Goal: Task Accomplishment & Management: Manage account settings

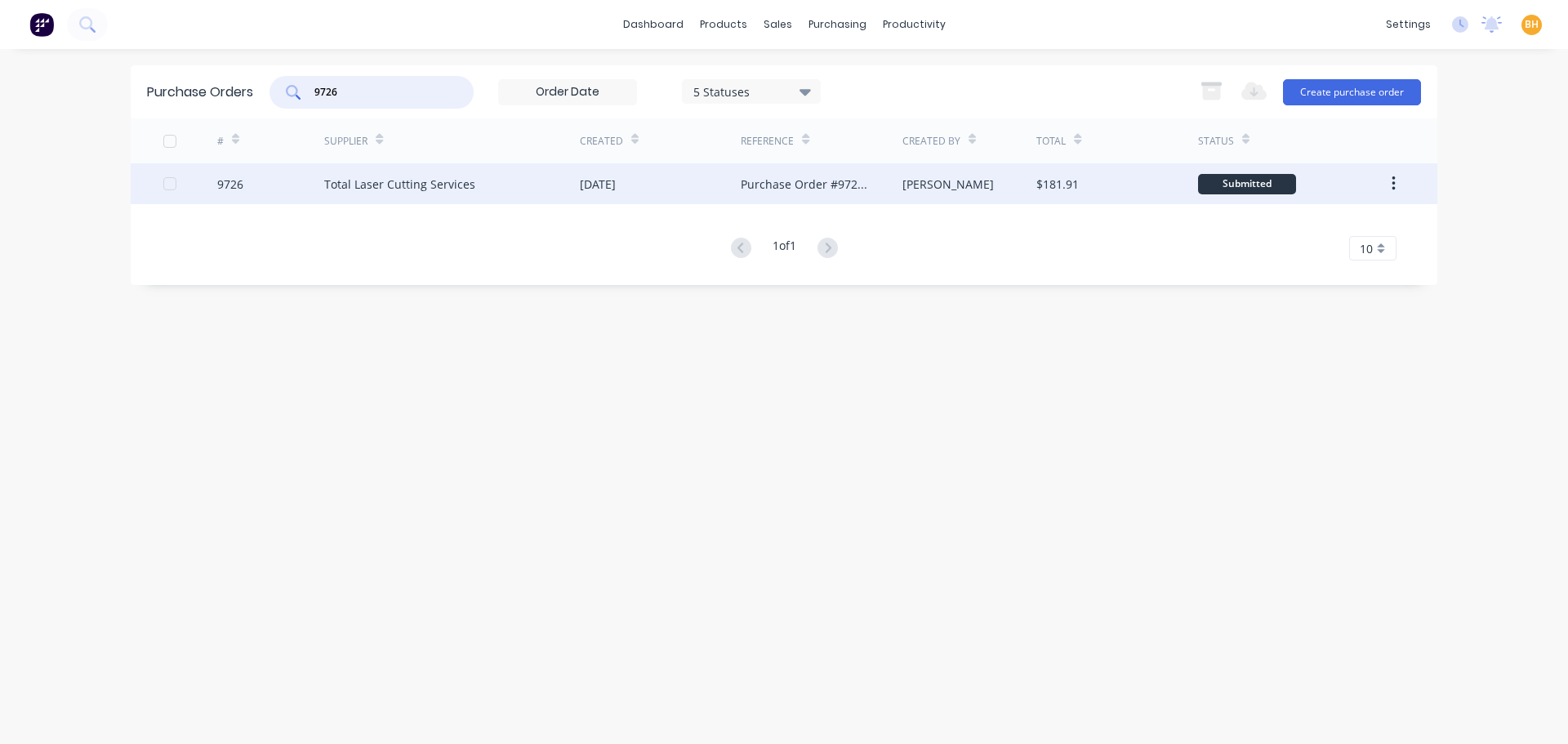
type input "9726"
click at [371, 170] on div "Total Laser Cutting Services" at bounding box center [452, 184] width 256 height 41
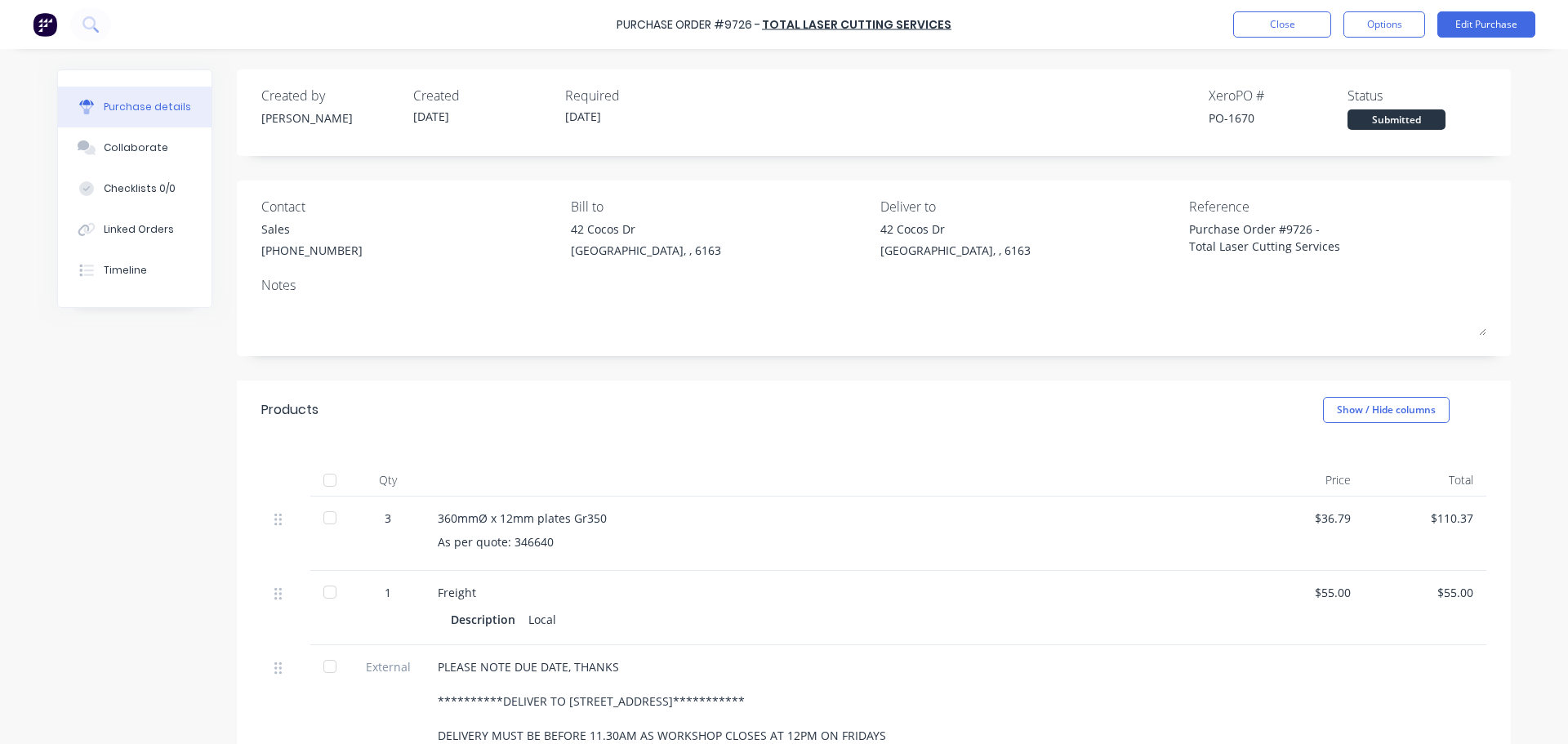
type textarea "x"
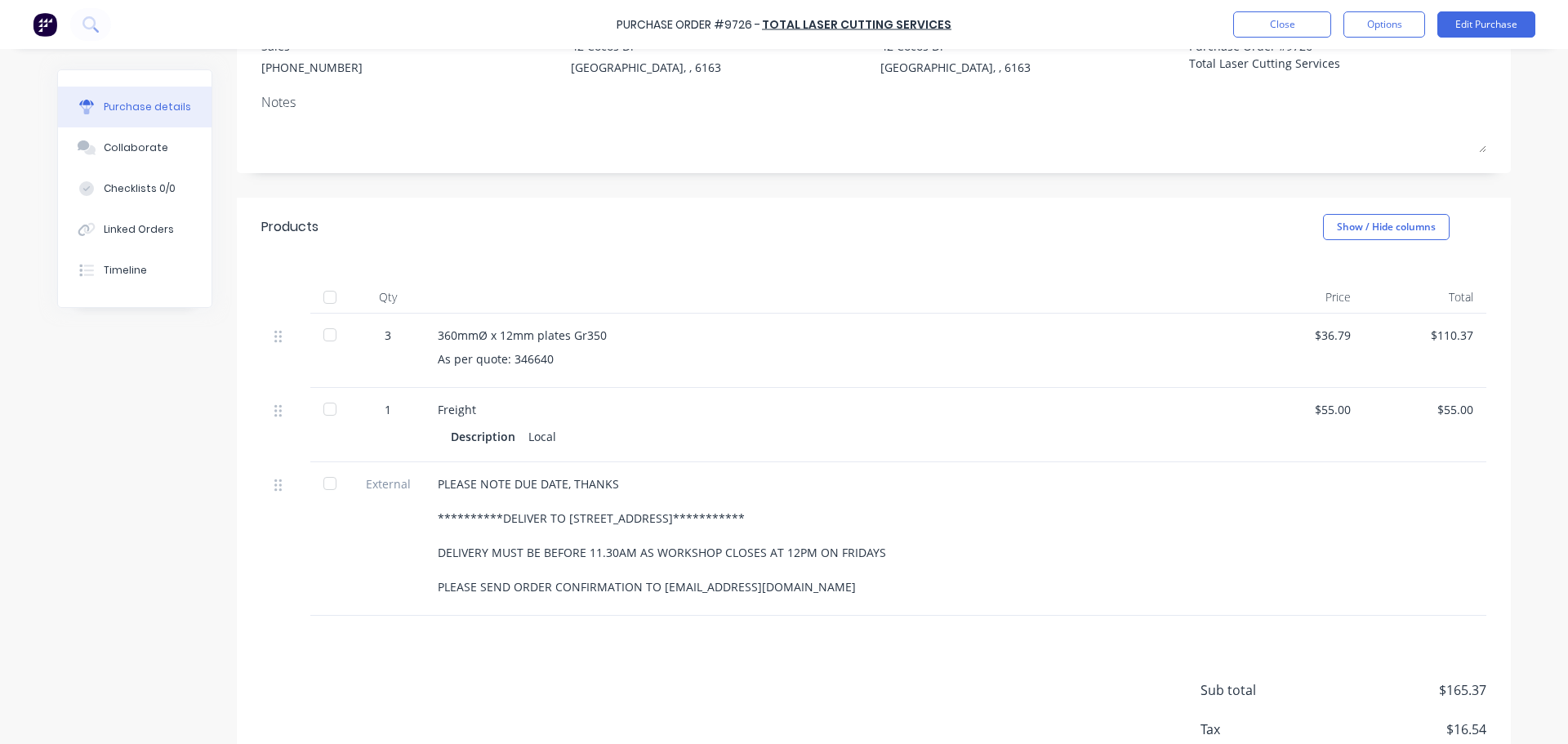
scroll to position [163, 0]
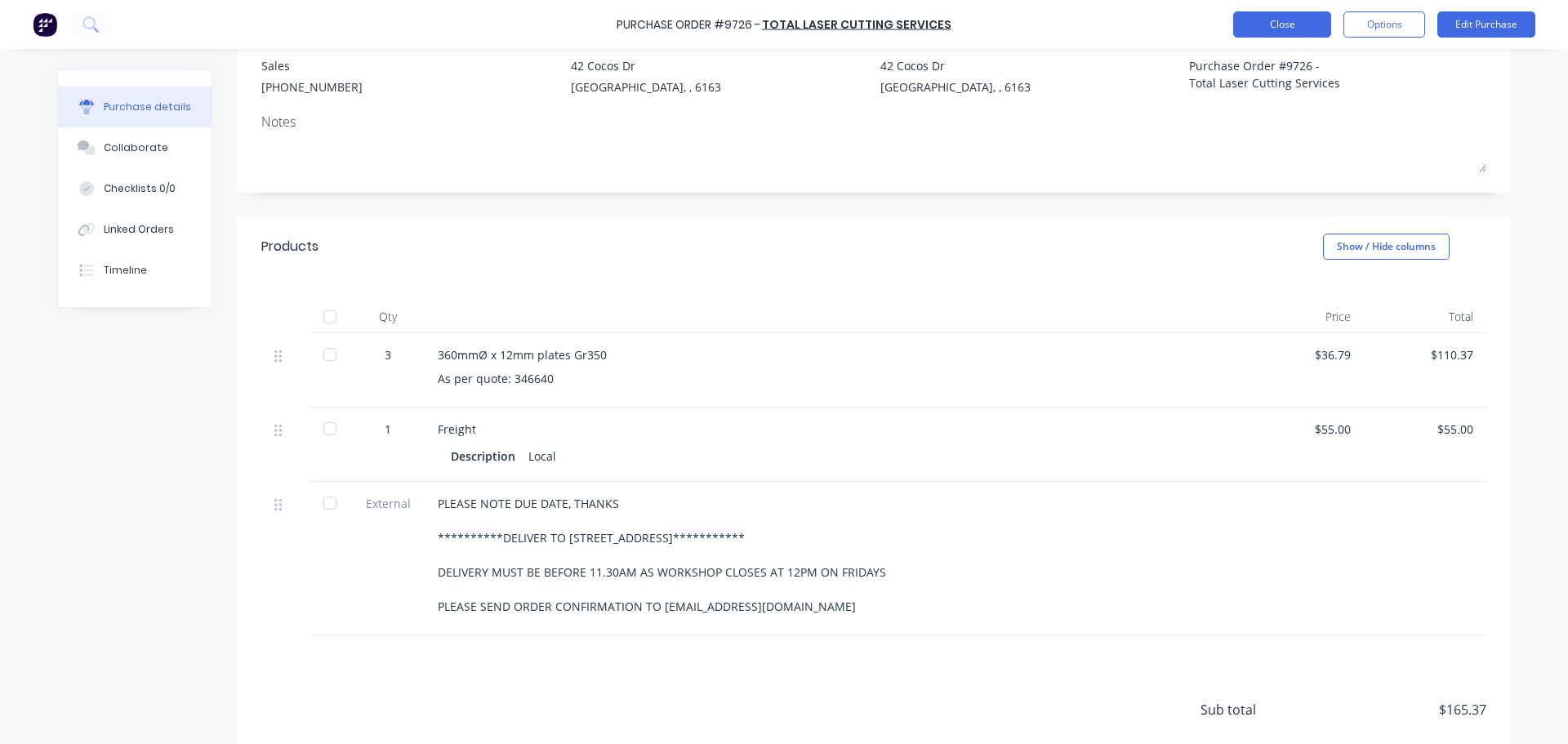
click at [1260, 22] on button "Close" at bounding box center [1282, 24] width 98 height 26
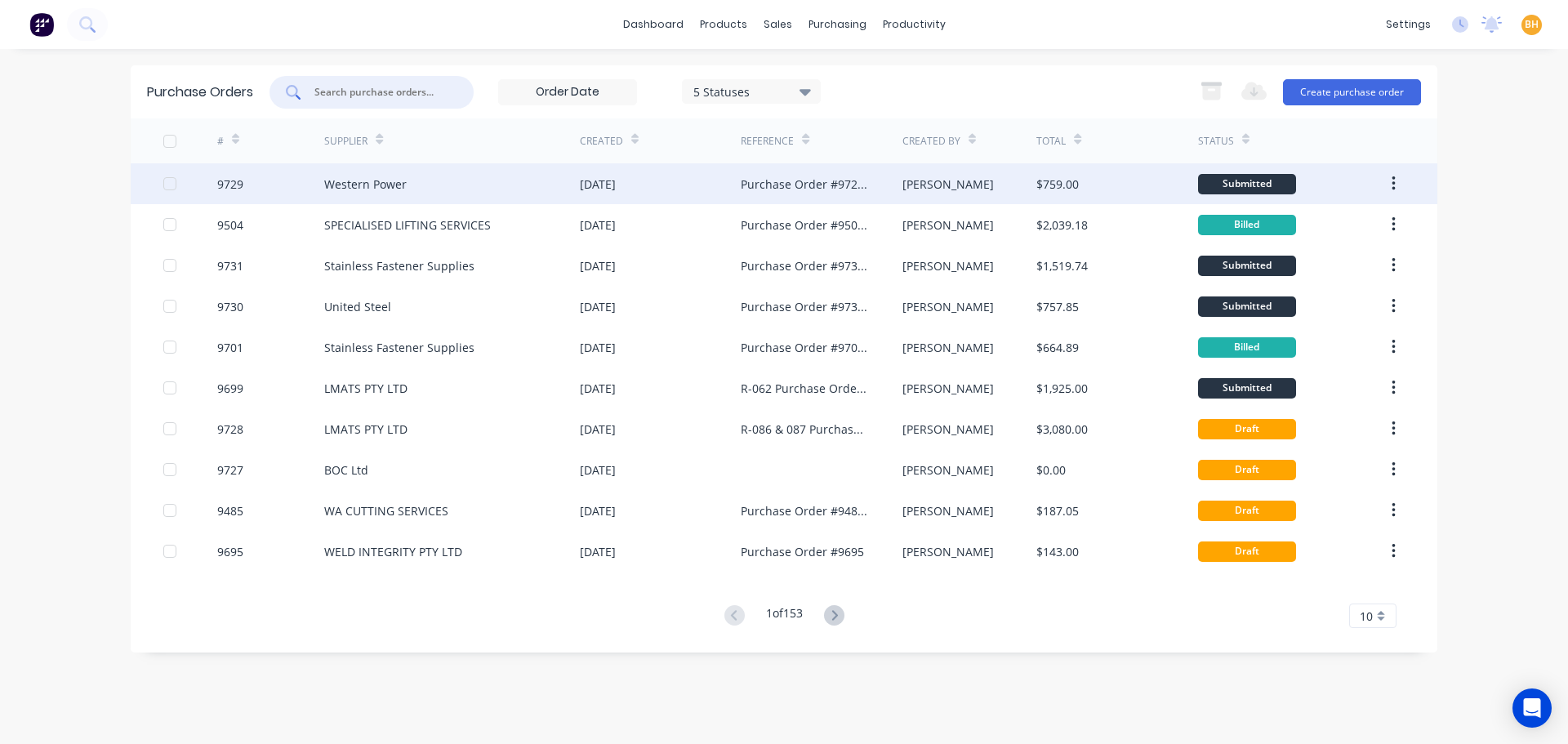
click at [358, 172] on div "Western Power" at bounding box center [452, 184] width 256 height 41
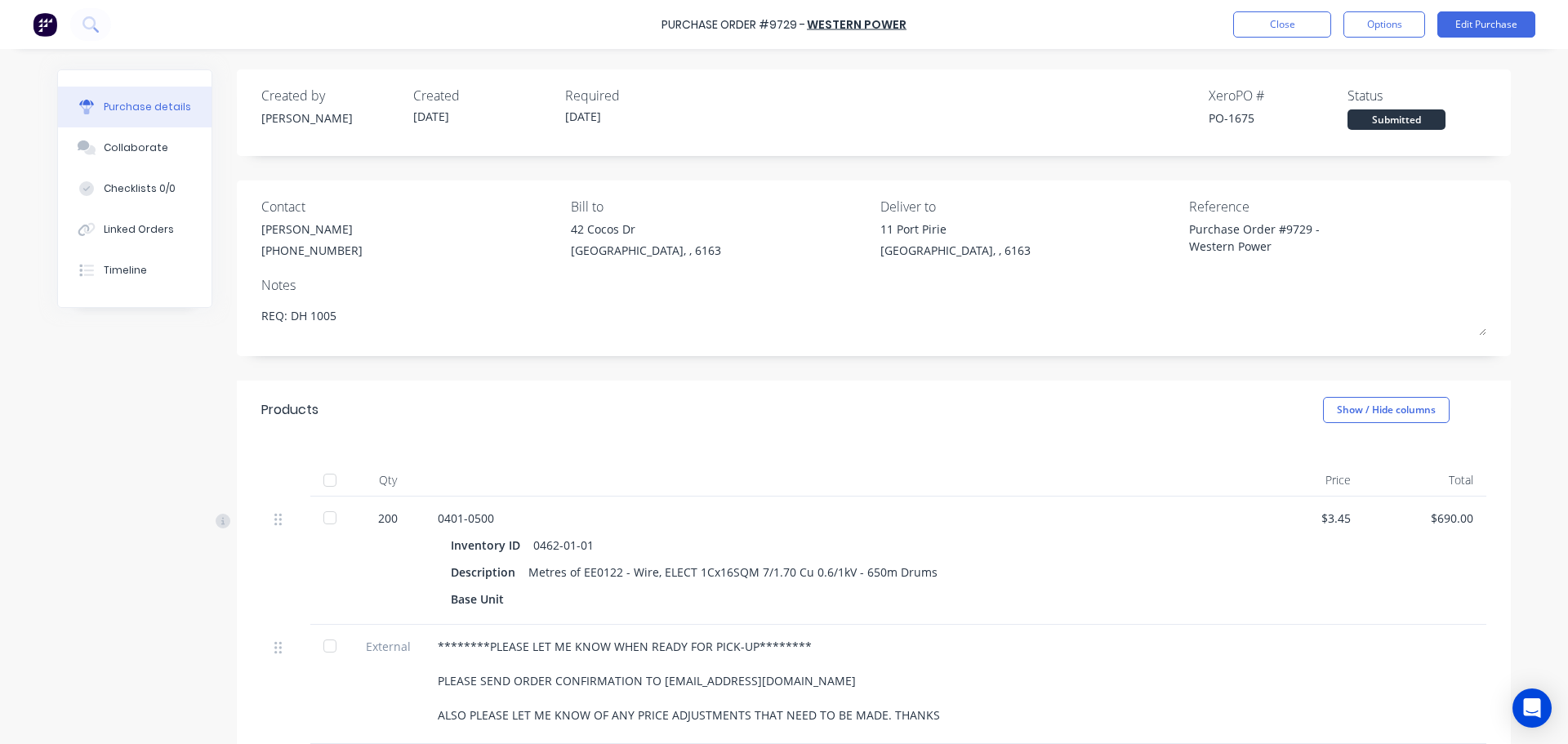
scroll to position [233, 0]
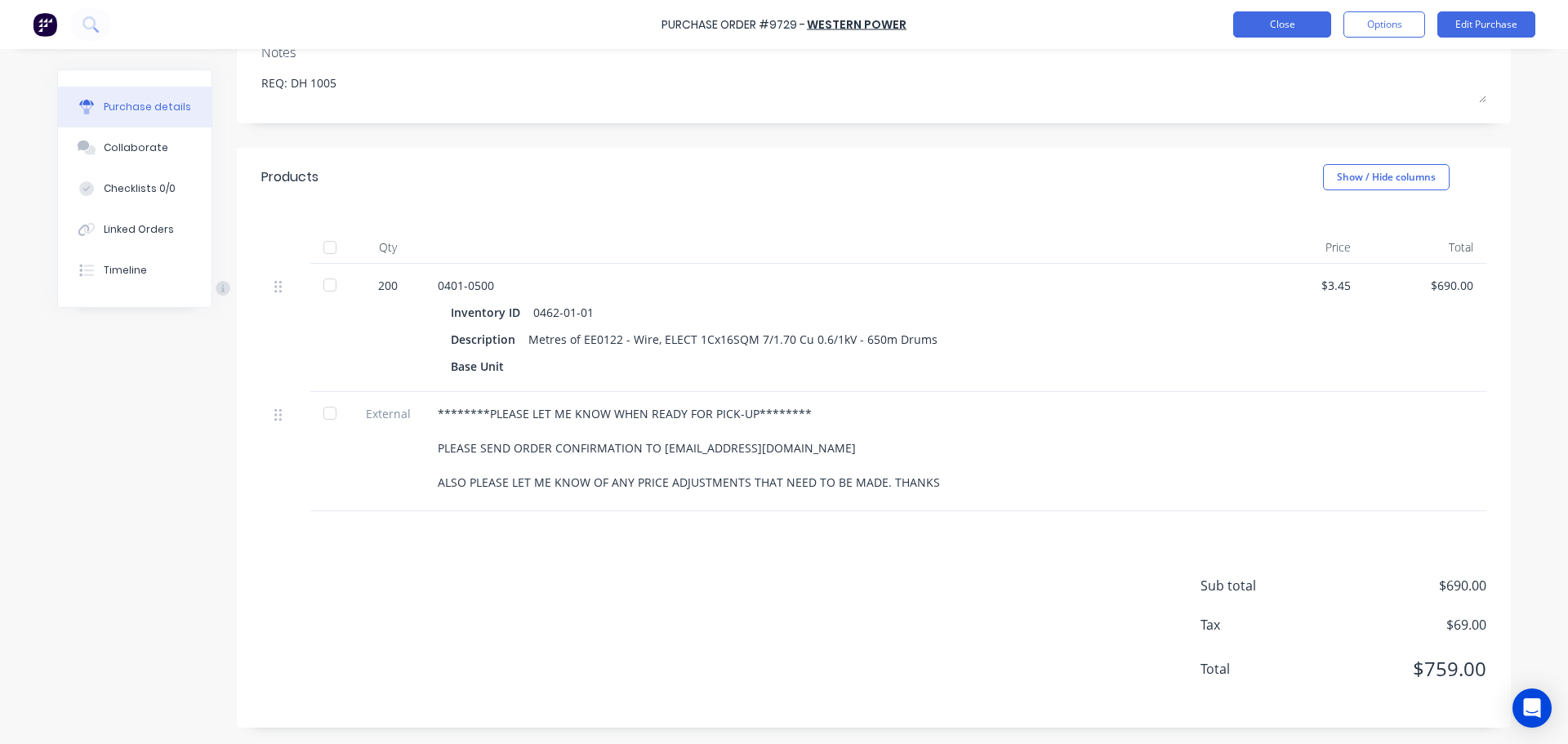
click at [1251, 32] on button "Close" at bounding box center [1282, 24] width 98 height 26
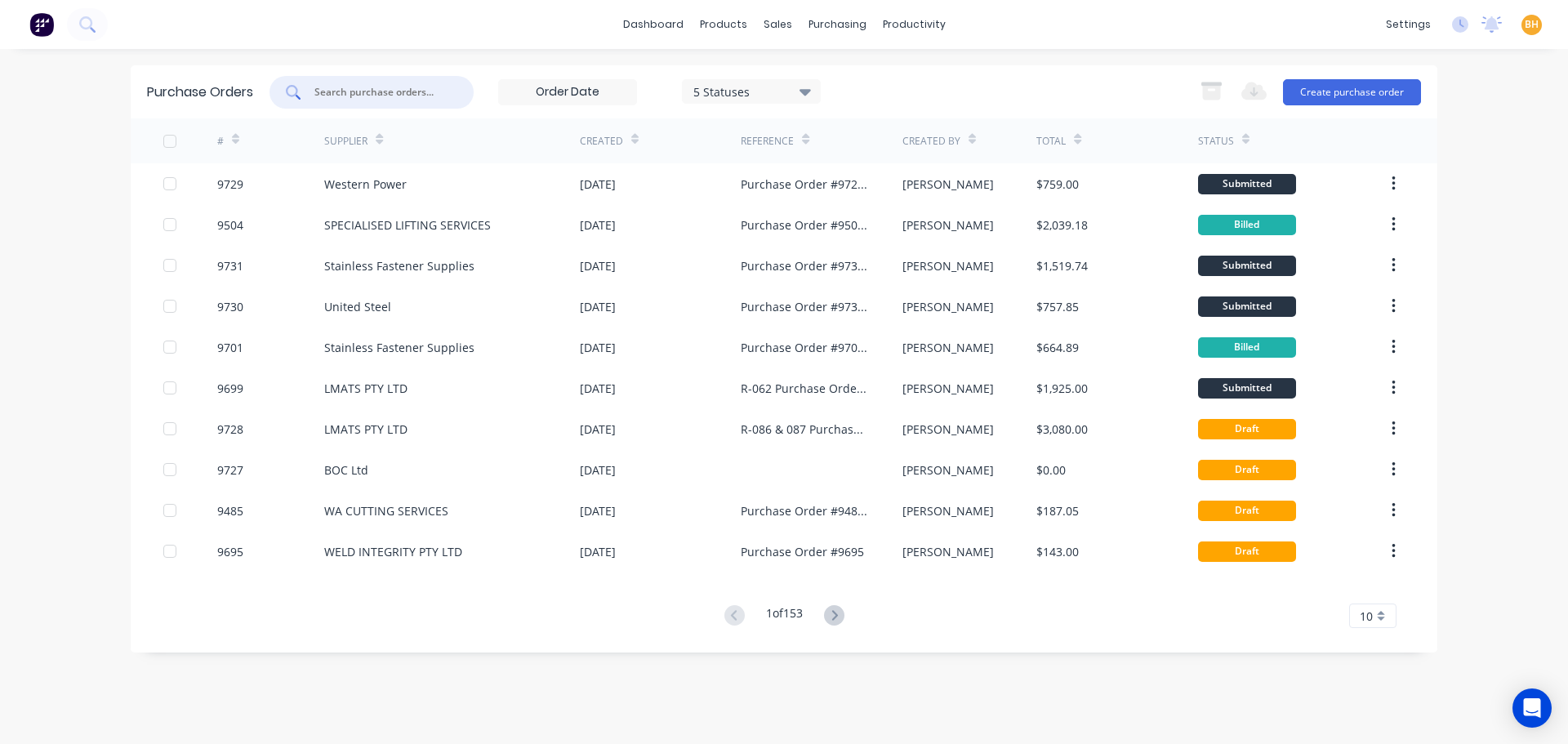
click at [333, 92] on input "text" at bounding box center [381, 92] width 136 height 16
click at [367, 93] on input "text" at bounding box center [381, 92] width 136 height 16
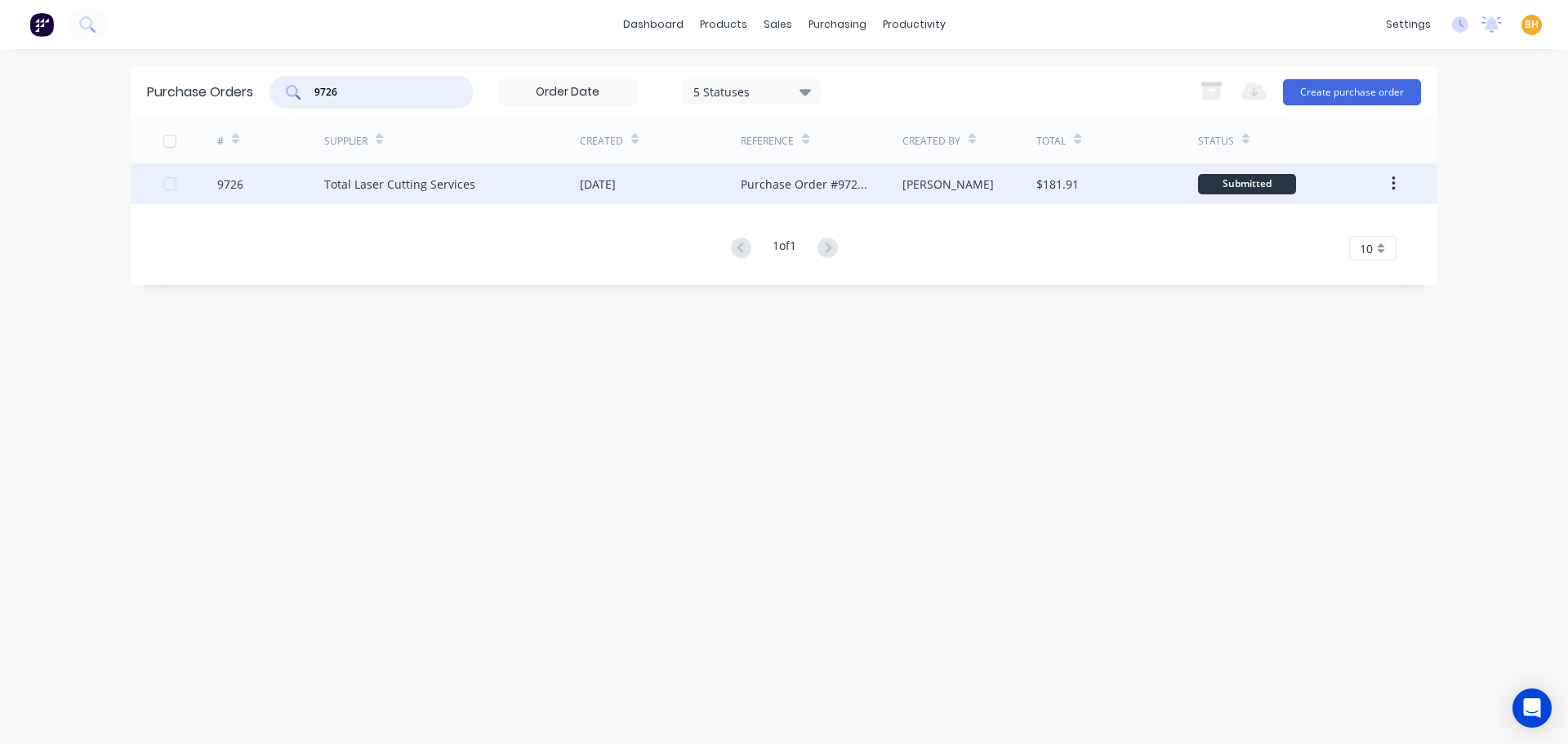
type input "9726"
click at [366, 182] on div "Total Laser Cutting Services" at bounding box center [400, 184] width 151 height 17
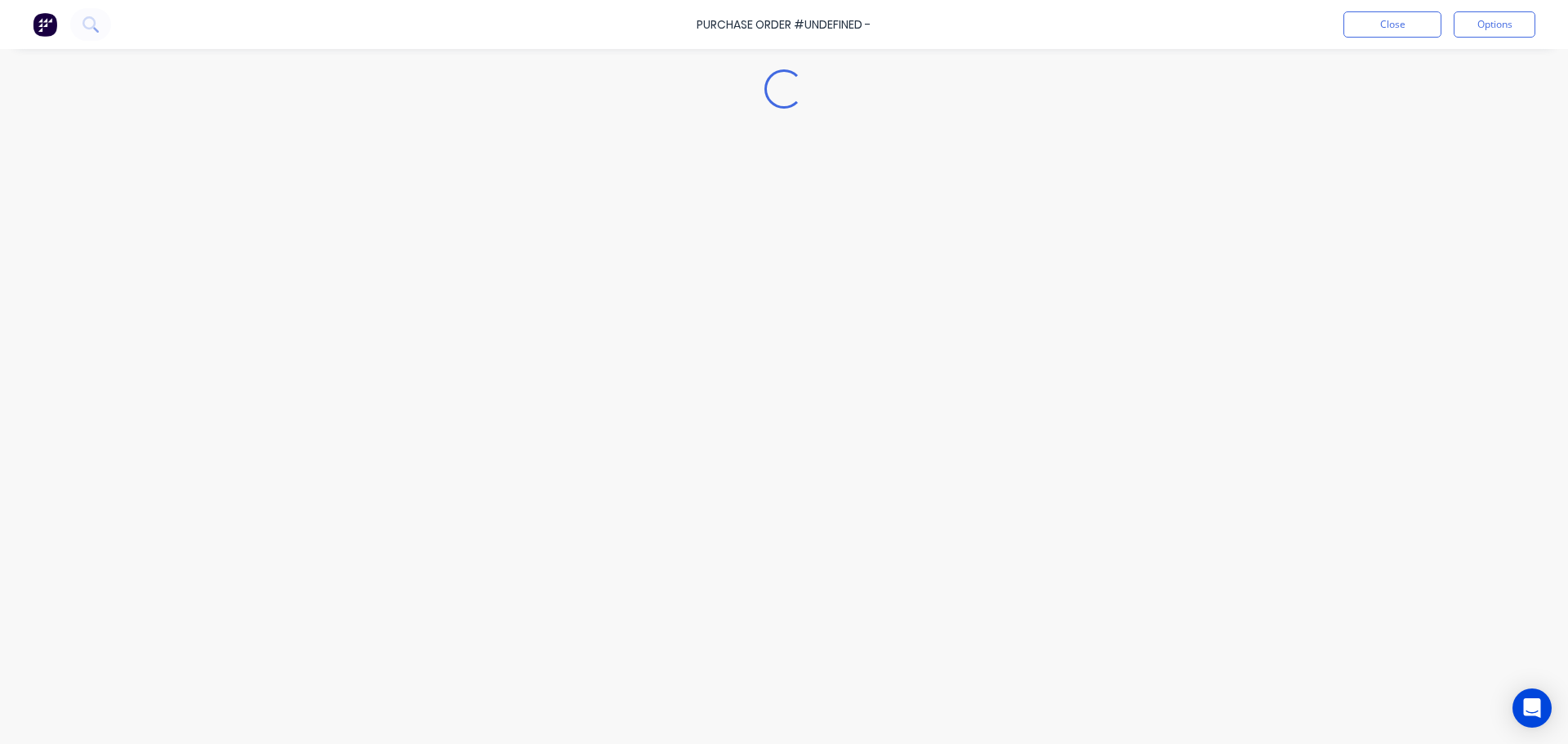
type textarea "x"
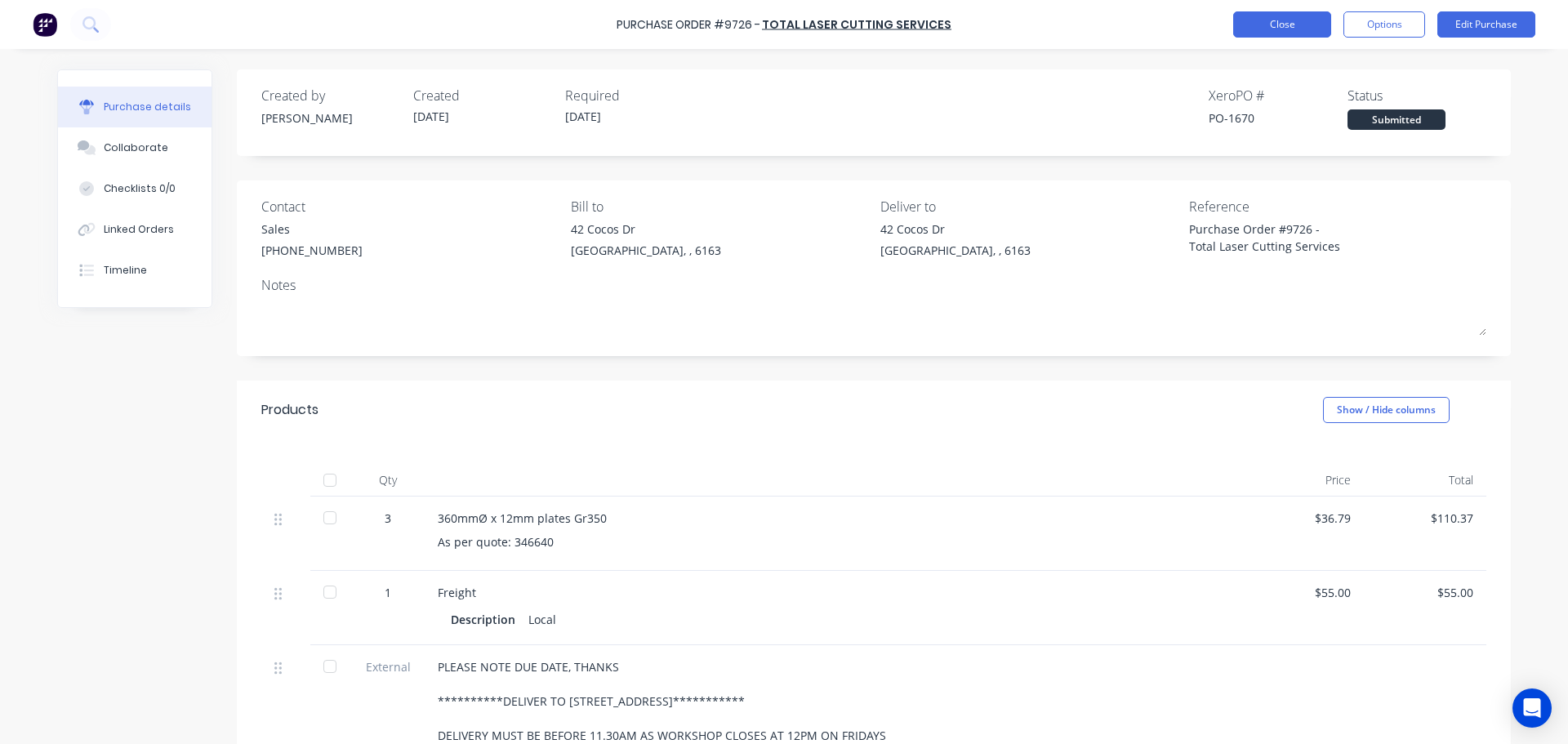
click at [1282, 21] on button "Close" at bounding box center [1282, 24] width 98 height 26
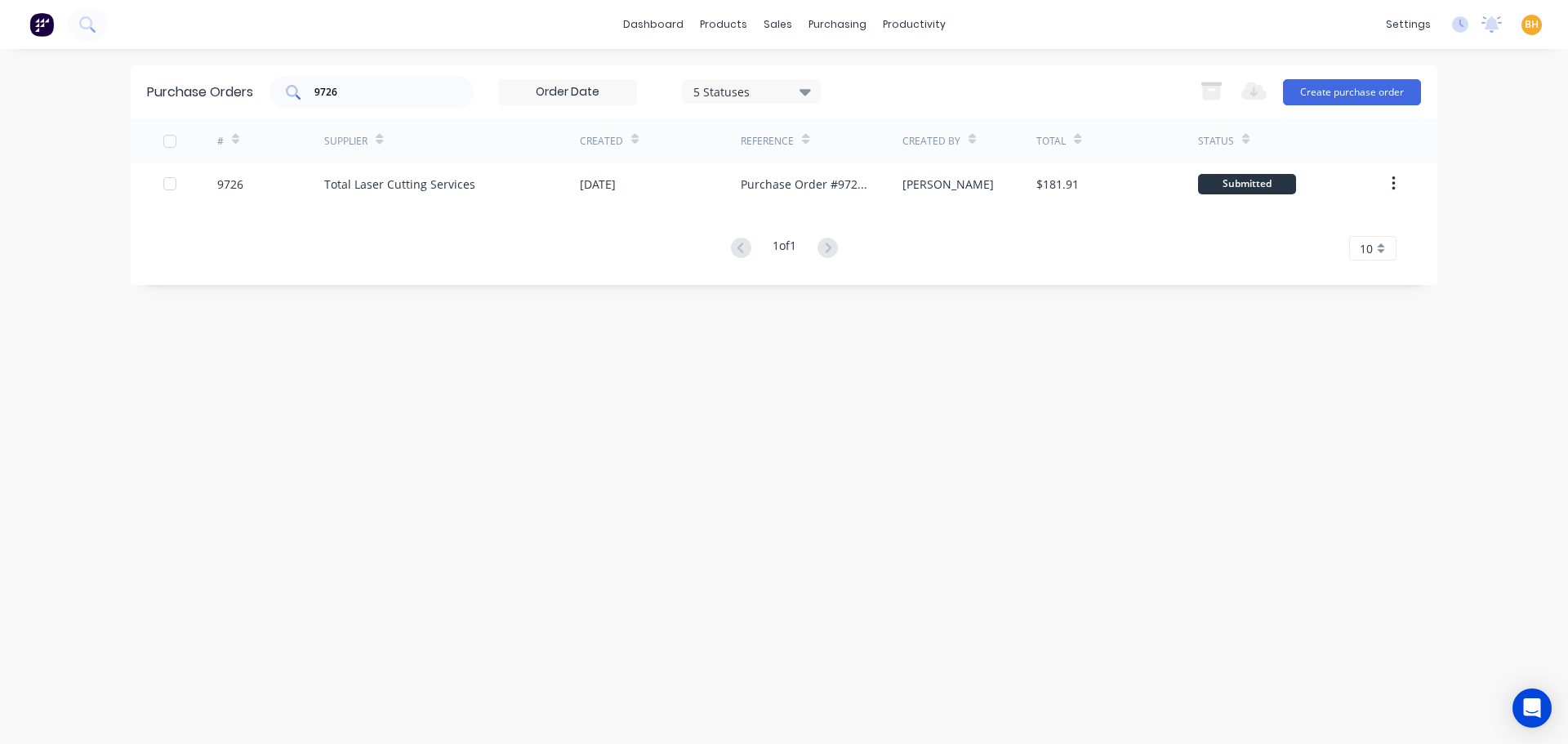
click at [371, 89] on input "9726" at bounding box center [381, 92] width 136 height 16
type input "9"
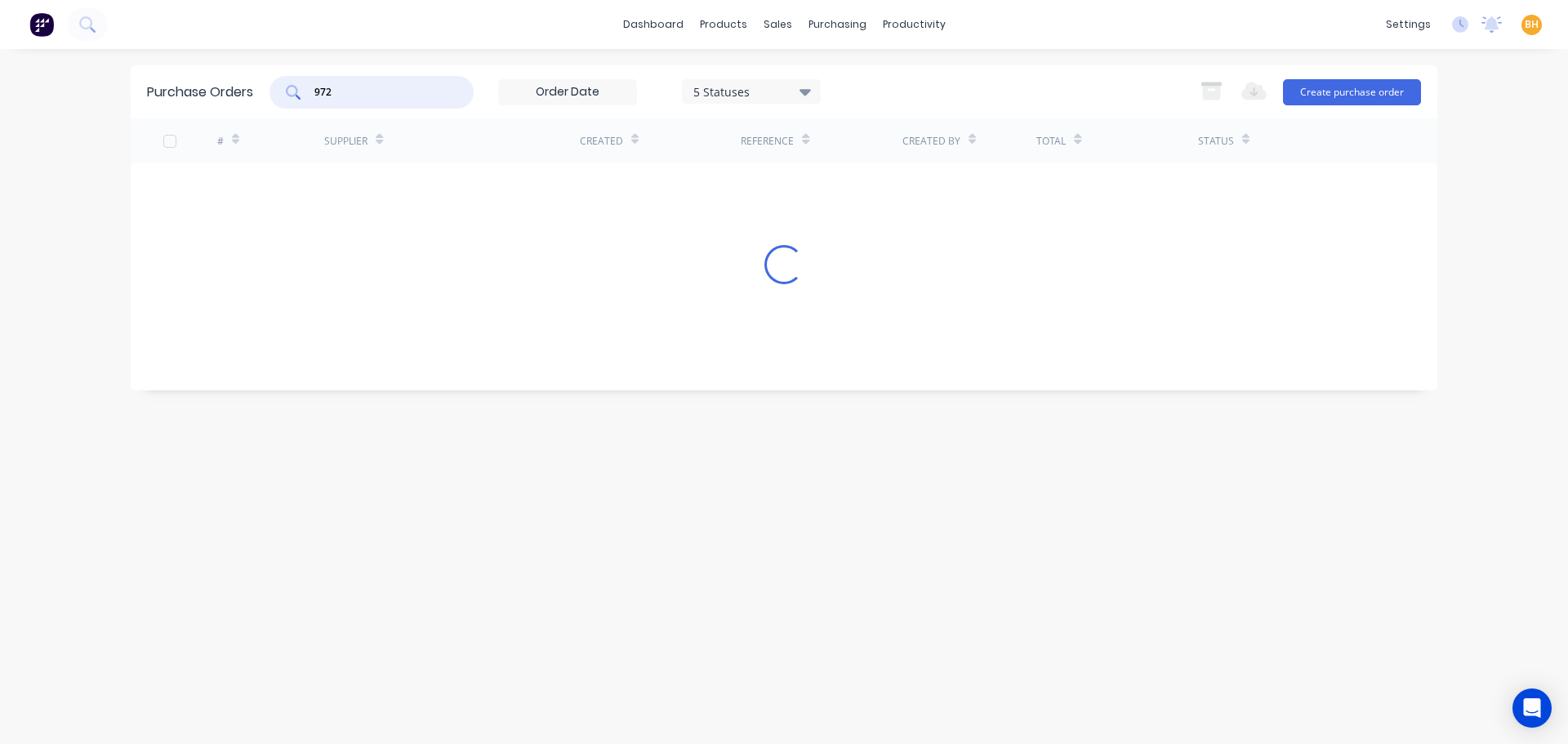
type input "9726"
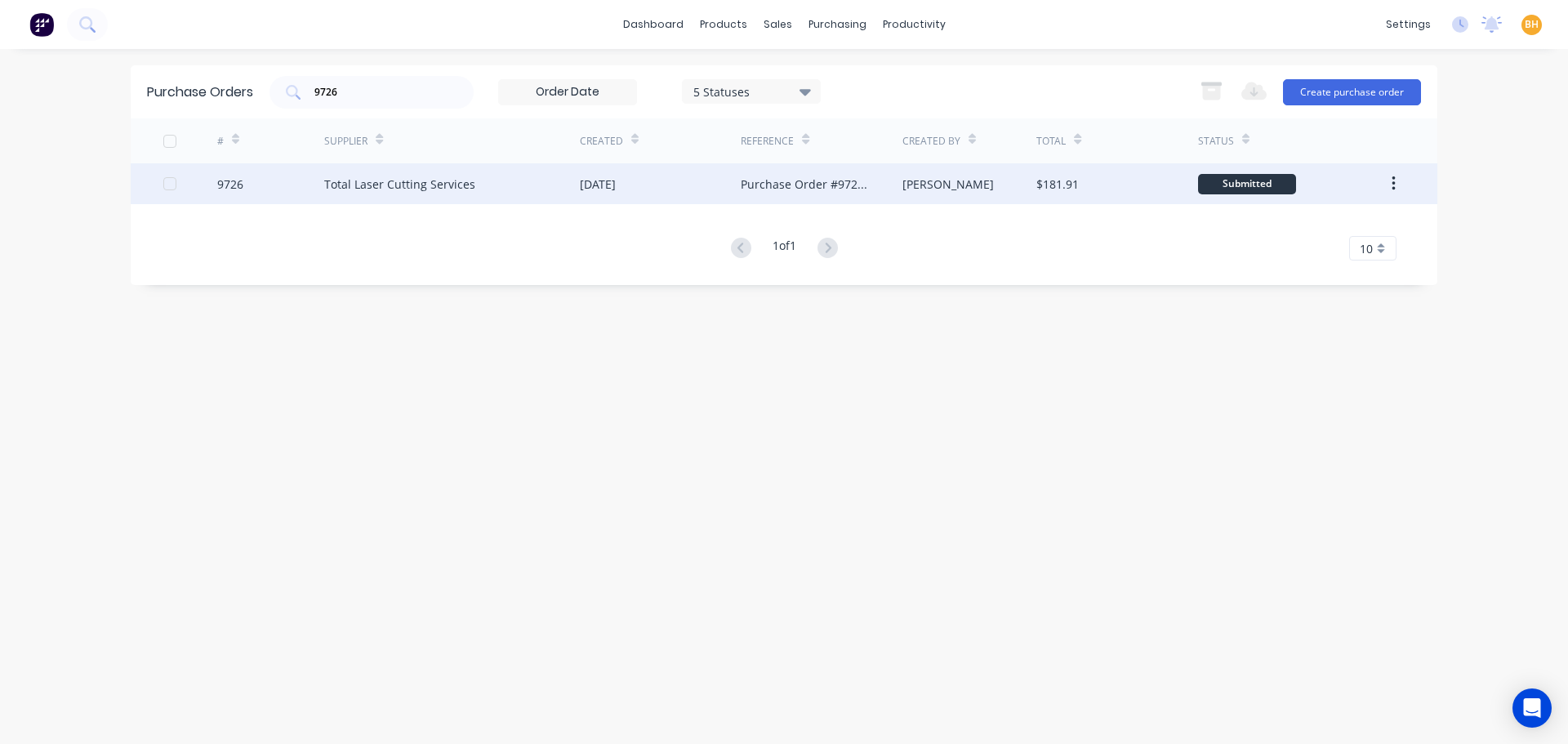
click at [684, 180] on div "30 Sep 2025" at bounding box center [660, 184] width 161 height 41
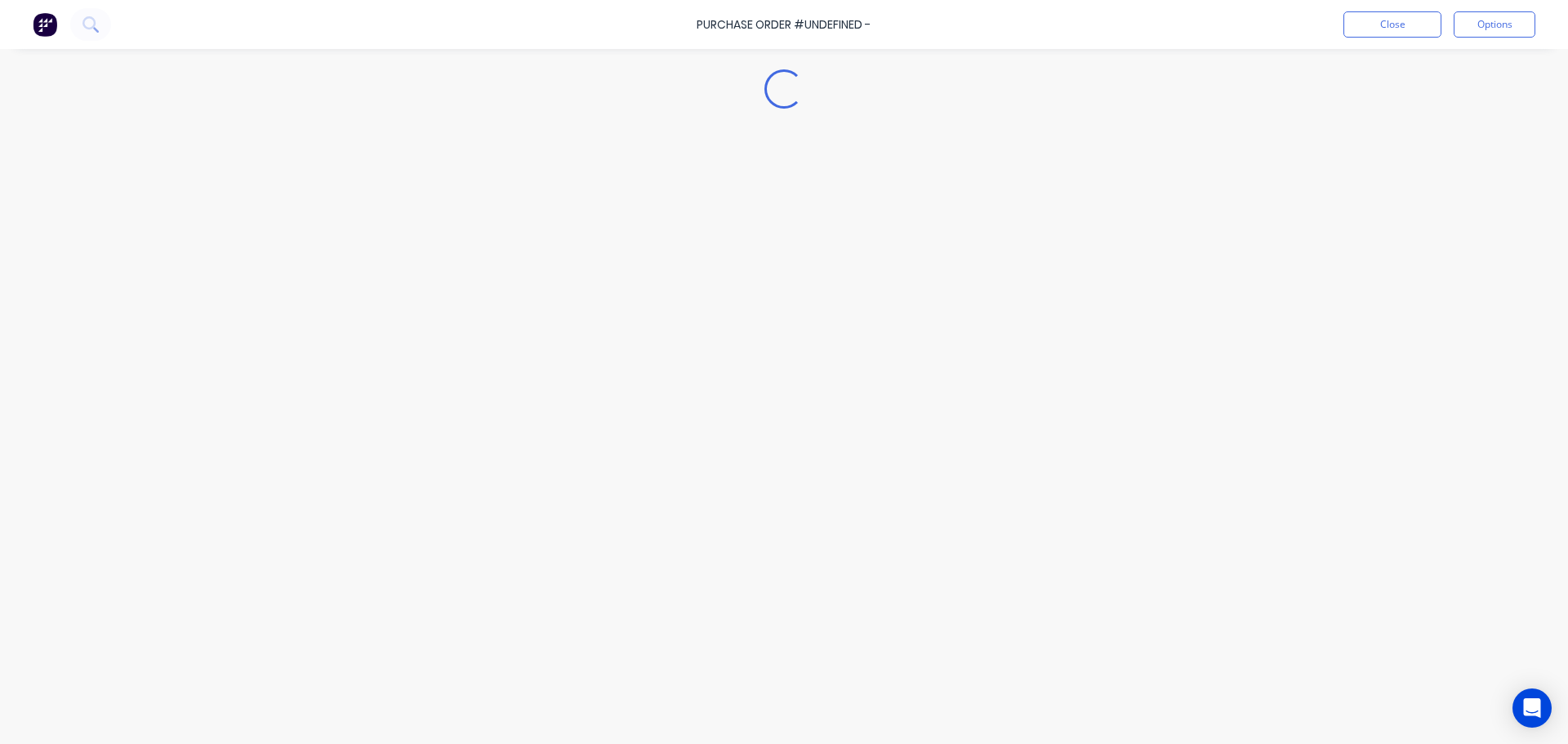
type textarea "x"
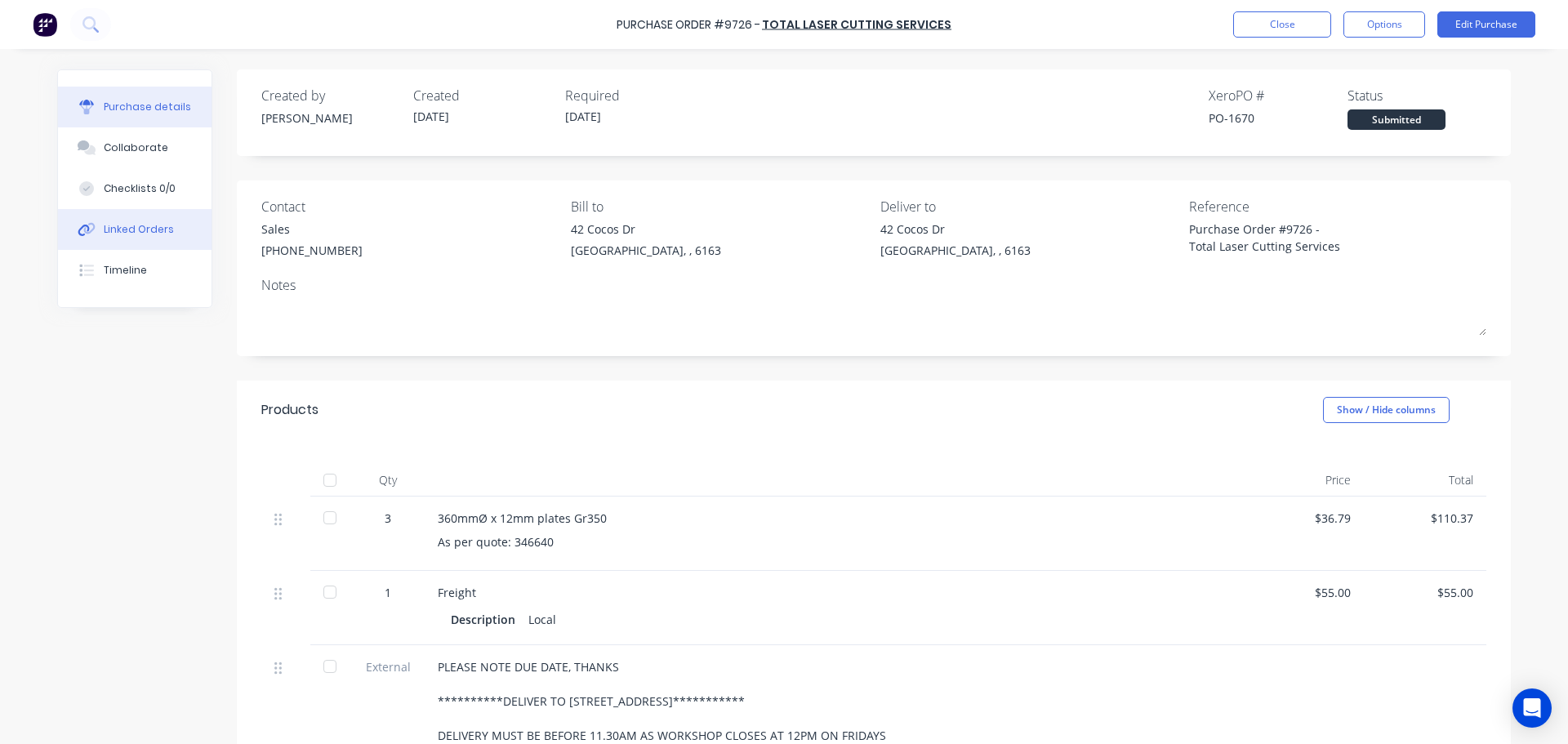
click at [113, 230] on div "Linked Orders" at bounding box center [139, 229] width 70 height 15
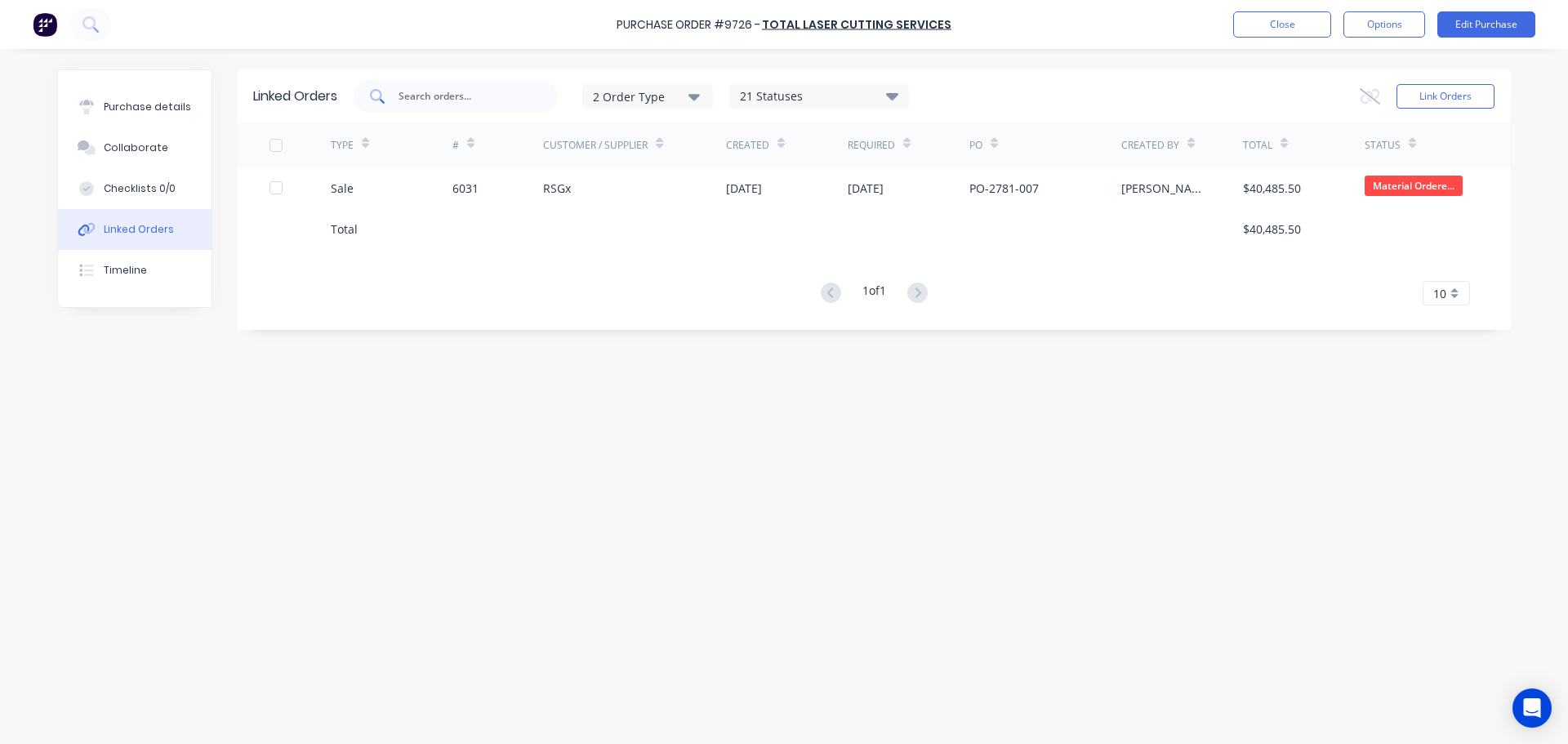
click at [435, 93] on input "text" at bounding box center [465, 96] width 136 height 16
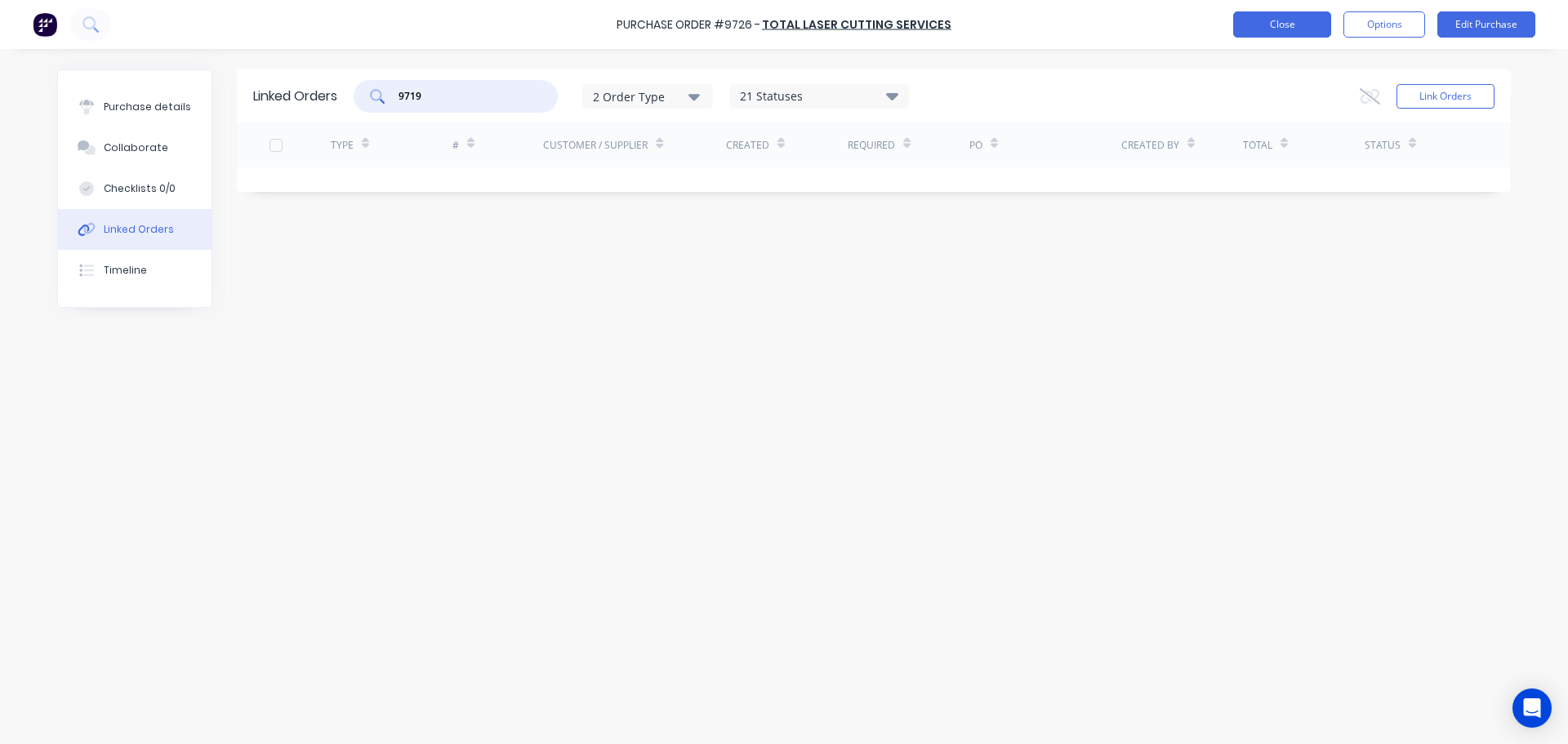
type input "9719"
click at [1294, 30] on button "Close" at bounding box center [1282, 24] width 98 height 26
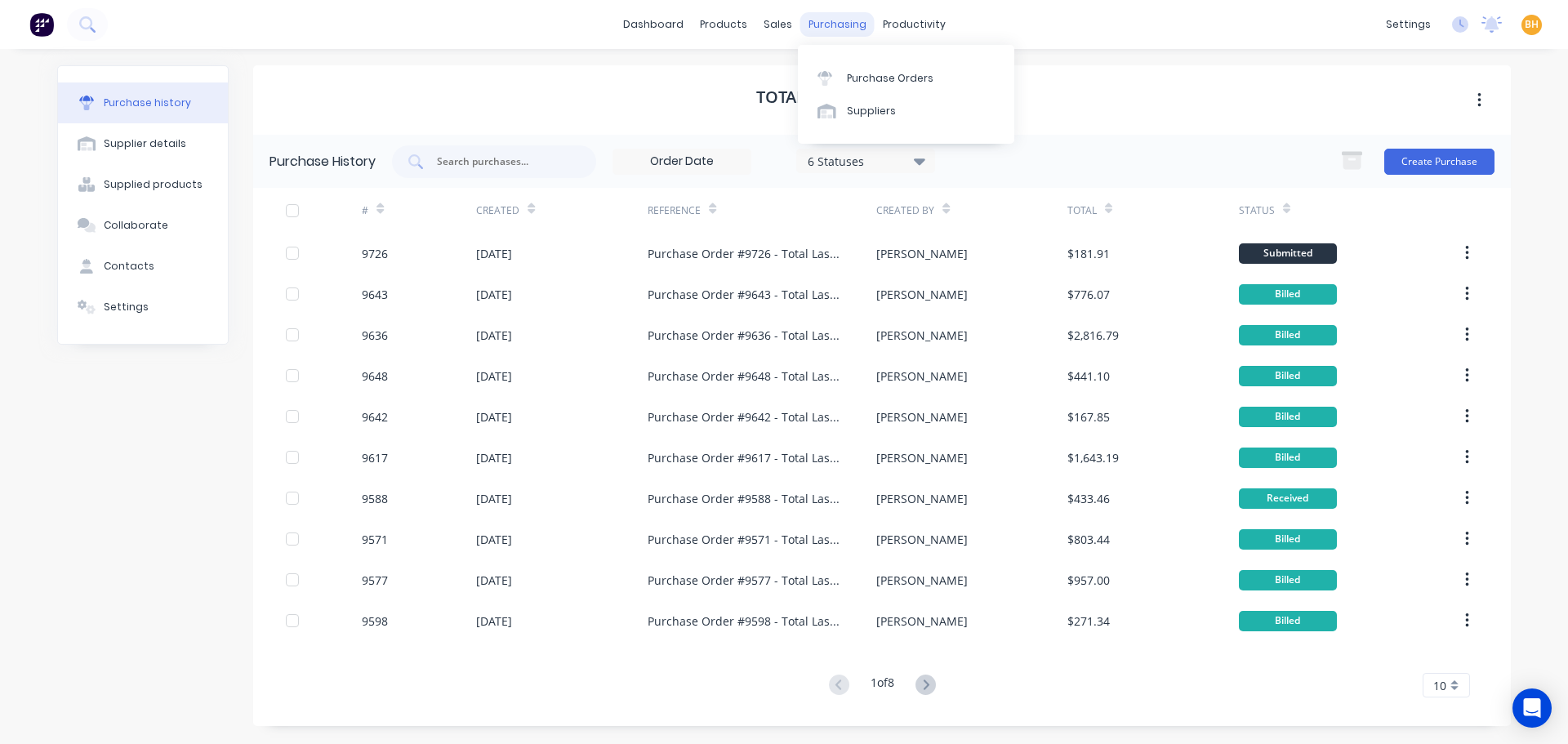
click at [833, 29] on div "purchasing" at bounding box center [837, 24] width 75 height 25
click at [854, 76] on div "Purchase Orders" at bounding box center [890, 78] width 87 height 15
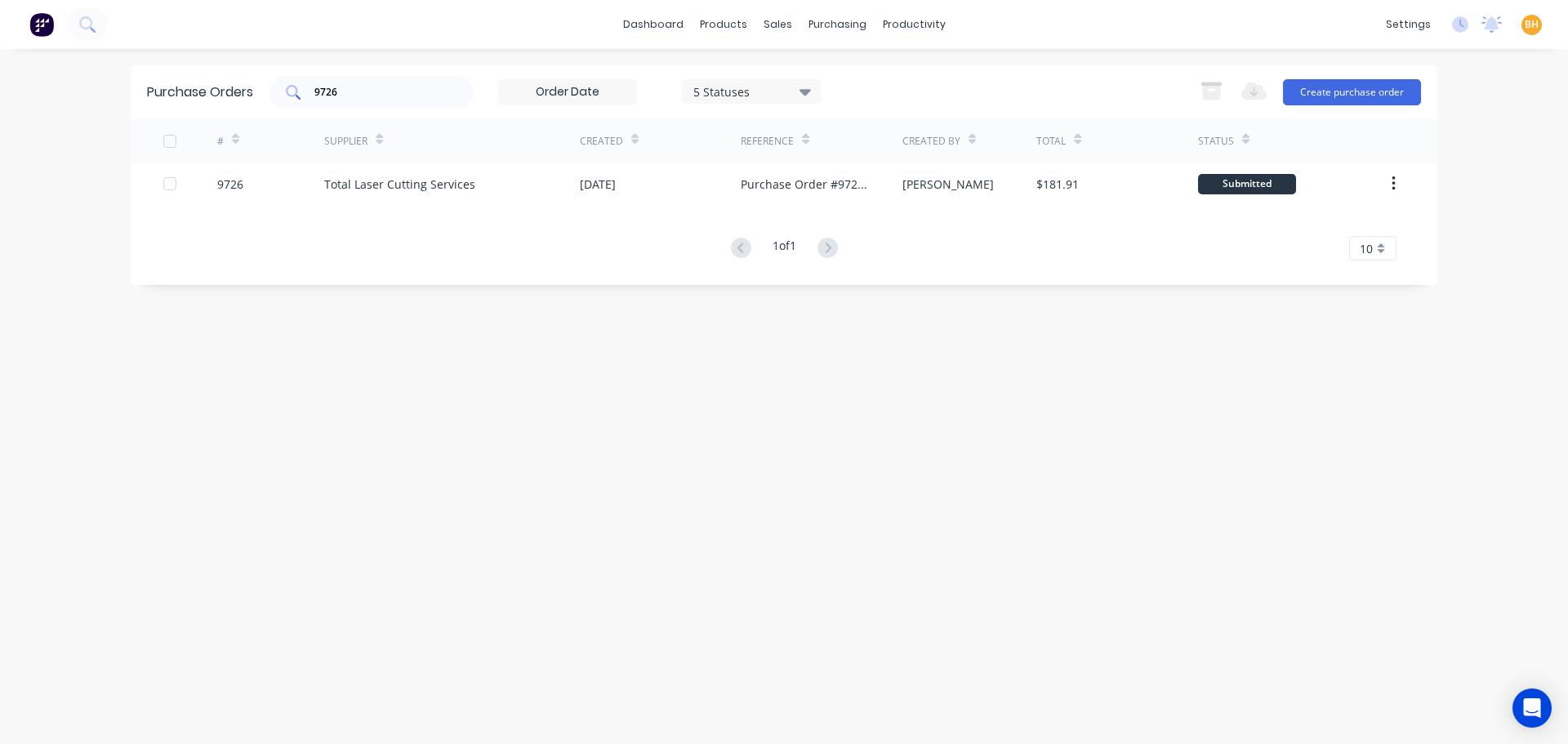
click at [401, 94] on input "9726" at bounding box center [381, 92] width 136 height 16
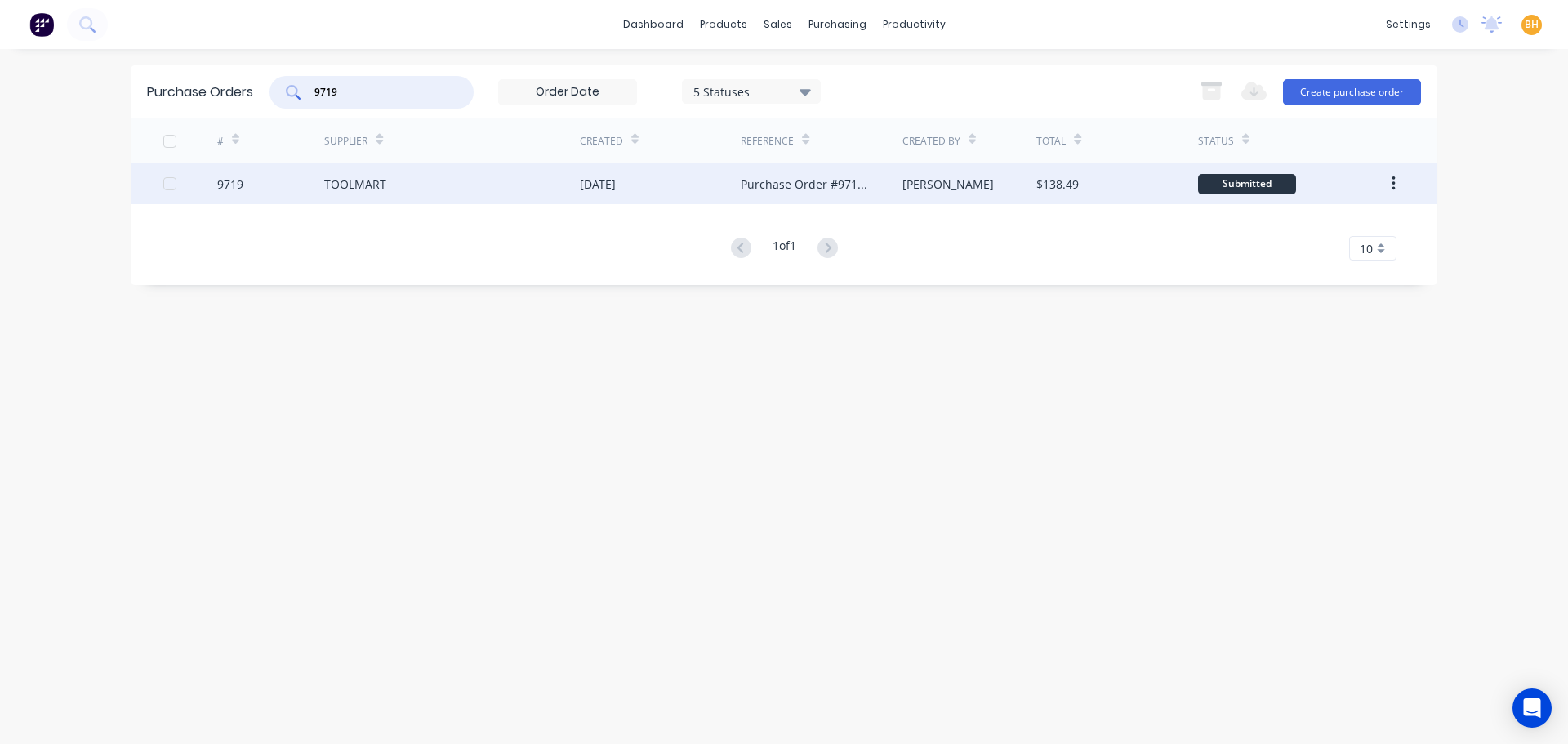
type input "9719"
click at [332, 182] on div "TOOLMART" at bounding box center [355, 184] width 62 height 17
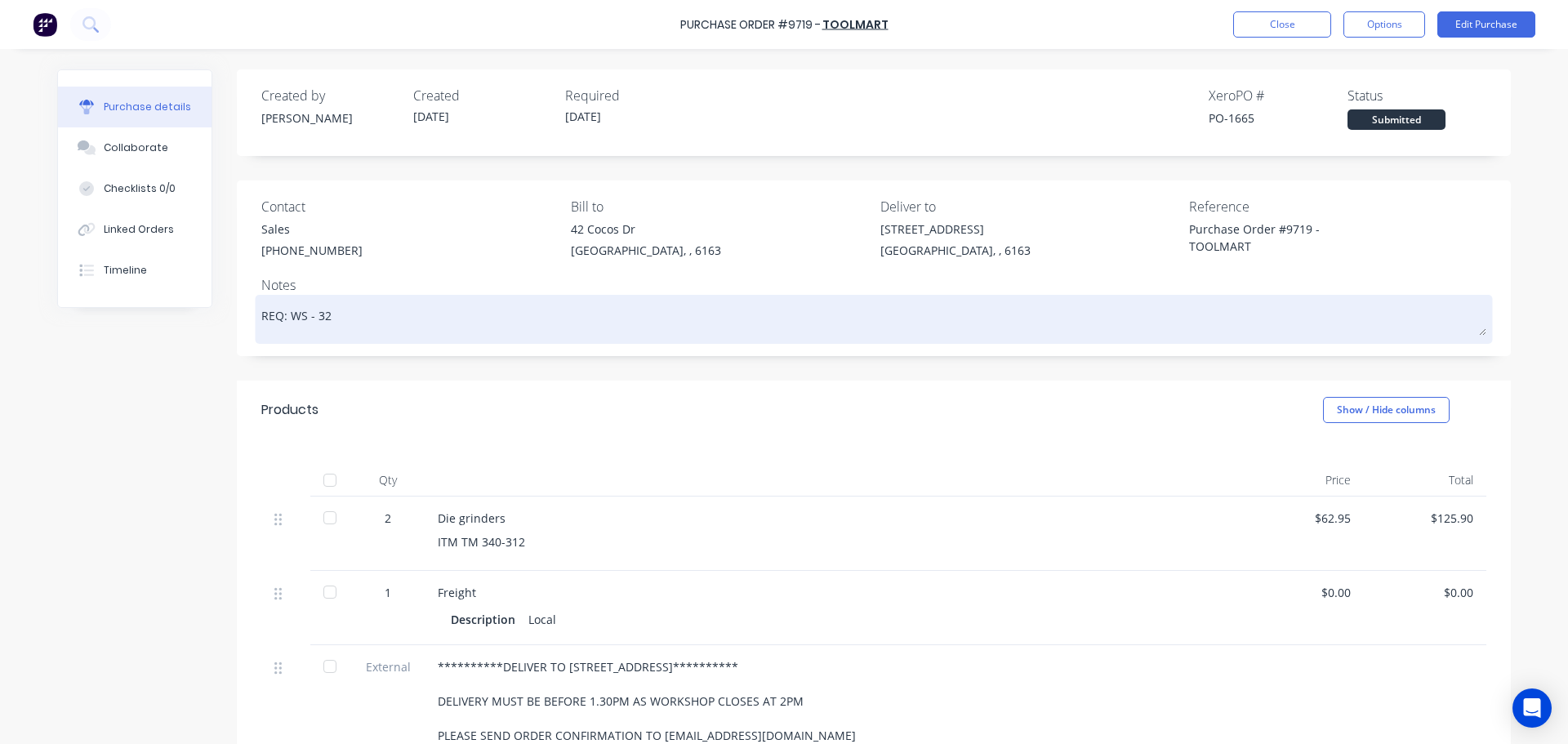
scroll to position [82, 0]
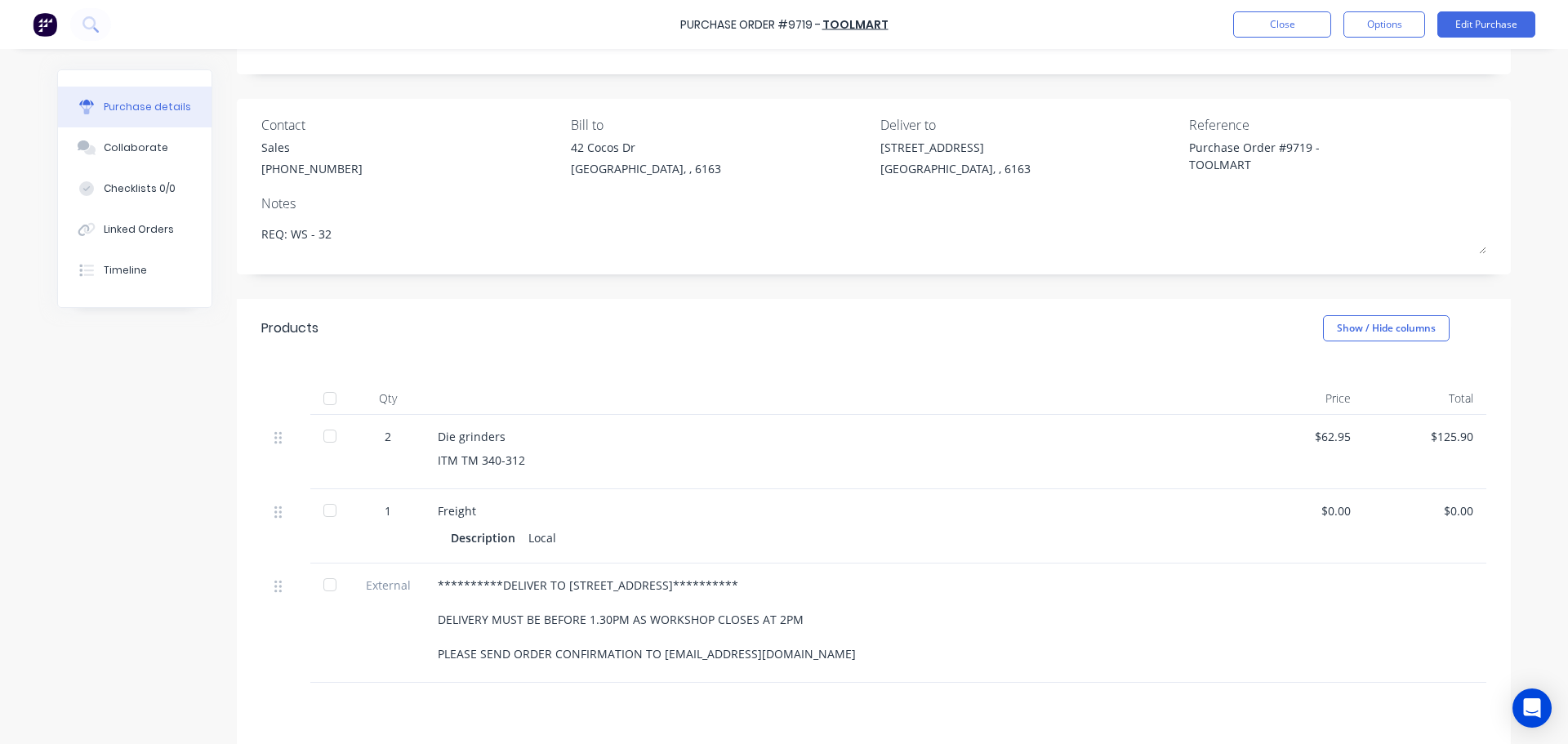
click at [272, 158] on div "Sales (08) 9208 4444" at bounding box center [312, 160] width 101 height 43
click at [271, 147] on div "Sales" at bounding box center [312, 148] width 101 height 17
click at [1487, 26] on button "Edit Purchase" at bounding box center [1487, 24] width 98 height 26
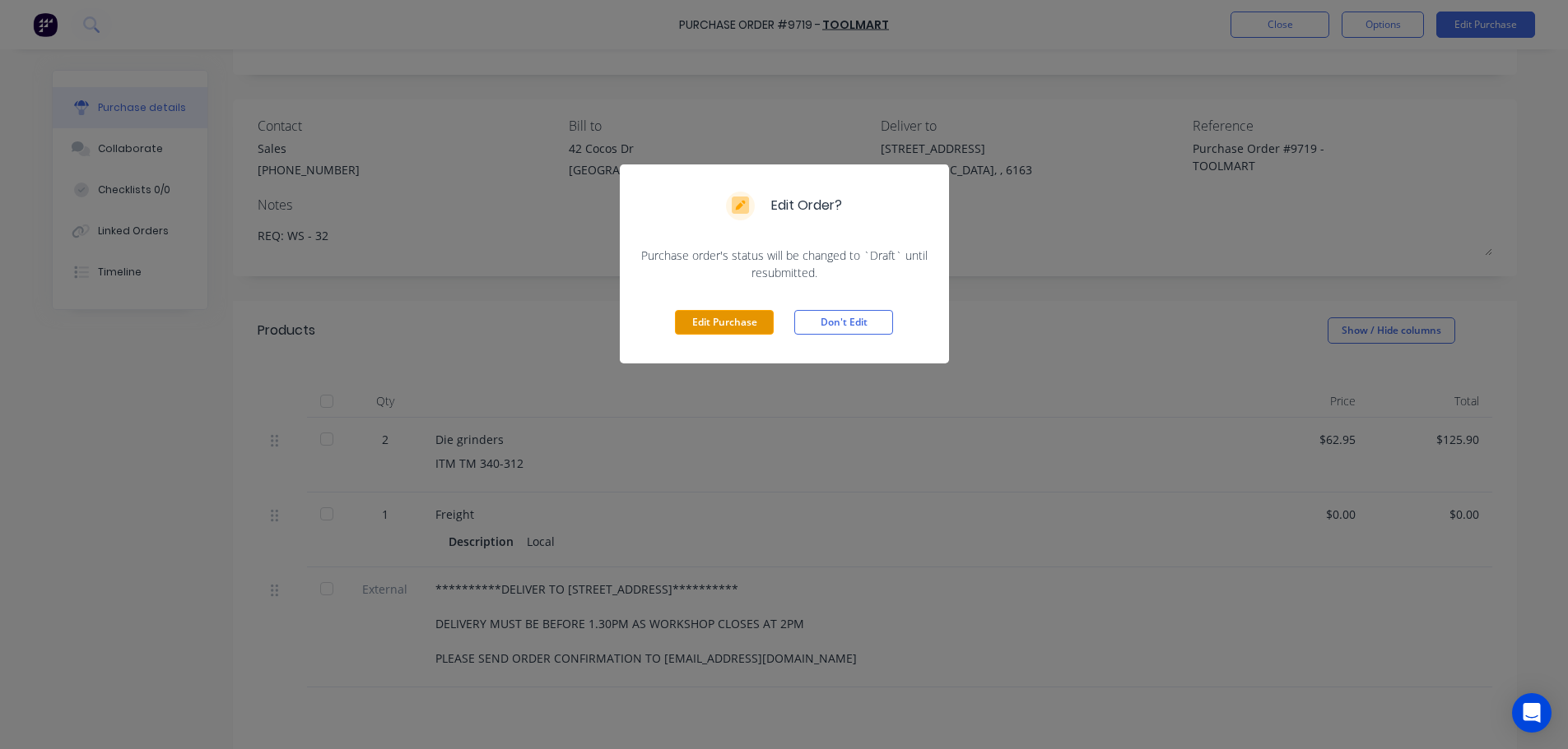
click at [732, 320] on button "Edit Purchase" at bounding box center [724, 322] width 99 height 25
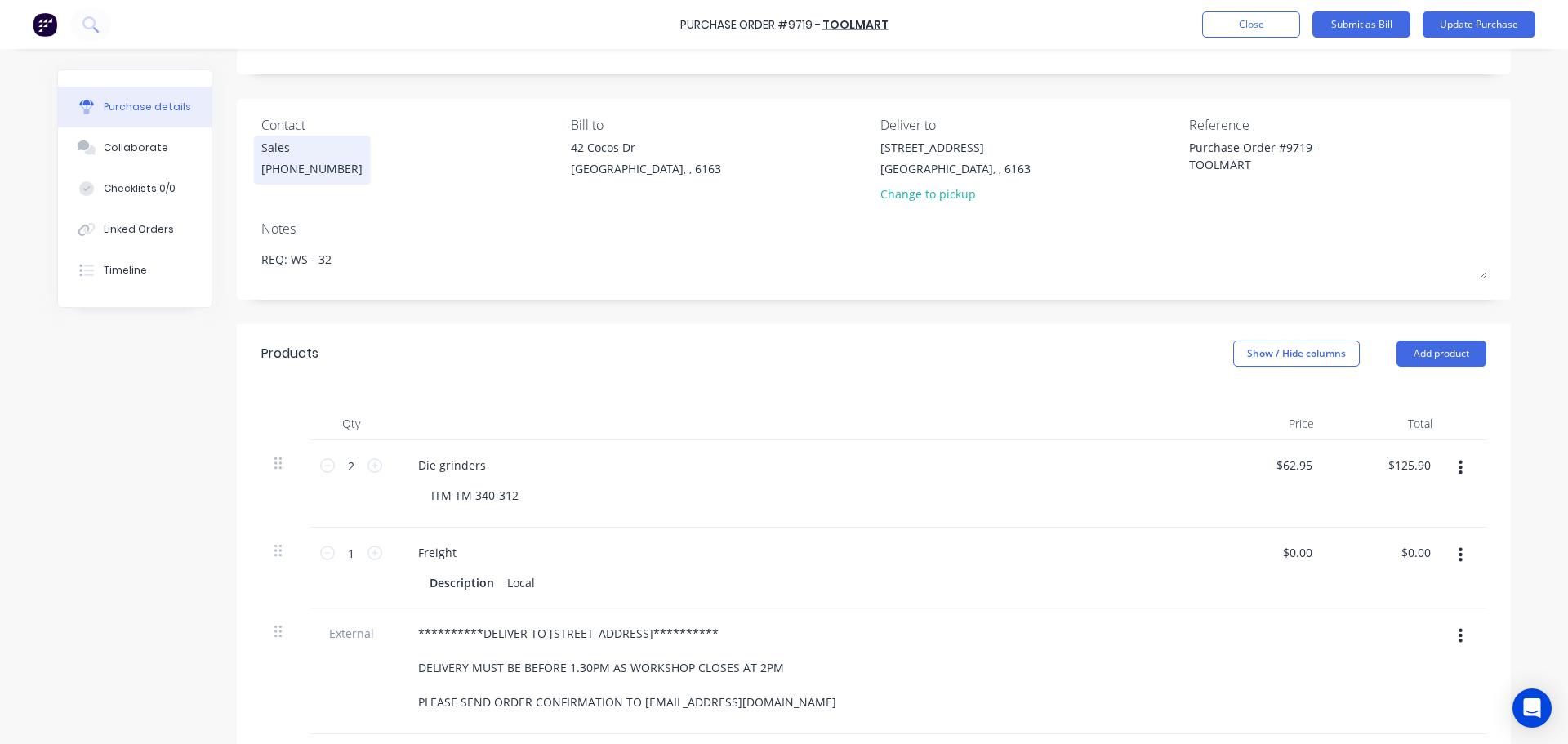
click at [276, 173] on div "(08) 9208 4444" at bounding box center [312, 169] width 101 height 17
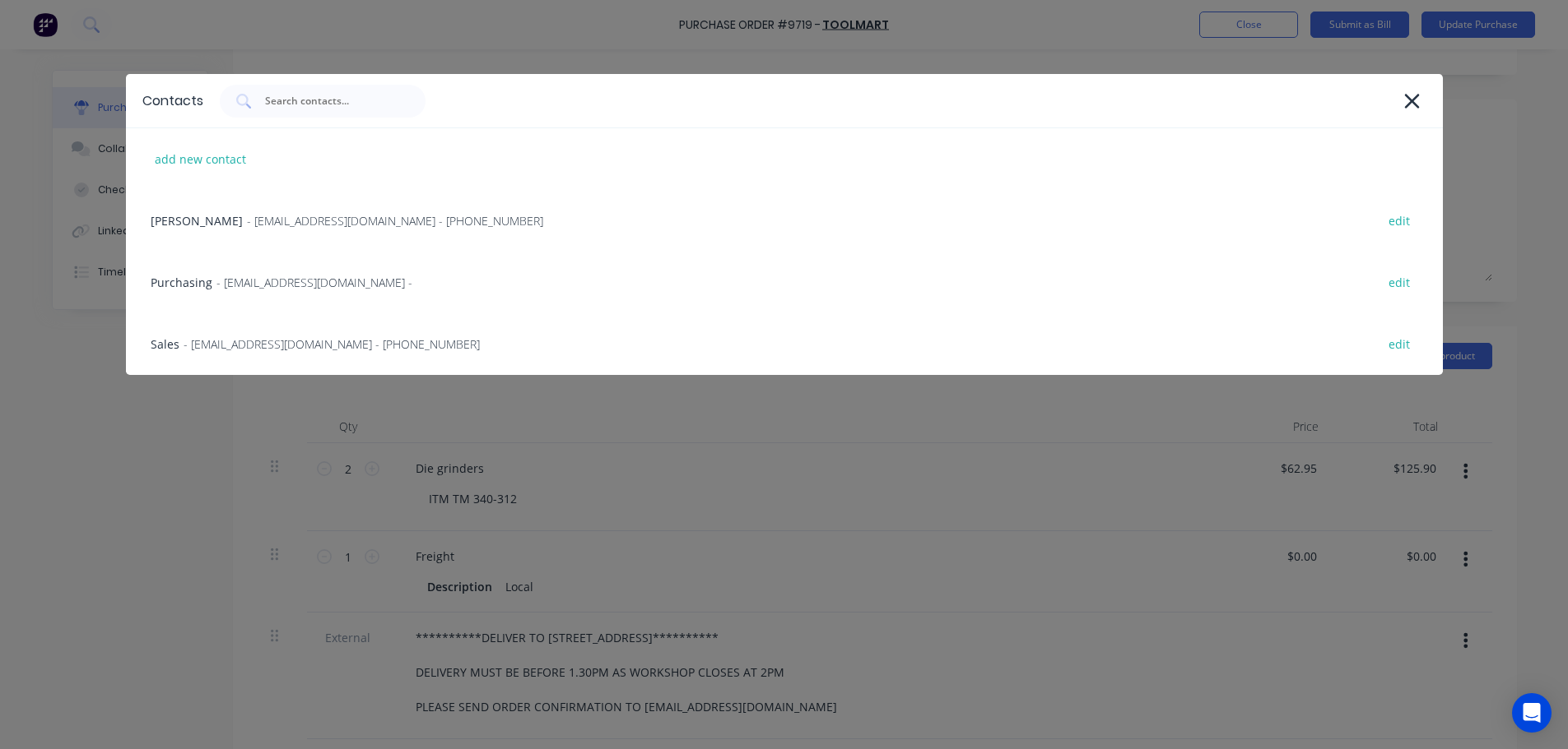
click at [1412, 86] on div "Contacts add new contact Mark Chapman - welshpool@toolmart.com.au - (08) 6279 0…" at bounding box center [784, 225] width 1316 height 301
click at [1404, 100] on icon at bounding box center [1412, 101] width 17 height 23
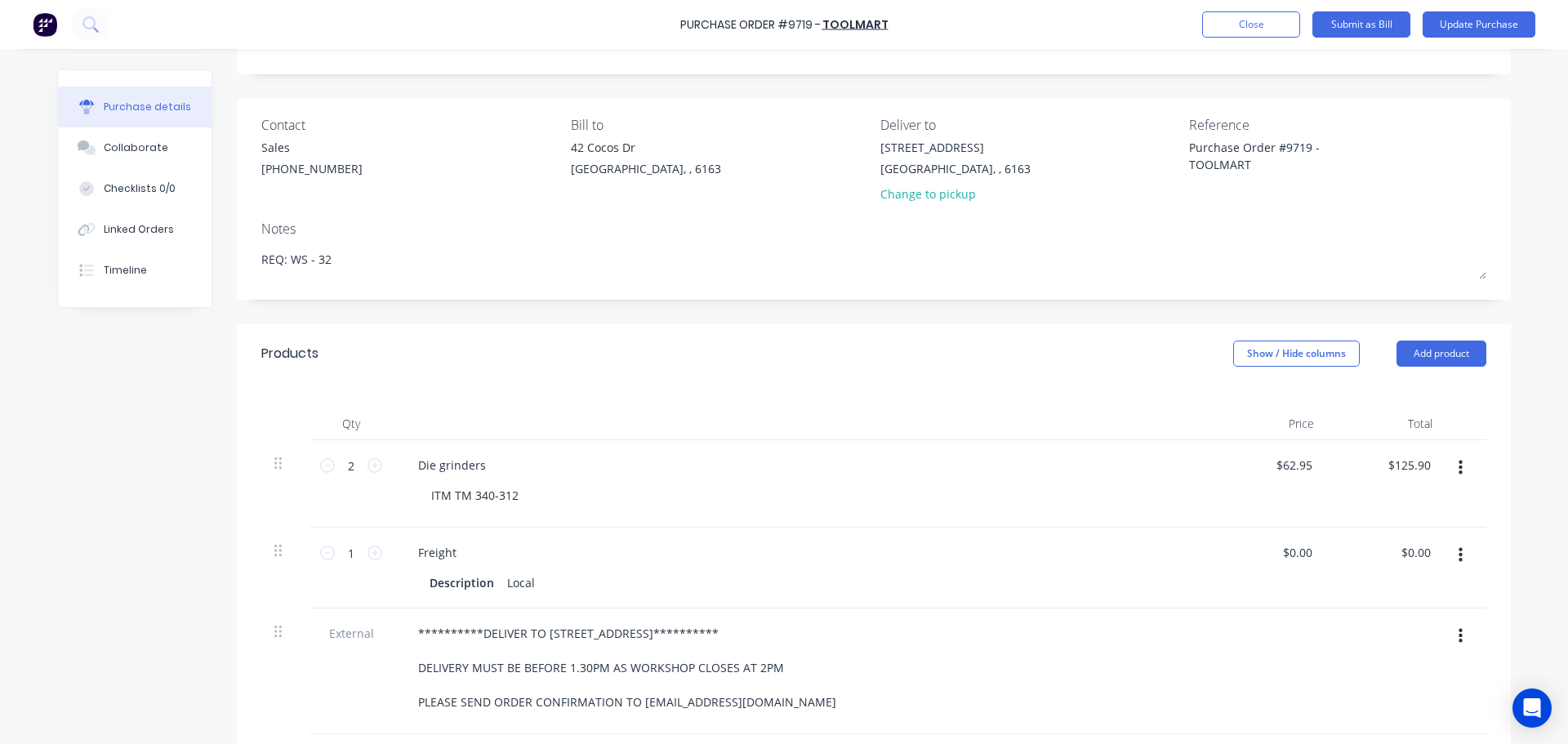
scroll to position [0, 0]
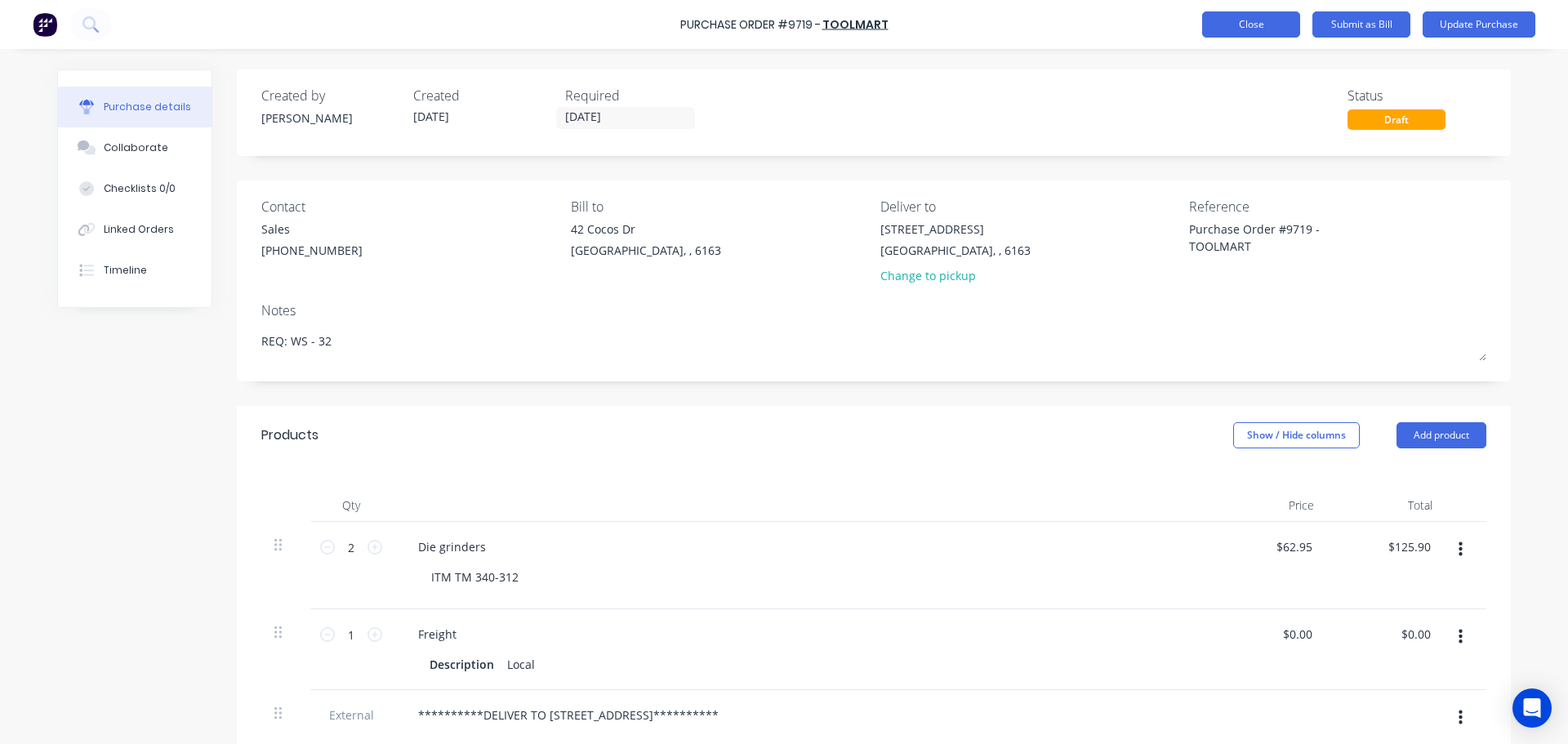
click at [1212, 19] on button "Close" at bounding box center [1251, 24] width 98 height 26
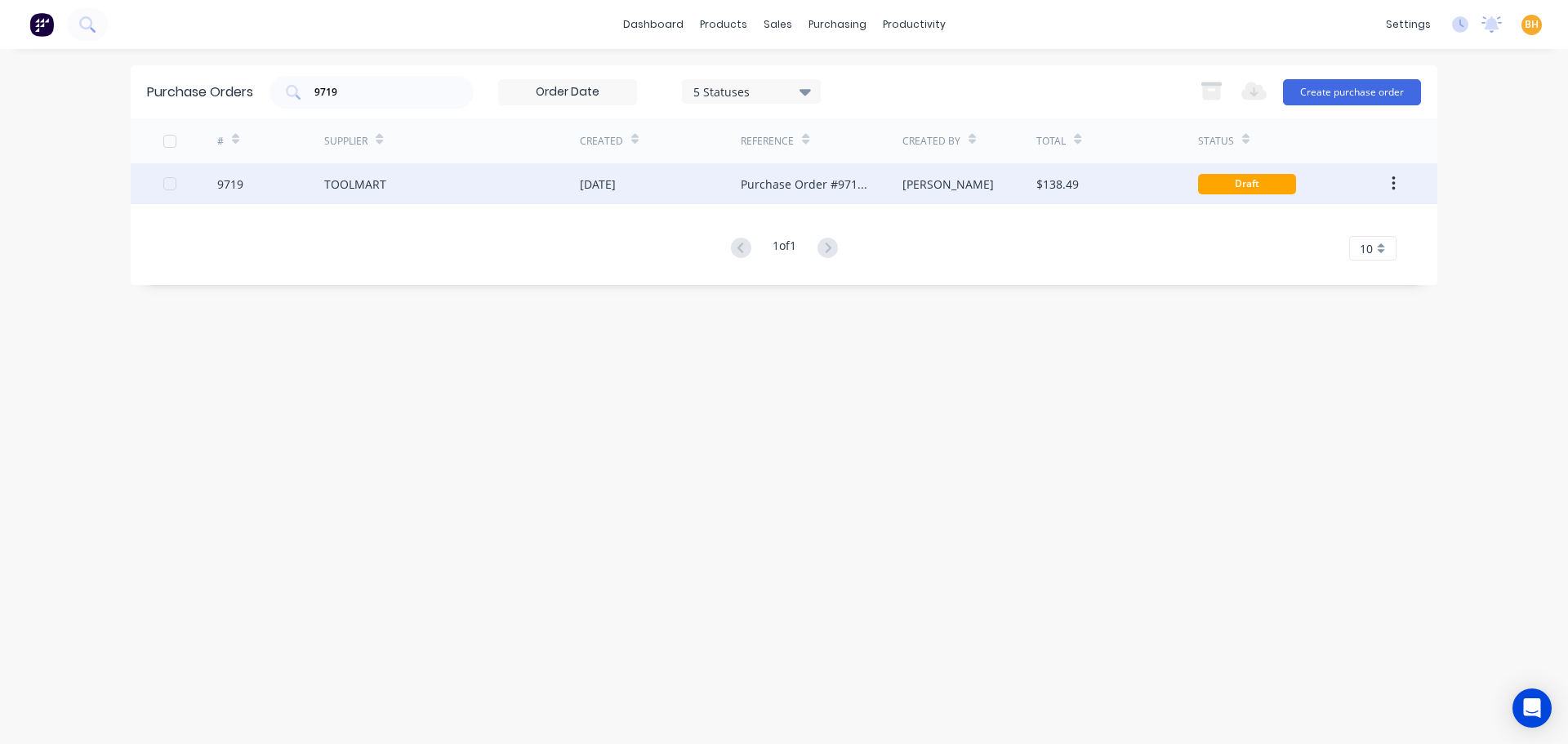
click at [426, 181] on div "TOOLMART" at bounding box center [452, 184] width 256 height 41
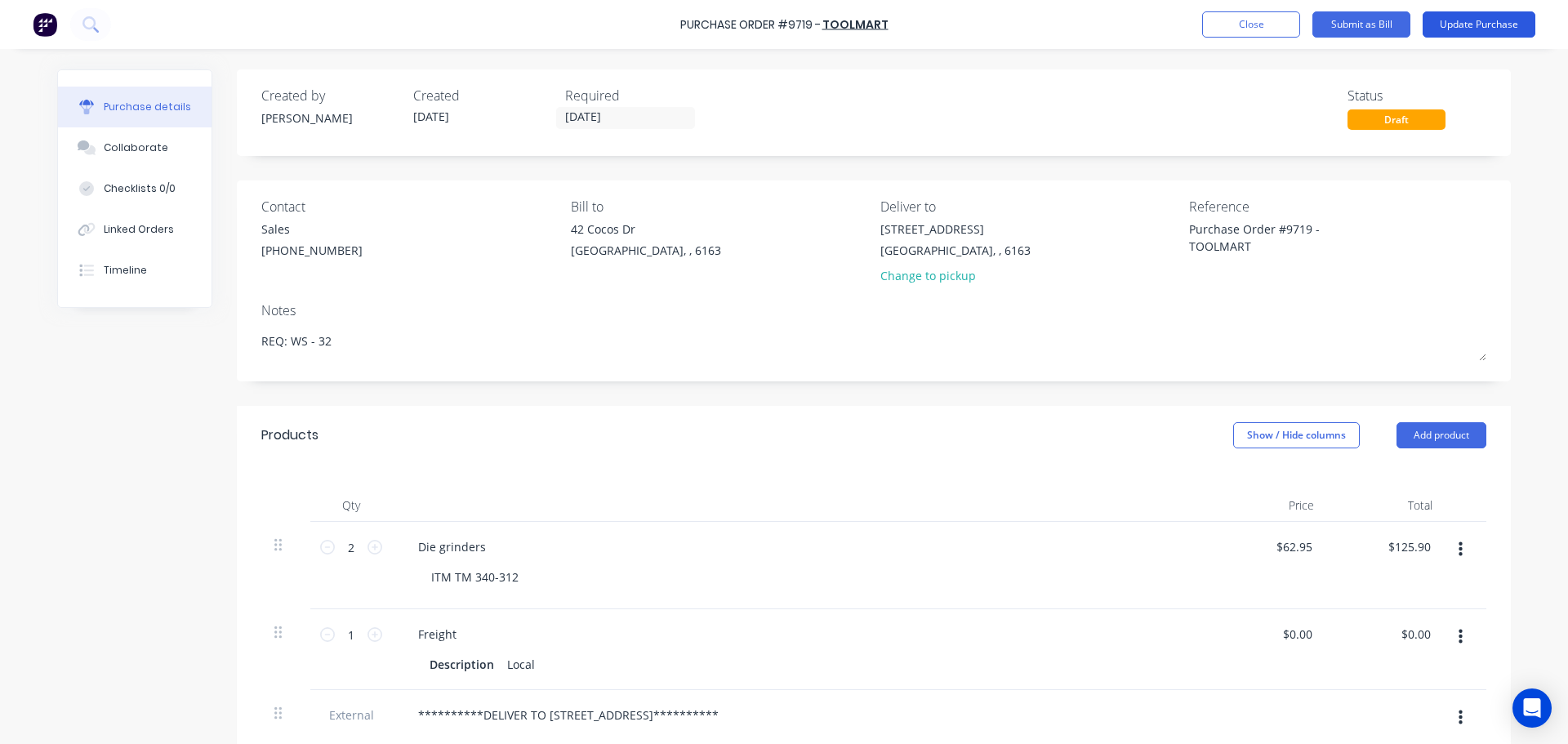
click at [1505, 28] on button "Update Purchase" at bounding box center [1479, 24] width 112 height 26
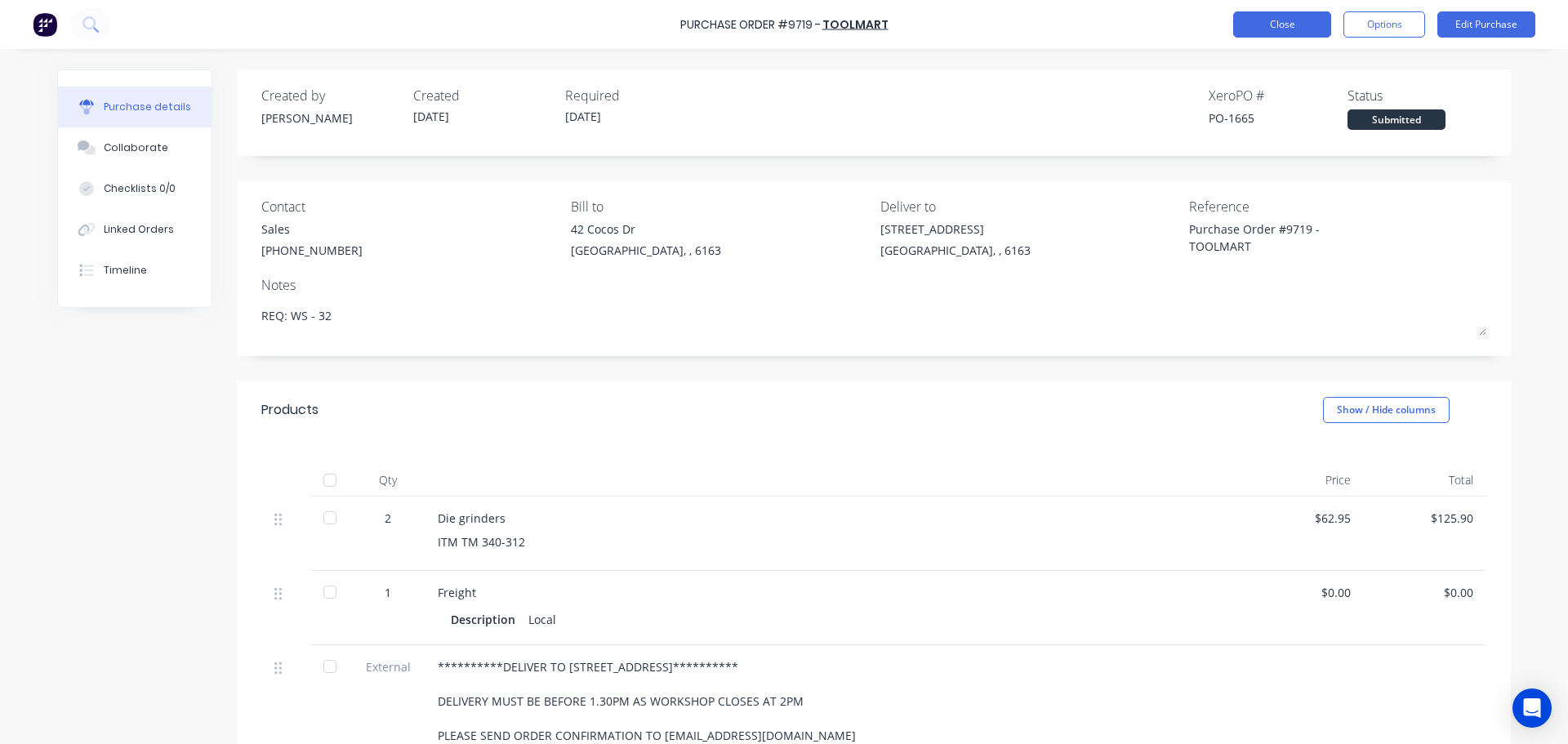
click at [1298, 20] on button "Close" at bounding box center [1282, 24] width 98 height 26
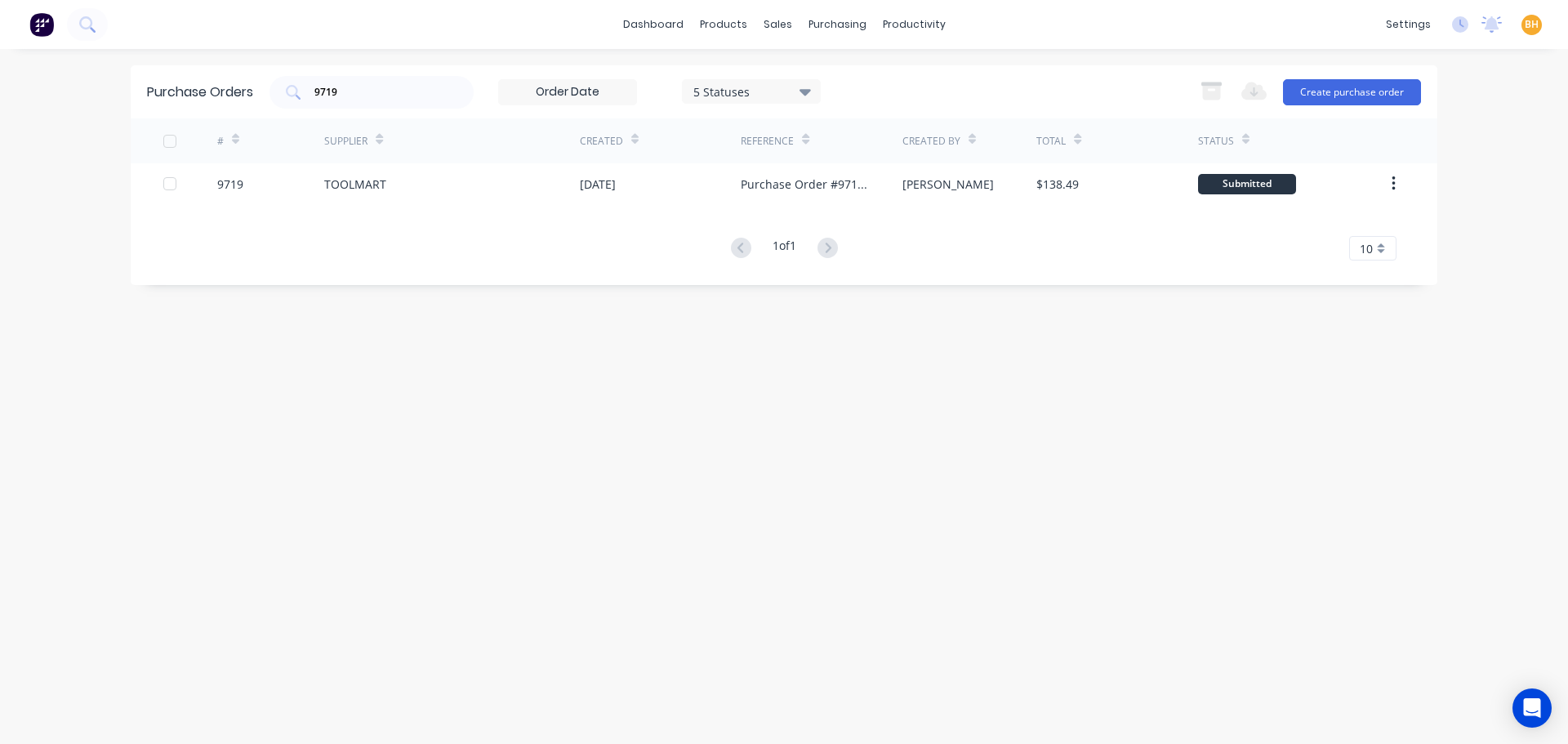
click at [204, 553] on div "Purchase Orders 9719 5 Statuses 5 Statuses Export to Excel (XLSX) Create purcha…" at bounding box center [783, 396] width 1306 height 662
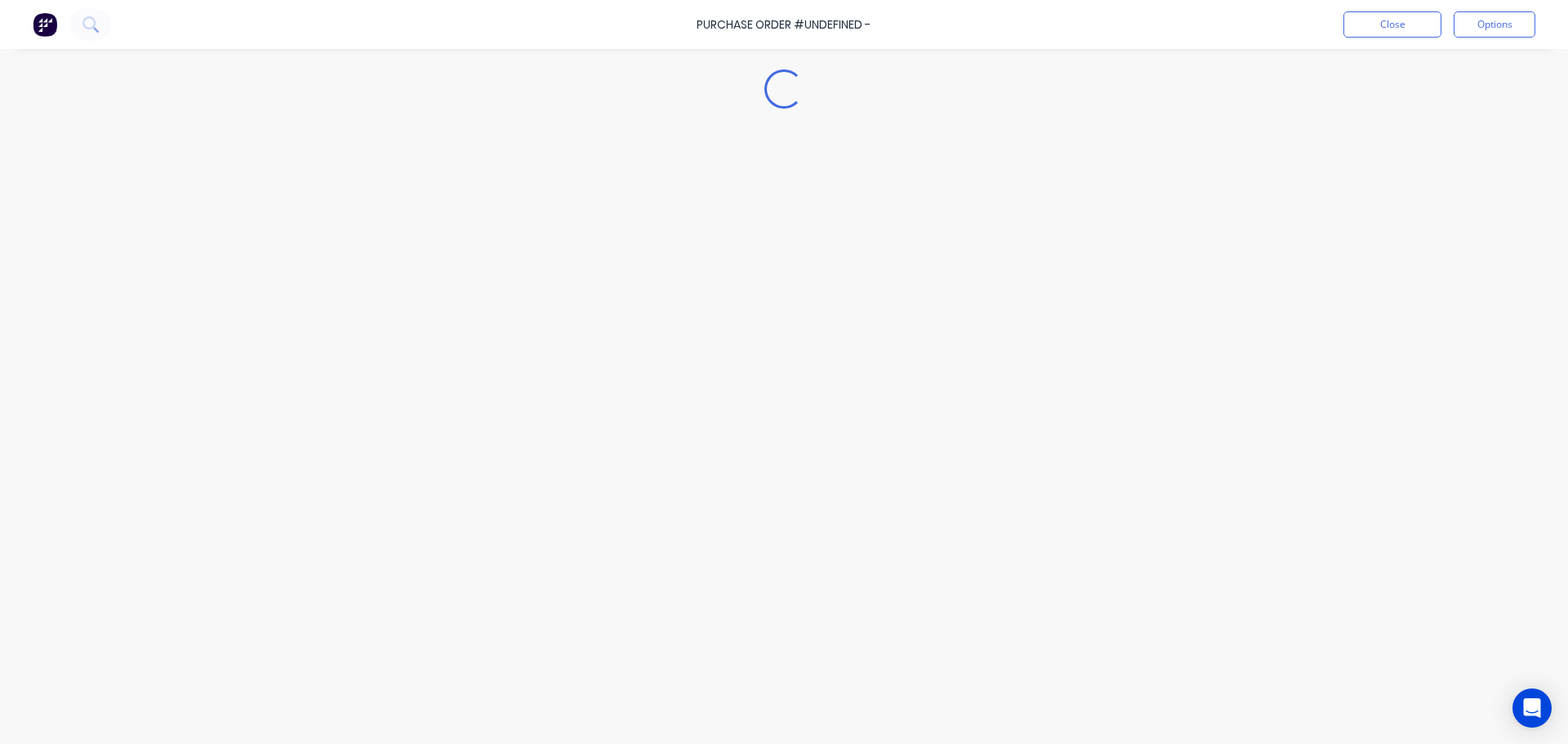
type textarea "x"
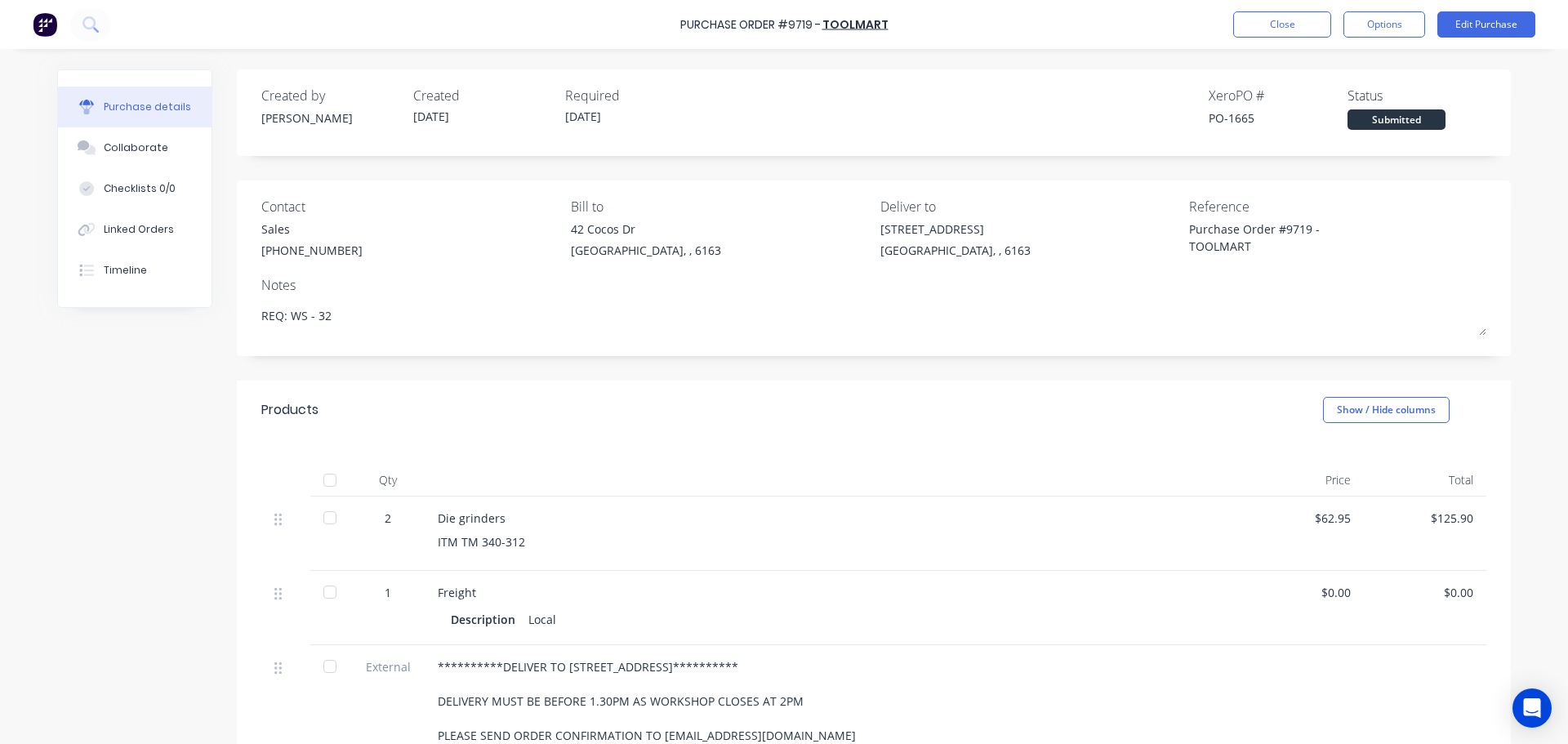
click at [705, 359] on div "**********" at bounding box center [873, 525] width 1274 height 912
click at [1282, 22] on button "Close" at bounding box center [1282, 24] width 98 height 26
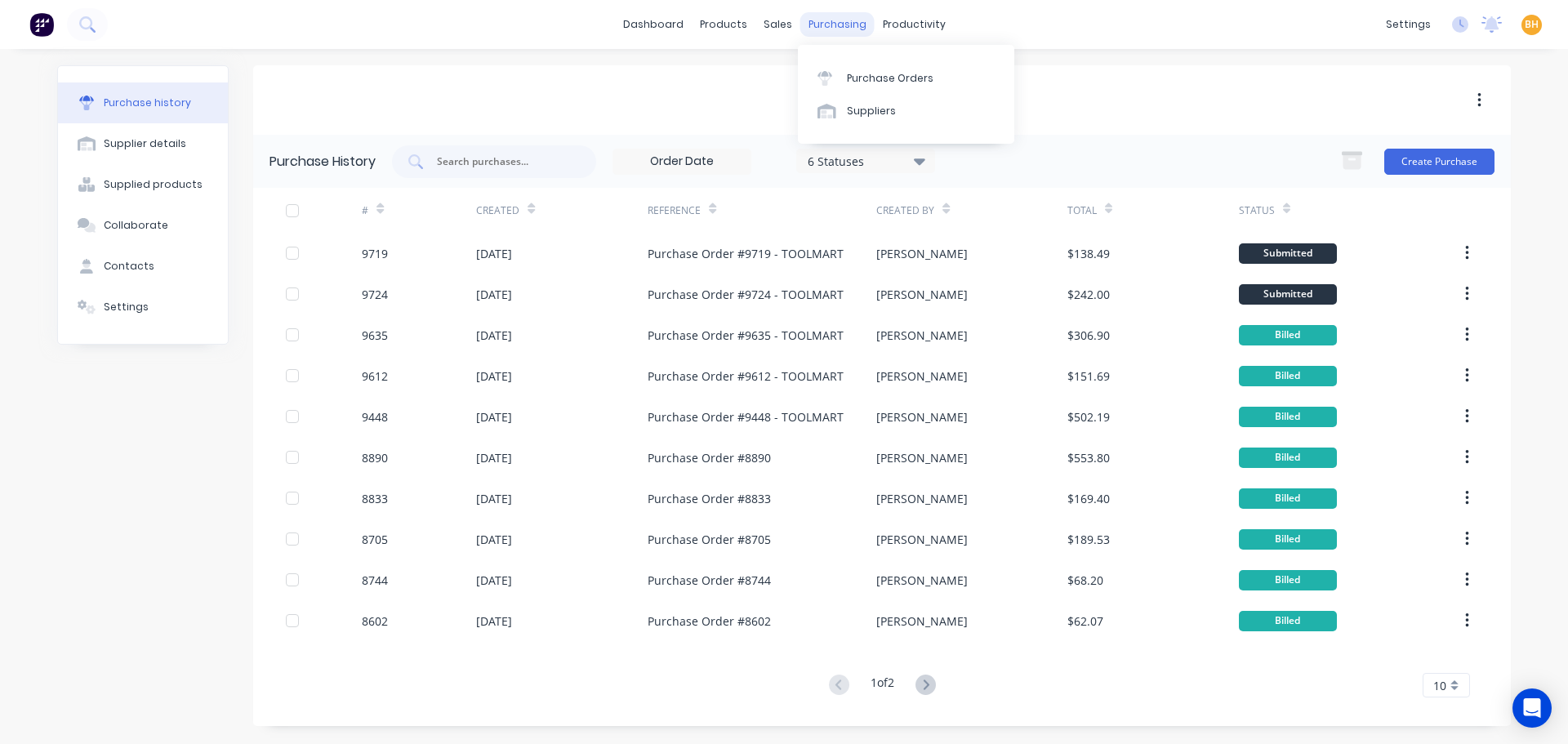
click at [829, 28] on div "purchasing" at bounding box center [837, 24] width 75 height 25
click at [863, 73] on div "Purchase Orders" at bounding box center [890, 78] width 87 height 15
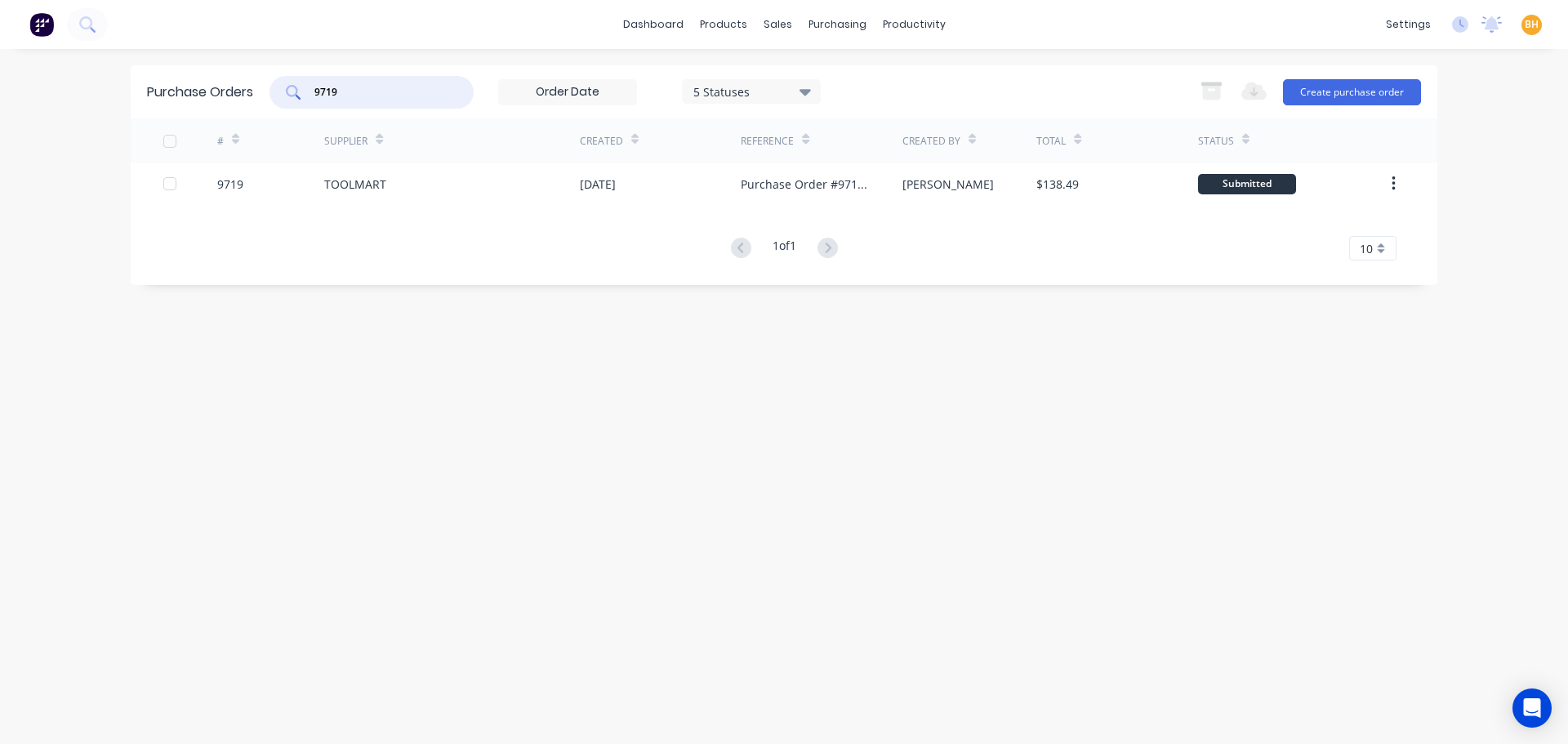
click at [377, 94] on input "9719" at bounding box center [381, 92] width 136 height 16
type input "9"
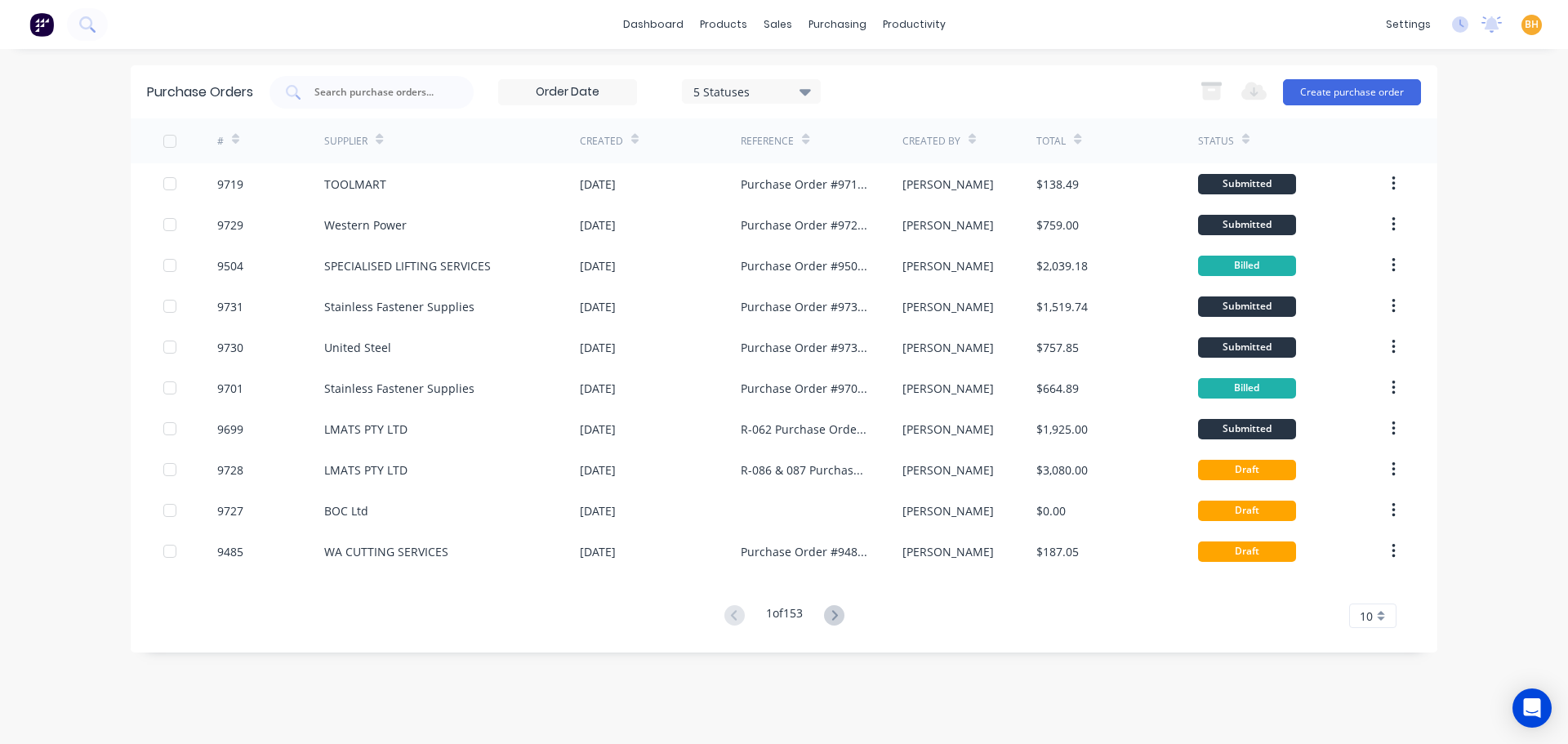
click at [48, 118] on div "dashboard products sales purchasing productivity dashboard products Product Cat…" at bounding box center [784, 372] width 1568 height 744
click at [35, 172] on div "dashboard products sales purchasing productivity dashboard products Product Cat…" at bounding box center [784, 372] width 1568 height 744
click at [379, 88] on input "text" at bounding box center [381, 92] width 136 height 16
click at [1358, 81] on button "Create purchase order" at bounding box center [1352, 92] width 138 height 26
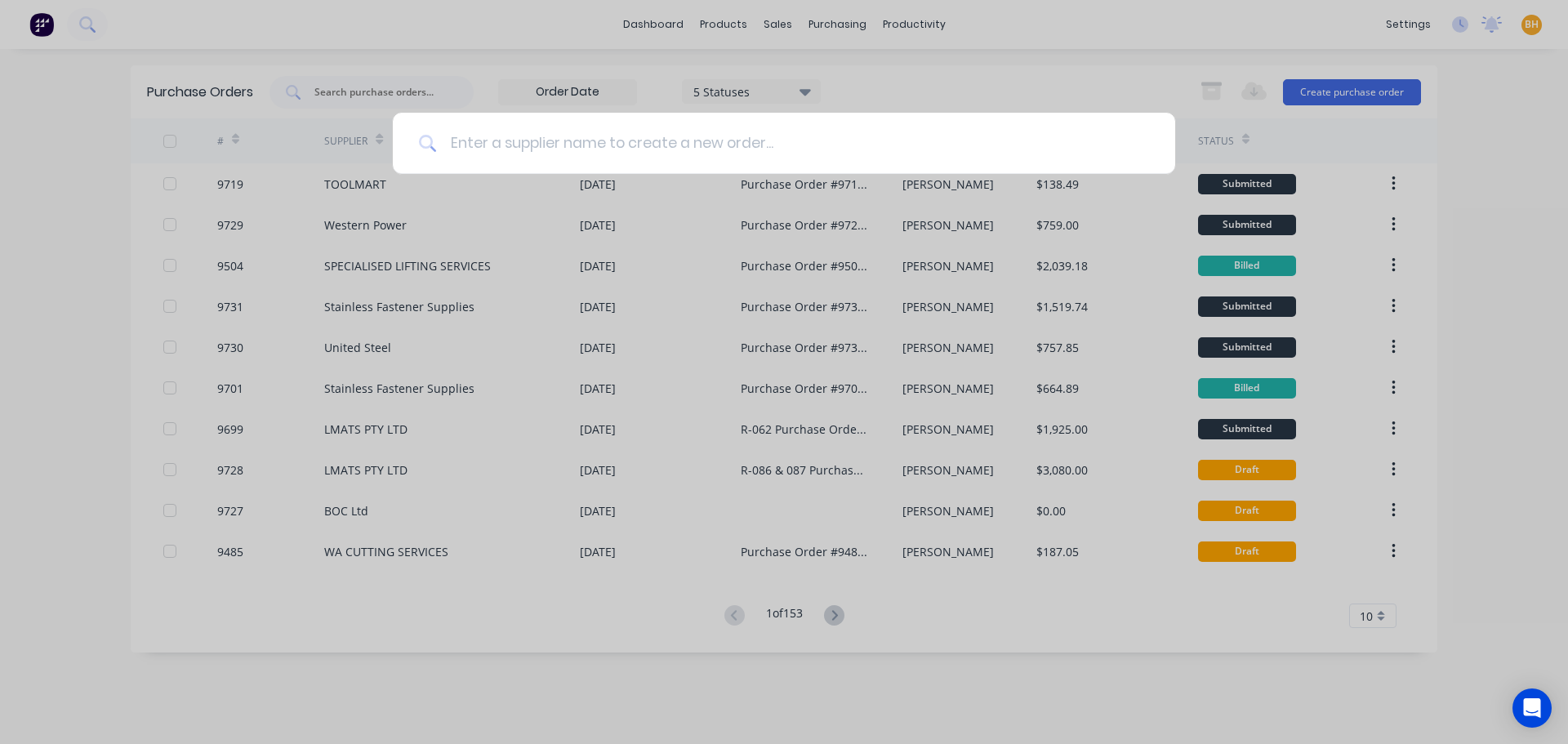
click at [443, 143] on input at bounding box center [793, 142] width 712 height 61
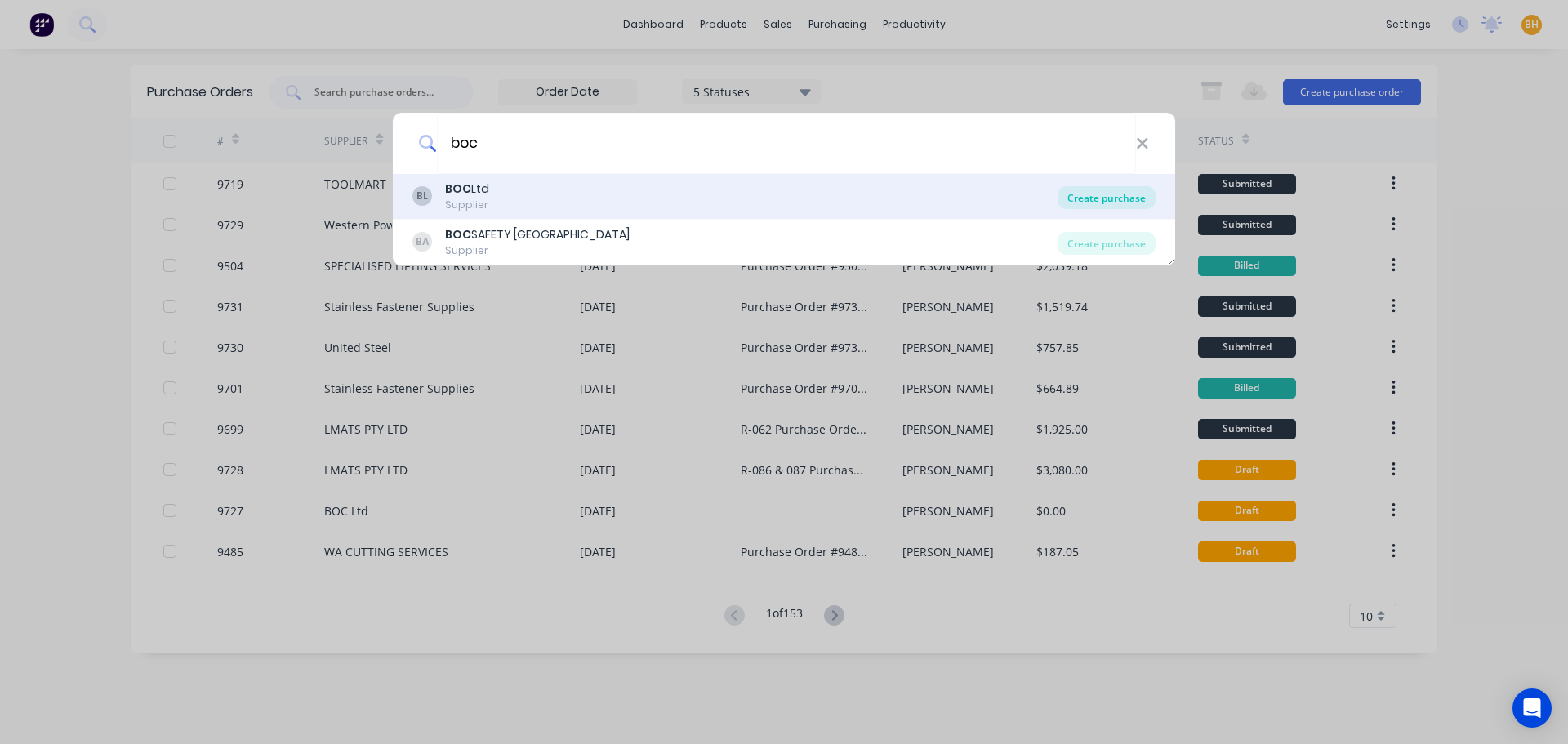
type input "boc"
click at [1111, 201] on div "Create purchase" at bounding box center [1107, 197] width 98 height 23
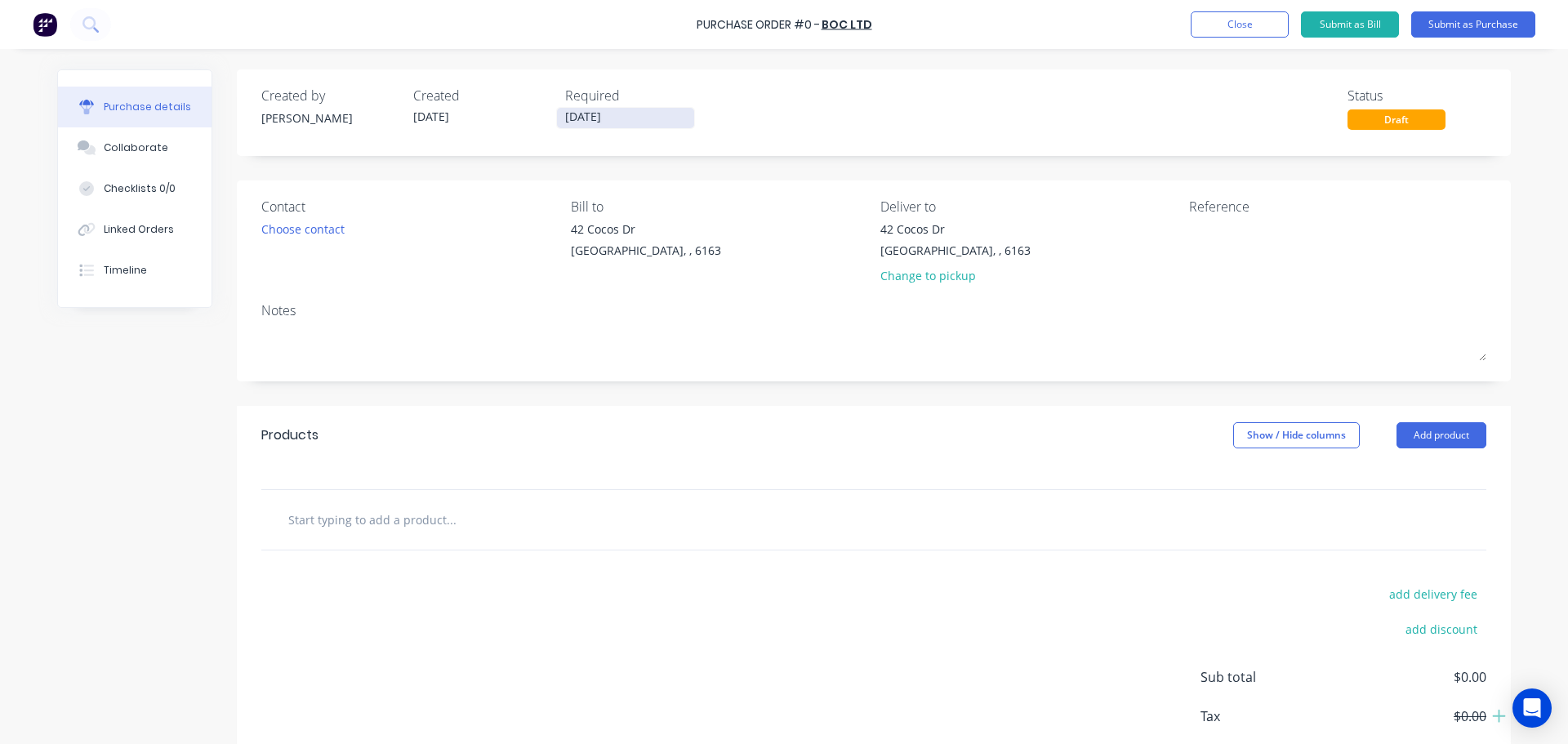
click at [576, 123] on input "[DATE]" at bounding box center [625, 118] width 137 height 21
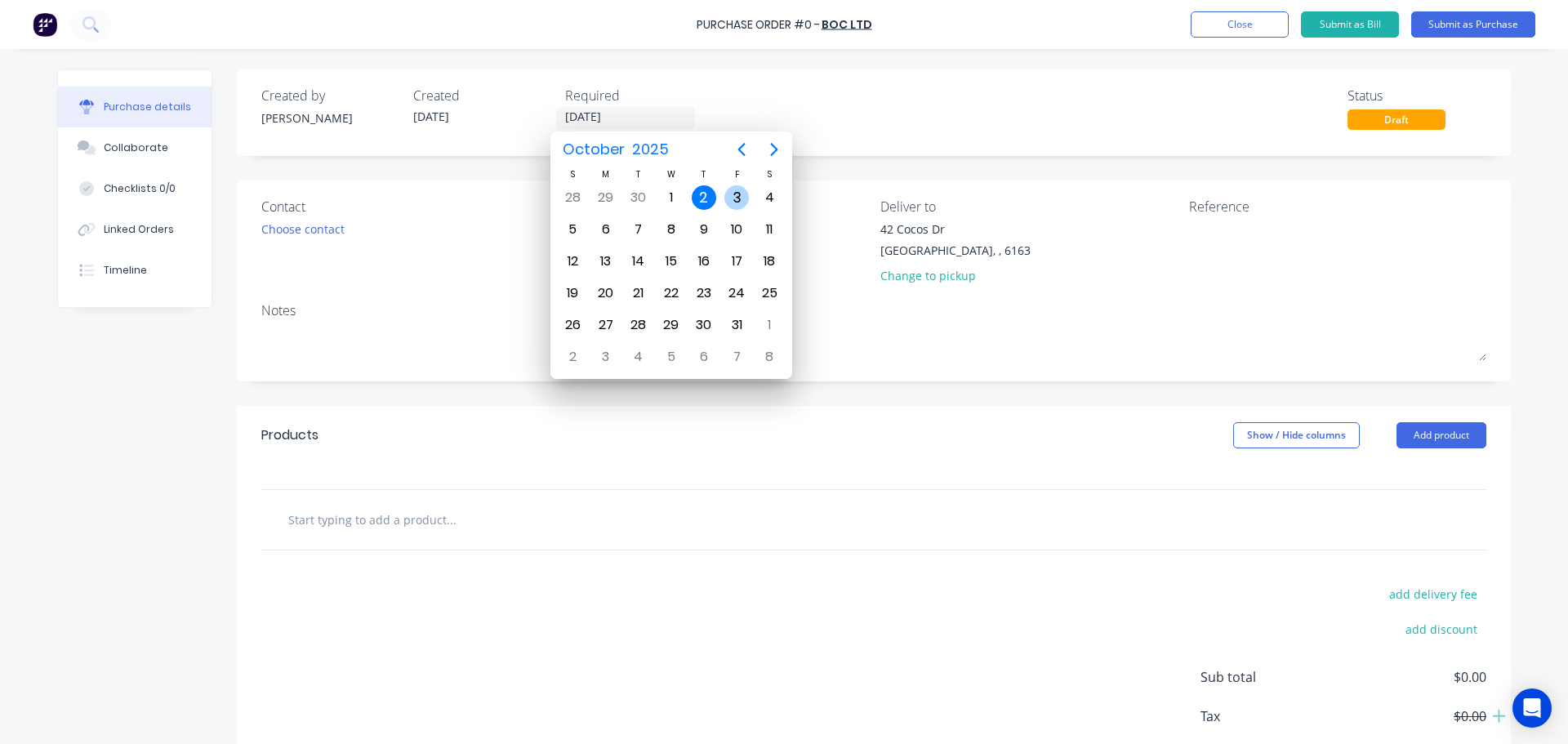
click at [726, 201] on div "3" at bounding box center [737, 197] width 25 height 25
type input "[DATE]"
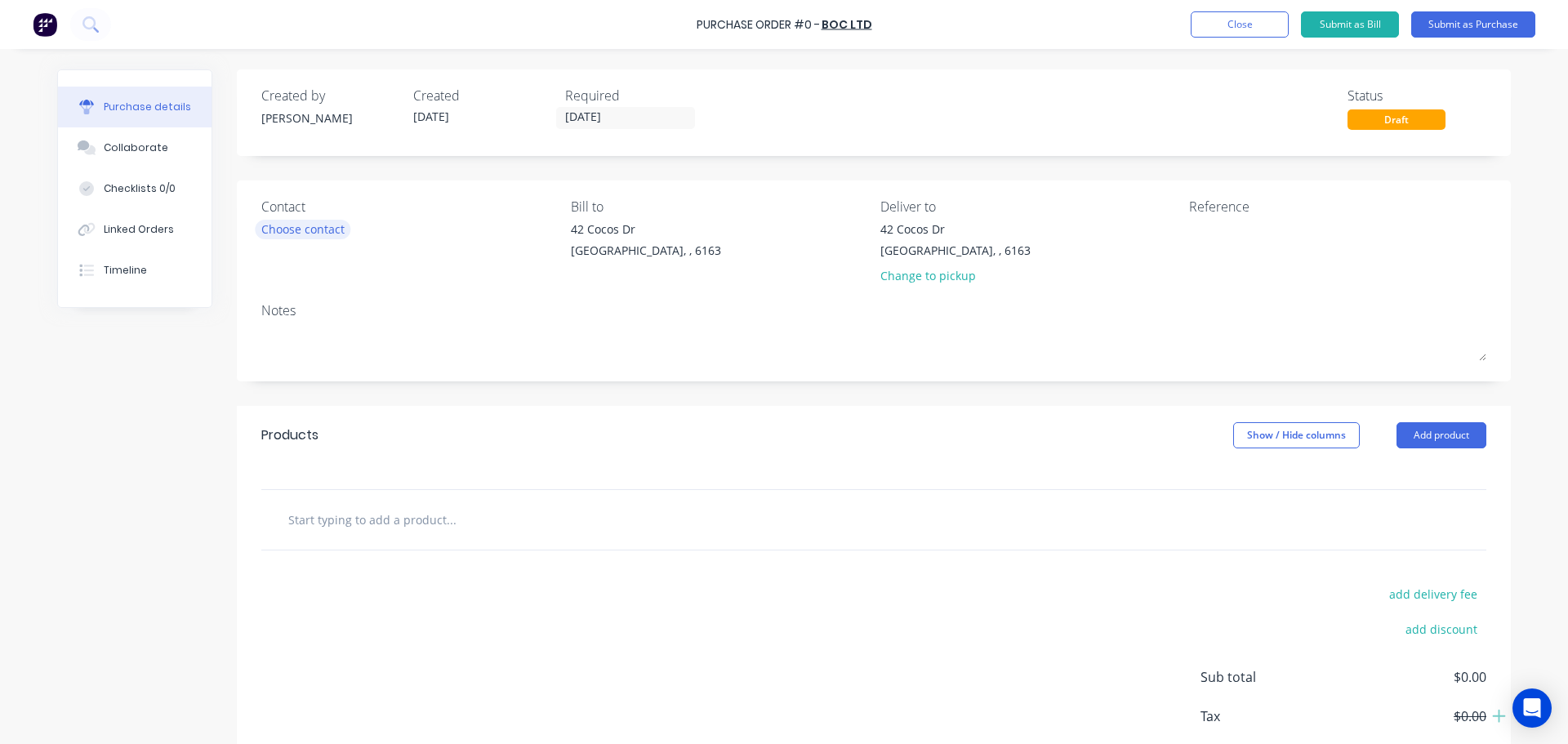
click at [283, 222] on div "Choose contact" at bounding box center [303, 229] width 83 height 17
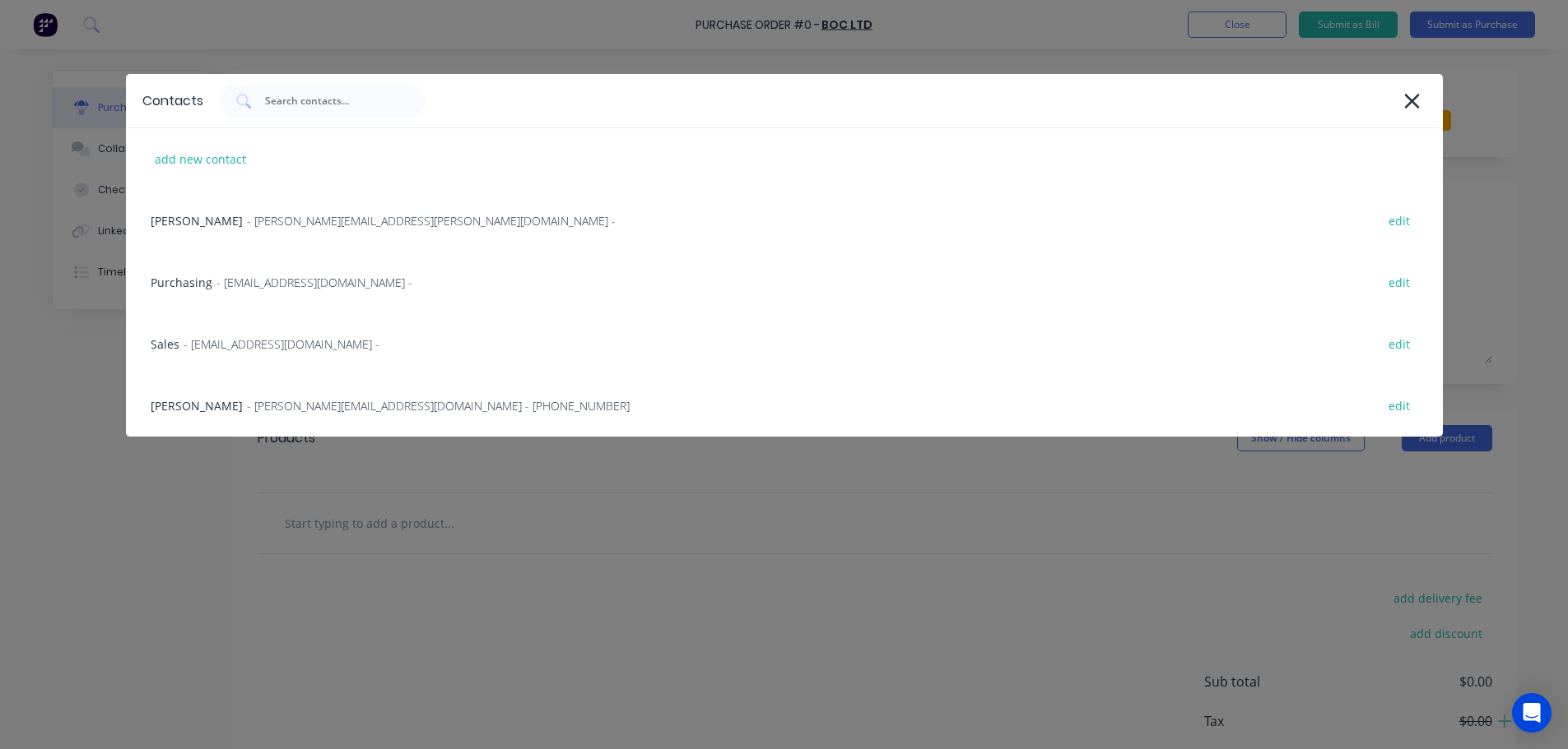
click at [222, 351] on span "- [EMAIL_ADDRESS][DOMAIN_NAME] -" at bounding box center [281, 344] width 196 height 17
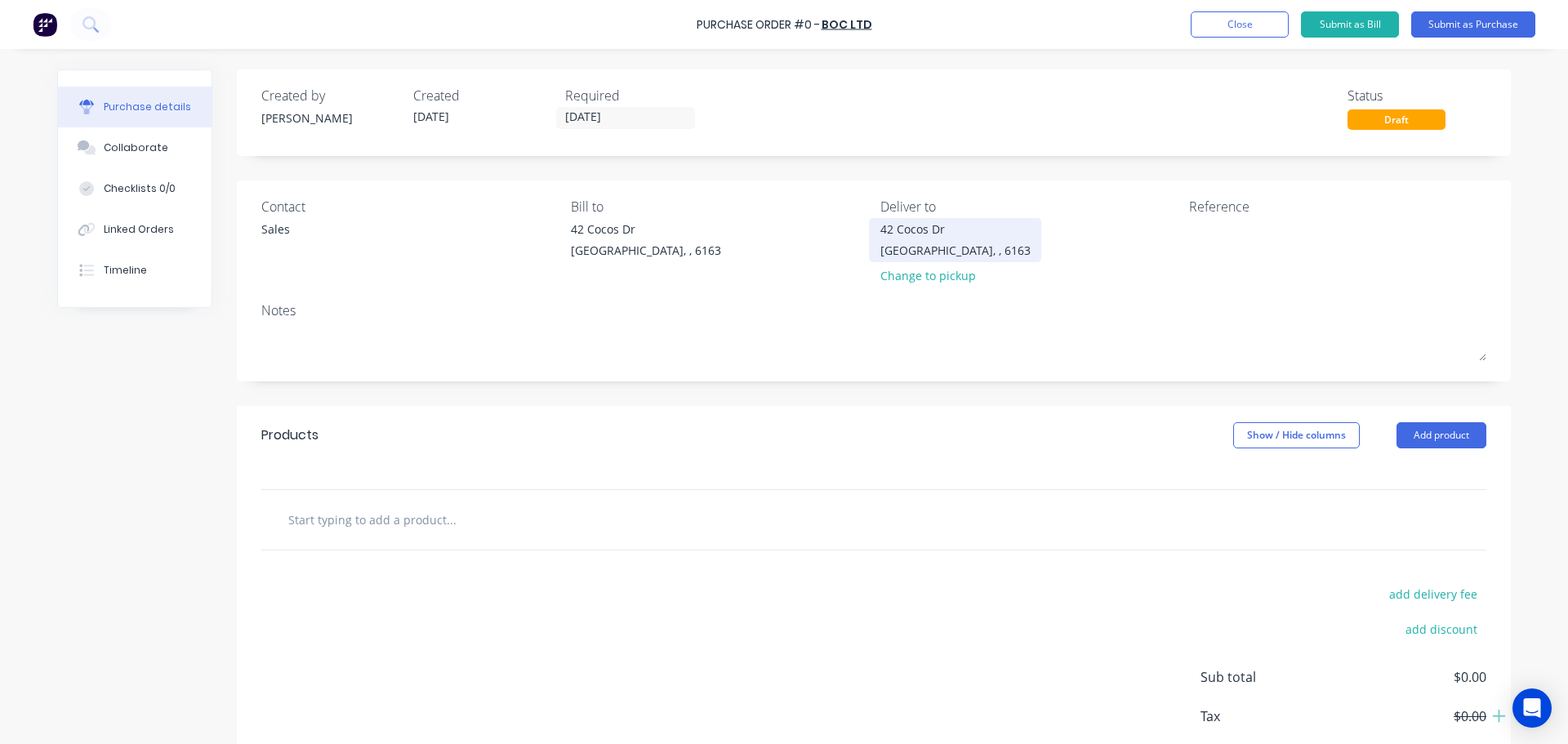
click at [964, 255] on div "Bibra Lake, , 6163" at bounding box center [955, 251] width 150 height 17
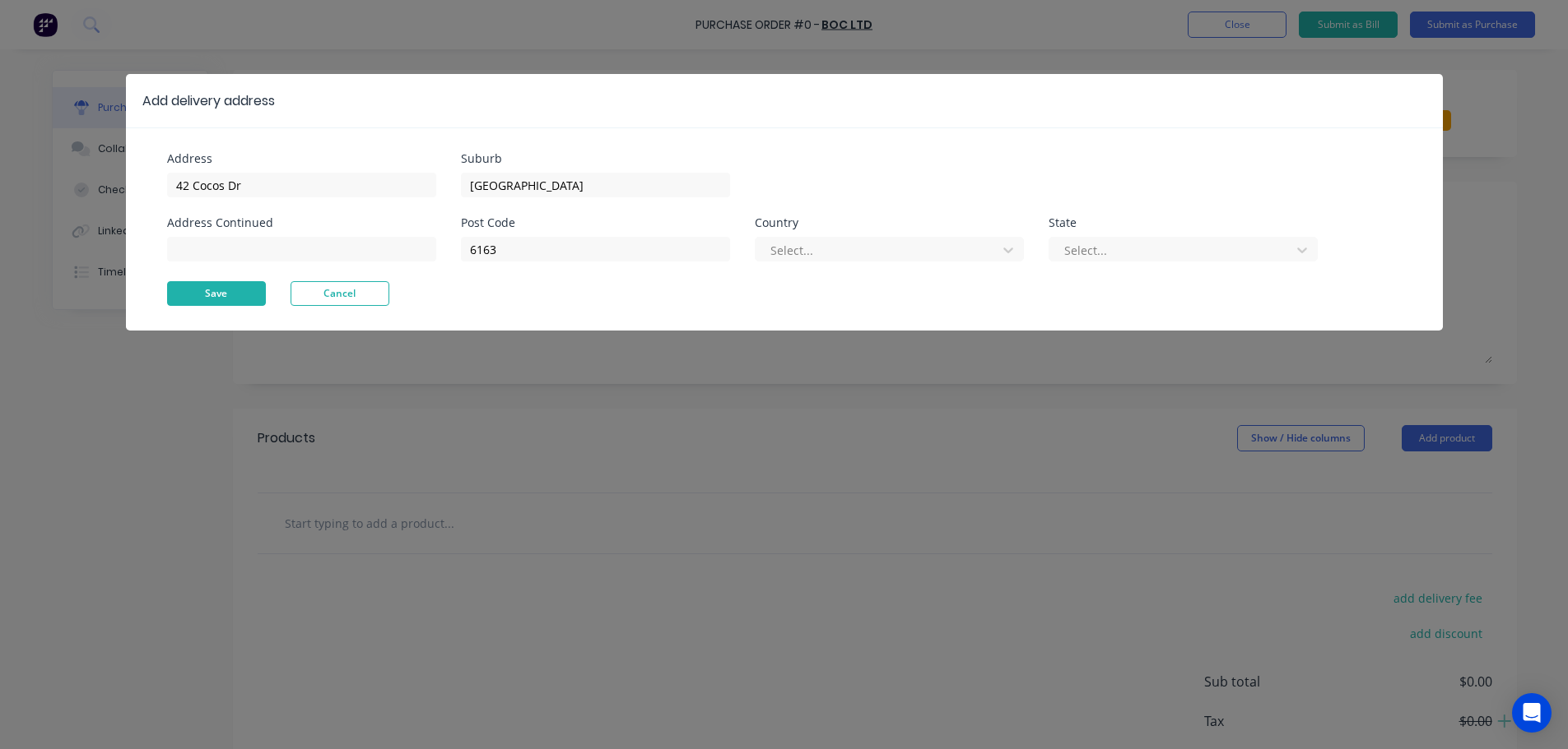
click at [241, 295] on button "Save" at bounding box center [216, 294] width 99 height 25
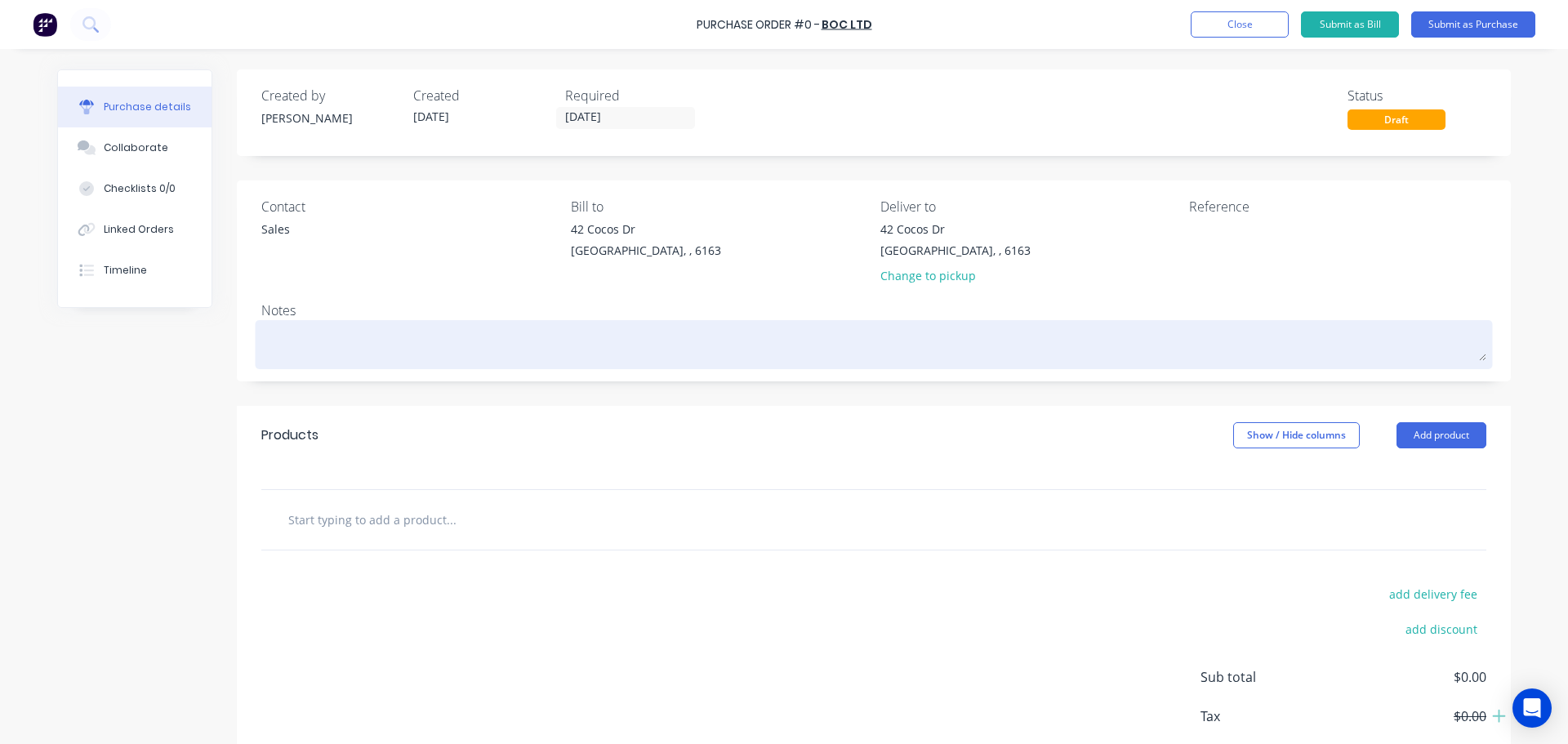
click at [289, 356] on textarea at bounding box center [874, 342] width 1225 height 37
type textarea "x"
type textarea "R"
type textarea "x"
type textarea "RE"
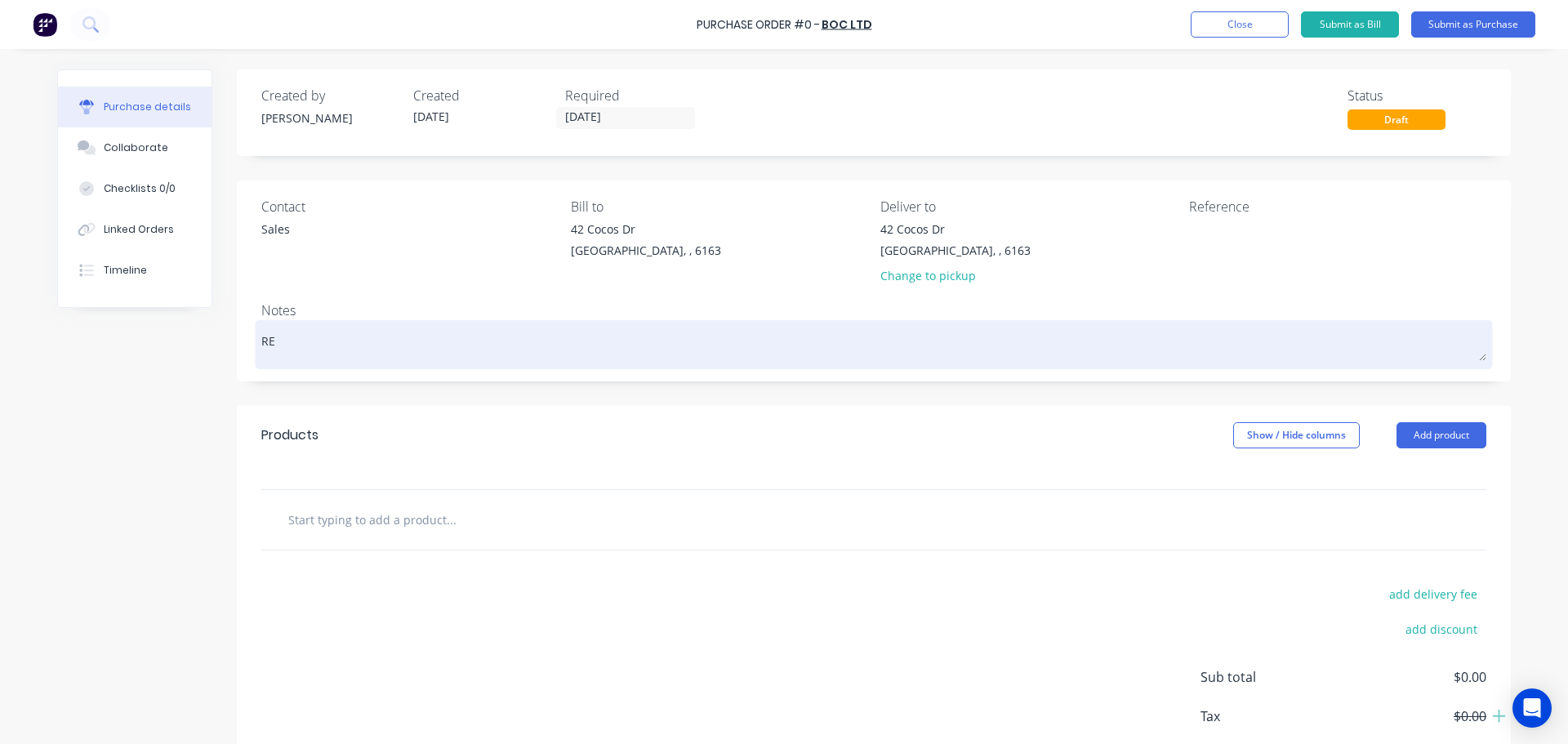
type textarea "x"
type textarea "REQ"
type textarea "x"
type textarea "REQ:"
type textarea "x"
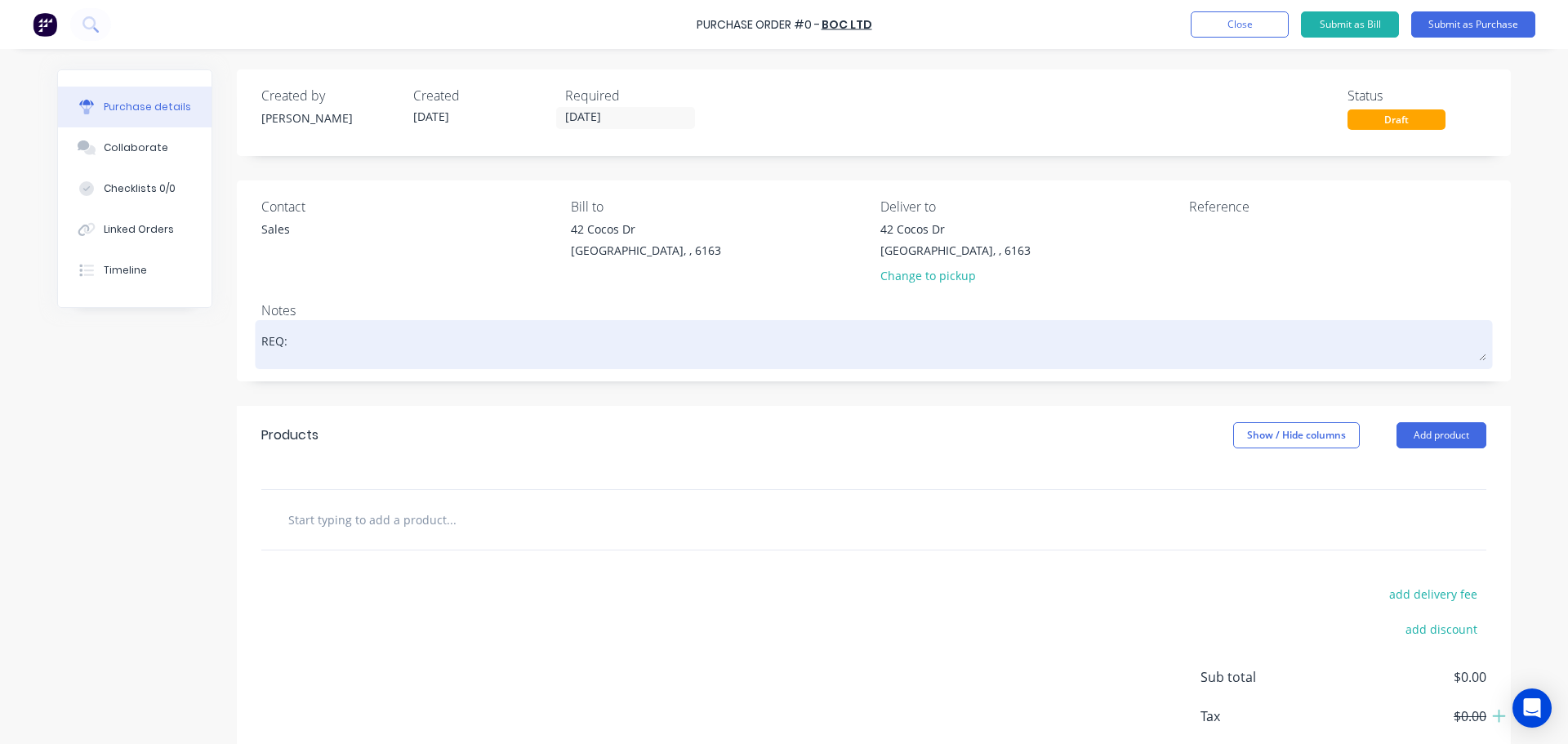
type textarea "REQ:"
type textarea "x"
type textarea "REQ: C"
type textarea "x"
type textarea "REQ: CD"
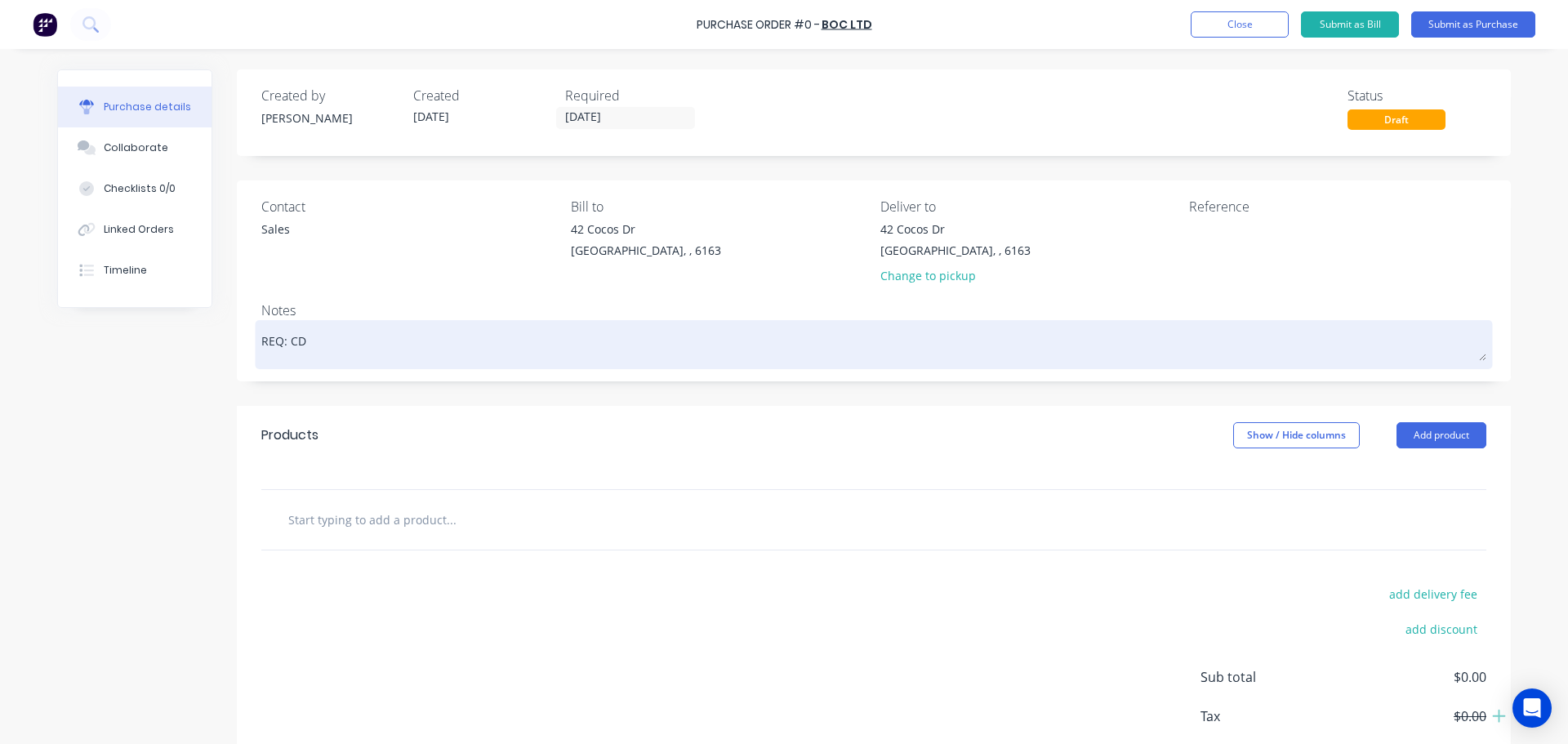
type textarea "x"
type textarea "REQ: CD"
type textarea "x"
type textarea "REQ: CD -"
type textarea "x"
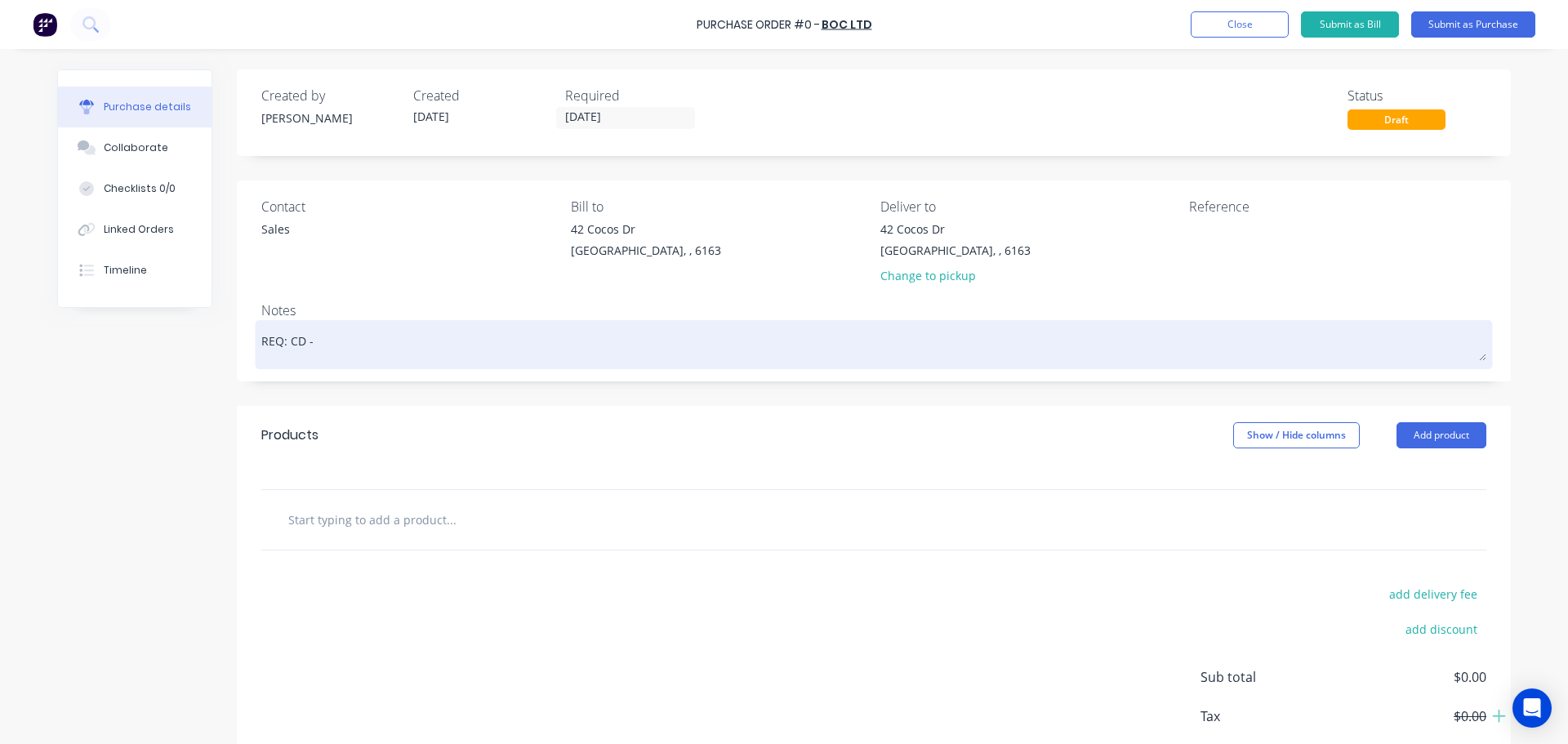
type textarea "REQ: CD -"
type textarea "x"
type textarea "REQ: CD - 3"
type textarea "x"
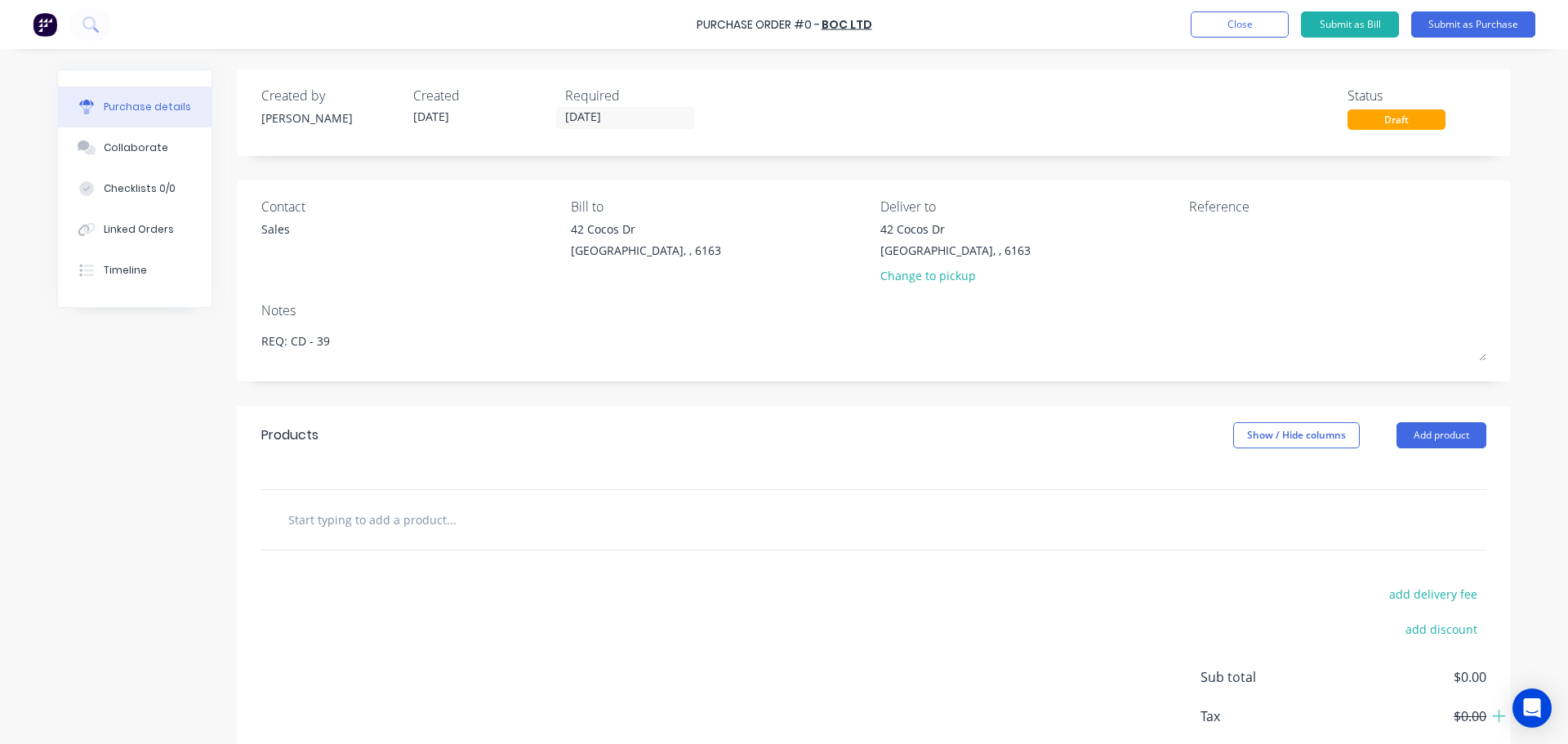
type textarea "REQ: CD - 39"
type textarea "x"
type textarea "REQ: CD - 39"
click at [507, 516] on input "text" at bounding box center [450, 520] width 327 height 33
click at [409, 533] on input "text" at bounding box center [450, 520] width 327 height 33
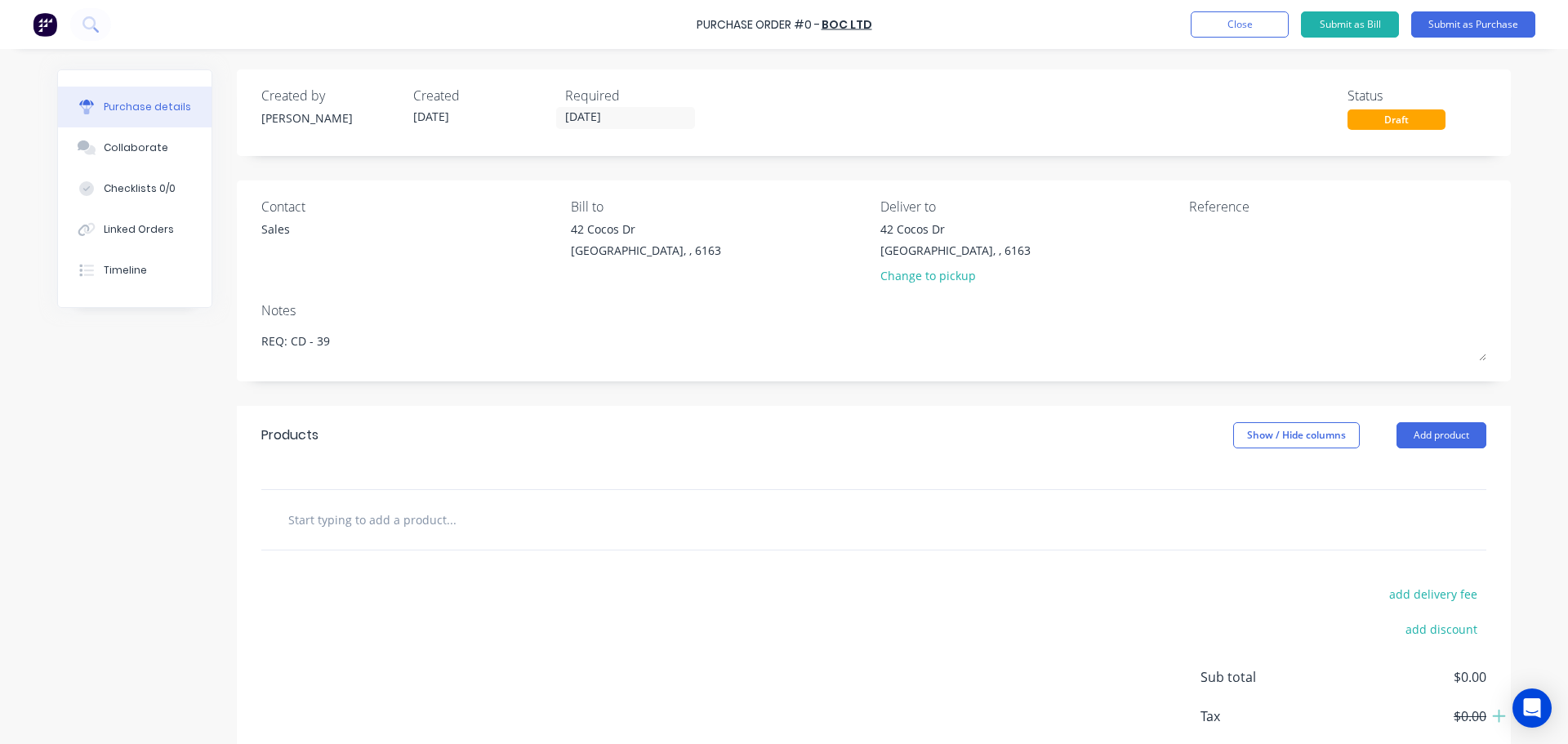
type textarea "x"
type input "1"
type textarea "x"
type input "1k"
type textarea "x"
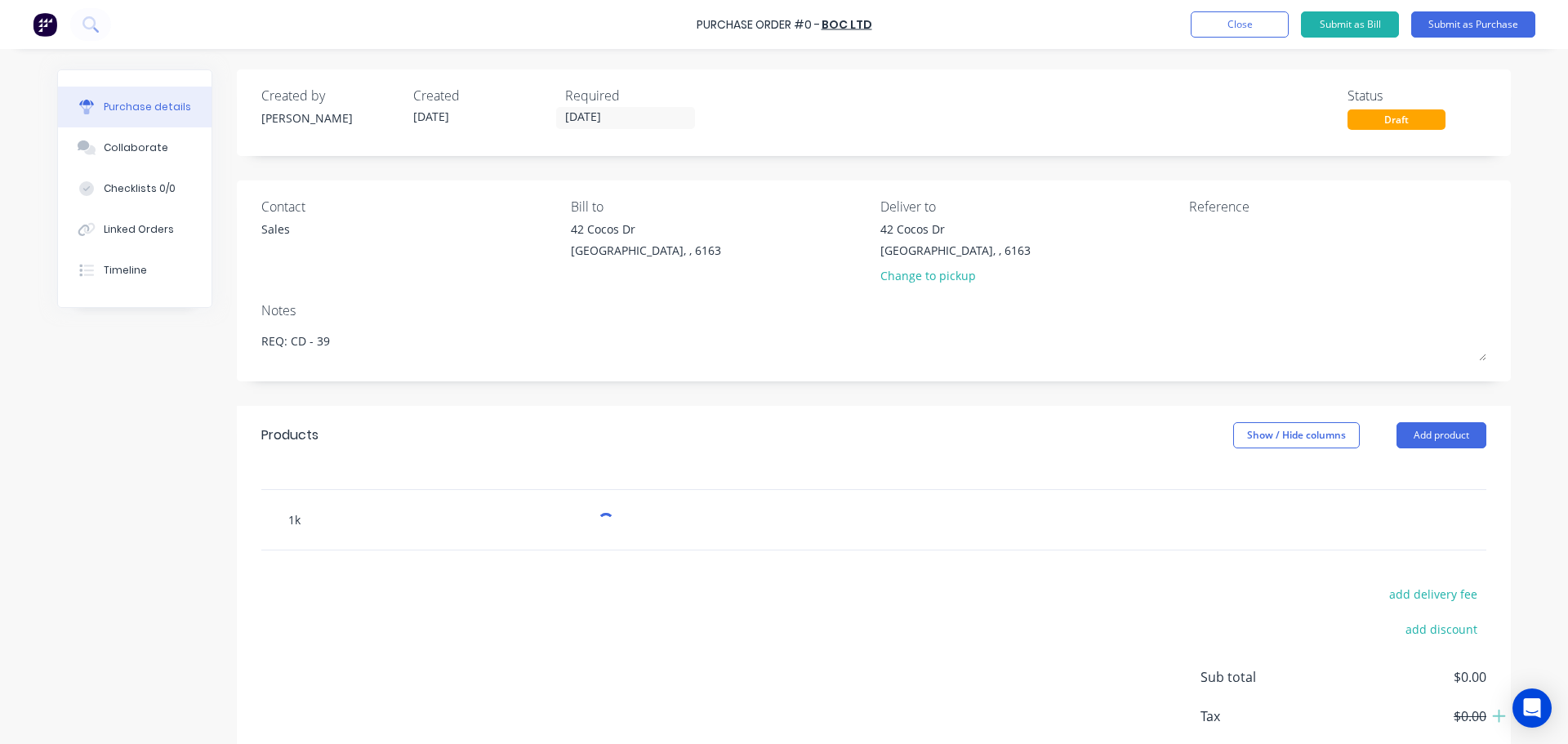
type input "1kg"
type textarea "x"
type input "1k"
type textarea "x"
type input "1"
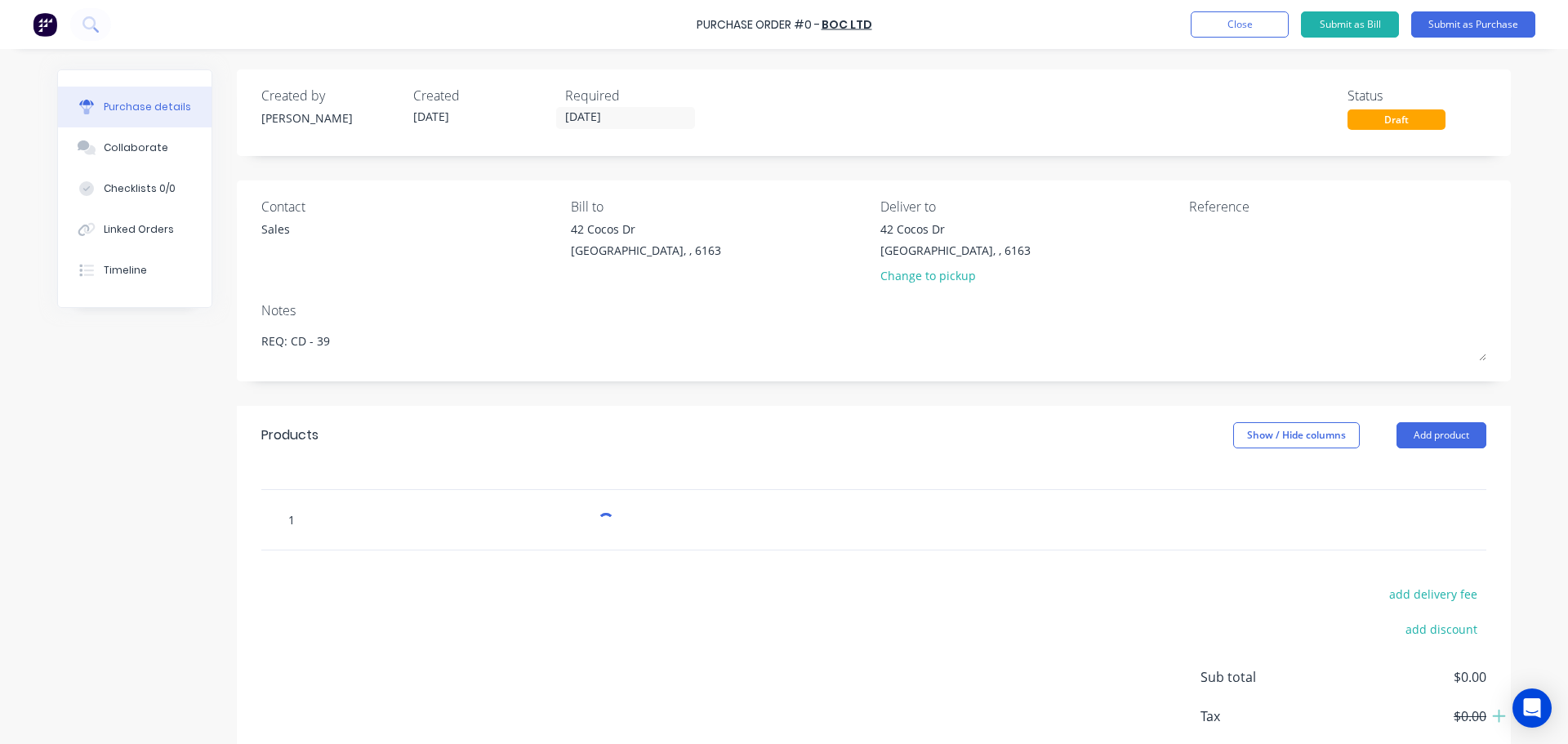
type textarea "x"
type input "15"
type textarea "x"
type input "15kg"
type textarea "x"
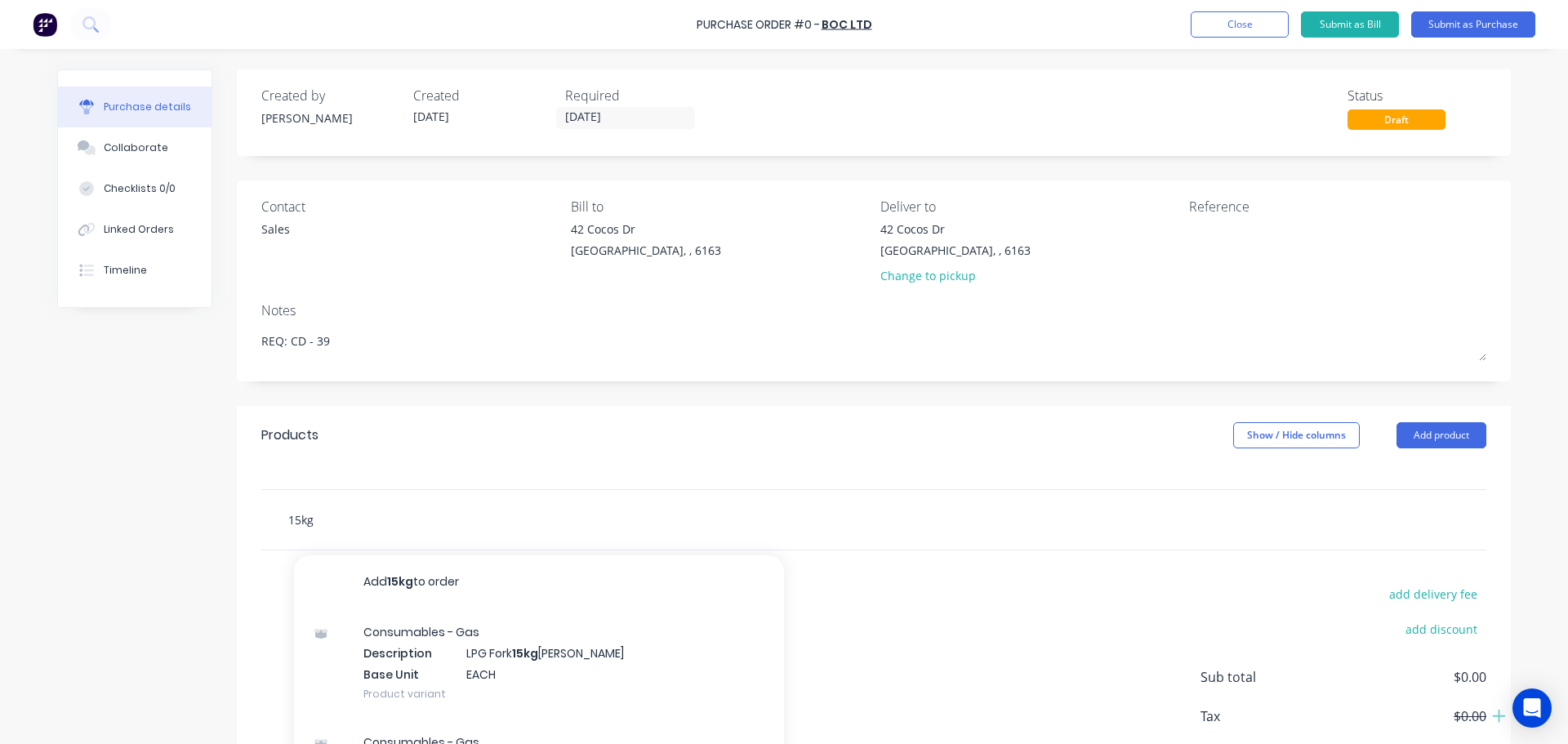
type input "15kg"
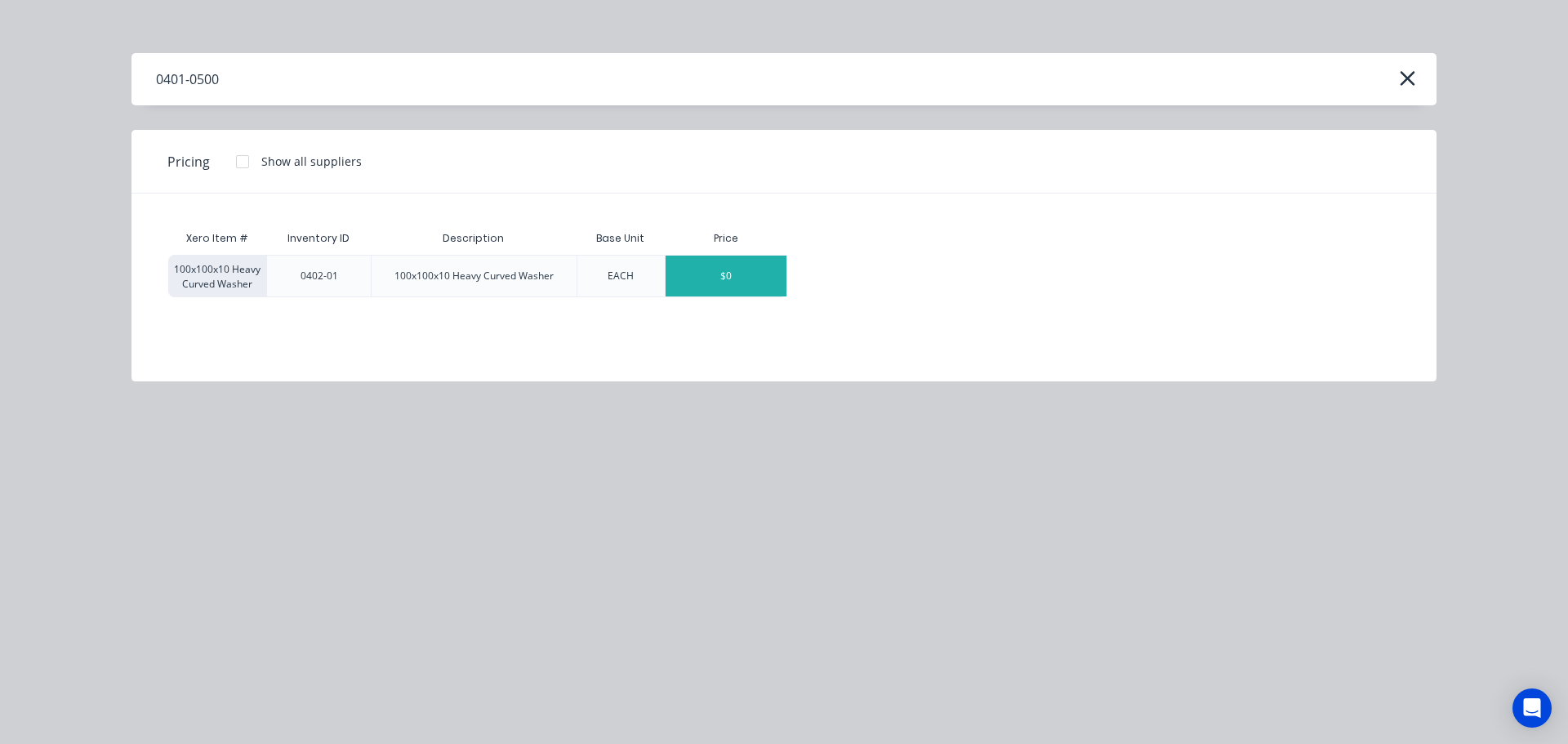
click at [716, 293] on div "$0" at bounding box center [726, 276] width 121 height 41
type textarea "x"
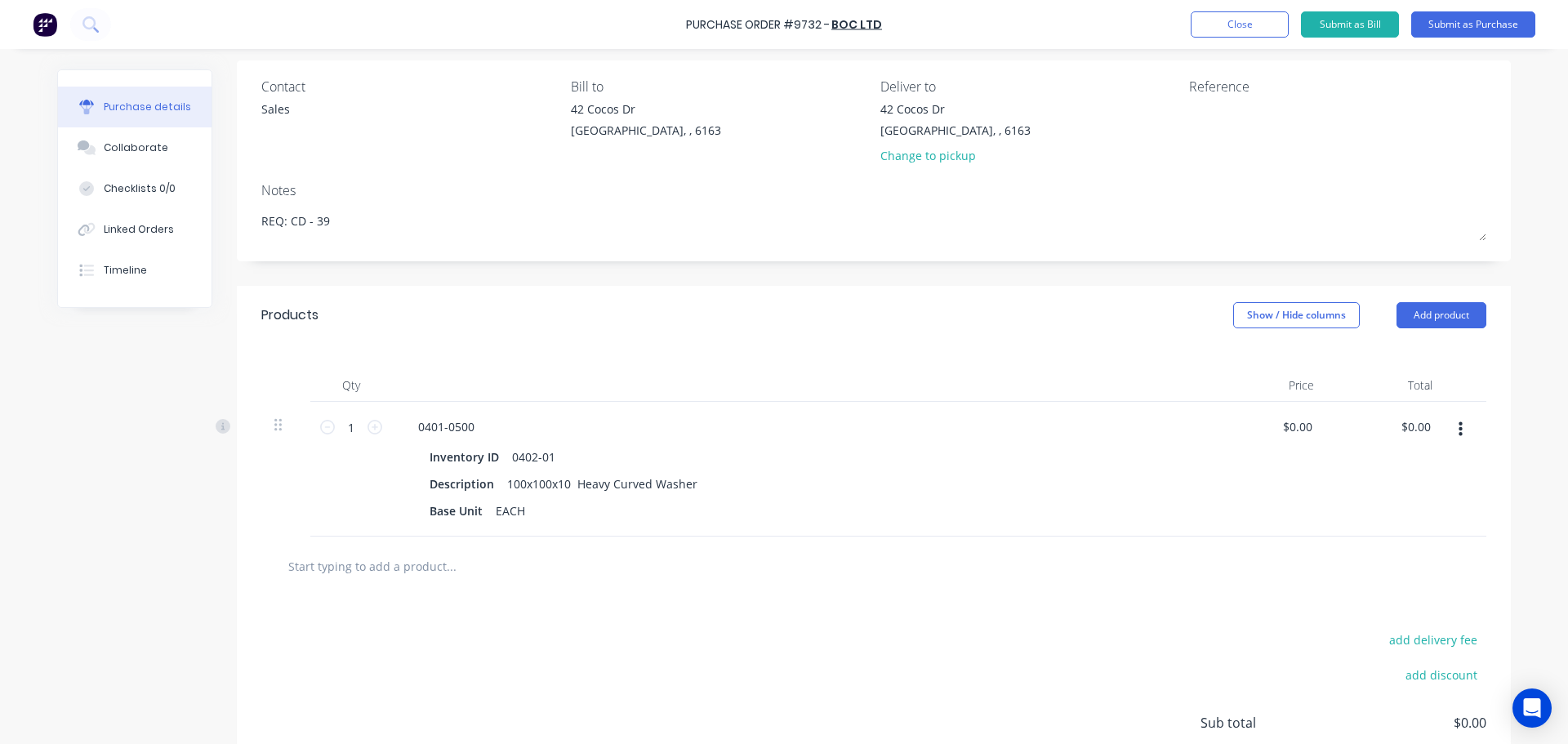
scroll to position [163, 0]
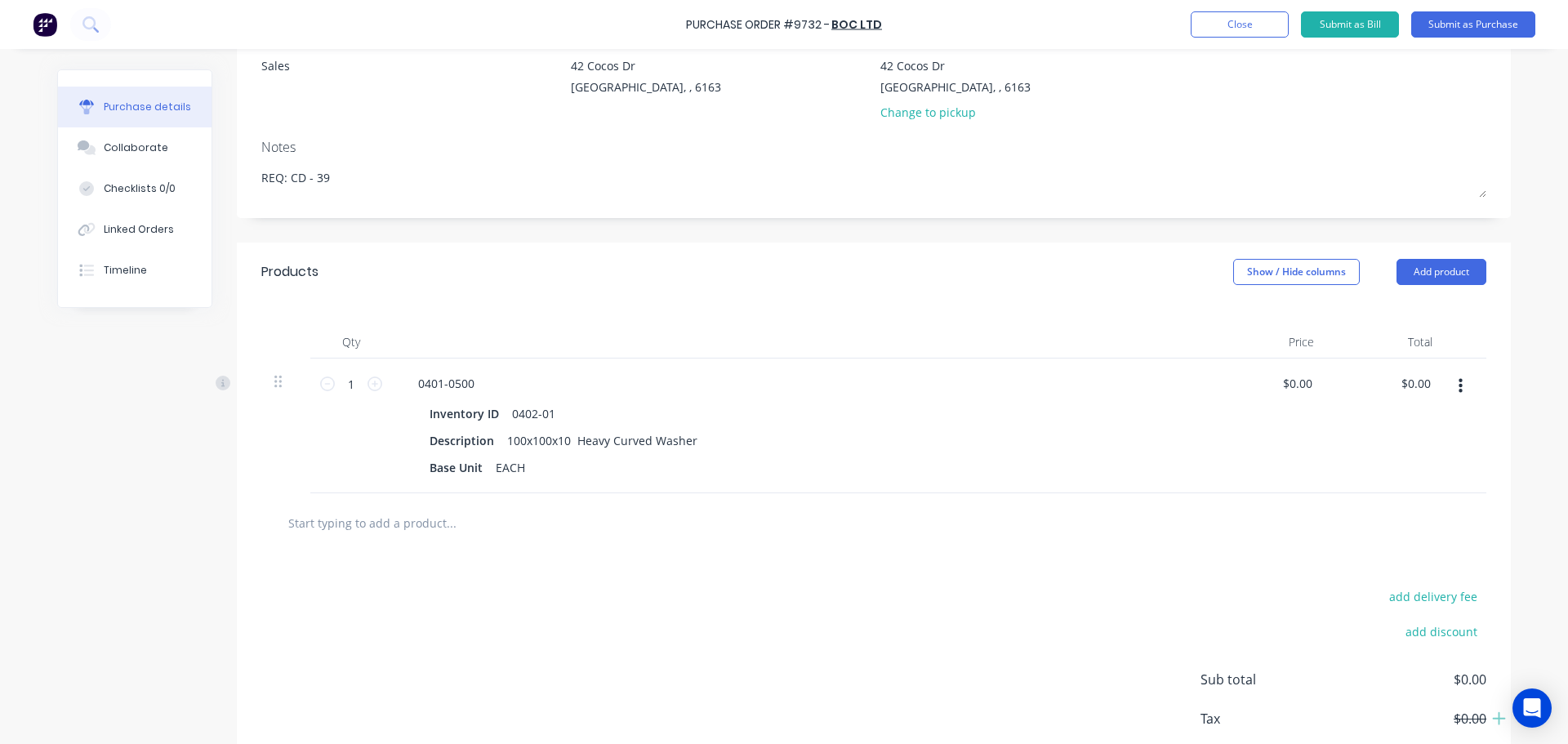
click at [1459, 381] on icon "button" at bounding box center [1461, 386] width 4 height 15
click at [1363, 528] on button "Delete" at bounding box center [1410, 528] width 139 height 33
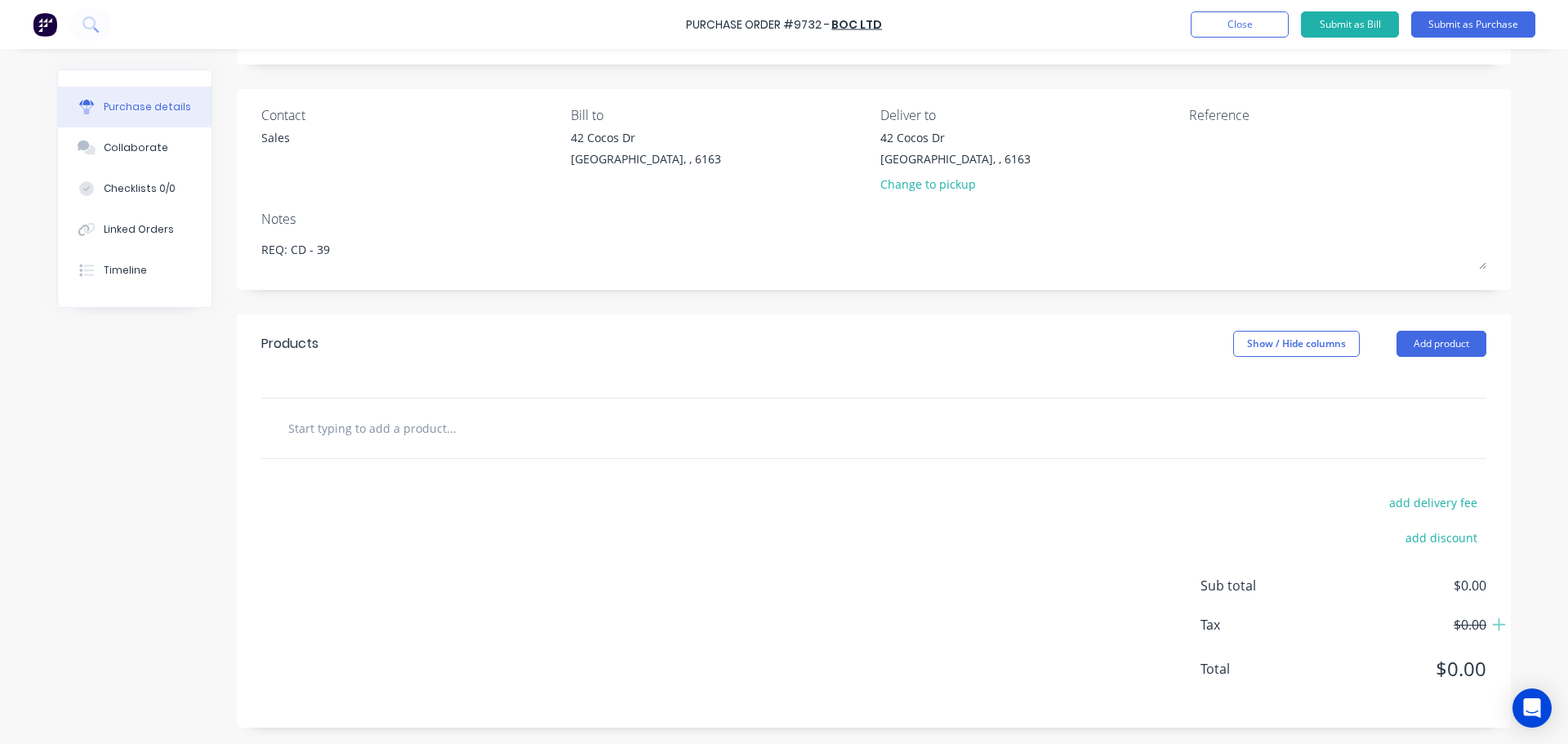
click at [306, 433] on input "text" at bounding box center [450, 428] width 327 height 33
type textarea "x"
type input "1"
type textarea "x"
type input "15"
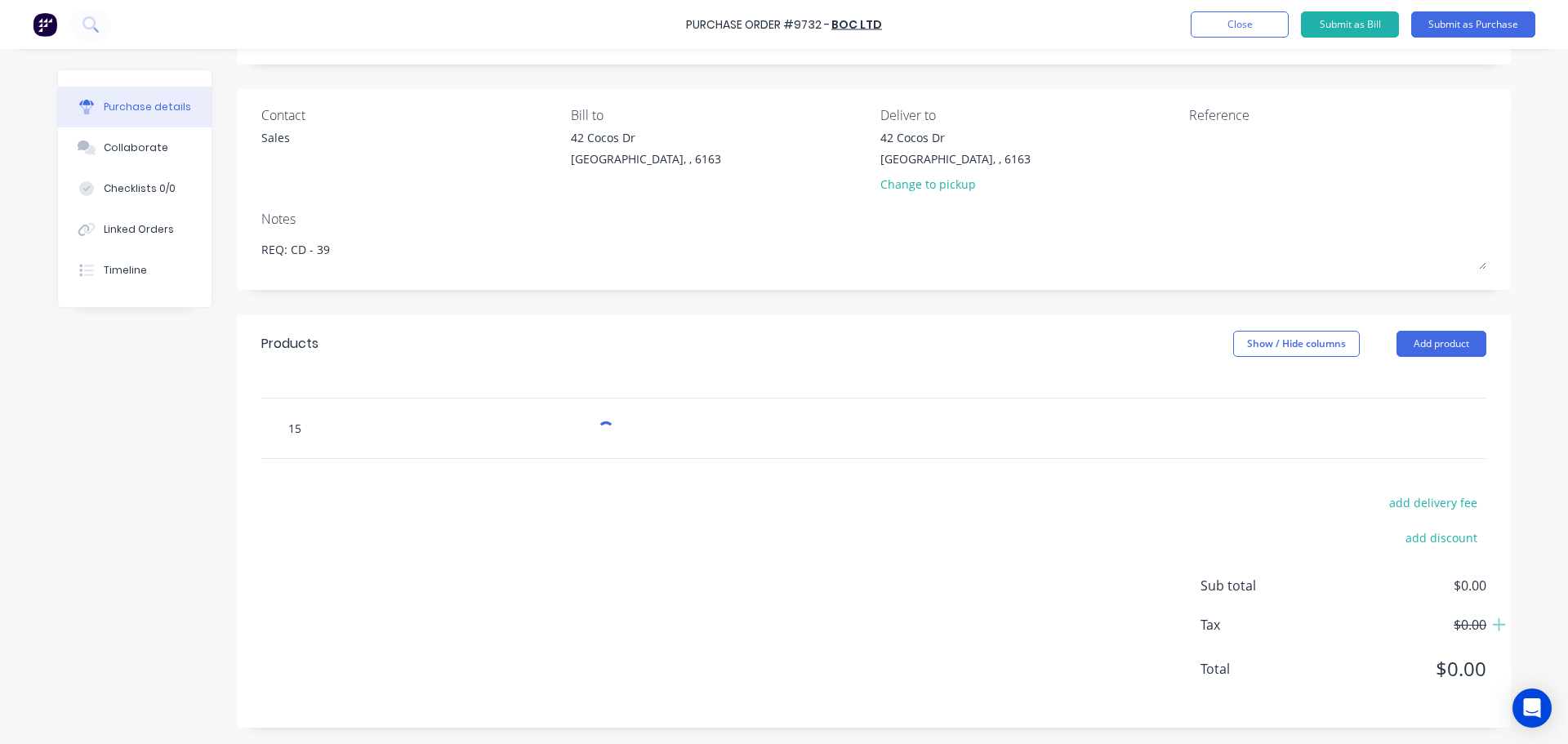
type textarea "x"
type input "15k"
type textarea "x"
type input "15kg"
type textarea "x"
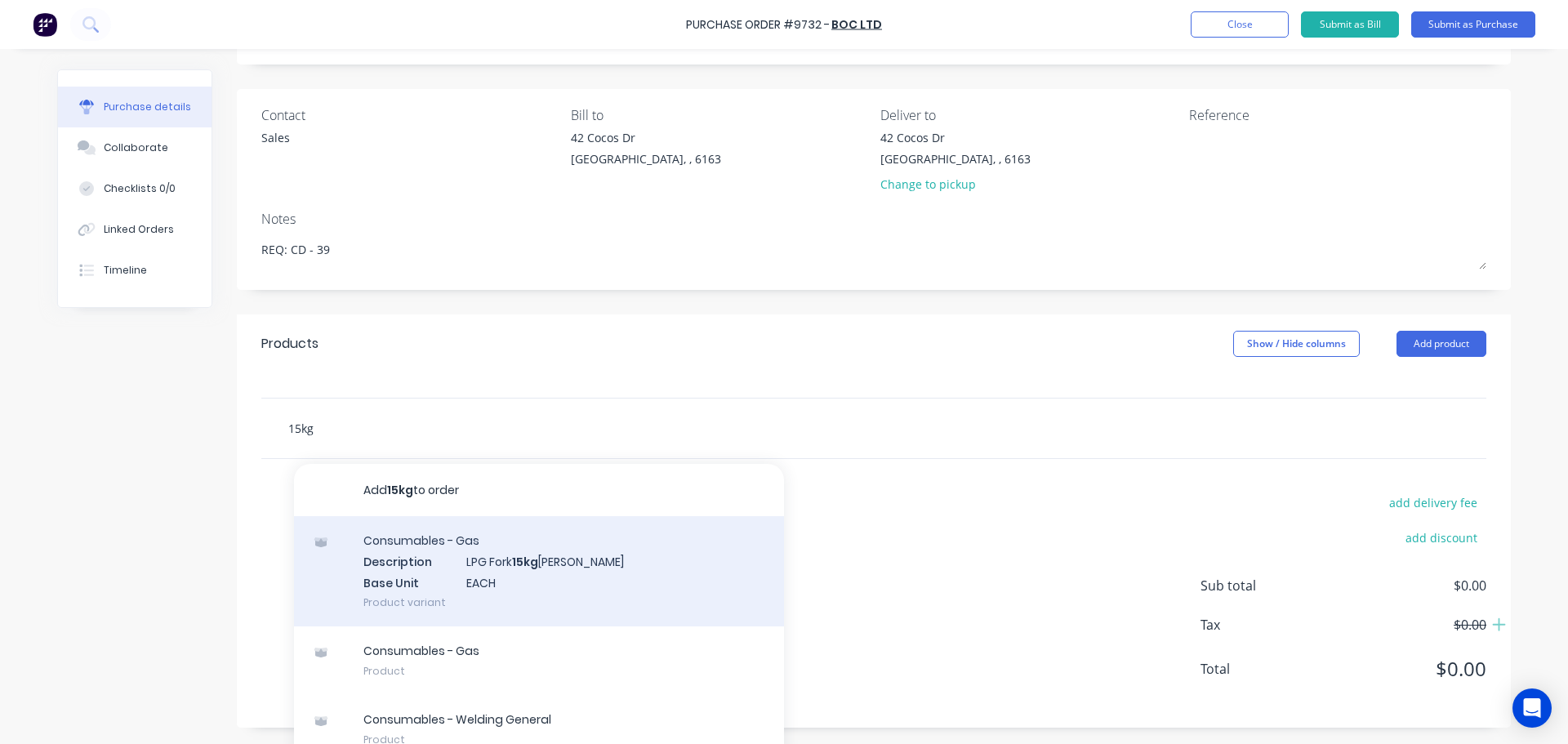
type input "15kg"
click at [481, 574] on div "Consumables - Gas Description LPG Fork 15kg Ali Bottles Base Unit EACH Product …" at bounding box center [539, 572] width 490 height 111
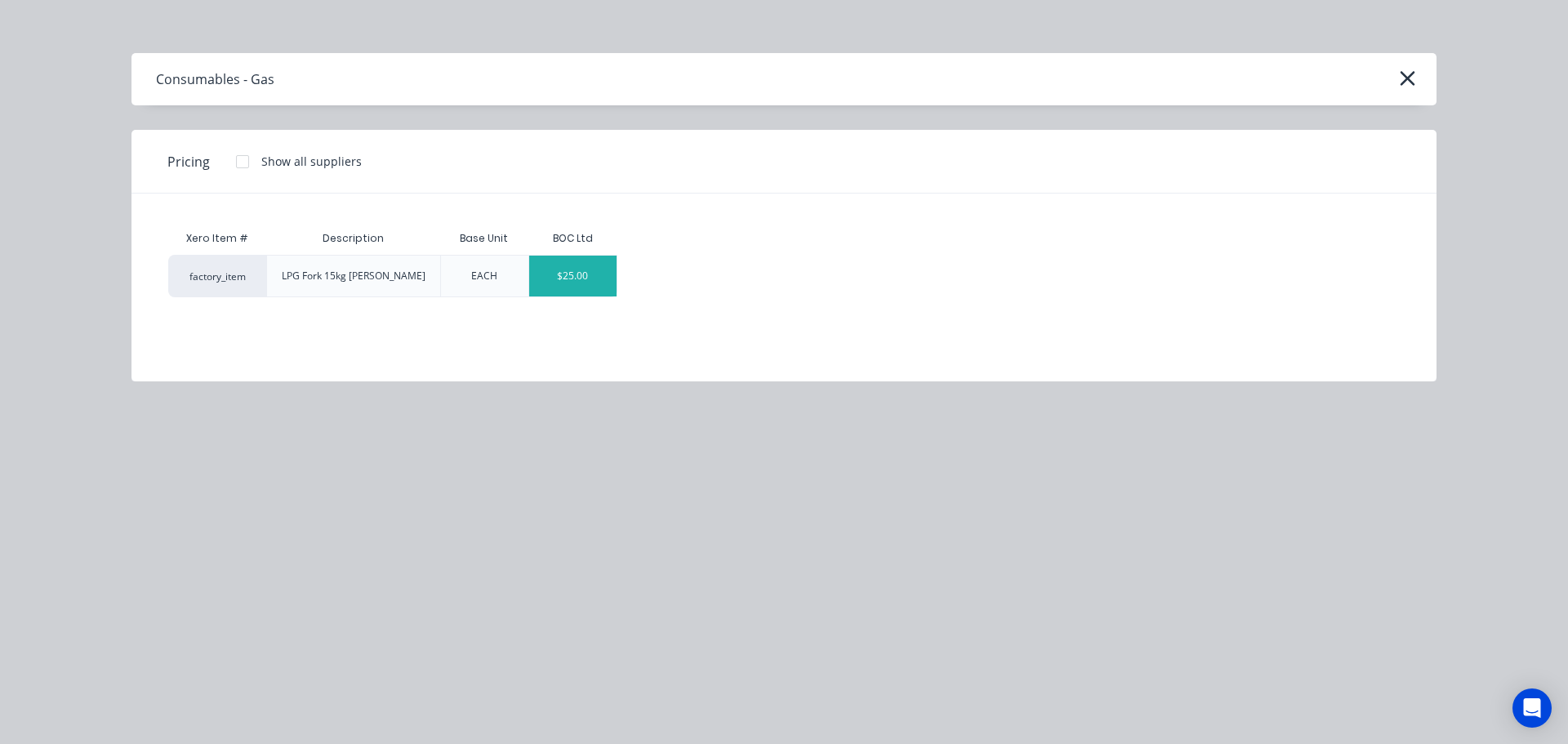
click at [563, 288] on div "$25.00" at bounding box center [573, 276] width 87 height 41
type textarea "x"
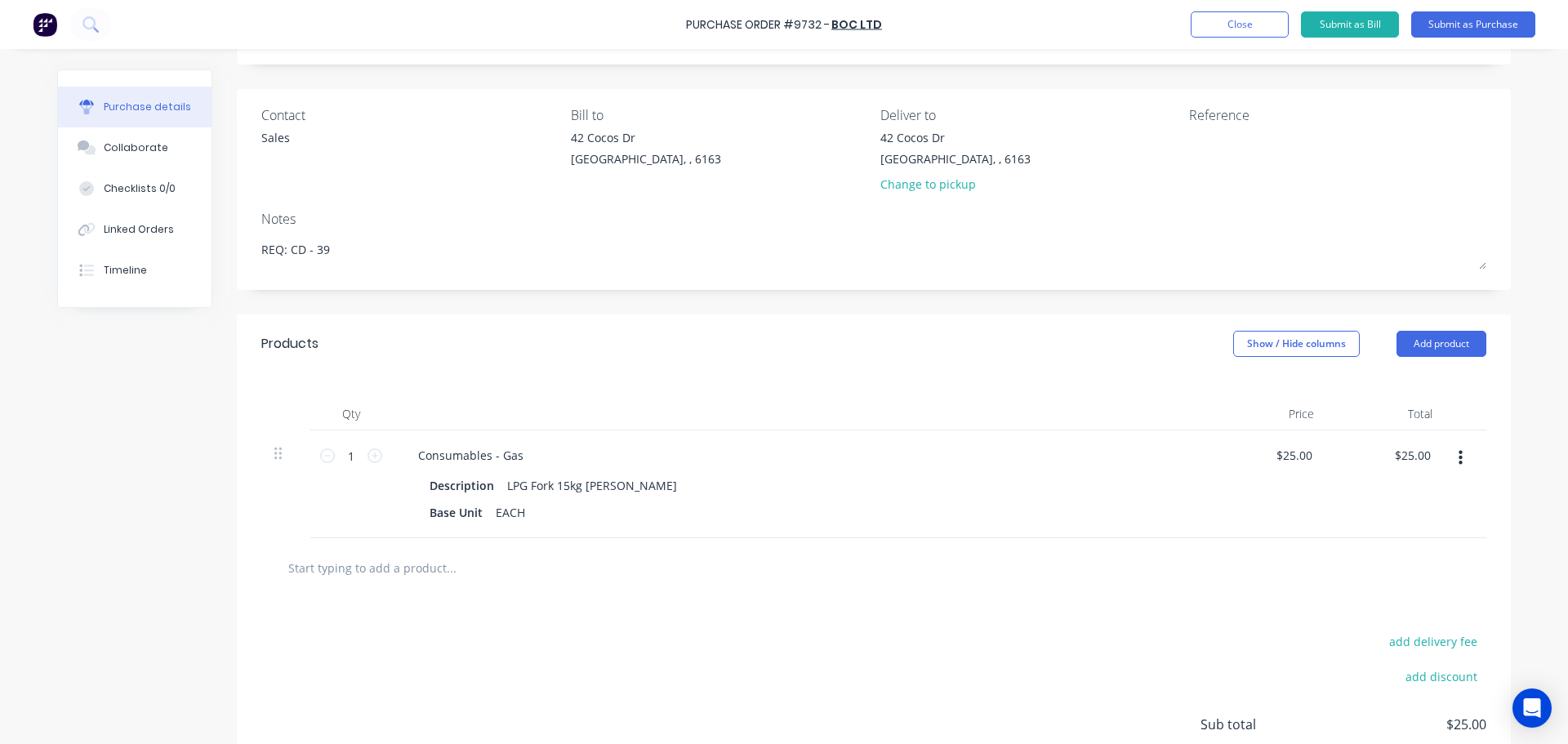
click at [393, 572] on input "text" at bounding box center [450, 568] width 327 height 33
type textarea "x"
type input "a"
type textarea "x"
type input "ar"
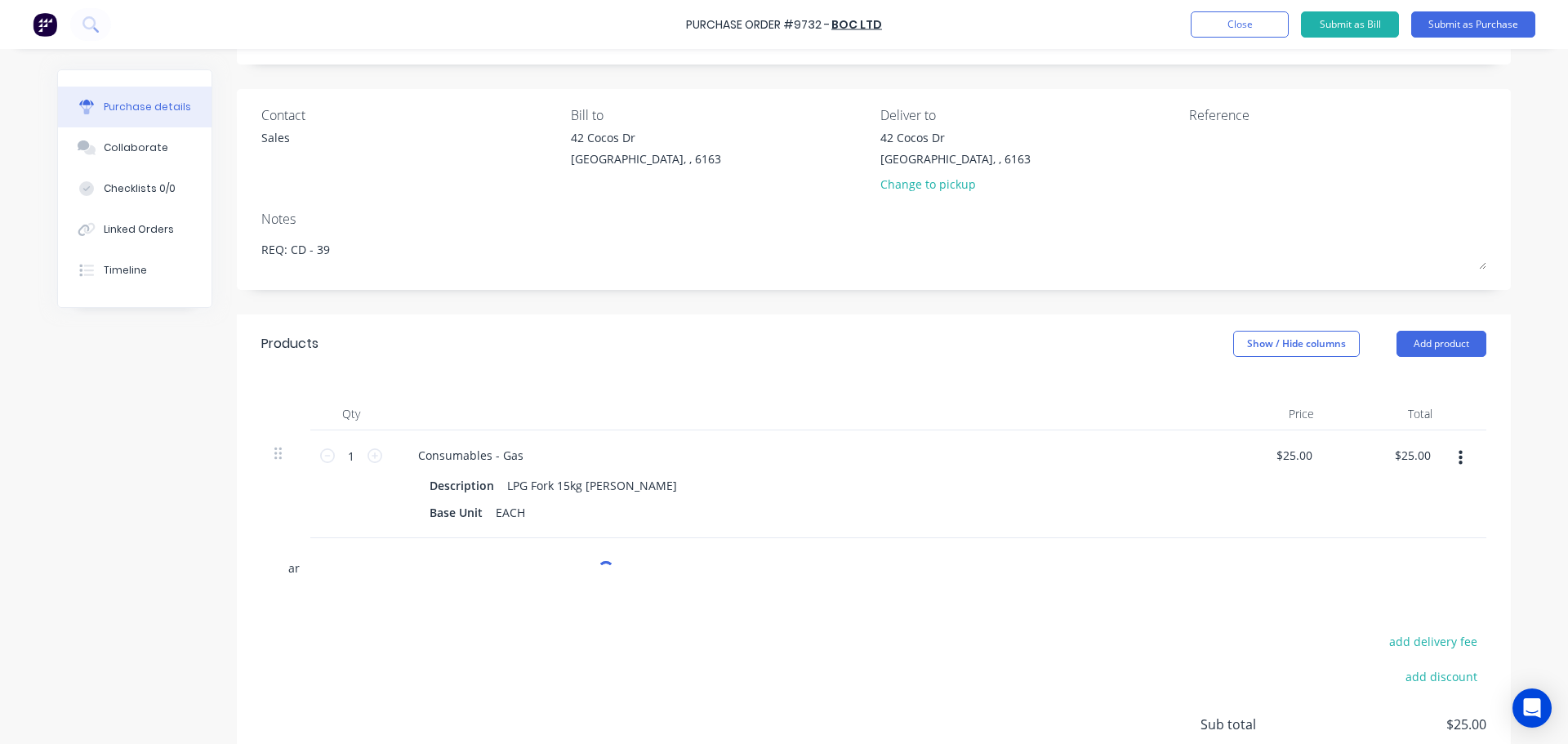
type textarea "x"
type input "arg"
type textarea "x"
type input "argo"
type textarea "x"
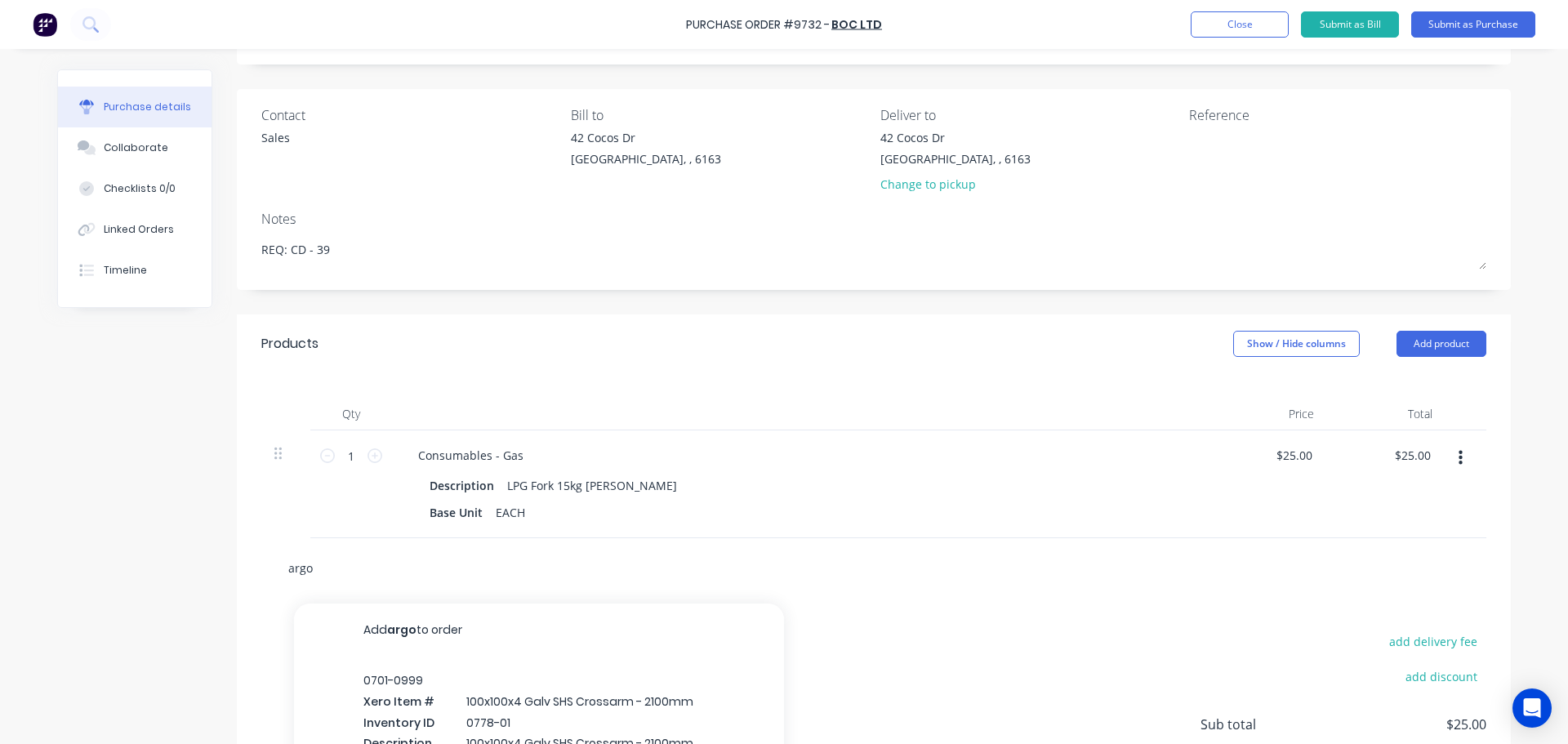
type input "argos"
type textarea "x"
type input "argosh"
type textarea "x"
type input "argoshe"
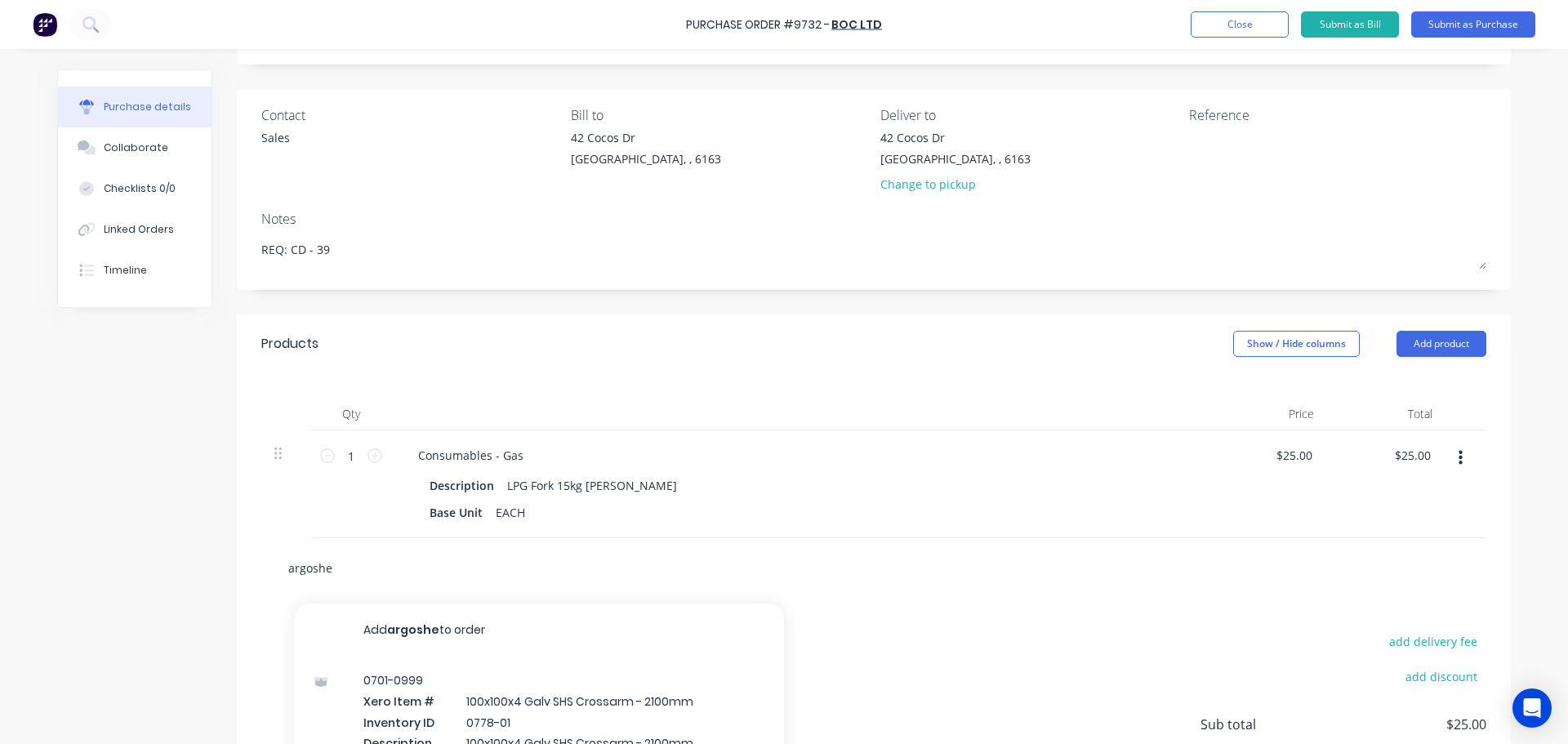
type textarea "x"
type input "argoshei"
type textarea "x"
type input "argosheil"
type textarea "x"
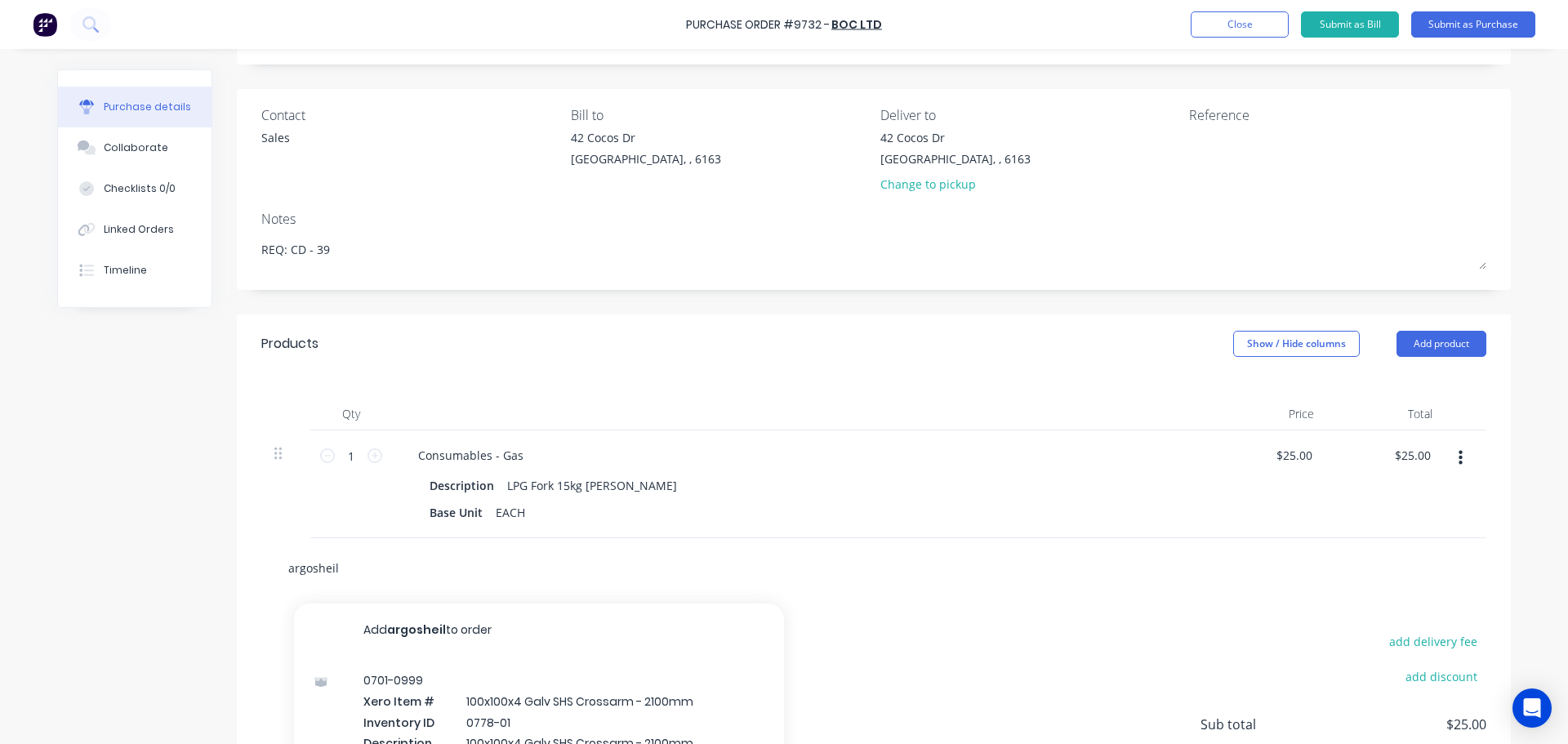
type input "argosheild"
type textarea "x"
type input "argosheil"
type textarea "x"
type input "argoshei"
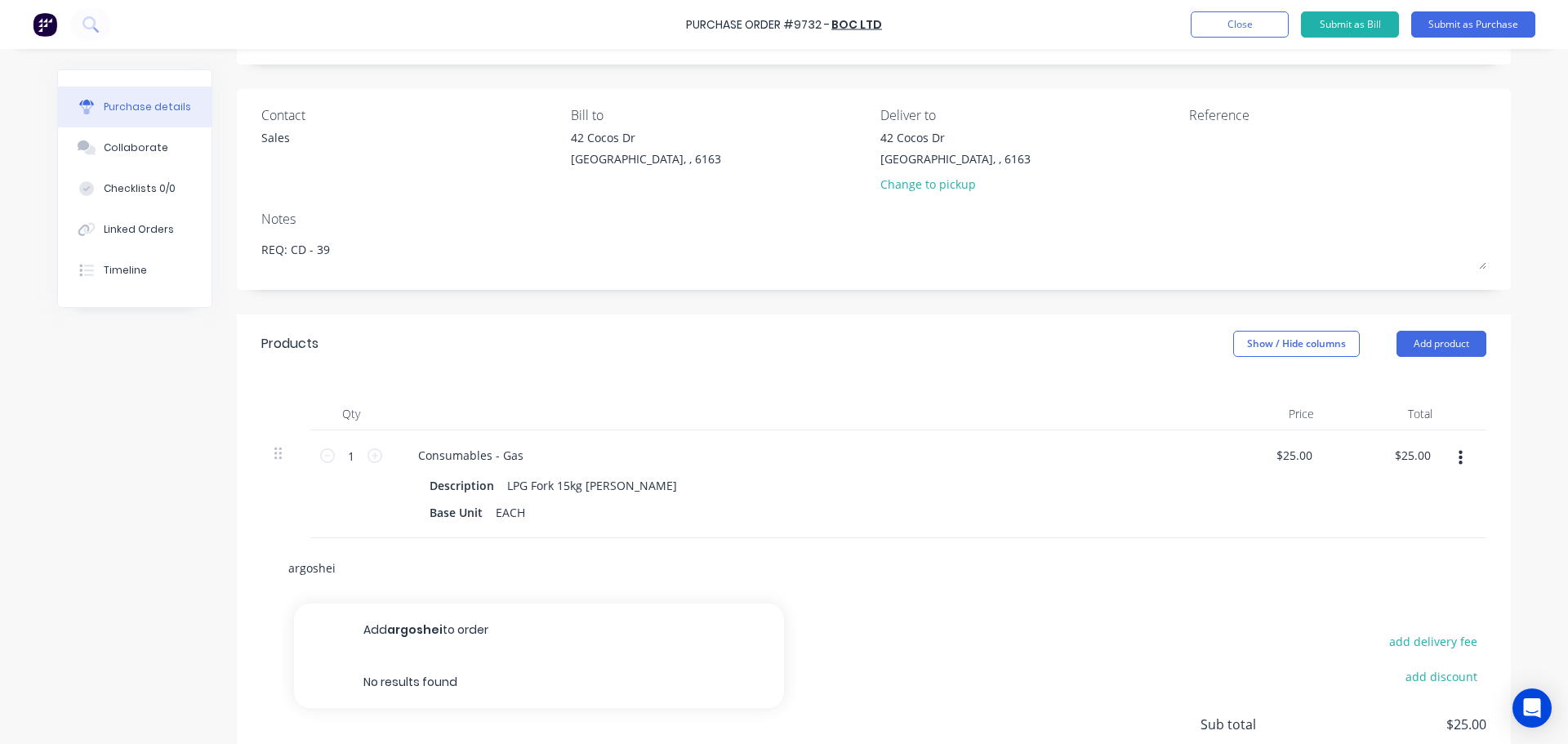
type textarea "x"
type input "argoshe"
type textarea "x"
type input "argosh"
type textarea "x"
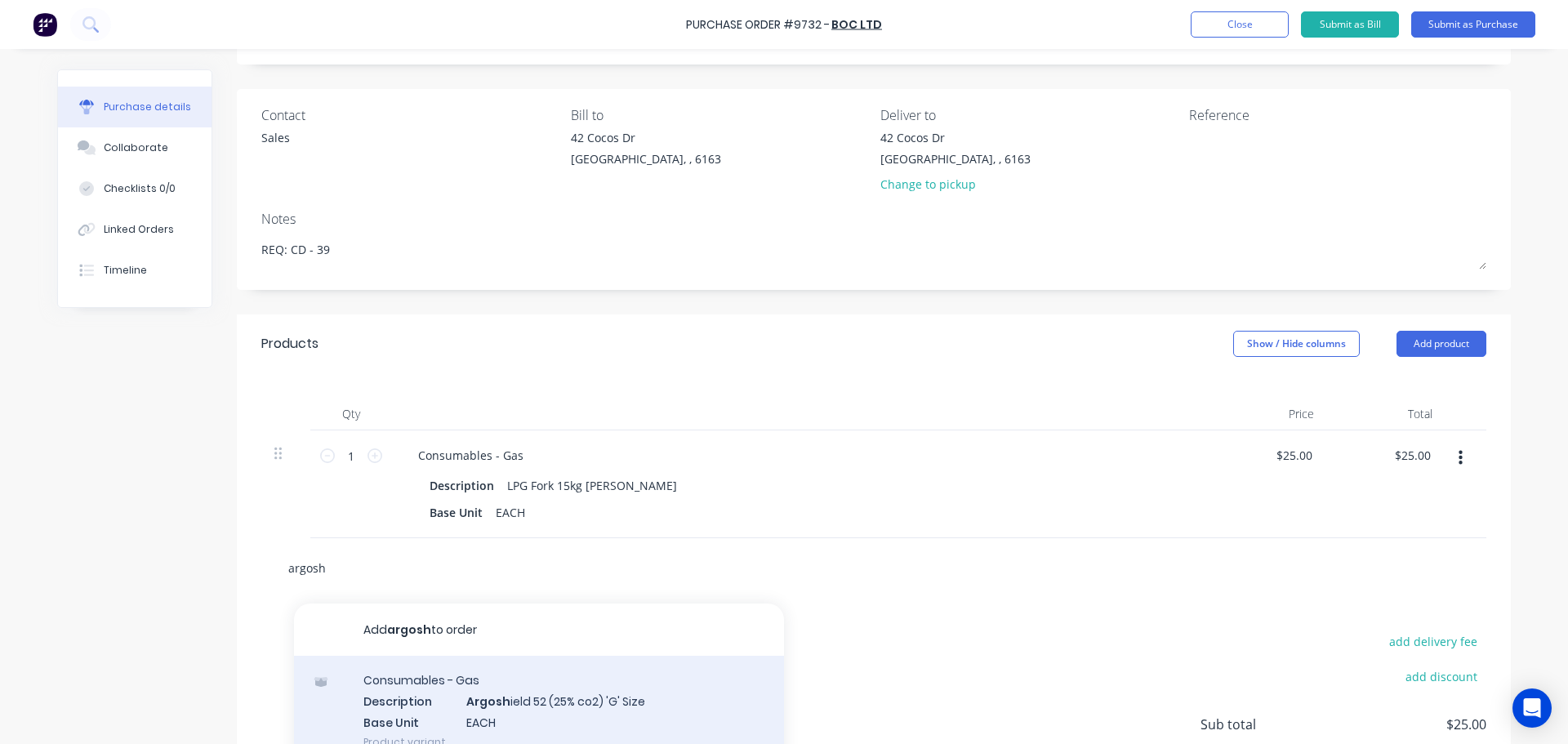
type input "argosh"
click at [532, 708] on div "Consumables - Gas Description Argosh ield 52 (25% co2) 'G' Size Base Unit EACH …" at bounding box center [539, 711] width 490 height 111
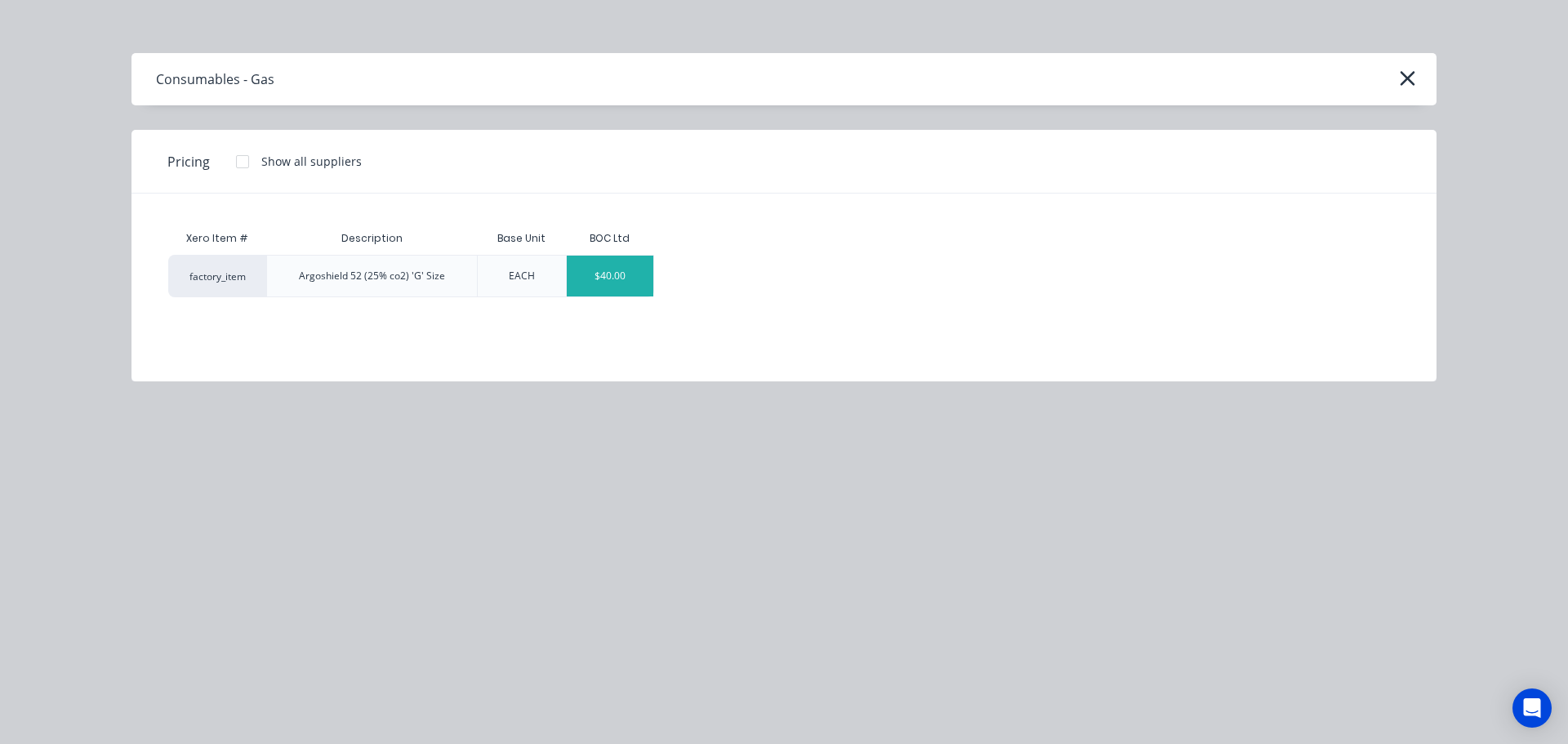
click at [615, 265] on div "$40.00" at bounding box center [611, 276] width 87 height 41
type textarea "x"
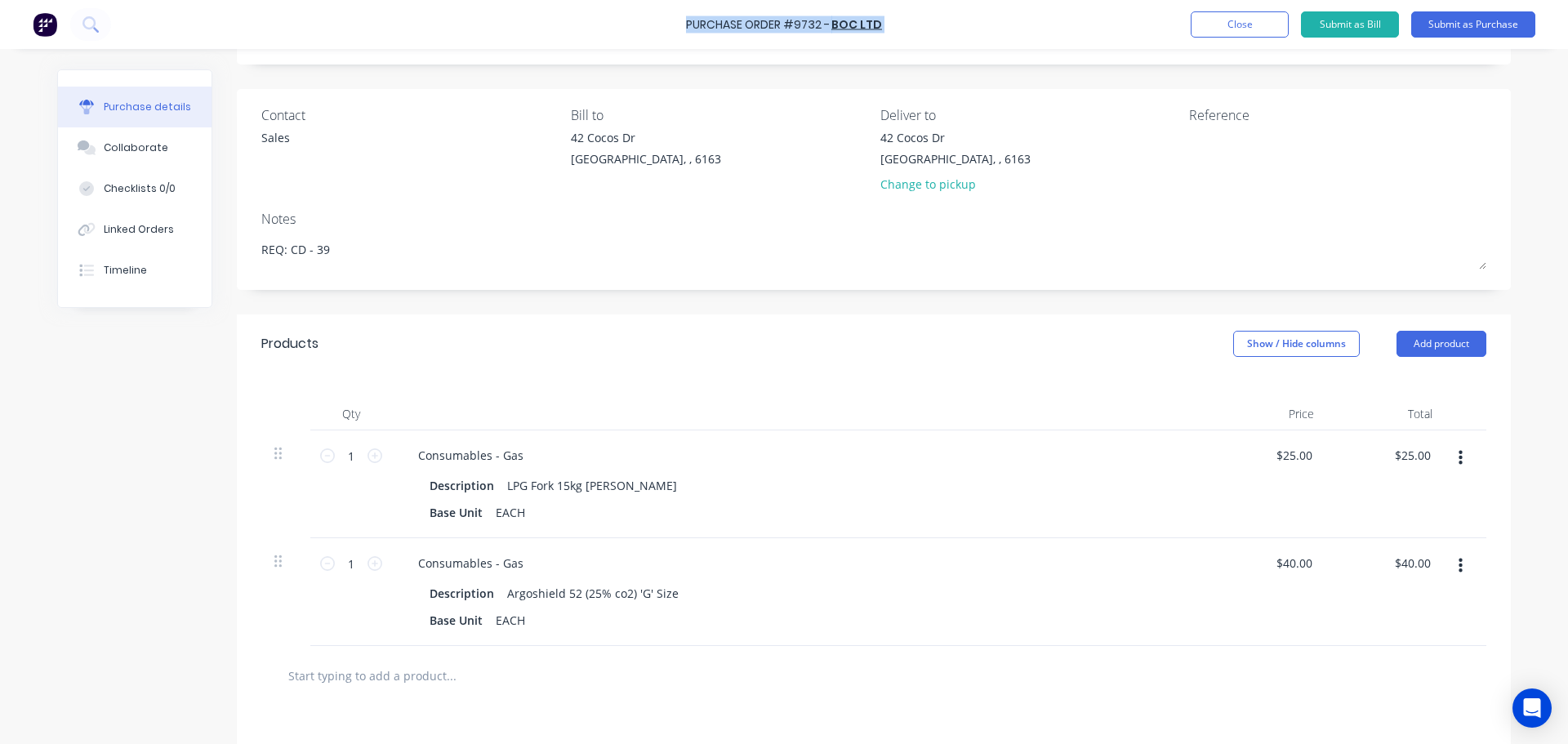
drag, startPoint x: 678, startPoint y: 23, endPoint x: 691, endPoint y: 22, distance: 13.0
click at [691, 22] on div "Purchase Order #9732 - BOC Ltd Add product Close Submit as Bill Submit as Purch…" at bounding box center [784, 24] width 1568 height 49
copy div "Purchase Order #9732 - BOC Ltd Add product Close Submit as Bill Submit as Purch…"
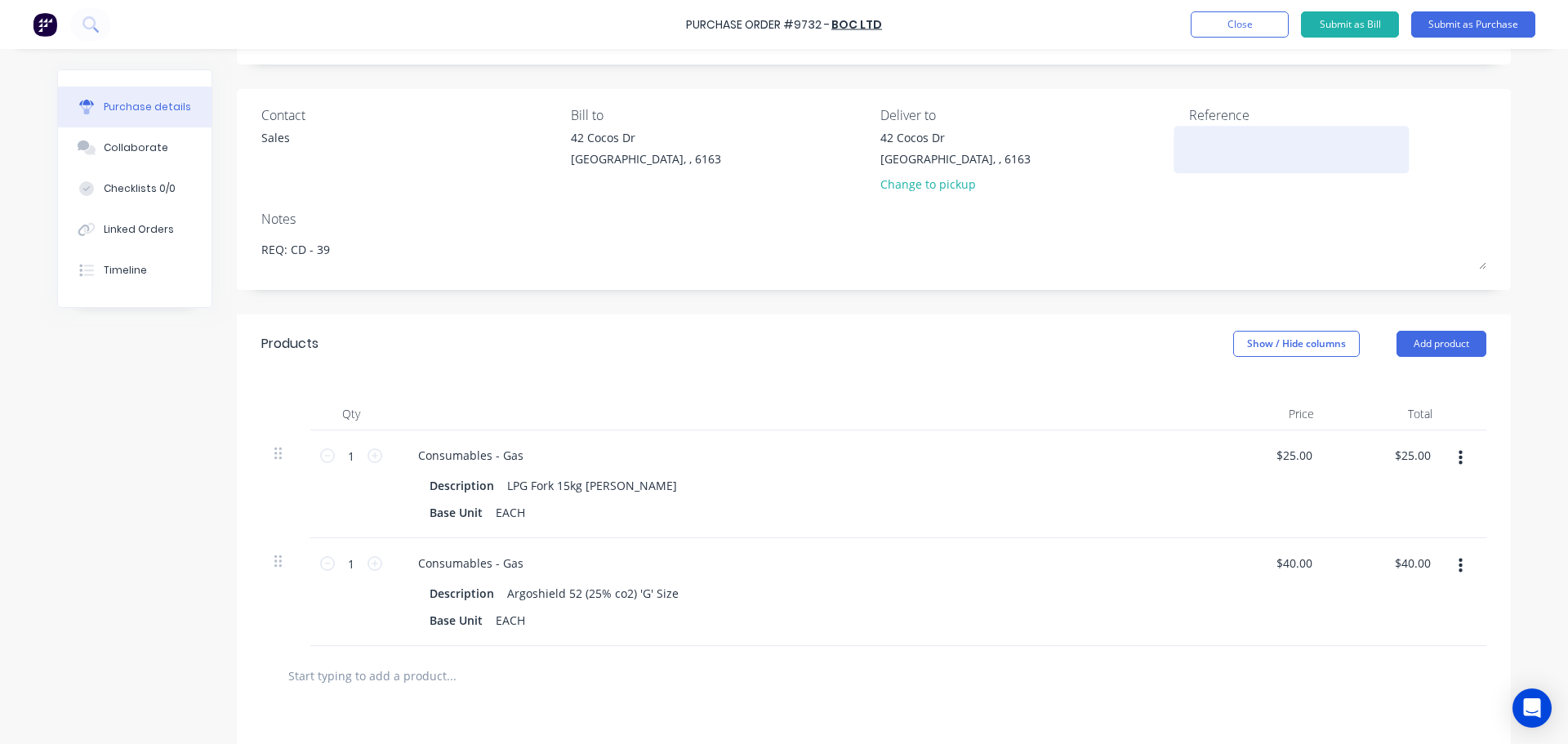
click at [1217, 142] on textarea at bounding box center [1291, 147] width 204 height 37
paste textarea "Purchase Order #9732 - BOC Ltd"
type textarea "x"
type textarea "Purchase Order #9732 - BOC Ltd"
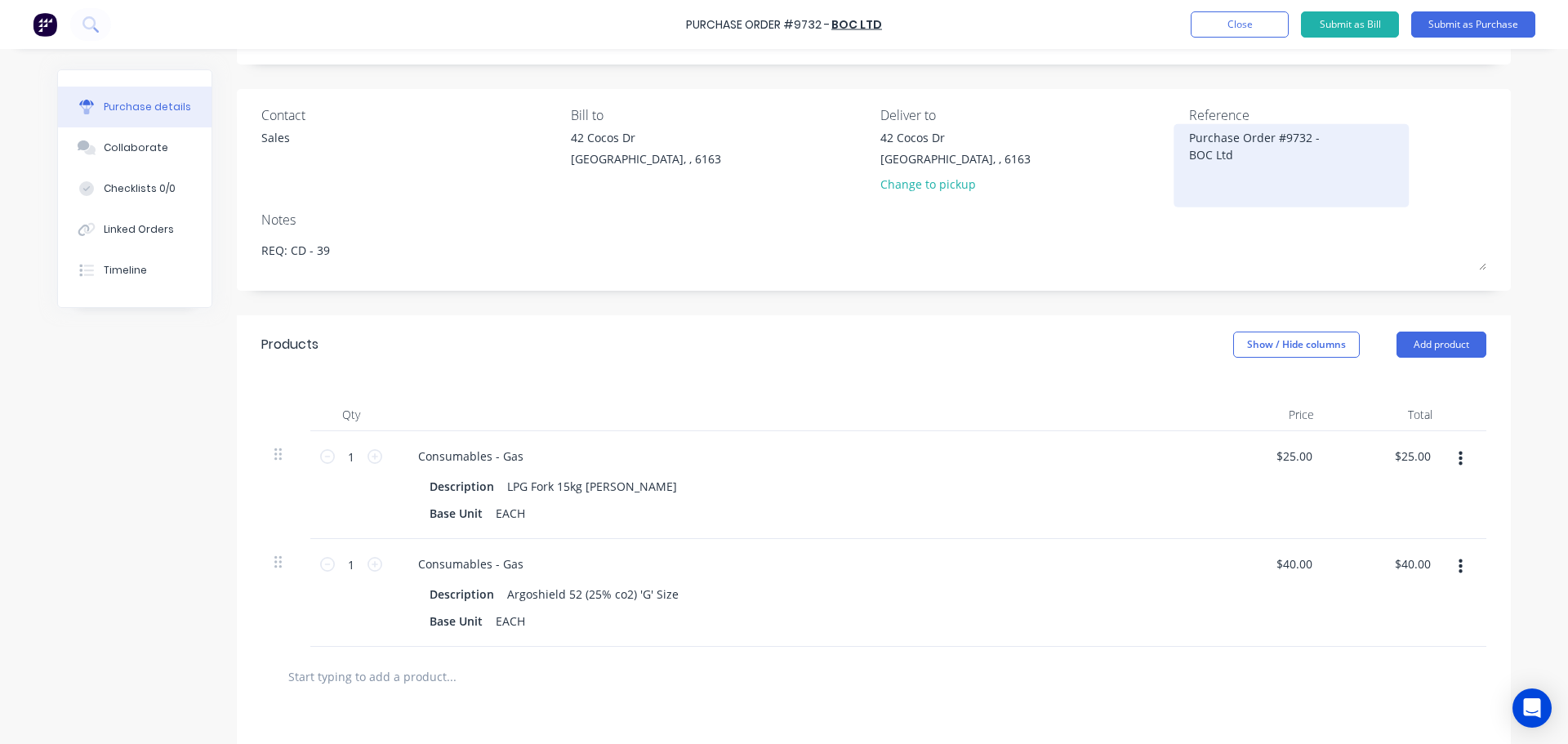
type textarea "x"
type textarea "Purchase Order #9732 - BOC Ltd"
type textarea "x"
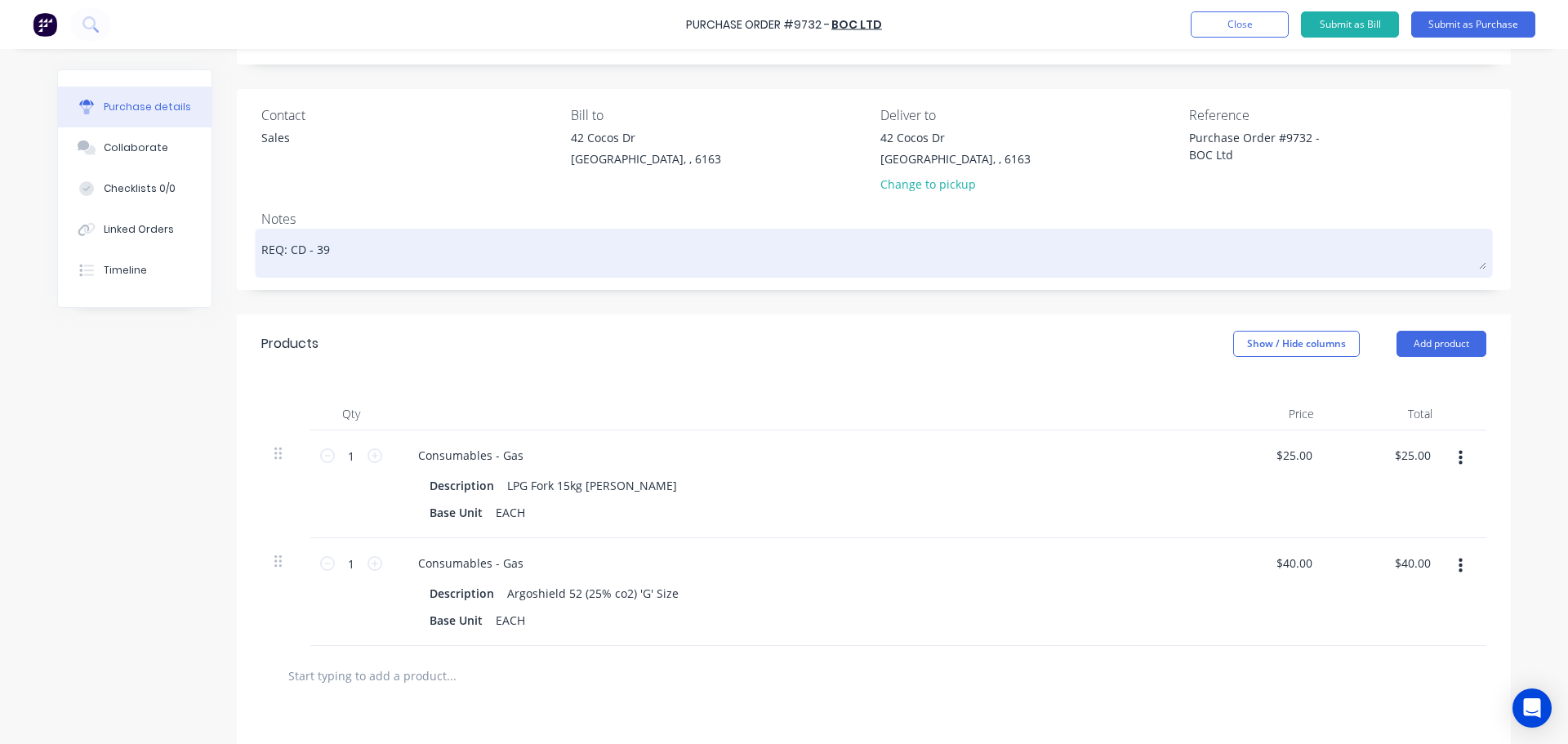
type textarea "Purchase Order #9732 - BOC Ltd"
type textarea "x"
type textarea "Purchase Order #9732 - BOC Ltd"
click at [1012, 233] on div "REQ: CD - 39" at bounding box center [874, 253] width 1225 height 41
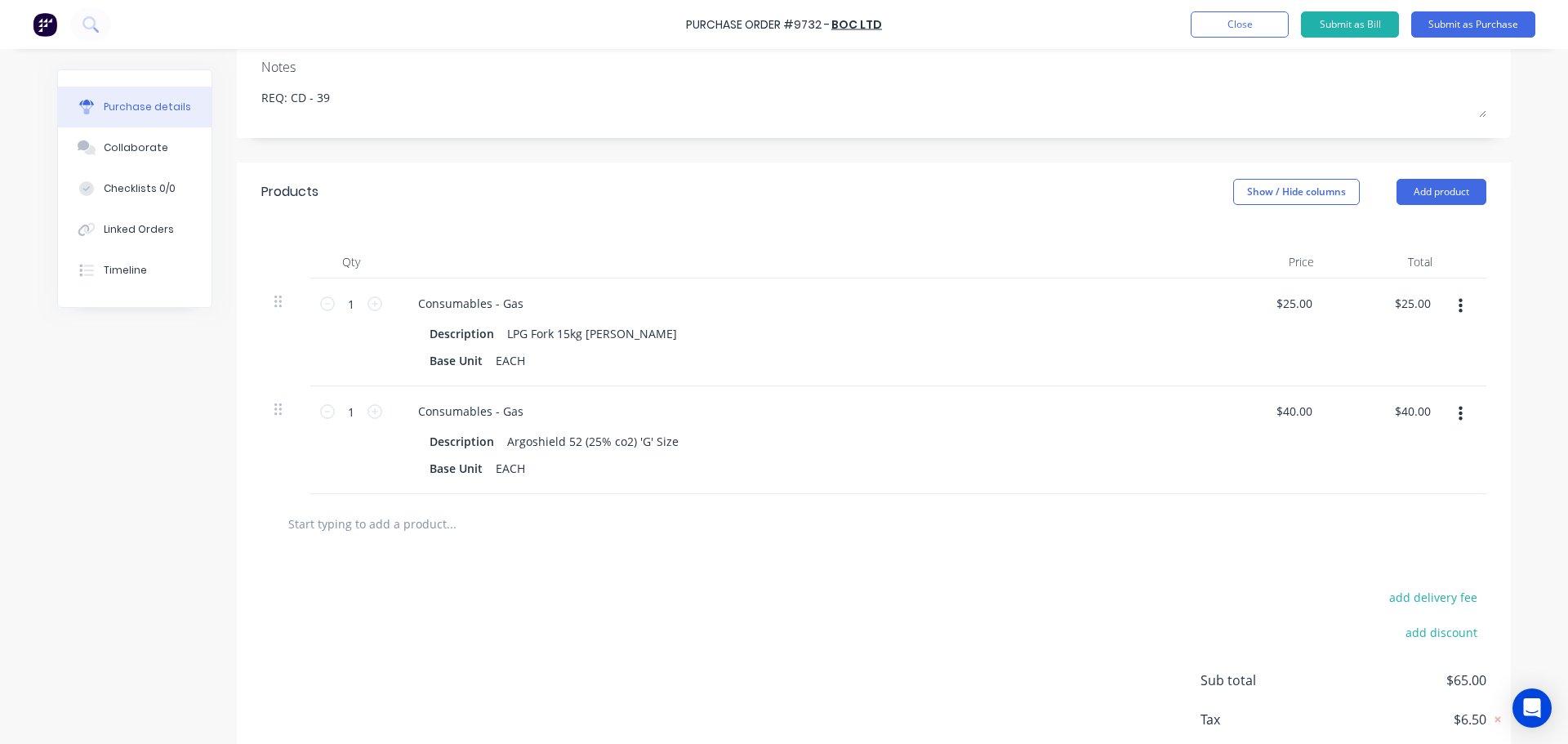
scroll to position [245, 0]
click at [1437, 179] on button "Add product" at bounding box center [1441, 191] width 90 height 26
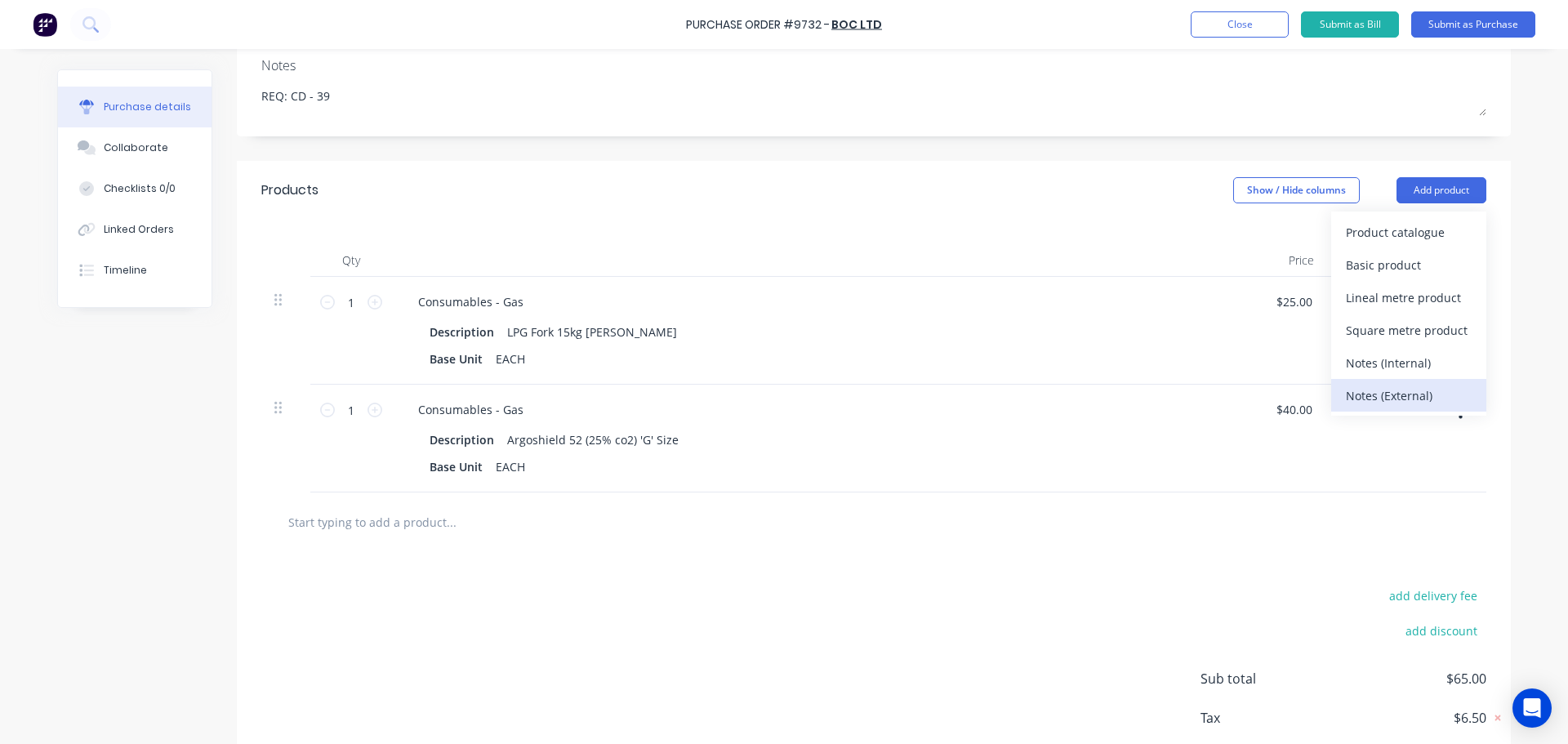
click at [1375, 397] on div "Notes (External)" at bounding box center [1408, 396] width 126 height 24
type textarea "x"
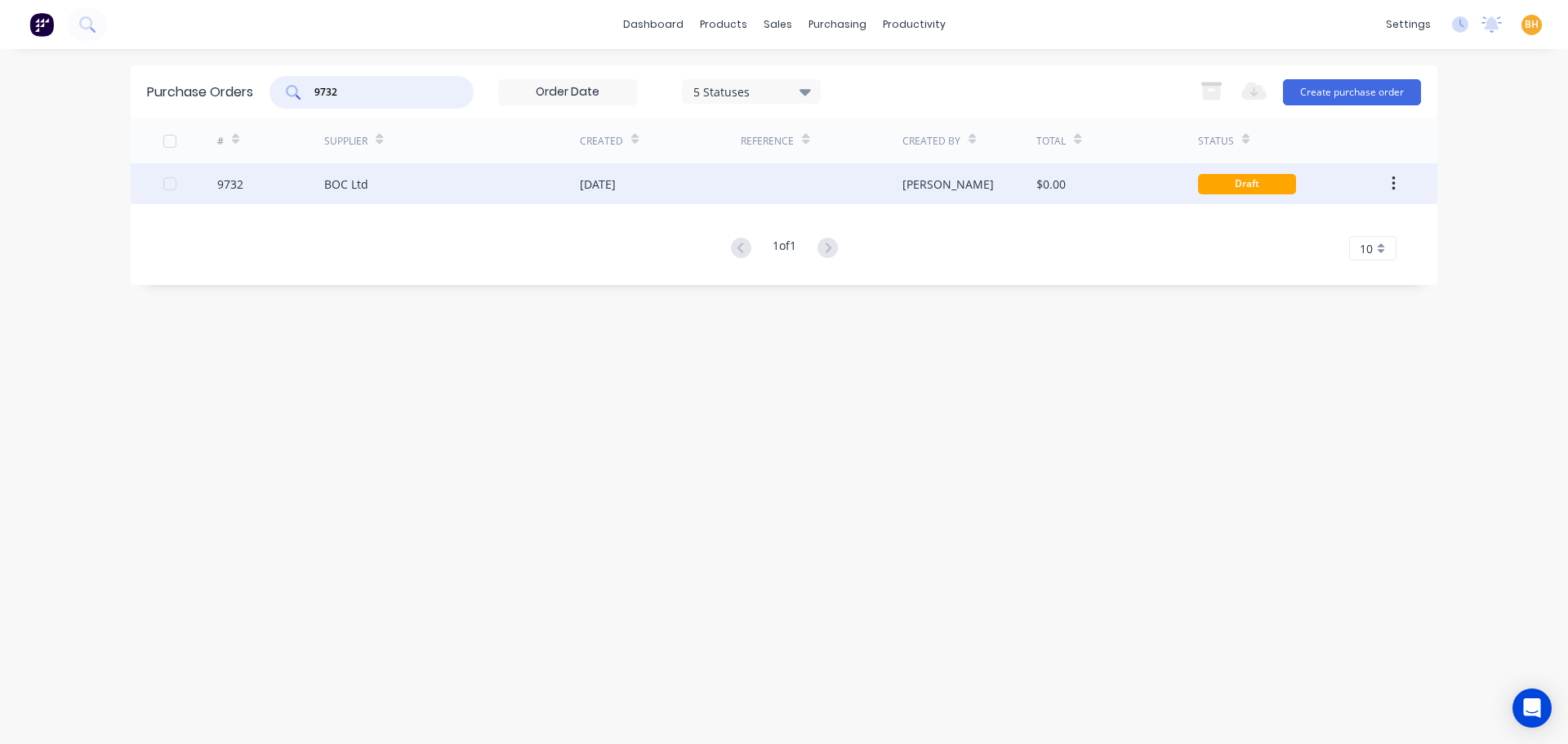
type input "9732"
click at [330, 183] on div "BOC Ltd" at bounding box center [346, 184] width 44 height 17
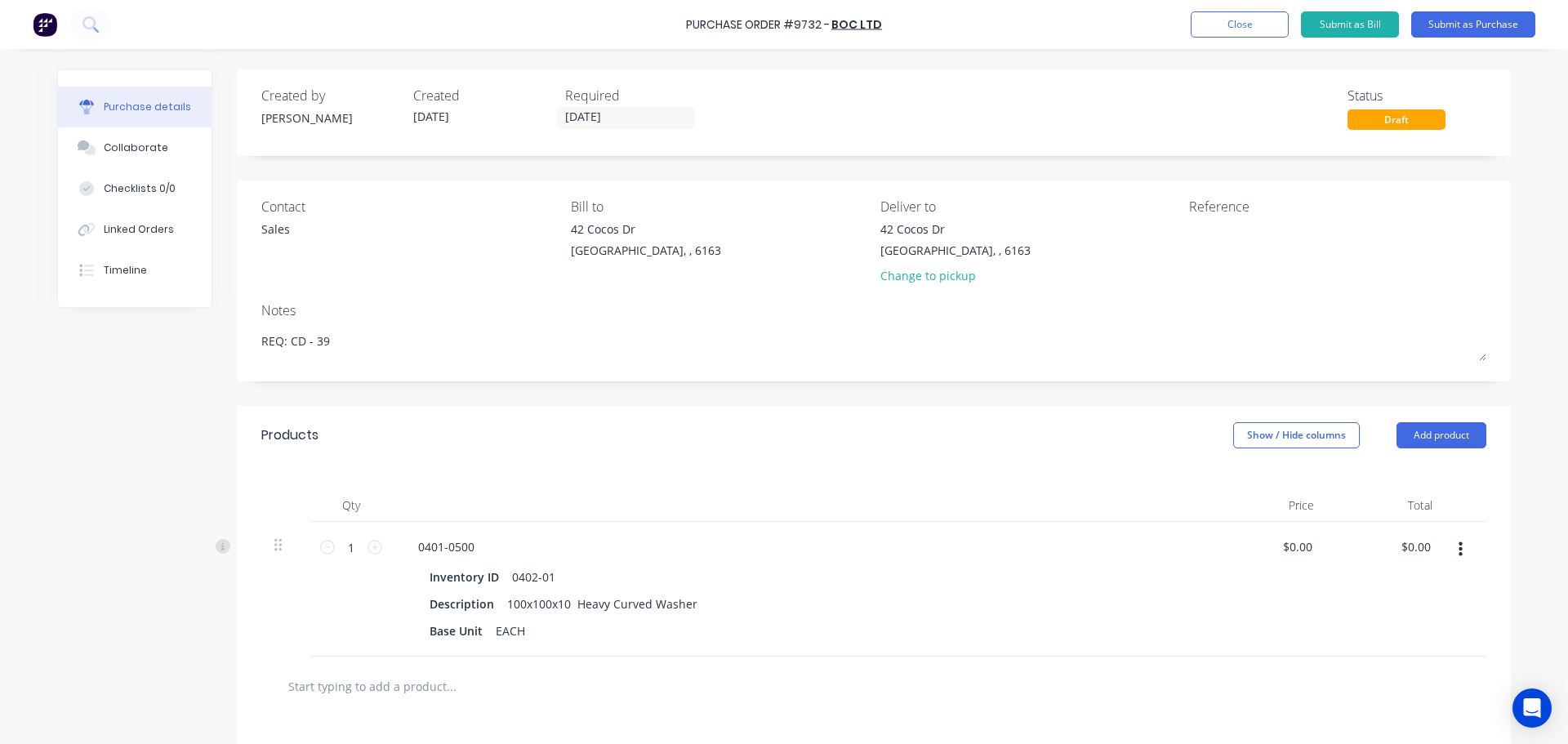
type textarea "x"
drag, startPoint x: 662, startPoint y: 20, endPoint x: 690, endPoint y: 30, distance: 29.7
click at [690, 30] on div "Purchase Order #9732 - BOC Ltd Add product Close Submit as Bill Submit as Purch…" at bounding box center [784, 24] width 1568 height 49
copy div "Purchase Order #9732 - BOC Ltd Add product Close Submit as Bill Submit as Purch…"
click at [1189, 247] on textarea at bounding box center [1291, 239] width 204 height 37
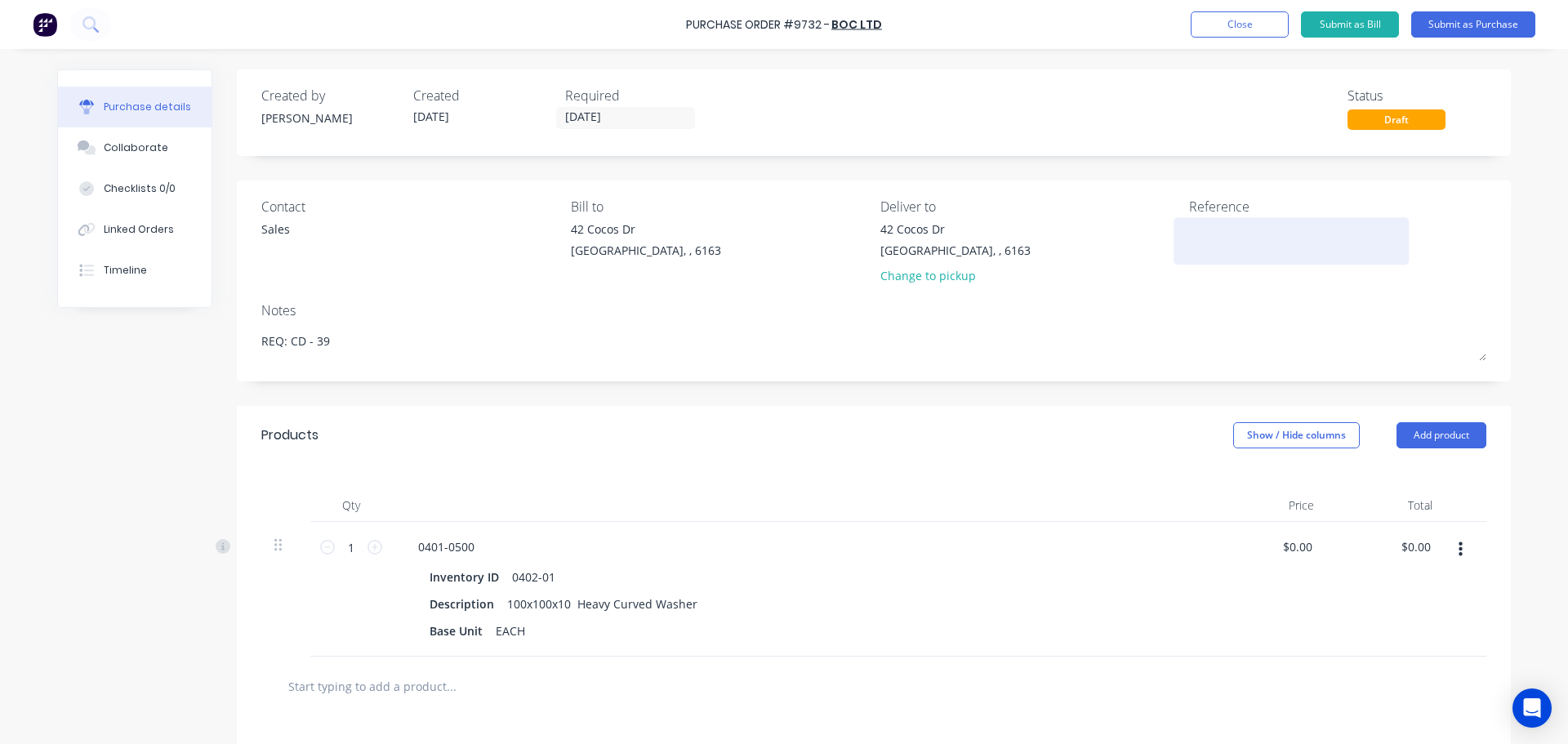
paste textarea "Purchase Order #9732 - BOC Ltd"
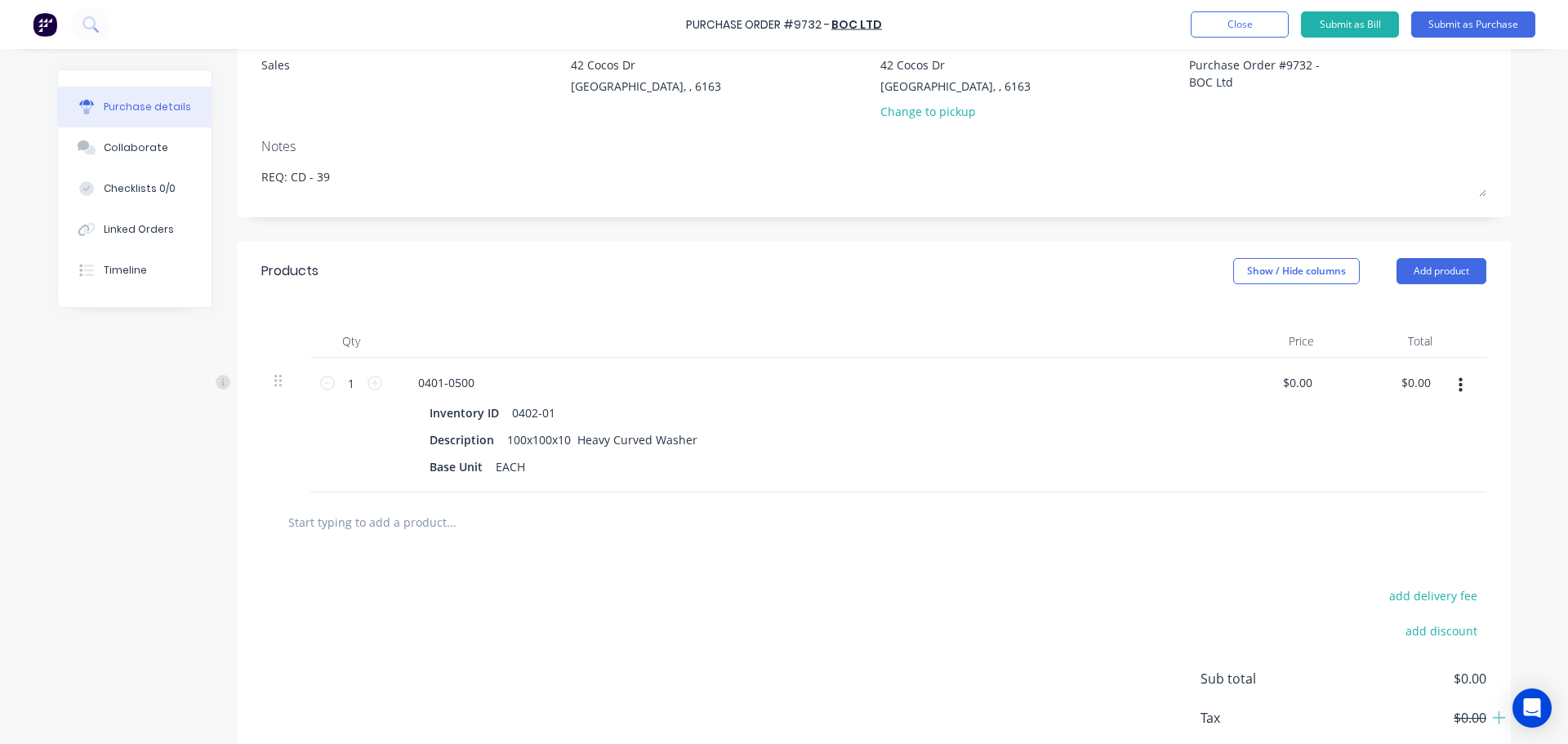
scroll to position [245, 0]
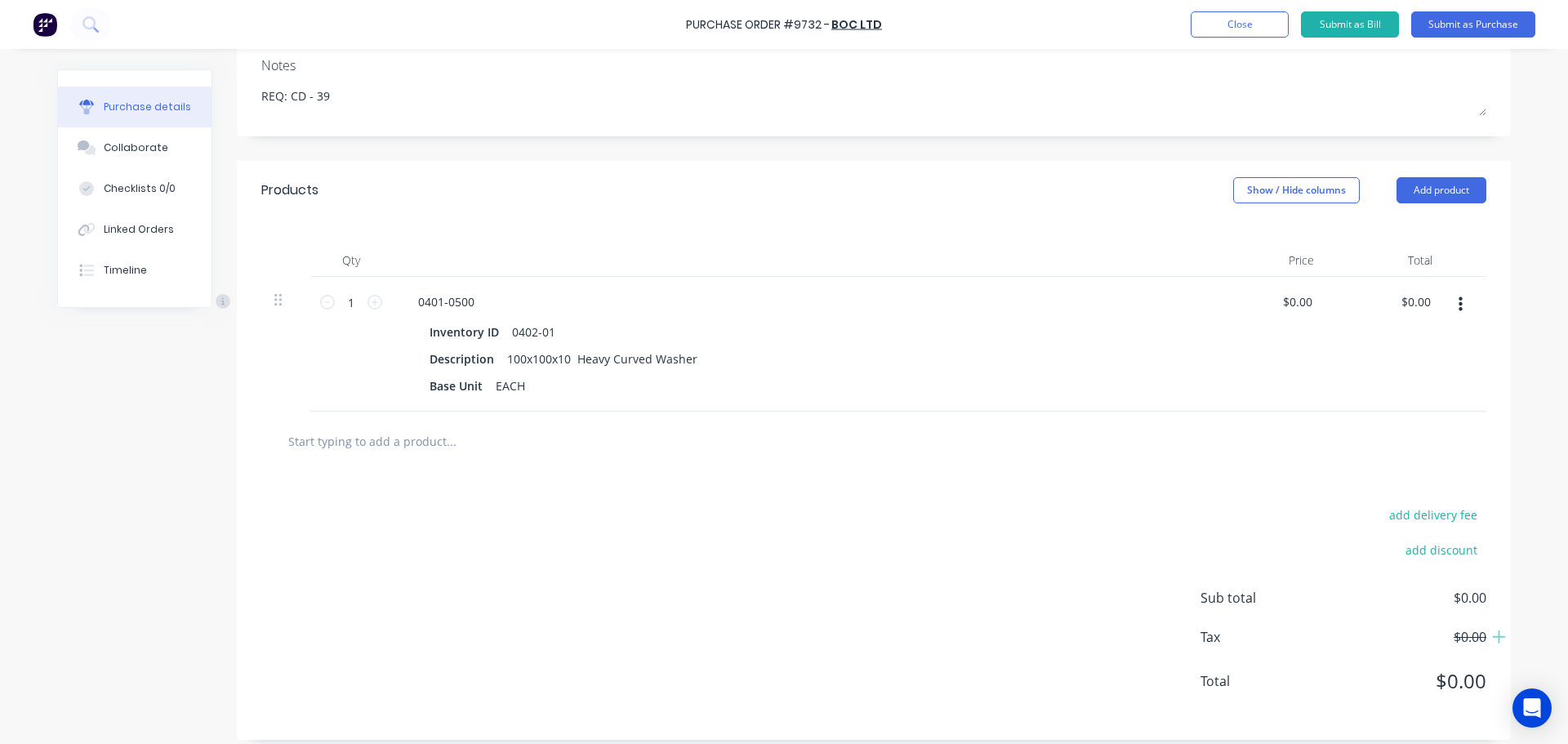
type textarea "Purchase Order #9732 - BOC Ltd"
type textarea "x"
type textarea "Purchase Order #9732 - BOC Ltd"
click at [1459, 302] on icon "button" at bounding box center [1461, 305] width 4 height 18
click at [1367, 441] on button "Delete" at bounding box center [1410, 446] width 139 height 33
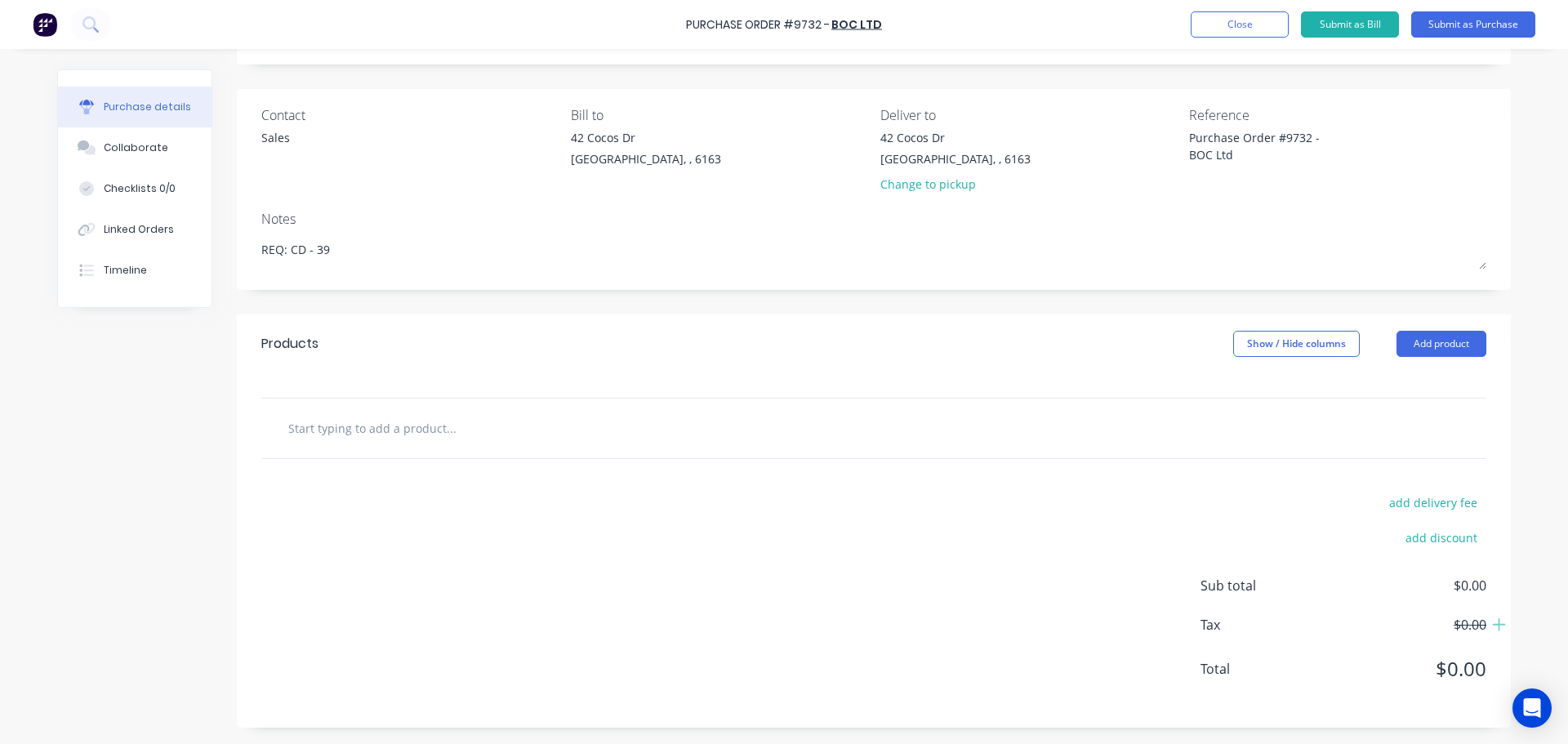
scroll to position [92, 0]
click at [367, 430] on input "text" at bounding box center [450, 428] width 327 height 33
type textarea "x"
type input "1"
type textarea "x"
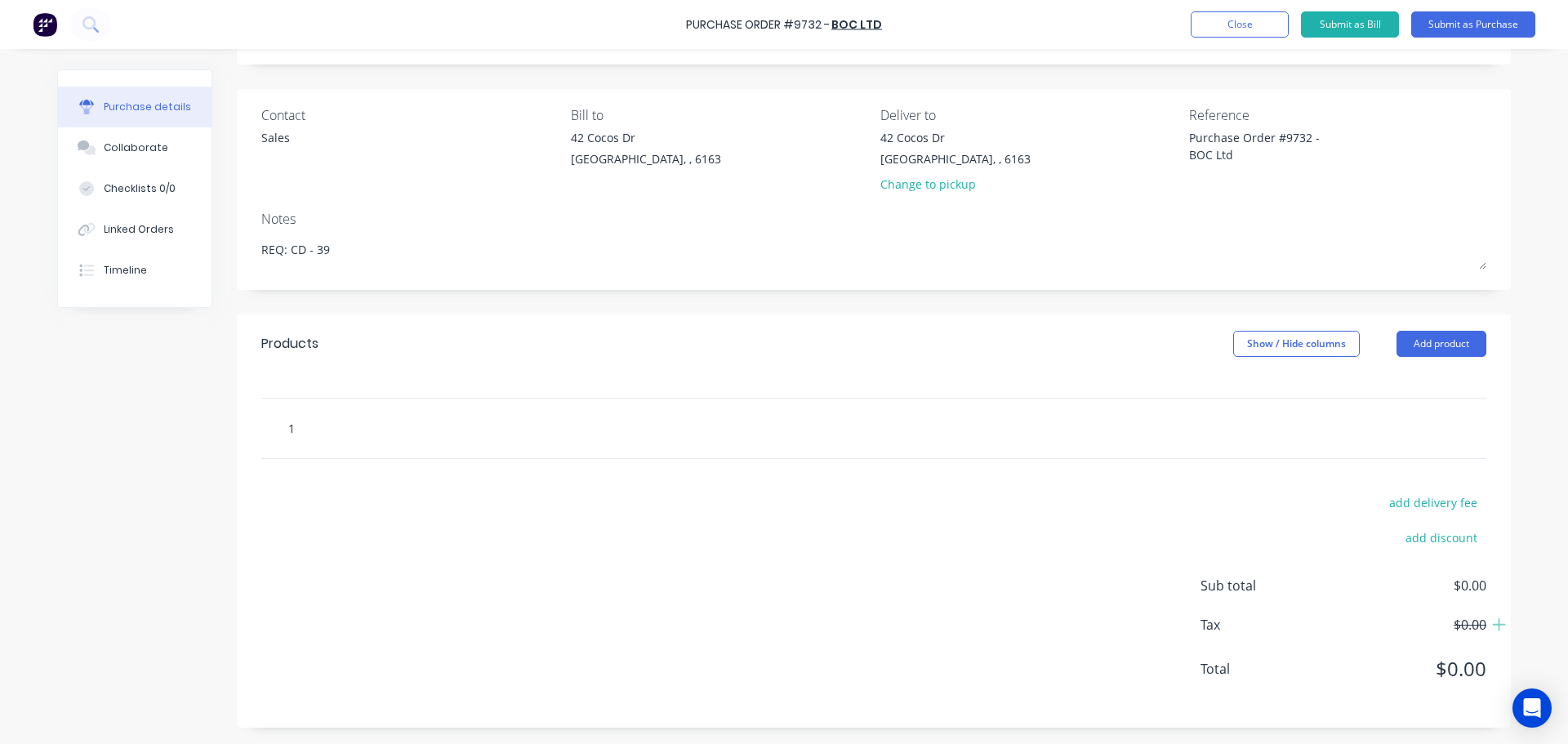
type input "15"
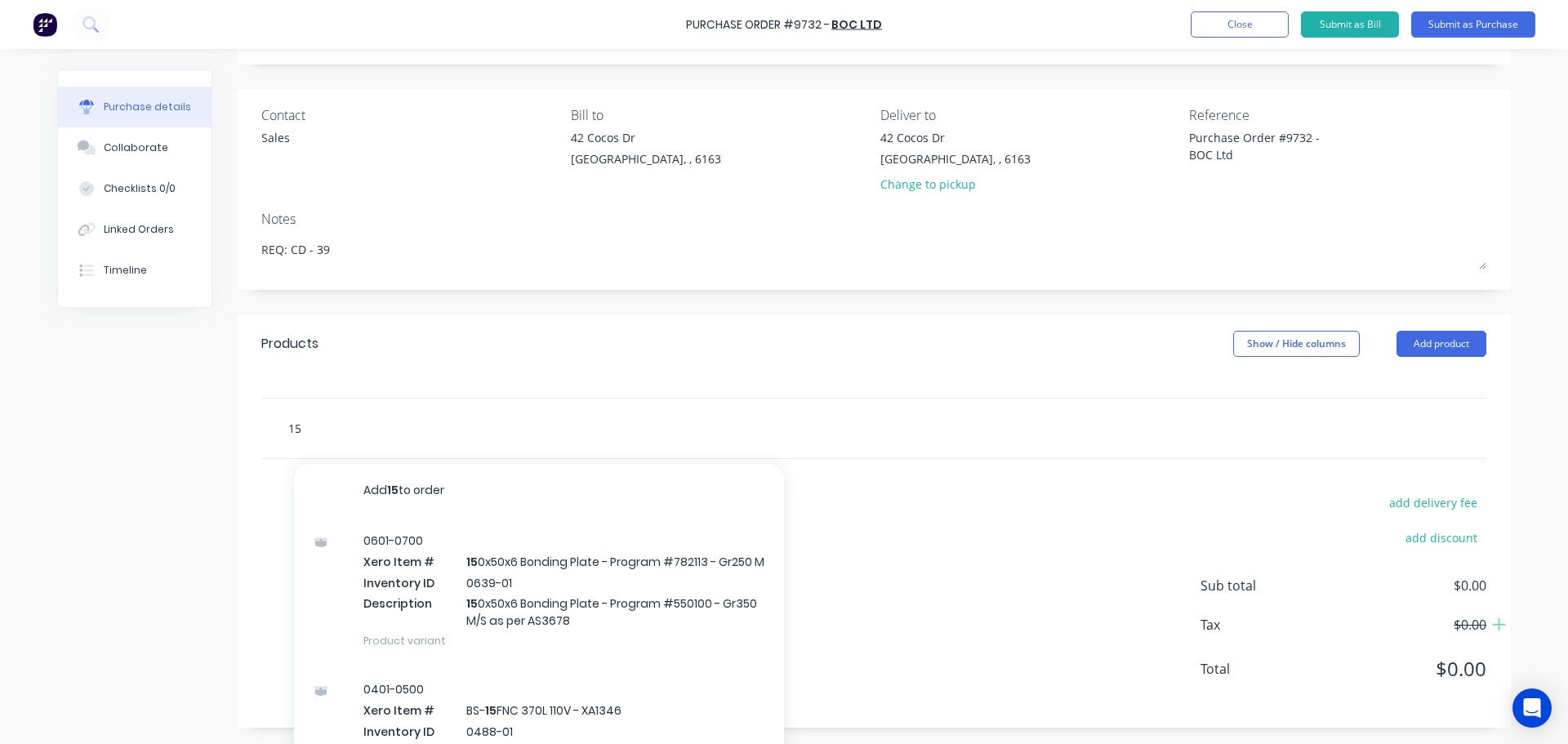
type textarea "x"
type input "15k"
type textarea "x"
type input "15kg"
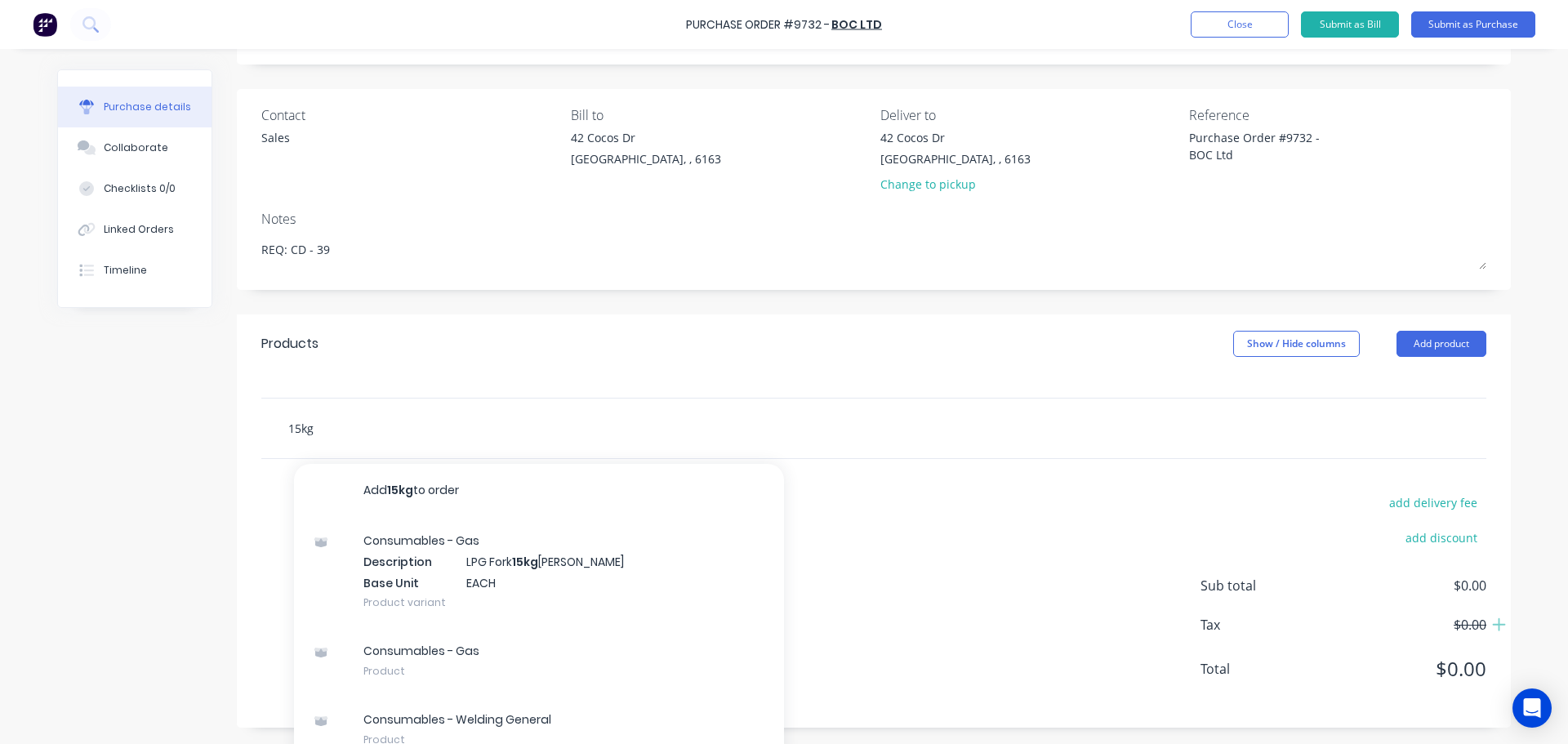
type textarea "x"
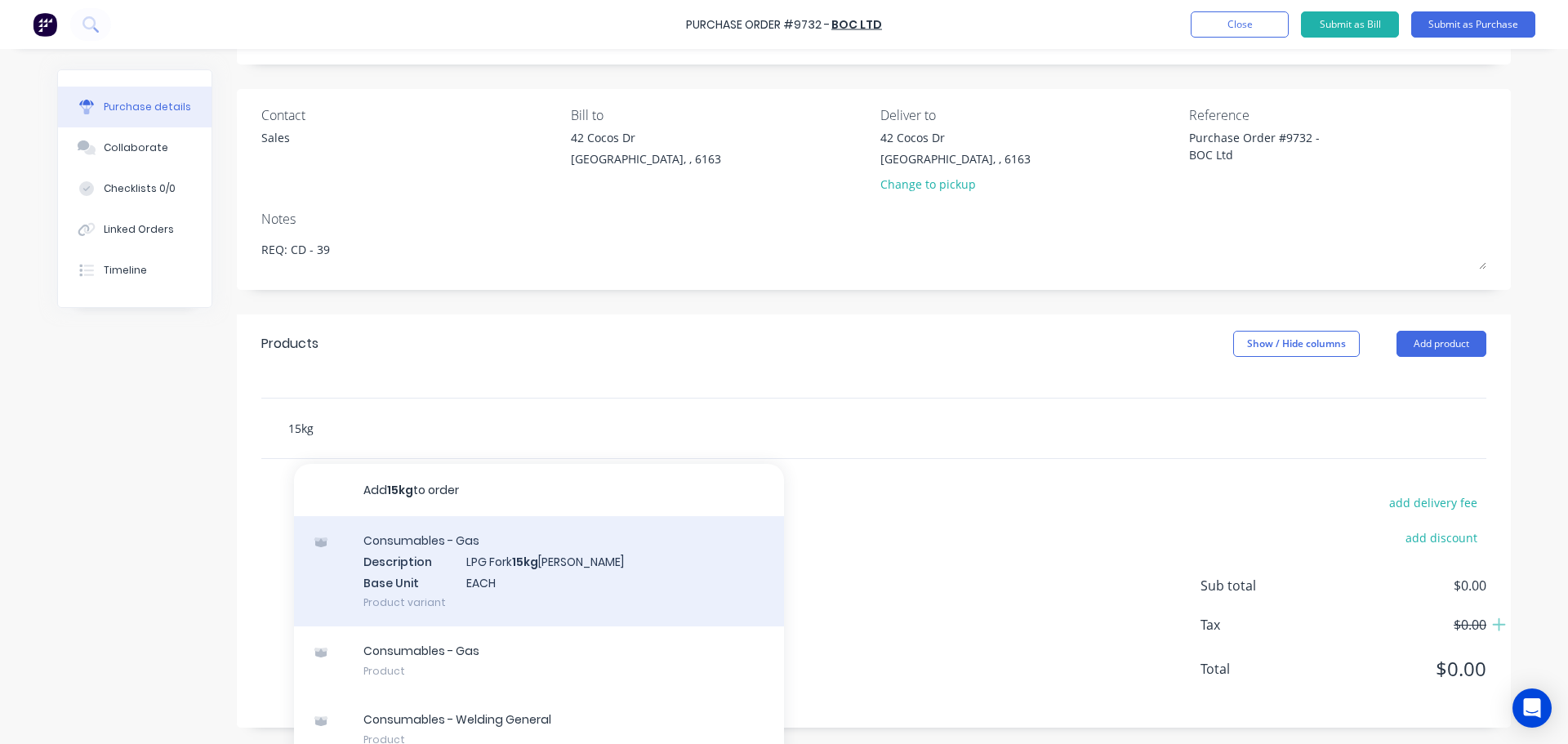
type input "15kg"
click at [457, 566] on div "Consumables - Gas Description LPG Fork 15kg Ali Bottles Base Unit EACH Product …" at bounding box center [539, 572] width 490 height 111
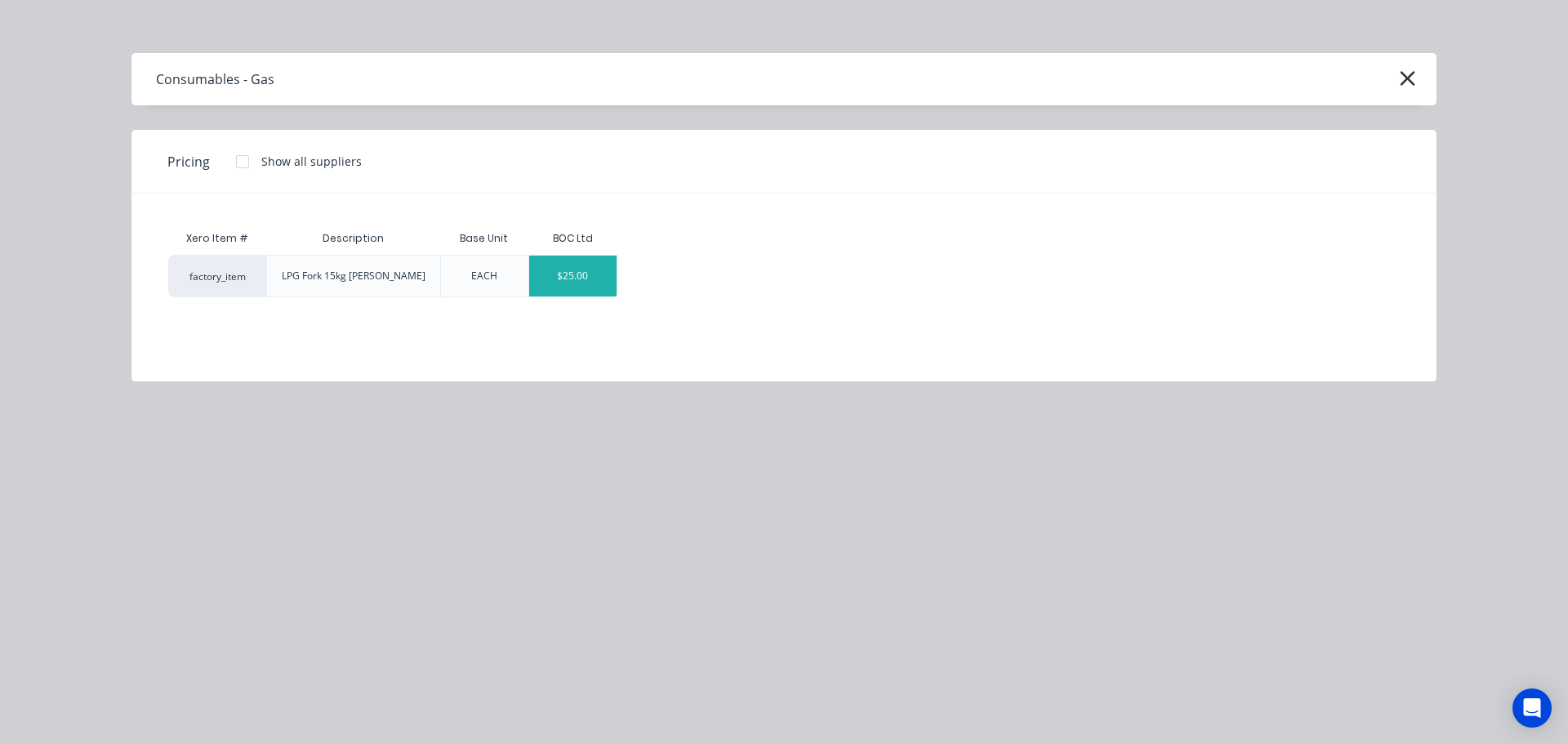
click at [567, 282] on div "$25.00" at bounding box center [573, 276] width 87 height 41
type textarea "x"
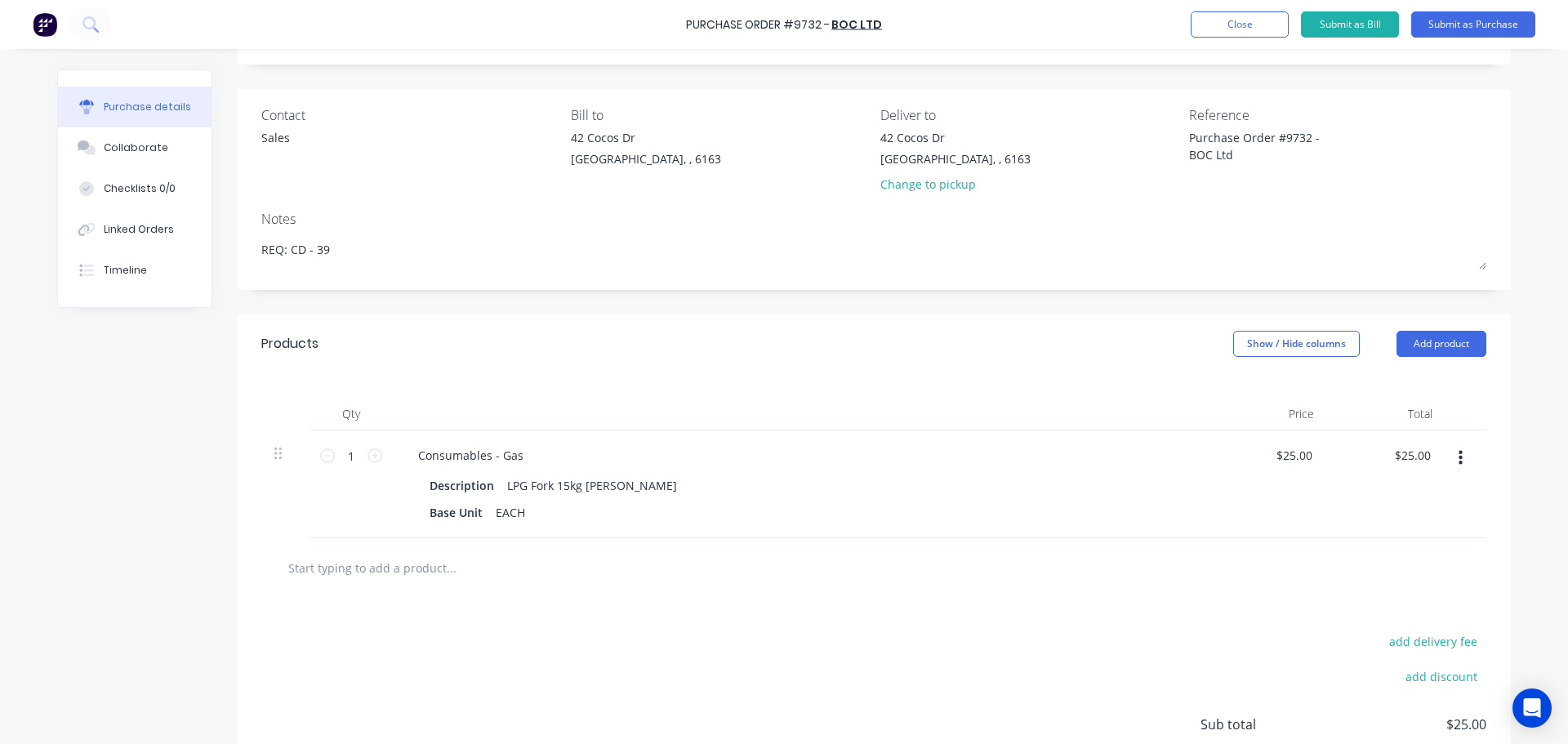
click at [370, 574] on input "text" at bounding box center [450, 568] width 327 height 33
type textarea "x"
type input "a"
type textarea "x"
type input "ar"
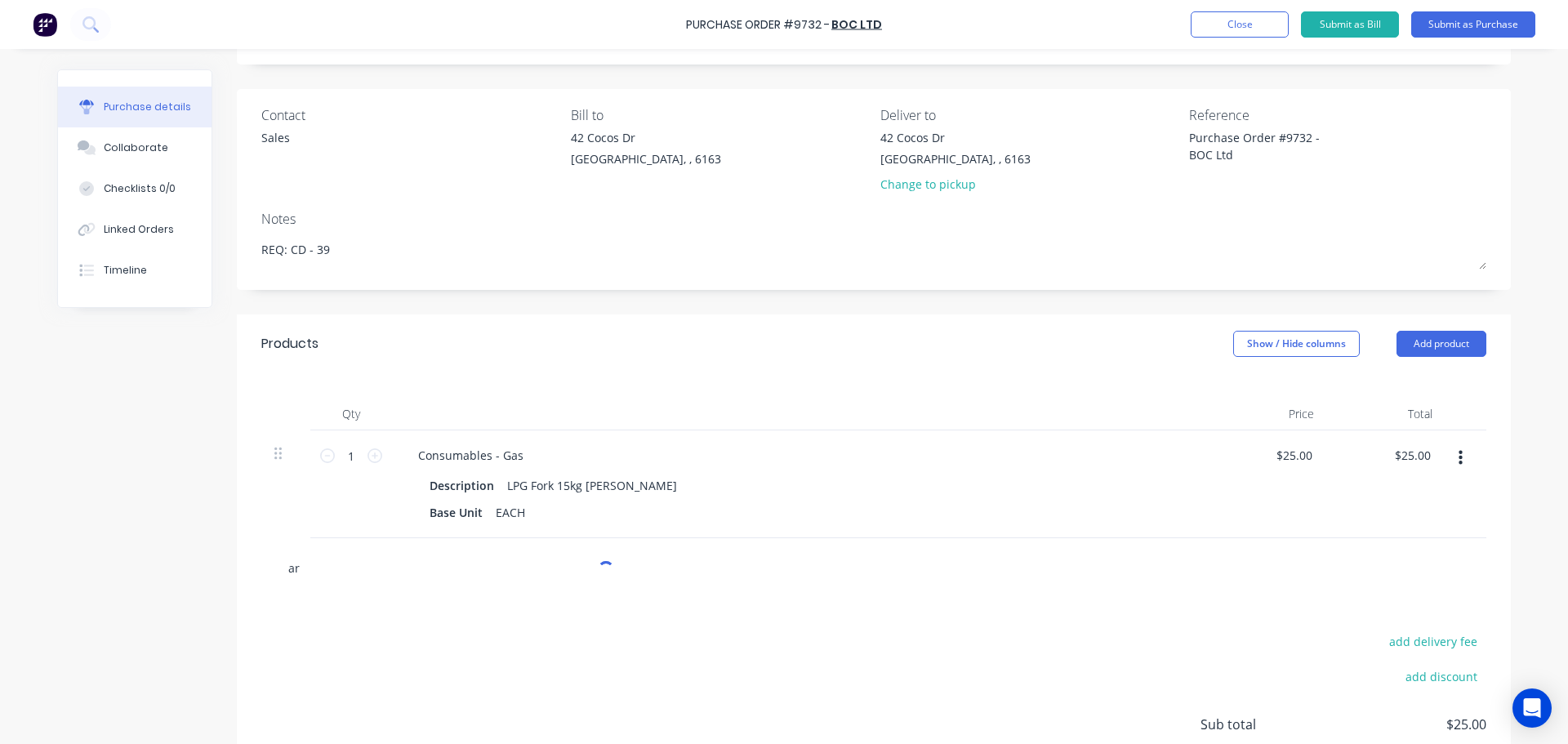
type textarea "x"
type input "arg"
type textarea "x"
type input "argo"
type textarea "x"
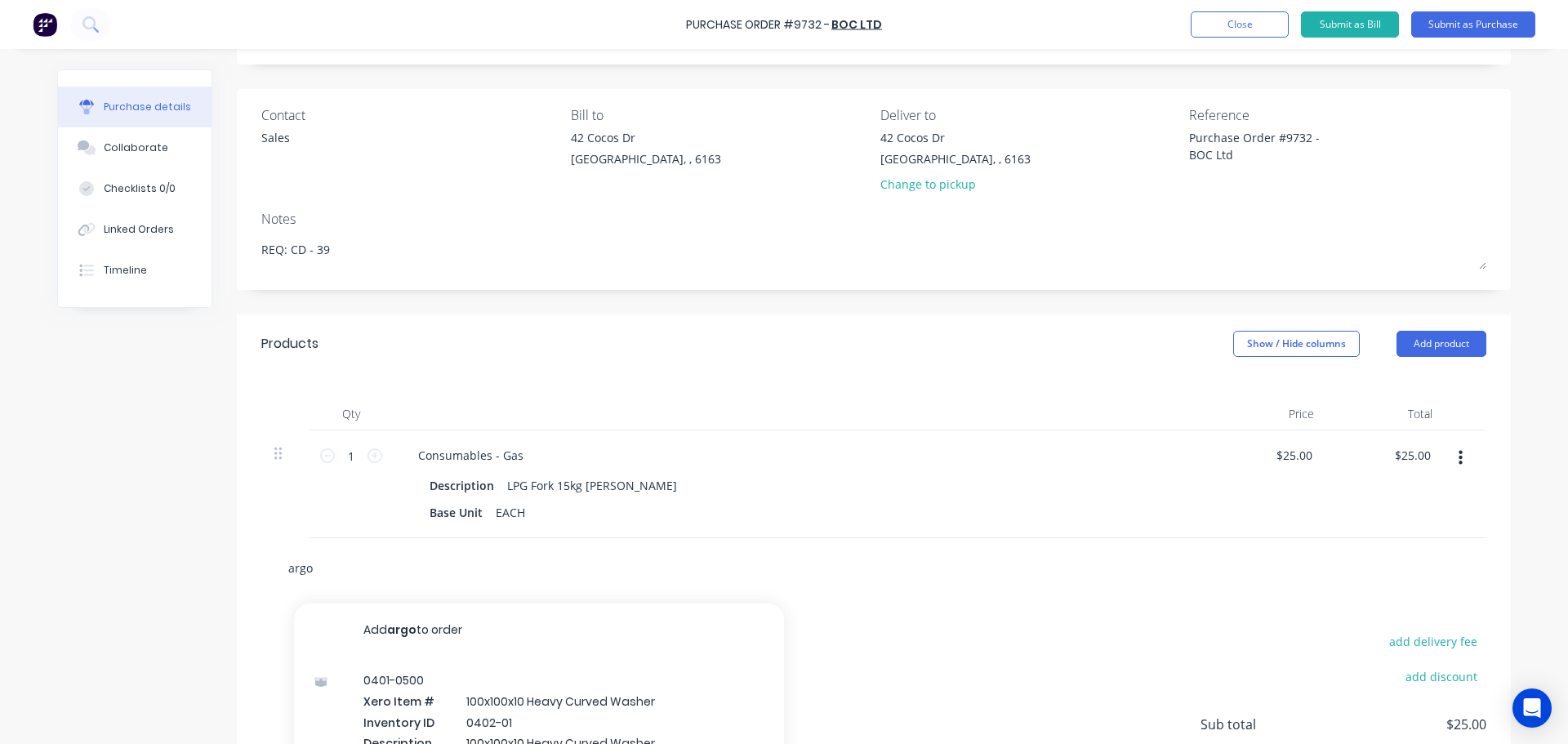
type input "argos"
type textarea "x"
type input "argosh"
type textarea "x"
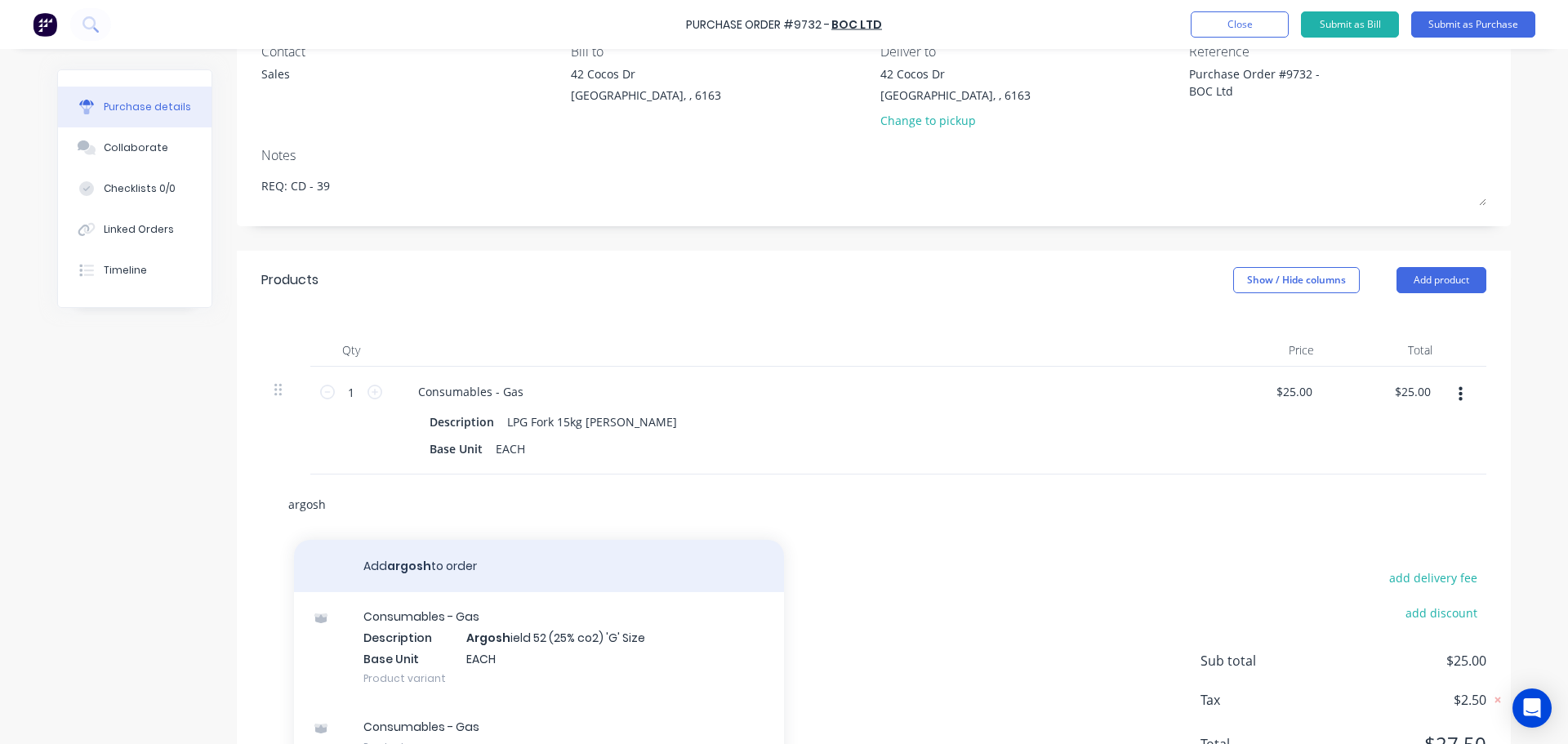
scroll to position [173, 0]
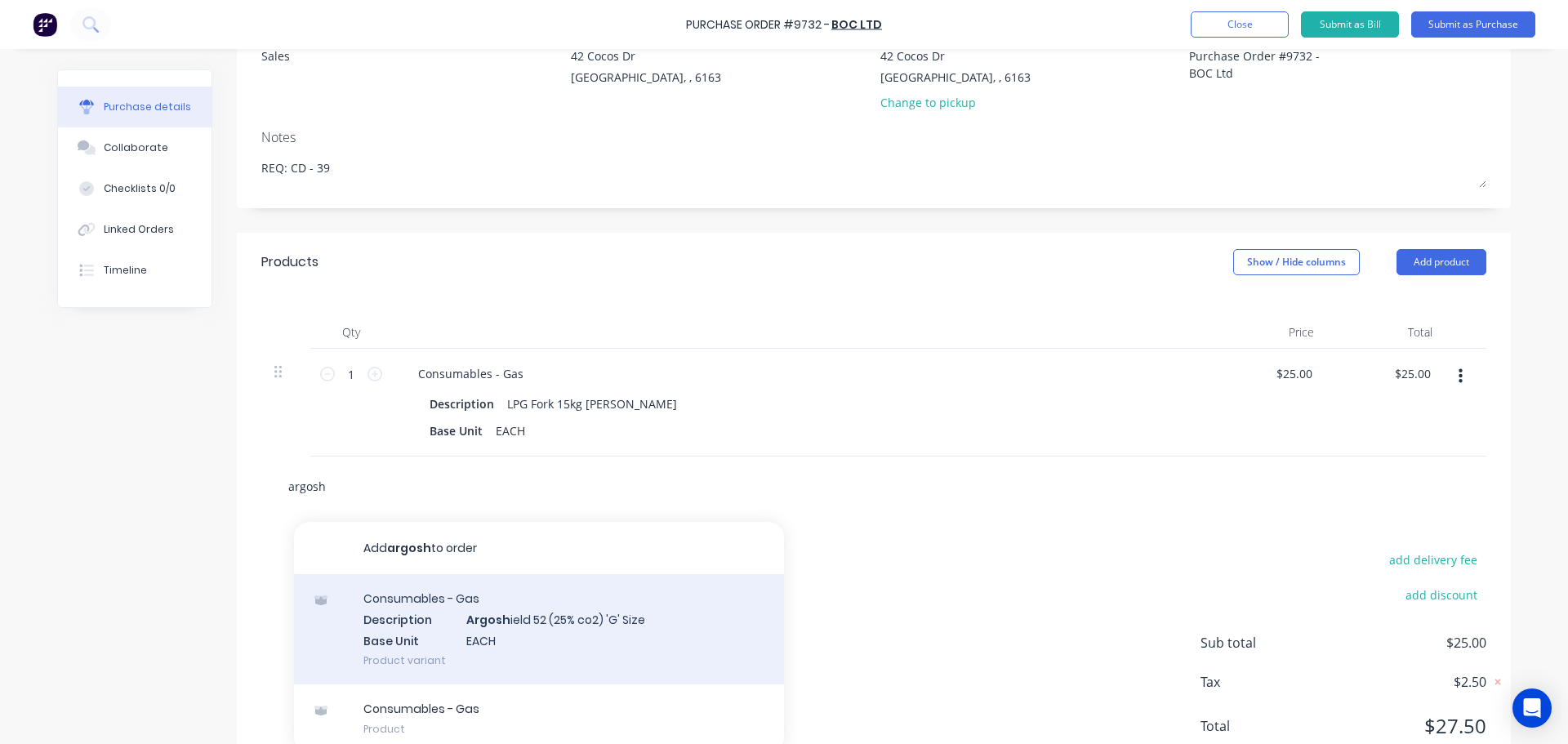
type input "argosh"
click at [503, 632] on div "Consumables - Gas Description Argosh ield 52 (25% co2) 'G' Size Base Unit EACH …" at bounding box center [539, 629] width 490 height 111
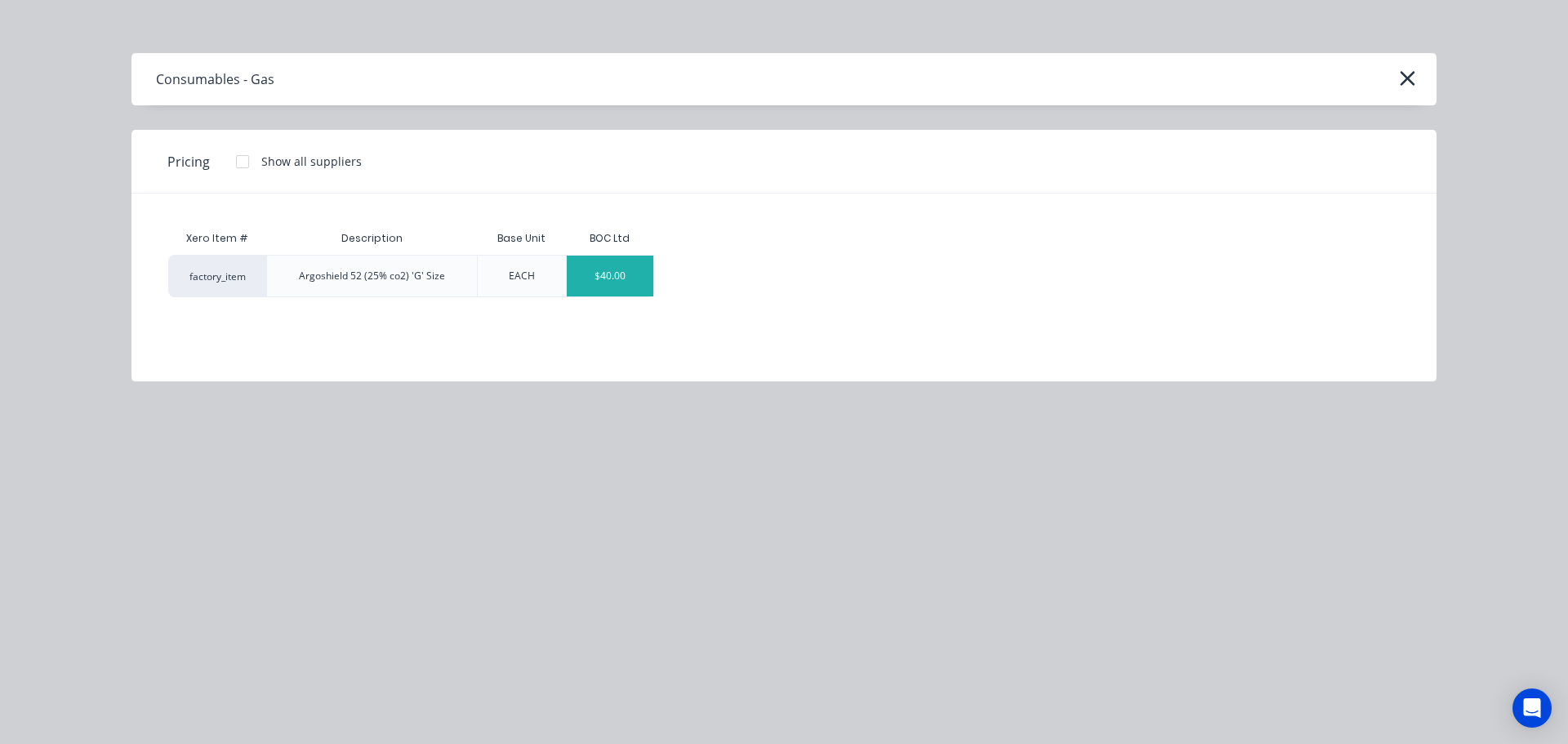
click at [626, 282] on div "$40.00" at bounding box center [611, 276] width 87 height 41
type textarea "x"
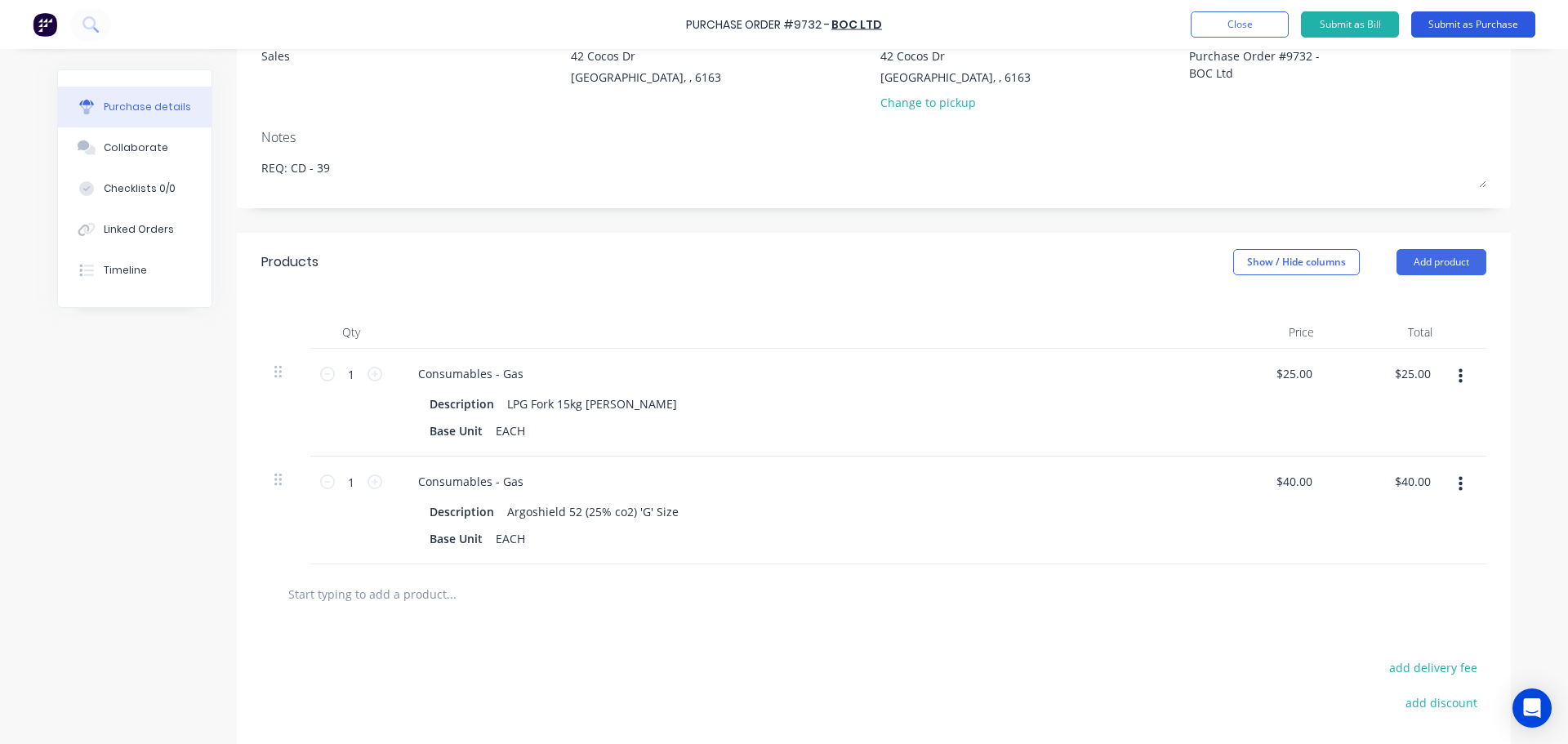
click at [1479, 23] on button "Submit as Purchase" at bounding box center [1473, 24] width 124 height 26
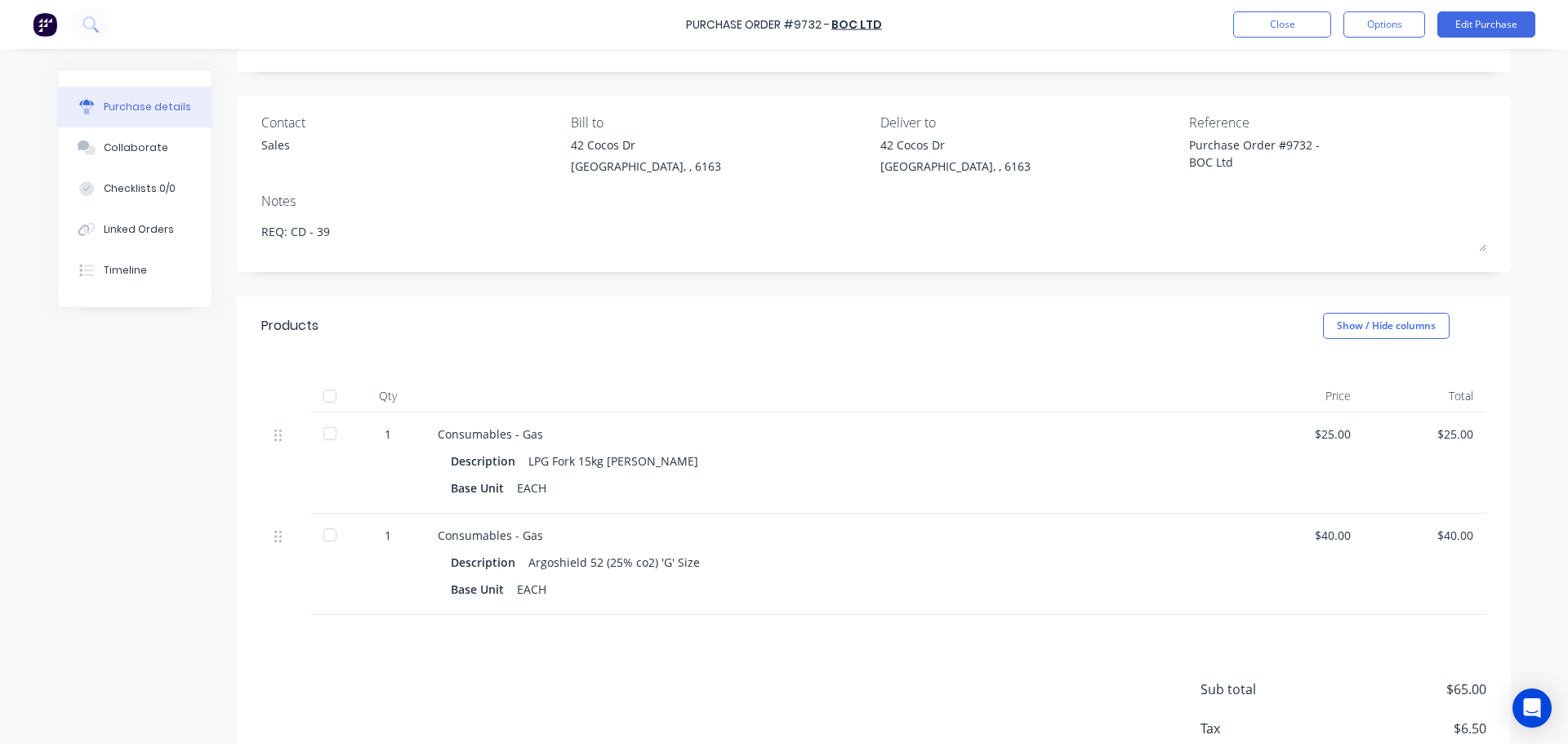
scroll to position [0, 0]
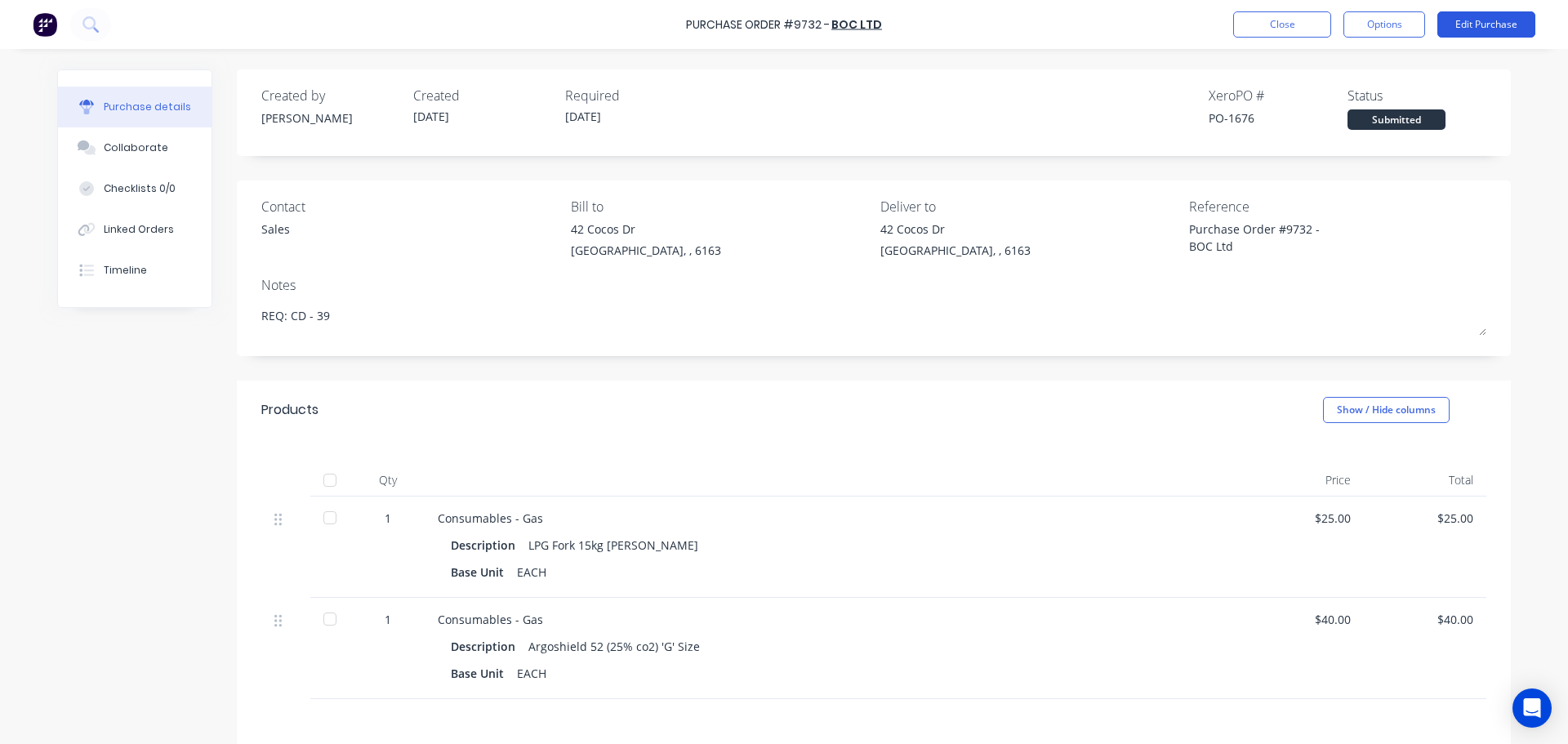
click at [1487, 22] on button "Edit Purchase" at bounding box center [1487, 24] width 98 height 26
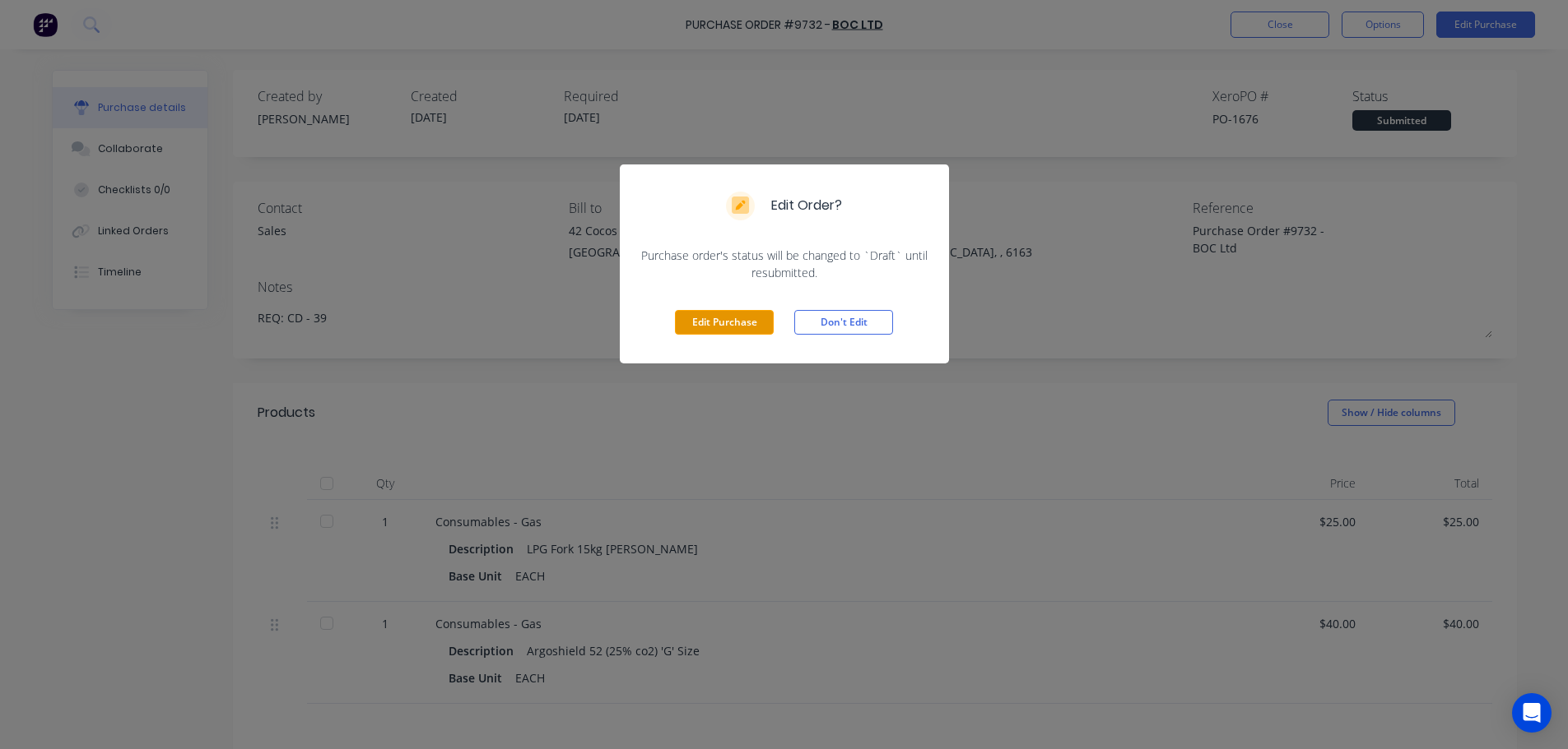
click at [737, 329] on button "Edit Purchase" at bounding box center [724, 322] width 99 height 25
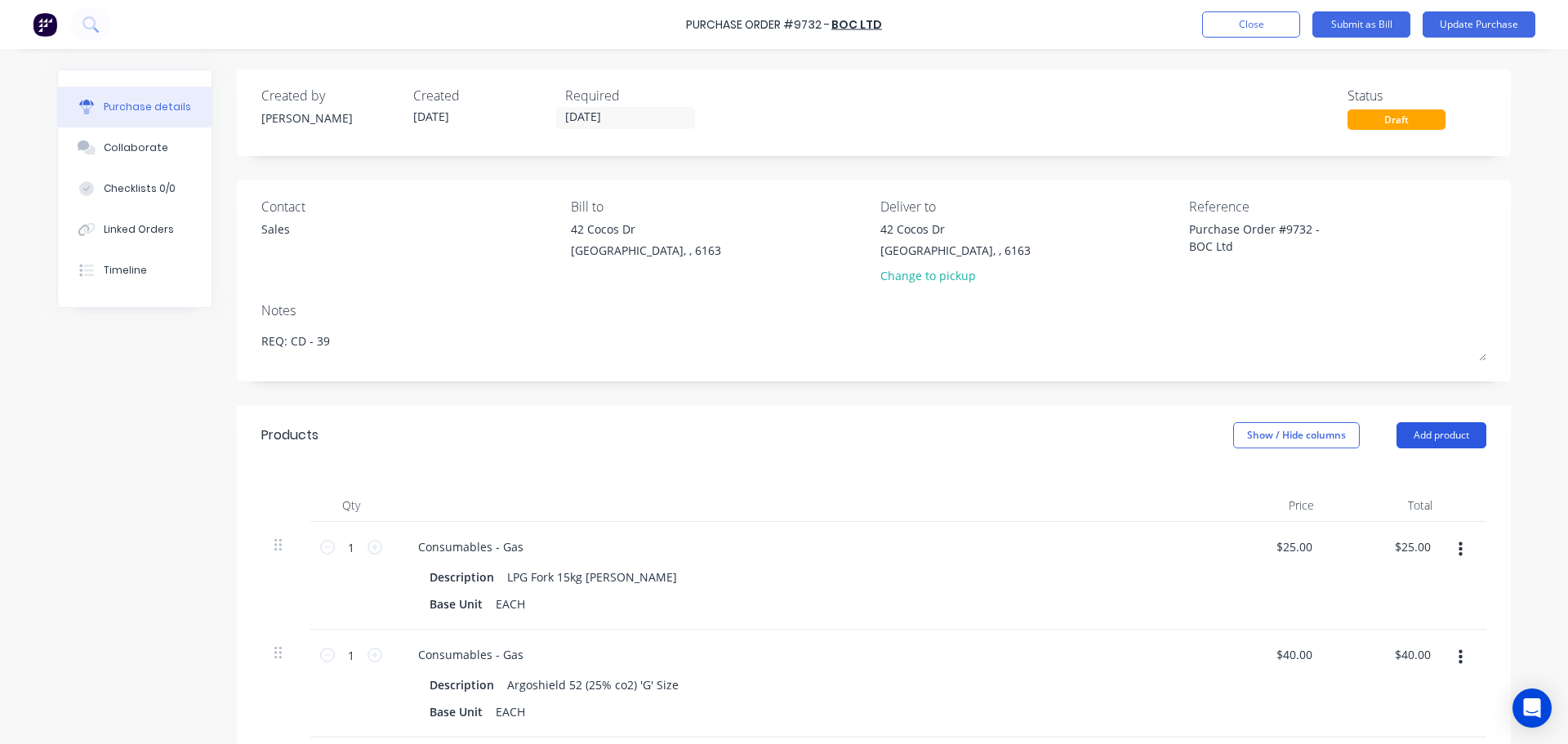
click at [1438, 448] on button "Add product" at bounding box center [1441, 435] width 90 height 26
click at [1374, 637] on div "Notes (External)" at bounding box center [1408, 641] width 126 height 24
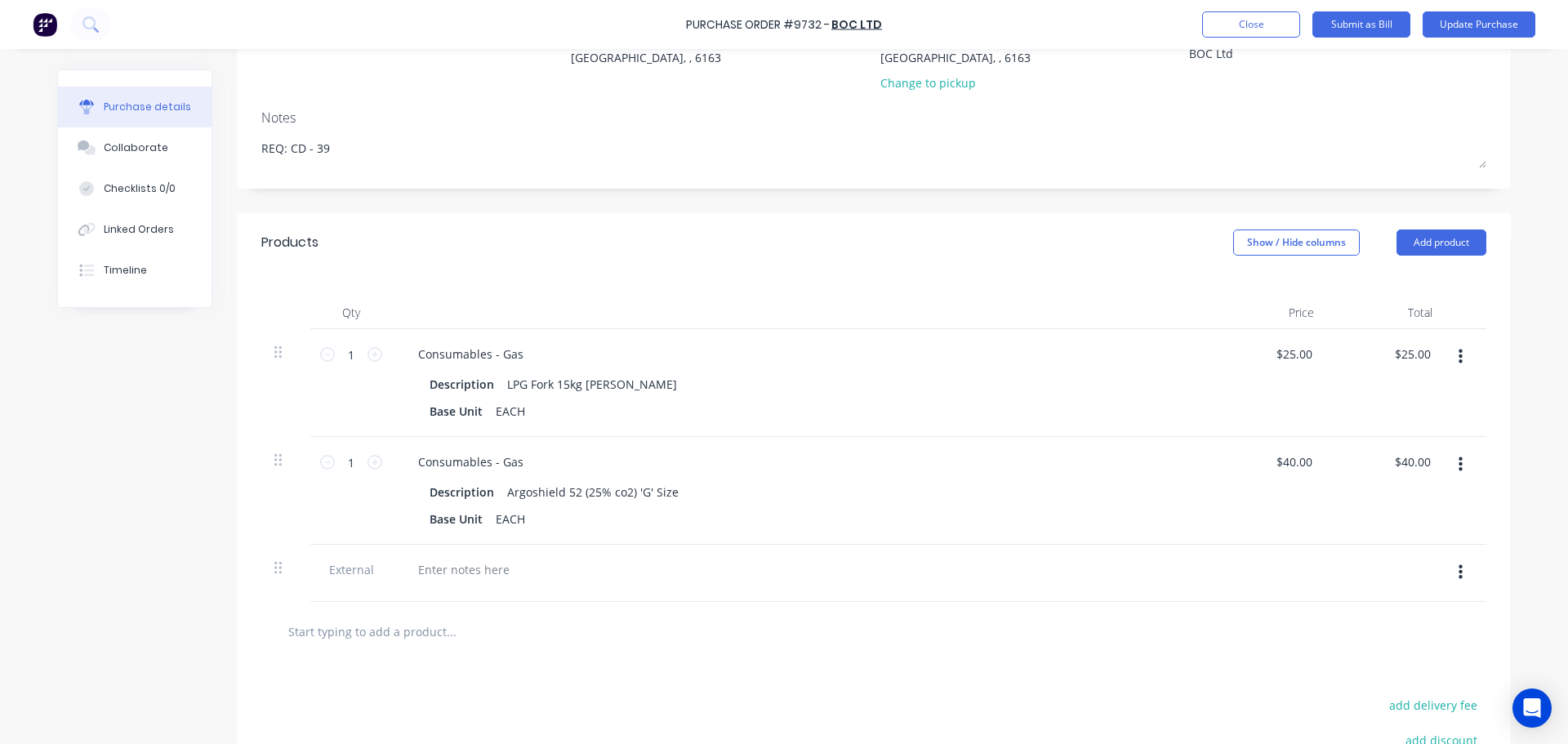
scroll to position [327, 0]
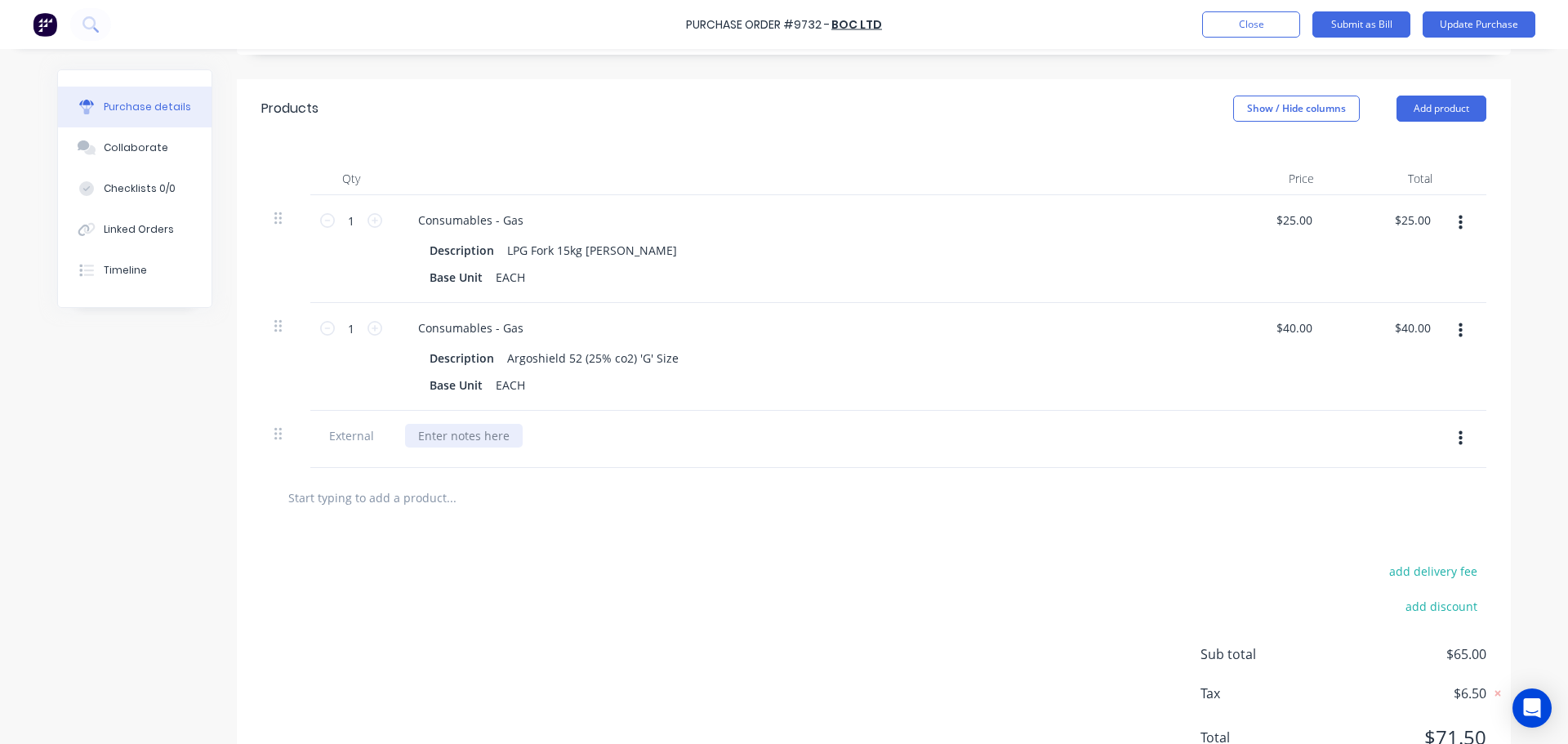
type textarea "x"
click at [465, 442] on div at bounding box center [463, 436] width 118 height 24
paste div
click at [1504, 24] on button "Update Purchase" at bounding box center [1479, 24] width 112 height 26
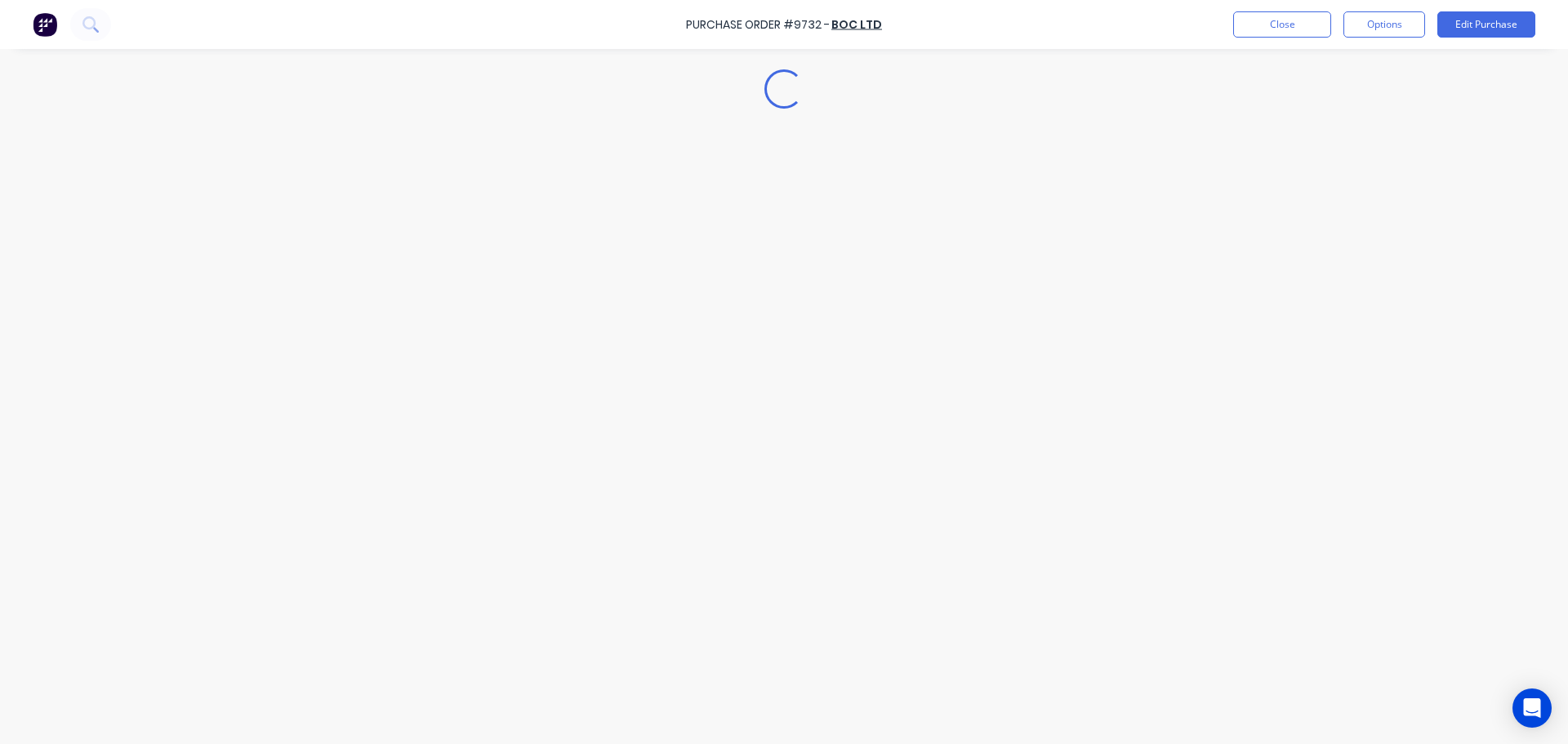
scroll to position [0, 0]
type textarea "x"
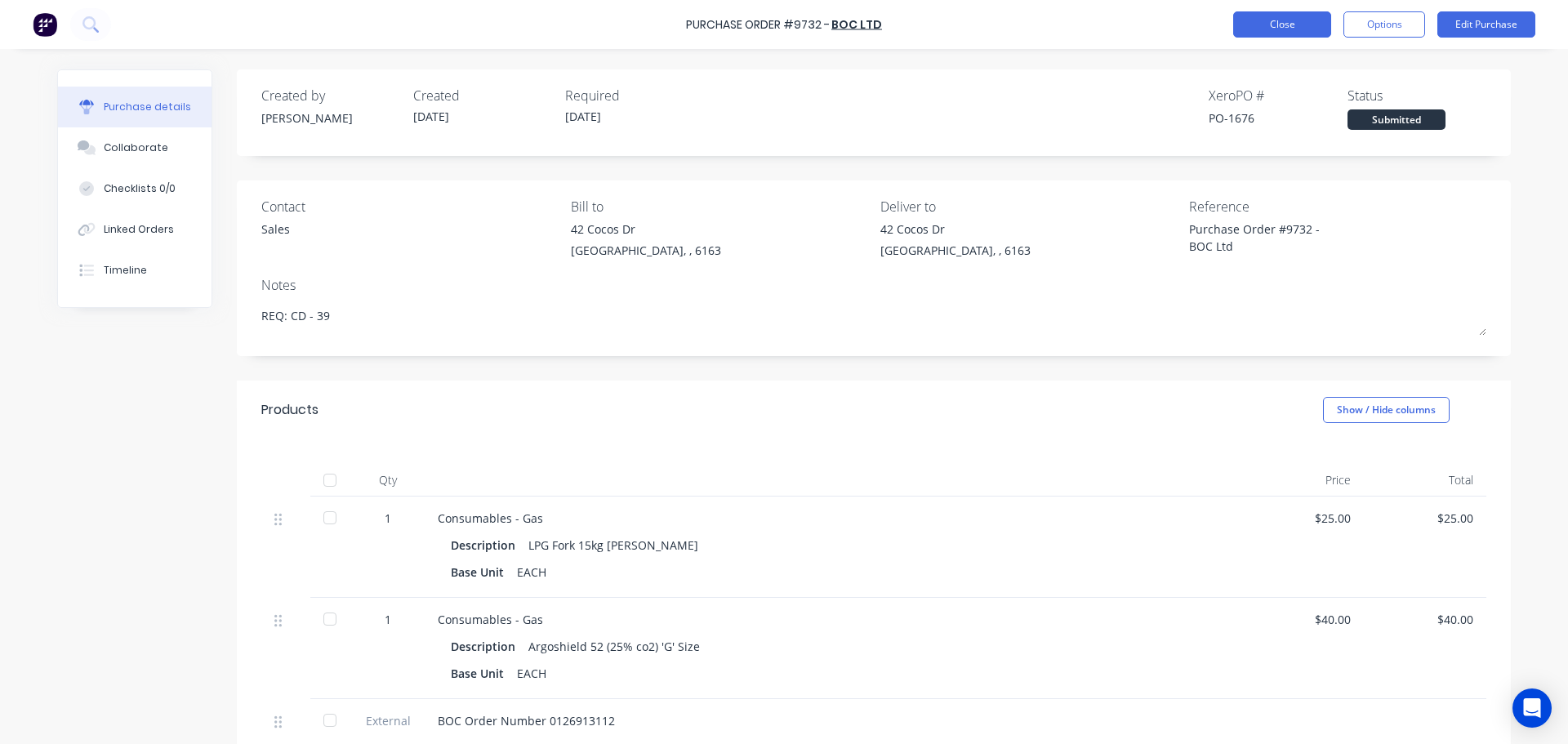
click at [1276, 19] on button "Close" at bounding box center [1282, 24] width 98 height 26
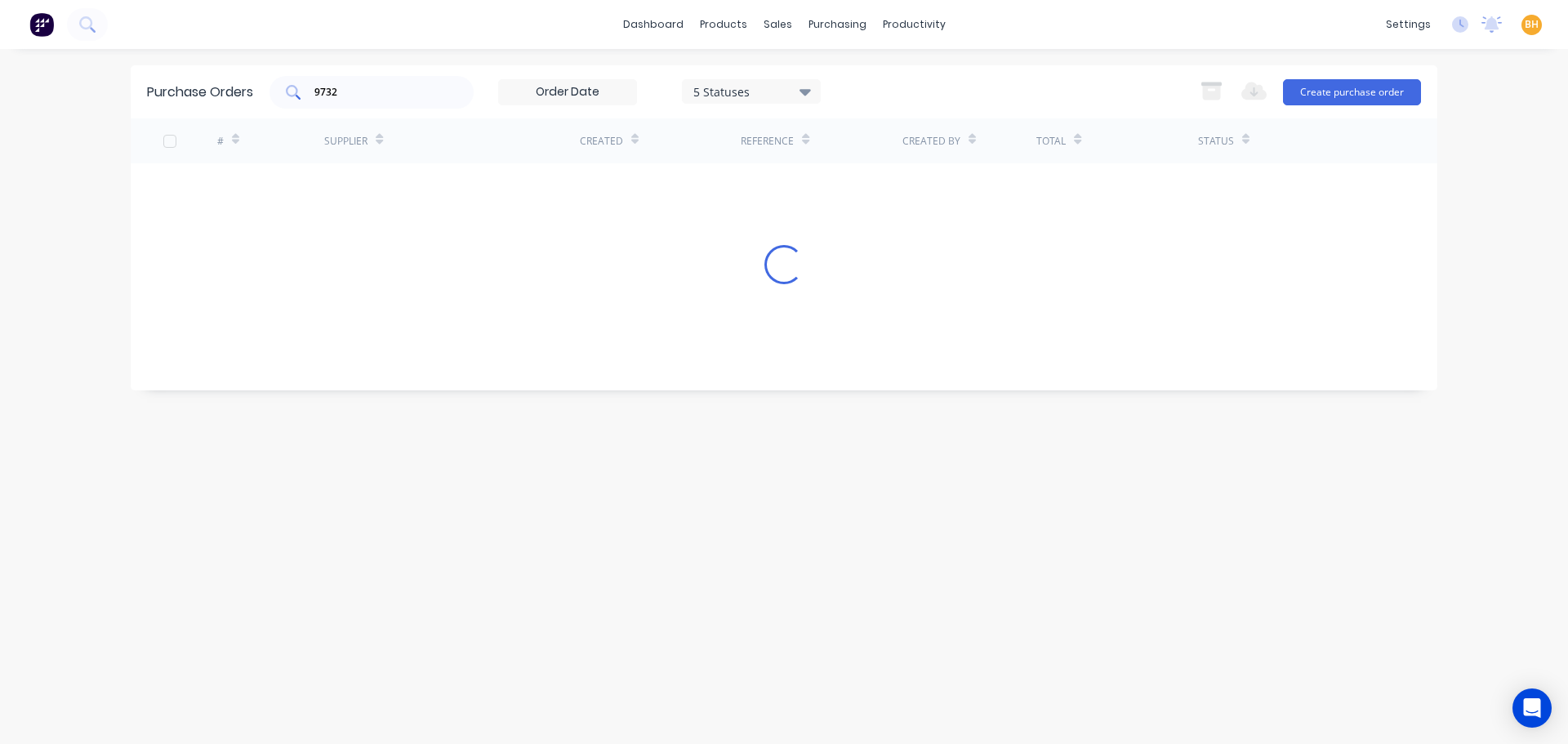
drag, startPoint x: 351, startPoint y: 106, endPoint x: 355, endPoint y: 89, distance: 17.5
click at [351, 100] on div "9732" at bounding box center [371, 93] width 204 height 33
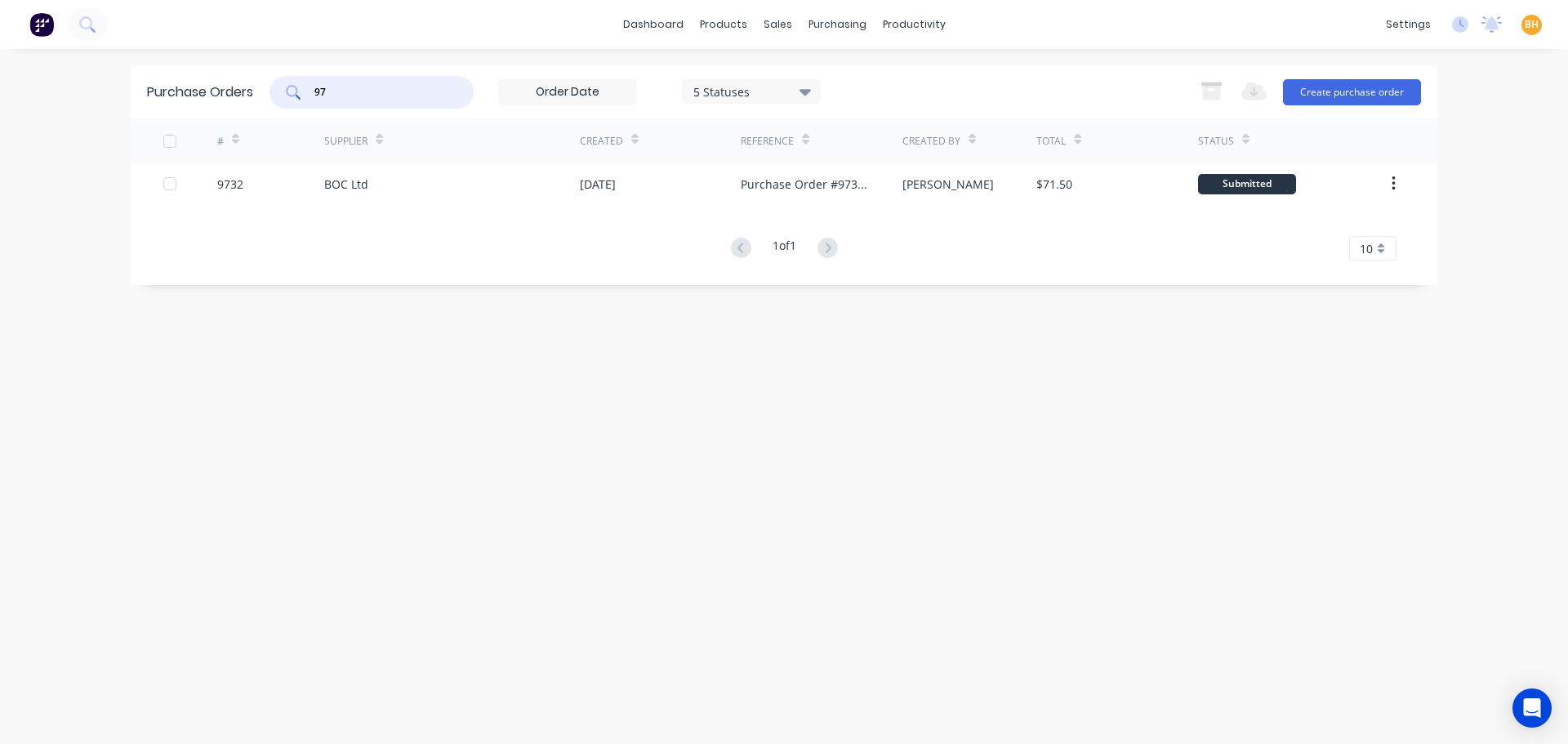
type input "9"
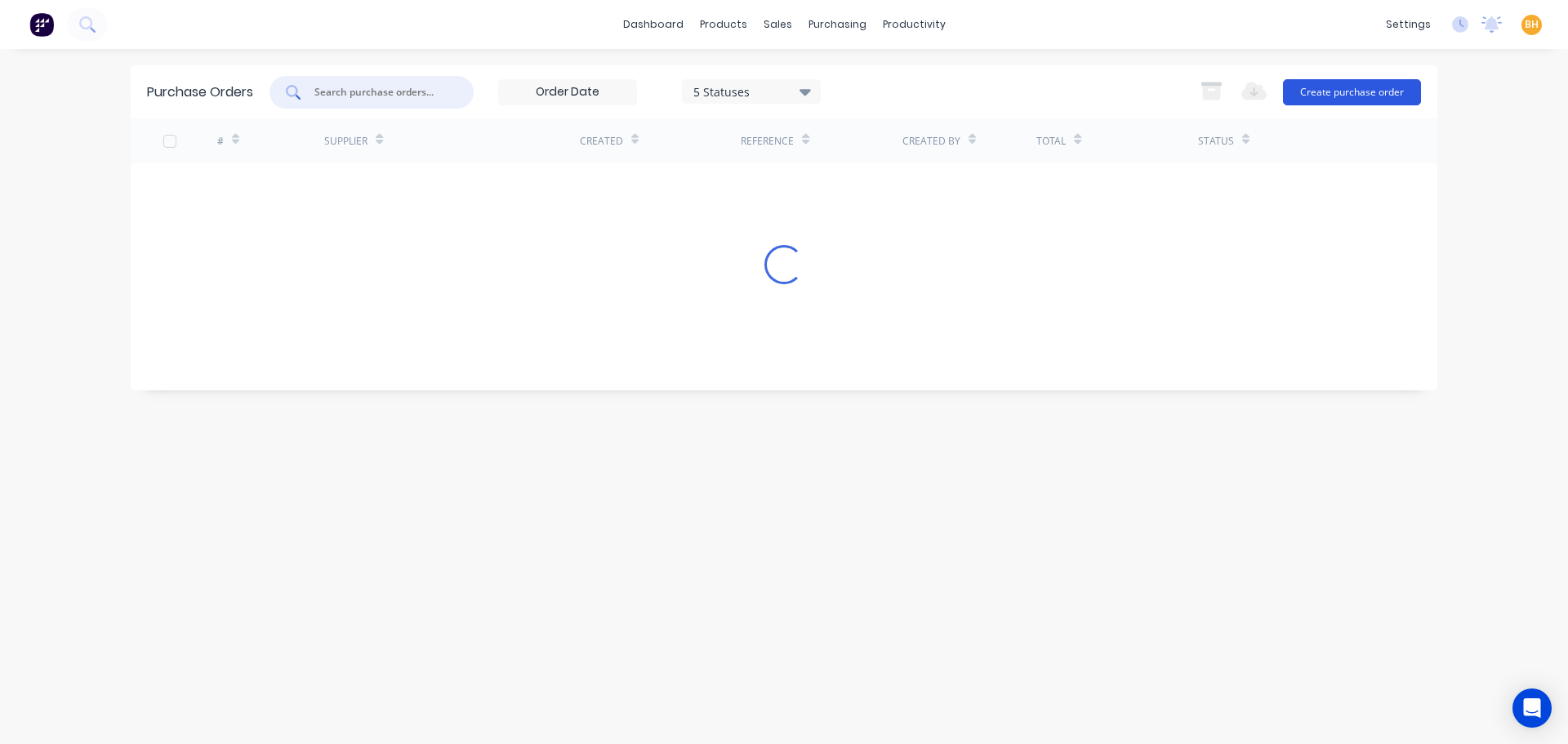
click at [1380, 85] on button "Create purchase order" at bounding box center [1352, 92] width 138 height 26
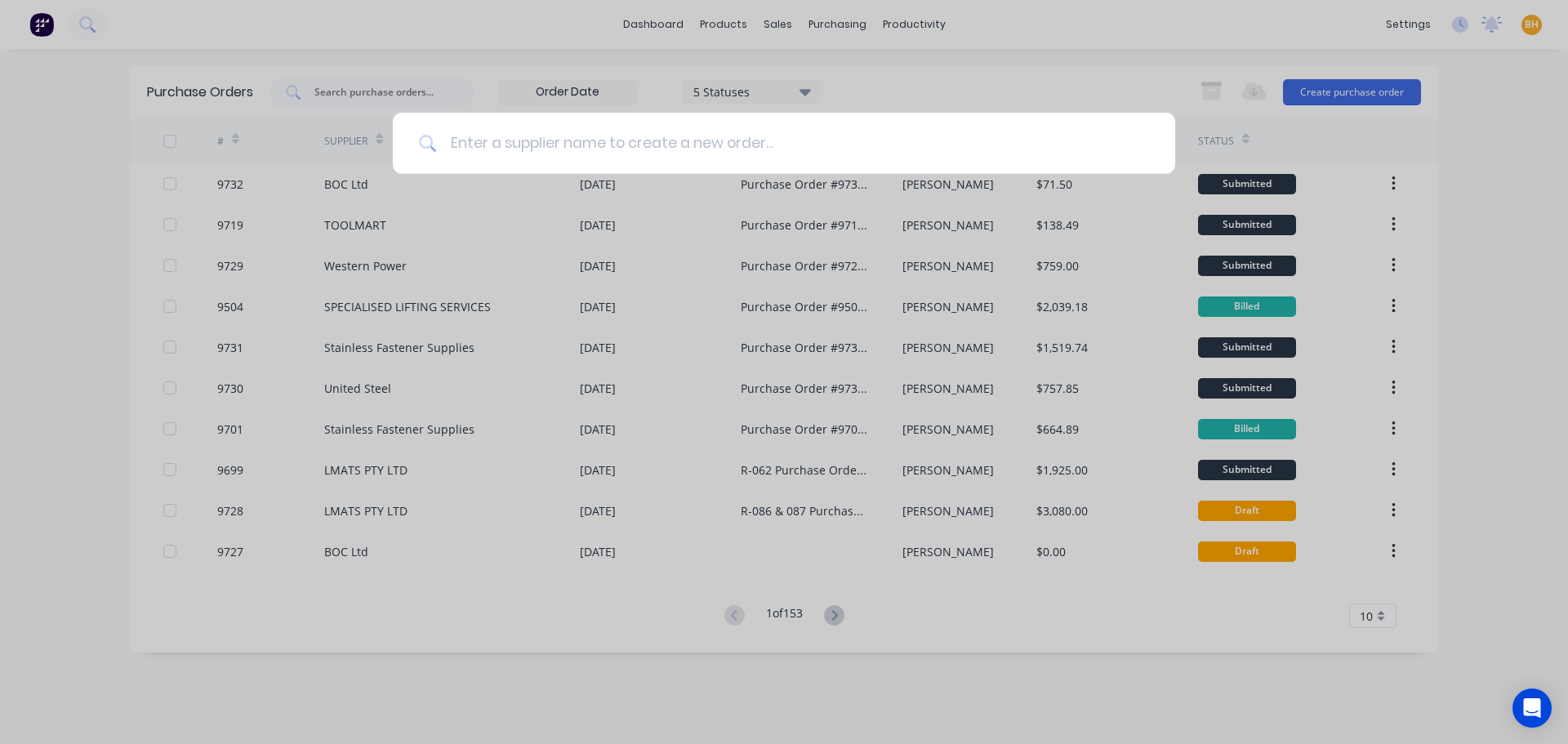
click at [461, 148] on input at bounding box center [793, 142] width 712 height 61
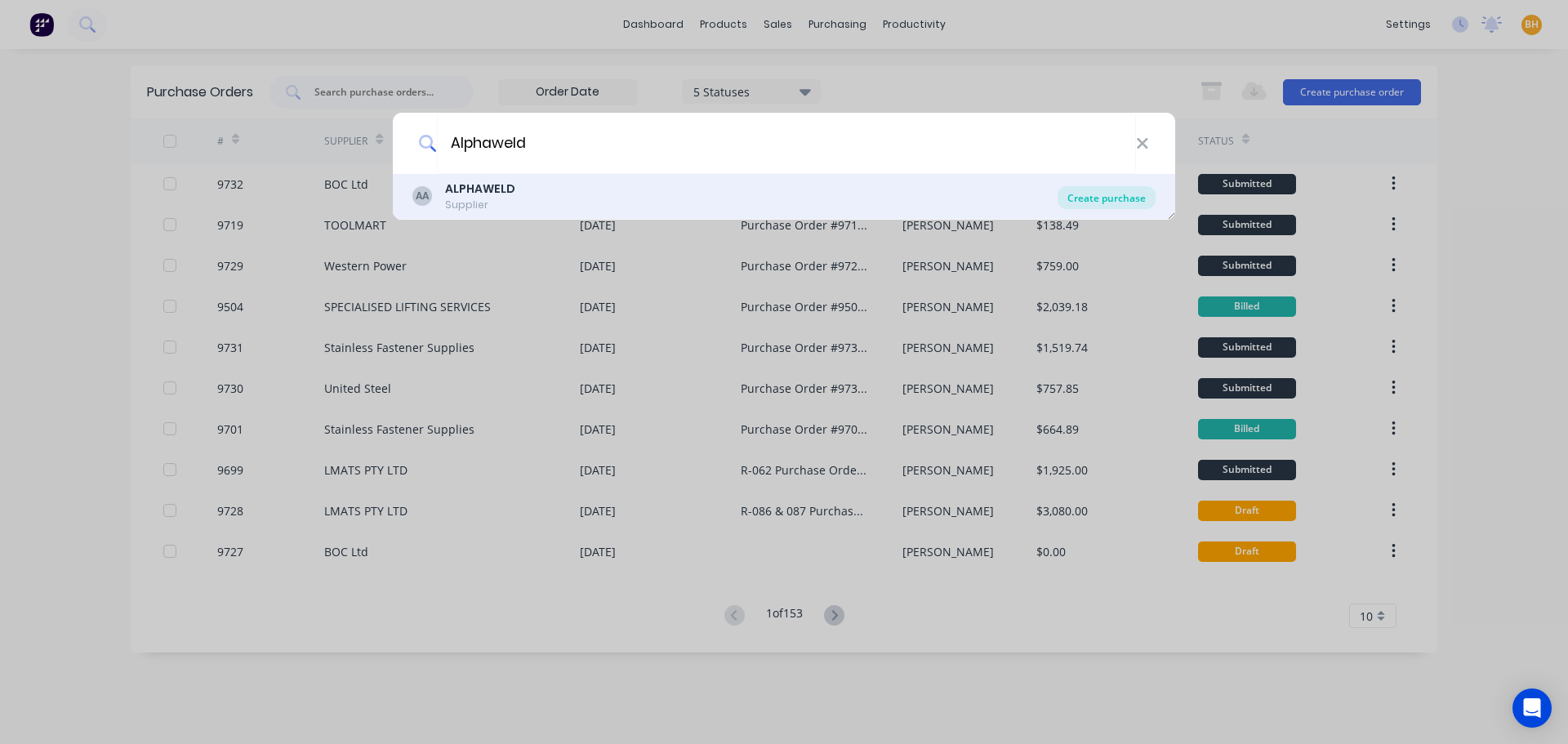
type input "Alphaweld"
click at [1068, 189] on div "Create purchase" at bounding box center [1107, 197] width 98 height 23
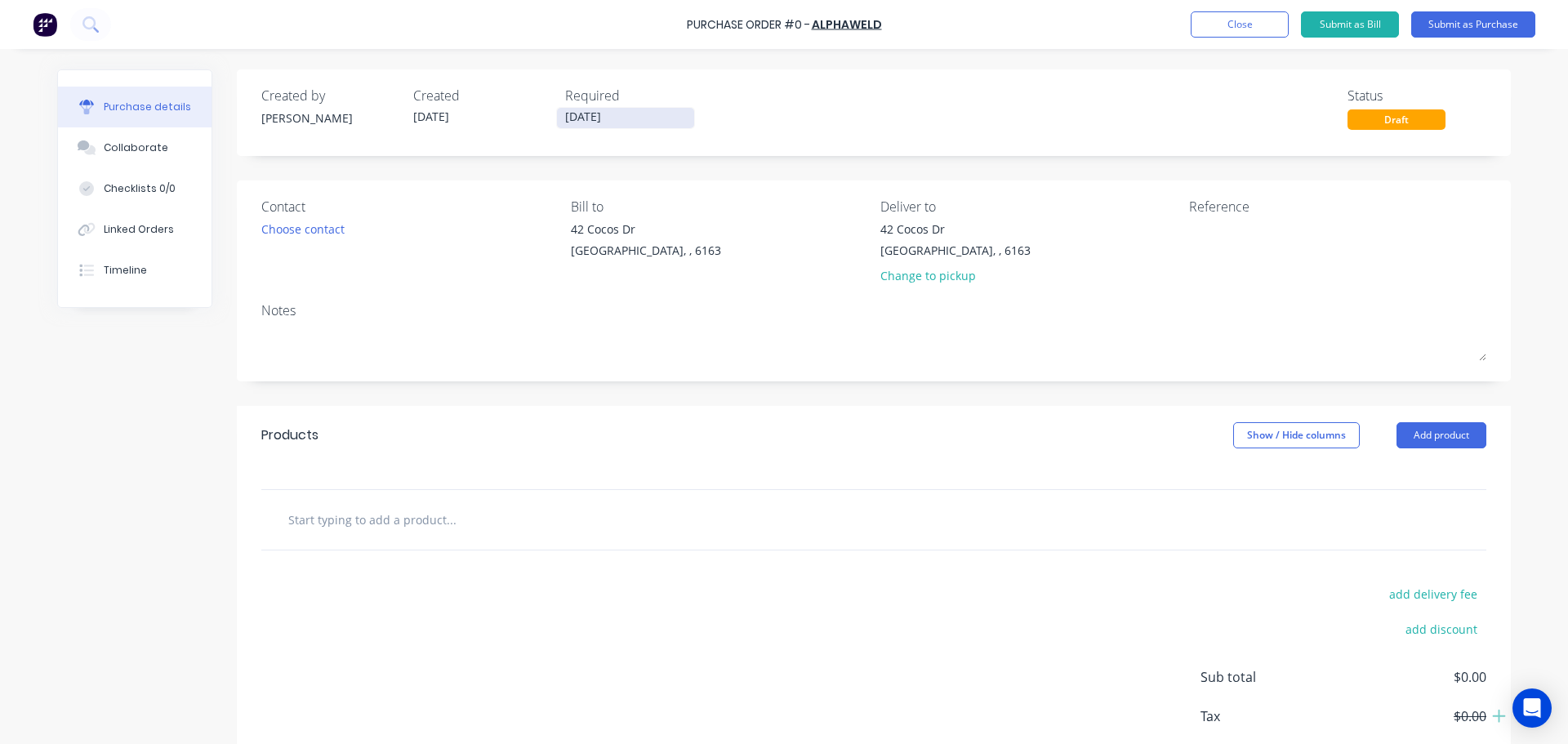
click at [574, 121] on input "[DATE]" at bounding box center [625, 118] width 137 height 21
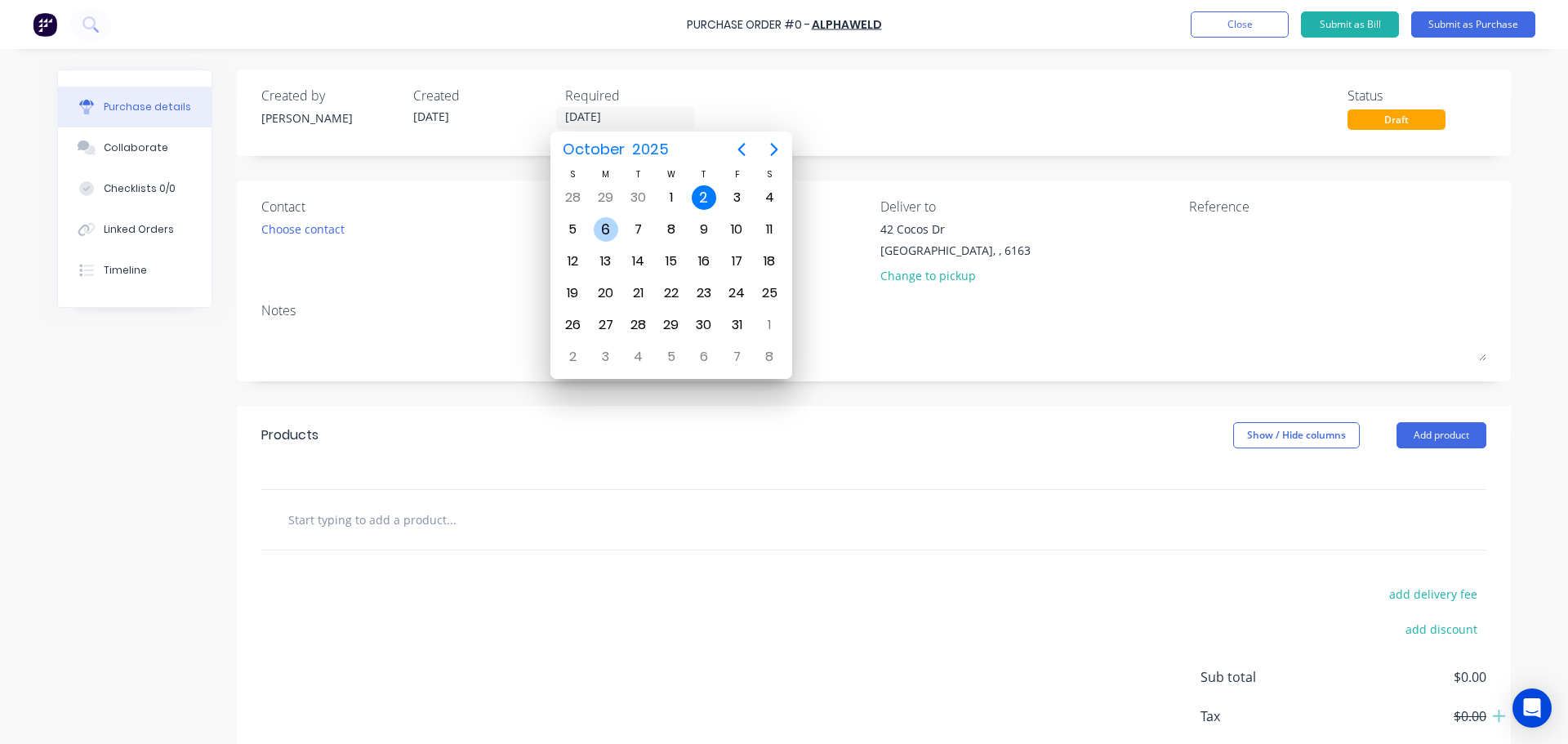
click at [609, 234] on div "6" at bounding box center [606, 229] width 25 height 25
type input "[DATE]"
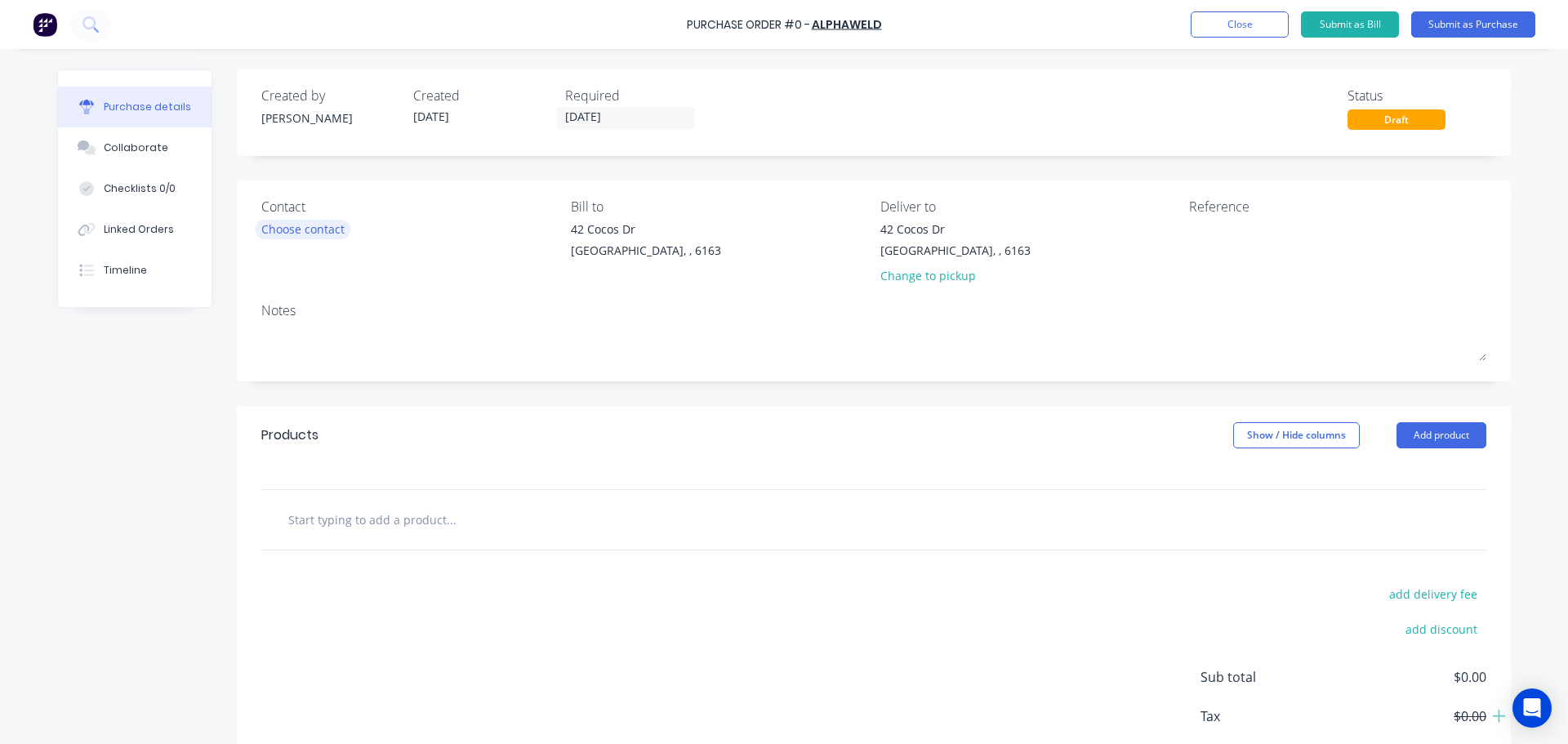
click at [322, 233] on div "Choose contact" at bounding box center [303, 229] width 83 height 17
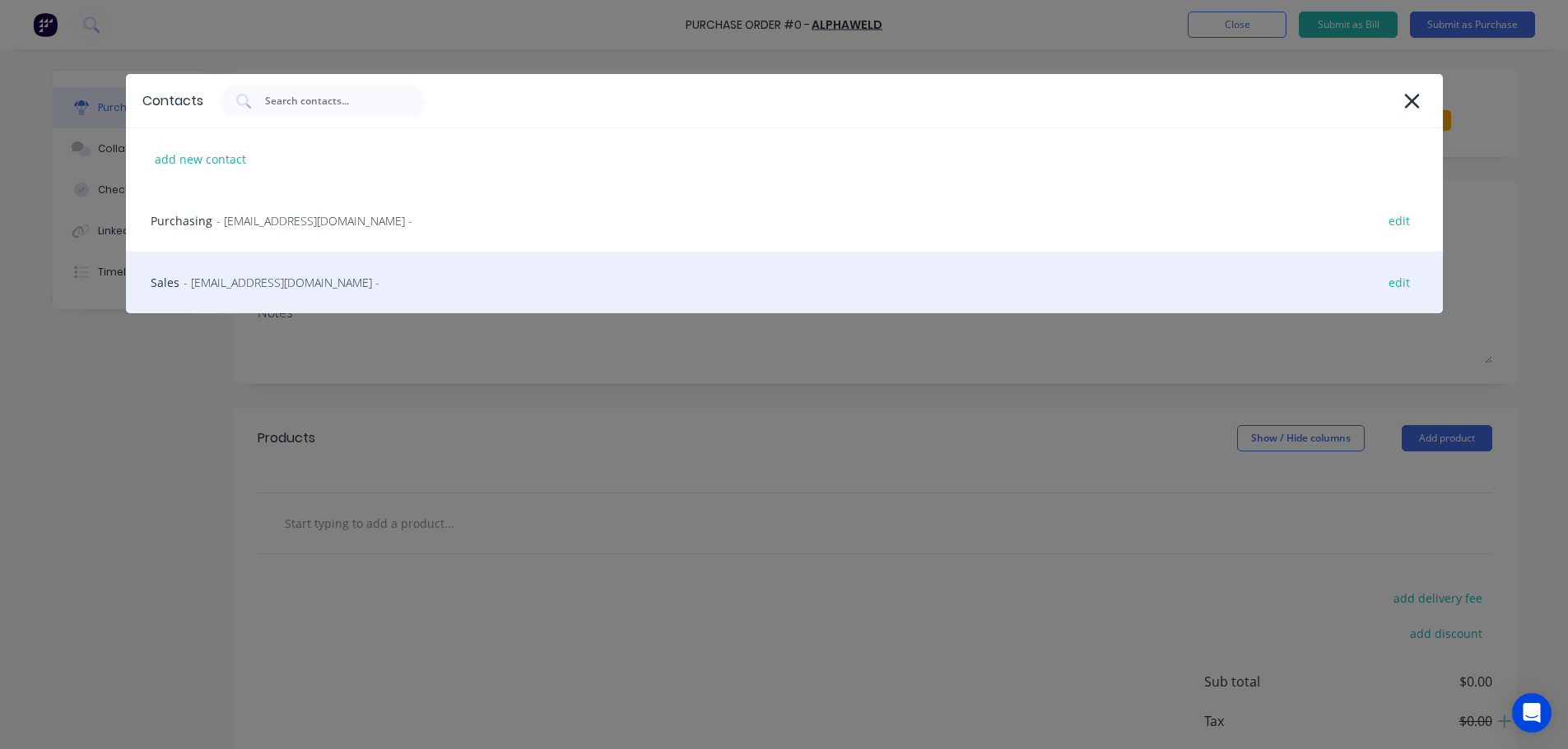
click at [206, 280] on span "- sales@alphaweld.com.au -" at bounding box center [281, 282] width 196 height 17
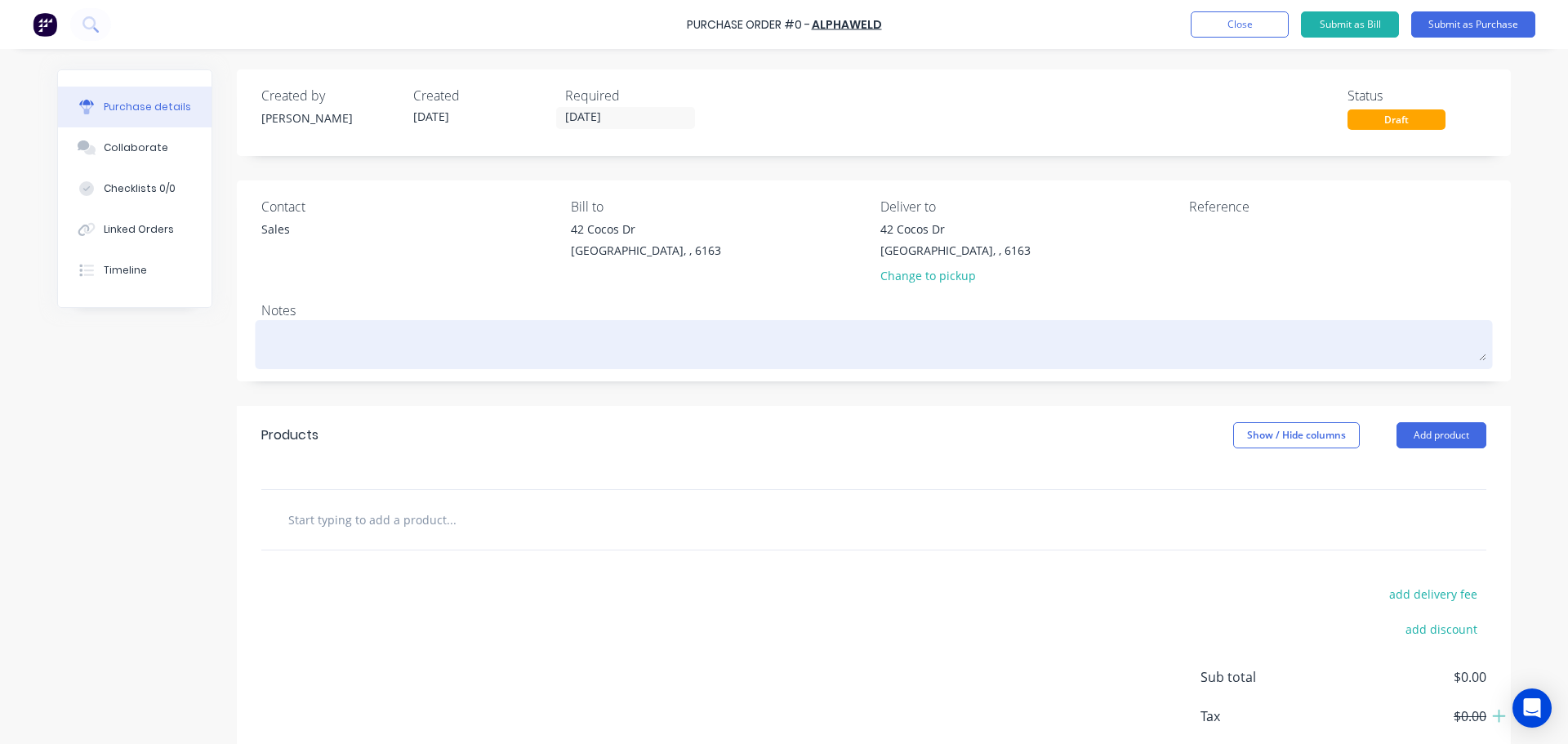
click at [282, 360] on textarea at bounding box center [874, 342] width 1225 height 37
type textarea "x"
type textarea "R"
type textarea "x"
type textarea "RE"
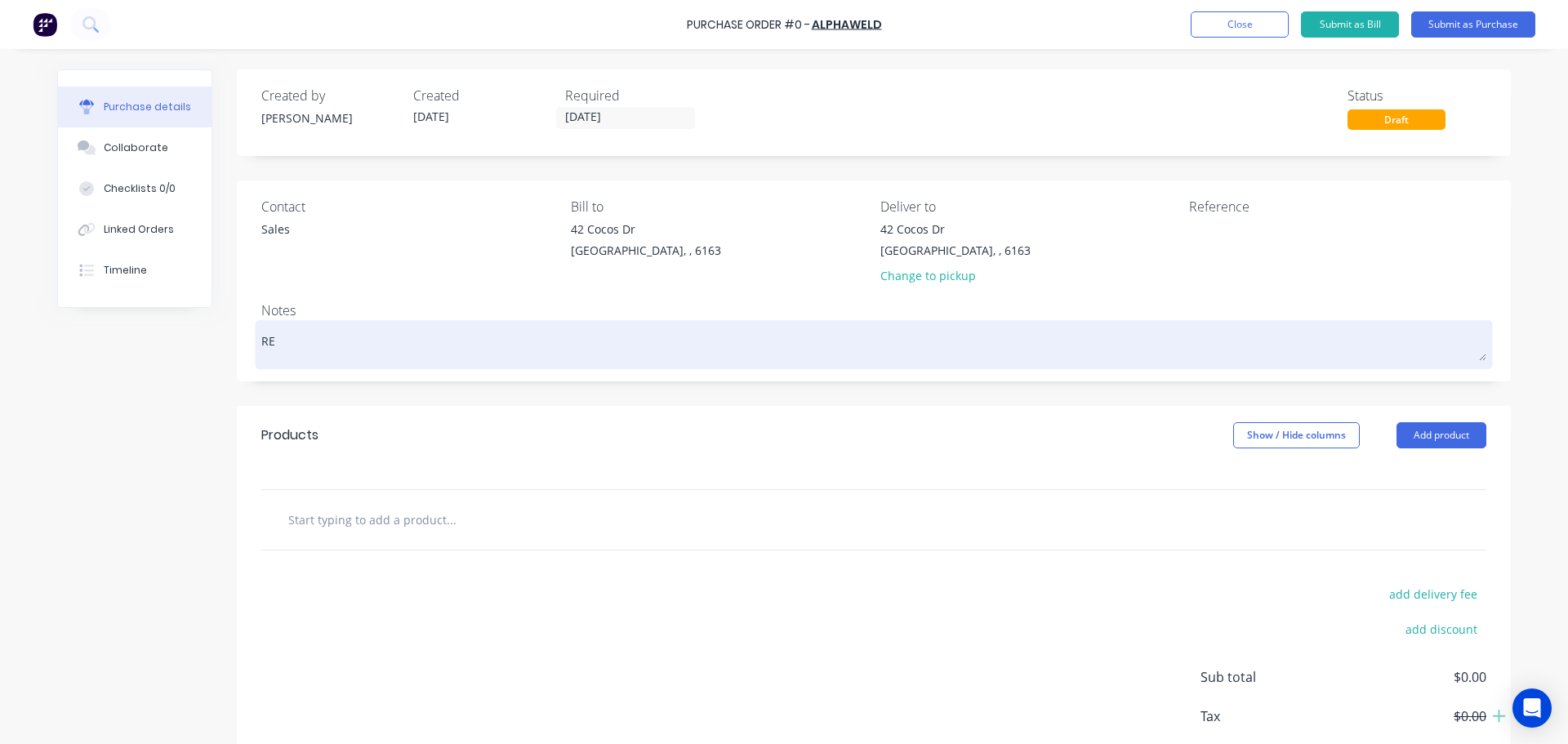
type textarea "x"
type textarea "REQ"
type textarea "x"
type textarea "REQ:"
type textarea "x"
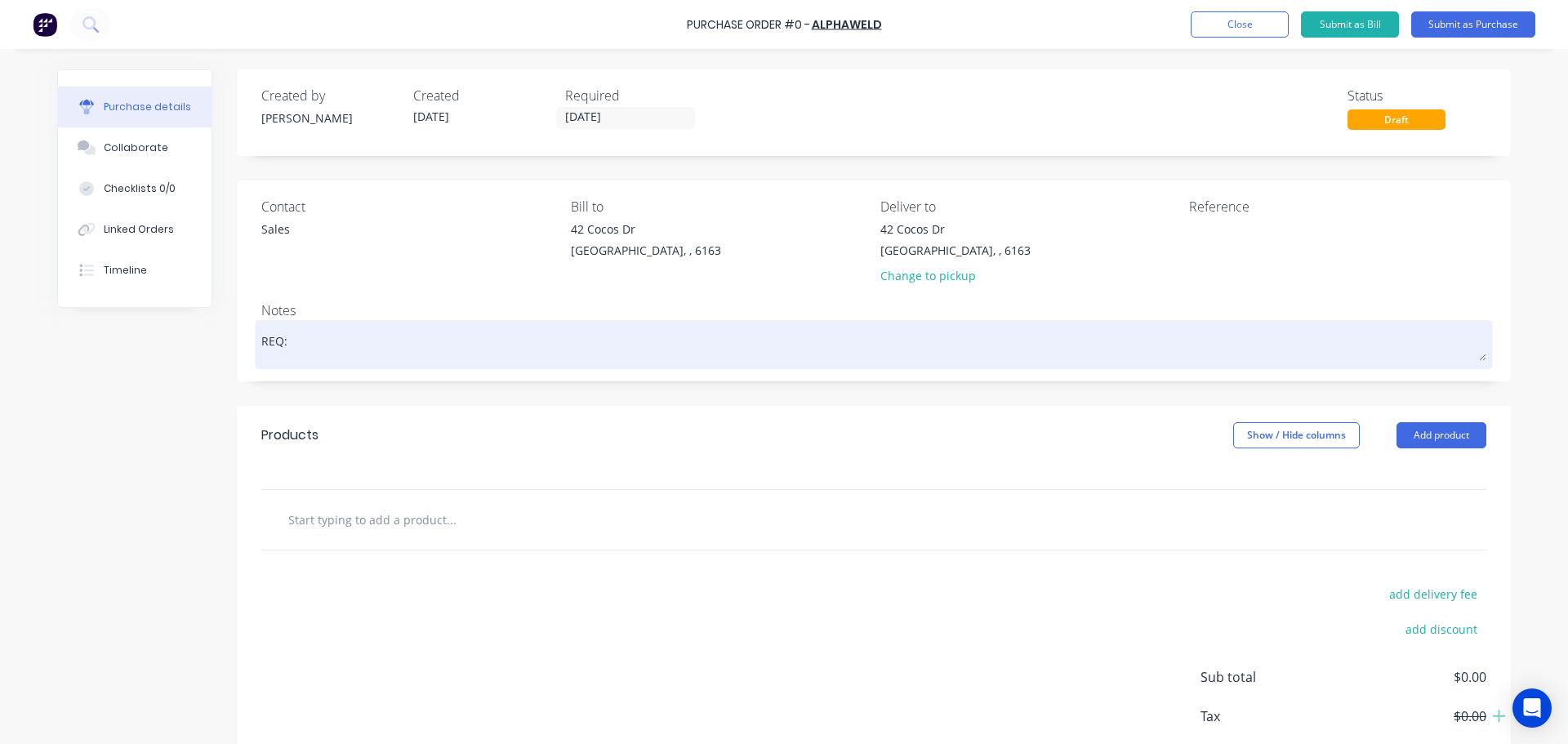
type textarea "REQ:"
type textarea "x"
type textarea "REQ: C"
type textarea "x"
type textarea "REQ: CD"
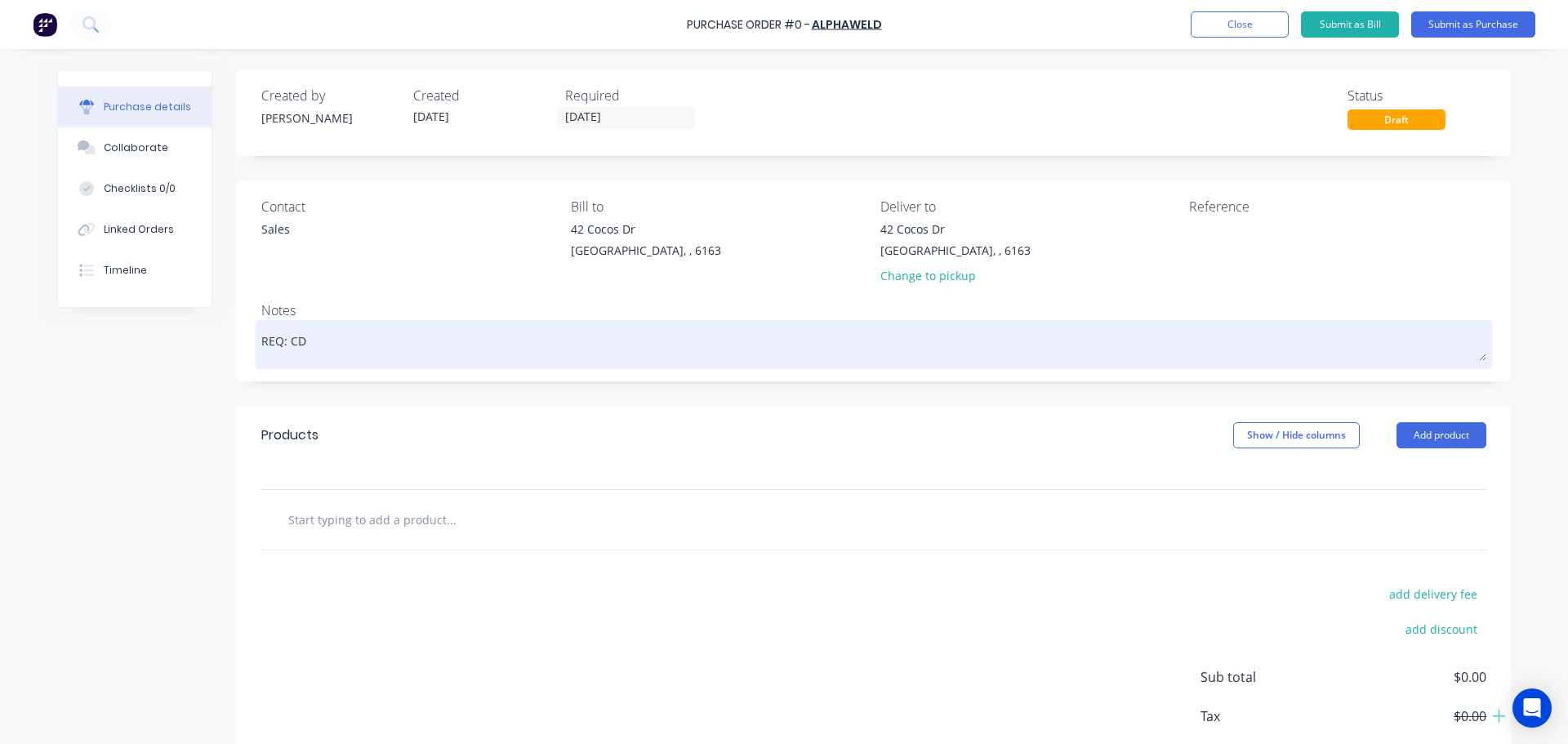
type textarea "x"
type textarea "REQ: CD"
type textarea "x"
type textarea "REQ: CD -"
type textarea "x"
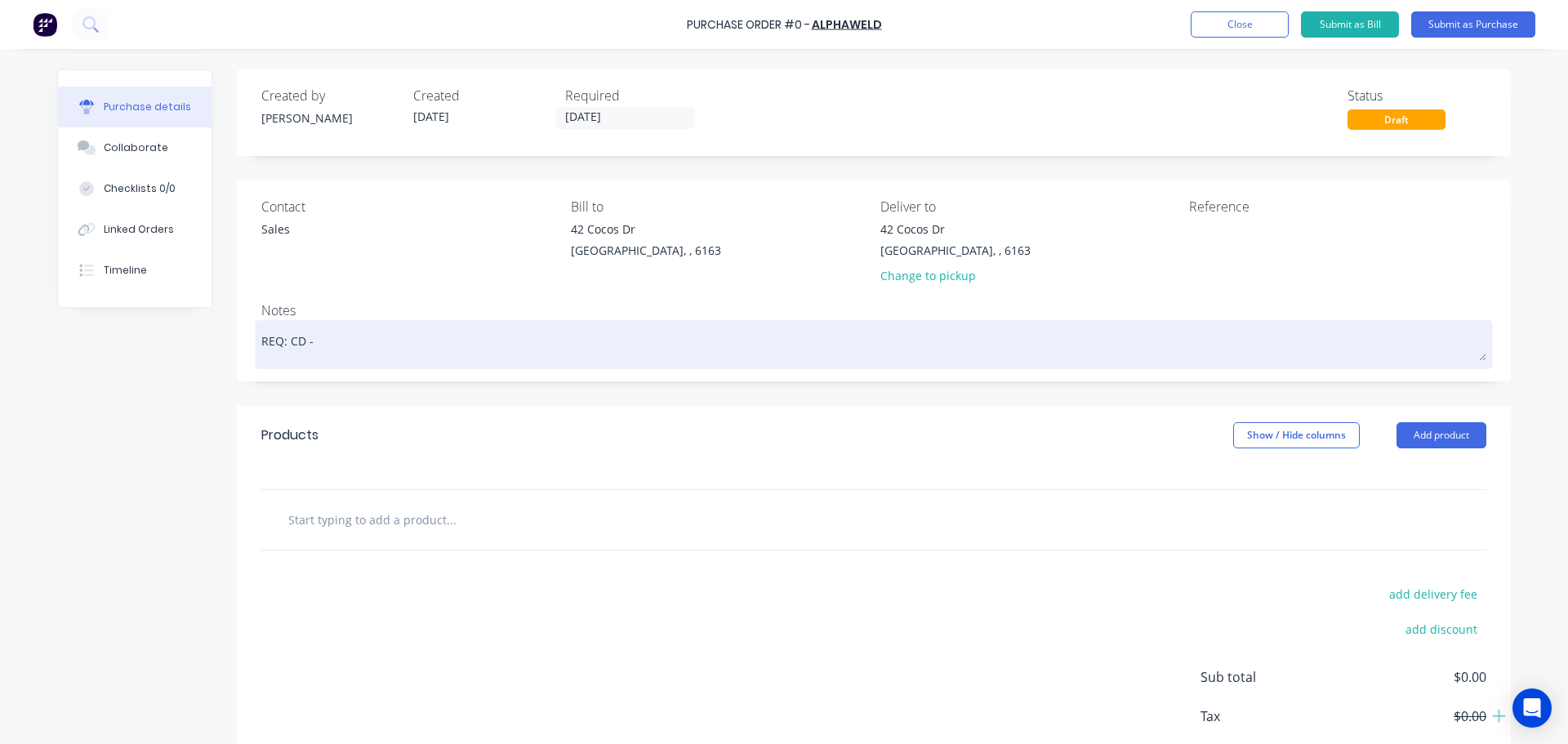
type textarea "REQ: CD - m"
type textarea "x"
type textarea "REQ: CD -"
type textarea "x"
type textarea "REQ: CD - 3"
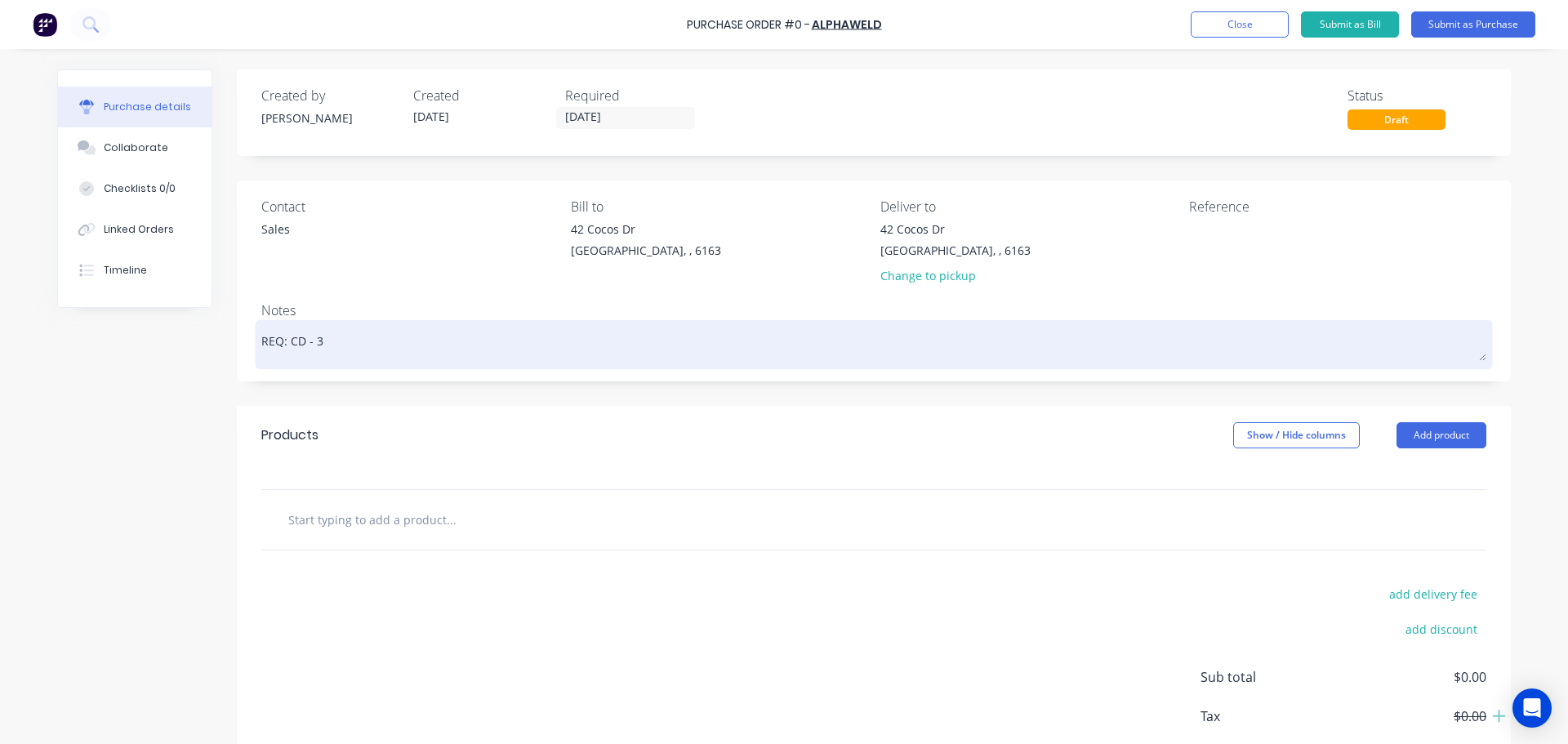
type textarea "x"
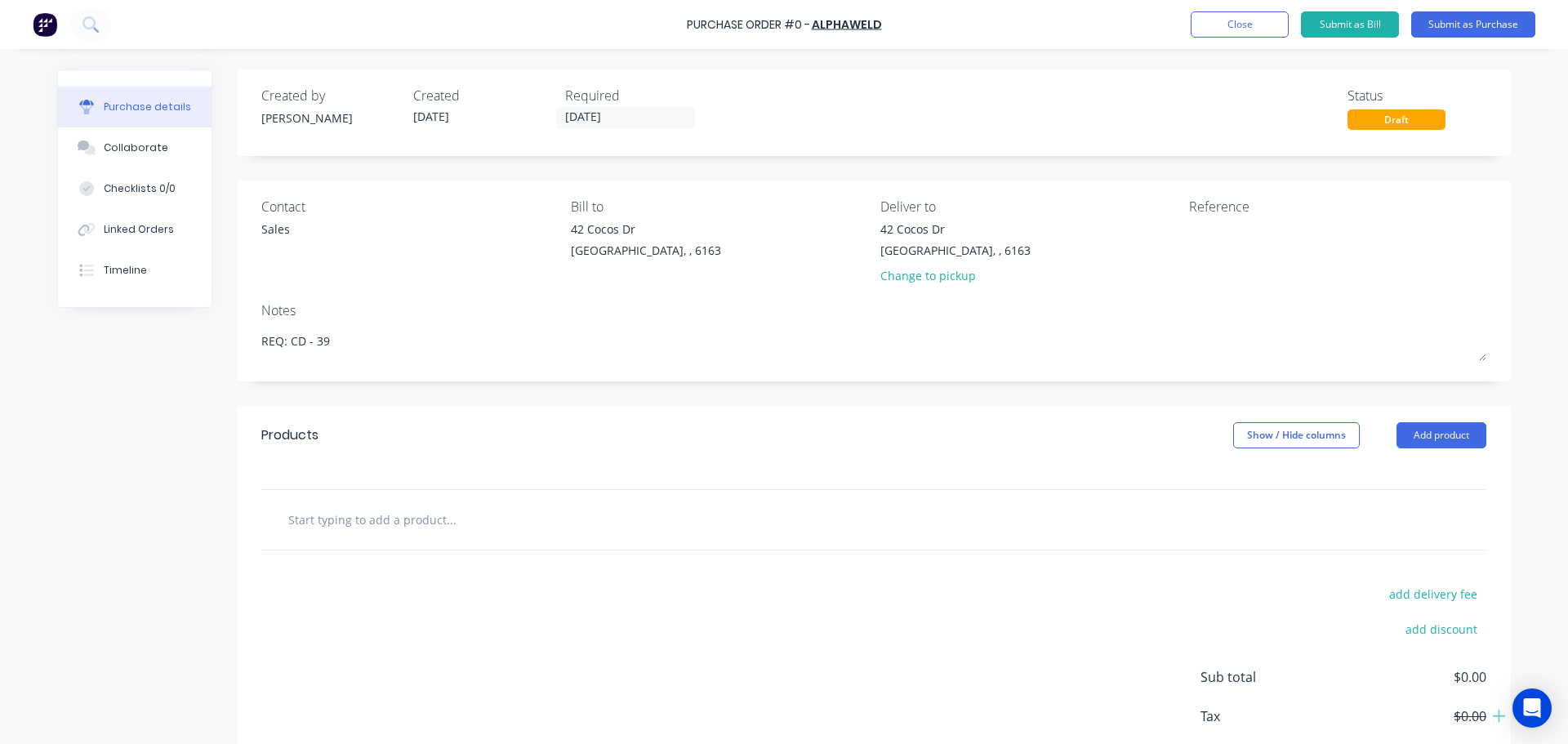
type textarea "REQ: CD - 39"
type textarea "x"
type textarea "REQ: CD - 39"
click at [461, 526] on input "text" at bounding box center [450, 520] width 327 height 33
click at [373, 526] on input "text" at bounding box center [450, 520] width 327 height 33
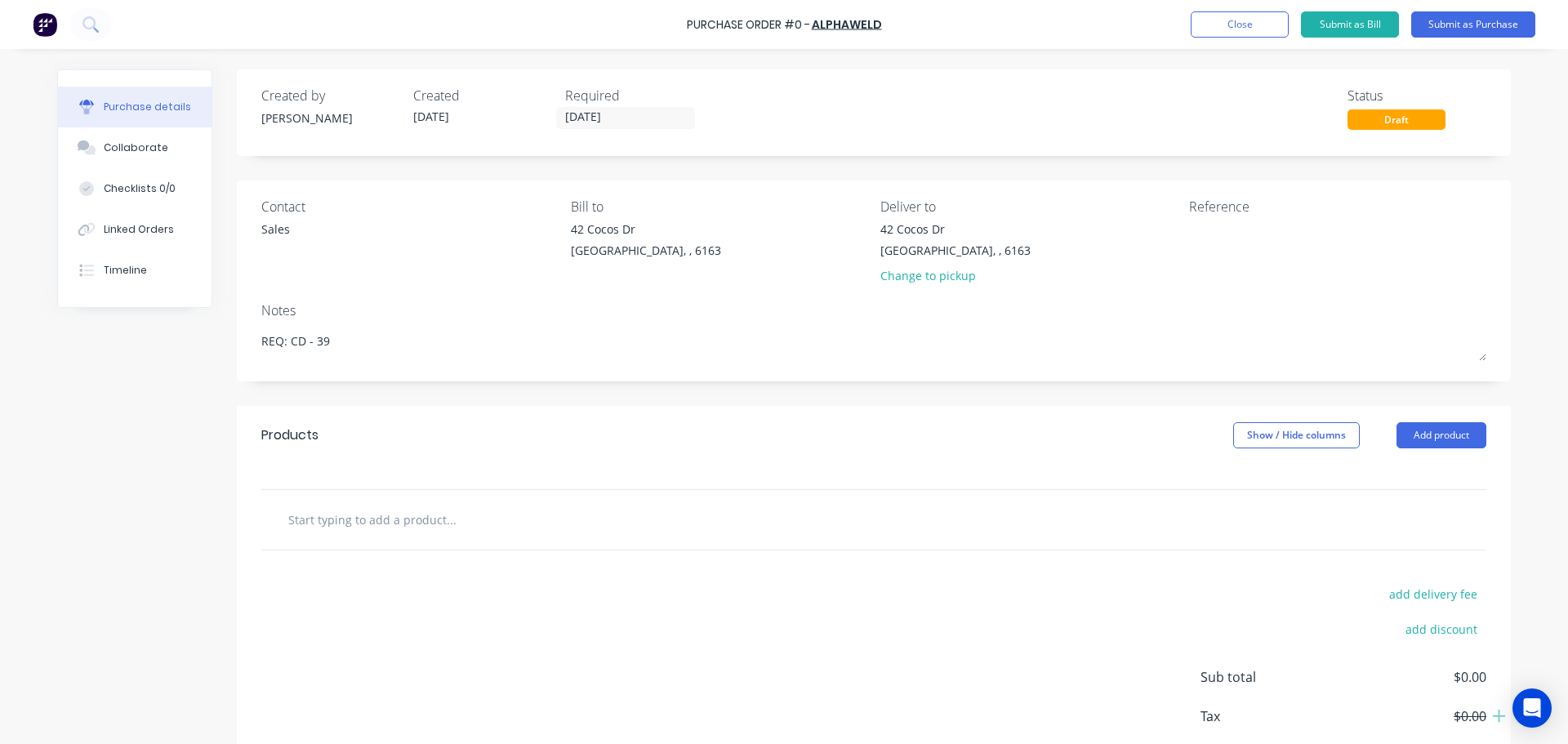
paste input "Hypertherm 45A Nozzle - 5 Pack"
type textarea "x"
type input "Hypertherm 45A Nozzle - 5 Pack"
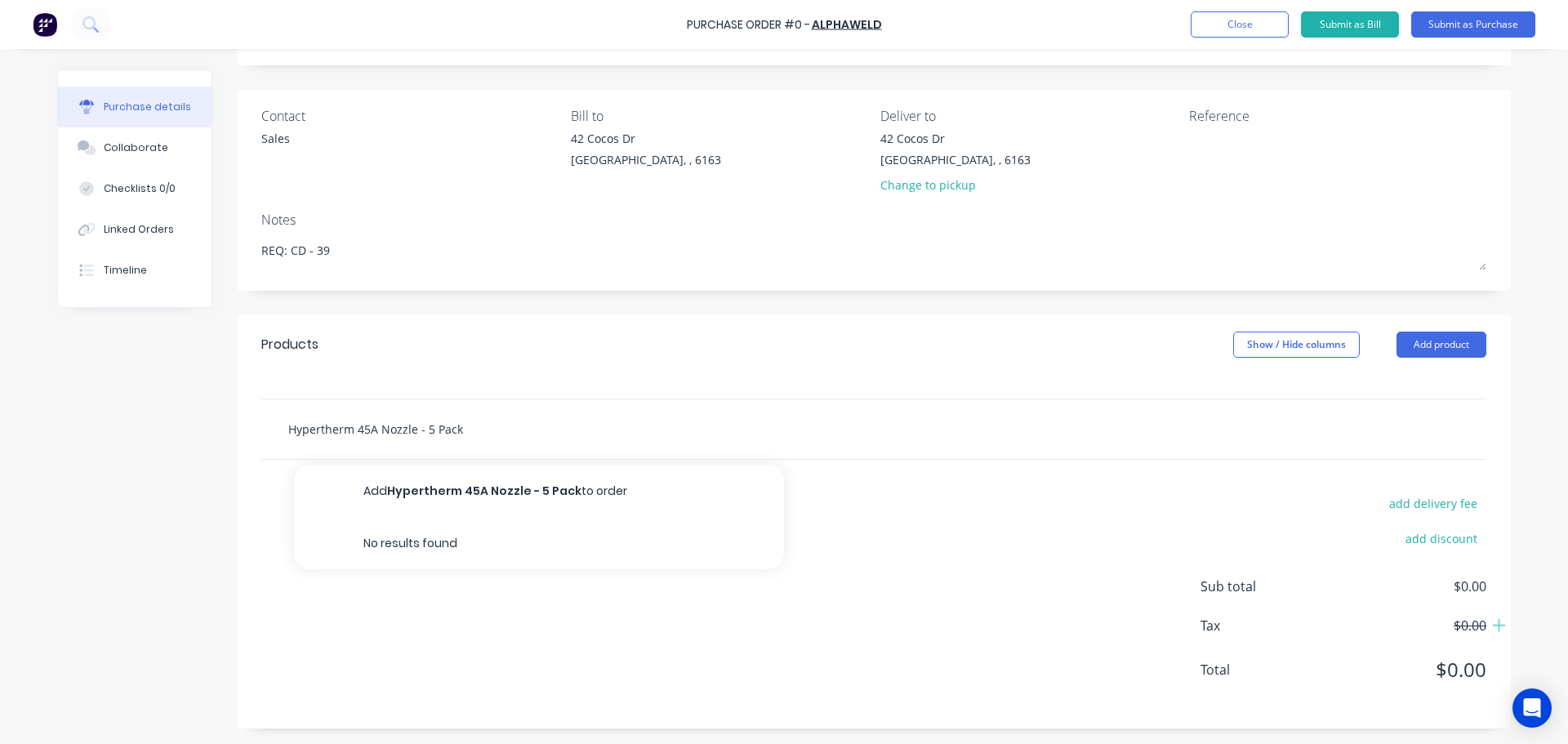
scroll to position [92, 0]
type textarea "x"
type input "Hypertherm 45A Nozzle - 5 Pac"
type textarea "x"
type input "Hypertherm 45A Nozzle - 5 Pa"
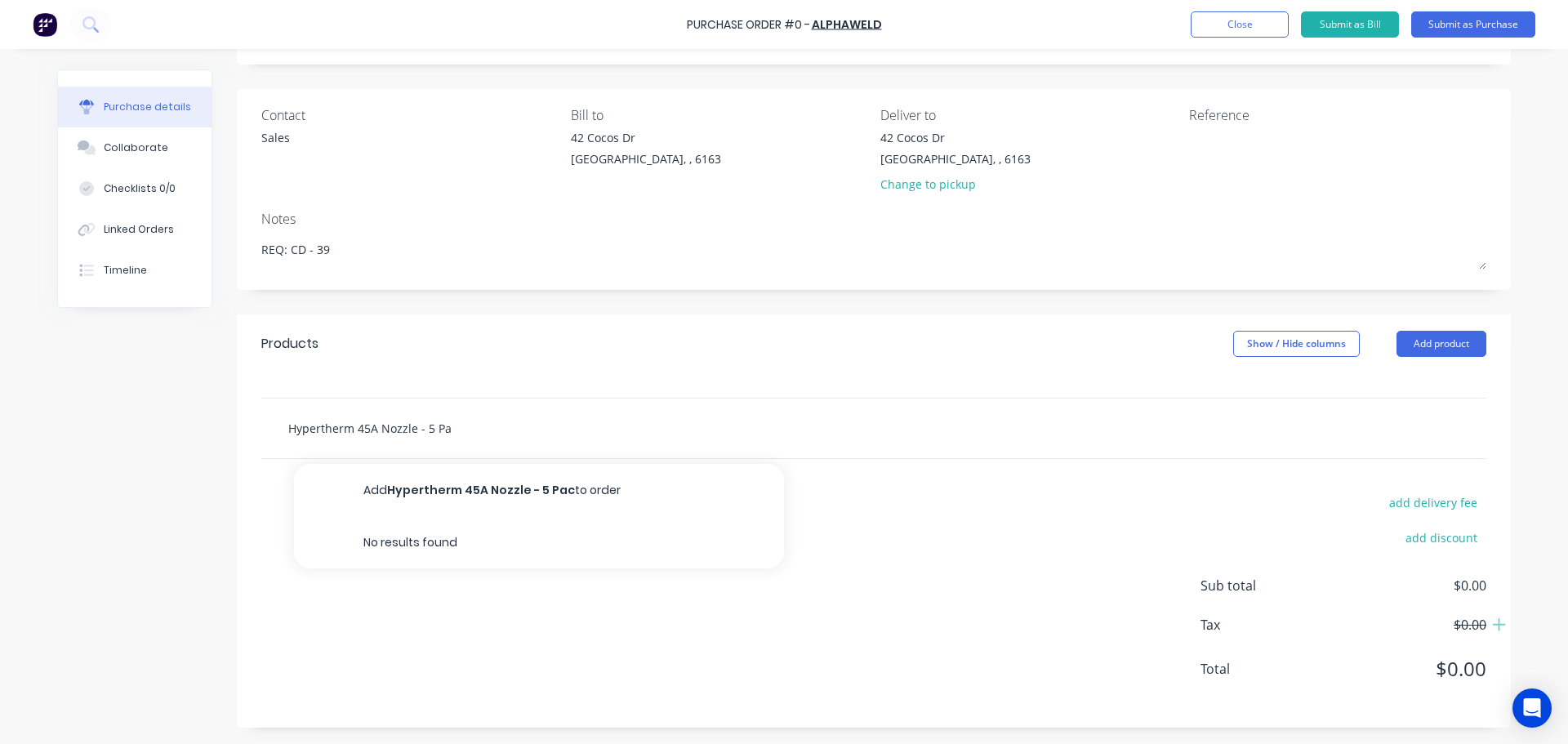
type textarea "x"
type input "Hypertherm 45A Nozzle - 5 P"
type textarea "x"
type input "Hypertherm 45A Nozzle - 5"
type textarea "x"
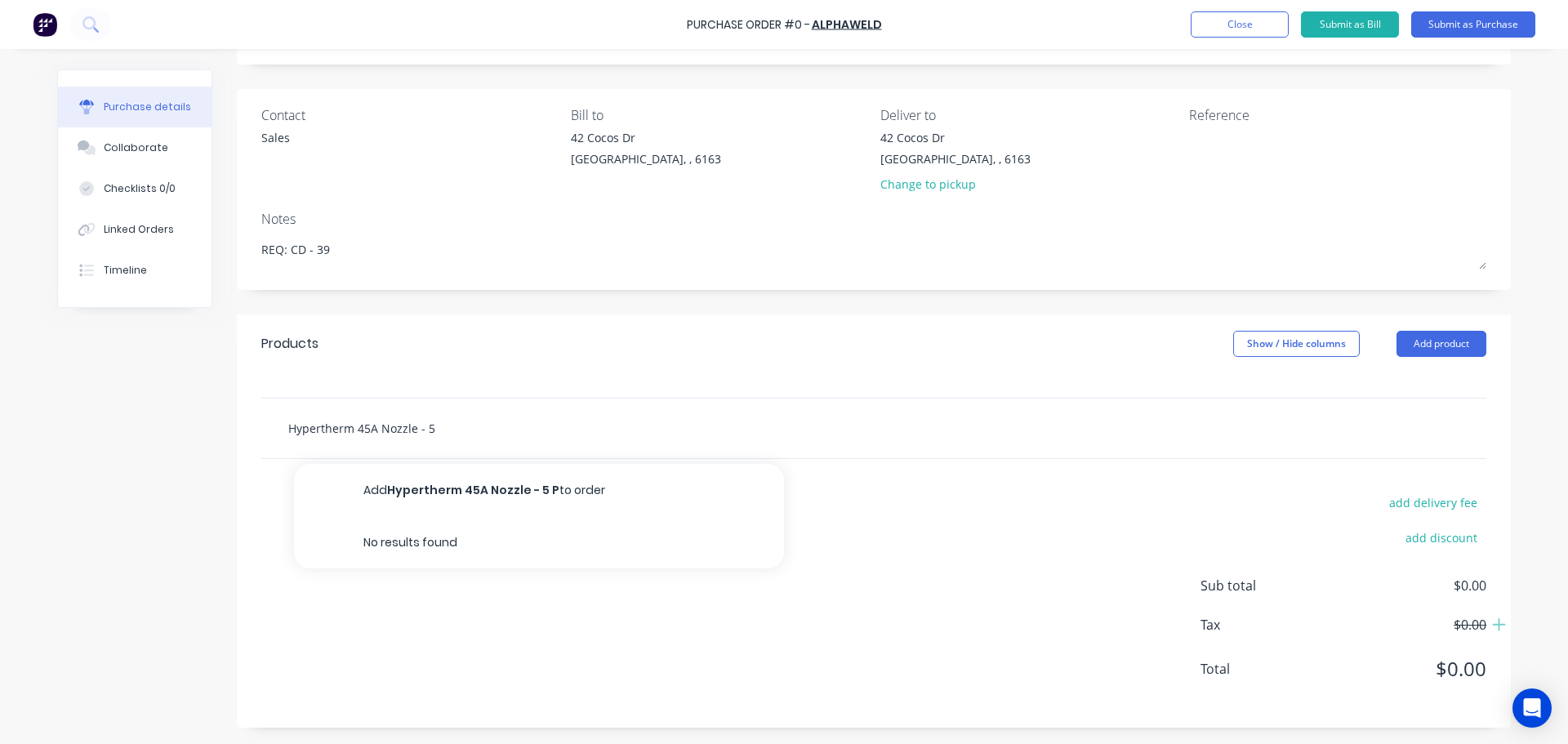
type input "Hypertherm 45A Nozzle - 5"
type textarea "x"
type input "Hypertherm 45A Nozzle -"
type textarea "x"
type input "Hypertherm 45A Nozzle -"
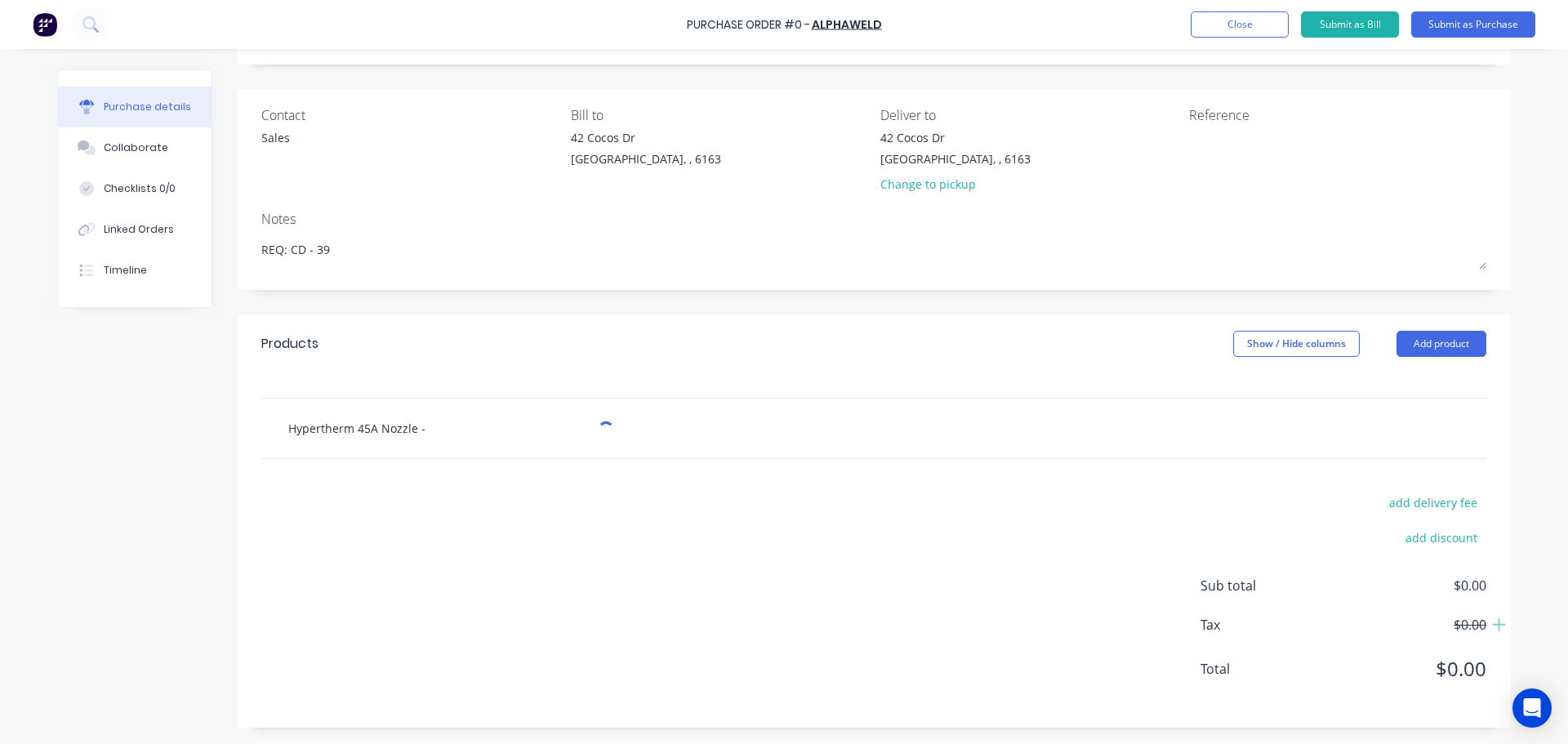
type textarea "x"
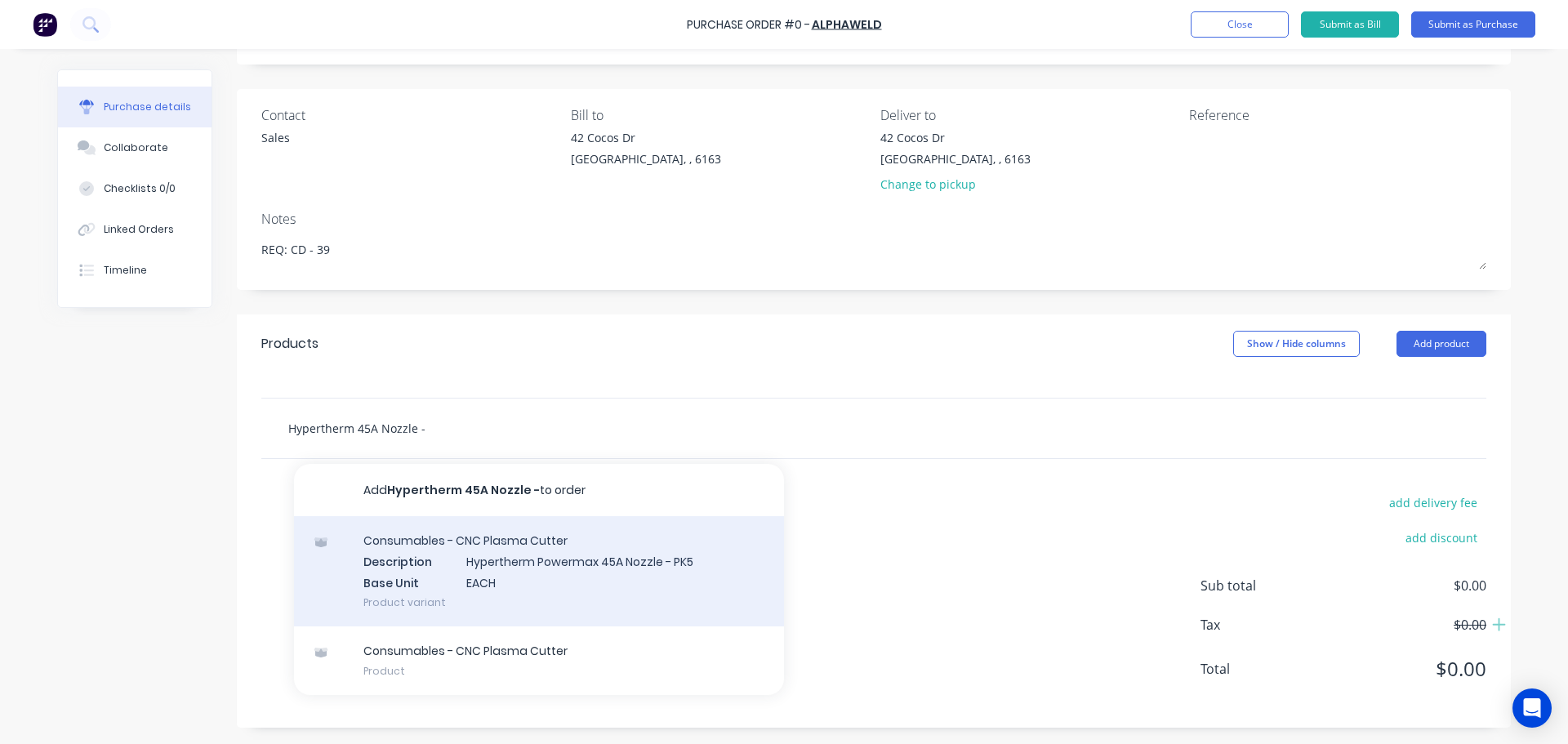
type input "Hypertherm 45A Nozzle -"
click at [526, 564] on div "Consumables - CNC Plasma Cutter Description Hypertherm Powermax 45A Nozzle - PK…" at bounding box center [539, 572] width 490 height 111
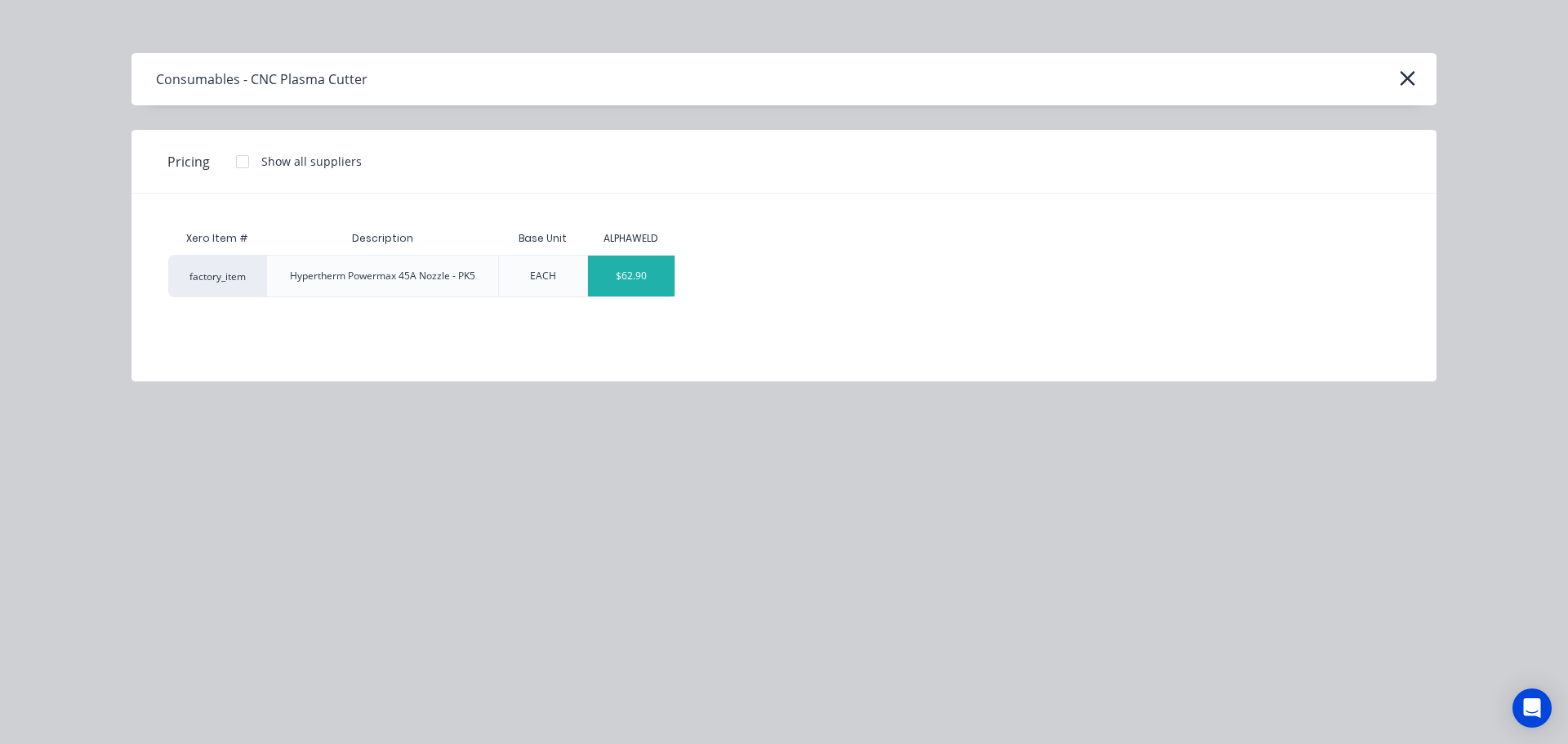
click at [636, 287] on div "$62.90" at bounding box center [632, 276] width 87 height 41
type textarea "x"
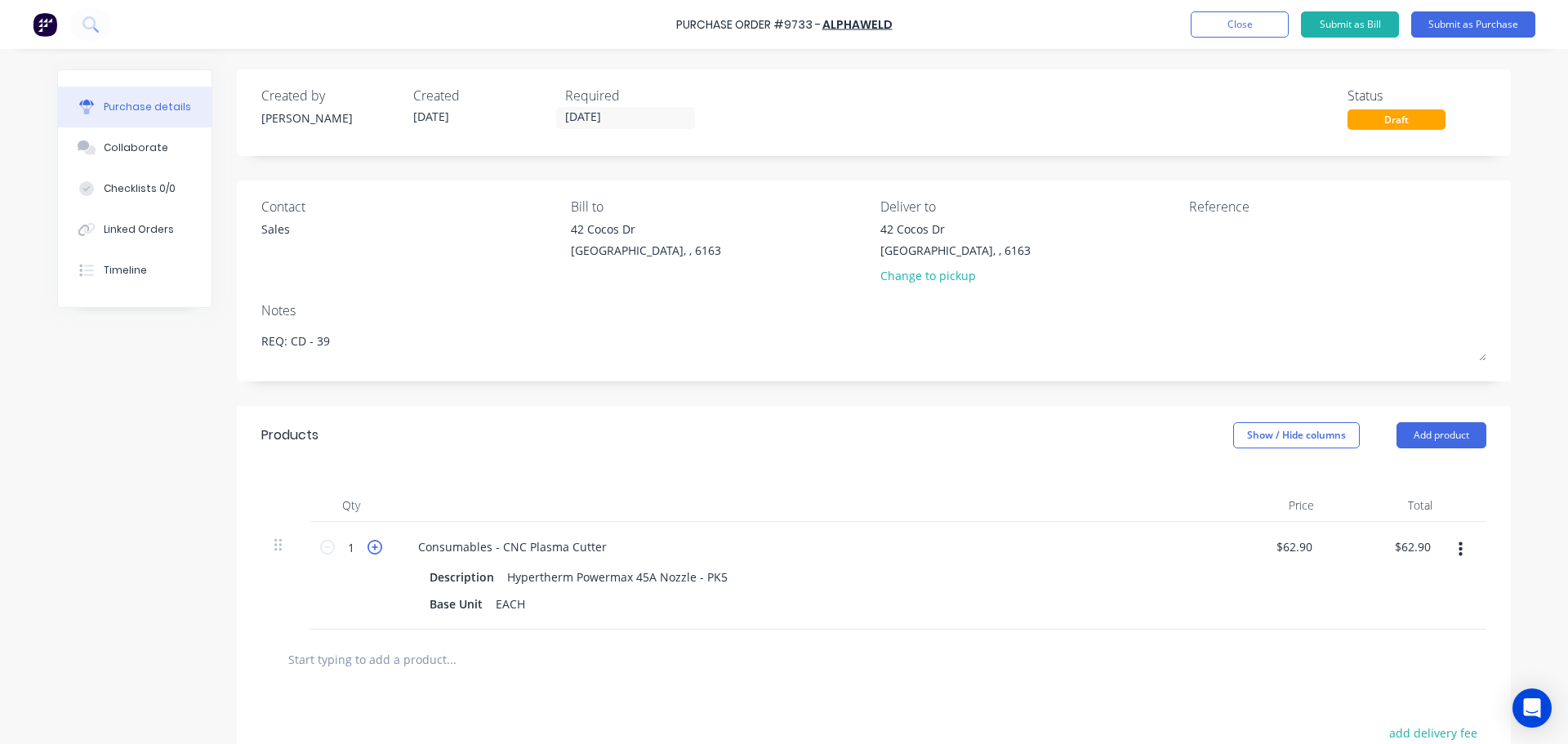
click at [371, 547] on icon at bounding box center [374, 547] width 15 height 15
type textarea "x"
type input "2"
type input "$125.80"
drag, startPoint x: 655, startPoint y: 27, endPoint x: 678, endPoint y: 25, distance: 23.1
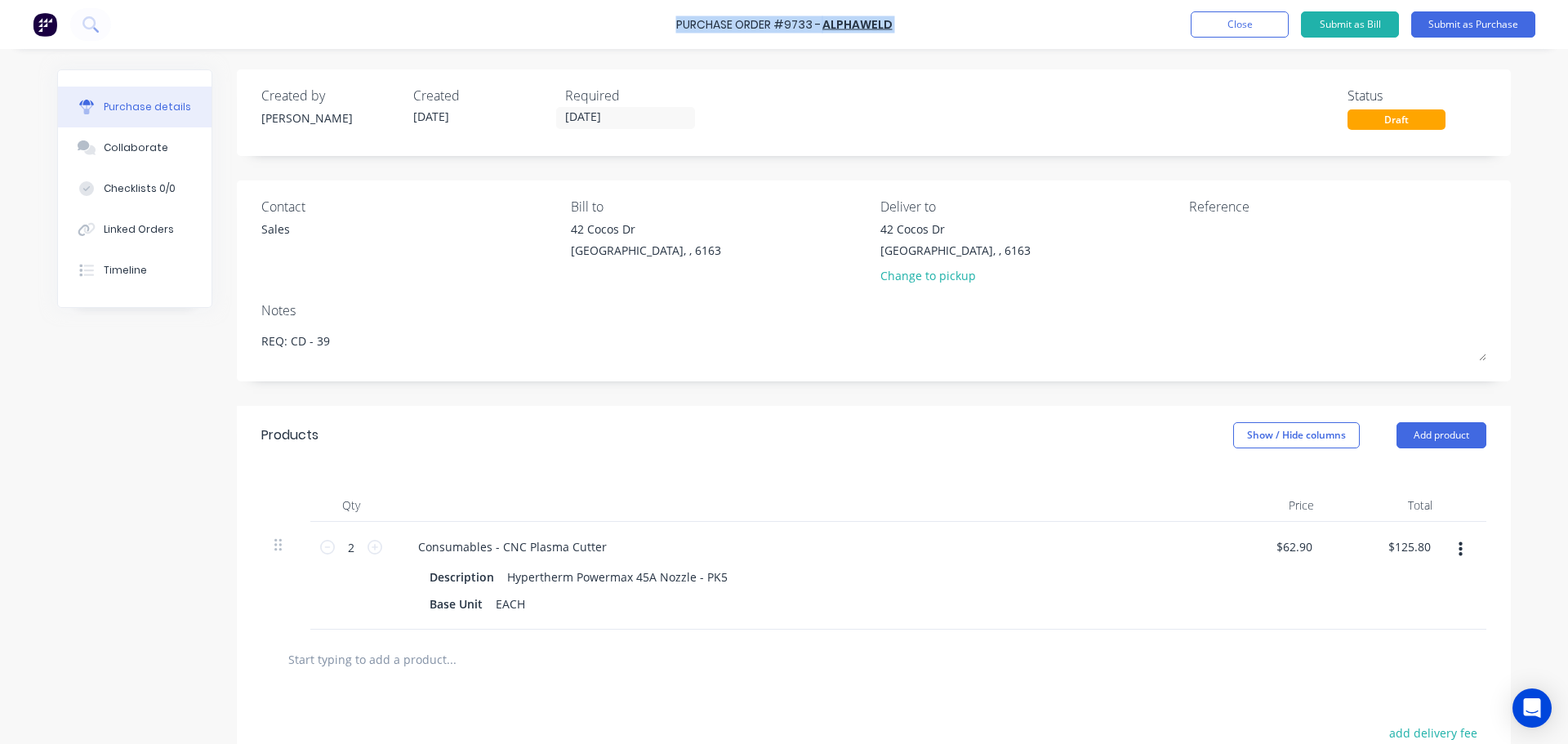
click at [678, 25] on div "Purchase Order #9733 - ALPHAWELD Add product Close Submit as Bill Submit as Pur…" at bounding box center [784, 24] width 1568 height 49
copy div "Purchase Order #9733 - ALPHAWELD Add product Close Submit as Bill Submit as Pur…"
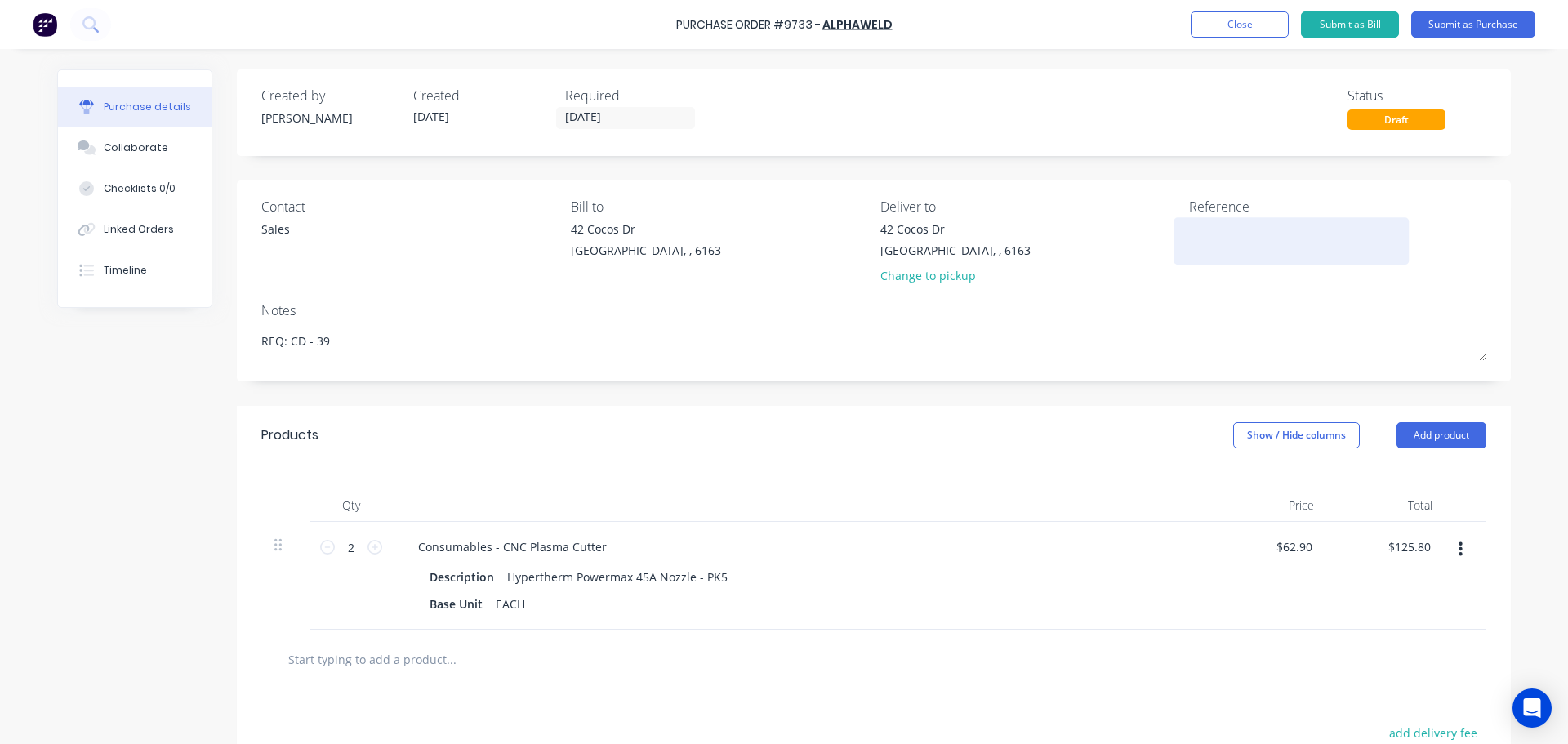
click at [1228, 239] on textarea at bounding box center [1291, 239] width 204 height 37
paste textarea "Purchase Order #9733 - ALPHAWELD"
type textarea "x"
type textarea "Purchase Order #9733 - ALPHAWELD"
type textarea "x"
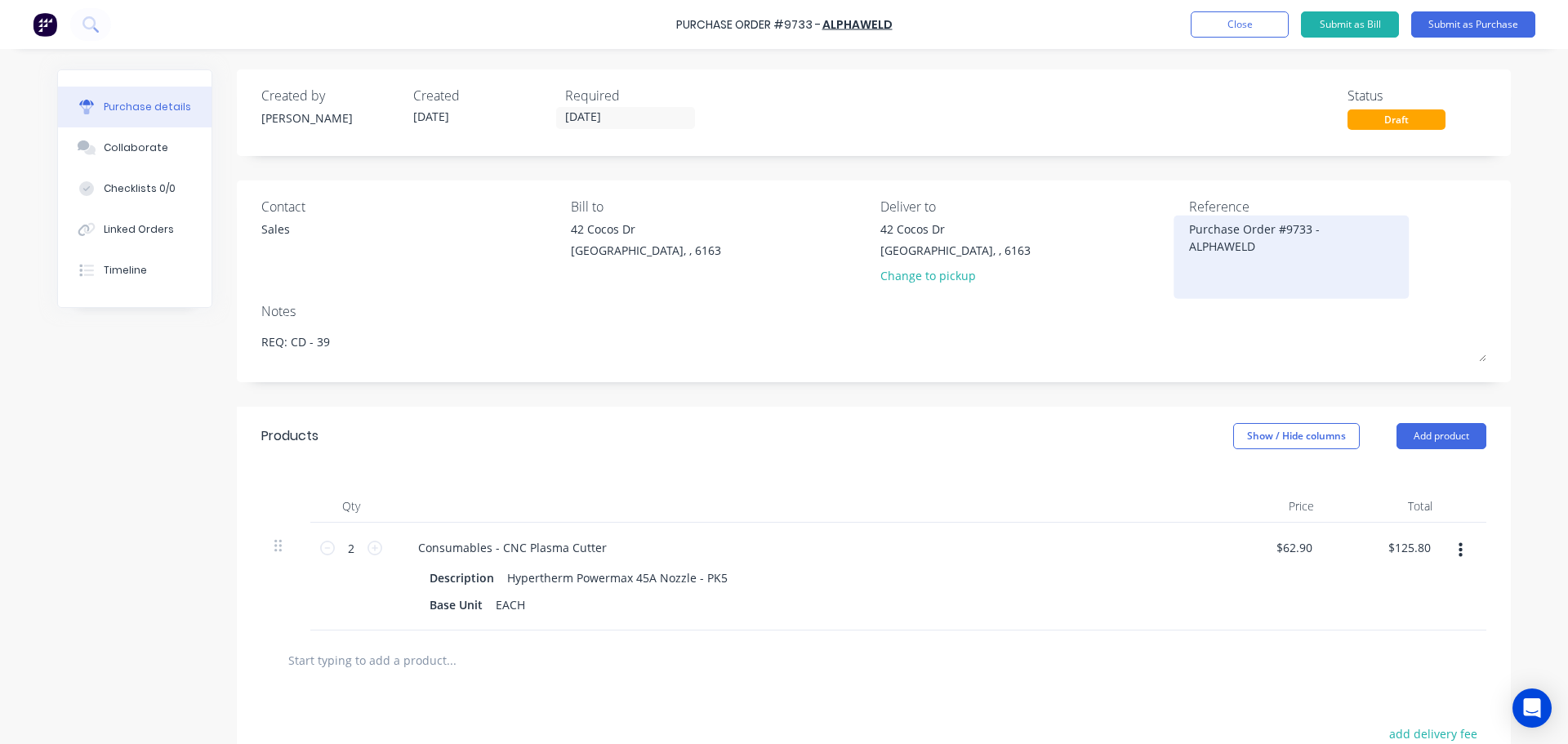
type textarea "Purchase Order #9733 - ALPHAWELD"
type textarea "x"
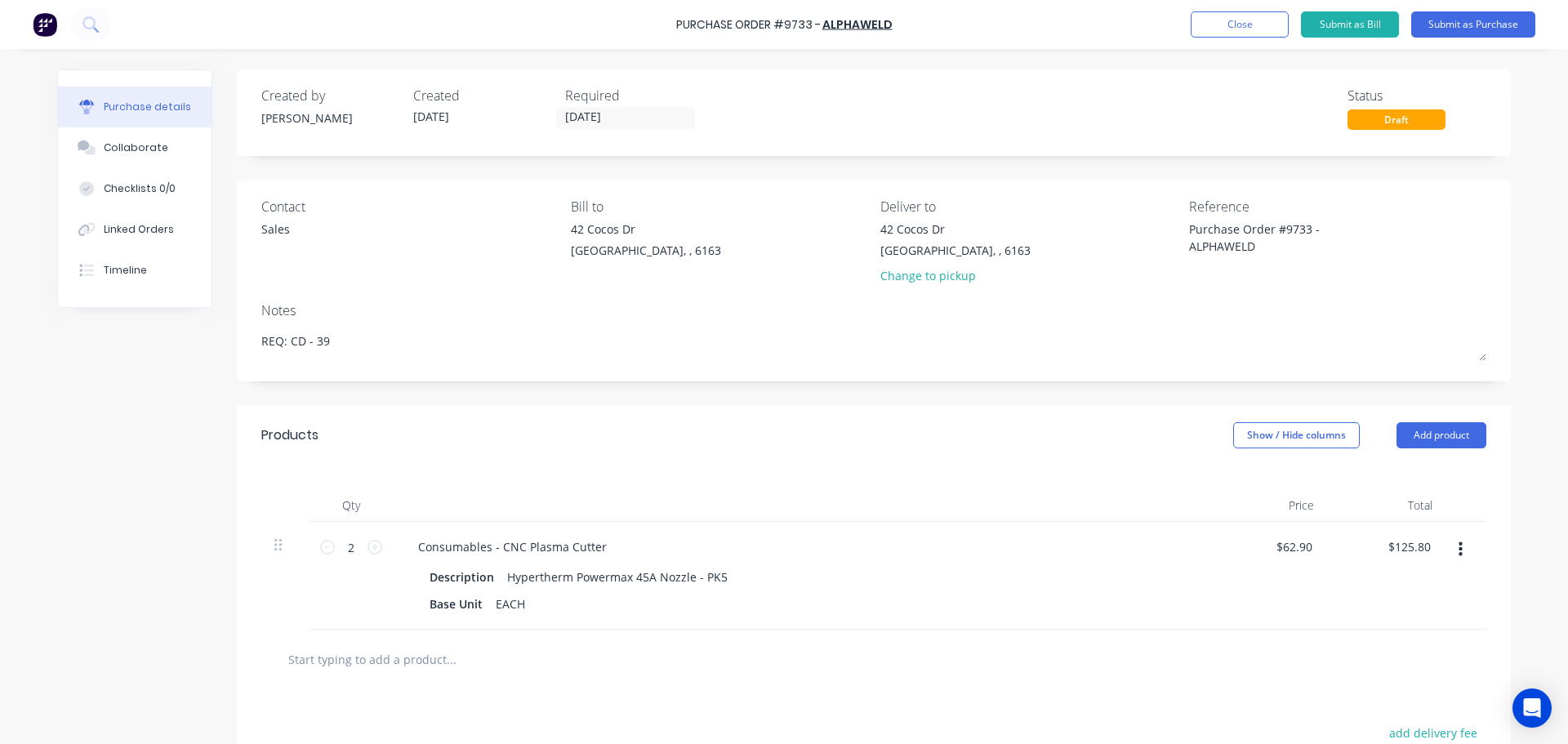
type textarea "Purchase Order #9733 - ALPHAWELD"
type textarea "x"
type textarea "Purchase Order #9733 - ALPHAWELD"
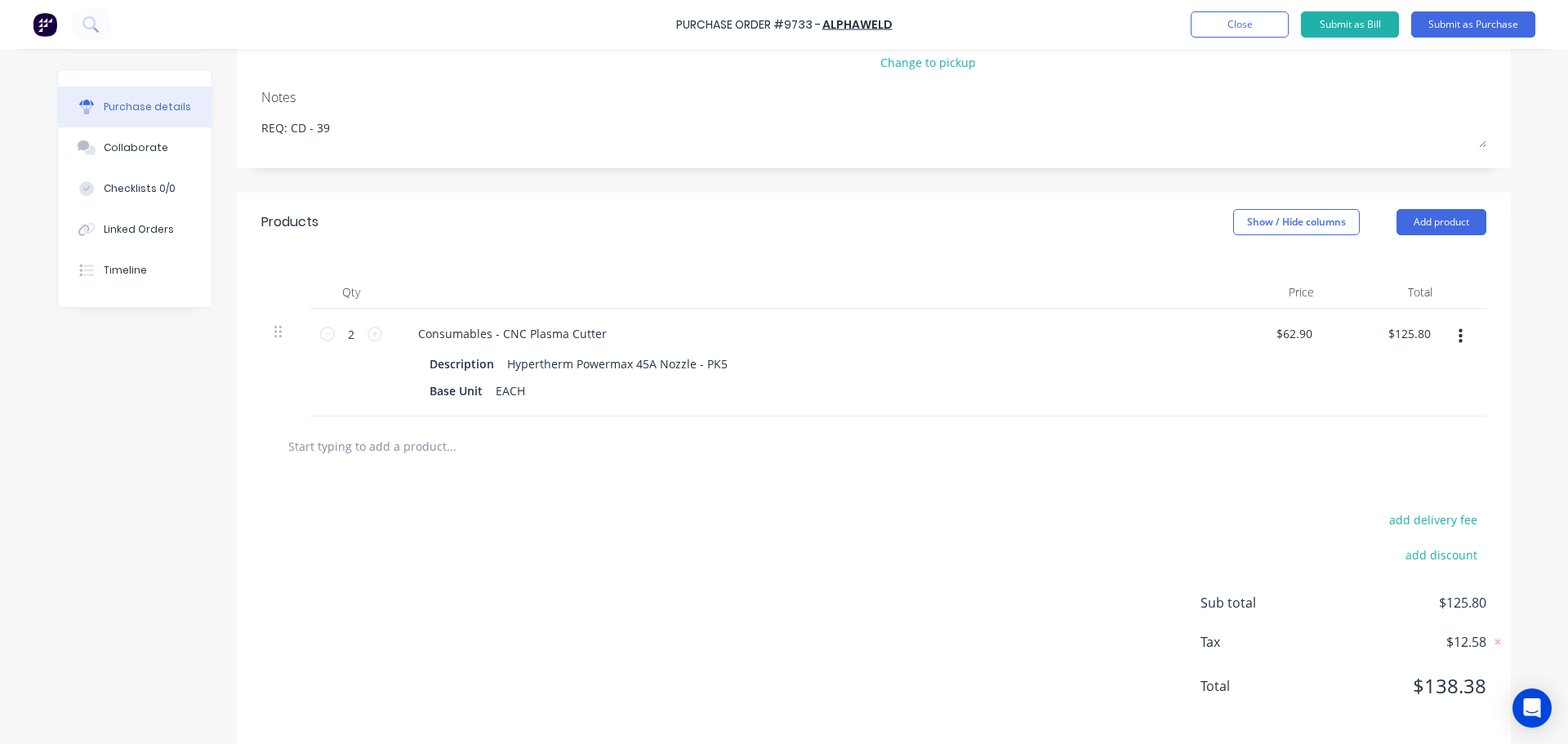
scroll to position [231, 0]
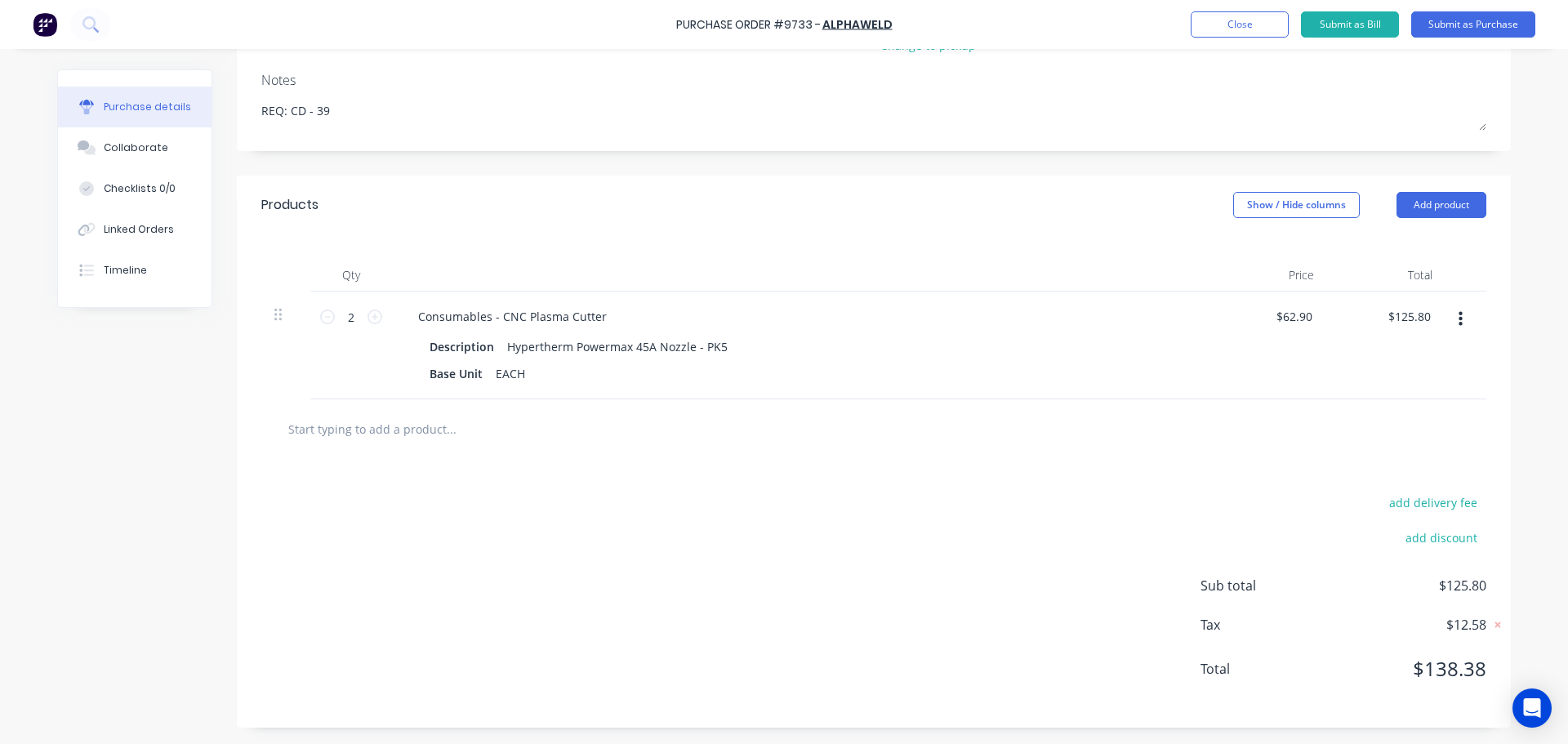
click at [406, 430] on input "text" at bounding box center [450, 429] width 327 height 33
type textarea "x"
type input "f"
type textarea "x"
type input "fr"
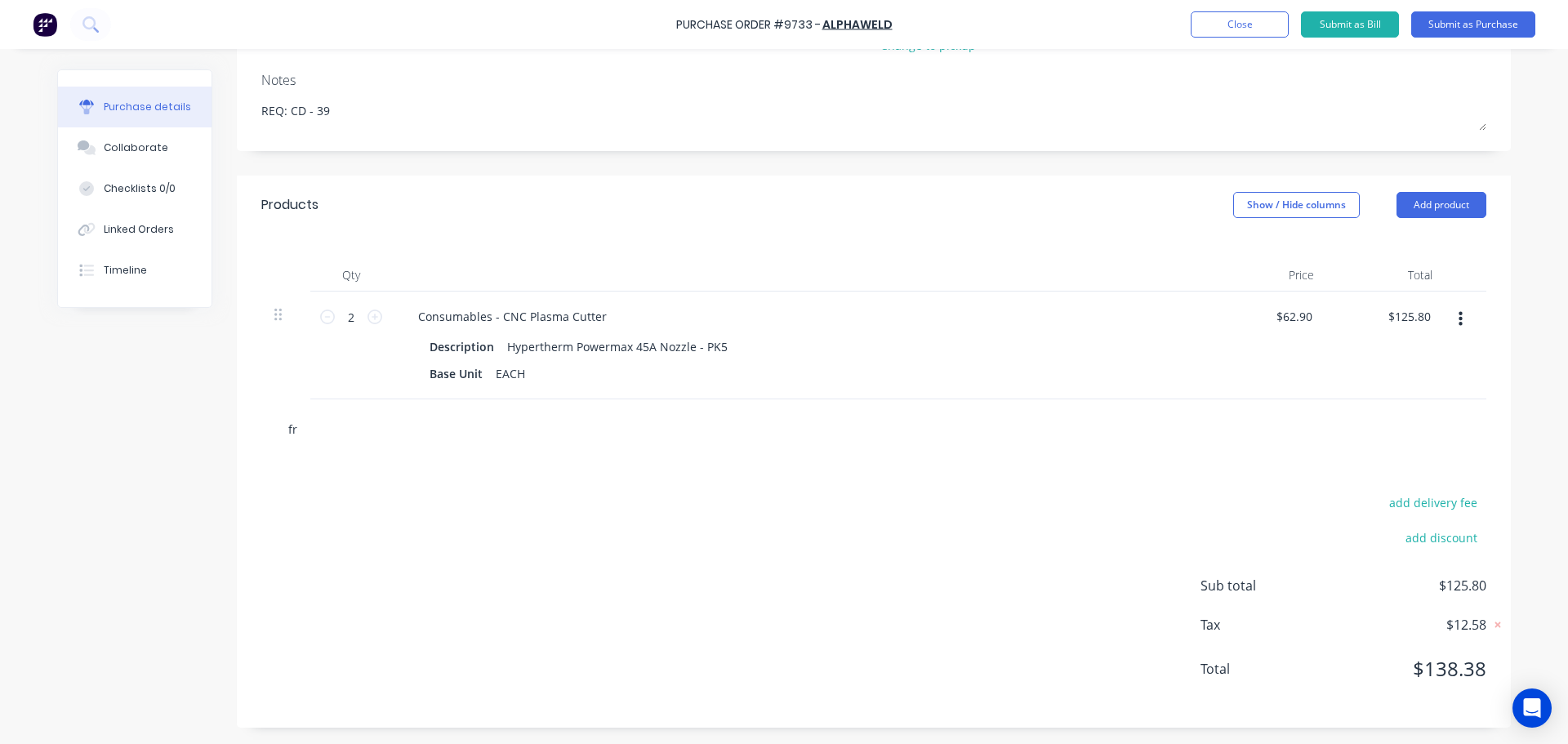
type textarea "x"
type input "fre"
type textarea "x"
type input "frei"
type textarea "x"
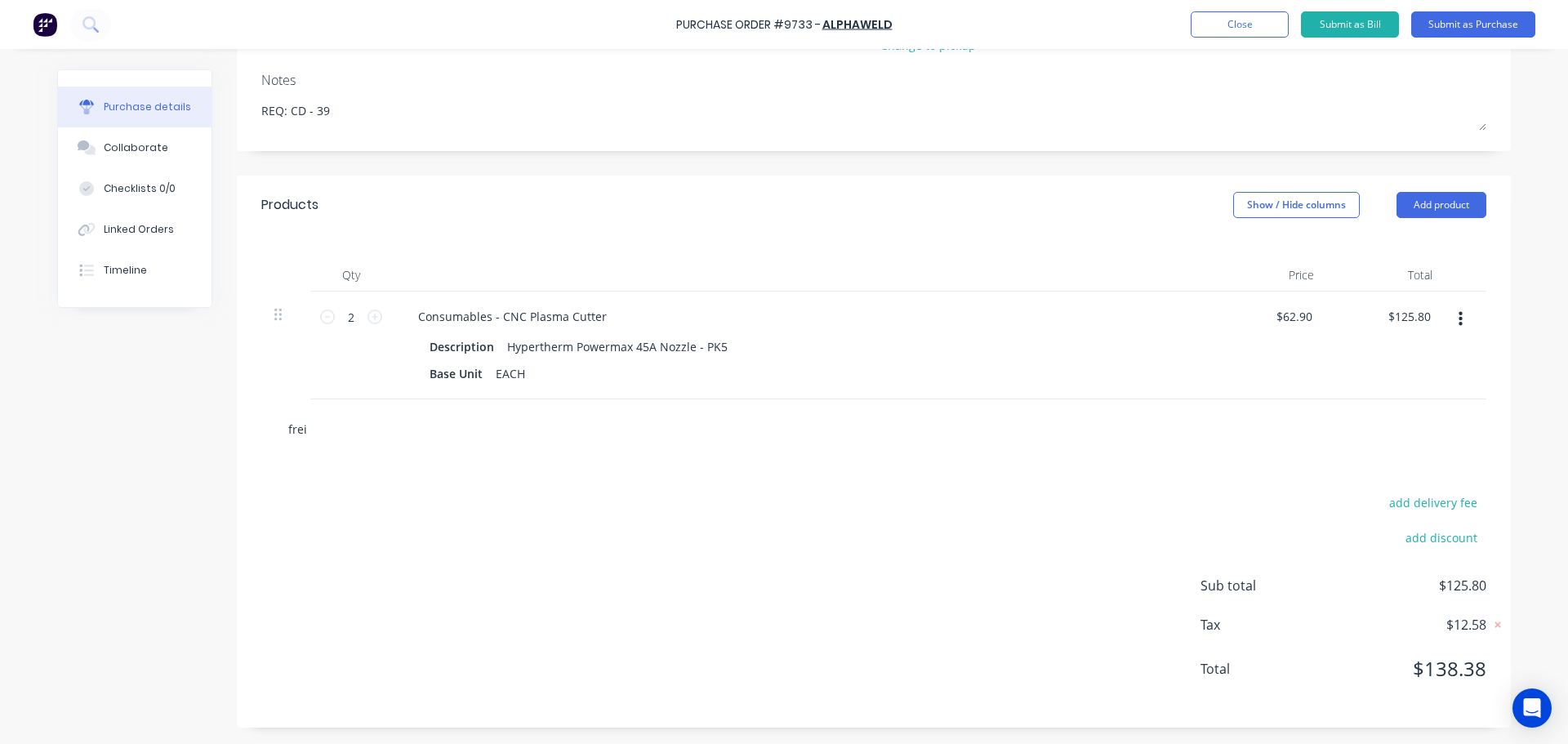
type input "freig"
type textarea "x"
type input "freigh"
type textarea "x"
type input "freight"
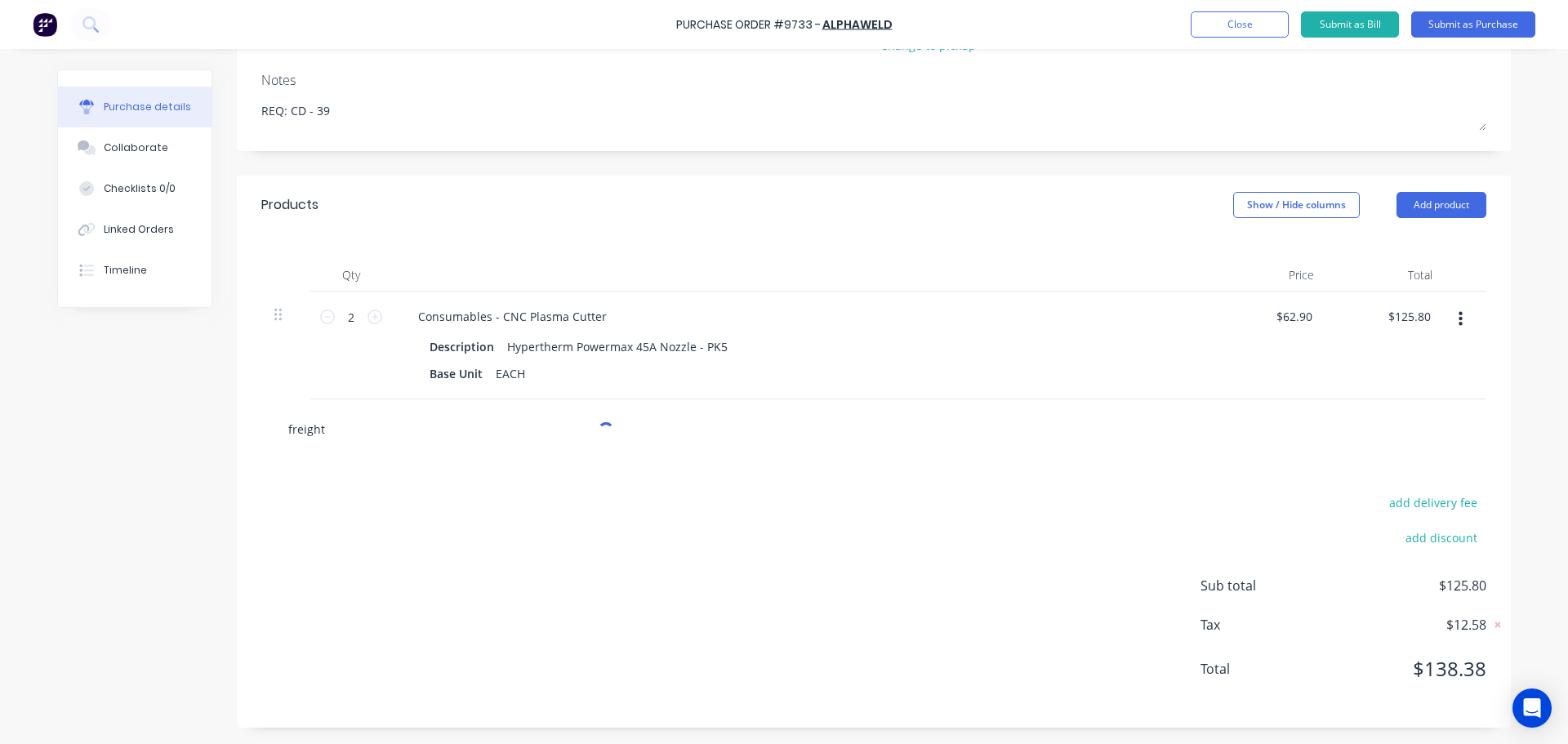
type textarea "x"
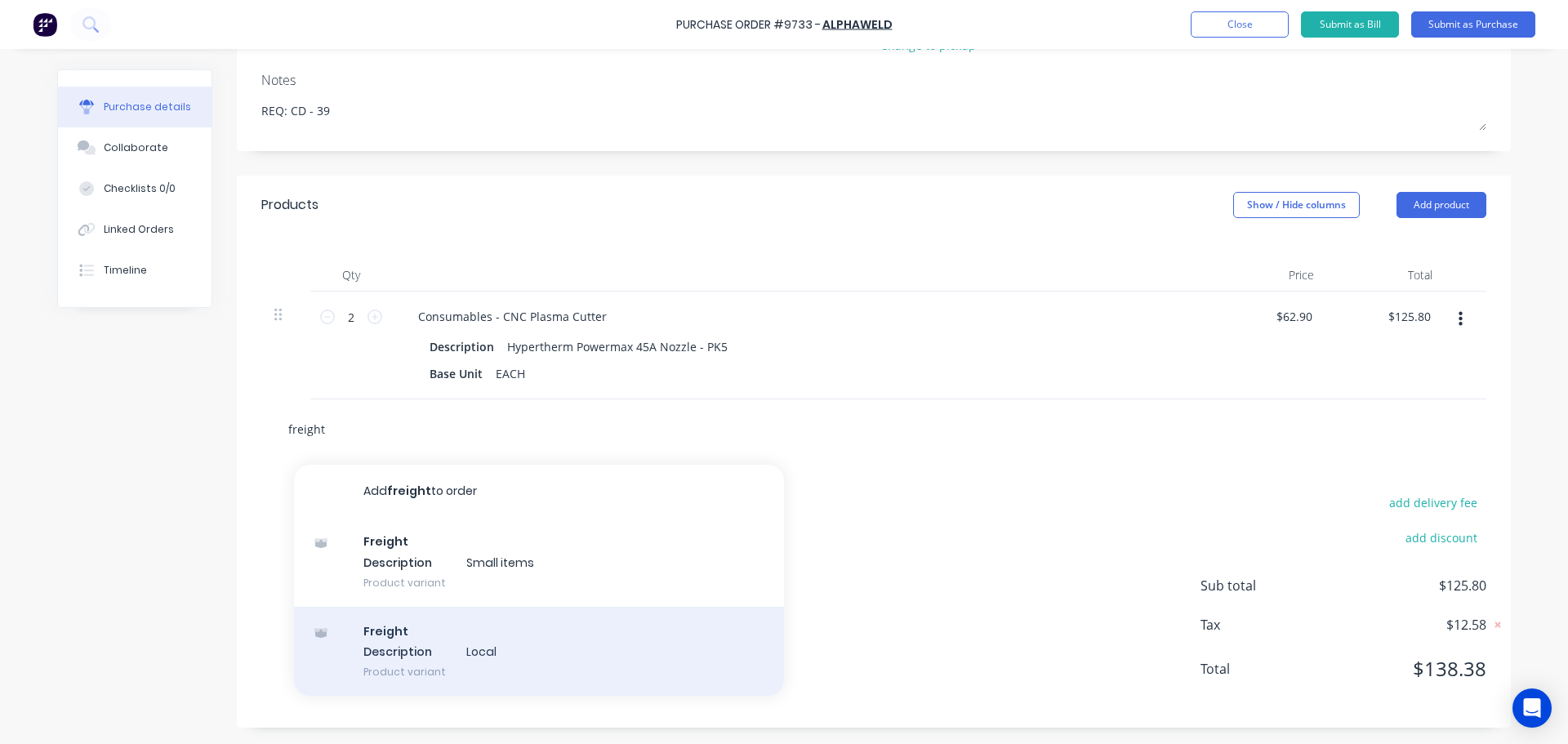
type input "freight"
click at [470, 642] on div "Freight Description Local Product variant" at bounding box center [539, 651] width 490 height 90
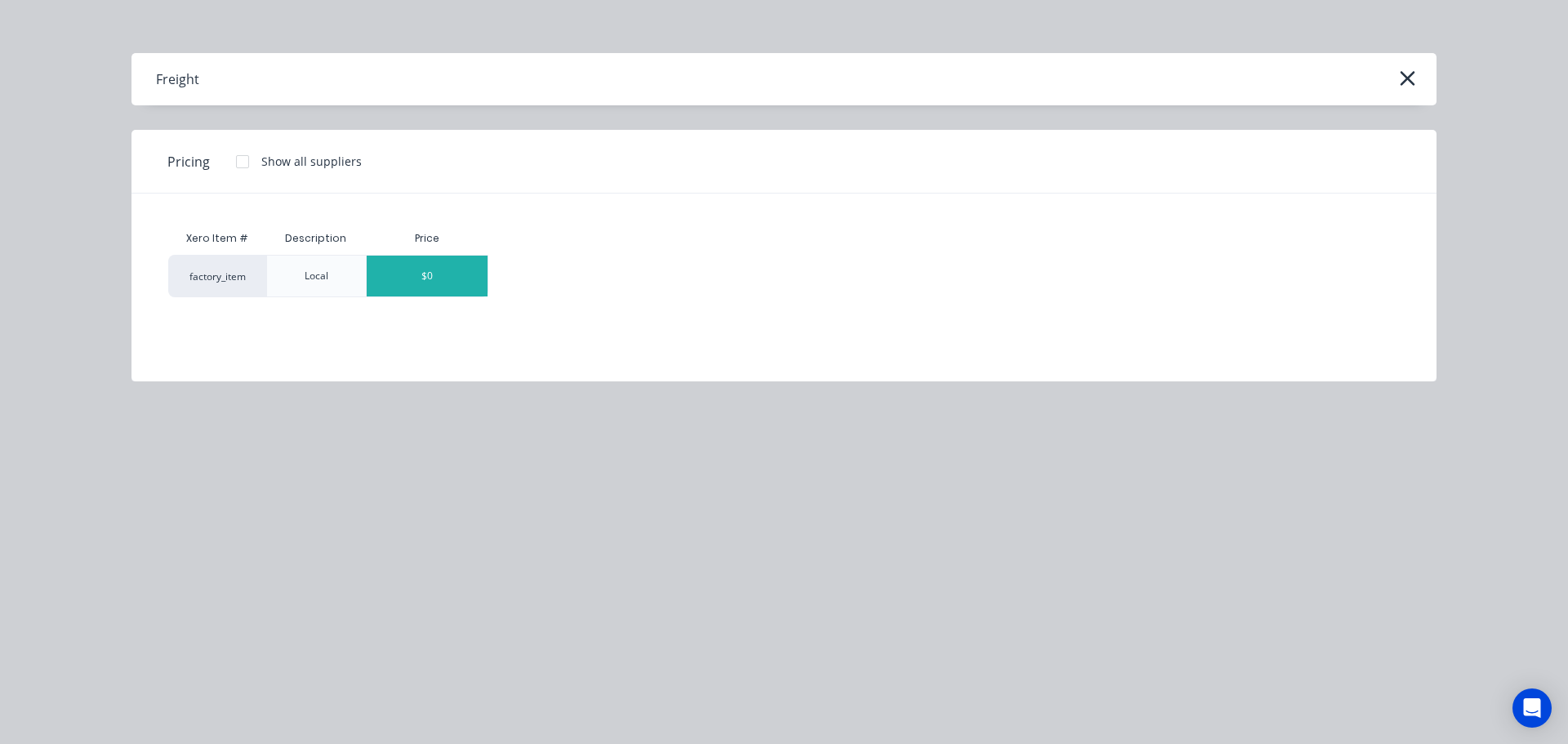
click at [462, 283] on div "$0" at bounding box center [427, 276] width 121 height 41
type textarea "x"
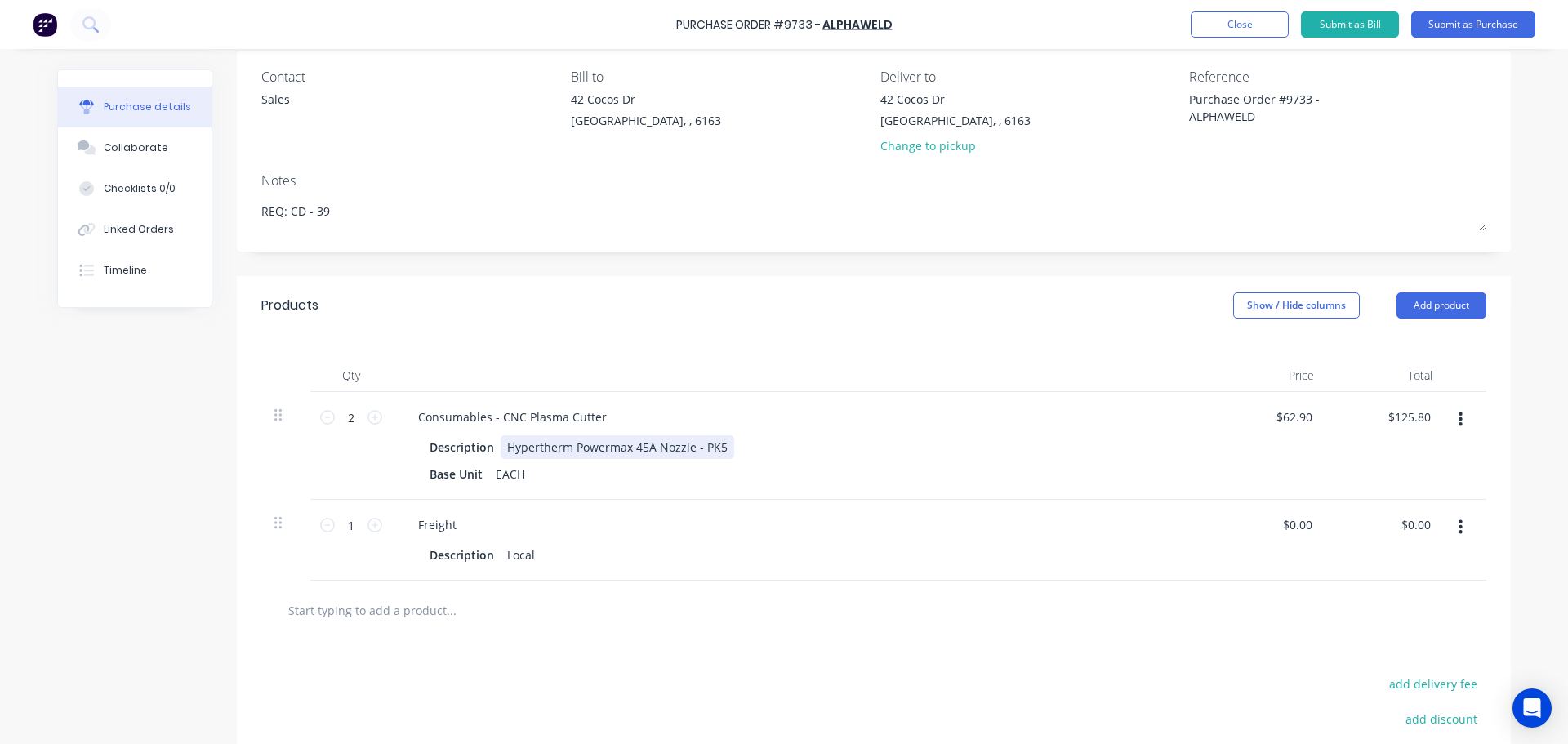
scroll to position [163, 0]
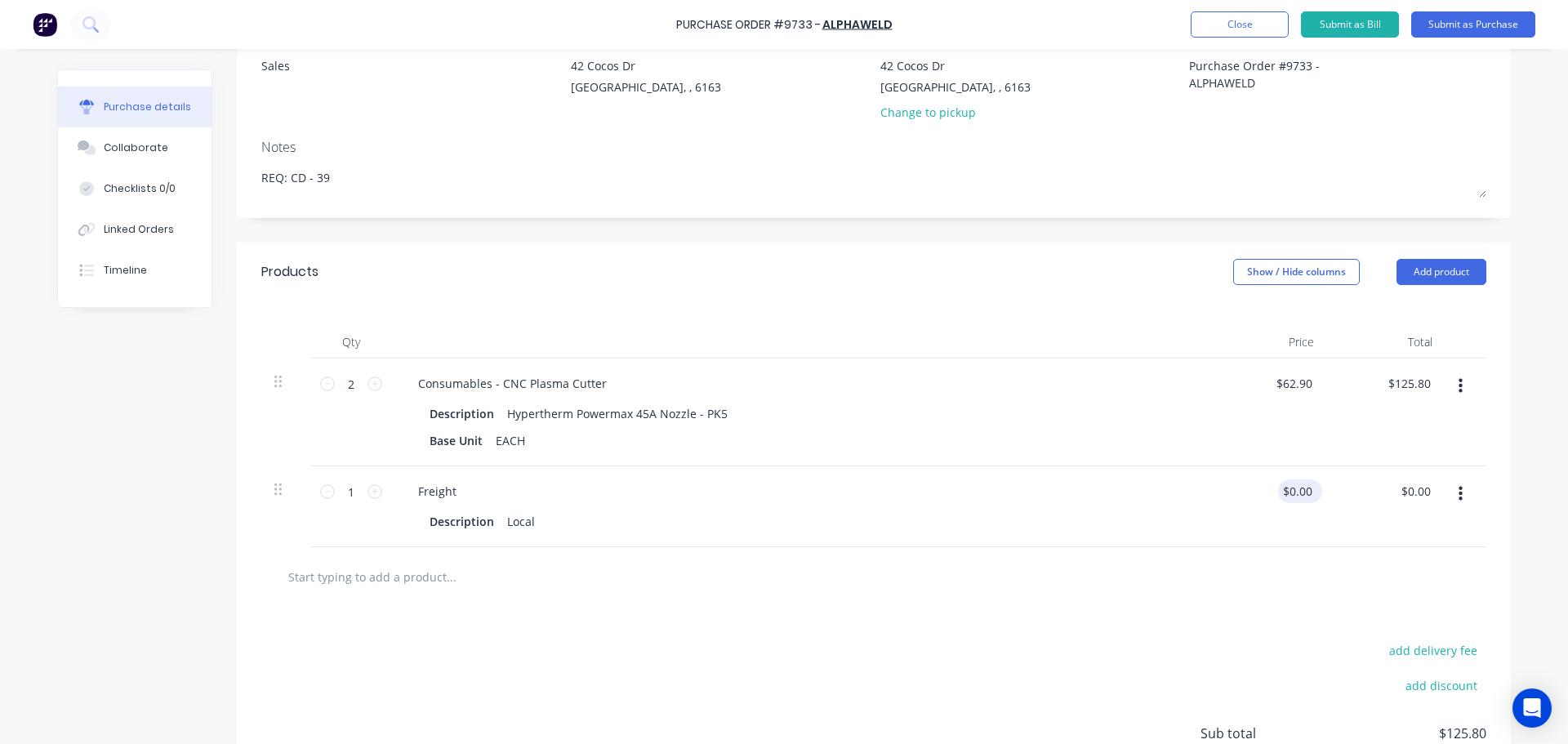
type textarea "x"
click at [1306, 493] on input "0.00" at bounding box center [1297, 492] width 38 height 24
type input "0"
type input "12.50"
type textarea "x"
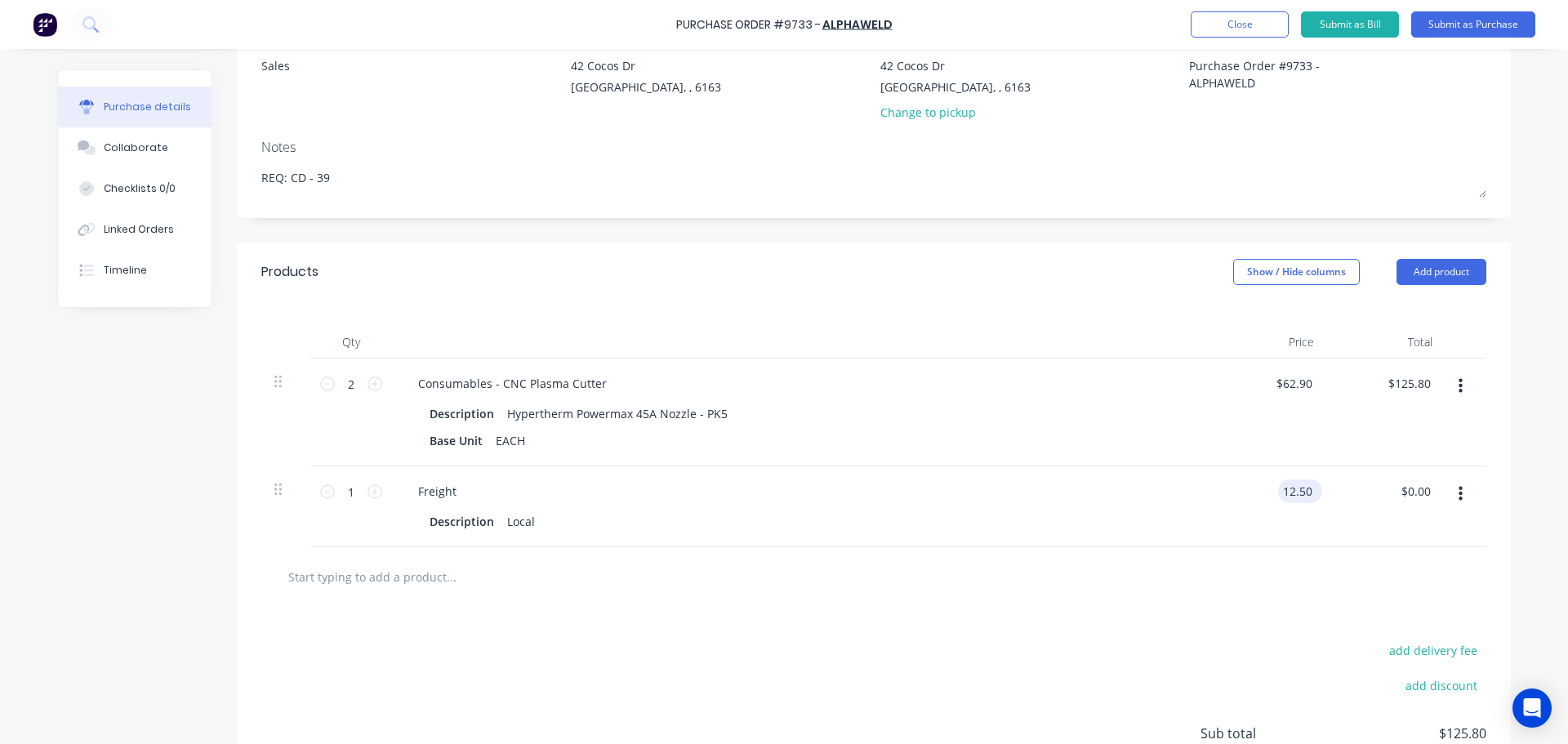
type input "$12.50"
type input "12.50"
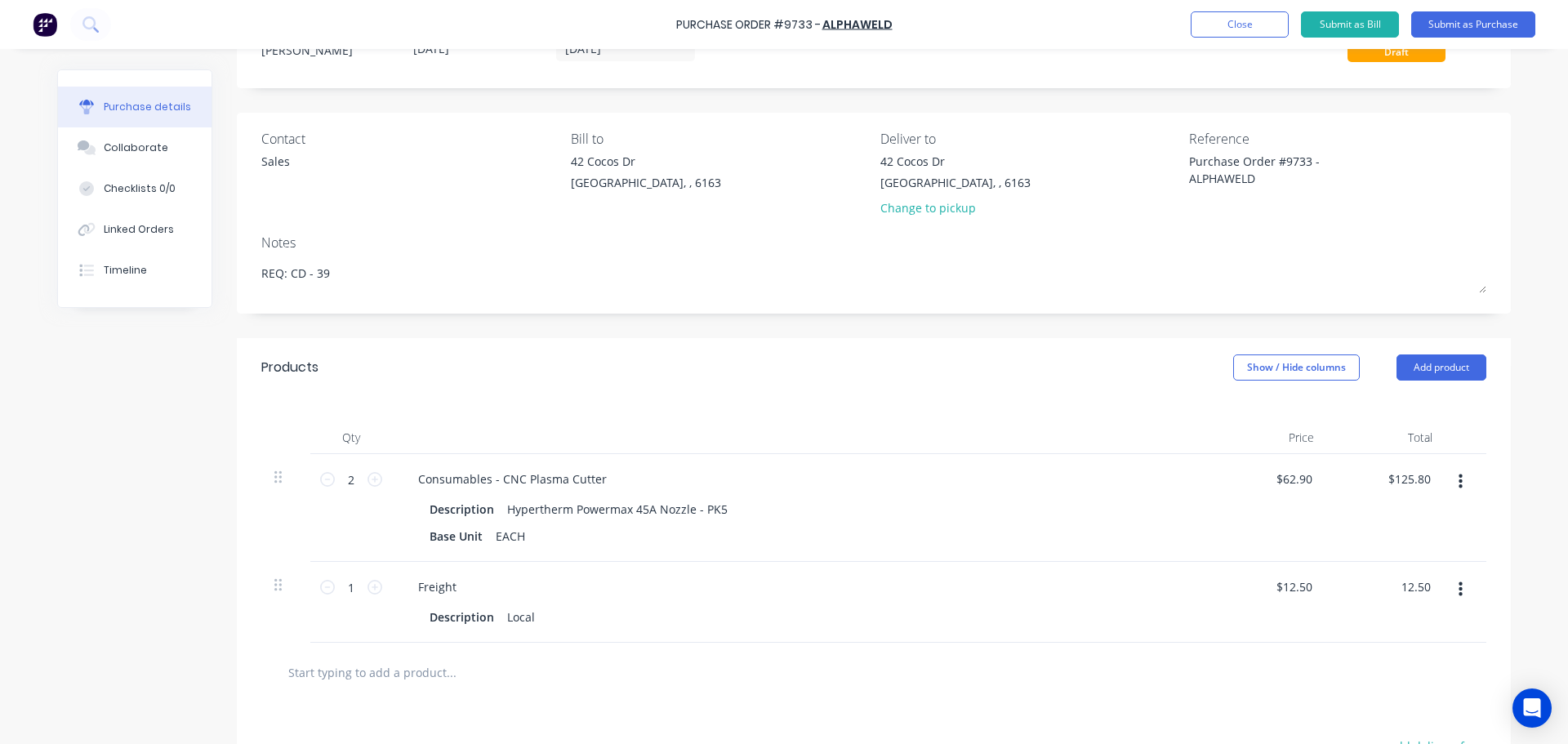
scroll to position [0, 0]
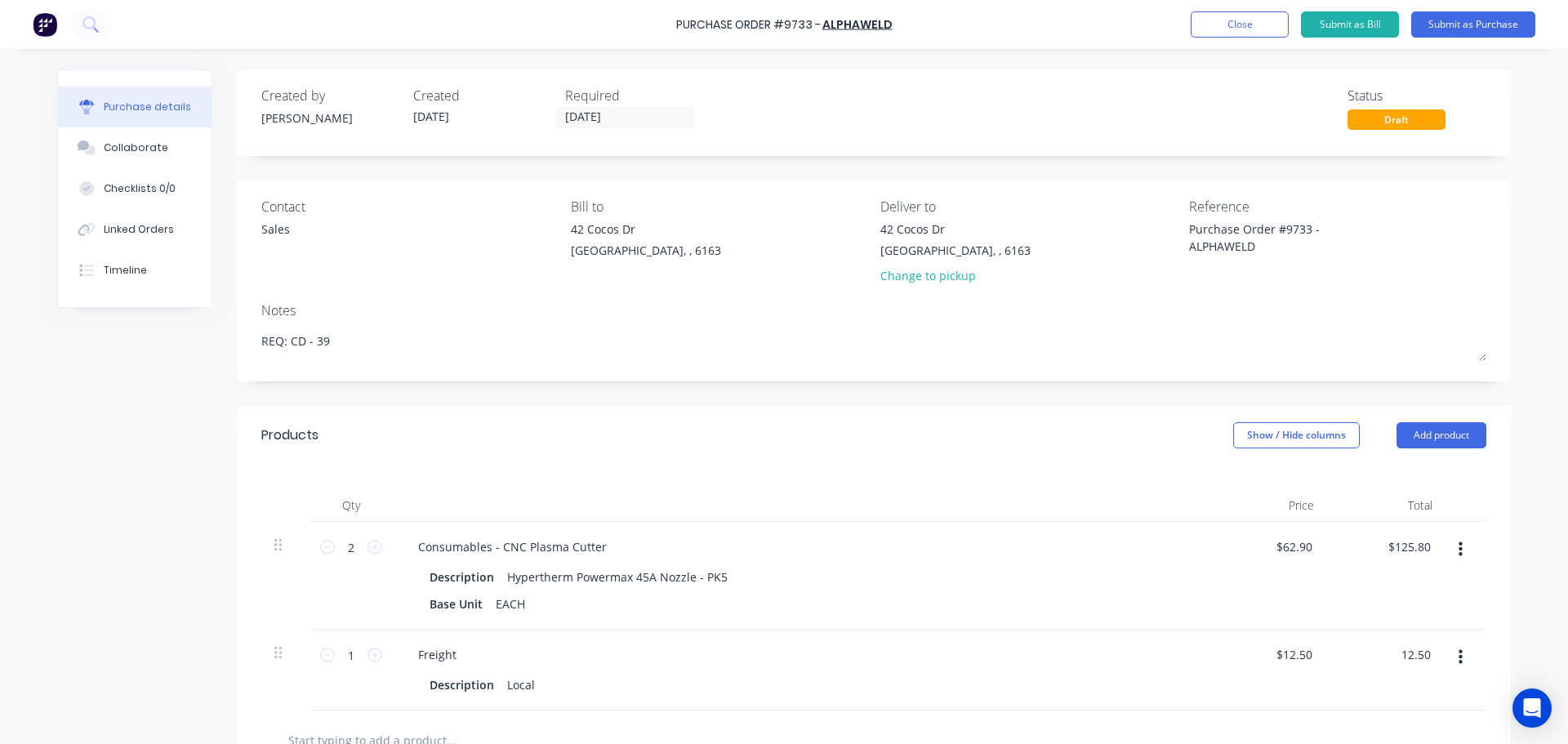
type textarea "x"
type input "12.50"
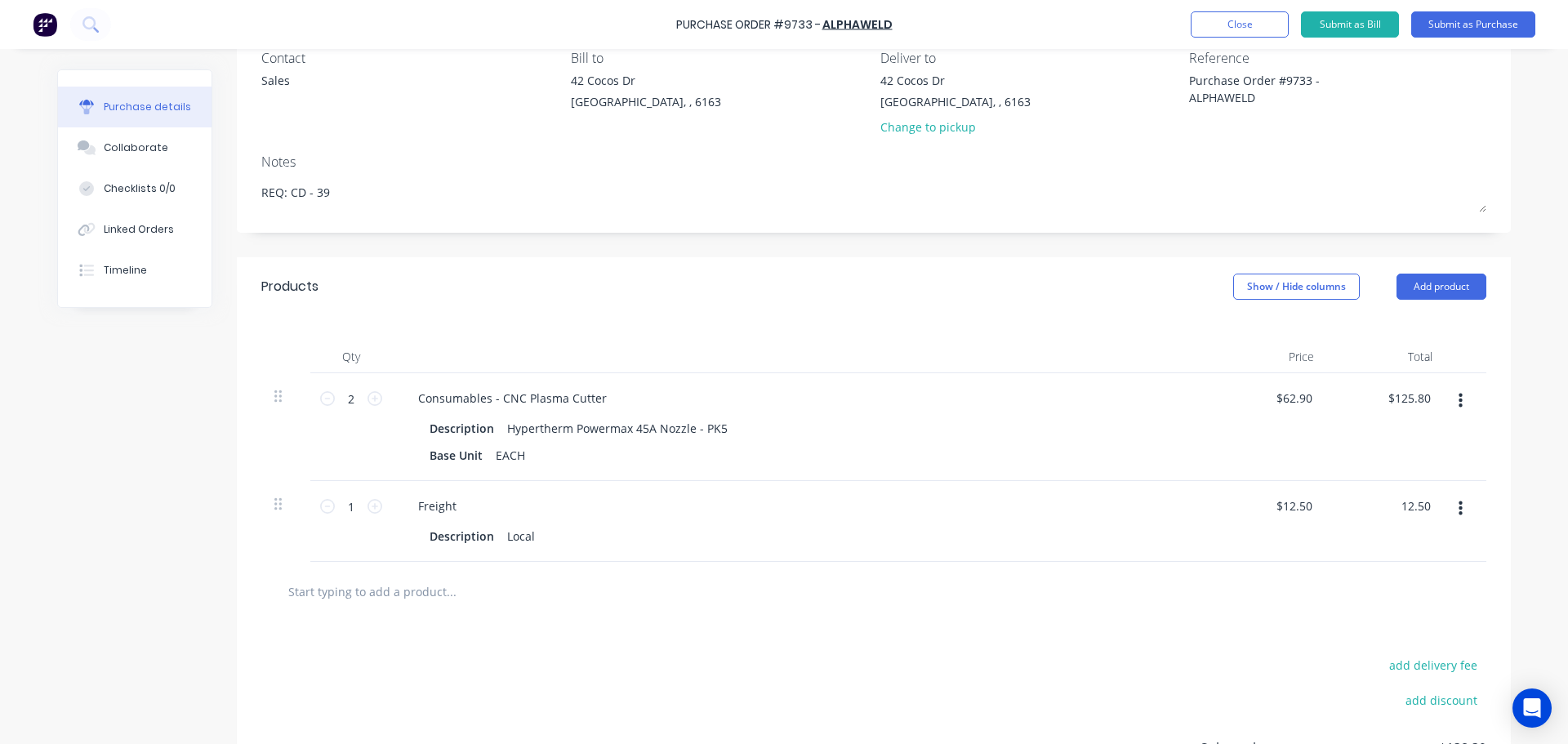
scroll to position [245, 0]
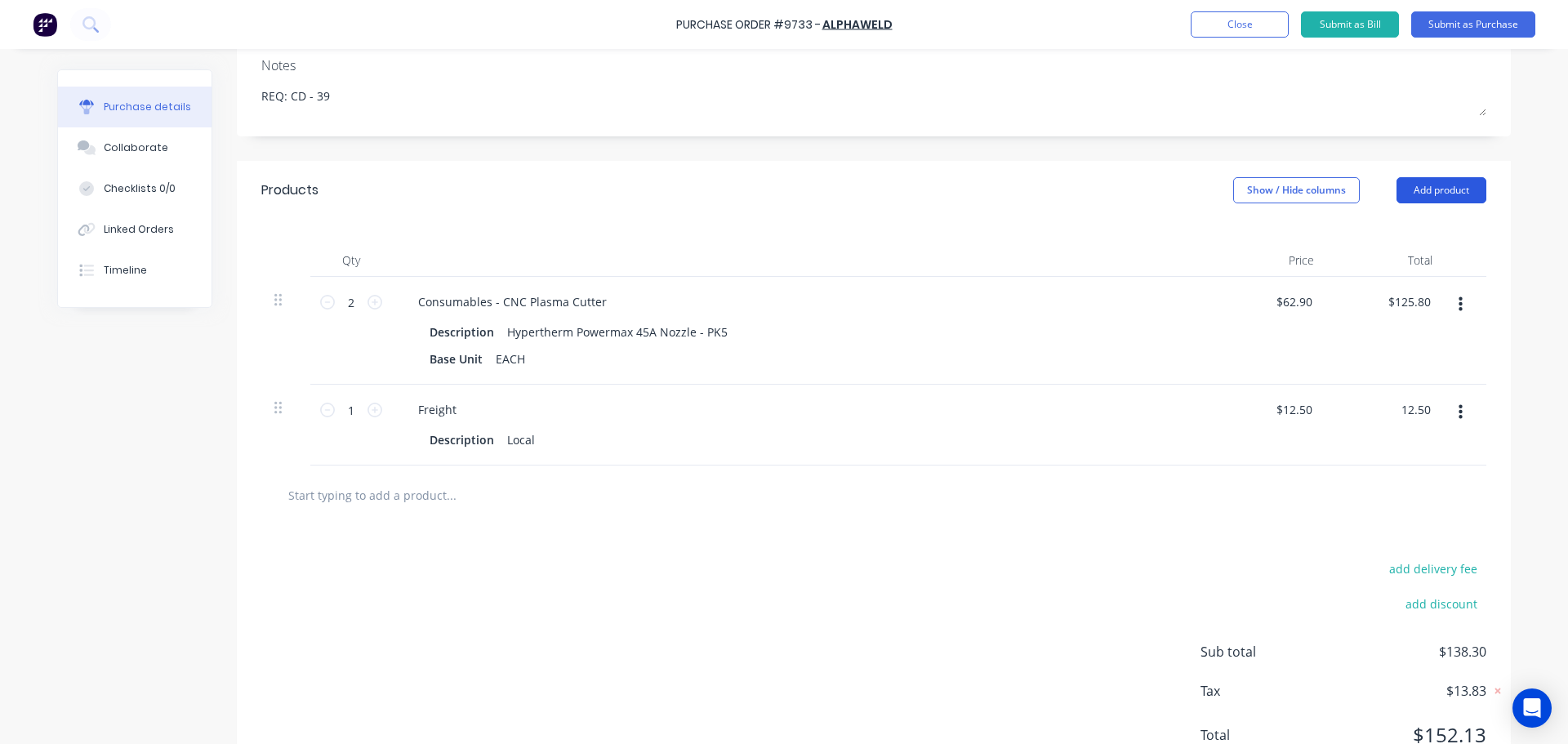
type textarea "x"
type input "$12.50"
click at [1455, 192] on button "Add product" at bounding box center [1441, 191] width 90 height 26
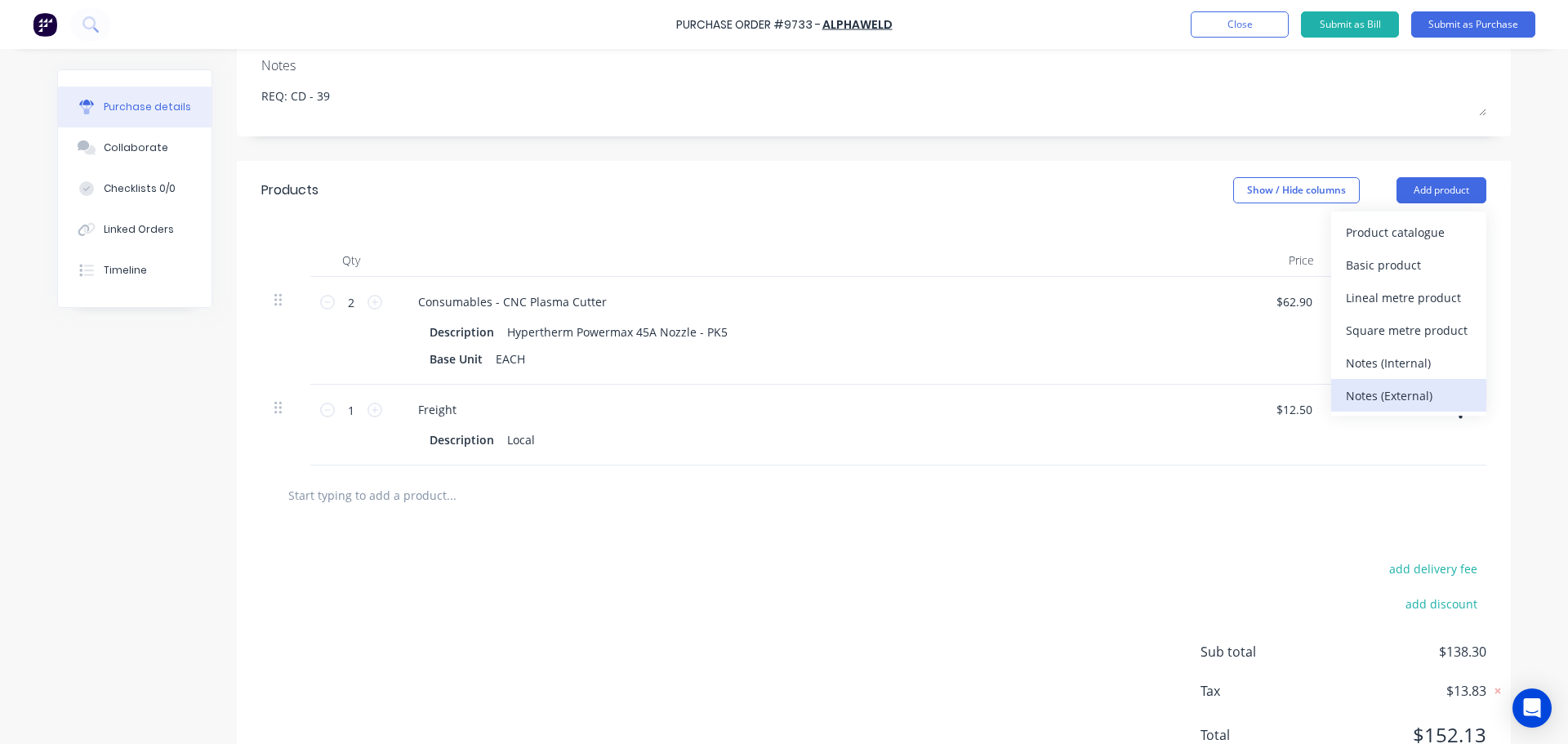
click at [1366, 391] on div "Notes (External)" at bounding box center [1408, 396] width 126 height 24
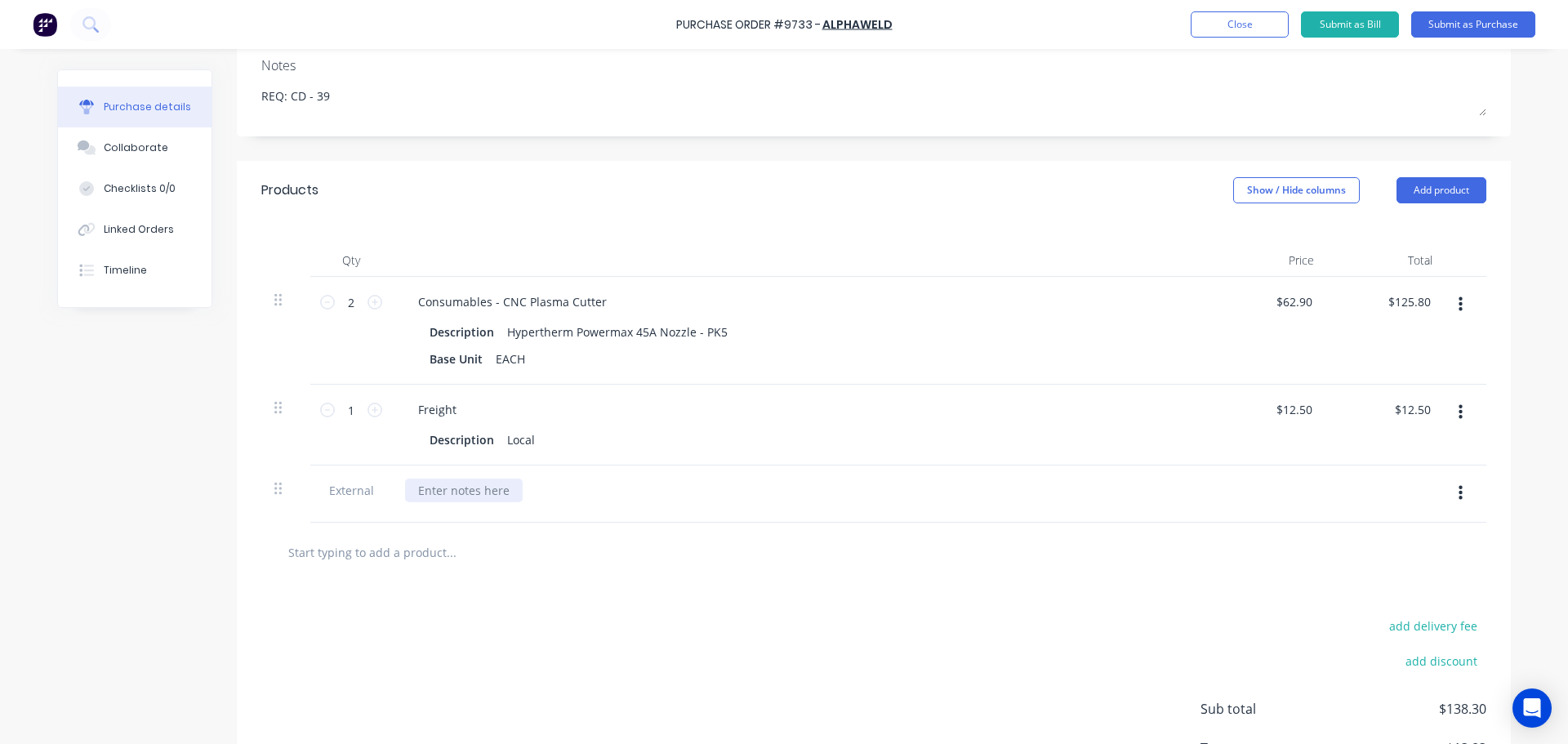
type textarea "x"
click at [477, 487] on div at bounding box center [463, 491] width 118 height 24
paste div
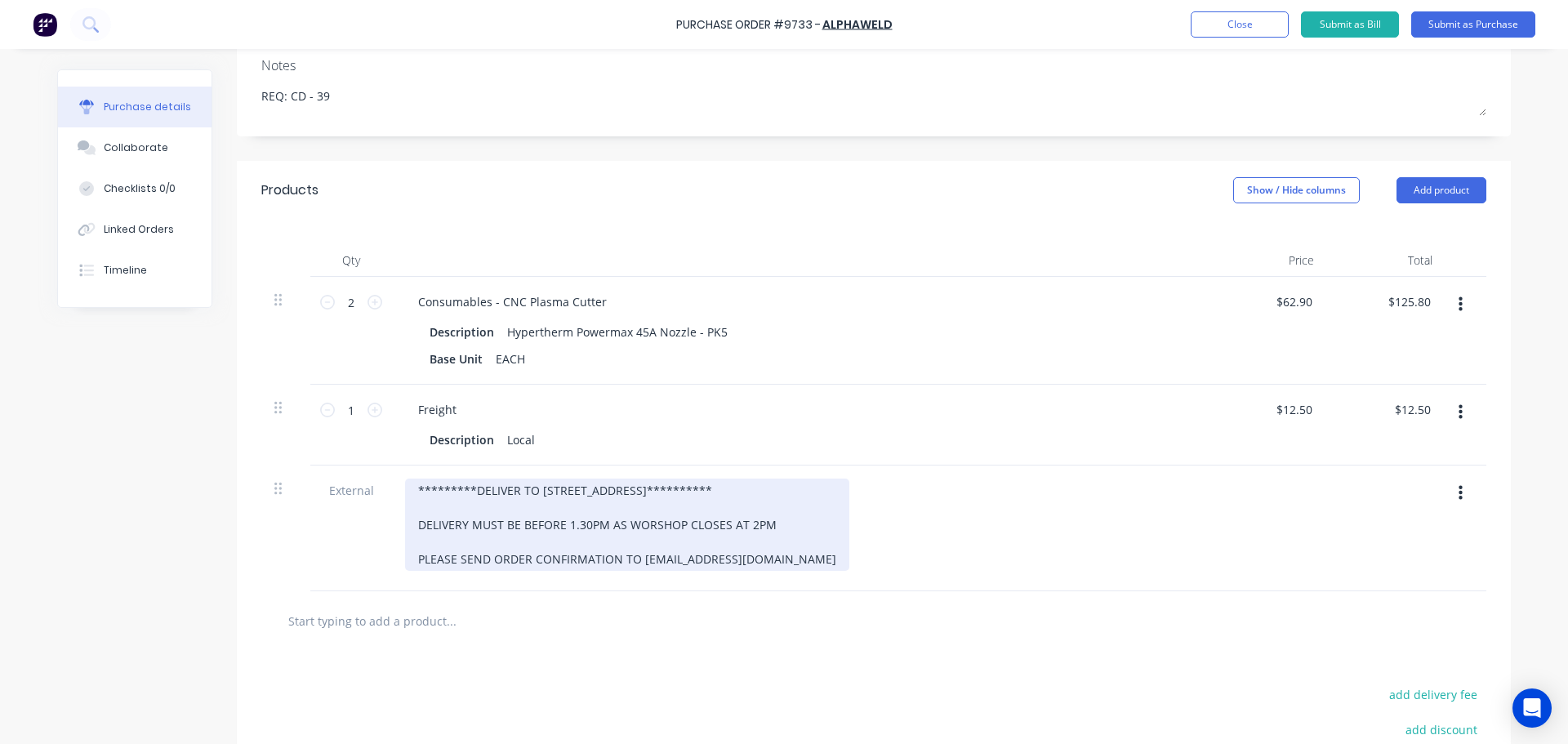
click at [643, 496] on div "**********" at bounding box center [627, 525] width 444 height 93
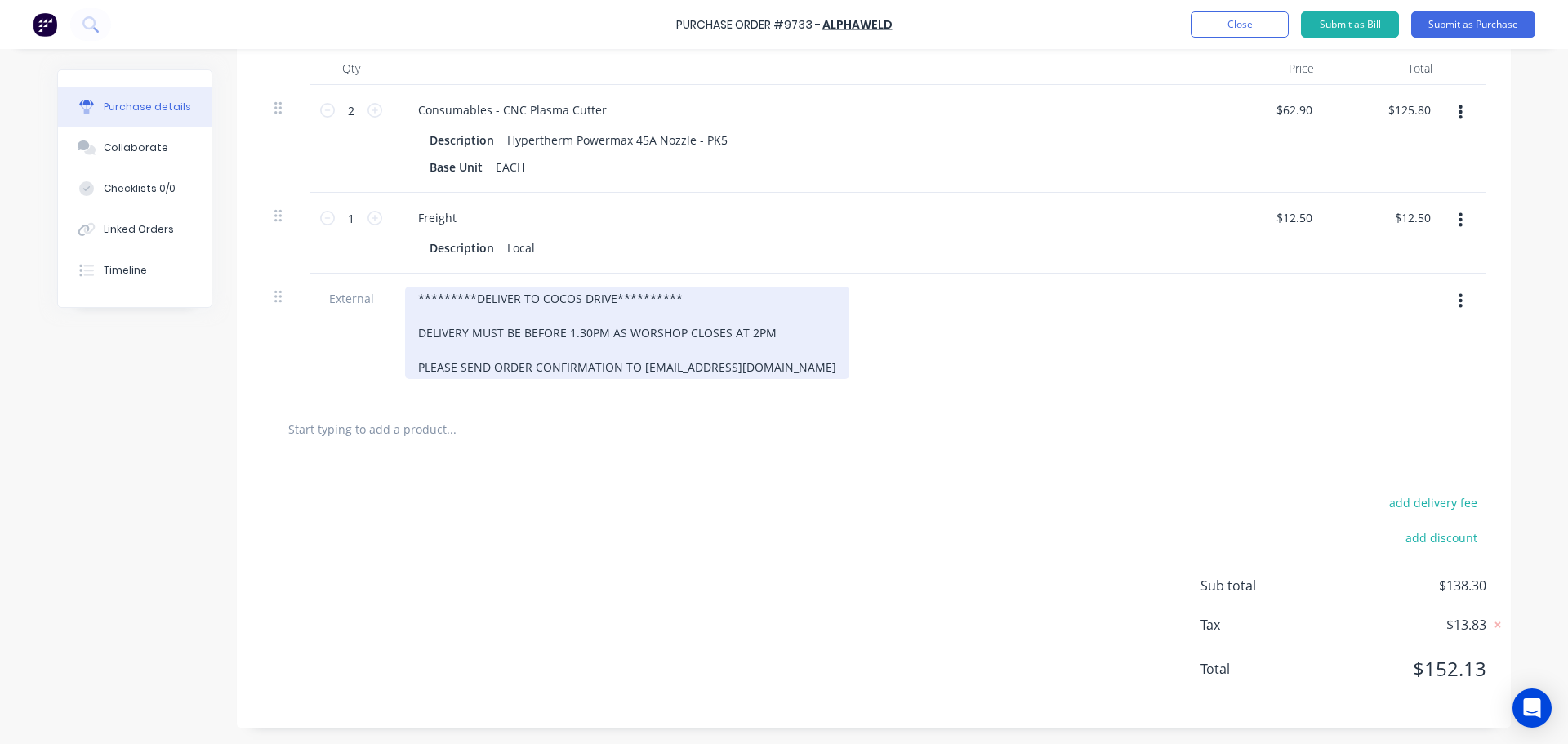
scroll to position [111, 0]
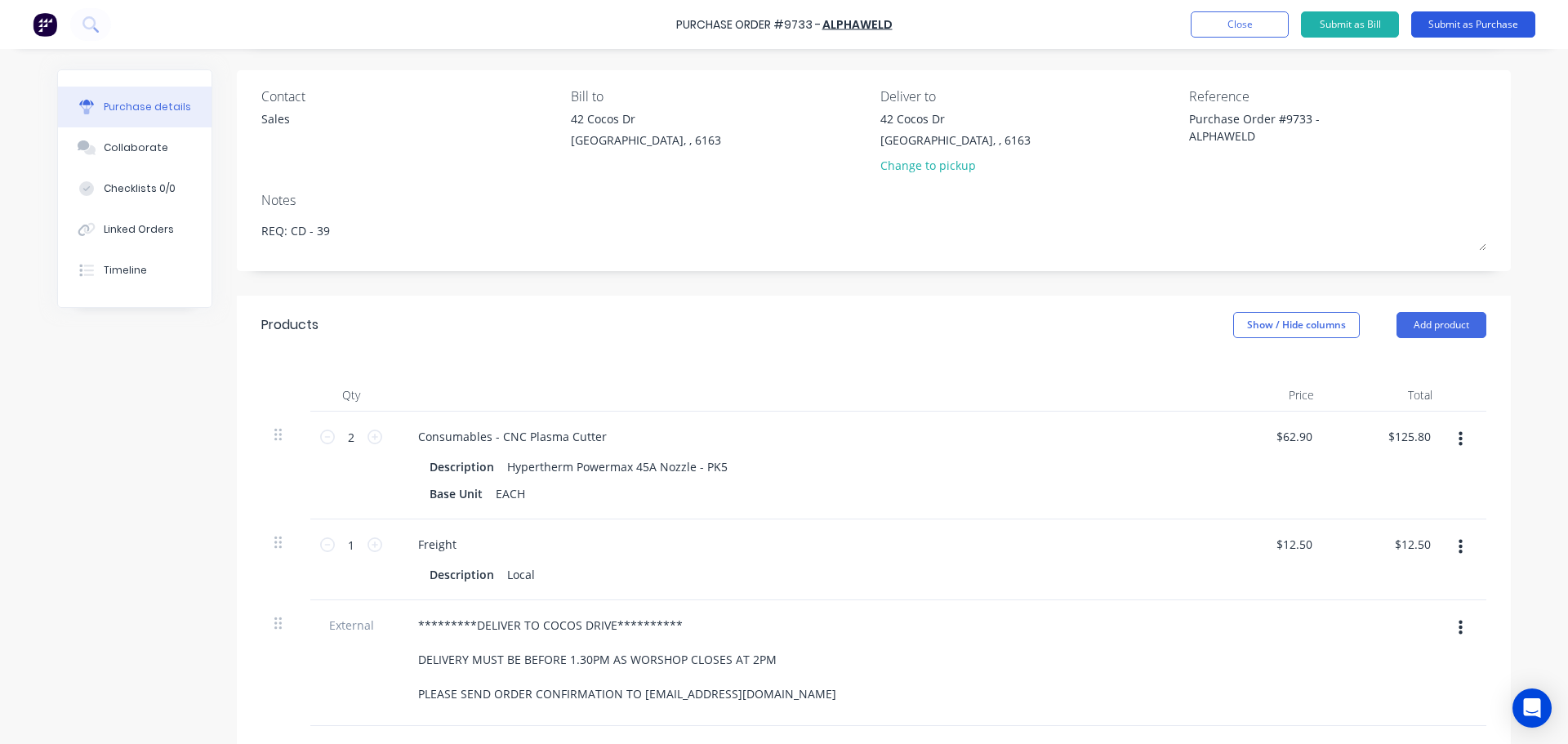
click at [1456, 21] on button "Submit as Purchase" at bounding box center [1473, 24] width 124 height 26
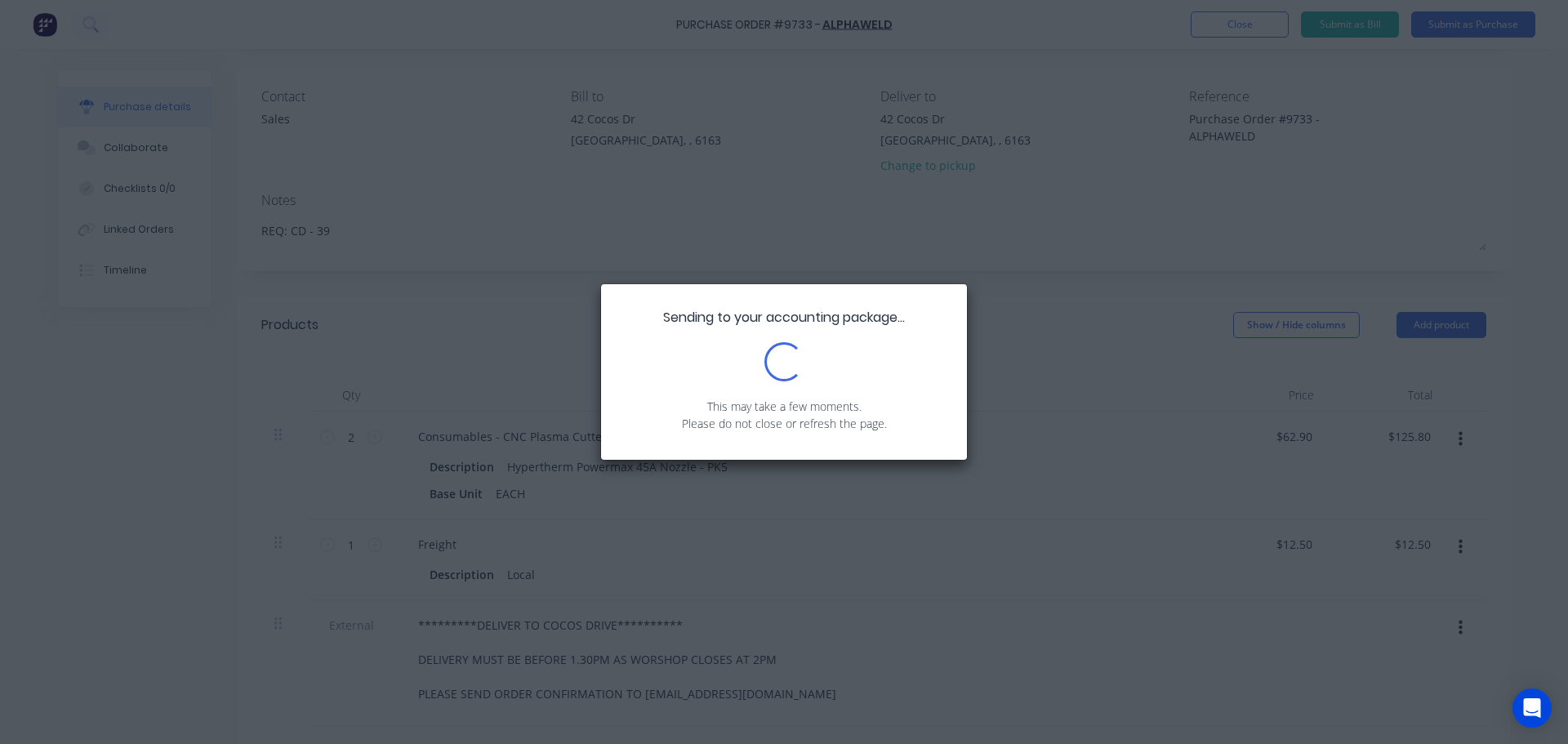
scroll to position [0, 0]
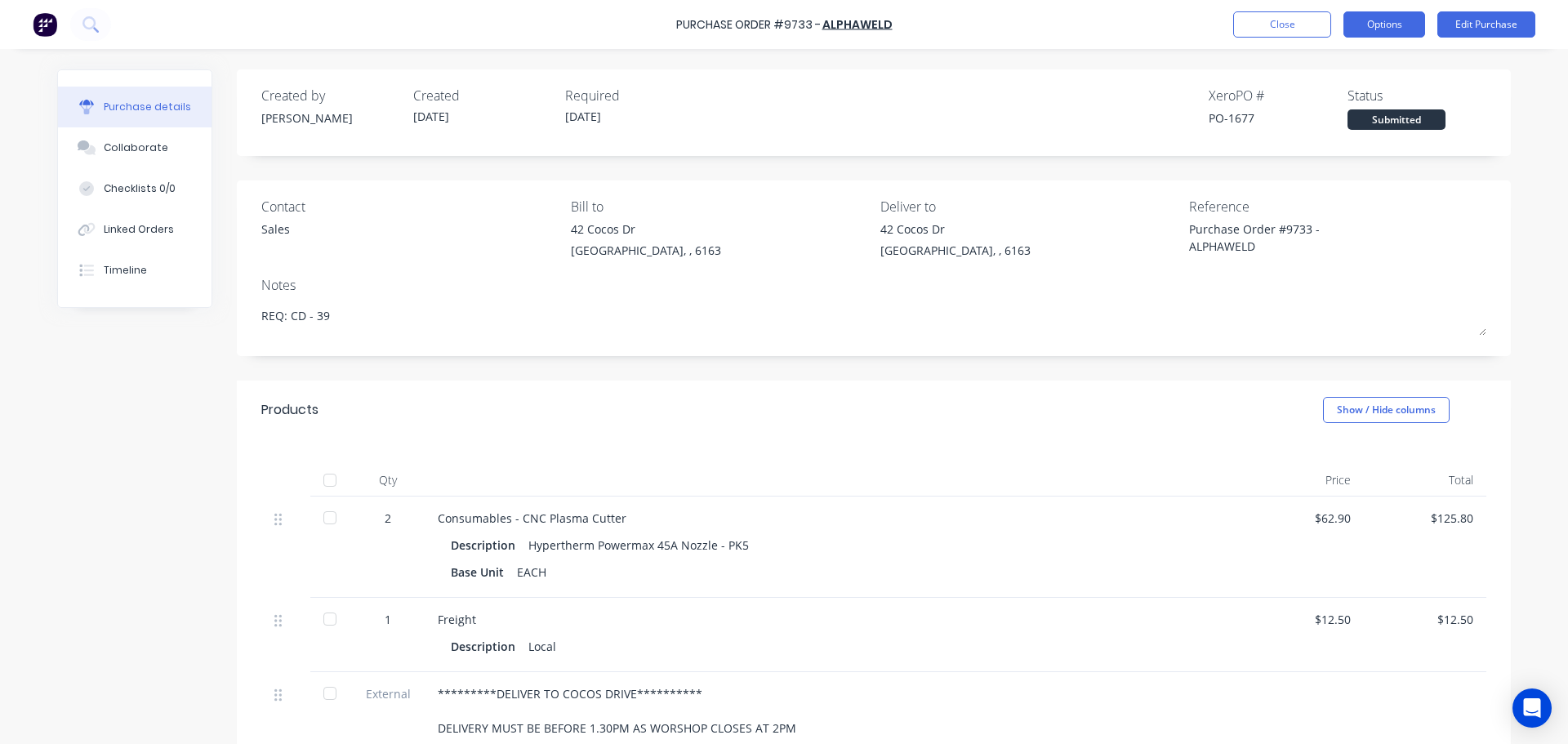
click at [1363, 26] on button "Options" at bounding box center [1384, 24] width 81 height 26
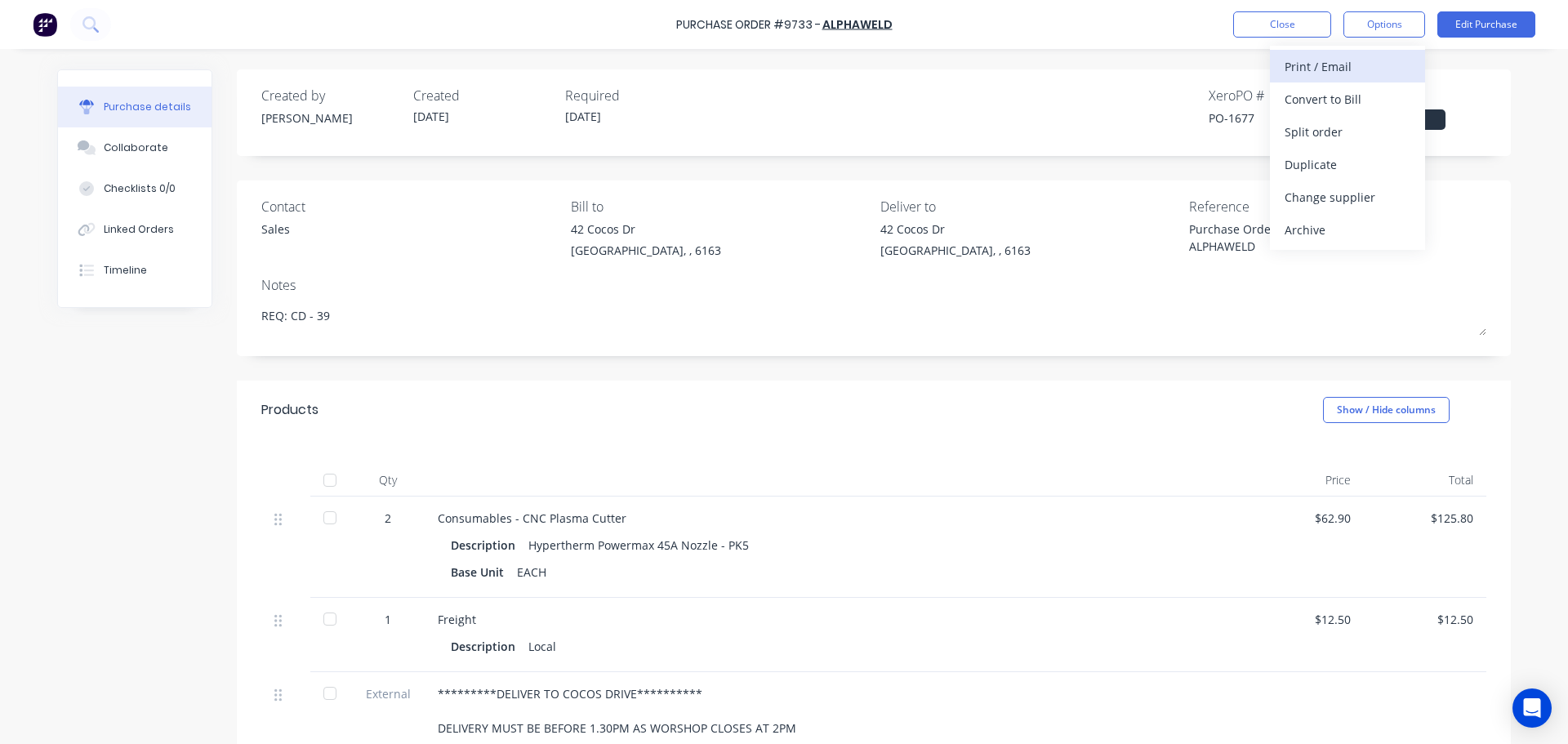
click at [1299, 75] on div "Print / Email" at bounding box center [1348, 67] width 126 height 24
click at [1288, 106] on div "With pricing" at bounding box center [1348, 100] width 126 height 24
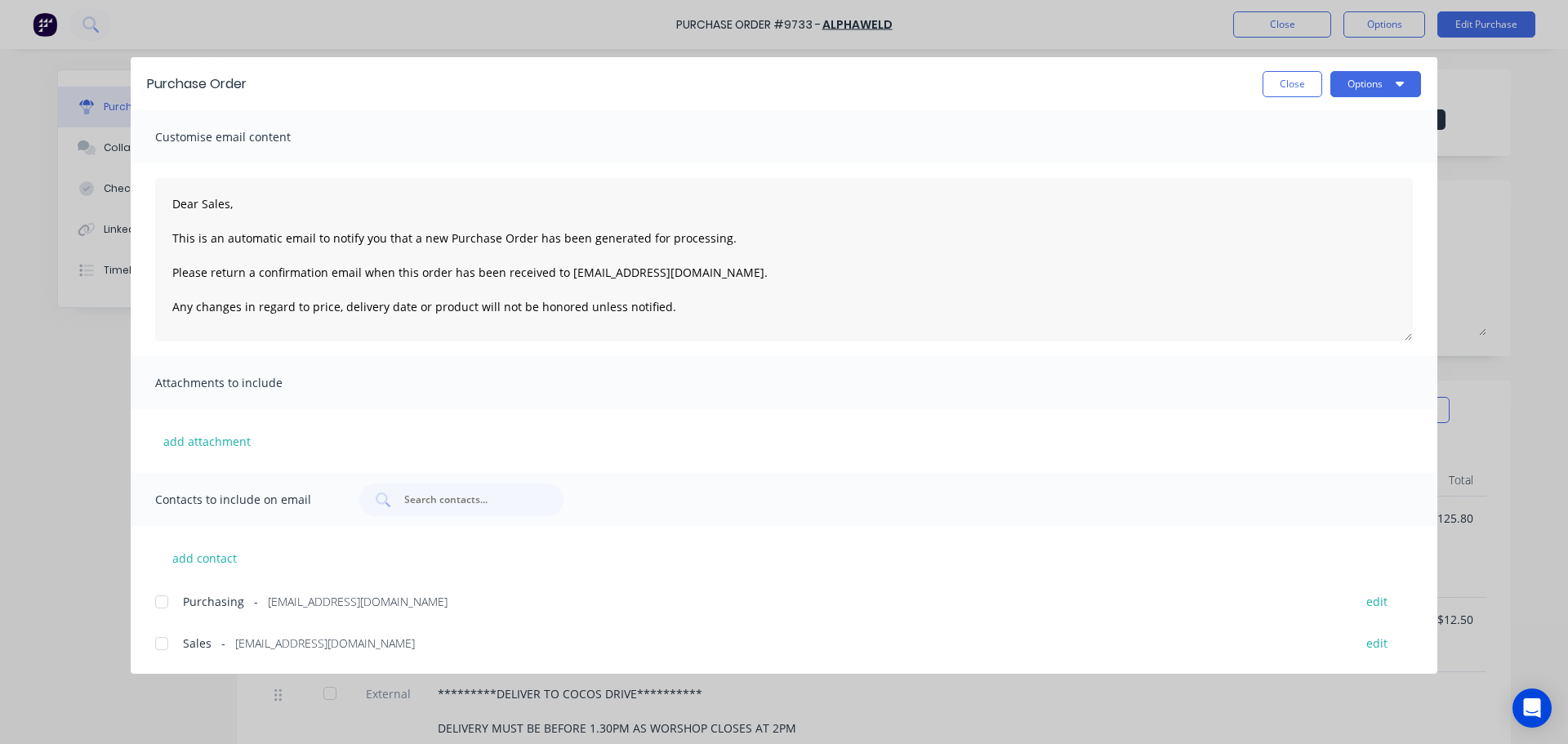
click at [155, 644] on div at bounding box center [161, 644] width 33 height 33
click at [160, 606] on div at bounding box center [161, 602] width 33 height 33
click at [1397, 92] on button "Options" at bounding box center [1376, 84] width 91 height 26
click at [1324, 190] on div "Email" at bounding box center [1343, 191] width 126 height 24
click at [1293, 91] on button "Close" at bounding box center [1293, 84] width 60 height 26
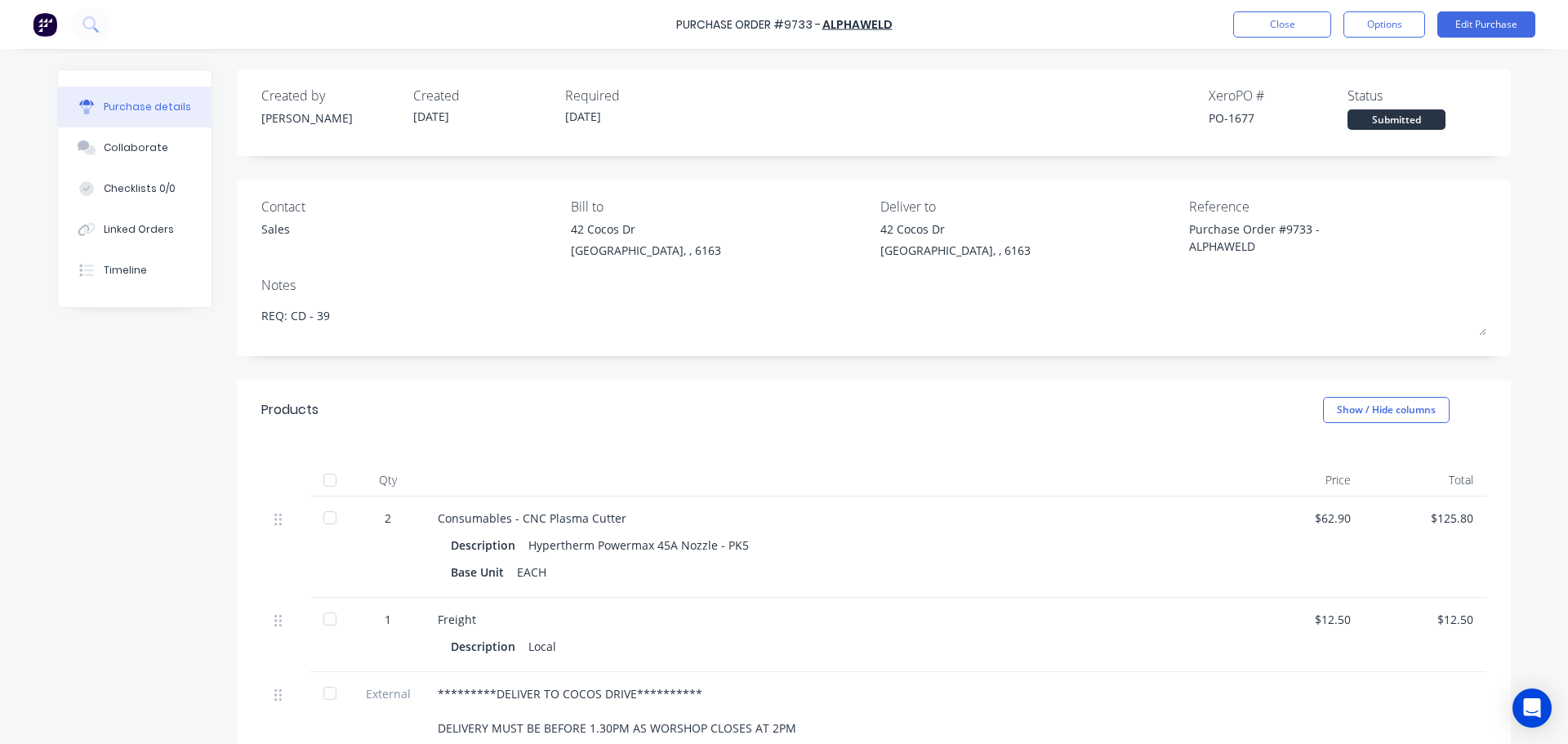
type textarea "x"
click at [1280, 26] on button "Close" at bounding box center [1282, 24] width 98 height 26
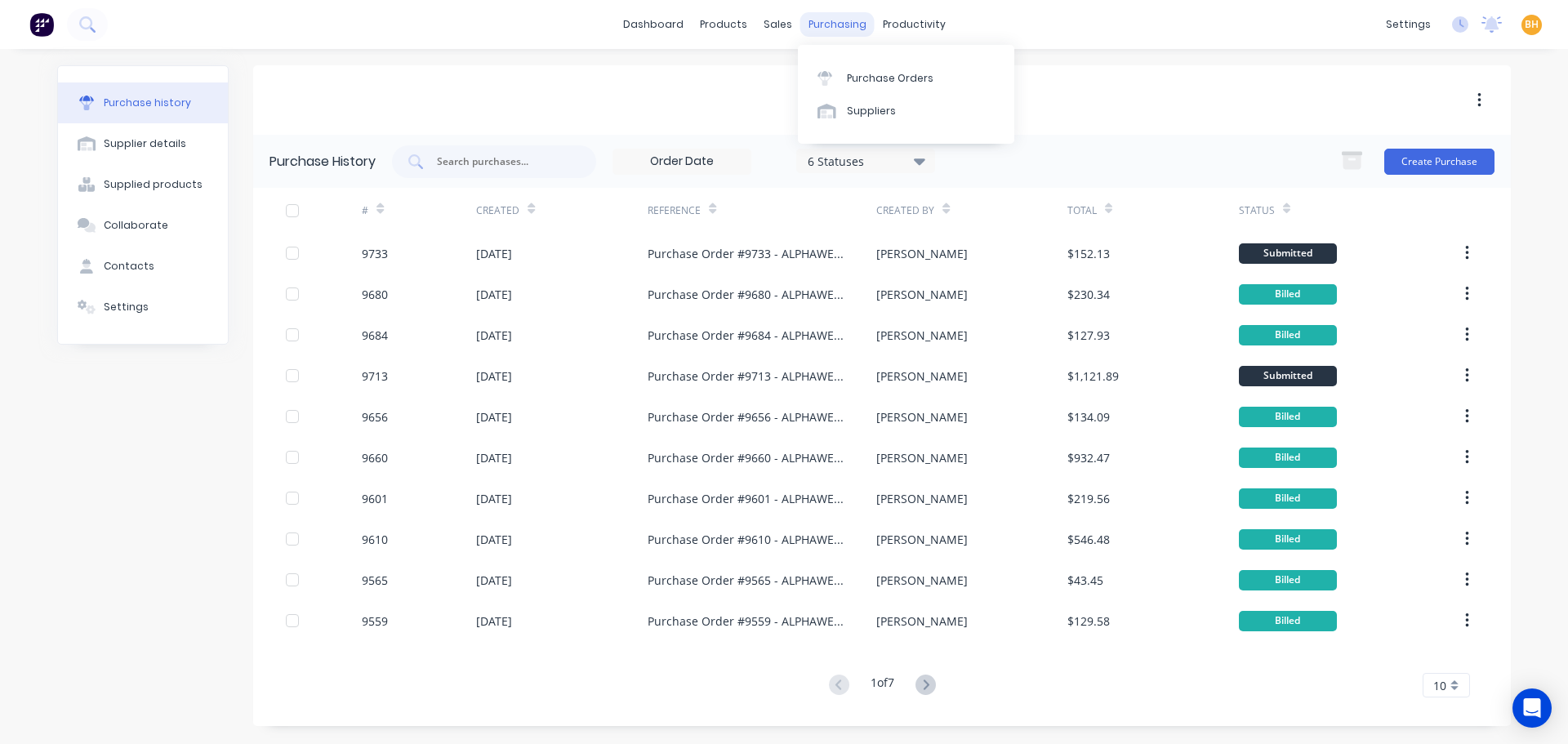
click at [820, 16] on div "purchasing" at bounding box center [837, 24] width 75 height 25
click at [864, 70] on link "Purchase Orders" at bounding box center [906, 77] width 216 height 33
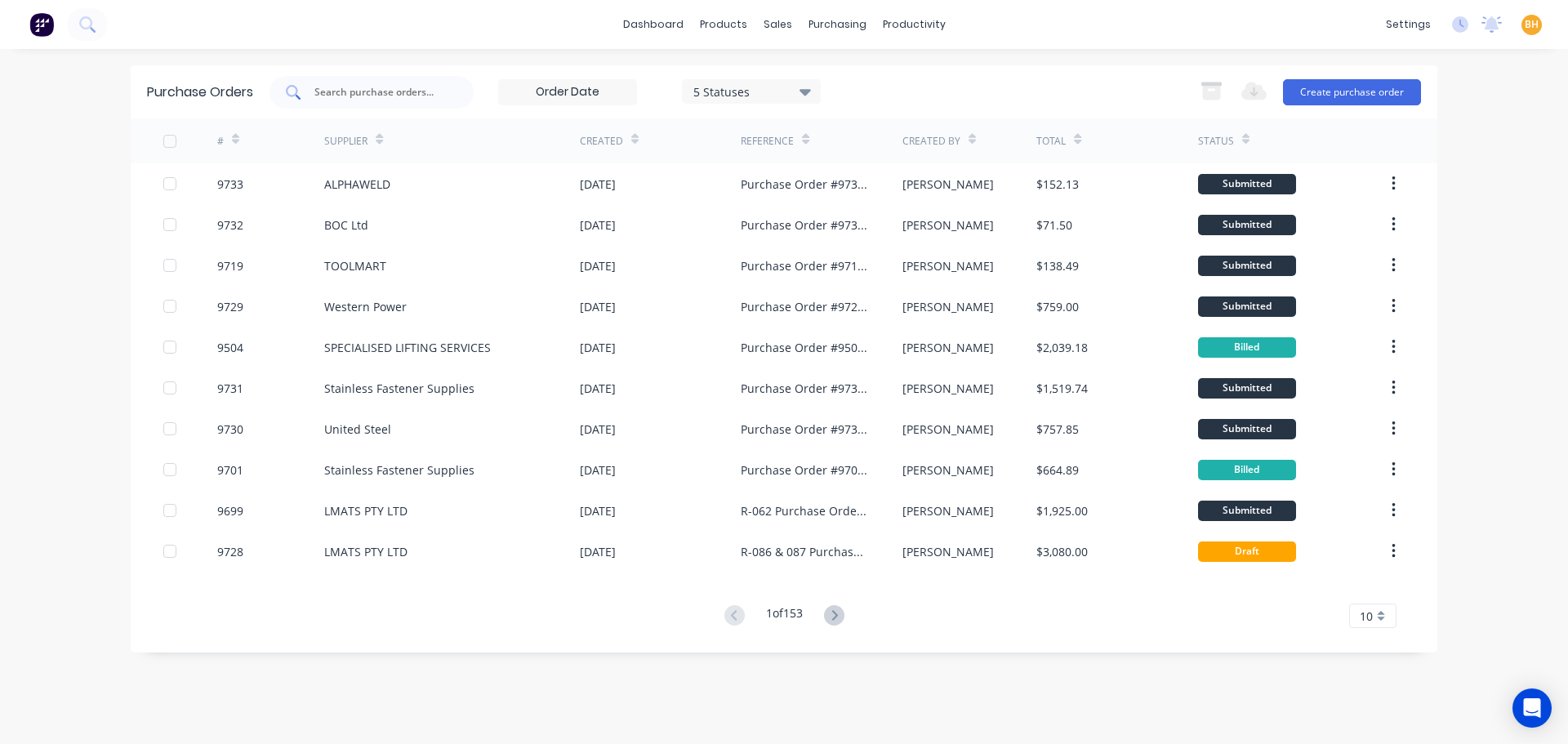
click at [327, 88] on input "text" at bounding box center [381, 92] width 136 height 16
click at [351, 98] on input "text" at bounding box center [381, 92] width 136 height 16
click at [1353, 89] on button "Create purchase order" at bounding box center [1352, 92] width 138 height 26
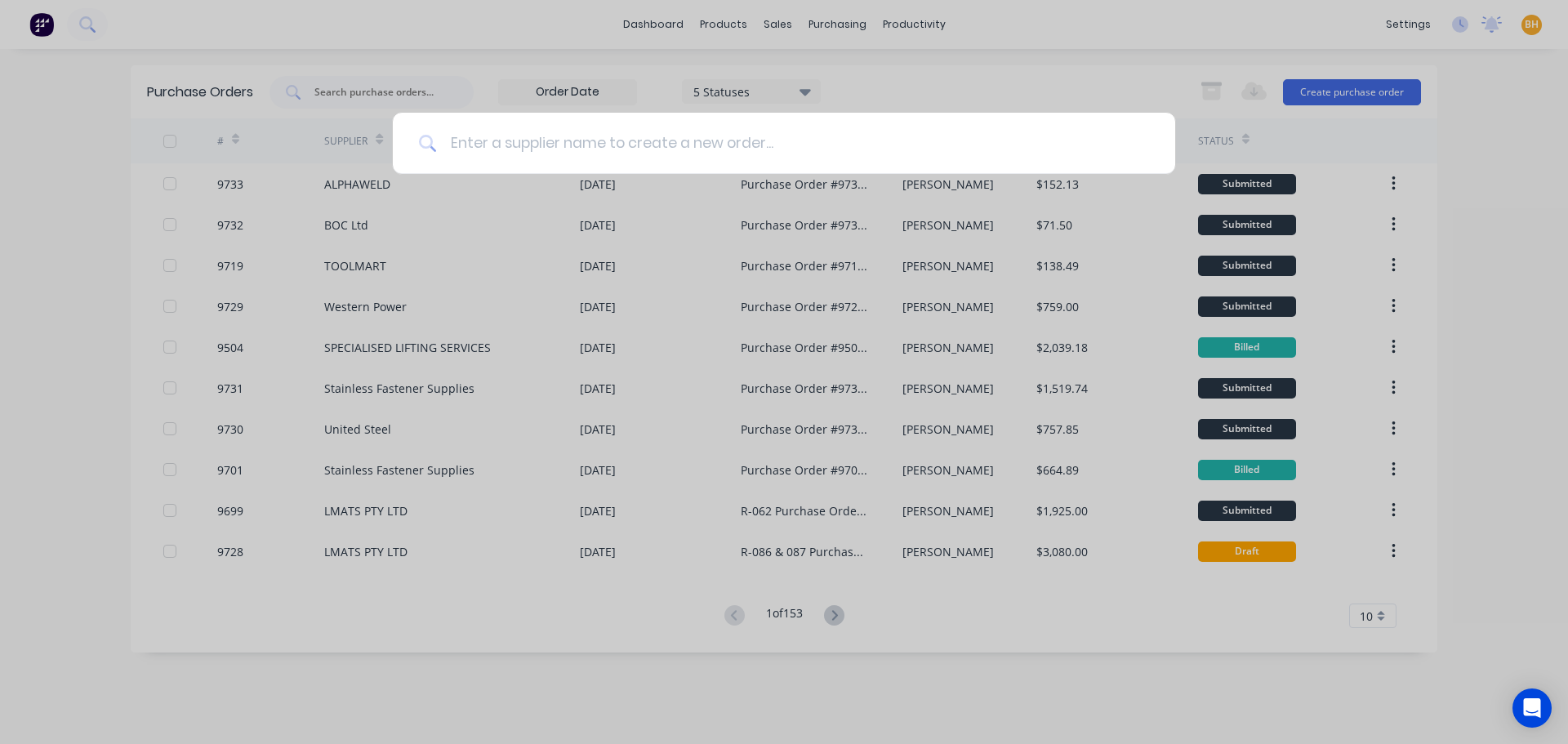
click at [513, 144] on input at bounding box center [793, 142] width 712 height 61
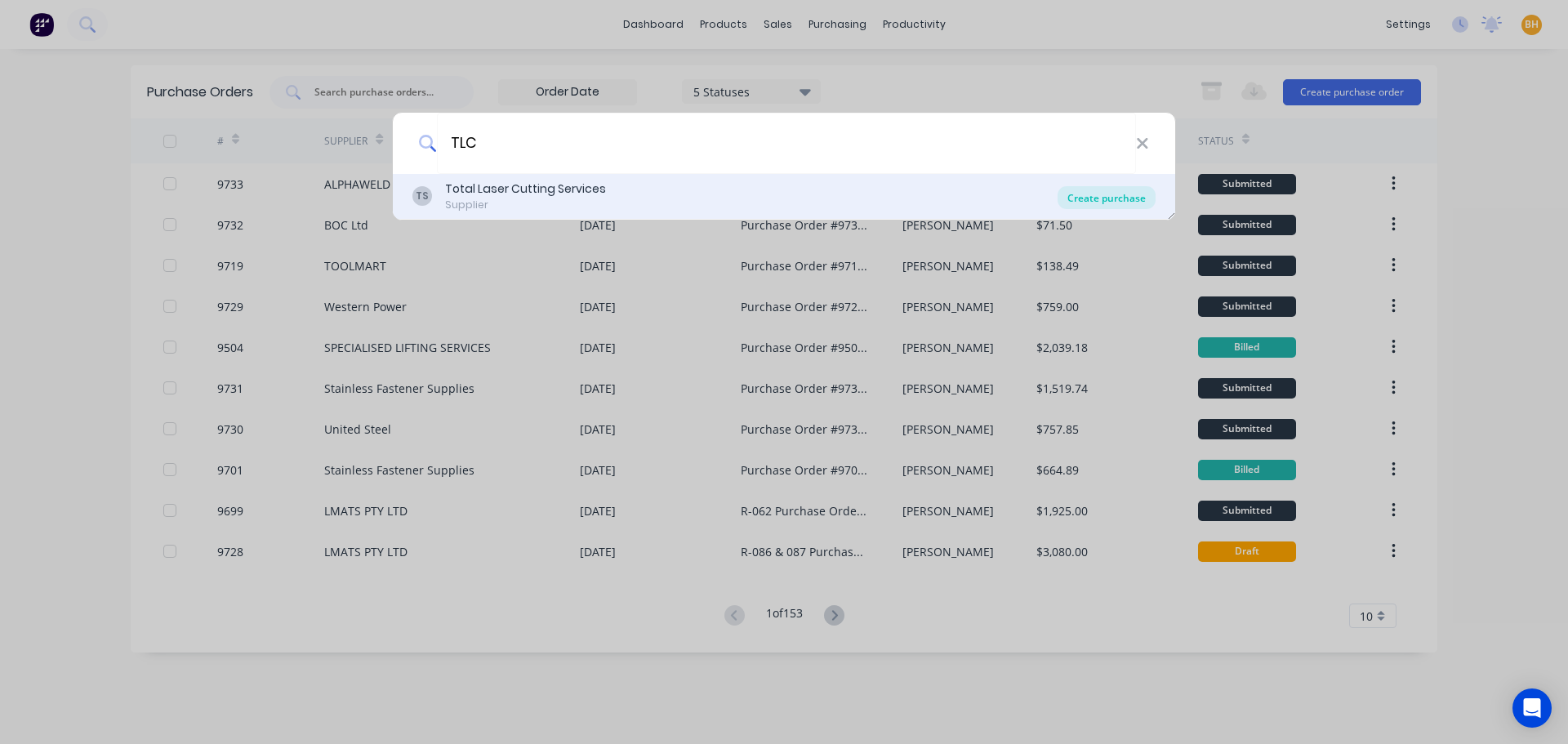
type input "TLC"
click at [1113, 198] on div "Create purchase" at bounding box center [1107, 197] width 98 height 23
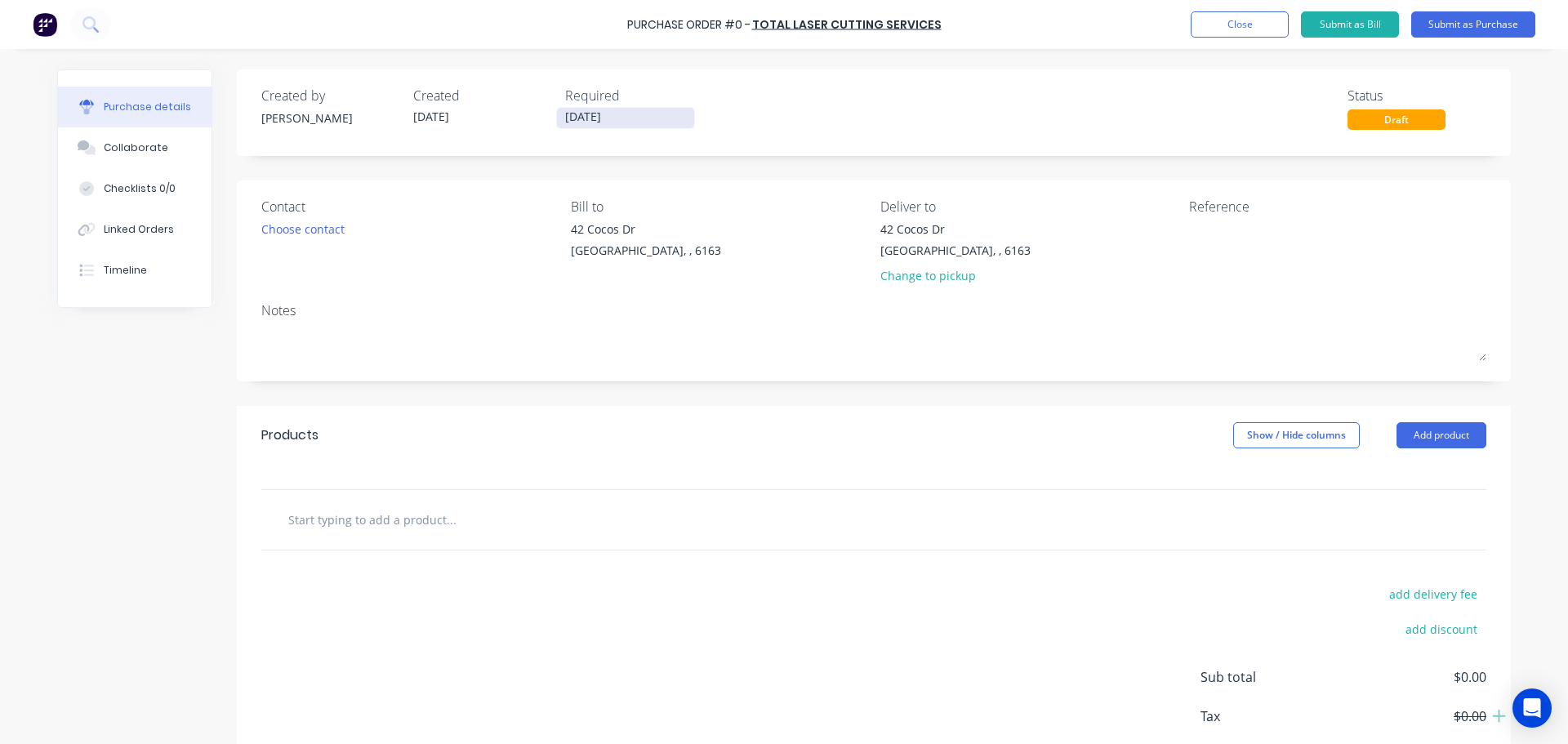
click at [571, 116] on input "02/10/25" at bounding box center [625, 118] width 137 height 21
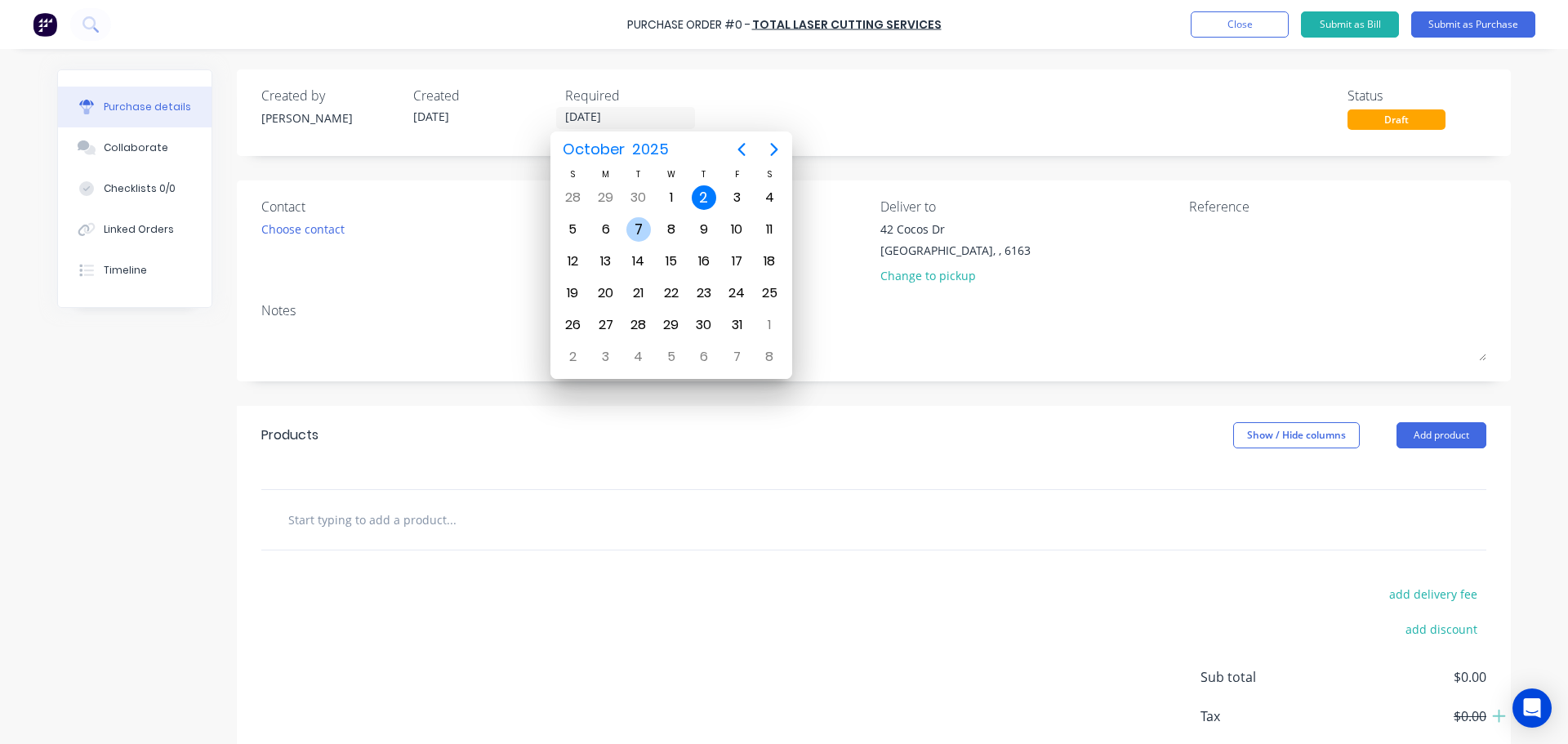
click at [648, 229] on div "7" at bounding box center [638, 229] width 25 height 25
type input "07/10/25"
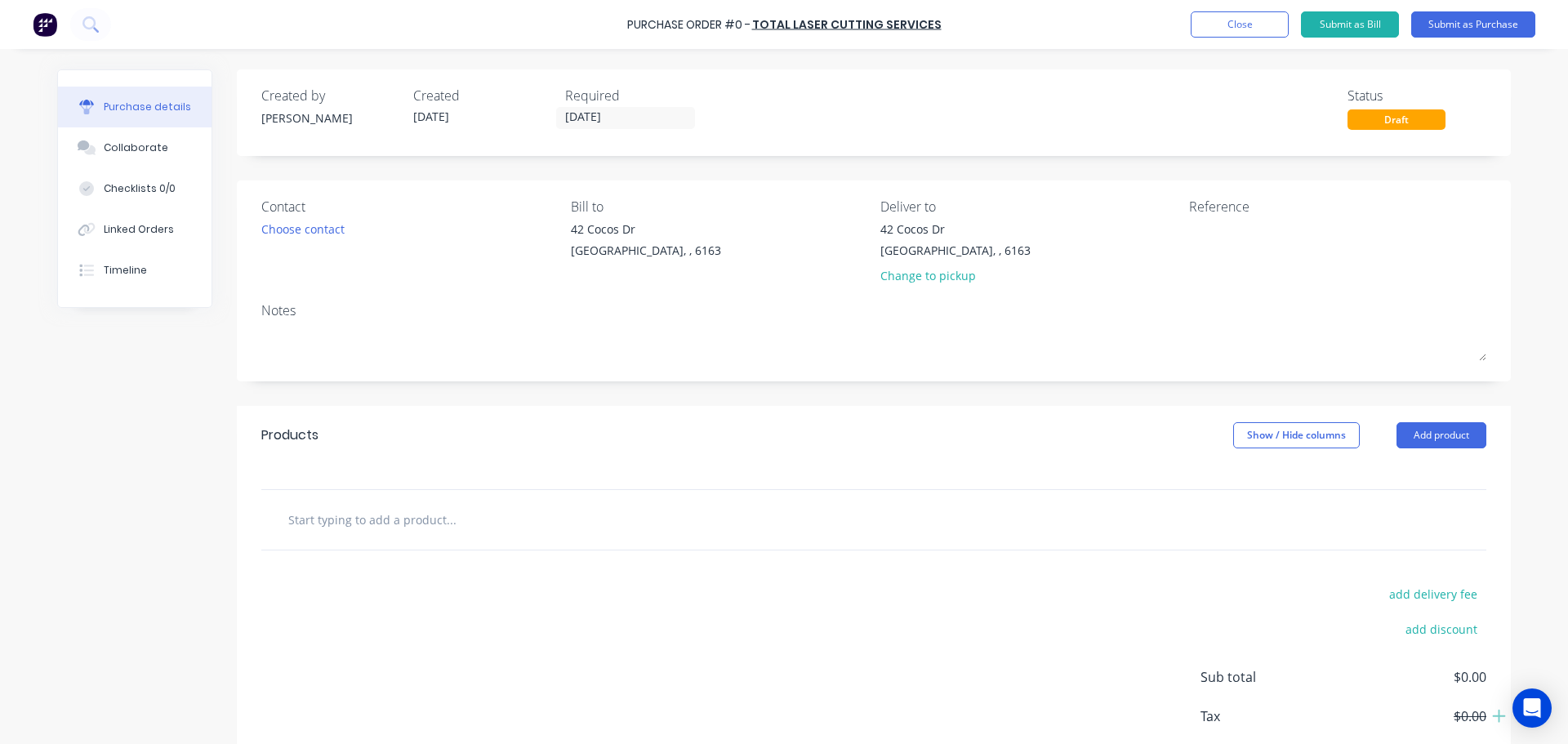
click at [466, 214] on div "Contact" at bounding box center [410, 206] width 298 height 20
click at [312, 232] on div "Choose contact" at bounding box center [303, 229] width 83 height 17
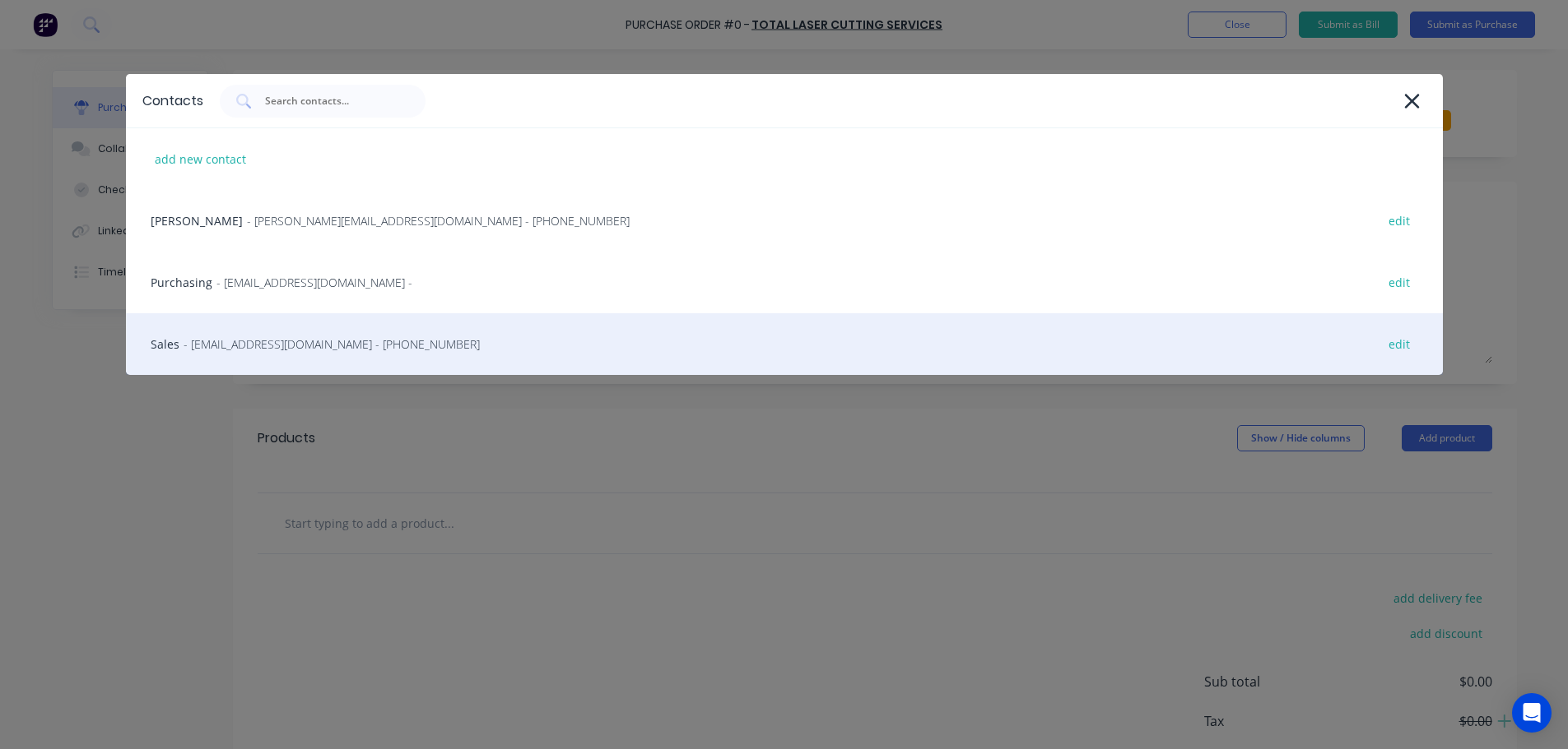
click at [246, 343] on span "- sales@tlcservices.com.au - (08) 9379 0811" at bounding box center [331, 344] width 296 height 17
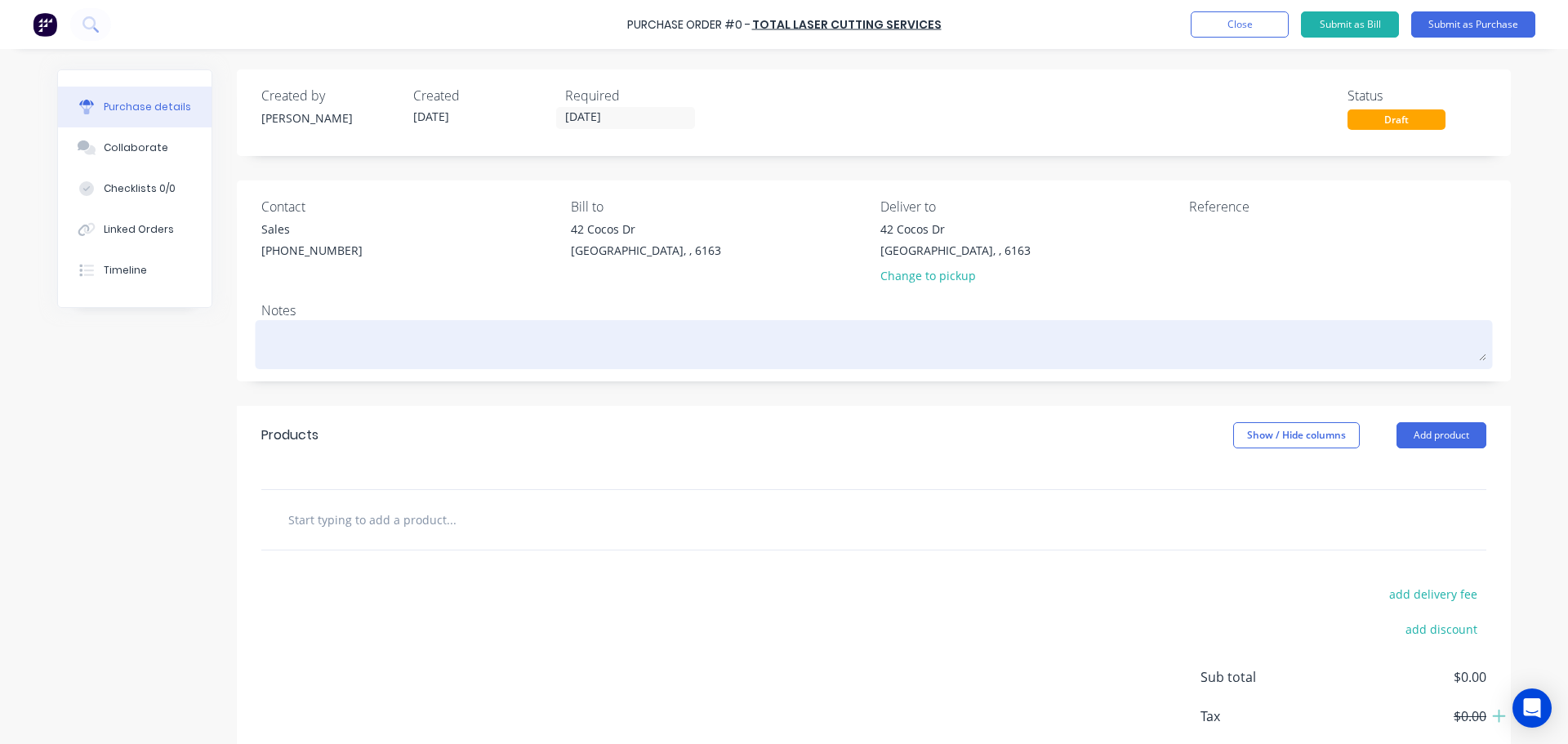
click at [289, 359] on textarea at bounding box center [874, 342] width 1225 height 37
type textarea "x"
type textarea "r"
type textarea "x"
type textarea "re"
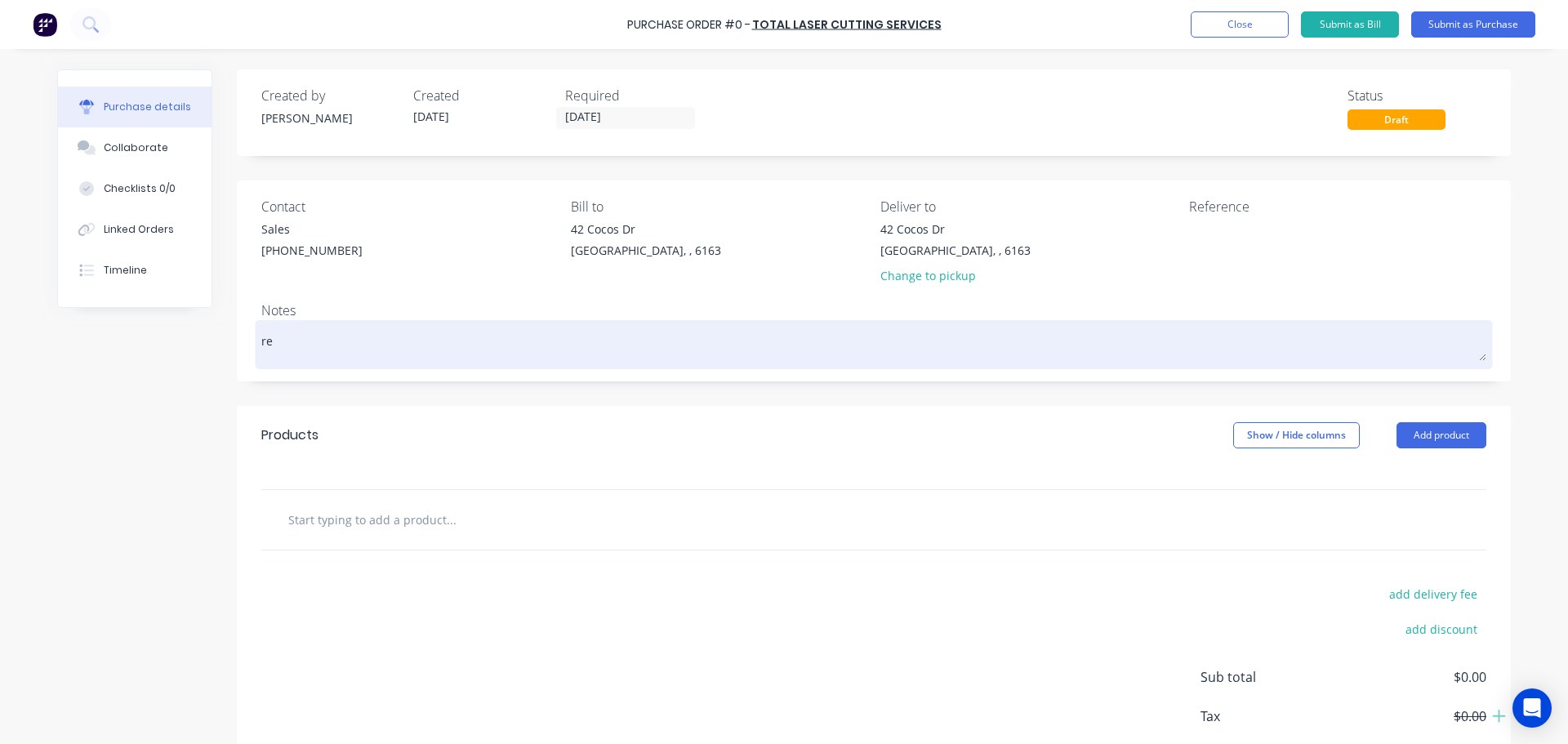
type textarea "x"
type textarea "req"
type textarea "x"
type textarea "req:"
type textarea "x"
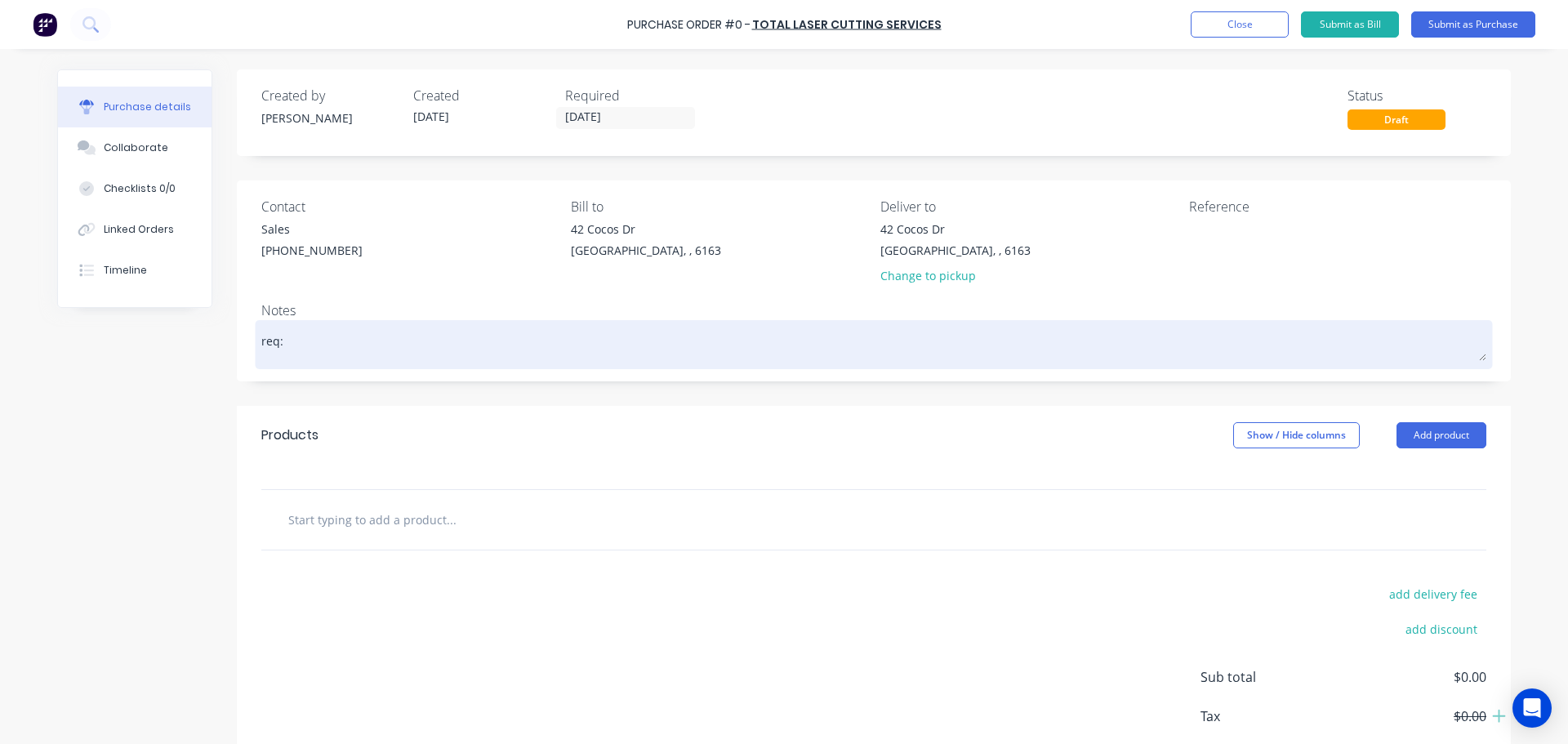
type textarea "req:"
type textarea "x"
type textarea "req: c"
type textarea "x"
type textarea "req: cd"
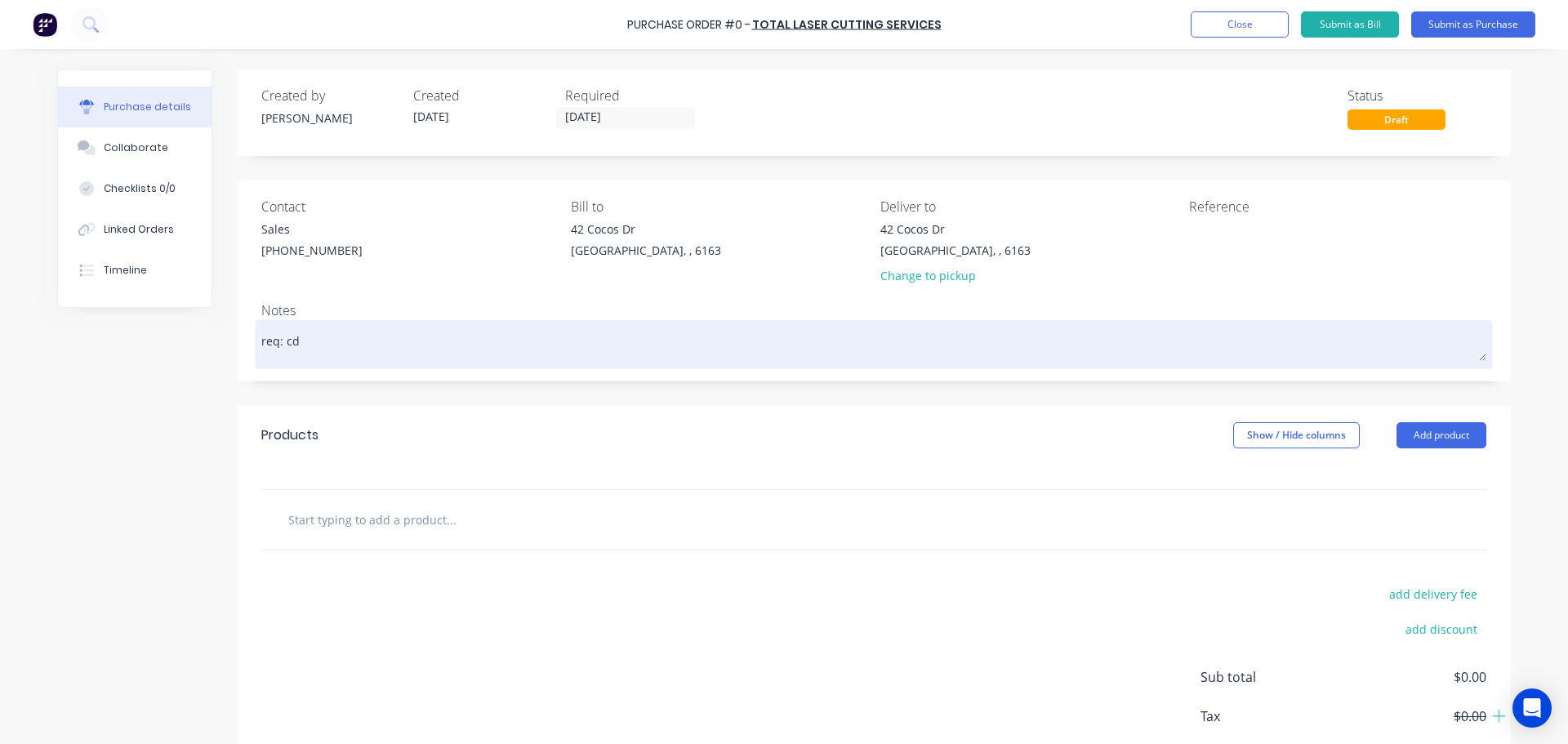
type textarea "x"
type textarea "req: cd"
type textarea "x"
type textarea "req: cd -"
type textarea "x"
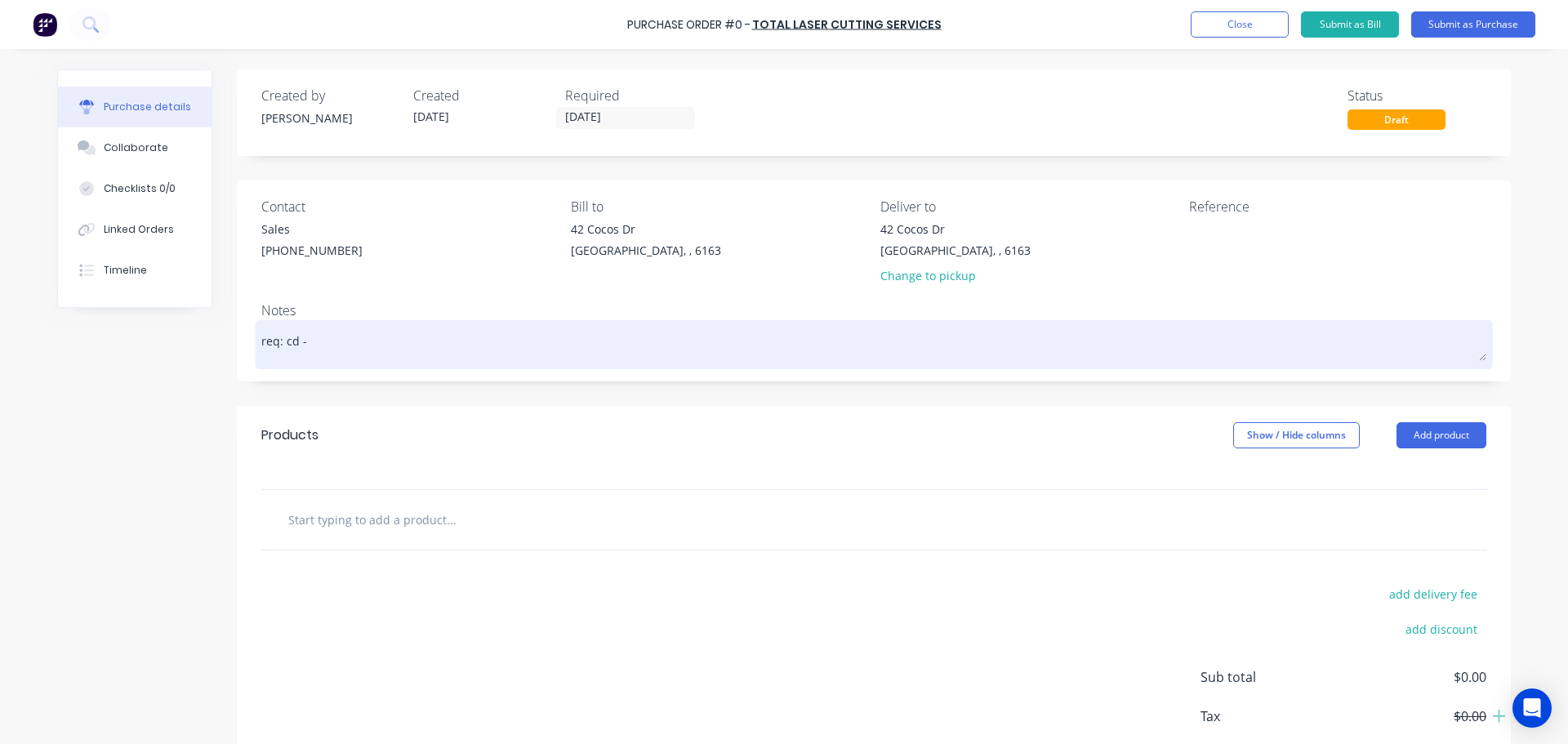
type textarea "req: cd -"
type textarea "x"
type textarea "req: cd -"
type textarea "x"
type textarea "req: cd"
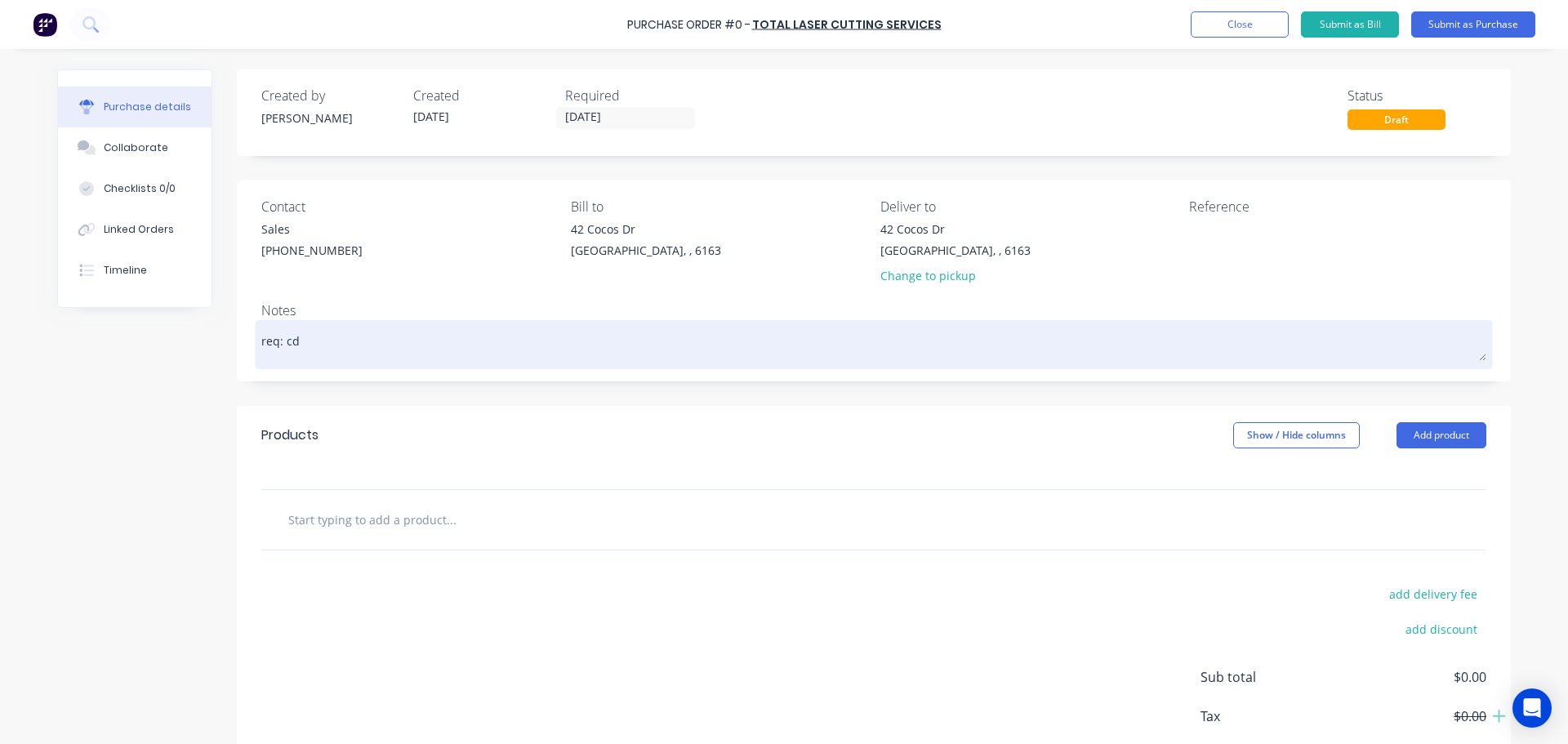
type textarea "x"
type textarea "req: cd"
type textarea "x"
type textarea "req: c"
type textarea "x"
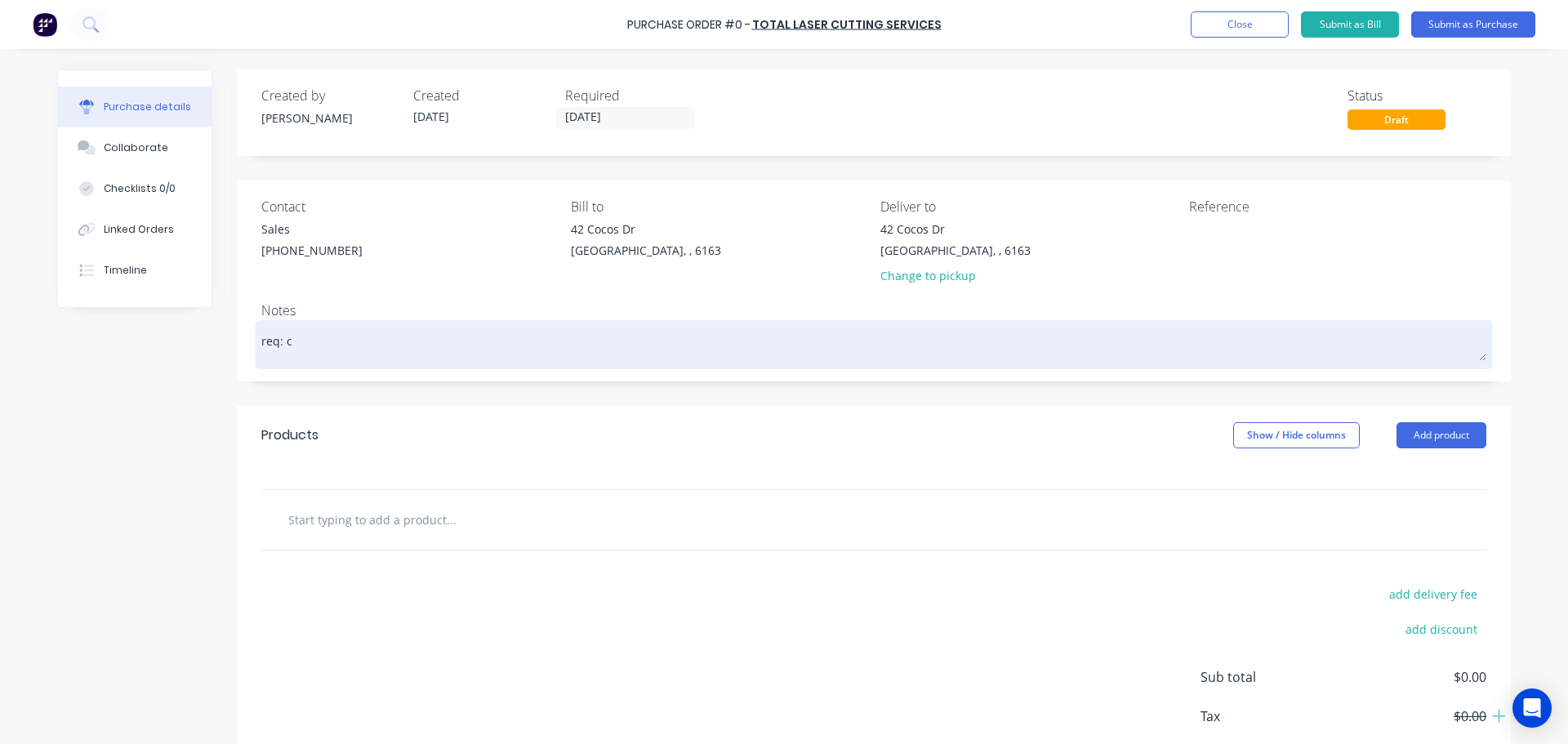
type textarea "req:"
type textarea "x"
type textarea "req:"
type textarea "x"
type textarea "req"
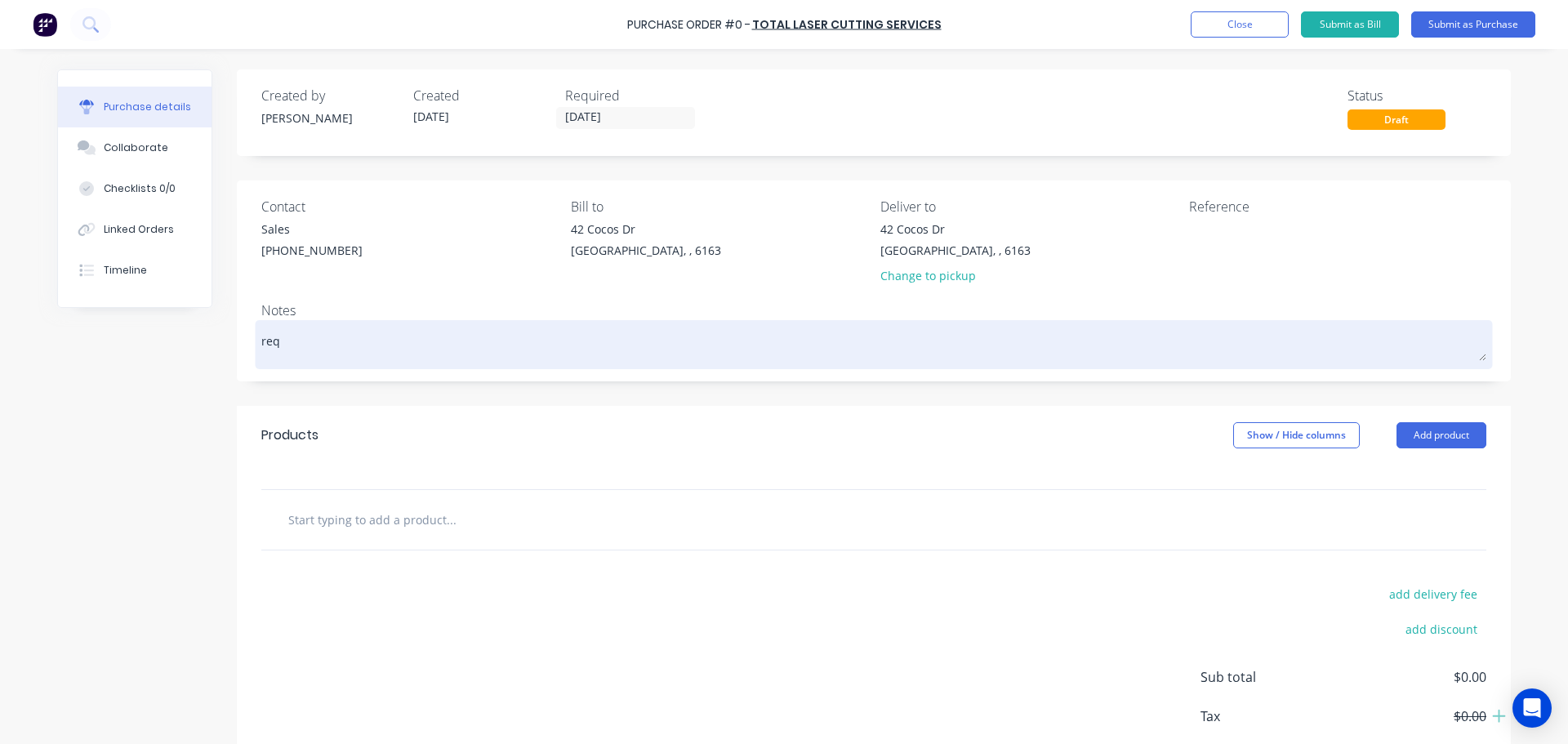
type textarea "x"
type textarea "re"
type textarea "x"
type textarea "r"
type textarea "x"
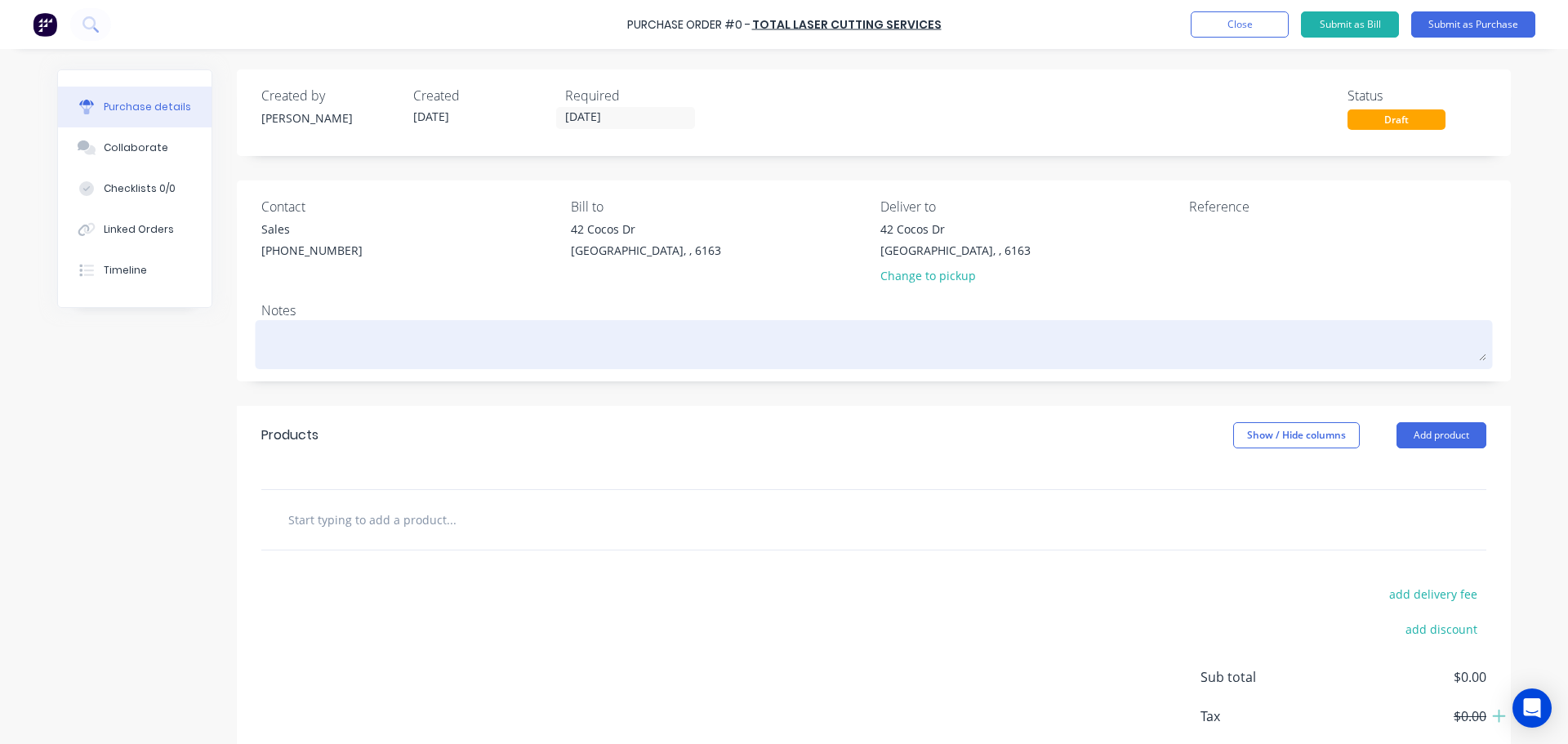
type textarea "R"
type textarea "x"
type textarea "RE"
type textarea "x"
type textarea "REQ"
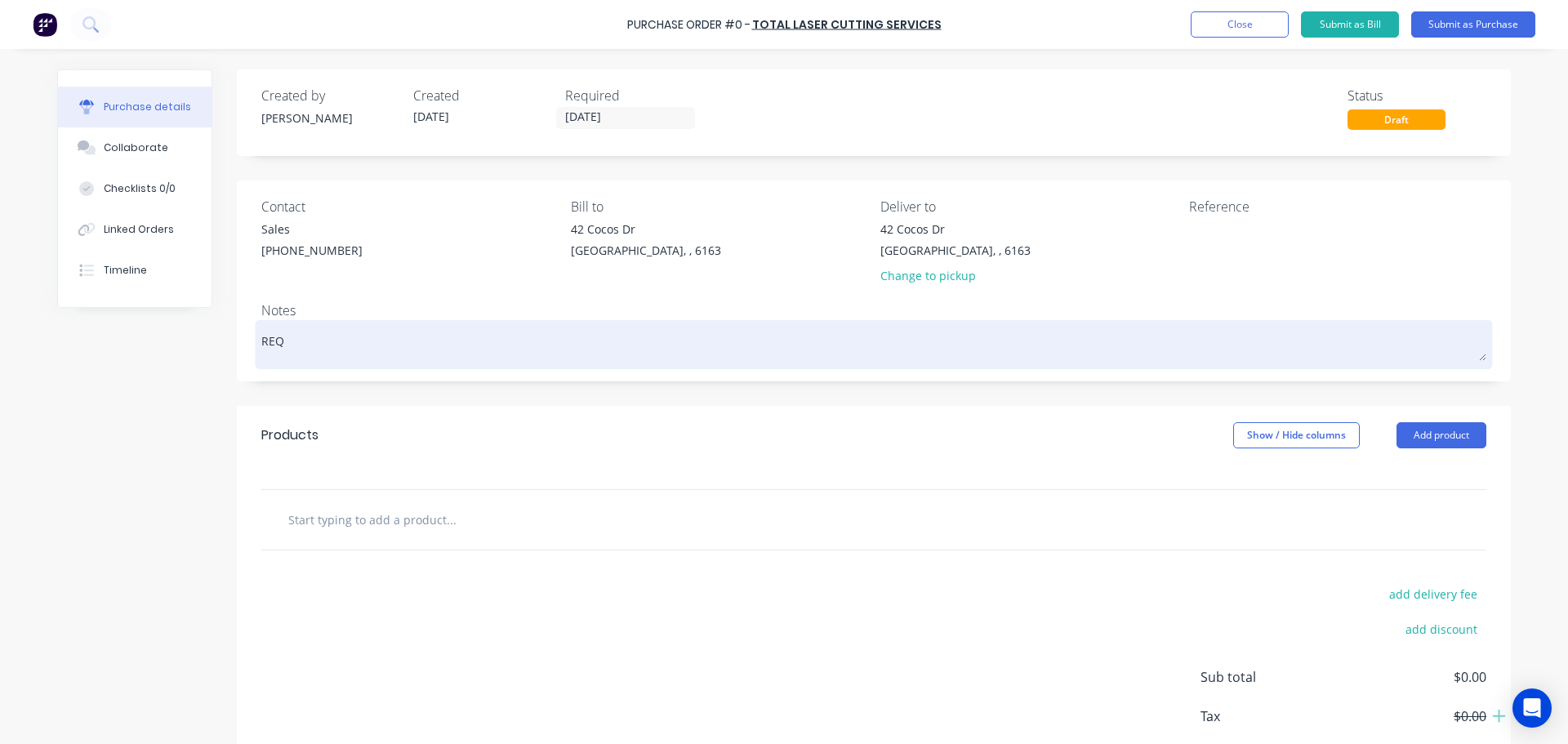
type textarea "x"
type textarea "REQ:"
type textarea "x"
type textarea "REQ:"
type textarea "x"
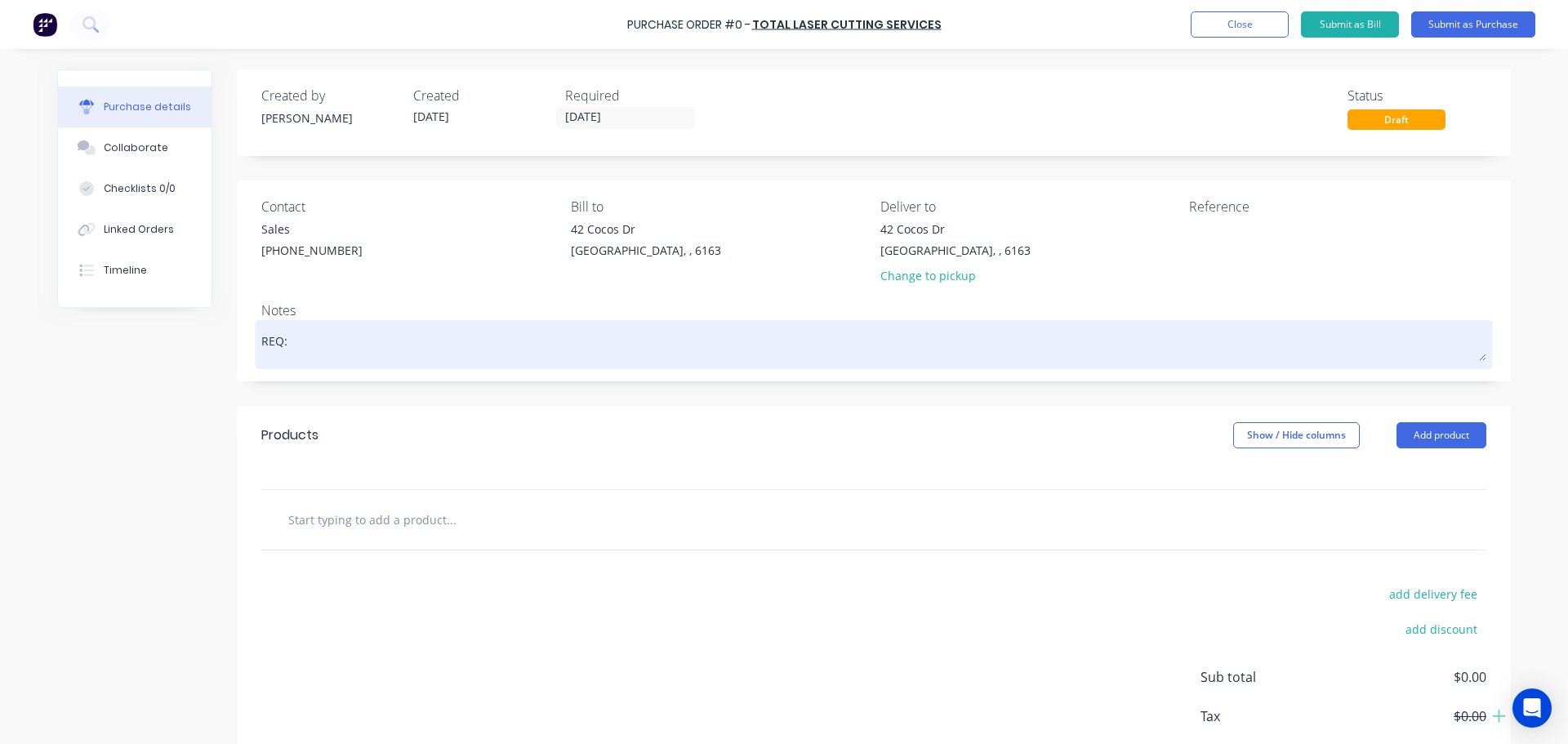
type textarea "REQ: C"
type textarea "x"
type textarea "REQ: CD"
type textarea "x"
type textarea "REQ: CD"
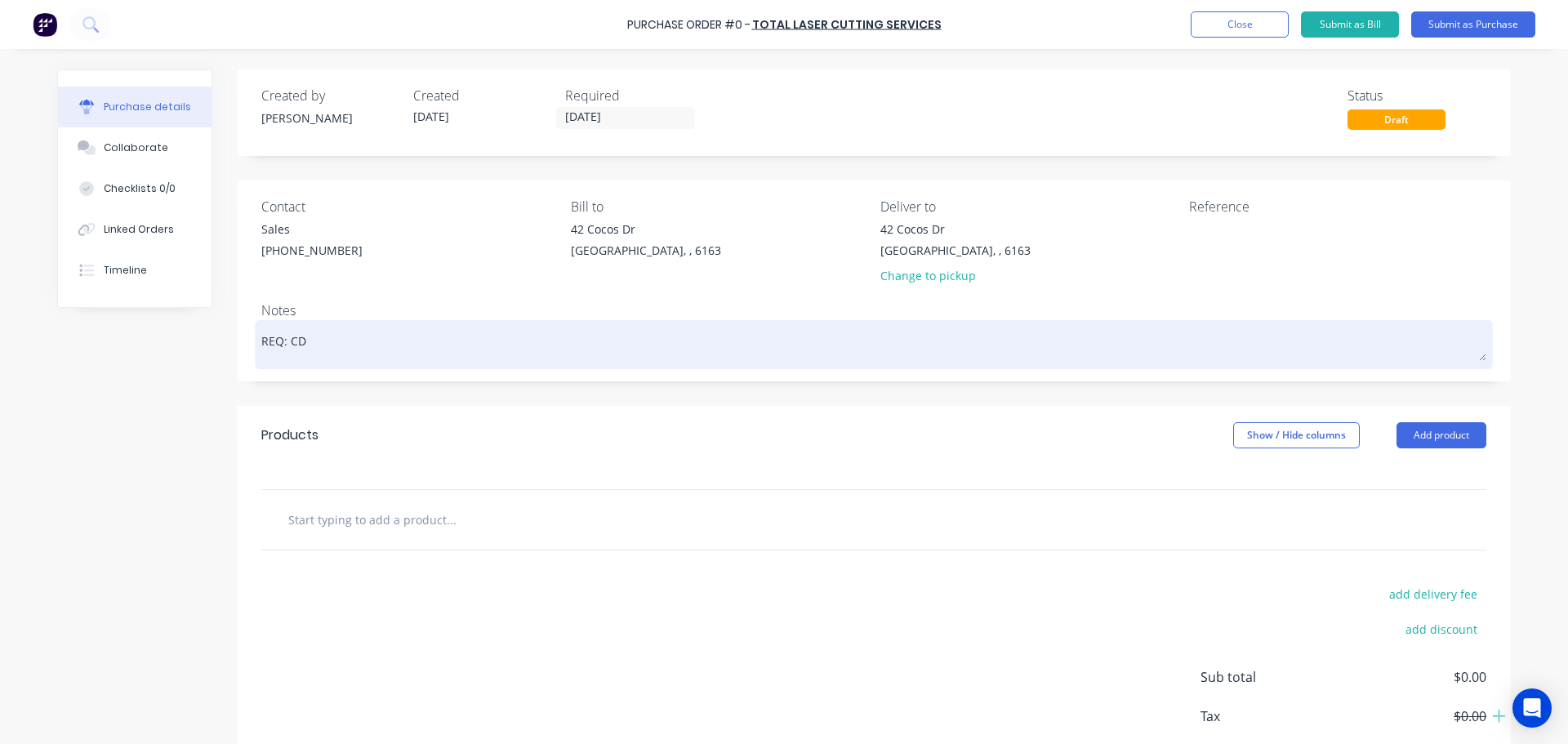
type textarea "x"
type textarea "REQ: CD -"
type textarea "x"
type textarea "REQ: CD -"
type textarea "x"
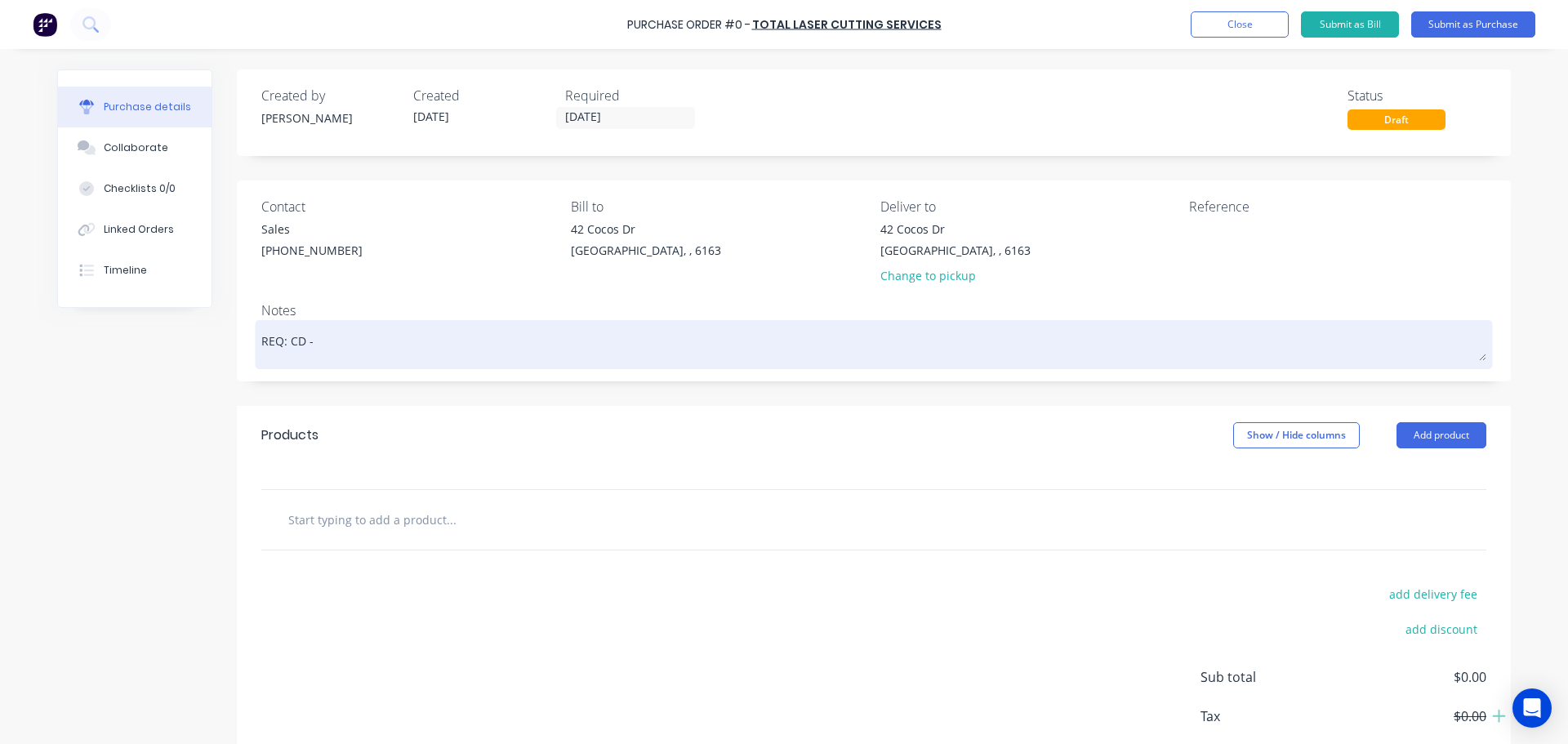
type textarea "REQ: CD - 3"
type textarea "x"
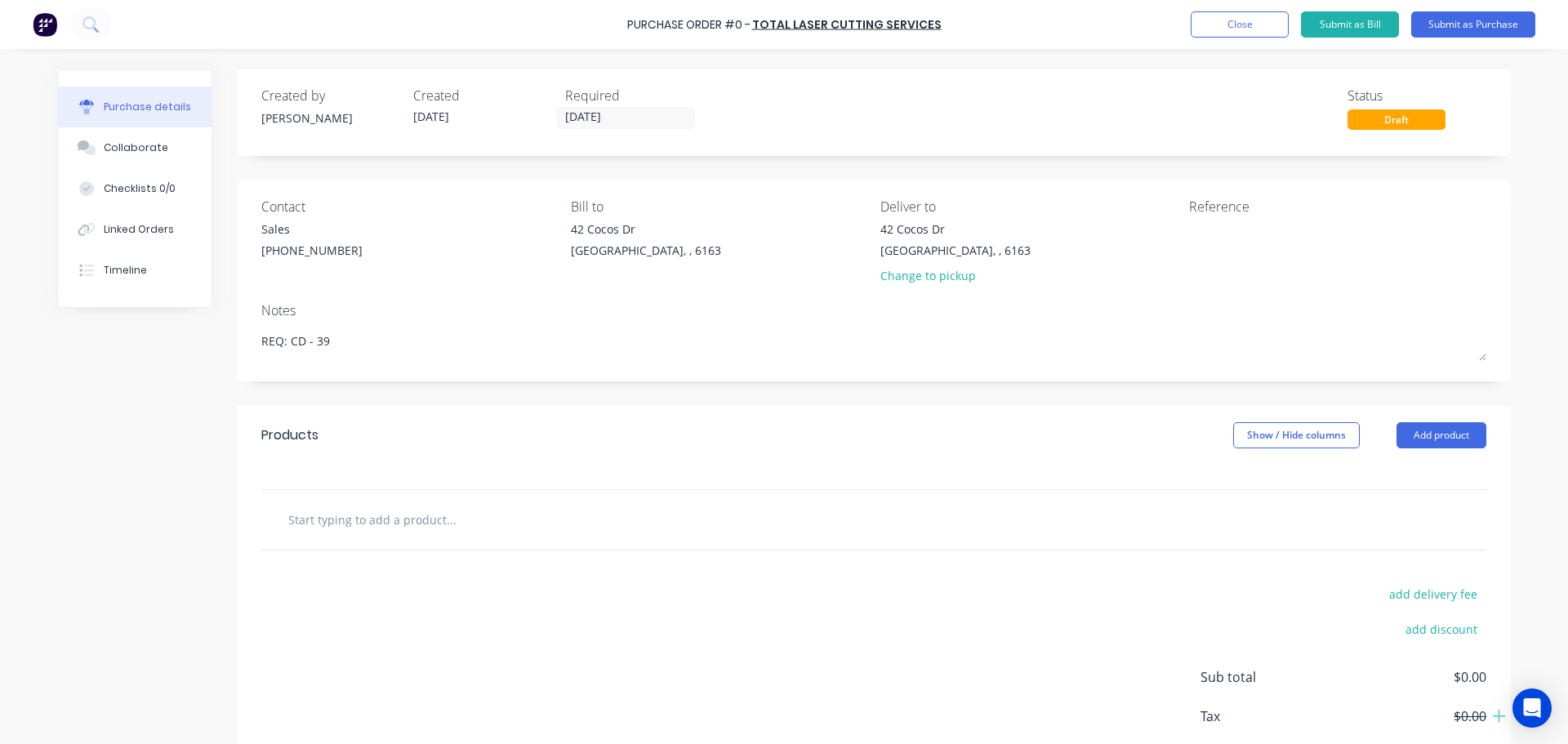
type textarea "REQ: CD - 39"
type textarea "x"
type textarea "REQ: CD - 39"
click at [573, 595] on div "add delivery fee add discount Sub total $0.00 Tax $0.00 Total $0.00" at bounding box center [873, 685] width 1274 height 269
click at [495, 517] on input "text" at bounding box center [450, 520] width 327 height 33
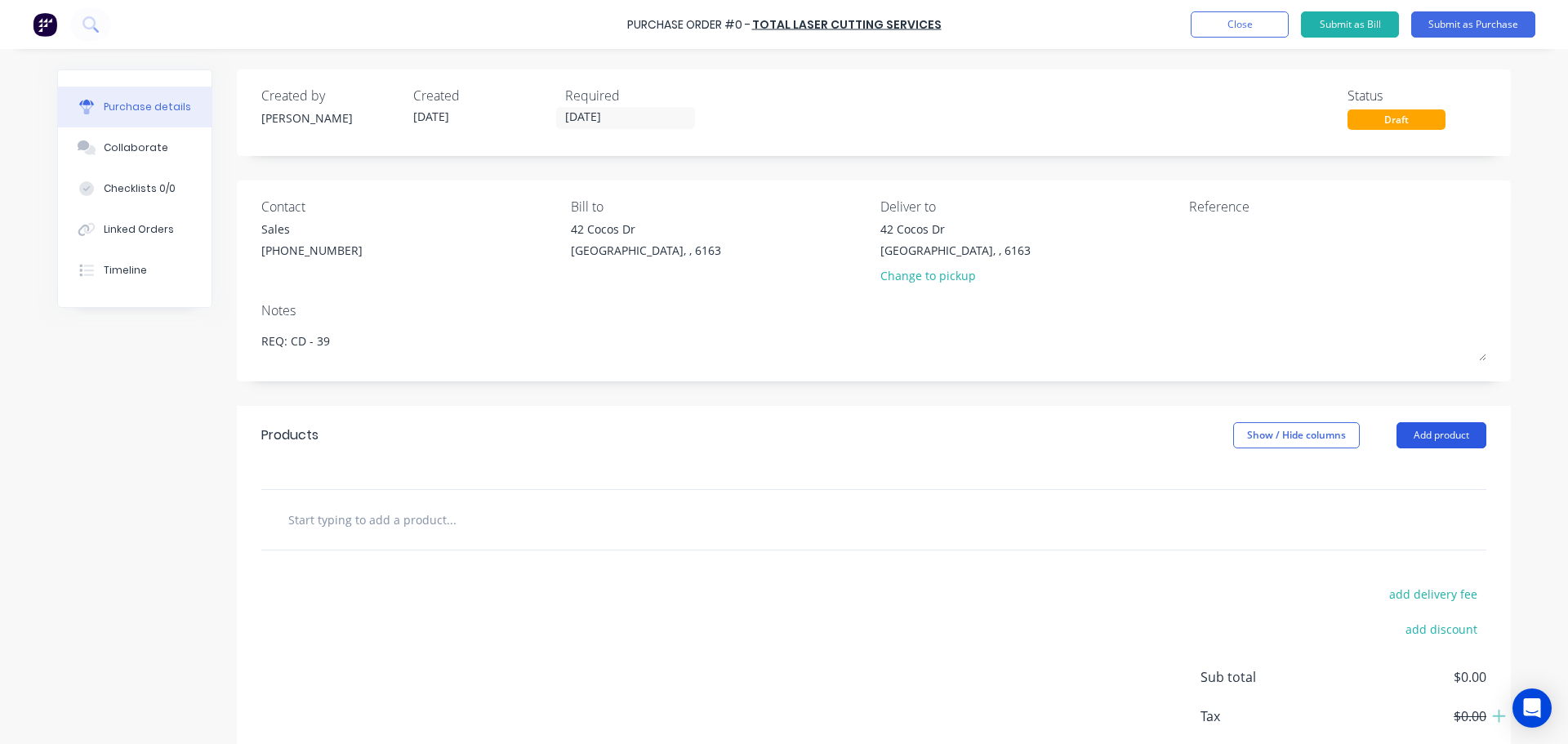
click at [1432, 427] on button "Add product" at bounding box center [1441, 435] width 90 height 26
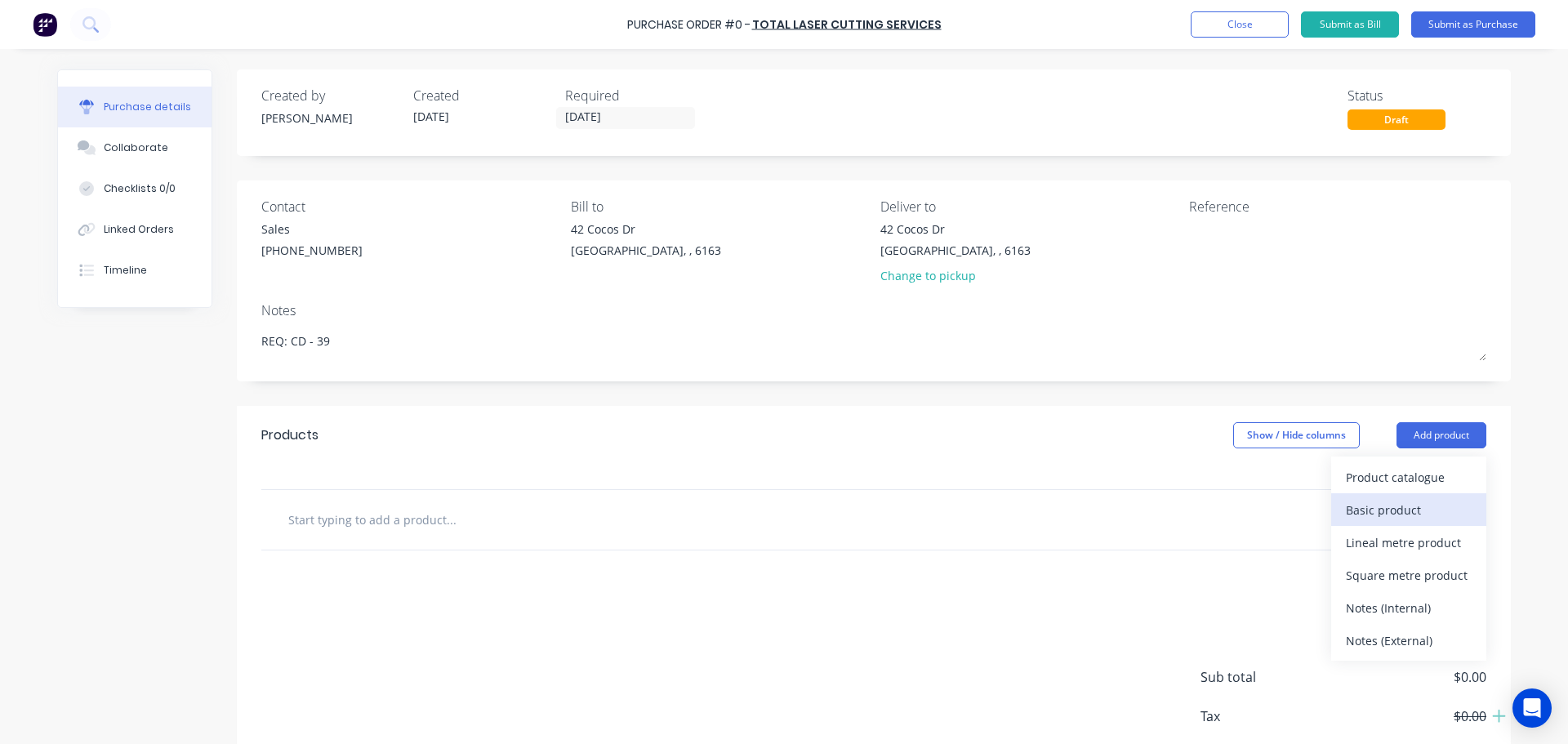
click at [1394, 509] on div "Basic product" at bounding box center [1408, 511] width 126 height 24
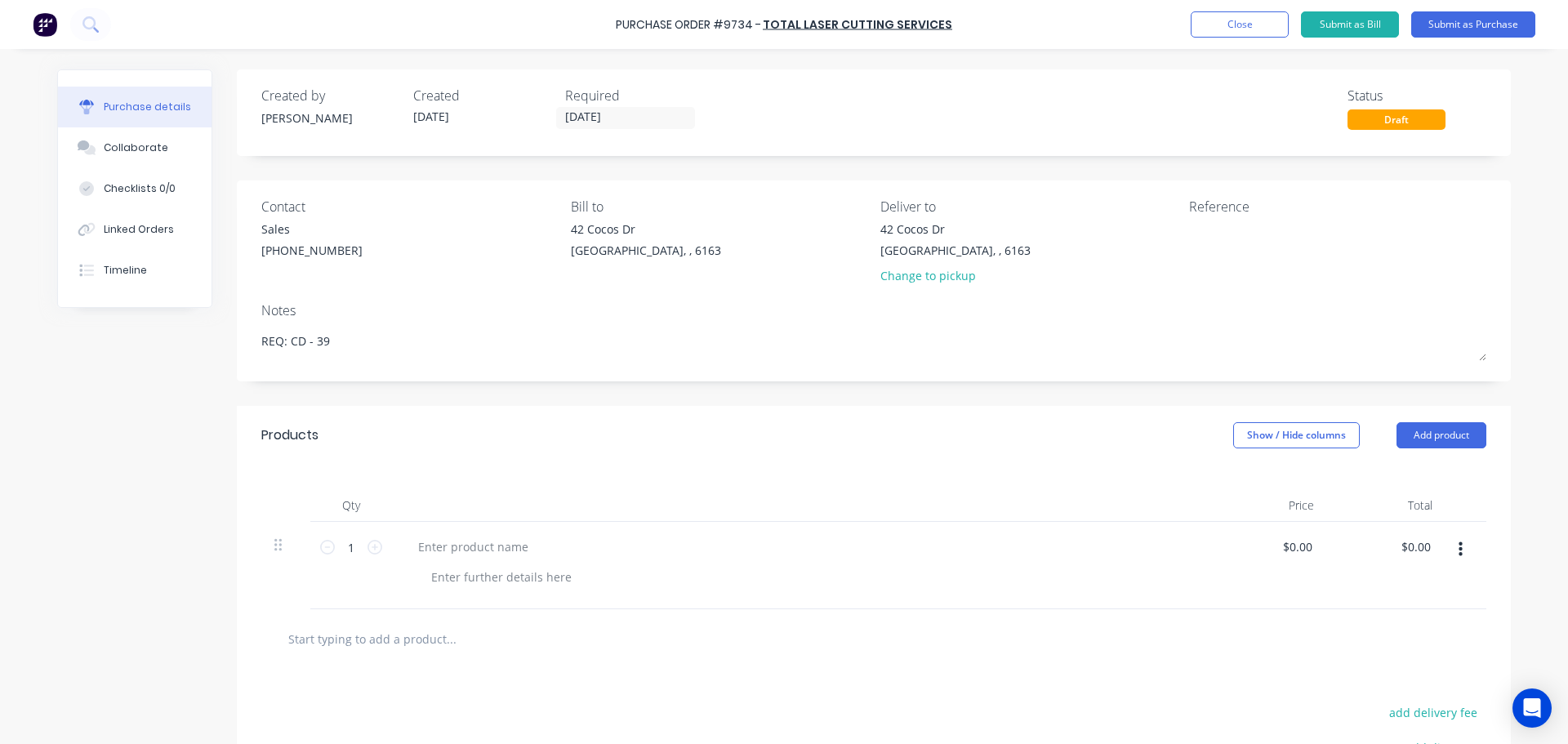
type textarea "x"
drag, startPoint x: 614, startPoint y: 11, endPoint x: 944, endPoint y: 36, distance: 330.9
click at [944, 36] on div "Purchase Order #9734 - Total Laser Cutting Services Add product Close Submit as…" at bounding box center [784, 24] width 1568 height 49
copy div "Purchase Order #9734 - Total Laser Cutting Services Add product Close Submit as…"
click at [1195, 255] on textarea at bounding box center [1291, 239] width 204 height 37
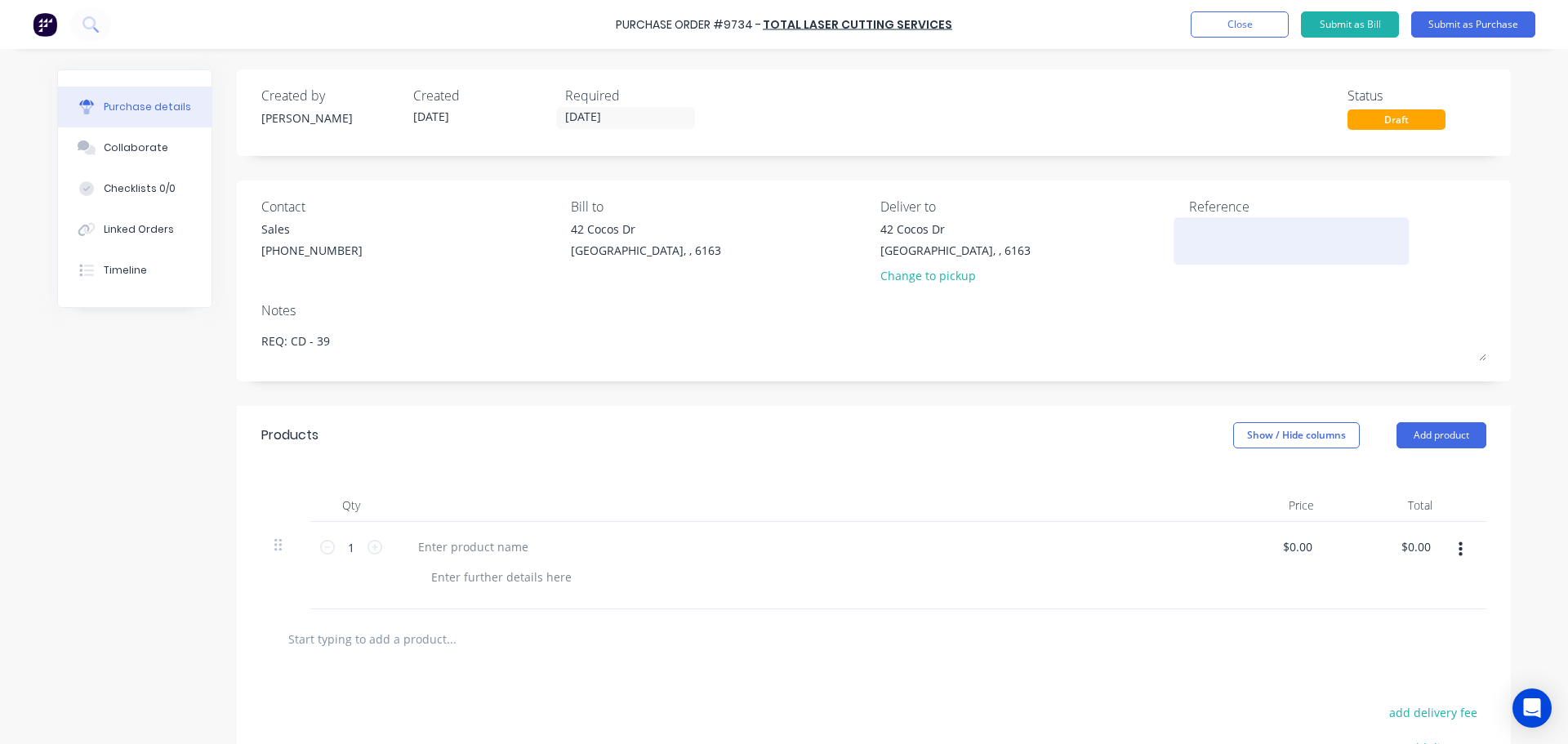
paste textarea "Purchase Order #9734 - Total Laser Cutting Services"
type textarea "Purchase Order #9734 - Total Laser Cutting Services"
type textarea "x"
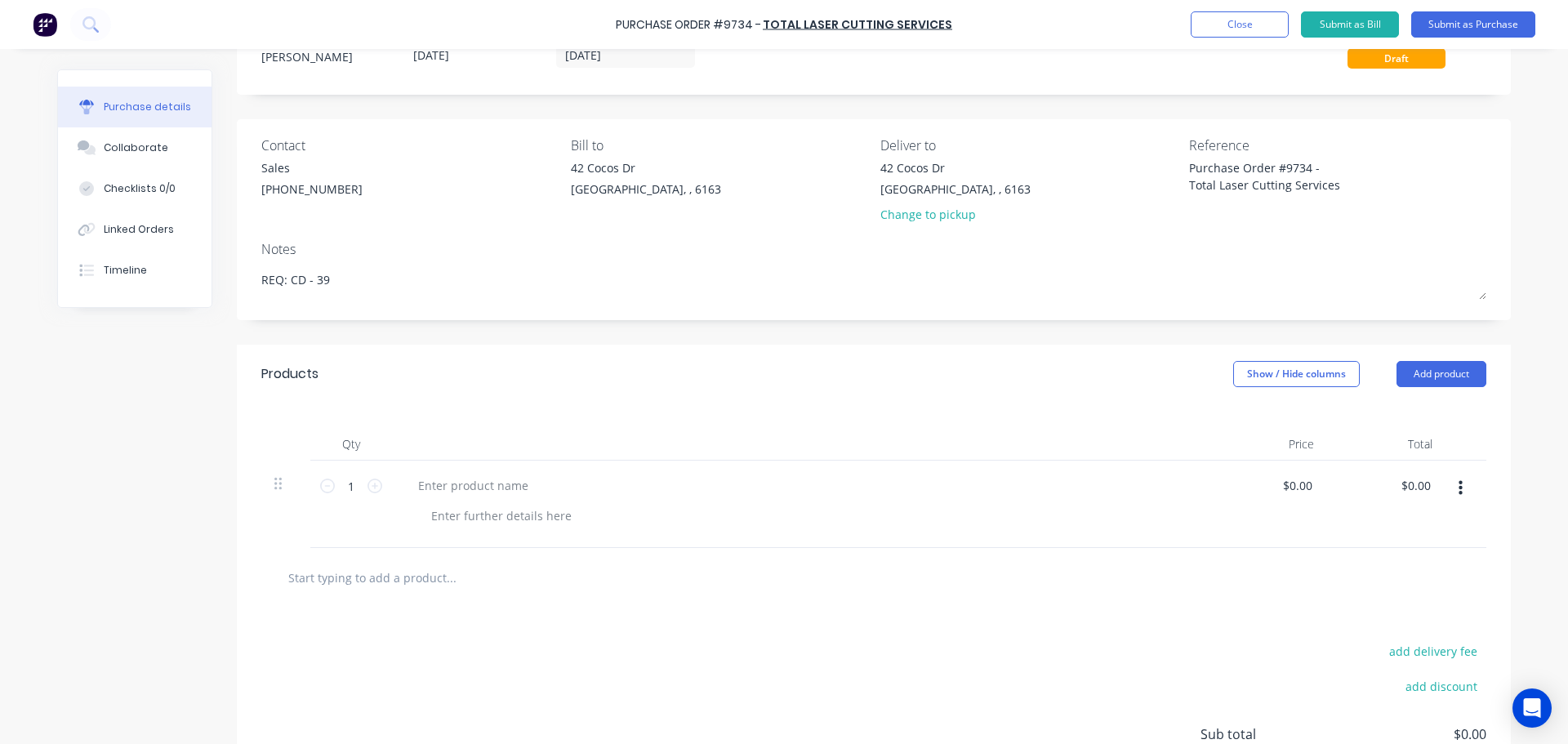
scroll to position [82, 0]
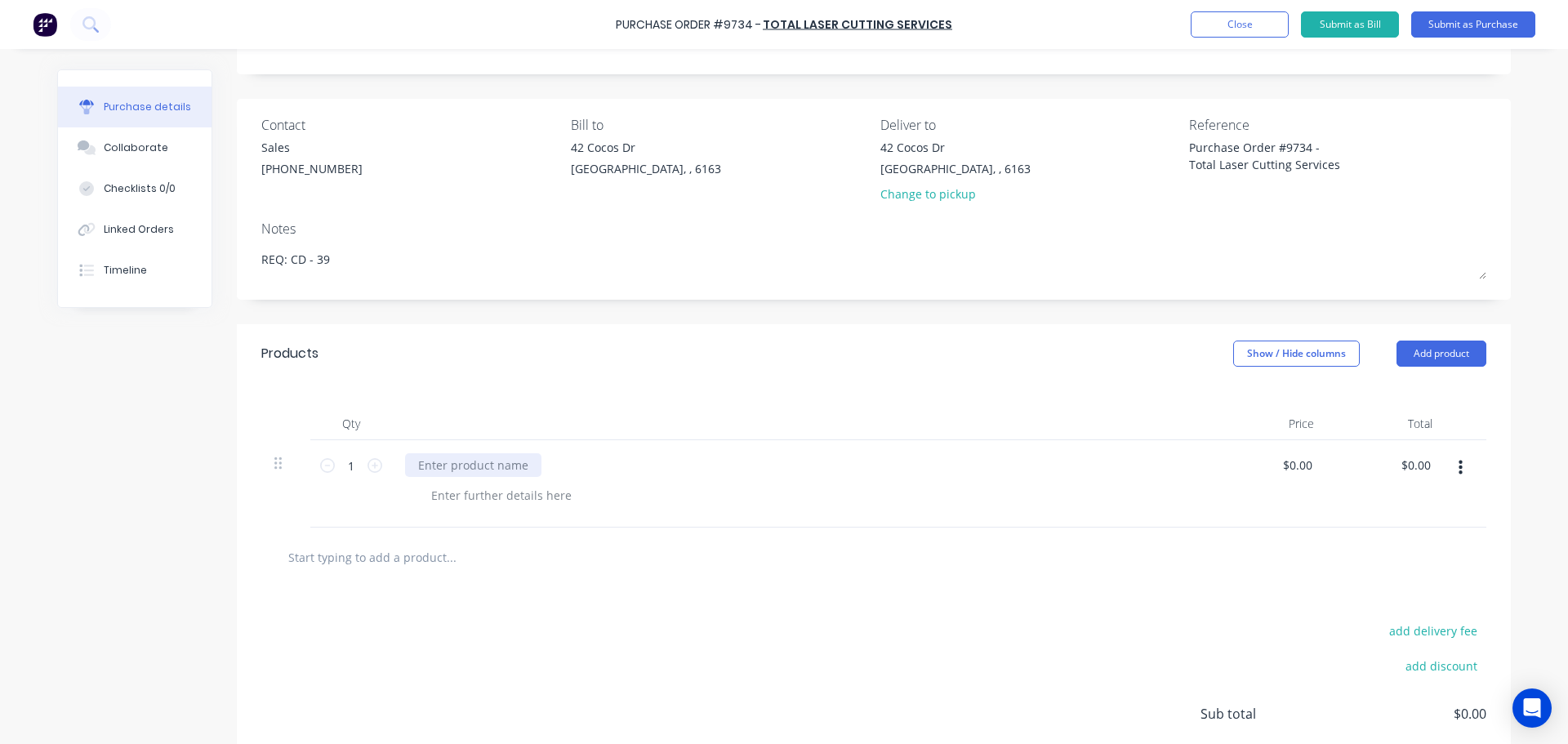
click at [467, 463] on div at bounding box center [473, 465] width 136 height 24
paste div
click at [353, 470] on input "1" at bounding box center [351, 465] width 33 height 25
click at [616, 466] on div "Ø49mm OD x Ø30mm ID x 2mm thick - G250 Mild Steel" at bounding box center [568, 465] width 326 height 24
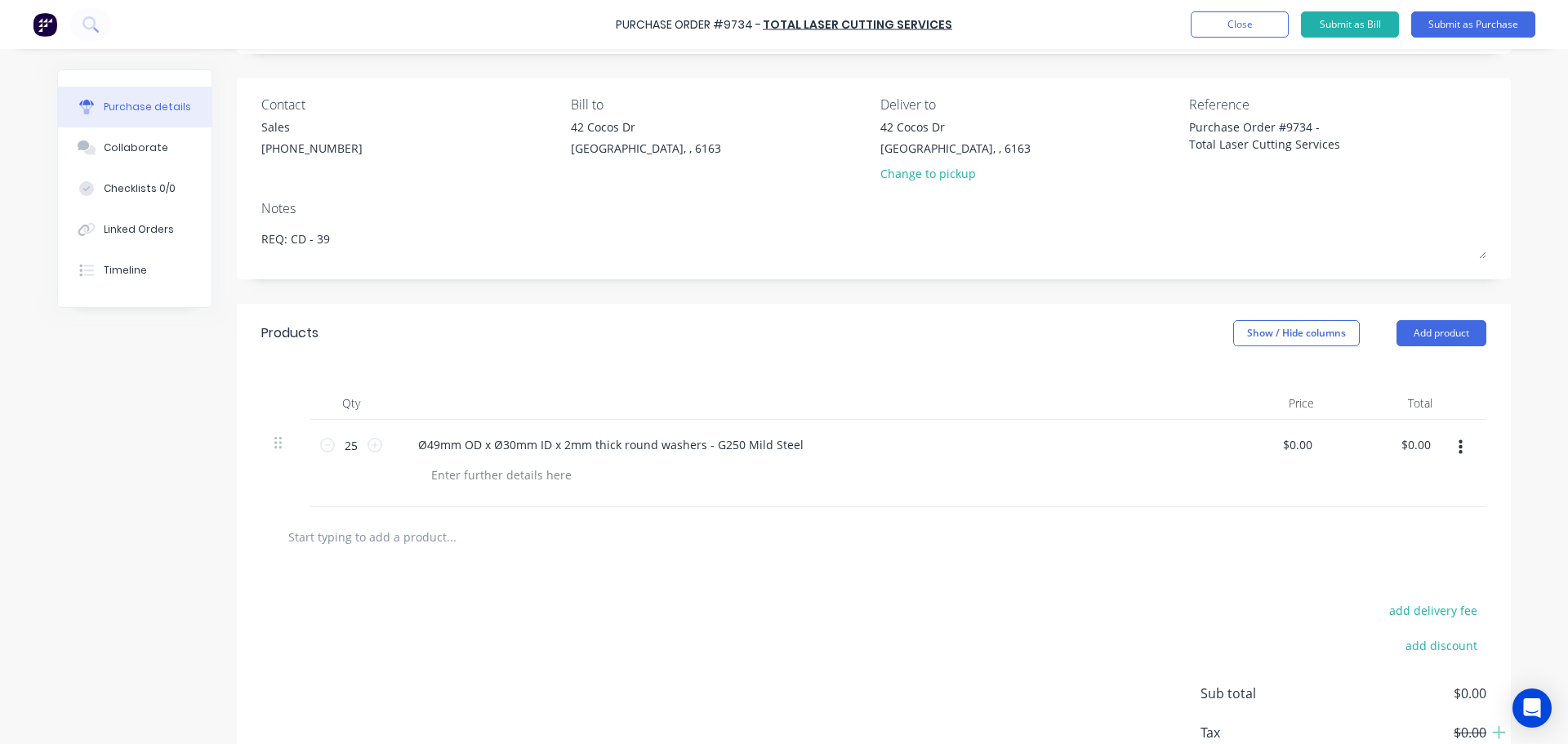
scroll to position [163, 0]
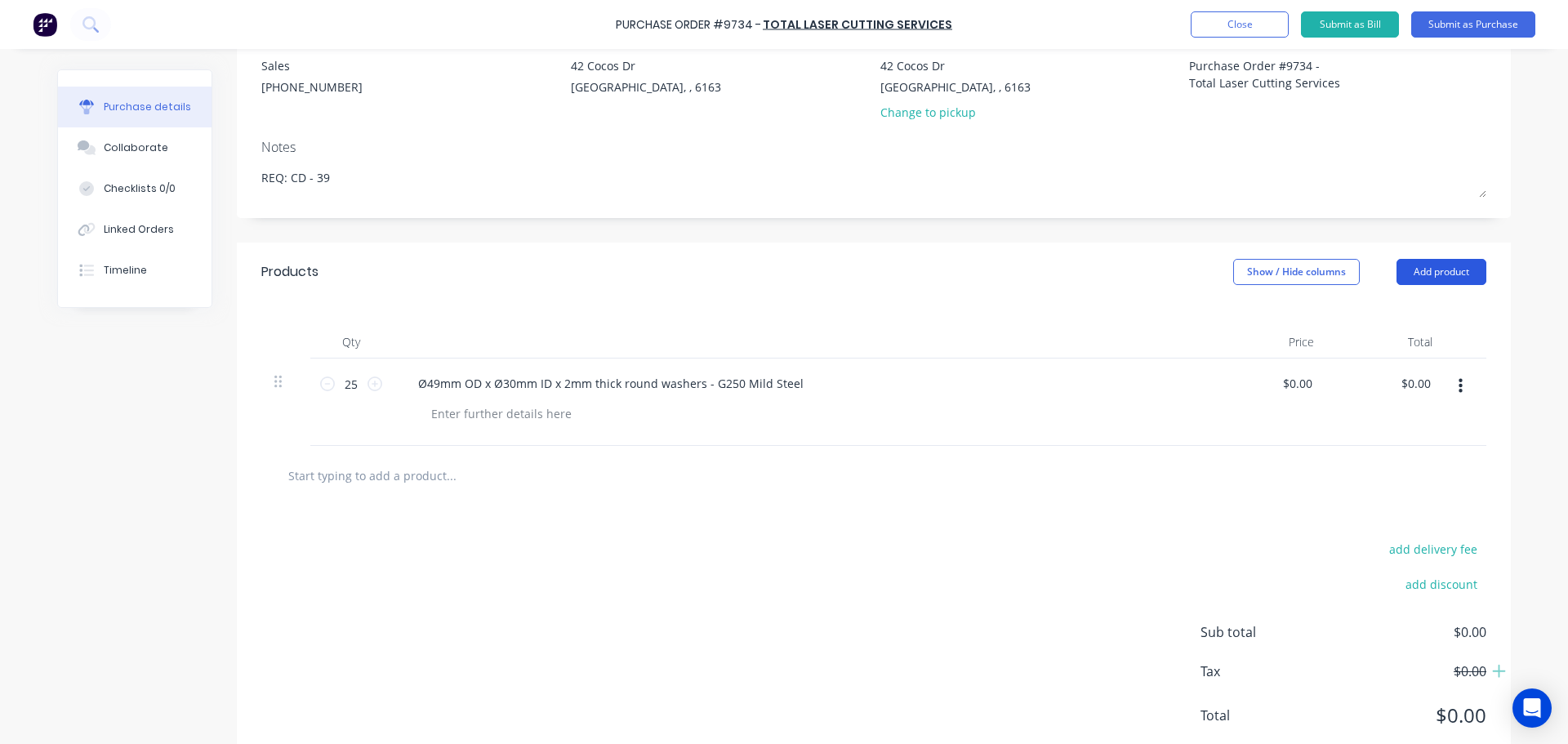
click at [1446, 282] on button "Add product" at bounding box center [1441, 272] width 90 height 26
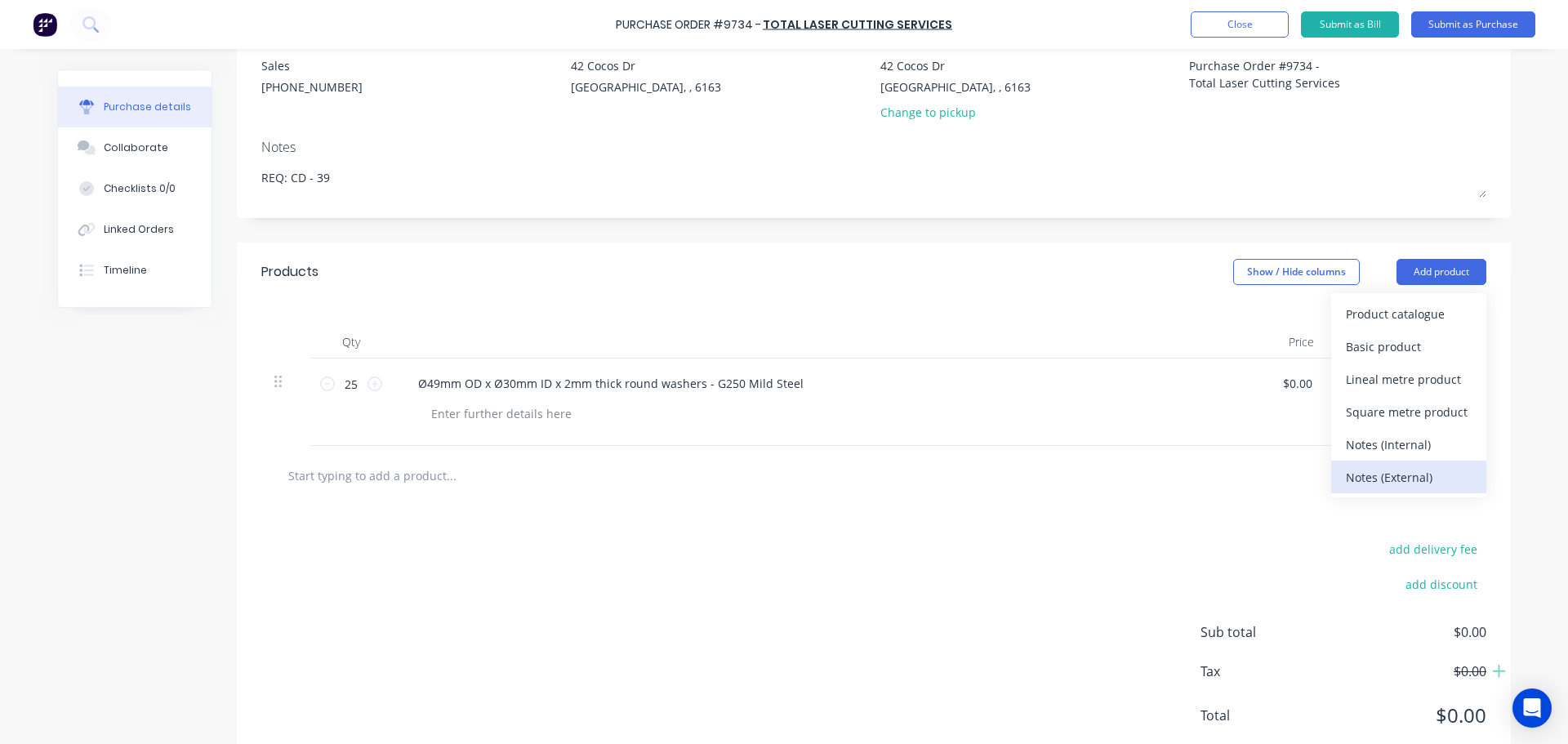
click at [1376, 483] on div "Notes (External)" at bounding box center [1408, 478] width 126 height 24
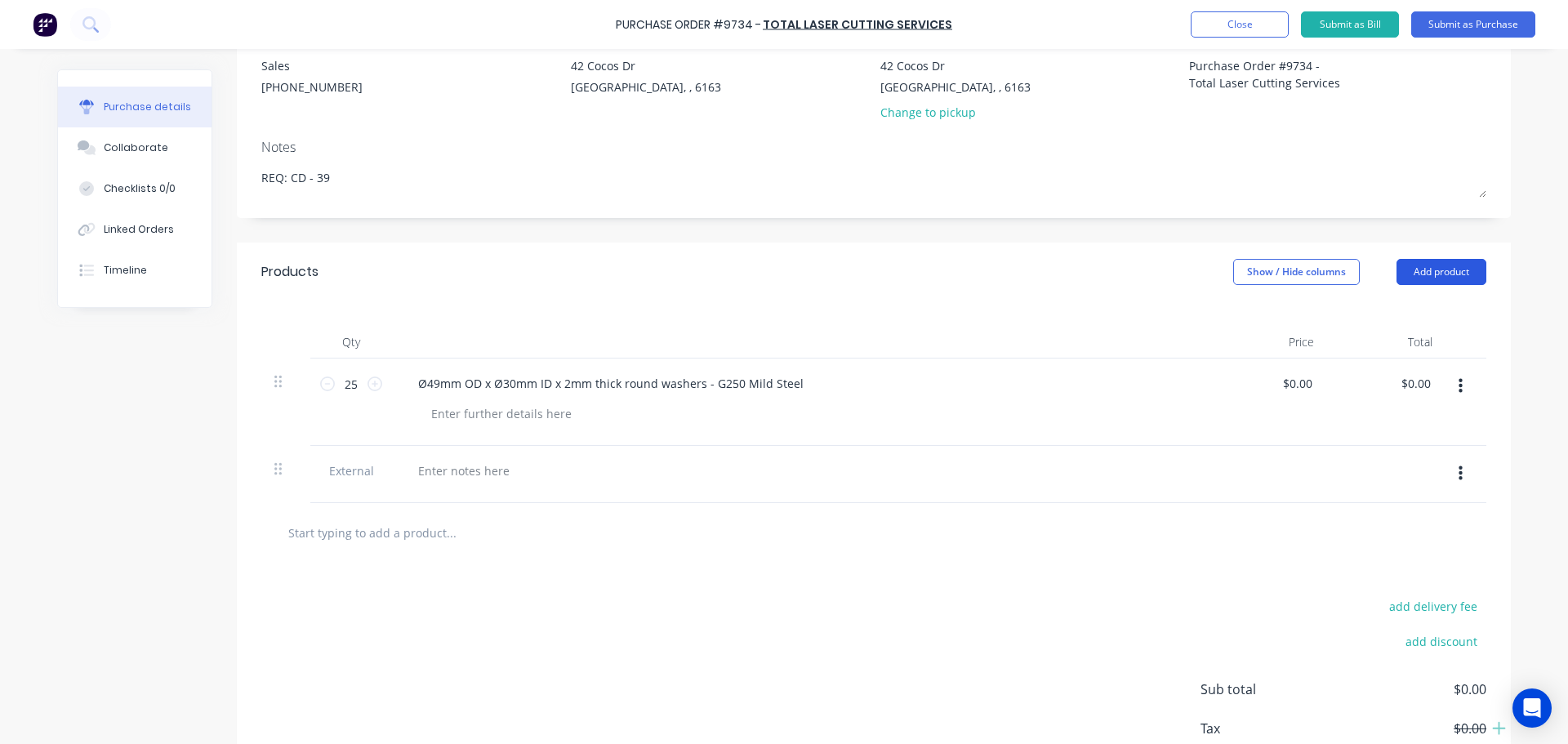
click at [1448, 269] on button "Add product" at bounding box center [1441, 272] width 90 height 26
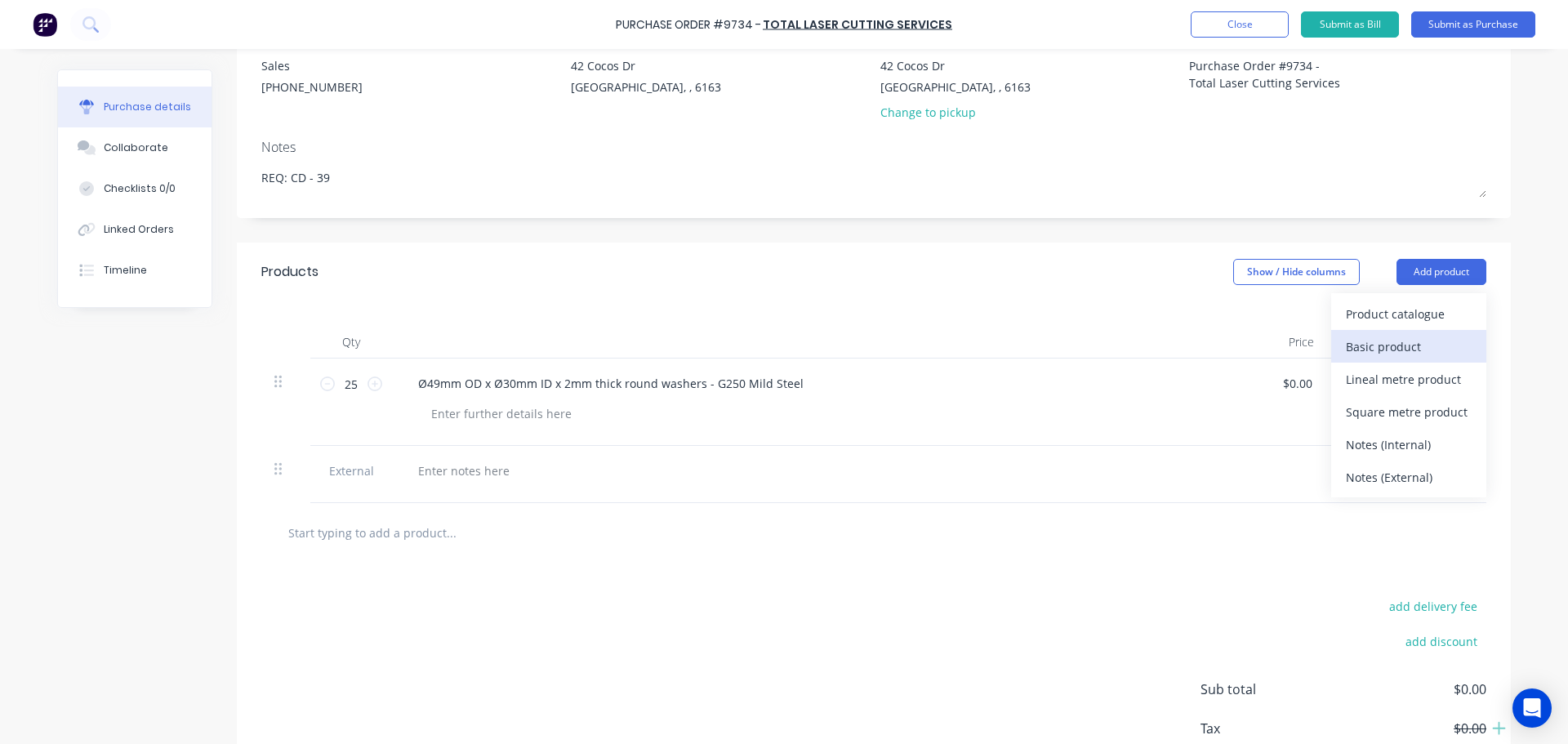
click at [1384, 340] on div "Basic product" at bounding box center [1408, 347] width 126 height 24
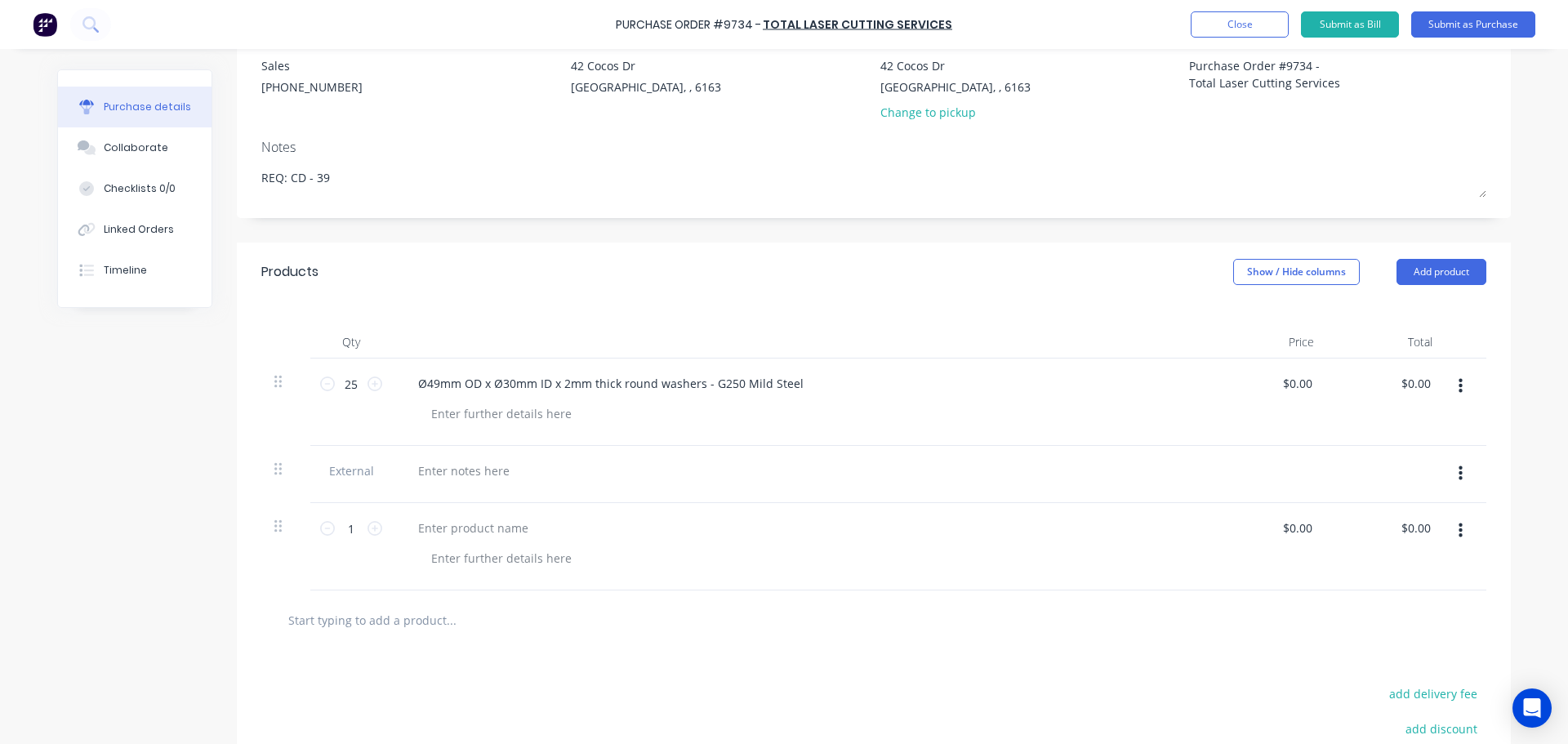
click at [1459, 475] on icon "button" at bounding box center [1461, 474] width 4 height 18
click at [1376, 541] on button "Delete" at bounding box center [1410, 550] width 139 height 33
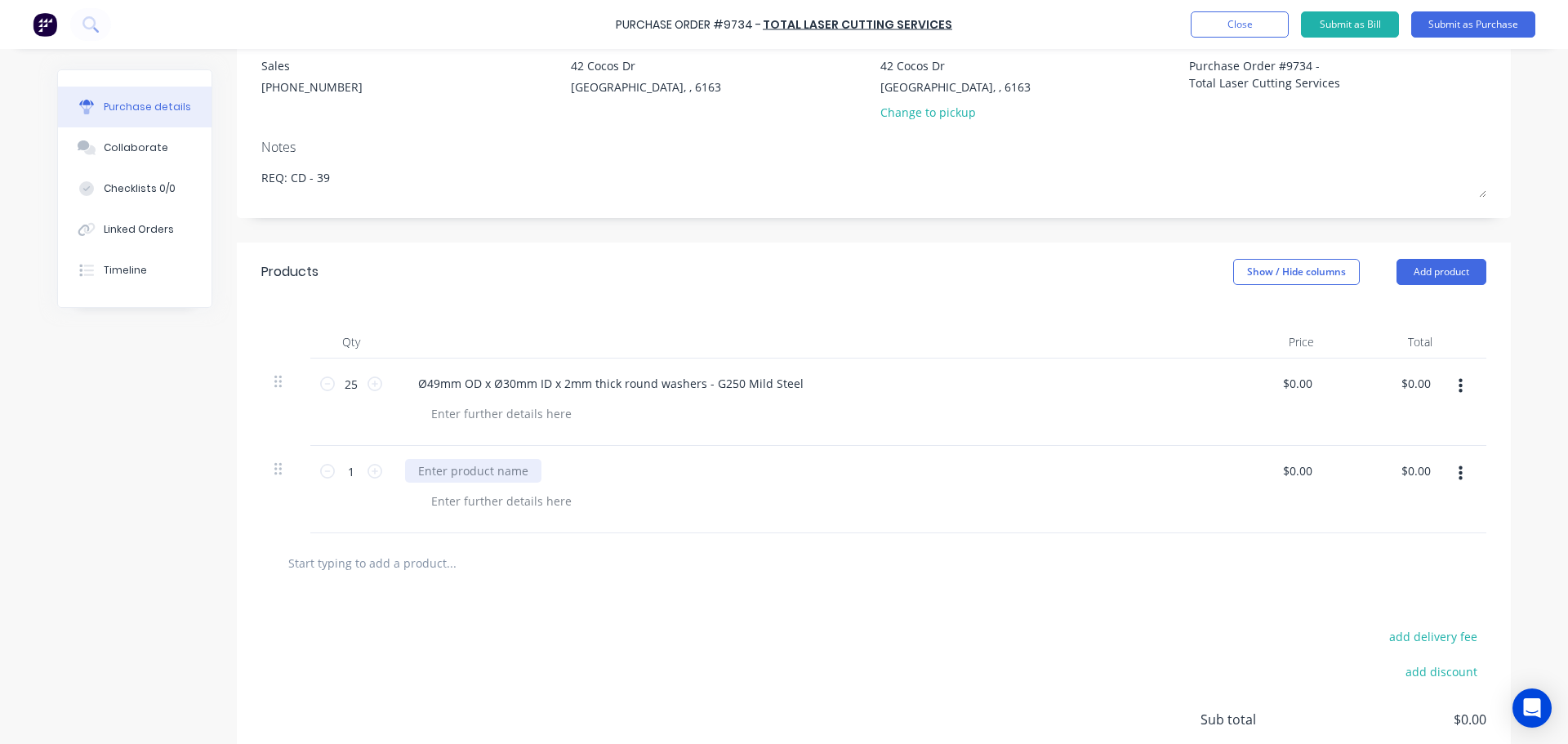
click at [433, 471] on div at bounding box center [473, 471] width 136 height 24
click at [459, 499] on div at bounding box center [502, 501] width 166 height 24
click at [1459, 475] on icon "button" at bounding box center [1461, 474] width 4 height 18
click at [501, 485] on div at bounding box center [800, 490] width 817 height 88
drag, startPoint x: 488, startPoint y: 468, endPoint x: 482, endPoint y: 477, distance: 10.8
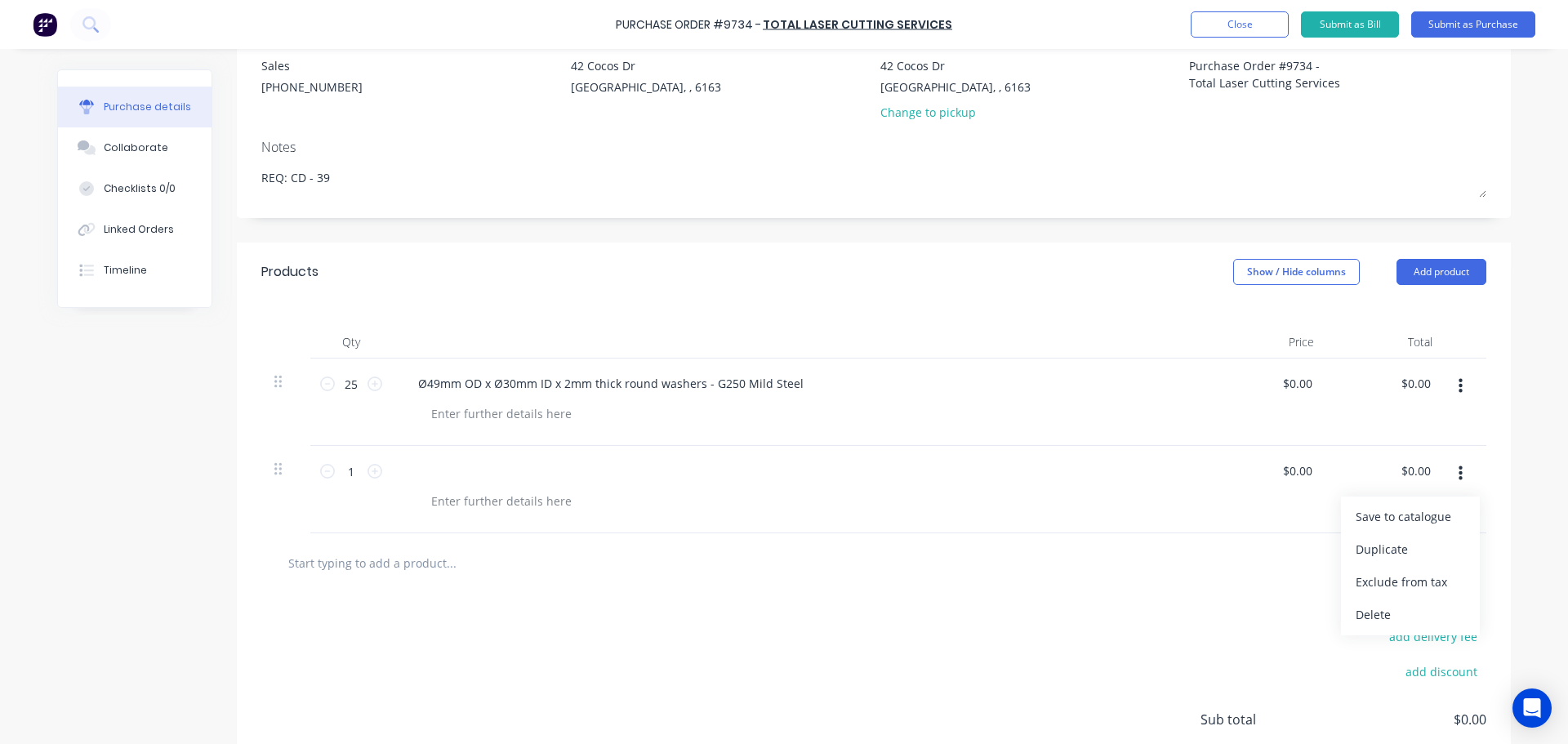
click at [487, 469] on div at bounding box center [800, 471] width 791 height 24
click at [480, 478] on div at bounding box center [800, 471] width 791 height 24
click at [1450, 472] on button "button" at bounding box center [1461, 474] width 39 height 29
click at [1365, 619] on button "Delete" at bounding box center [1410, 615] width 139 height 33
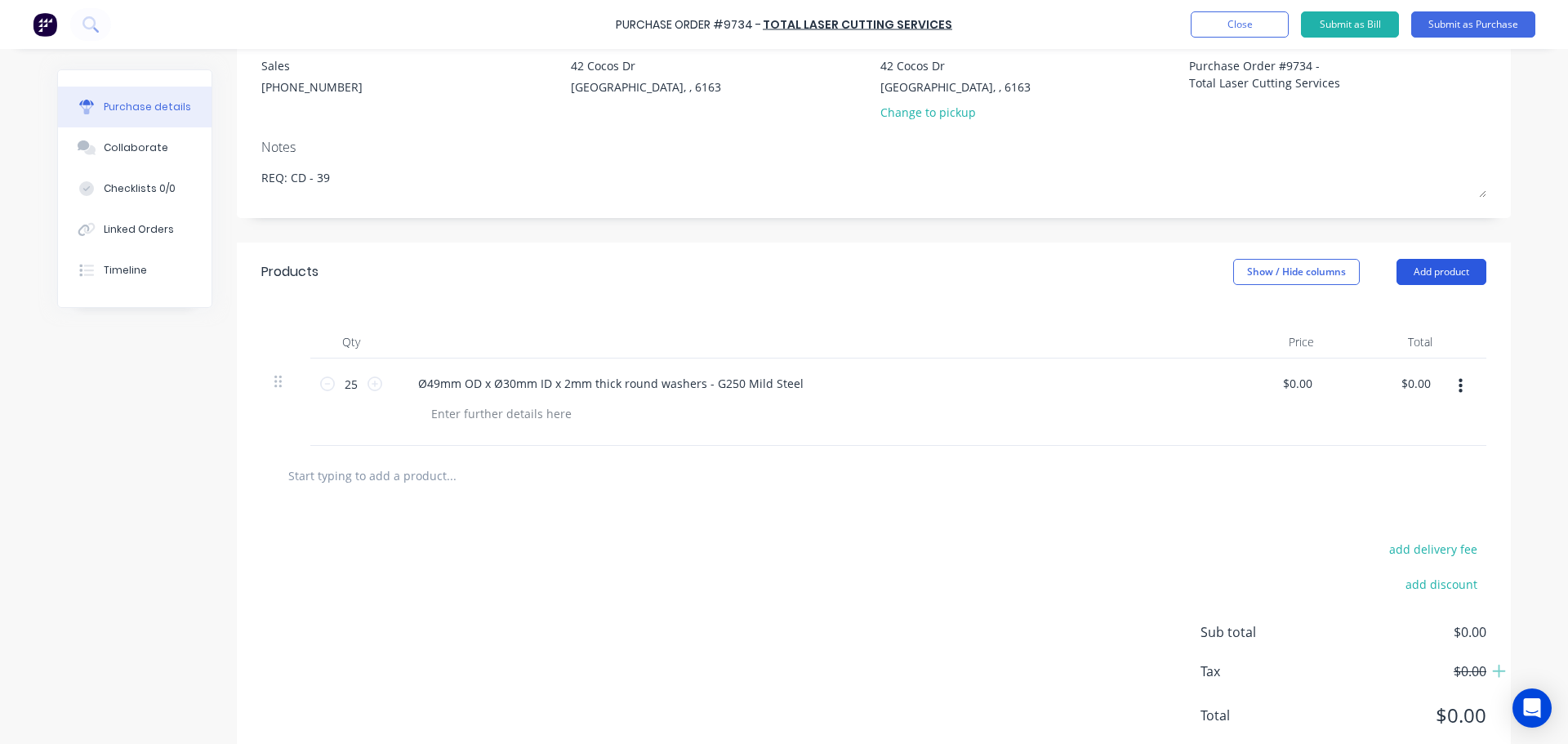
click at [1444, 278] on button "Add product" at bounding box center [1441, 272] width 90 height 26
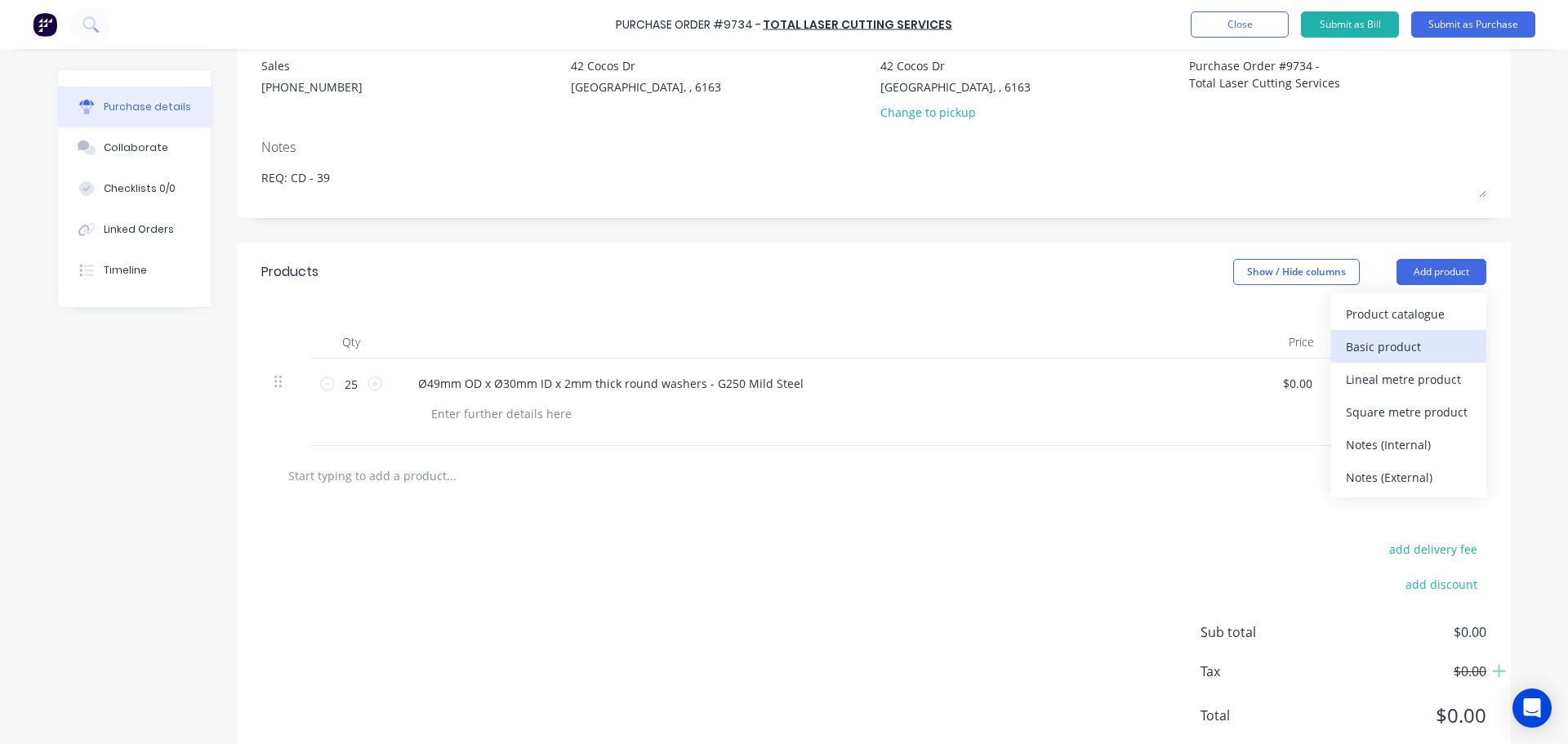
click at [1375, 353] on div "Basic product" at bounding box center [1408, 347] width 126 height 24
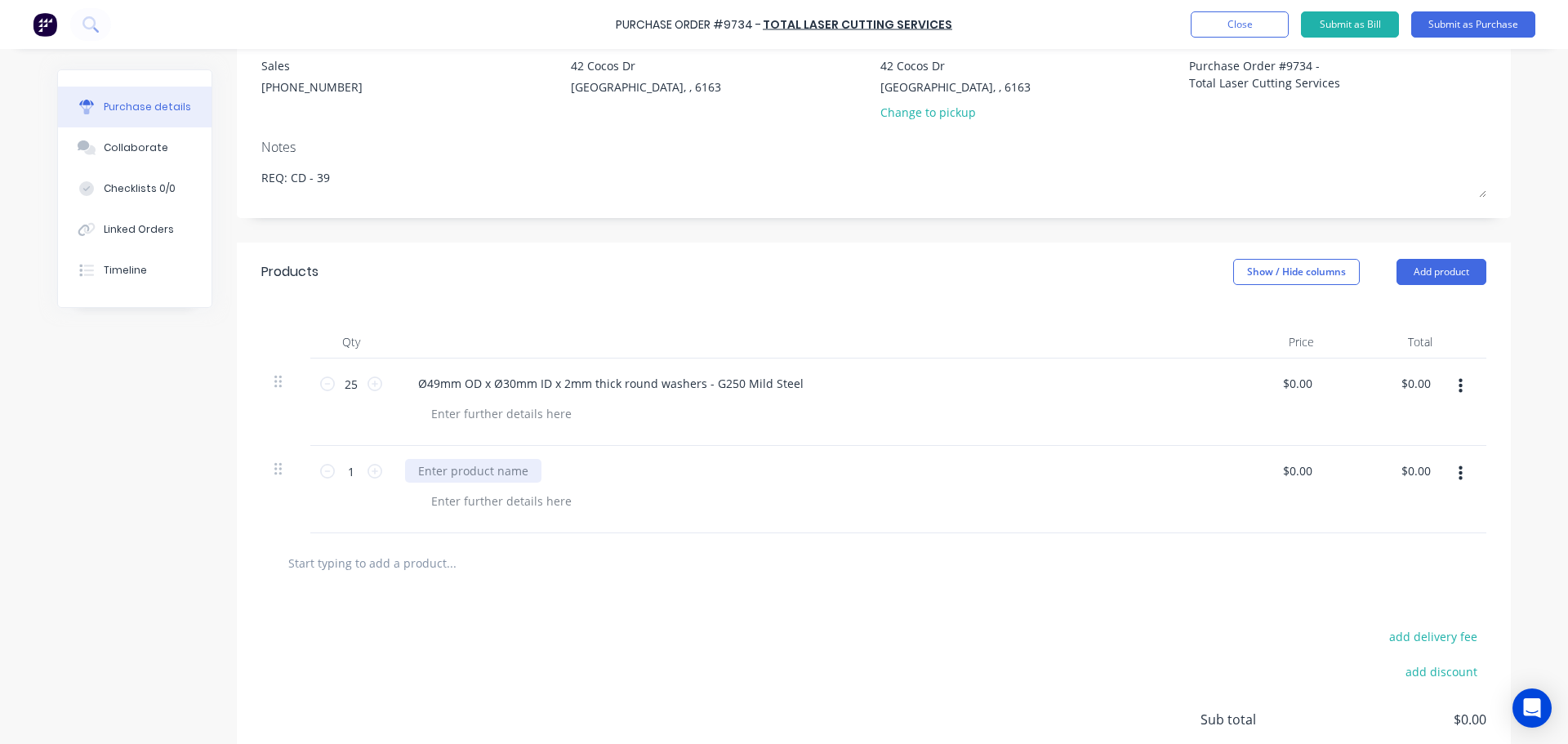
click at [433, 469] on div at bounding box center [473, 471] width 136 height 24
paste div
click at [353, 477] on input "1" at bounding box center [351, 471] width 33 height 25
click at [708, 601] on div "add delivery fee add discount Sub total $0.00 Tax $0.00 Total $0.00" at bounding box center [873, 727] width 1274 height 269
click at [377, 572] on input "text" at bounding box center [450, 563] width 327 height 33
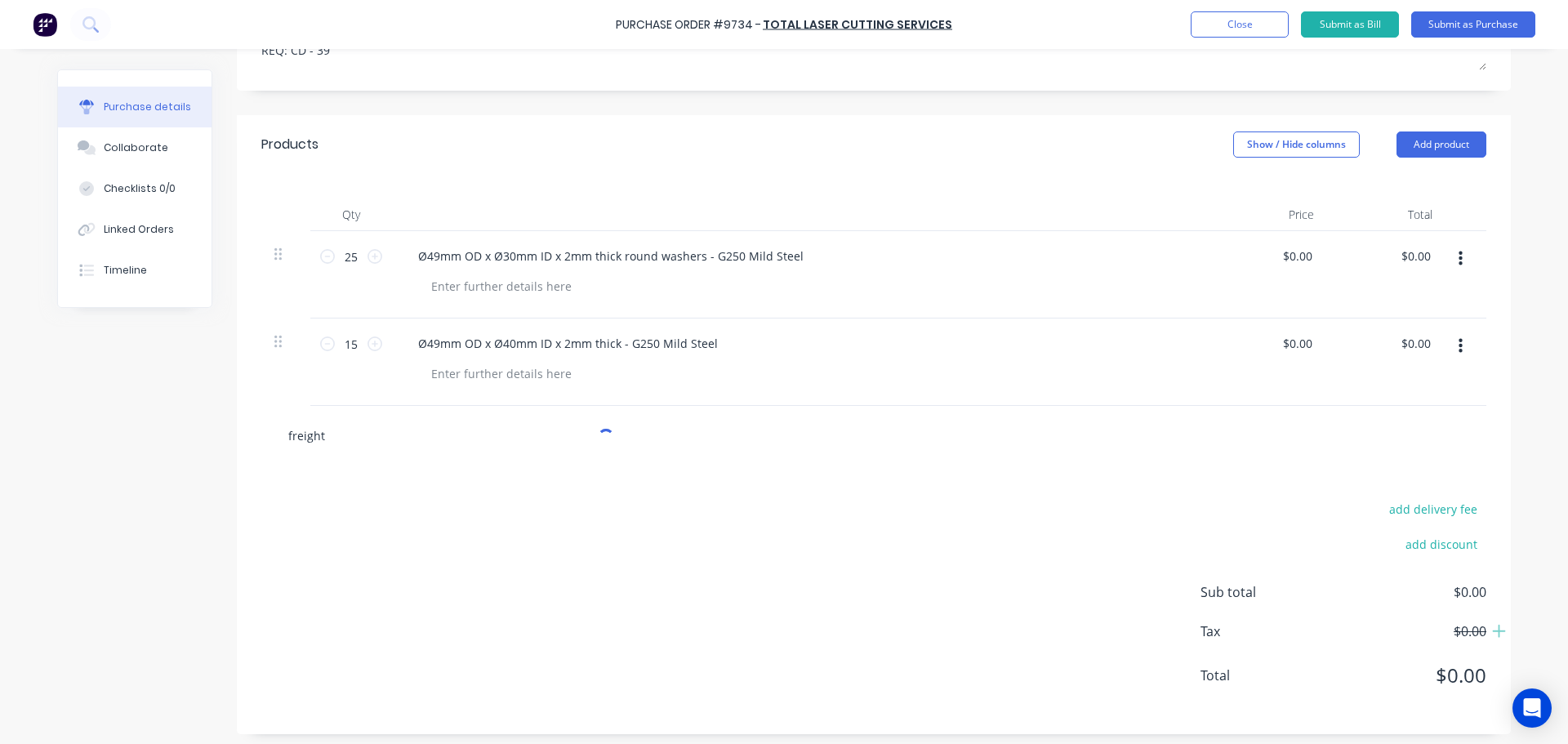
scroll to position [298, 0]
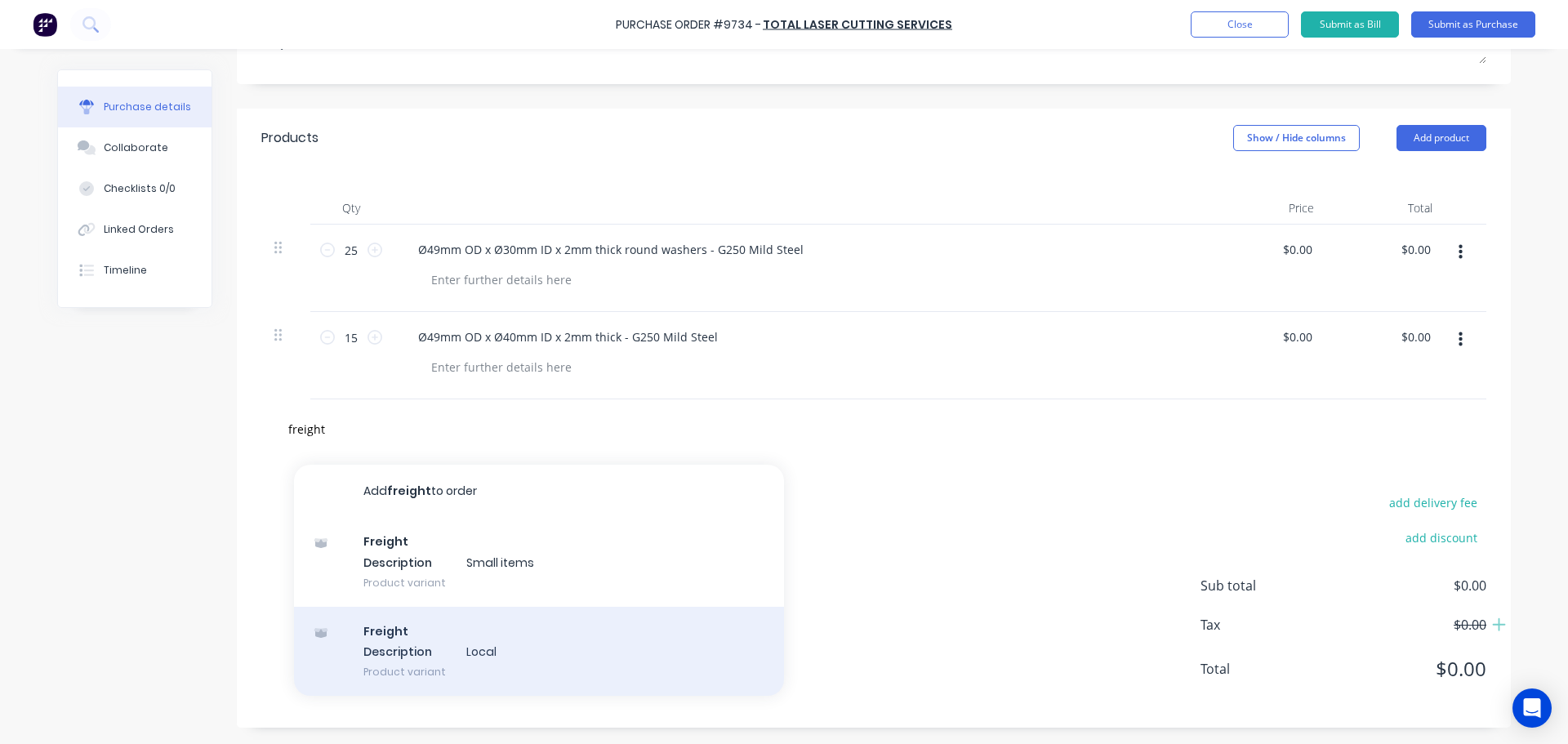
click at [356, 654] on div "Freight Description Local Product variant" at bounding box center [539, 651] width 490 height 90
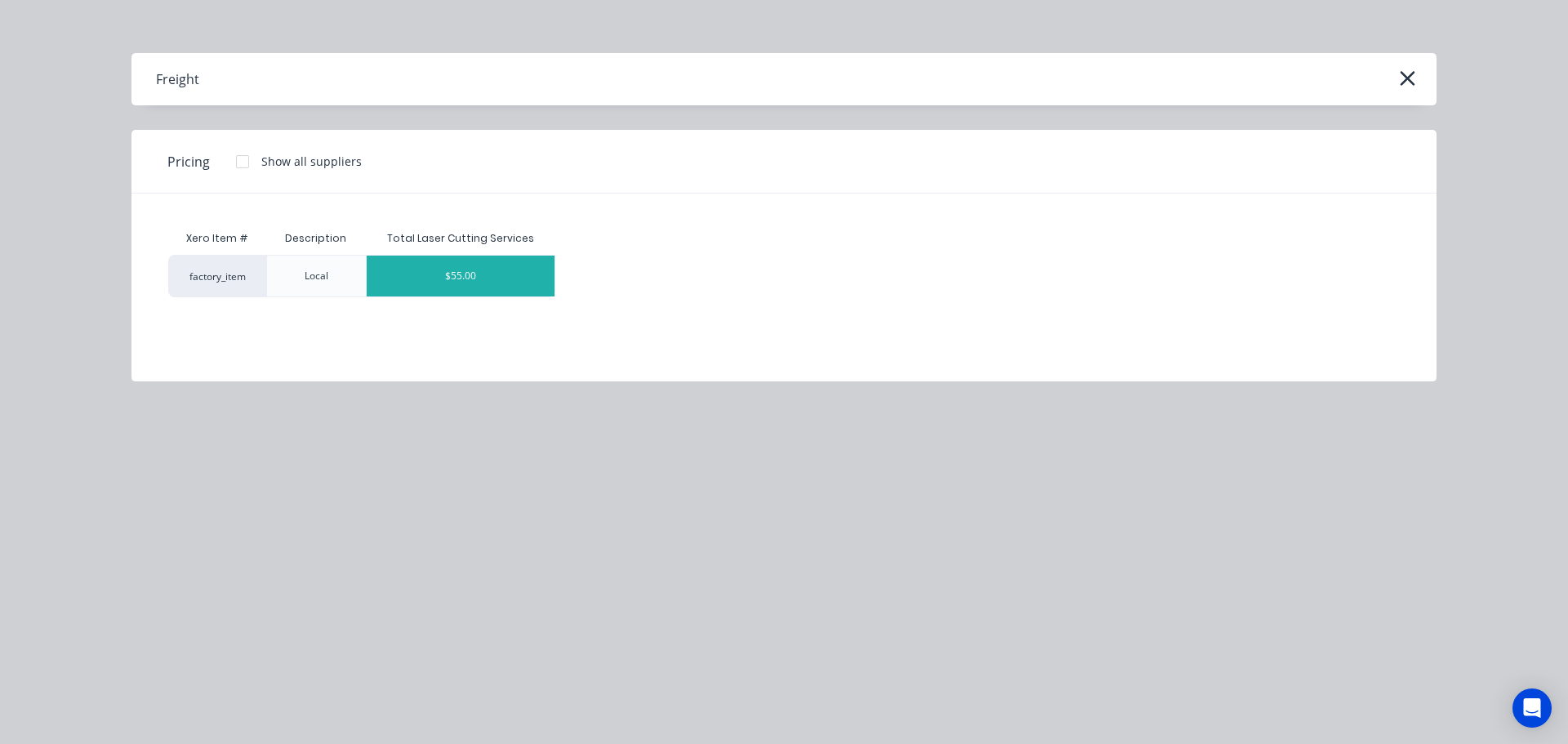
click at [437, 274] on div "$55.00" at bounding box center [461, 276] width 188 height 41
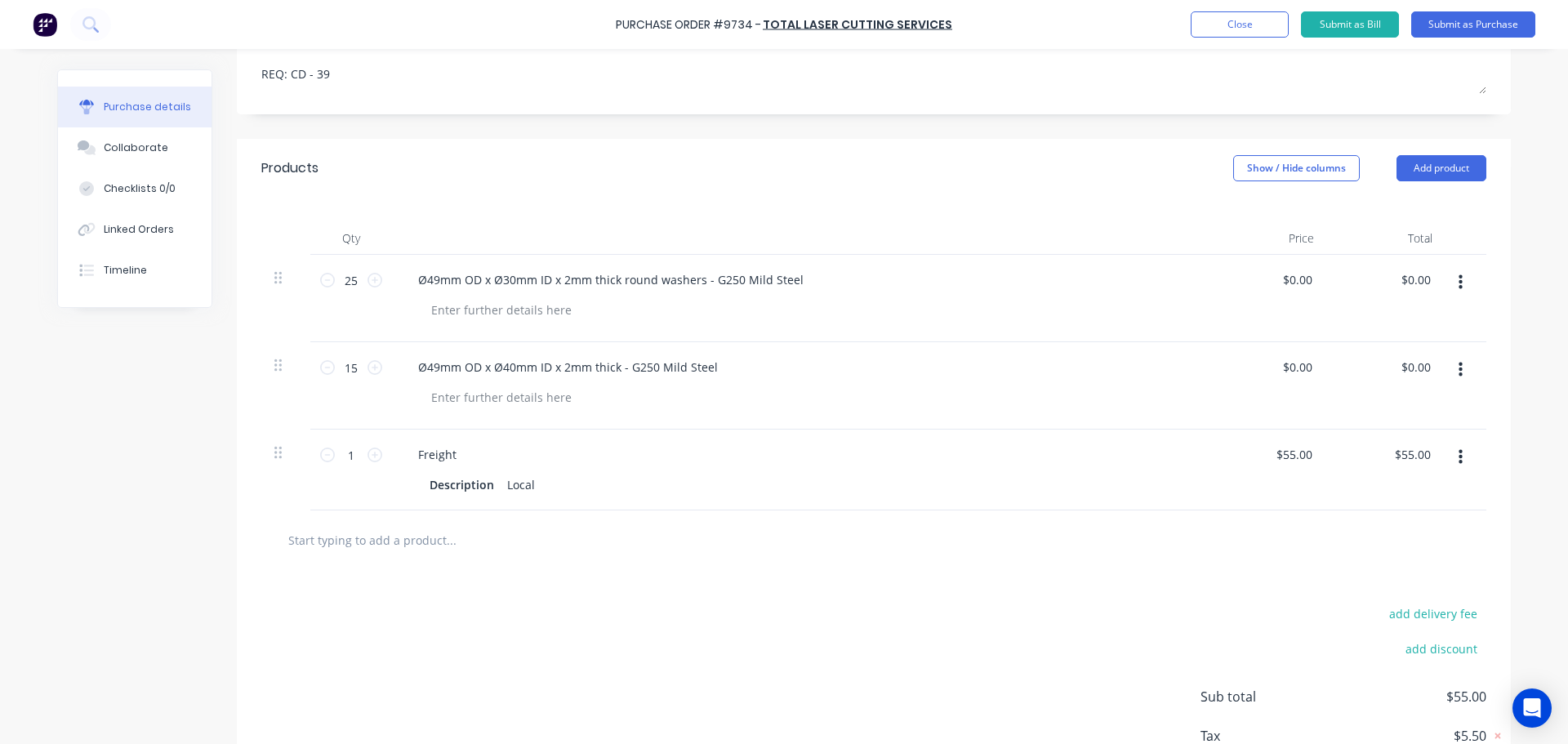
scroll to position [327, 0]
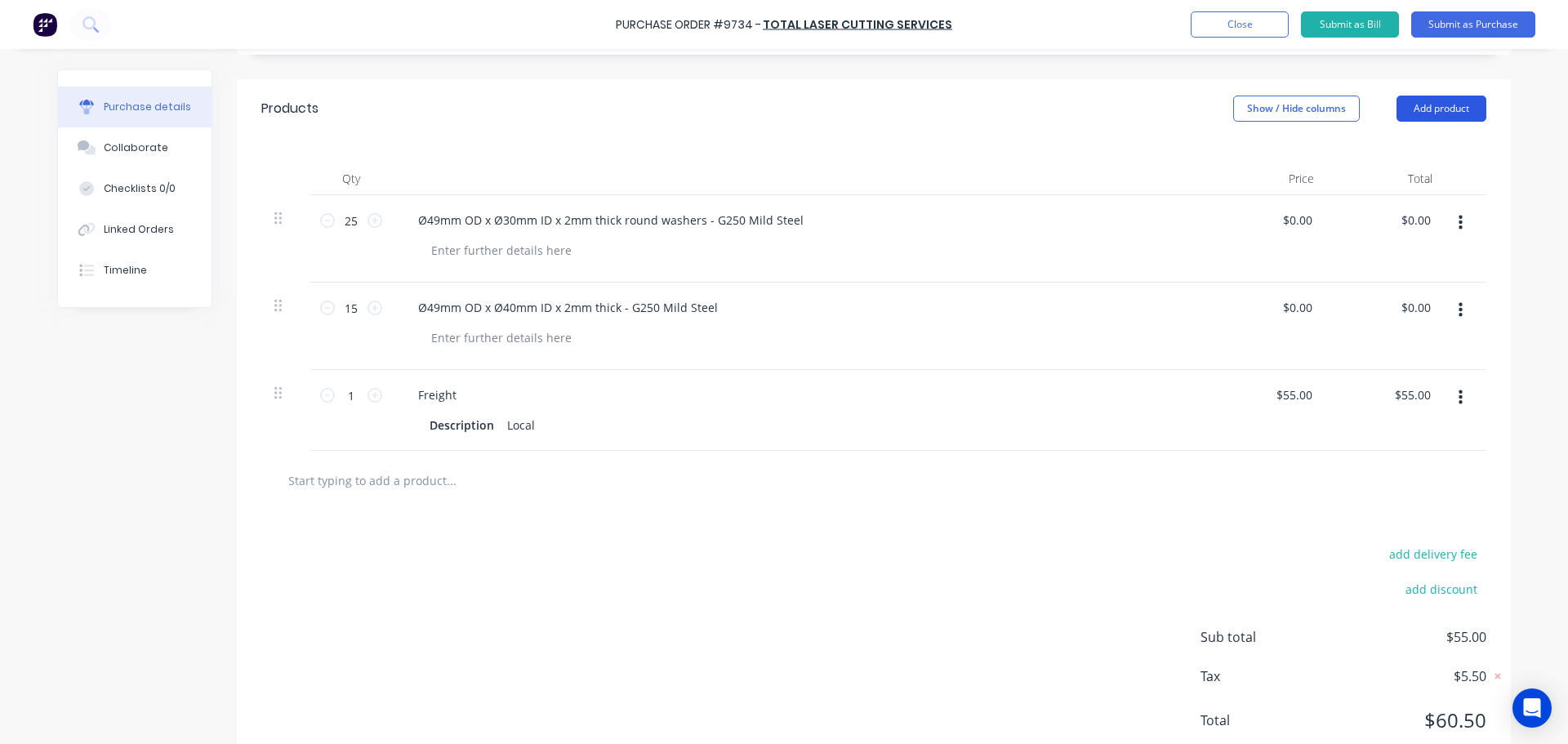
click at [1421, 103] on button "Add product" at bounding box center [1441, 108] width 90 height 26
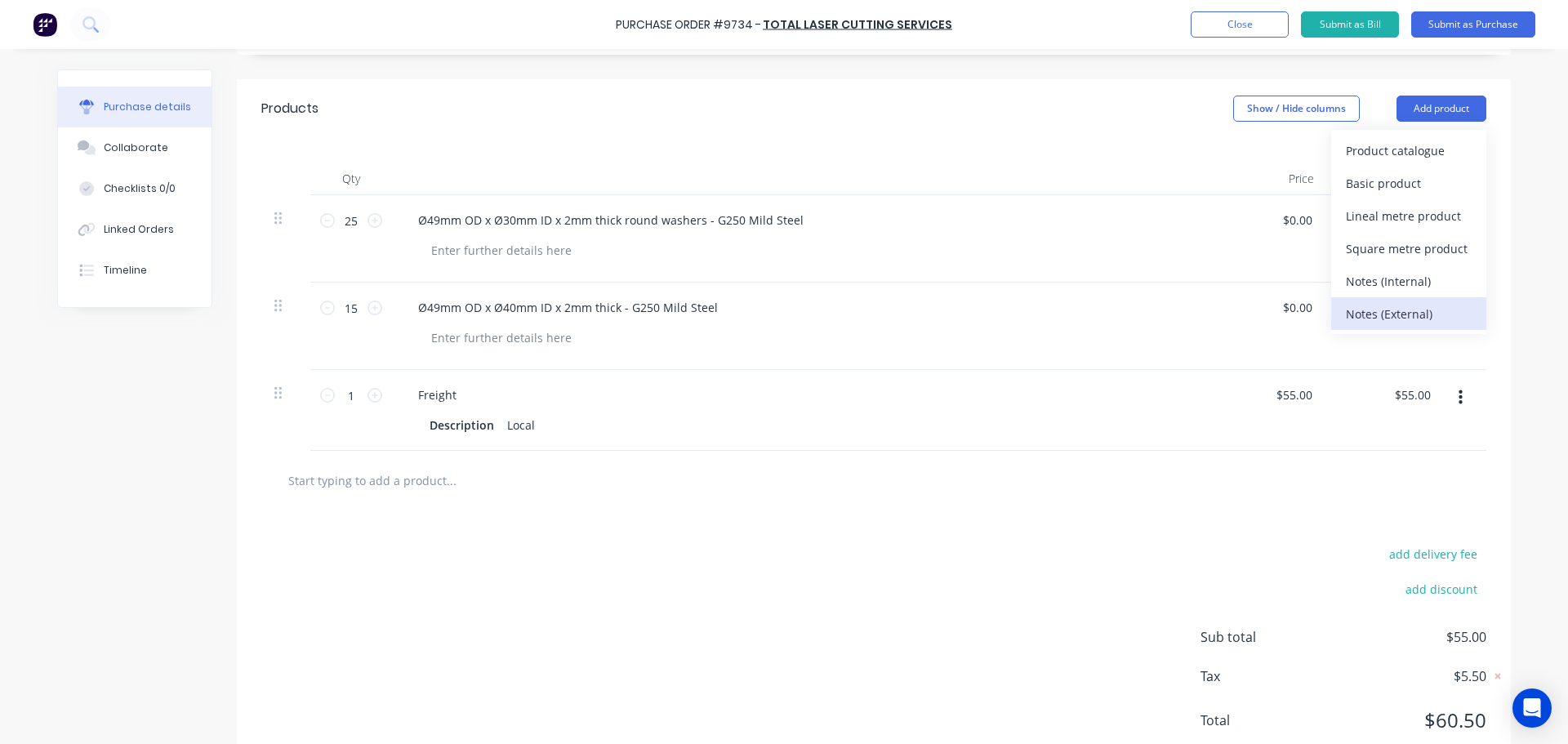
click at [1365, 313] on div "Notes (External)" at bounding box center [1408, 314] width 126 height 24
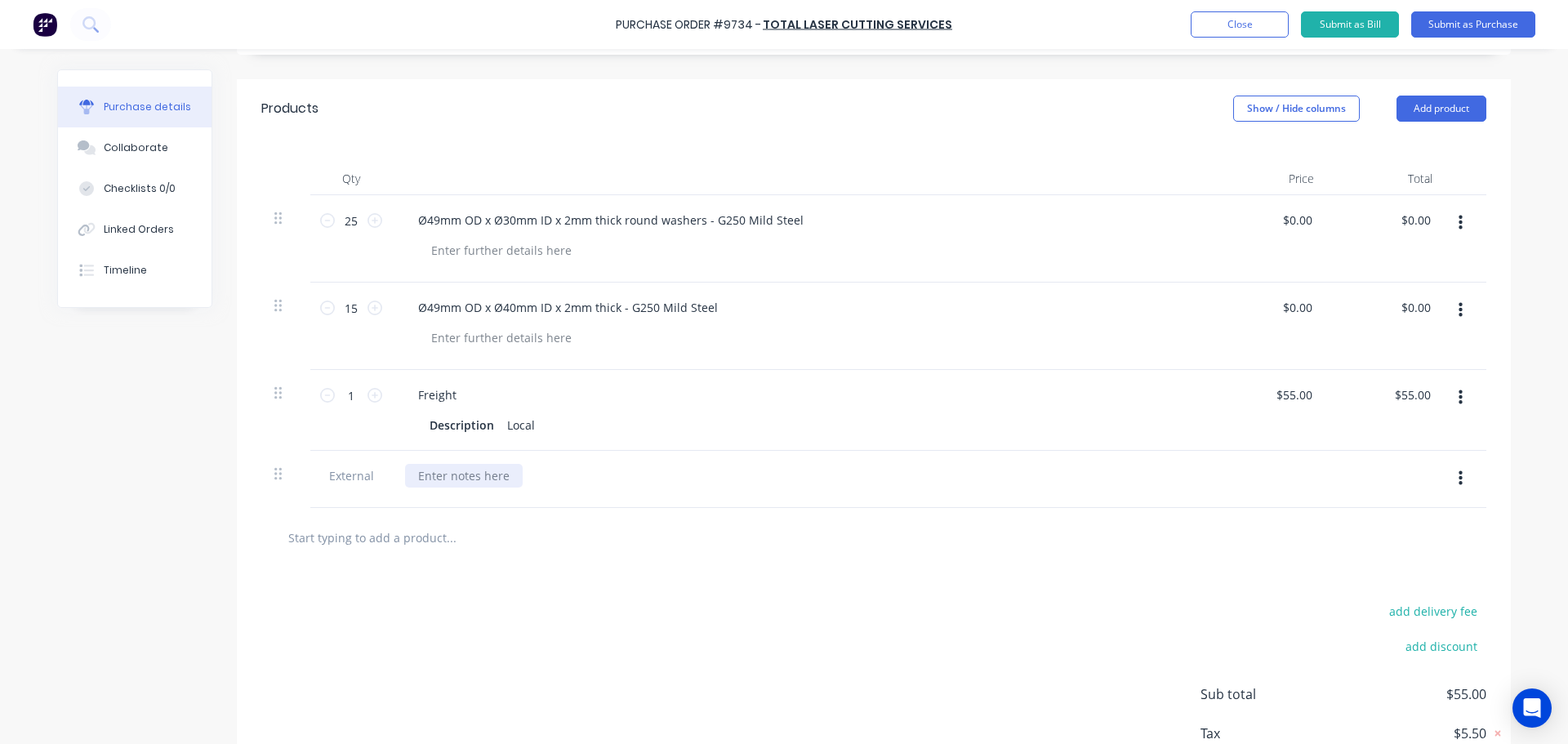
click at [422, 476] on div at bounding box center [463, 476] width 118 height 24
paste div
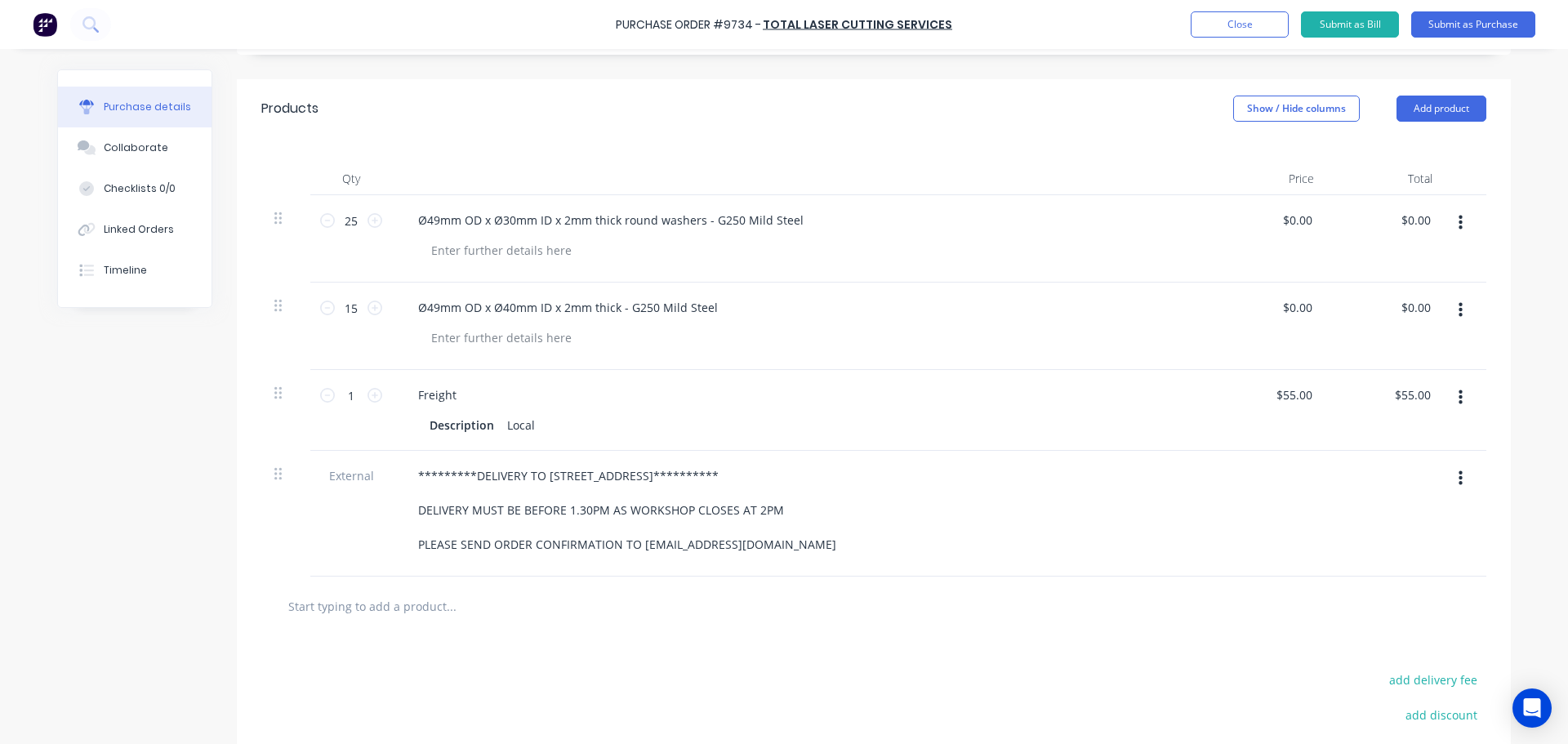
click at [969, 507] on div "**********" at bounding box center [800, 511] width 791 height 93
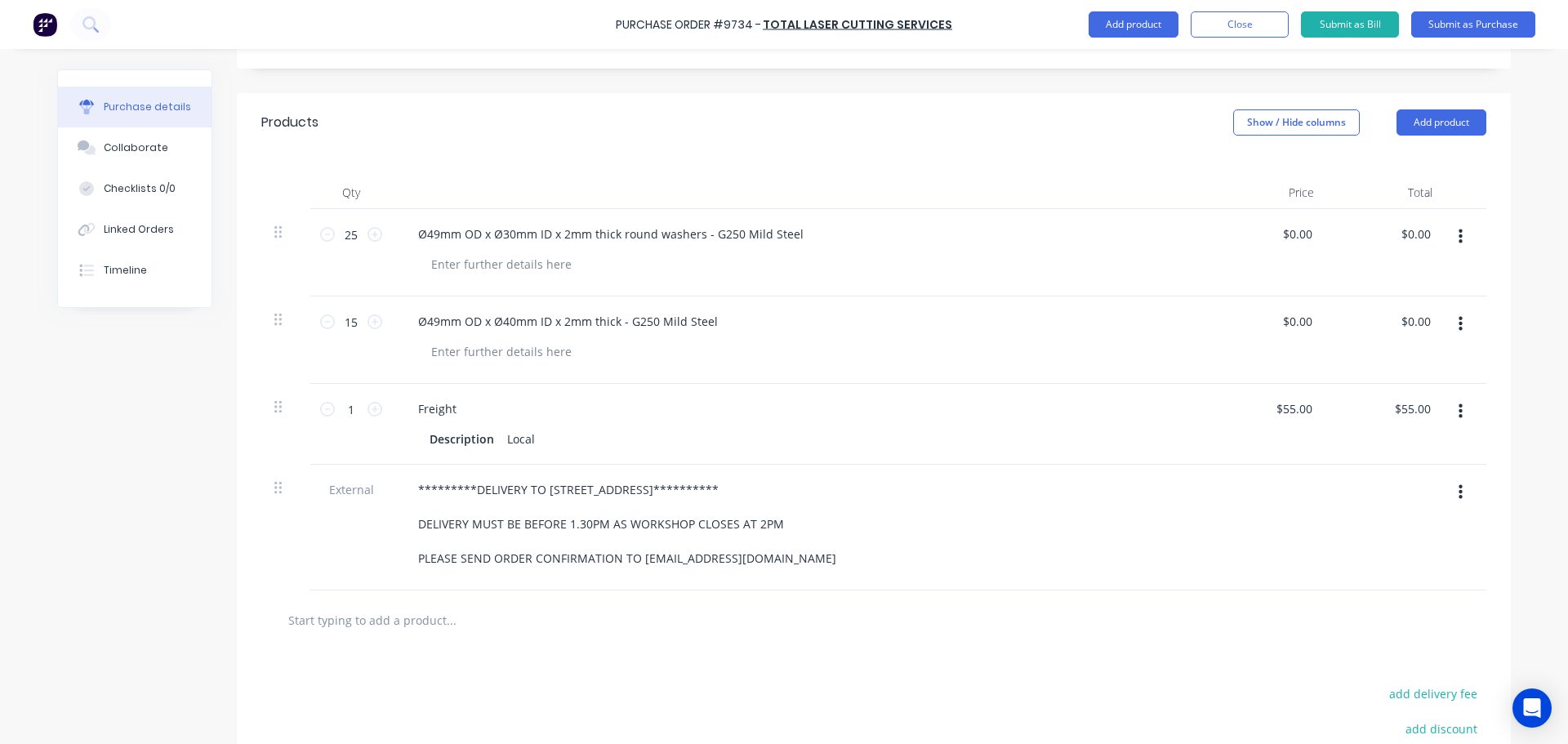
scroll to position [408, 0]
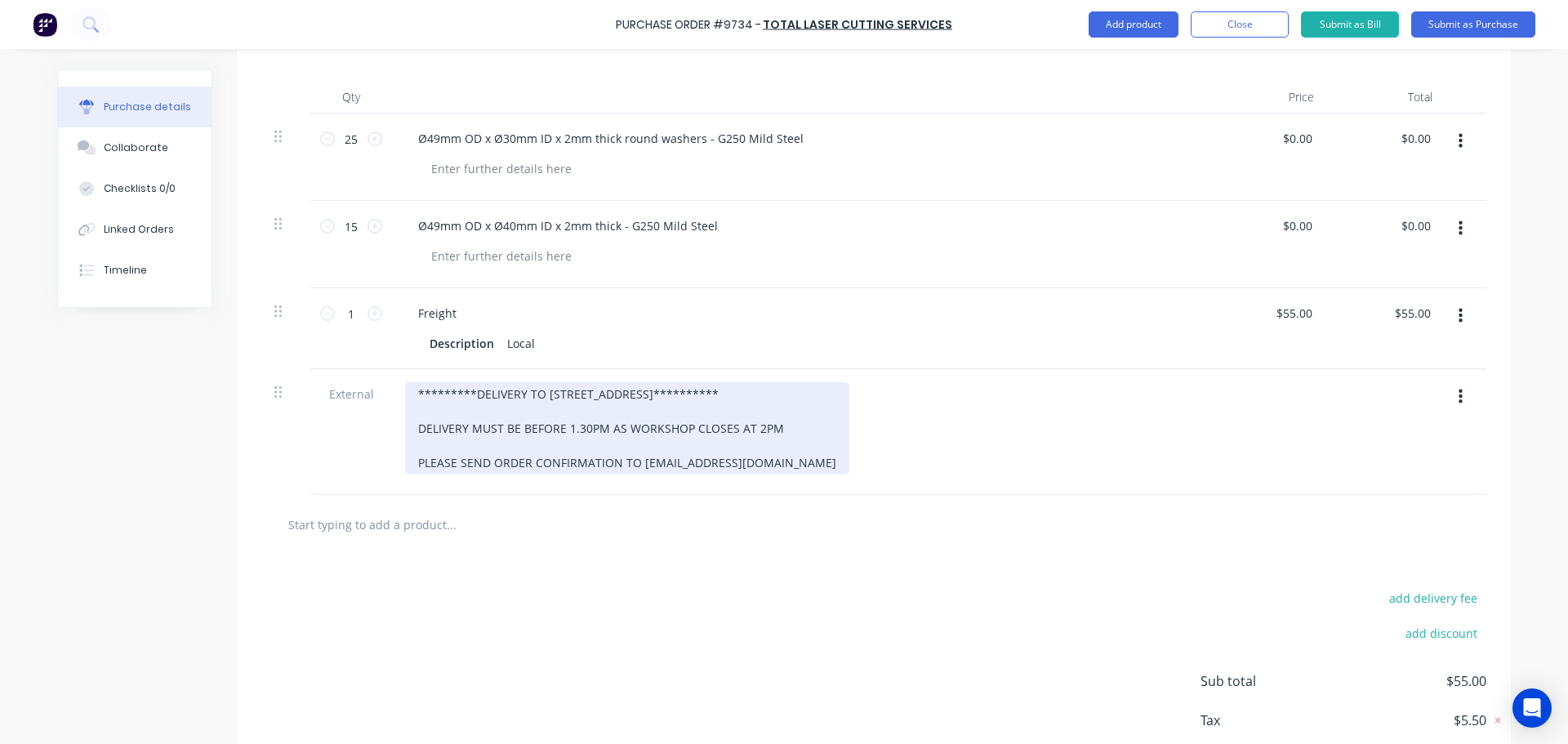
click at [405, 393] on div "**********" at bounding box center [627, 429] width 444 height 93
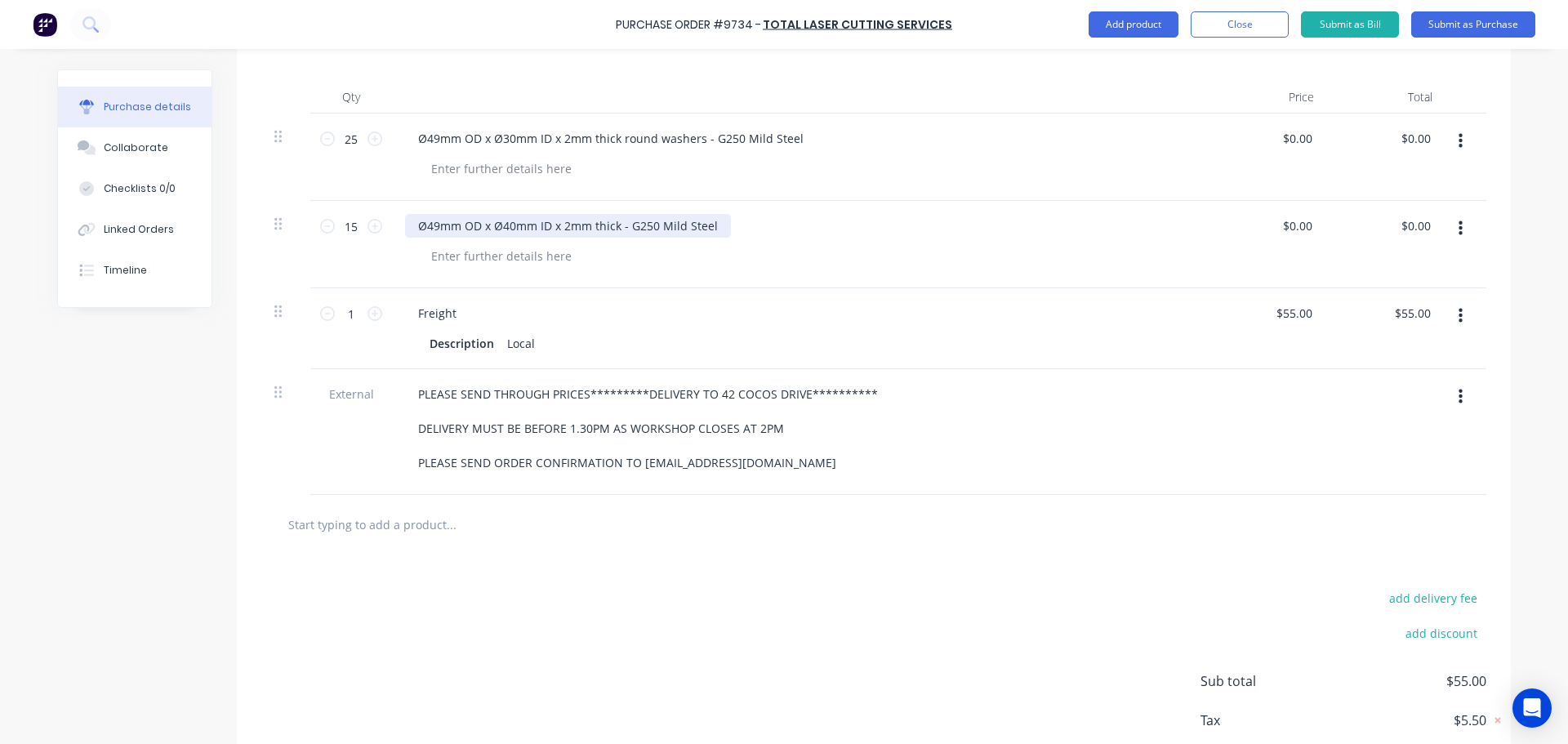
click at [615, 231] on div "Ø49mm OD x Ø40mm ID x 2mm thick - G250 Mild Steel" at bounding box center [568, 226] width 326 height 24
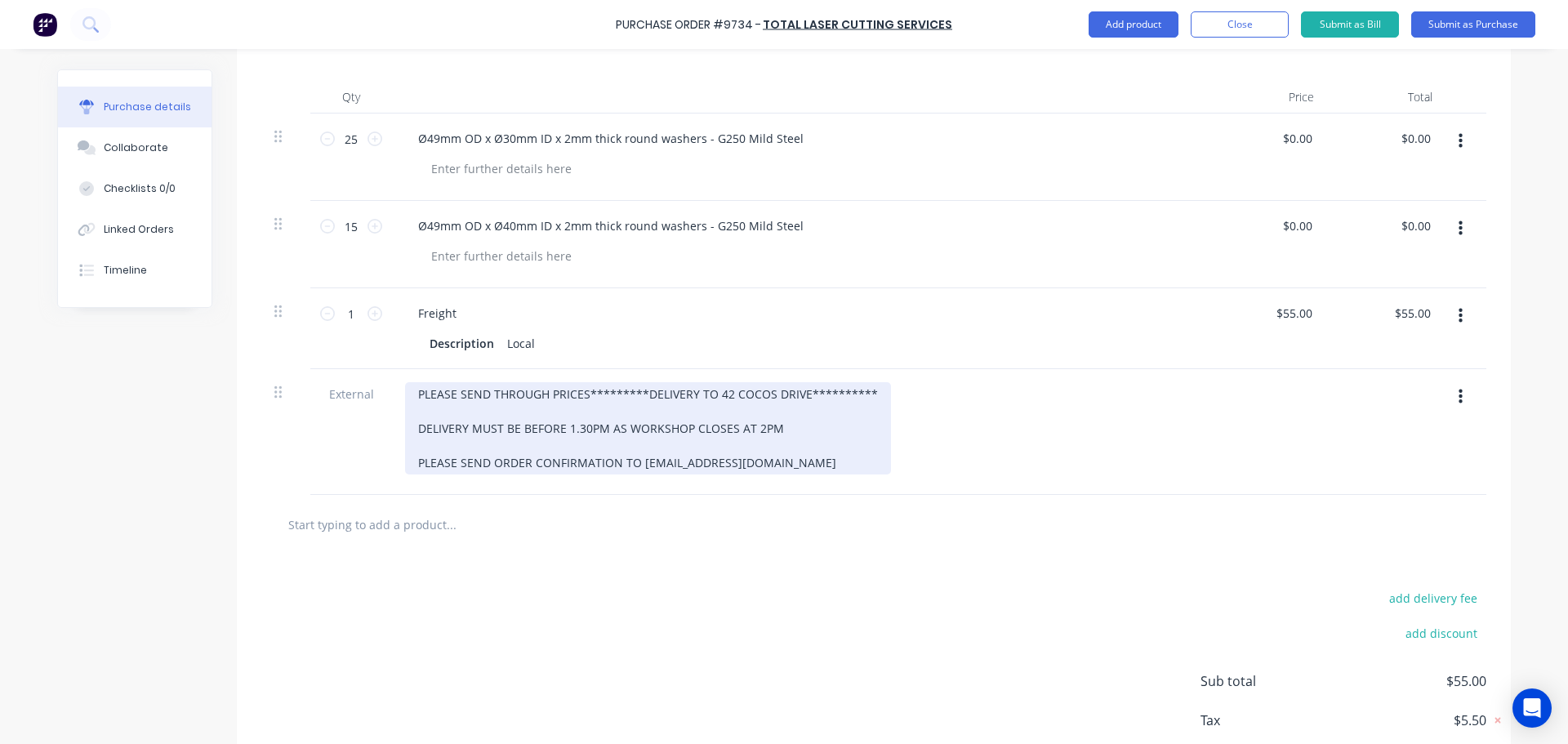
click at [581, 397] on div "**********" at bounding box center [648, 429] width 486 height 93
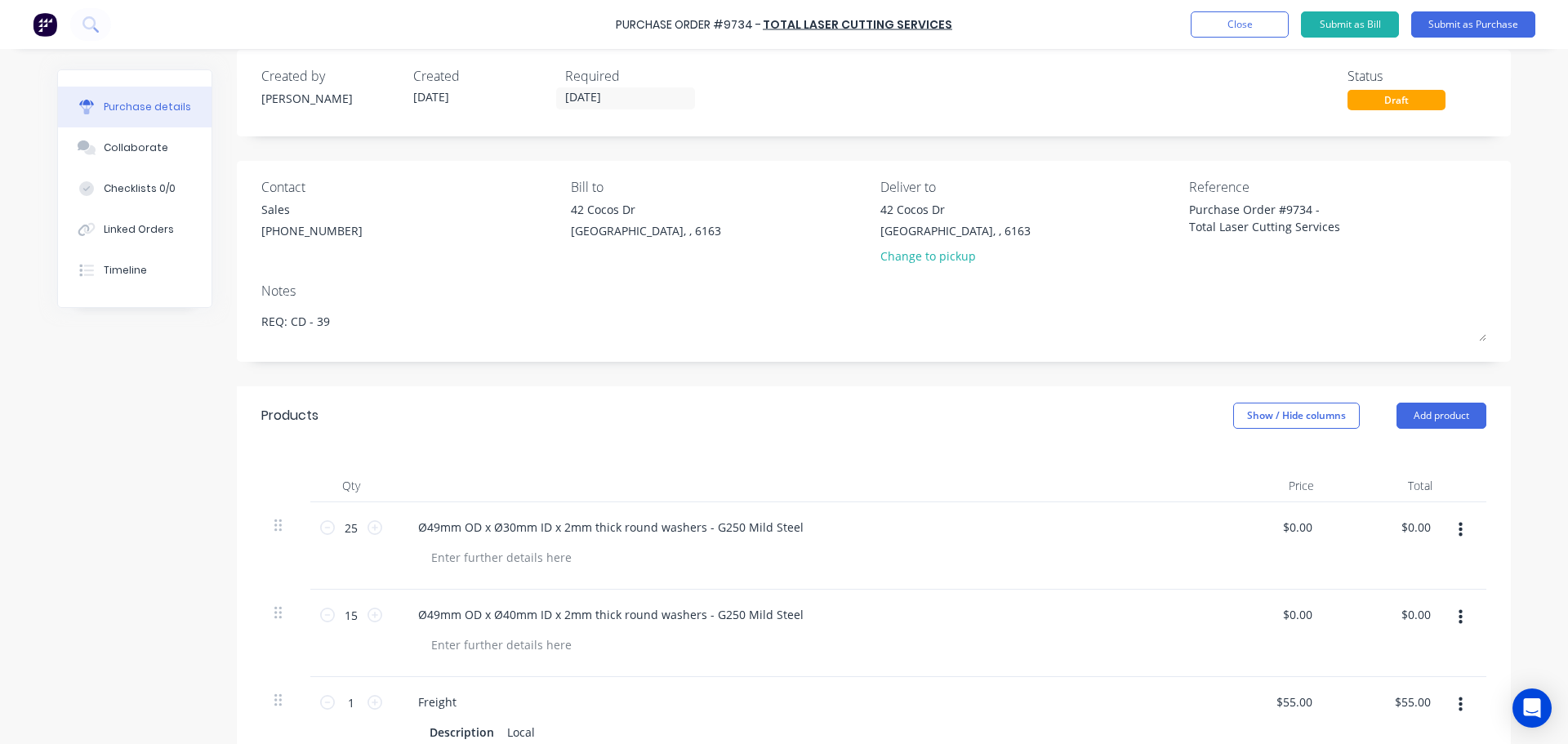
scroll to position [0, 0]
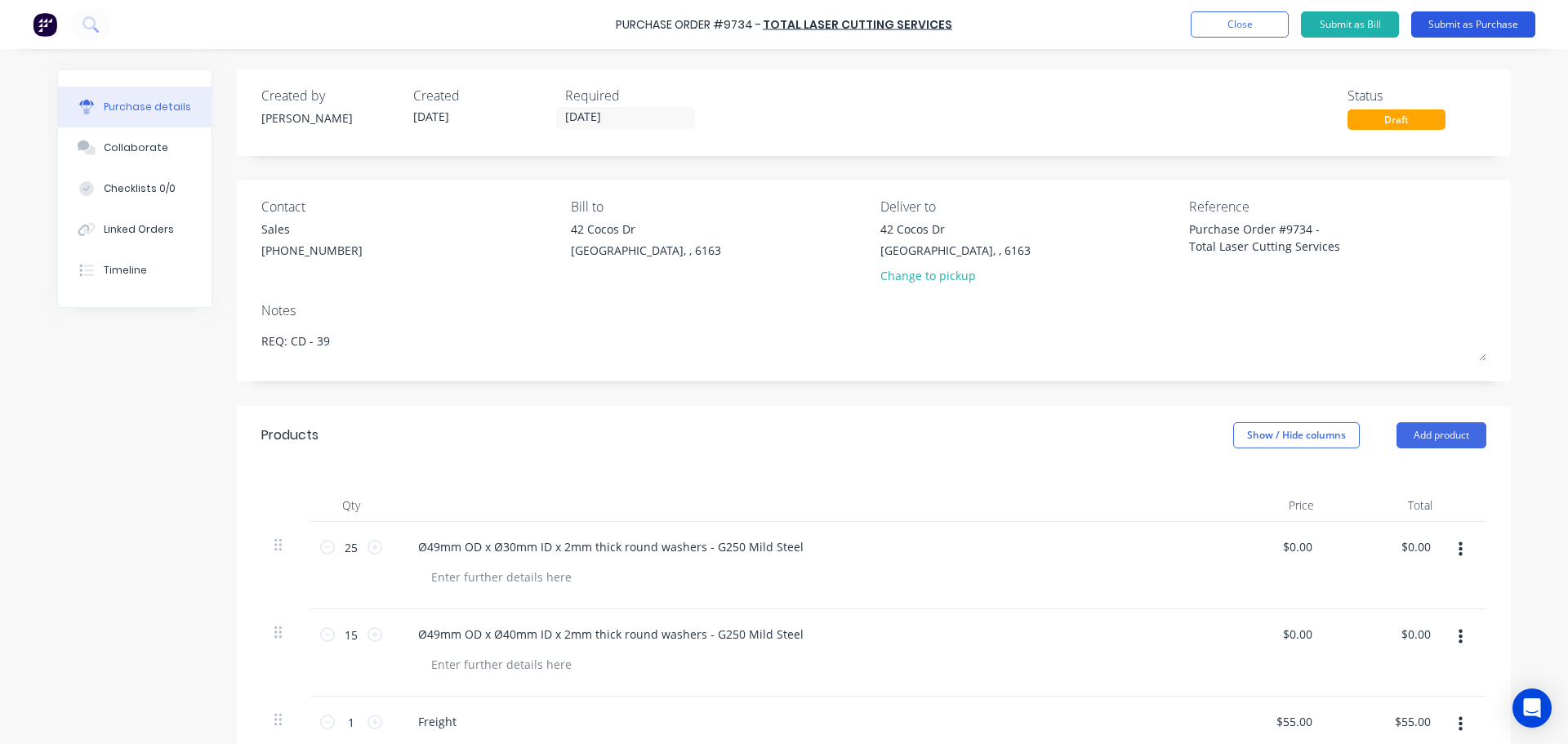
click at [1464, 27] on button "Submit as Purchase" at bounding box center [1473, 24] width 124 height 26
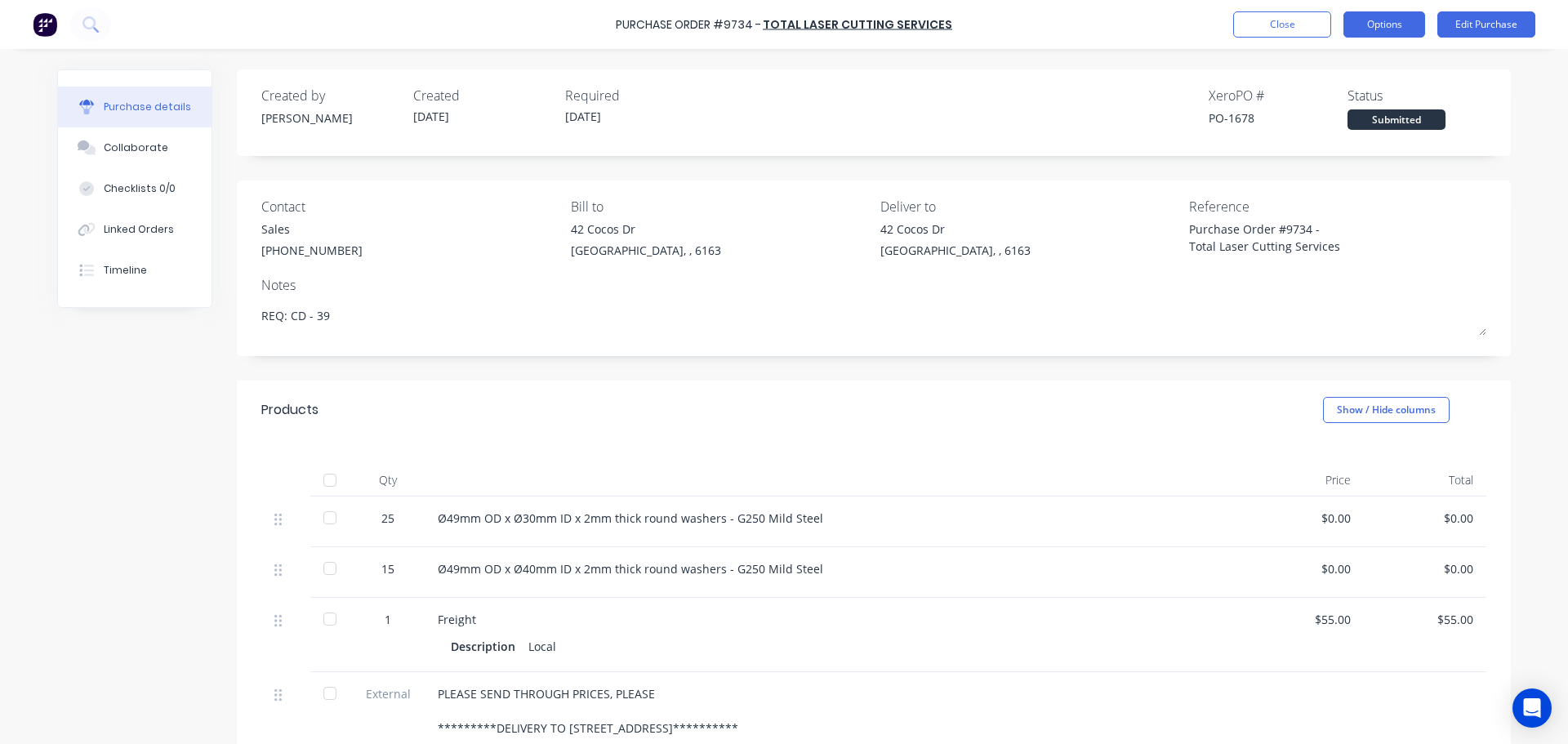
click at [1358, 32] on button "Options" at bounding box center [1384, 24] width 81 height 26
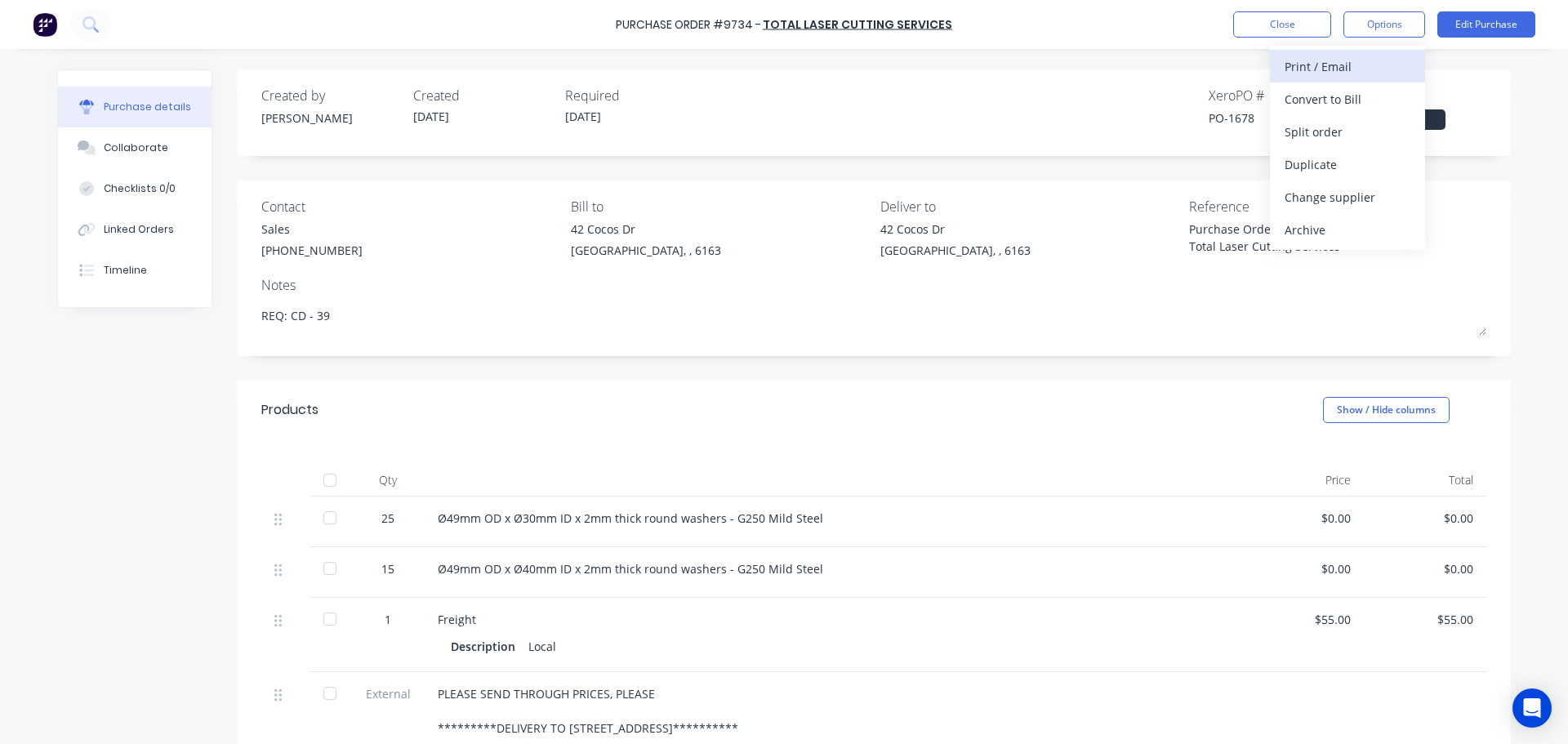
click at [1333, 65] on div "Print / Email" at bounding box center [1348, 67] width 126 height 24
click at [1316, 103] on div "With pricing" at bounding box center [1348, 100] width 126 height 24
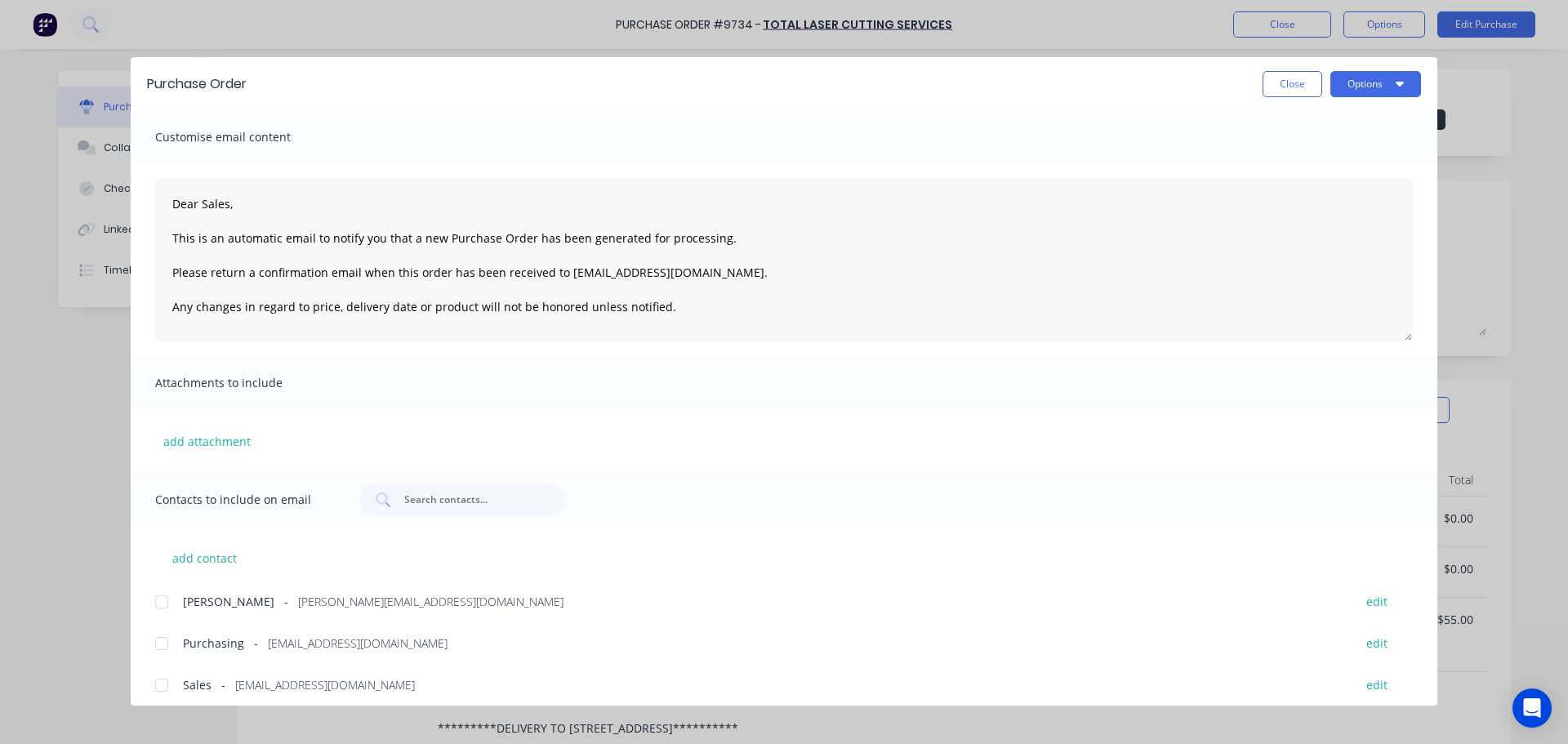
scroll to position [9, 0]
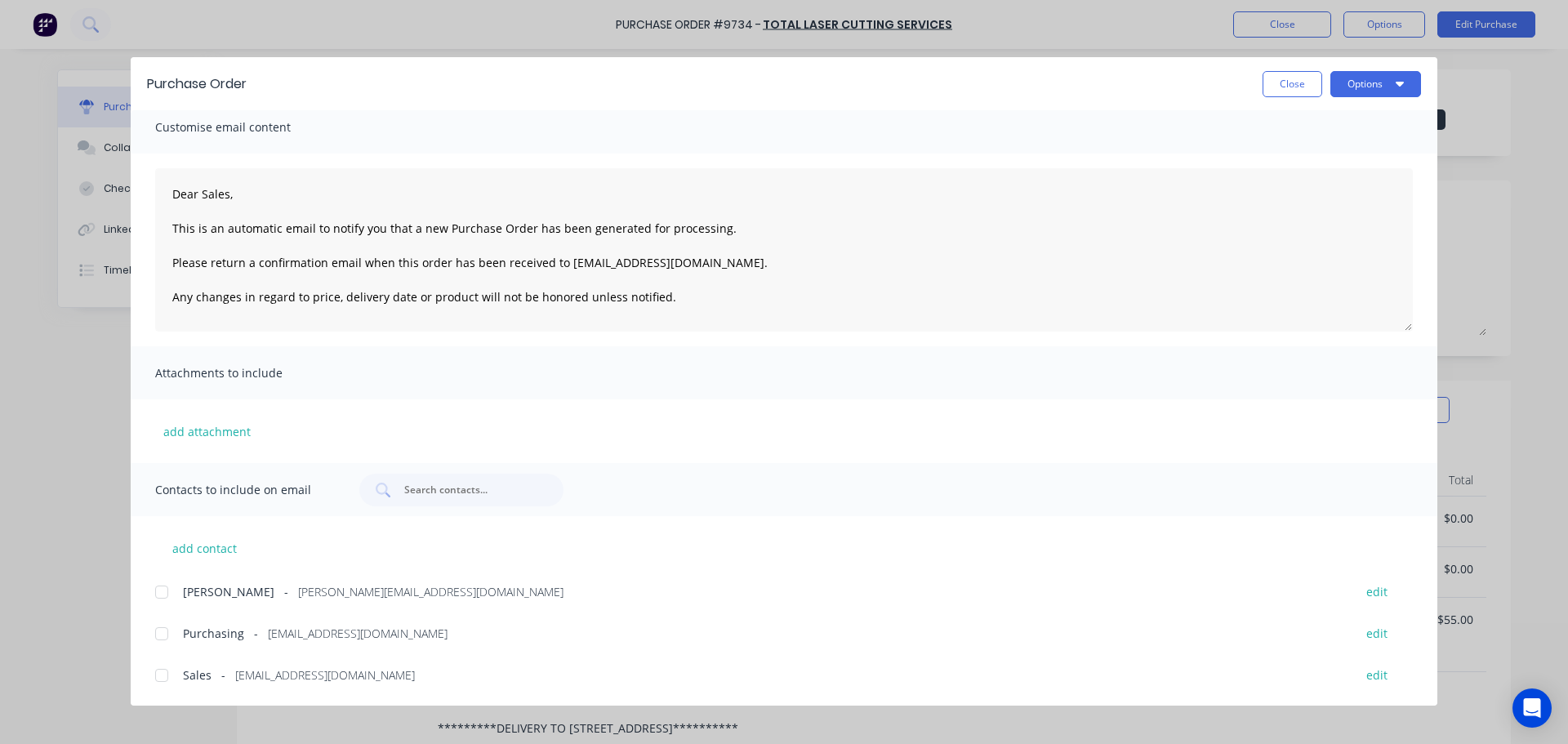
click at [160, 680] on div at bounding box center [161, 675] width 33 height 33
click at [166, 629] on div at bounding box center [161, 634] width 33 height 33
click at [1391, 84] on button "Options" at bounding box center [1376, 84] width 91 height 26
click at [1288, 196] on div "Email" at bounding box center [1343, 191] width 126 height 24
click at [134, 716] on span "×" at bounding box center [134, 712] width 9 height 23
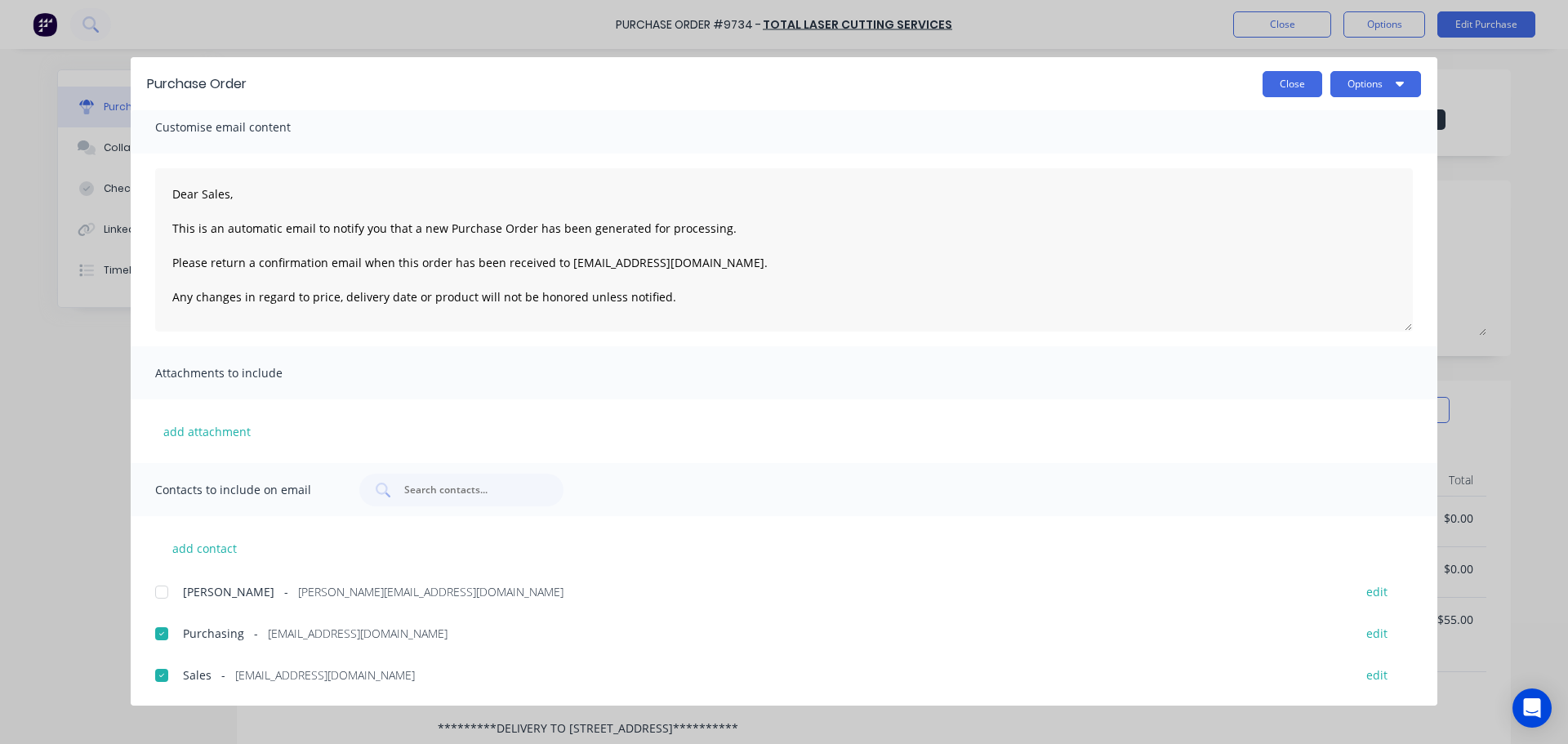
click at [1301, 83] on button "Close" at bounding box center [1293, 84] width 60 height 26
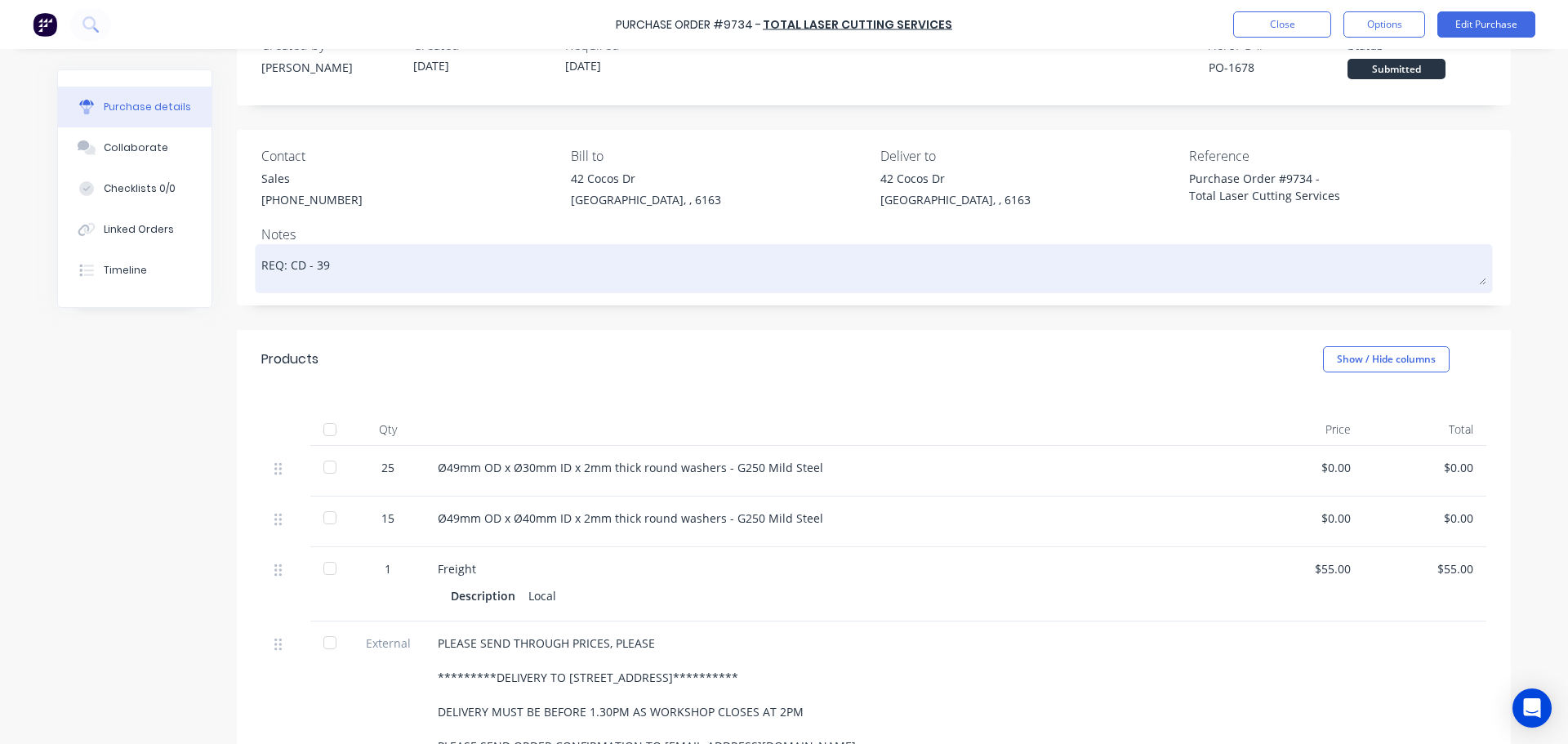
scroll to position [0, 0]
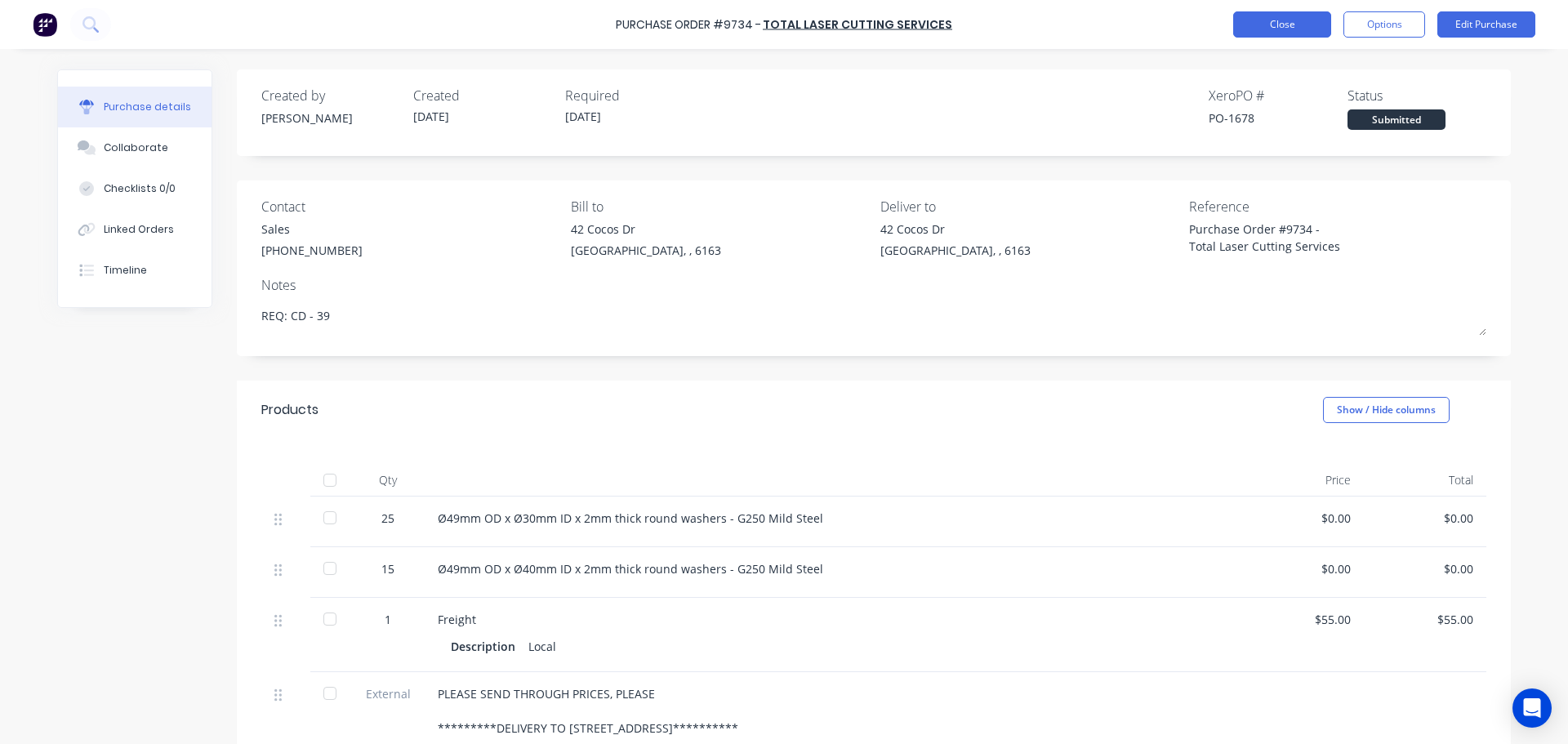
click at [1274, 23] on button "Close" at bounding box center [1282, 24] width 98 height 26
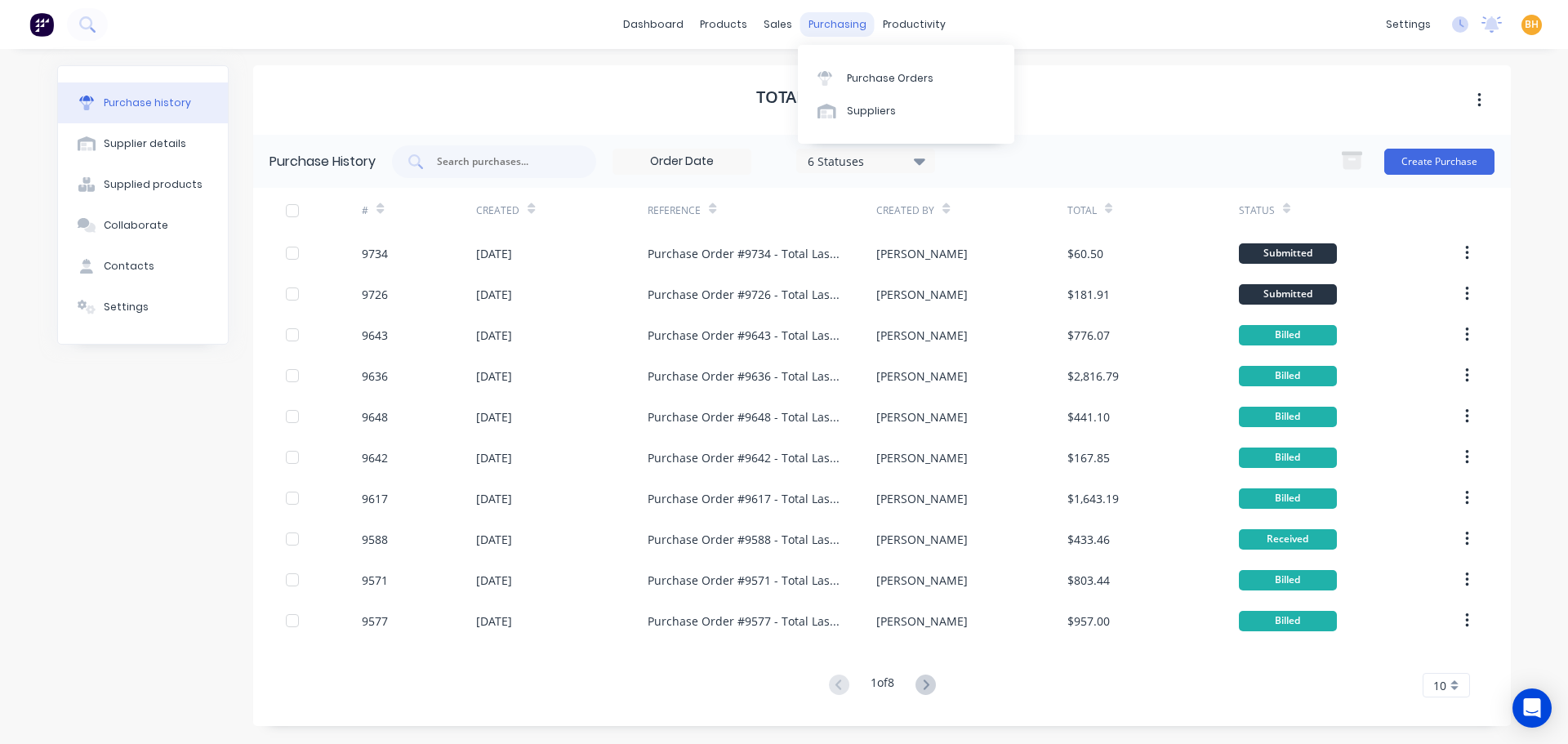
click at [838, 13] on div "purchasing" at bounding box center [837, 24] width 75 height 25
click at [884, 71] on div "Purchase Orders" at bounding box center [890, 78] width 87 height 15
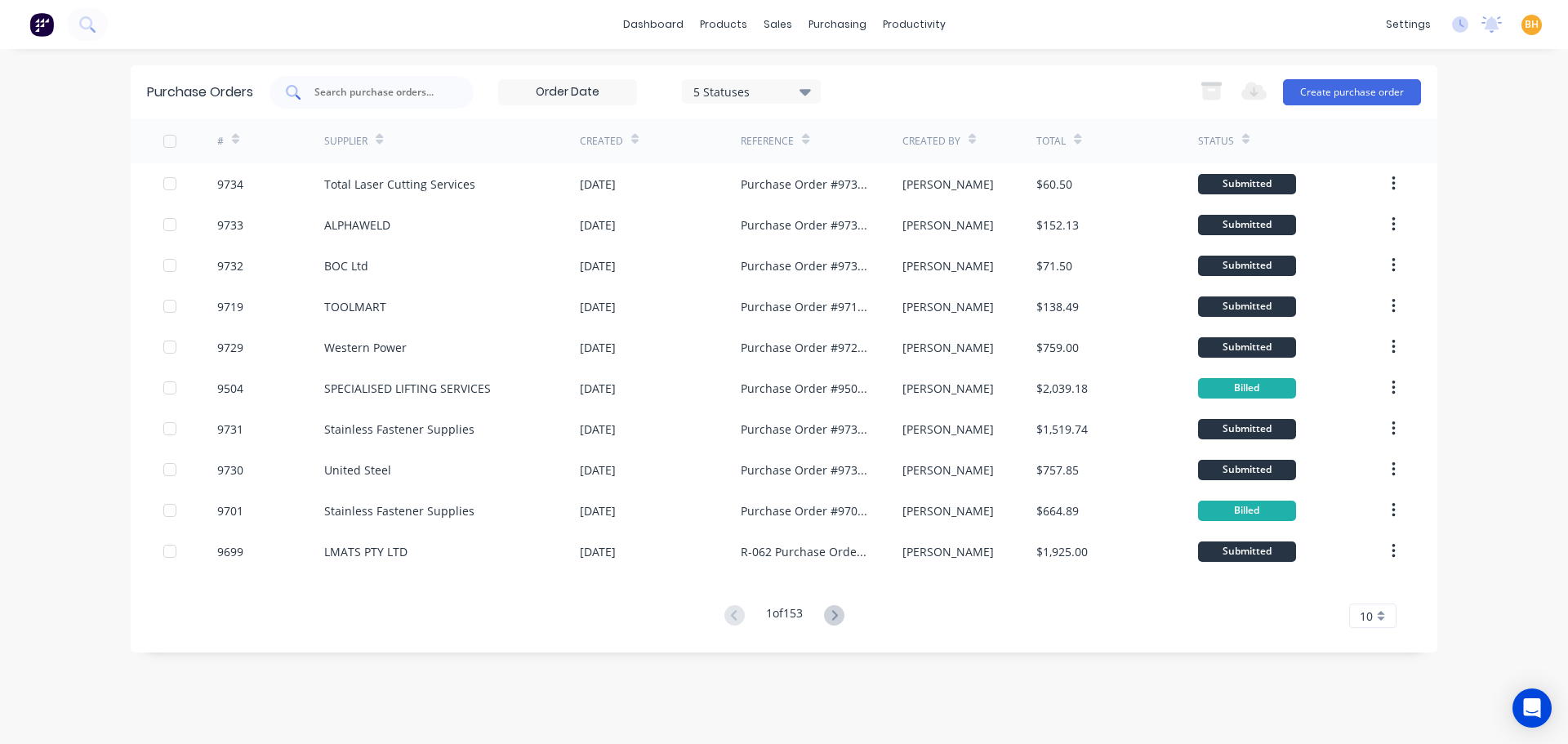
click at [338, 82] on div at bounding box center [371, 93] width 204 height 33
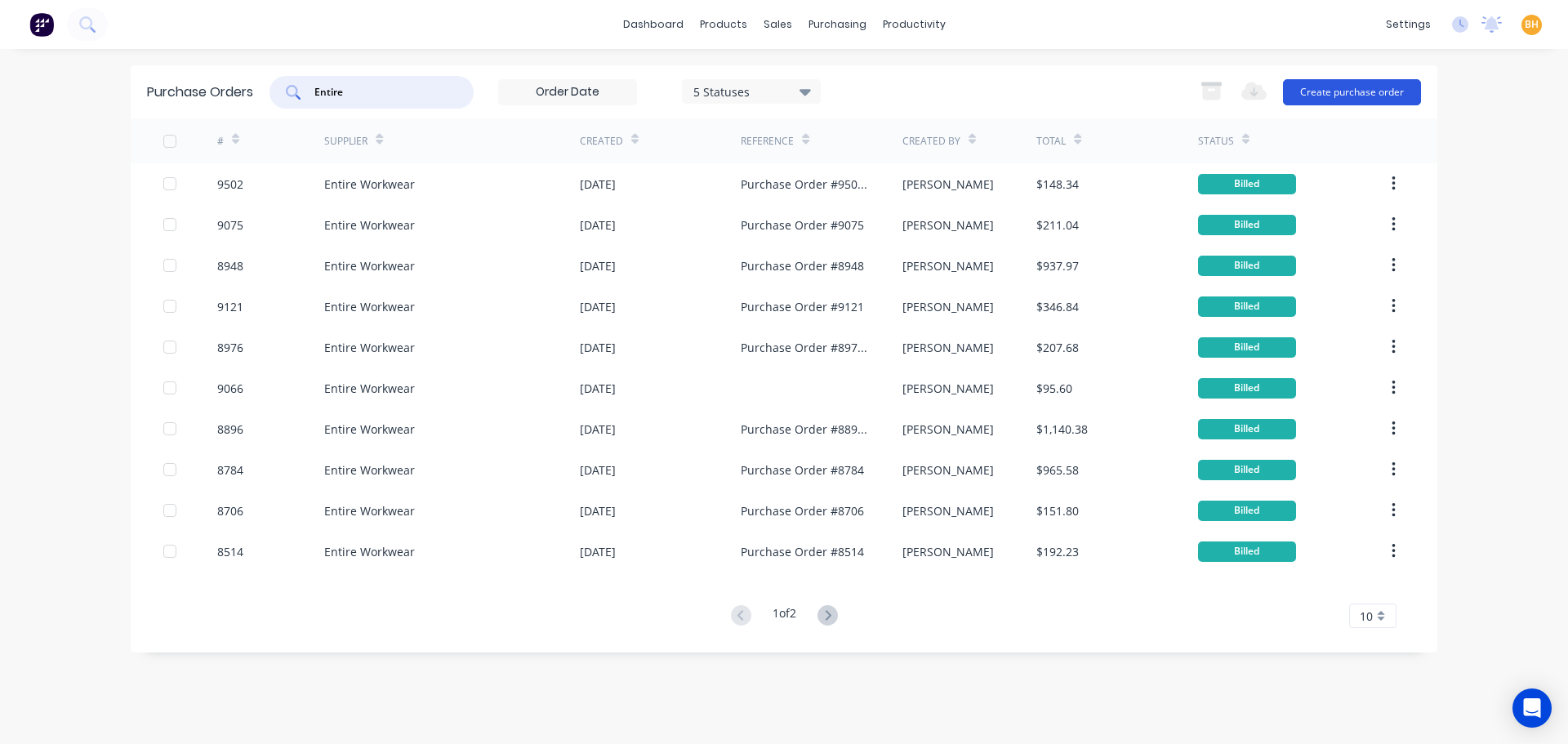
click at [1306, 94] on button "Create purchase order" at bounding box center [1352, 92] width 138 height 26
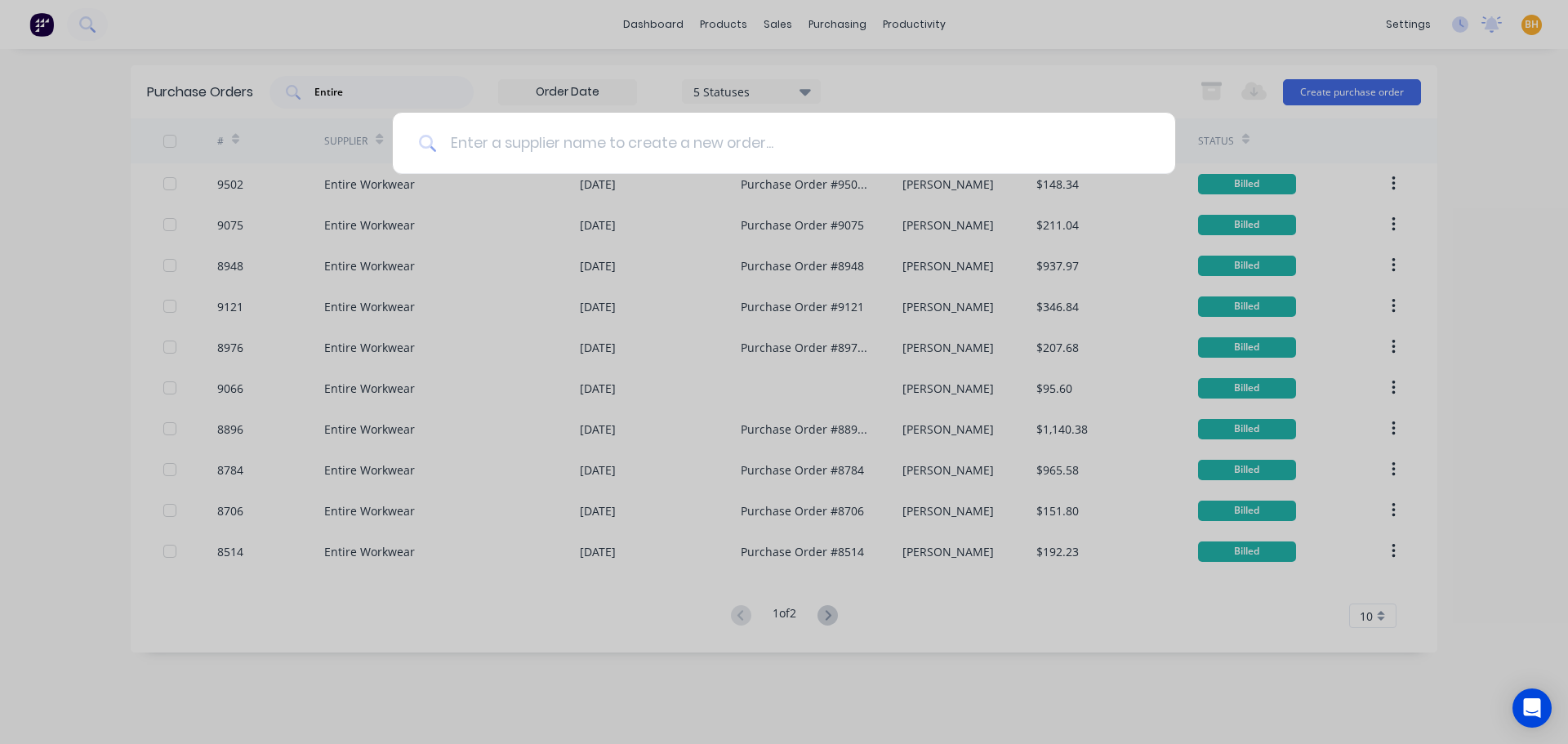
click at [452, 145] on input at bounding box center [793, 142] width 712 height 61
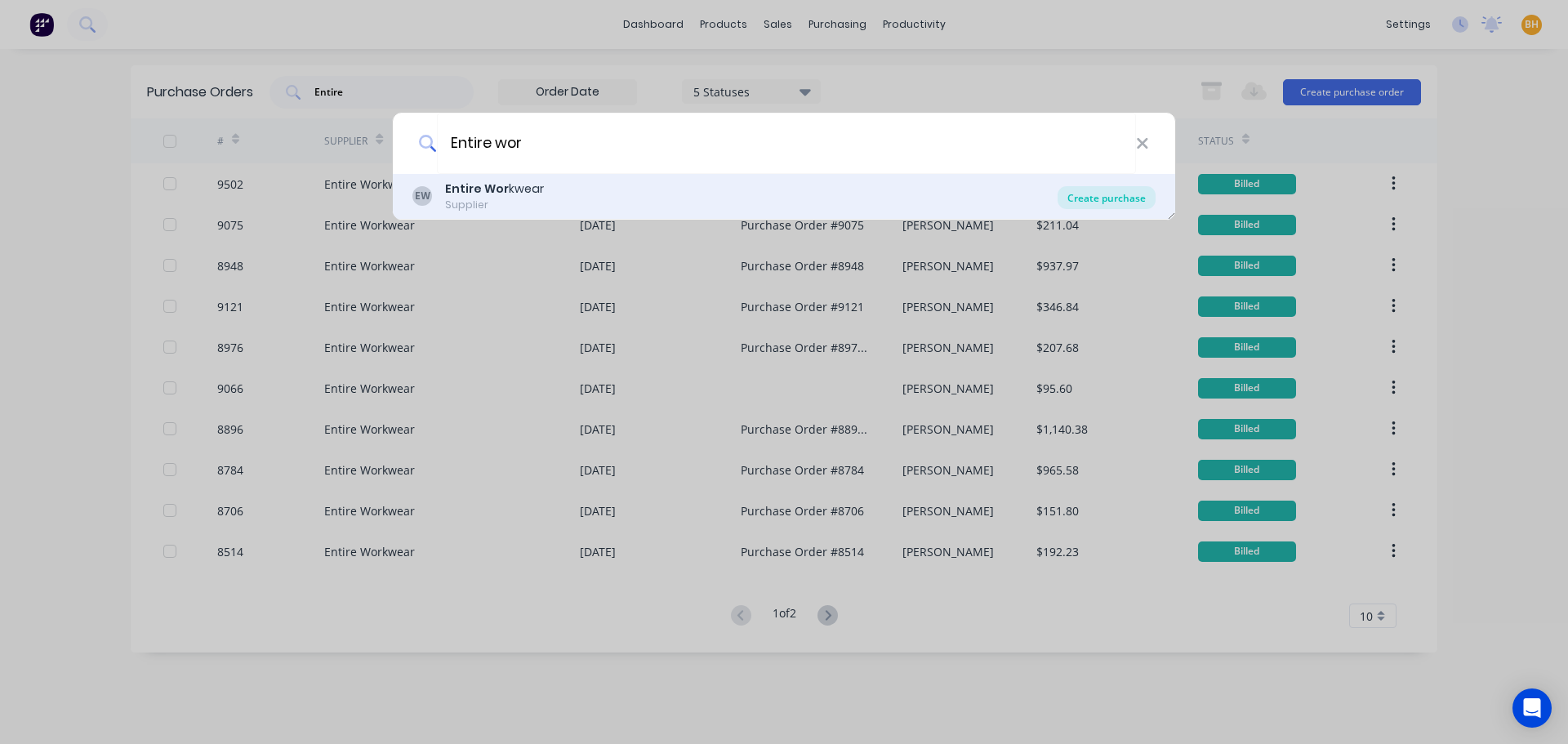
click at [1121, 191] on div "Create purchase" at bounding box center [1107, 197] width 98 height 23
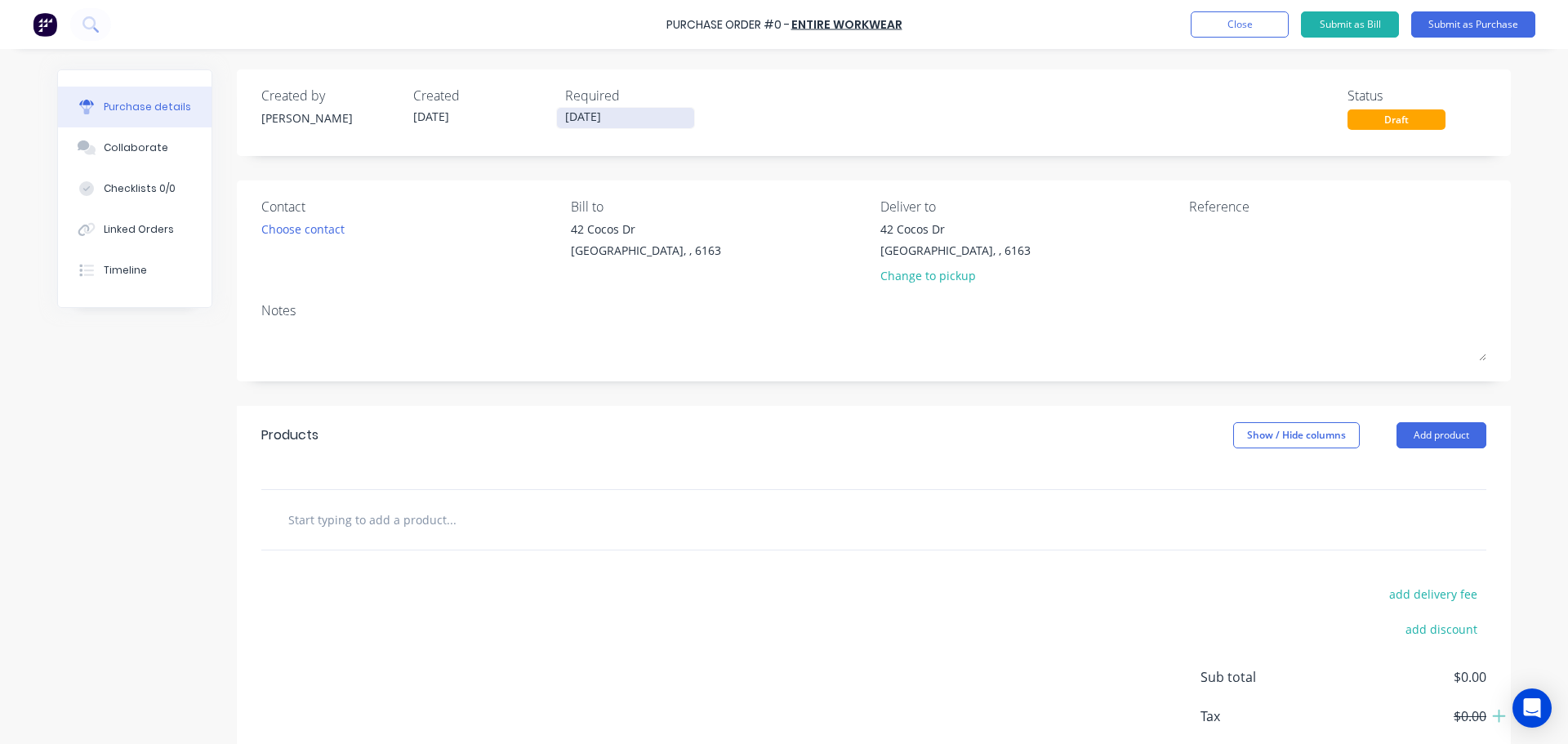
click at [572, 118] on input "02/10/25" at bounding box center [625, 118] width 137 height 21
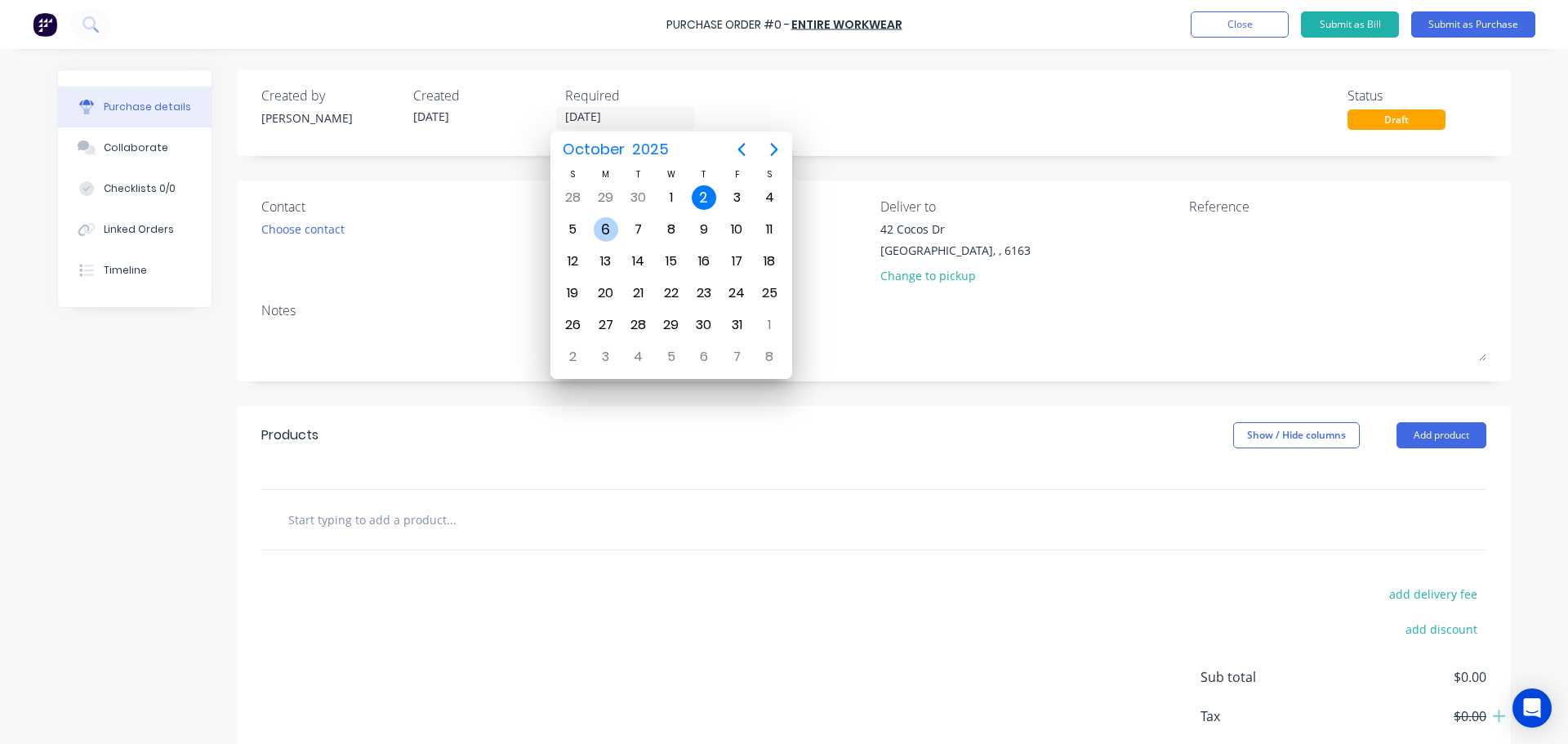
click at [603, 226] on div "6" at bounding box center [606, 229] width 25 height 25
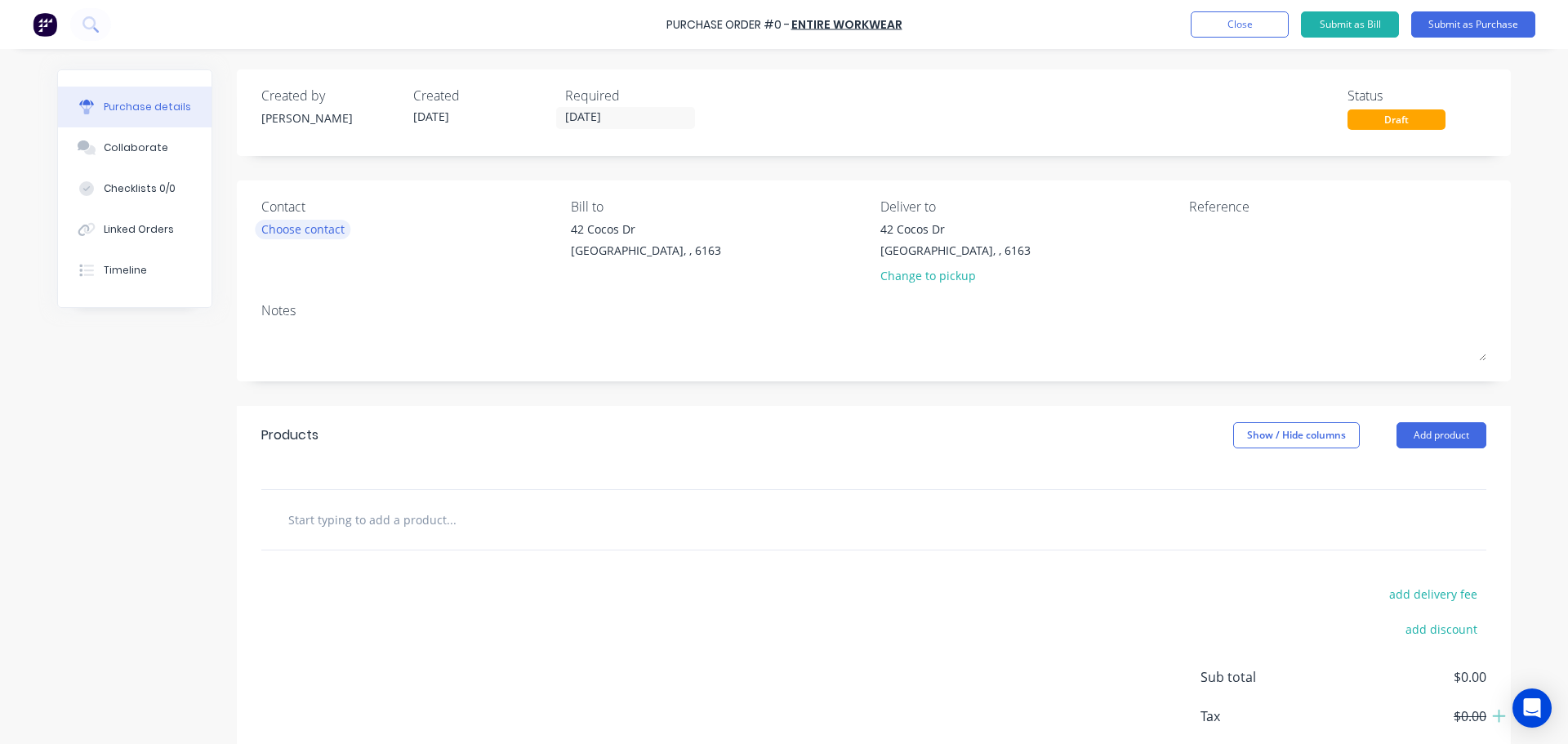
click at [322, 231] on div "Choose contact" at bounding box center [303, 229] width 83 height 17
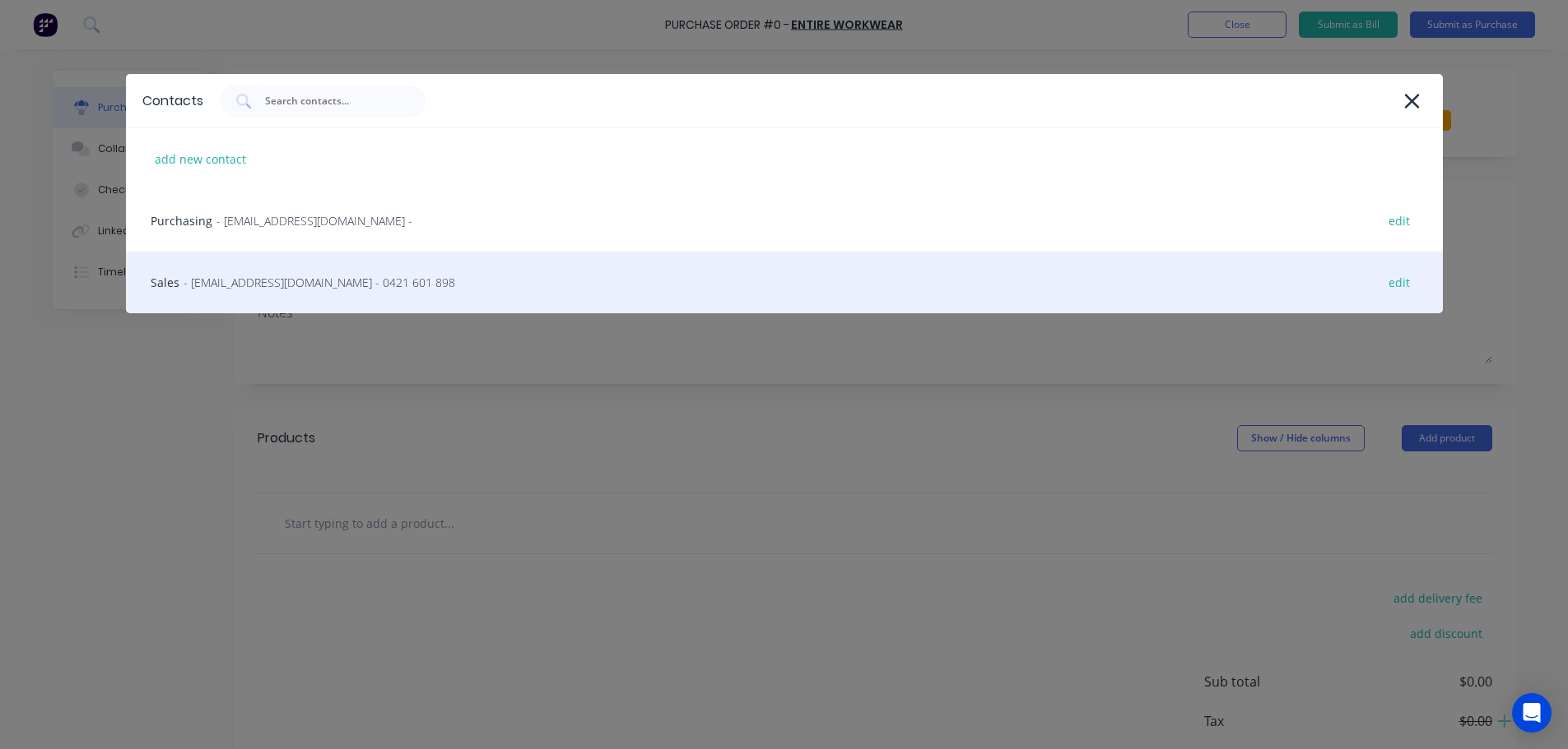
click at [259, 273] on div "Sales - info@entireworkwear.com.au - 0421 601 898 edit" at bounding box center [784, 282] width 1316 height 61
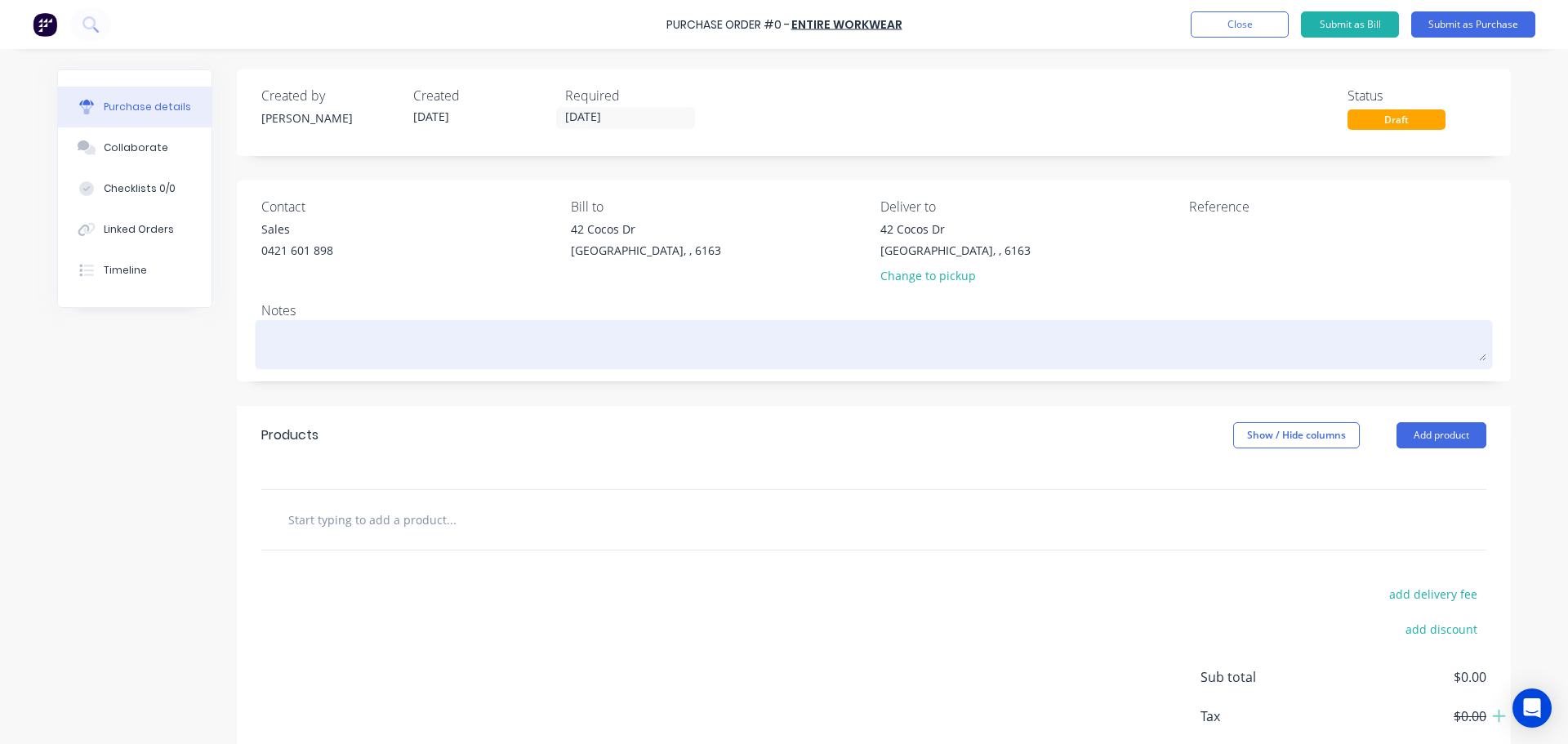
click at [335, 356] on textarea at bounding box center [874, 342] width 1225 height 37
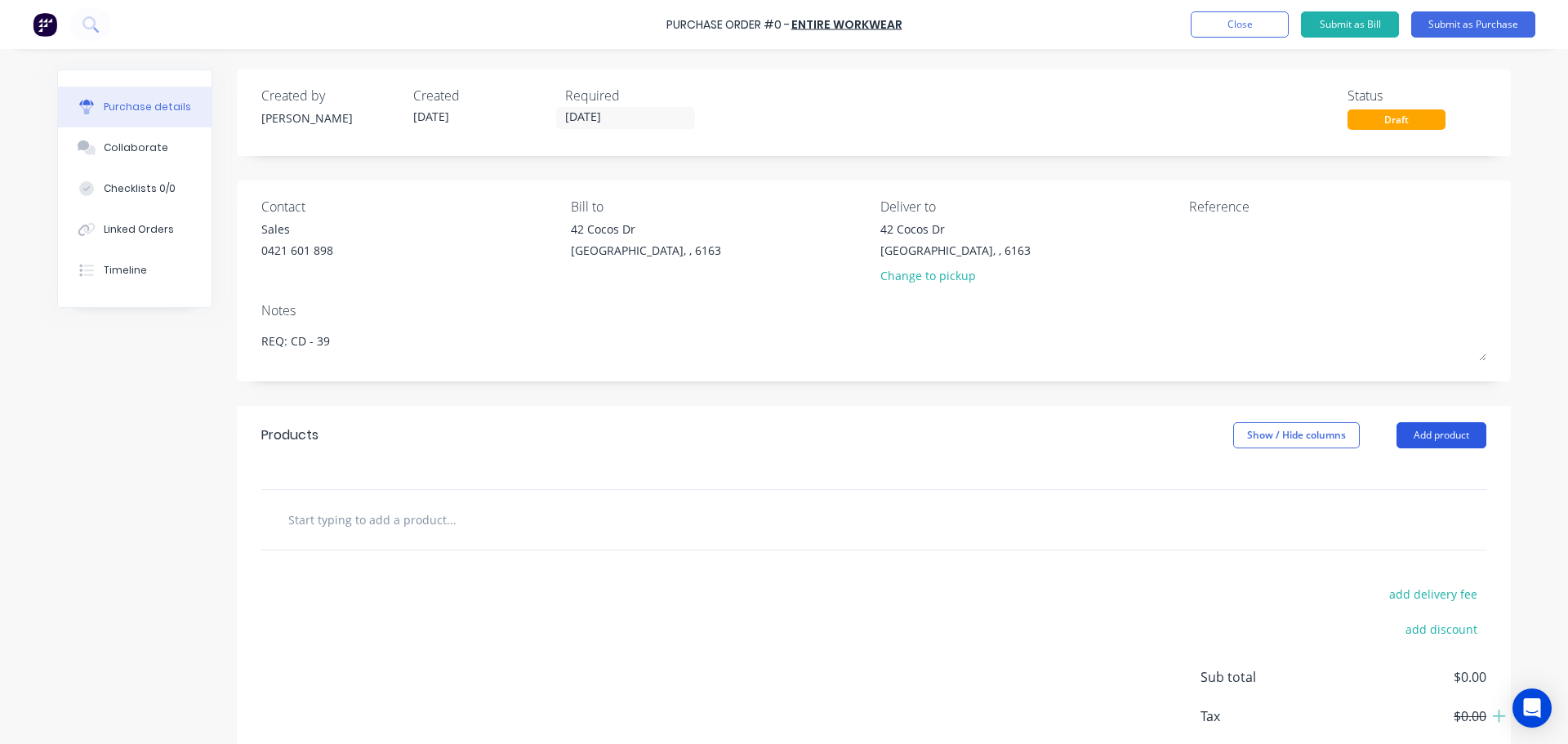
click at [1445, 440] on button "Add product" at bounding box center [1441, 435] width 90 height 26
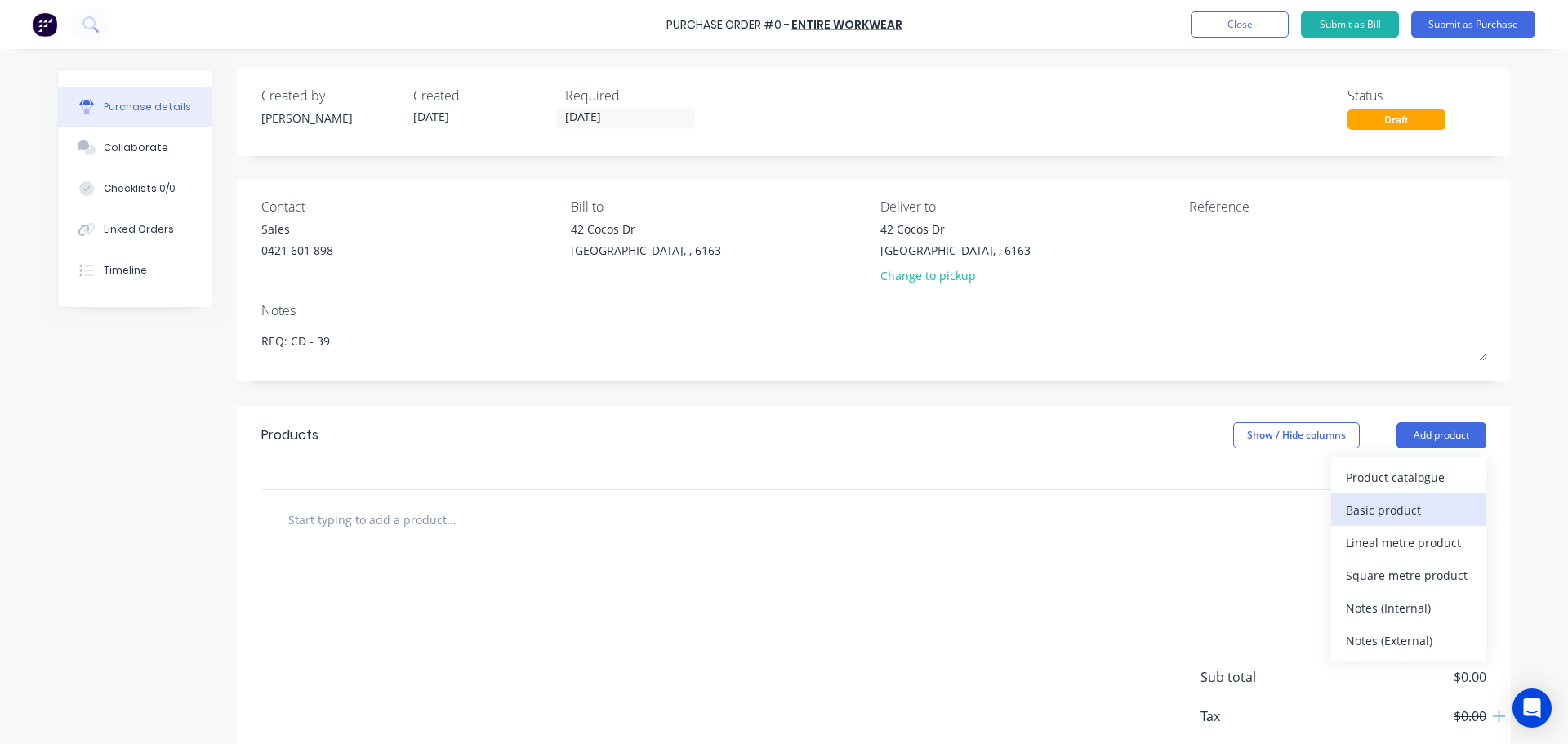
click at [1366, 514] on div "Basic product" at bounding box center [1408, 511] width 126 height 24
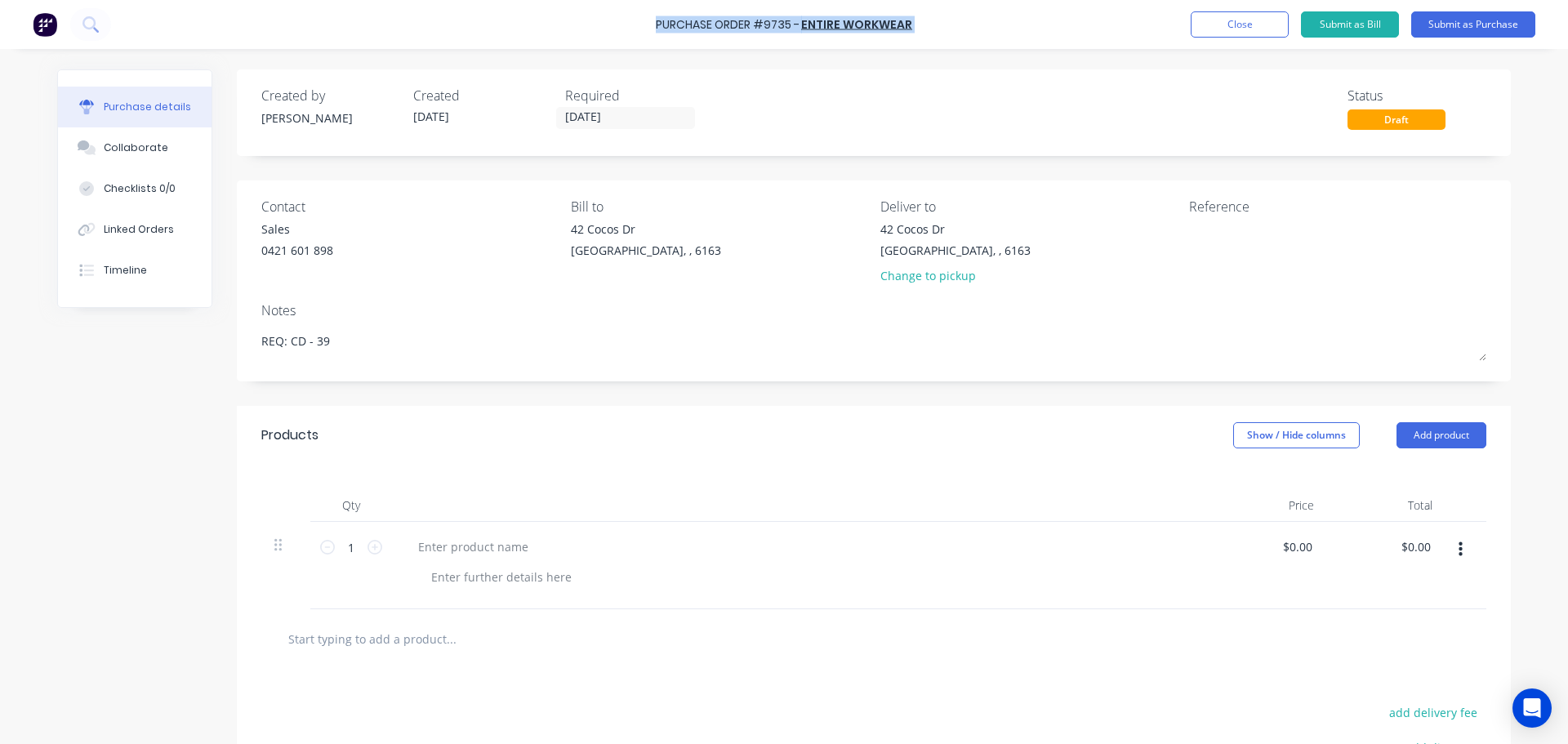
click at [659, 25] on div "Purchase Order #9735 - Entire Workwear Add product Close Submit as Bill Submit …" at bounding box center [784, 24] width 1568 height 49
copy div "Purchase Order #9735 - Entire Workwear Add product Close Submit as Bill Submit …"
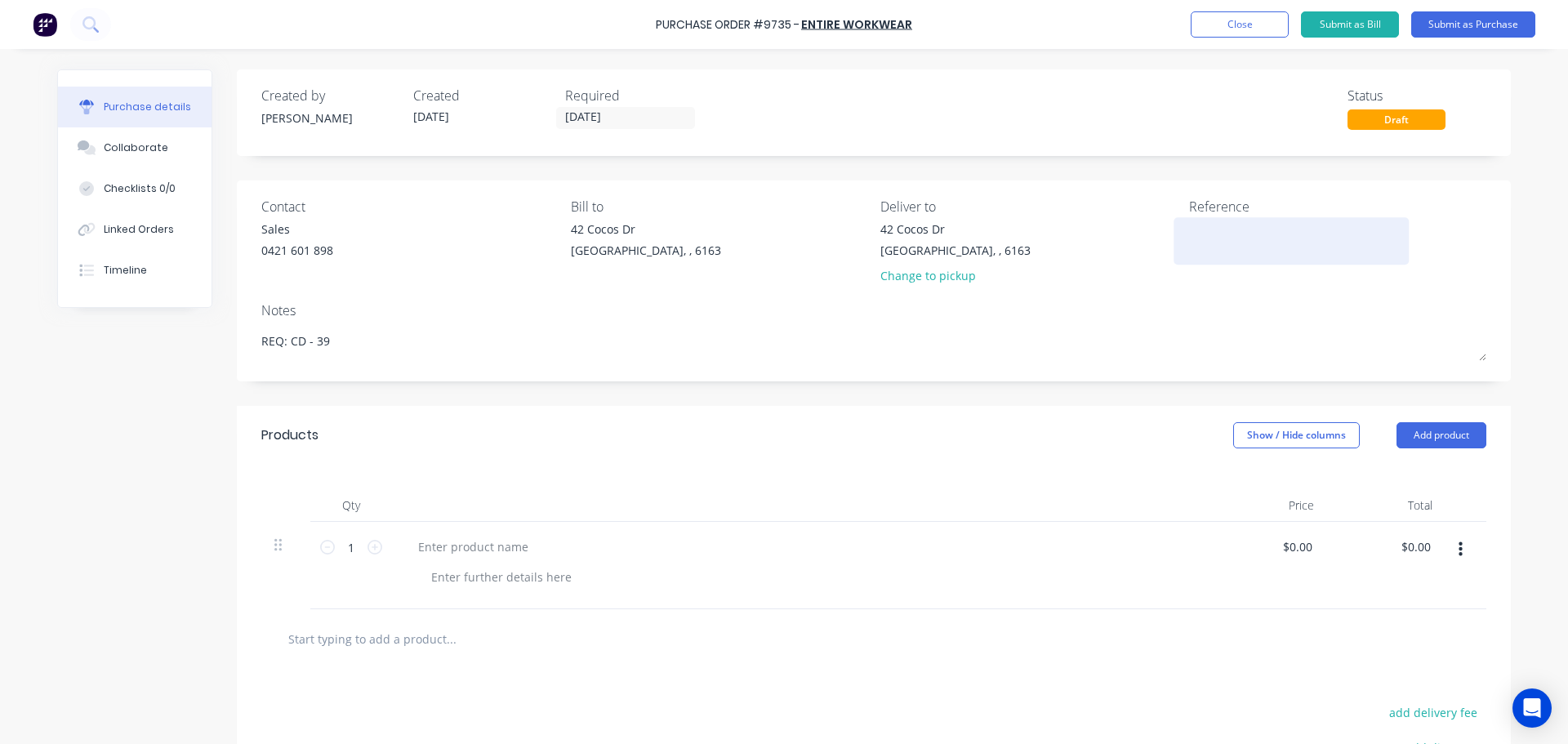
click at [1203, 231] on textarea at bounding box center [1291, 239] width 204 height 37
paste textarea "Purchase Order #9735 - Entire Workwear"
click at [944, 387] on div "Created by Bevan Created 02/10/25 Required 06/10/25 Status Draft Contact Sales …" at bounding box center [873, 504] width 1274 height 868
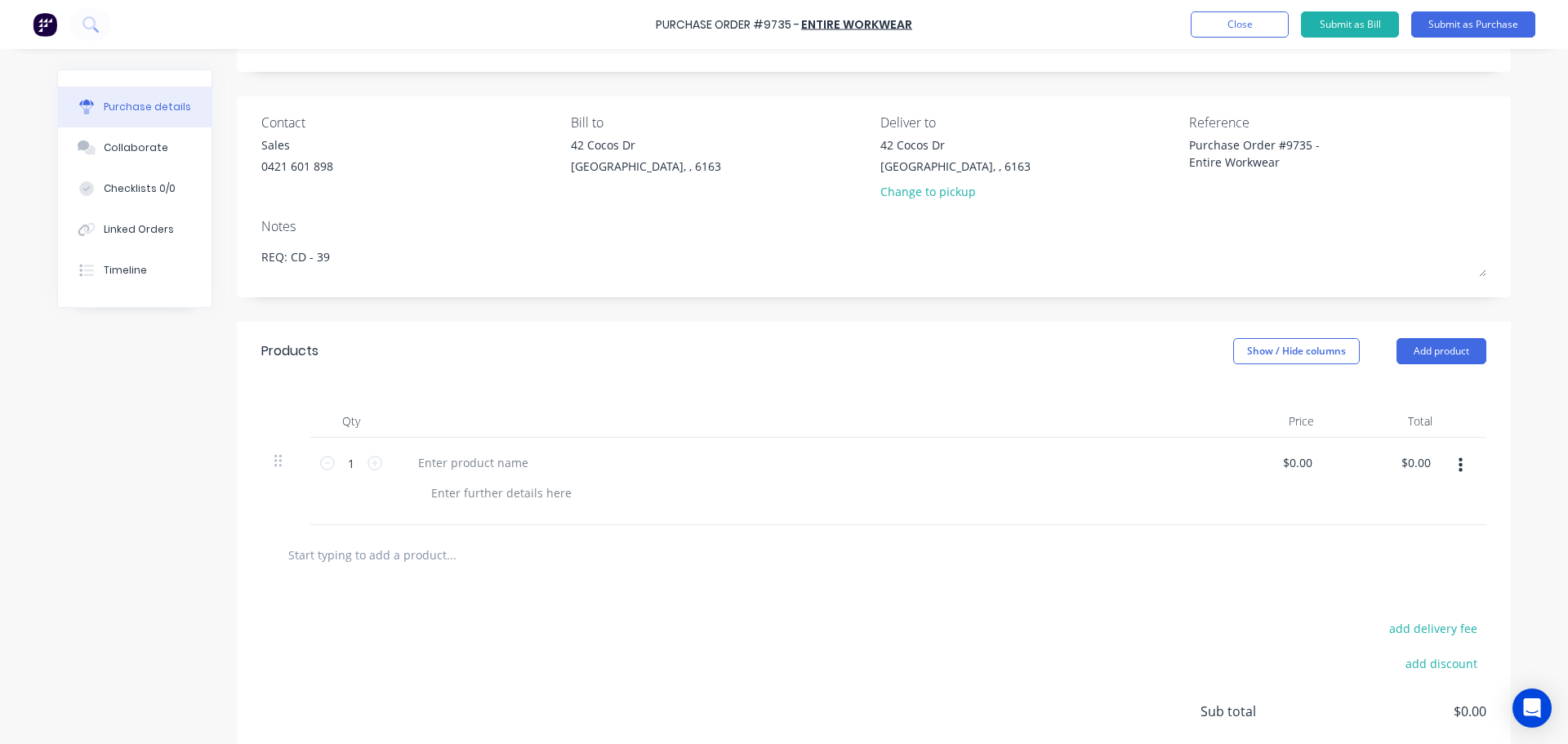
scroll to position [163, 0]
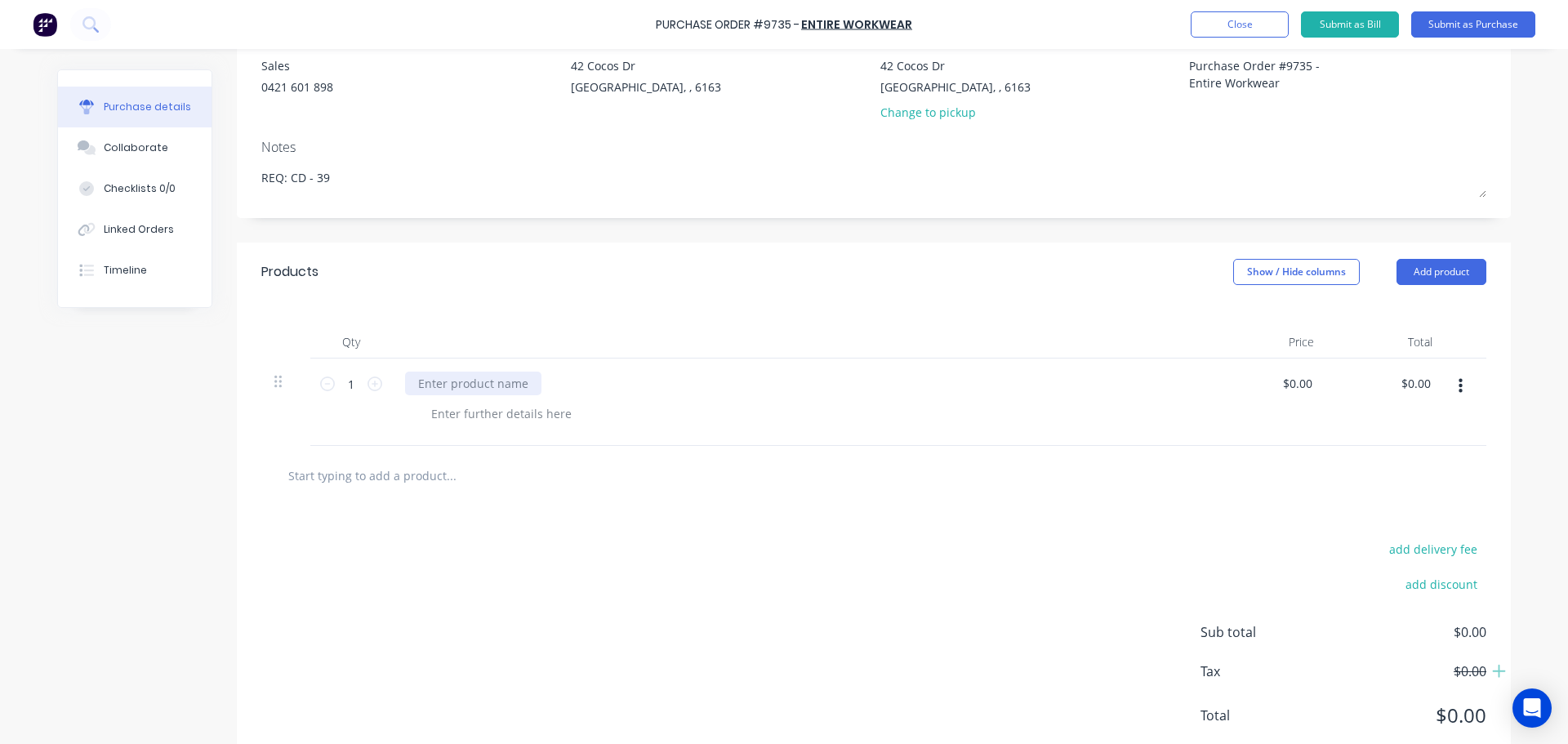
click at [481, 384] on div at bounding box center [473, 384] width 136 height 24
click at [367, 389] on icon at bounding box center [374, 384] width 15 height 15
click at [1197, 360] on div "BCP6008 Cargo Pants - Navy" at bounding box center [800, 402] width 817 height 88
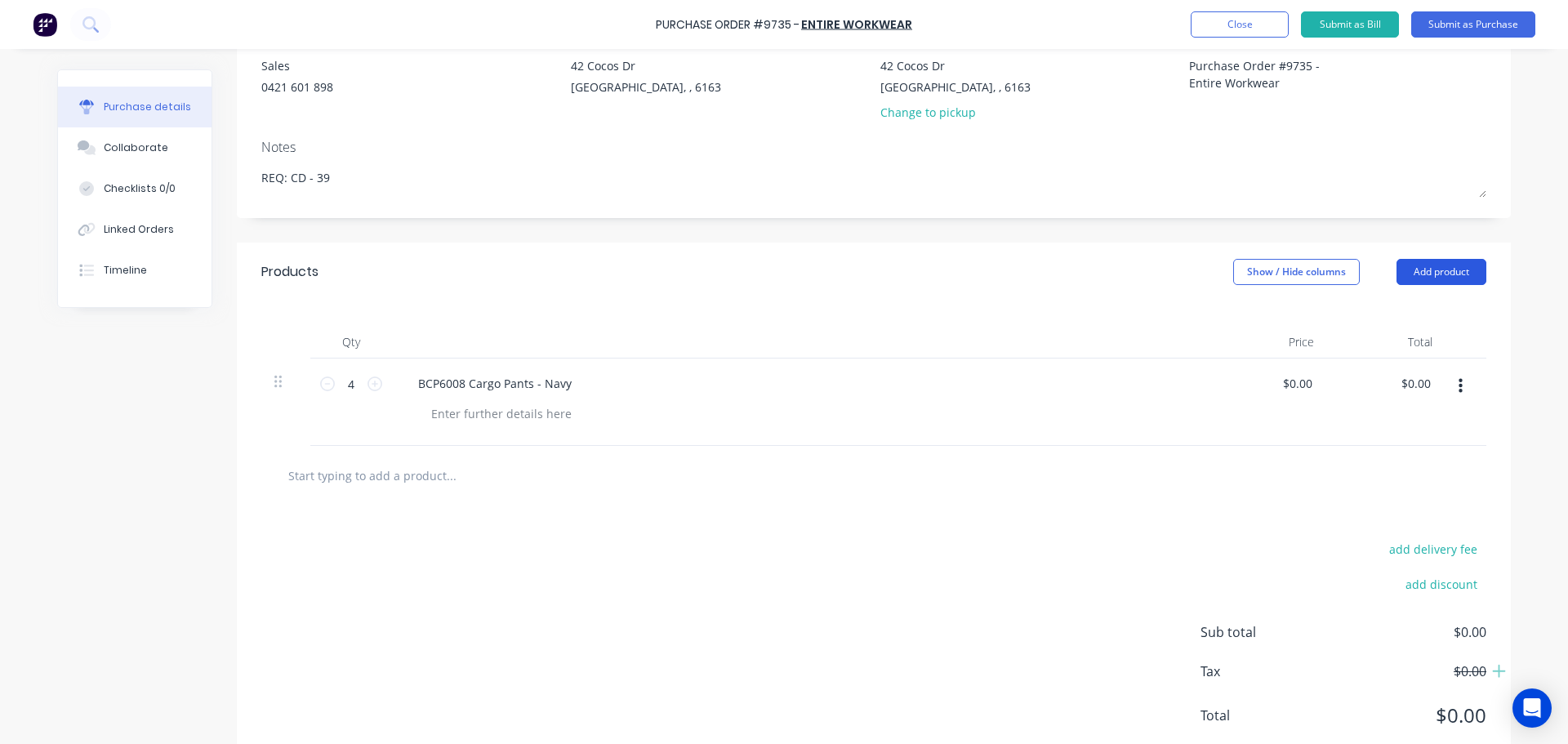
click at [1414, 280] on button "Add product" at bounding box center [1441, 272] width 90 height 26
click at [791, 446] on div at bounding box center [874, 476] width 1225 height 60
click at [378, 475] on input "text" at bounding box center [450, 475] width 327 height 33
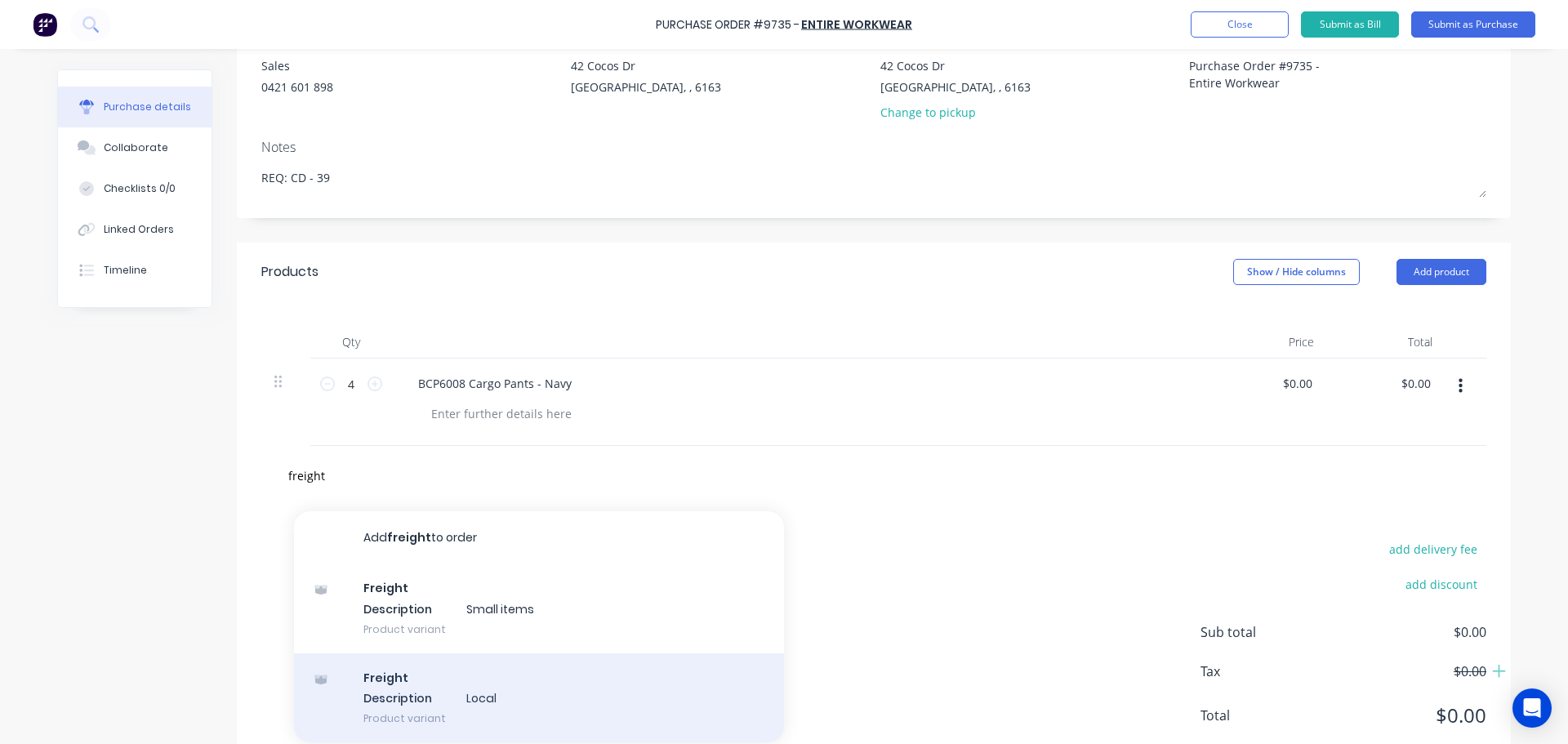
click at [434, 681] on div "Freight Description Local Product variant" at bounding box center [539, 699] width 490 height 90
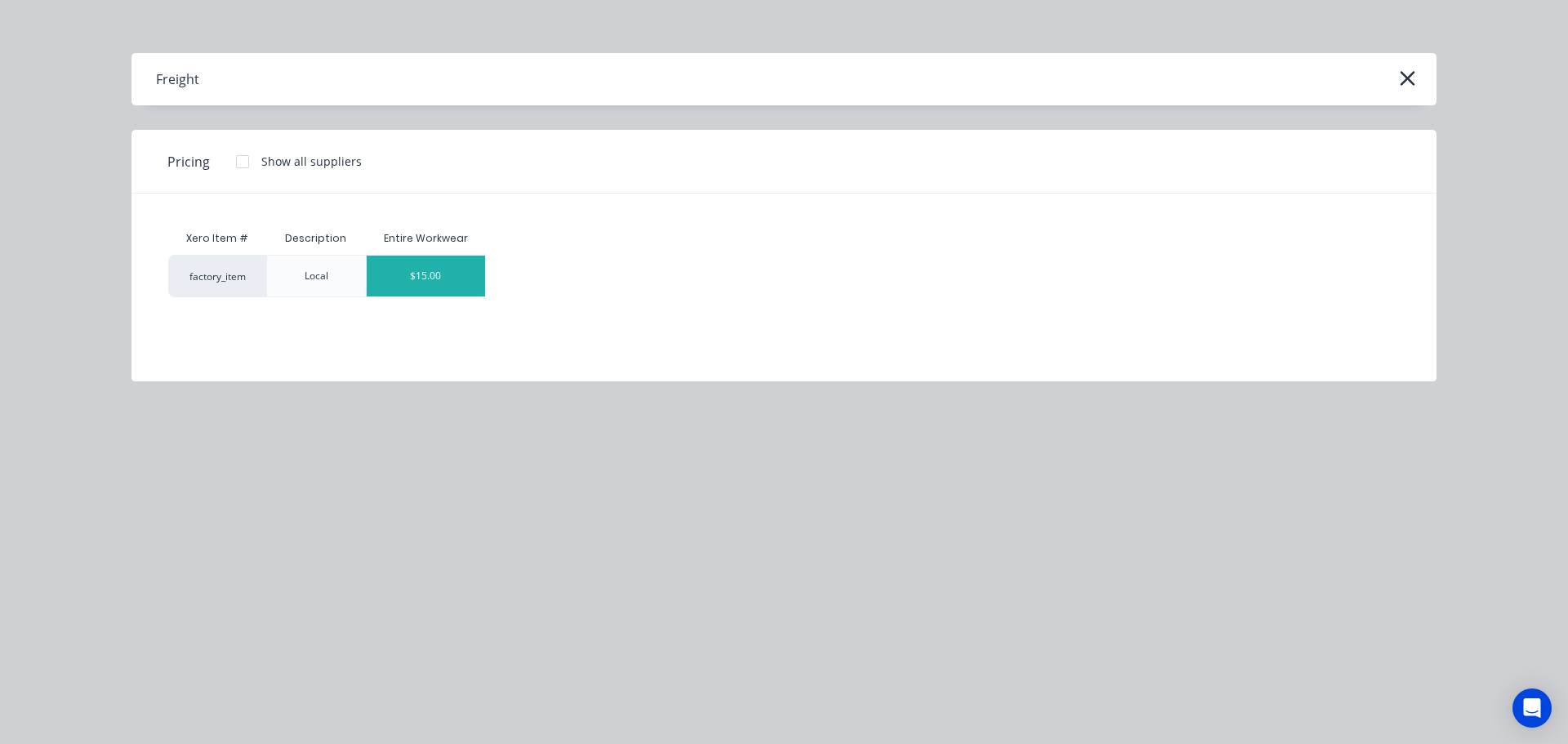
click at [381, 287] on div "$15.00" at bounding box center [426, 276] width 119 height 41
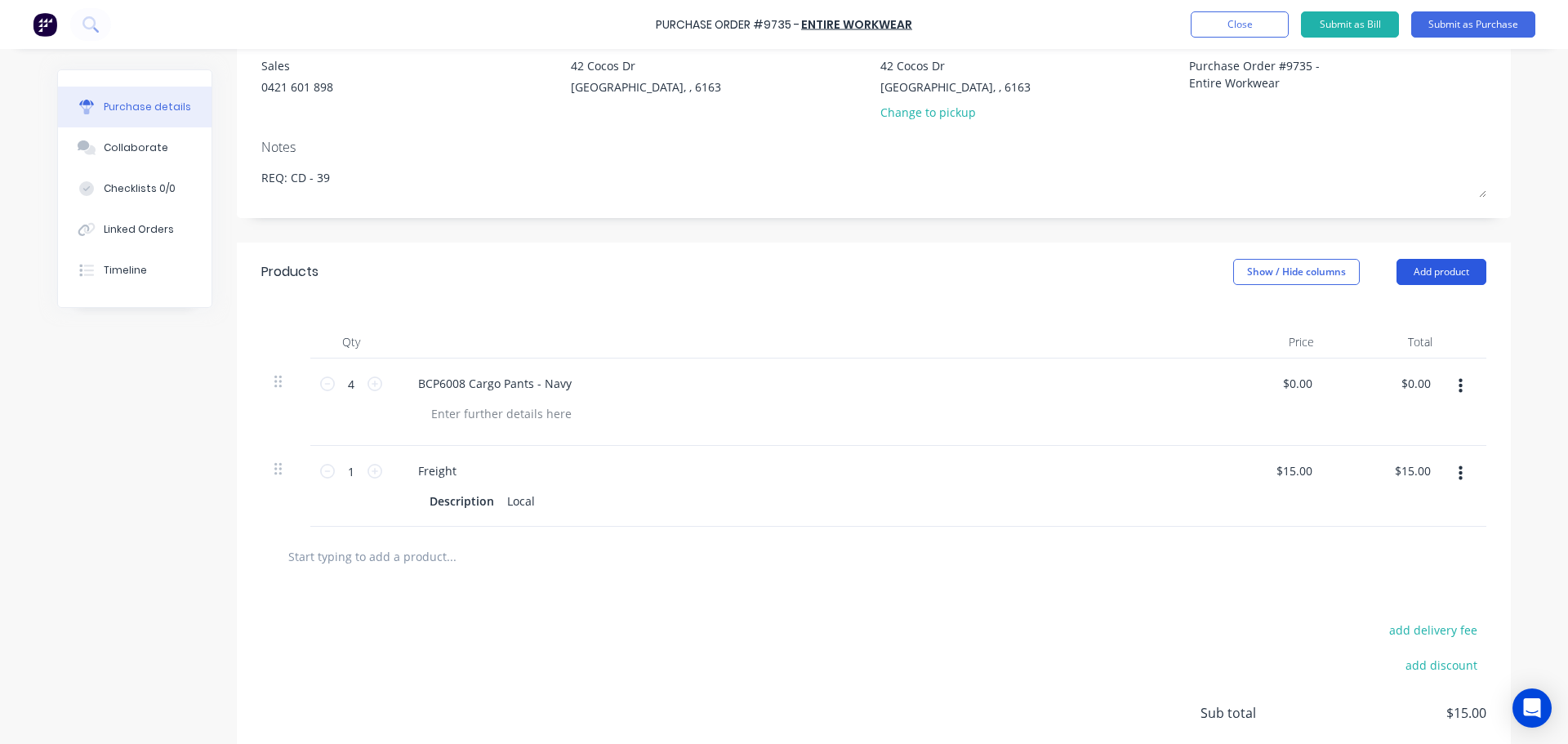
click at [1444, 276] on button "Add product" at bounding box center [1441, 272] width 90 height 26
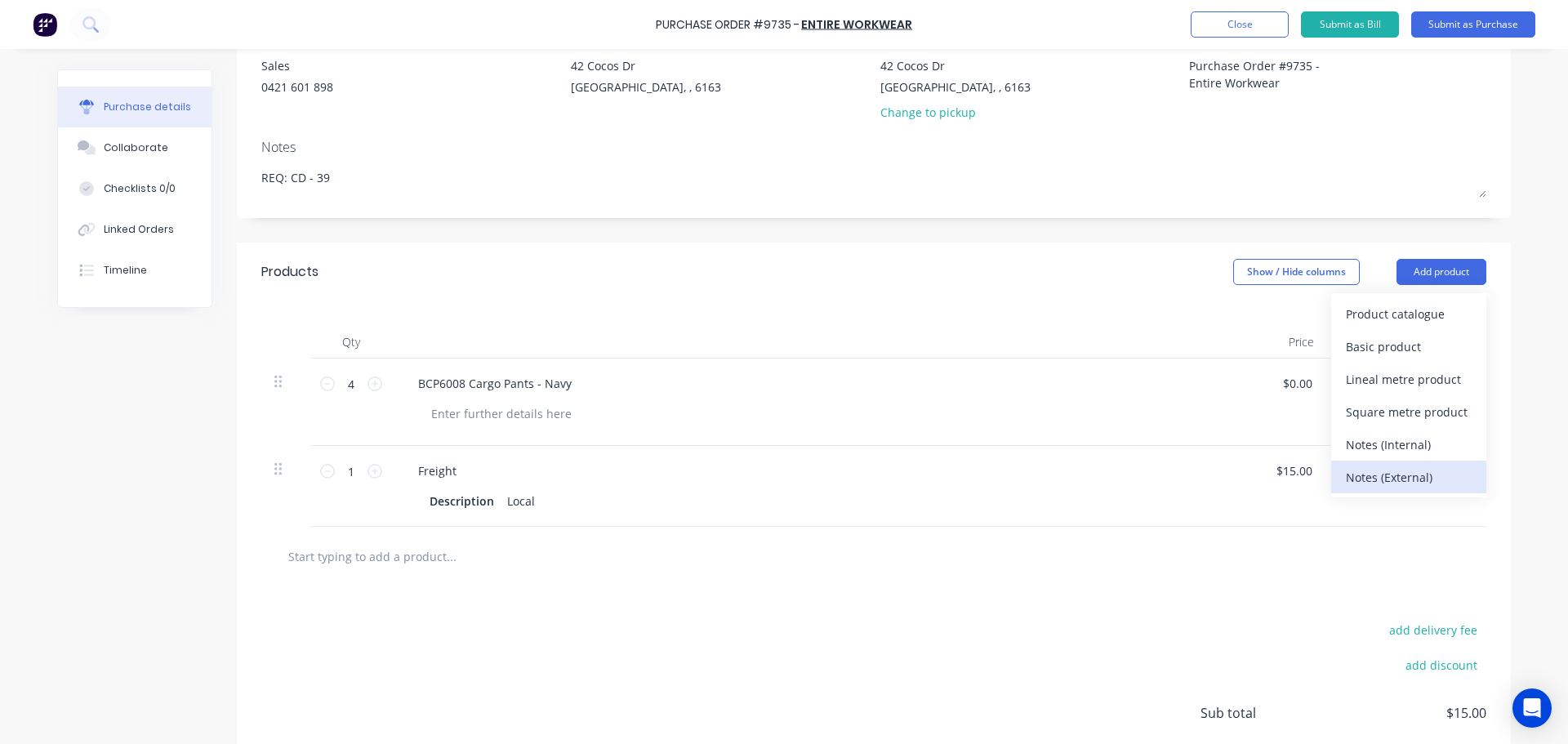
click at [1391, 471] on div "Notes (External)" at bounding box center [1408, 478] width 126 height 24
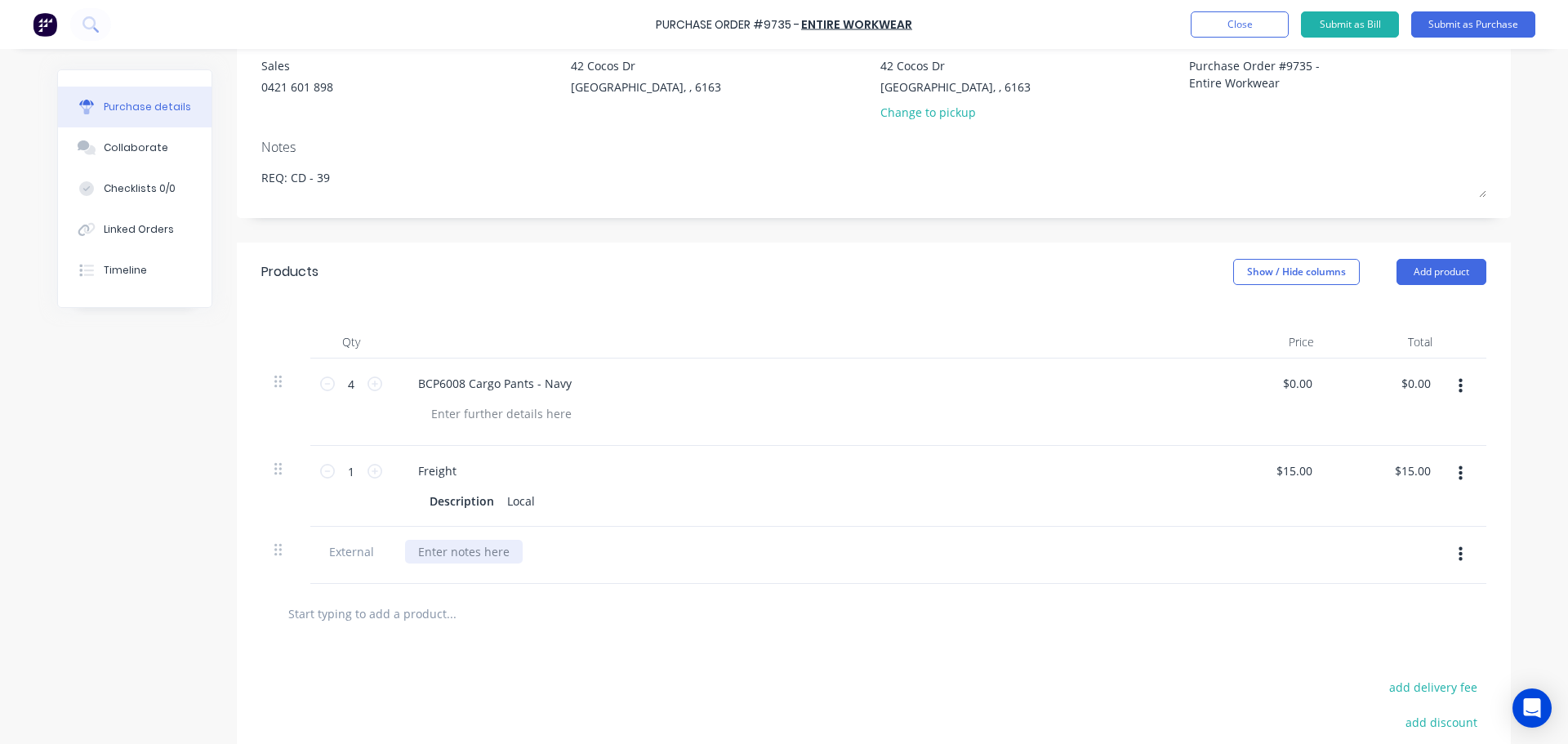
click at [432, 551] on div at bounding box center [463, 552] width 118 height 24
paste div
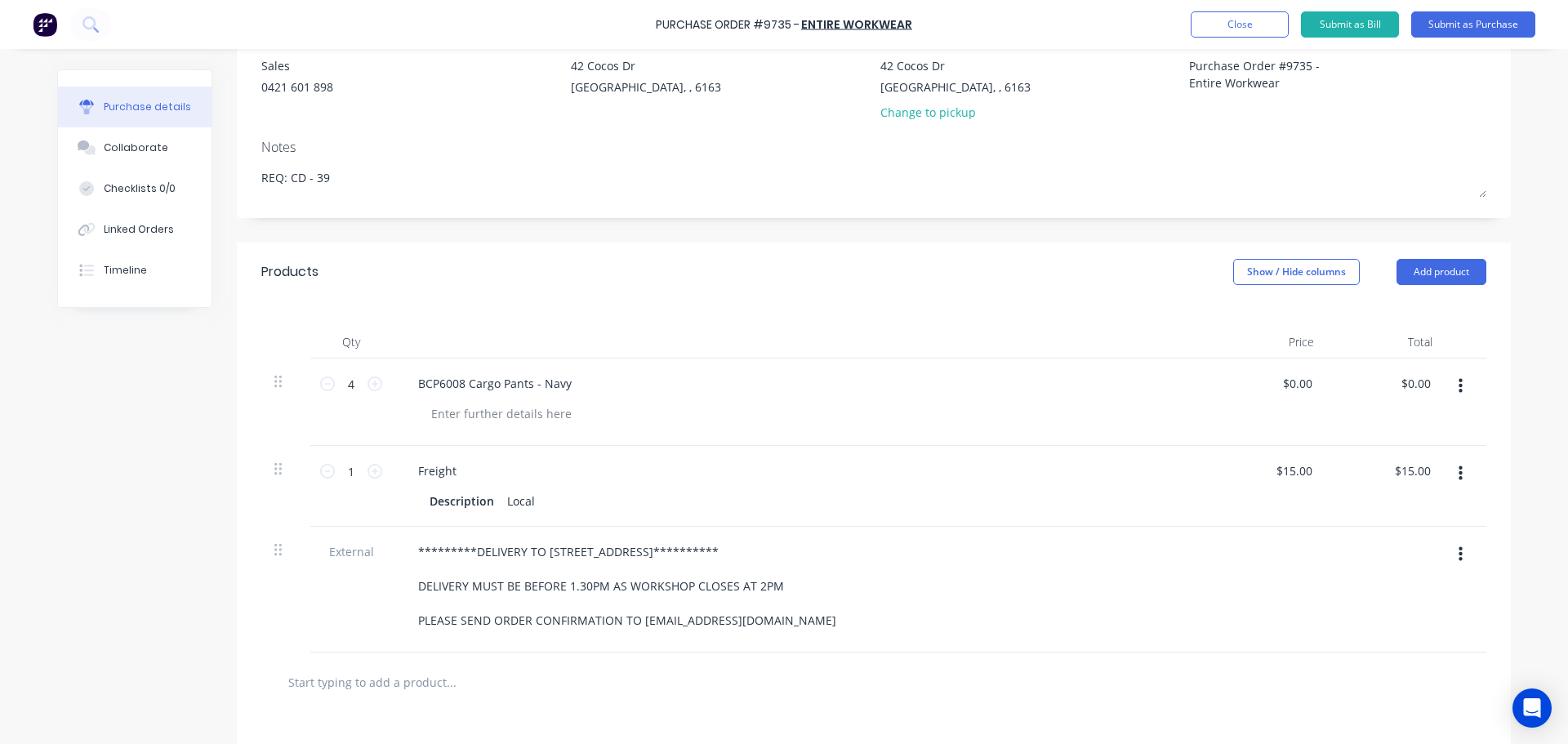
click at [1015, 565] on div "**********" at bounding box center [800, 586] width 791 height 93
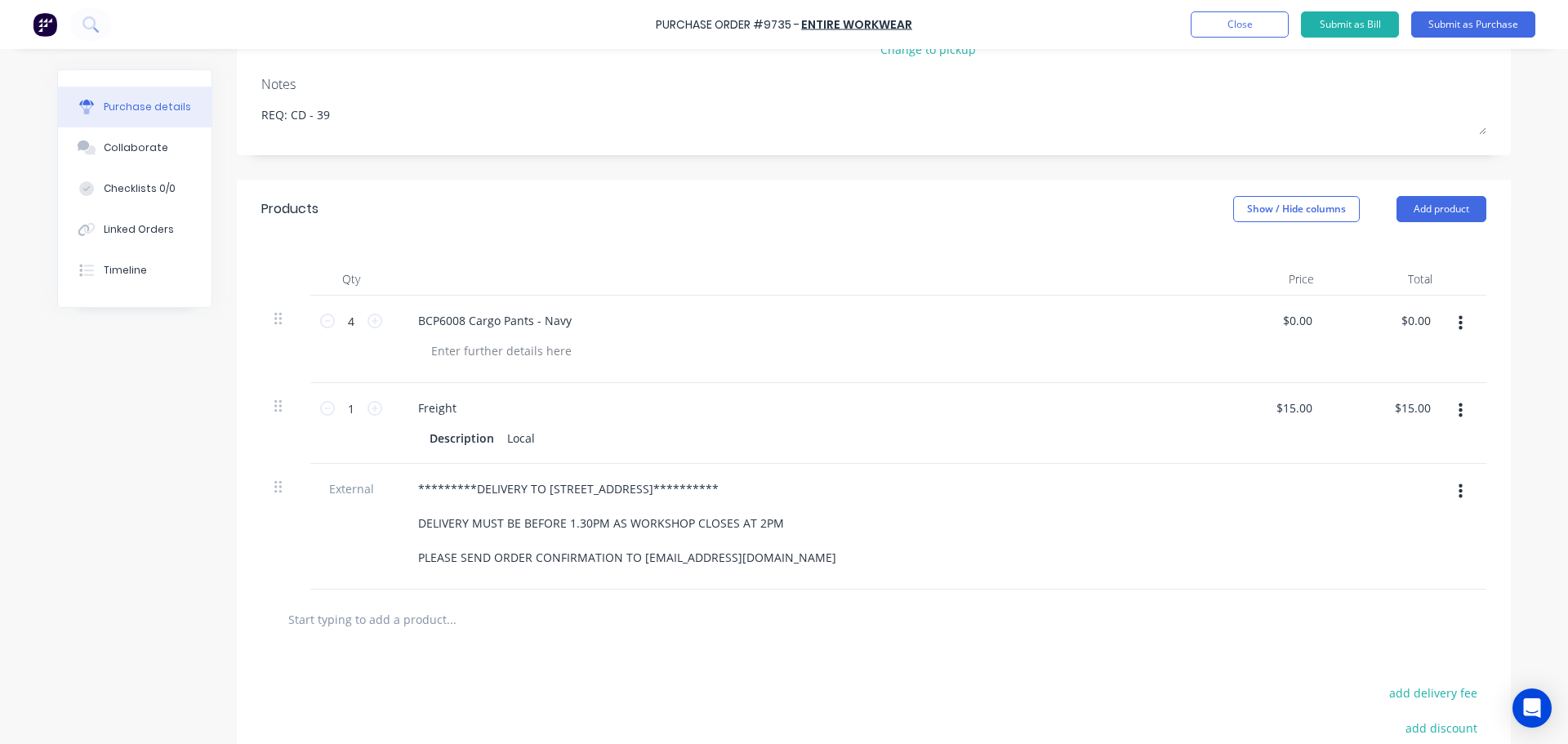
scroll to position [245, 0]
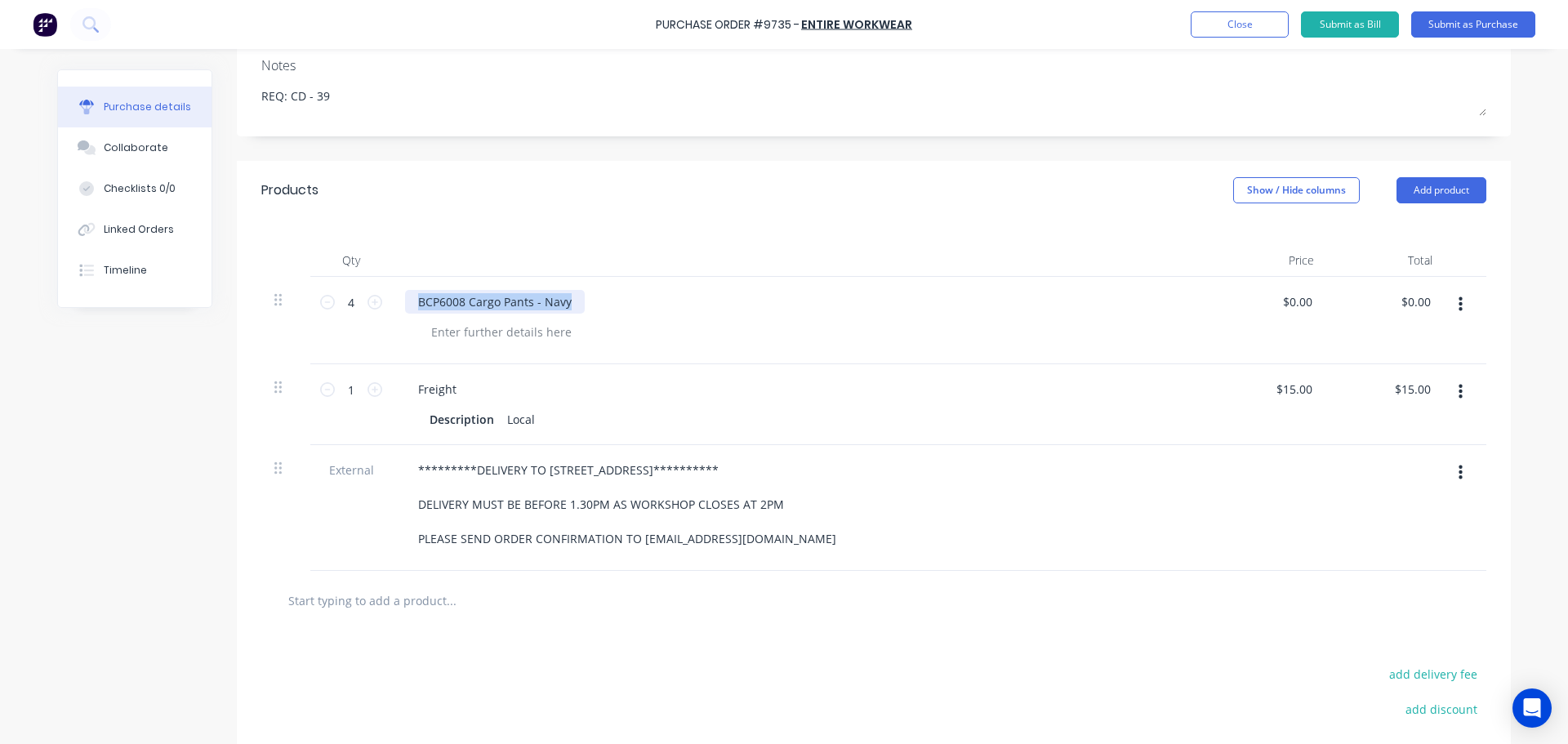
drag, startPoint x: 416, startPoint y: 301, endPoint x: 569, endPoint y: 316, distance: 153.7
click at [569, 316] on div "BCP6008 Cargo Pants - Navy" at bounding box center [800, 321] width 817 height 88
copy div "BCP6008 Cargo Pants - Navy"
click at [525, 341] on div at bounding box center [502, 332] width 166 height 24
paste div
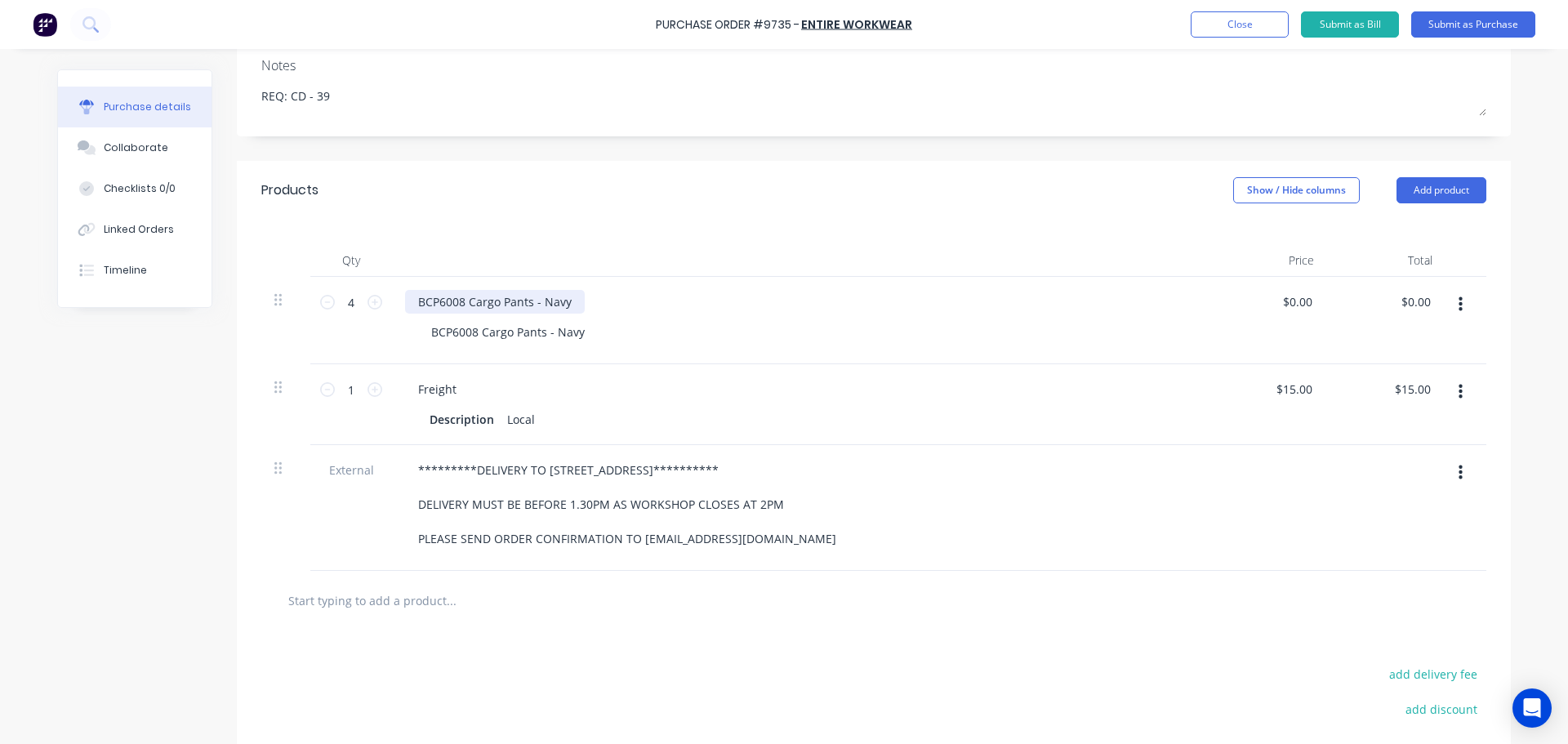
click at [560, 305] on div "BCP6008 Cargo Pants - Navy" at bounding box center [494, 302] width 179 height 24
drag, startPoint x: 586, startPoint y: 335, endPoint x: 419, endPoint y: 344, distance: 167.2
click at [419, 344] on div "BCP6008 Cargo Pants - Navy" at bounding box center [800, 321] width 817 height 88
copy div "BCP6008 Cargo Pants - Navy"
click at [465, 290] on div at bounding box center [473, 302] width 136 height 24
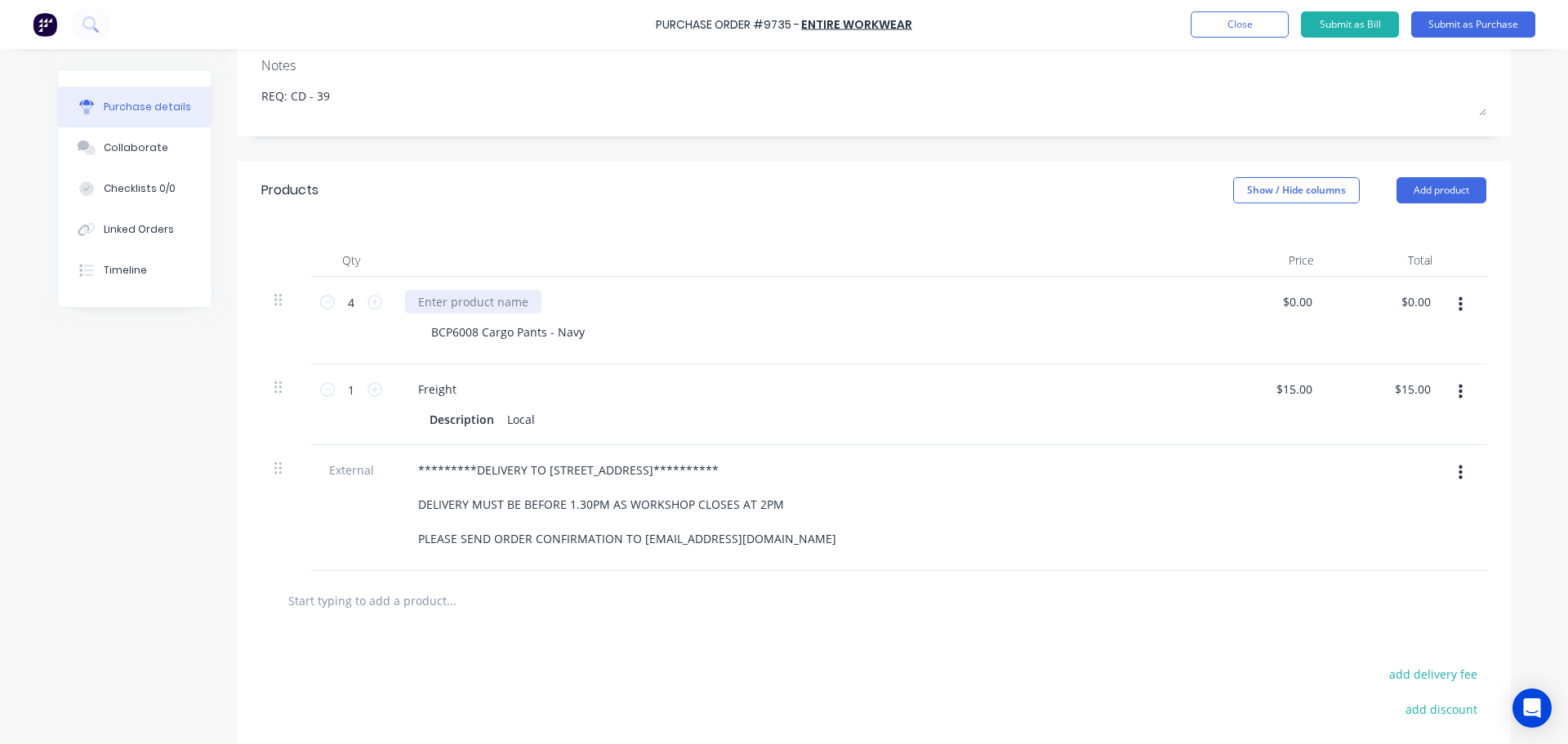
click at [464, 300] on div at bounding box center [473, 302] width 136 height 24
drag, startPoint x: 576, startPoint y: 333, endPoint x: 401, endPoint y: 333, distance: 175.0
click at [401, 333] on div "BCP6008 Cargo Pants - Navy BCP6008 Cargo Pants - Navy" at bounding box center [800, 321] width 817 height 88
click at [407, 331] on div "BCP6008 Cargo Pants - Navy BCP6008 Cargo Pants - Navy" at bounding box center [800, 321] width 817 height 88
drag, startPoint x: 578, startPoint y: 334, endPoint x: 420, endPoint y: 342, distance: 158.2
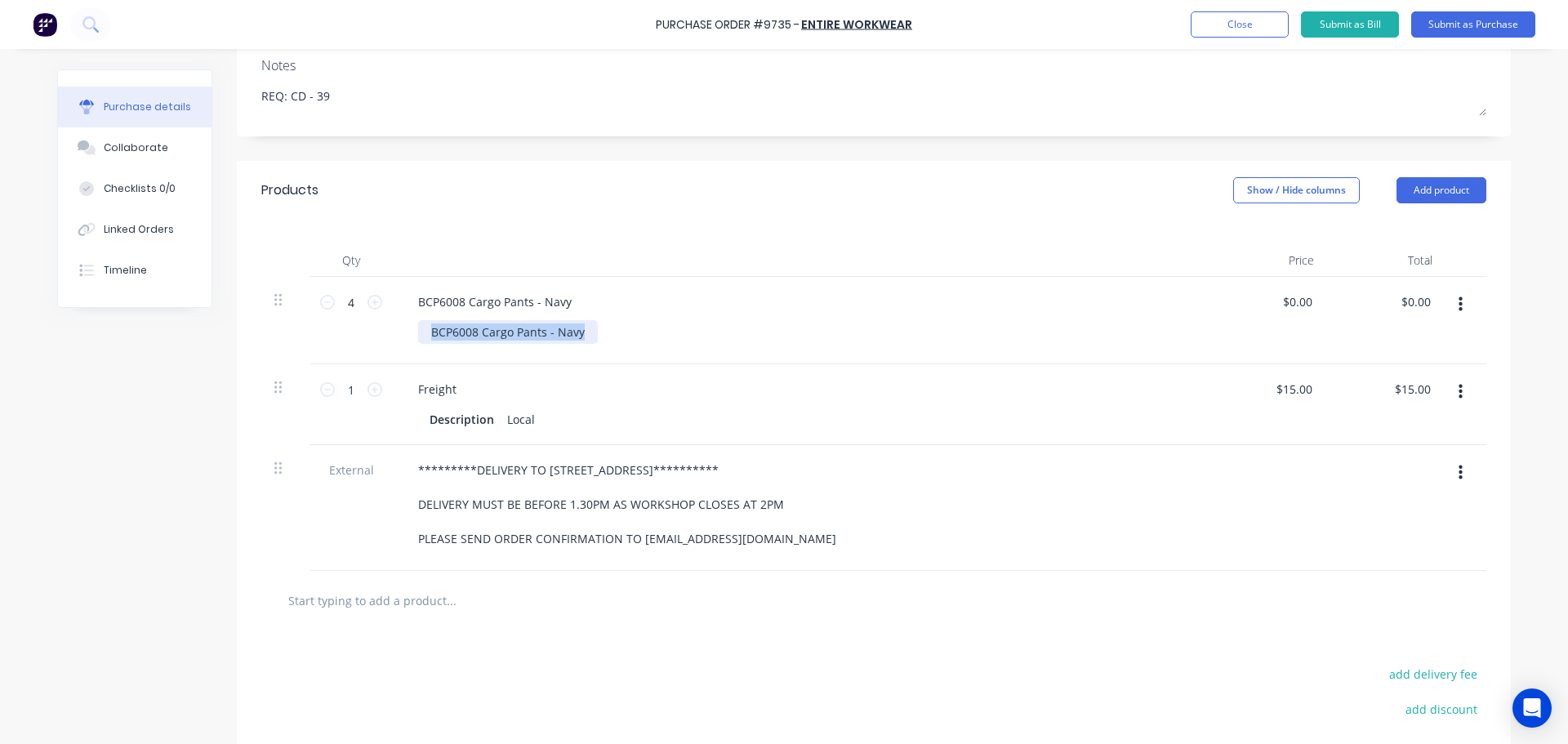
click at [420, 342] on div "BCP6008 Cargo Pants - Navy" at bounding box center [508, 332] width 179 height 24
click at [1050, 520] on div "**********" at bounding box center [800, 505] width 791 height 93
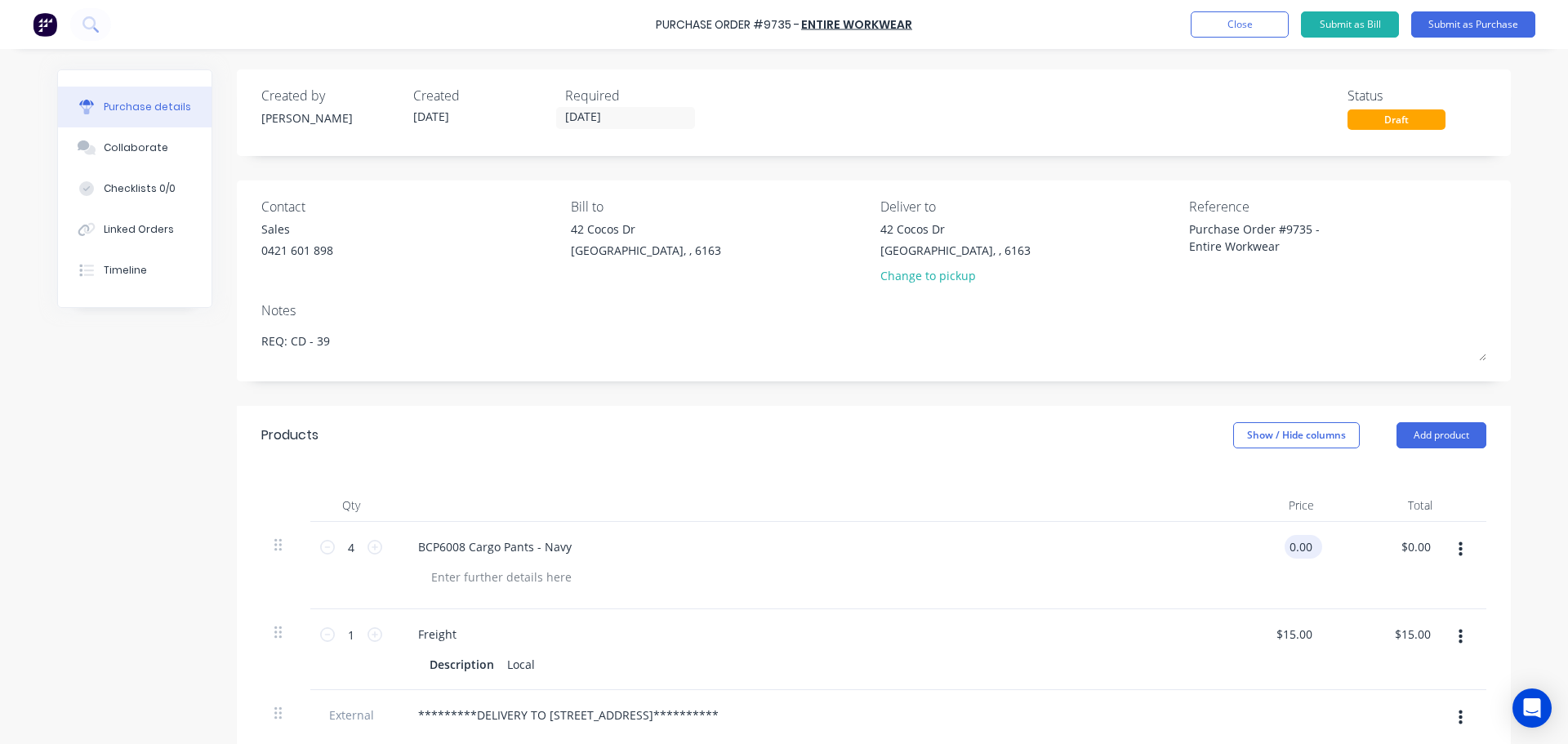
click at [1289, 547] on input "0.00" at bounding box center [1300, 547] width 31 height 24
click at [570, 118] on input "06/10/25" at bounding box center [625, 118] width 137 height 21
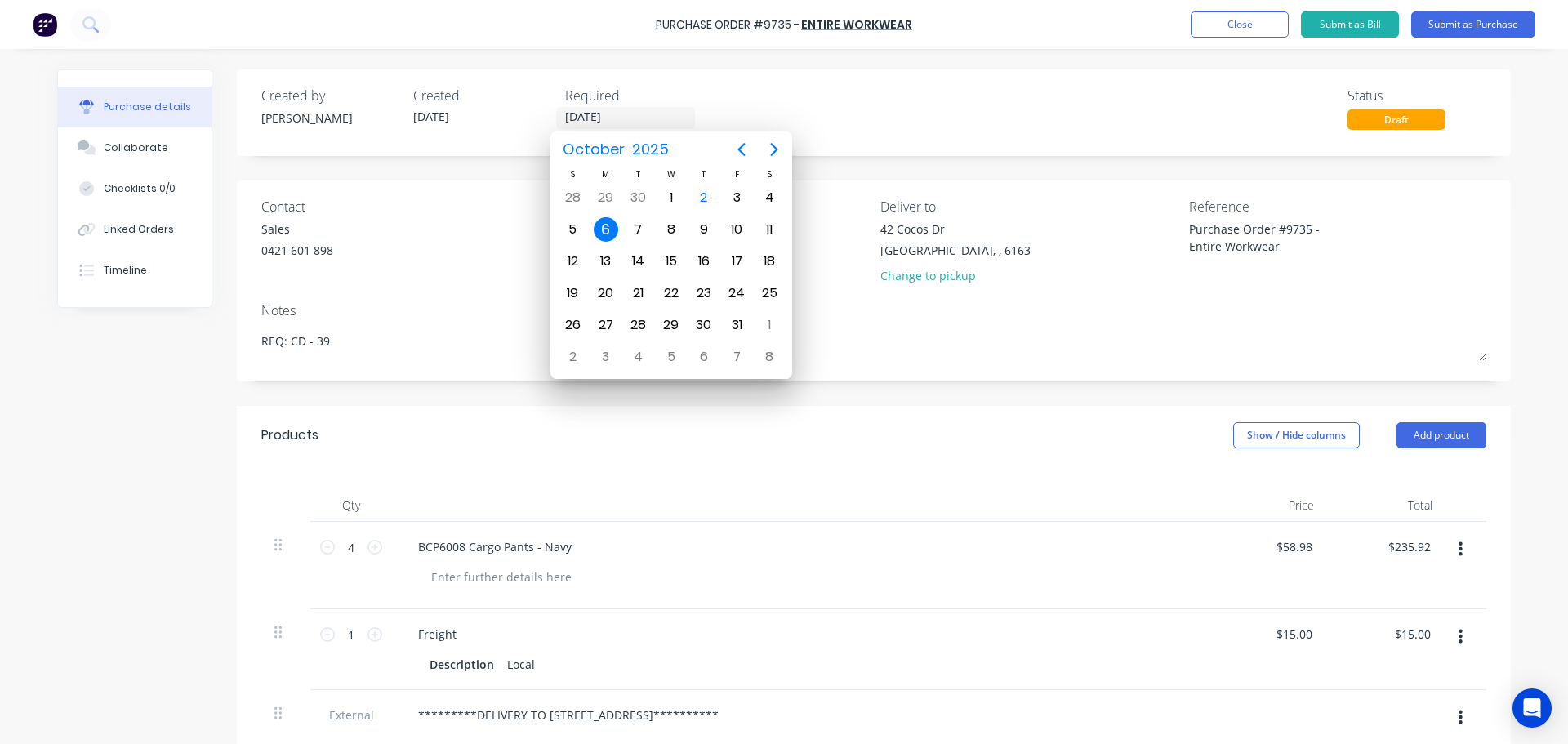
click at [931, 168] on div "**********" at bounding box center [873, 607] width 1274 height 1075
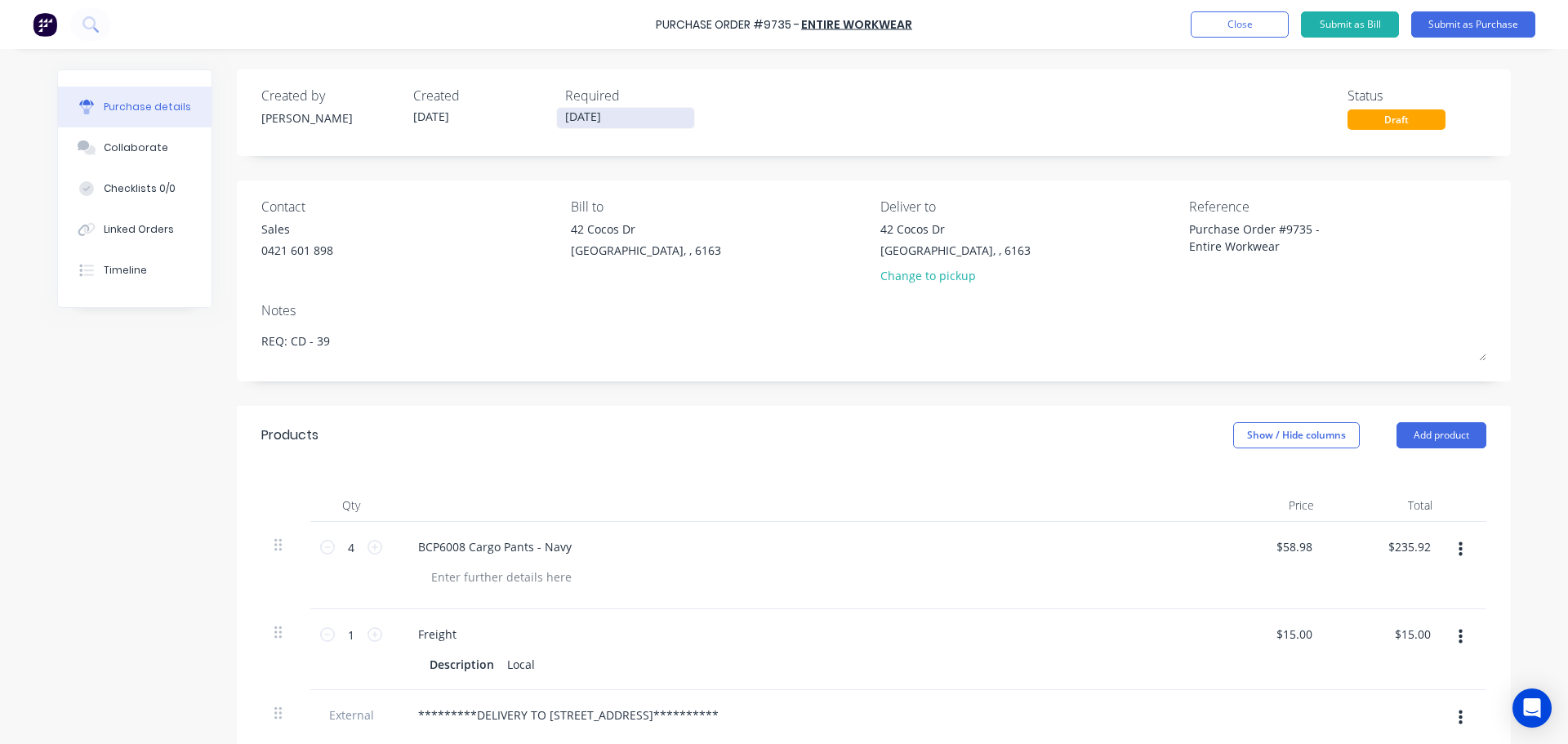
click at [569, 120] on input "06/10/25" at bounding box center [625, 118] width 137 height 21
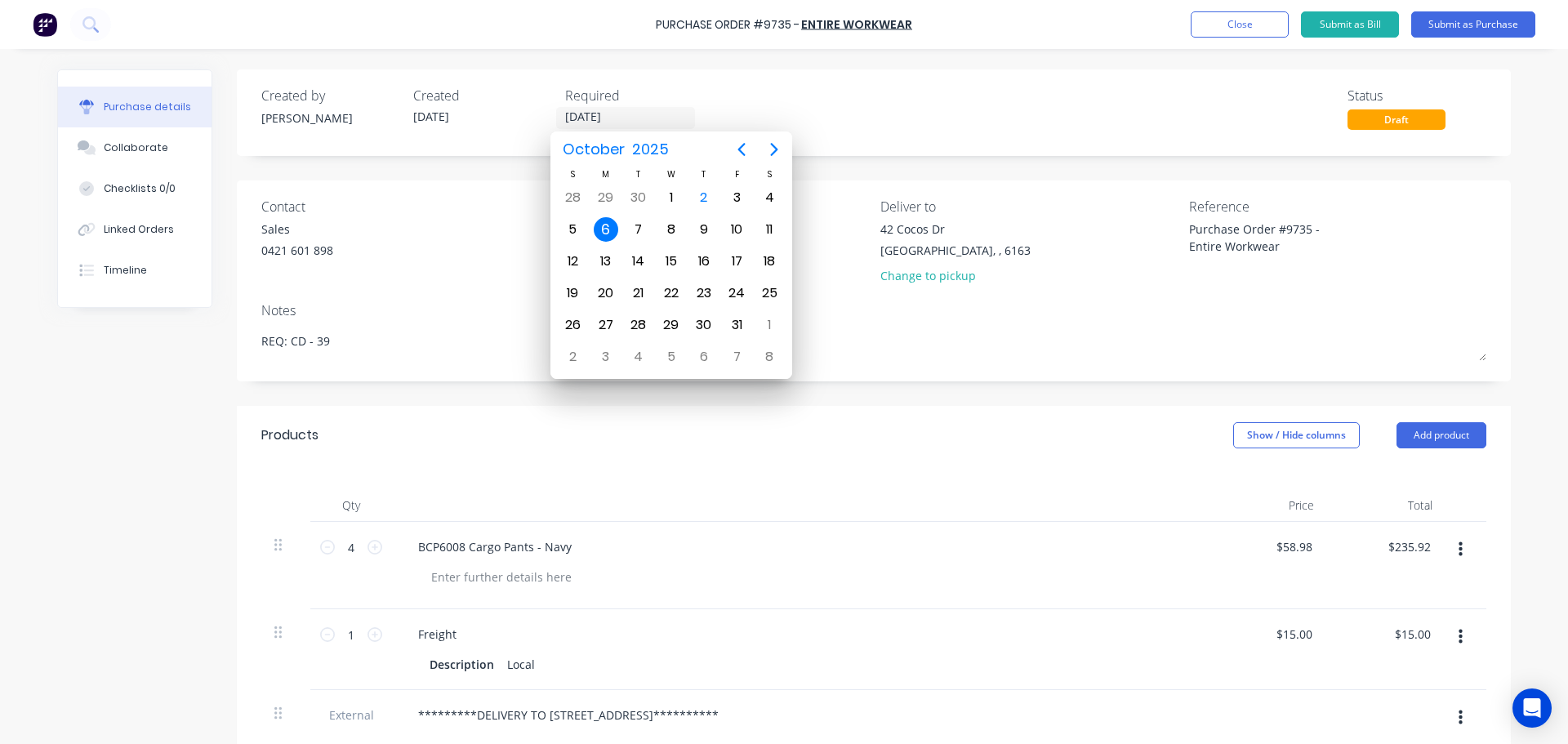
click at [407, 173] on div "**********" at bounding box center [873, 607] width 1274 height 1075
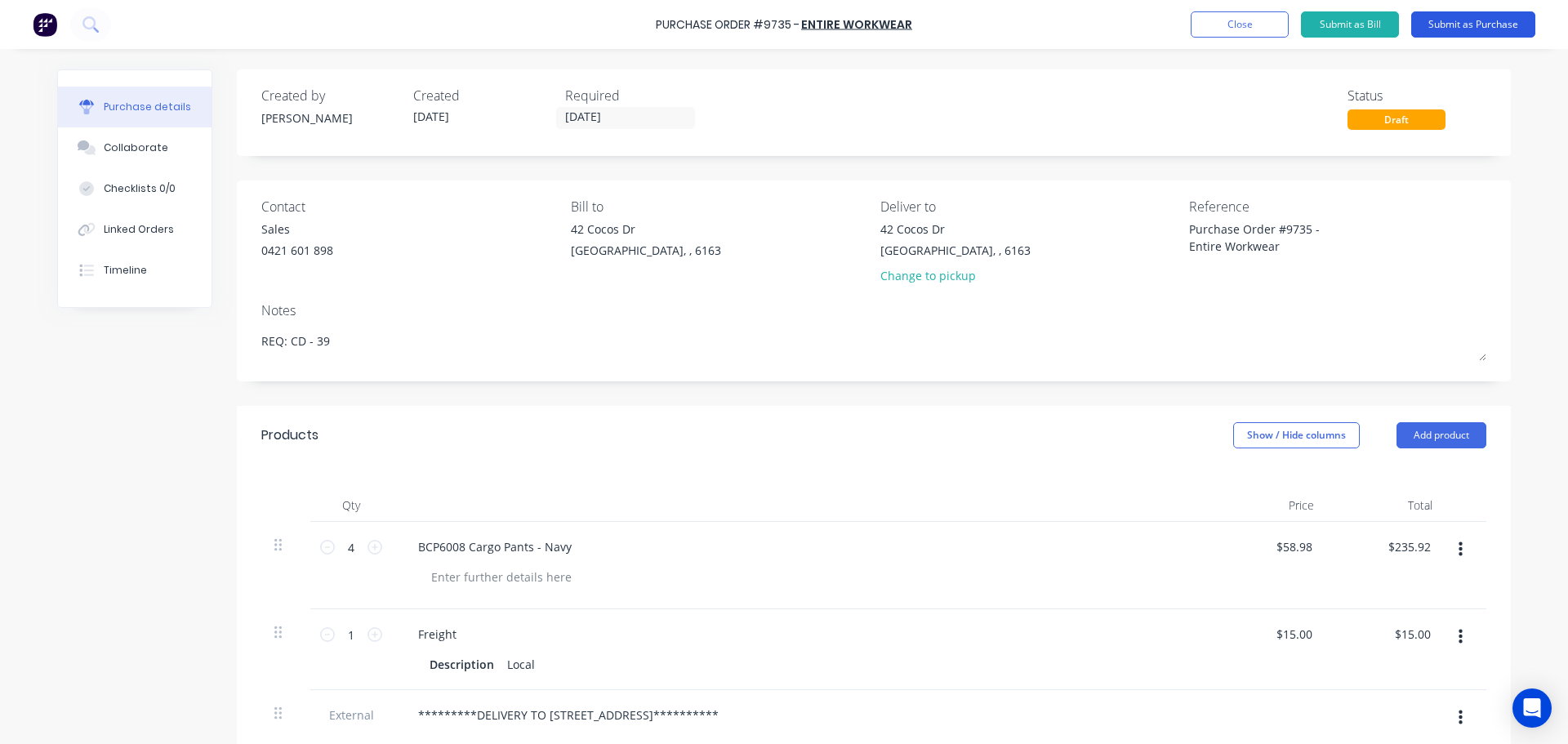
click at [1467, 14] on button "Submit as Purchase" at bounding box center [1473, 24] width 124 height 26
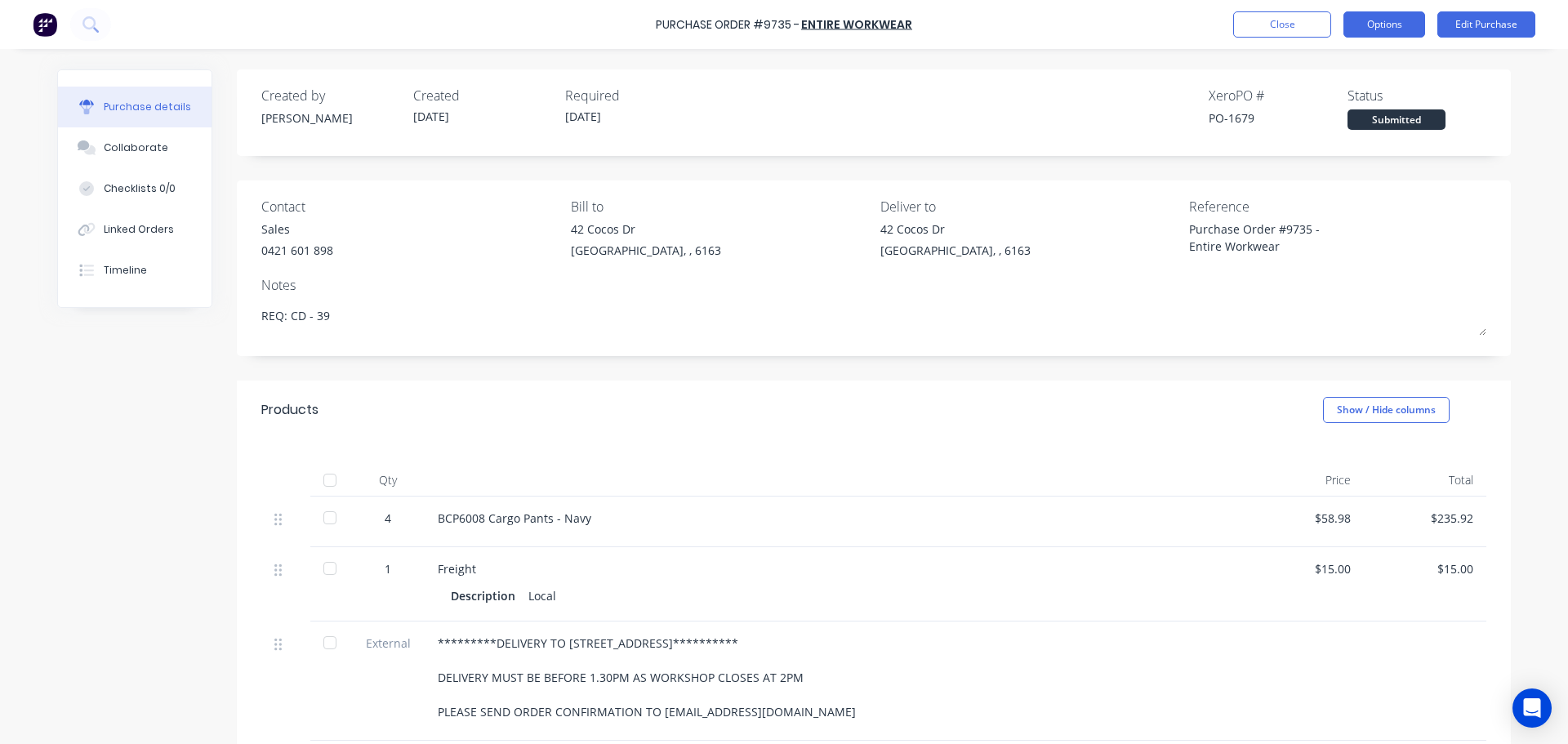
click at [1378, 34] on button "Options" at bounding box center [1384, 24] width 81 height 26
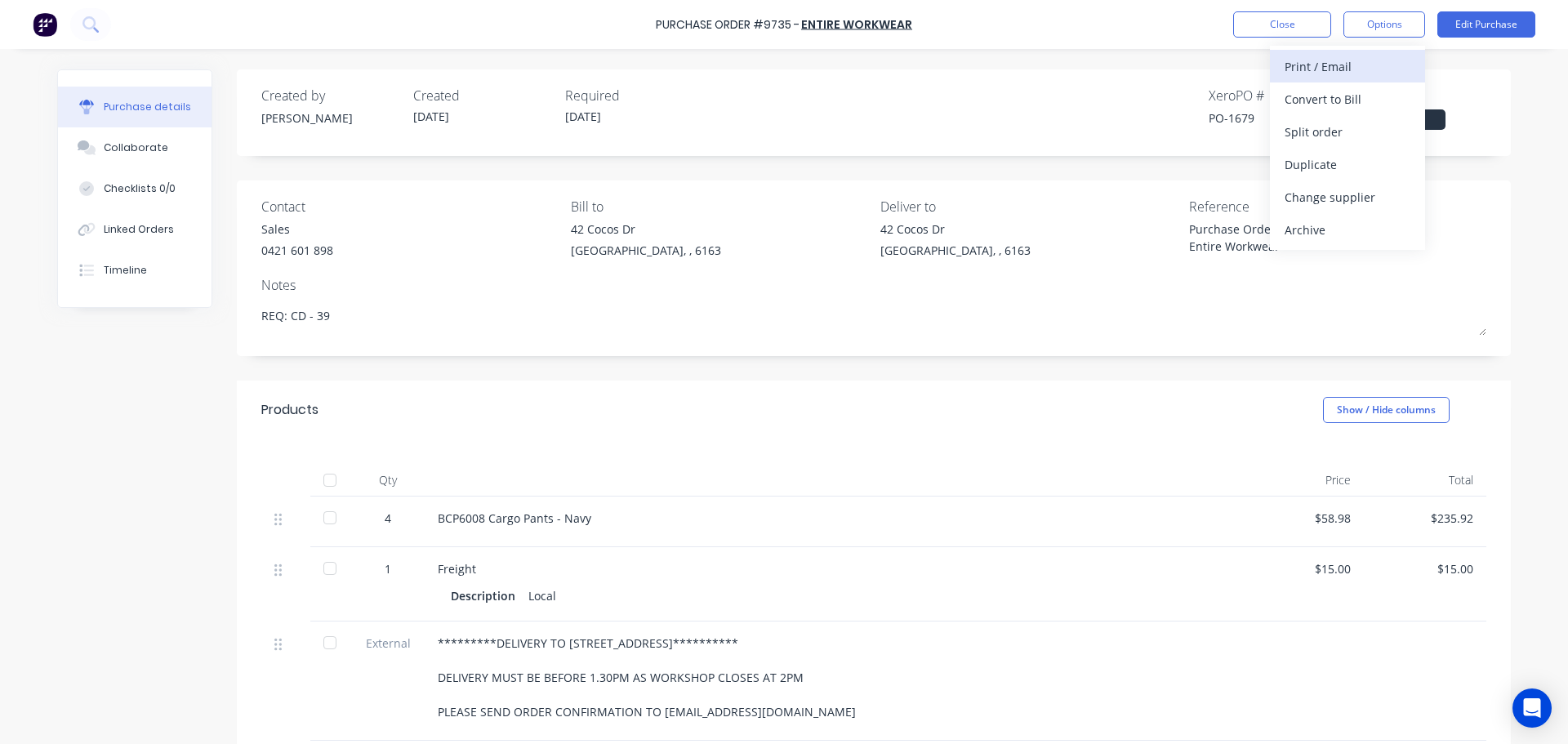
click at [1327, 64] on div "Print / Email" at bounding box center [1348, 67] width 126 height 24
click at [1314, 98] on div "With pricing" at bounding box center [1348, 100] width 126 height 24
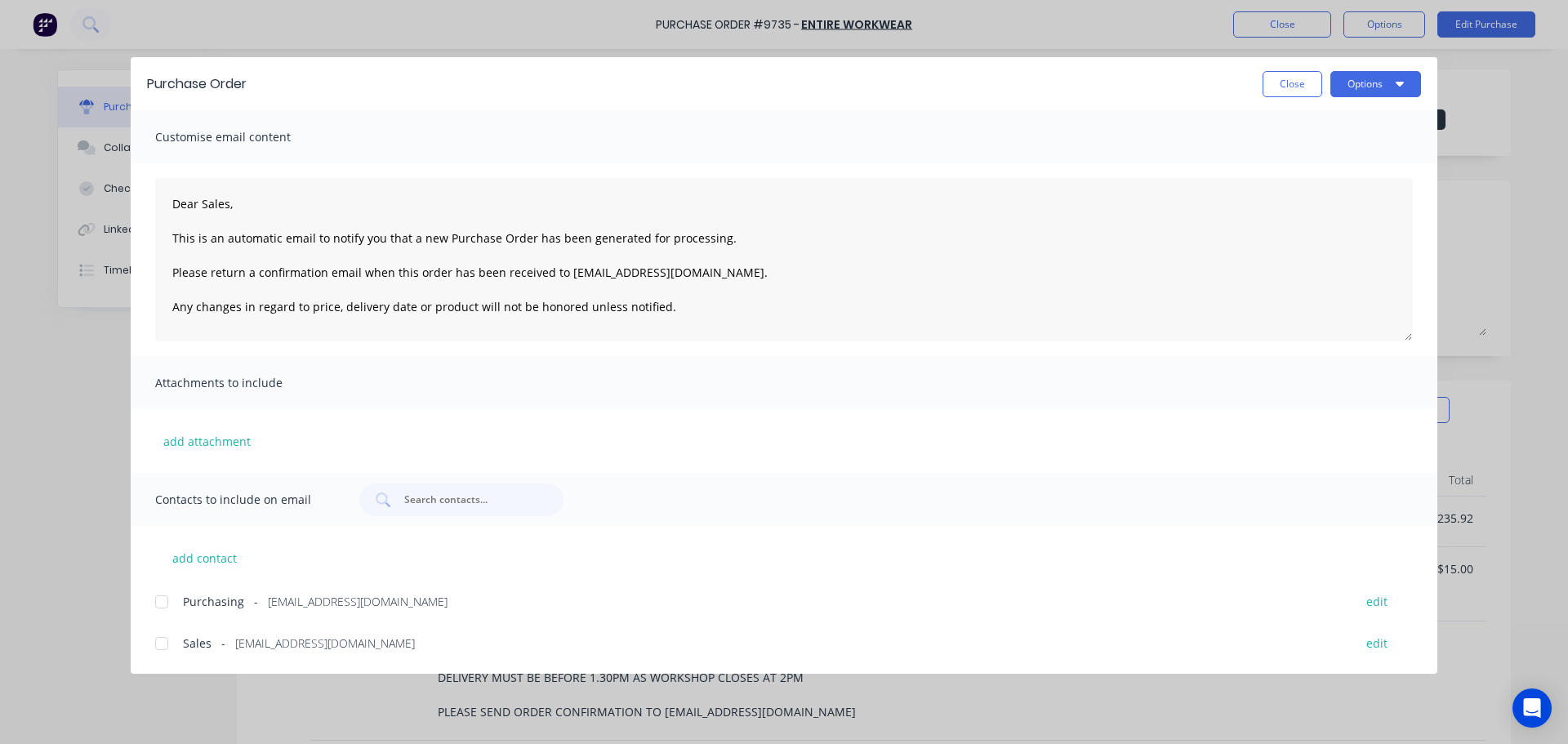
click at [162, 602] on div at bounding box center [161, 602] width 33 height 33
click at [160, 643] on div at bounding box center [161, 644] width 33 height 33
click at [1384, 81] on button "Options" at bounding box center [1376, 84] width 91 height 26
click at [1293, 205] on button "Email" at bounding box center [1343, 191] width 155 height 33
drag, startPoint x: 1281, startPoint y: 86, endPoint x: 1228, endPoint y: 90, distance: 53.2
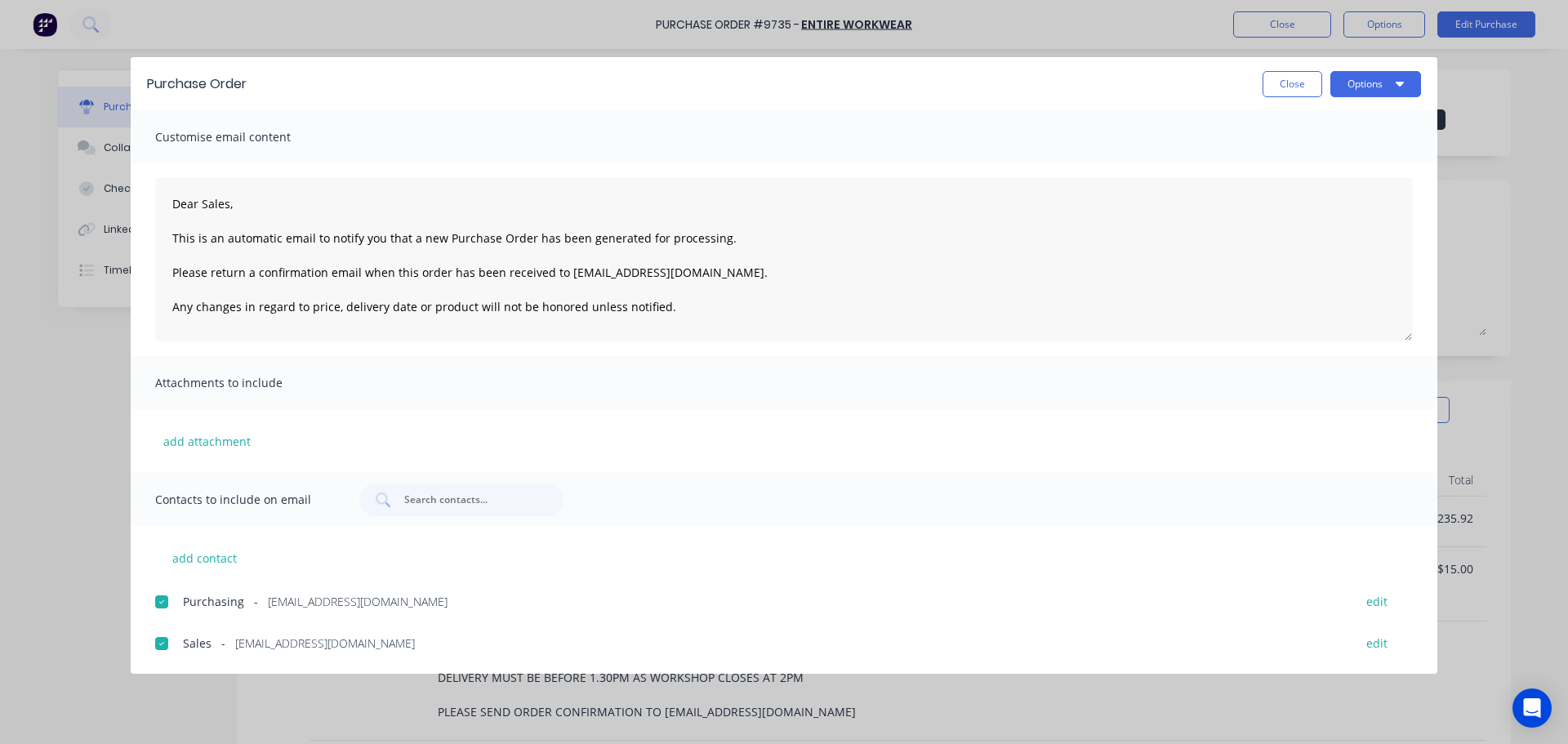
click at [1281, 86] on button "Close" at bounding box center [1293, 84] width 60 height 26
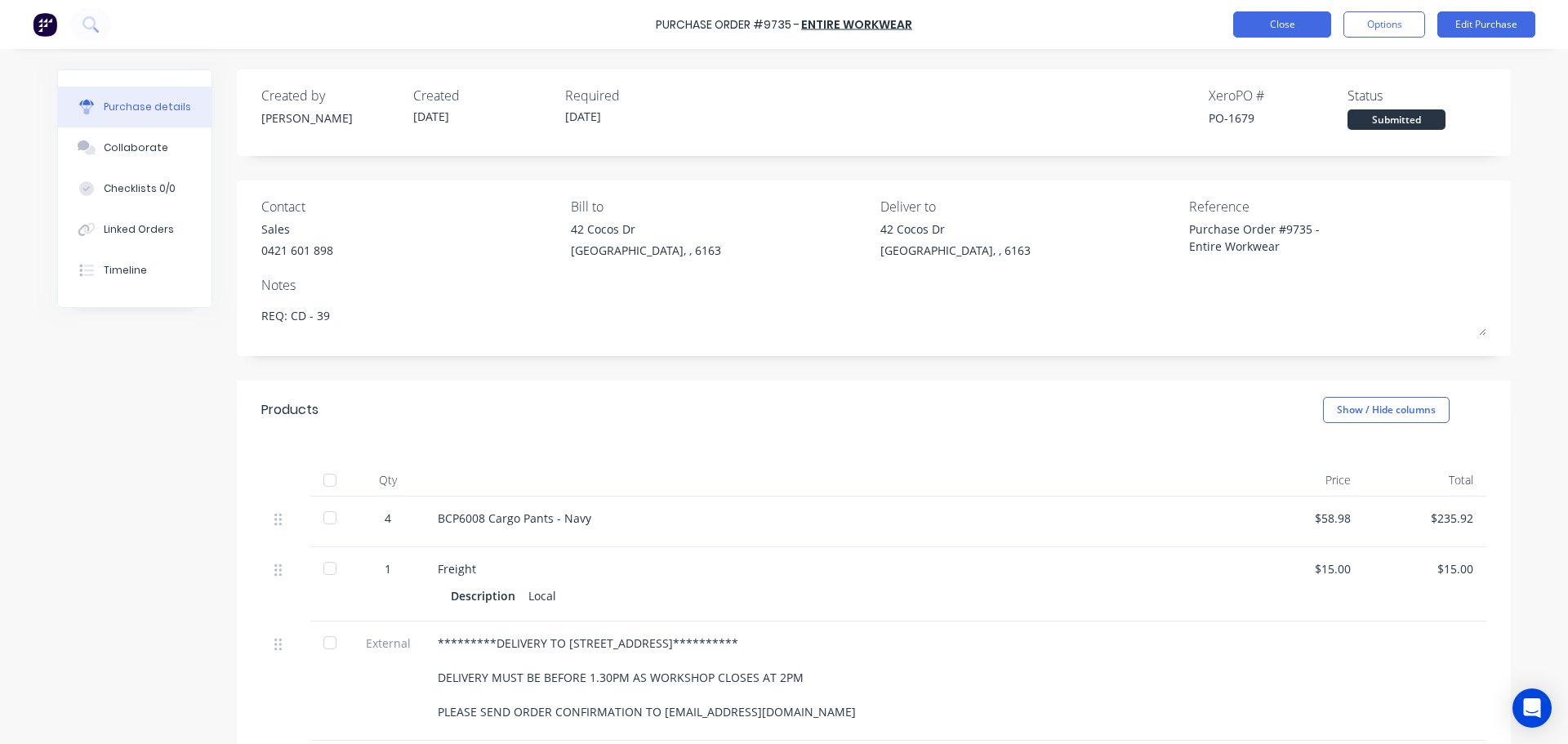
click at [1257, 26] on button "Close" at bounding box center [1282, 24] width 98 height 26
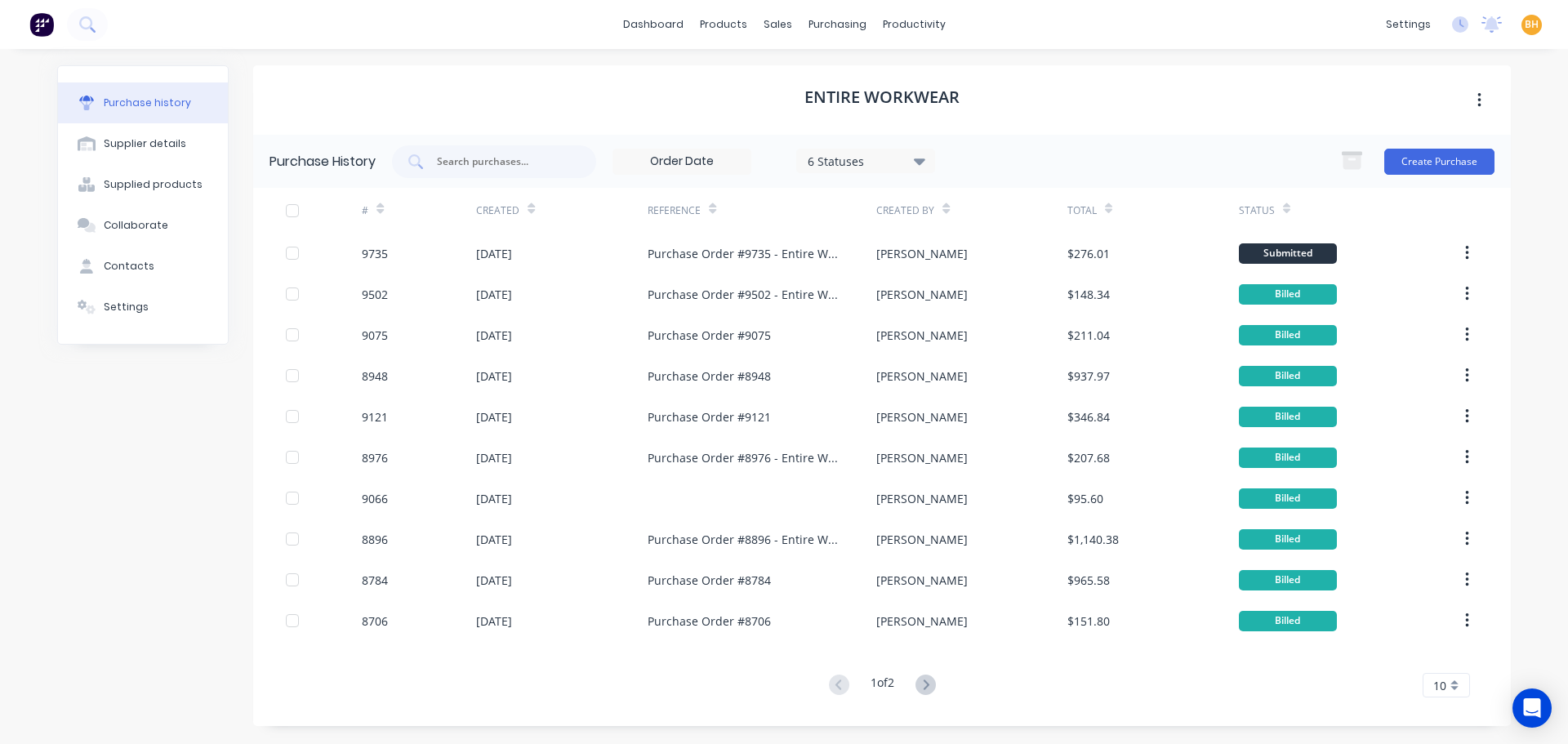
click at [1075, 70] on div "Entire Workwear" at bounding box center [882, 100] width 1257 height 70
click at [840, 29] on div "purchasing" at bounding box center [837, 24] width 75 height 25
click at [863, 74] on div "Purchase Orders" at bounding box center [890, 78] width 87 height 15
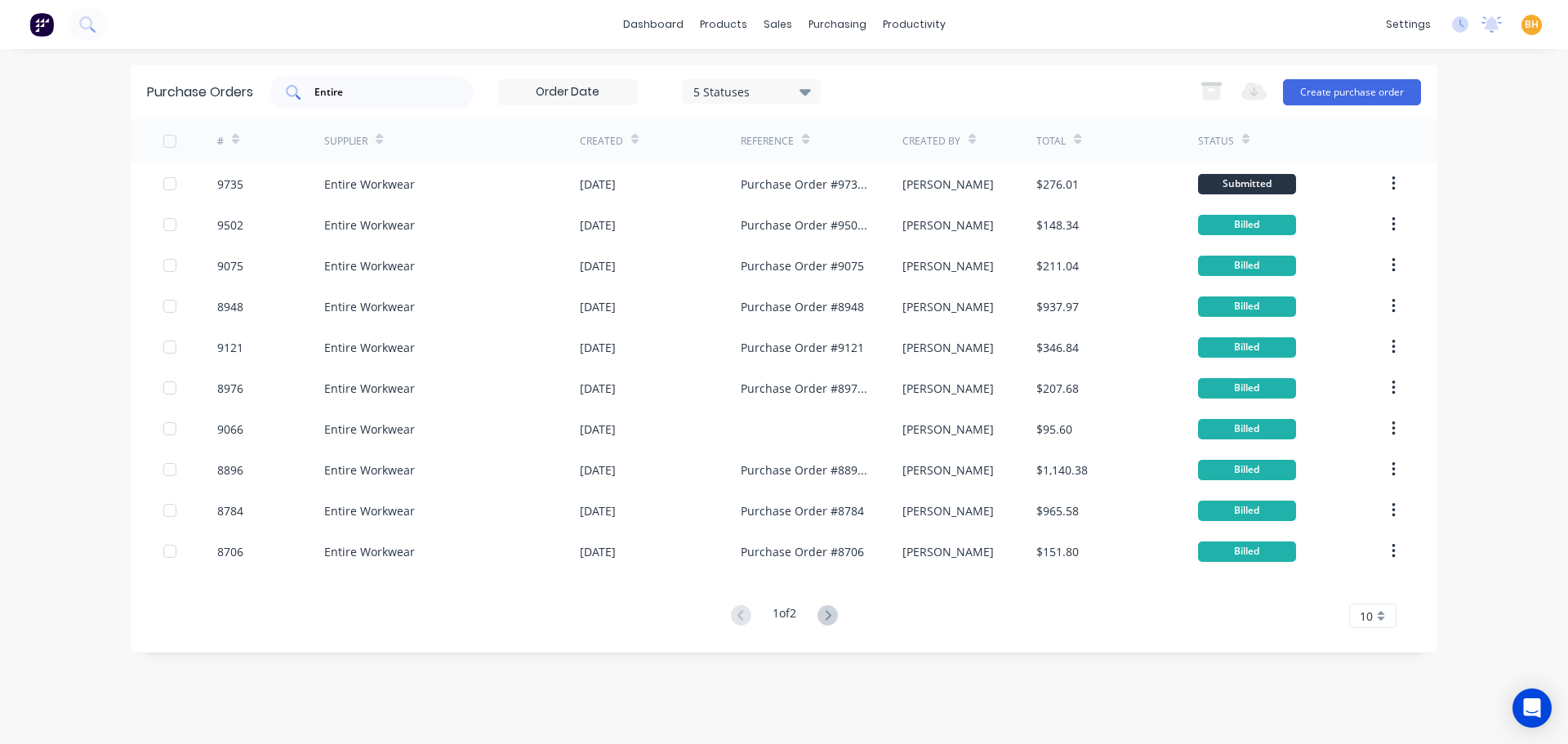
click at [391, 94] on input "Entire" at bounding box center [381, 92] width 136 height 16
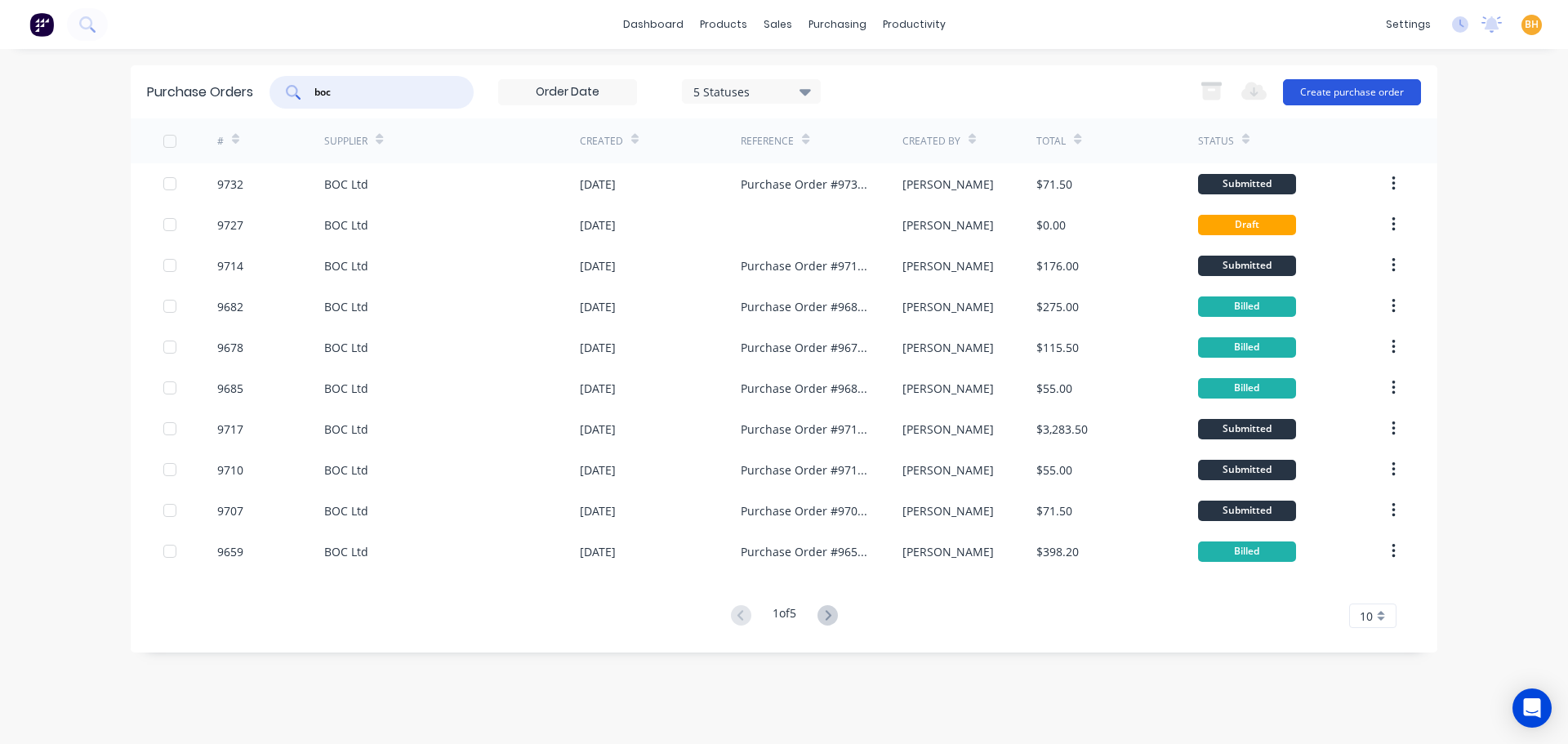
click at [1348, 87] on button "Create purchase order" at bounding box center [1352, 92] width 138 height 26
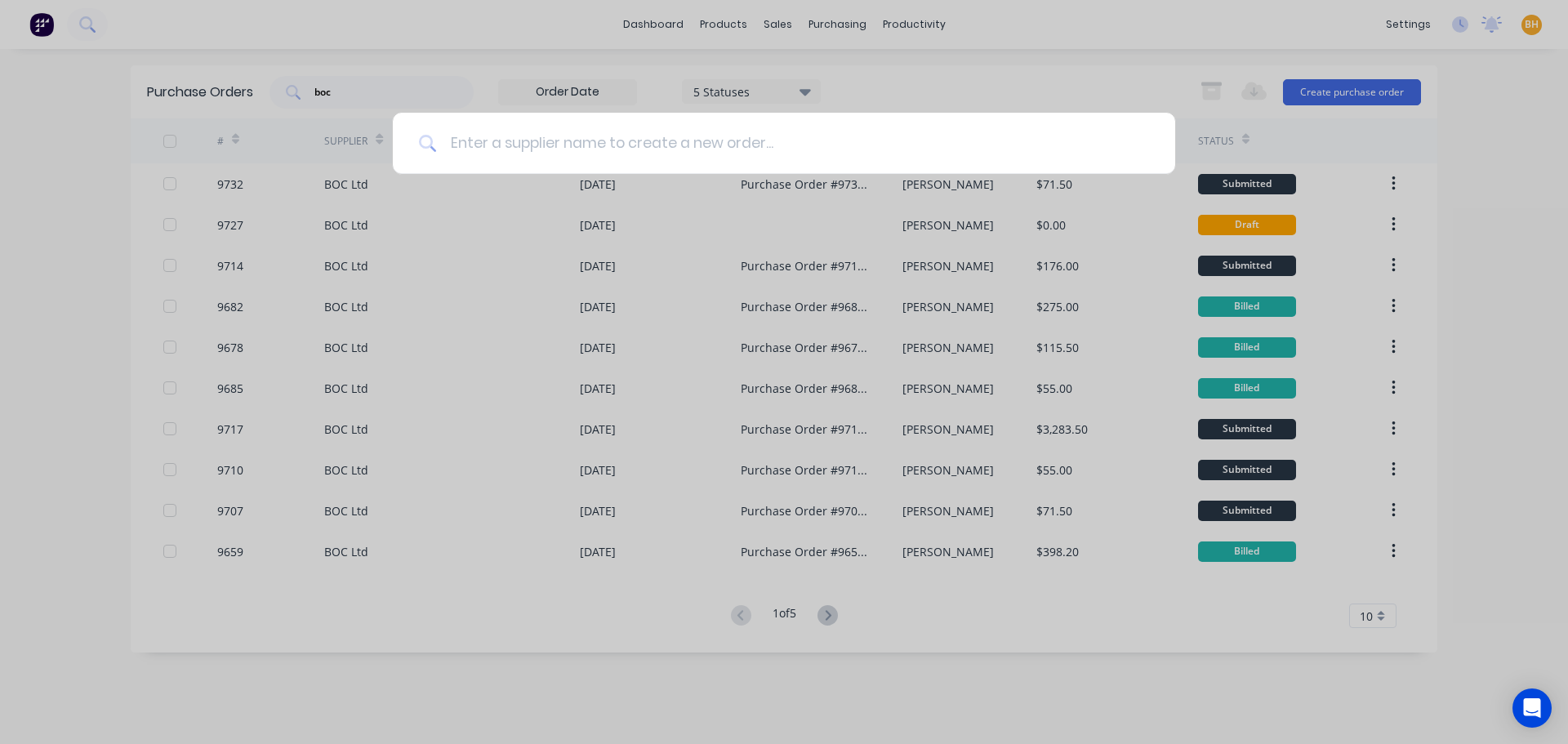
click at [475, 153] on input at bounding box center [793, 142] width 712 height 61
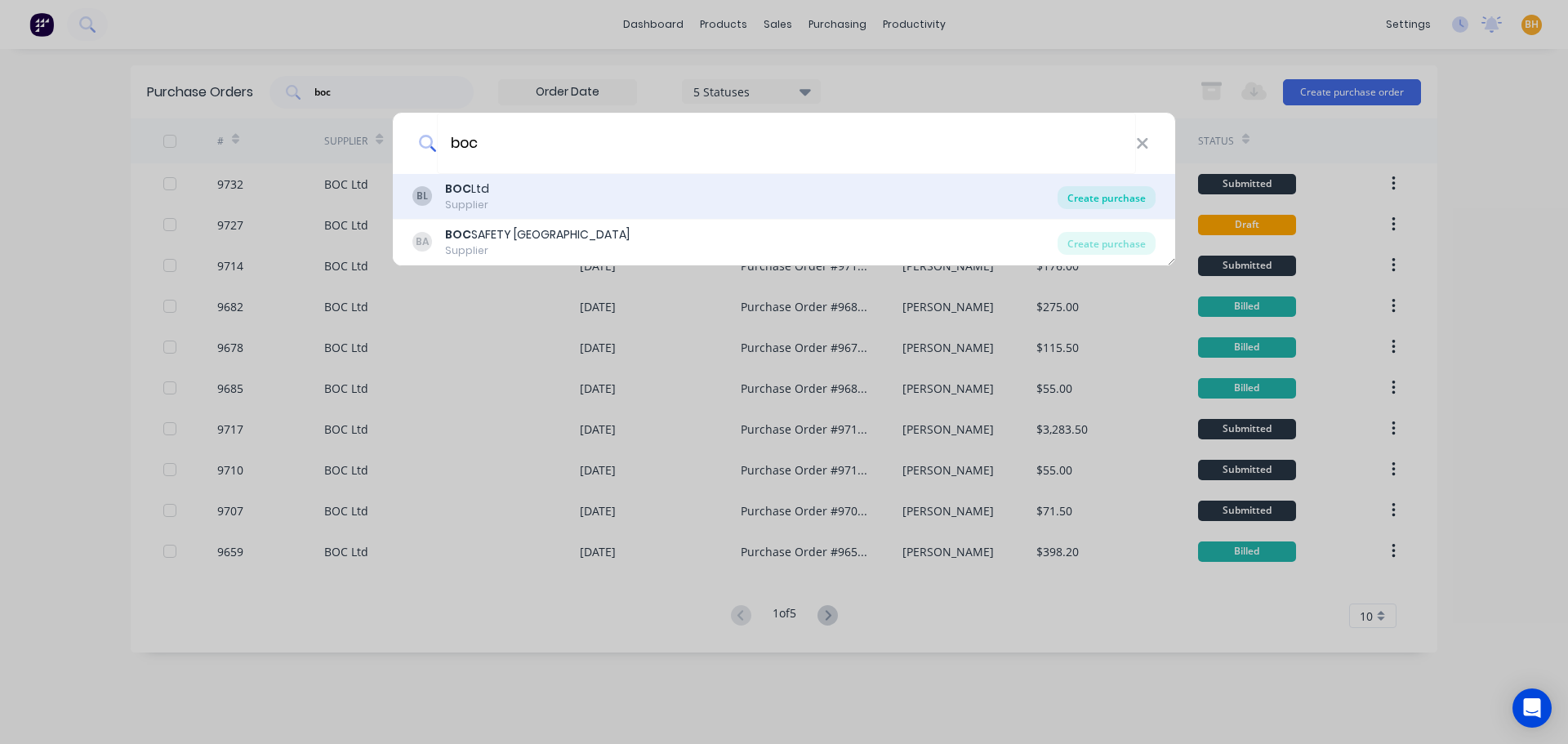
click at [1149, 203] on div "Create purchase" at bounding box center [1107, 197] width 98 height 23
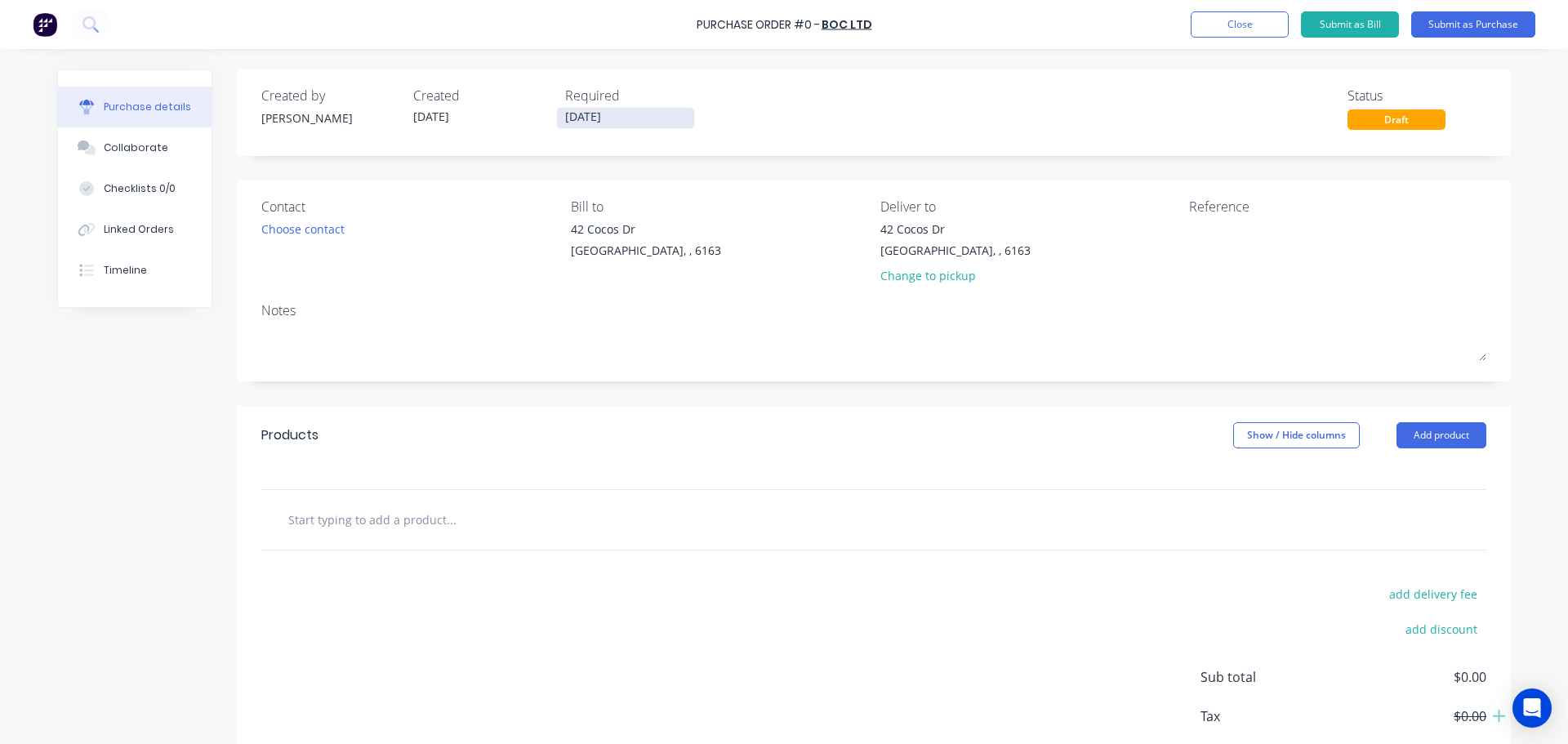
click at [569, 117] on input "02/10/25" at bounding box center [625, 118] width 137 height 21
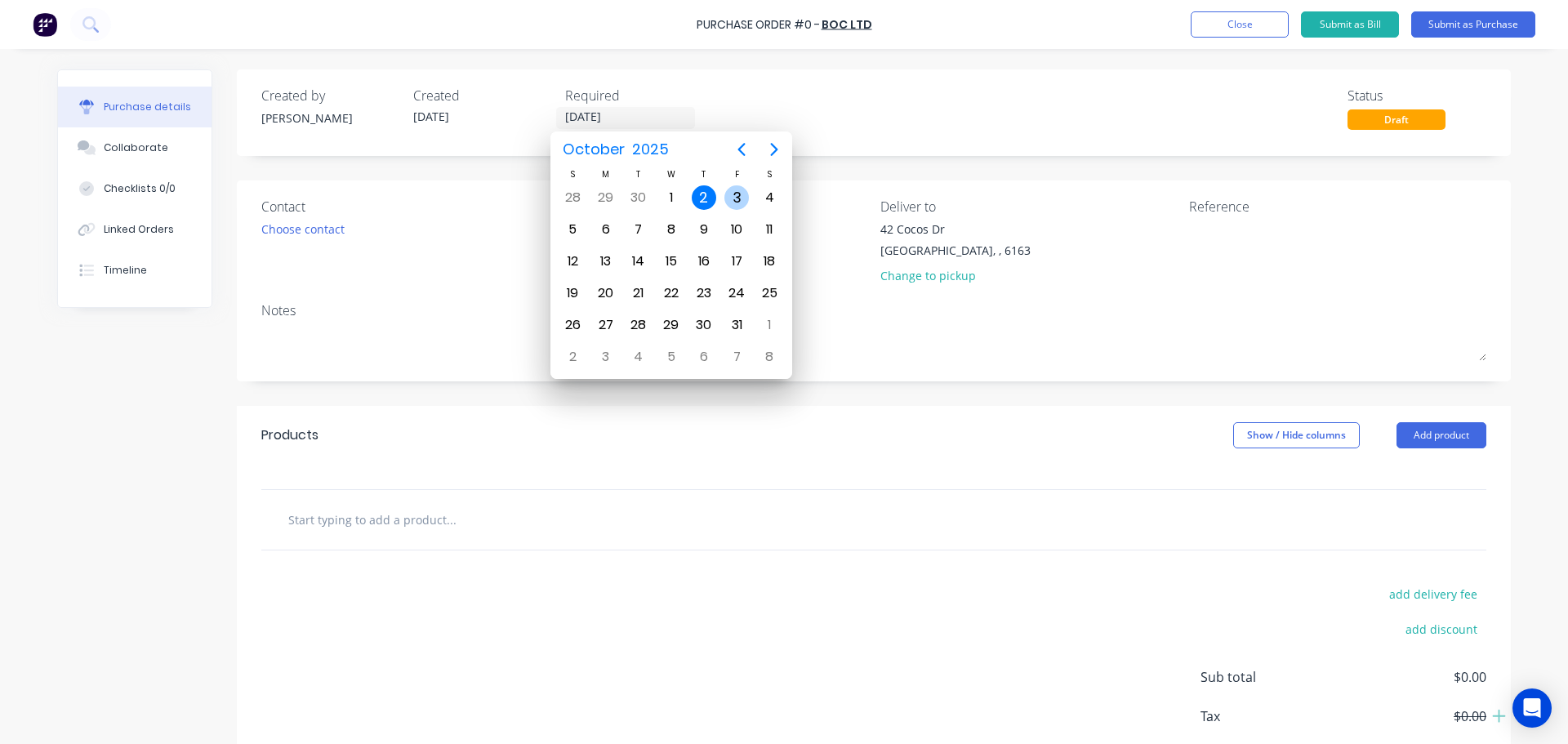
click at [742, 201] on div "3" at bounding box center [737, 197] width 25 height 25
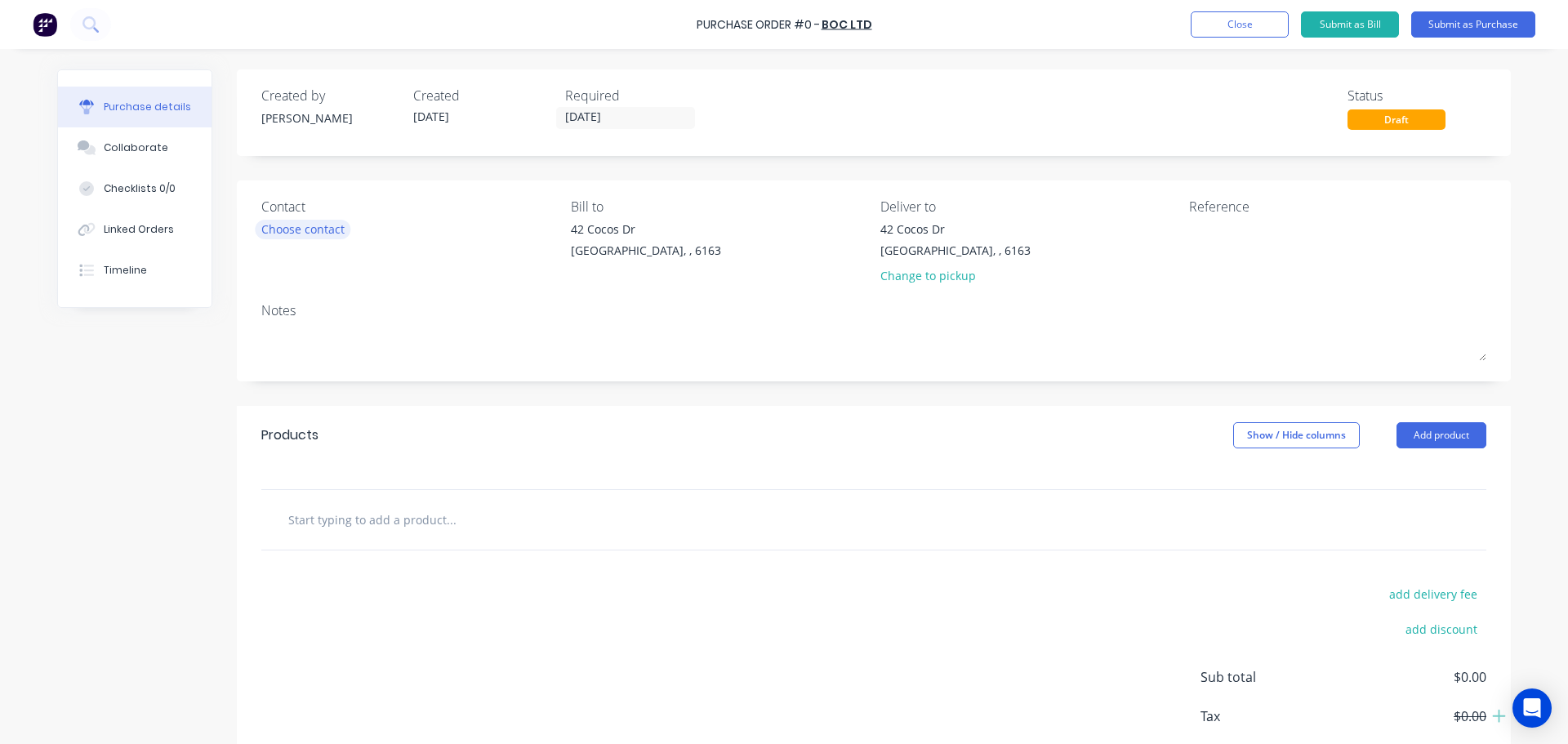
click at [278, 233] on div "Choose contact" at bounding box center [303, 229] width 83 height 17
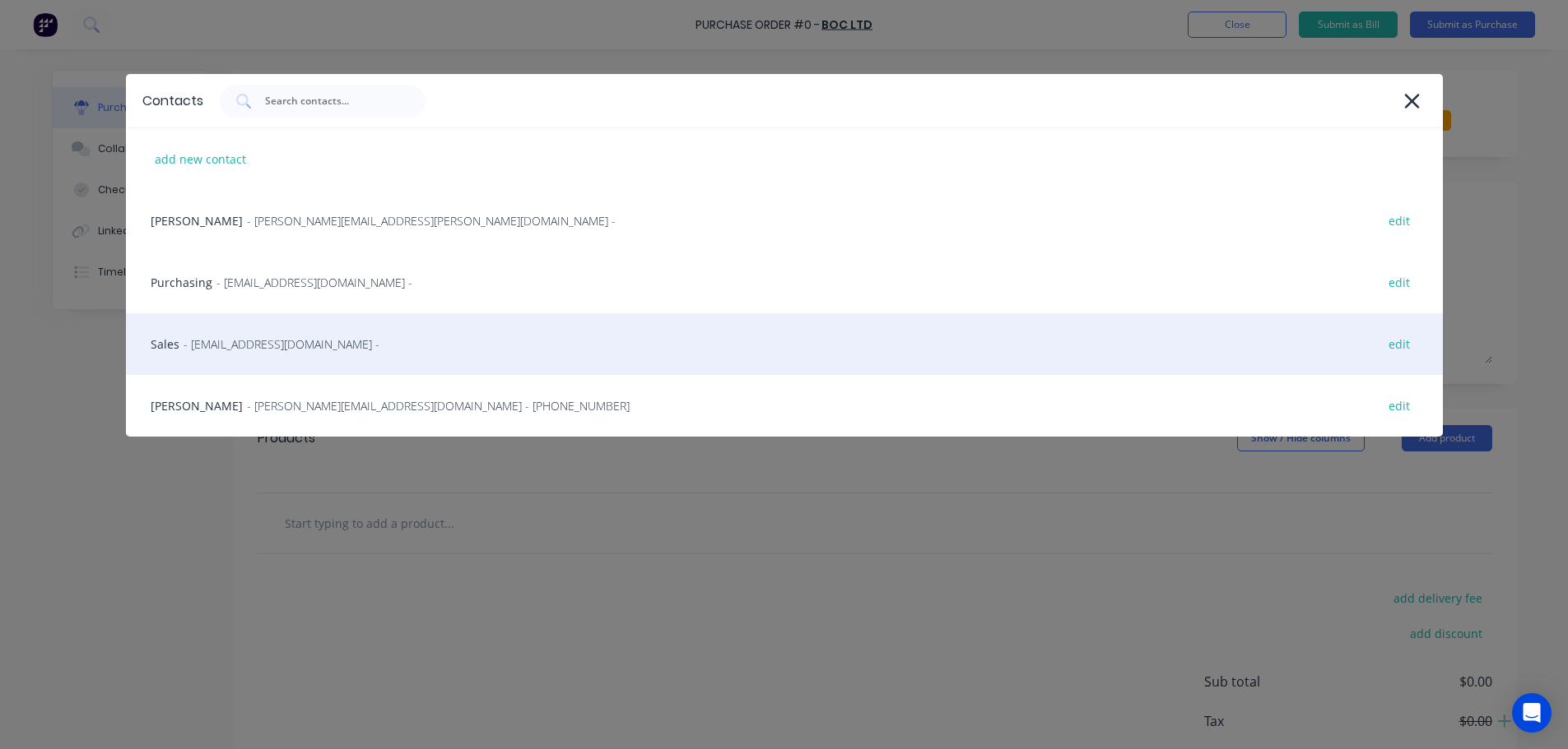
click at [189, 346] on span "- contact@boc.com -" at bounding box center [281, 344] width 196 height 17
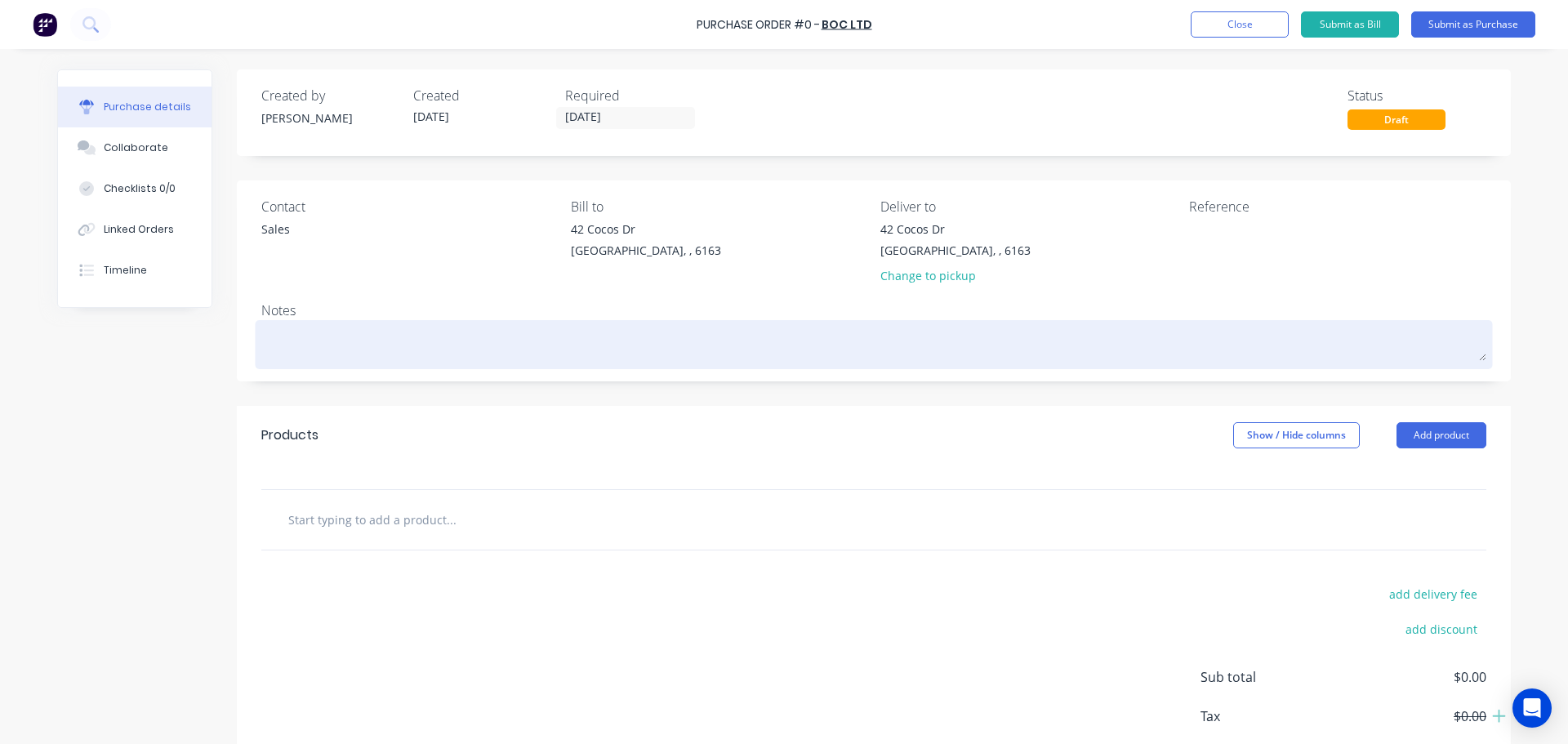
click at [281, 347] on textarea at bounding box center [874, 342] width 1225 height 37
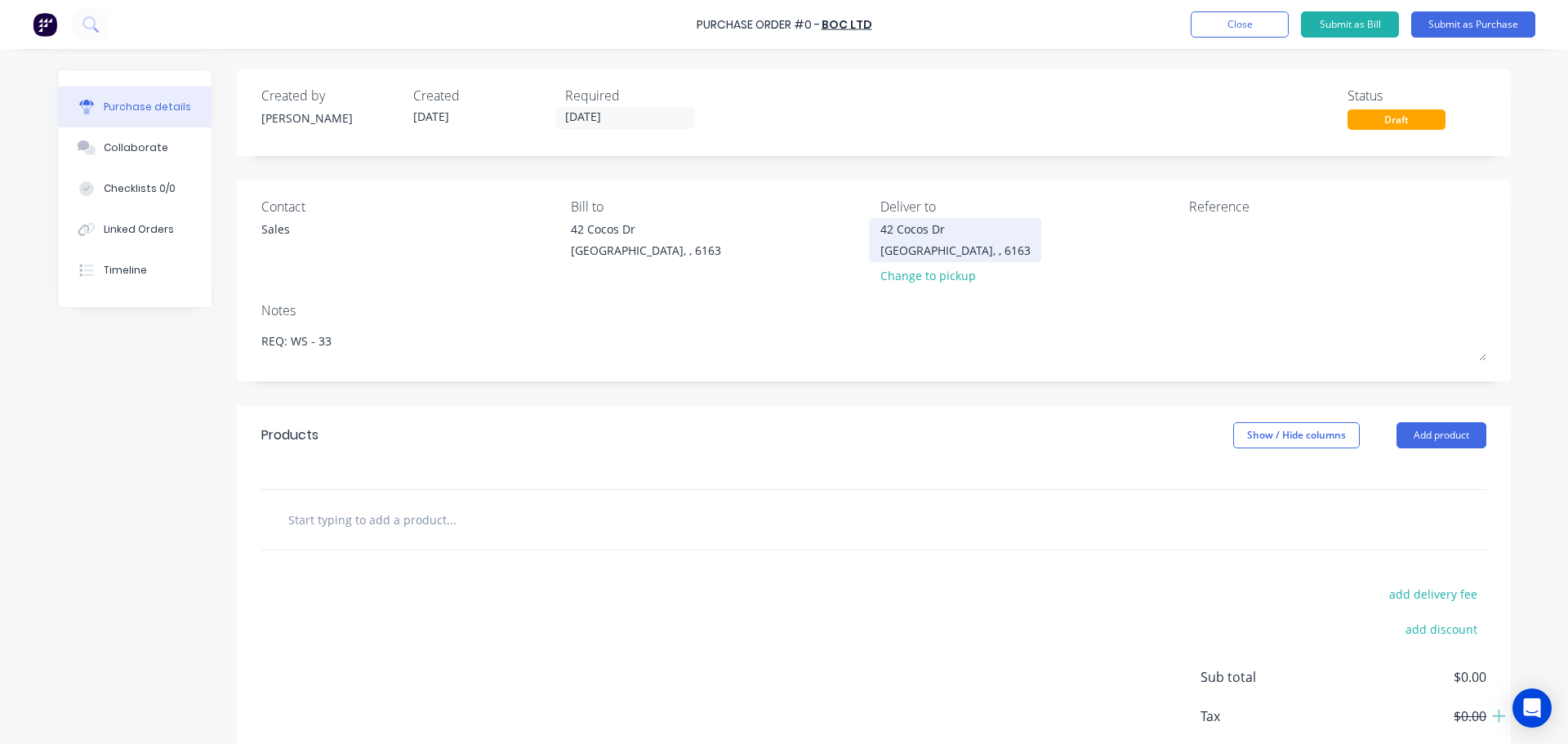
click at [968, 248] on div "42 Cocos Dr Bibra Lake, , 6163" at bounding box center [955, 239] width 150 height 39
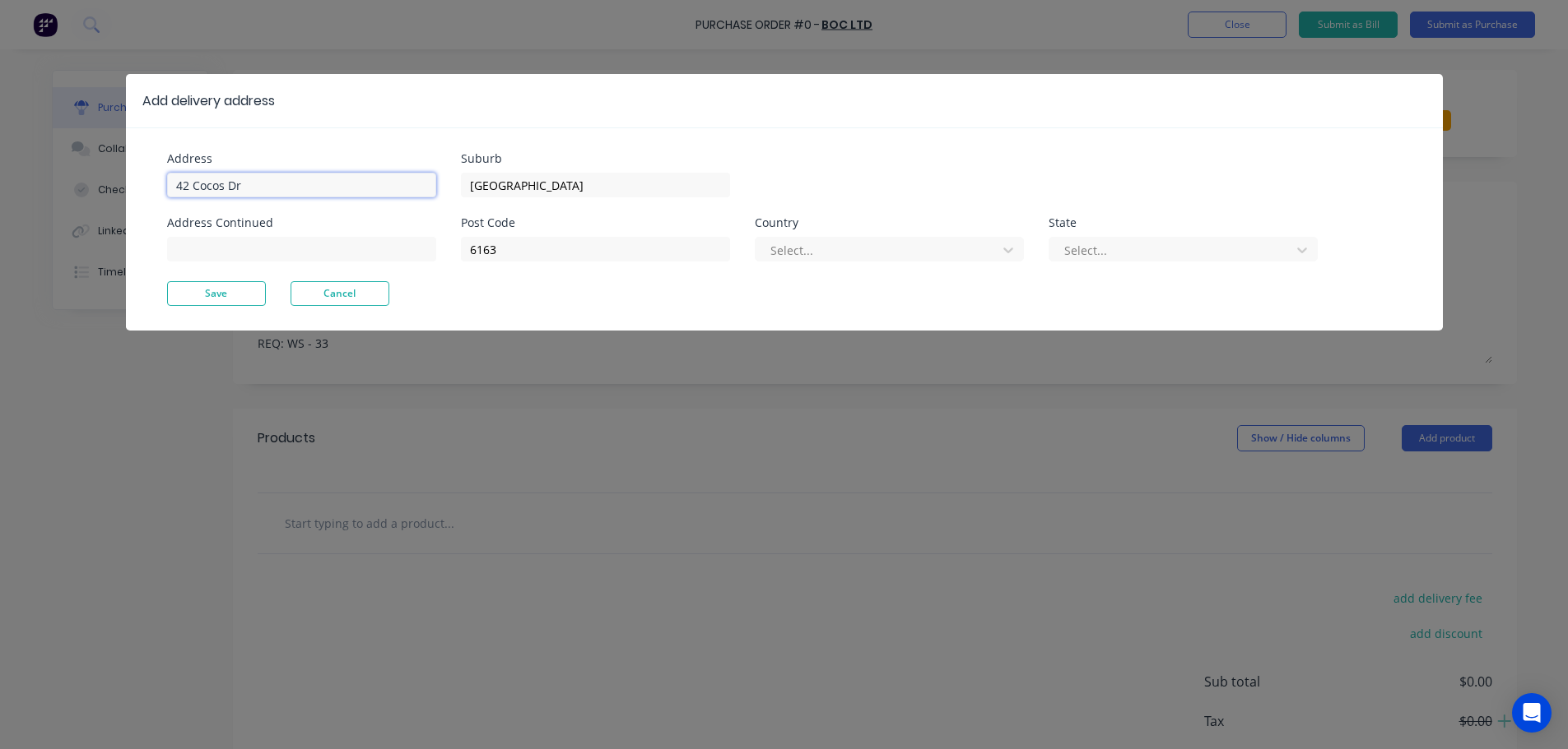
click at [258, 177] on input "42 Cocos Dr" at bounding box center [301, 185] width 269 height 25
click at [203, 288] on button "Save" at bounding box center [216, 294] width 99 height 25
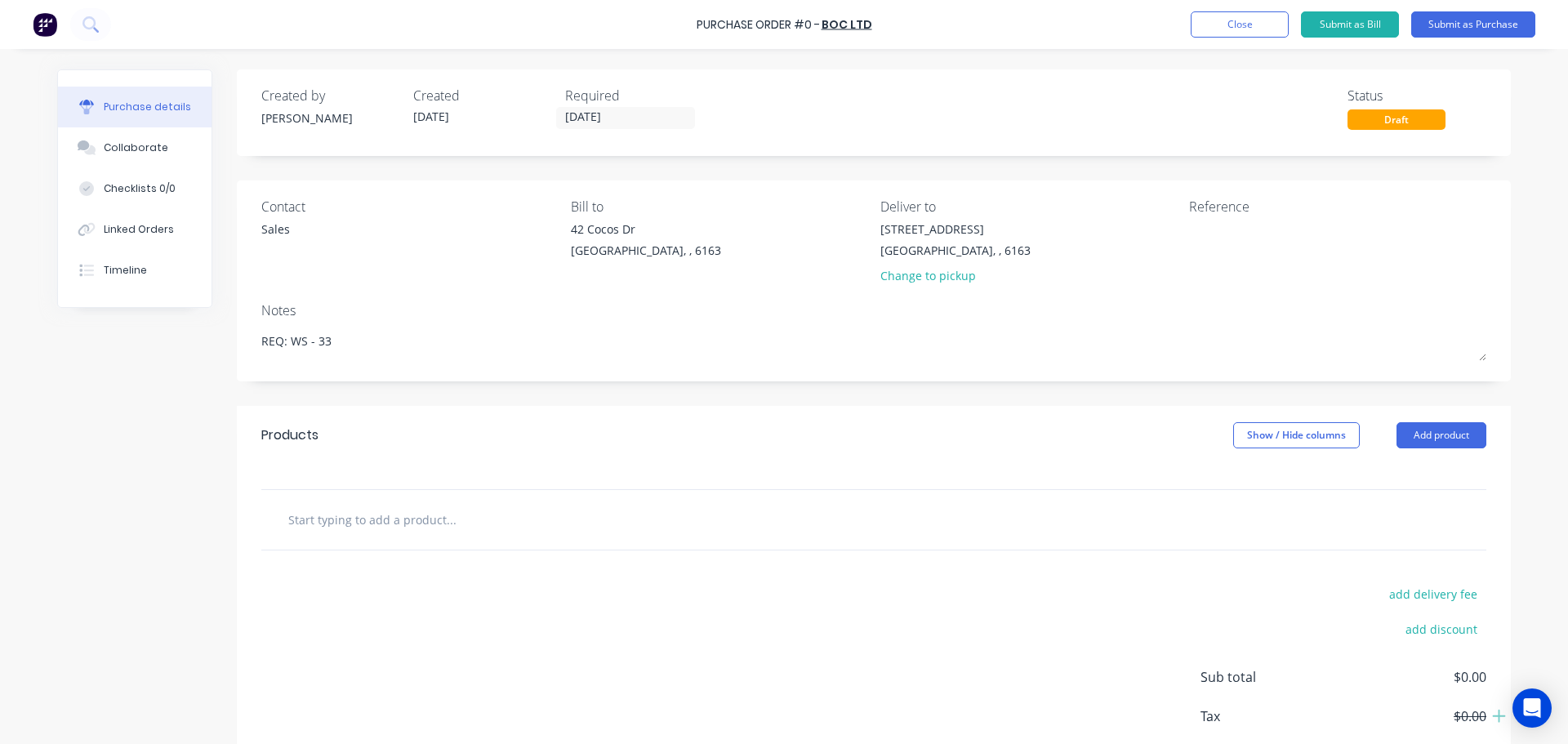
scroll to position [92, 0]
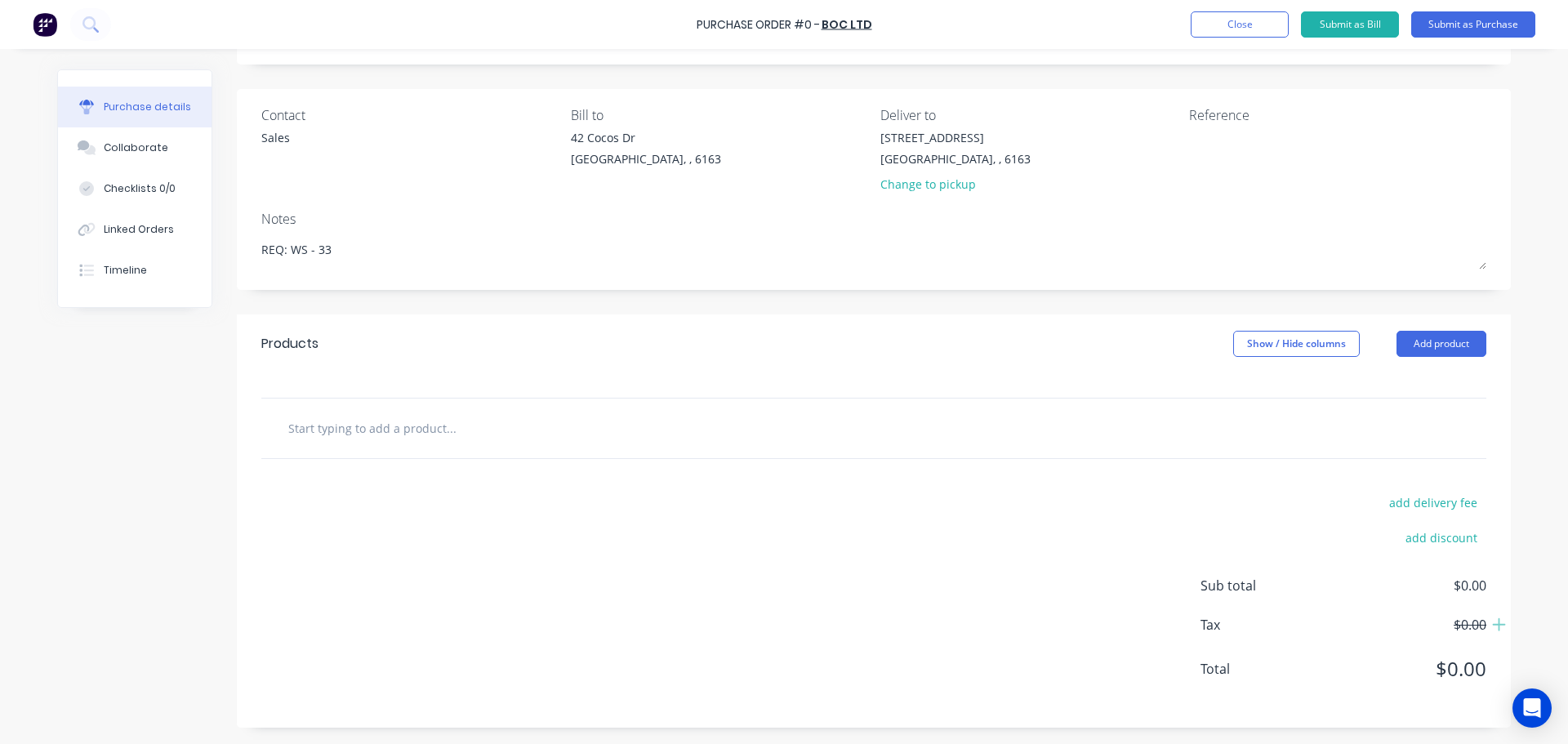
click at [365, 420] on input "text" at bounding box center [450, 428] width 327 height 33
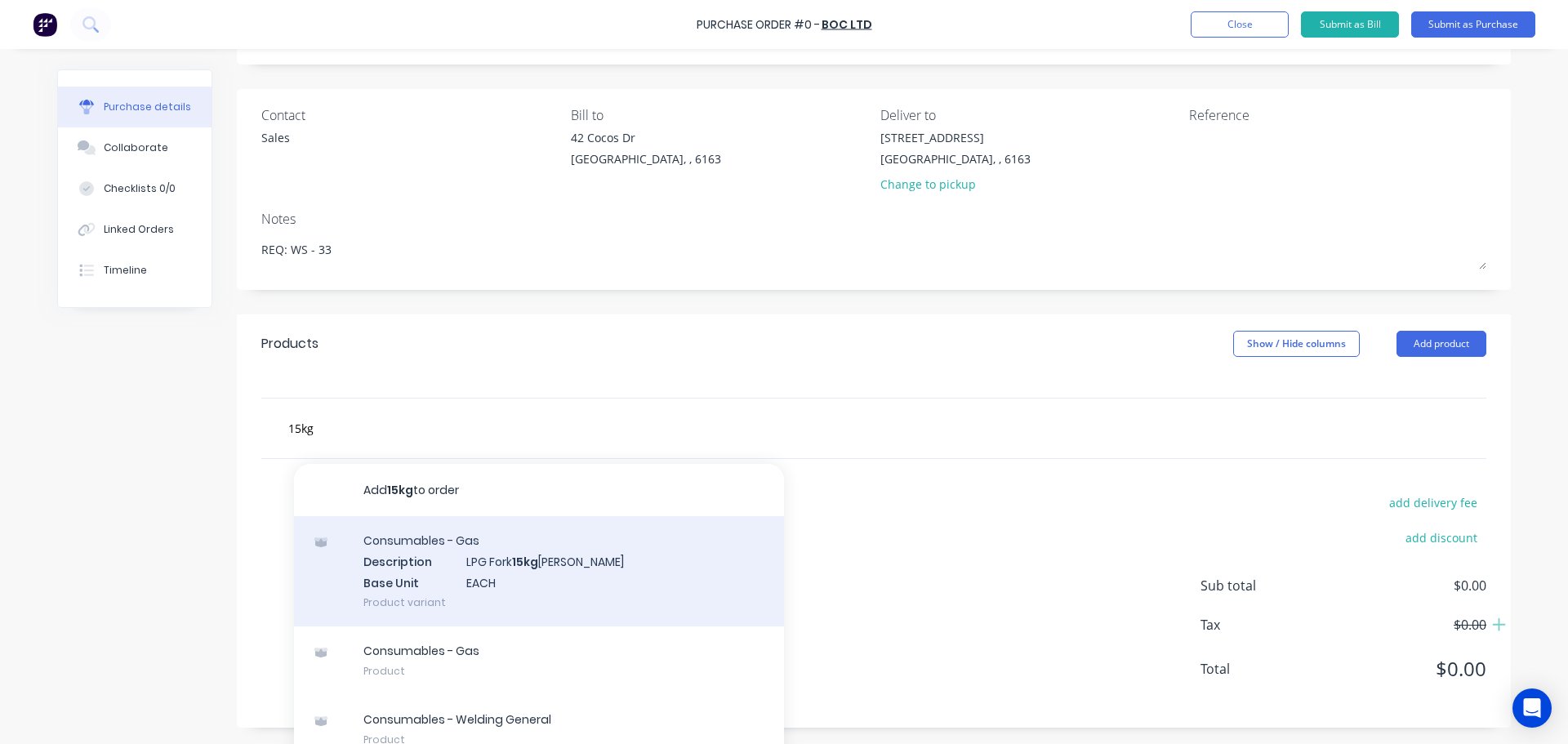
click at [499, 589] on div "Consumables - Gas Description LPG Fork 15kg Ali Bottles Base Unit EACH Product …" at bounding box center [539, 572] width 490 height 111
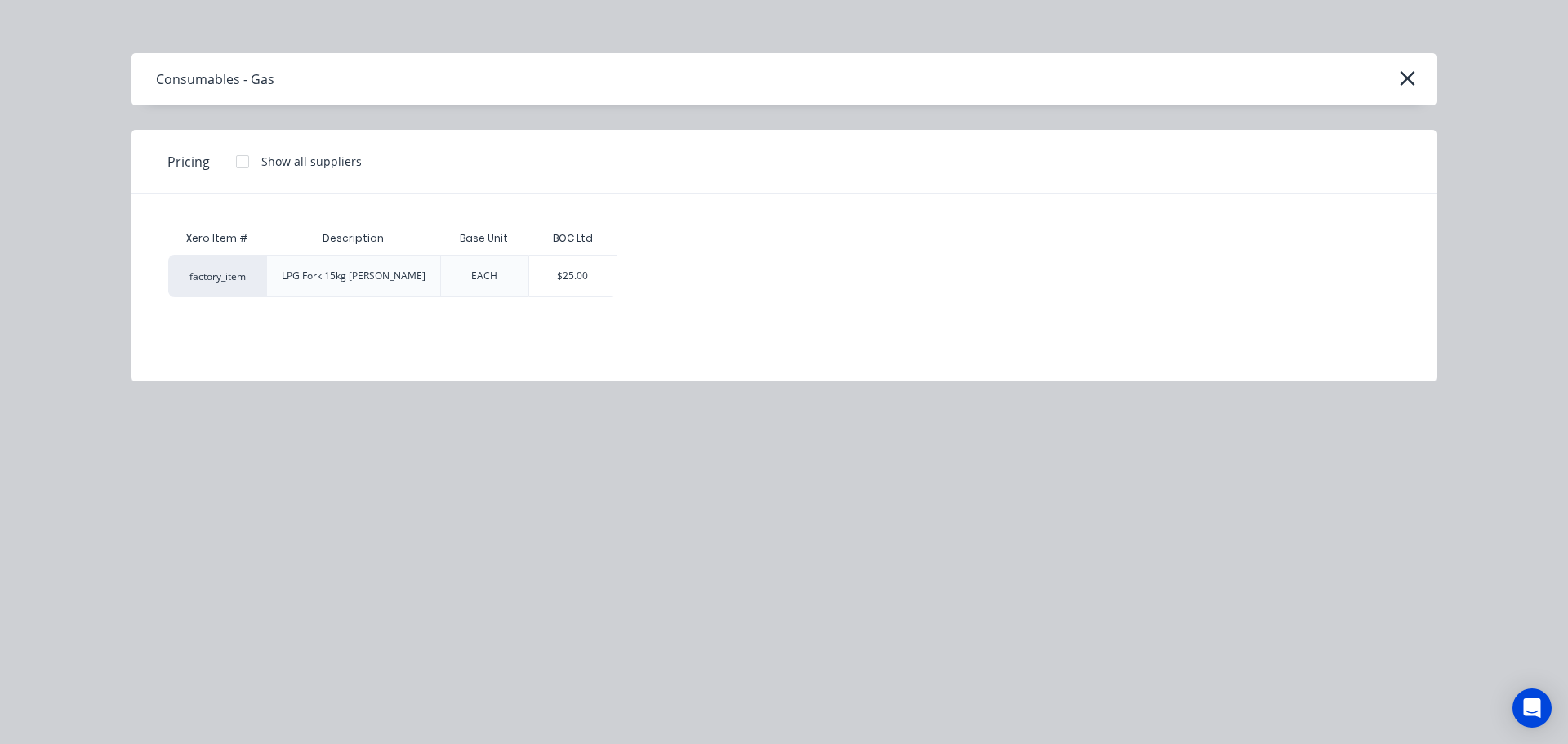
click at [580, 275] on div "$25.00" at bounding box center [573, 276] width 87 height 41
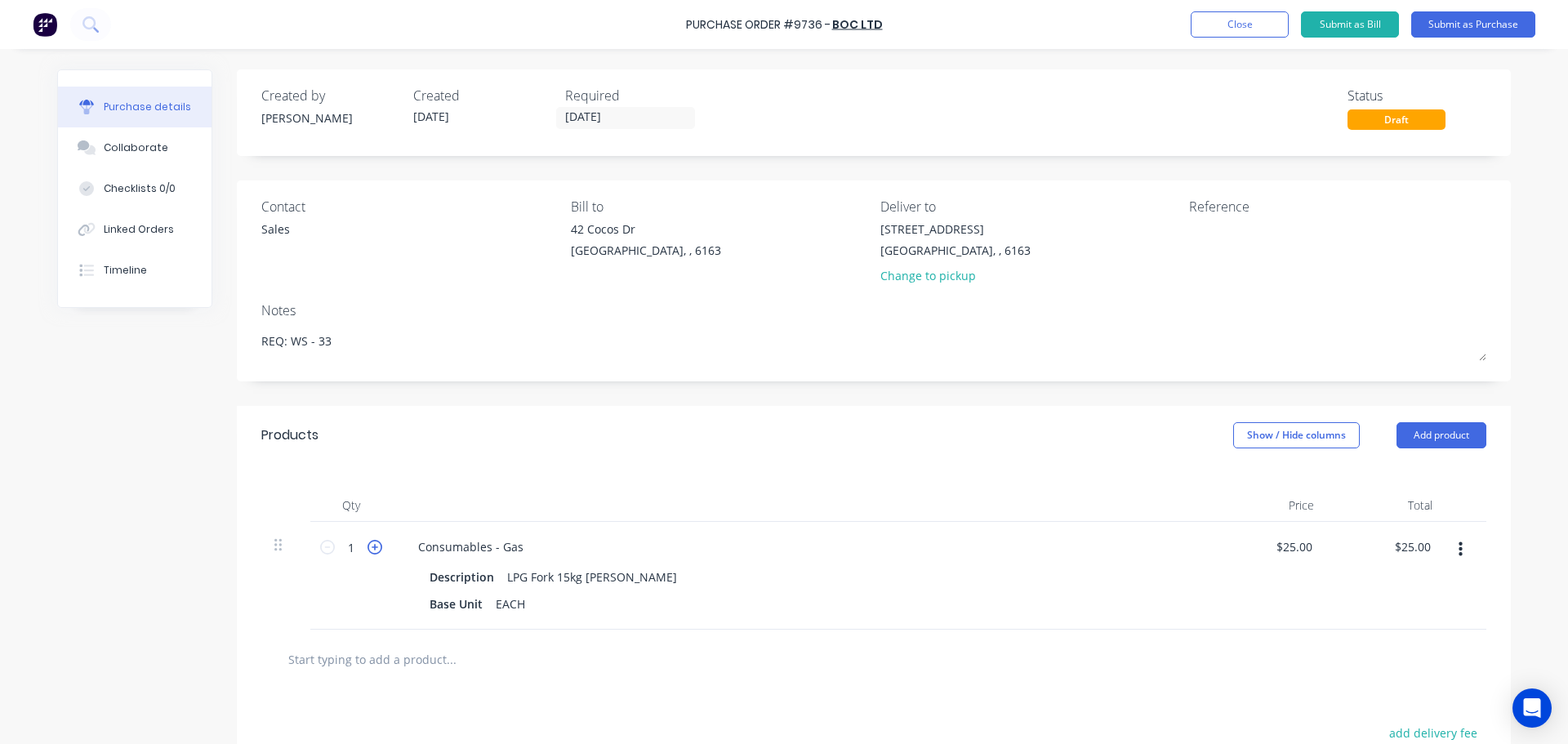
click at [367, 546] on icon at bounding box center [374, 547] width 15 height 15
click at [690, 25] on div "Purchase Order #9736 - BOC Ltd Add product Close Submit as Bill Submit as Purch…" at bounding box center [784, 24] width 1568 height 49
copy div "Purchase Order #9736 - BOC Ltd Add product Close Submit as Bill Submit as Purch…"
click at [1246, 239] on textarea at bounding box center [1291, 239] width 204 height 37
paste textarea "Purchase Order #9736 - BOC Ltd"
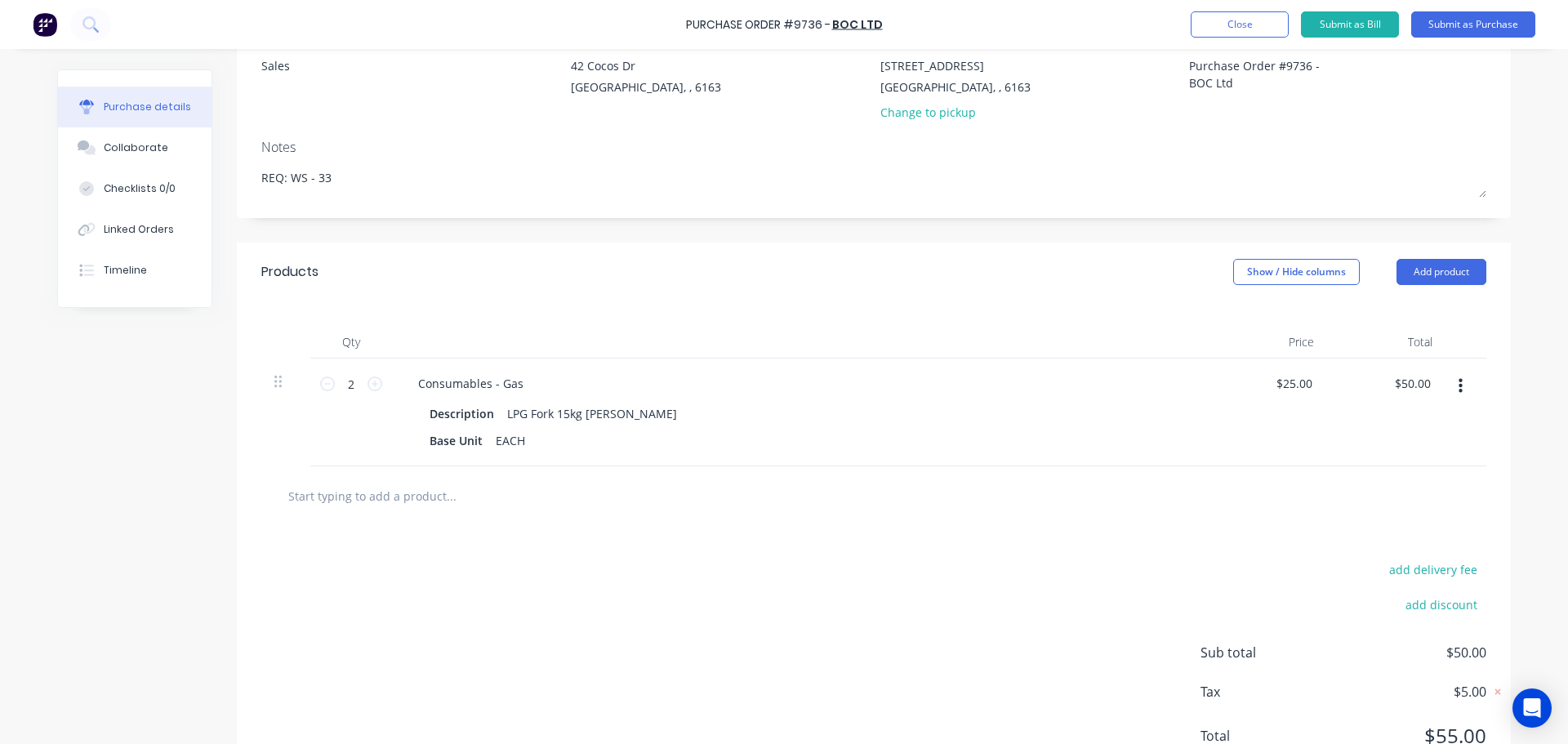
scroll to position [231, 0]
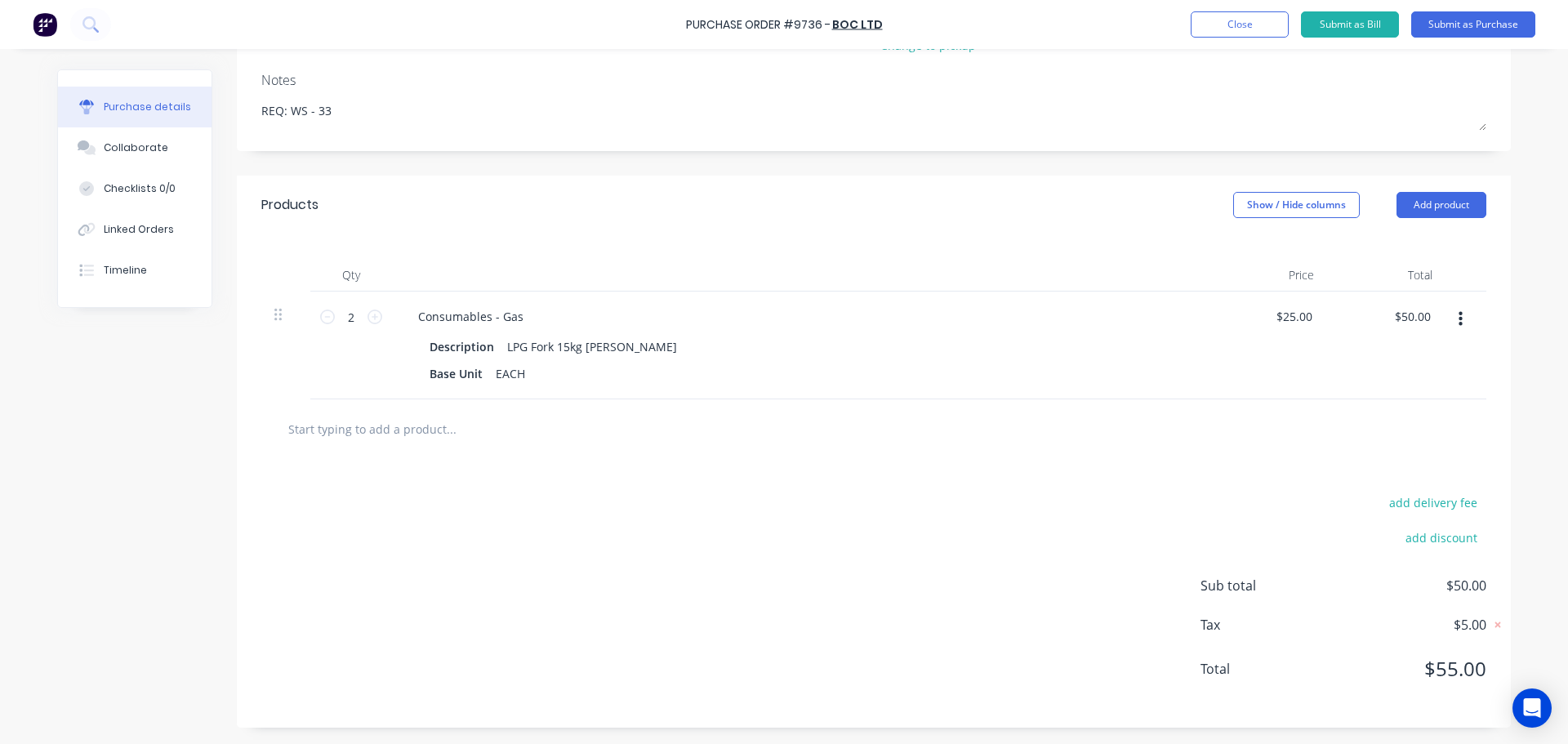
click at [398, 434] on input "text" at bounding box center [450, 429] width 327 height 33
paste input "Argoshield 52 - 'G' (25% co2)"
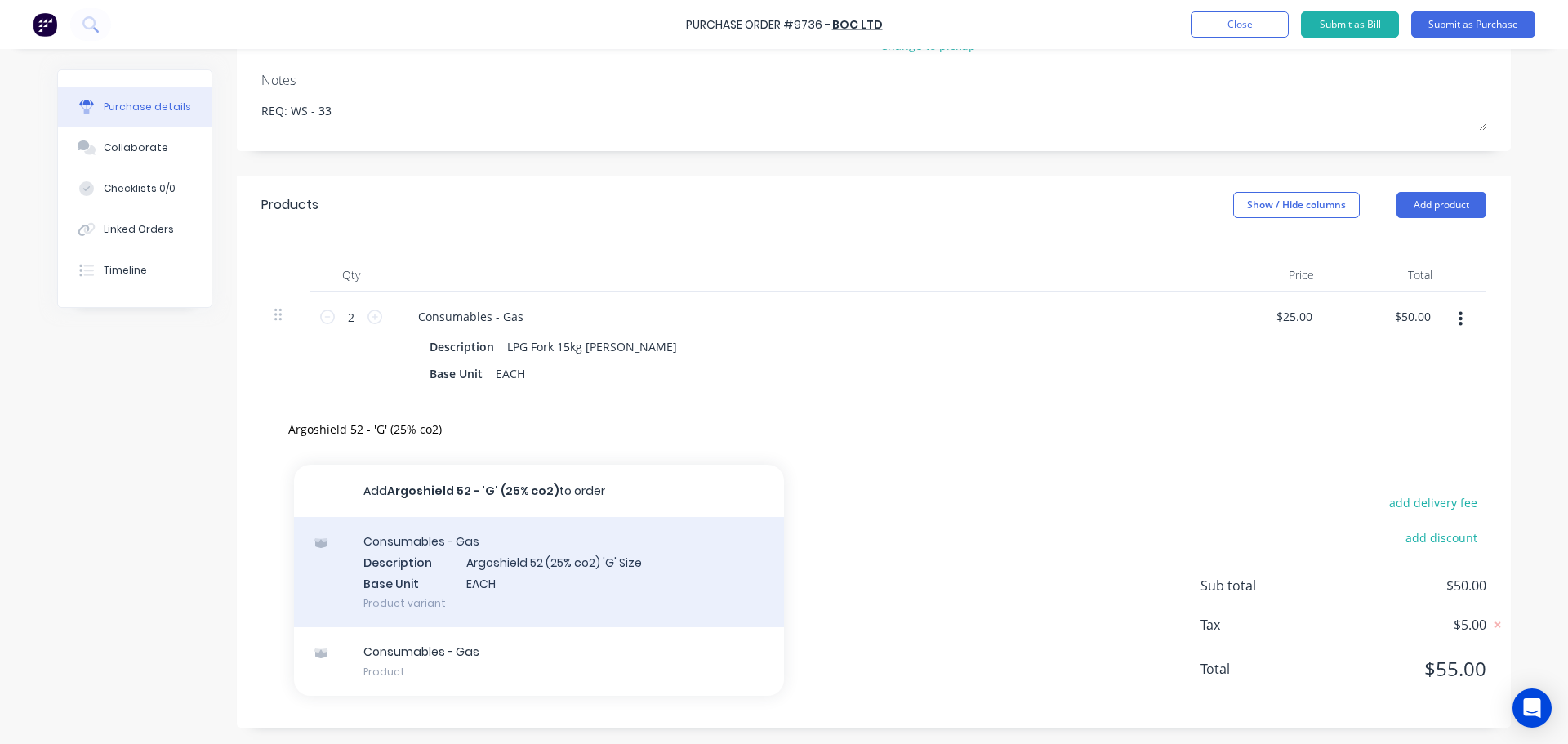
click at [477, 560] on div "Consumables - Gas Description Argoshield 52 (25% co2) 'G' Size Base Unit EACH P…" at bounding box center [539, 572] width 490 height 111
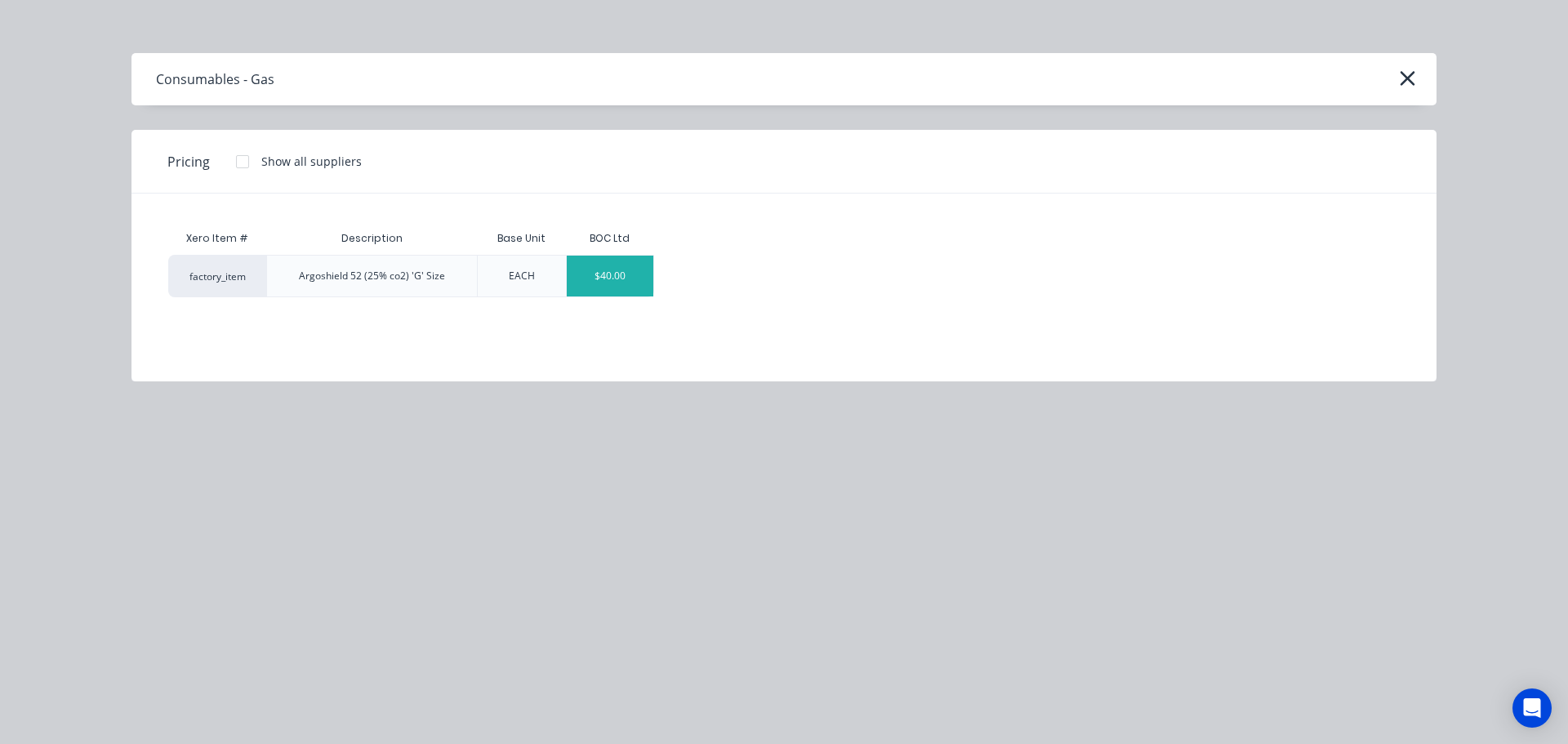
click at [618, 286] on div "$40.00" at bounding box center [611, 276] width 87 height 41
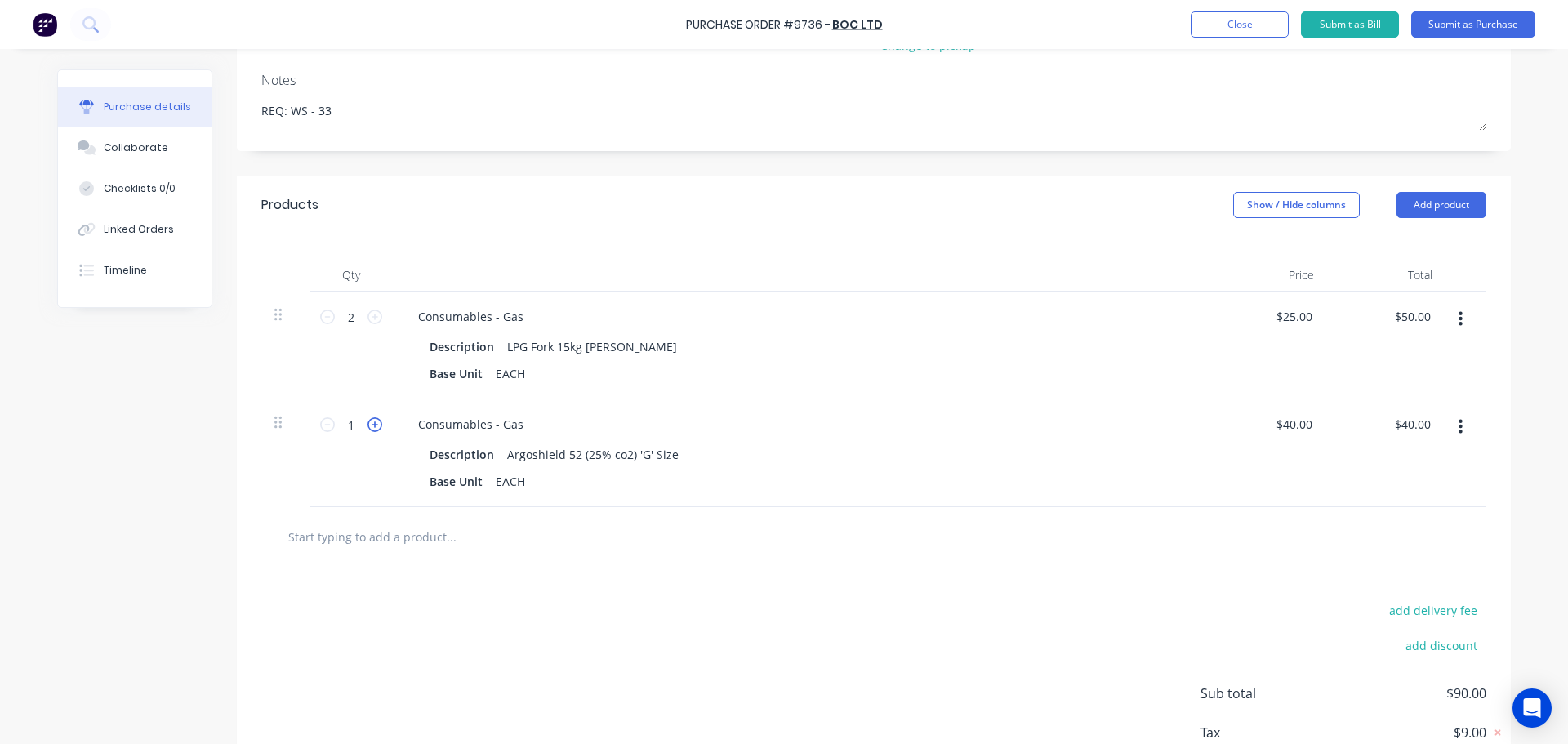
click at [371, 424] on icon at bounding box center [374, 425] width 15 height 15
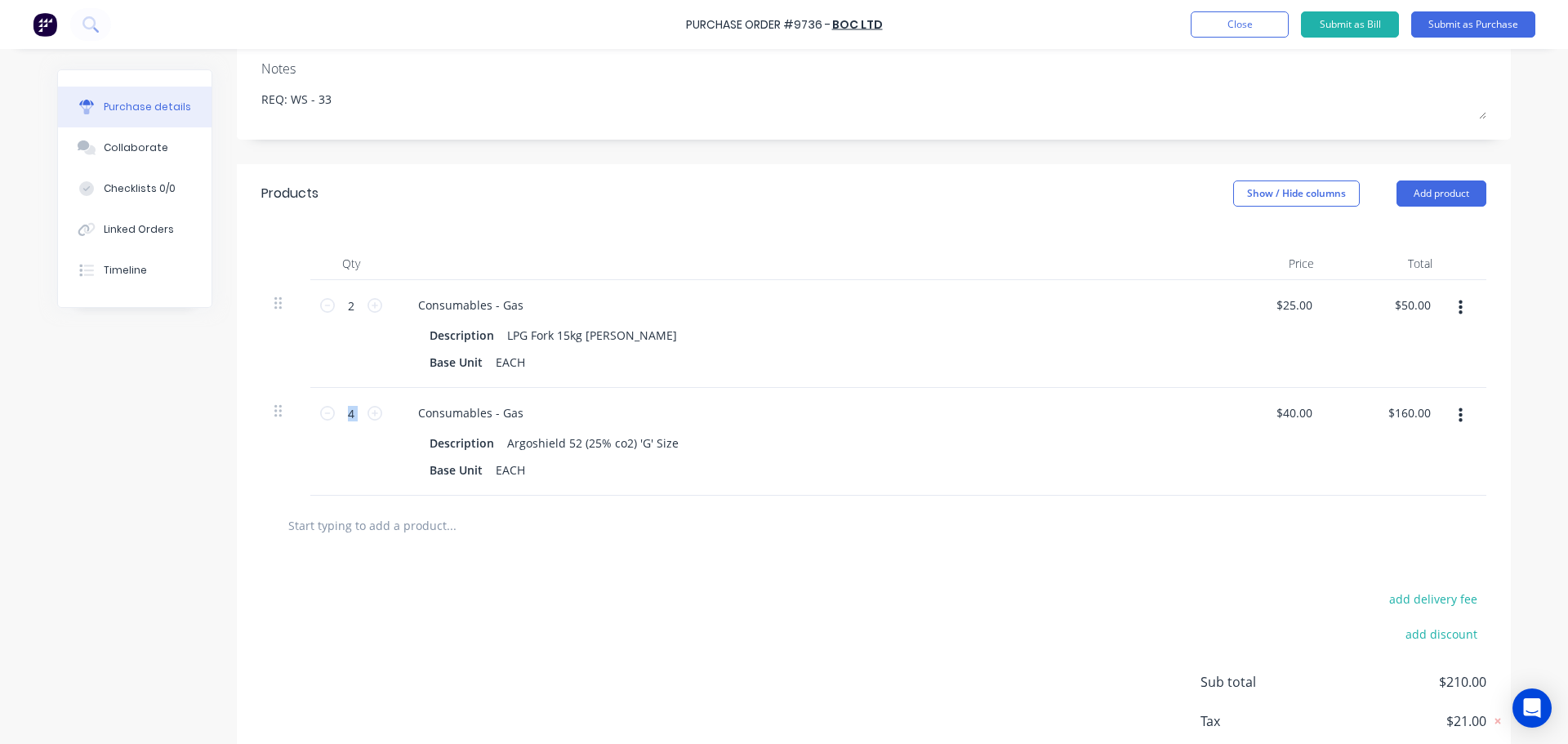
scroll to position [245, 0]
click at [1438, 192] on button "Add product" at bounding box center [1441, 191] width 90 height 26
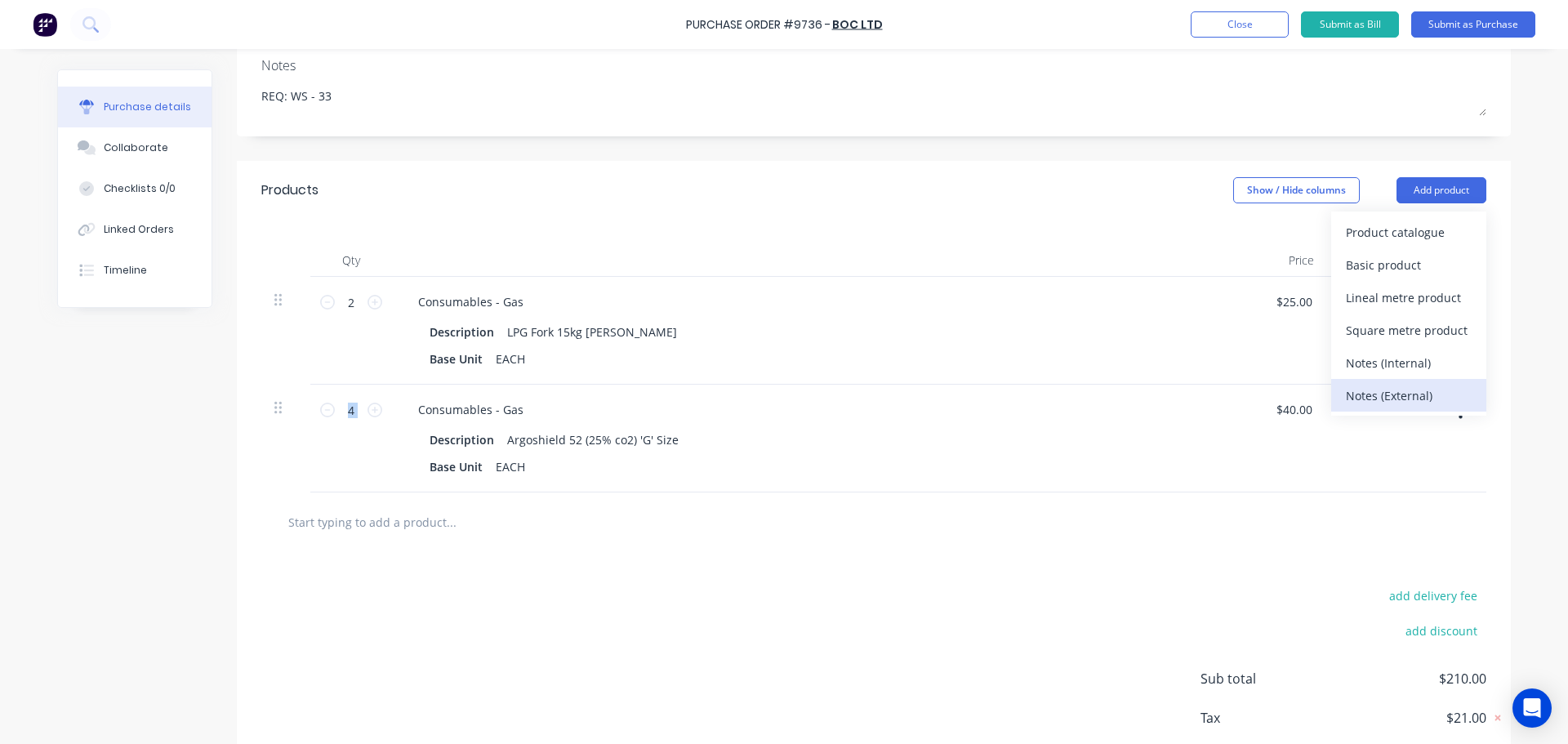
click at [1390, 390] on div "Notes (External)" at bounding box center [1408, 396] width 126 height 24
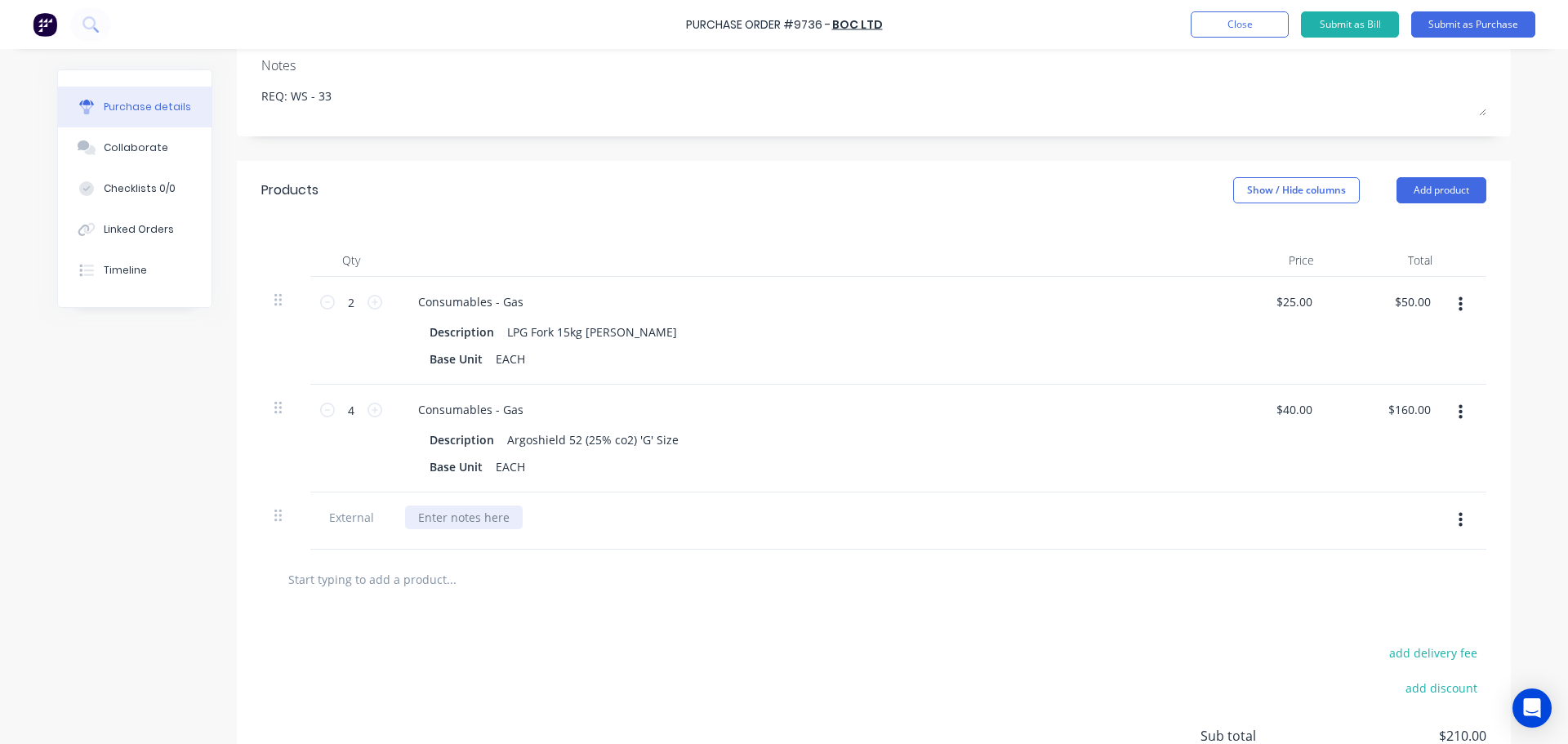
click at [437, 507] on div at bounding box center [463, 517] width 118 height 24
paste div
click at [698, 556] on div at bounding box center [874, 580] width 1225 height 60
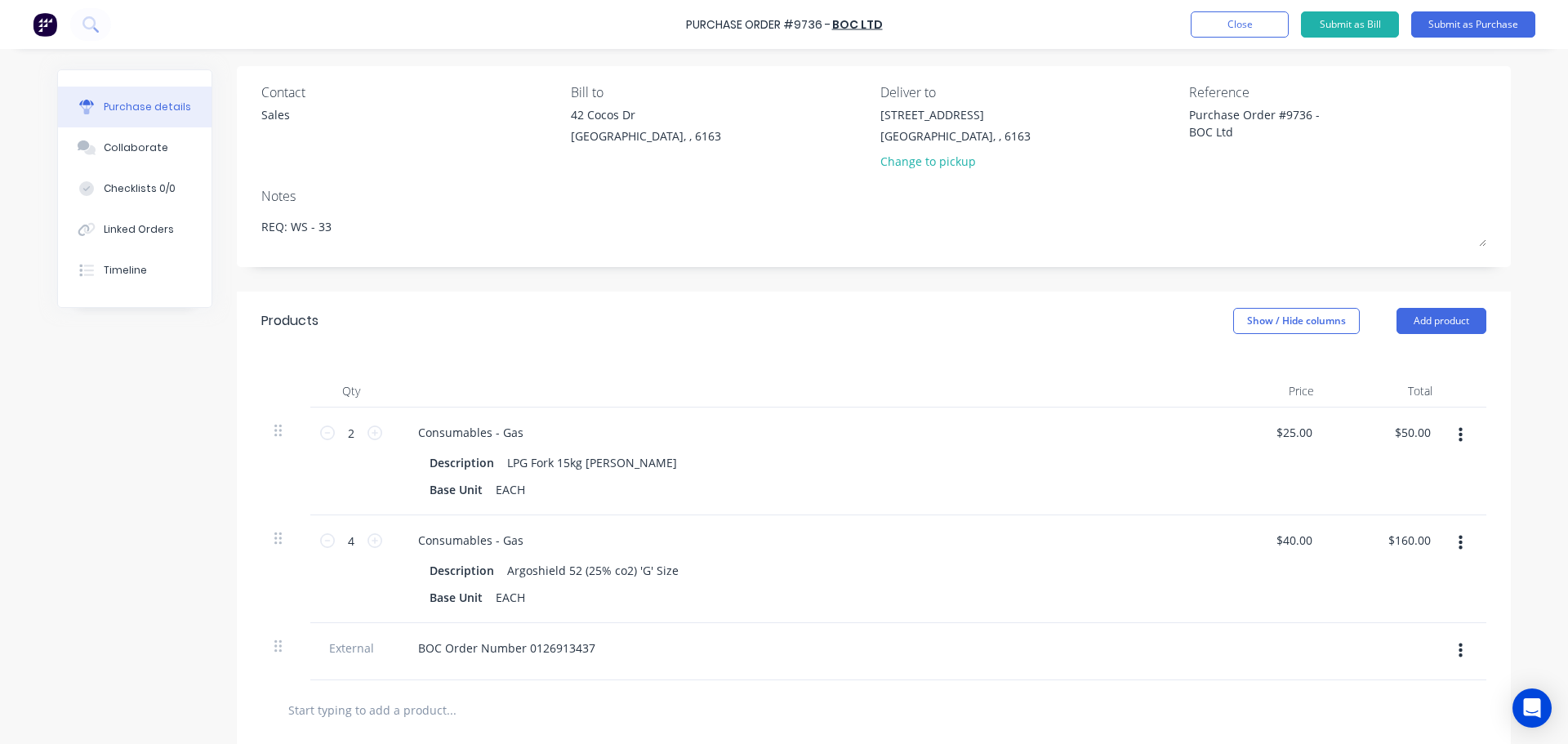
scroll to position [82, 0]
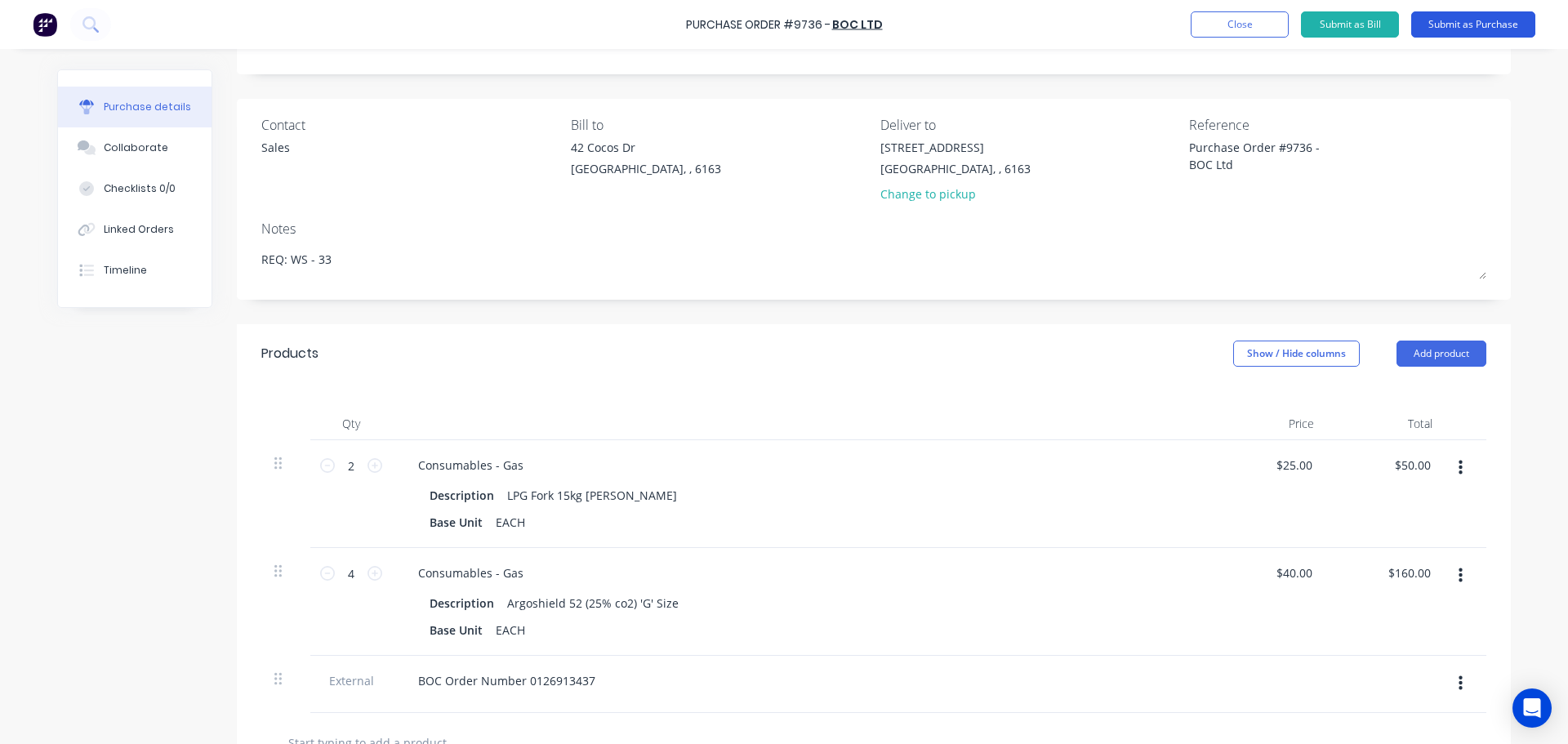
click at [1445, 24] on button "Submit as Purchase" at bounding box center [1473, 24] width 124 height 26
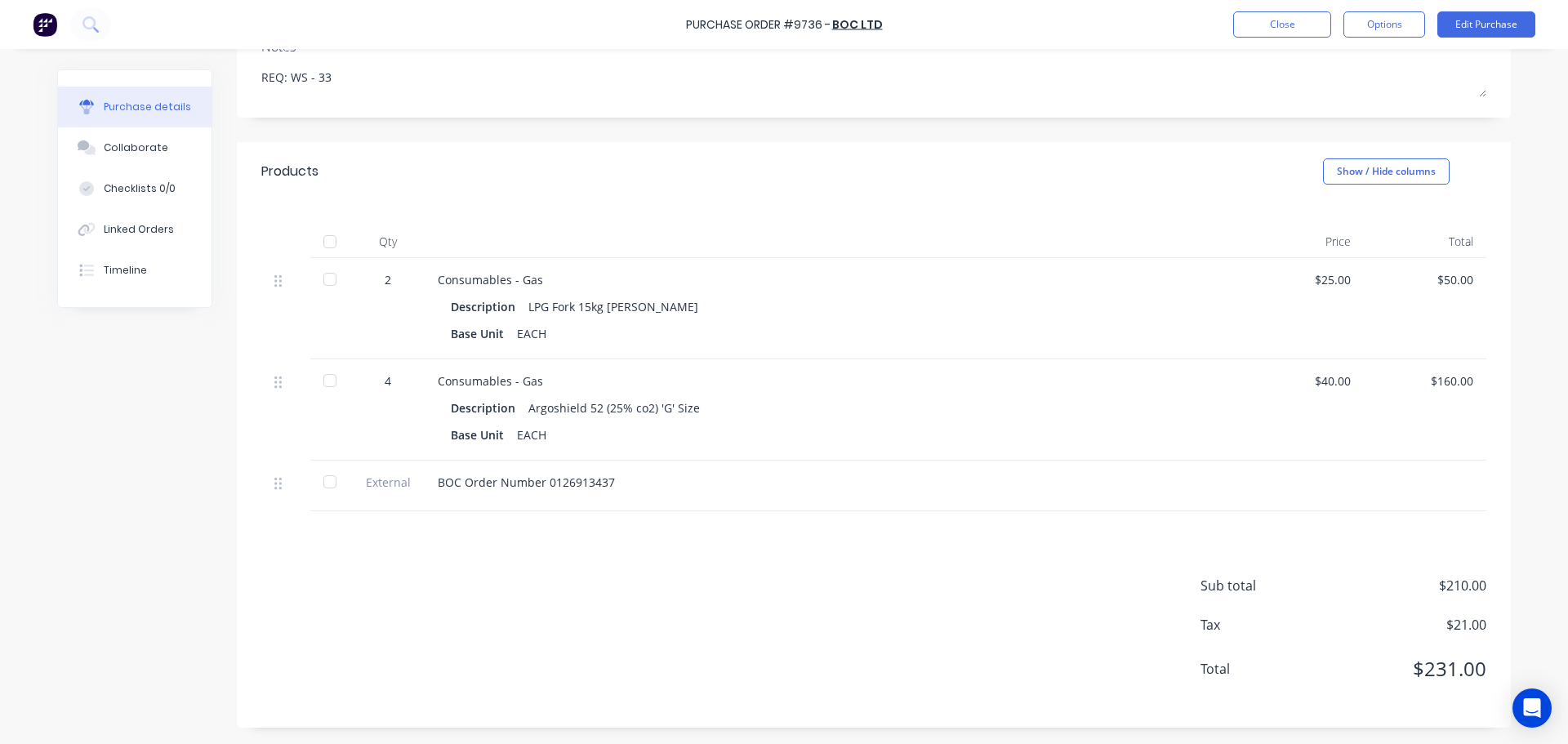
scroll to position [0, 0]
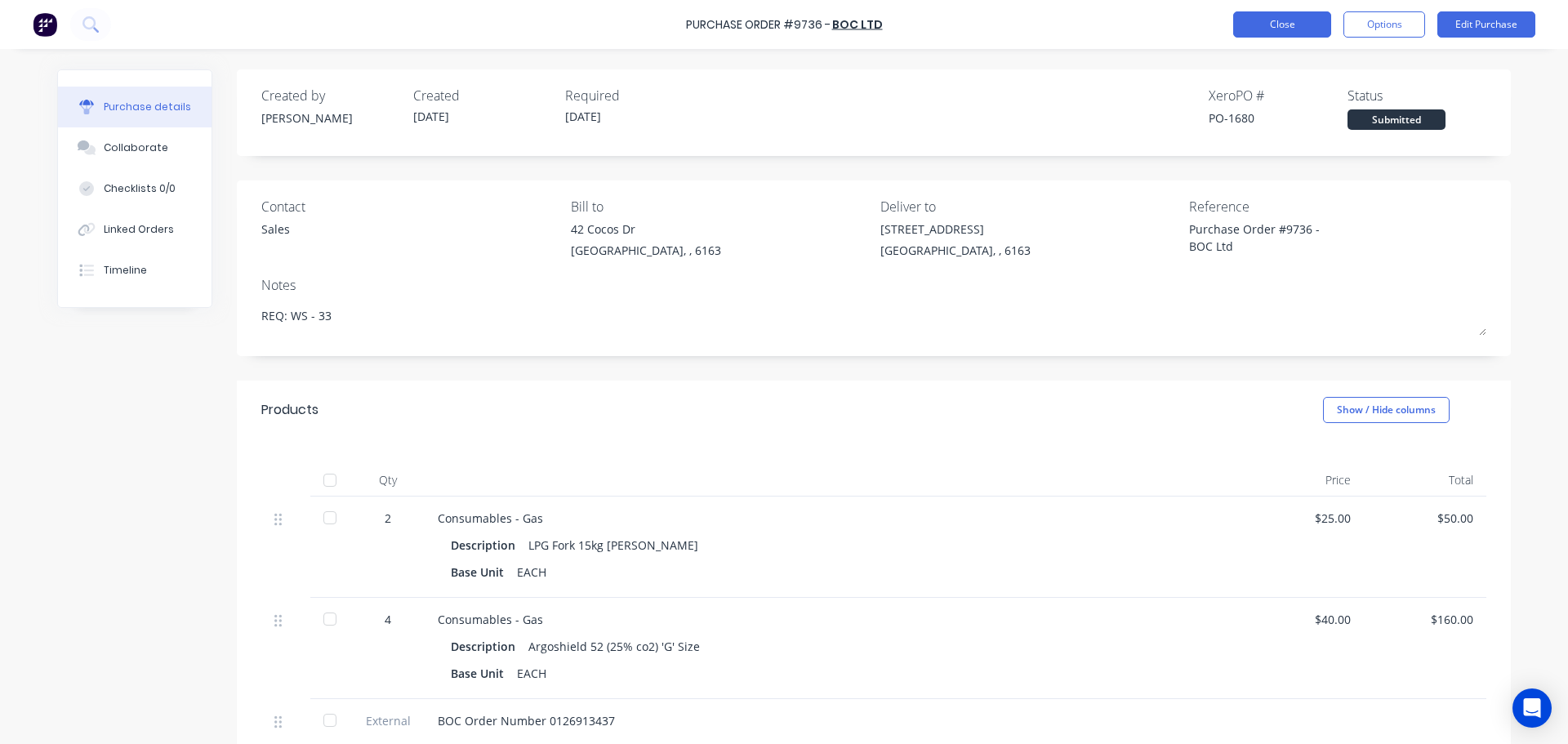
click at [1272, 23] on button "Close" at bounding box center [1282, 24] width 98 height 26
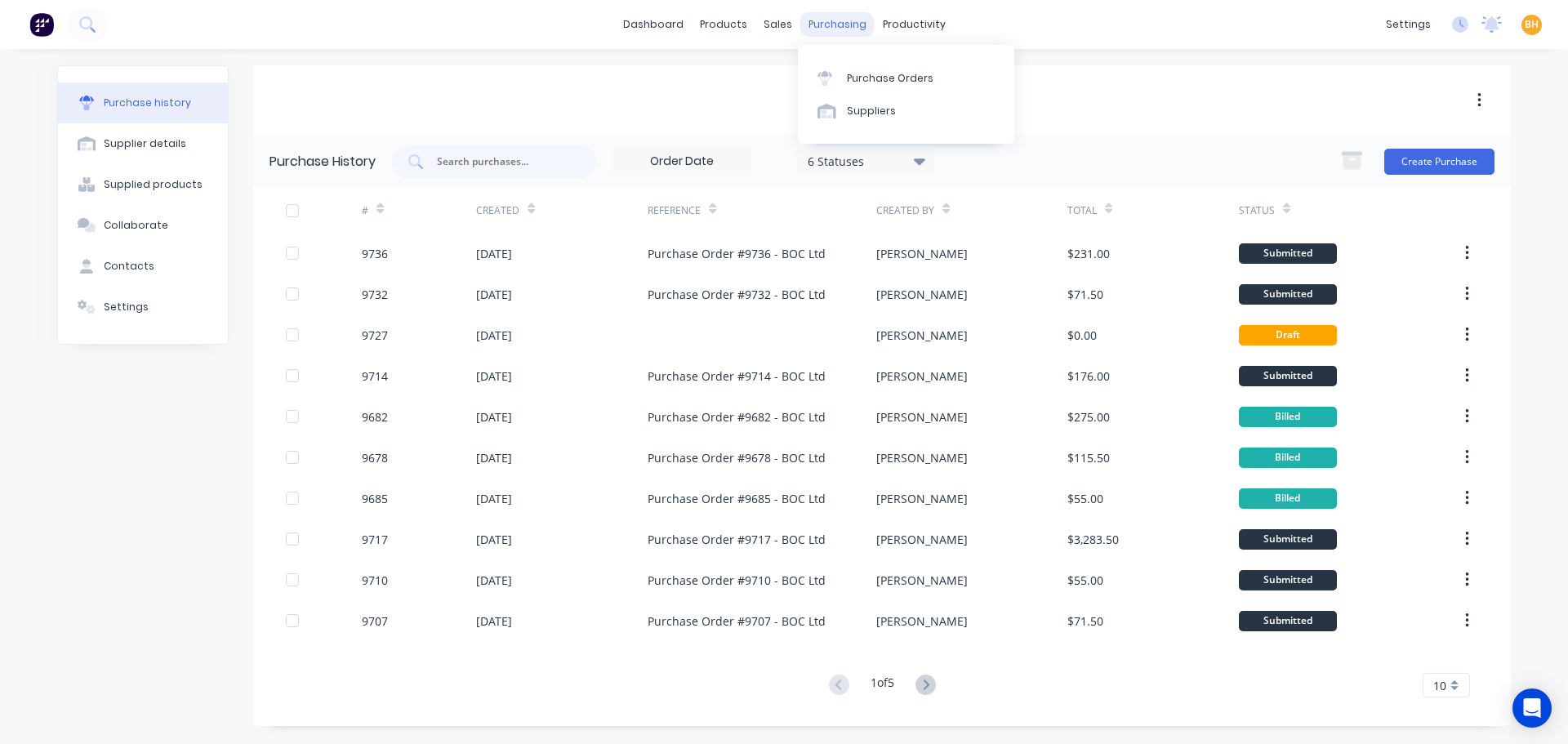
click at [837, 30] on div "purchasing" at bounding box center [837, 24] width 75 height 25
click at [847, 75] on div "Purchase Orders" at bounding box center [890, 78] width 87 height 15
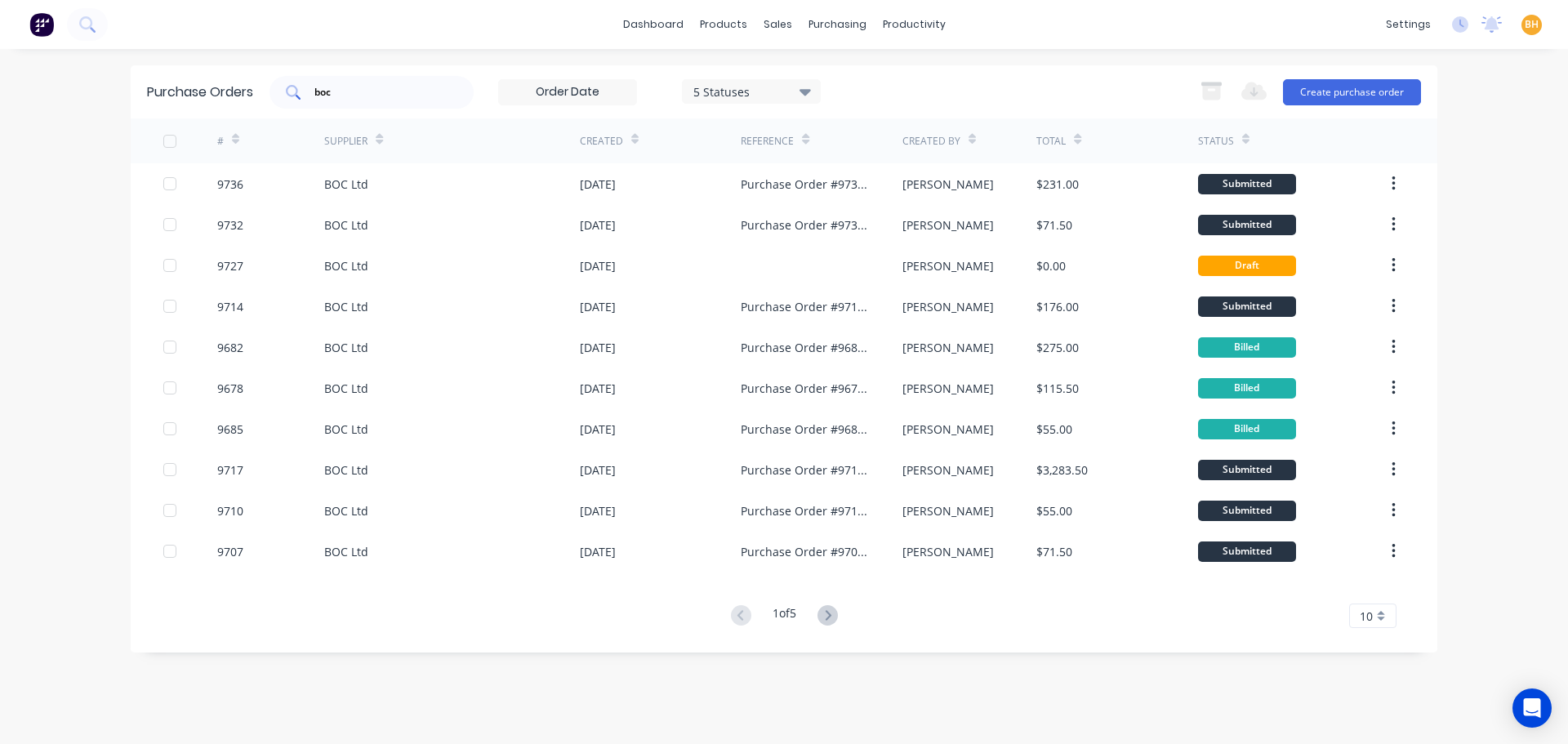
click at [383, 94] on input "boc" at bounding box center [381, 92] width 136 height 16
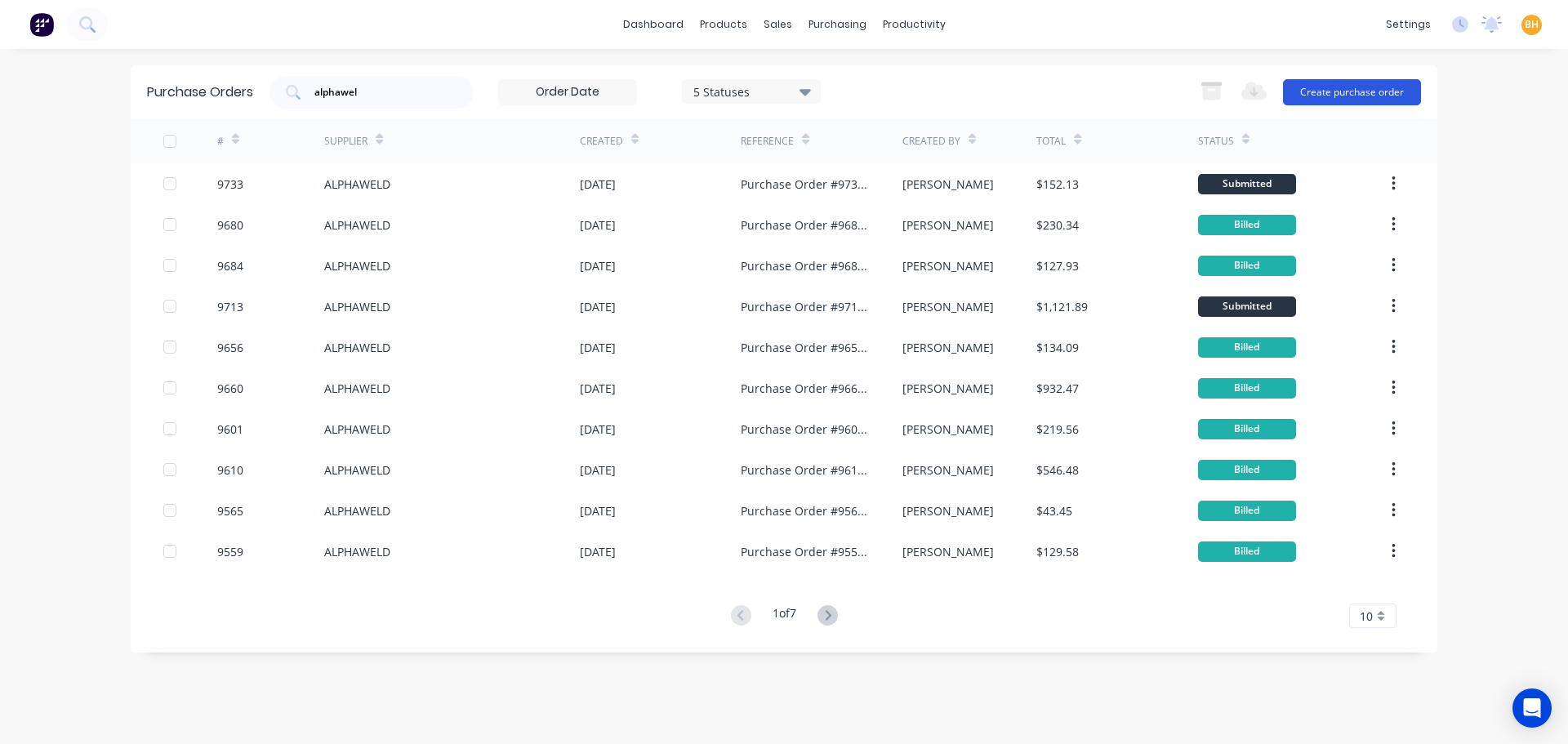
click at [1363, 90] on button "Create purchase order" at bounding box center [1352, 92] width 138 height 26
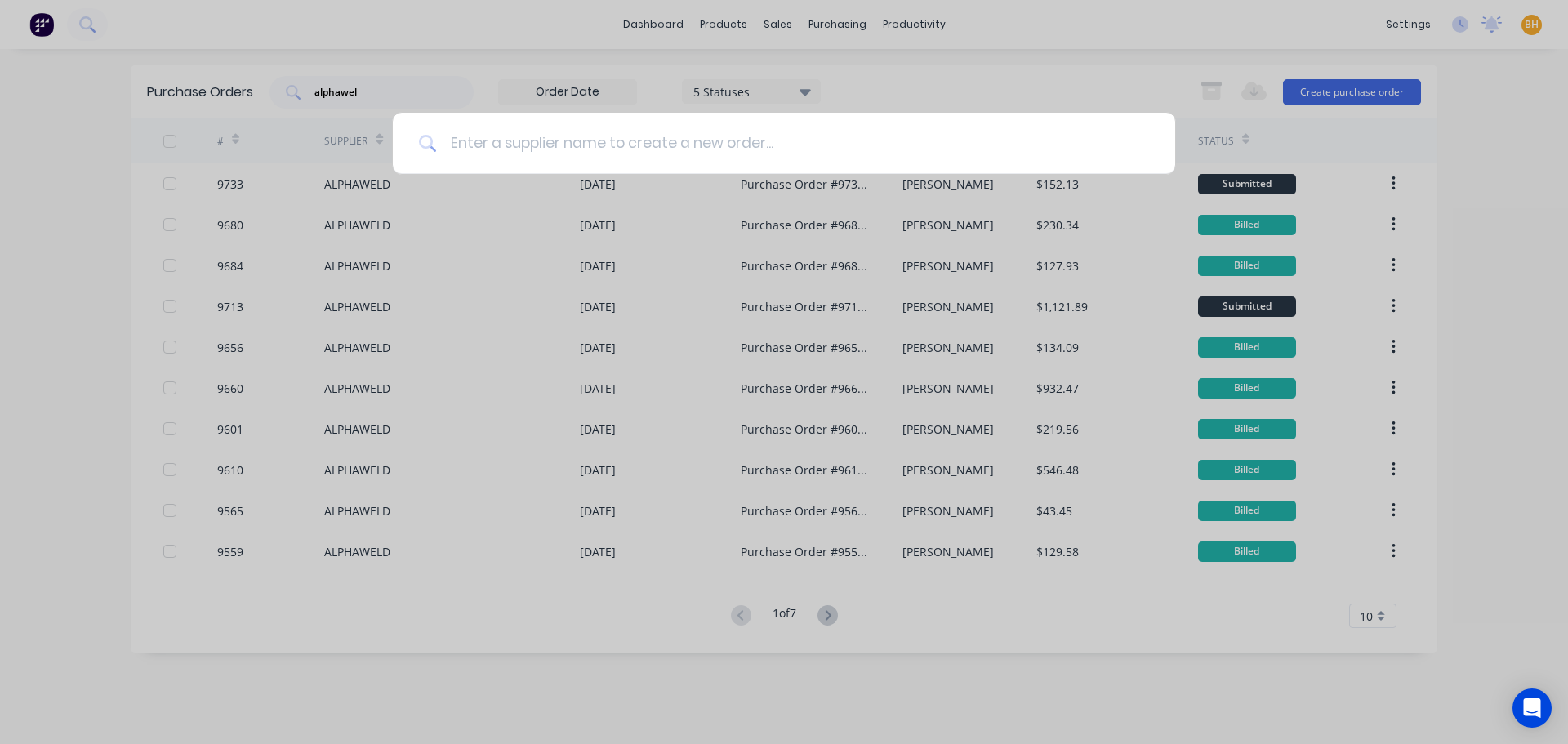
click at [552, 141] on input at bounding box center [793, 142] width 712 height 61
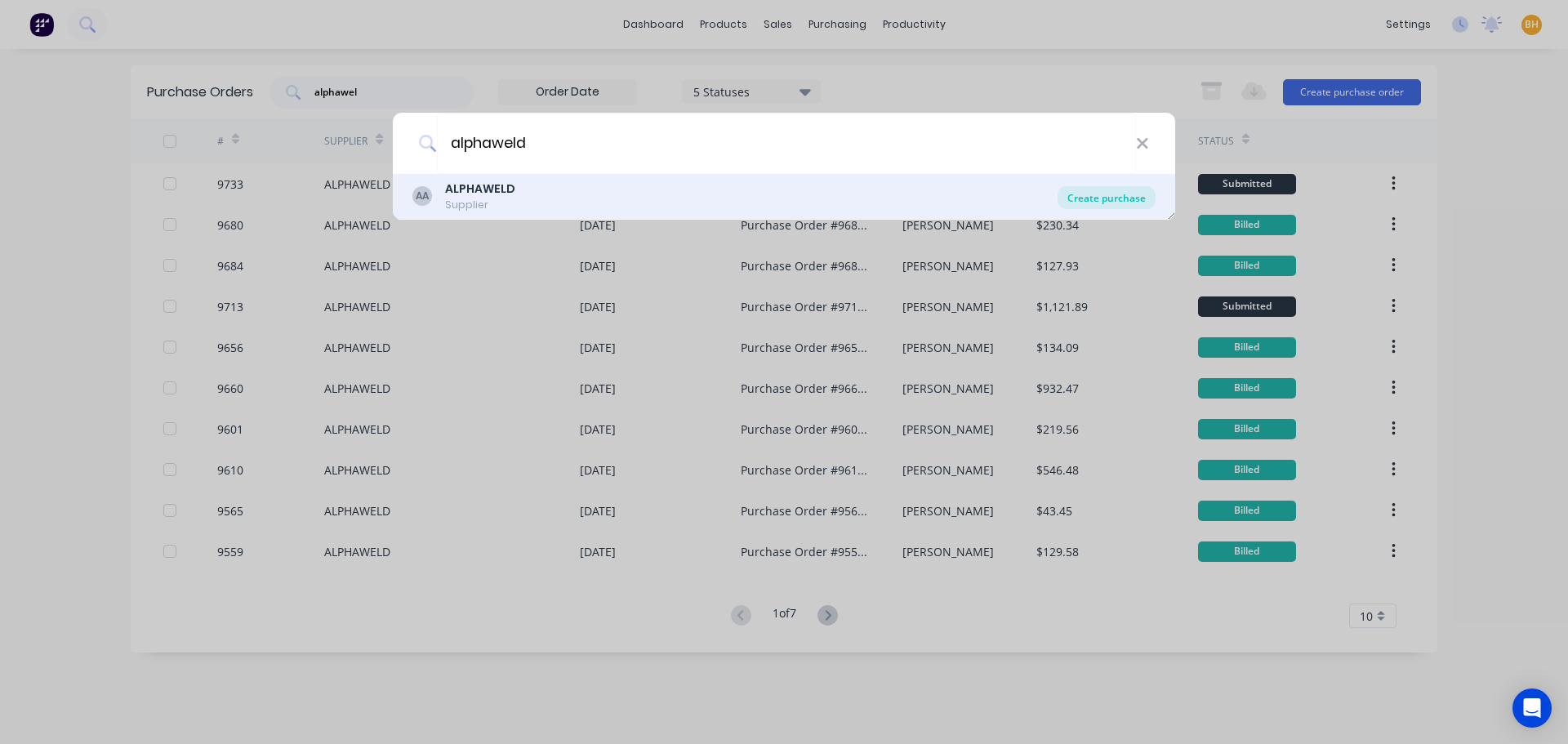
click at [1138, 198] on div "Create purchase" at bounding box center [1107, 197] width 98 height 23
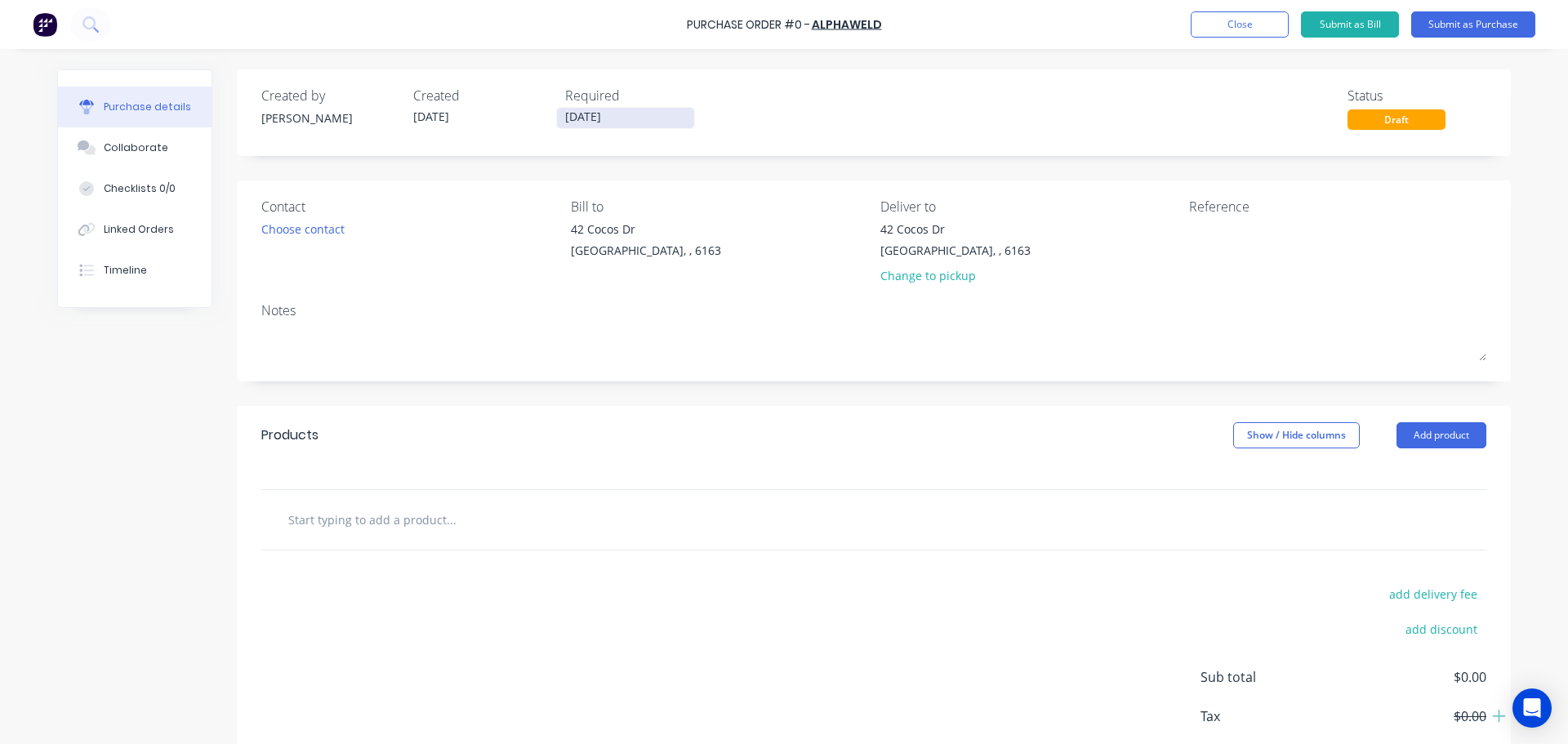
click at [572, 120] on input "02/10/25" at bounding box center [625, 118] width 137 height 21
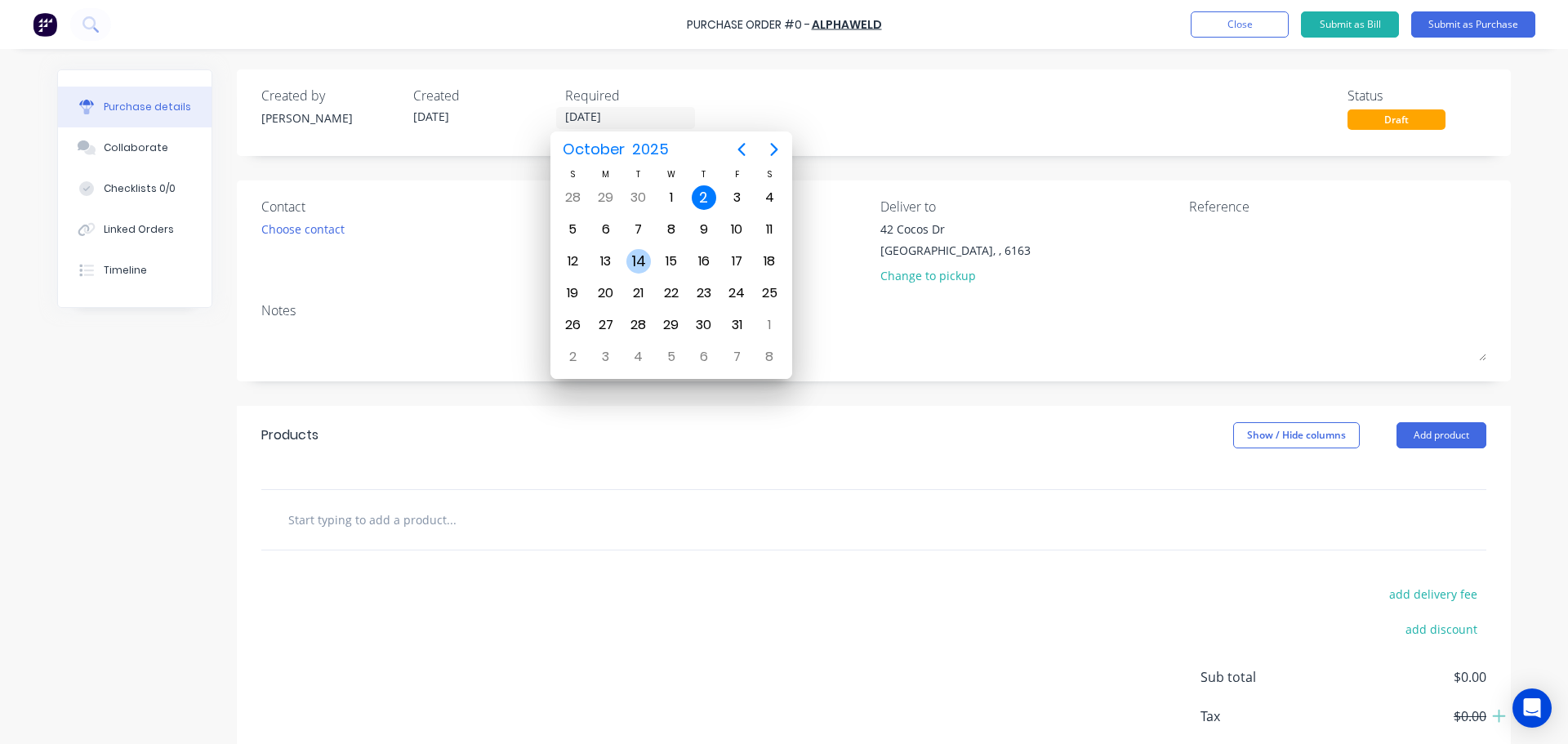
click at [629, 251] on div "14" at bounding box center [639, 262] width 33 height 31
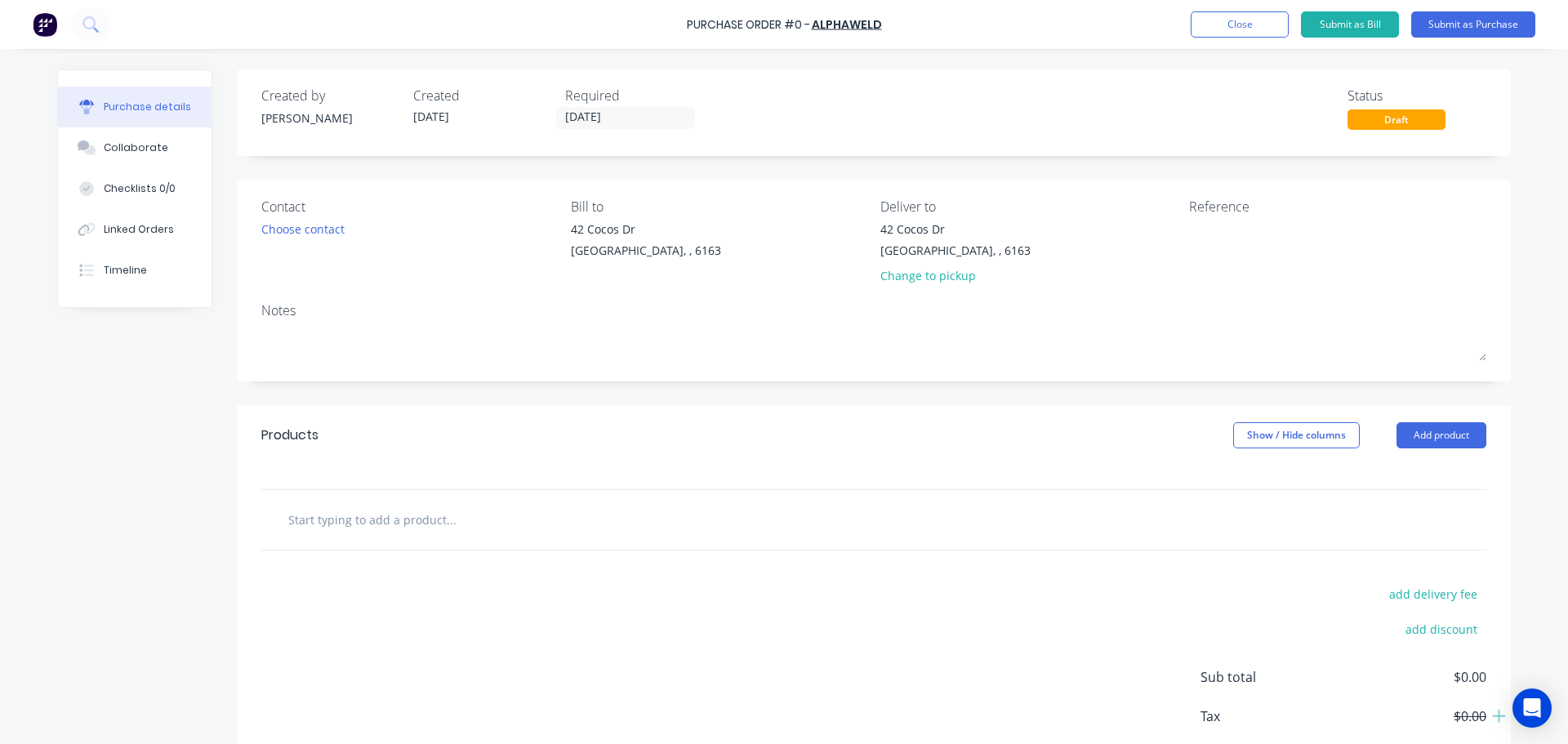
click at [311, 216] on div "Contact Choose contact" at bounding box center [410, 244] width 298 height 95
click at [309, 221] on div "Choose contact" at bounding box center [303, 229] width 83 height 17
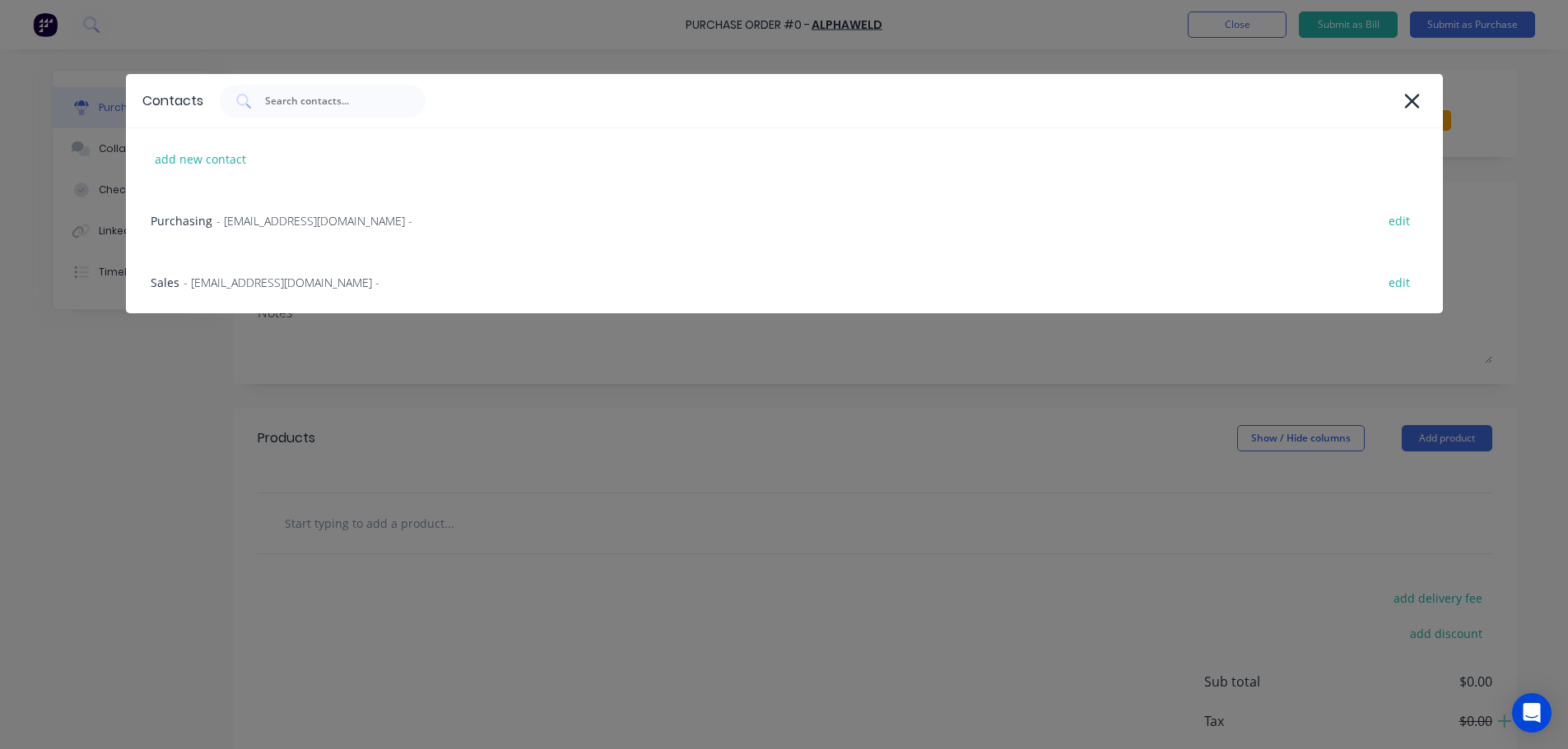
drag, startPoint x: 237, startPoint y: 276, endPoint x: 227, endPoint y: 272, distance: 10.8
click at [237, 276] on span "- sales@alphaweld.com.au -" at bounding box center [281, 282] width 196 height 17
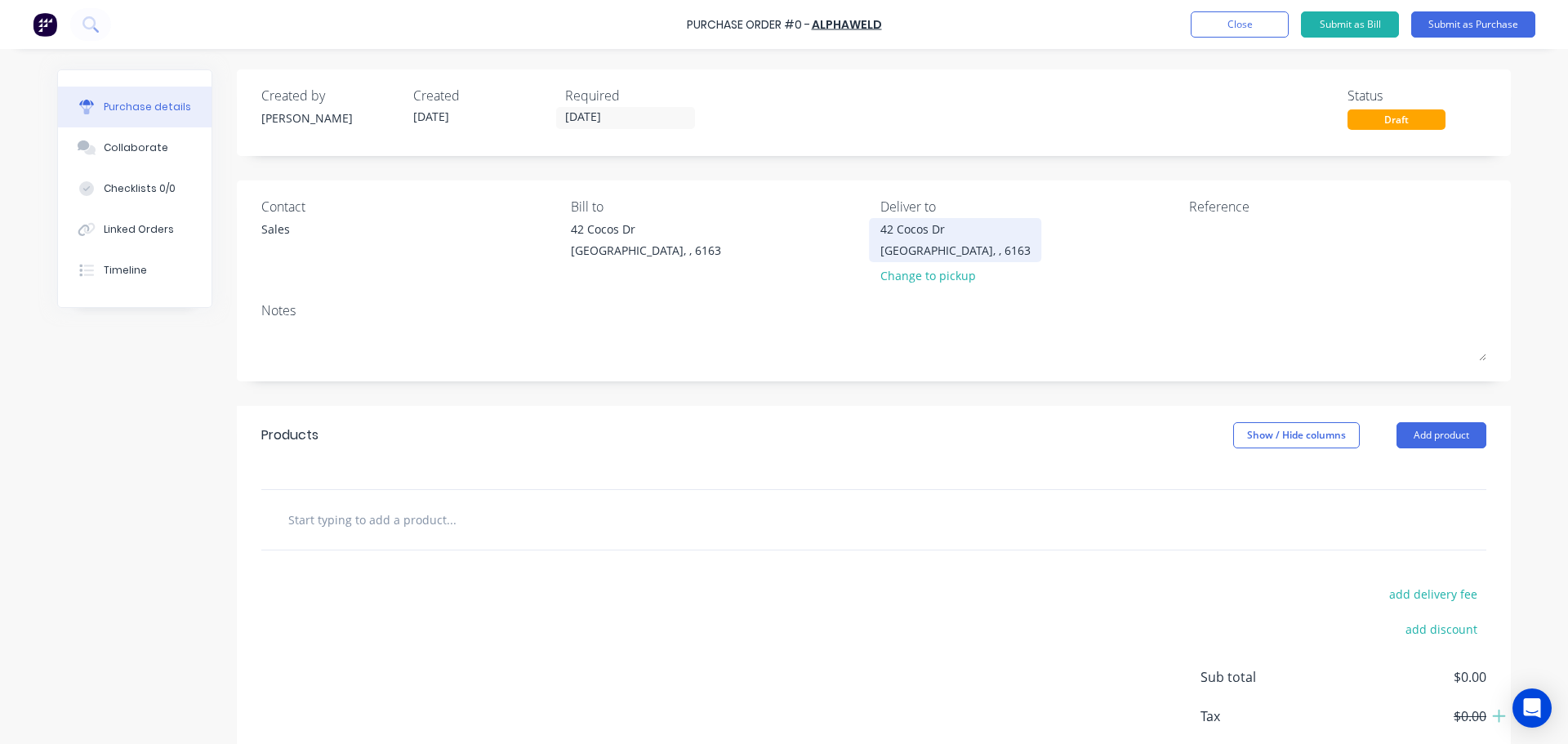
click at [972, 256] on div "42 Cocos Dr Bibra Lake, , 6163" at bounding box center [955, 239] width 150 height 39
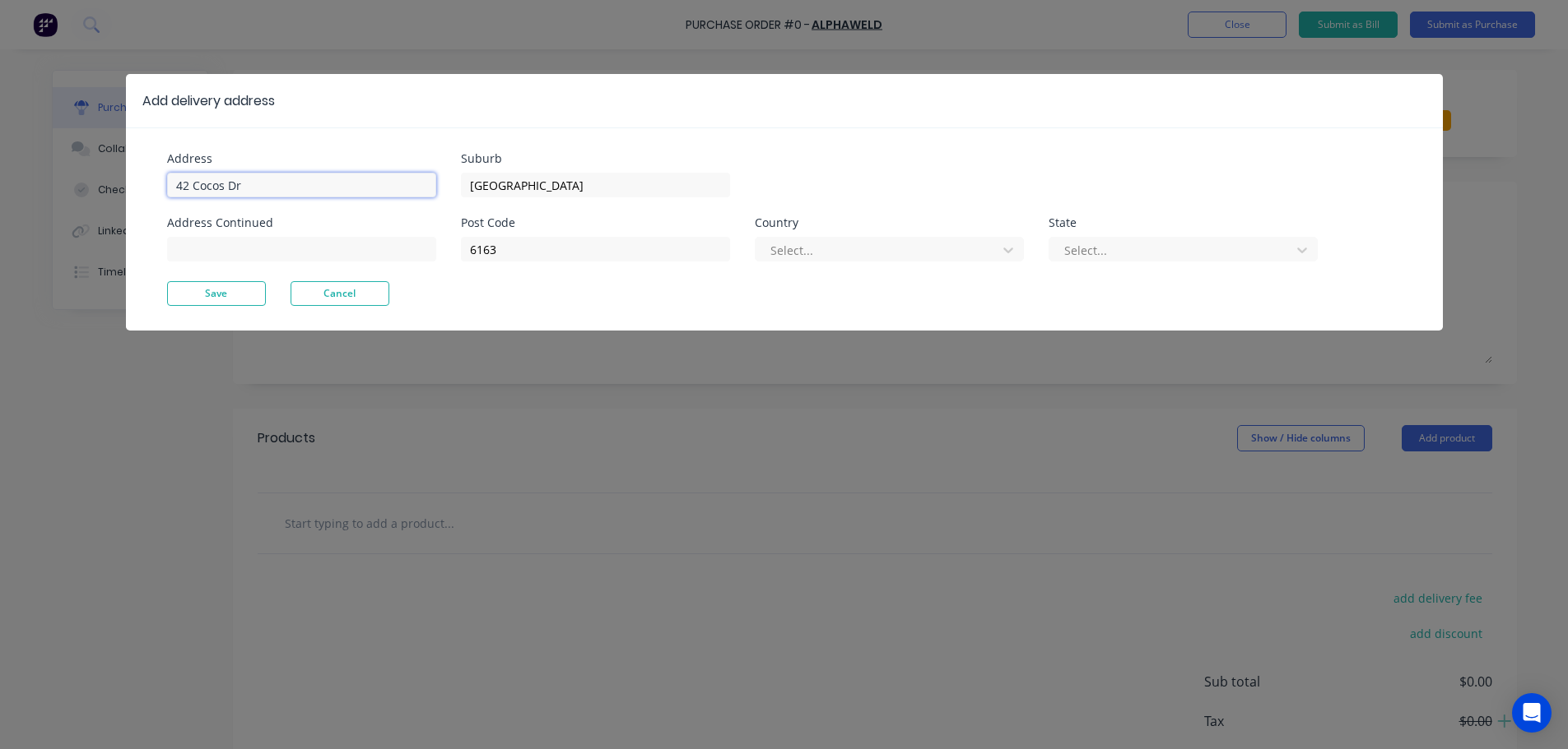
click at [280, 181] on input "42 Cocos Dr" at bounding box center [301, 185] width 269 height 25
click at [232, 284] on button "Save" at bounding box center [216, 294] width 99 height 25
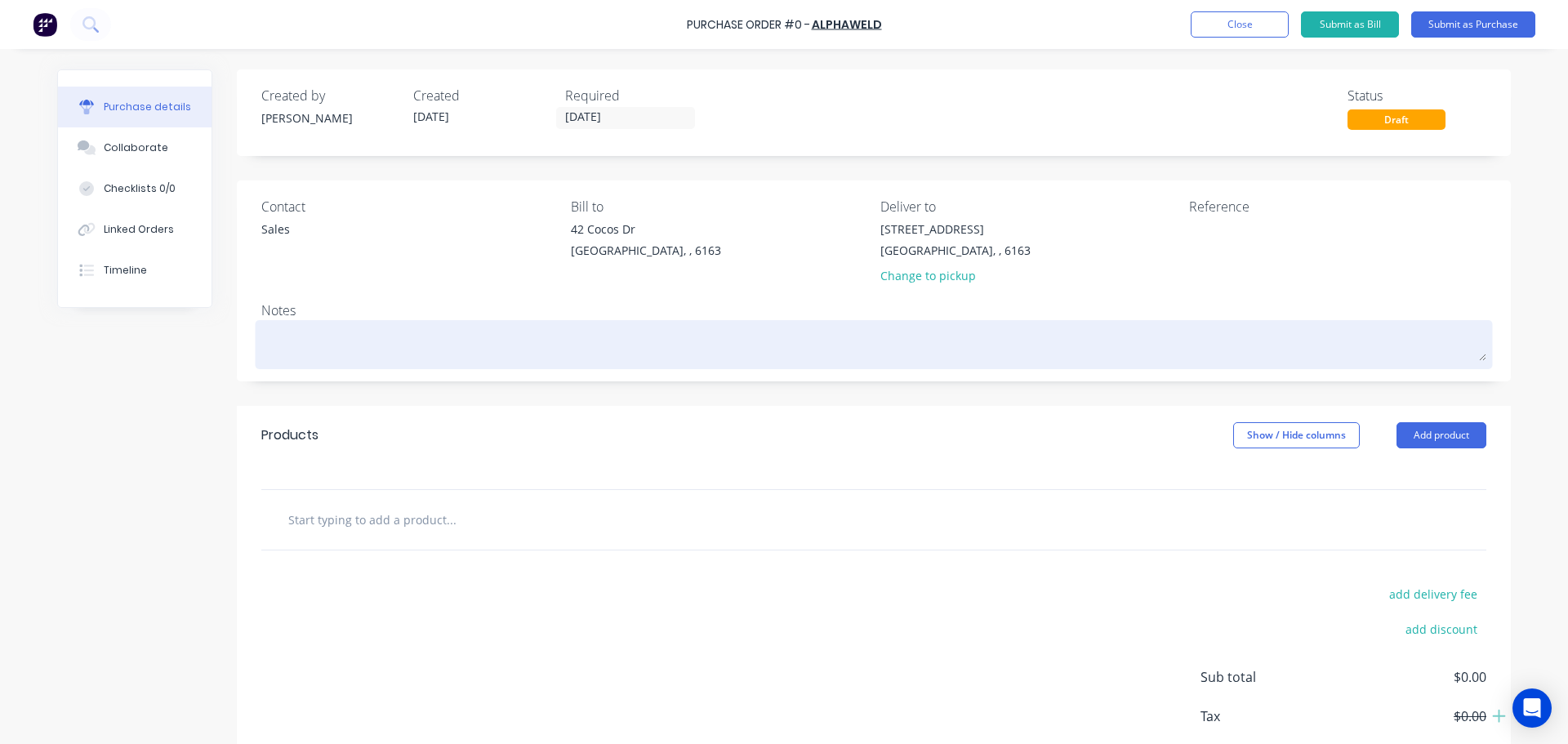
click at [307, 348] on textarea at bounding box center [874, 342] width 1225 height 37
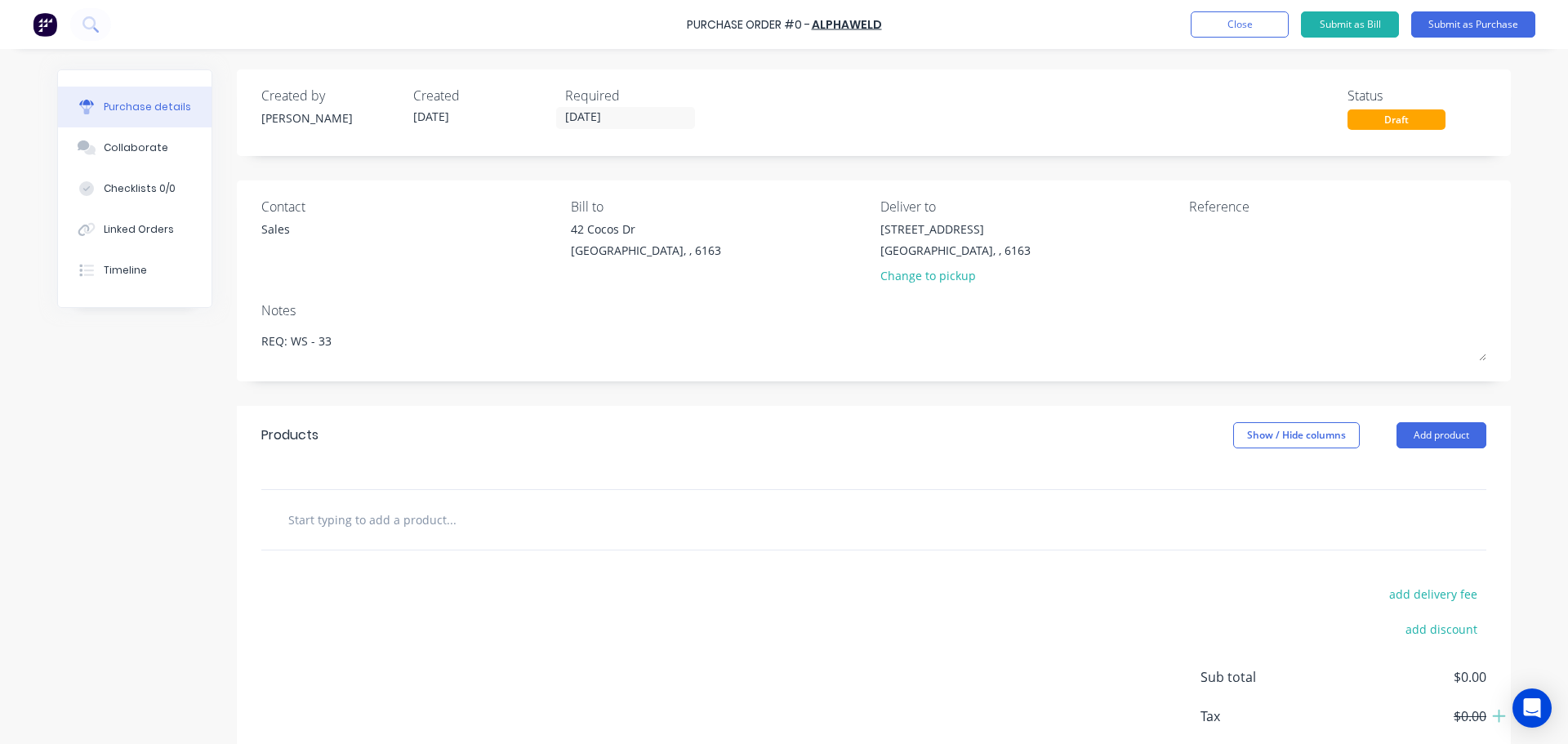
click at [411, 513] on input "text" at bounding box center [450, 520] width 327 height 33
click at [419, 517] on input "text" at bounding box center [450, 520] width 327 height 33
paste input "Outer Protection Plate for welding helmet (Speedglas 9100XX)"
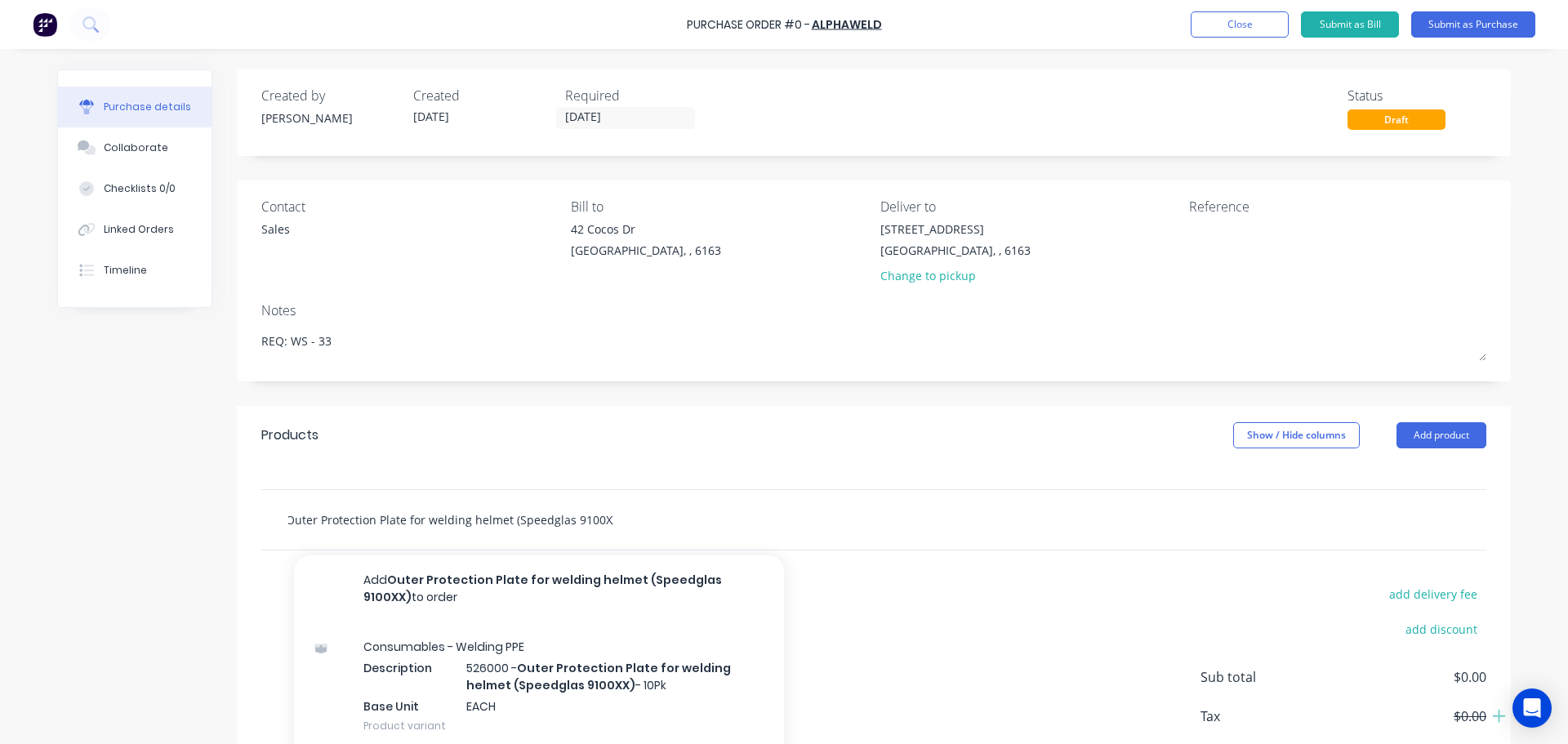
scroll to position [92, 0]
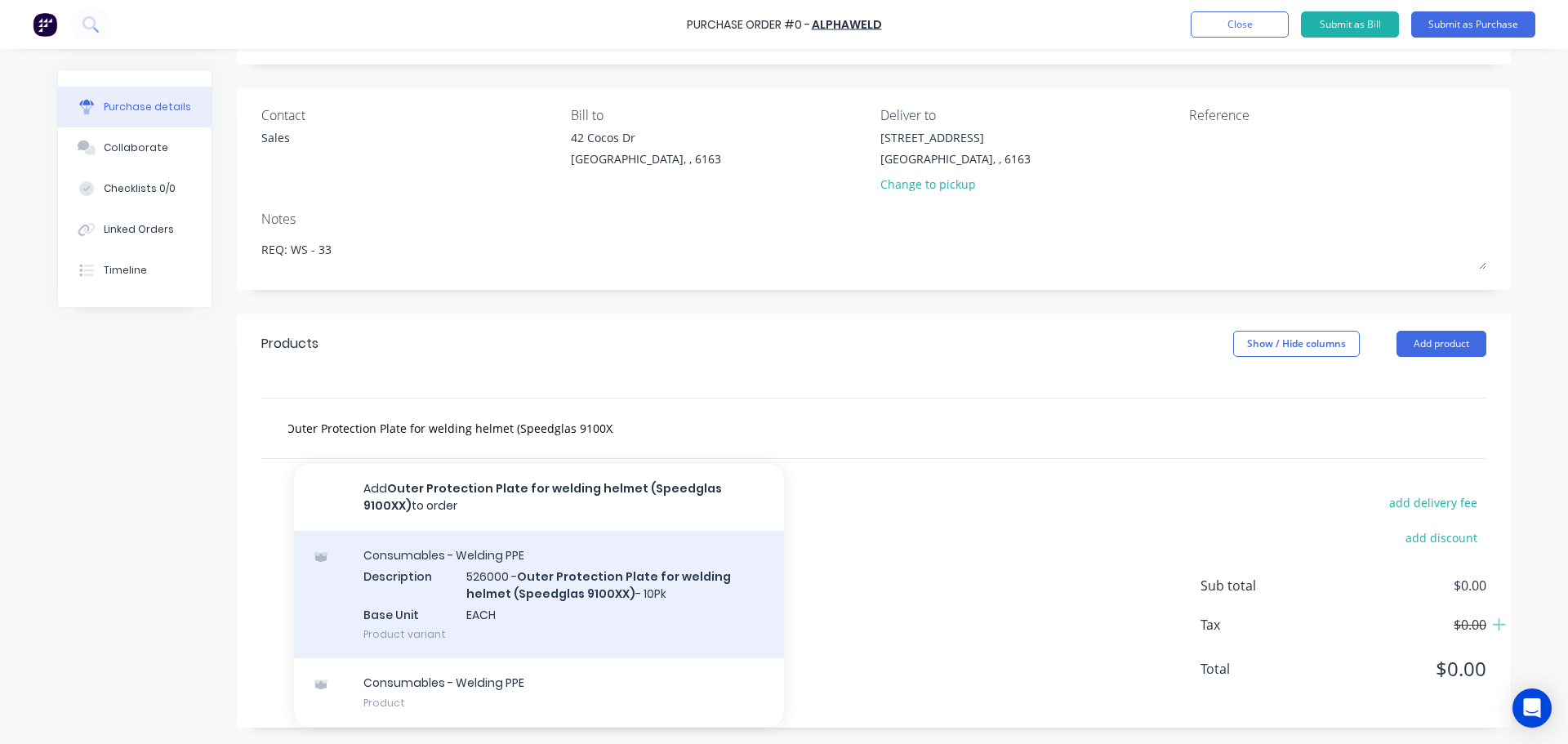
click at [524, 568] on div "Consumables - Welding PPE Description 526000 - Outer Protection Plate for weldi…" at bounding box center [539, 595] width 490 height 128
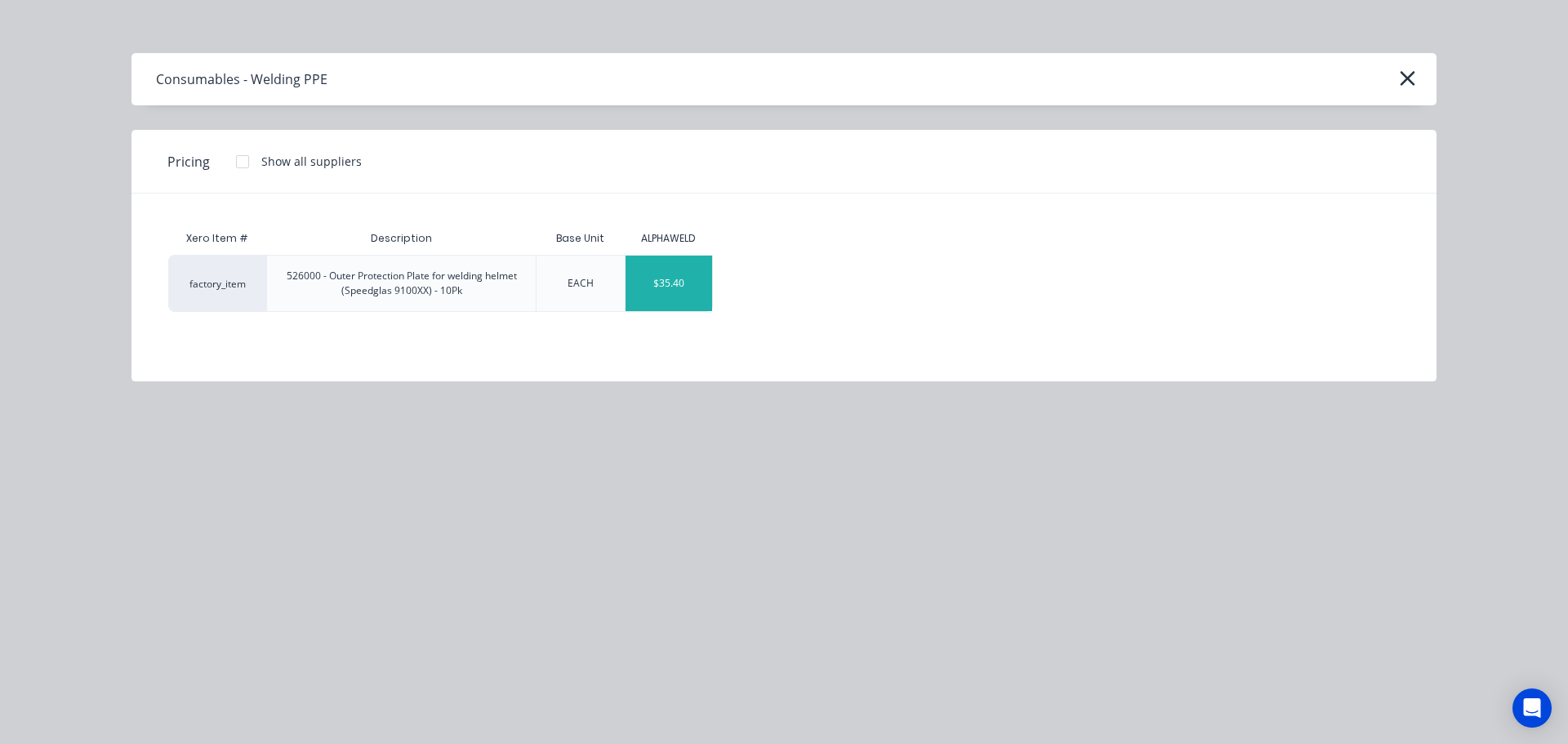
click at [669, 300] on div "$35.40" at bounding box center [669, 283] width 87 height 56
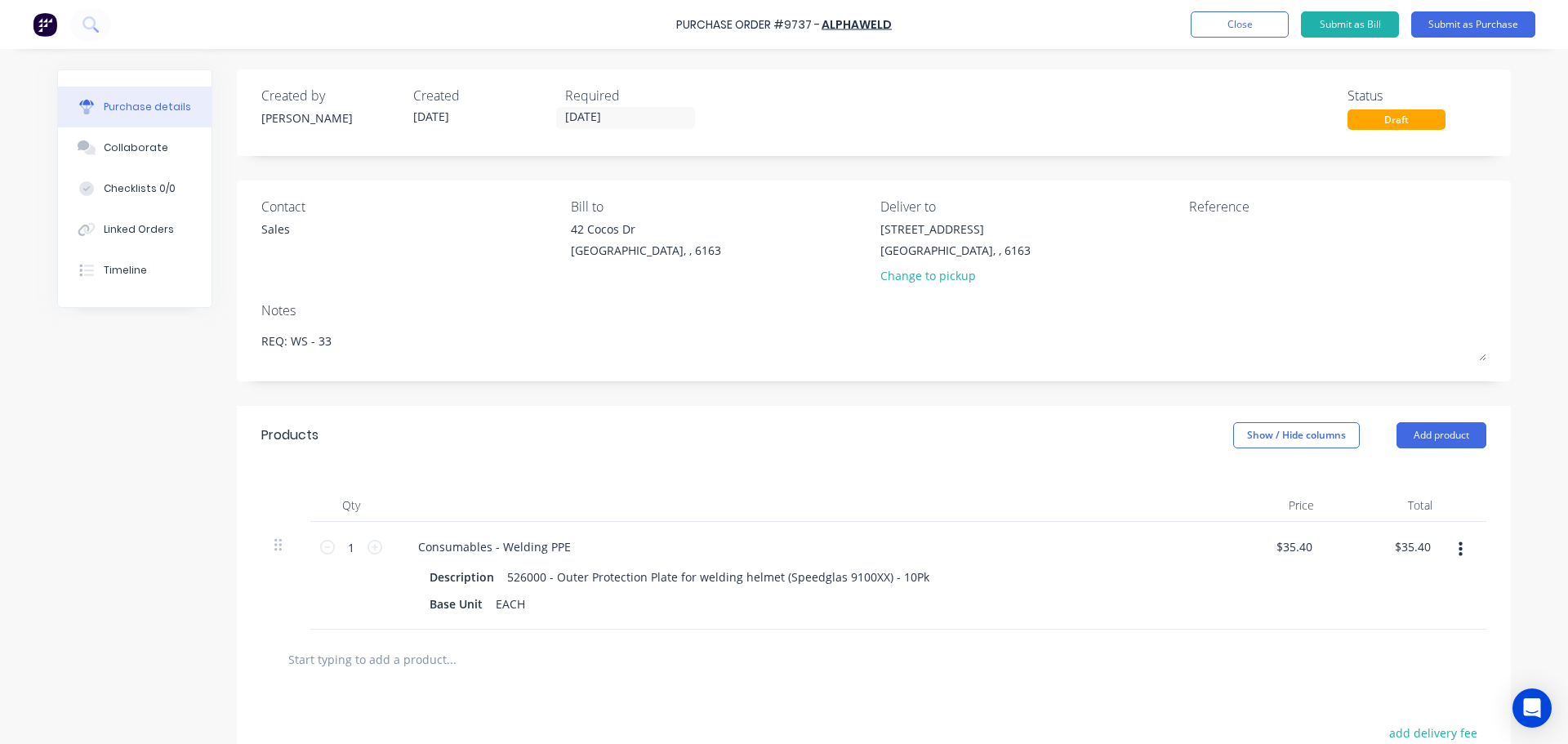
click at [670, 21] on div "Purchase Order #9737 - ALPHAWELD Add product Close Submit as Bill Submit as Pur…" at bounding box center [784, 24] width 1568 height 49
click at [671, 21] on div "Purchase Order #9737 - ALPHAWELD Add product Close Submit as Bill Submit as Pur…" at bounding box center [784, 24] width 1568 height 49
click at [672, 21] on div "Purchase Order #9737 - ALPHAWELD Add product Close Submit as Bill Submit as Pur…" at bounding box center [784, 24] width 1568 height 49
click at [672, 22] on div "Purchase Order #9737 - ALPHAWELD Add product Close Submit as Bill Submit as Pur…" at bounding box center [784, 24] width 1568 height 49
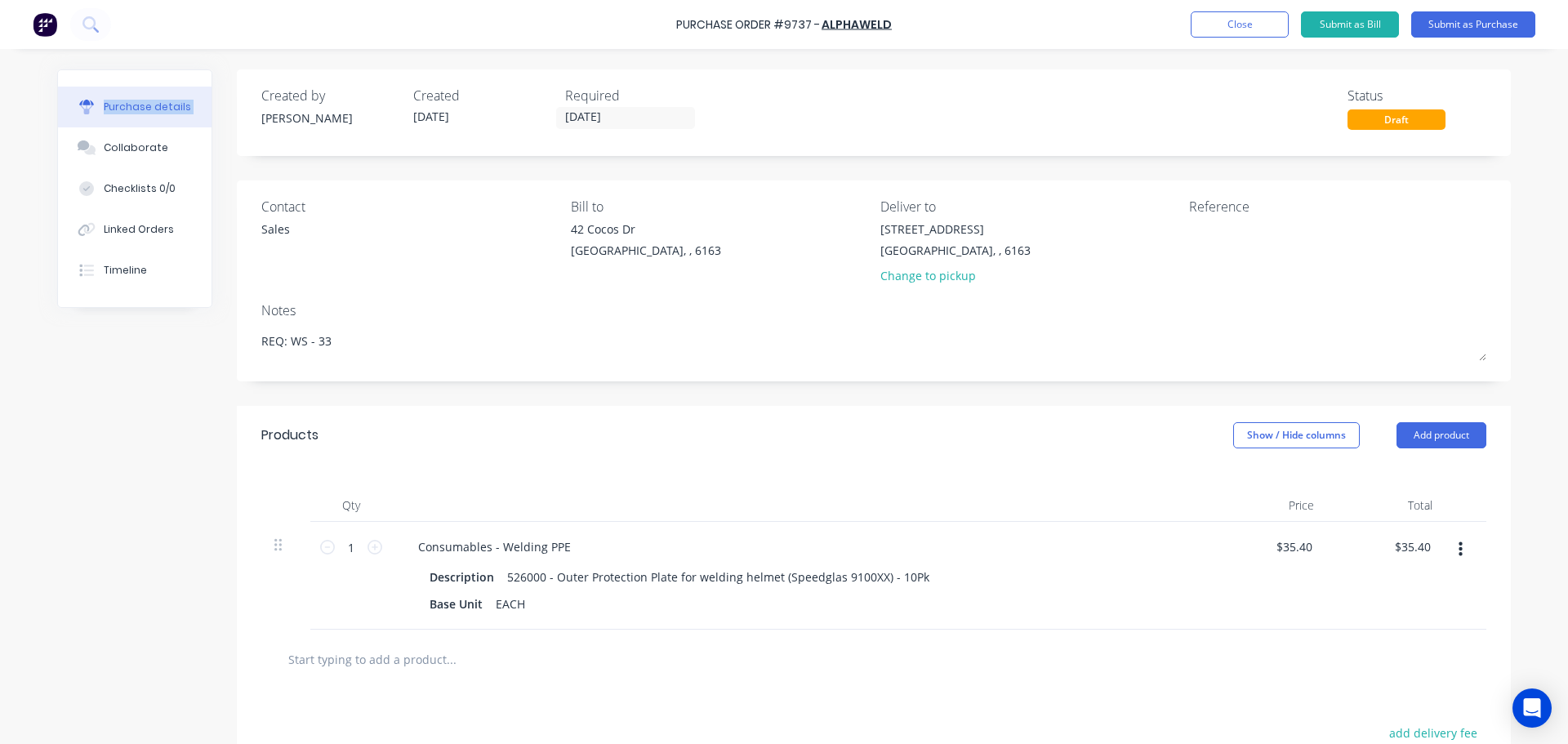
drag, startPoint x: 672, startPoint y: 22, endPoint x: 735, endPoint y: 40, distance: 65.5
click at [672, 22] on div "Purchase Order #9737 - ALPHAWELD Add product Close Submit as Bill Submit as Pur…" at bounding box center [784, 24] width 1568 height 49
click at [919, 24] on div "Purchase Order #9737 - ALPHAWELD Add product Close Submit as Bill Submit as Pur…" at bounding box center [784, 24] width 1568 height 49
click at [186, 503] on div "Created by Bevan Created 02/10/25 Required 14/10/25 Status Draft Contact Sales …" at bounding box center [784, 514] width 1454 height 889
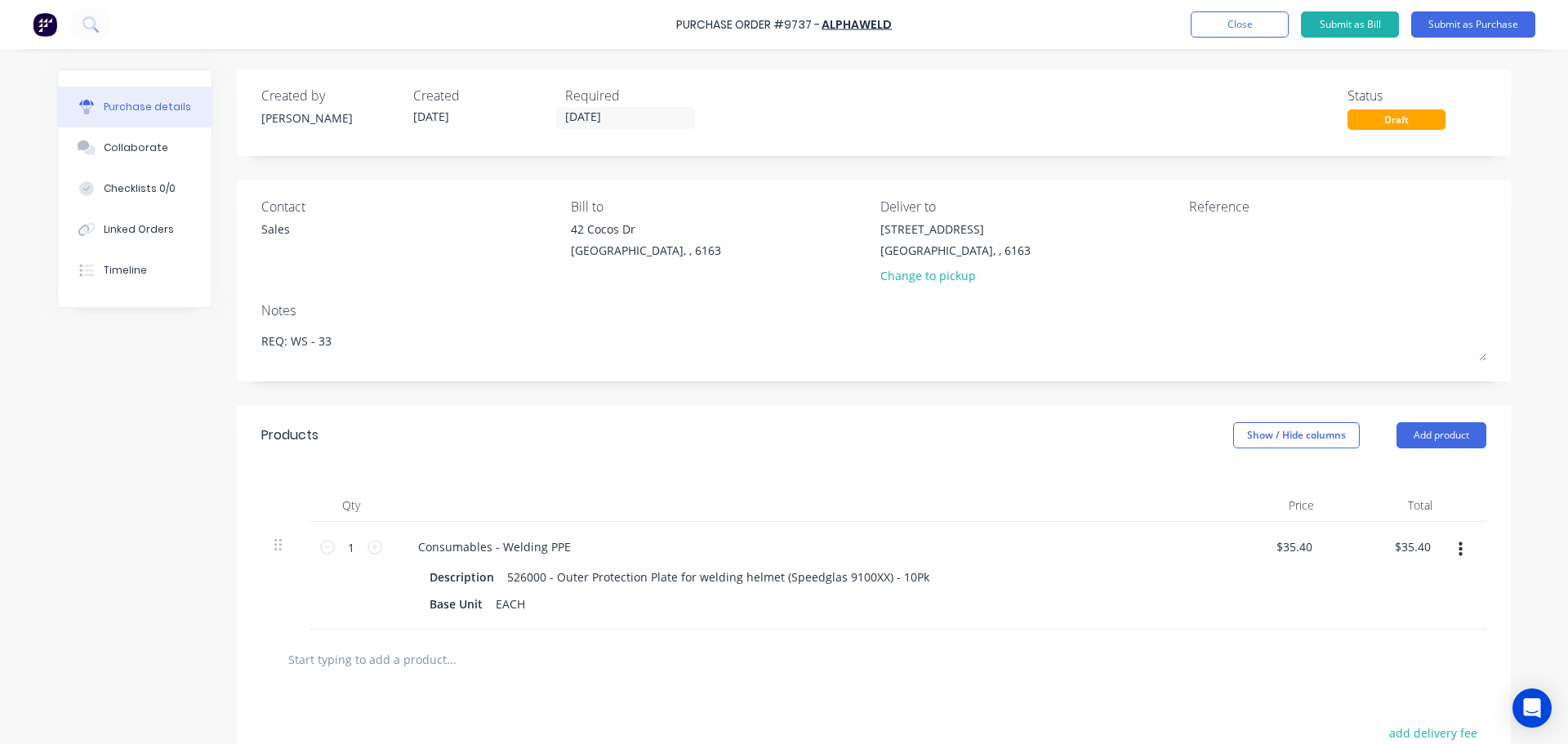
click at [186, 502] on div "Created by Bevan Created 02/10/25 Required 14/10/25 Status Draft Contact Sales …" at bounding box center [784, 514] width 1454 height 889
click at [908, 25] on div "Purchase Order #9737 - ALPHAWELD Add product Close Submit as Bill Submit as Pur…" at bounding box center [784, 24] width 1568 height 49
click at [906, 26] on div "Purchase Order #9737 - ALPHAWELD Add product Close Submit as Bill Submit as Pur…" at bounding box center [784, 24] width 1568 height 49
click at [905, 27] on div "Purchase Order #9737 - ALPHAWELD Add product Close Submit as Bill Submit as Pur…" at bounding box center [784, 24] width 1568 height 49
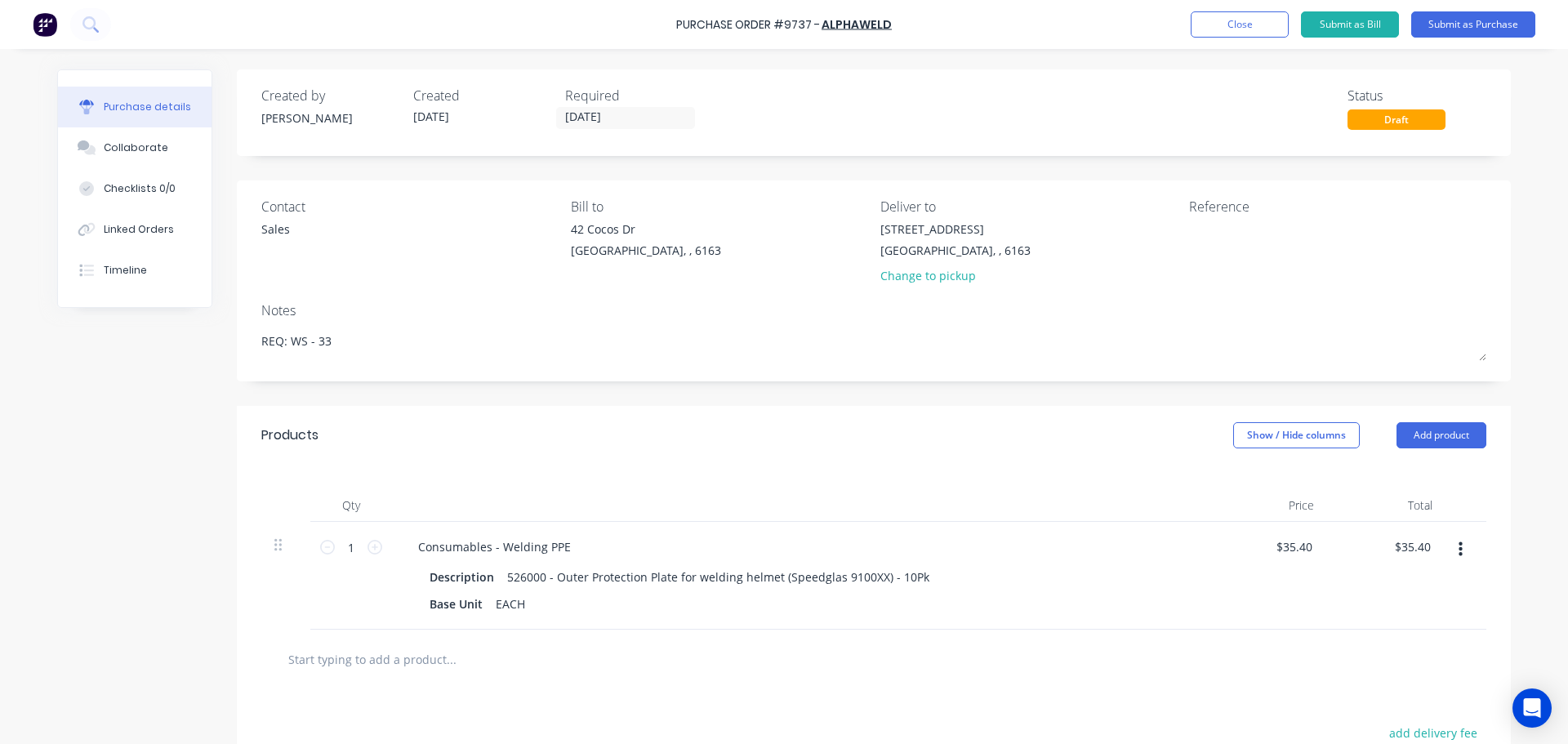
click at [902, 27] on div "Purchase Order #9737 - ALPHAWELD Add product Close Submit as Bill Submit as Pur…" at bounding box center [784, 24] width 1568 height 49
click at [902, 27] on div "Purchase Order #9737 - ALPHAWELD Add product Close Submit as Bill Submit as Pur…" at bounding box center [784, 24] width 1568 height 49
click at [902, 27] on div "Purchase Order #9737 - ALPHAWELD Add product Close Submit as Bill Submit as Pur…" at bounding box center [784, 24] width 1568 height 49
click at [920, 64] on div "Purchase details Collaborate Checklists 0/0 Linked Orders Timeline Created by B…" at bounding box center [784, 348] width 1487 height 662
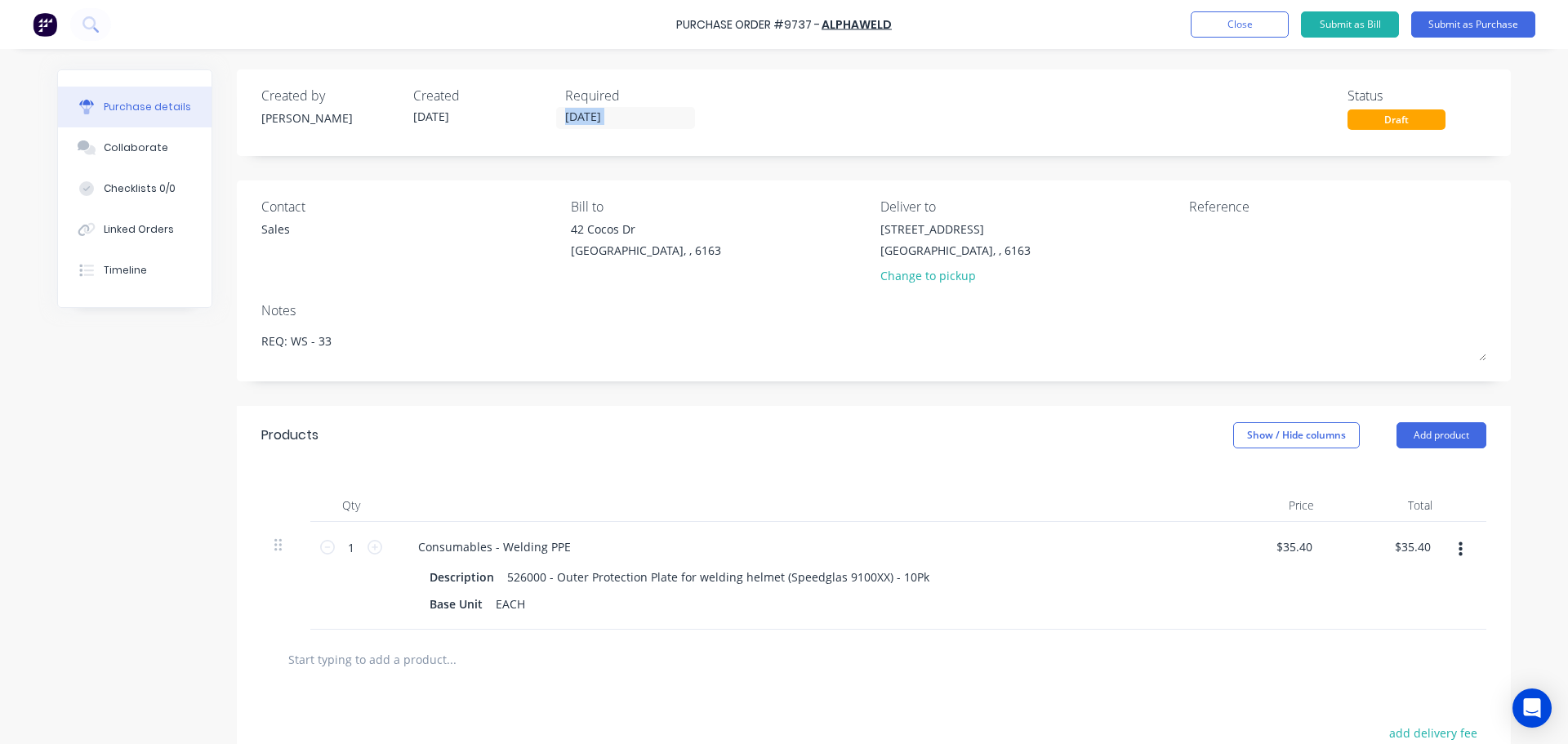
click at [920, 64] on div "Purchase details Collaborate Checklists 0/0 Linked Orders Timeline Created by B…" at bounding box center [784, 348] width 1487 height 662
click at [1517, 324] on div "Purchase details Collaborate Checklists 0/0 Linked Orders Timeline Created by B…" at bounding box center [784, 348] width 1487 height 662
drag, startPoint x: 1517, startPoint y: 324, endPoint x: 1459, endPoint y: 312, distance: 59.2
click at [1517, 324] on div "Purchase details Collaborate Checklists 0/0 Linked Orders Timeline Created by B…" at bounding box center [784, 348] width 1487 height 662
click at [885, 32] on div "Purchase Order #9737 - ALPHAWELD Add product Close Submit as Bill Submit as Pur…" at bounding box center [784, 24] width 1568 height 49
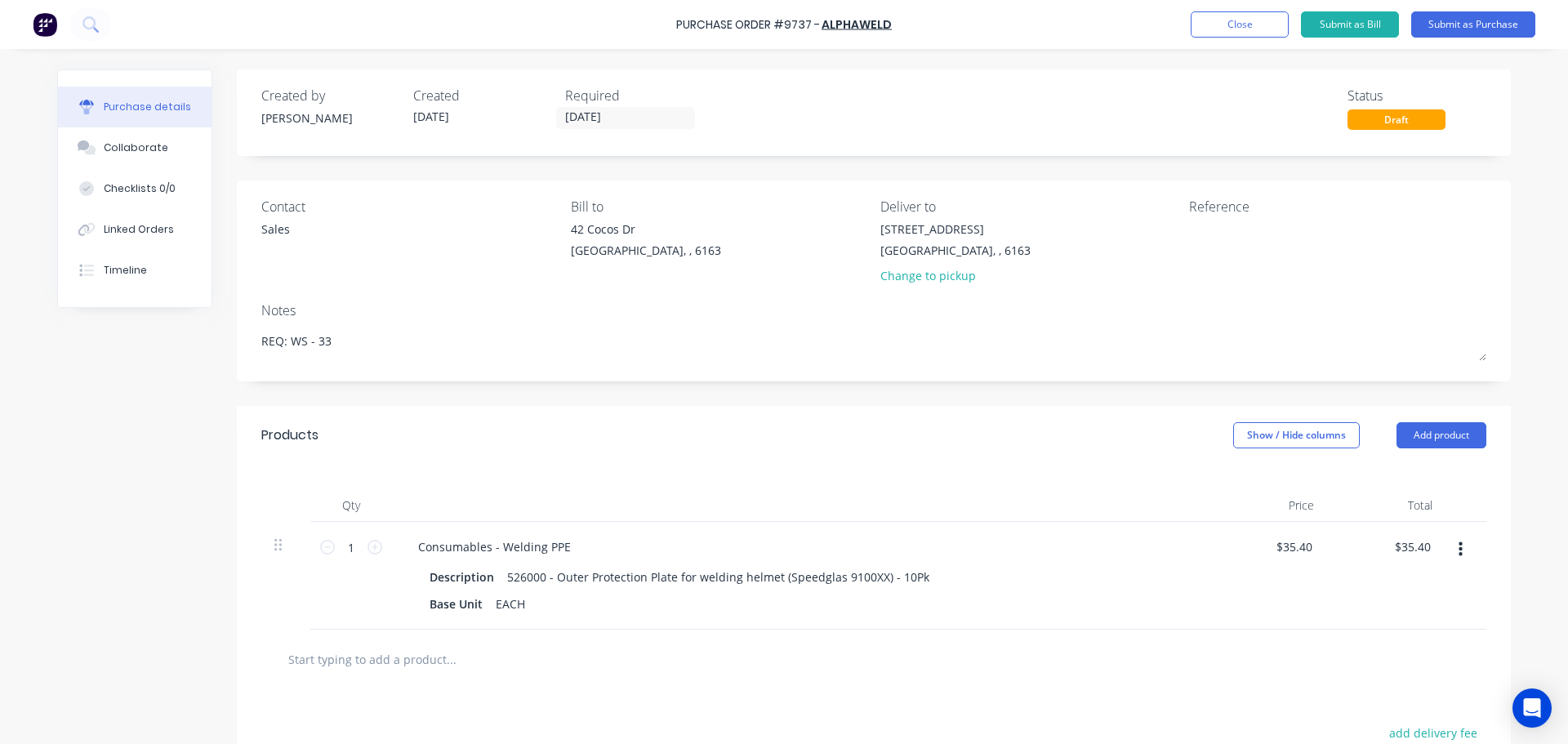
click at [940, 91] on div "Created by Bevan Created 02/10/25 Required 14/10/25 Status Draft" at bounding box center [874, 107] width 1225 height 44
drag, startPoint x: 796, startPoint y: 28, endPoint x: 678, endPoint y: 33, distance: 118.1
click at [680, 32] on div "Purchase Order #9737 - ALPHAWELD Add product Close Submit as Bill Submit as Pur…" at bounding box center [784, 24] width 1568 height 49
copy div "Purchase Order #9737 - ALPHAWELD Add product Close Submit as Bill Submit as Pur…"
click at [1215, 230] on textarea at bounding box center [1291, 239] width 204 height 37
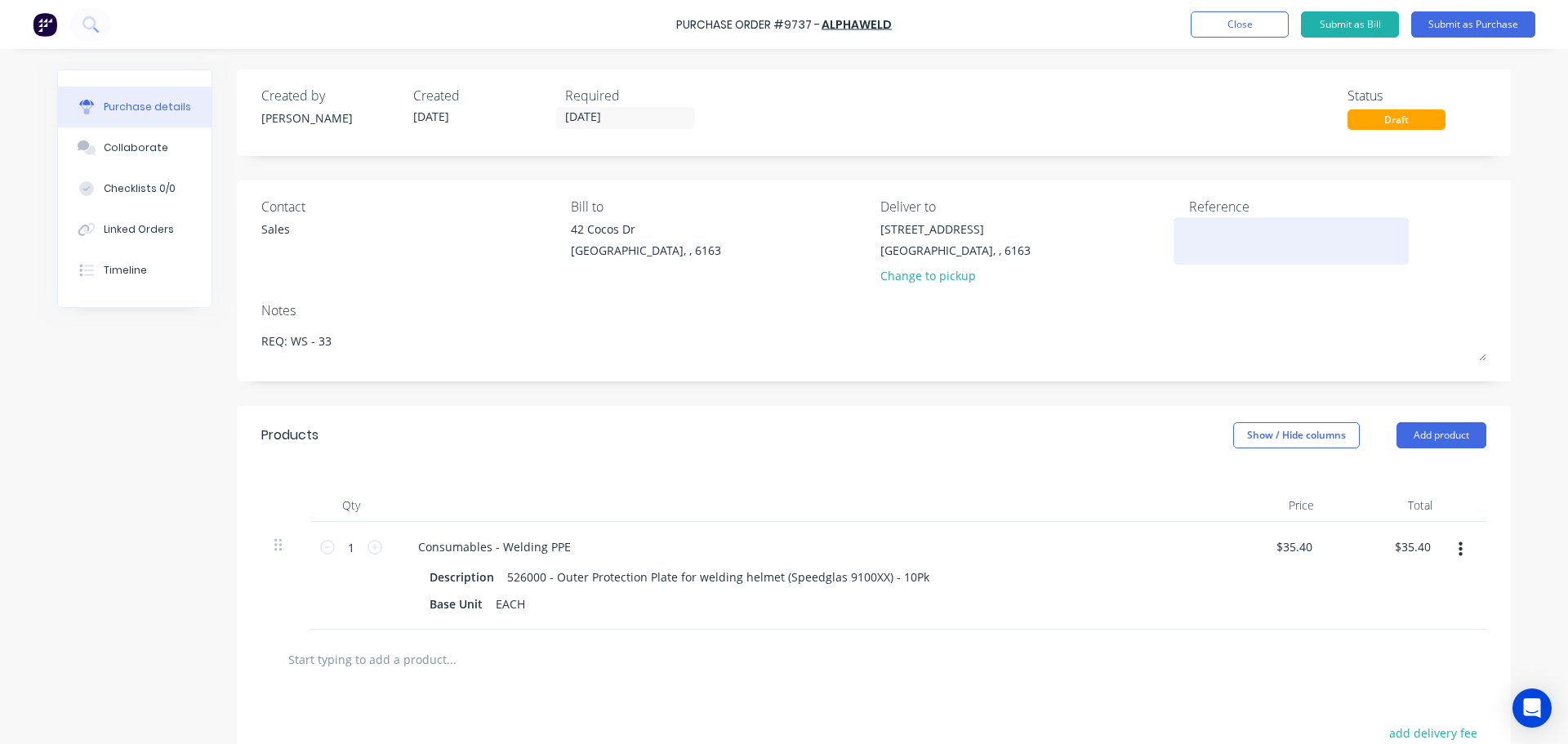
paste textarea "Purchase Order #9737 - ALPHAWELD"
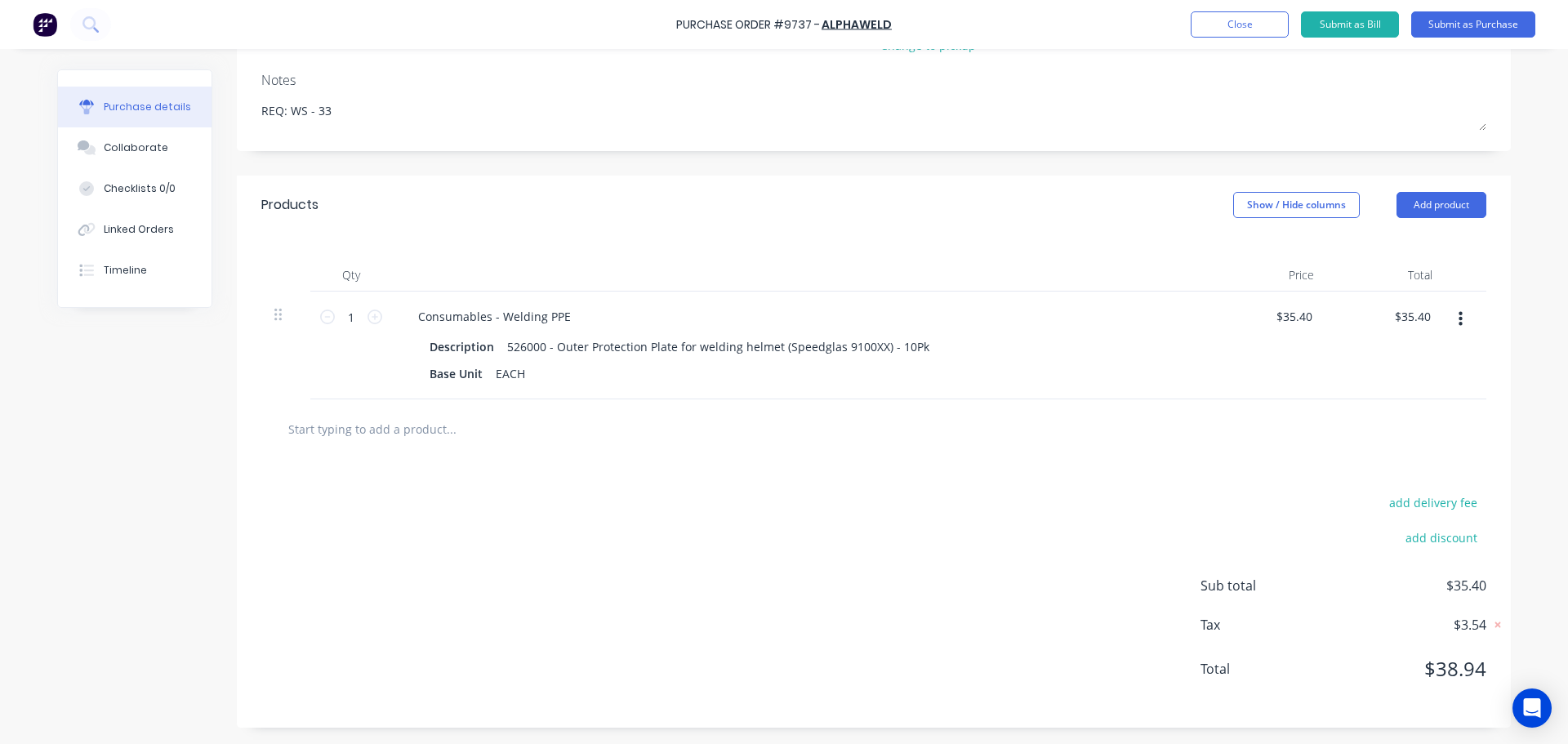
click at [439, 439] on input "text" at bounding box center [450, 429] width 327 height 33
paste input "TW4 Style 400A MIG Torch 4.0m"
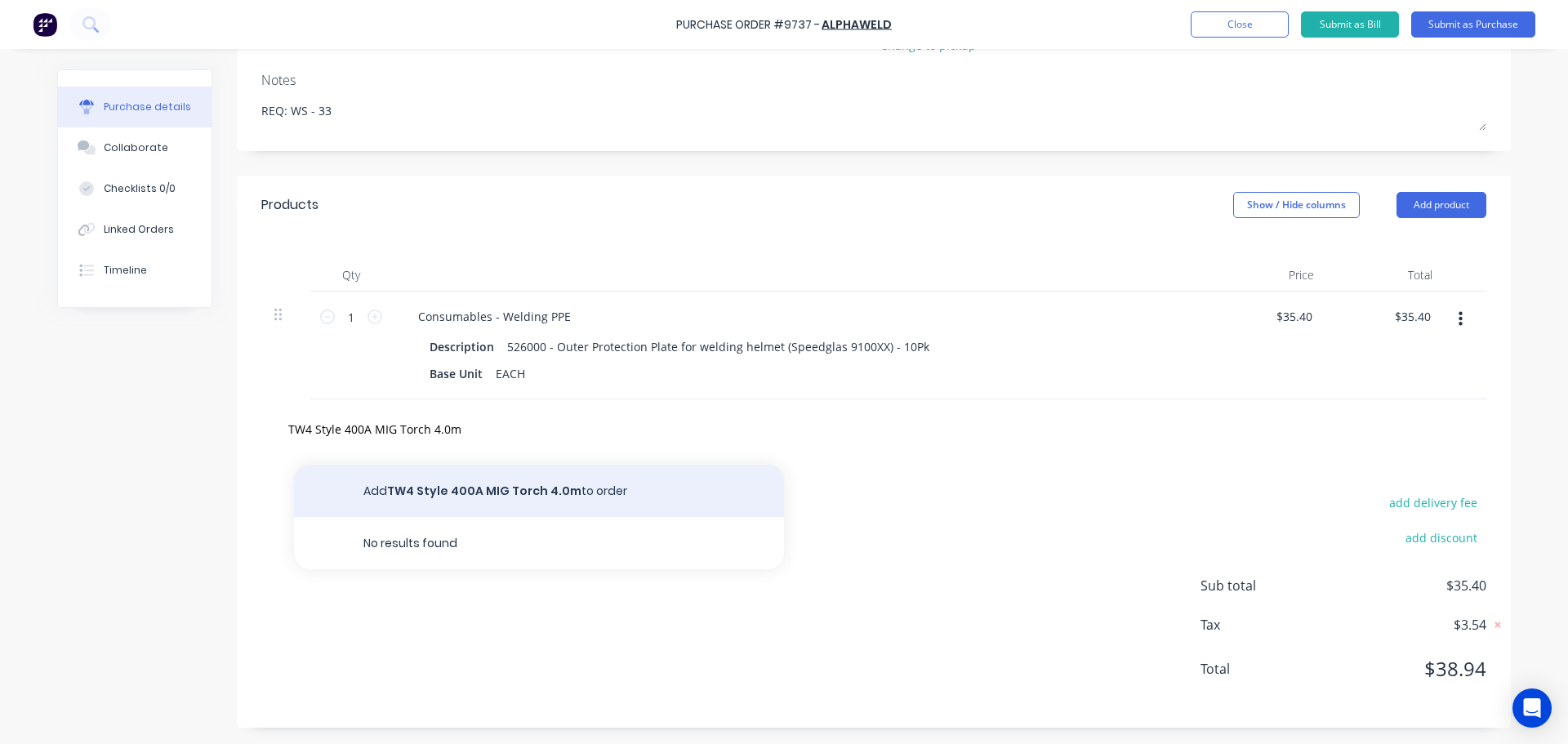
click at [498, 493] on button "Add TW4 Style 400A MIG Torch 4.0m to order" at bounding box center [539, 491] width 490 height 52
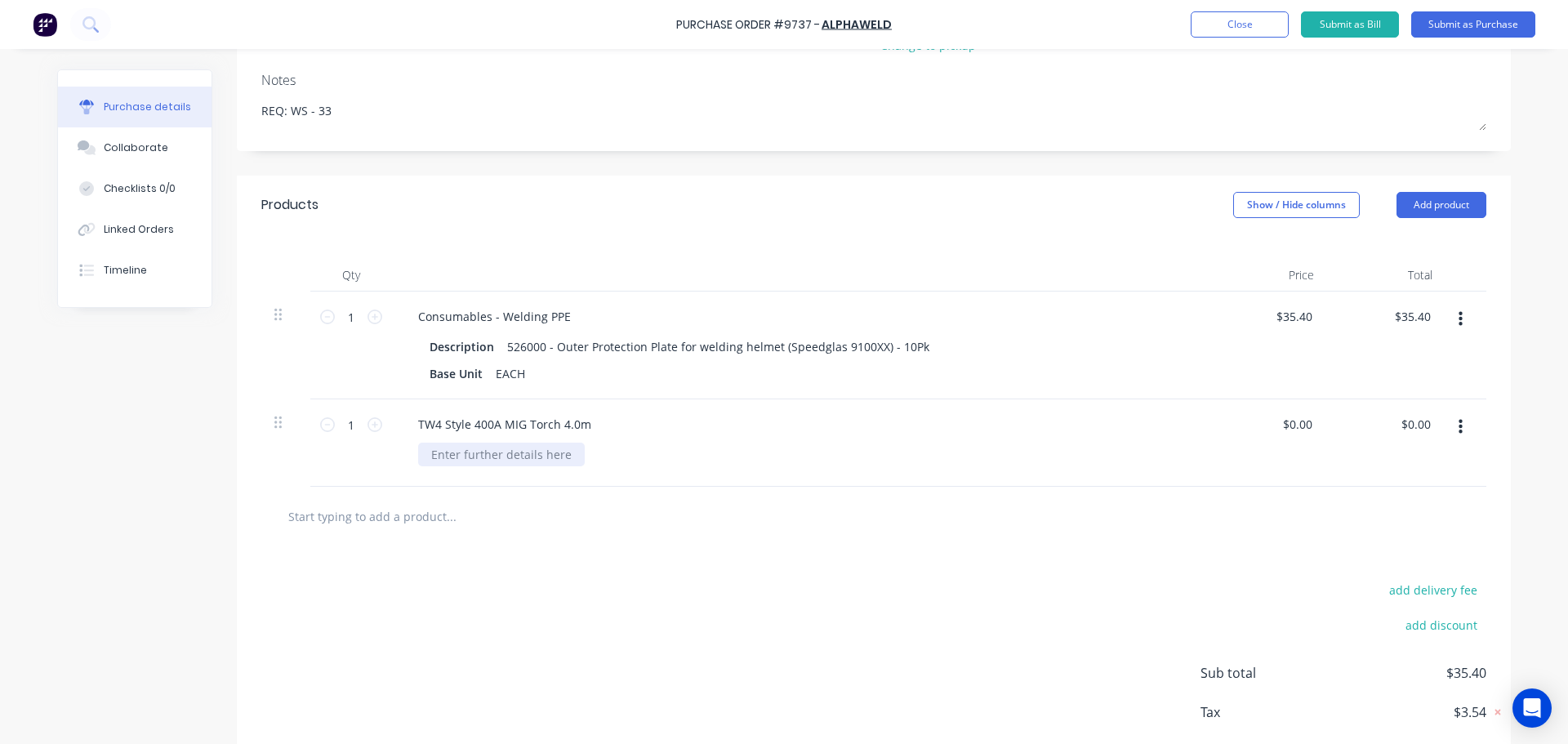
click at [477, 461] on div at bounding box center [502, 455] width 166 height 24
click at [721, 459] on div "9124" at bounding box center [807, 455] width 777 height 24
click at [1436, 202] on button "Add product" at bounding box center [1441, 205] width 90 height 26
drag, startPoint x: 1350, startPoint y: 407, endPoint x: 1311, endPoint y: 428, distance: 44.3
click at [1351, 407] on div "Notes (External)" at bounding box center [1408, 411] width 126 height 24
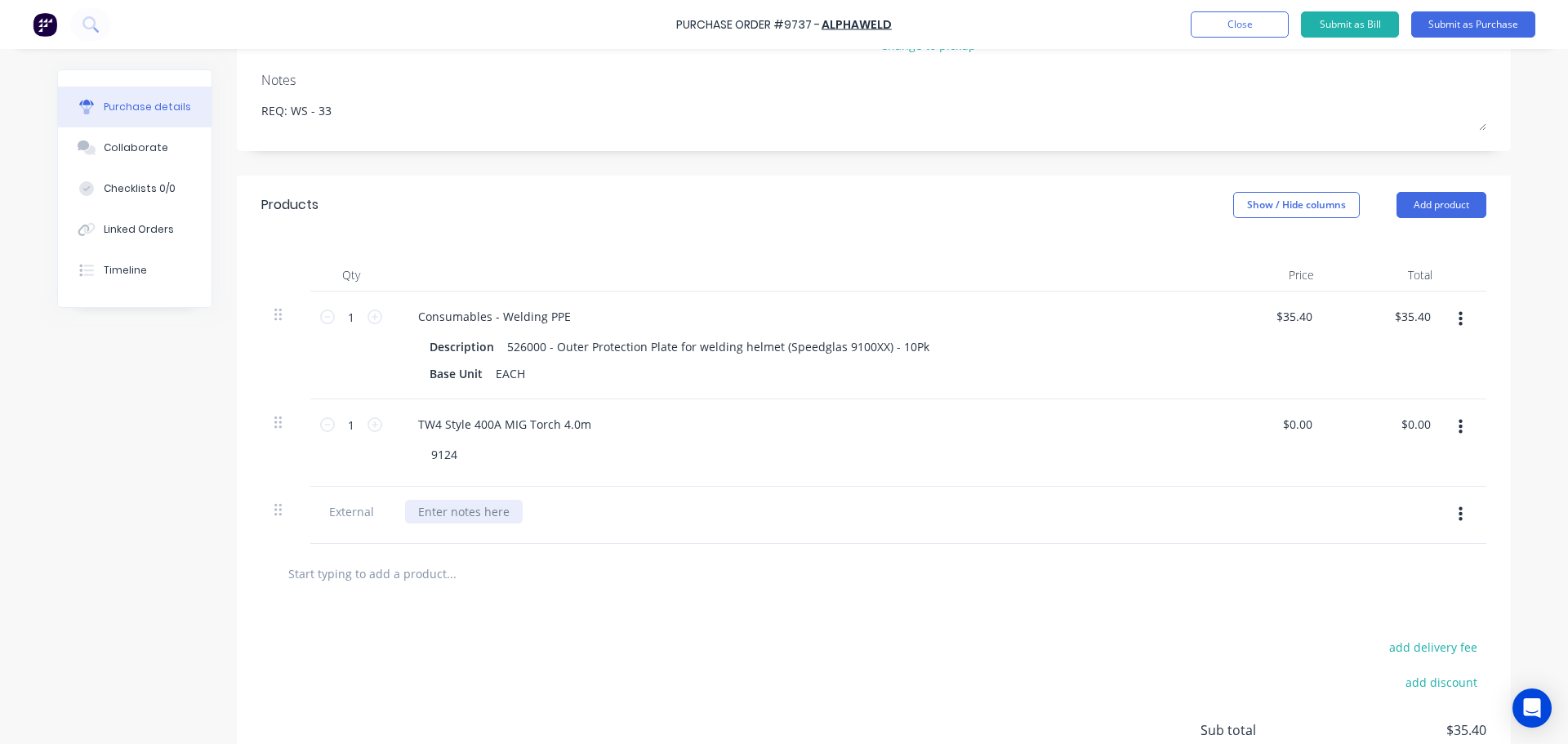
click at [432, 511] on div at bounding box center [463, 512] width 118 height 24
paste div
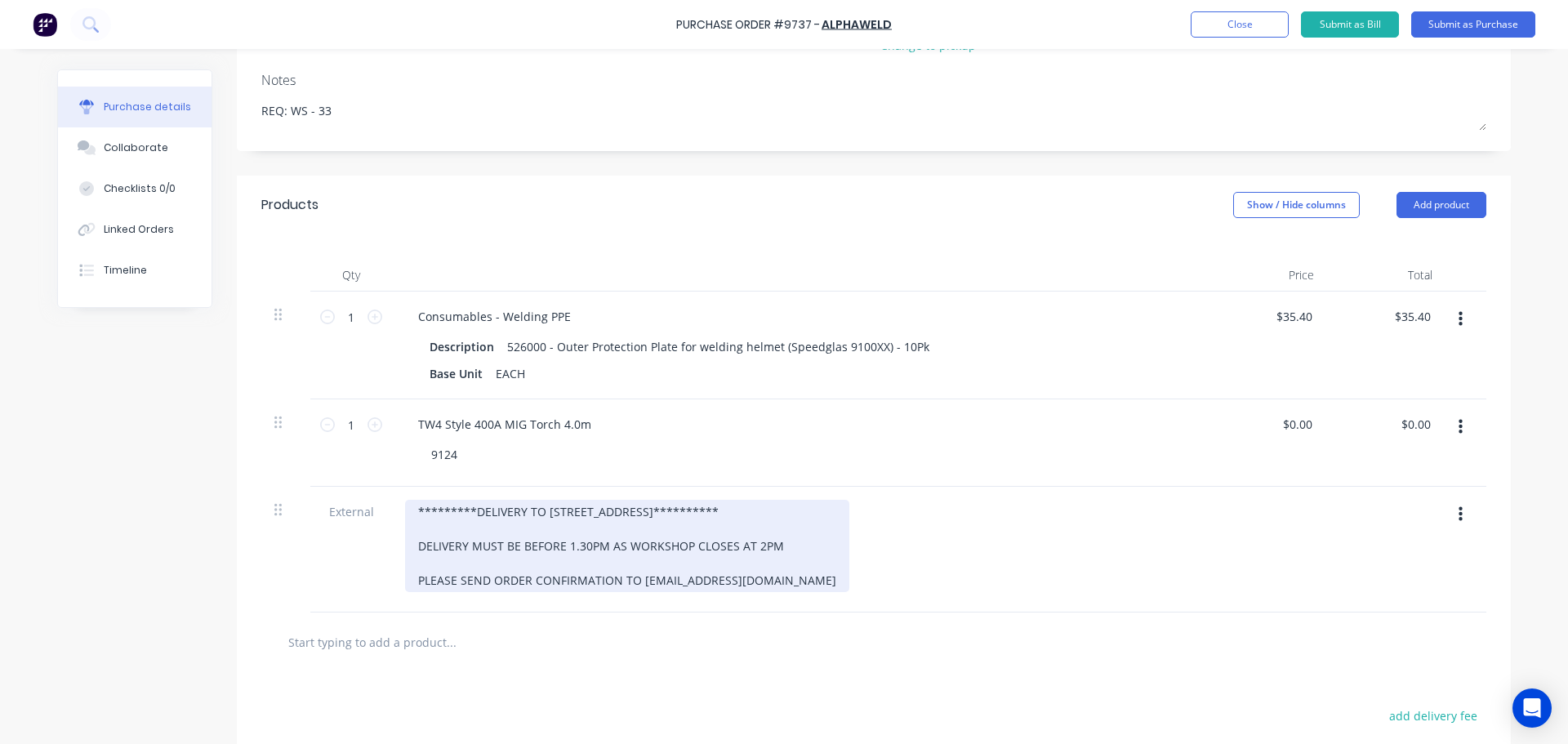
click at [630, 516] on div "**********" at bounding box center [627, 547] width 444 height 93
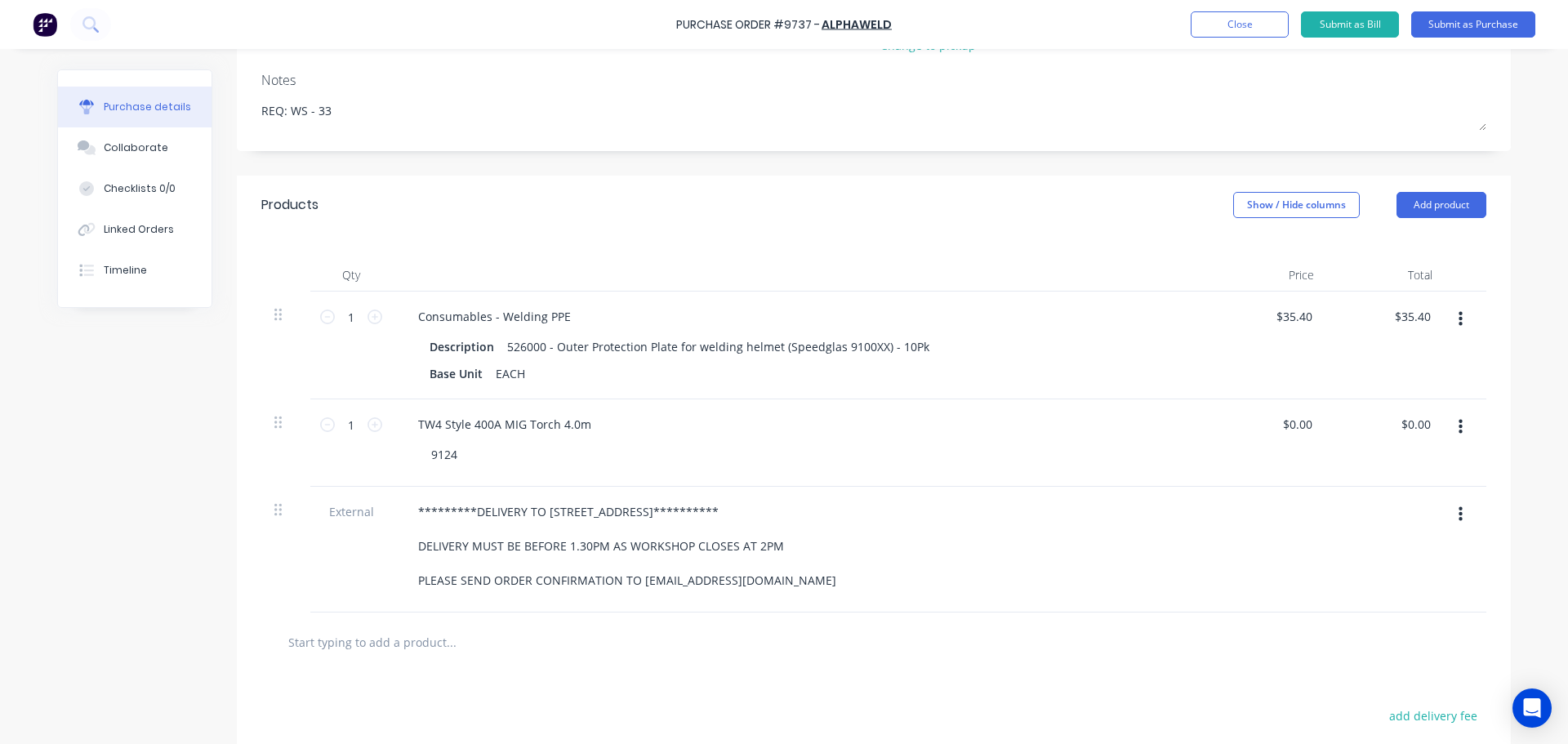
click at [987, 501] on div "**********" at bounding box center [800, 547] width 791 height 93
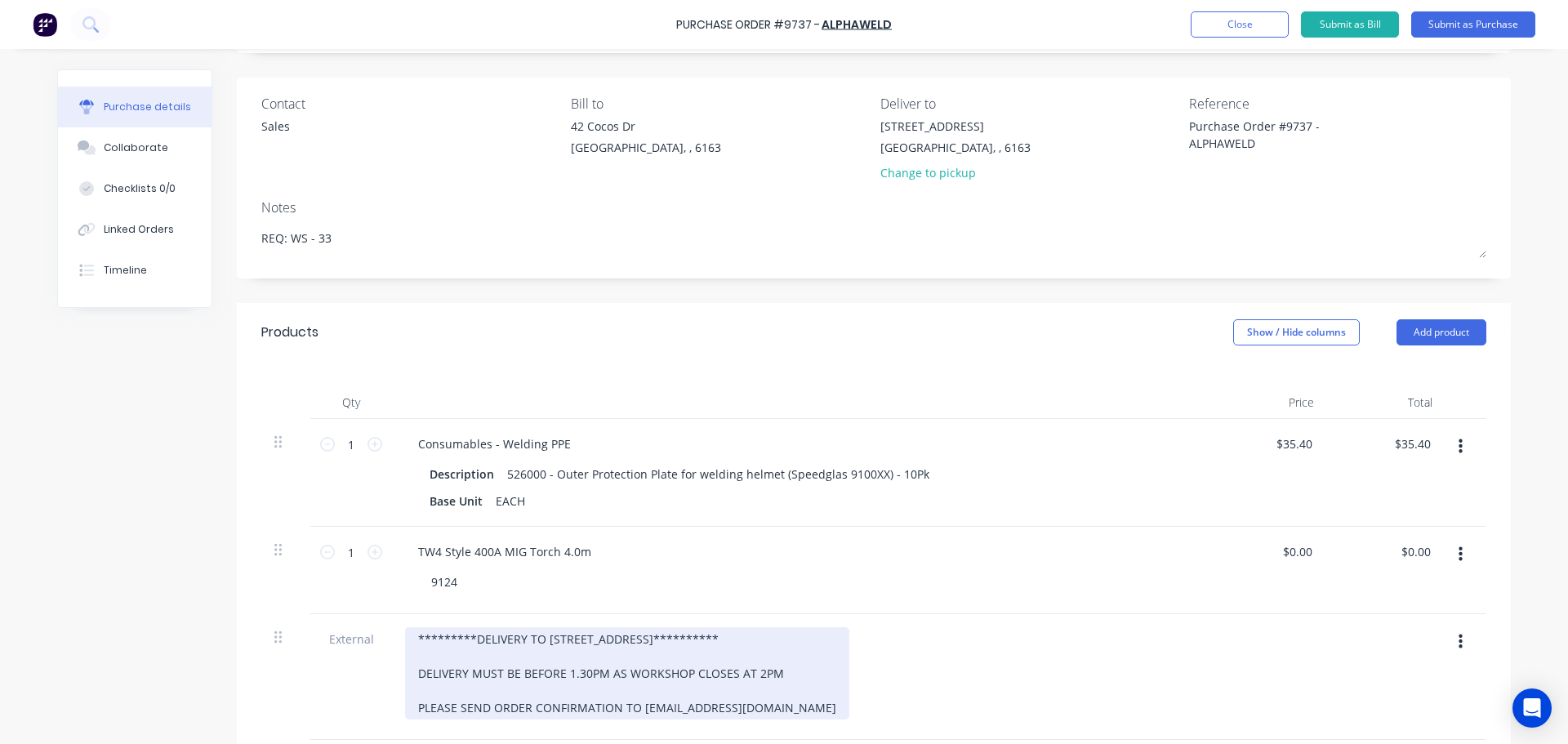
scroll to position [163, 0]
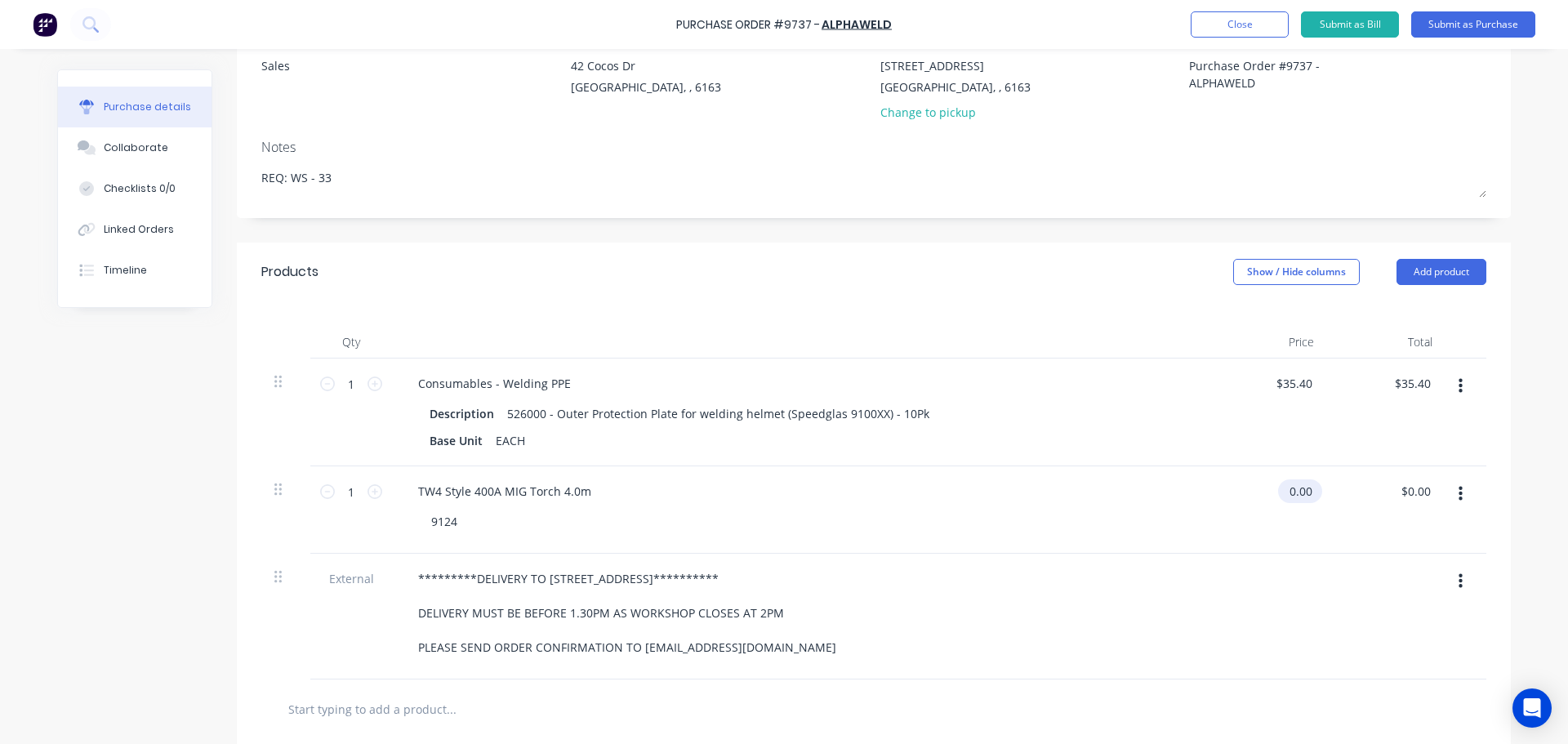
click at [1293, 497] on input "0.00" at bounding box center [1297, 492] width 38 height 24
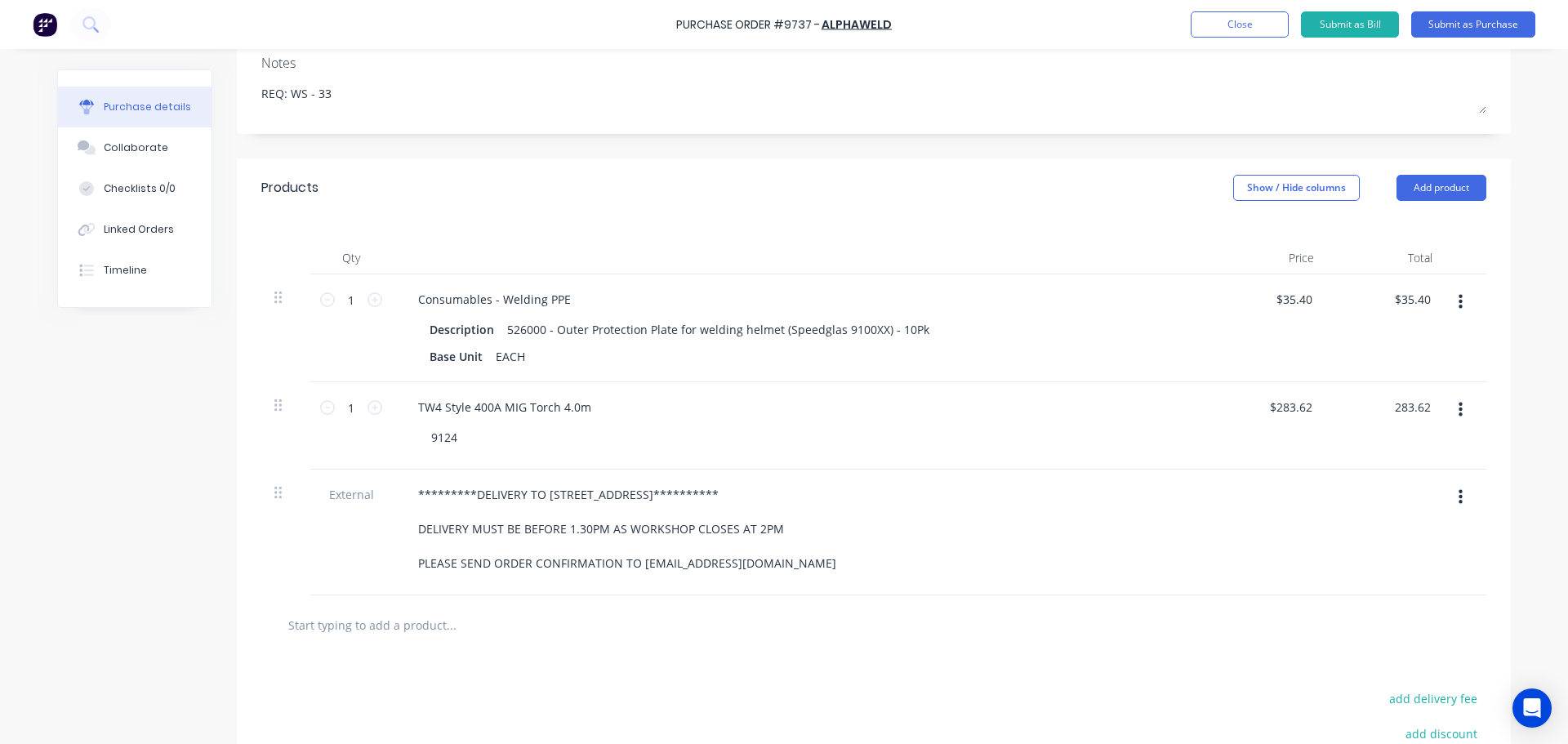
scroll to position [327, 0]
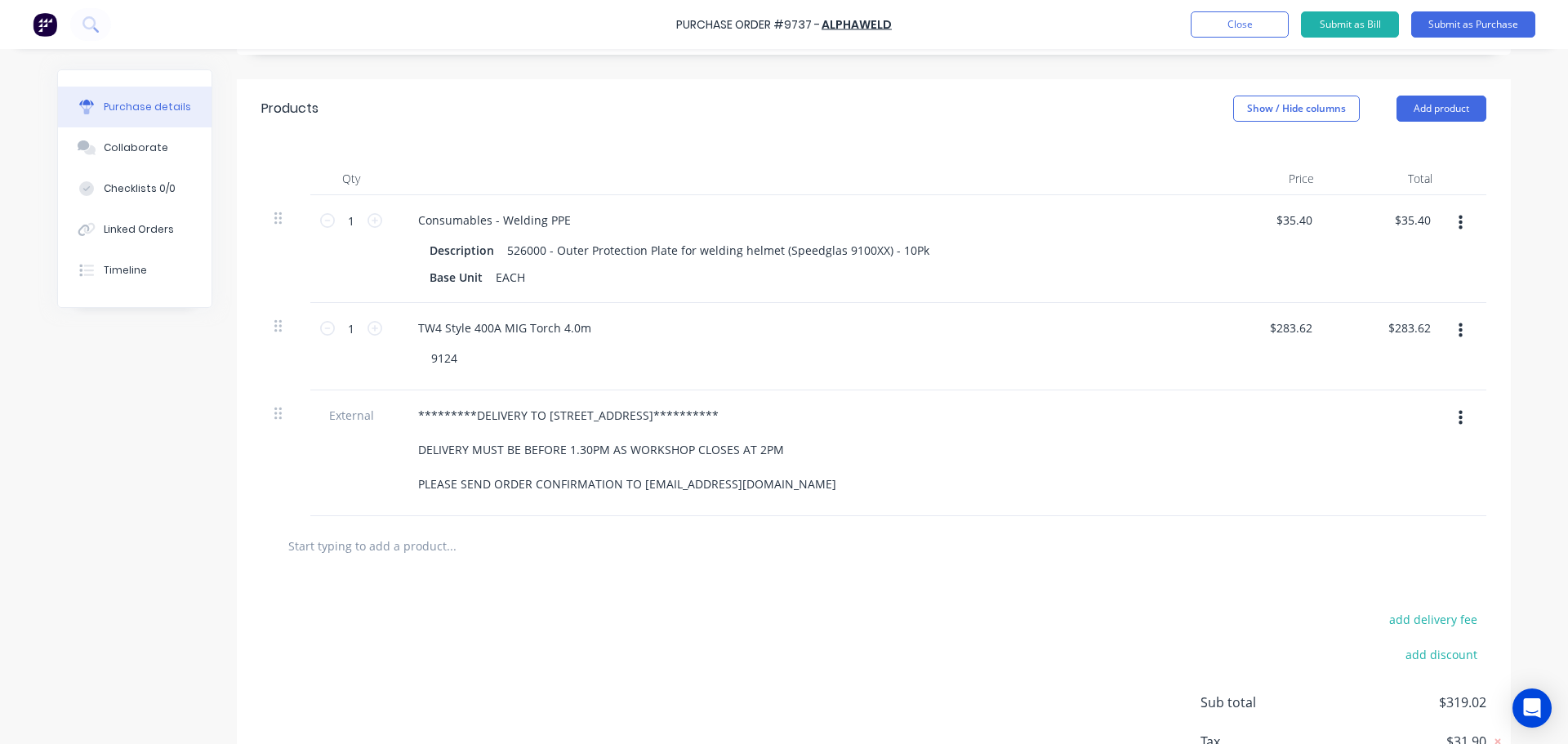
click at [1224, 545] on div at bounding box center [874, 546] width 1199 height 33
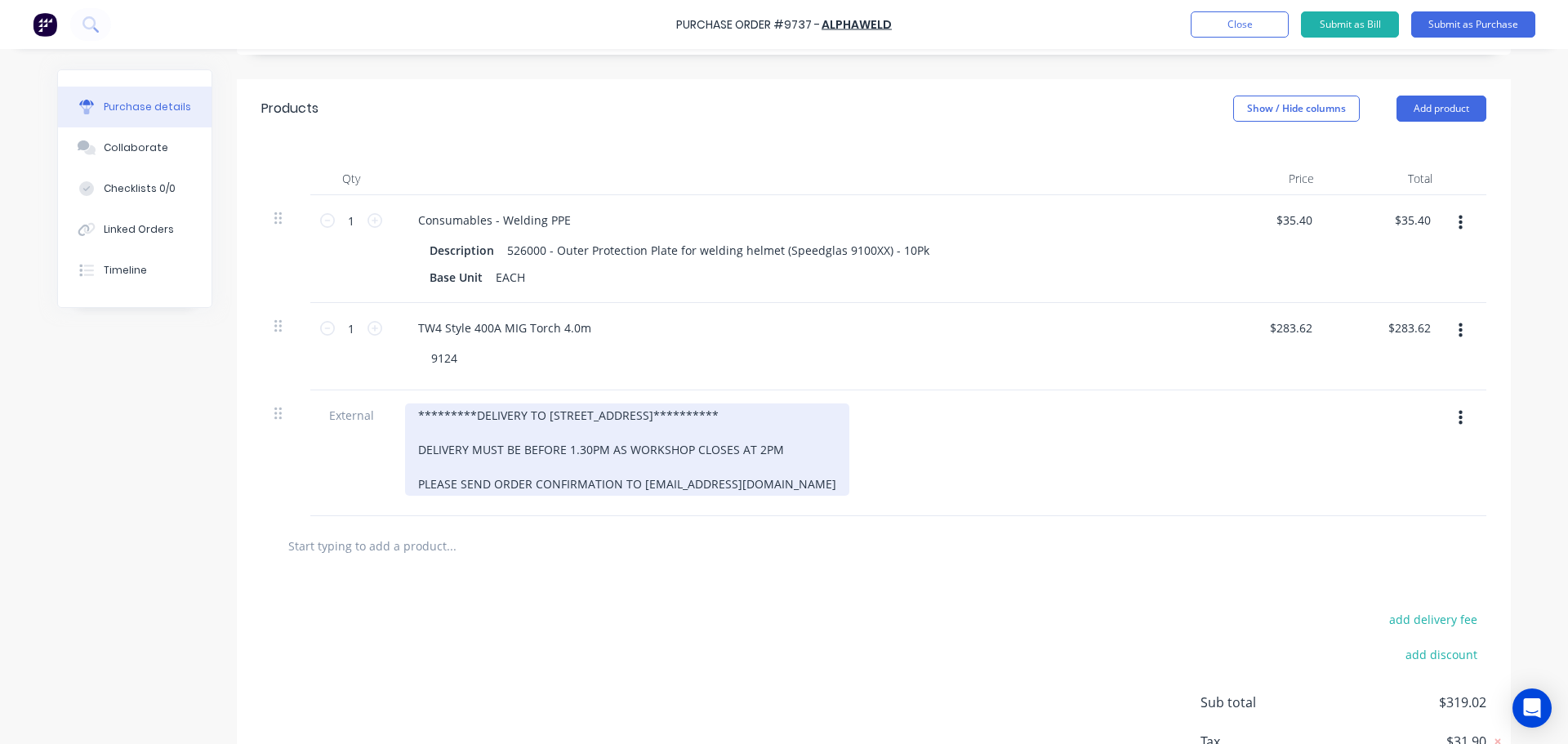
drag, startPoint x: 411, startPoint y: 402, endPoint x: 638, endPoint y: 445, distance: 231.0
click at [637, 441] on div "**********" at bounding box center [800, 453] width 817 height 126
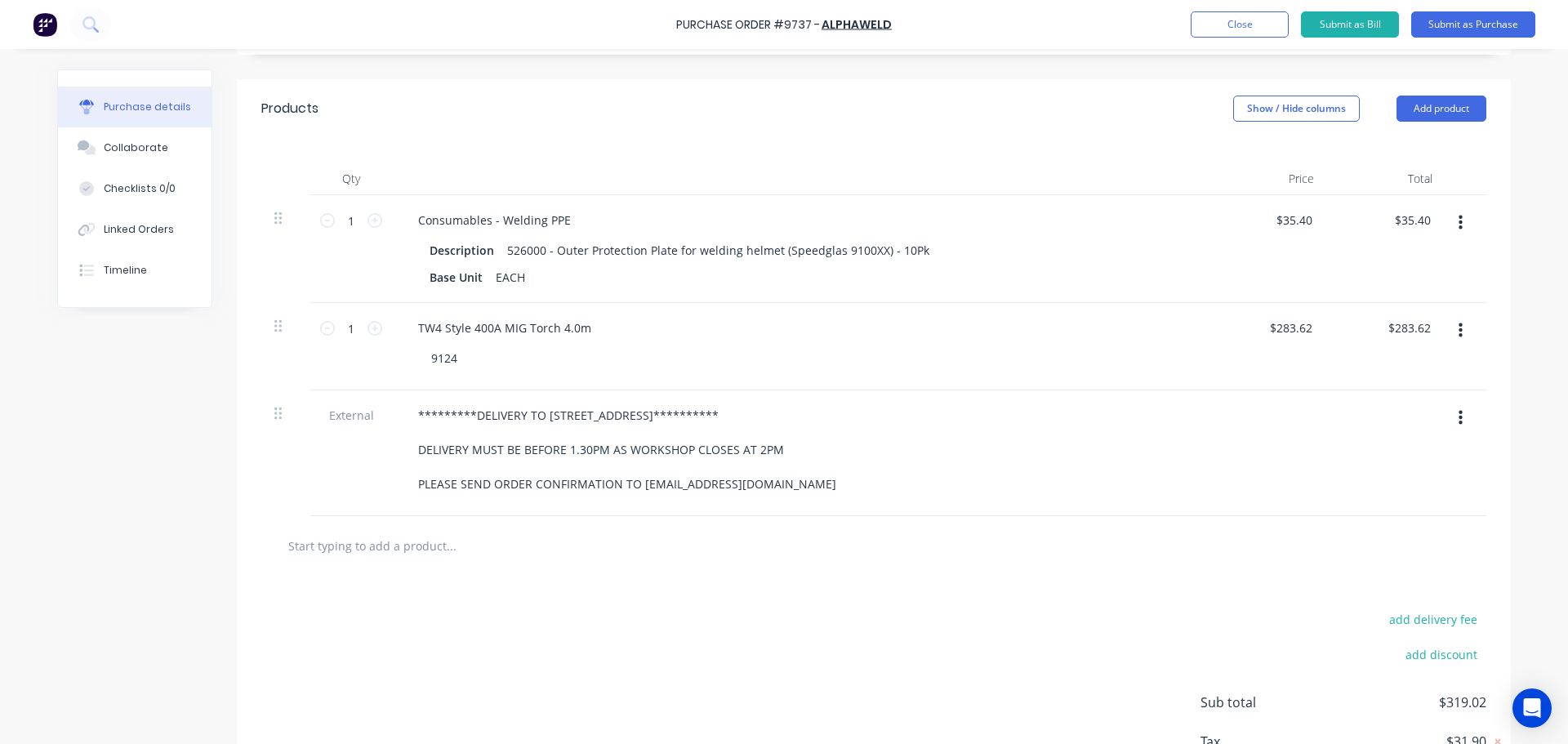
click at [787, 563] on div at bounding box center [874, 547] width 1225 height 60
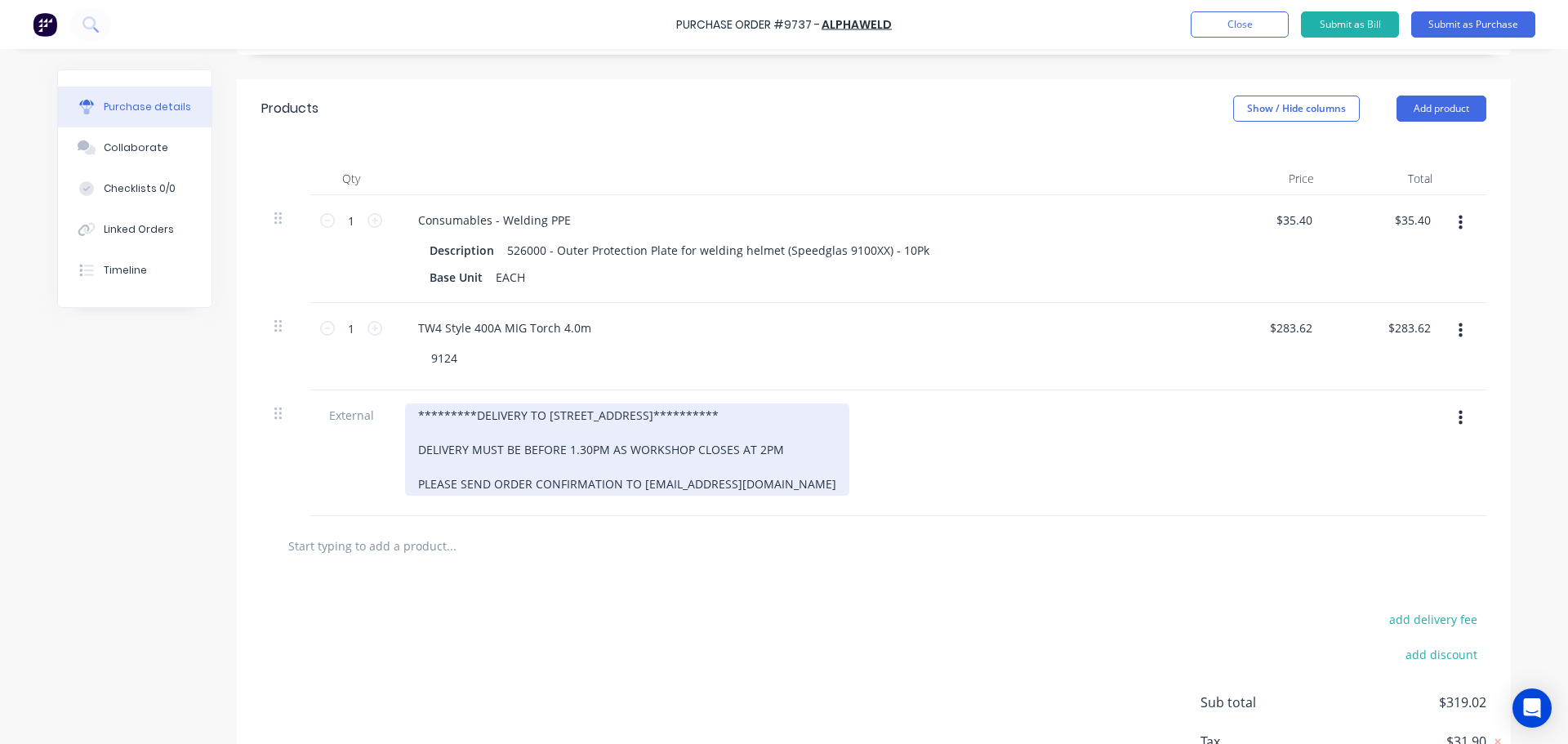
drag, startPoint x: 417, startPoint y: 414, endPoint x: 471, endPoint y: 431, distance: 56.6
click at [471, 431] on div "**********" at bounding box center [800, 453] width 817 height 126
click at [405, 415] on div "**********" at bounding box center [627, 450] width 444 height 93
drag, startPoint x: 403, startPoint y: 415, endPoint x: 833, endPoint y: 488, distance: 436.2
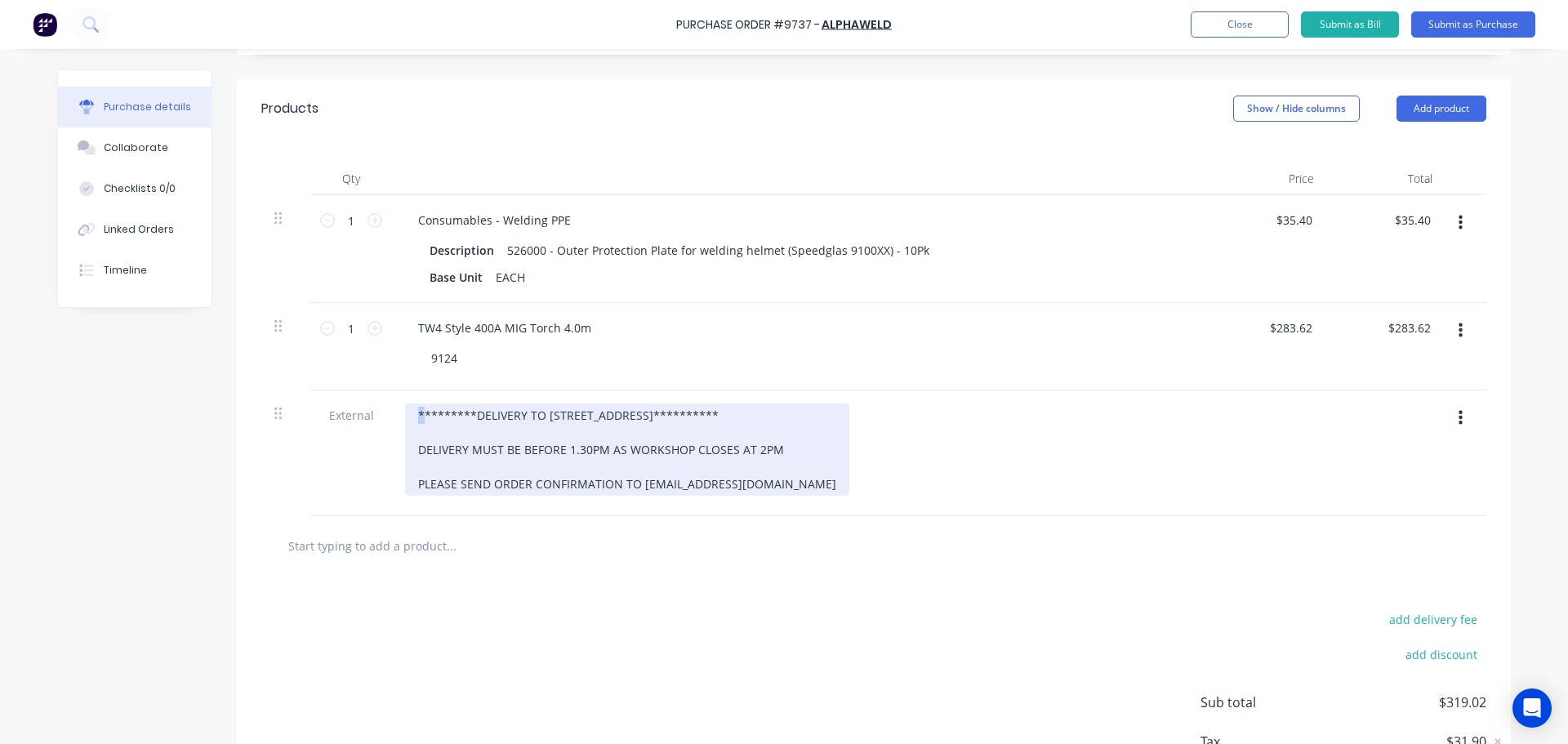
click at [833, 487] on div "**********" at bounding box center [800, 450] width 791 height 93
copy div "**********"
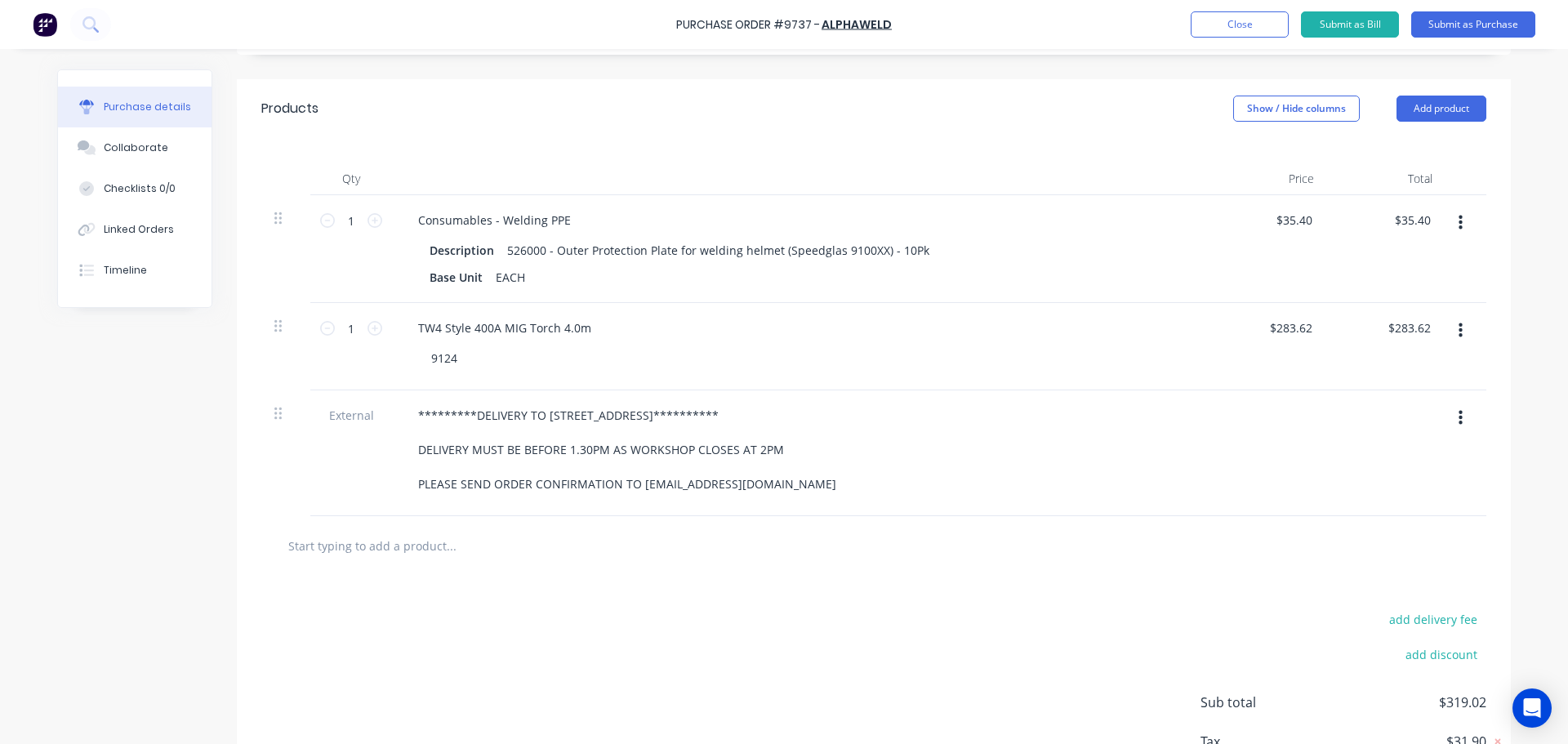
click at [195, 577] on div "**********" at bounding box center [784, 293] width 1454 height 1102
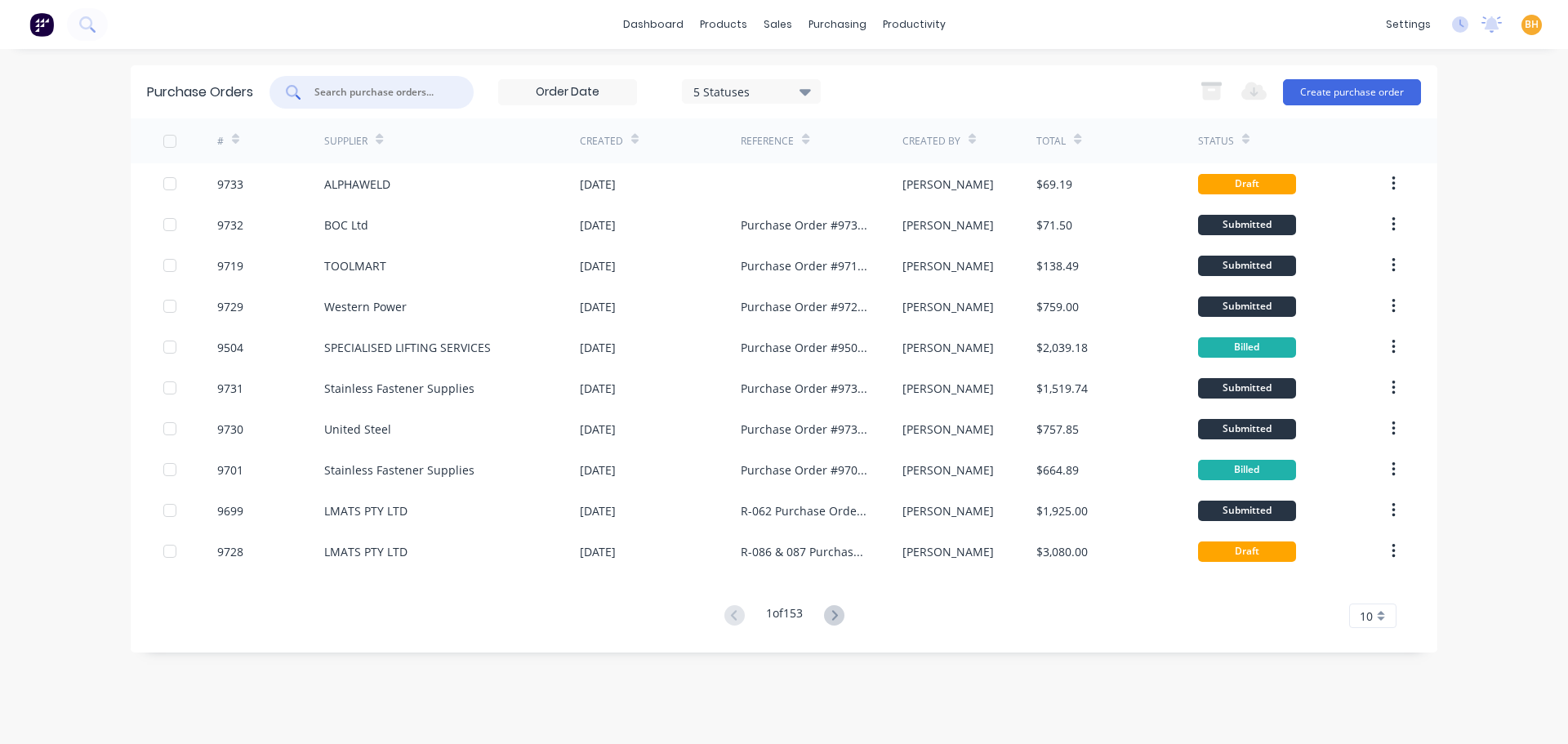
click at [369, 93] on input "text" at bounding box center [381, 92] width 136 height 16
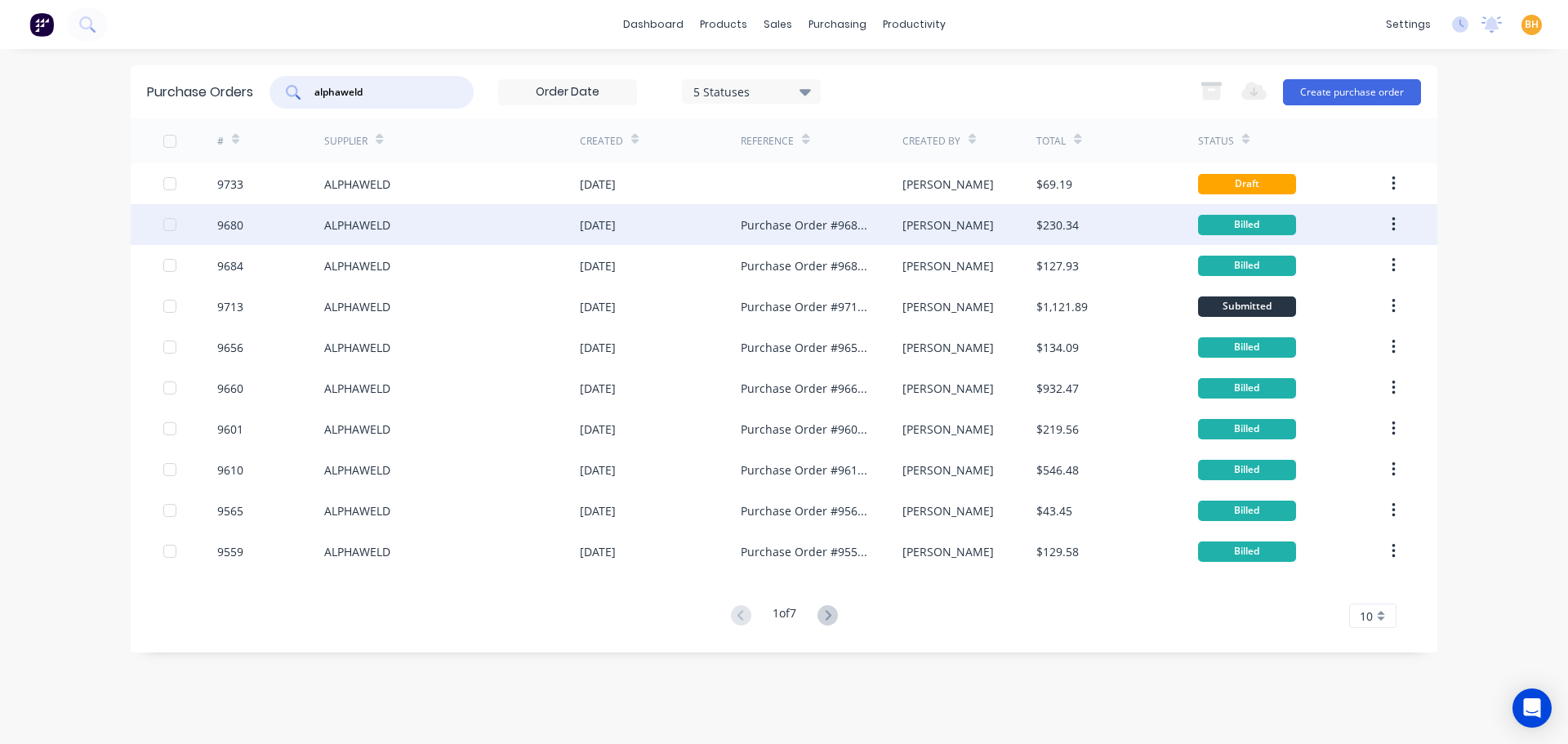
type input "alphaweld"
click at [395, 224] on div "ALPHAWELD" at bounding box center [452, 225] width 256 height 41
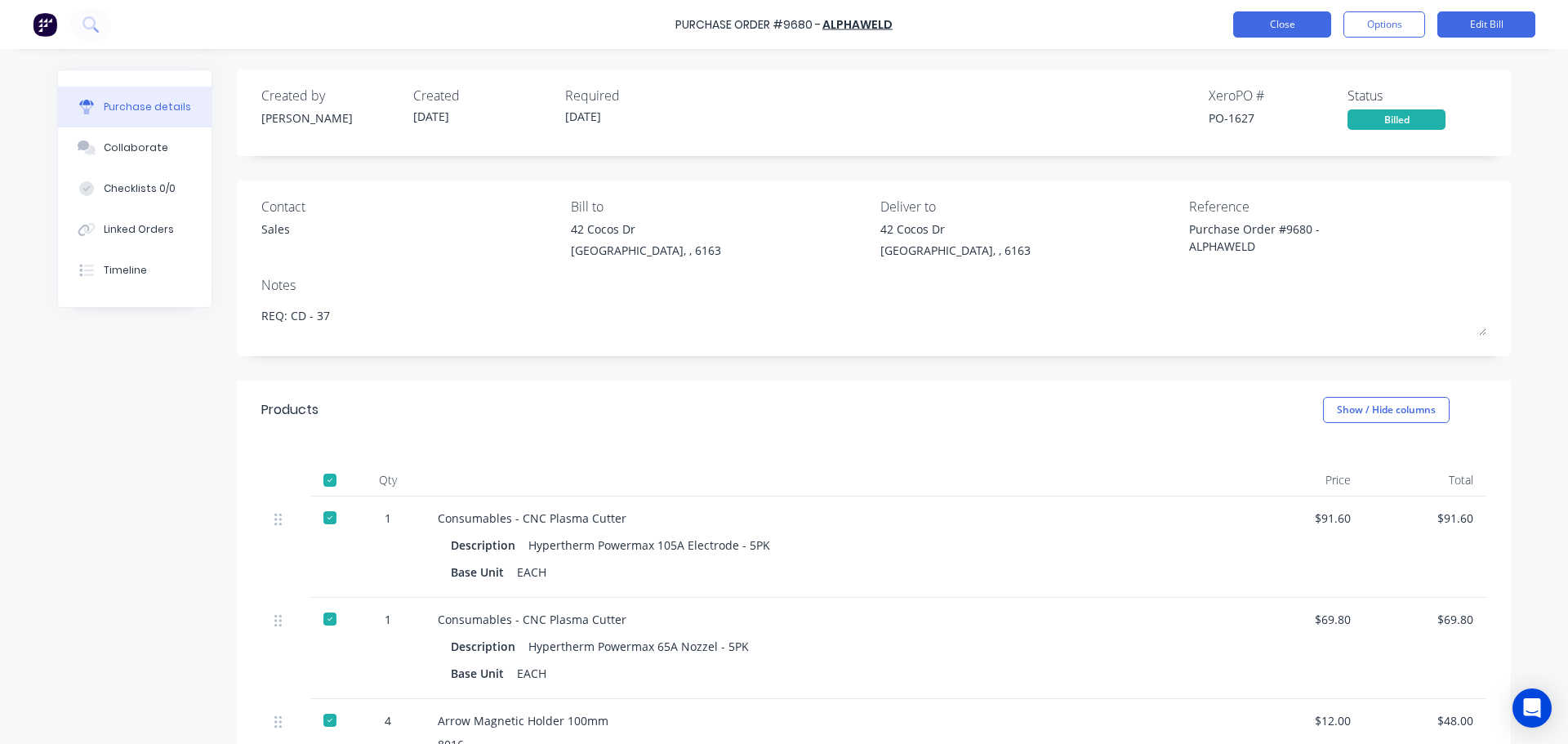
click at [1269, 16] on button "Close" at bounding box center [1282, 24] width 98 height 26
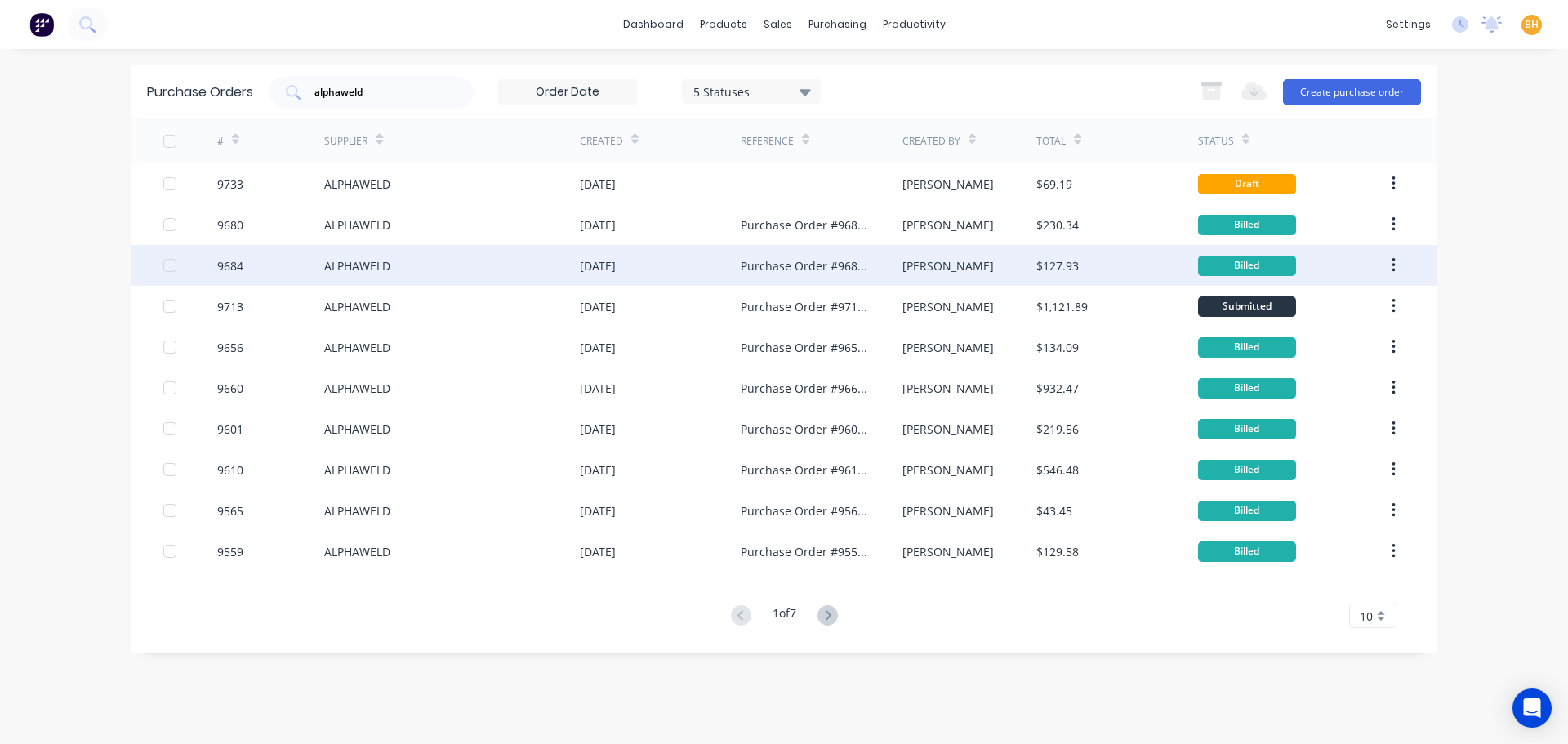
click at [384, 265] on div "ALPHAWELD" at bounding box center [357, 266] width 66 height 17
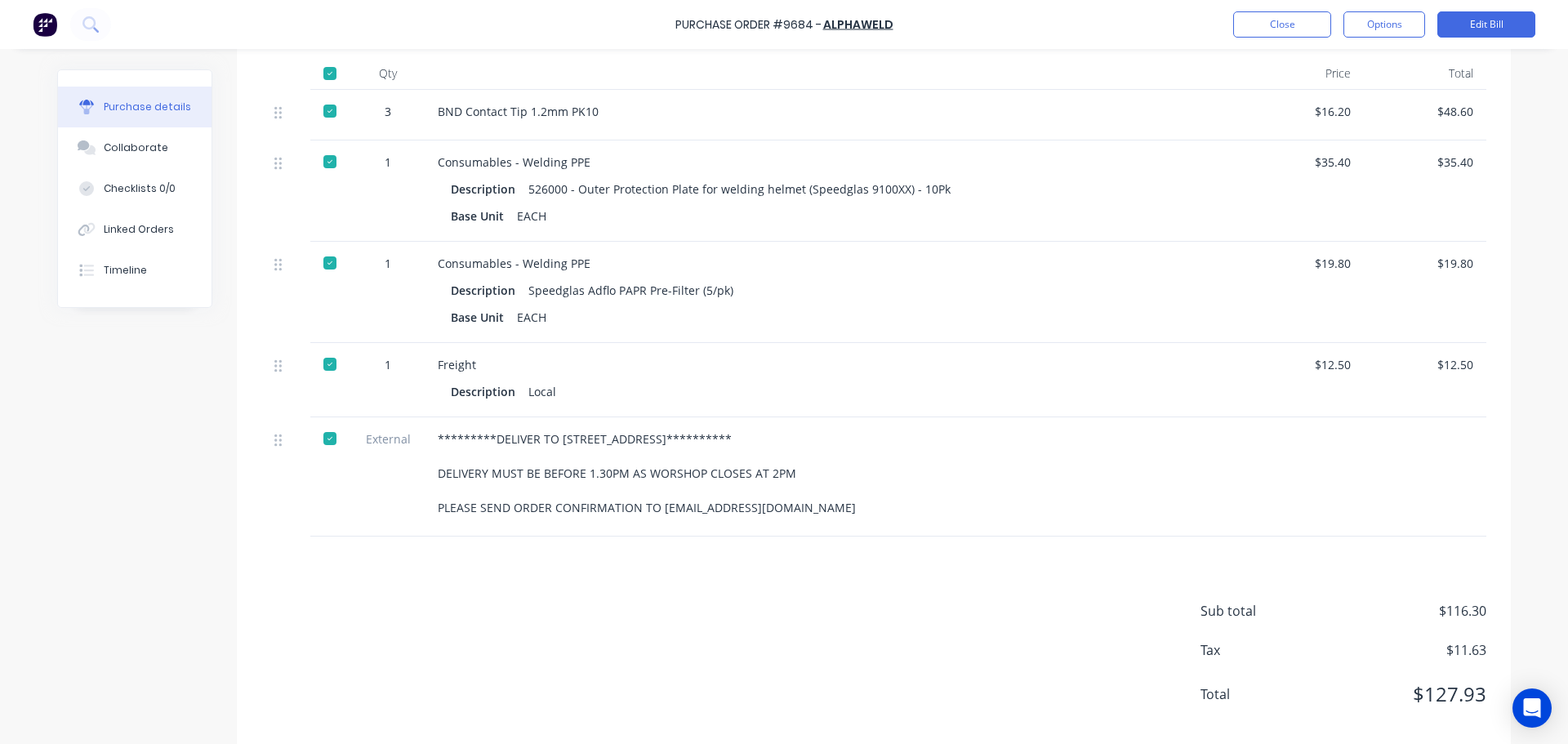
scroll to position [408, 0]
drag, startPoint x: 425, startPoint y: 436, endPoint x: 843, endPoint y: 511, distance: 424.7
click at [843, 511] on div "**********" at bounding box center [833, 475] width 817 height 119
copy div "**********"
click at [287, 602] on div "Sub total $116.30 Tax $11.63 Total $127.93" at bounding box center [873, 644] width 1274 height 216
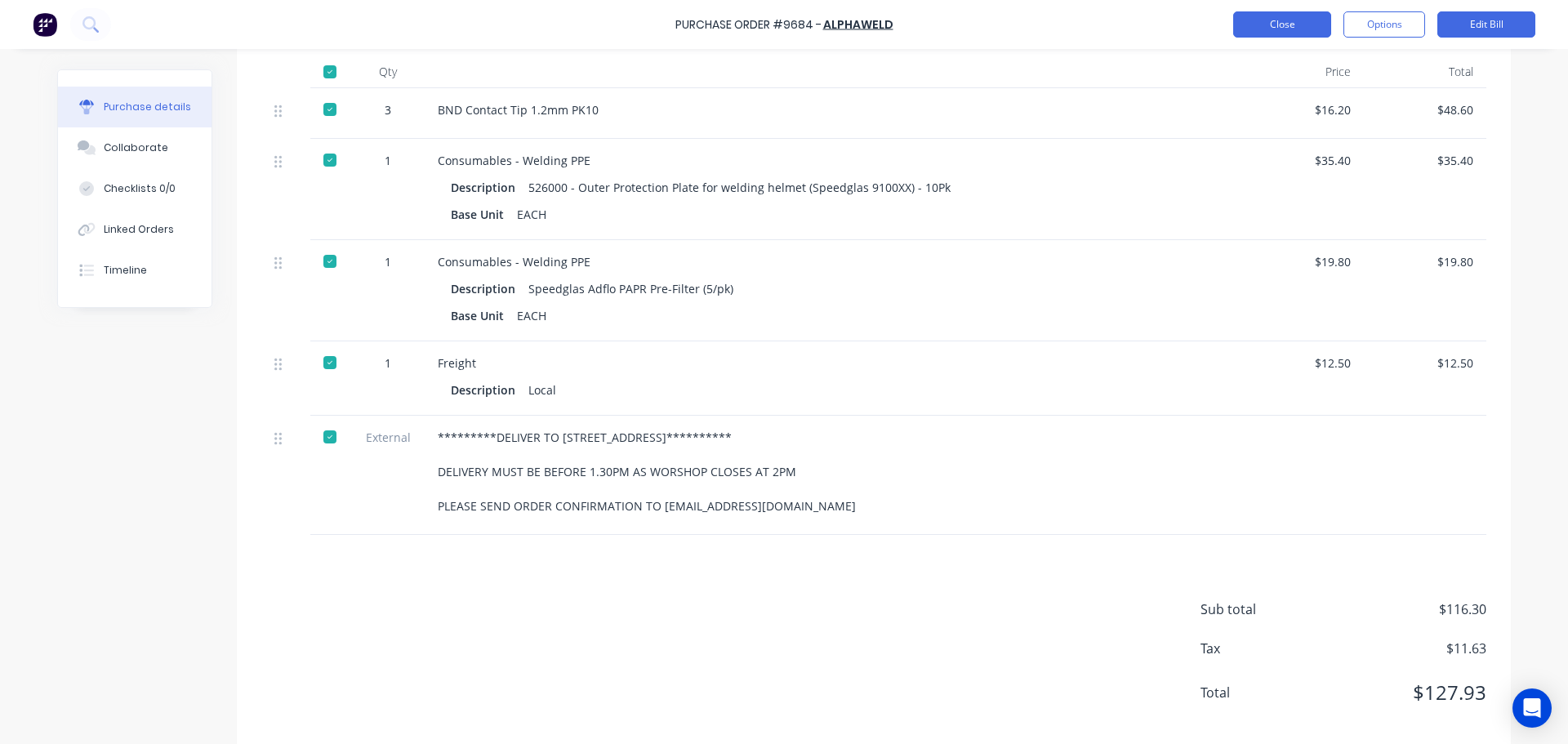
click at [1304, 12] on button "Close" at bounding box center [1282, 24] width 98 height 26
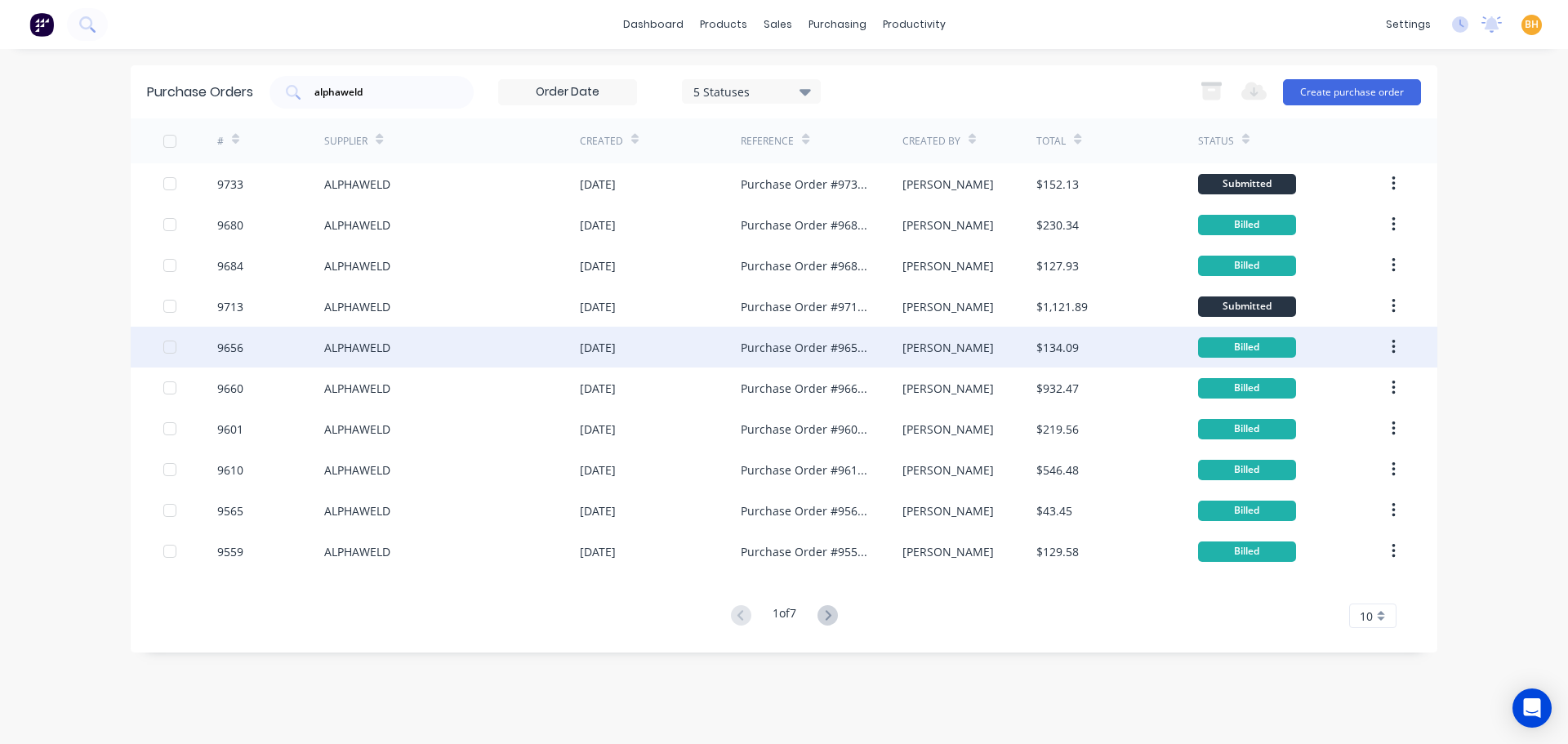
click at [397, 339] on div "ALPHAWELD" at bounding box center [452, 348] width 256 height 41
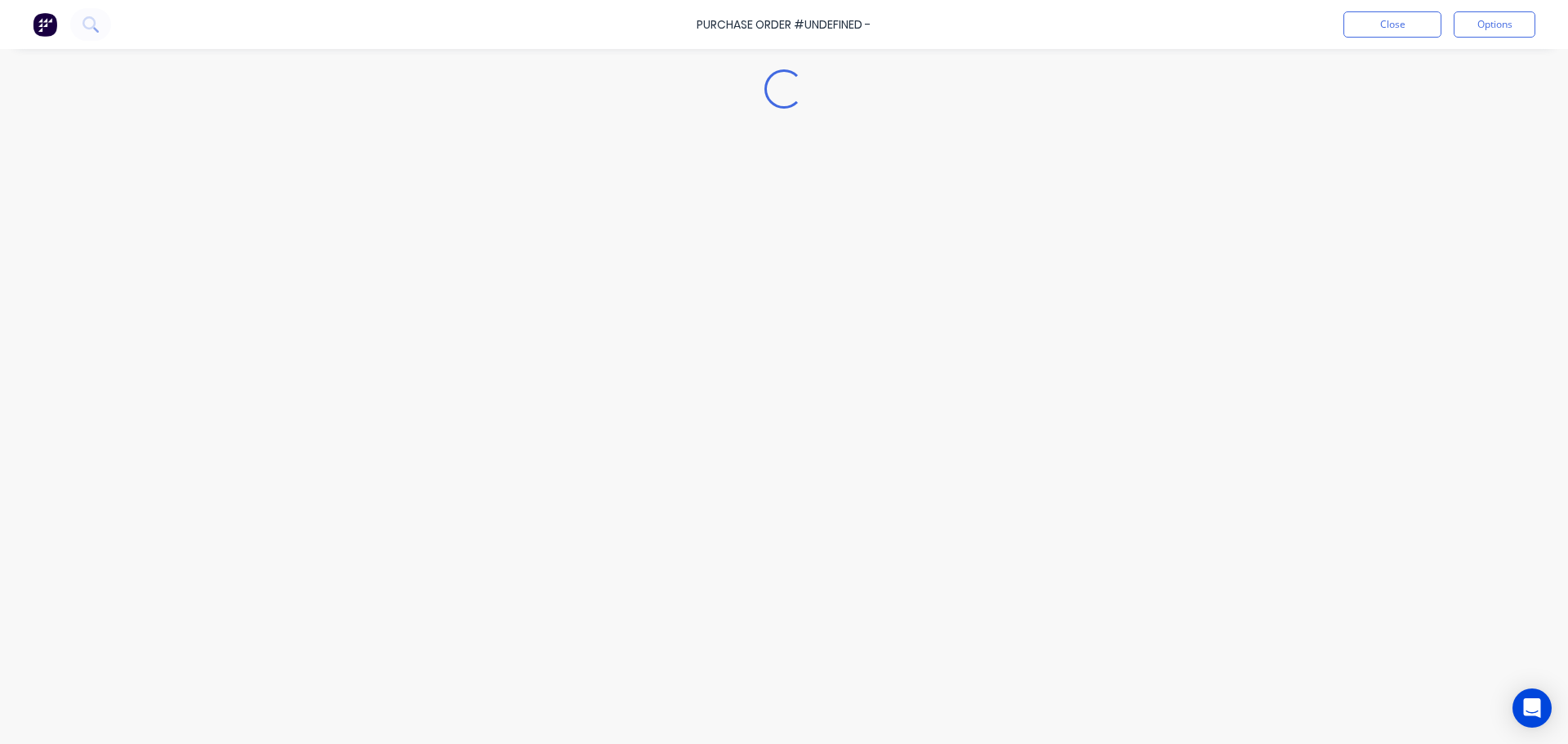
type textarea "x"
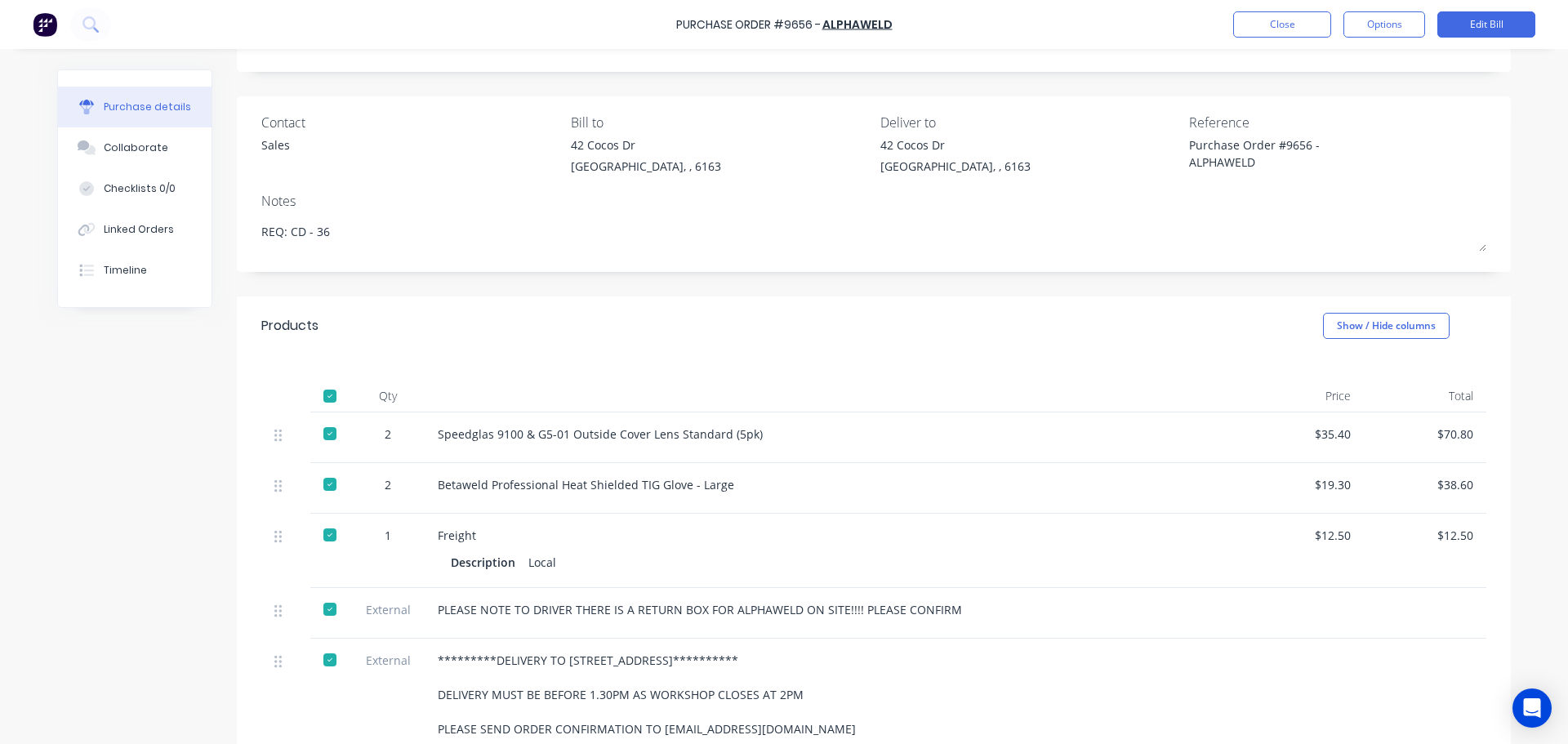
scroll to position [245, 0]
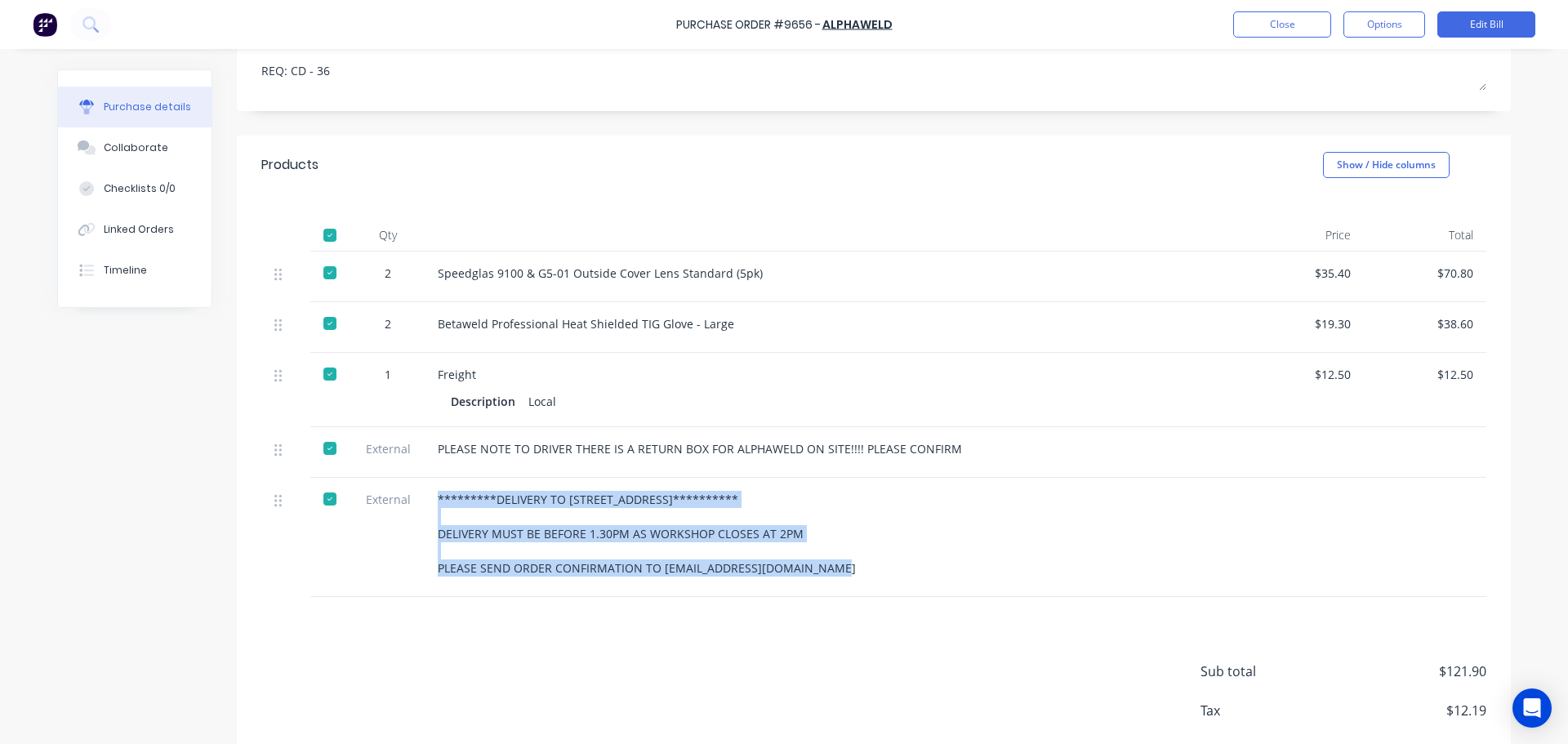
drag, startPoint x: 437, startPoint y: 504, endPoint x: 859, endPoint y: 581, distance: 429.0
click at [859, 581] on div "**********" at bounding box center [874, 537] width 1225 height 119
copy div "**********"
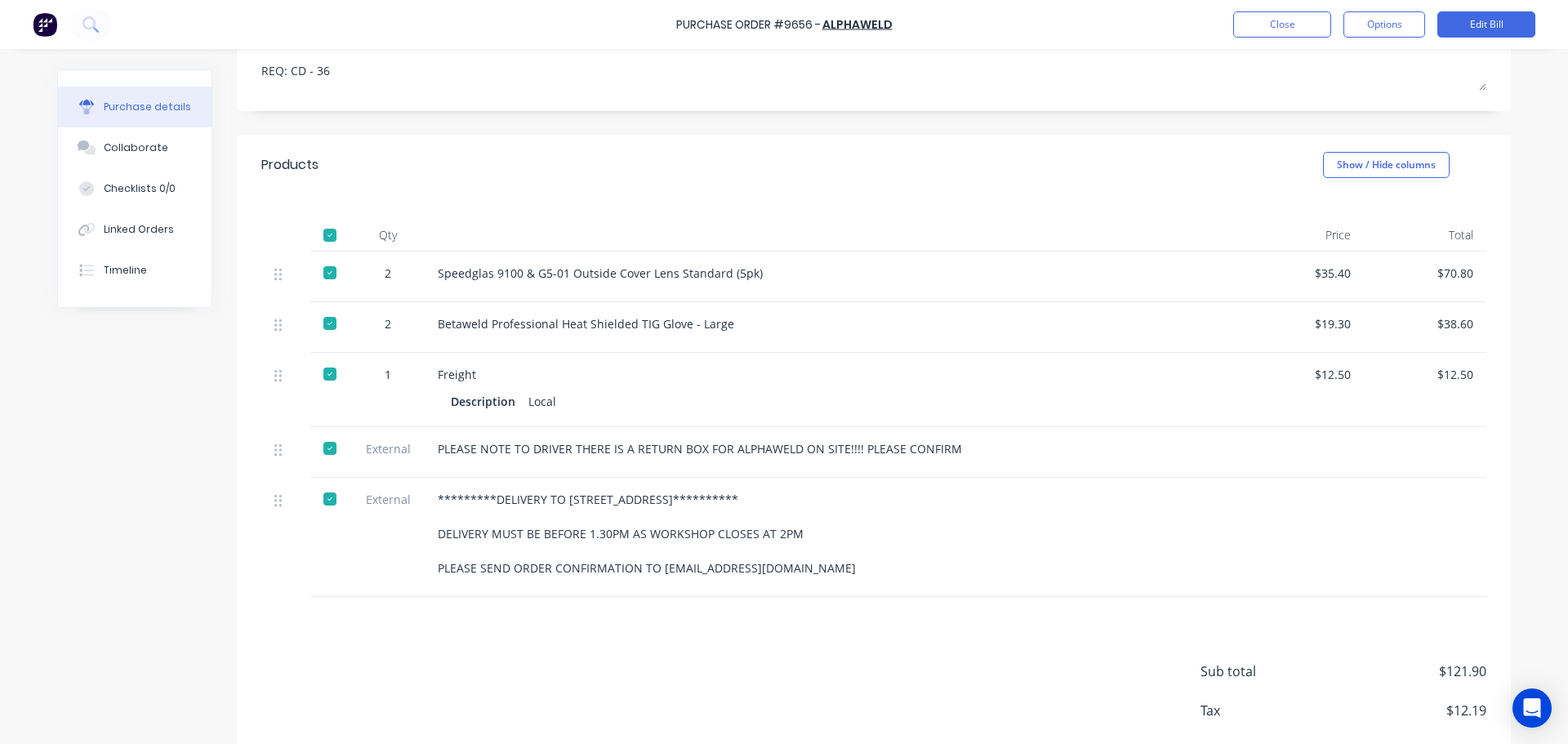
click at [94, 585] on div "**********" at bounding box center [784, 318] width 1454 height 989
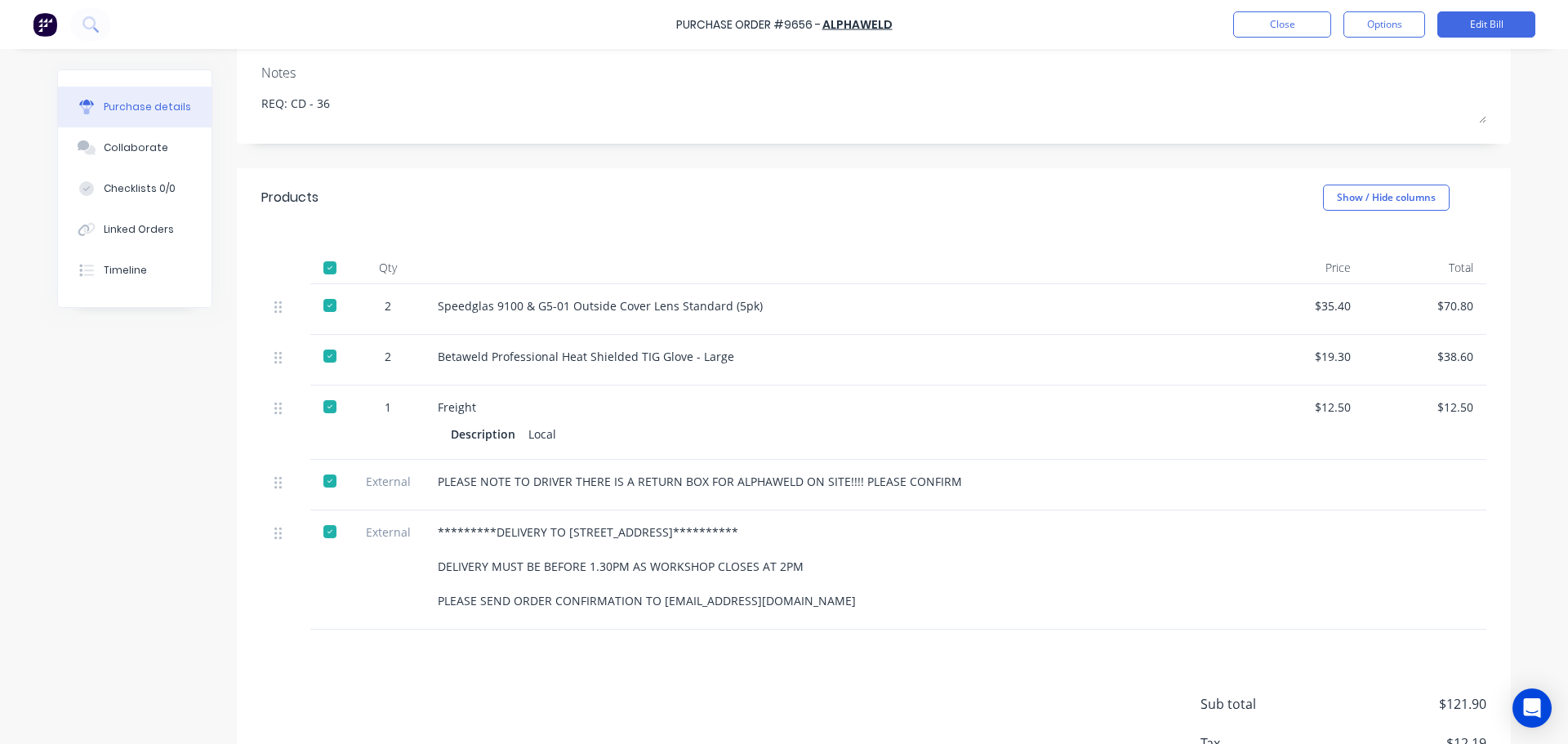
scroll to position [331, 0]
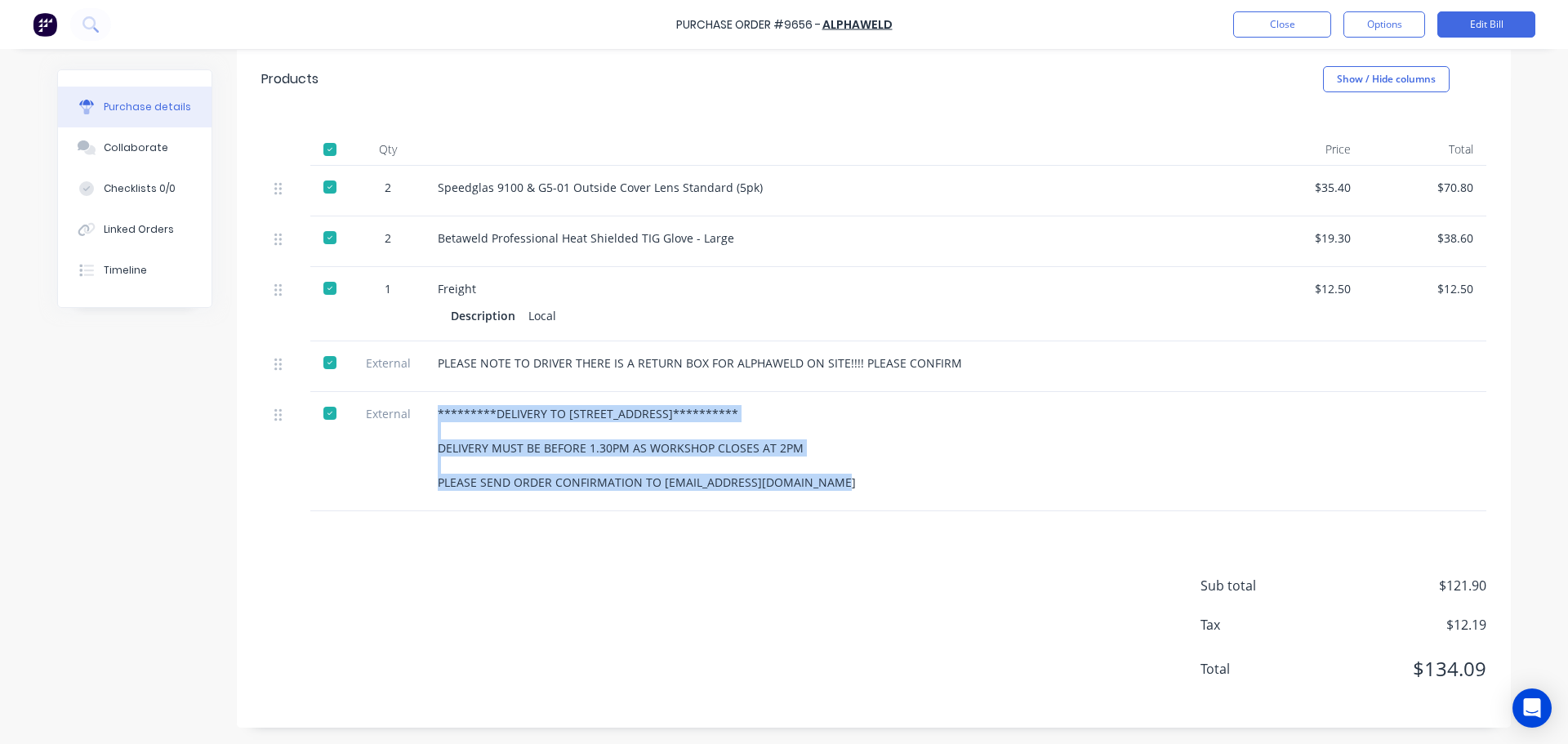
drag, startPoint x: 422, startPoint y: 414, endPoint x: 853, endPoint y: 483, distance: 436.5
click at [853, 483] on div "**********" at bounding box center [833, 451] width 817 height 119
copy div "**********"
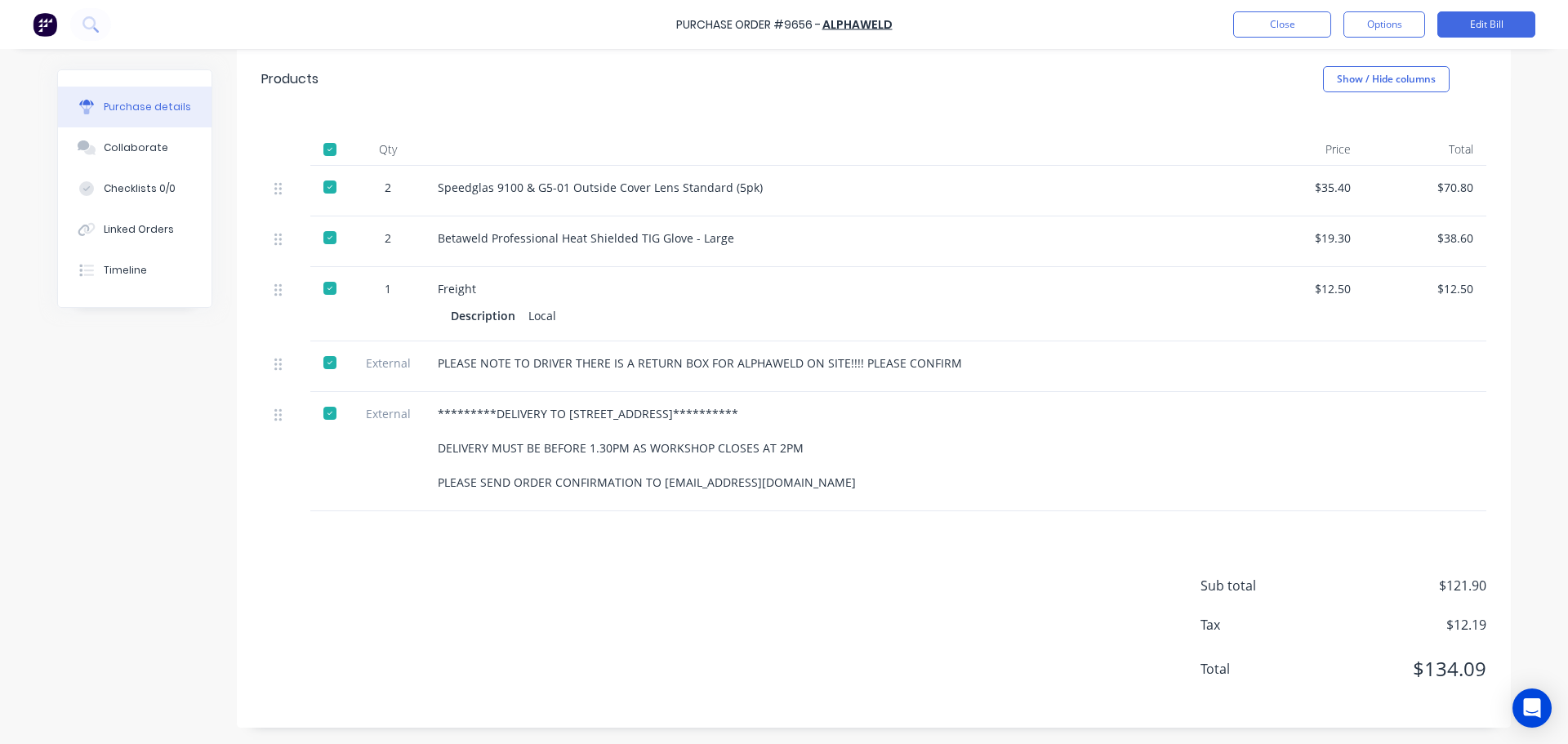
click at [190, 604] on div "**********" at bounding box center [784, 233] width 1454 height 989
drag, startPoint x: 745, startPoint y: 407, endPoint x: 431, endPoint y: 435, distance: 315.2
click at [437, 435] on div "**********" at bounding box center [833, 448] width 791 height 86
click at [849, 657] on div "Sub total $121.90 Tax $12.19 Total $134.09" at bounding box center [873, 620] width 1274 height 216
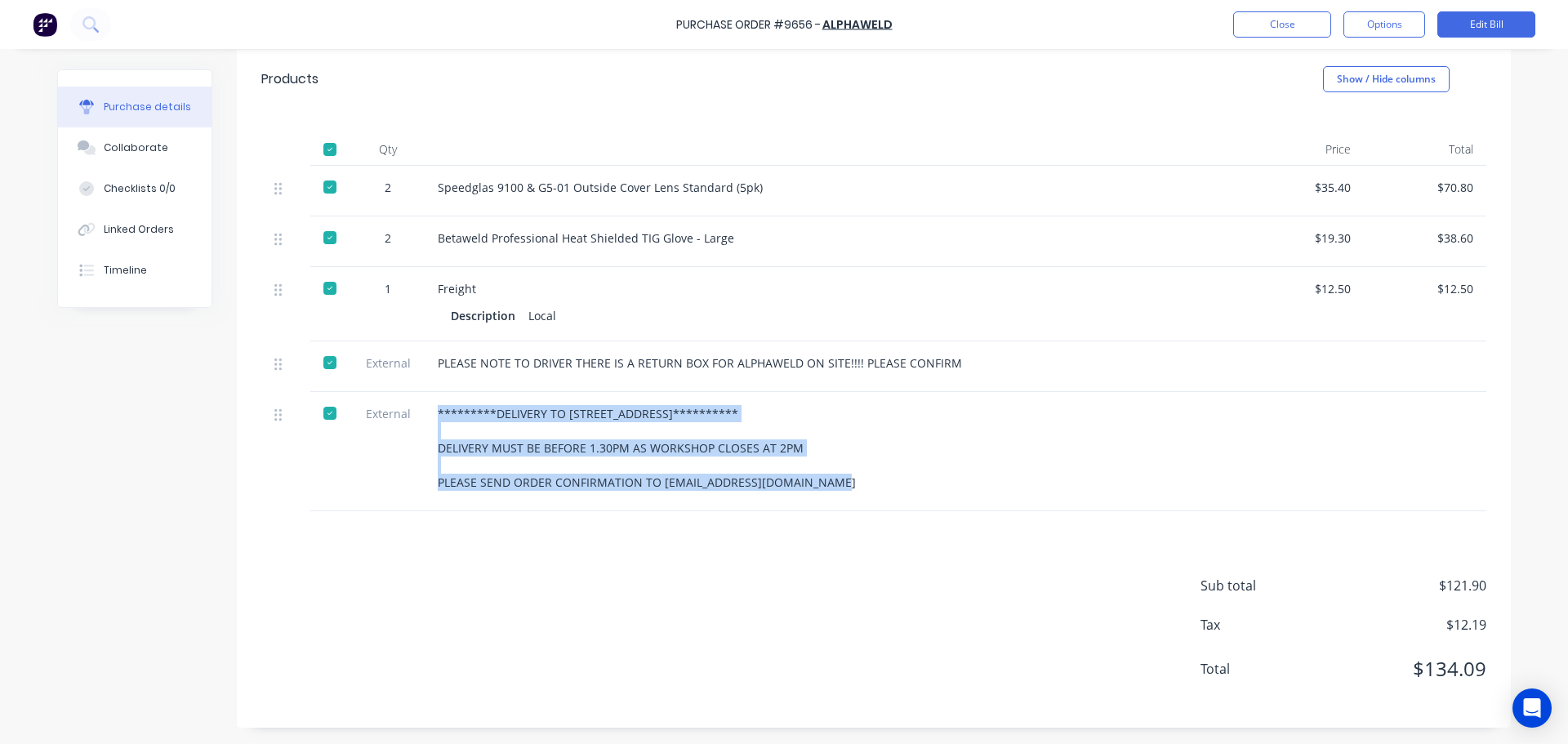
drag, startPoint x: 426, startPoint y: 411, endPoint x: 842, endPoint y: 493, distance: 424.0
click at [842, 493] on div "**********" at bounding box center [833, 451] width 817 height 119
copy div "**********"
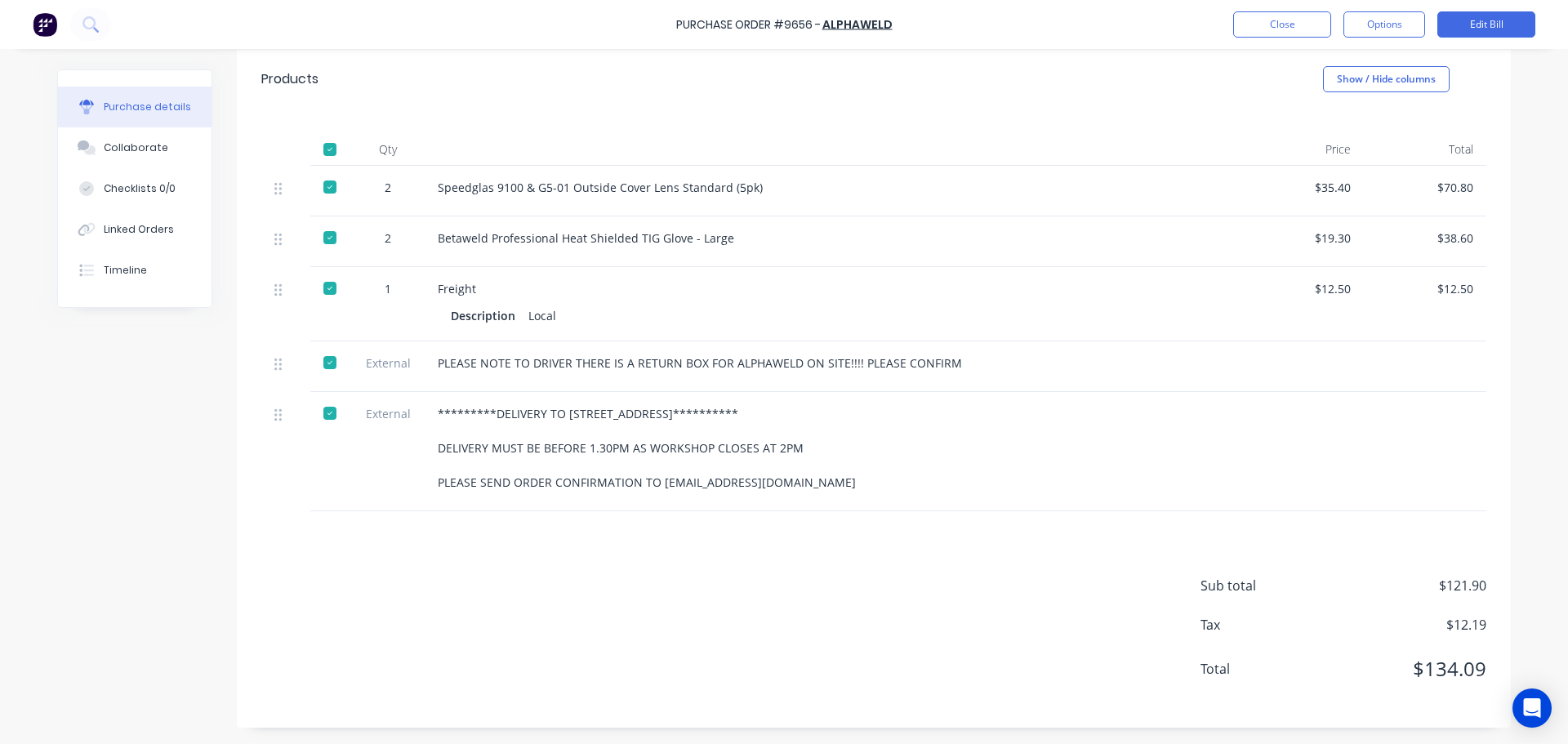
click at [323, 594] on div "Sub total $121.90 Tax $12.19 Total $134.09" at bounding box center [873, 620] width 1274 height 216
click at [1306, 26] on button "Close" at bounding box center [1282, 24] width 98 height 26
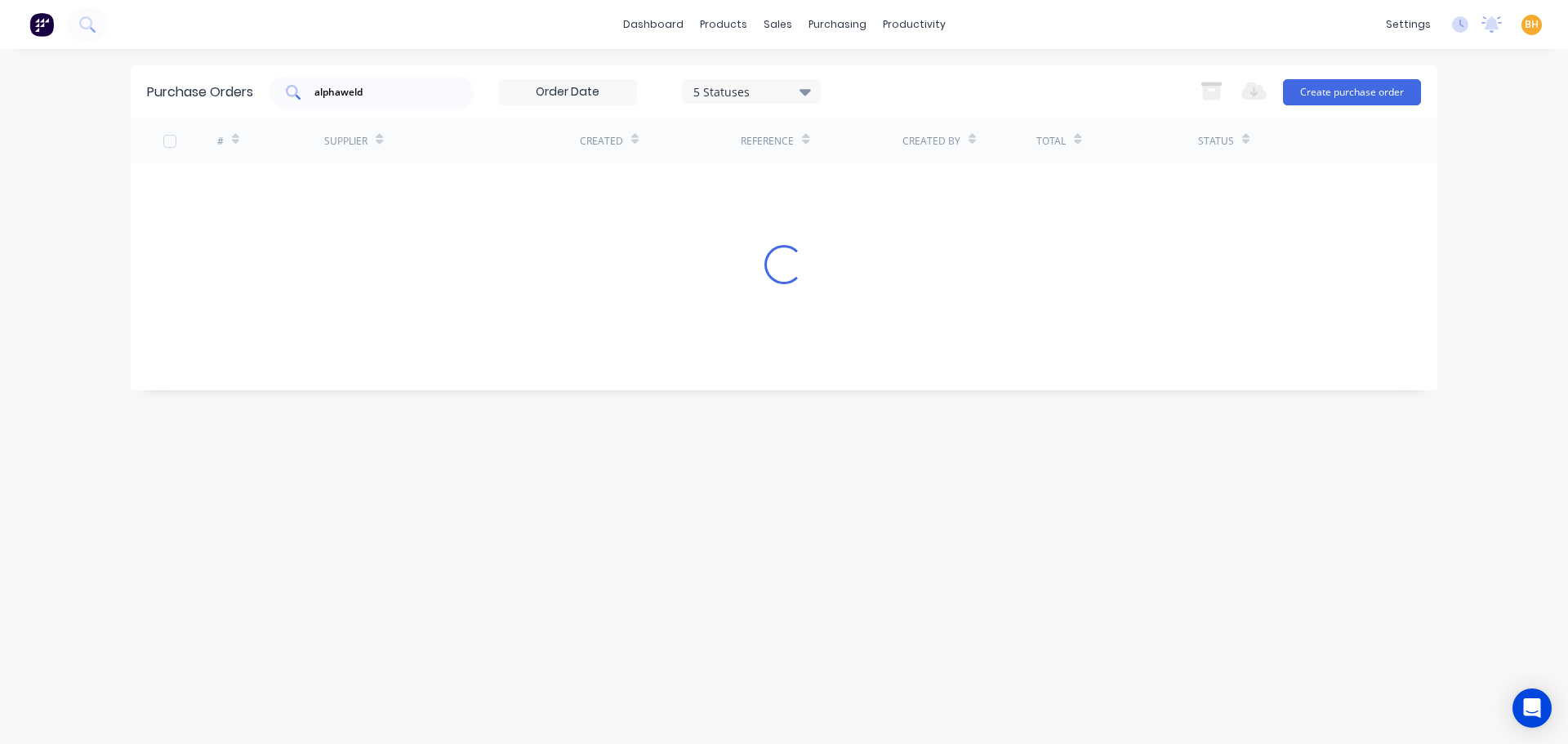
click at [429, 83] on div "alphaweld" at bounding box center [371, 93] width 204 height 33
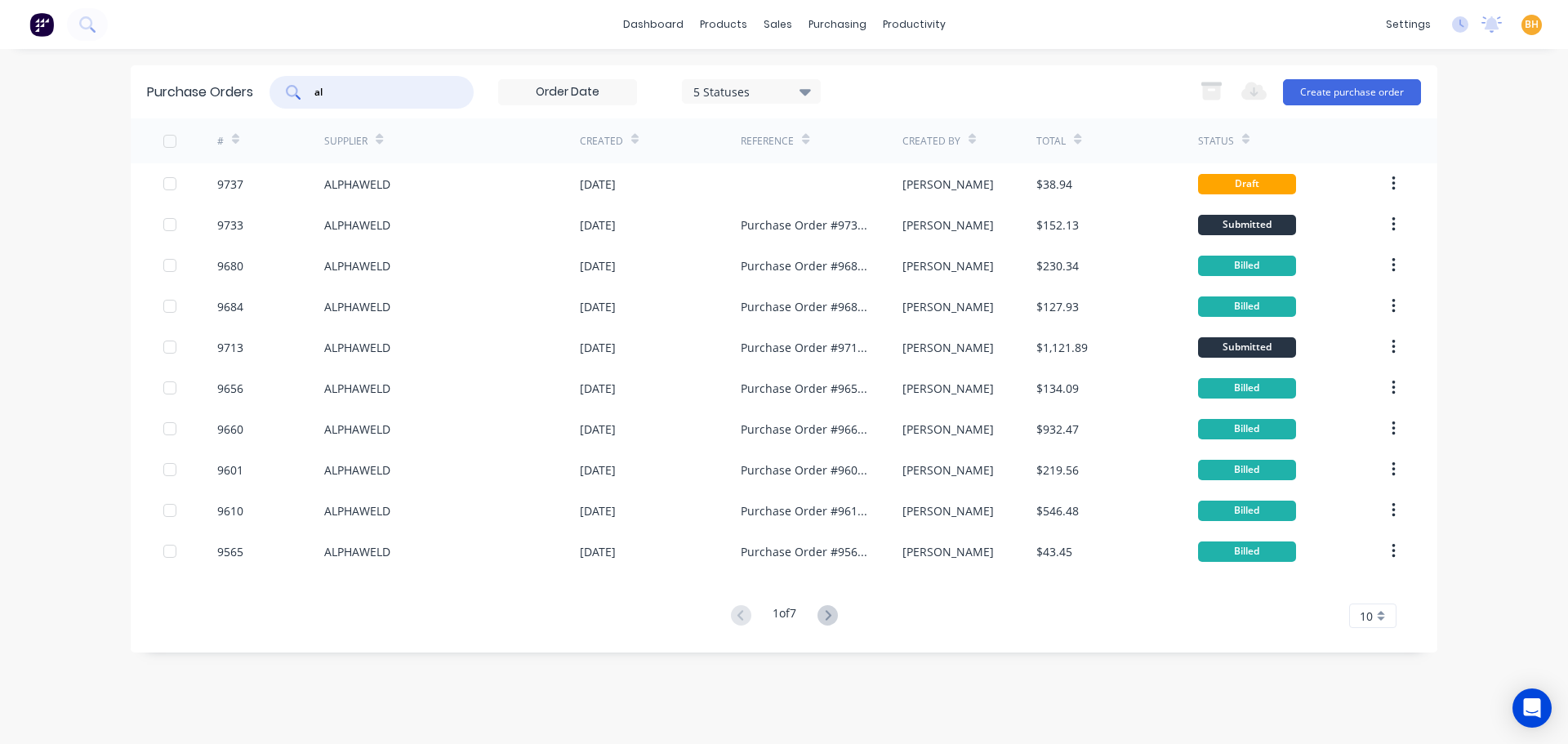
type input "a"
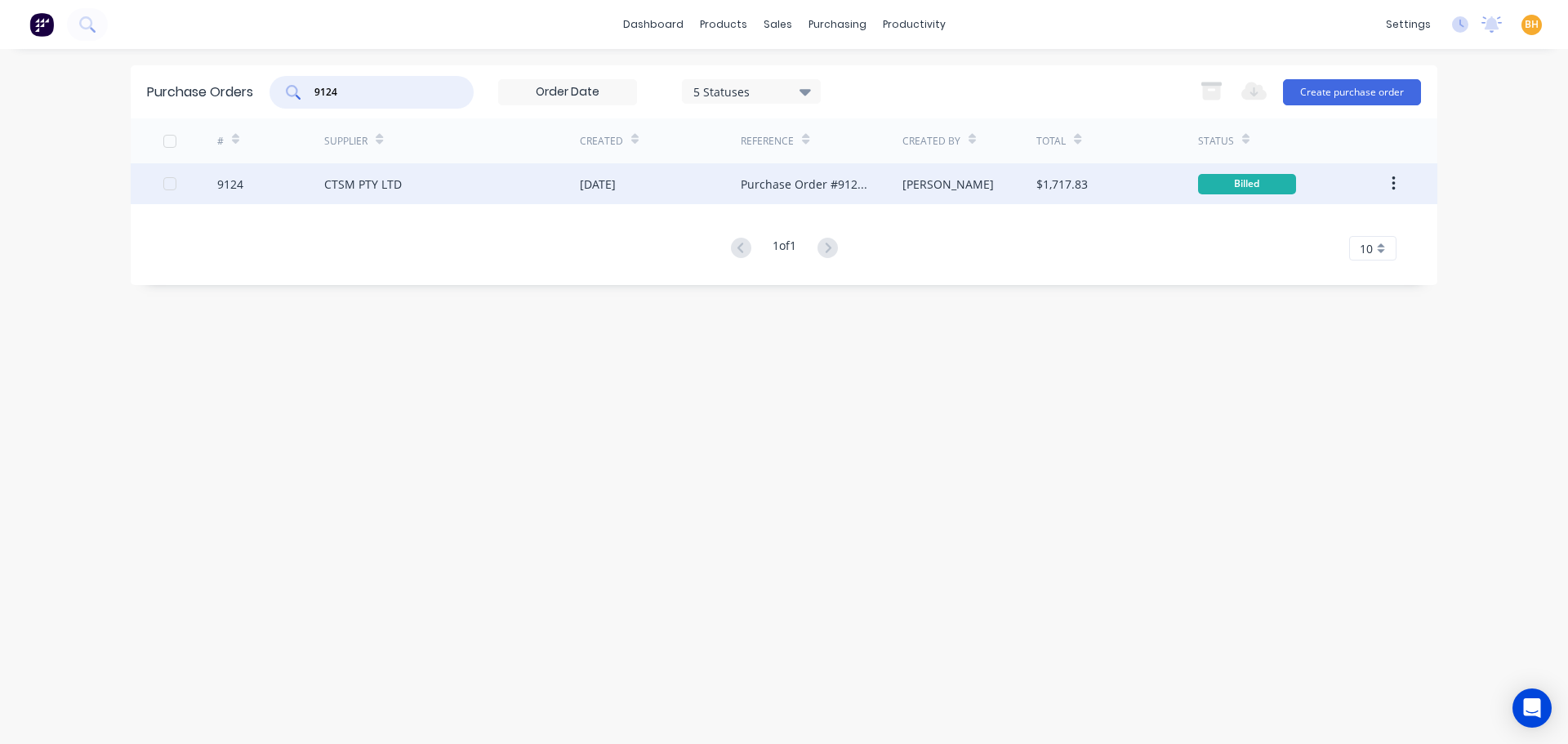
type input "9124"
click at [350, 193] on div "CTSM PTY LTD" at bounding box center [452, 184] width 256 height 41
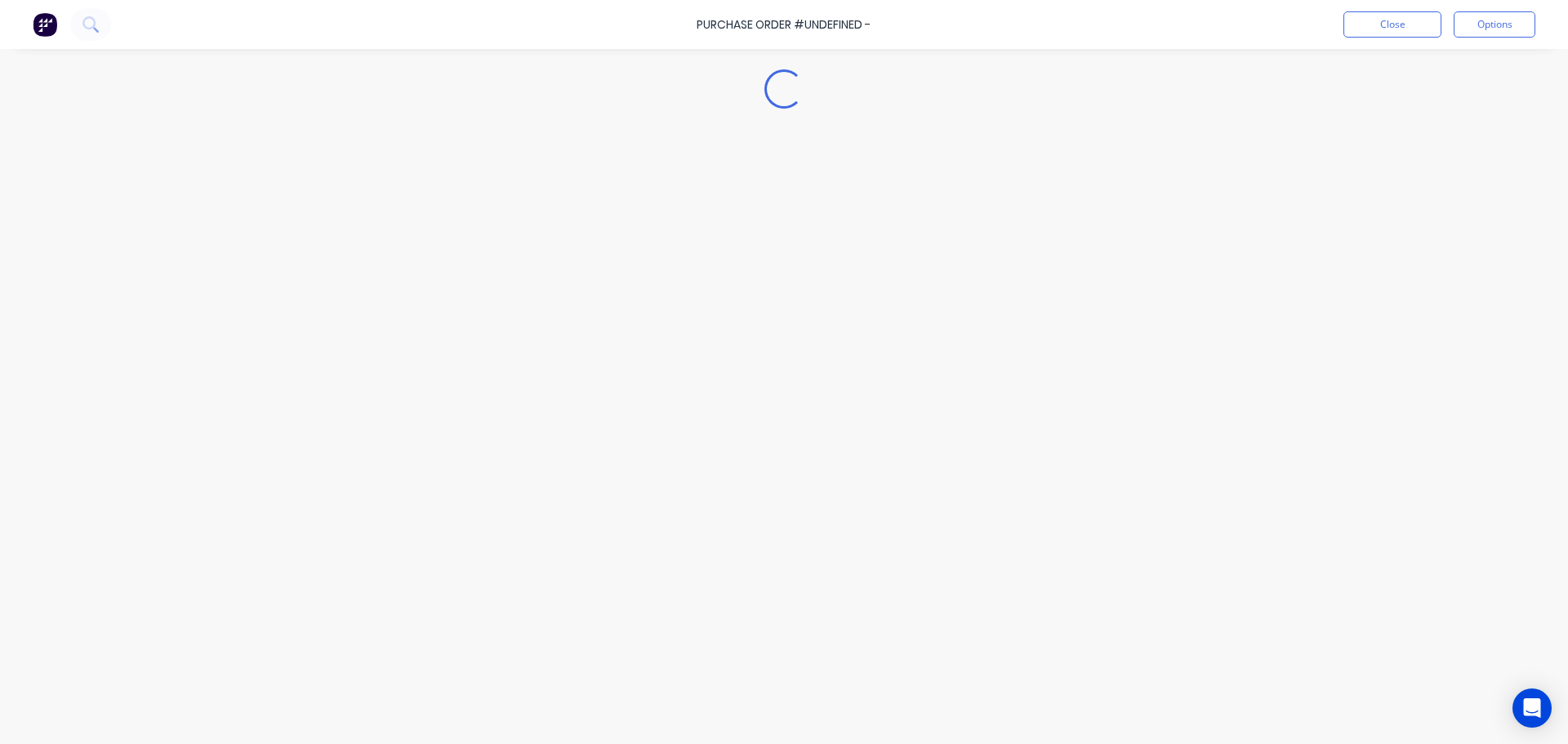
type textarea "x"
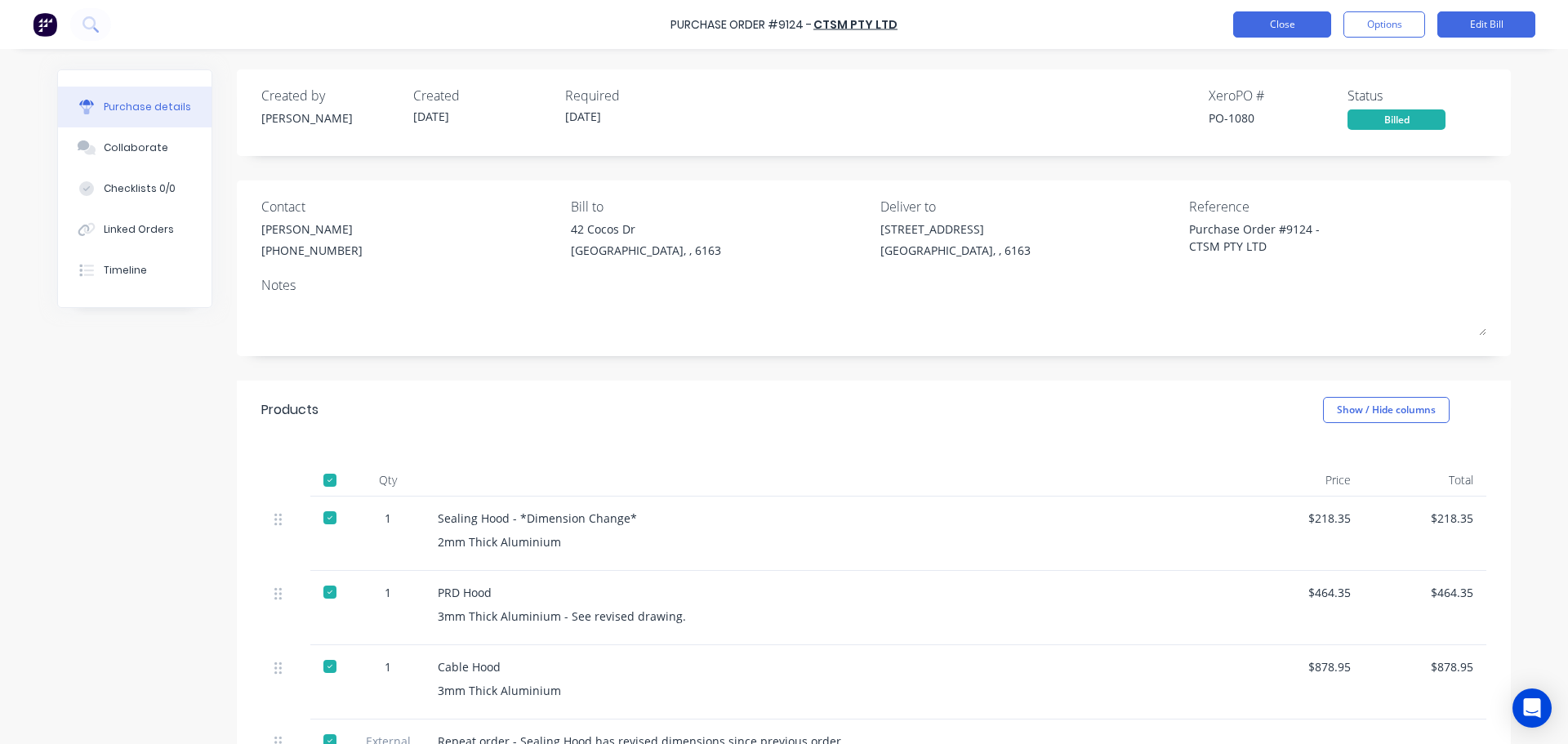
click at [1276, 19] on button "Close" at bounding box center [1282, 24] width 98 height 26
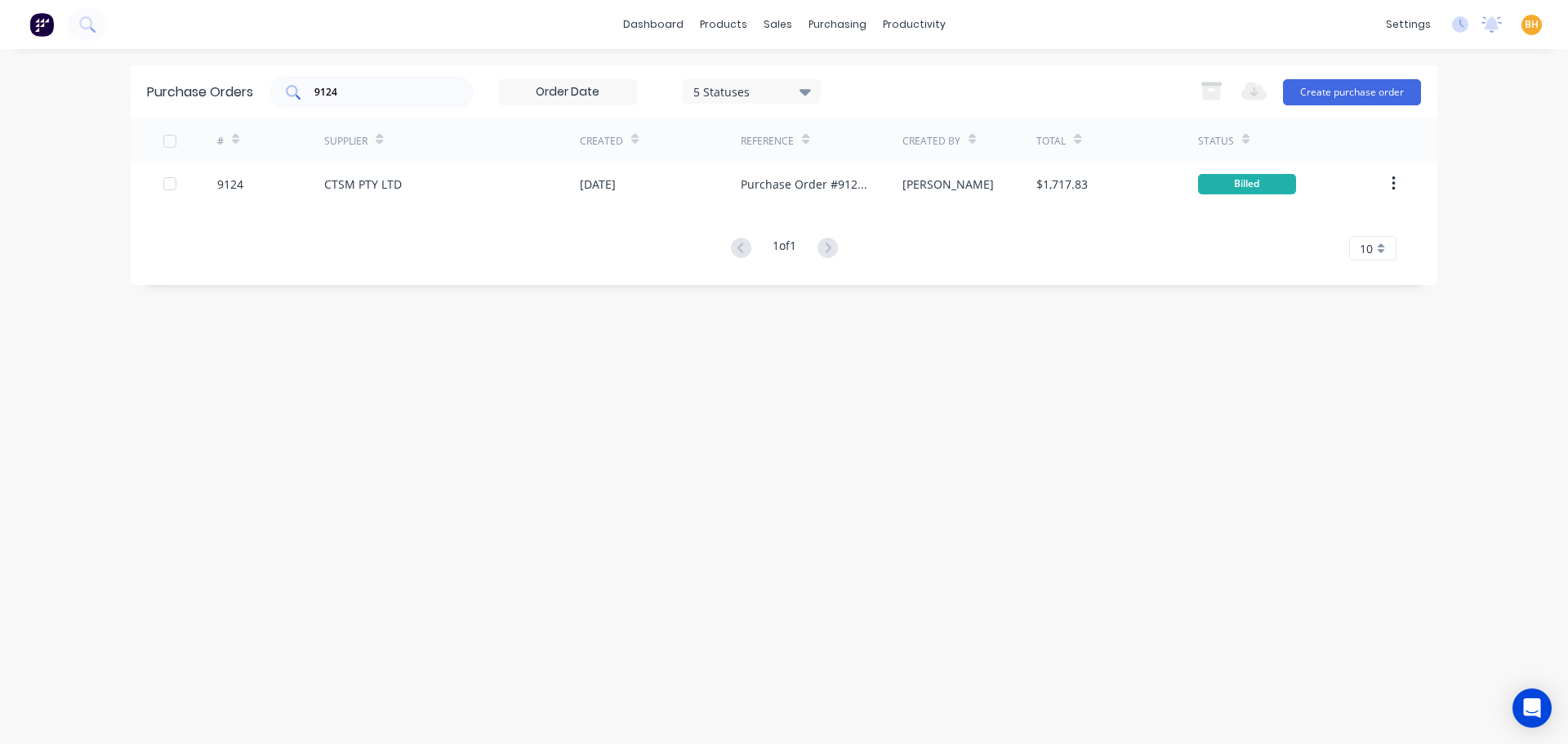
click at [384, 102] on div "9124" at bounding box center [371, 93] width 204 height 33
click at [1327, 88] on button "Create purchase order" at bounding box center [1352, 92] width 138 height 26
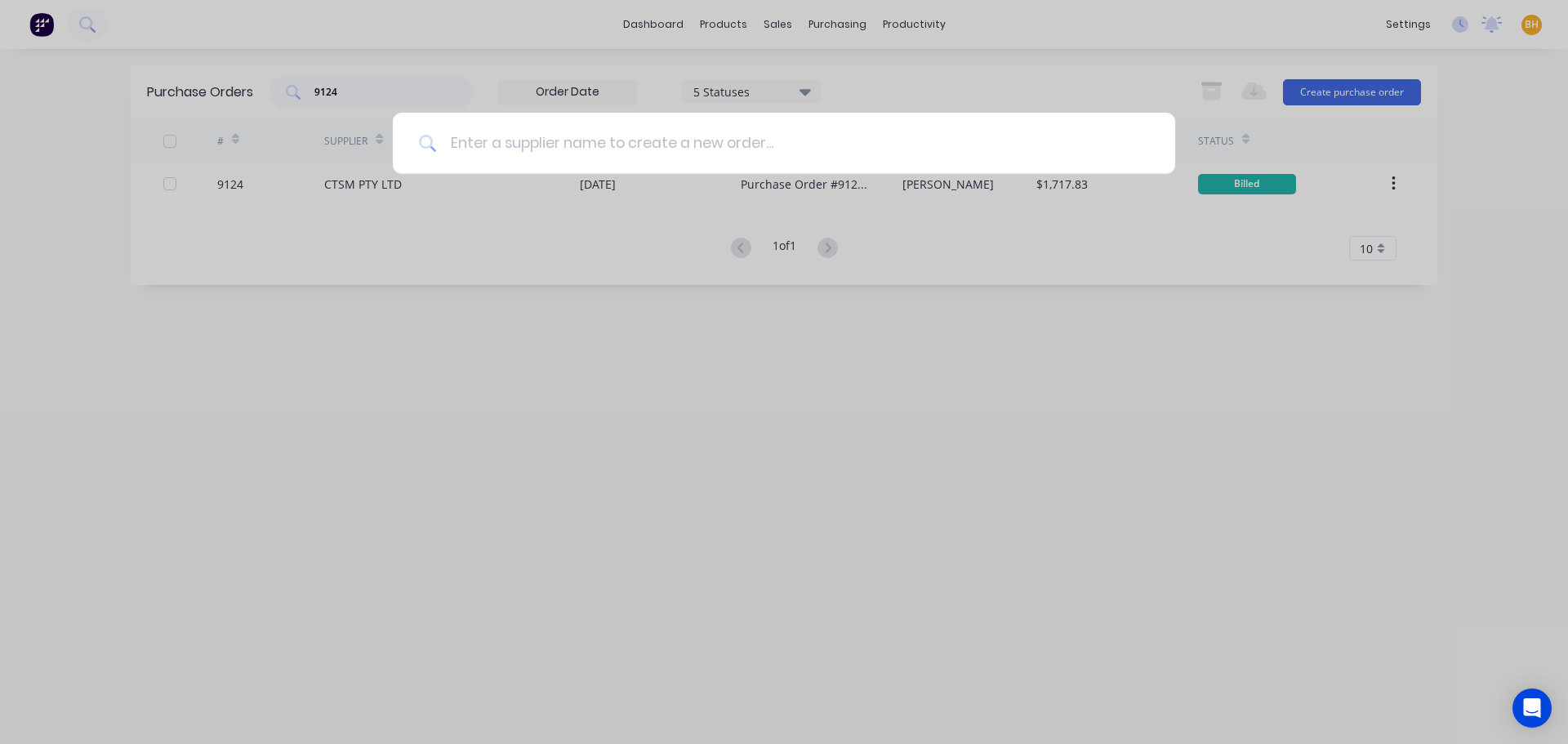
click at [517, 154] on input at bounding box center [793, 142] width 712 height 61
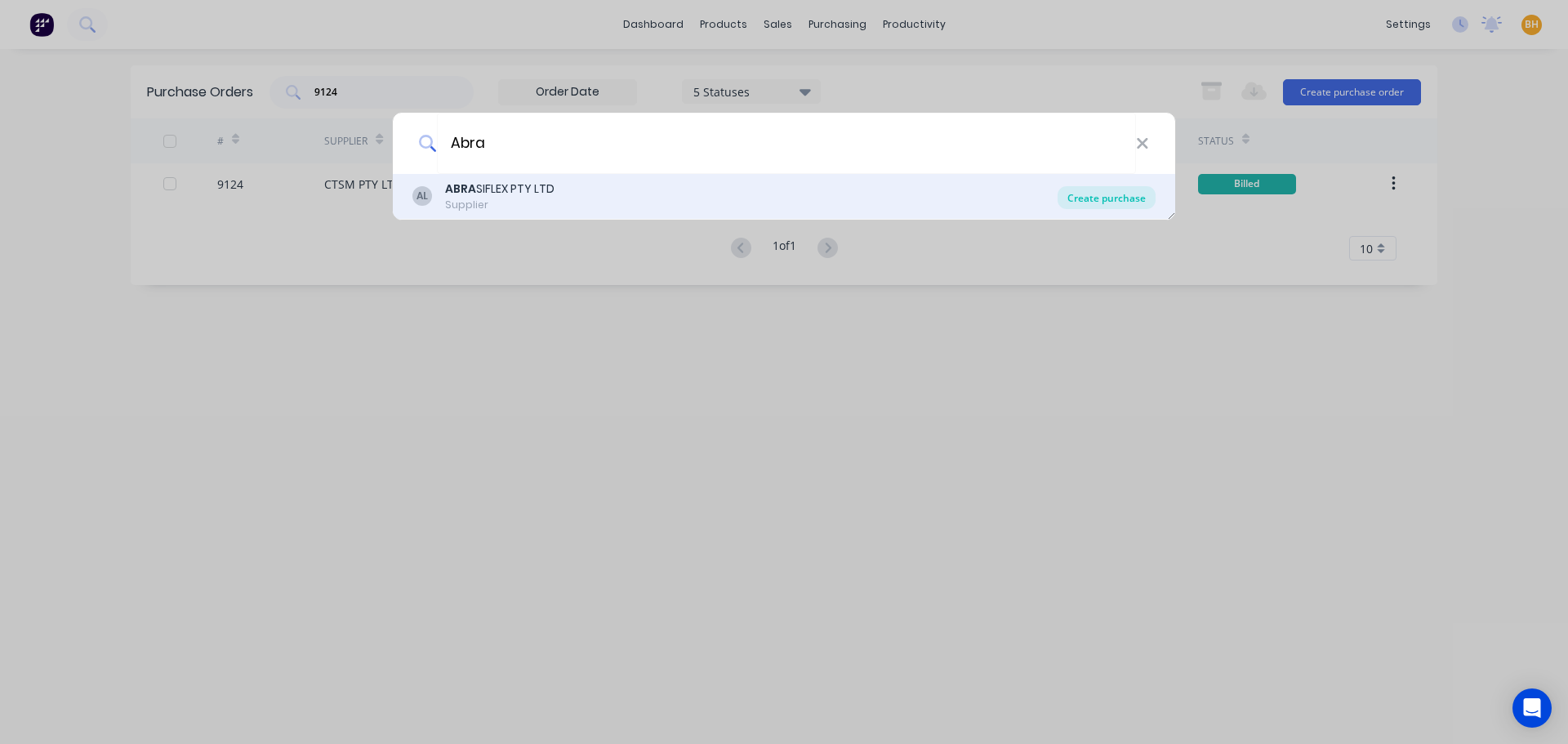
type input "Abra"
click at [1119, 203] on div "Create purchase" at bounding box center [1107, 197] width 98 height 23
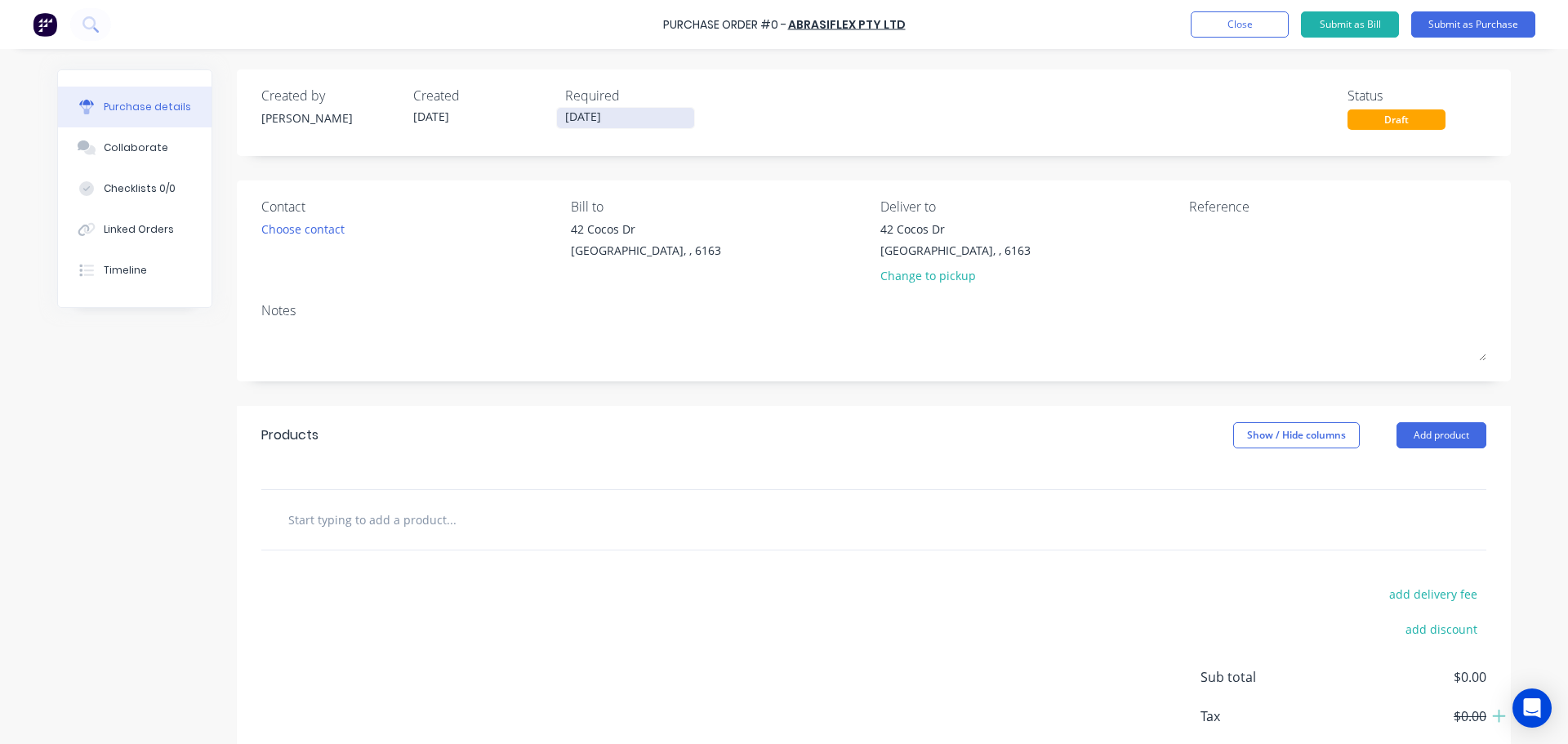
click at [575, 125] on input "[DATE]" at bounding box center [625, 118] width 137 height 21
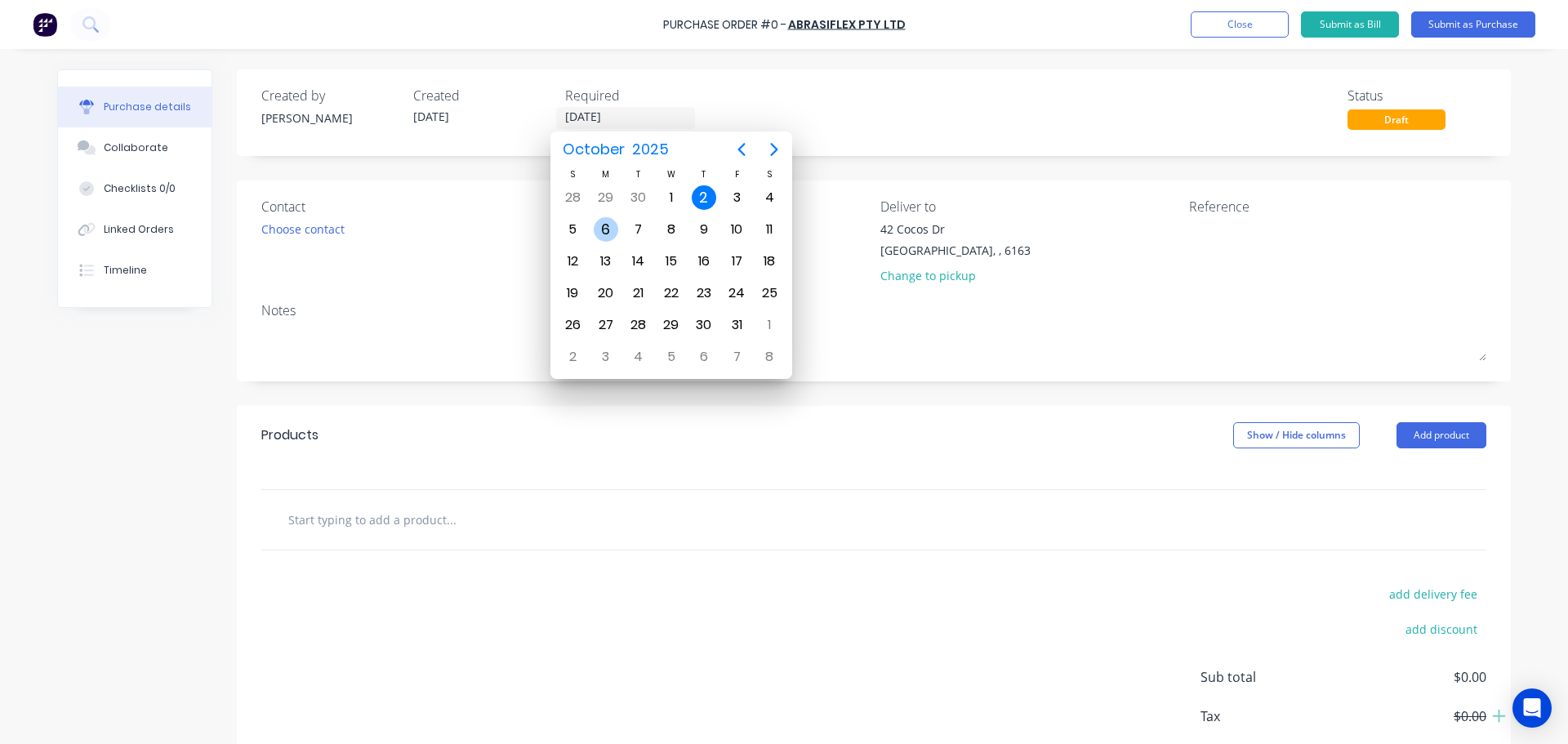
click at [607, 225] on div "6" at bounding box center [606, 229] width 25 height 25
type input "[DATE]"
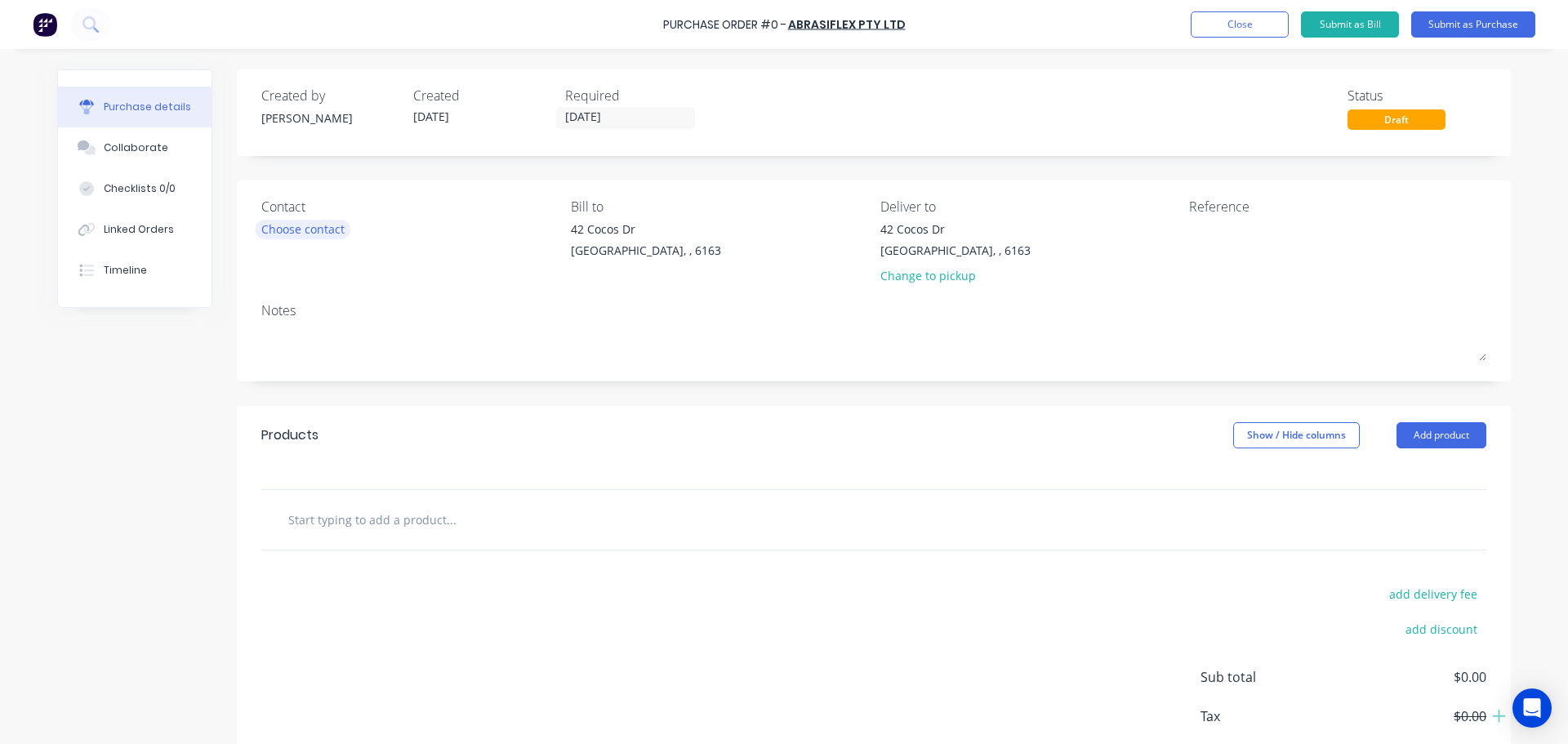
click at [304, 227] on div "Choose contact" at bounding box center [303, 229] width 83 height 17
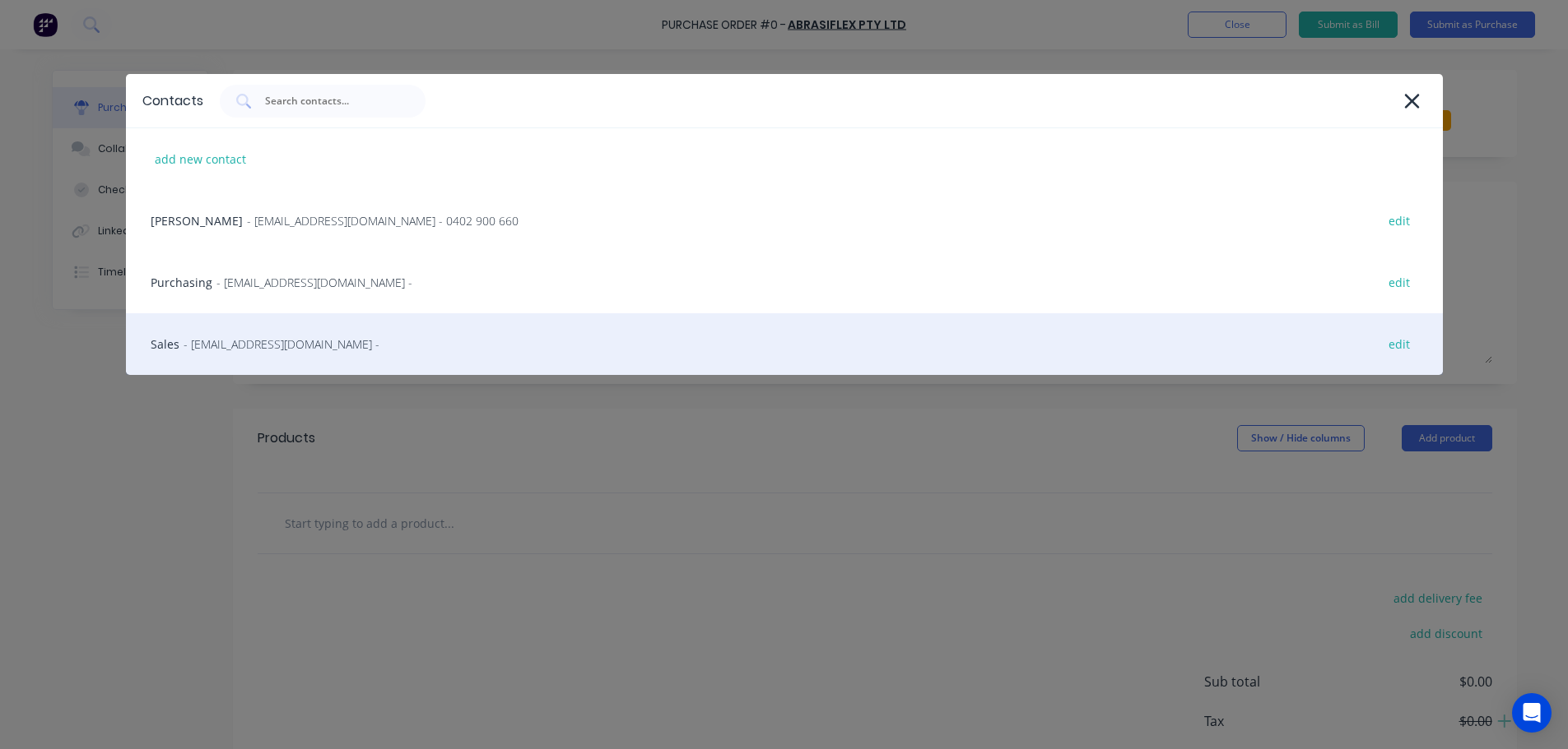
click at [200, 346] on span "- sales@abrasiflex.com.au -" at bounding box center [281, 344] width 196 height 17
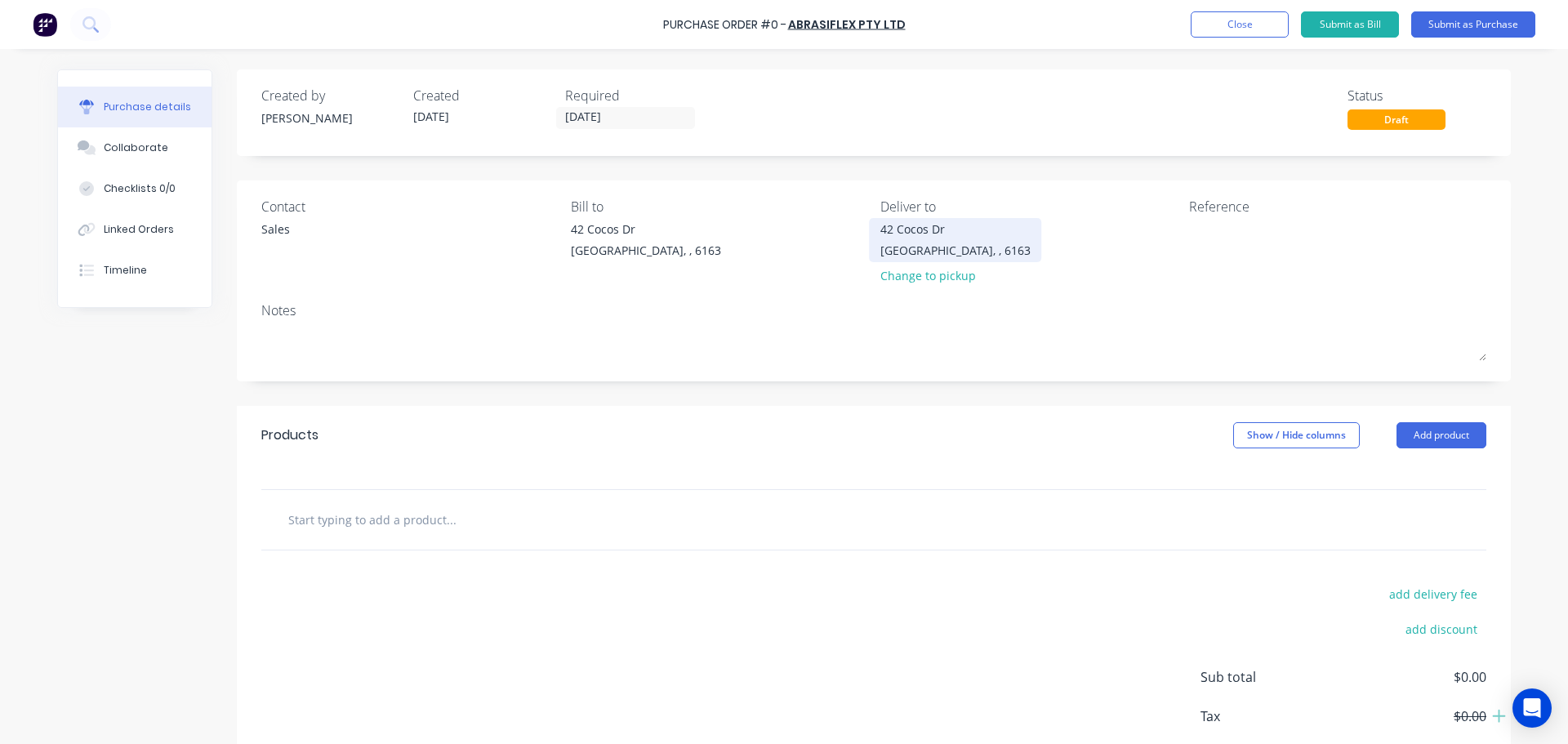
click at [945, 247] on div "Bibra Lake, , 6163" at bounding box center [955, 251] width 150 height 17
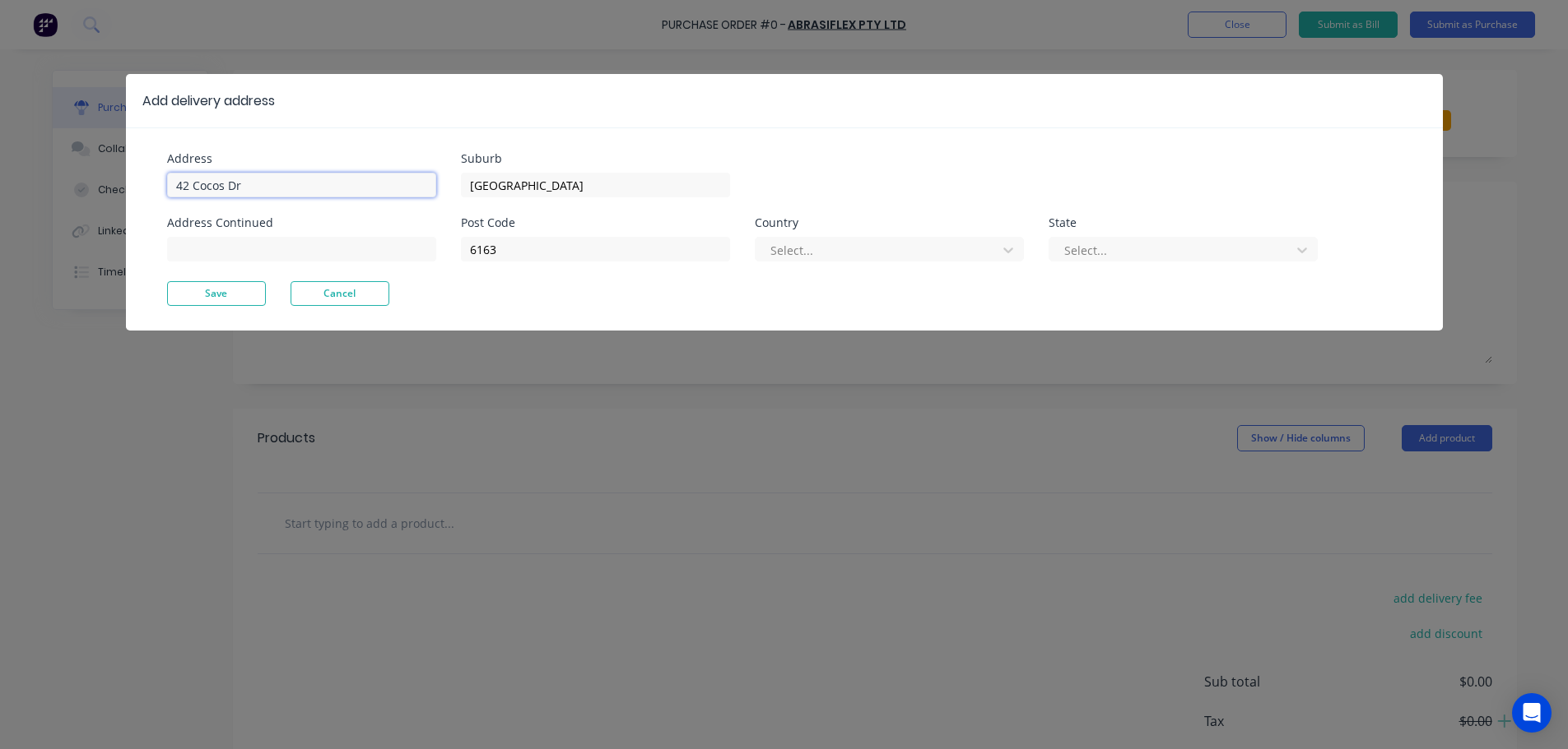
click at [290, 181] on input "42 Cocos Dr" at bounding box center [301, 185] width 269 height 25
type input "4"
type input "59 Wellard Street"
click at [219, 289] on button "Save" at bounding box center [216, 294] width 99 height 25
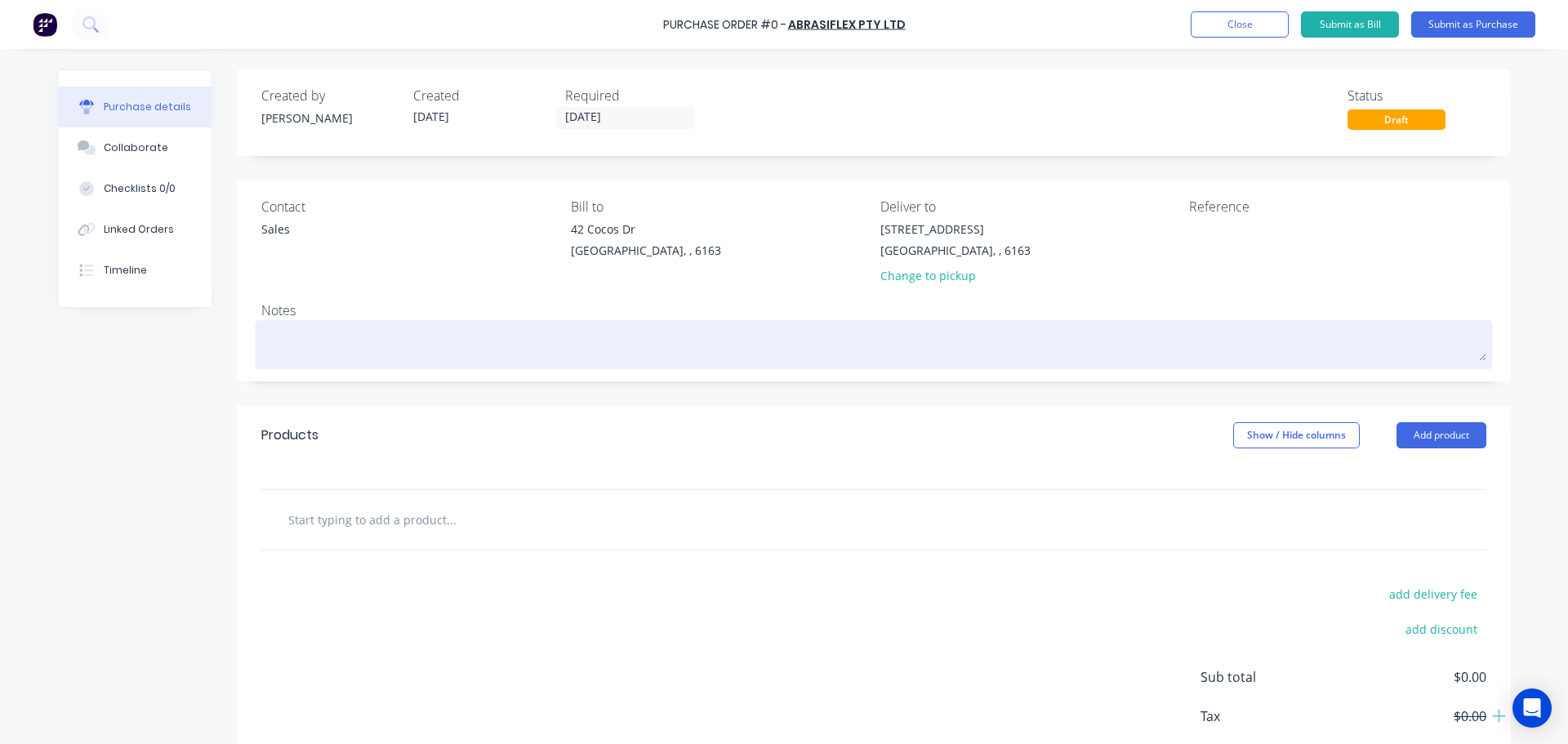
click at [298, 348] on textarea at bounding box center [874, 342] width 1225 height 37
type textarea "x"
type textarea "R"
type textarea "x"
type textarea "RE"
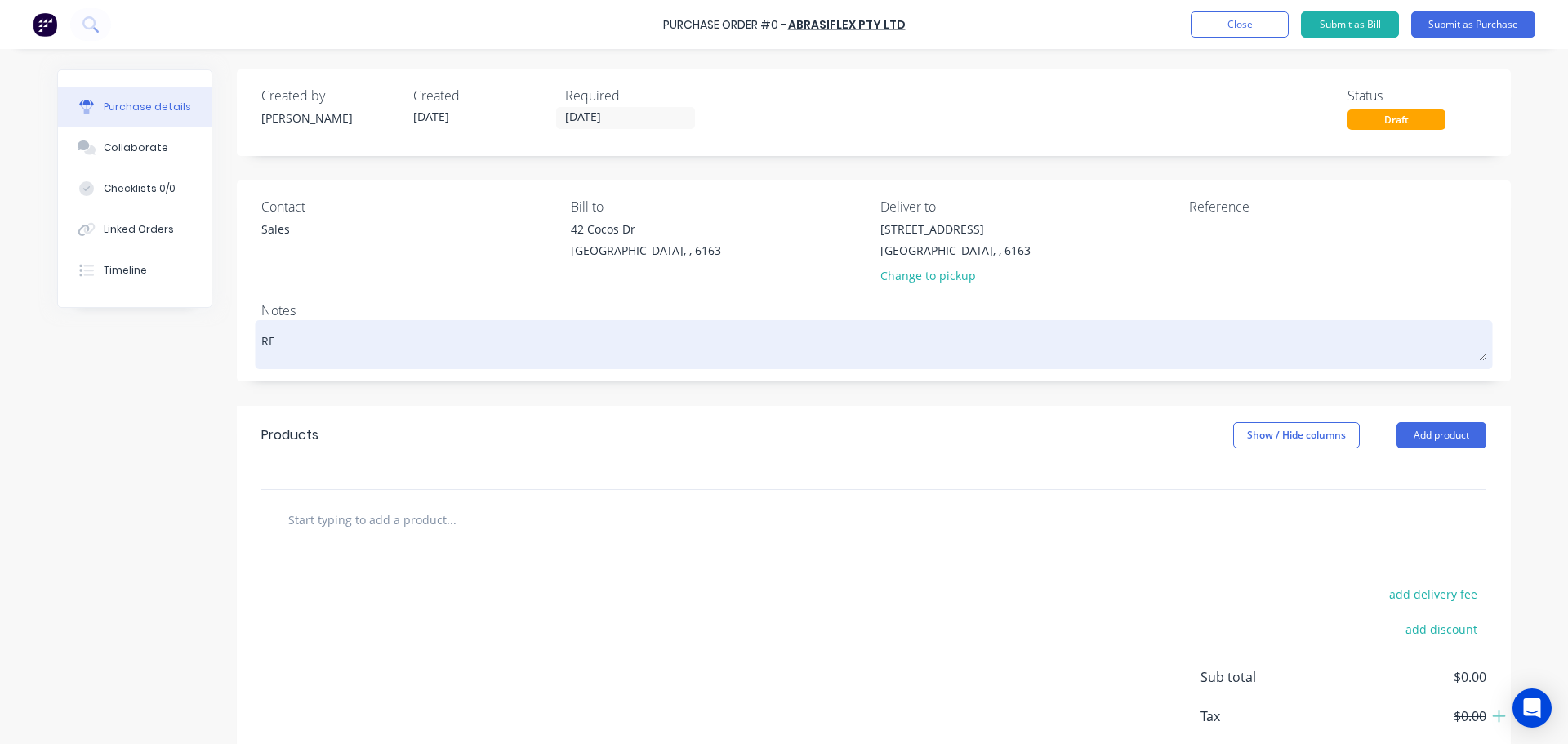
type textarea "x"
type textarea "REQ"
type textarea "x"
type textarea "REQ""
type textarea "x"
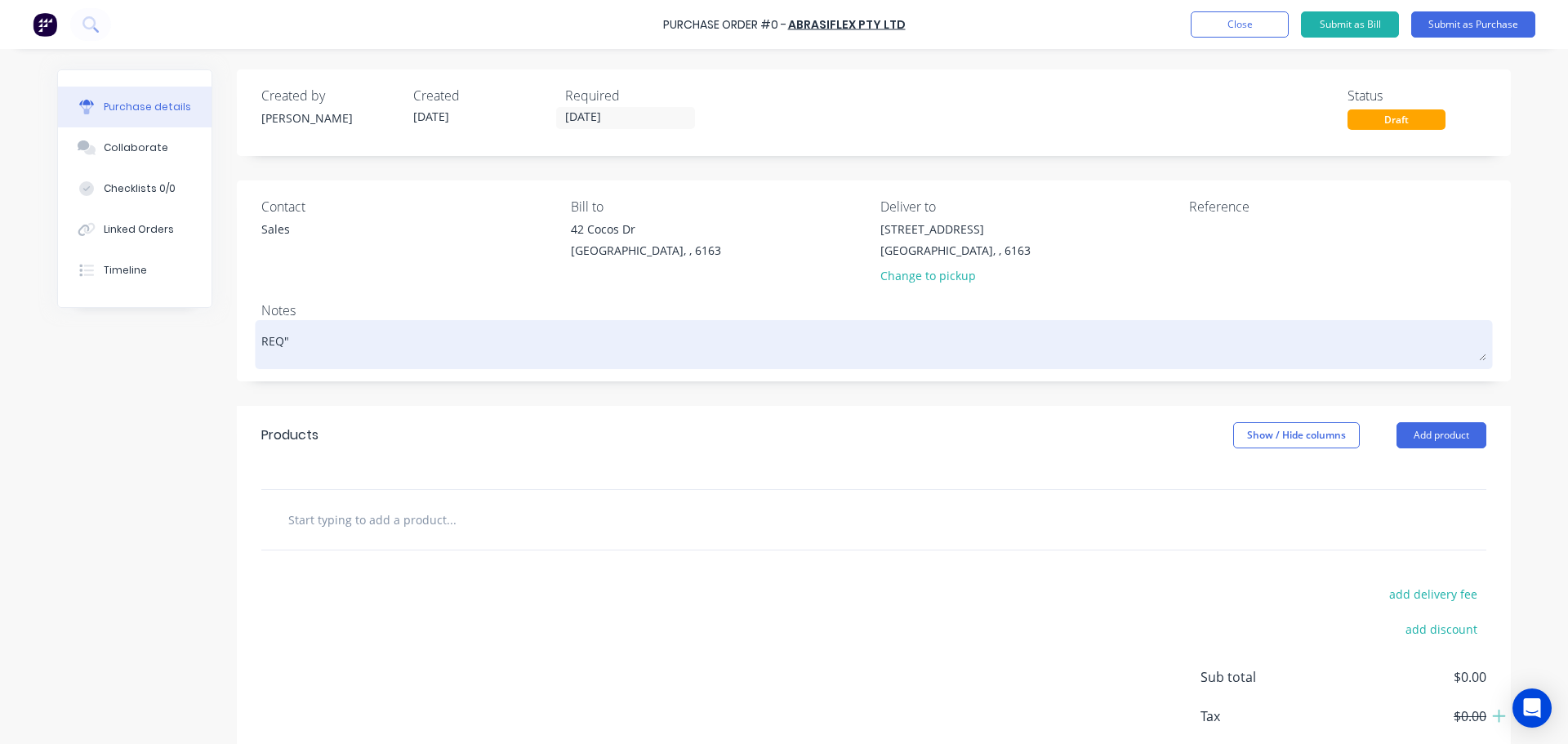
type textarea "REQ"
type textarea "x"
type textarea "REQ:"
type textarea "x"
type textarea "REQ:"
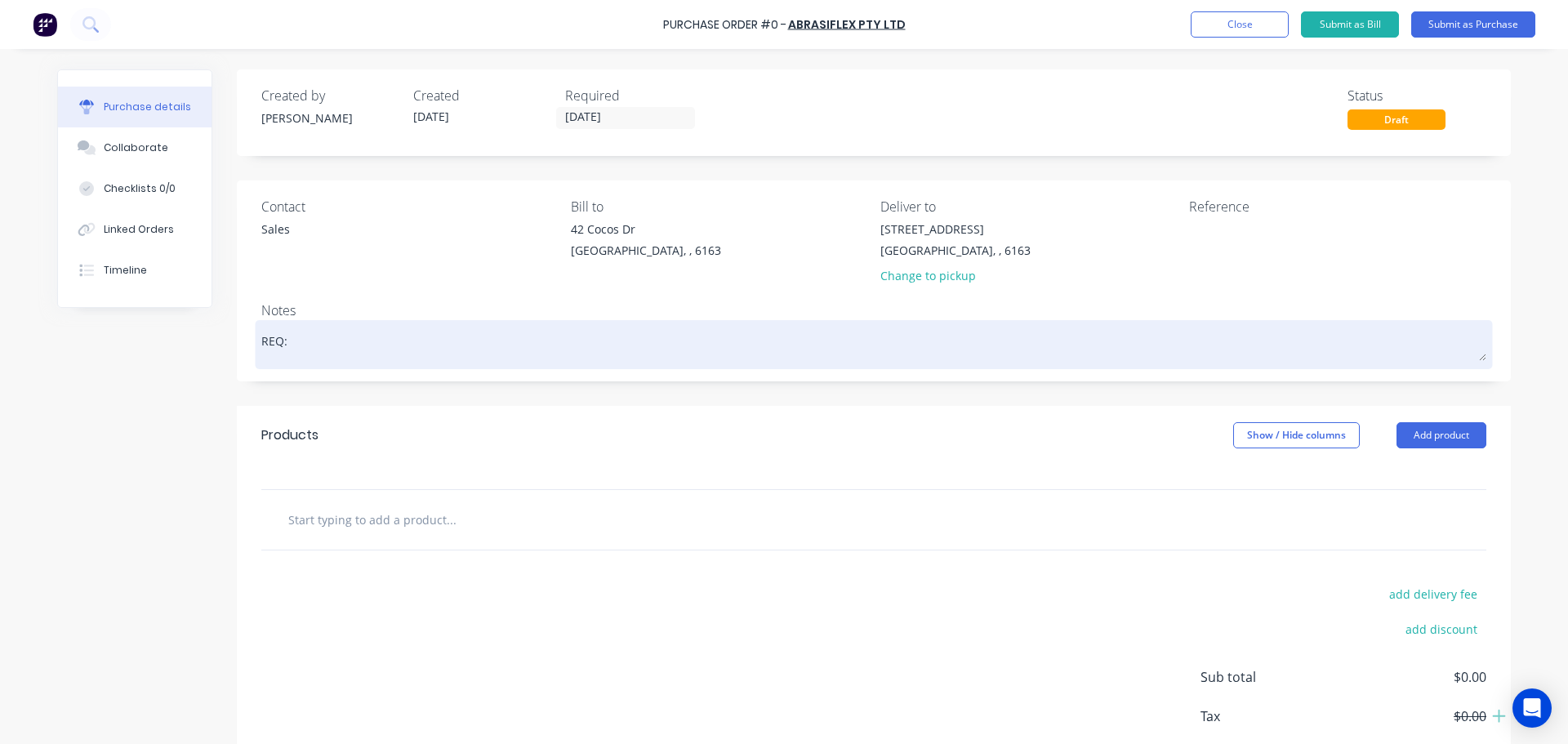
type textarea "x"
type textarea "REQ: W"
type textarea "x"
type textarea "REQ: WS"
type textarea "x"
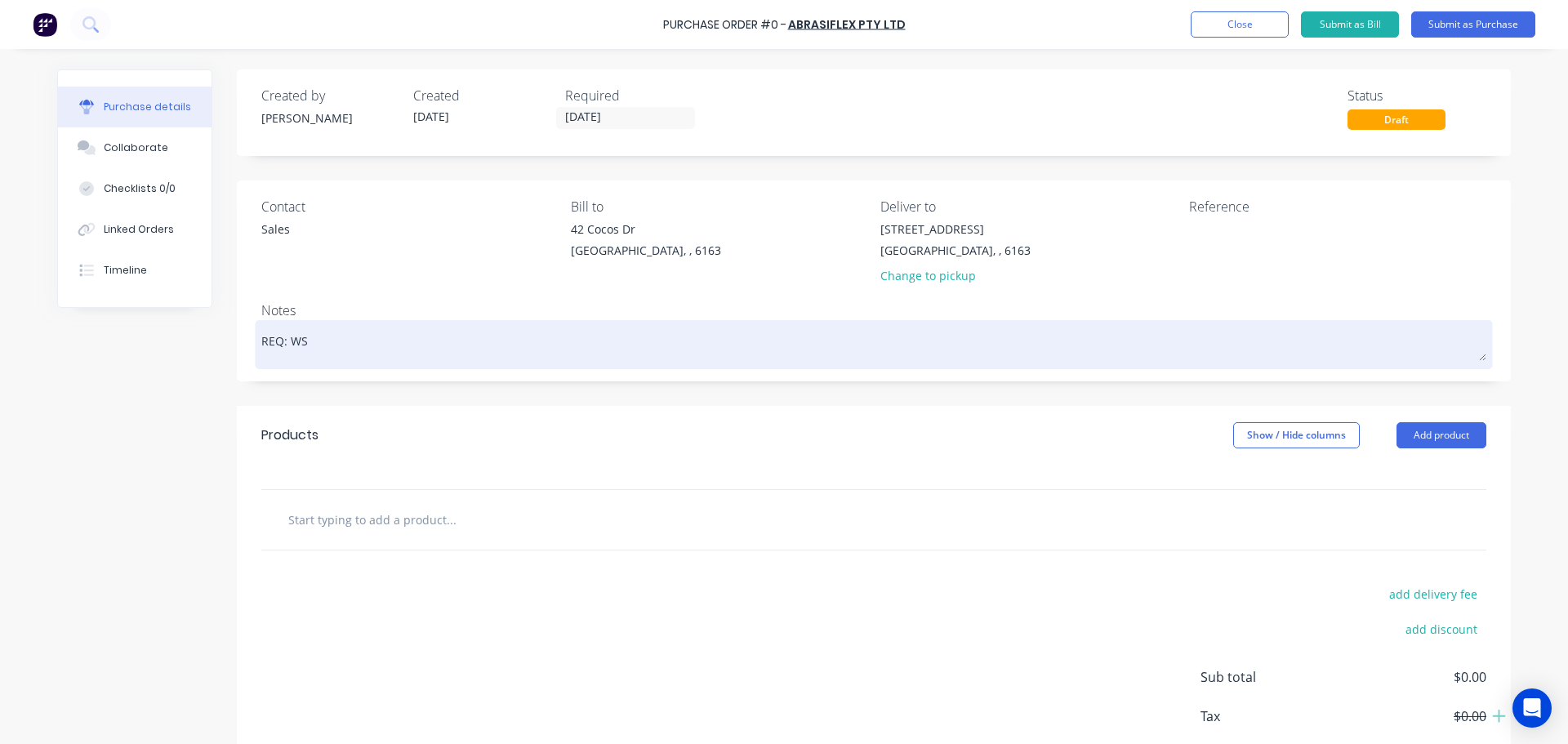
type textarea "REQ: WS"
type textarea "x"
type textarea "REQ: WS -"
type textarea "x"
type textarea "REQ: WS -"
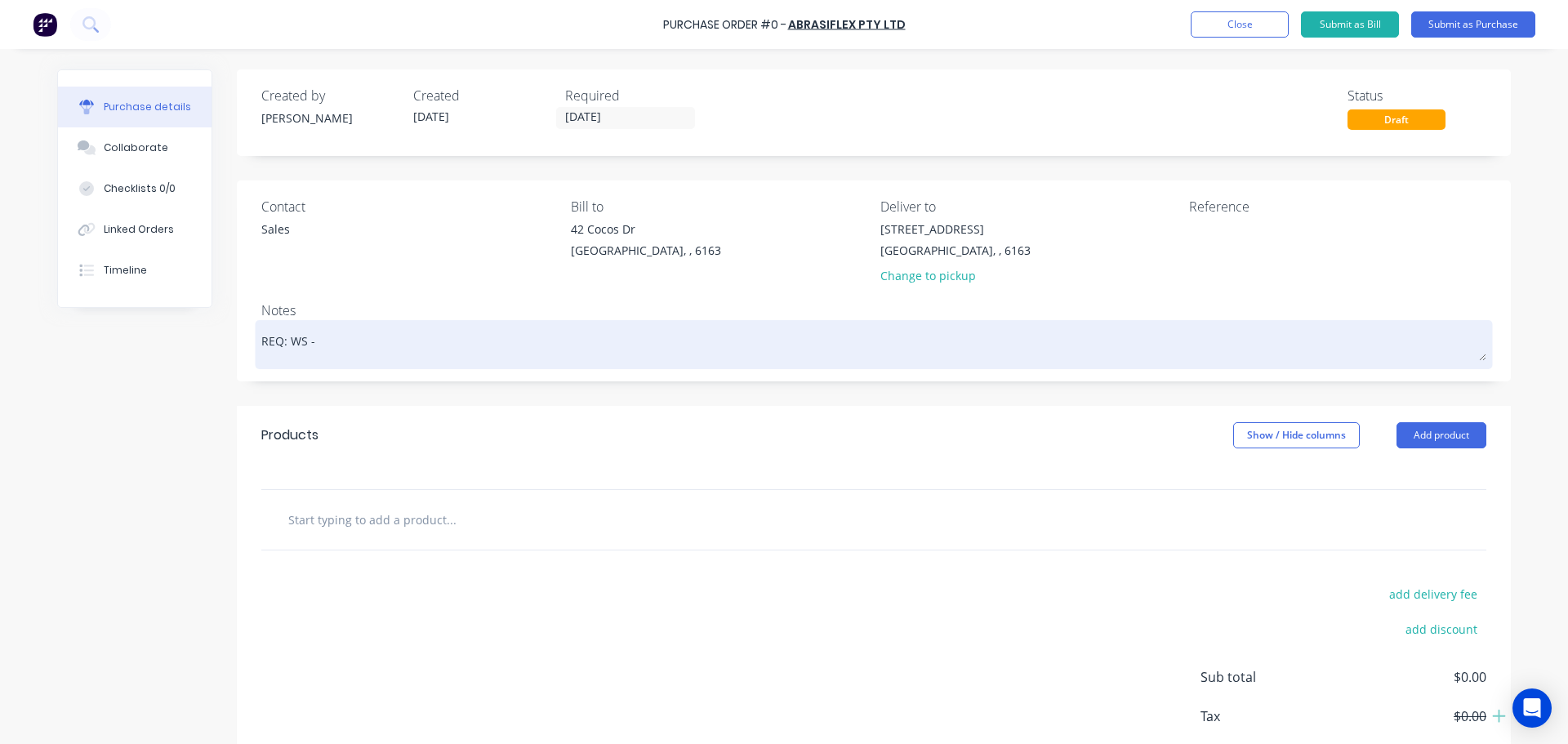
type textarea "x"
type textarea "REQ: WS - 3"
type textarea "x"
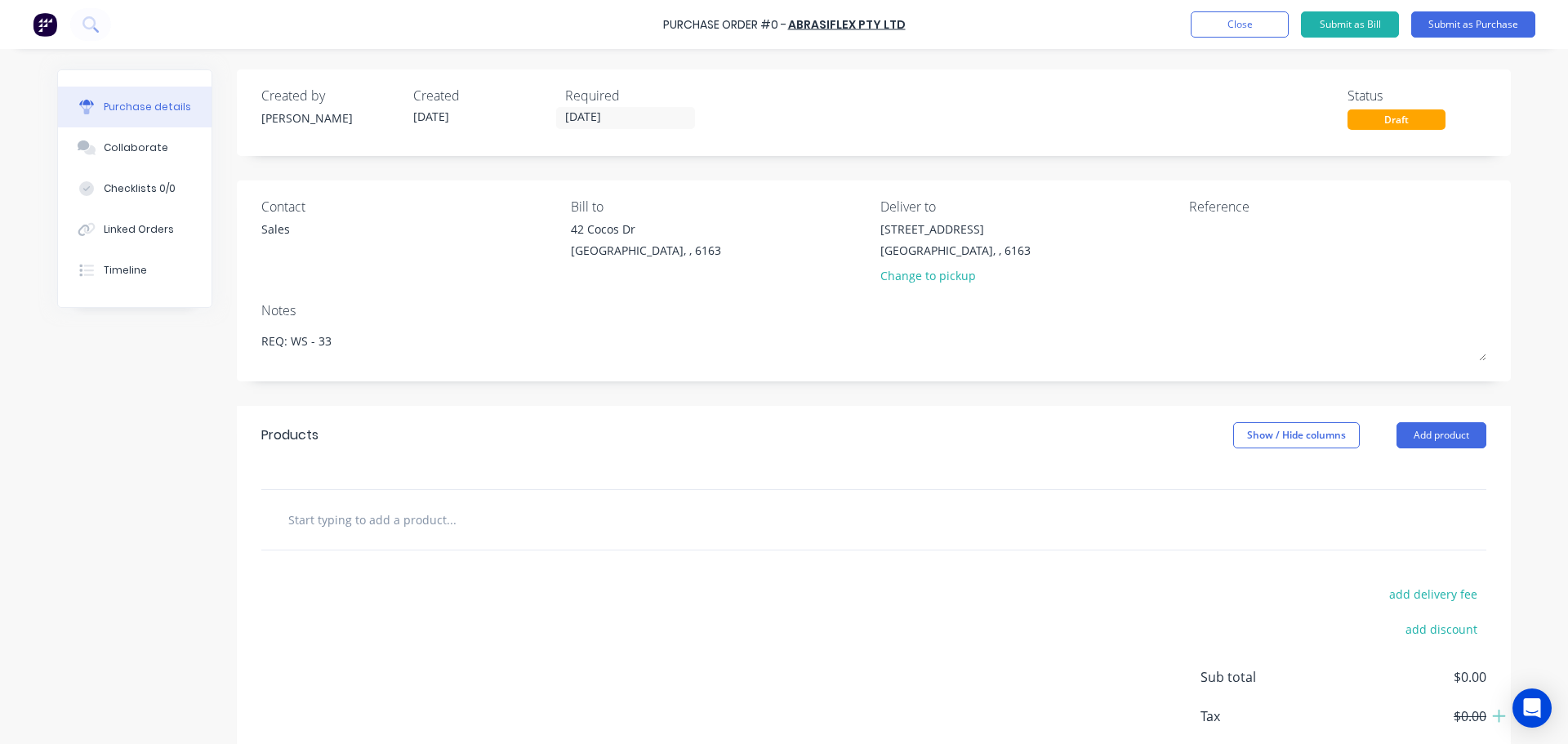
type textarea "REQ: WS - 33"
type textarea "x"
type textarea "REQ: WS - 33"
click at [383, 521] on input "text" at bounding box center [450, 520] width 327 height 33
paste input "Grinding Disc 125x6.5x22mm (DC1083)"
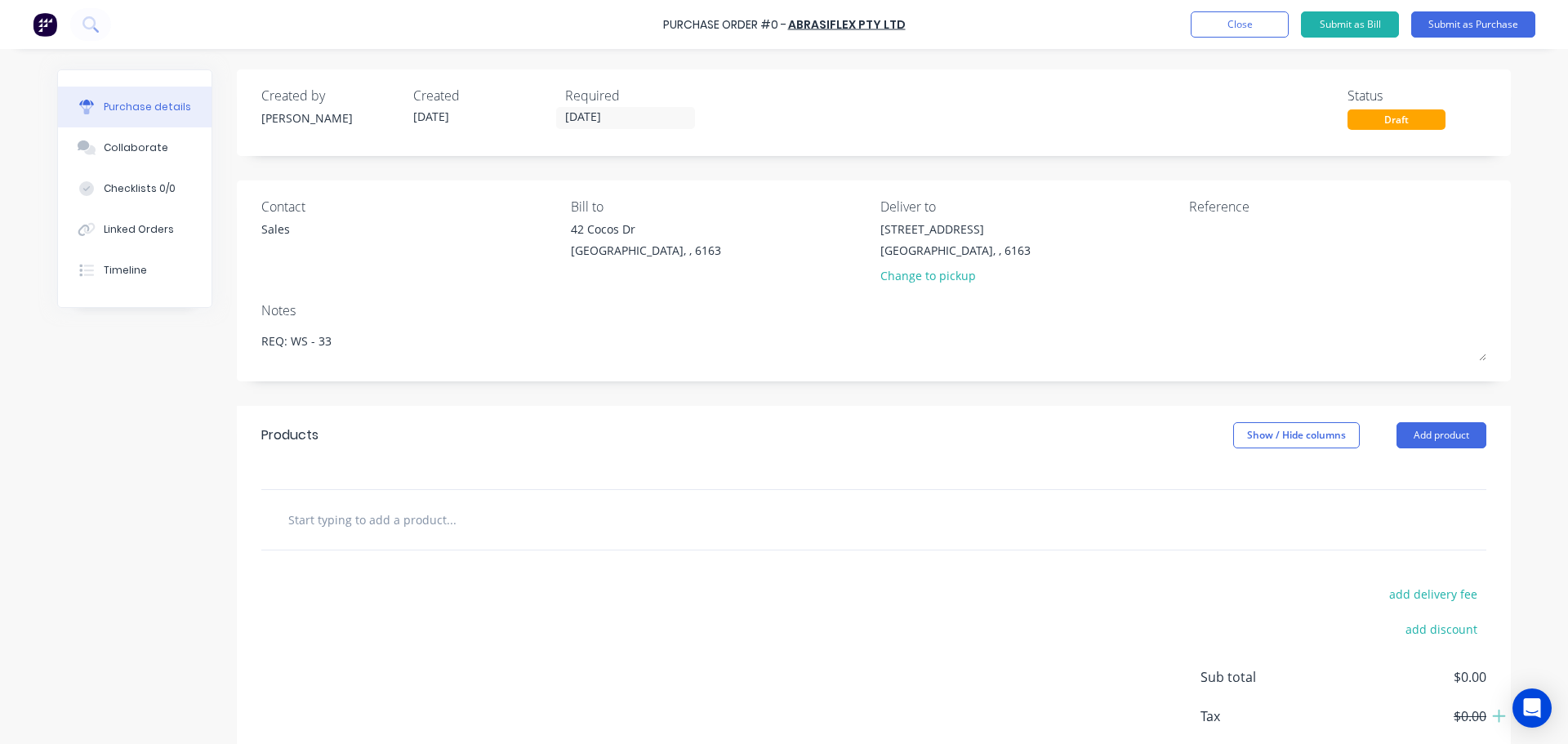
type textarea "x"
type input "Grinding Disc 125x6.5x22mm (DC1083)"
type textarea "x"
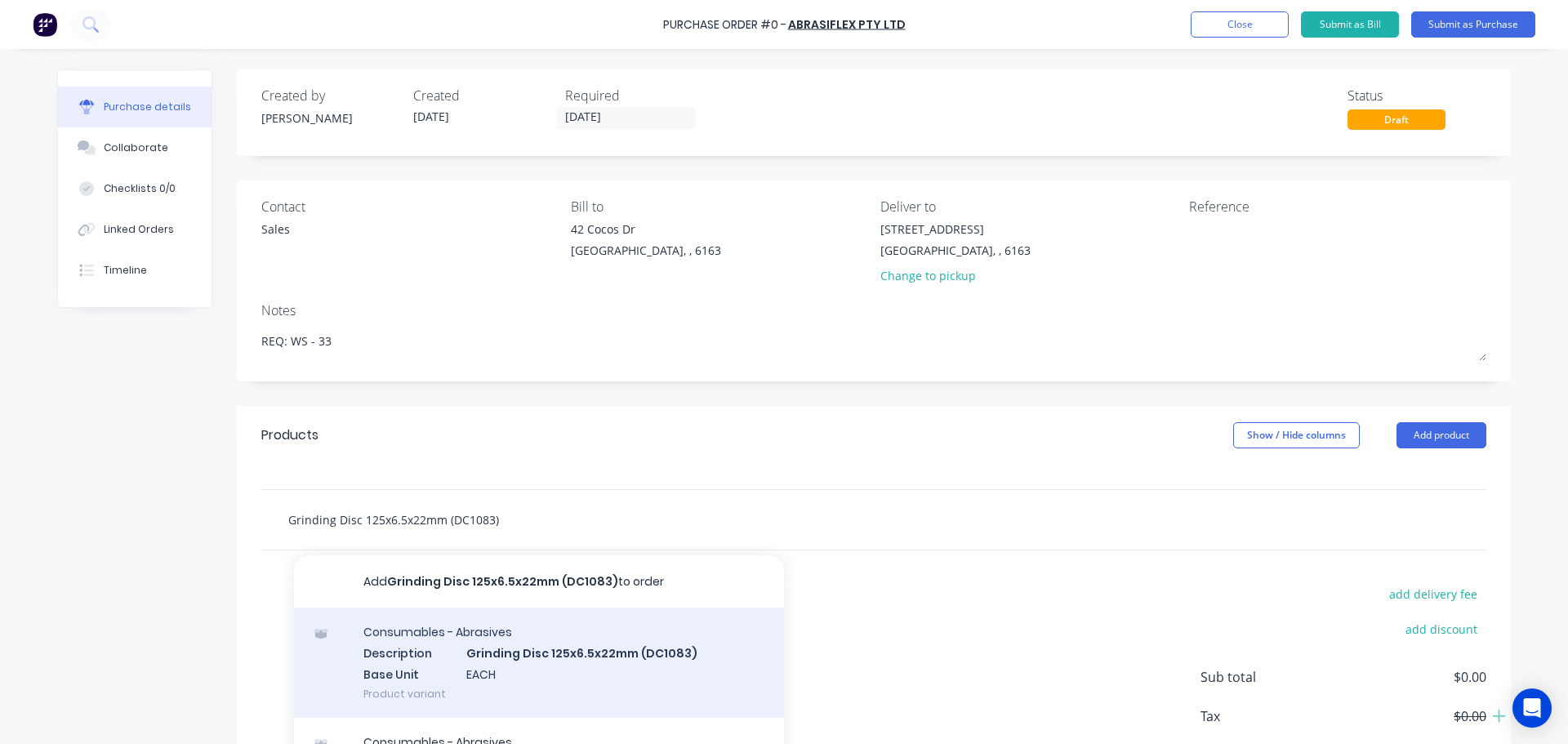
type input "Grinding Disc 125x6.5x22mm (DC1083)"
click at [559, 648] on div "Consumables - Abrasives Description Grinding Disc 125x6.5x22mm (DC1083) Base Un…" at bounding box center [539, 662] width 490 height 111
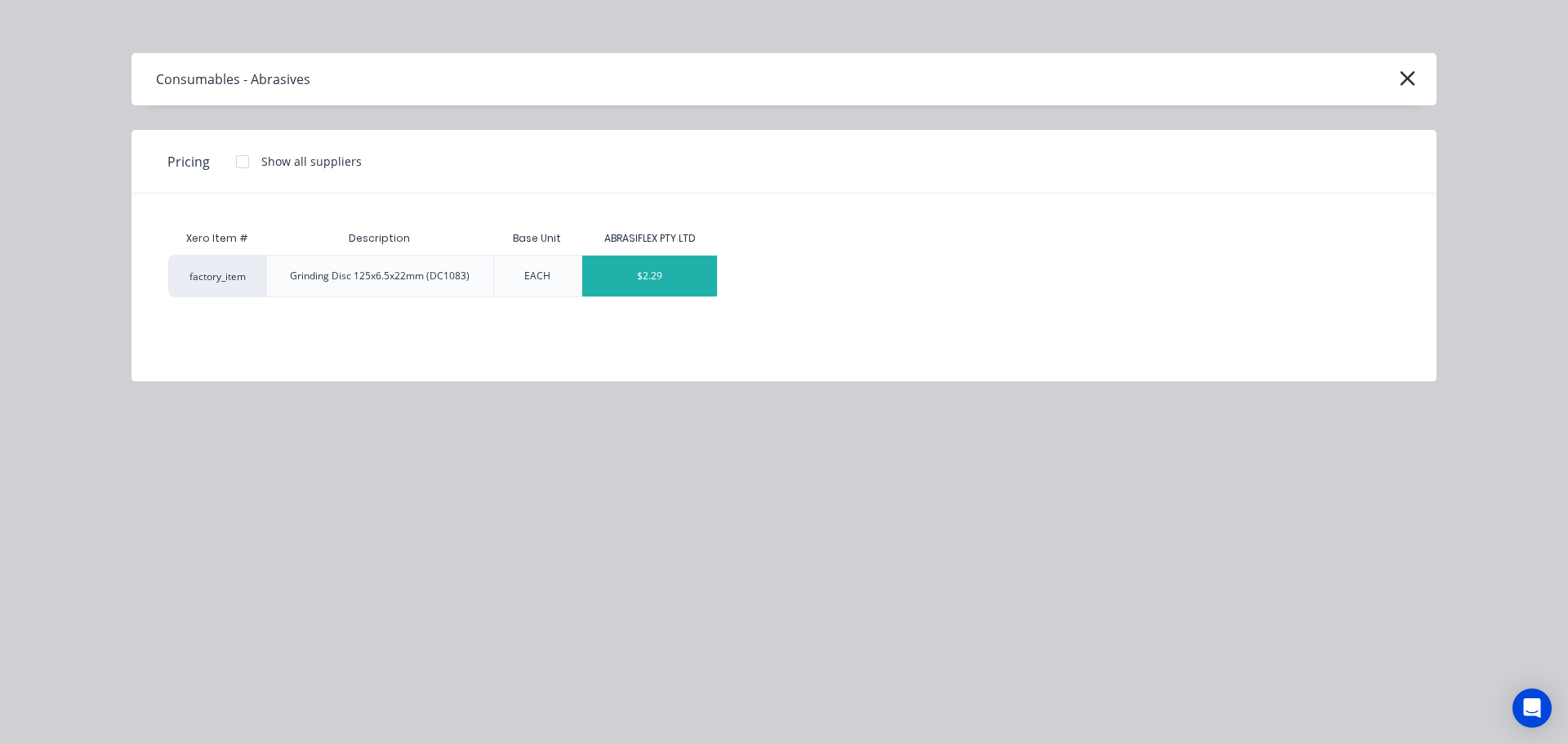
click at [642, 288] on div "$2.29" at bounding box center [649, 276] width 135 height 41
type textarea "x"
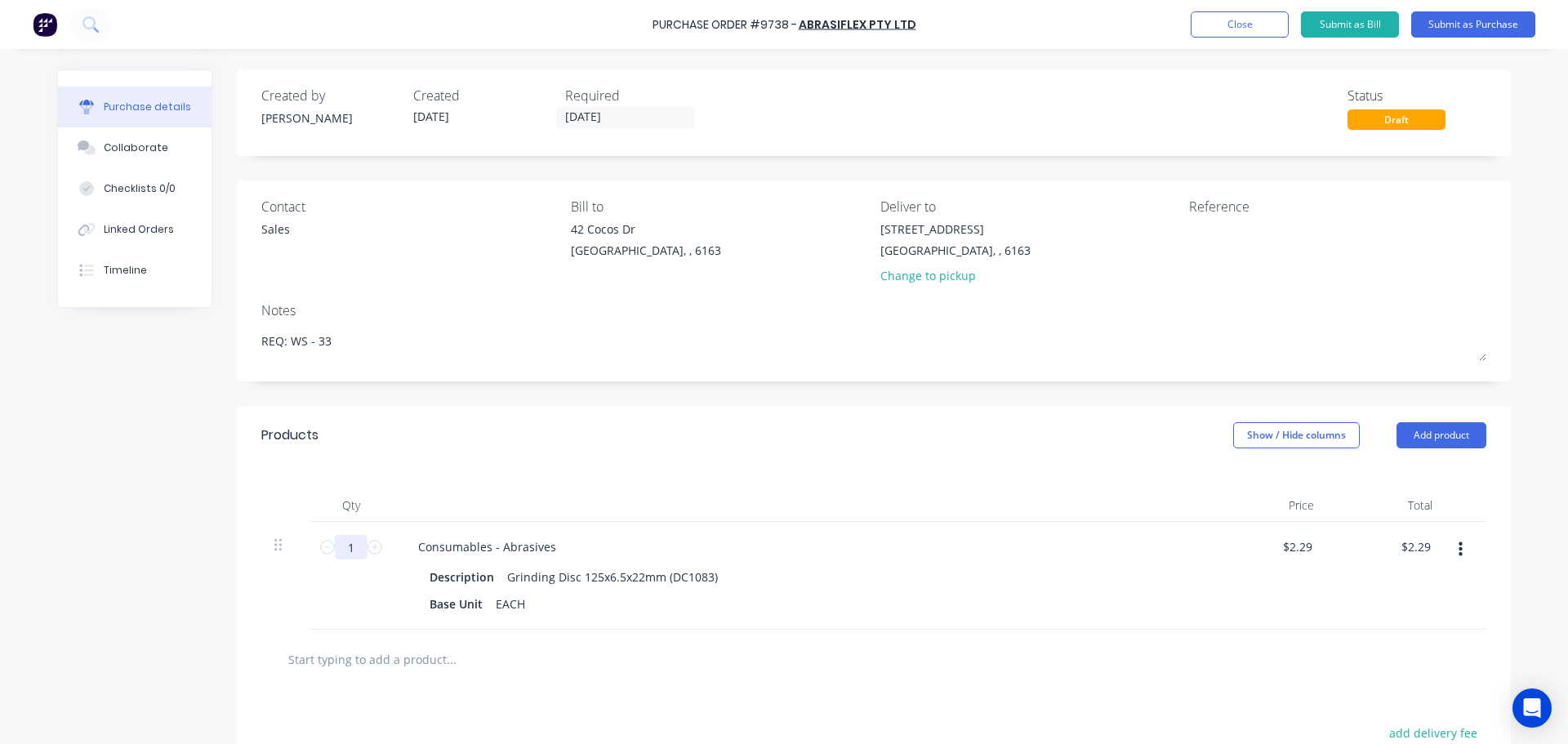
click at [350, 556] on input "1" at bounding box center [351, 547] width 33 height 25
type textarea "x"
type input "5"
type input "$11.45"
type textarea "x"
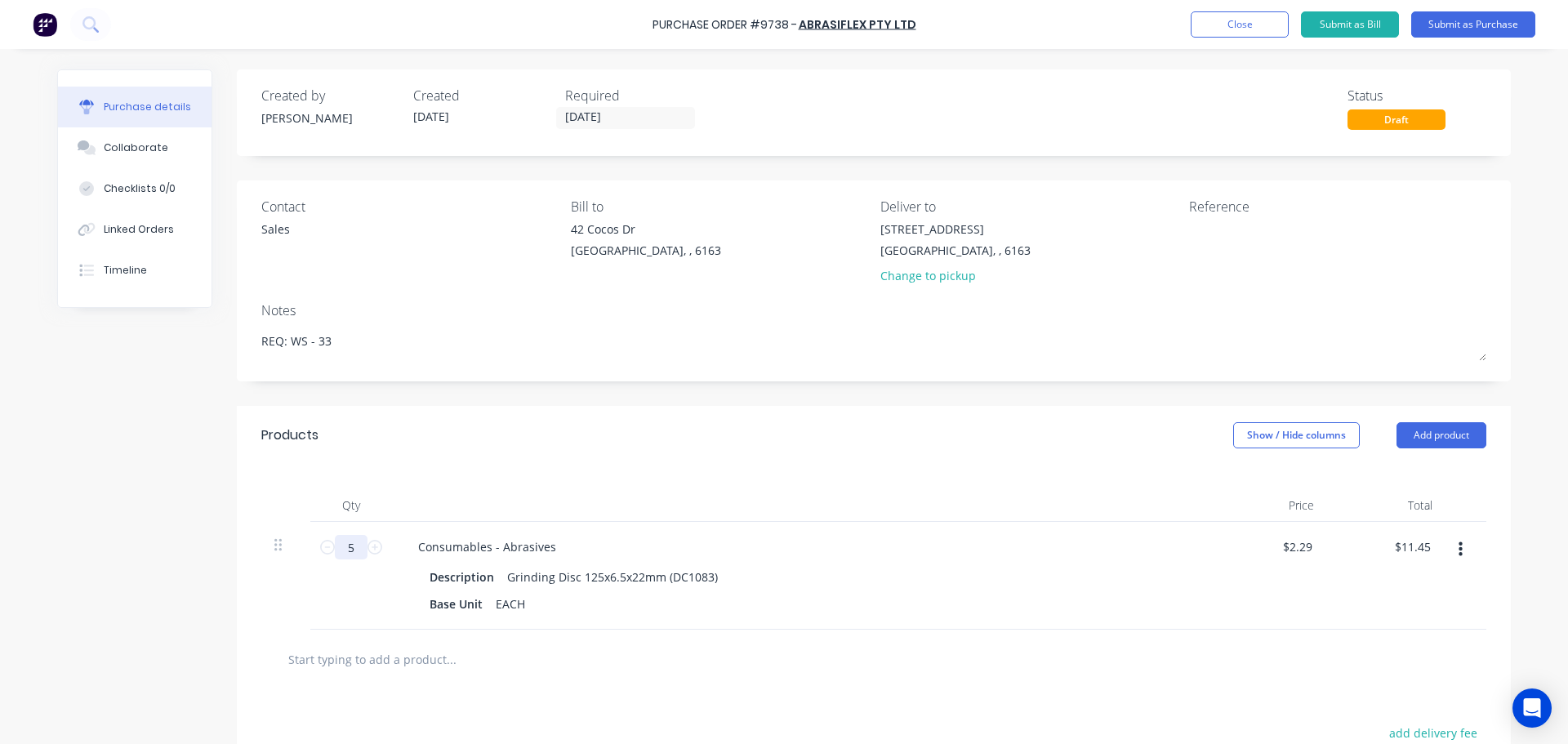
type input "50"
type input "$114.50"
type textarea "x"
type input "50"
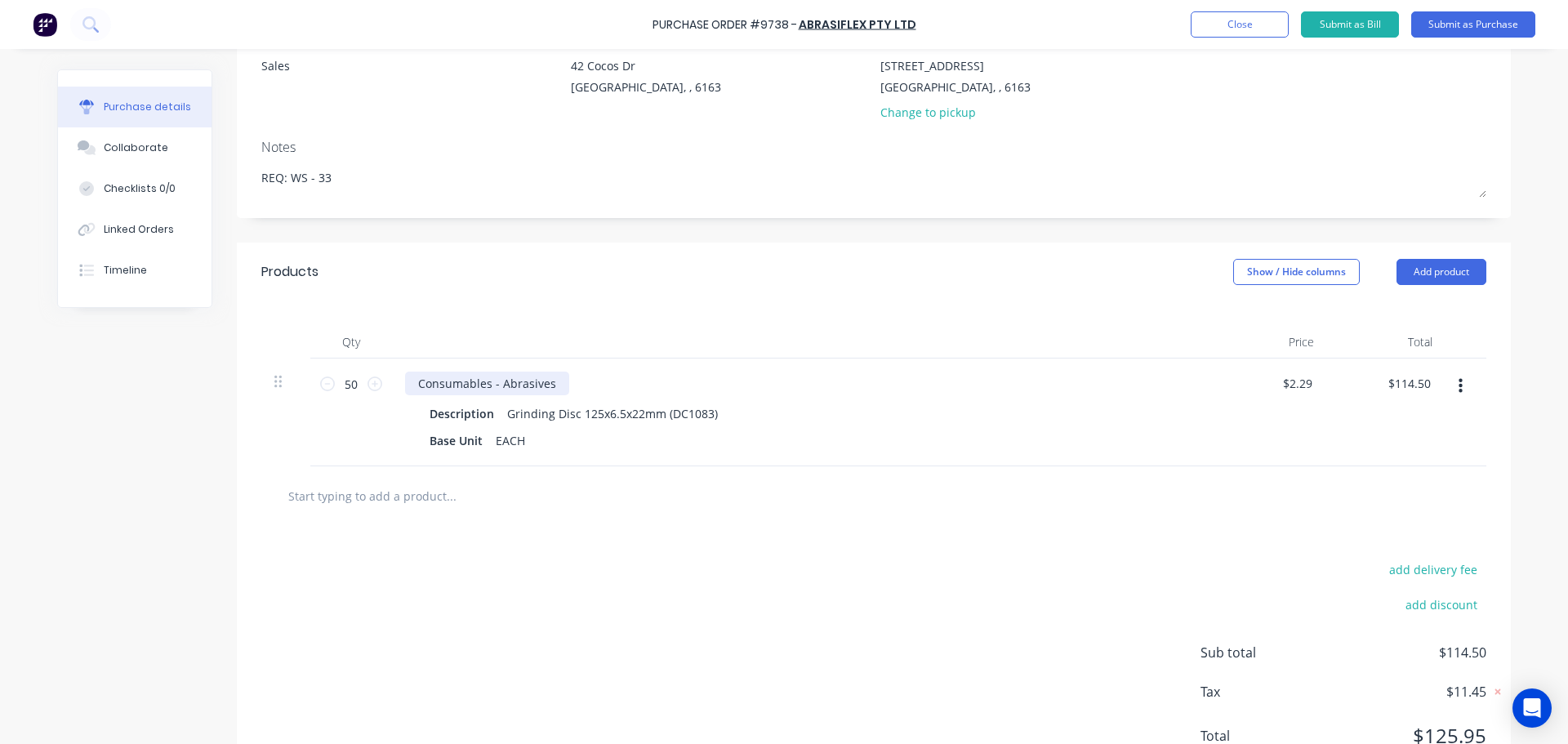
scroll to position [82, 0]
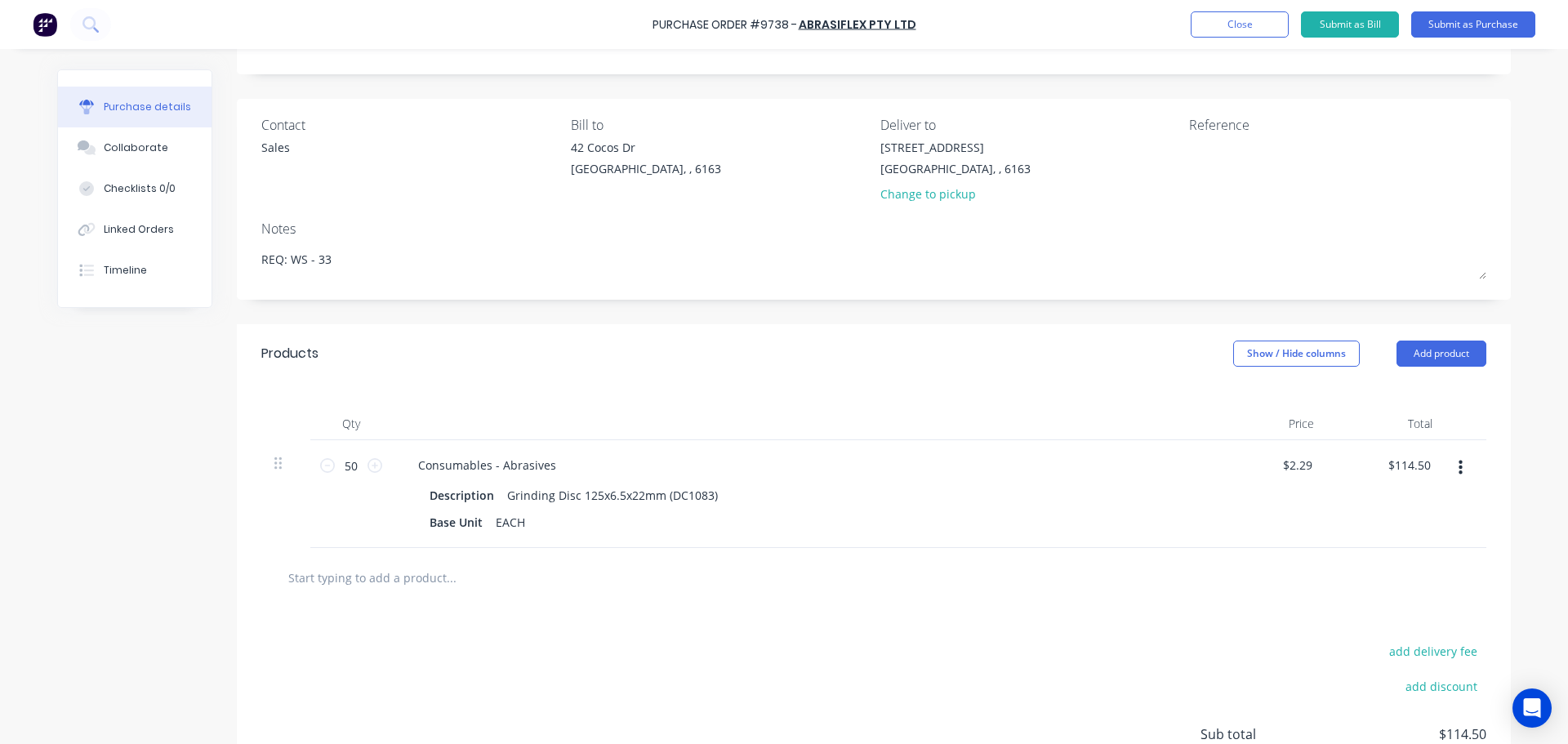
click at [823, 348] on div "Products Show / Hide columns Add product" at bounding box center [873, 354] width 1274 height 59
type textarea "x"
drag, startPoint x: 647, startPoint y: 24, endPoint x: 915, endPoint y: 16, distance: 268.1
click at [915, 16] on div "Purchase Order #9738 - ABRASIFLEX PTY LTD Add product Close Submit as Bill Subm…" at bounding box center [784, 24] width 1568 height 49
copy div "Purchase Order #9738 - ABRASIFLEX PTY LTD Add product Close Submit as Bill Subm…"
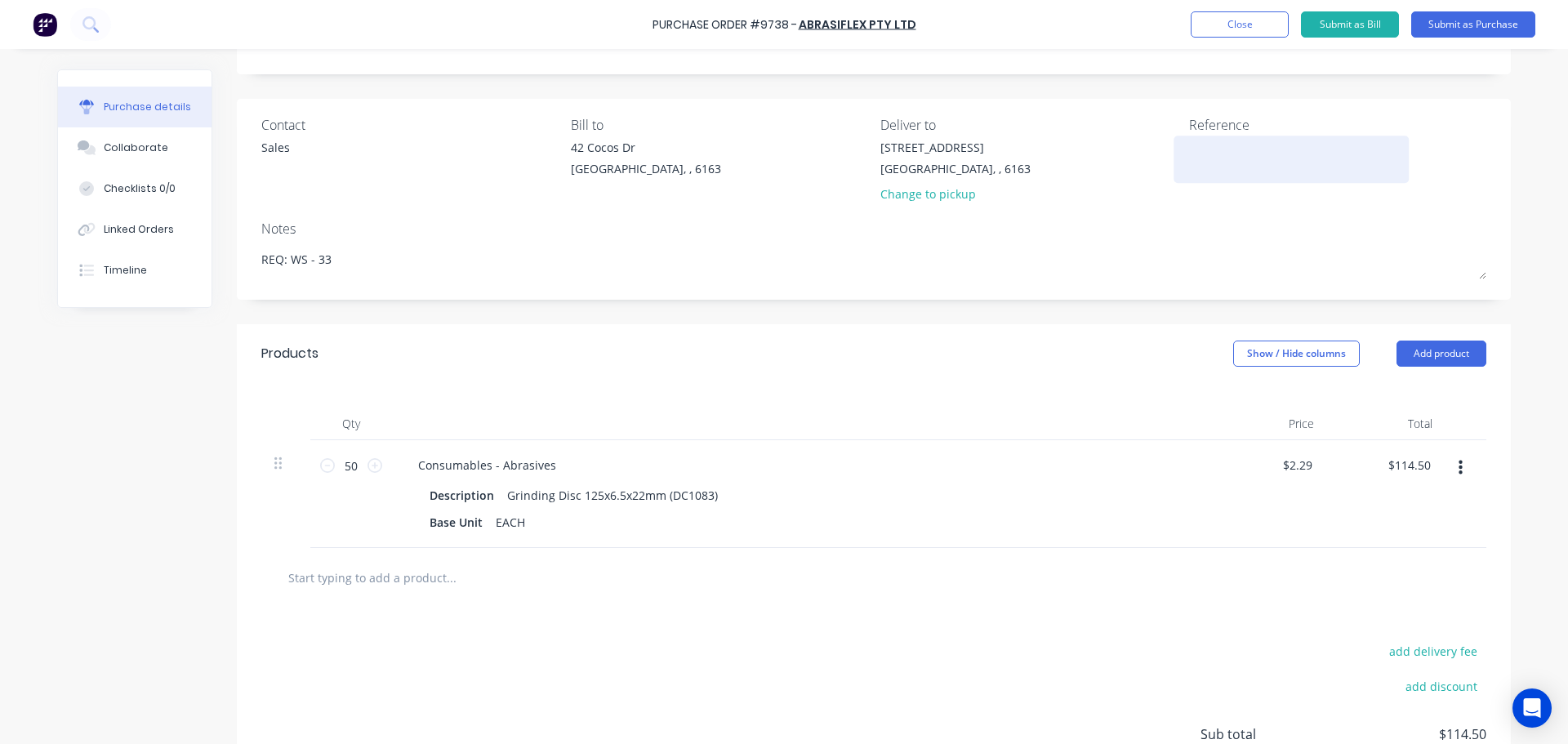
click at [1189, 153] on textarea at bounding box center [1291, 157] width 204 height 37
paste textarea "Purchase Order #9738 - ABRASIFLEX PTY LTD"
type textarea "Purchase Order #9738 - ABRASIFLEX PTY LTD"
type textarea "x"
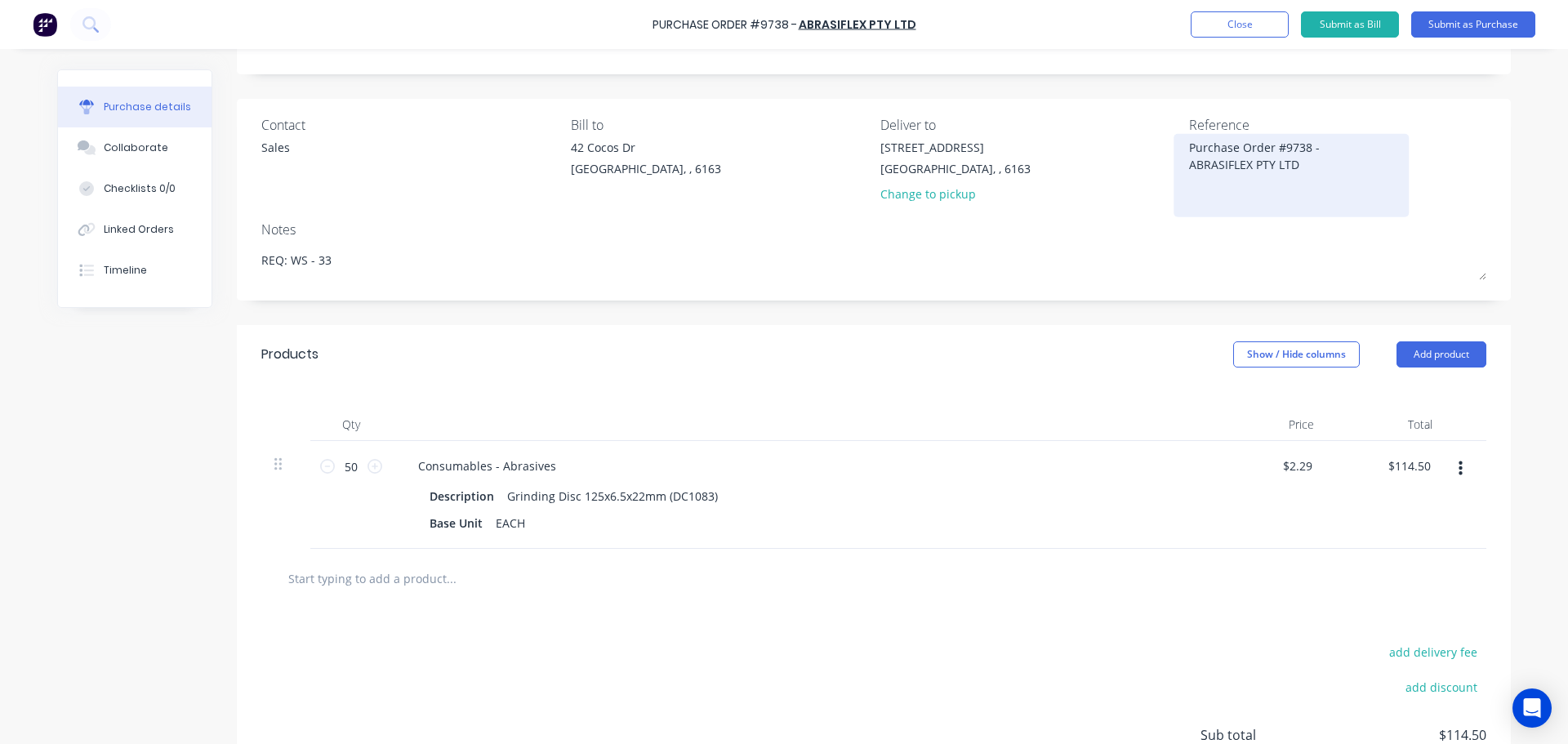
type textarea "Purchase Order #9738 - ABRASIFLEX PTY LTD"
type textarea "x"
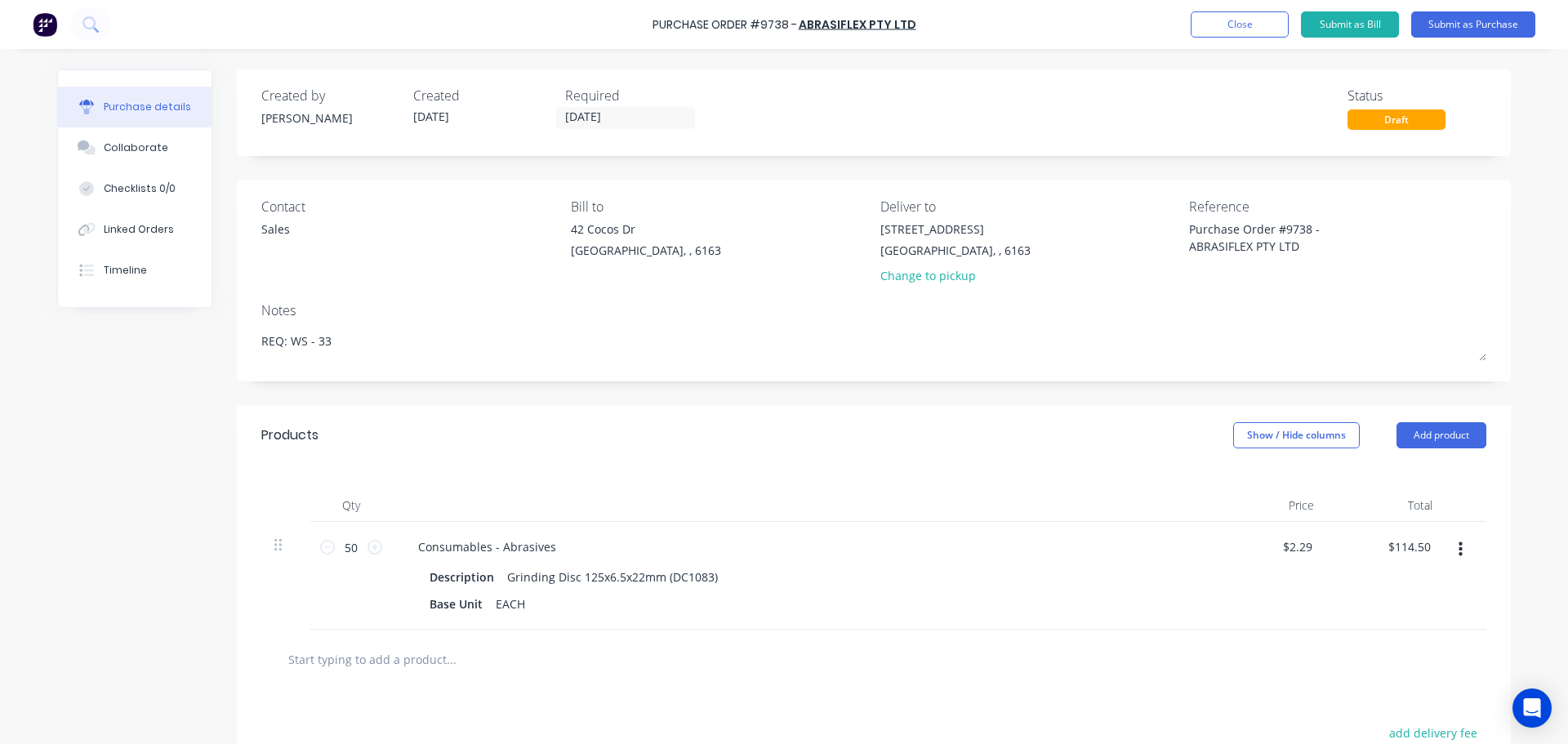
type textarea "Purchase Order #9738 - ABRASIFLEX PTY LTD"
type textarea "x"
type textarea "Purchase Order #9738 - ABRASIFLEX PTY LTD"
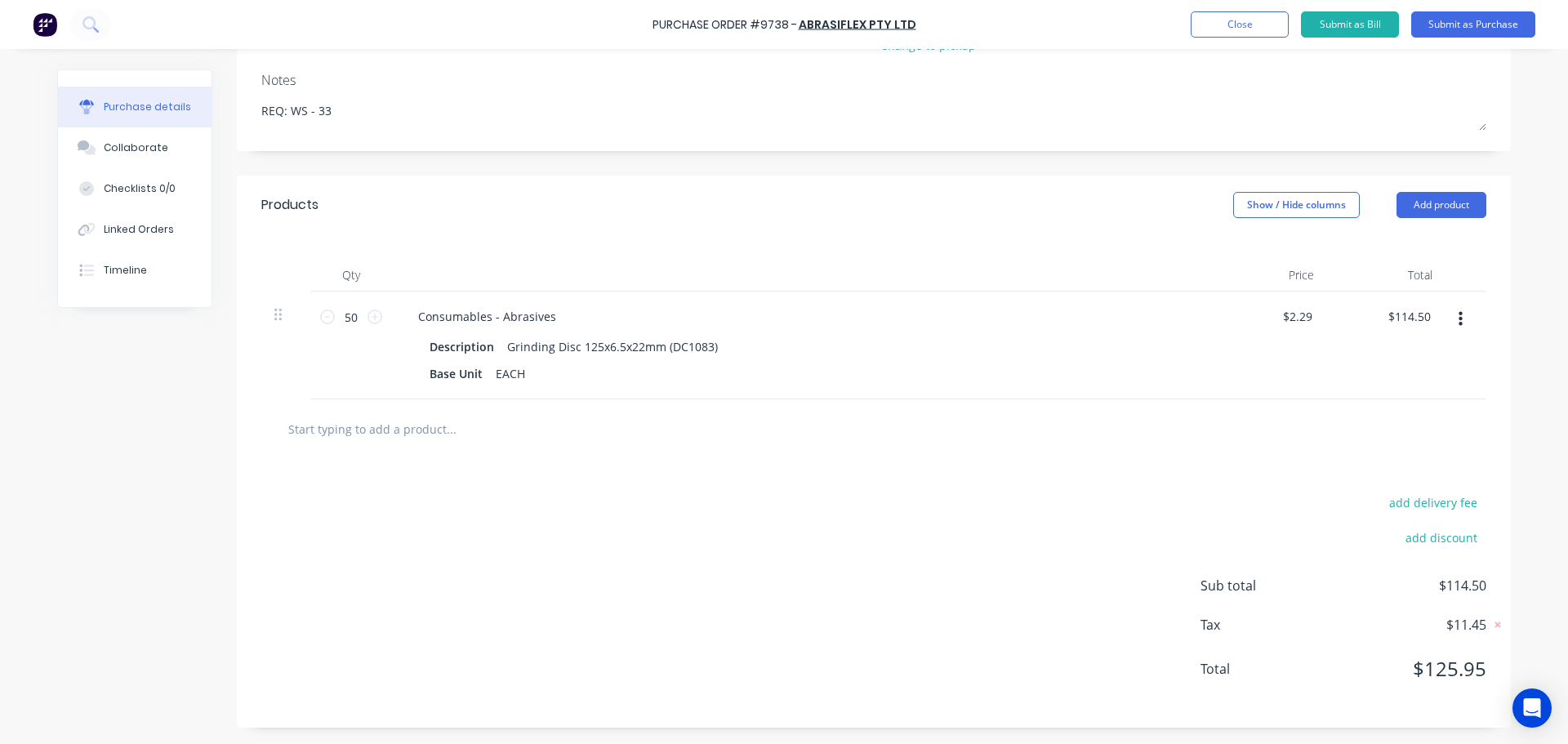
click at [399, 436] on input "text" at bounding box center [450, 429] width 327 height 33
type textarea "x"
type input "f"
type textarea "x"
type input "fr"
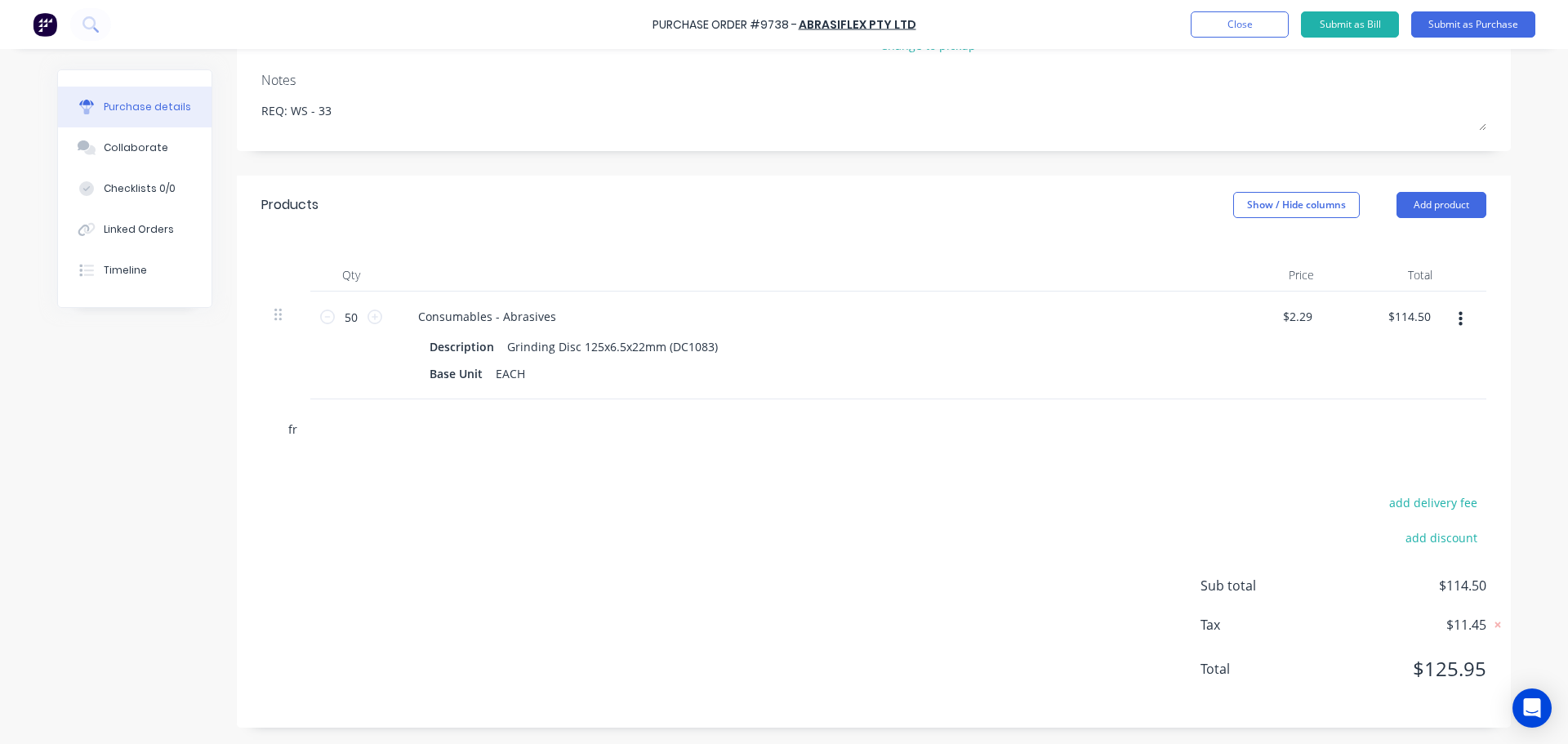
type textarea "x"
type input "fre"
type textarea "x"
type input "frei"
type textarea "x"
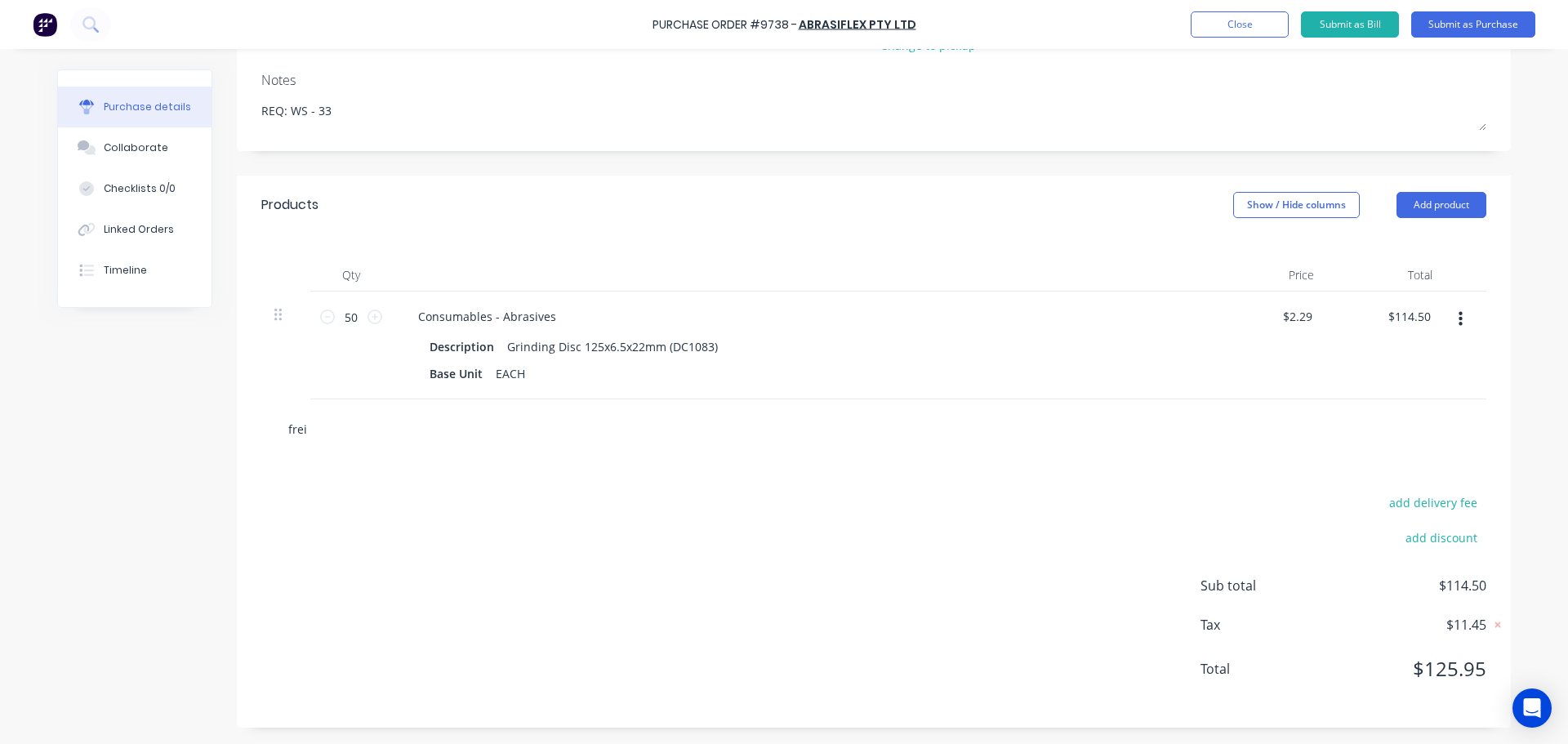
type input "freig"
type textarea "x"
type input "freigh"
type textarea "x"
type input "freight"
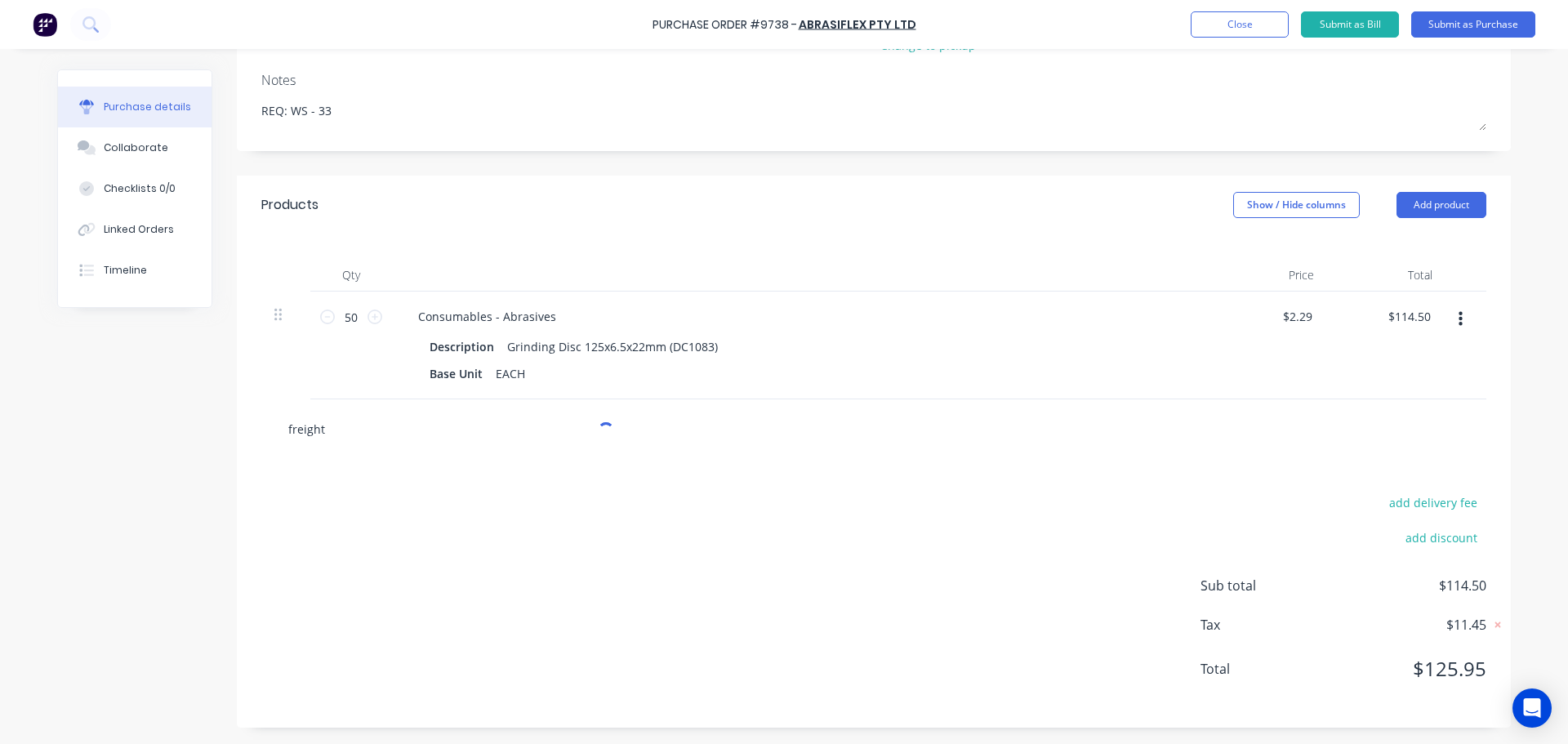
type textarea "x"
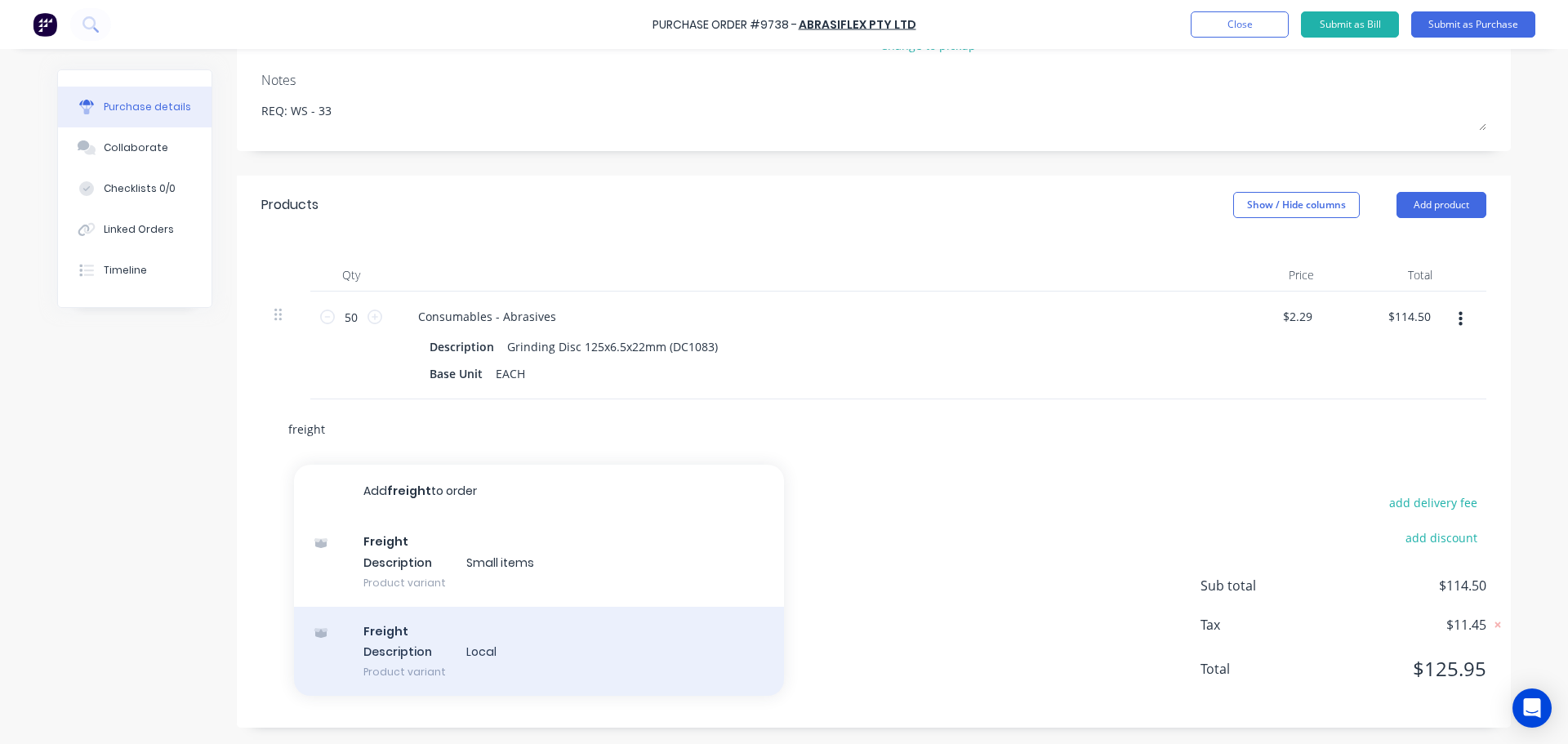
type input "freight"
click at [380, 670] on div "Freight Description Local Product variant" at bounding box center [539, 651] width 490 height 90
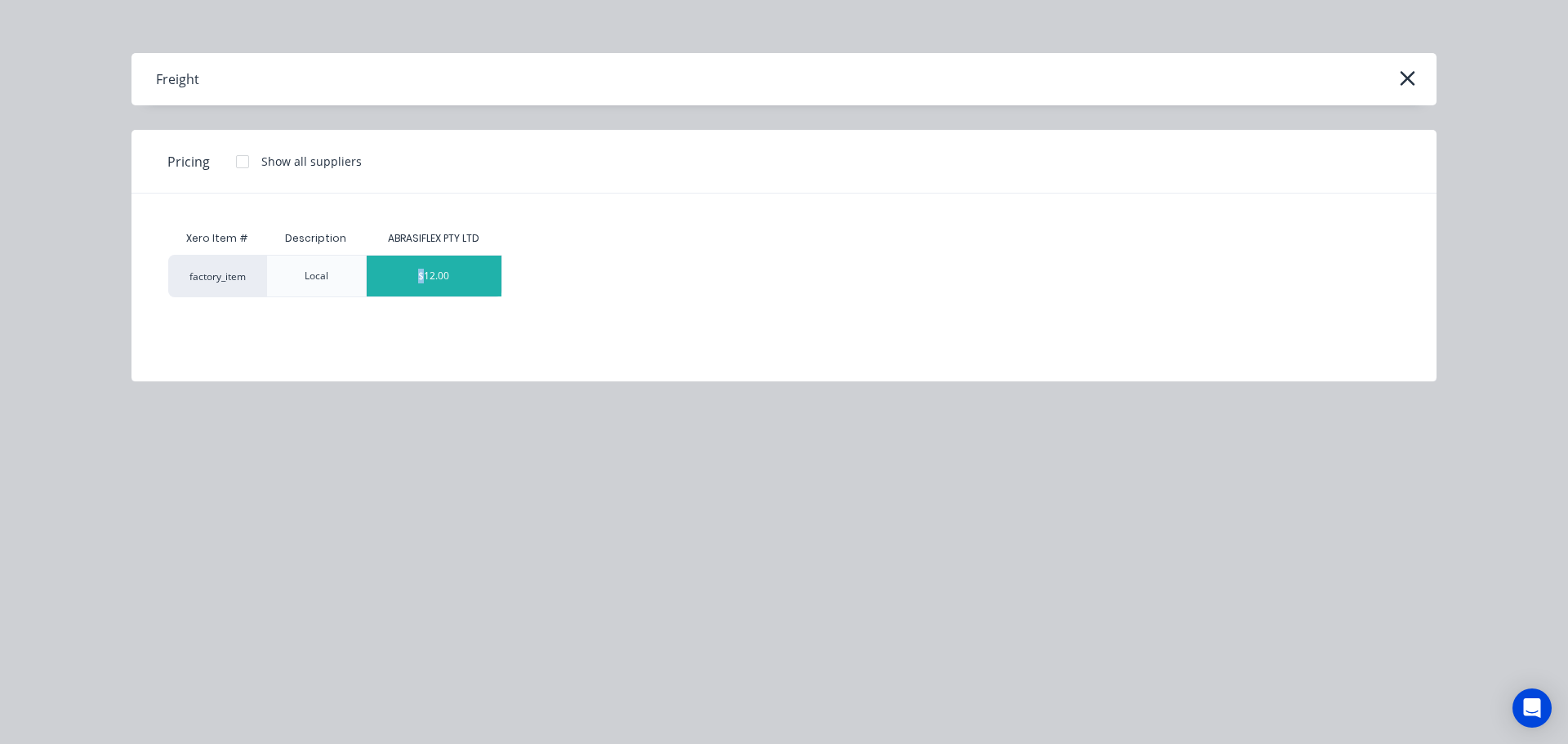
click at [421, 269] on div "$12.00" at bounding box center [434, 276] width 135 height 41
type textarea "x"
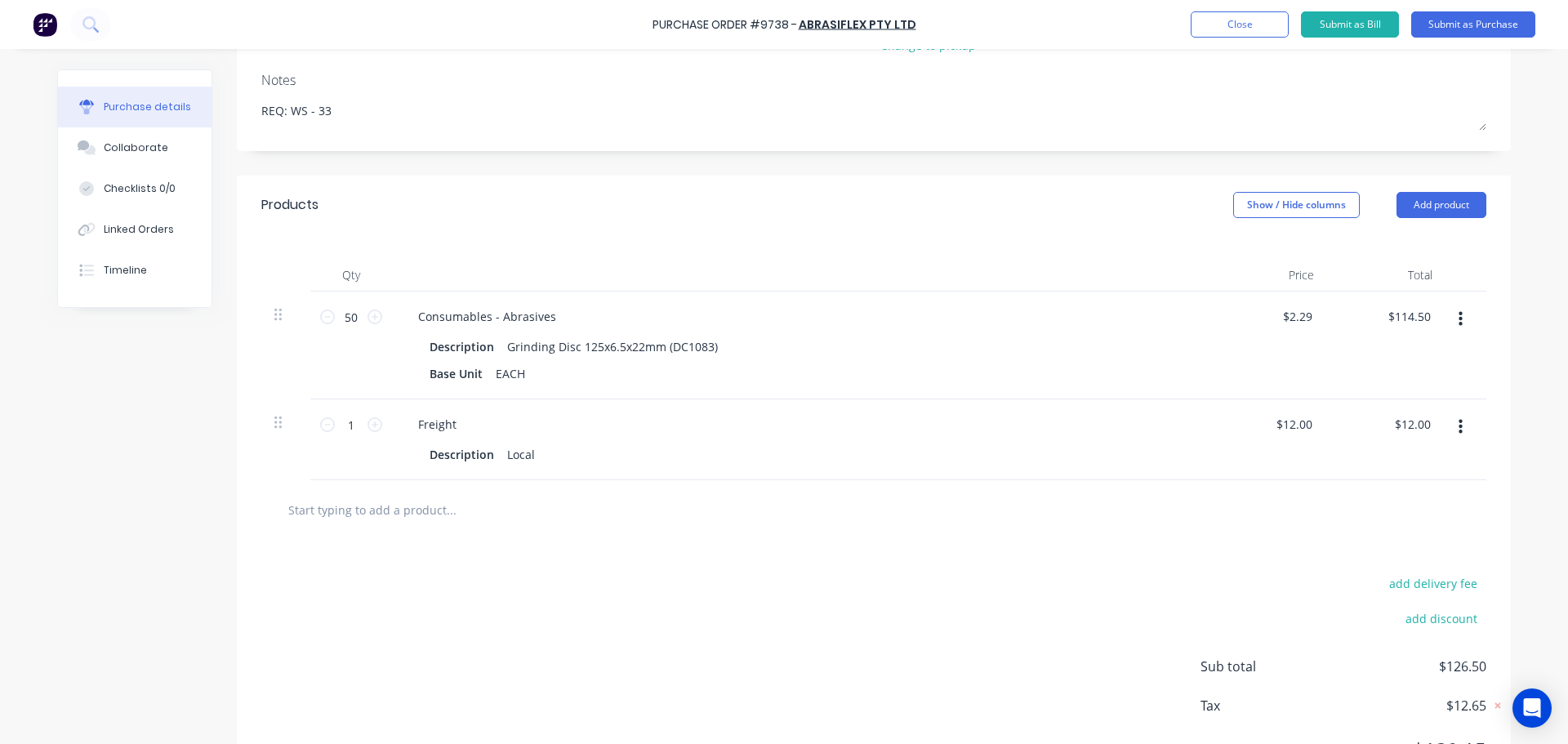
scroll to position [312, 0]
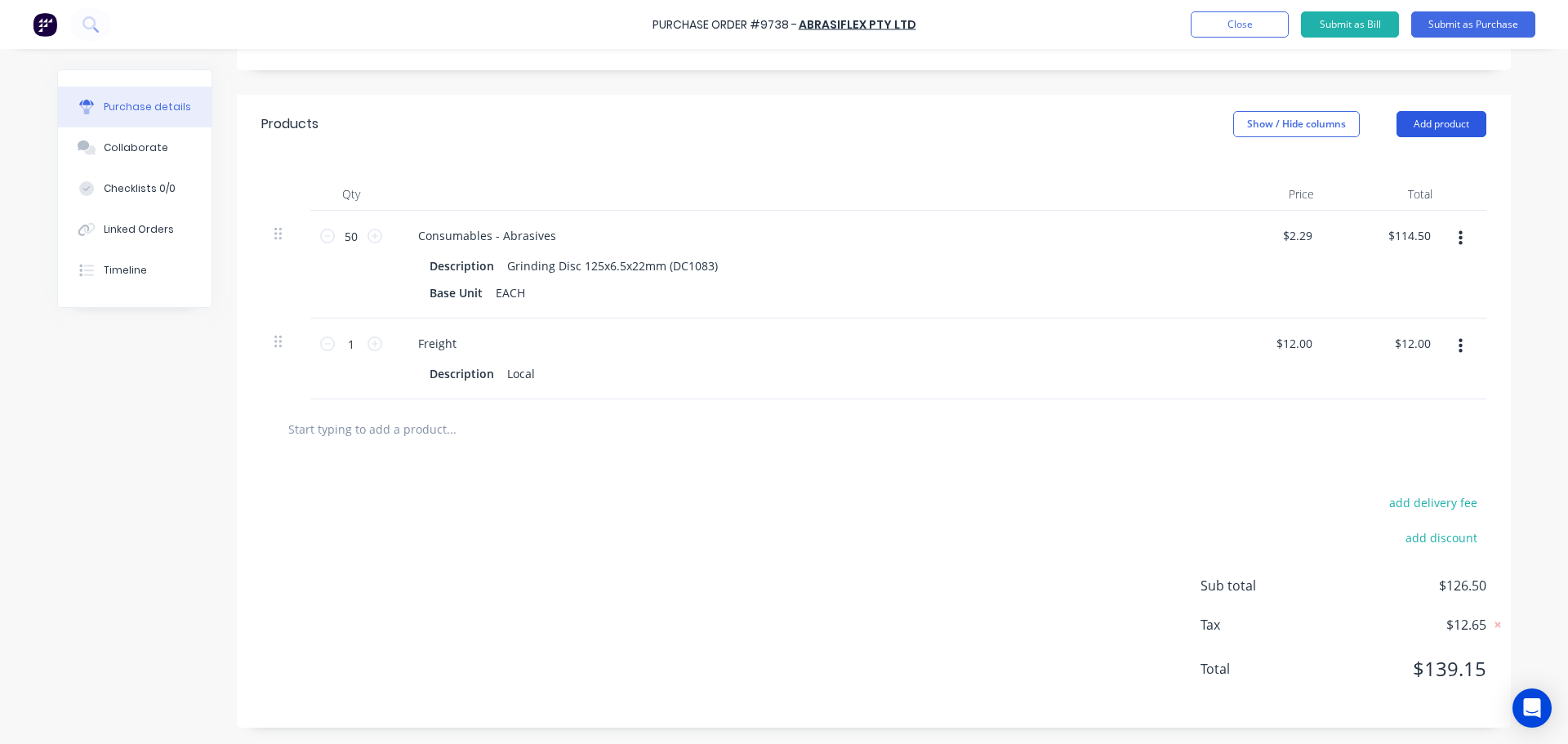
click at [1437, 126] on button "Add product" at bounding box center [1441, 124] width 90 height 26
click at [1380, 328] on div "Notes (External)" at bounding box center [1408, 330] width 126 height 24
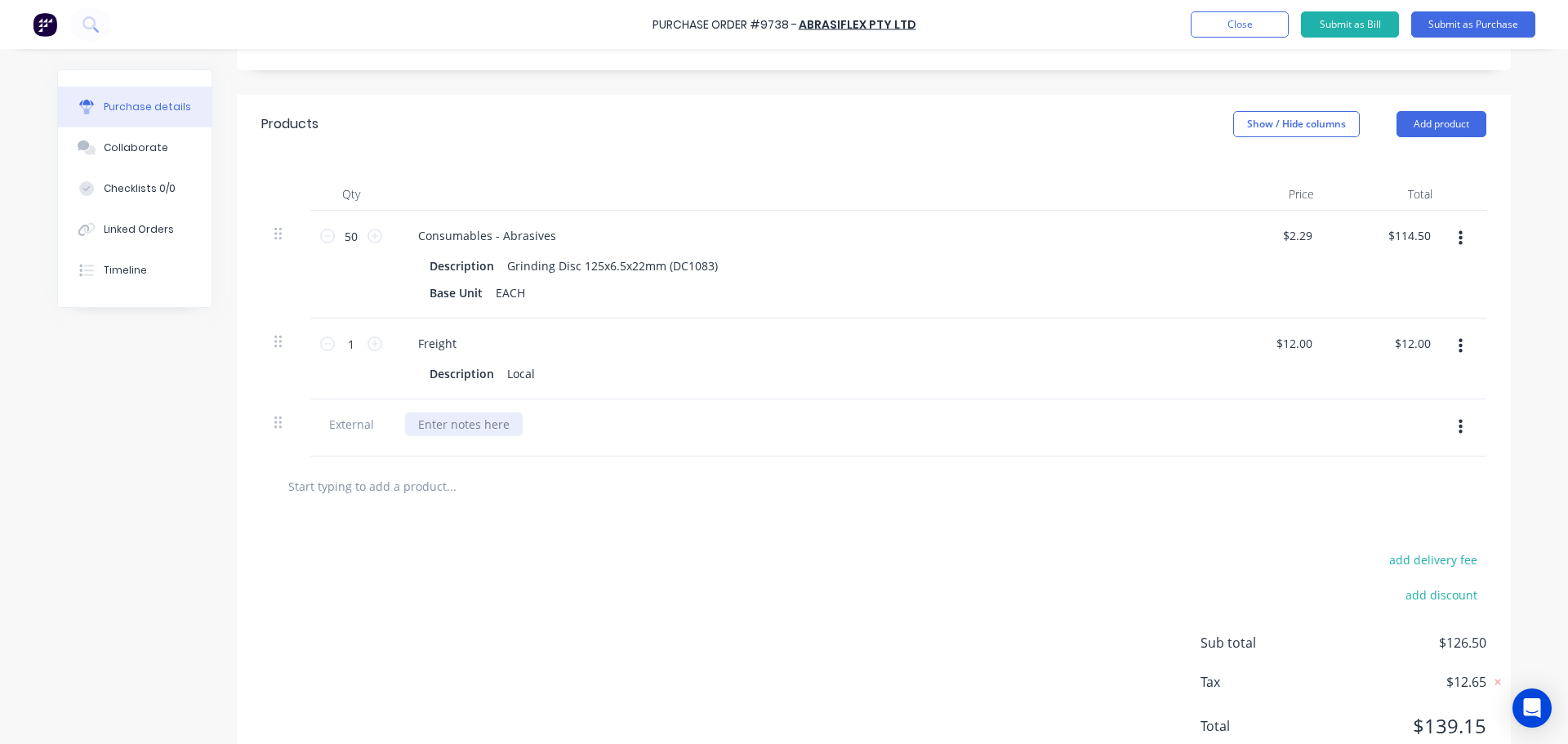
type textarea "x"
click at [451, 428] on div at bounding box center [463, 425] width 118 height 24
paste div
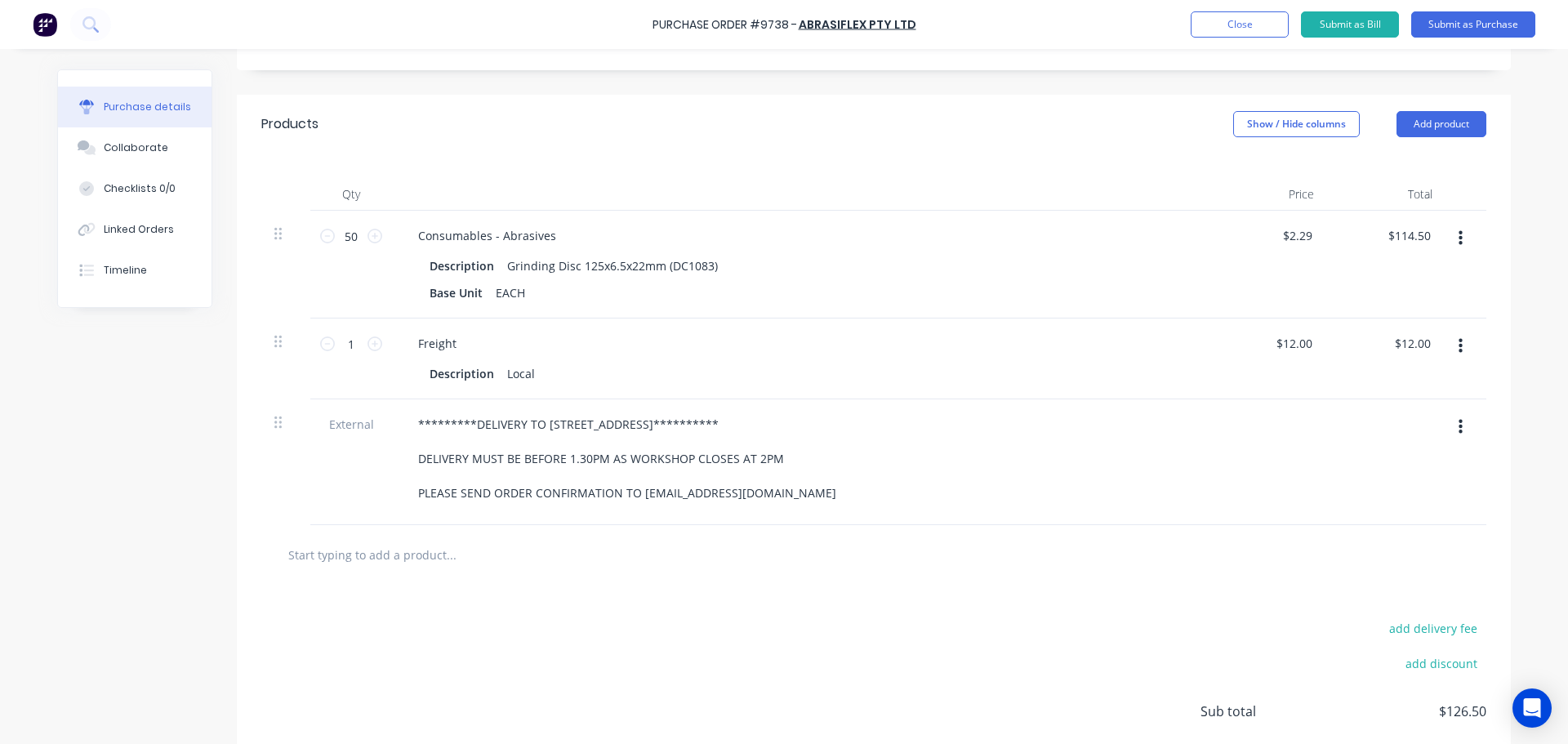
click at [757, 640] on div "add delivery fee add discount Sub total $126.50 Tax $12.65 Total $139.15" at bounding box center [873, 719] width 1274 height 269
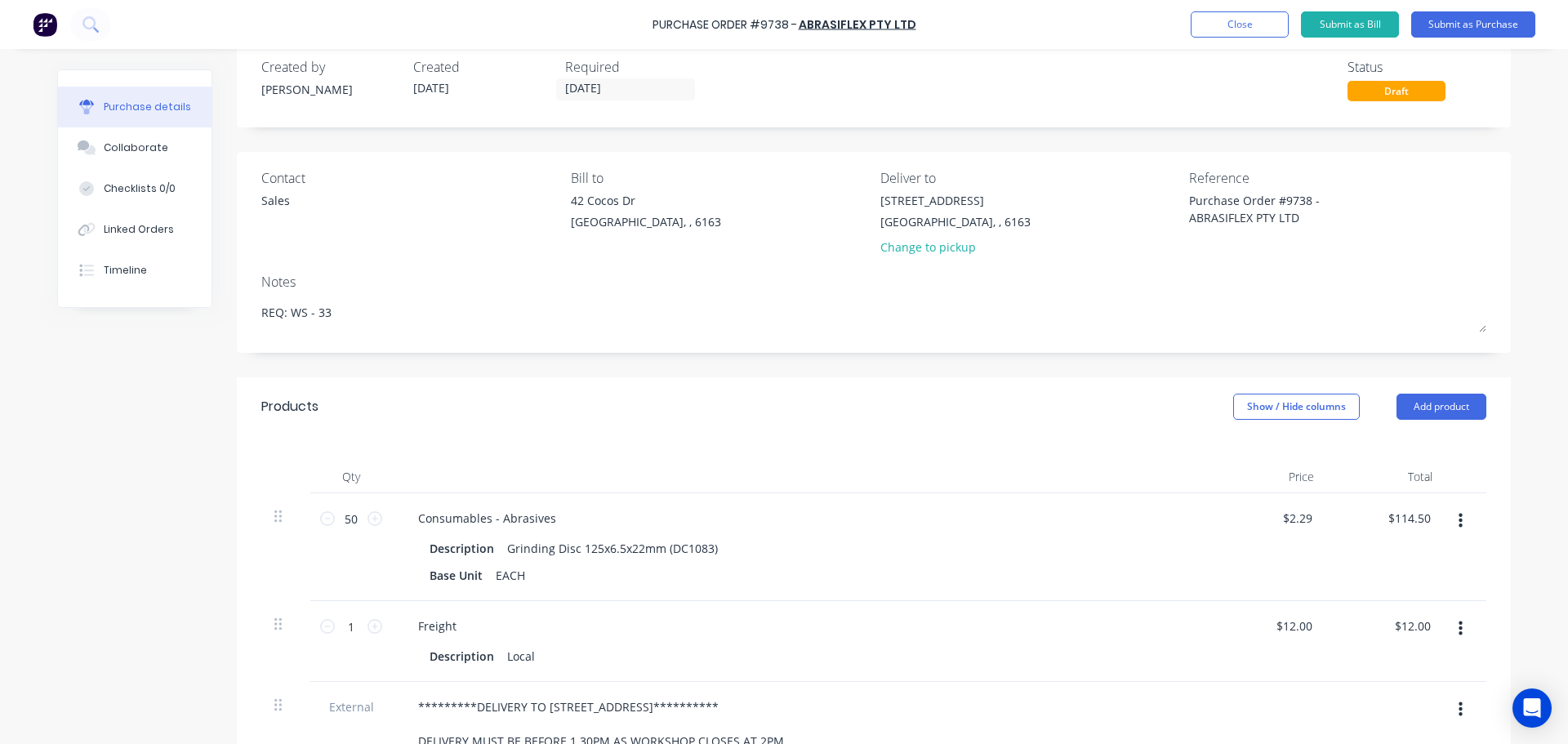
scroll to position [0, 0]
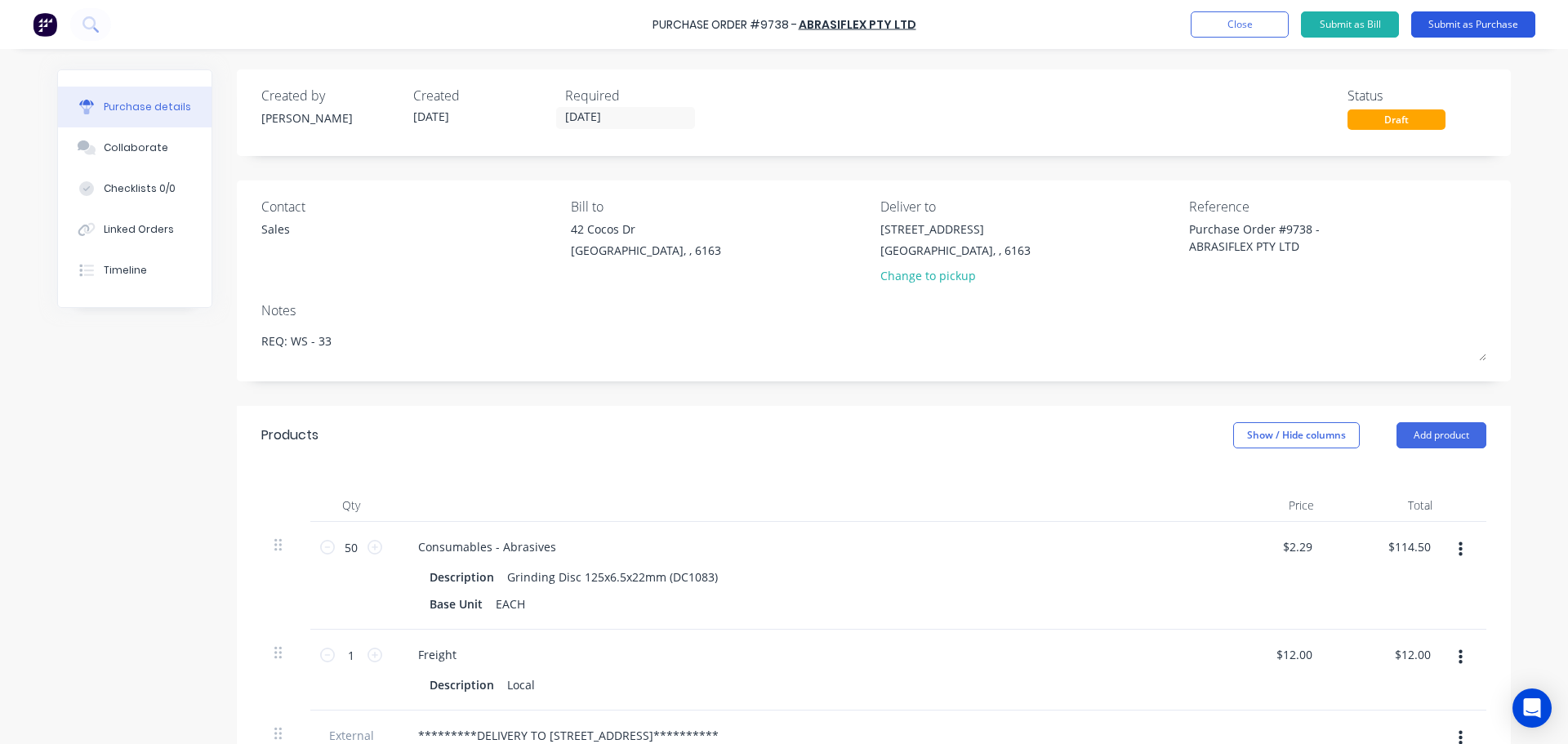
click at [1479, 21] on button "Submit as Purchase" at bounding box center [1473, 24] width 124 height 26
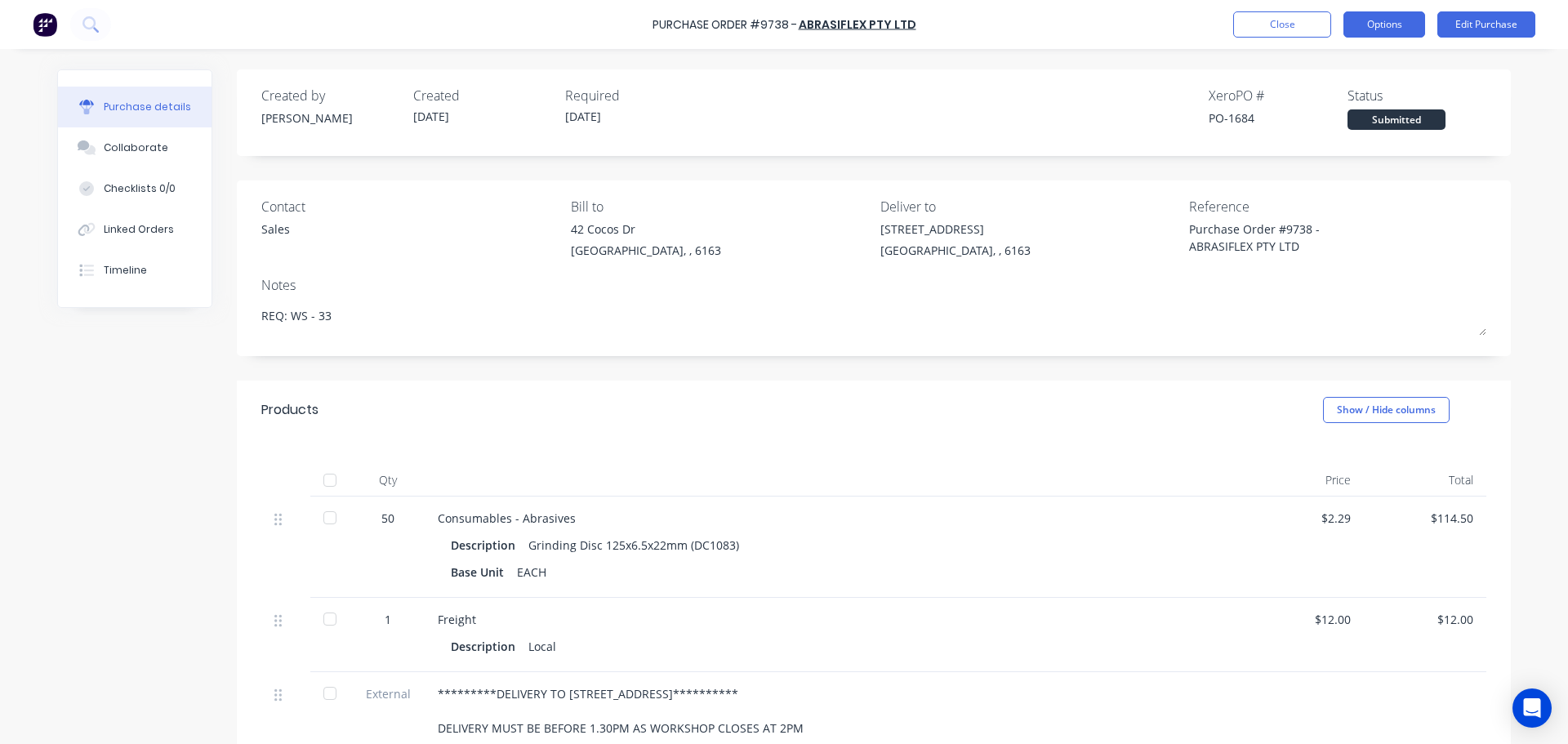
click at [1382, 23] on button "Options" at bounding box center [1384, 24] width 81 height 26
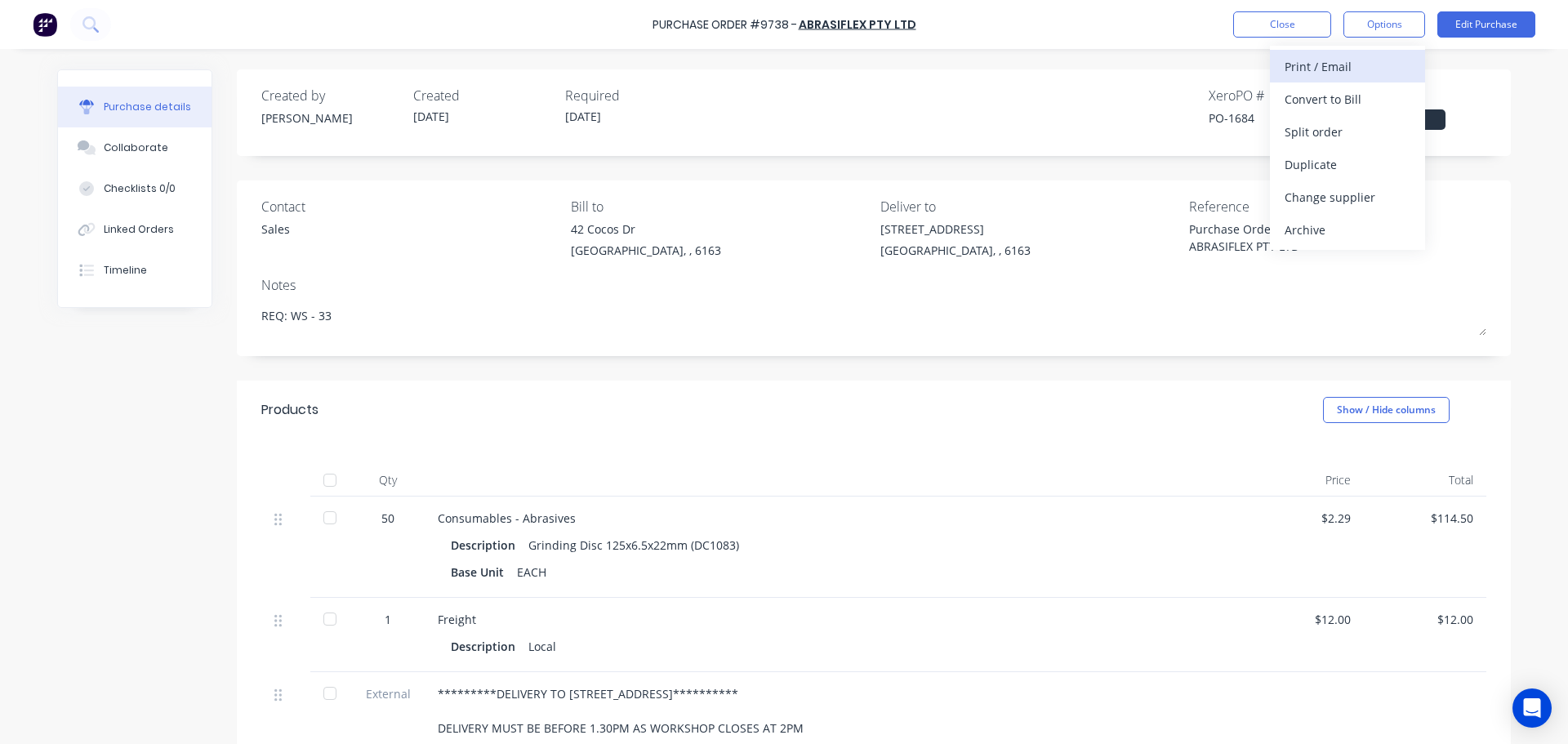
click at [1319, 64] on div "Print / Email" at bounding box center [1348, 67] width 126 height 24
click at [1306, 106] on div "With pricing" at bounding box center [1348, 100] width 126 height 24
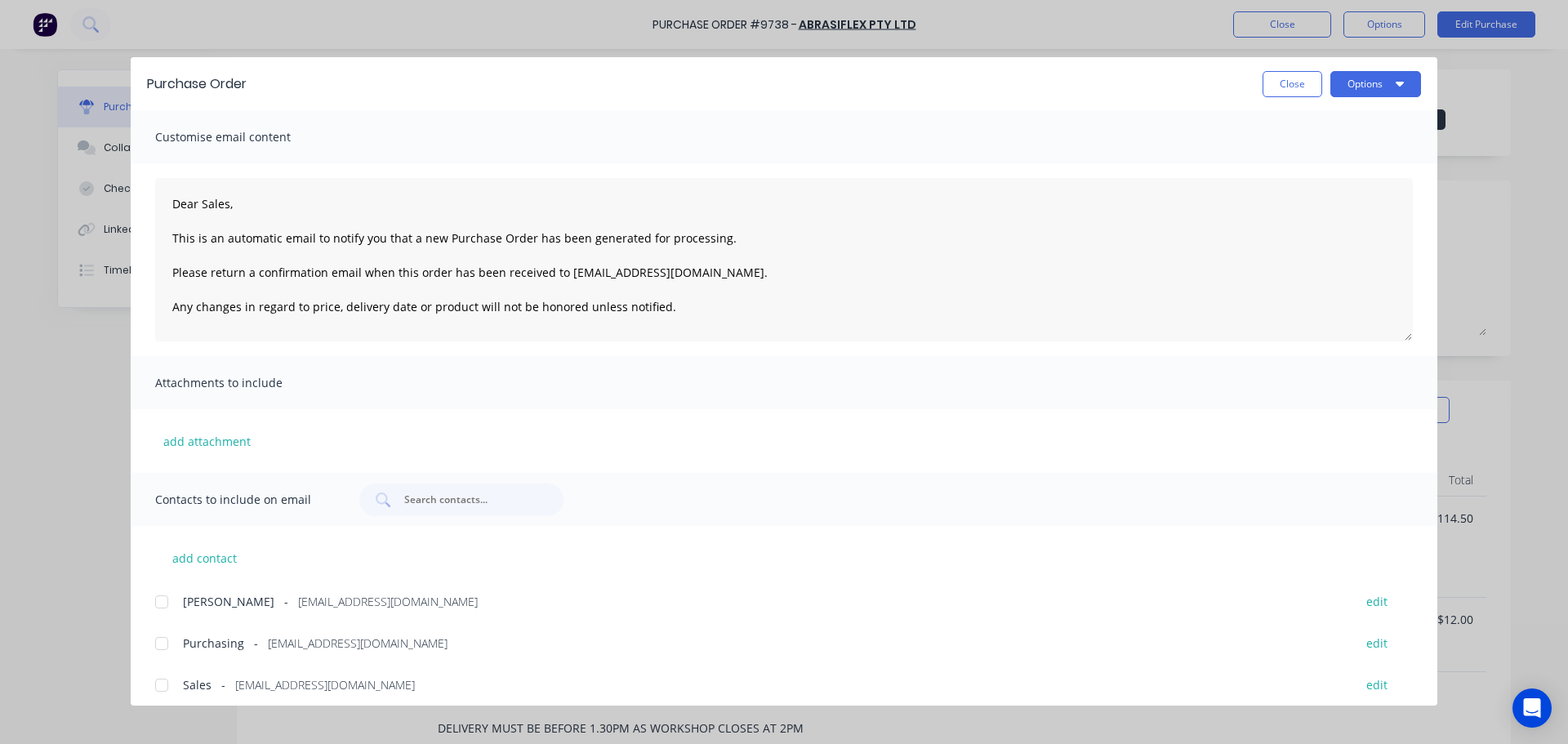
click at [156, 689] on div at bounding box center [161, 686] width 33 height 33
click at [154, 634] on div at bounding box center [161, 644] width 33 height 33
click at [1357, 82] on button "Options" at bounding box center [1376, 84] width 91 height 26
click at [1297, 195] on div "Email" at bounding box center [1343, 191] width 126 height 24
click at [141, 717] on button "×" at bounding box center [135, 712] width 43 height 39
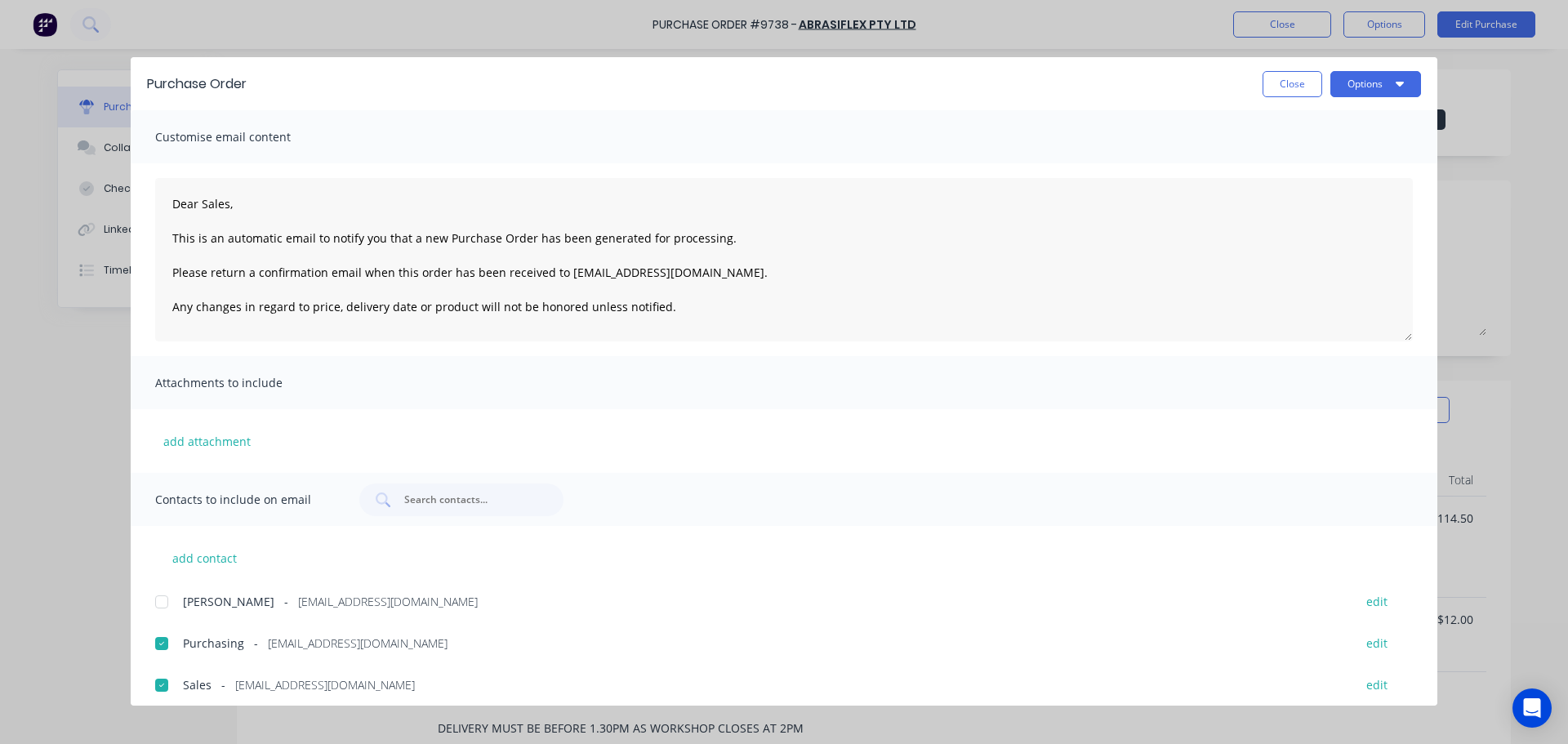
click at [89, 624] on div "Purchase Order Close Options Customise email content Dear Sales, This is an aut…" at bounding box center [784, 372] width 1568 height 744
click at [1301, 86] on button "Close" at bounding box center [1293, 84] width 60 height 26
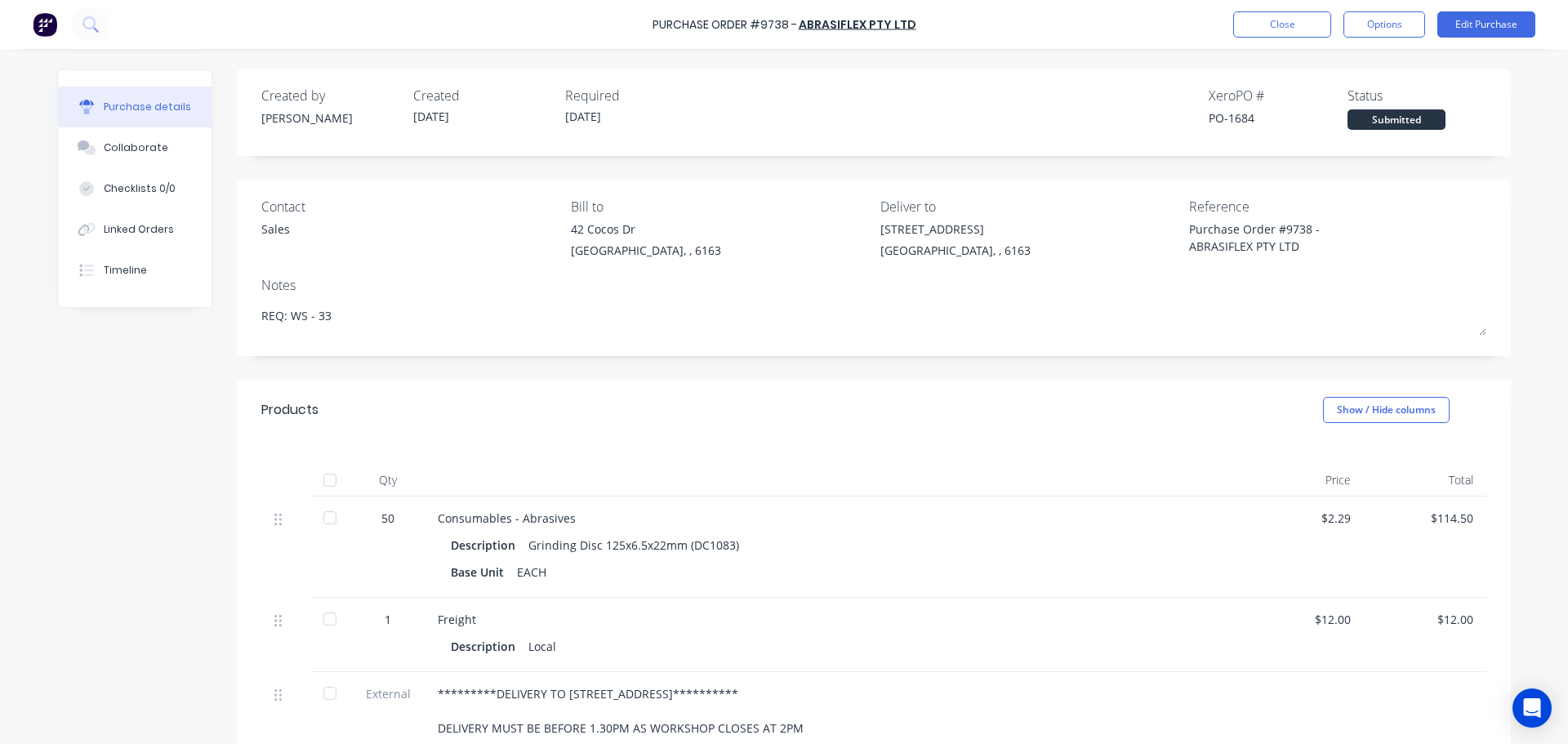
type textarea "x"
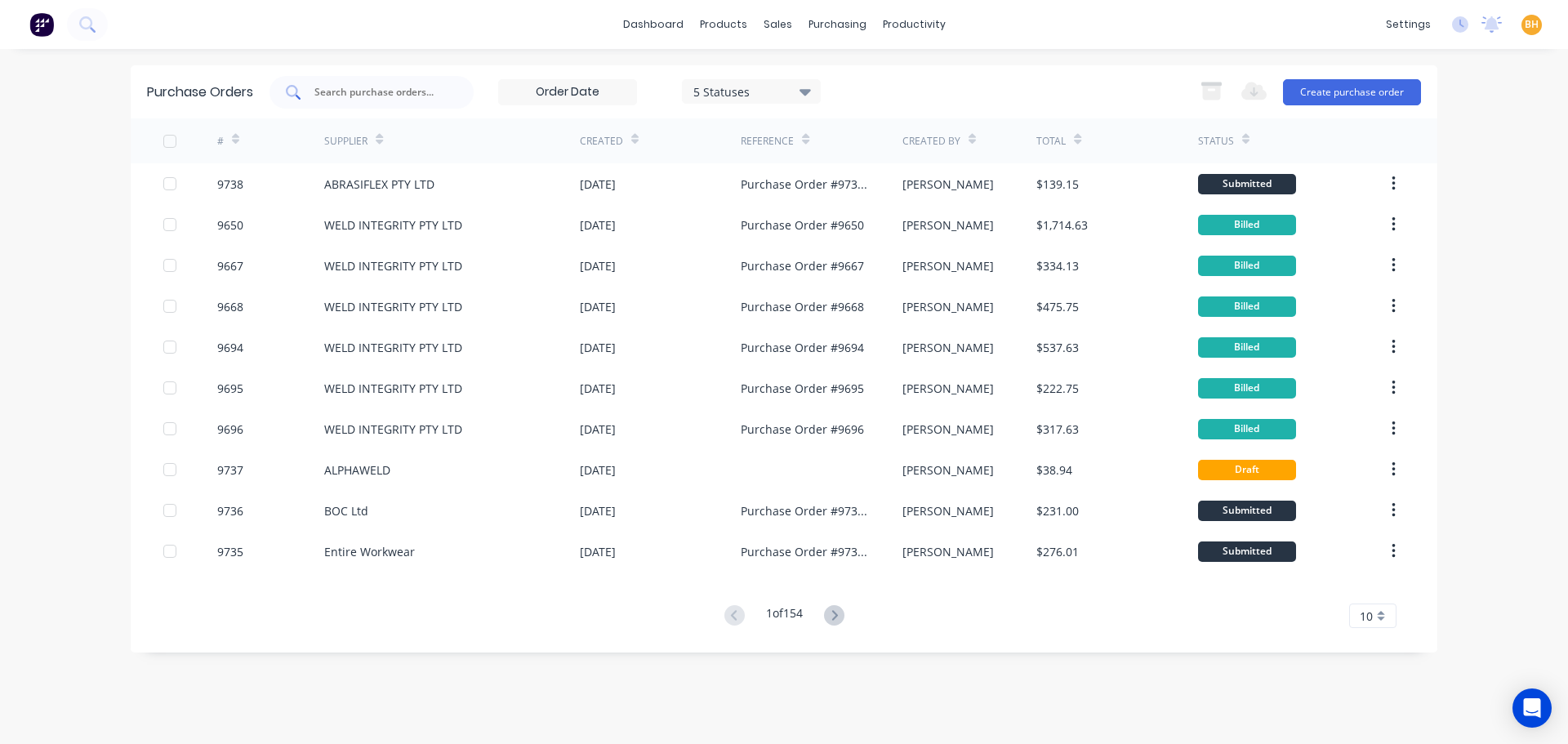
click at [392, 94] on input "text" at bounding box center [381, 92] width 136 height 16
type input "9734"
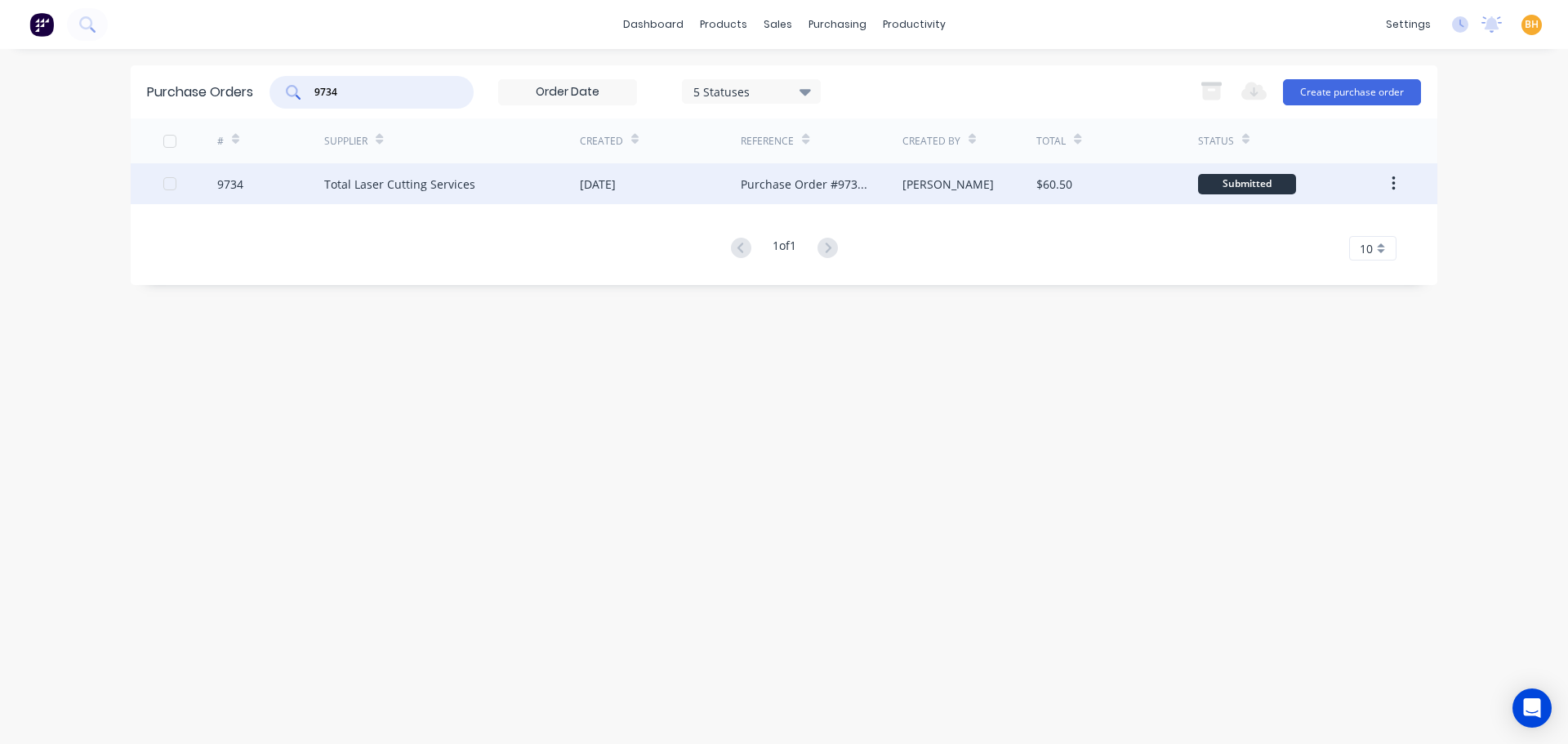
click at [473, 181] on div "Total Laser Cutting Services" at bounding box center [452, 184] width 256 height 41
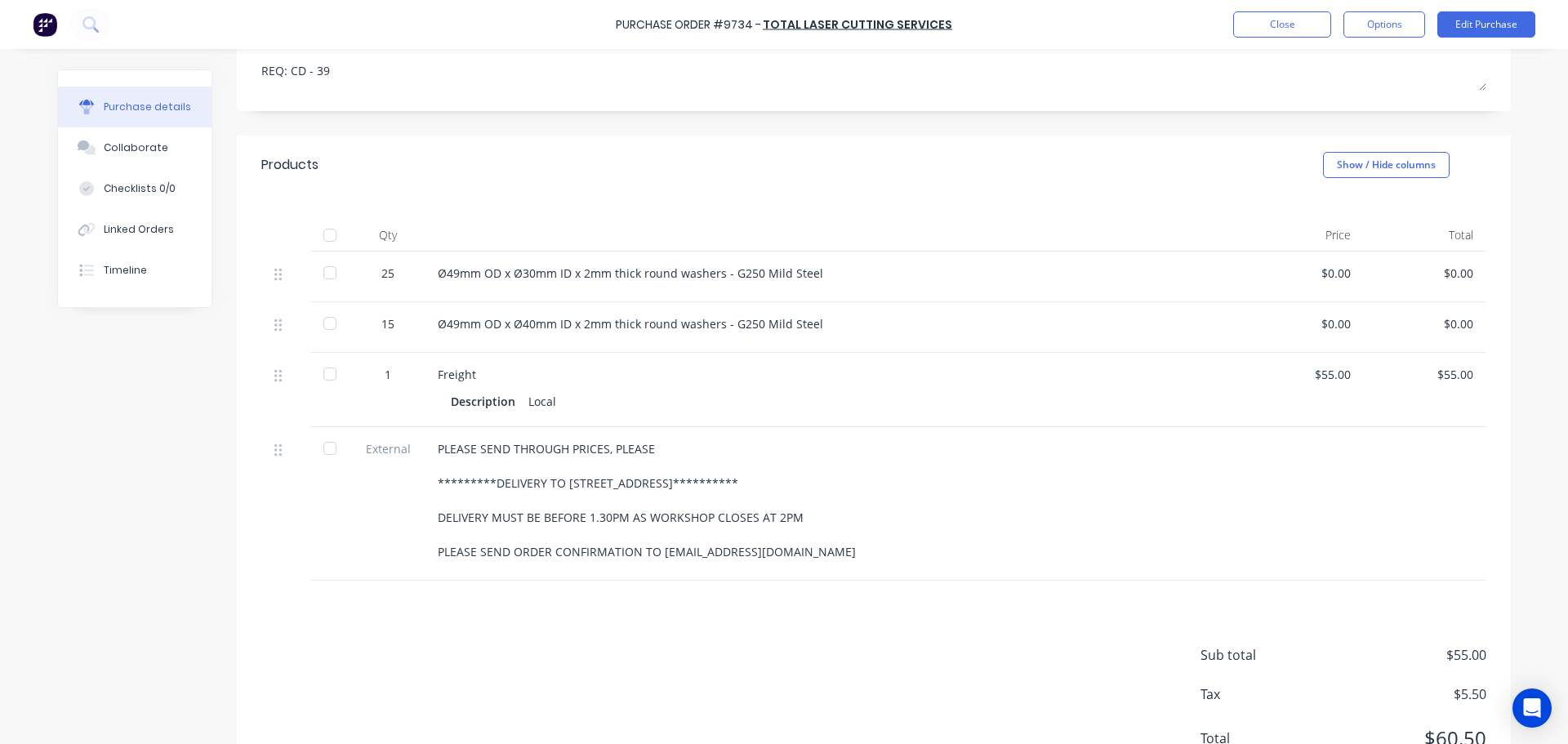
scroll to position [163, 0]
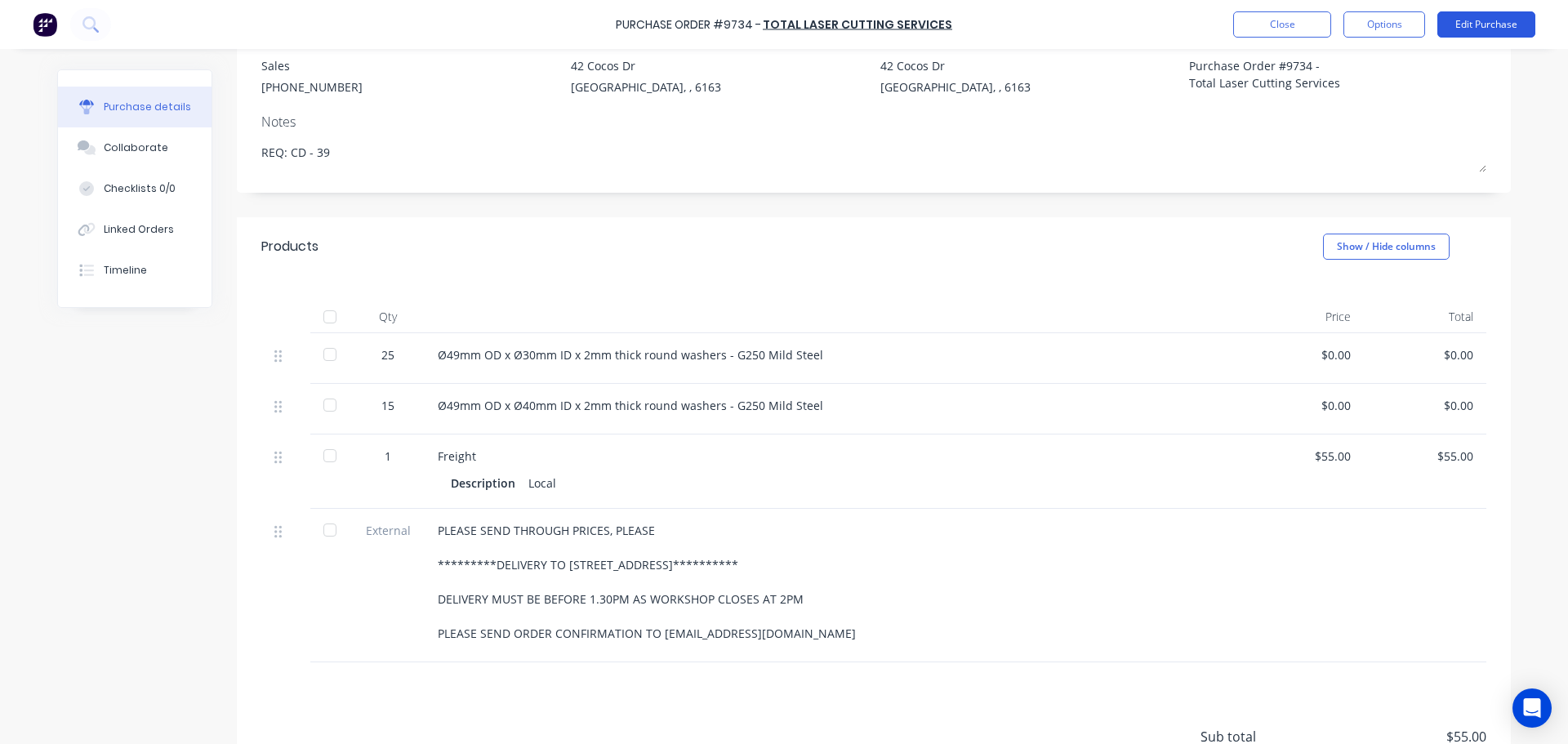
click at [1473, 26] on button "Edit Purchase" at bounding box center [1487, 24] width 98 height 26
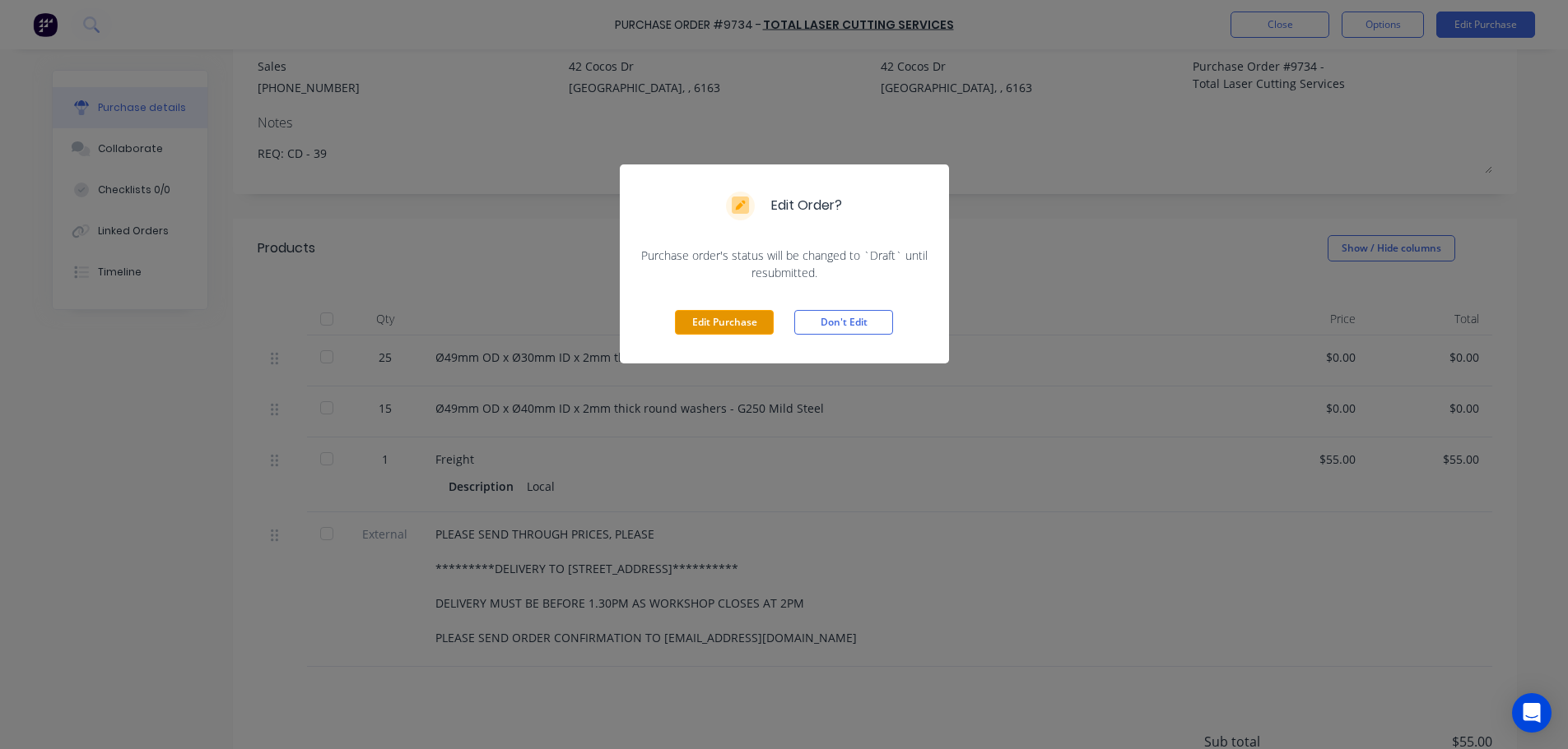
click at [736, 321] on button "Edit Purchase" at bounding box center [724, 322] width 99 height 25
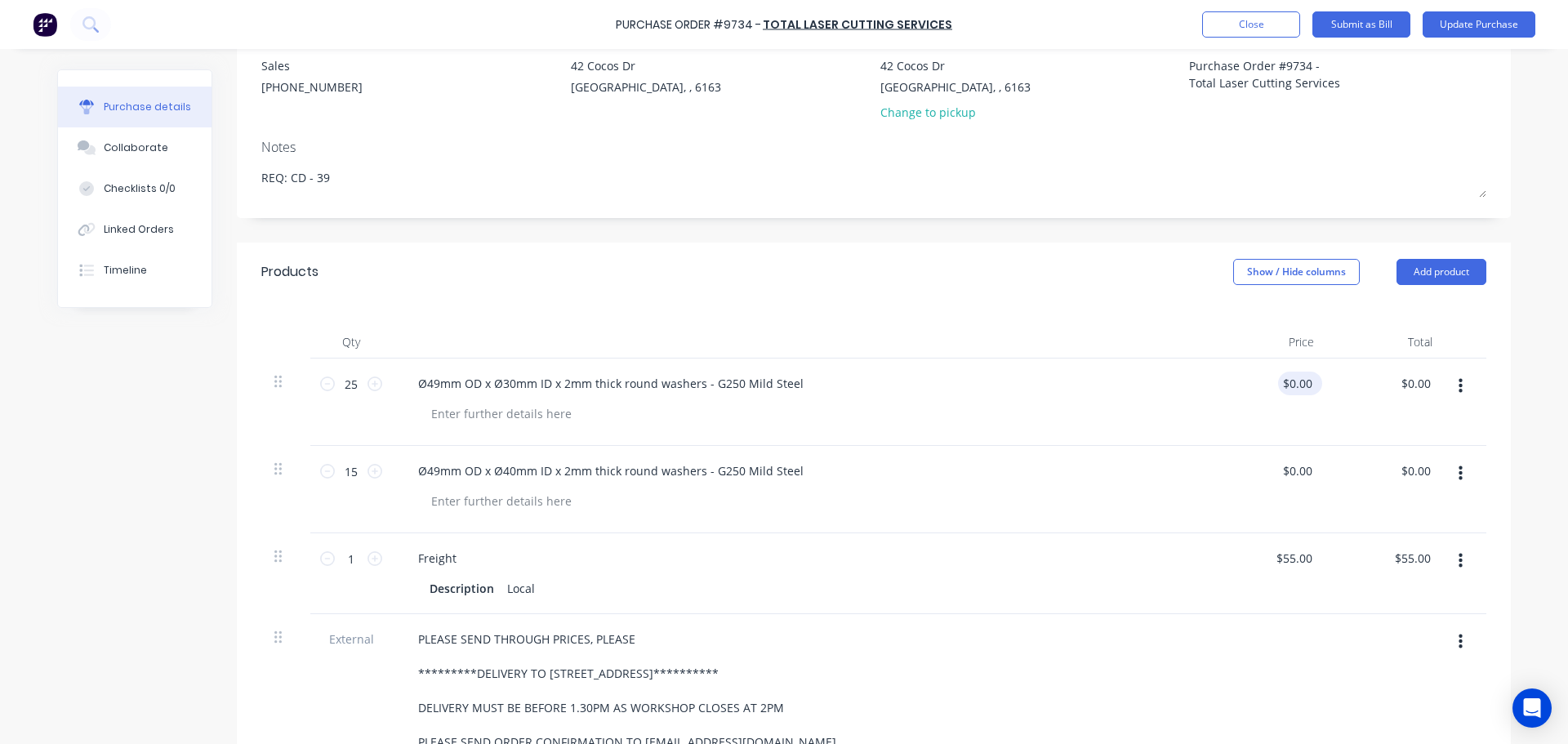
type textarea "x"
click at [1304, 383] on input "0.00" at bounding box center [1300, 384] width 31 height 24
type input "0"
type input ".74"
type textarea "x"
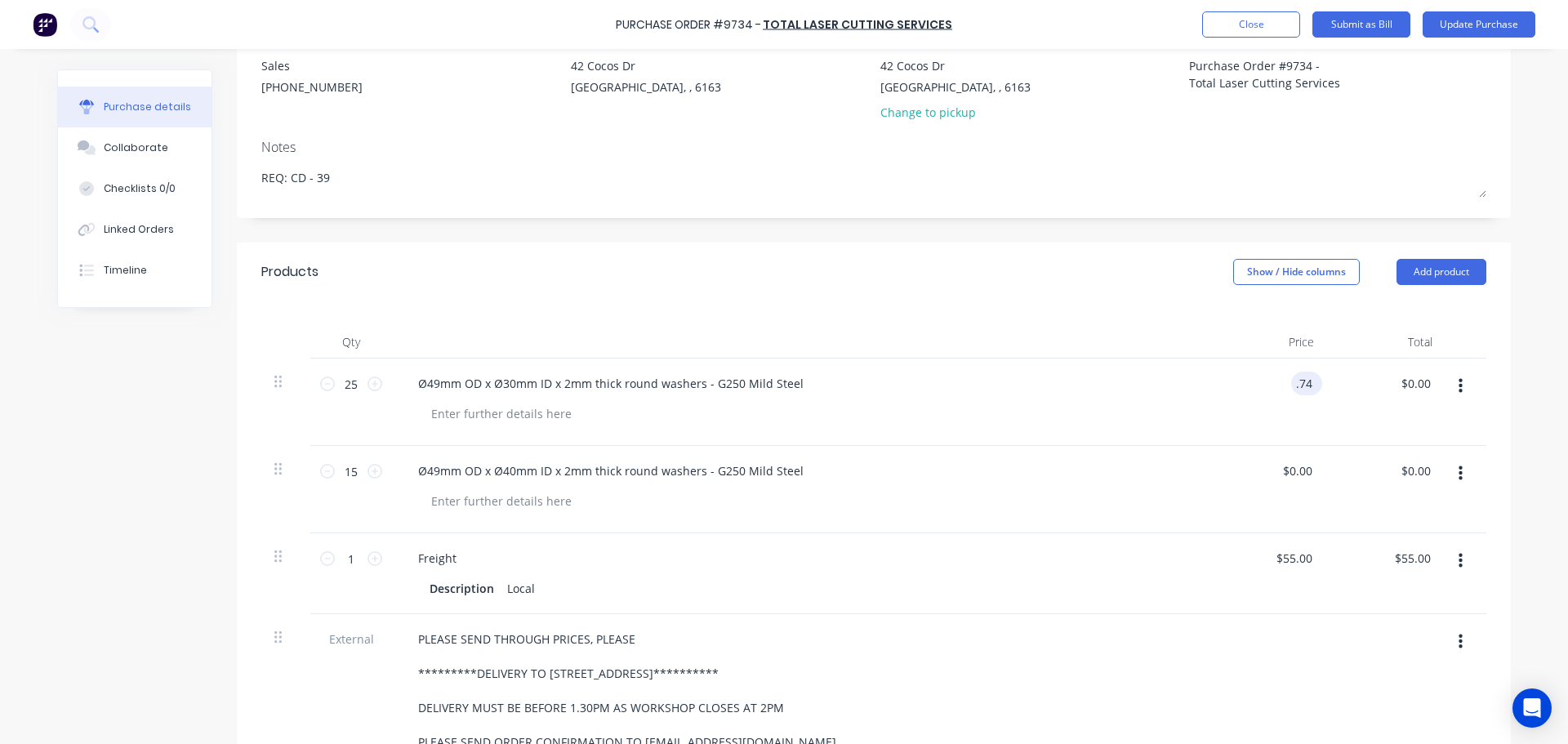
type input "$0.74"
type input "18.50"
type textarea "x"
type input "$18.50"
click at [1305, 471] on input "0.00" at bounding box center [1300, 471] width 31 height 24
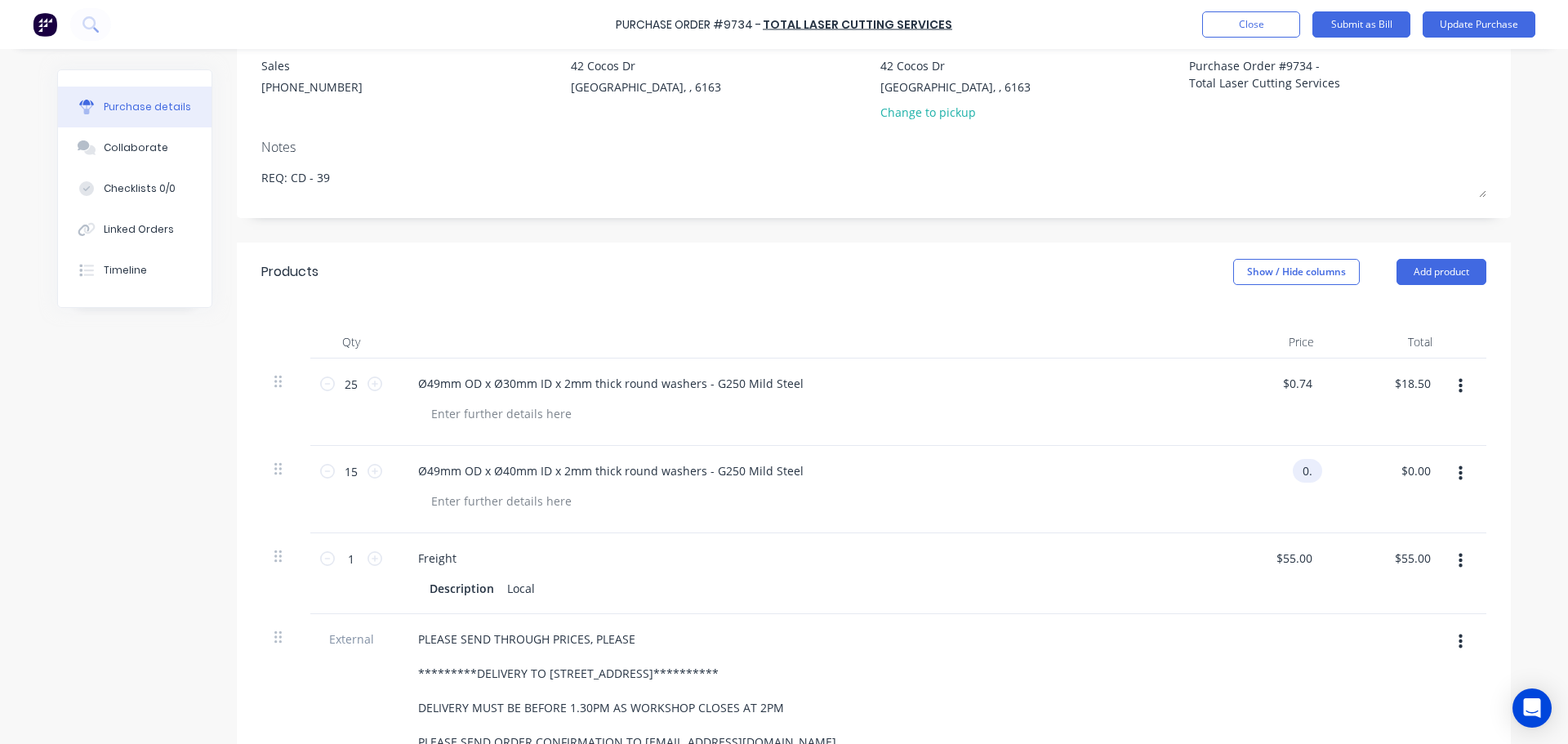
type input "0"
type input ".78"
type textarea "x"
type input "$0.78"
type input "11.70"
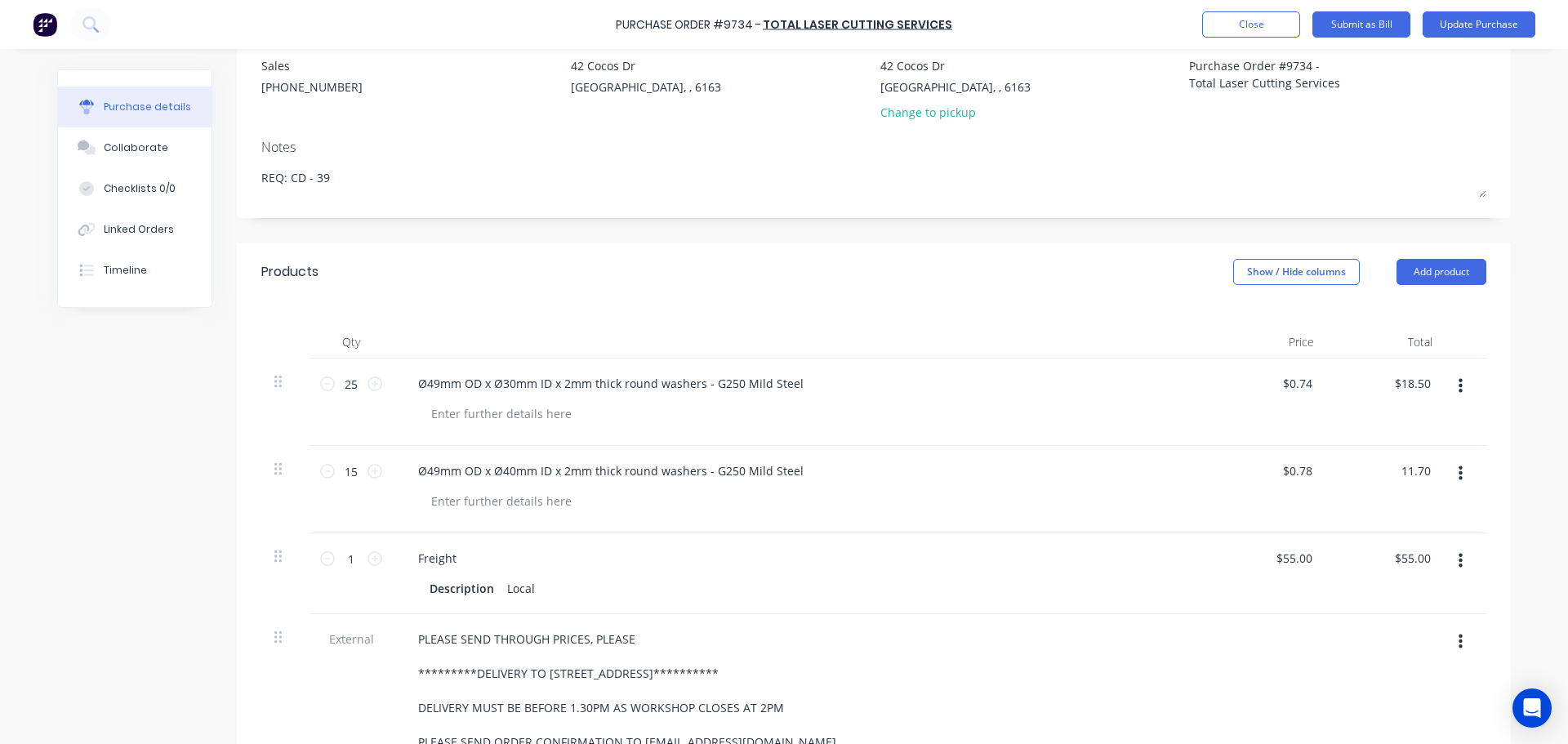
type textarea "x"
type input "$11.70"
click at [1209, 523] on div "$0.78 $0.78" at bounding box center [1268, 490] width 118 height 88
click at [1405, 281] on button "Add product" at bounding box center [1441, 272] width 90 height 26
click at [1357, 344] on div "Basic product" at bounding box center [1408, 347] width 126 height 24
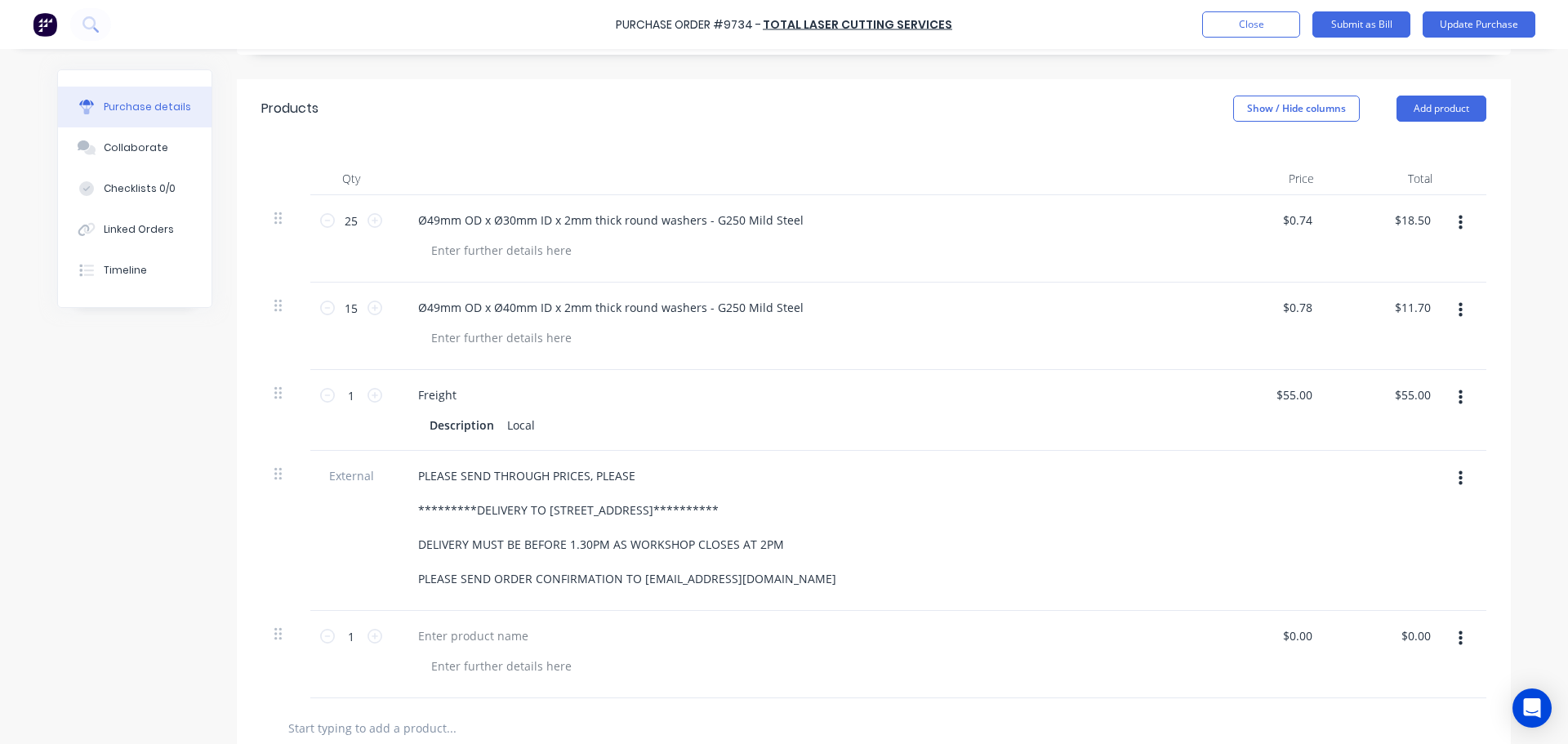
scroll to position [331, 0]
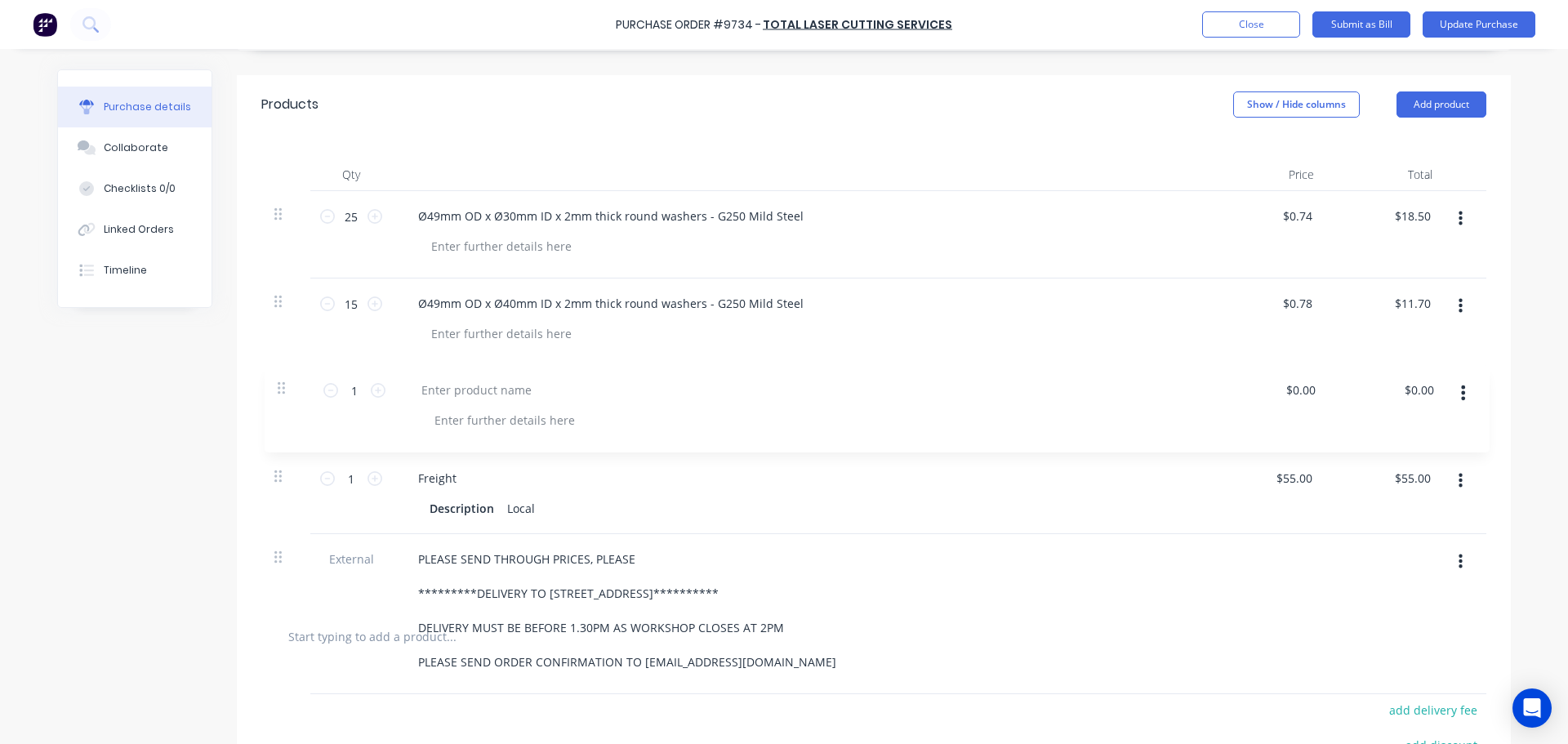
drag, startPoint x: 271, startPoint y: 636, endPoint x: 280, endPoint y: 384, distance: 252.2
click at [280, 384] on div "**********" at bounding box center [874, 399] width 1225 height 416
type textarea "x"
click at [434, 387] on div at bounding box center [473, 391] width 136 height 24
type textarea "x"
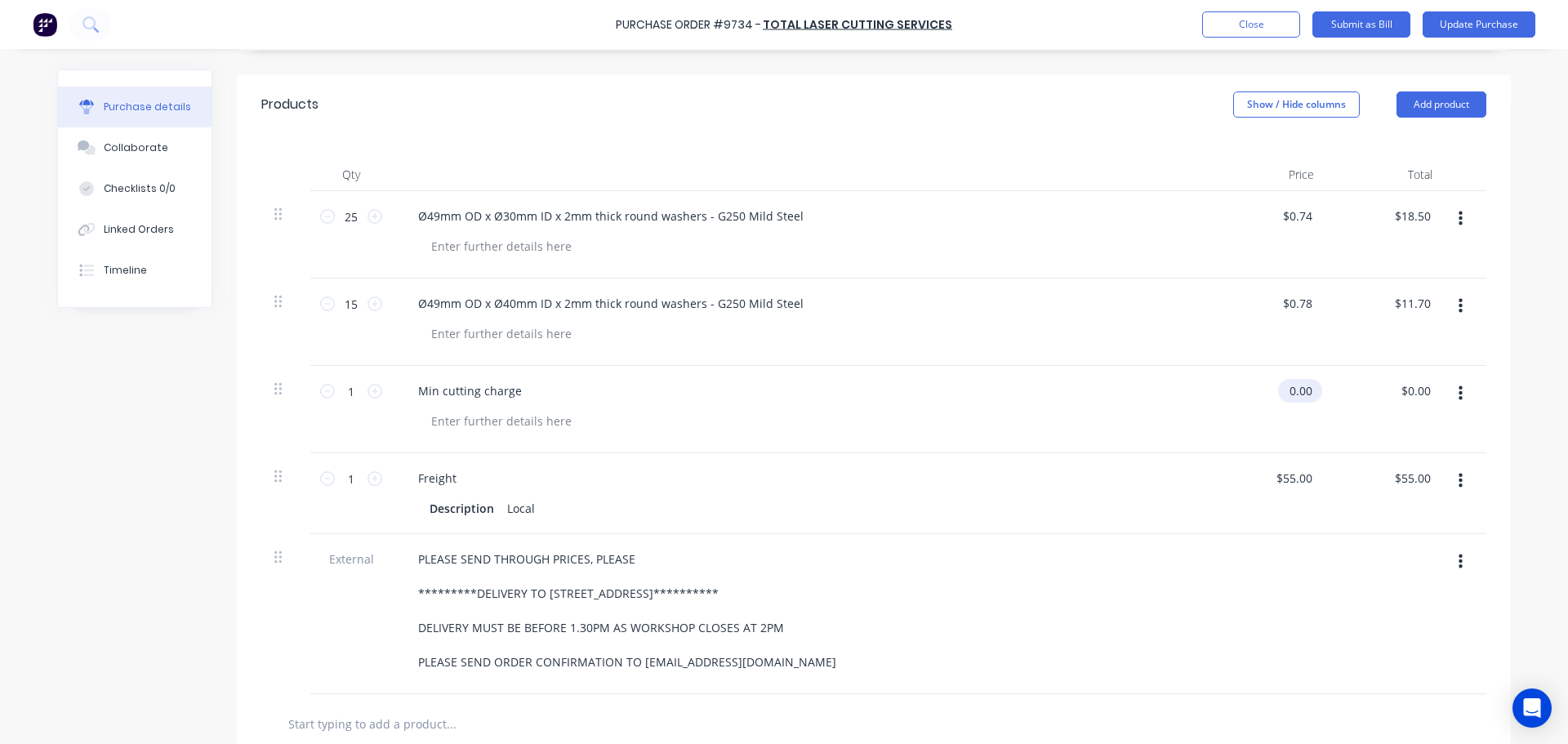
click at [1303, 397] on input "0.00" at bounding box center [1297, 391] width 38 height 24
type input "0"
type input "69.80"
type textarea "x"
type input "$69.80"
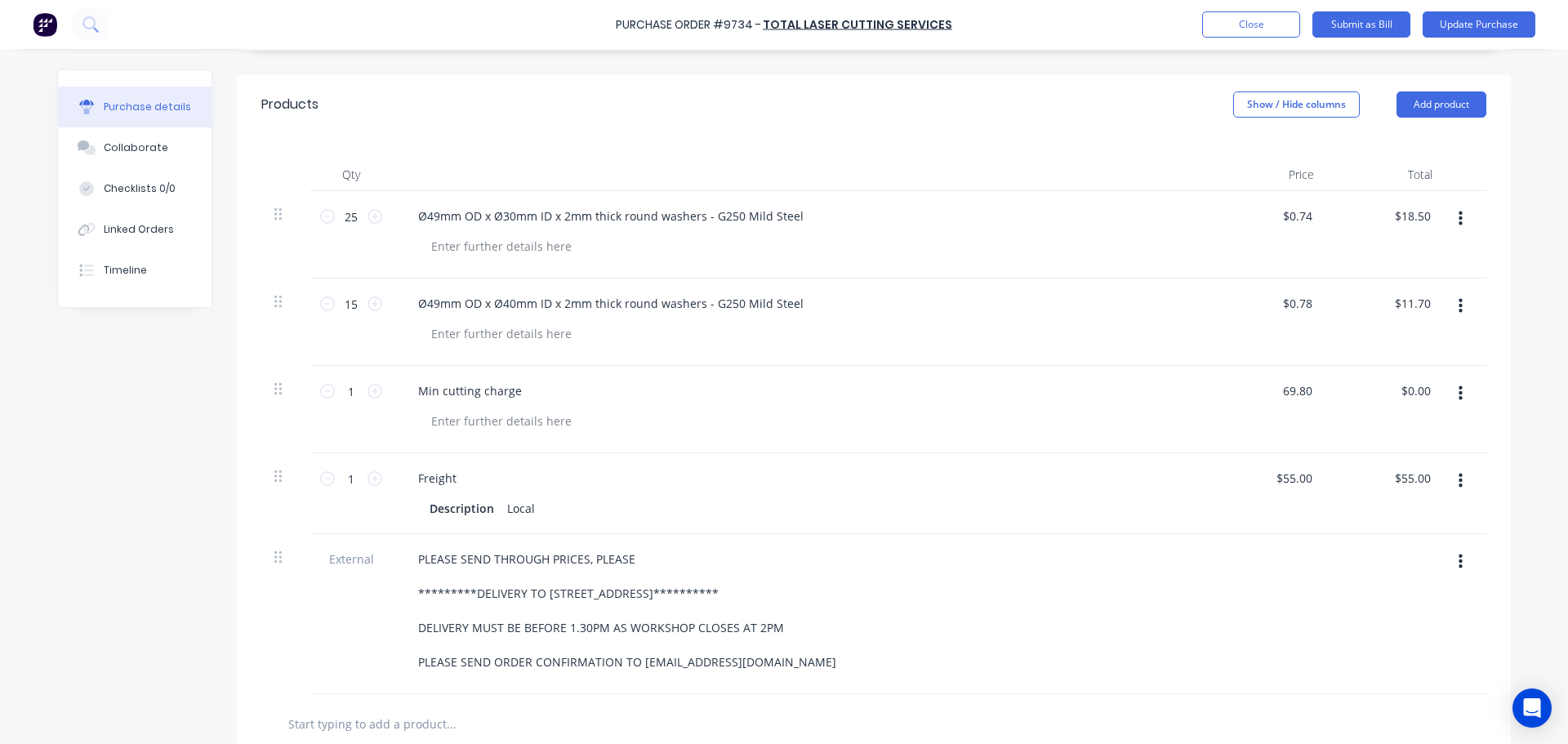
type input "69.80"
type textarea "x"
type input "$69.80"
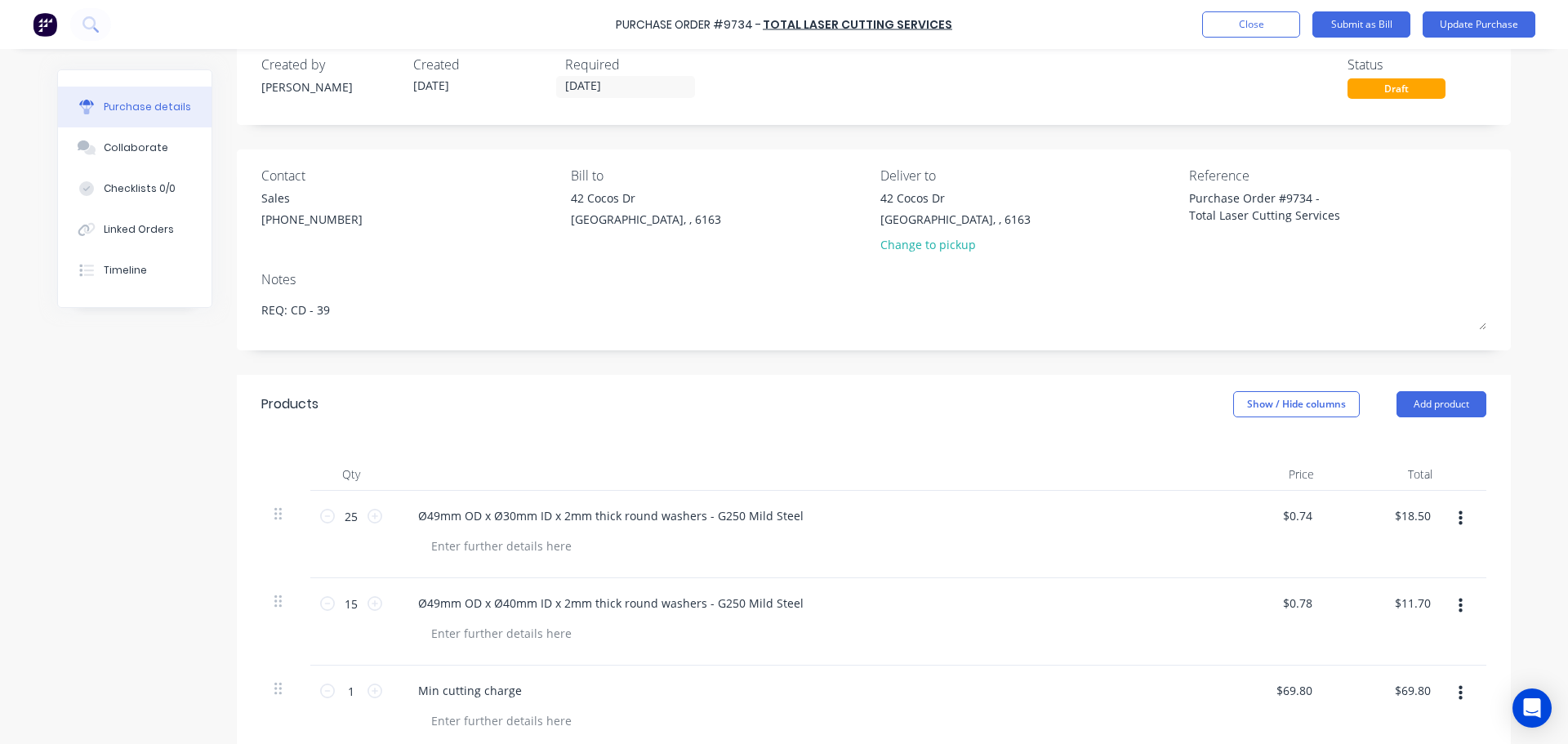
scroll to position [0, 0]
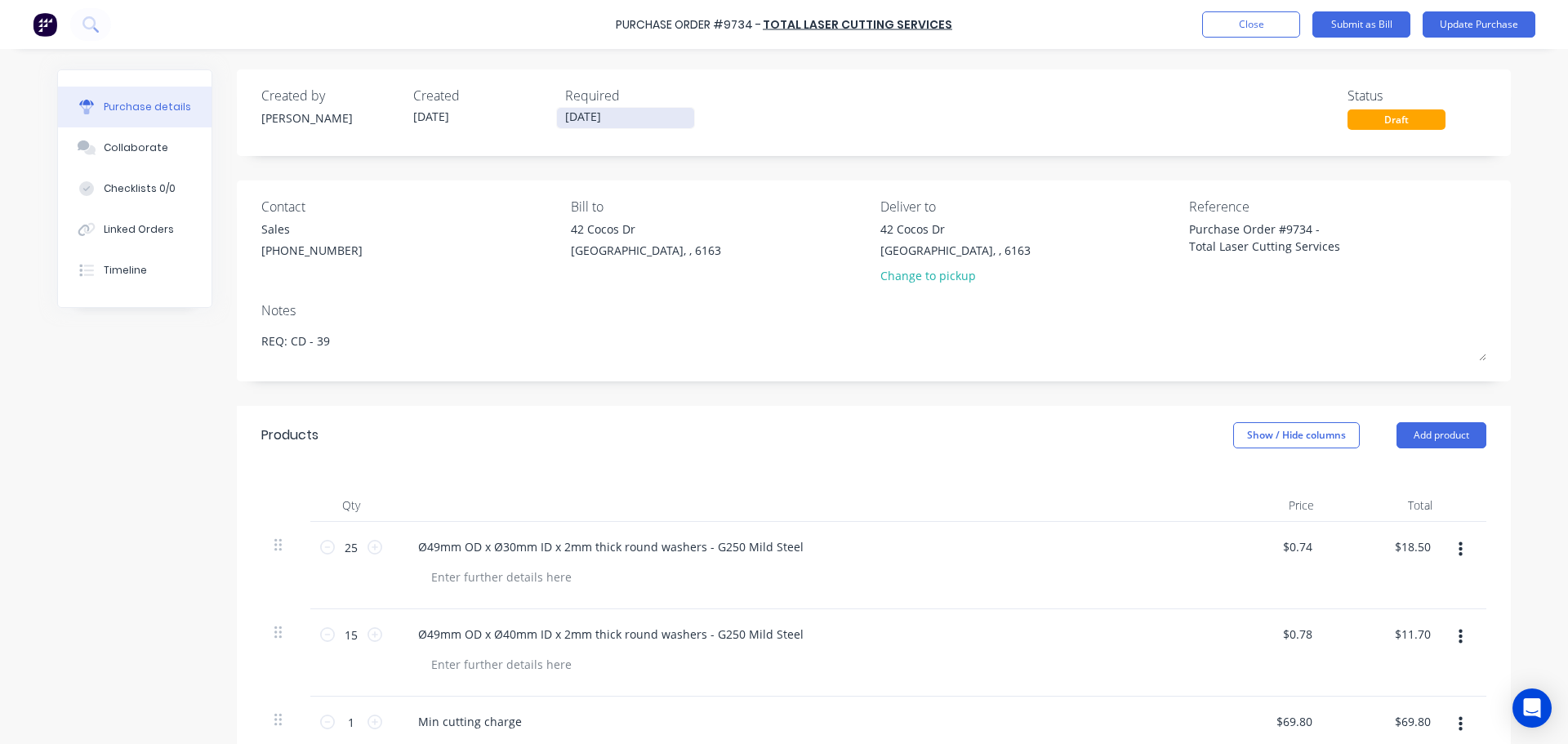
click at [588, 118] on input "[DATE]" at bounding box center [625, 118] width 137 height 21
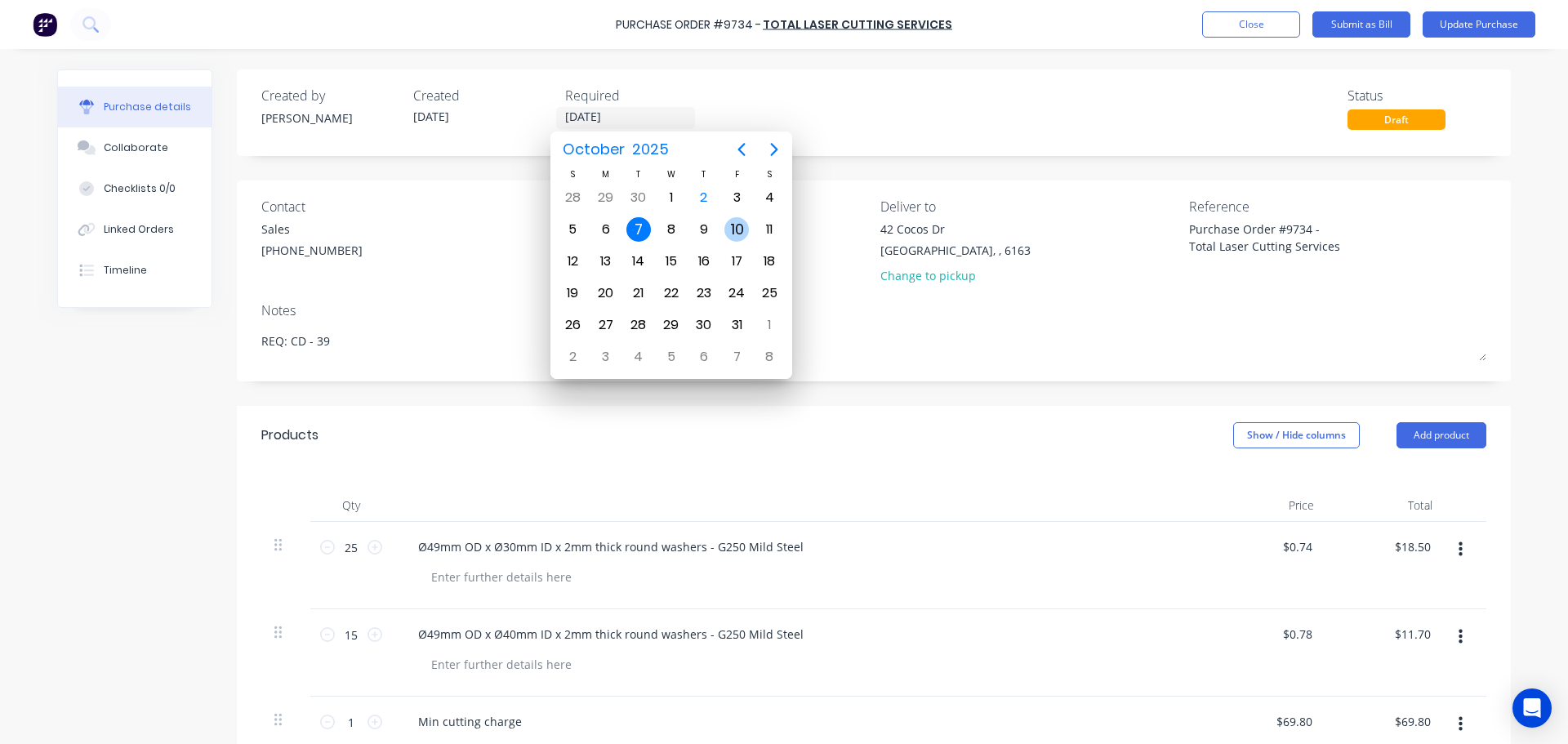
click at [723, 235] on div "10" at bounding box center [737, 229] width 33 height 31
type textarea "x"
type input "[DATE]"
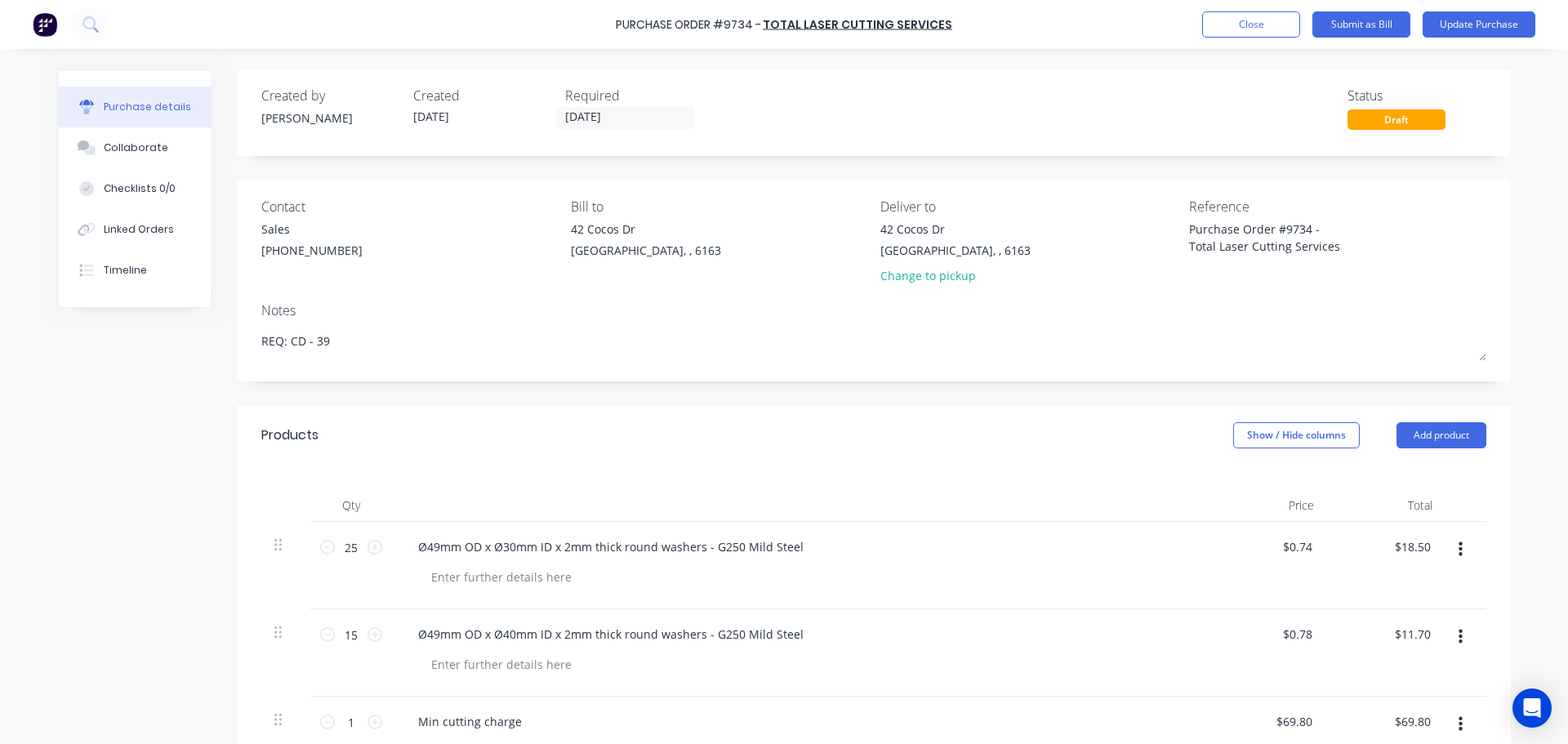
click at [451, 242] on div "Sales [PHONE_NUMBER]" at bounding box center [410, 242] width 298 height 43
click at [1467, 31] on button "Update Purchase" at bounding box center [1479, 24] width 112 height 26
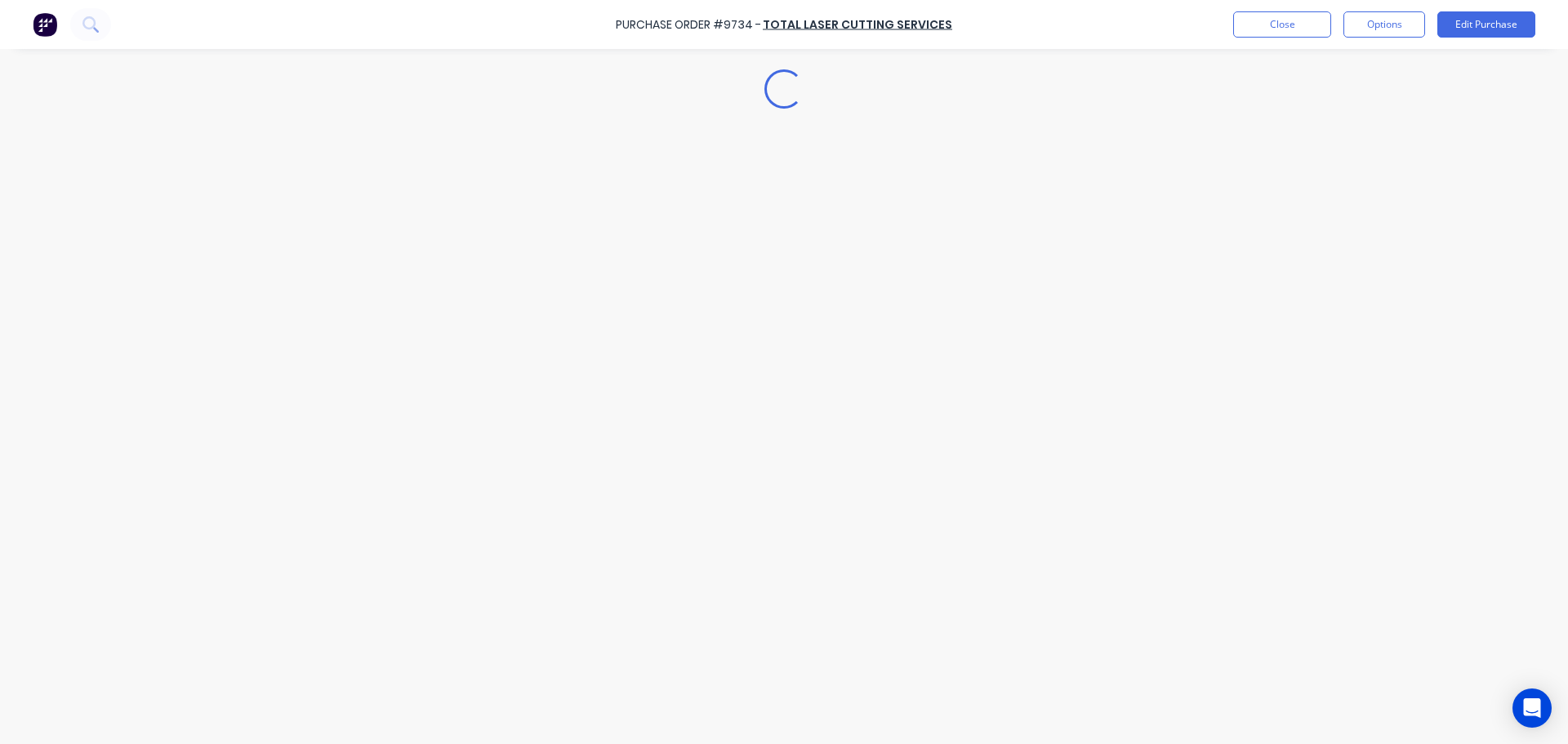
type textarea "x"
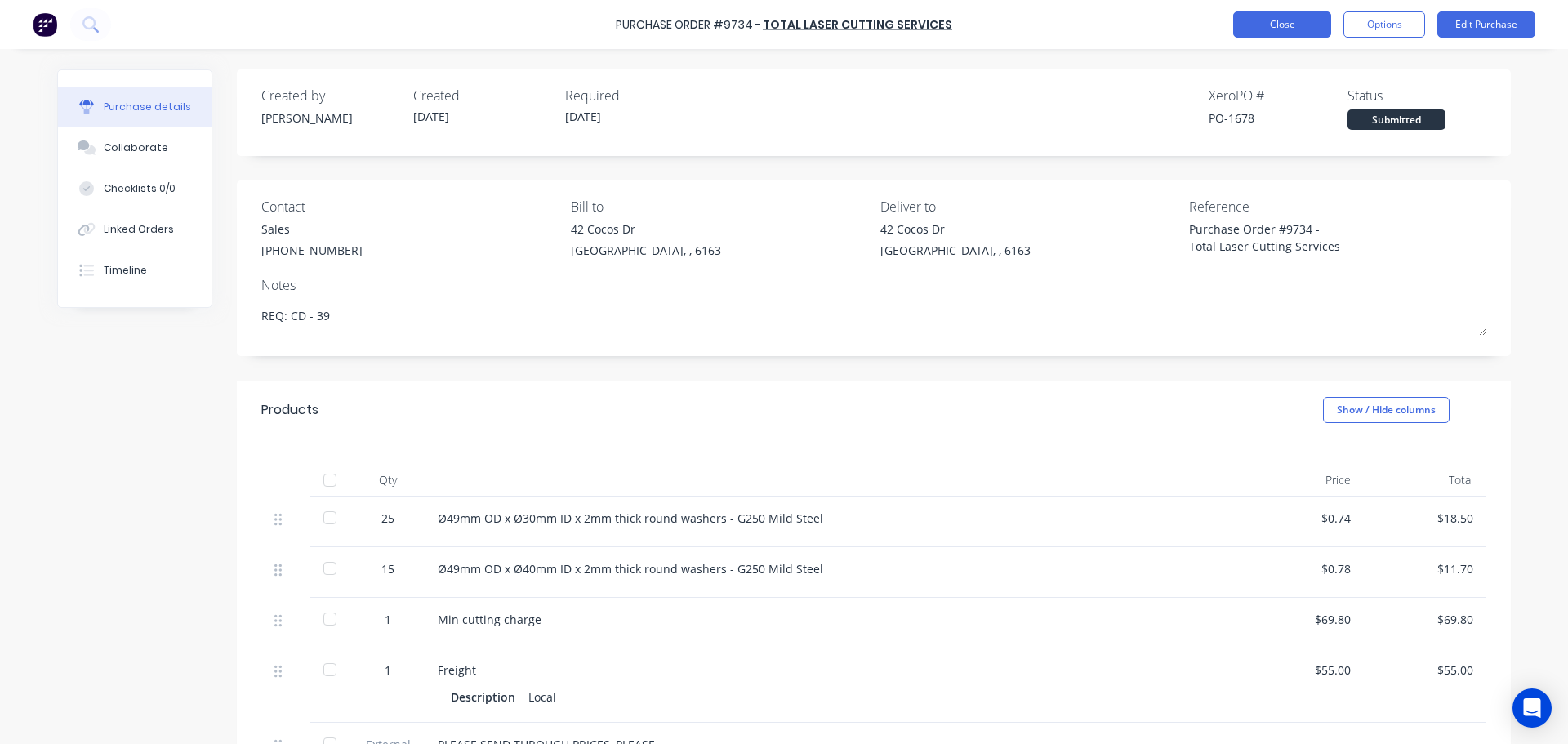
click at [1270, 22] on button "Close" at bounding box center [1282, 24] width 98 height 26
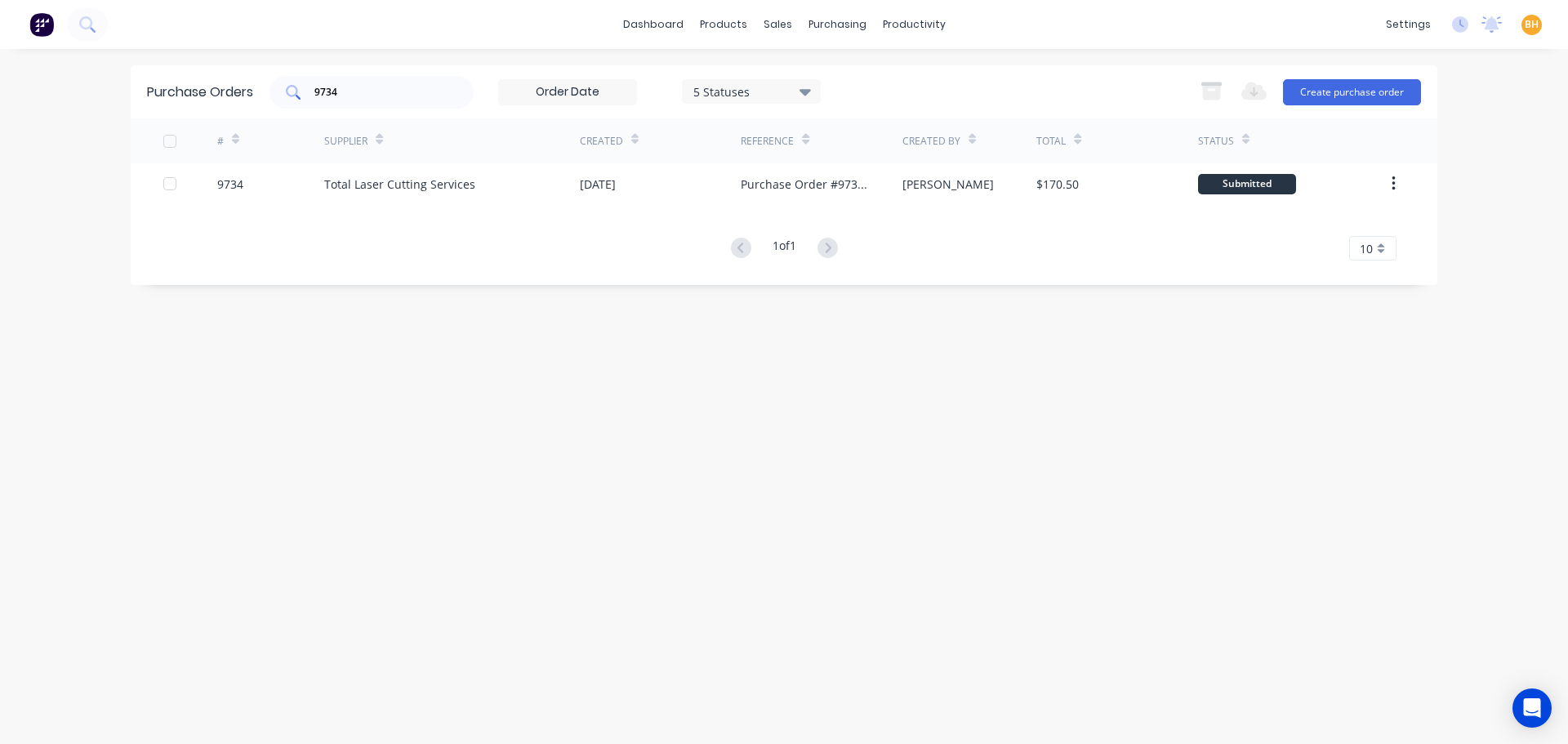
click at [352, 92] on input "9734" at bounding box center [381, 92] width 136 height 16
type input "9"
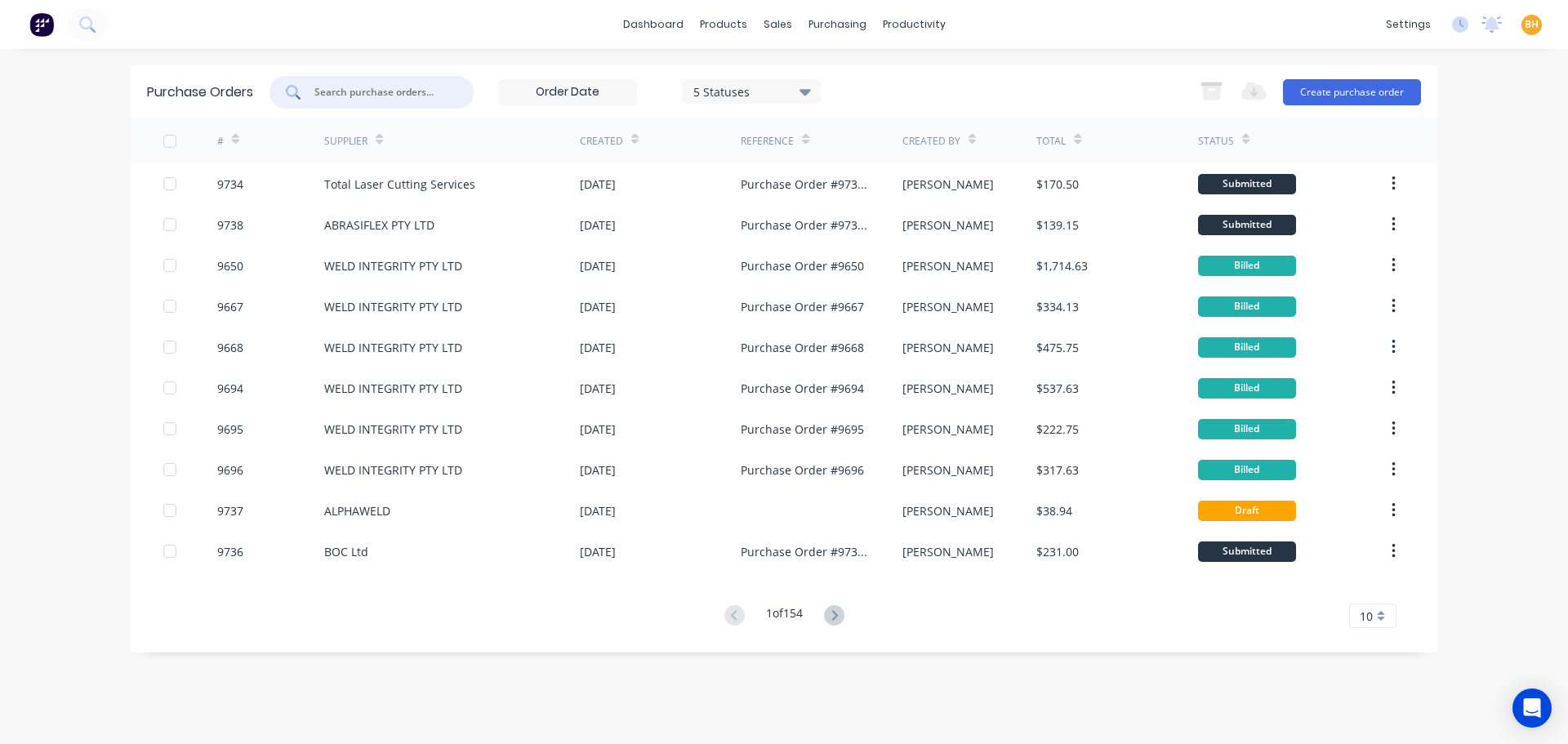
click at [337, 94] on input "text" at bounding box center [381, 92] width 136 height 16
click at [330, 79] on div at bounding box center [371, 93] width 204 height 33
click at [324, 94] on input "text" at bounding box center [381, 92] width 136 height 16
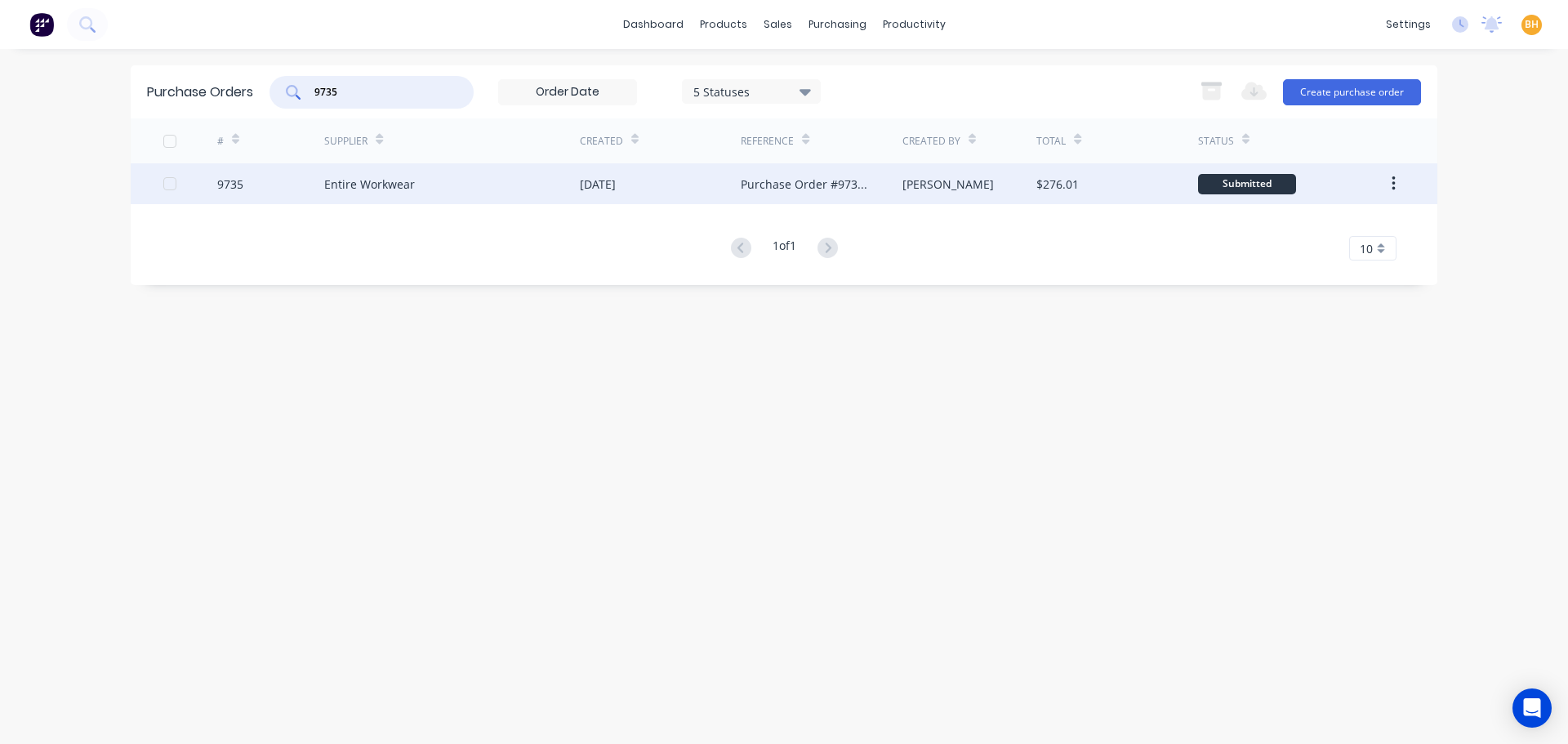
type input "9735"
click at [378, 189] on div "Entire Workwear" at bounding box center [370, 184] width 91 height 17
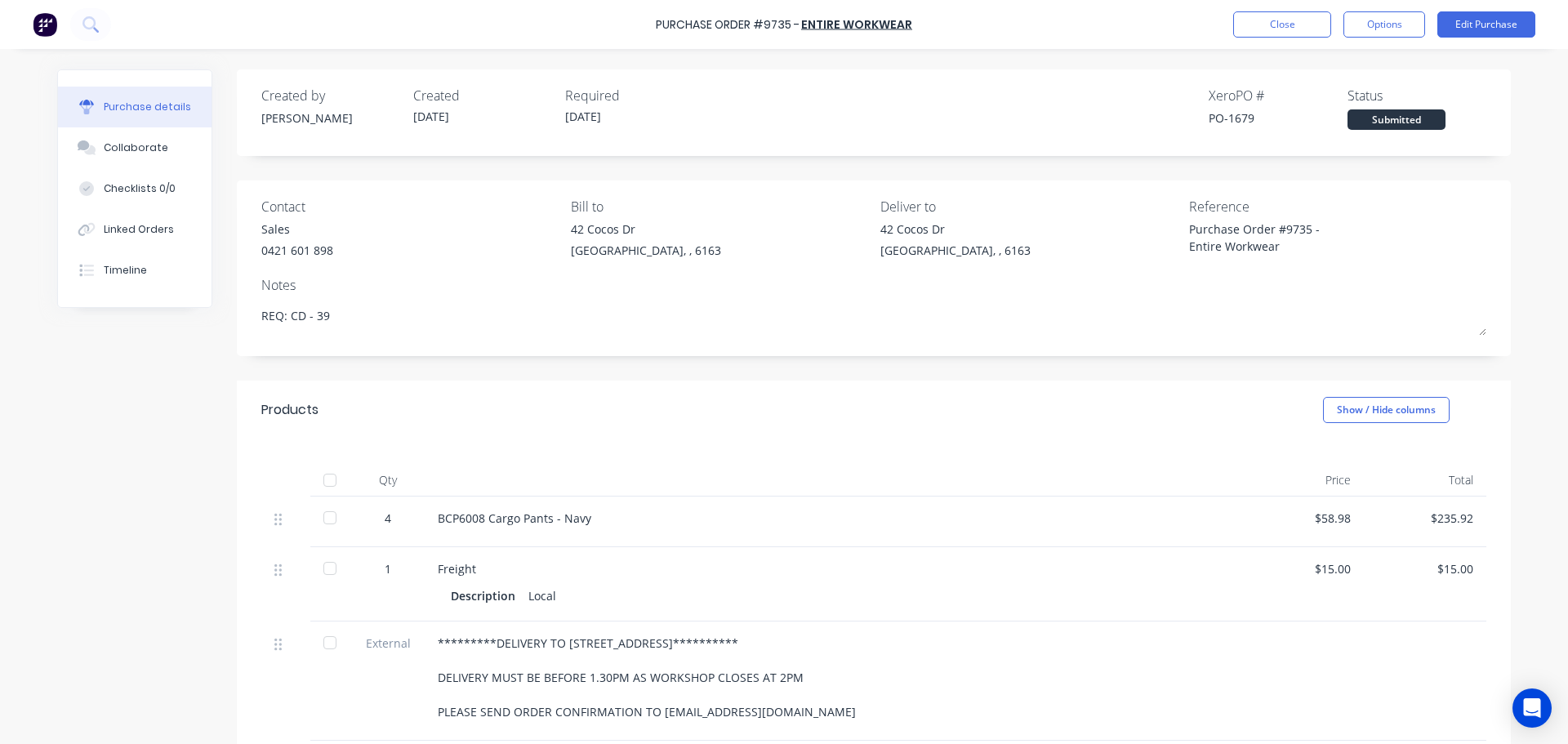
click at [480, 519] on div "BCP6008 Cargo Pants - Navy" at bounding box center [833, 518] width 791 height 17
click at [1489, 26] on button "Edit Purchase" at bounding box center [1487, 24] width 98 height 26
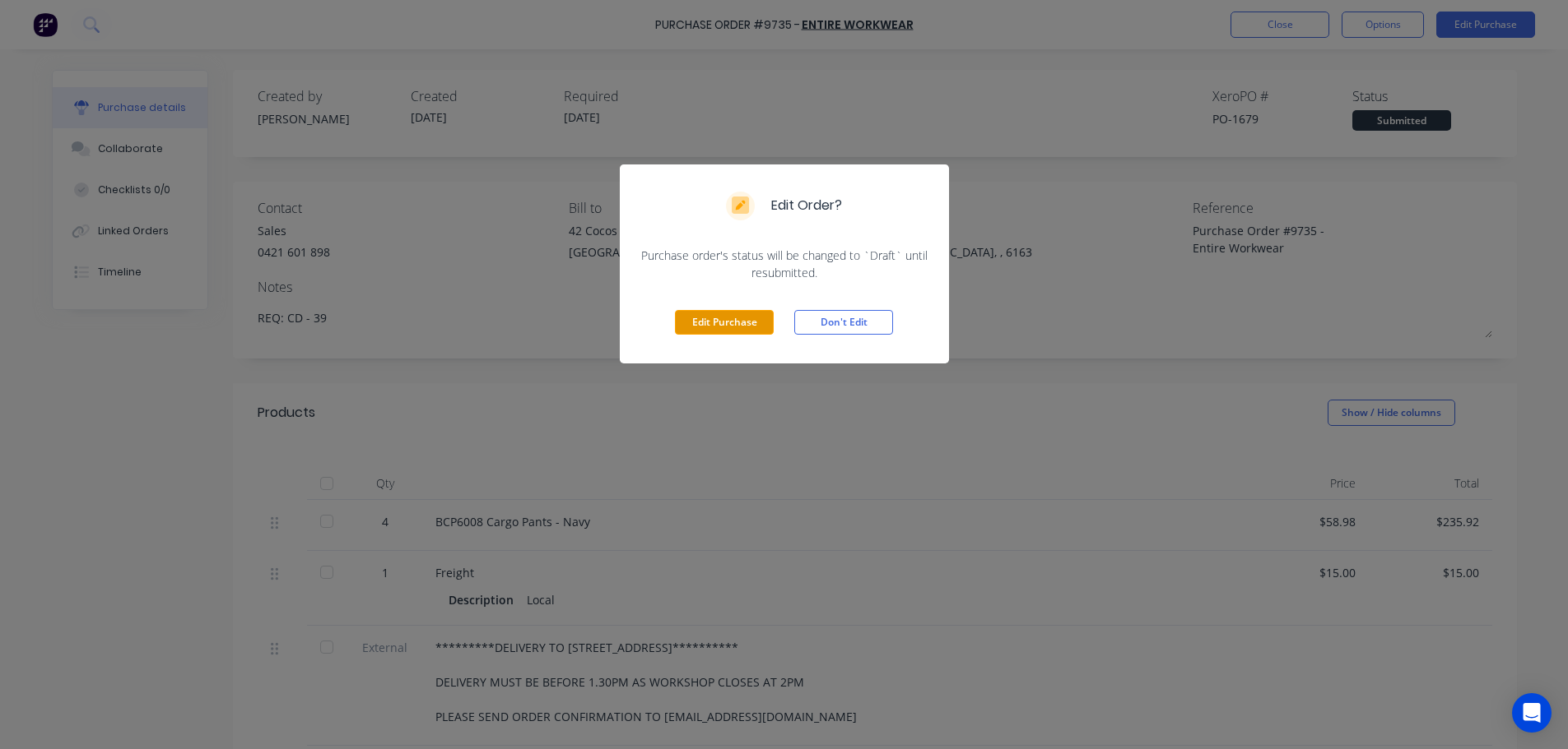
click at [731, 317] on button "Edit Purchase" at bounding box center [724, 322] width 99 height 25
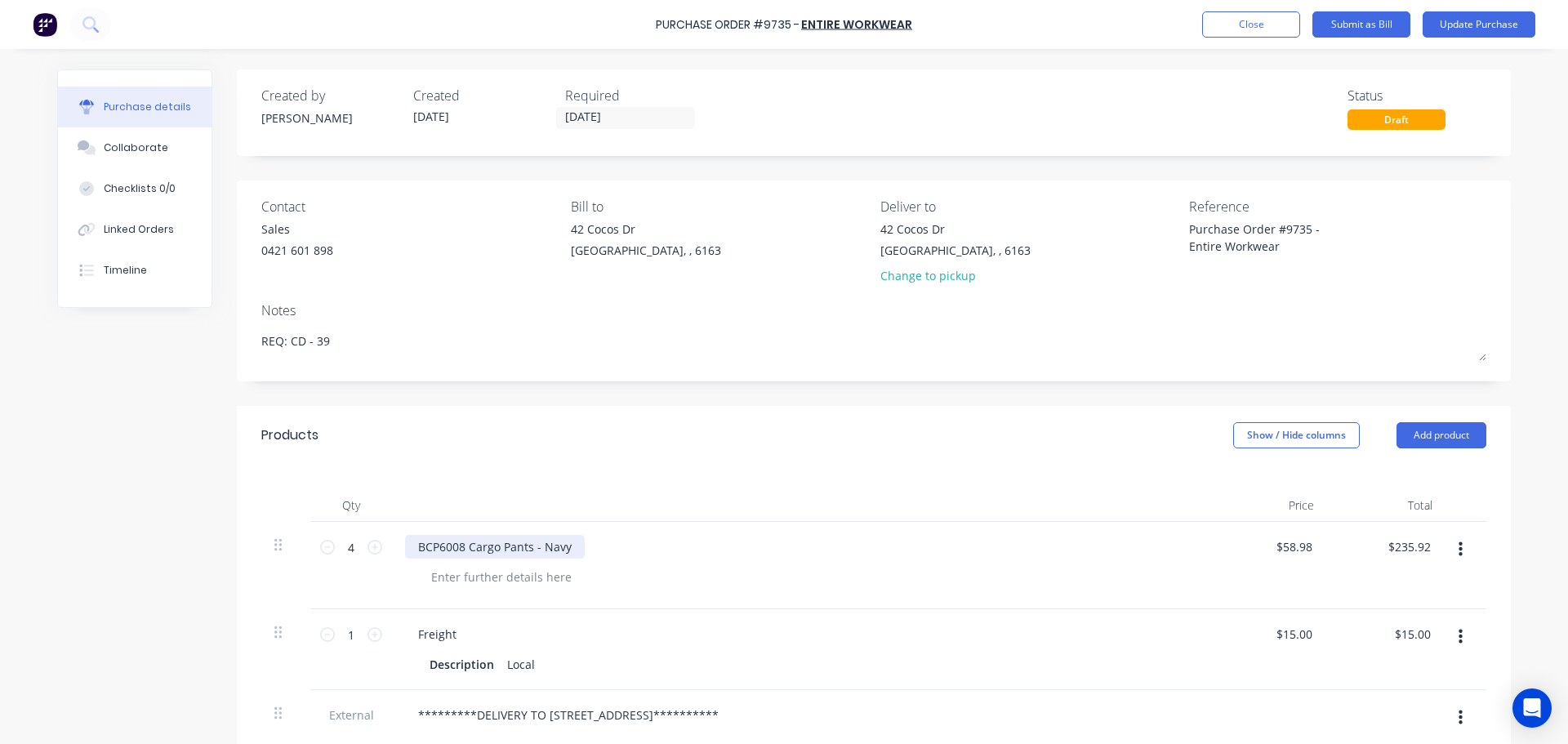
type textarea "x"
click at [459, 551] on div "BCP6008 Cargo Pants - Navy" at bounding box center [494, 547] width 179 height 24
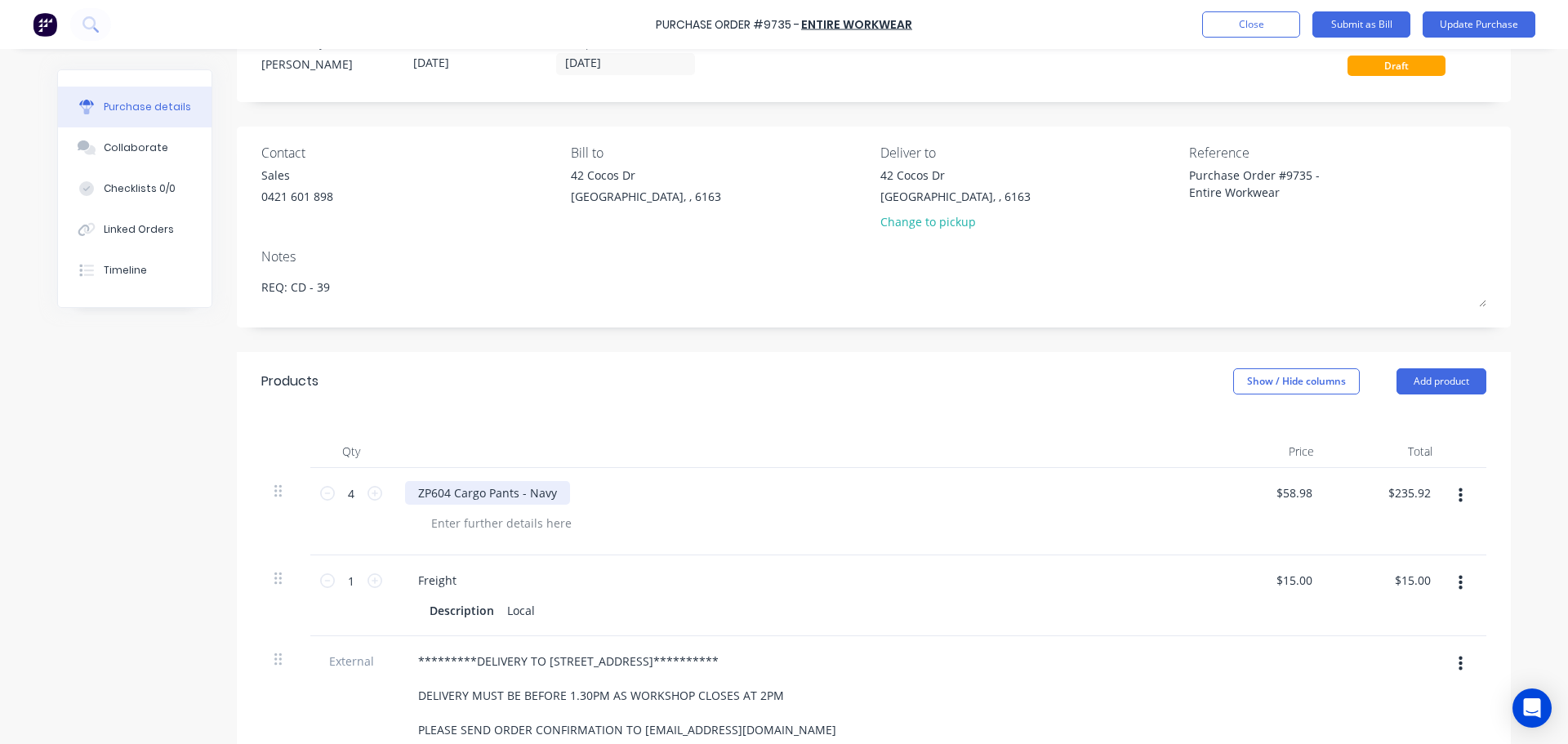
scroll to position [82, 0]
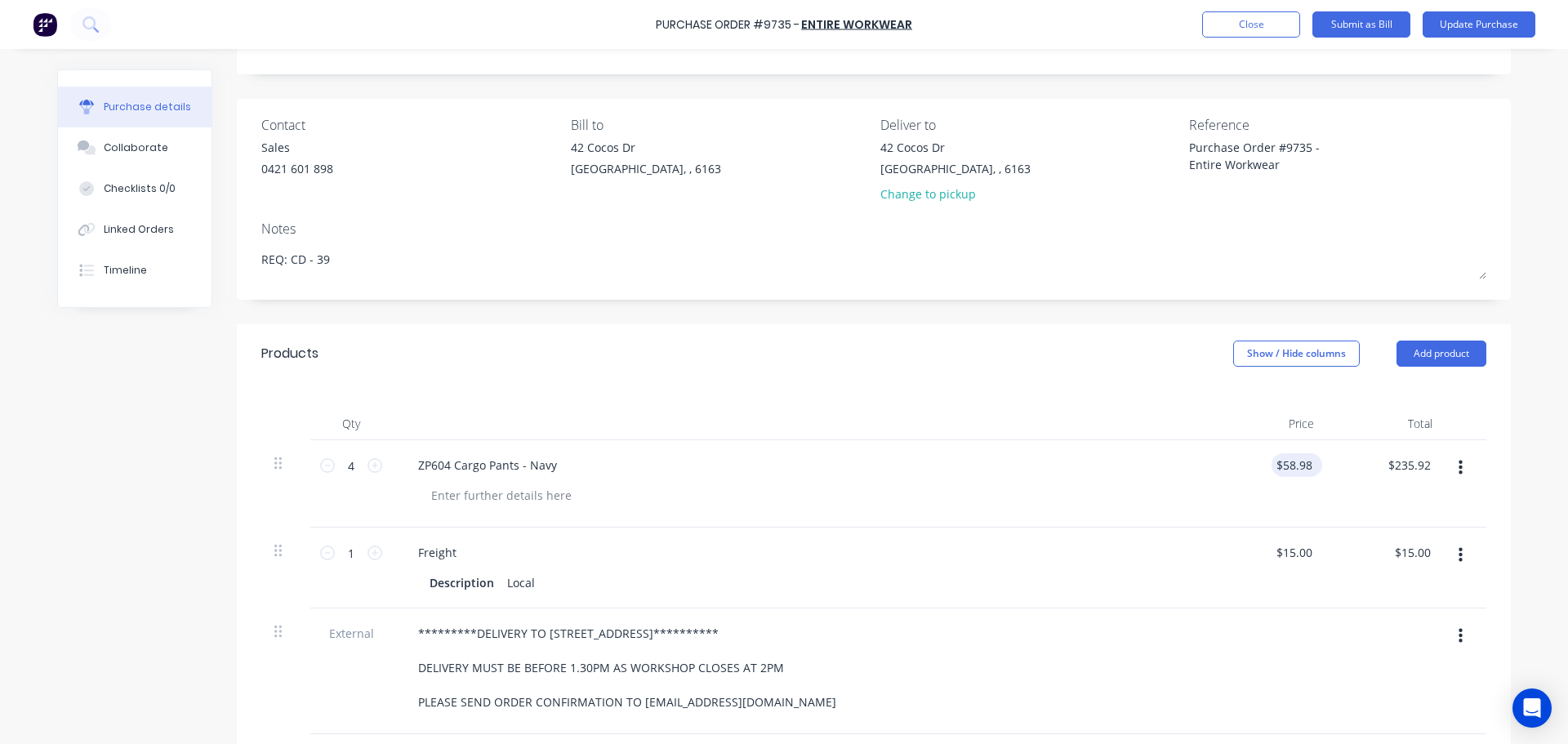
click at [1311, 464] on div "$58.98 $58.98" at bounding box center [1297, 465] width 51 height 24
type textarea "x"
click at [1303, 464] on input "58.98" at bounding box center [1294, 465] width 44 height 24
type input "5"
type input "60"
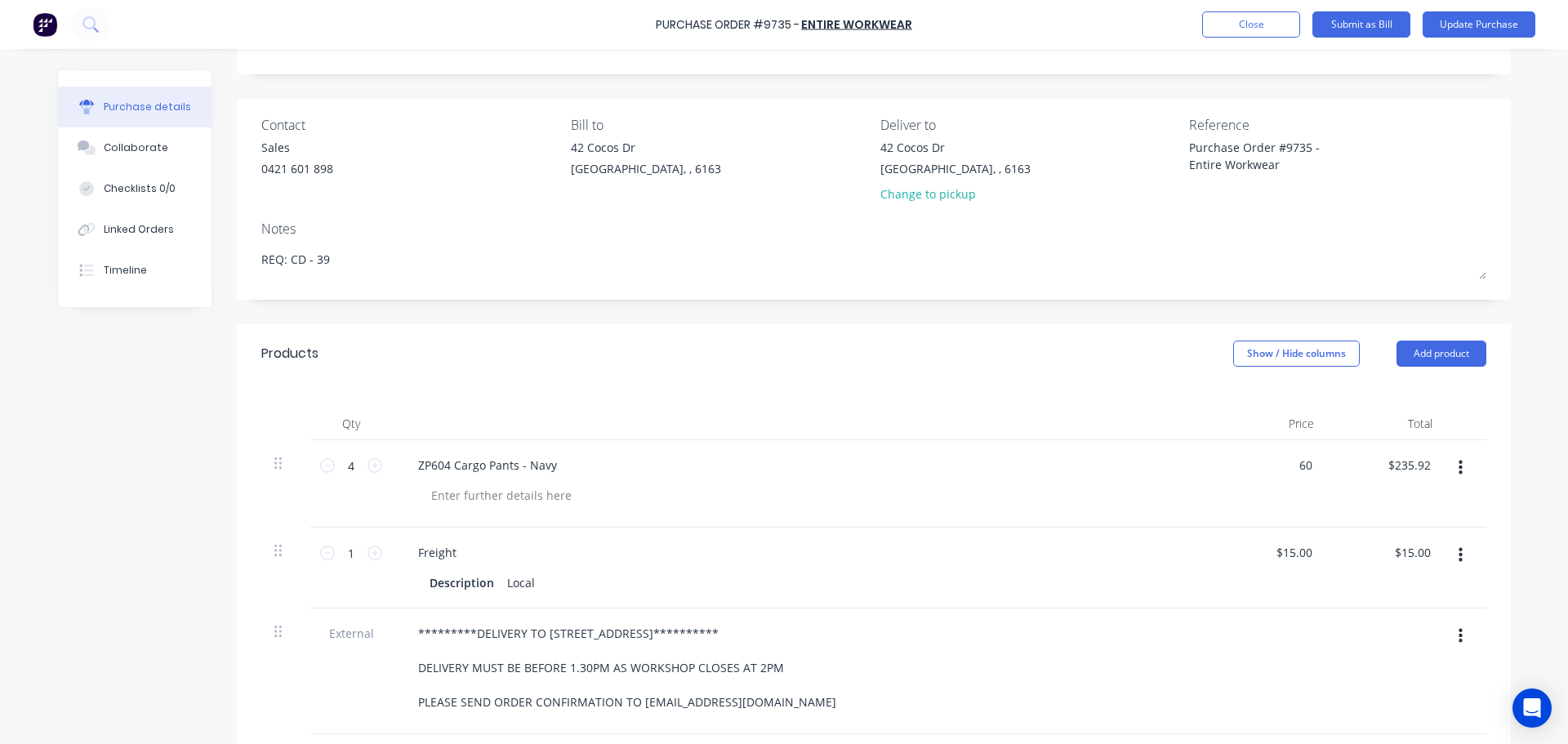
type textarea "x"
type input "$60.00"
type input "240.00"
type textarea "x"
type input "240.00"
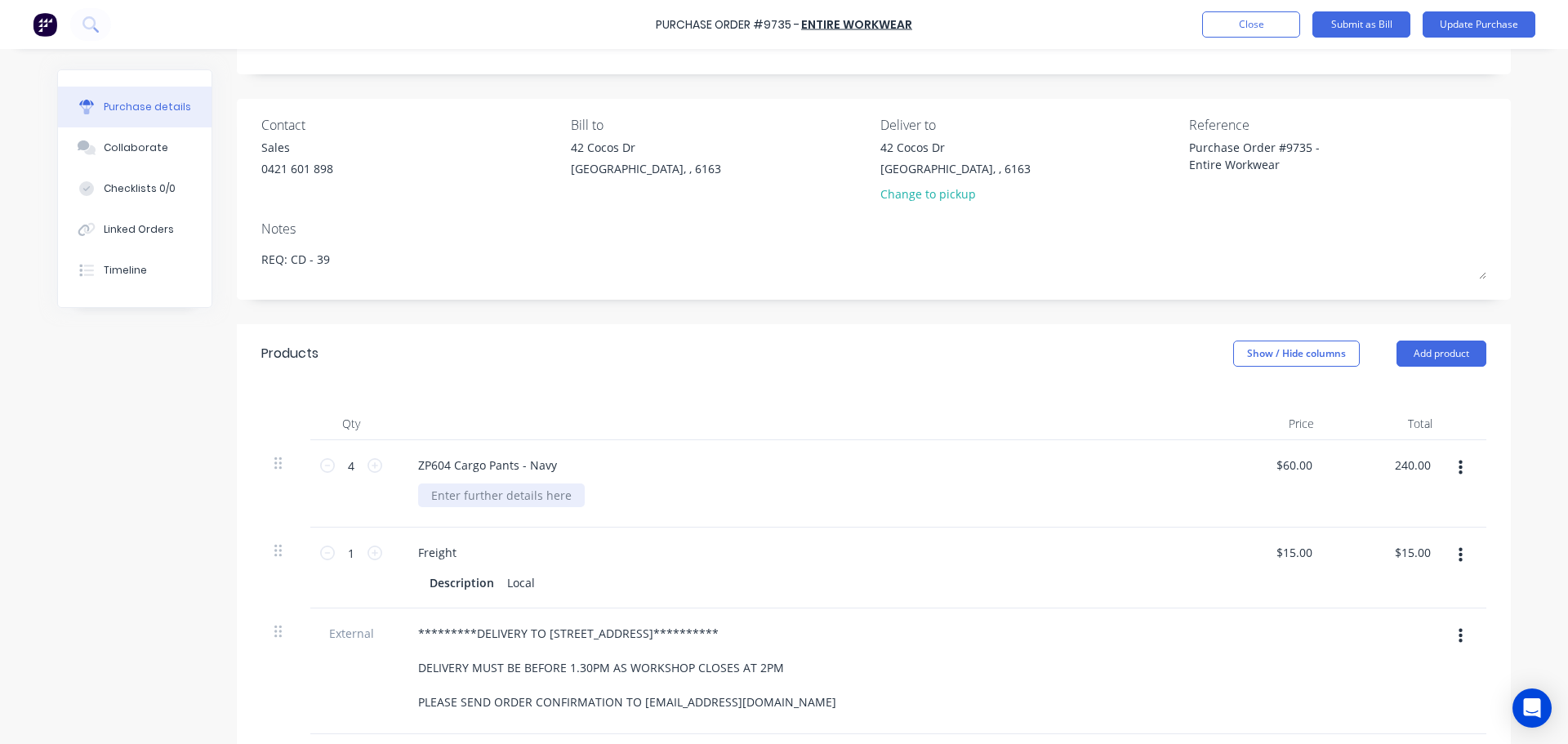
type textarea "x"
type input "$240.00"
click at [432, 493] on div at bounding box center [502, 496] width 166 height 24
click at [433, 498] on div at bounding box center [502, 496] width 166 height 24
type textarea "x"
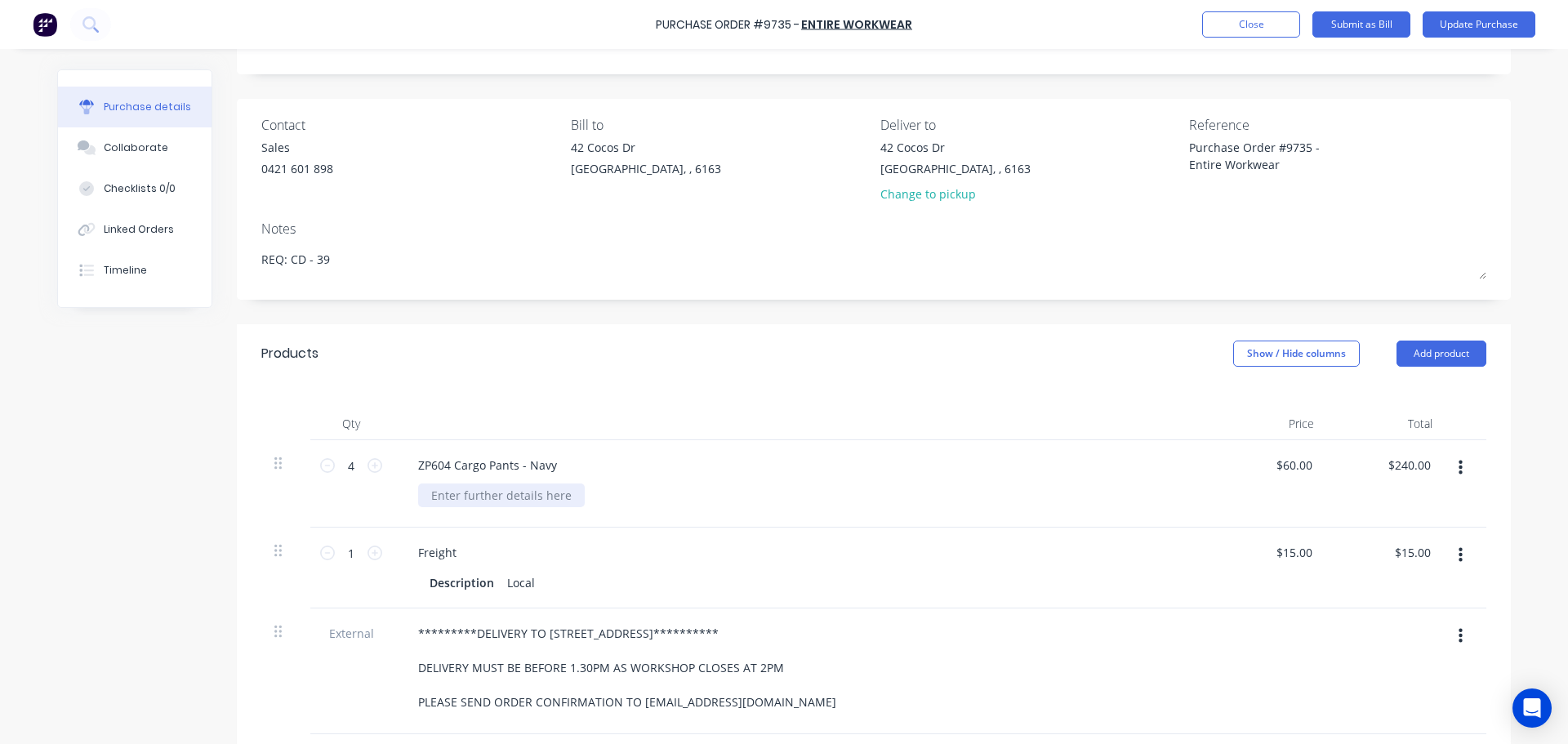
click at [433, 498] on div at bounding box center [502, 496] width 166 height 24
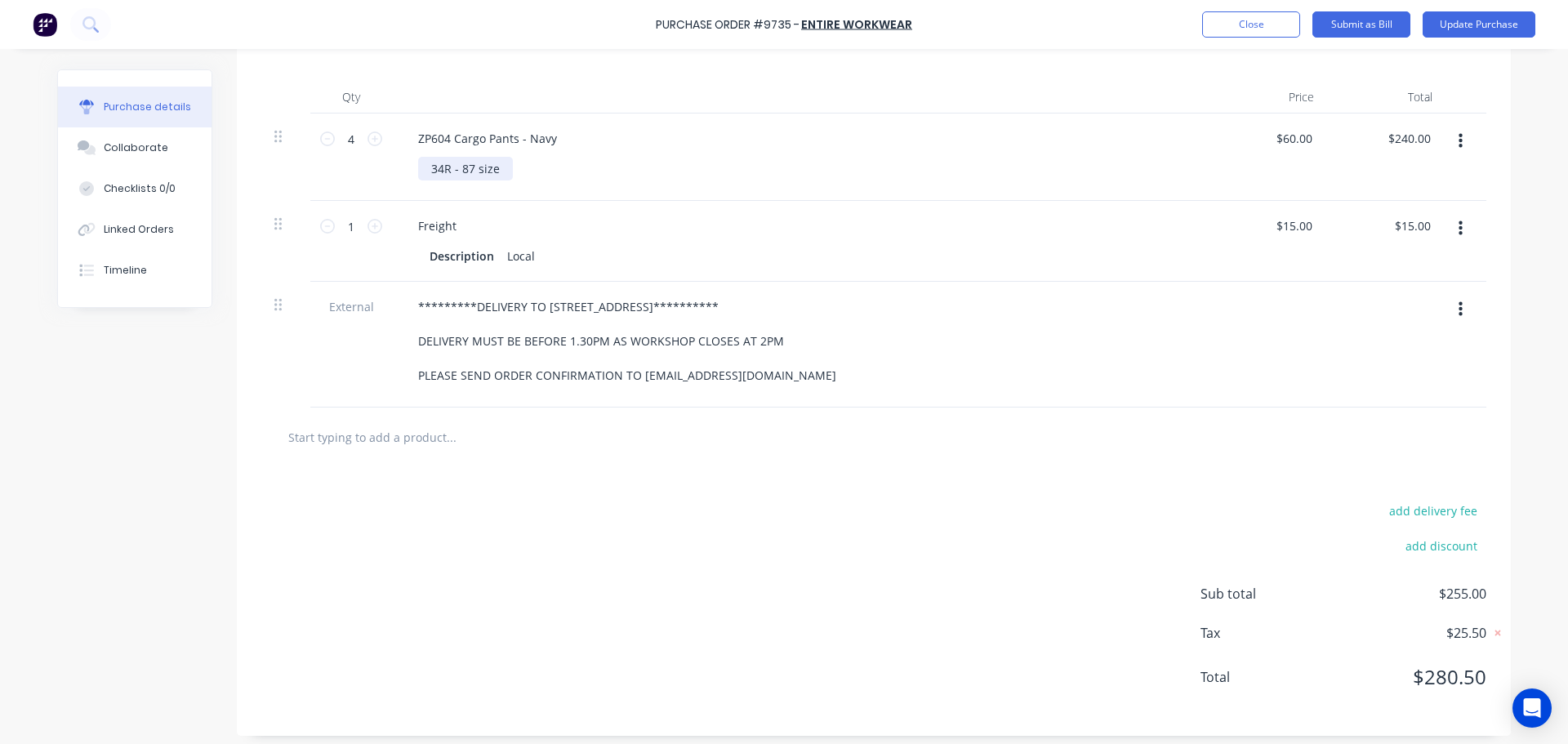
scroll to position [0, 0]
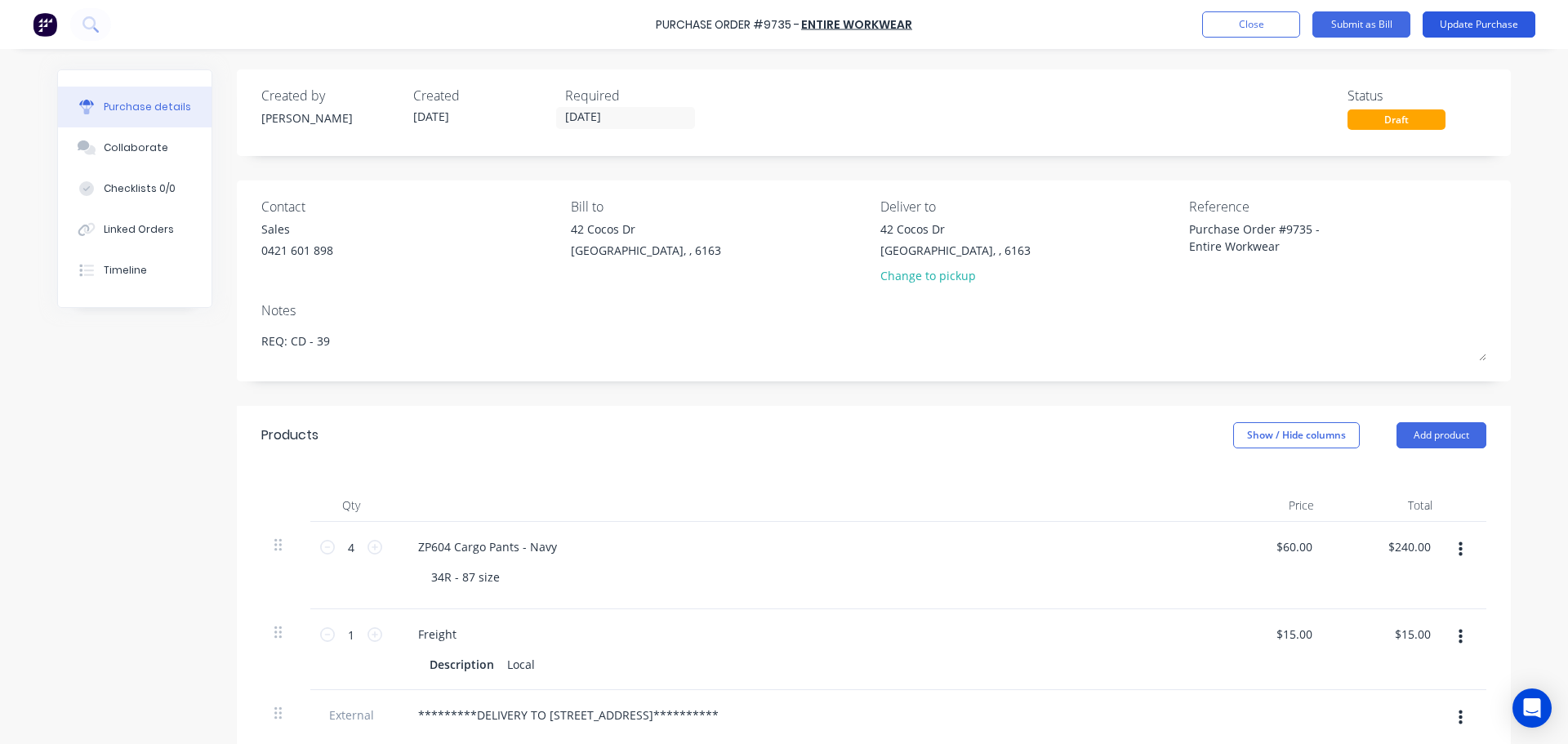
click at [1508, 26] on button "Update Purchase" at bounding box center [1479, 24] width 112 height 26
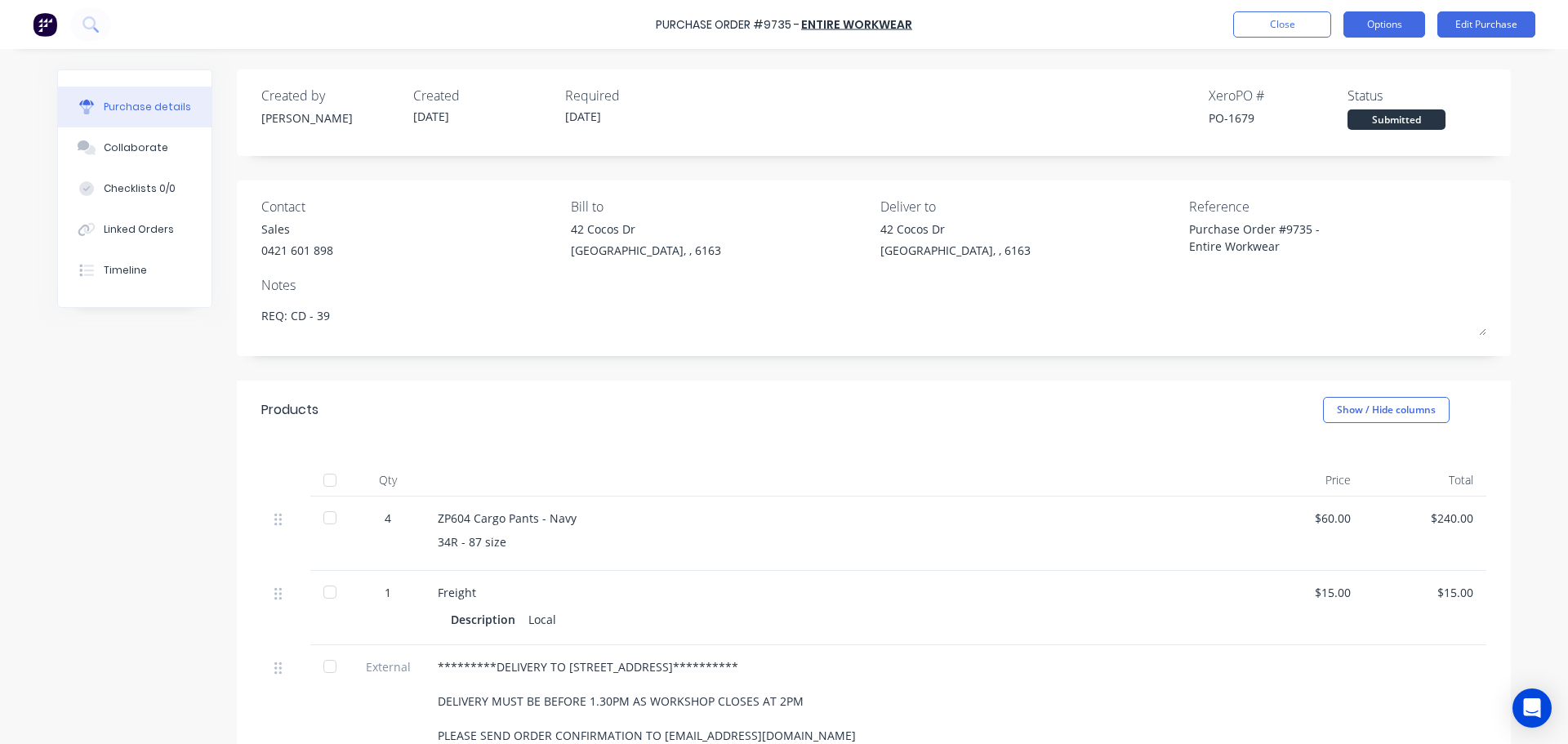
click at [1375, 28] on button "Options" at bounding box center [1384, 24] width 81 height 26
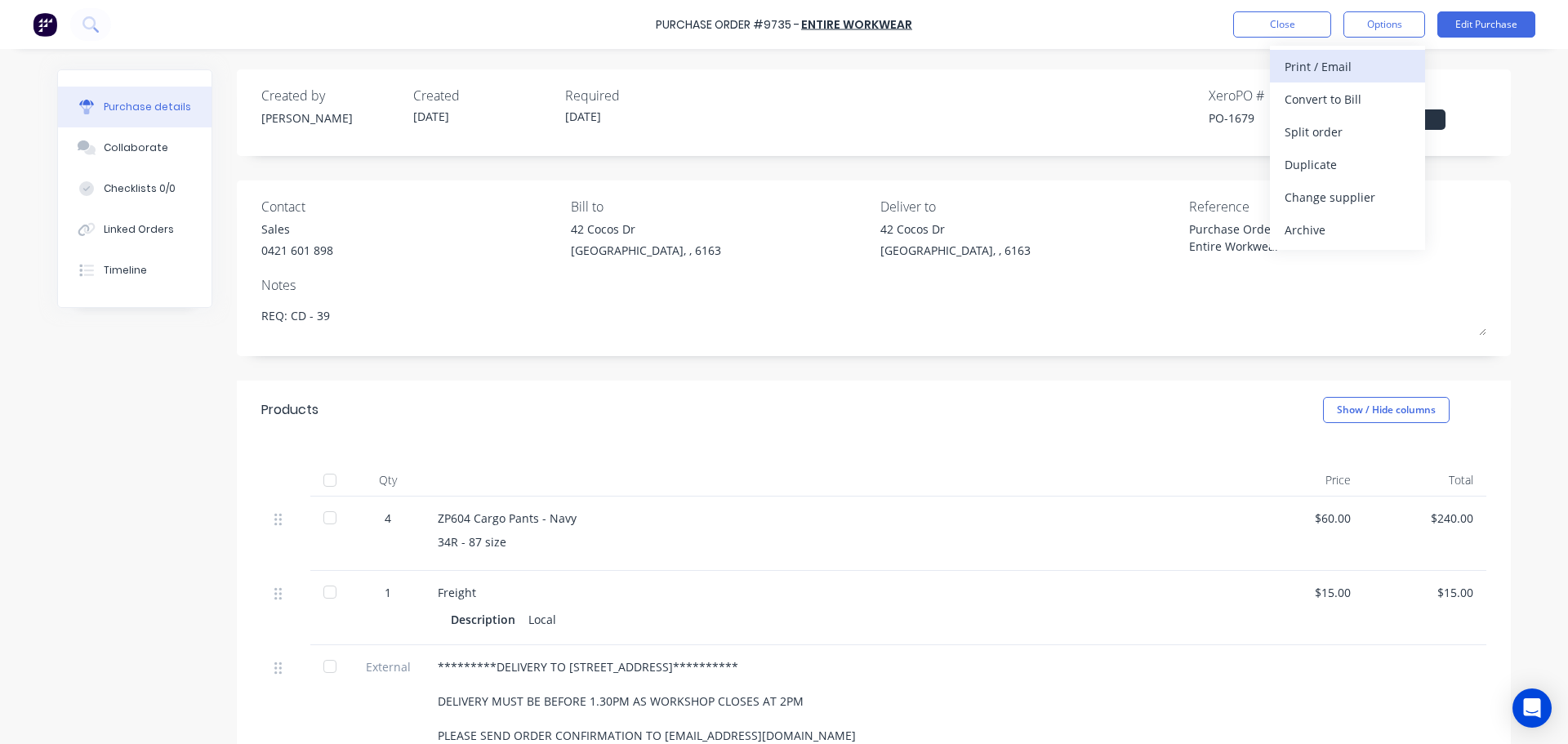
click at [1316, 58] on div "Print / Email" at bounding box center [1348, 67] width 126 height 24
click at [1310, 90] on div "With pricing" at bounding box center [1348, 100] width 126 height 24
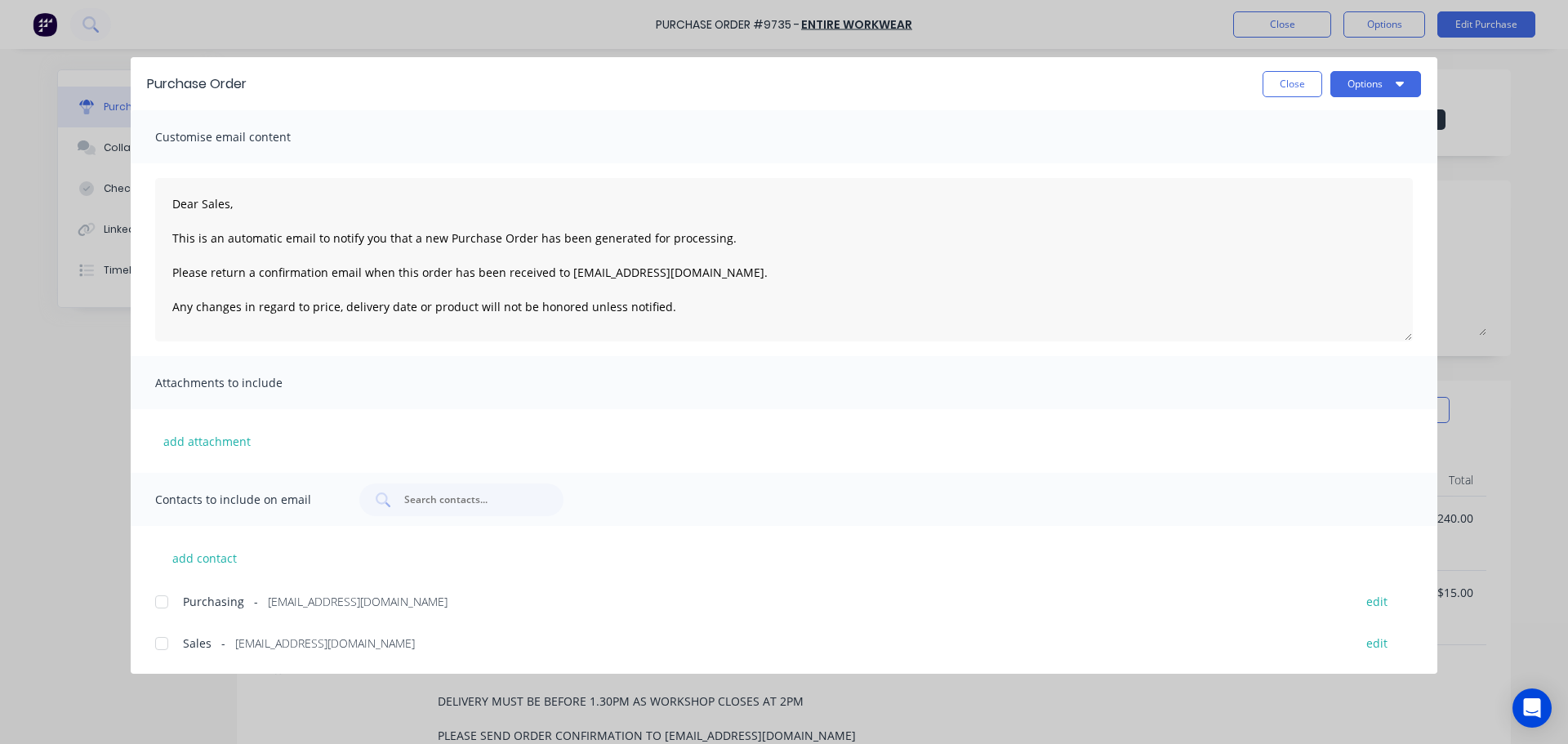
click at [160, 606] on div at bounding box center [161, 602] width 33 height 33
click at [162, 640] on div at bounding box center [161, 644] width 33 height 33
click at [1382, 78] on button "Options" at bounding box center [1376, 84] width 91 height 26
click at [1308, 198] on div "Email" at bounding box center [1343, 191] width 126 height 24
click at [130, 710] on span "×" at bounding box center [134, 712] width 9 height 23
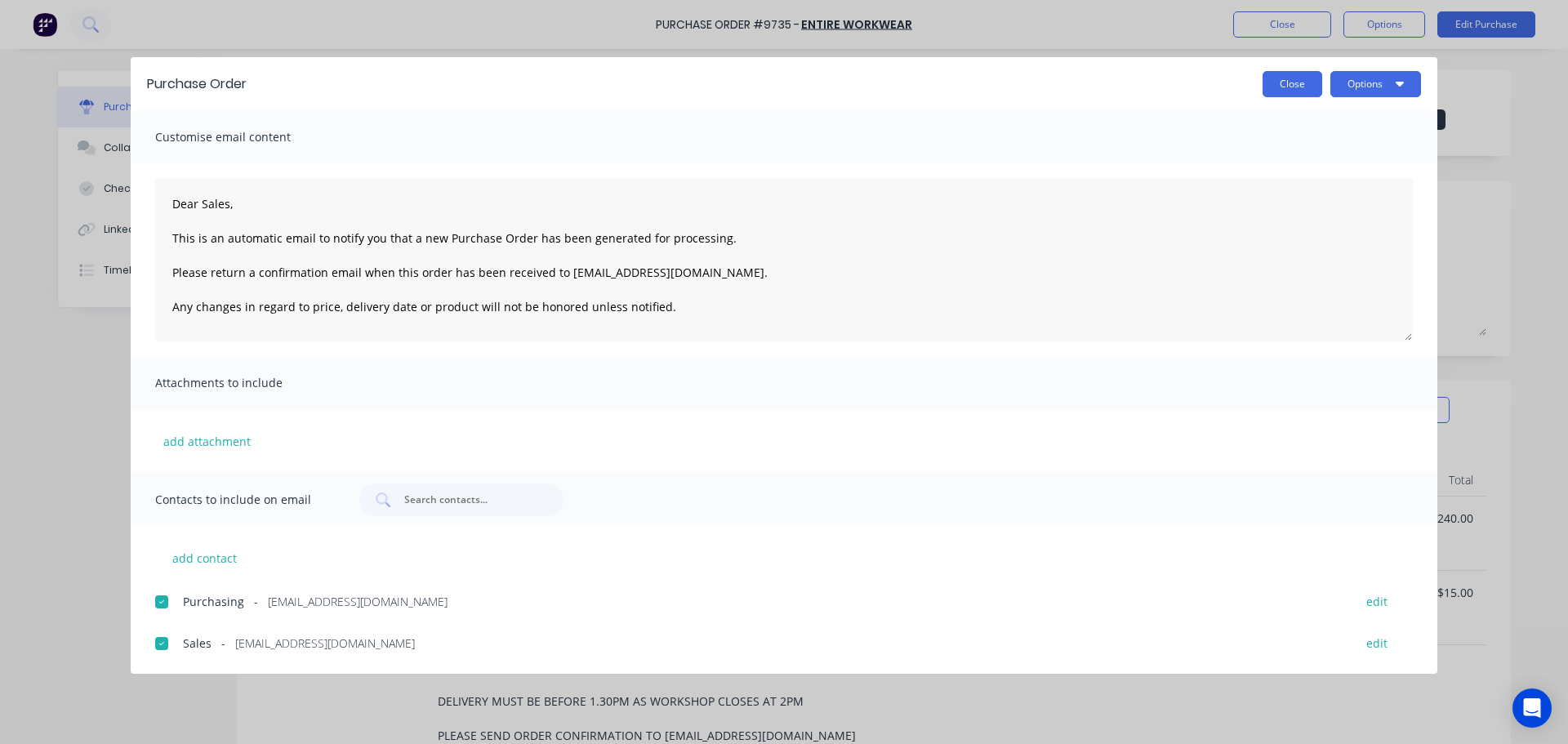
click at [1294, 84] on button "Close" at bounding box center [1293, 84] width 60 height 26
type textarea "x"
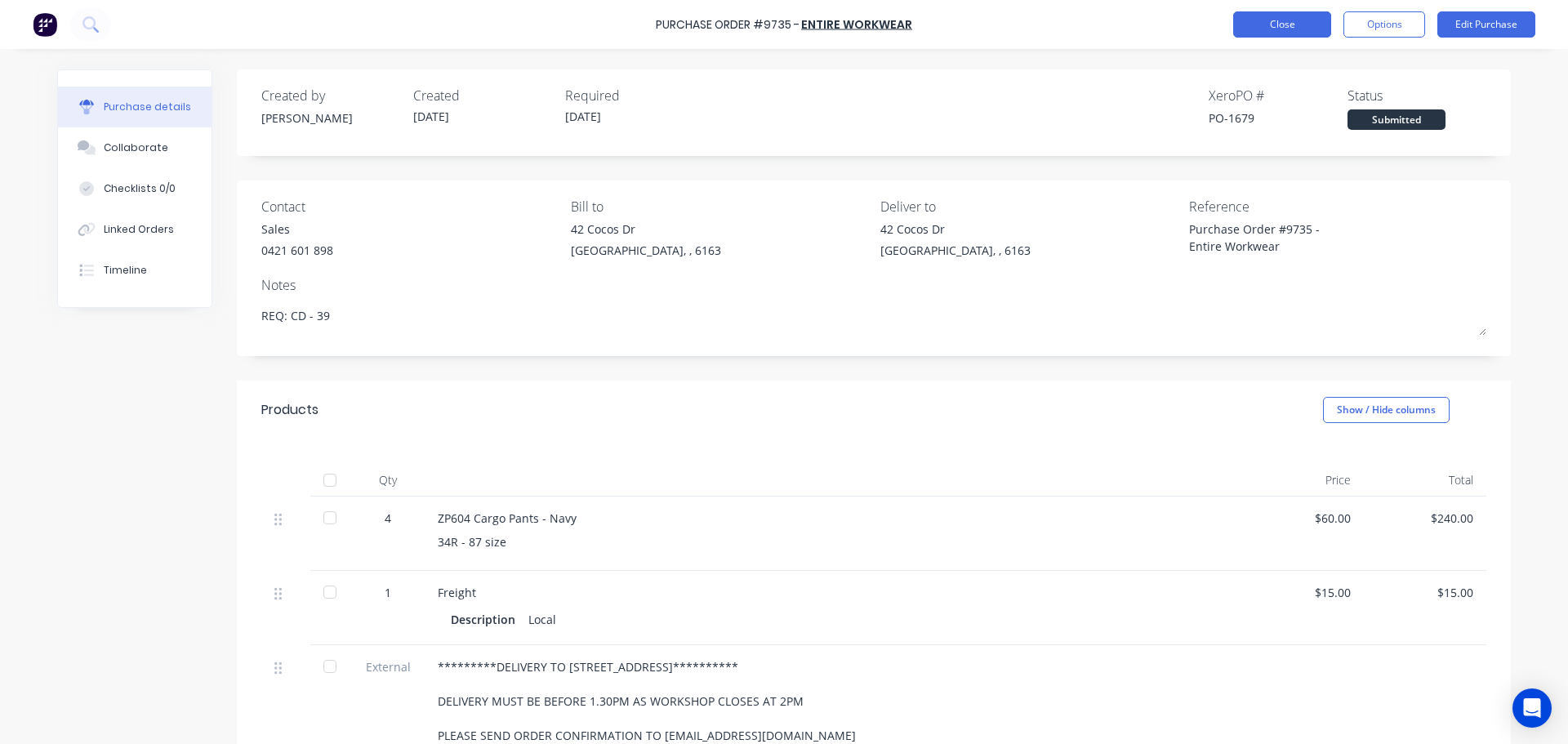
click at [1264, 31] on button "Close" at bounding box center [1282, 24] width 98 height 26
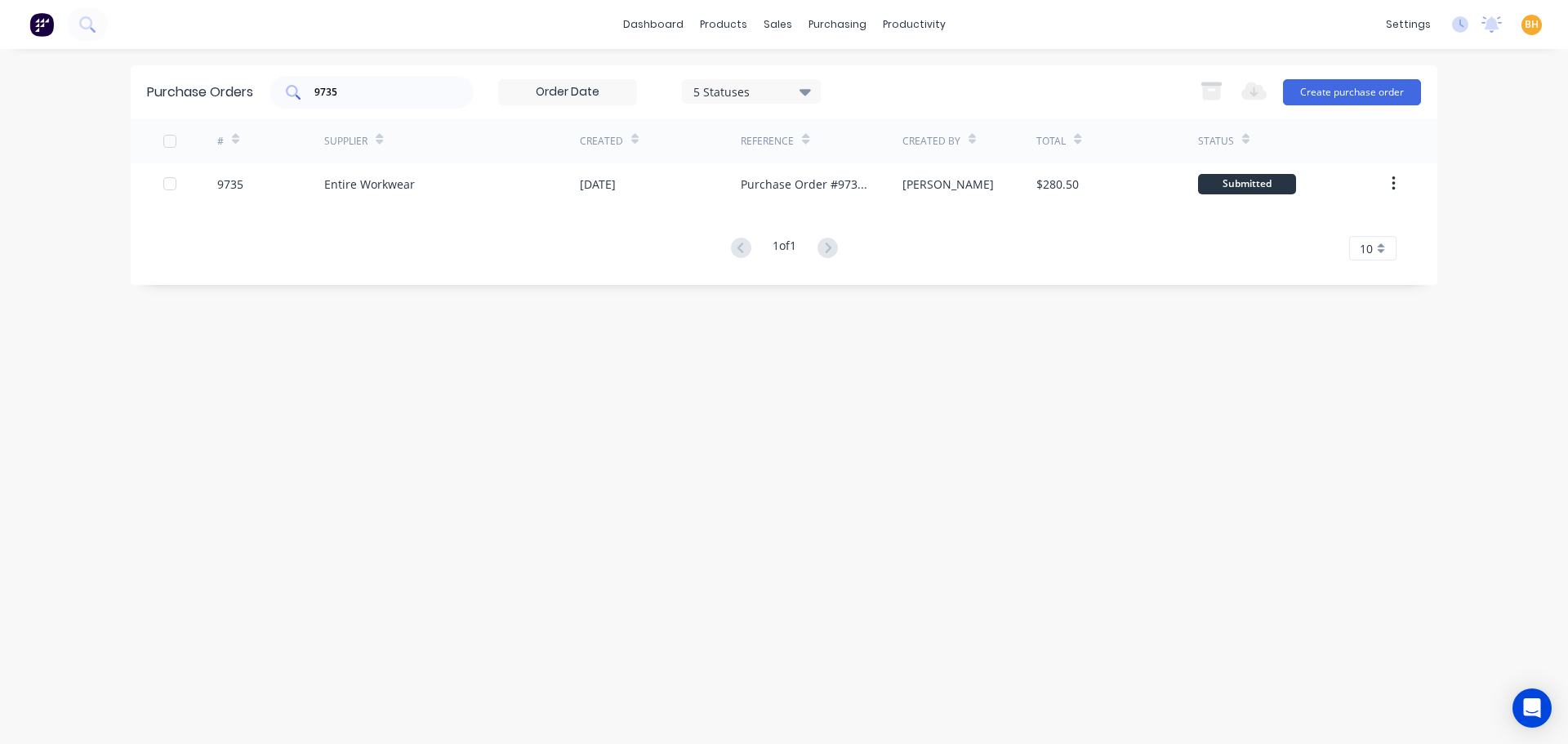
click at [372, 85] on input "9735" at bounding box center [381, 92] width 136 height 16
type input "9"
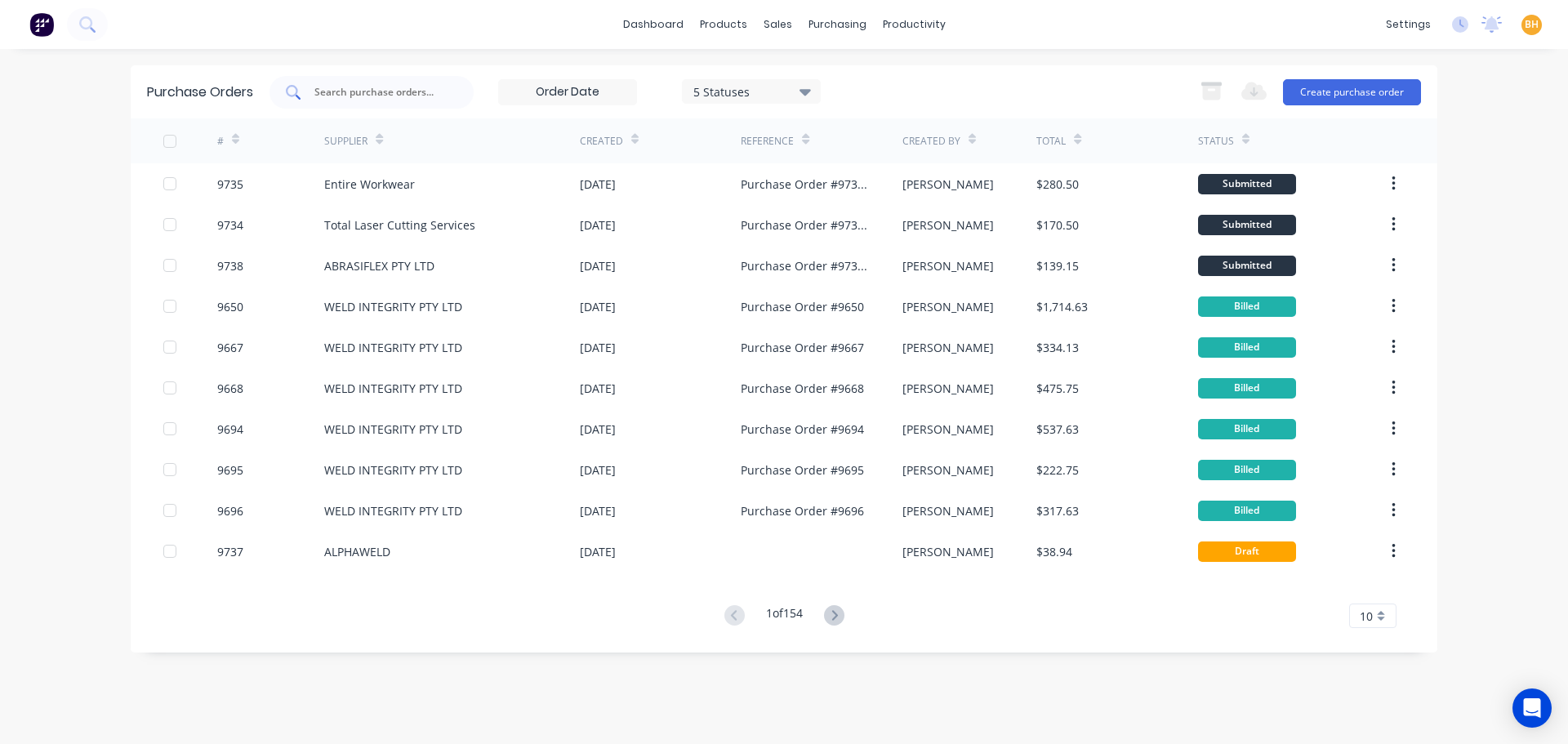
click at [348, 88] on input "text" at bounding box center [381, 92] width 136 height 16
click at [341, 88] on input "text" at bounding box center [381, 92] width 136 height 16
click at [1318, 94] on button "Create purchase order" at bounding box center [1352, 92] width 138 height 26
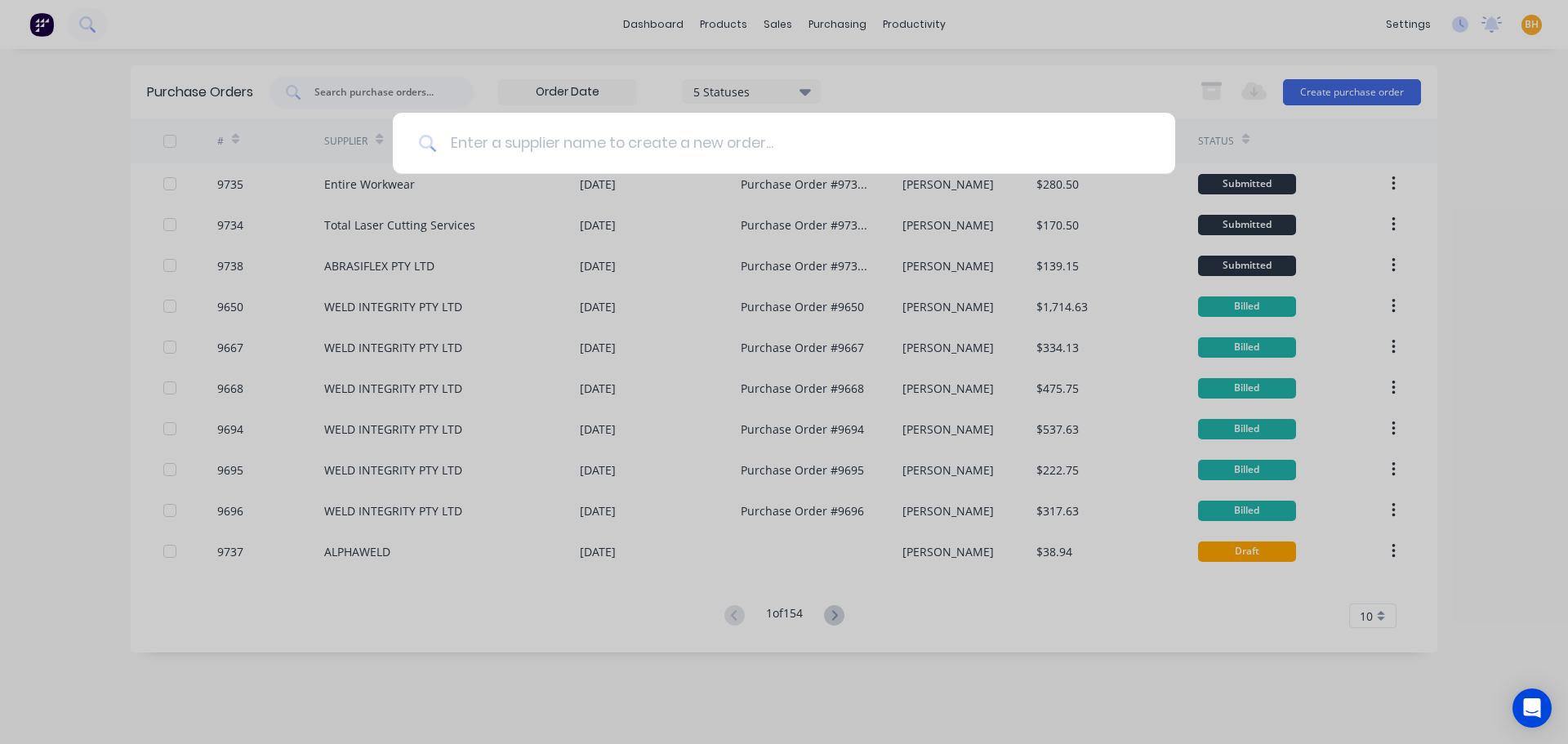
click at [476, 153] on input at bounding box center [793, 142] width 712 height 61
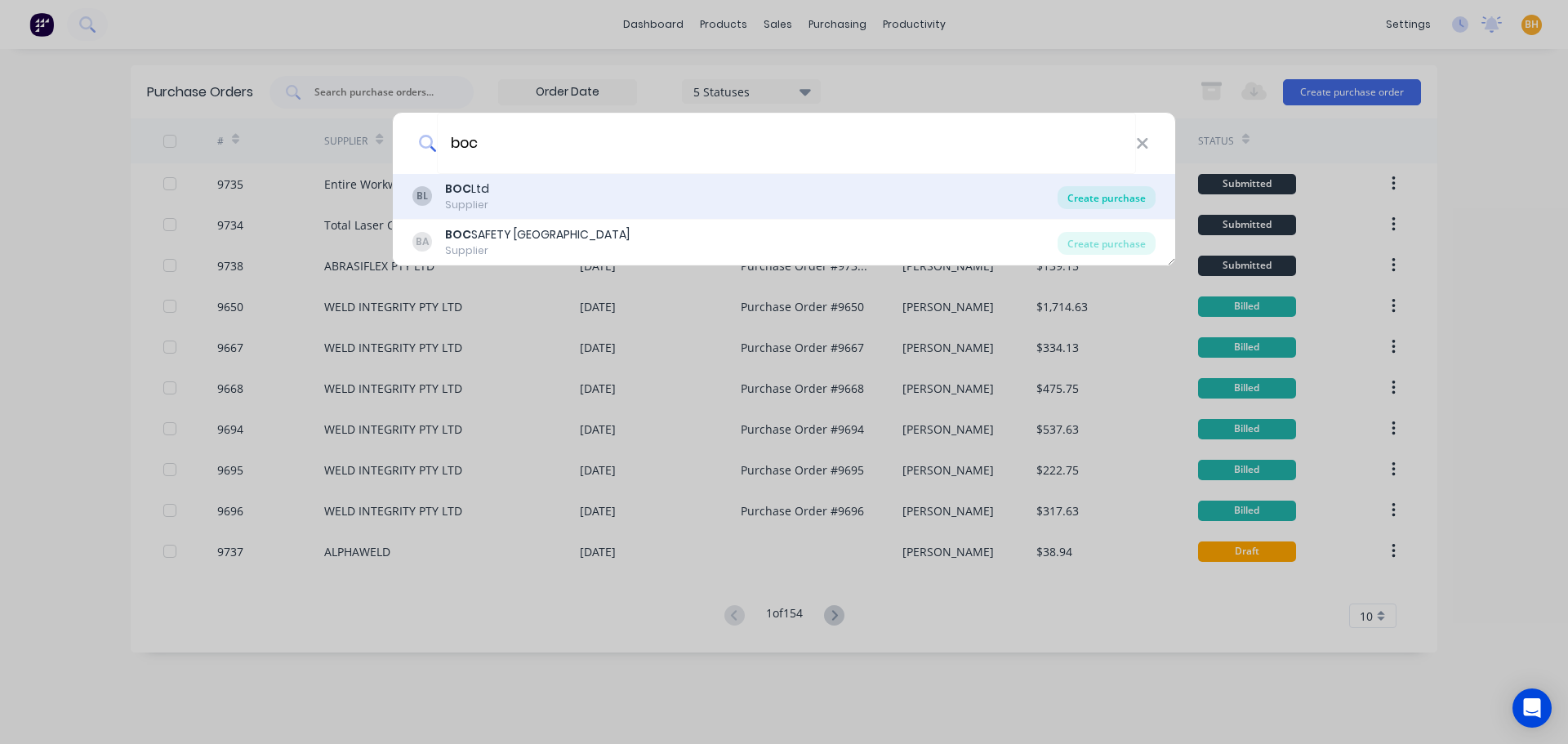
type input "boc"
click at [1117, 186] on div "Create purchase" at bounding box center [1107, 197] width 98 height 23
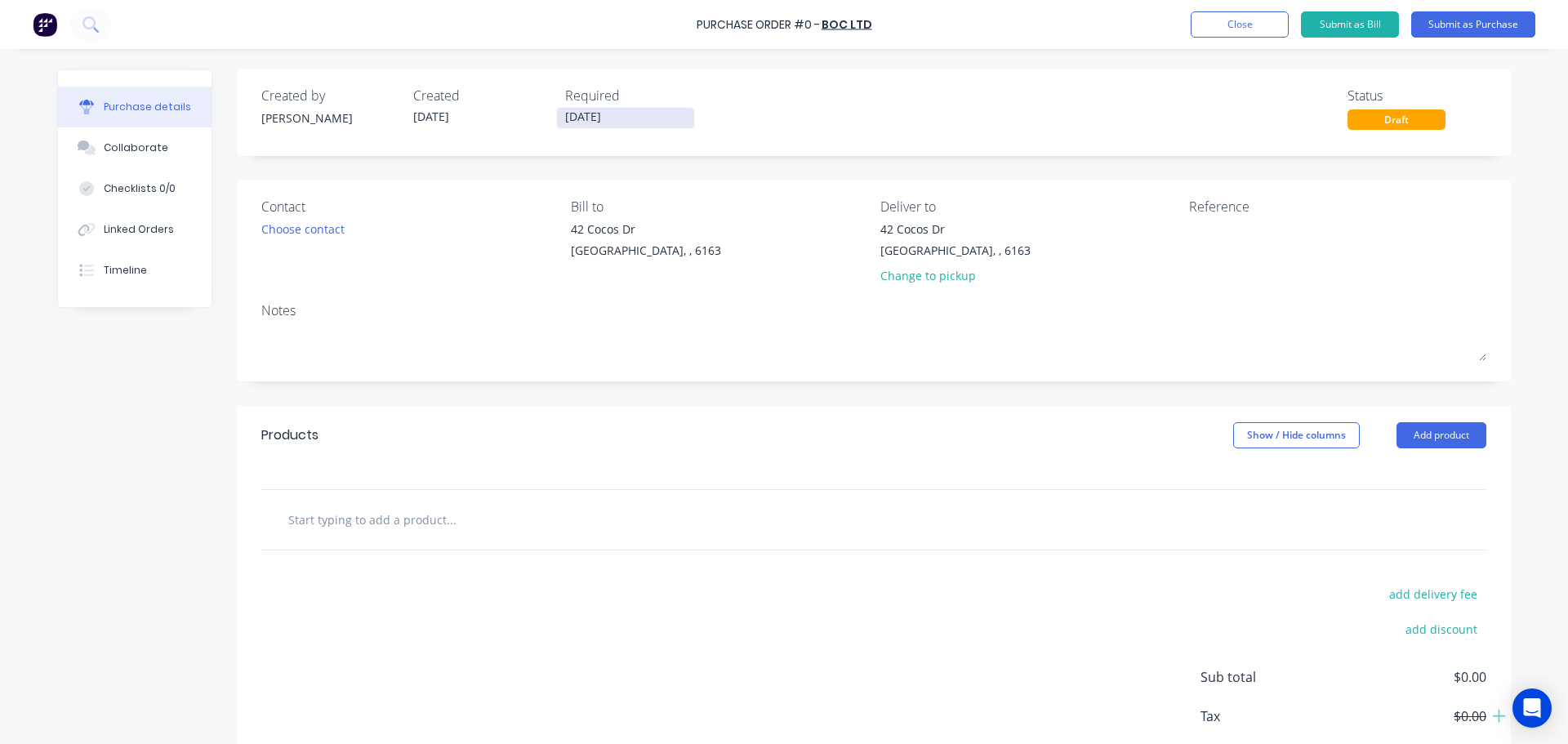
click at [579, 123] on input "02/10/25" at bounding box center [625, 118] width 137 height 21
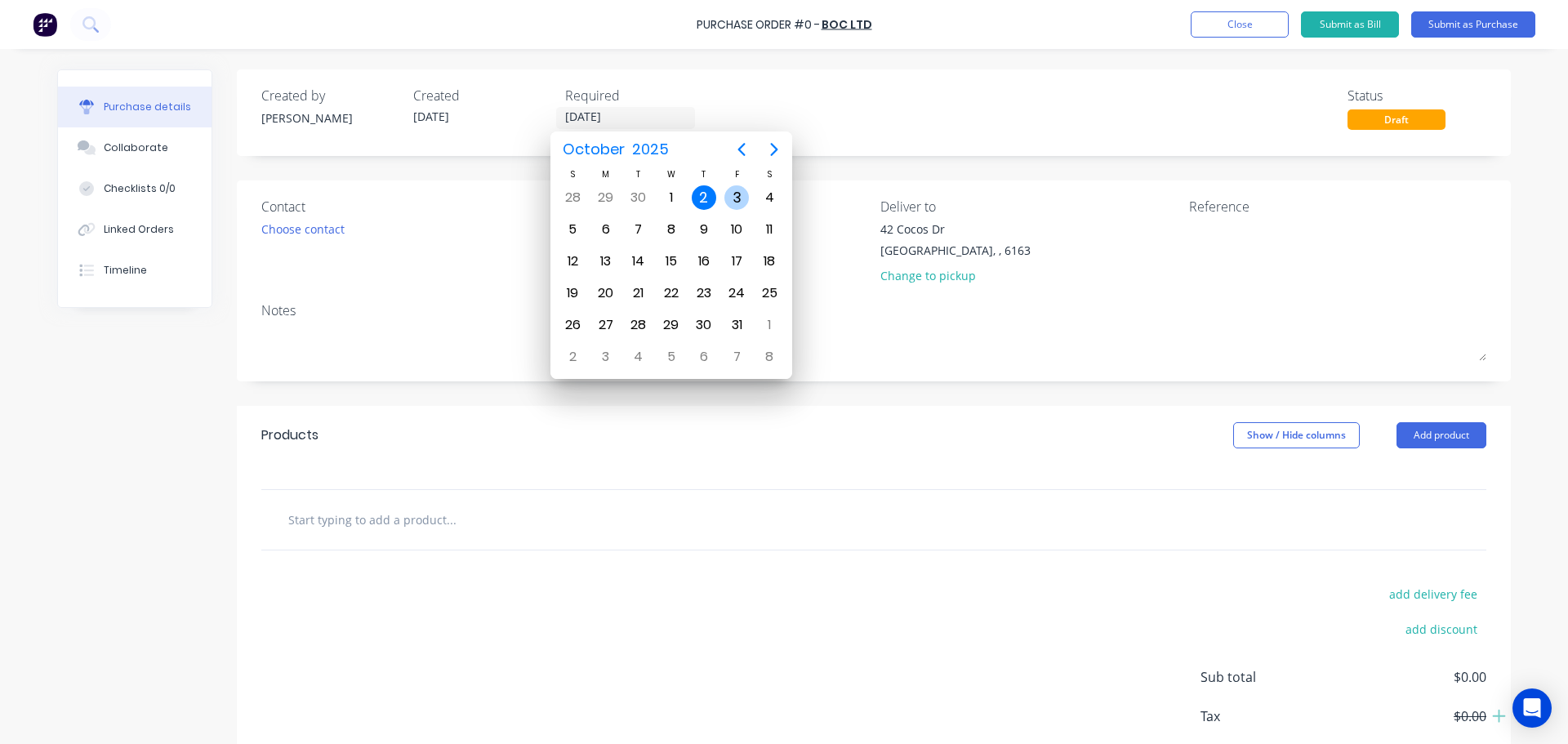
click at [730, 198] on div "3" at bounding box center [737, 197] width 25 height 25
type input "03/10/25"
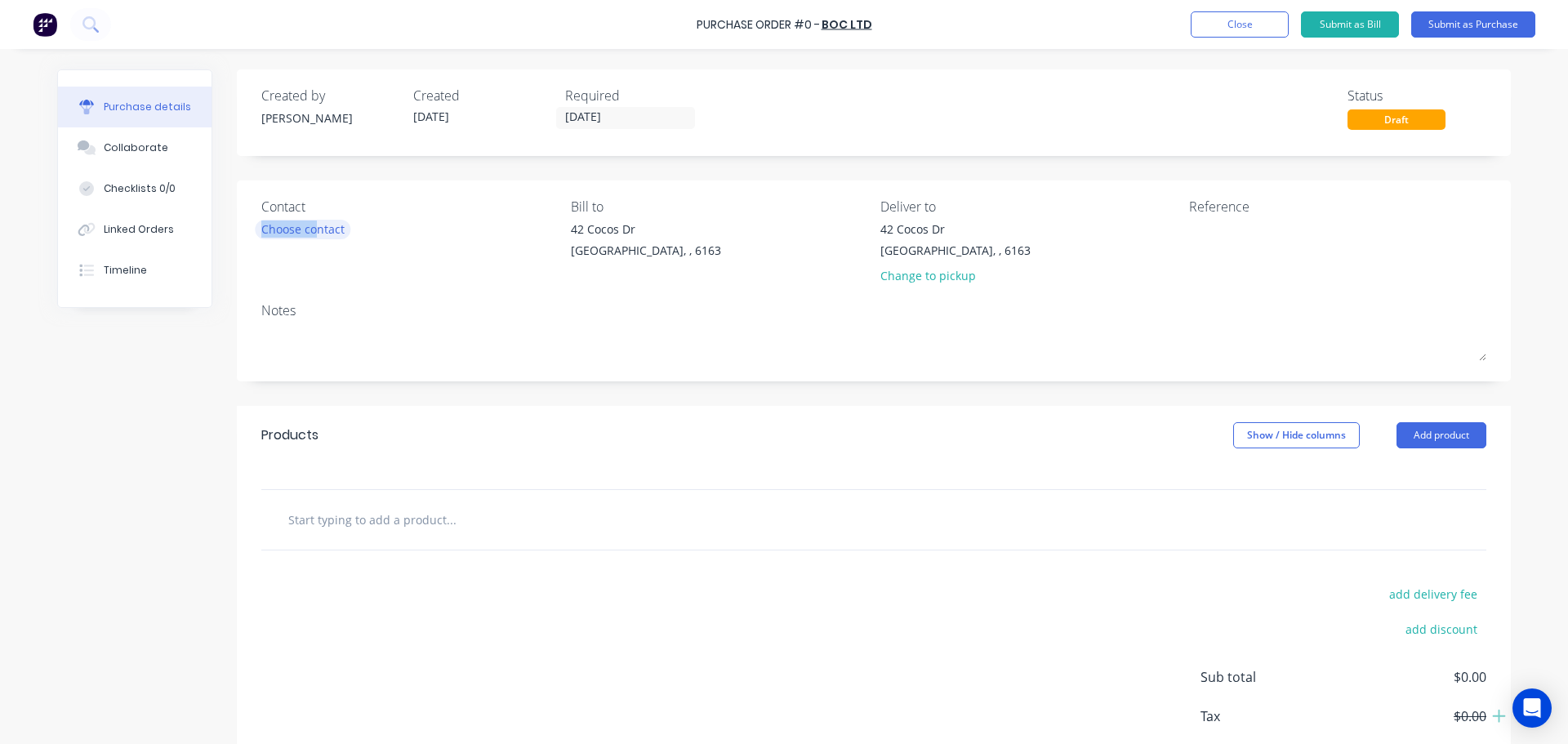
click at [308, 237] on div "Choose contact" at bounding box center [303, 229] width 83 height 17
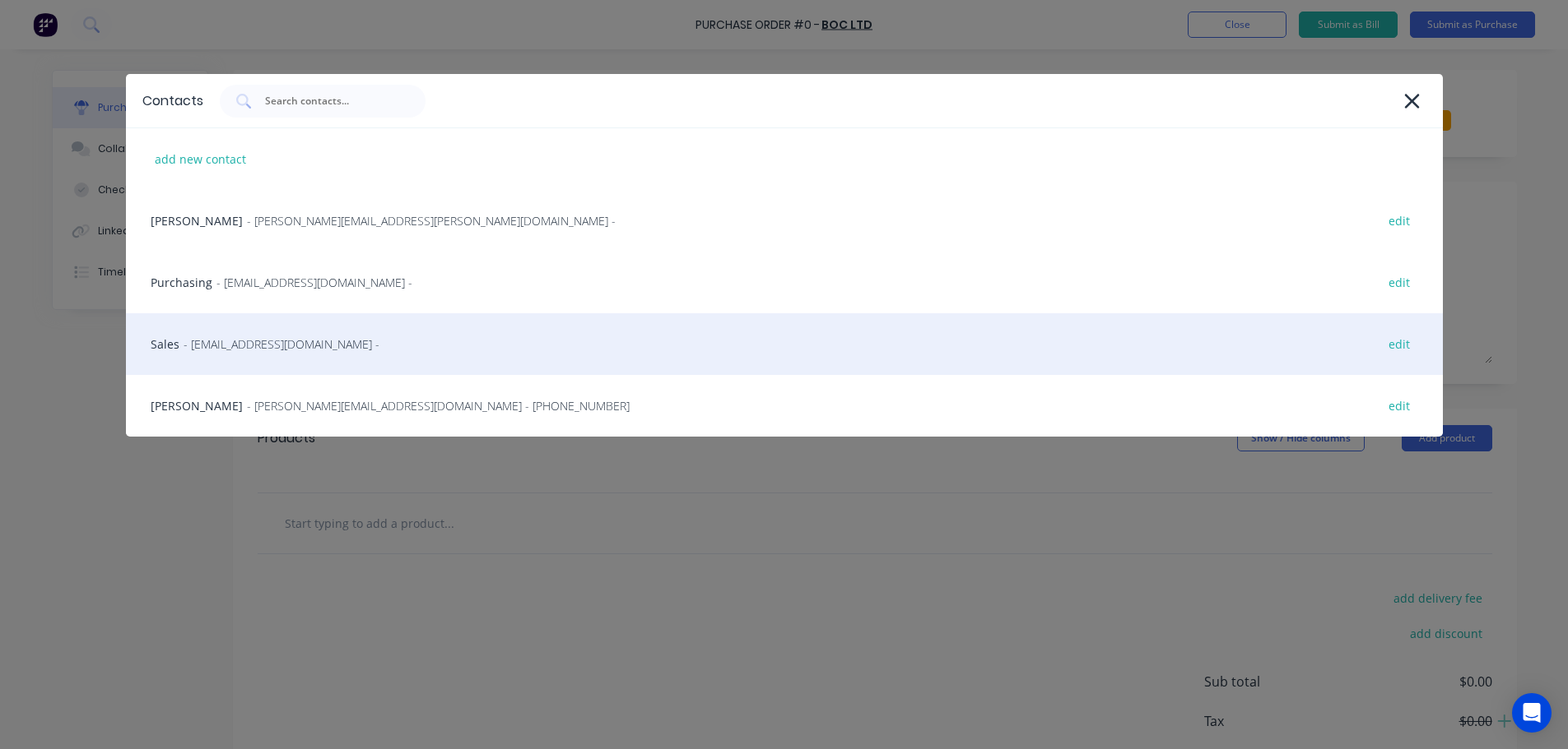
click at [204, 363] on div "Sales - contact@boc.com - edit" at bounding box center [784, 344] width 1316 height 61
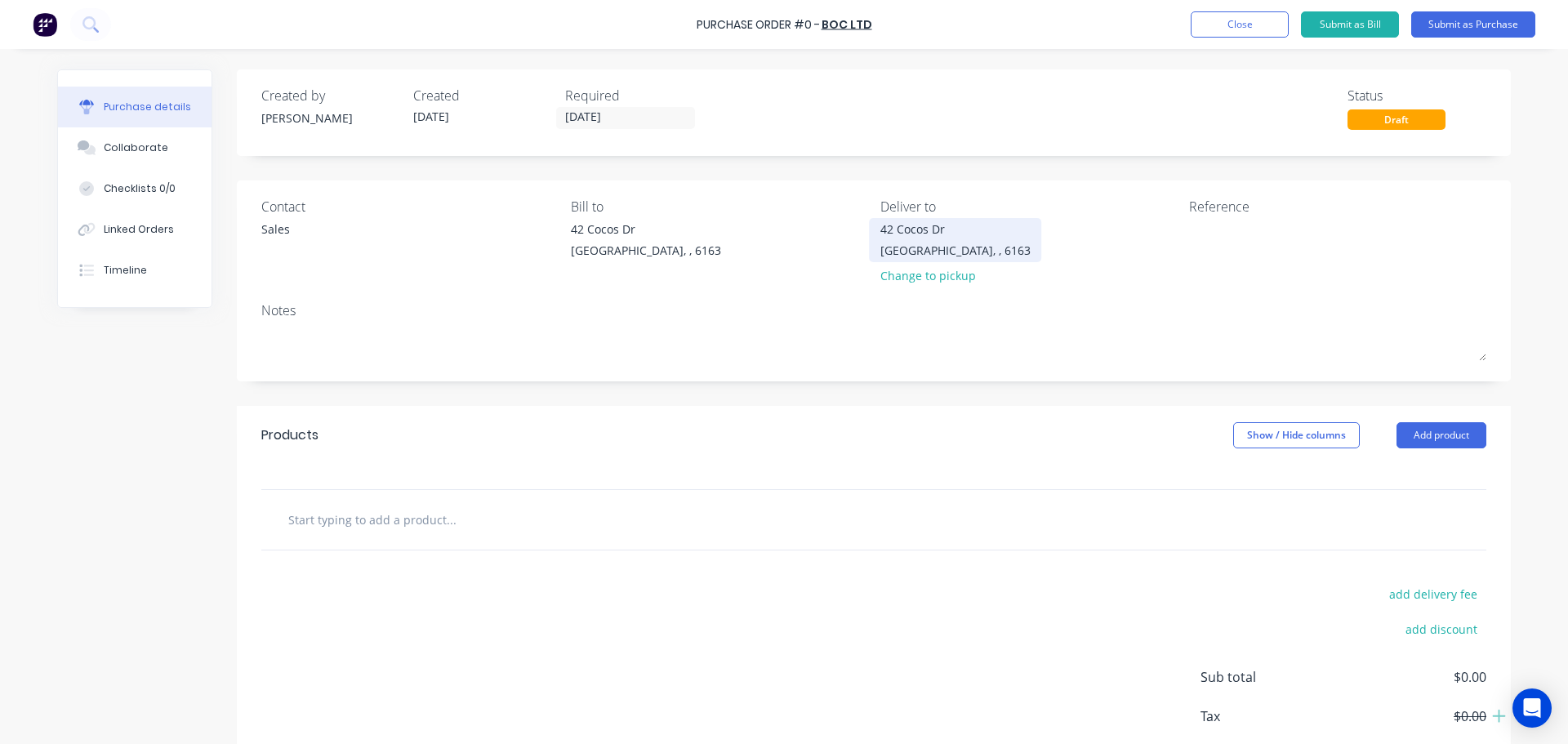
click at [941, 231] on div "42 Cocos Dr" at bounding box center [955, 229] width 150 height 17
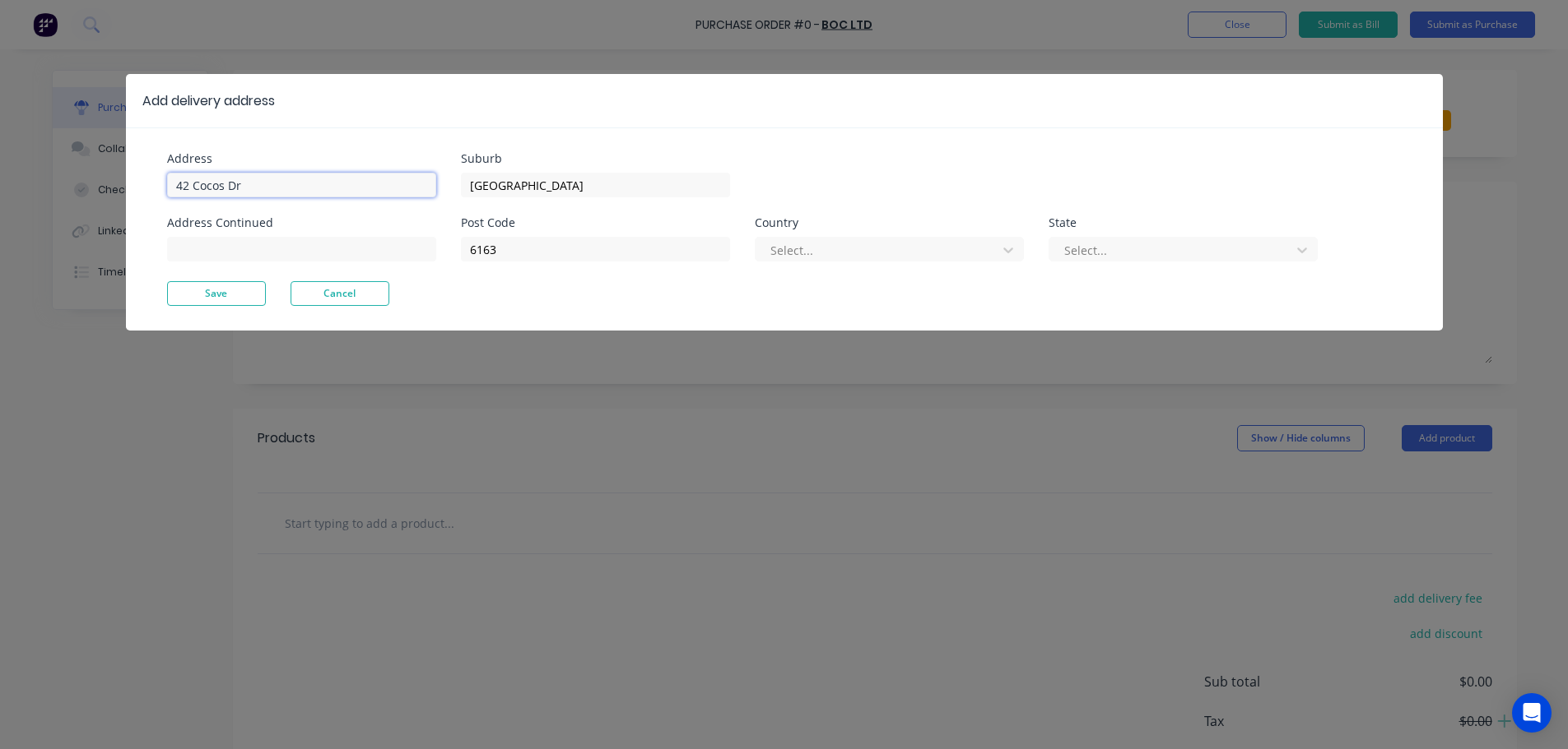
click at [276, 180] on input "42 Cocos Dr" at bounding box center [301, 185] width 269 height 25
type input "4"
click at [226, 184] on input "11 Port pire" at bounding box center [301, 185] width 269 height 25
type input "11 Port Pire"
click at [233, 290] on button "Save" at bounding box center [216, 294] width 99 height 25
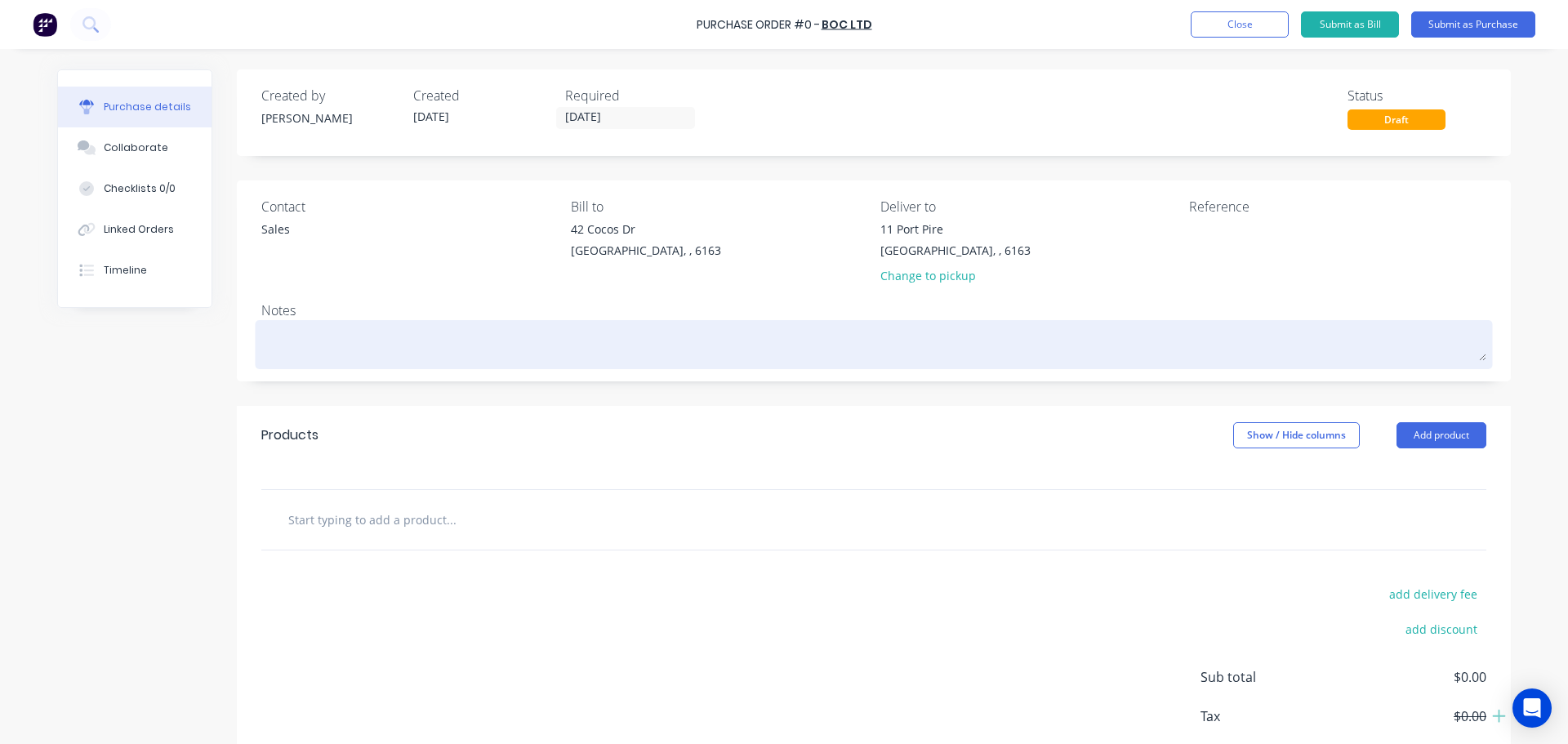
click at [265, 348] on textarea at bounding box center [874, 342] width 1225 height 37
type textarea "x"
type textarea "R"
type textarea "x"
type textarea "RE"
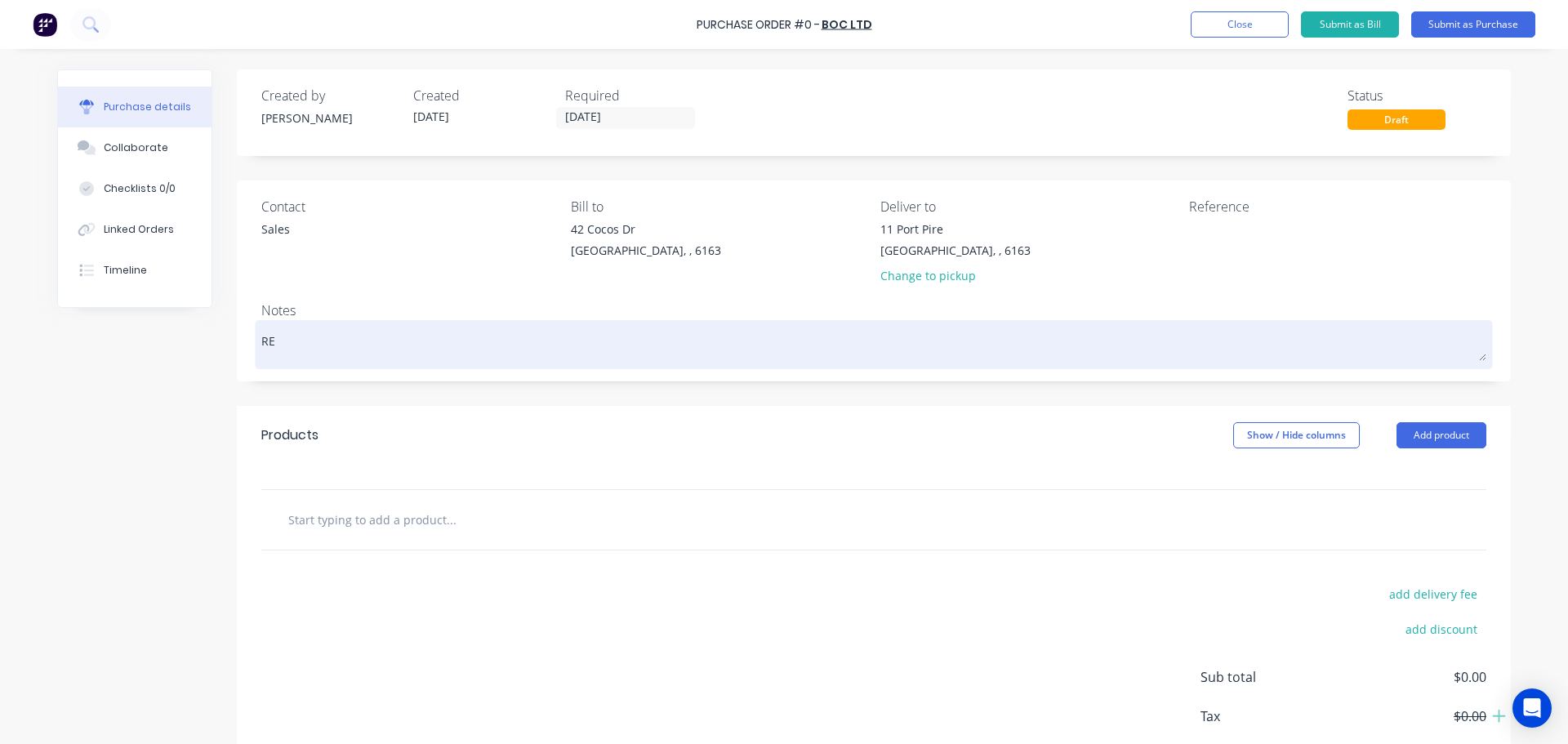
type textarea "x"
type textarea "RE"
type textarea "x"
type textarea "REQ"
type textarea "x"
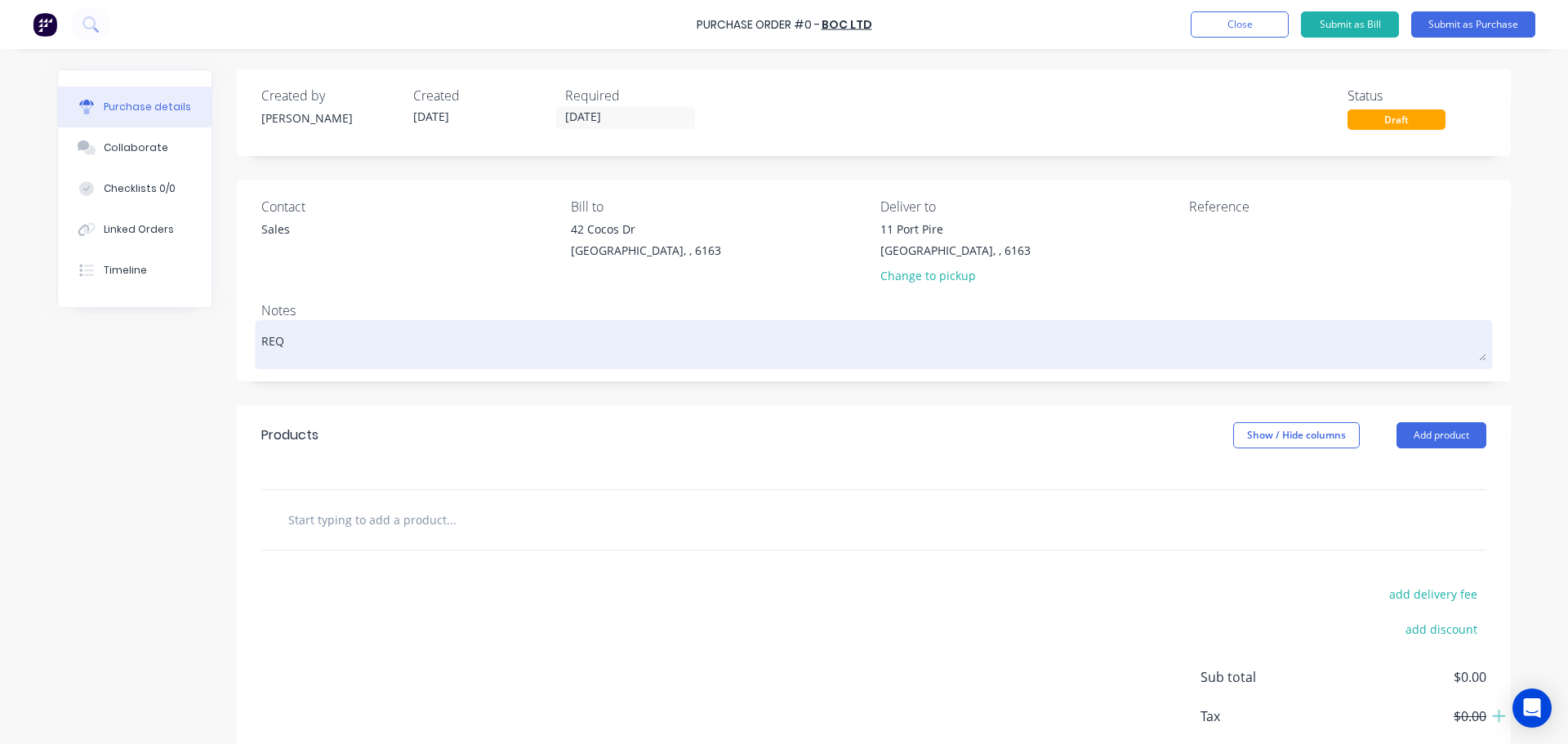
type textarea "REQ:"
type textarea "x"
type textarea "REQ:"
type textarea "x"
type textarea "REQ: P"
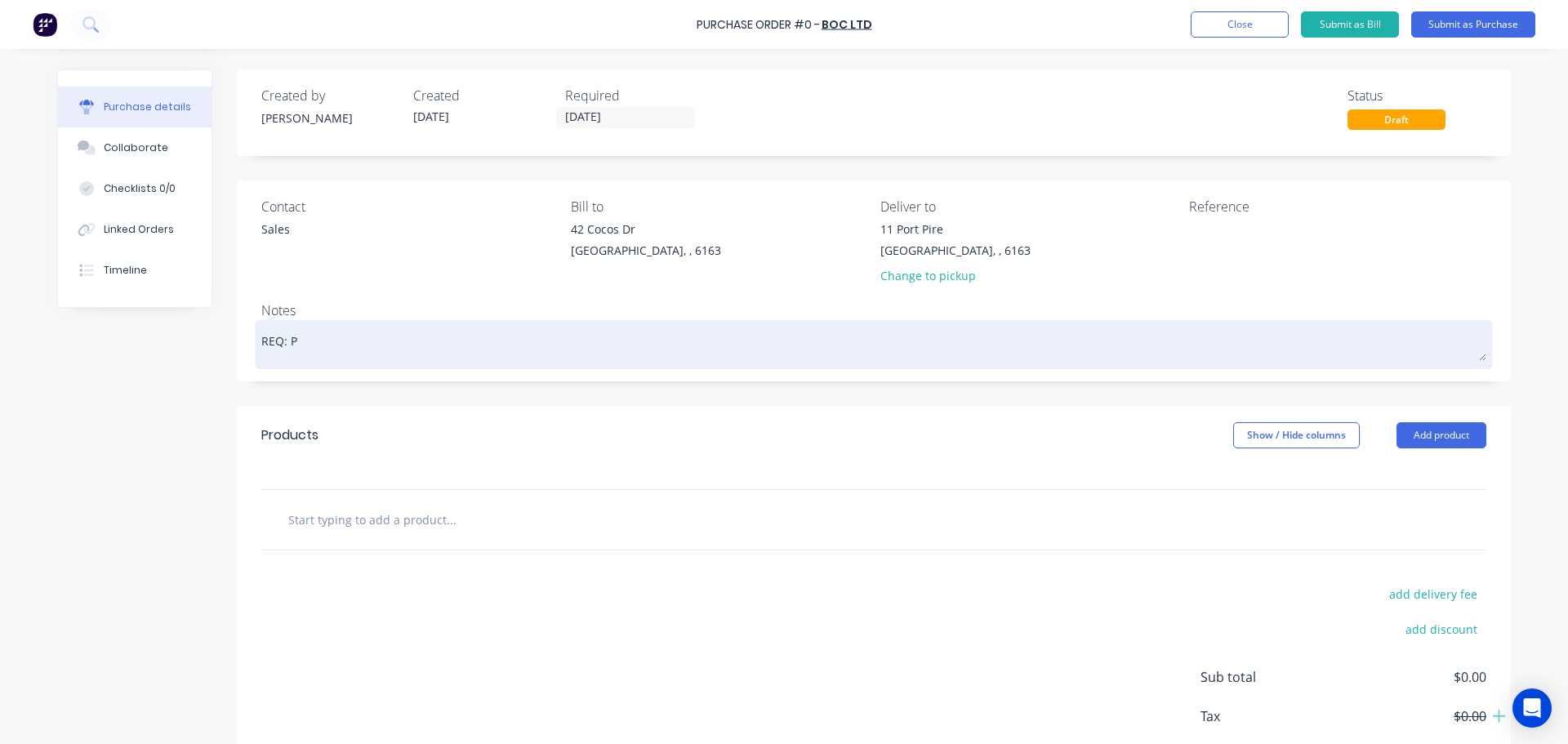
type textarea "x"
type textarea "REQ: PP"
type textarea "x"
type textarea "REQ: PP"
type textarea "x"
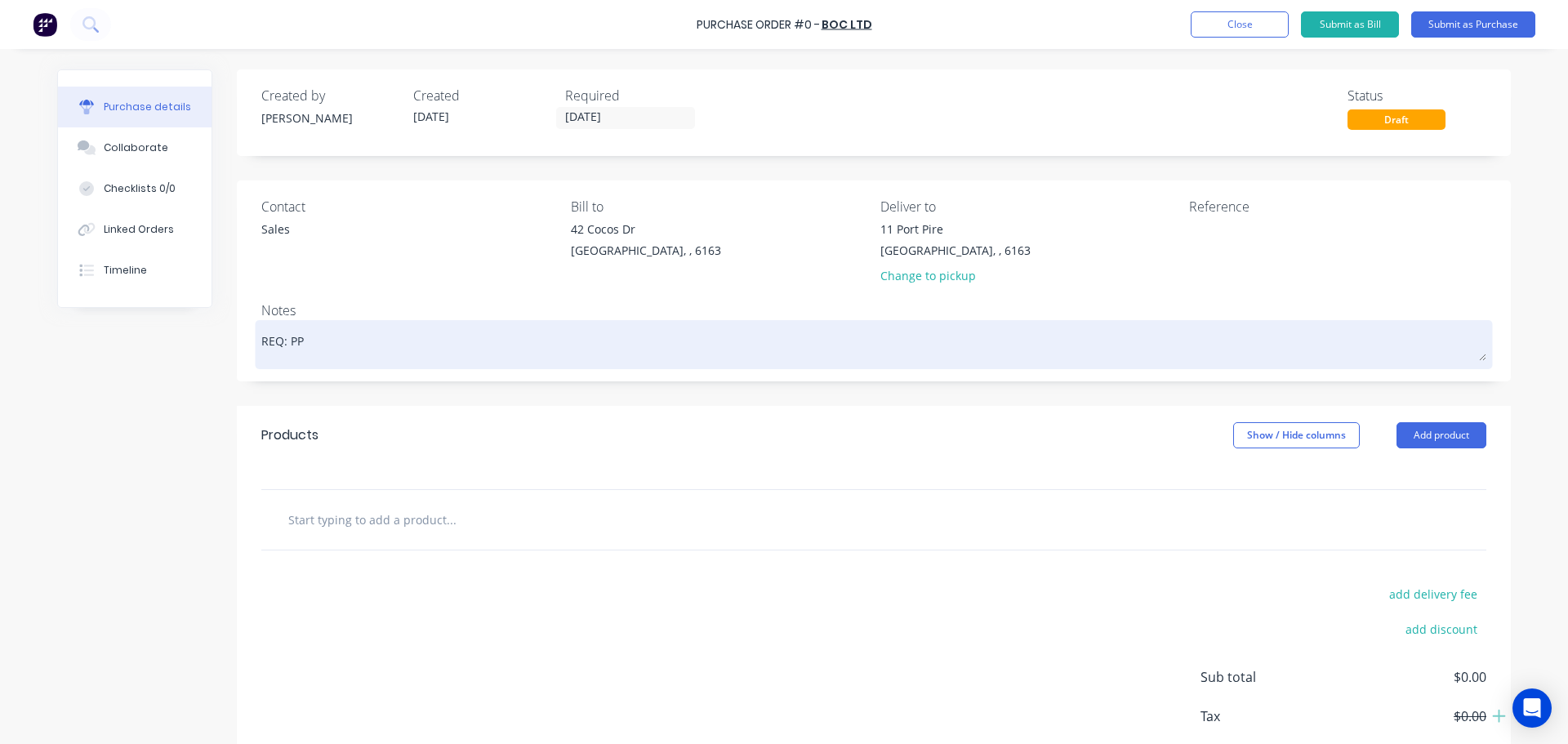
type textarea "REQ: PP -"
type textarea "x"
type textarea "REQ: PP -"
type textarea "x"
type textarea "REQ: PP - 3"
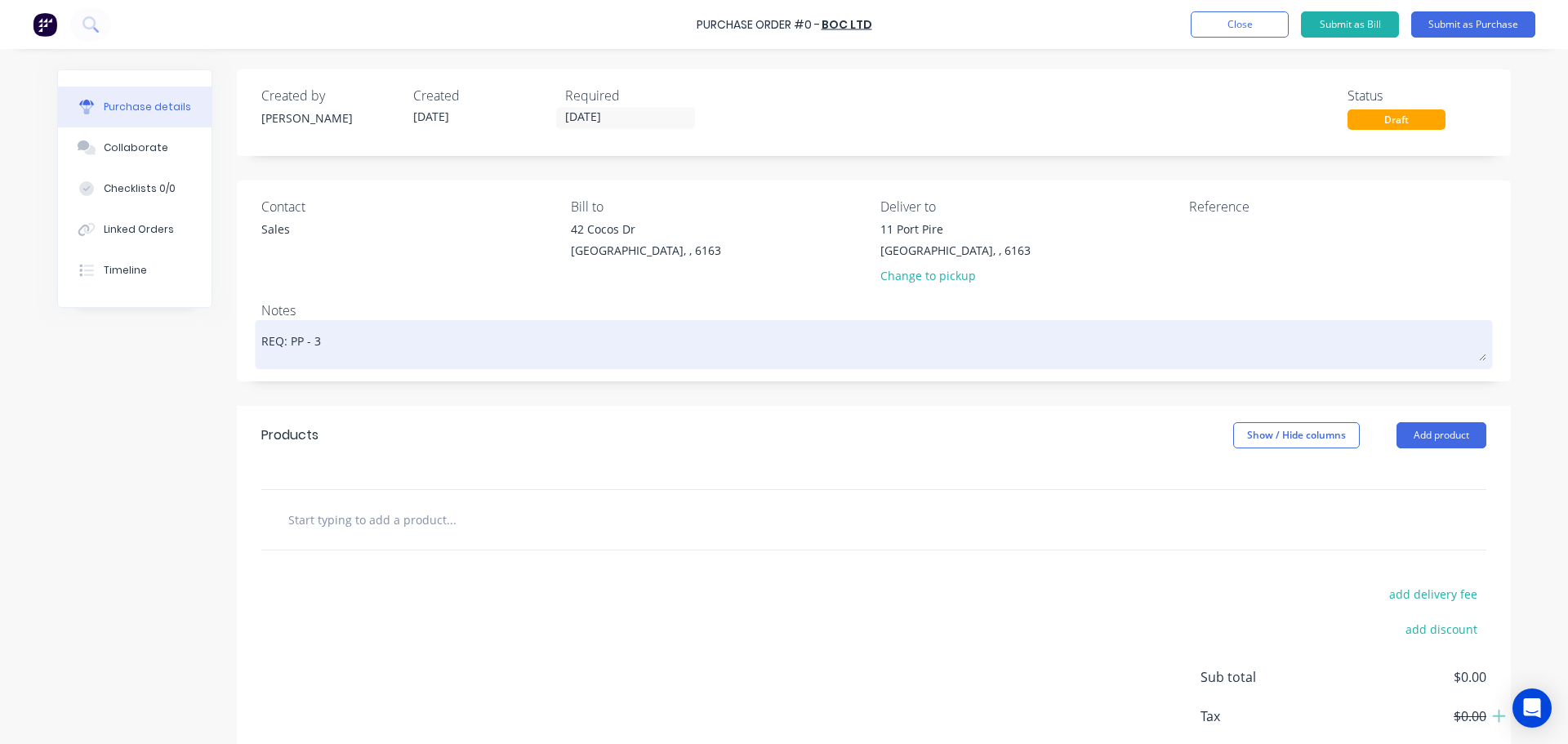
type textarea "x"
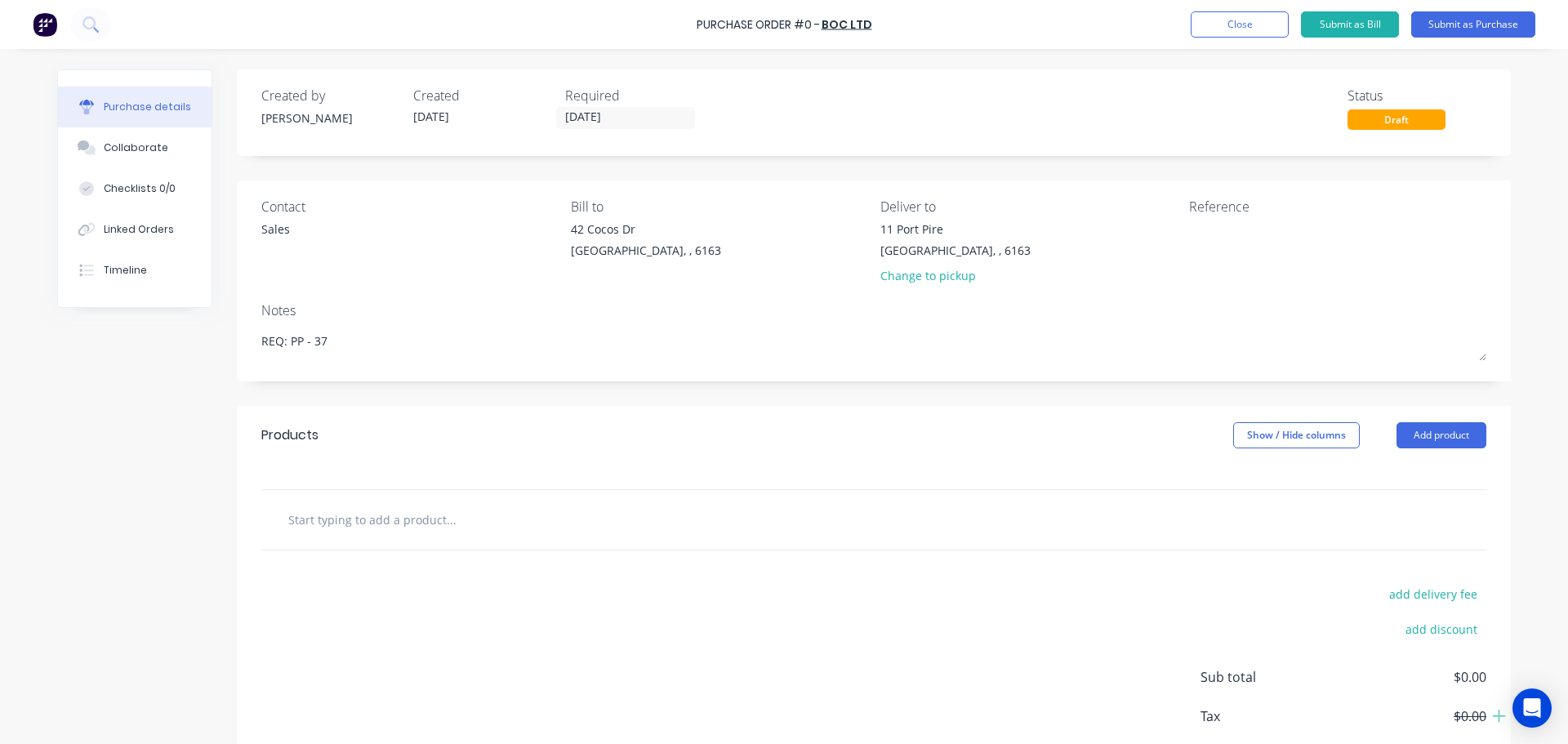
type textarea "REQ: PP - 37"
type textarea "x"
type textarea "REQ: PP - 37"
click at [752, 467] on div at bounding box center [873, 477] width 1274 height 25
click at [313, 505] on input "text" at bounding box center [450, 520] width 327 height 33
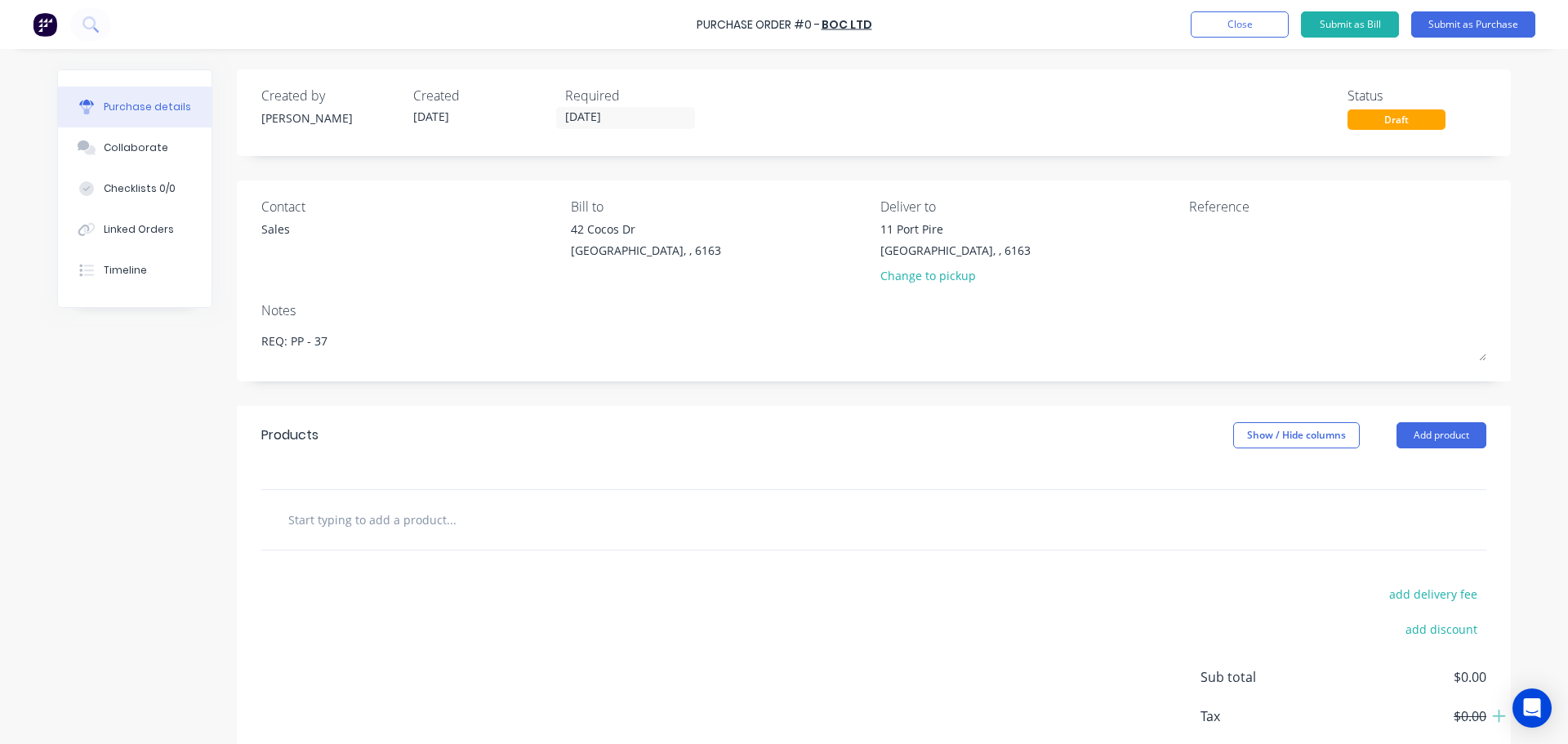
type textarea "x"
type input "1"
type textarea "x"
type input "15"
type textarea "x"
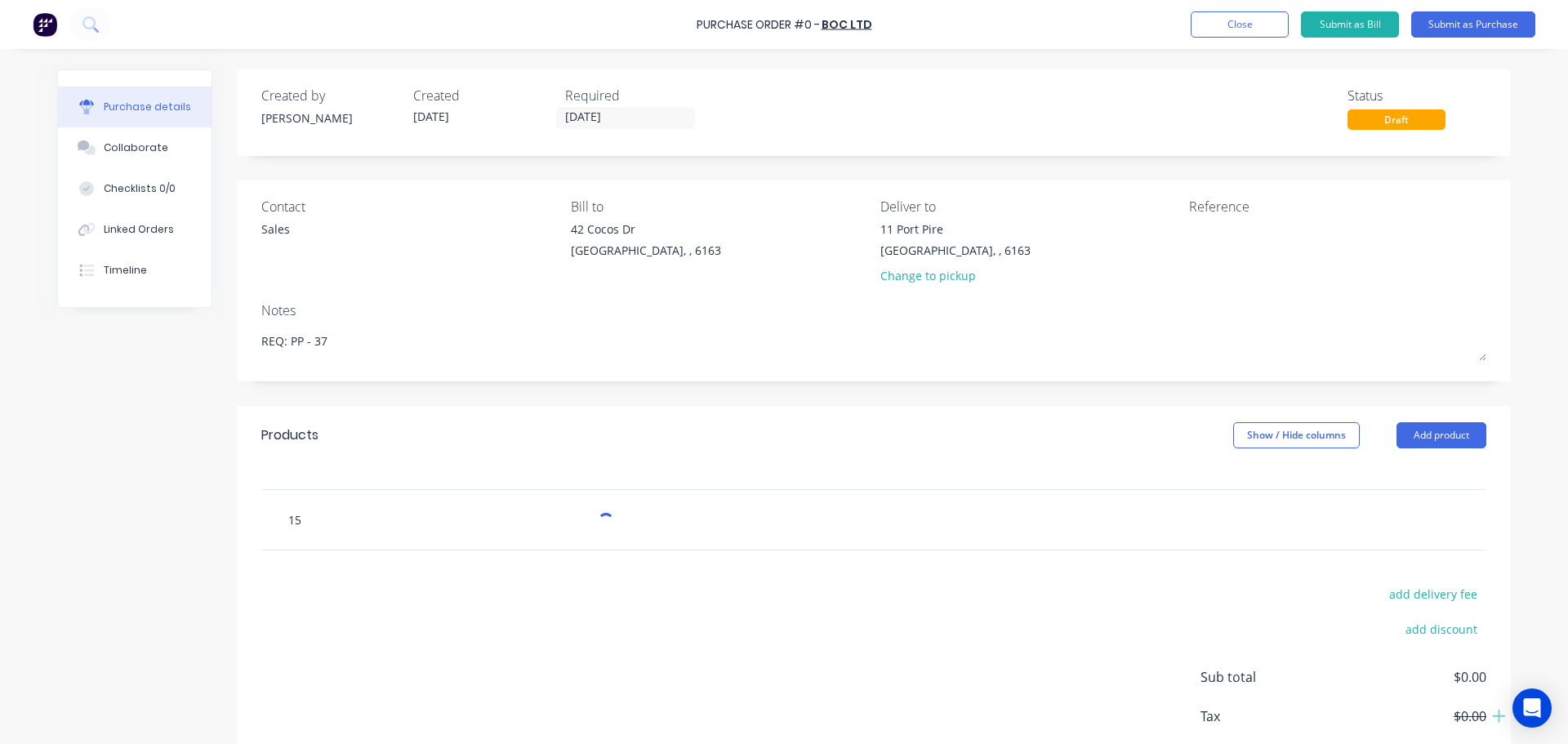
type input "15k"
type textarea "x"
type input "15kg"
type textarea "x"
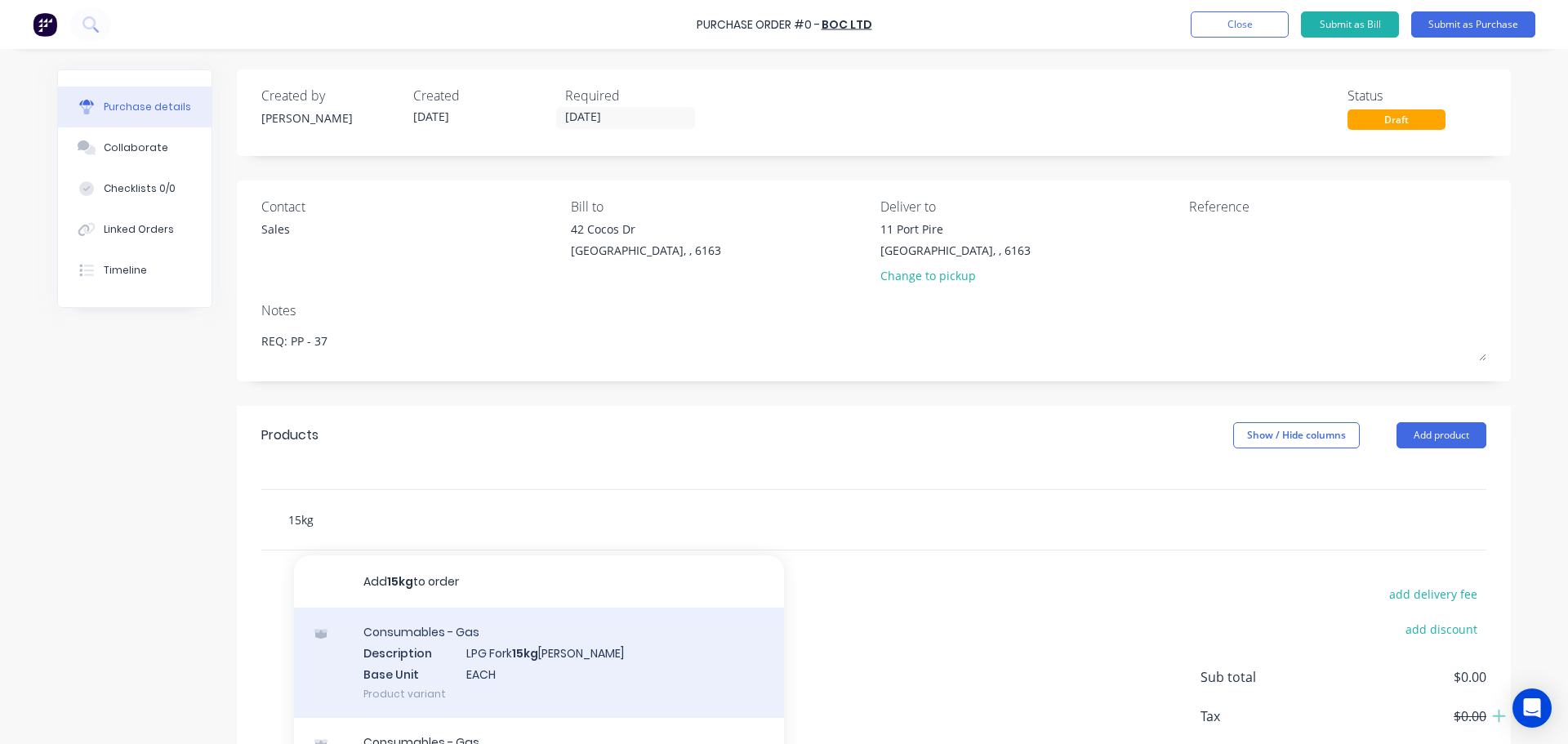
type input "15kg"
click at [547, 656] on div "Consumables - Gas Description LPG Fork 15kg Ali Bottles Base Unit EACH Product …" at bounding box center [539, 662] width 490 height 111
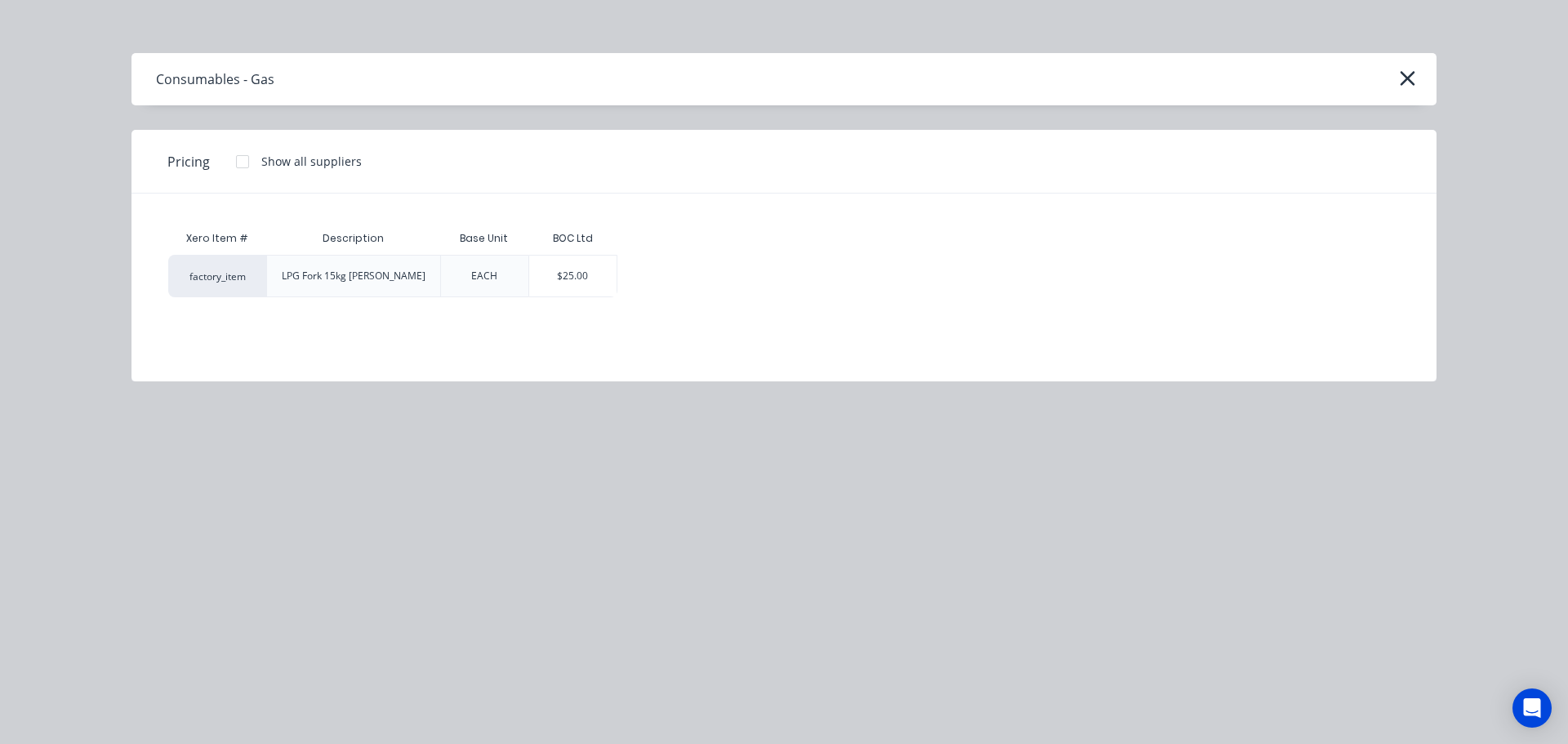
click at [534, 265] on div "$25.00" at bounding box center [573, 276] width 87 height 41
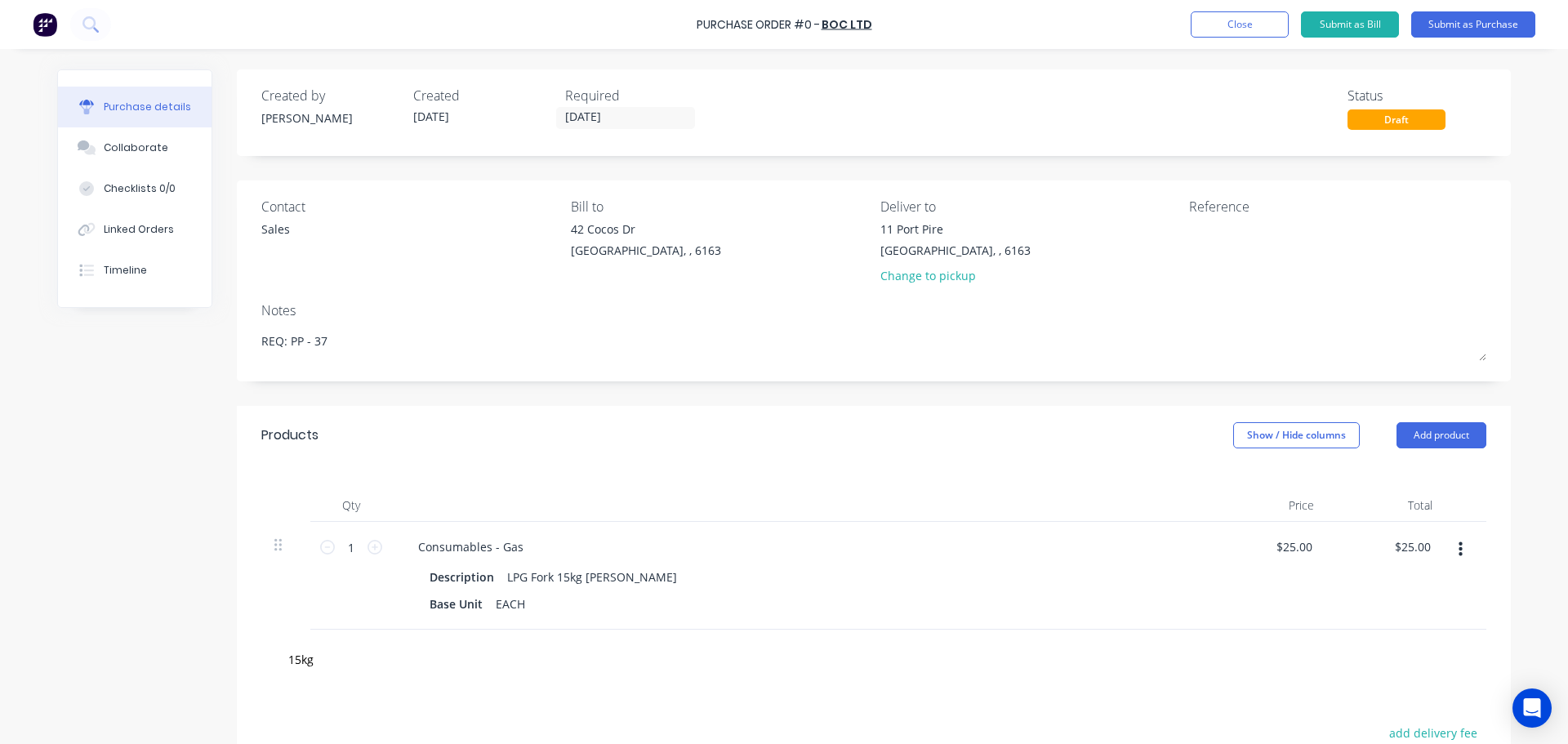
type textarea "x"
click at [373, 553] on icon at bounding box center [374, 547] width 15 height 15
type textarea "x"
type input "2"
type input "$50.00"
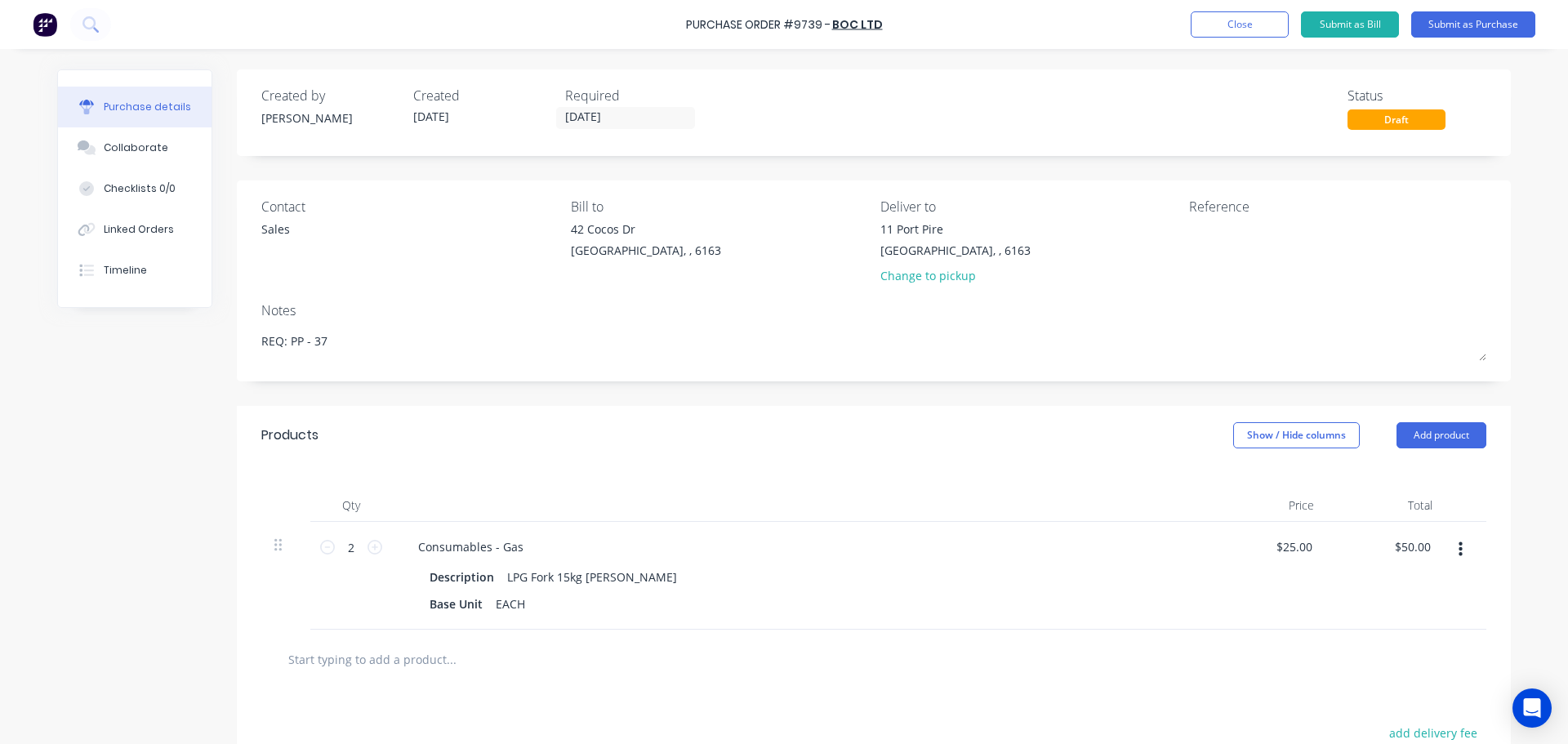
type textarea "x"
drag, startPoint x: 649, startPoint y: 21, endPoint x: 884, endPoint y: 26, distance: 235.1
click at [884, 26] on div "Purchase Order #9739 - BOC Ltd Add product Close Submit as Bill Submit as Purch…" at bounding box center [784, 24] width 1568 height 49
copy div "Purchase Order #9739 - BOC Ltd Add product Close Submit as Bill Submit as Purch…"
click at [1208, 229] on textarea at bounding box center [1291, 239] width 204 height 37
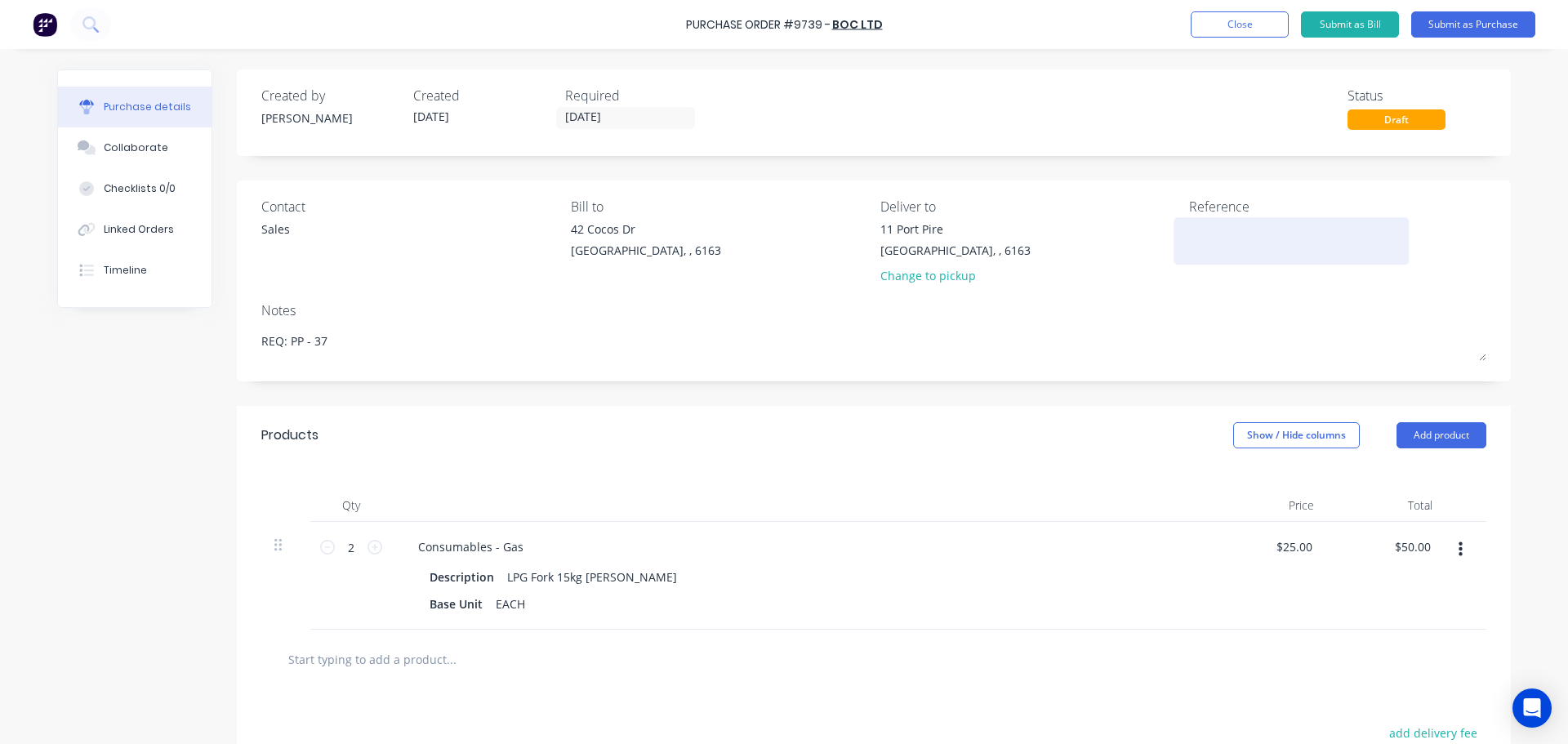
paste textarea "Purchase Order #9739 - BOC Ltd"
type textarea "Purchase Order #9739 - BOC Ltd"
type textarea "x"
type textarea "Purchase Order #9739 - BOC Ltd"
type textarea "x"
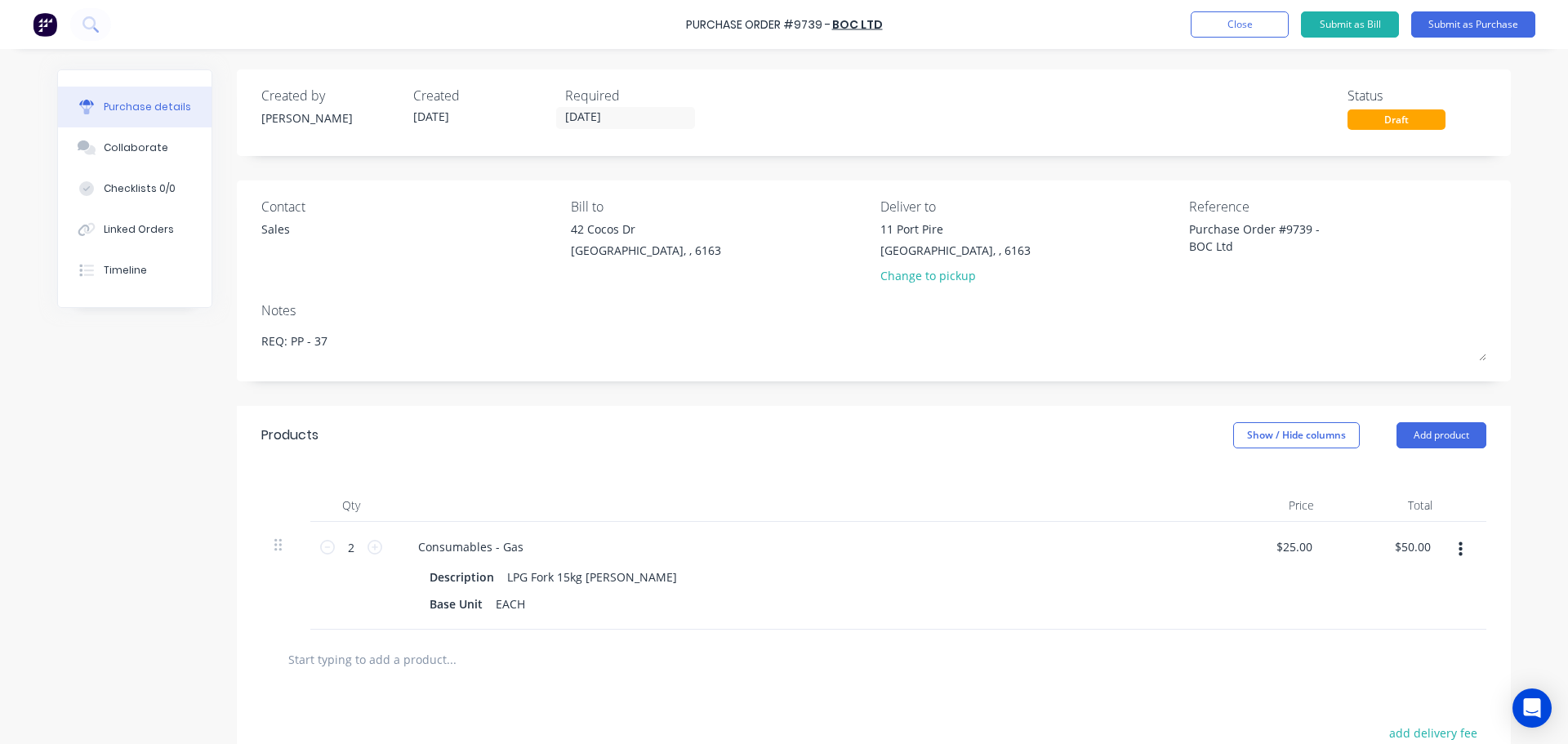
type textarea "Purchase Order #9739 - BOC Ltd"
type textarea "x"
type textarea "Purchase Order #9739 - BOC Ltd"
click at [1111, 312] on div "Notes" at bounding box center [874, 310] width 1225 height 20
click at [800, 389] on div "Created by Bevan Created 02/10/25 Required 03/10/25 Status Draft Contact Sales …" at bounding box center [873, 514] width 1274 height 889
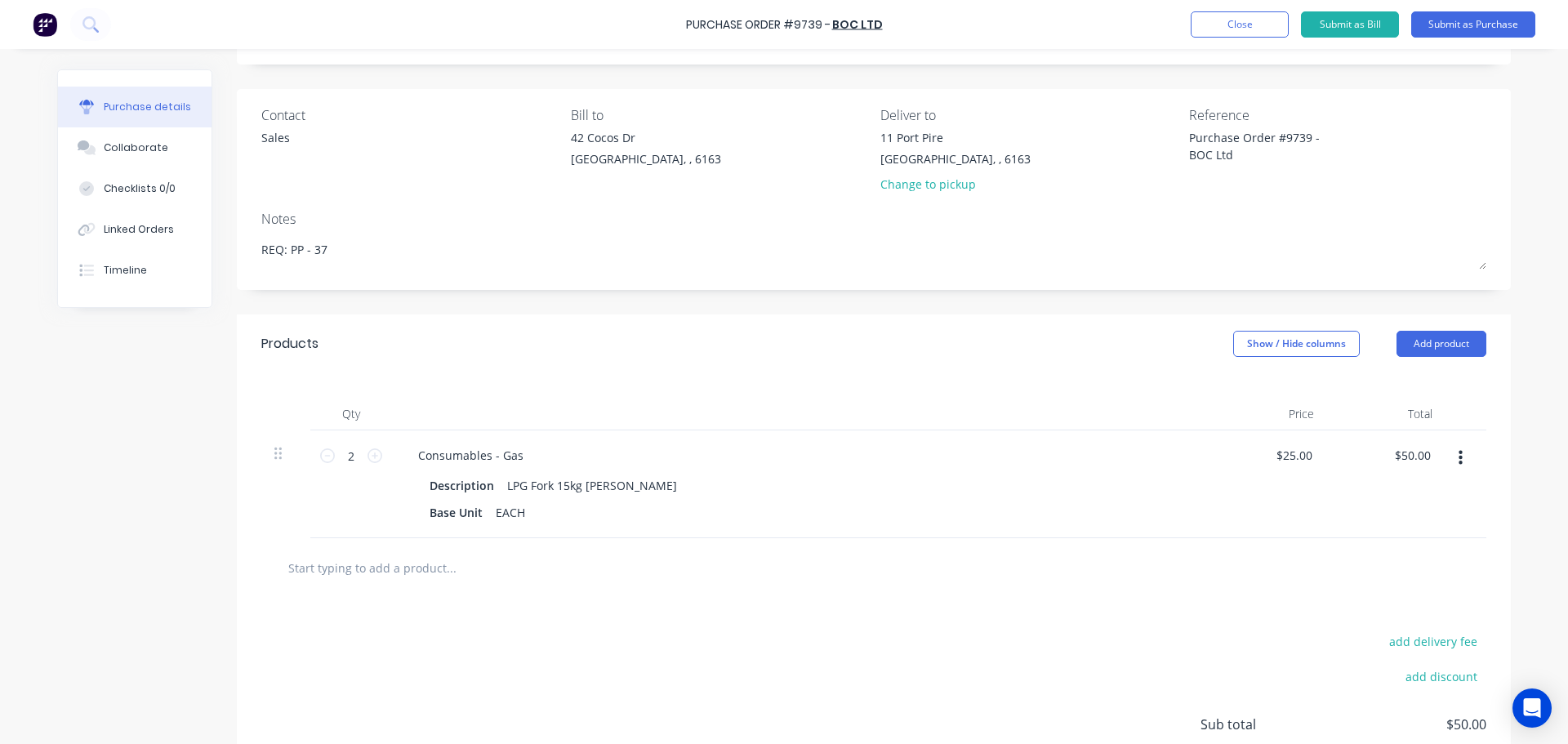
scroll to position [163, 0]
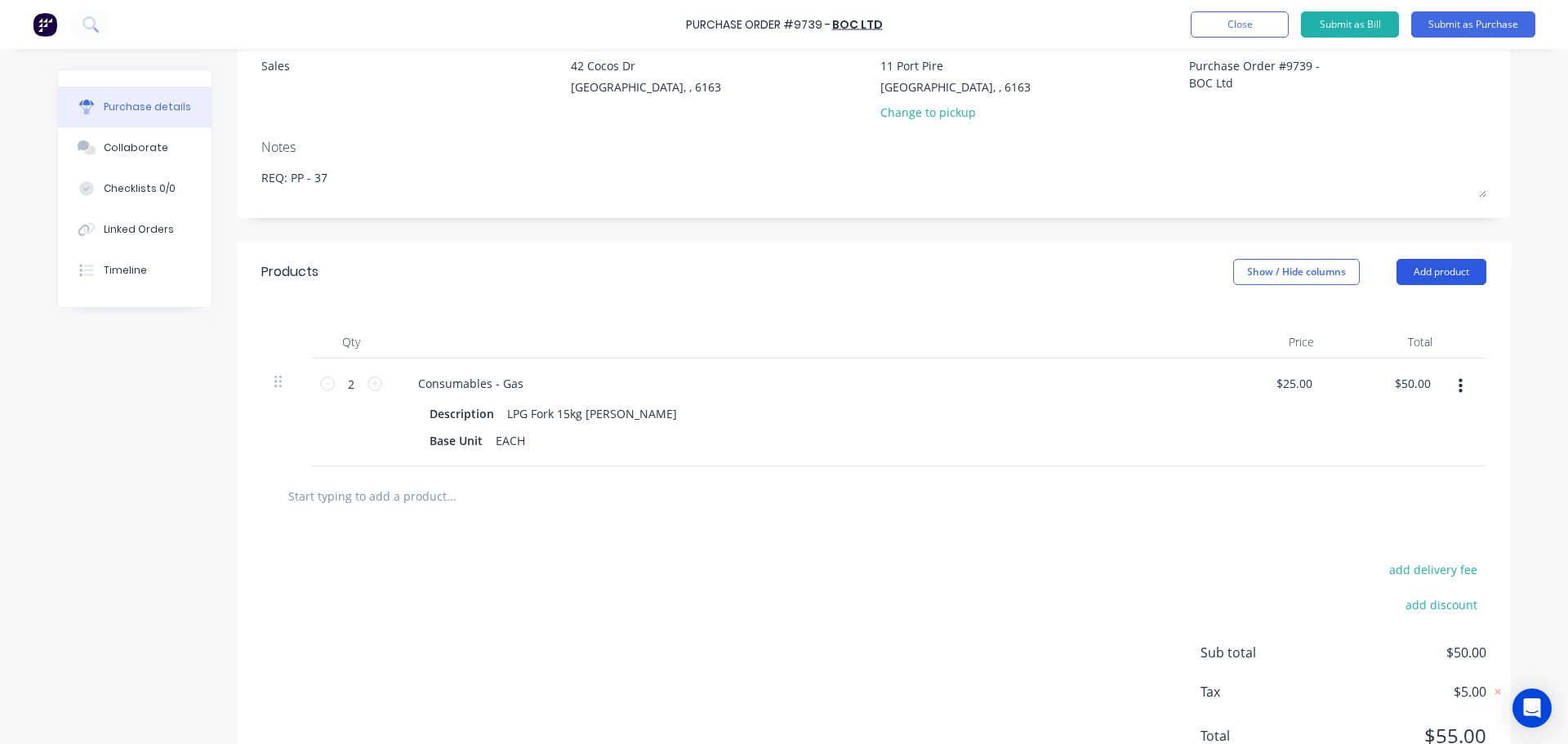
click at [1416, 269] on button "Add product" at bounding box center [1441, 272] width 90 height 26
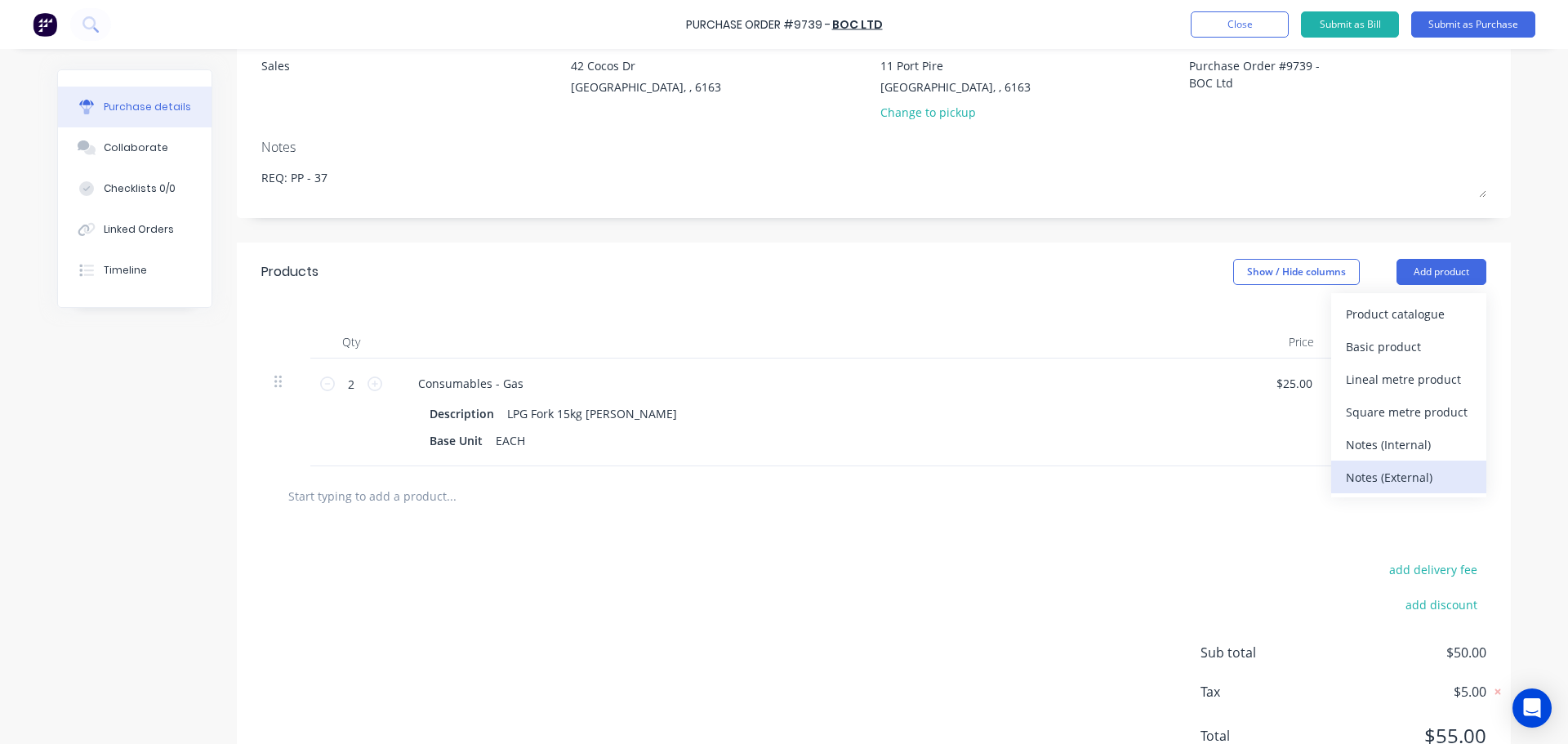
click at [1378, 484] on div "Notes (External)" at bounding box center [1408, 478] width 126 height 24
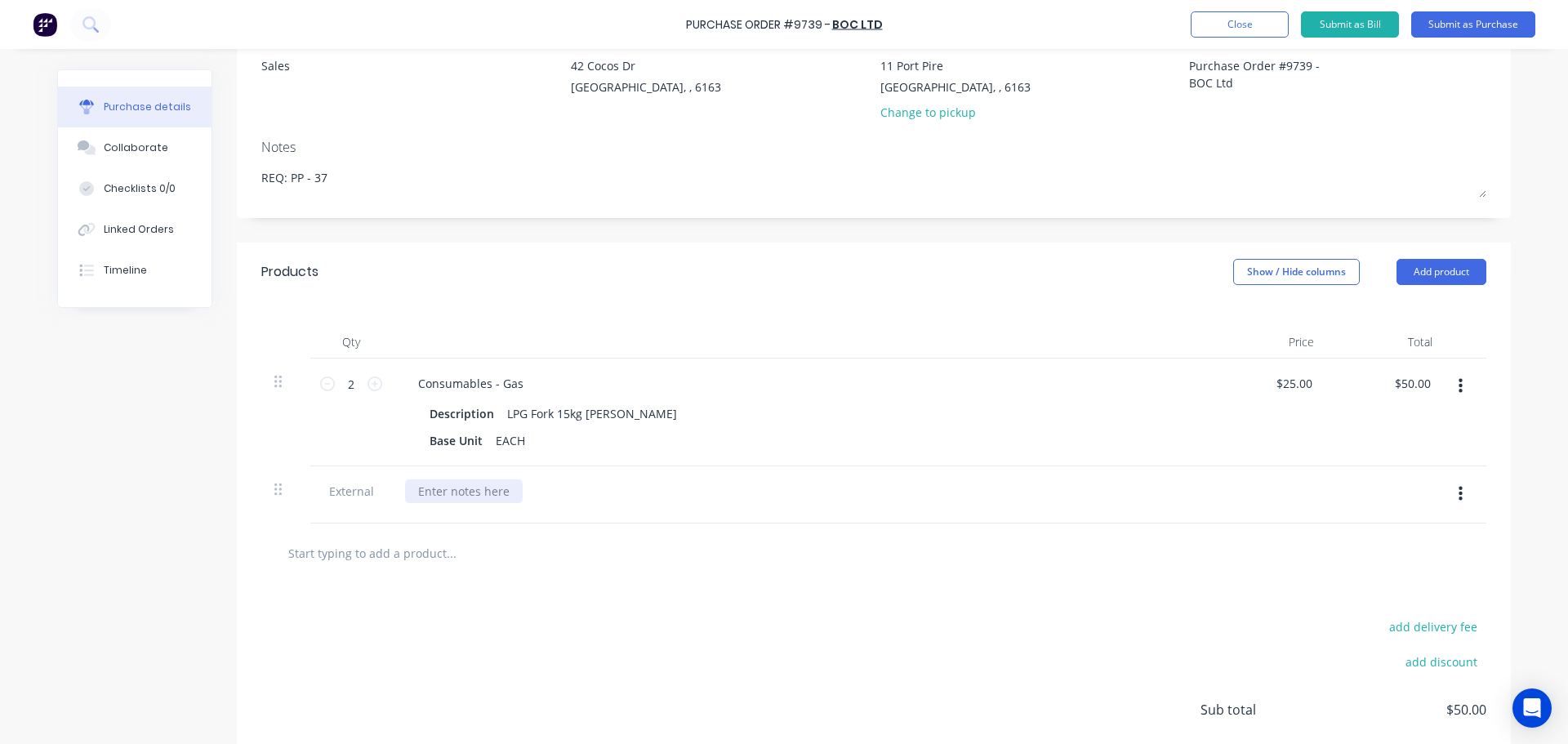
type textarea "x"
click at [459, 487] on div at bounding box center [463, 492] width 118 height 24
paste div
click at [1477, 23] on button "Submit as Purchase" at bounding box center [1473, 24] width 124 height 26
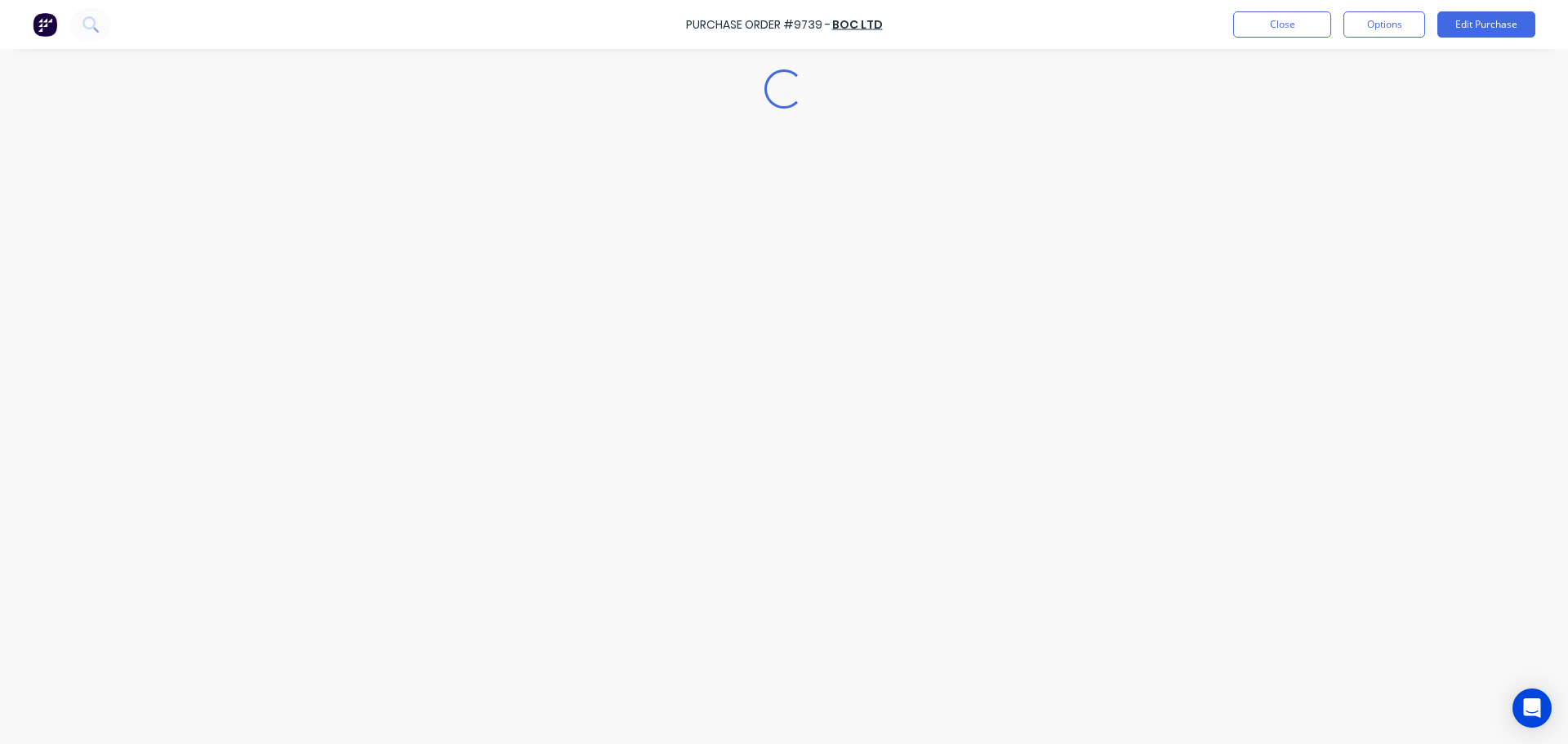
scroll to position [0, 0]
type textarea "x"
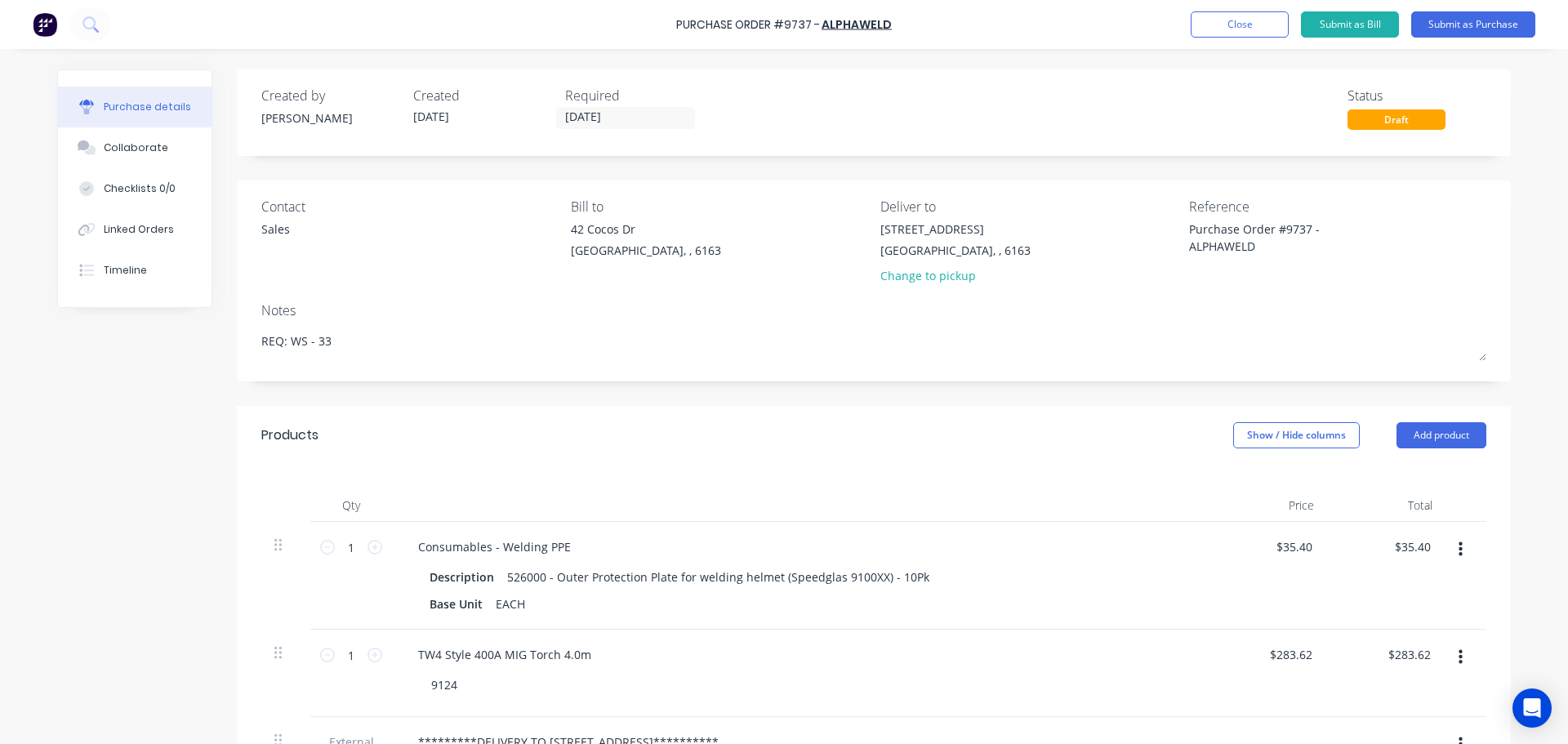
scroll to position [327, 0]
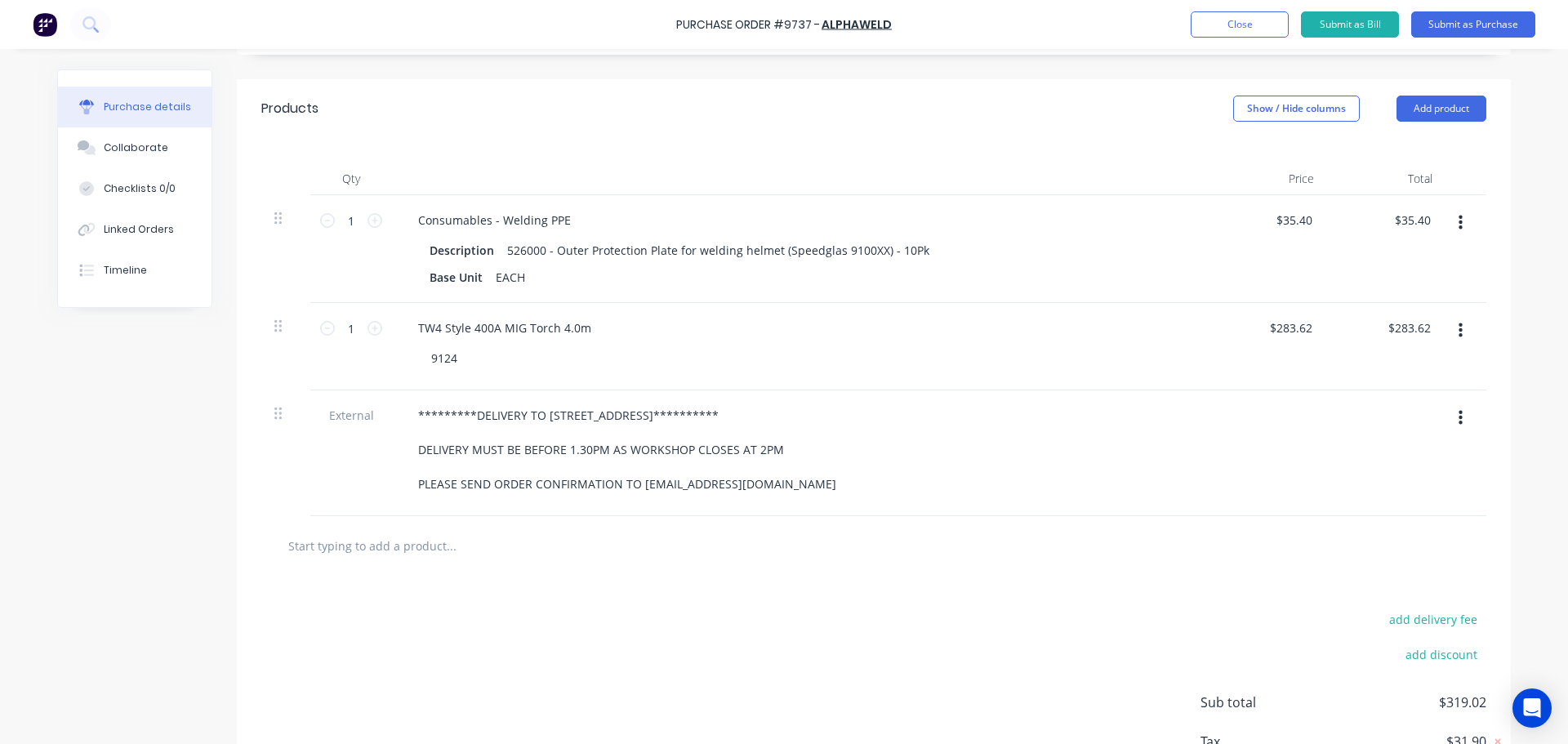
click at [984, 142] on div "**********" at bounding box center [873, 327] width 1274 height 378
click at [1212, 27] on button "Close" at bounding box center [1239, 24] width 98 height 26
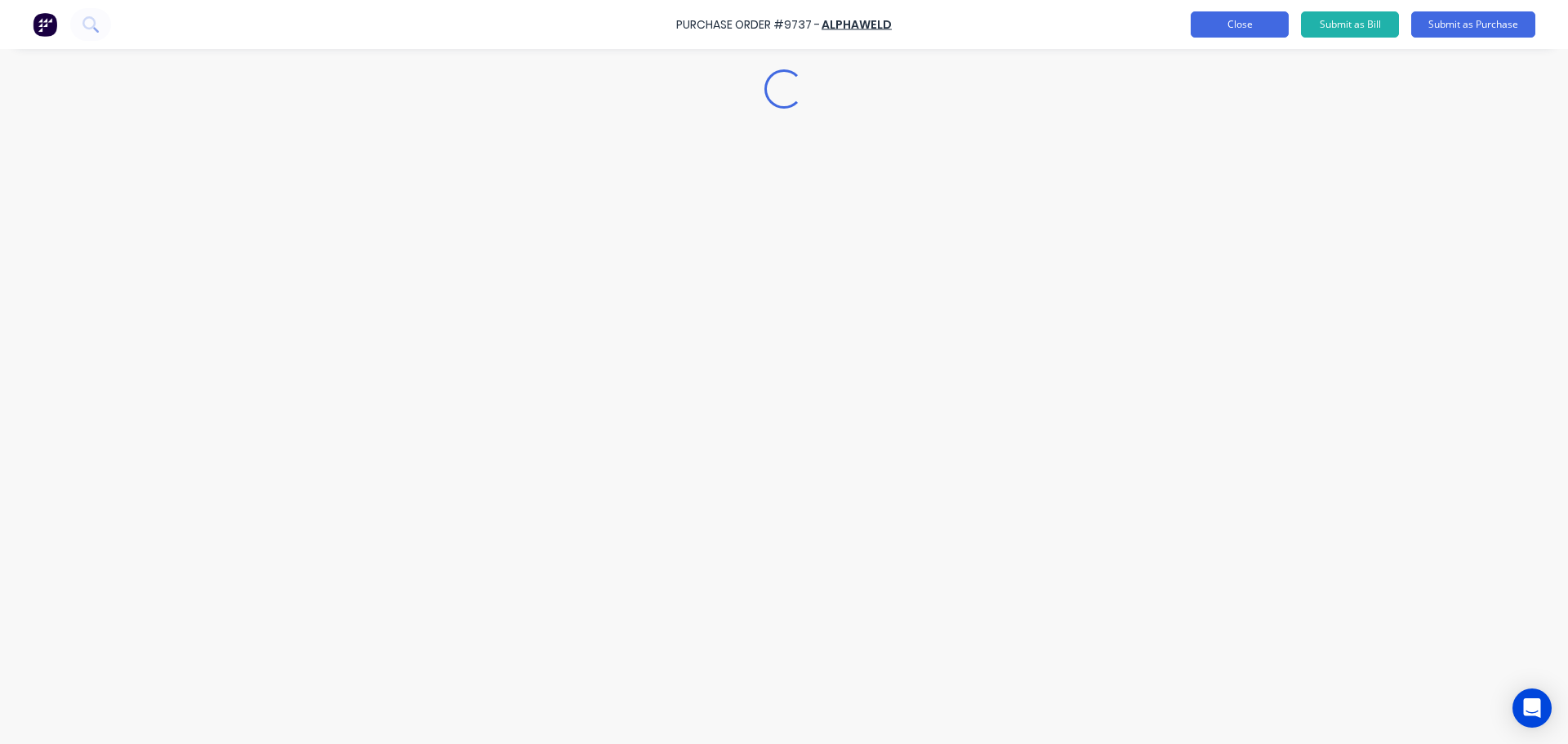
scroll to position [0, 0]
type textarea "x"
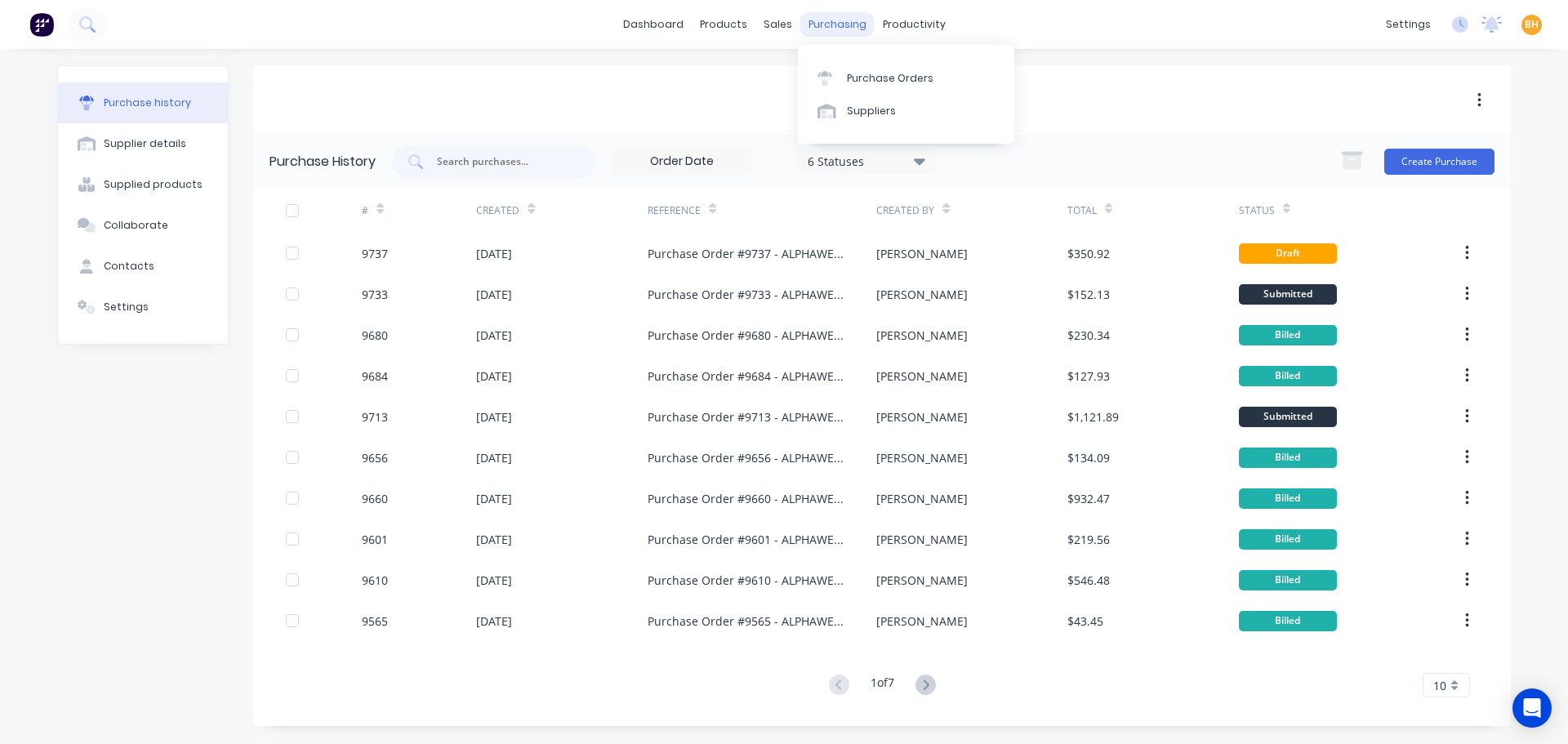
click at [829, 26] on div "purchasing" at bounding box center [837, 24] width 75 height 25
click at [853, 76] on div "Purchase Orders" at bounding box center [890, 78] width 87 height 15
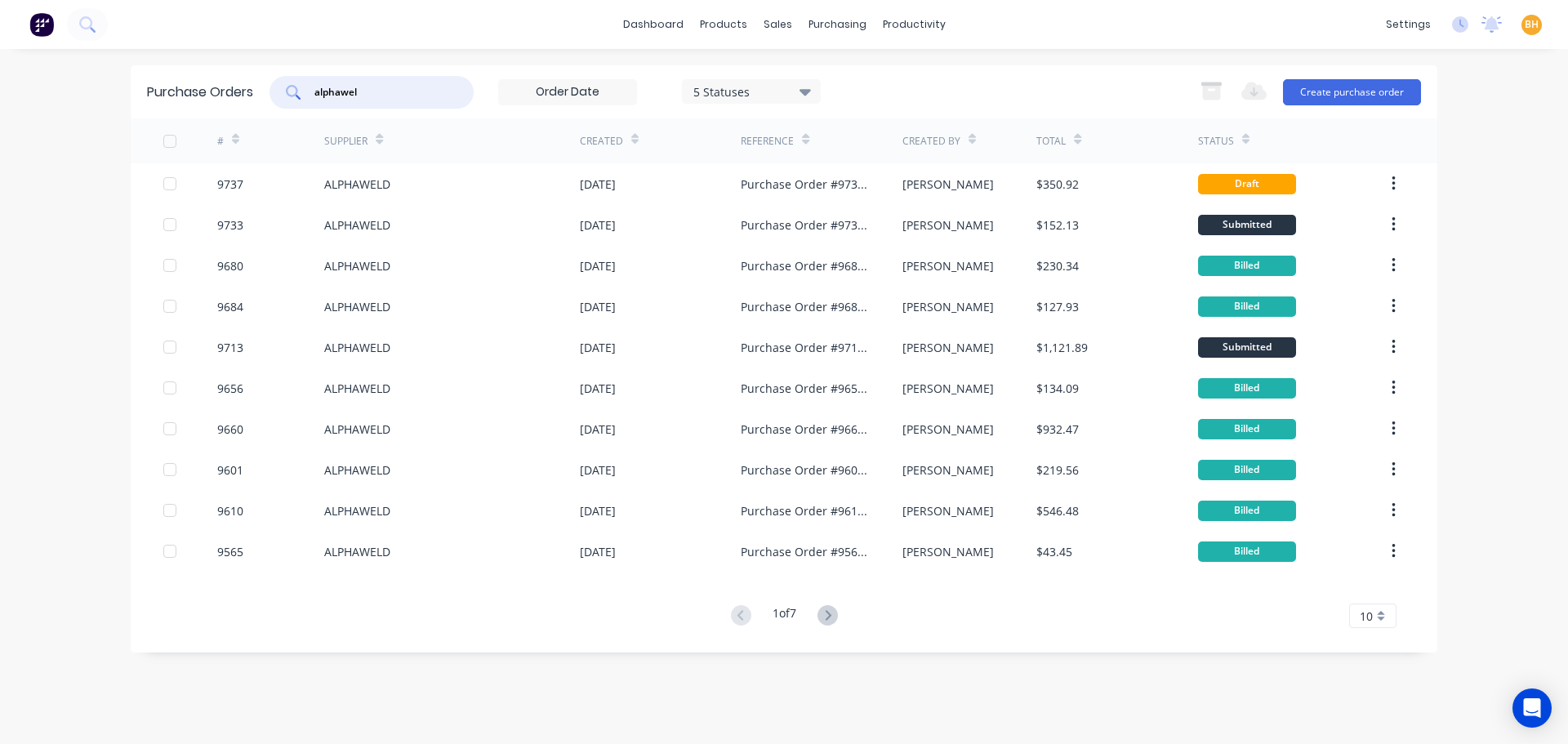
click at [364, 89] on input "alphawel" at bounding box center [381, 92] width 136 height 16
type input "a"
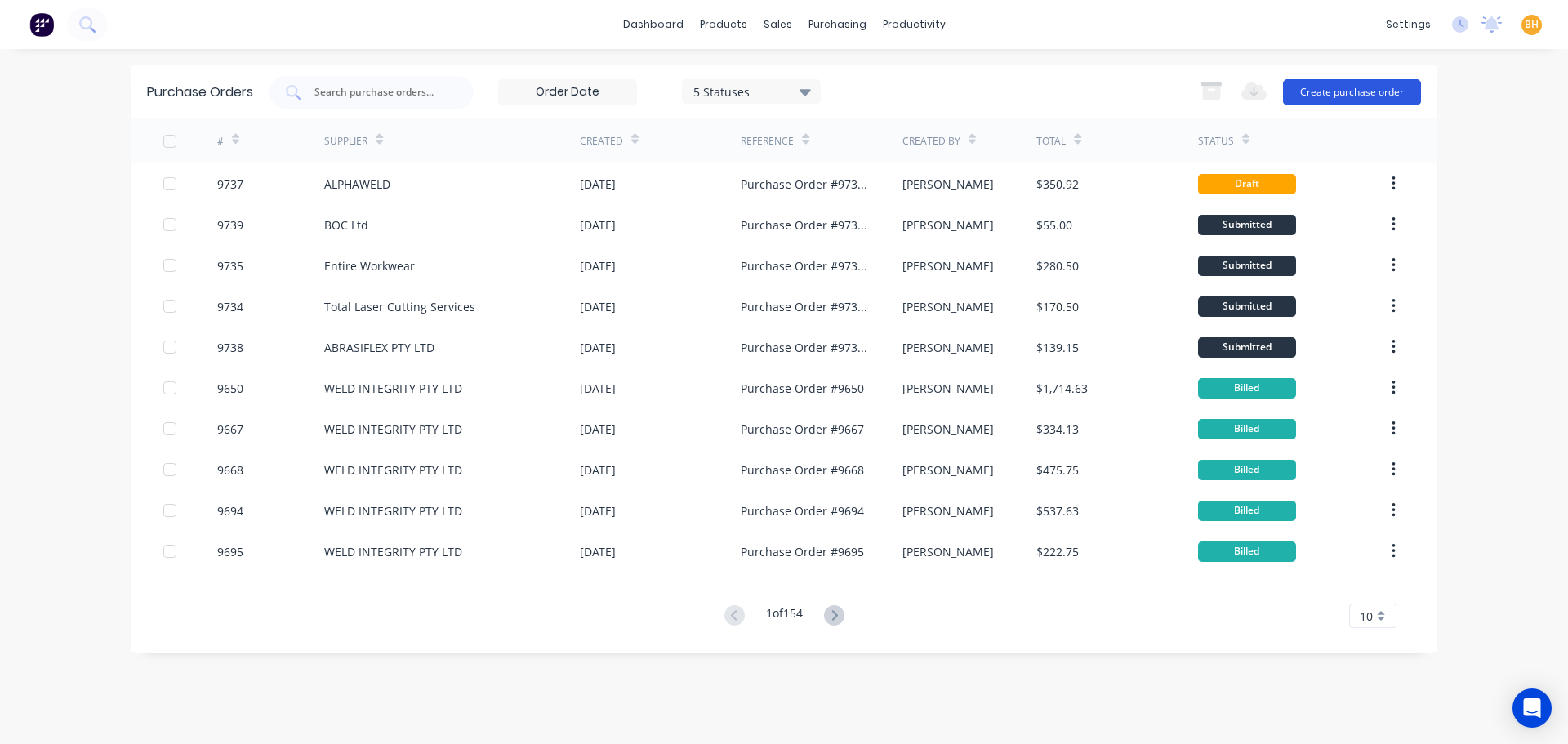
click at [1363, 89] on button "Create purchase order" at bounding box center [1352, 92] width 138 height 26
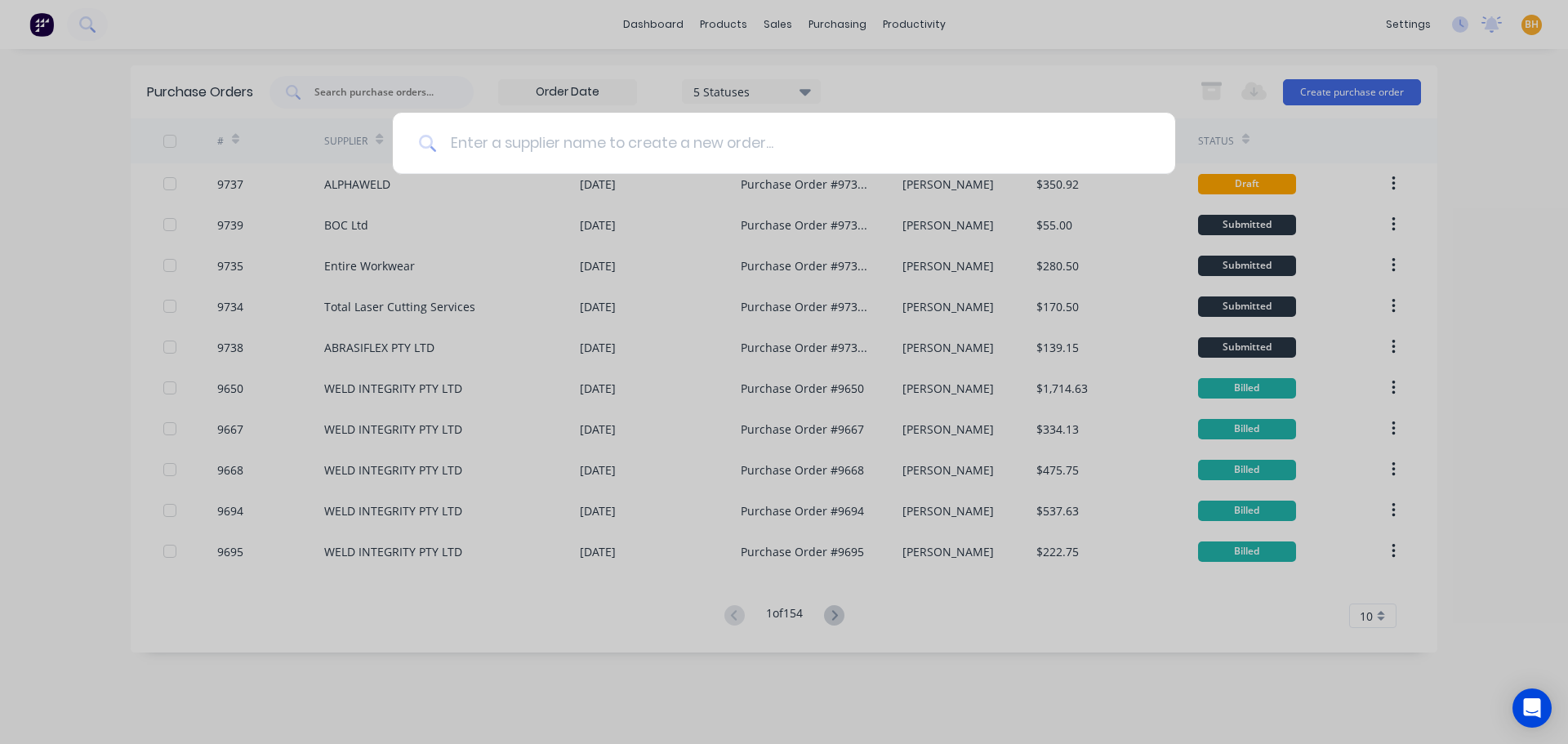
click at [528, 148] on input at bounding box center [793, 142] width 712 height 61
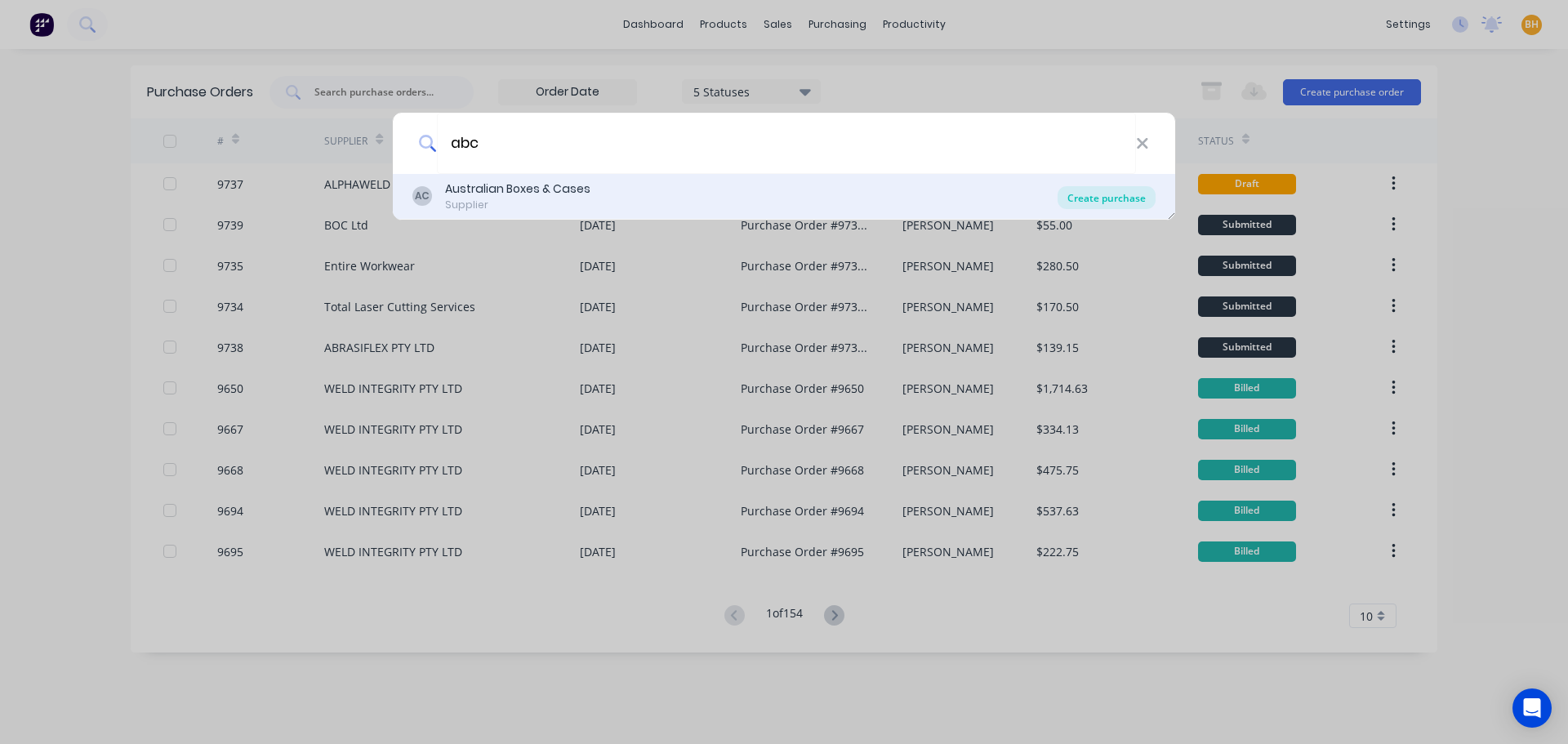
type input "abc"
click at [1113, 189] on div "Create purchase" at bounding box center [1107, 197] width 98 height 23
type textarea "x"
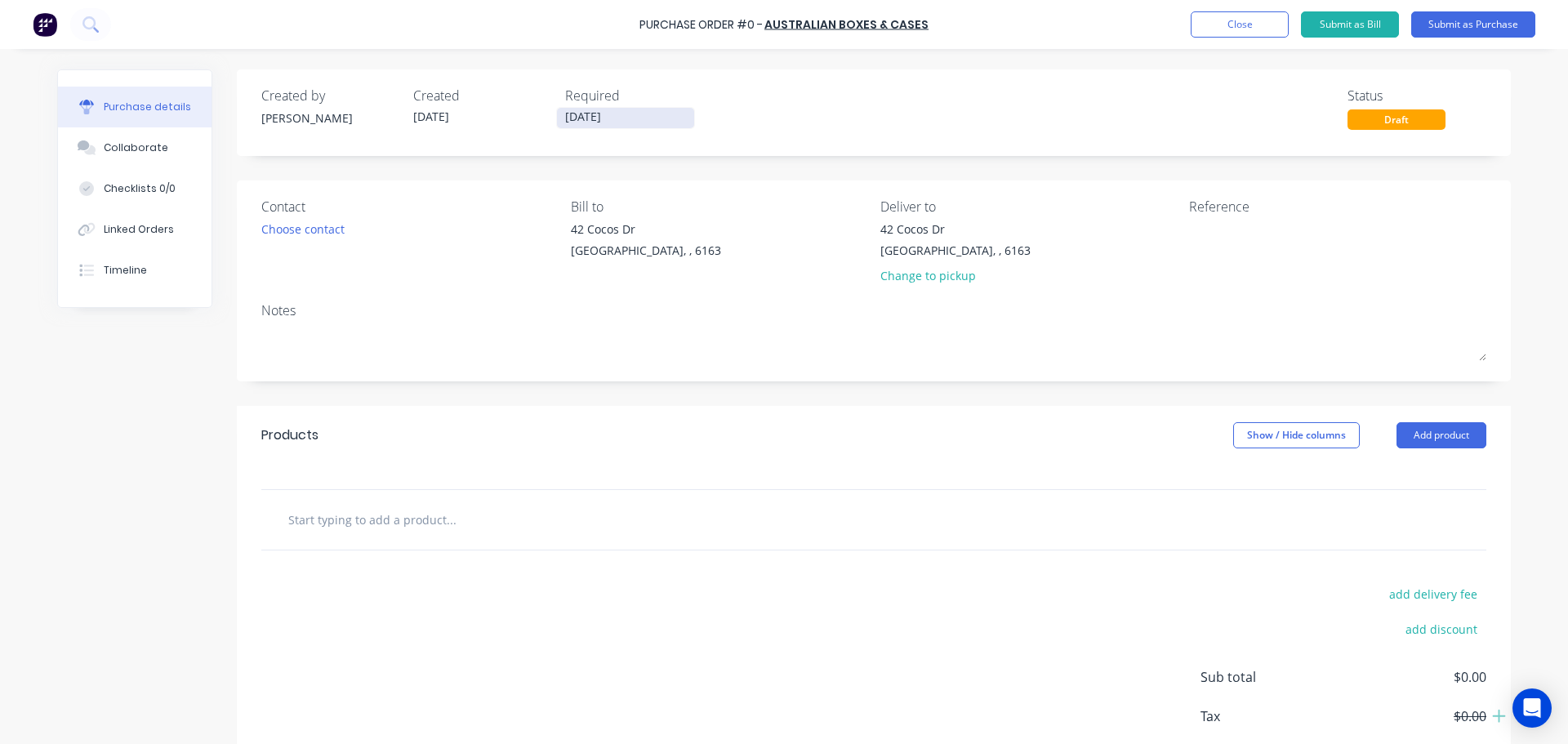
click at [578, 117] on input "02/10/25" at bounding box center [625, 118] width 137 height 21
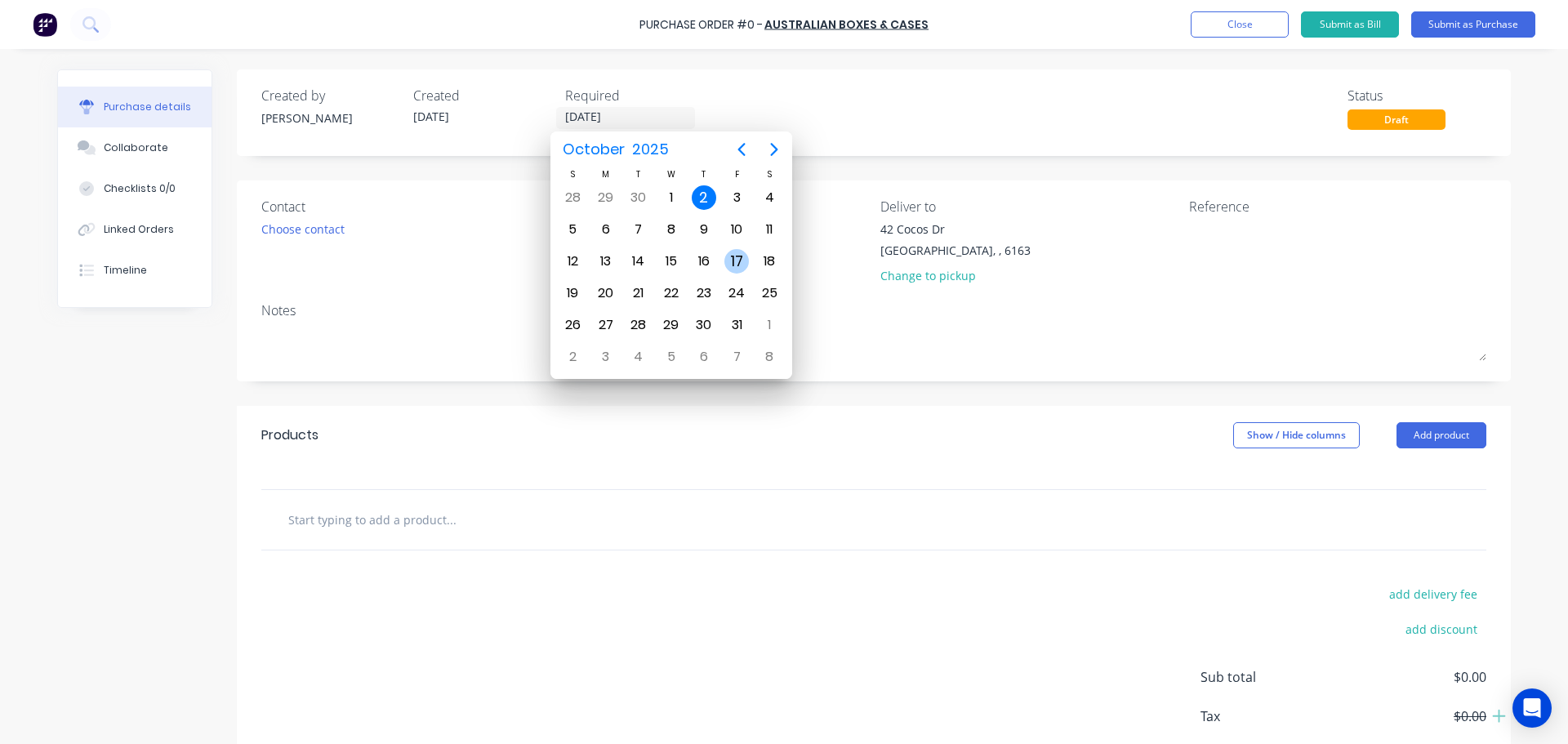
click at [726, 257] on div "17" at bounding box center [737, 261] width 25 height 25
type input "17/10/25"
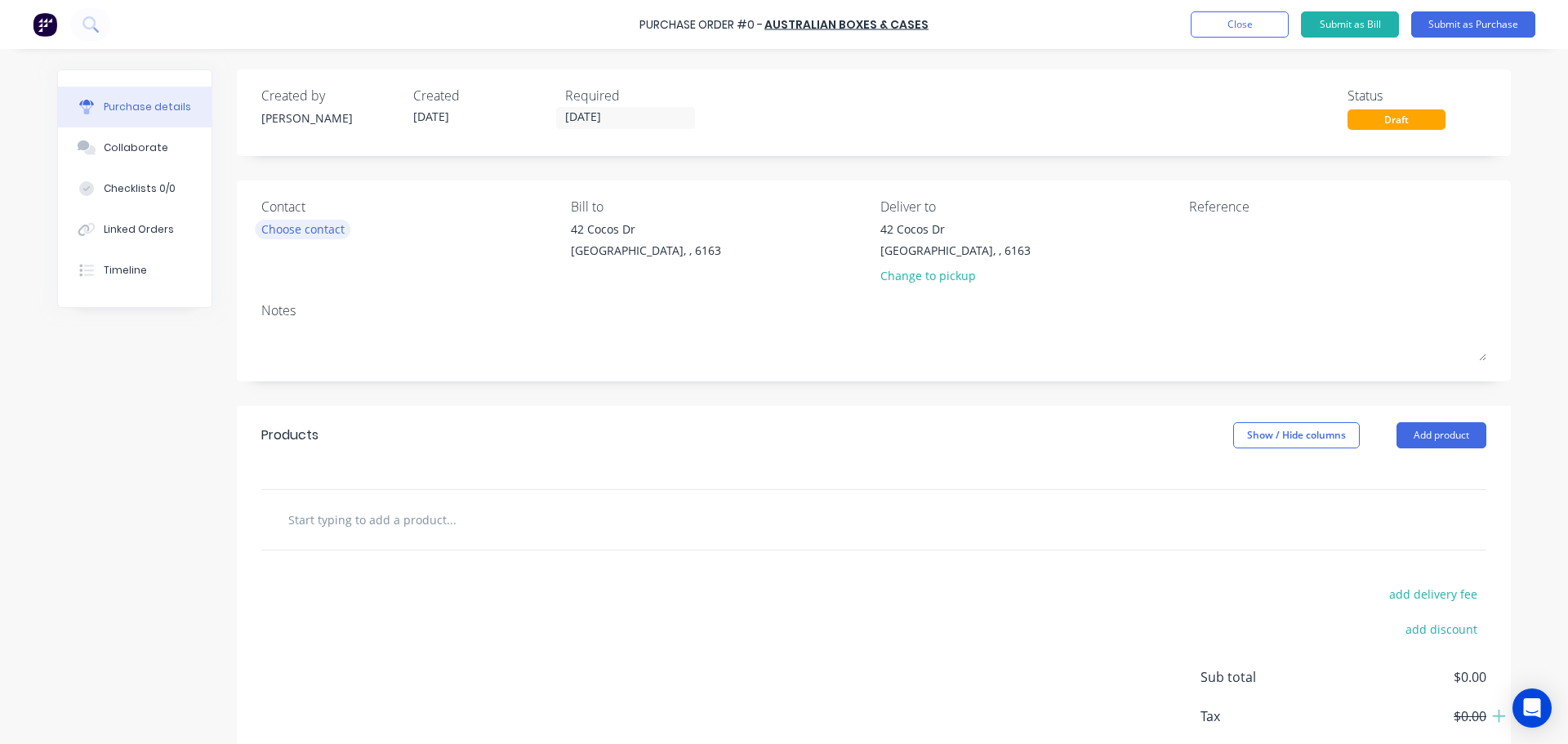
click at [309, 234] on div "Choose contact" at bounding box center [303, 229] width 83 height 17
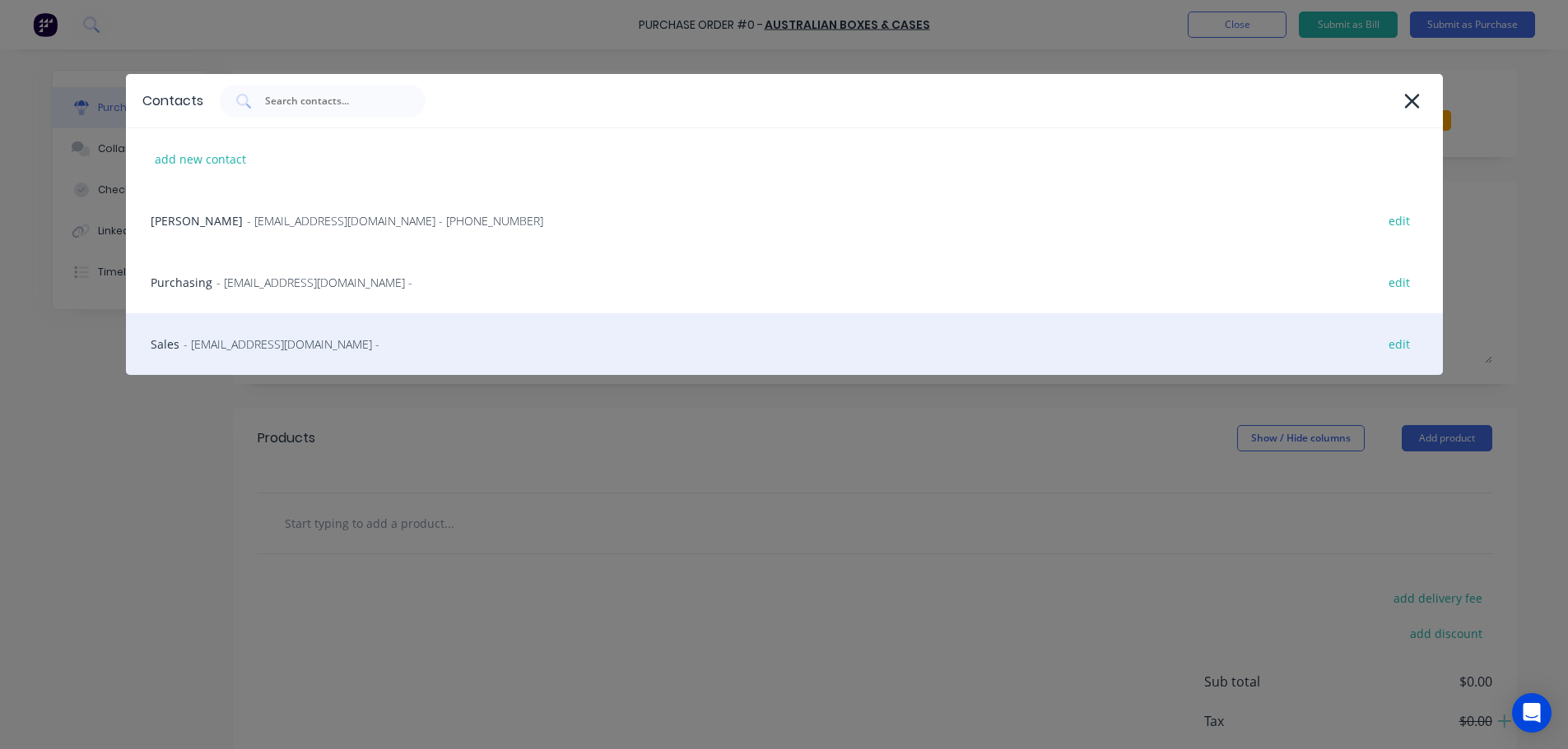
click at [237, 346] on span "- australianboxesandcases@gmail.com -" at bounding box center [281, 344] width 196 height 17
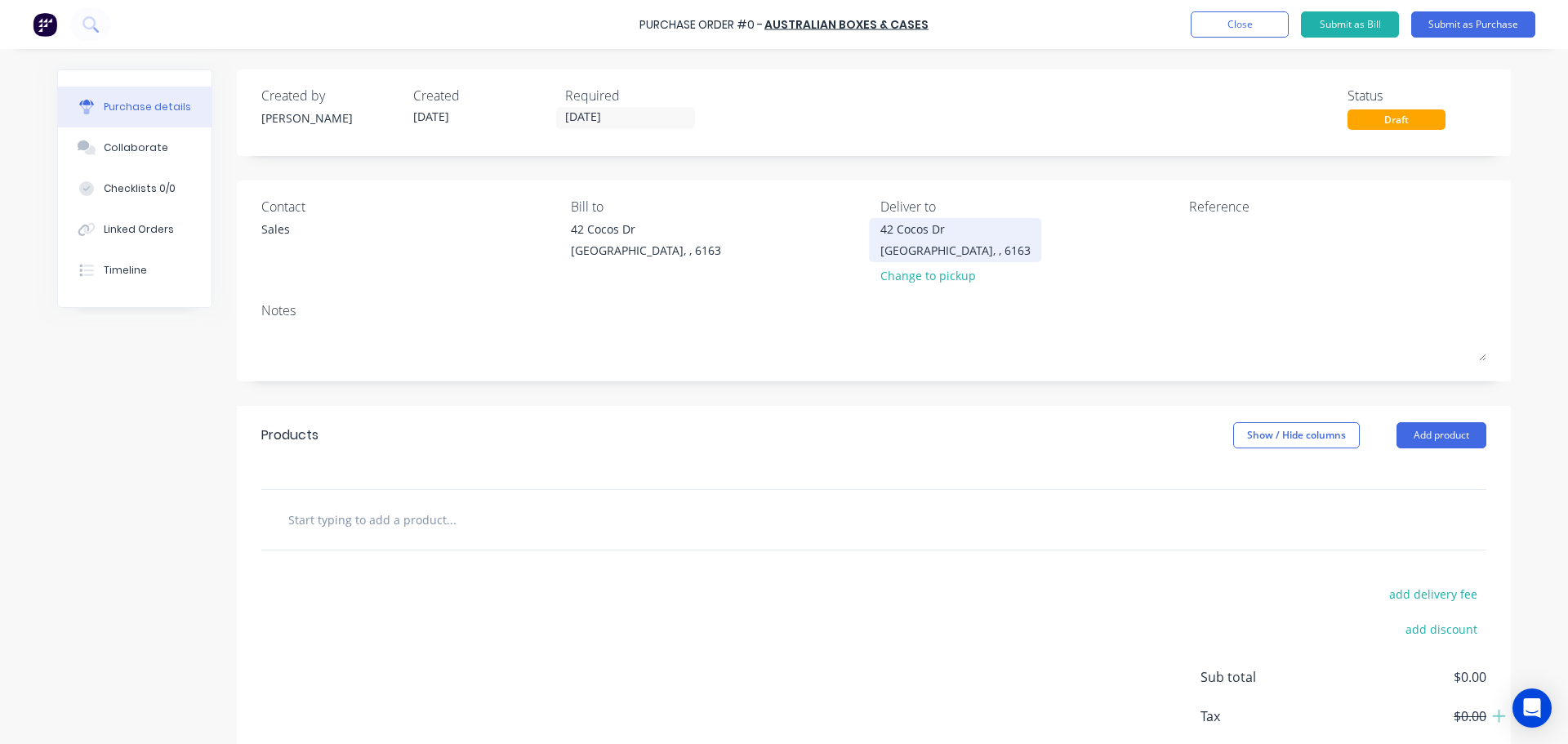
click at [956, 248] on div "Bibra Lake, , 6163" at bounding box center [955, 251] width 150 height 17
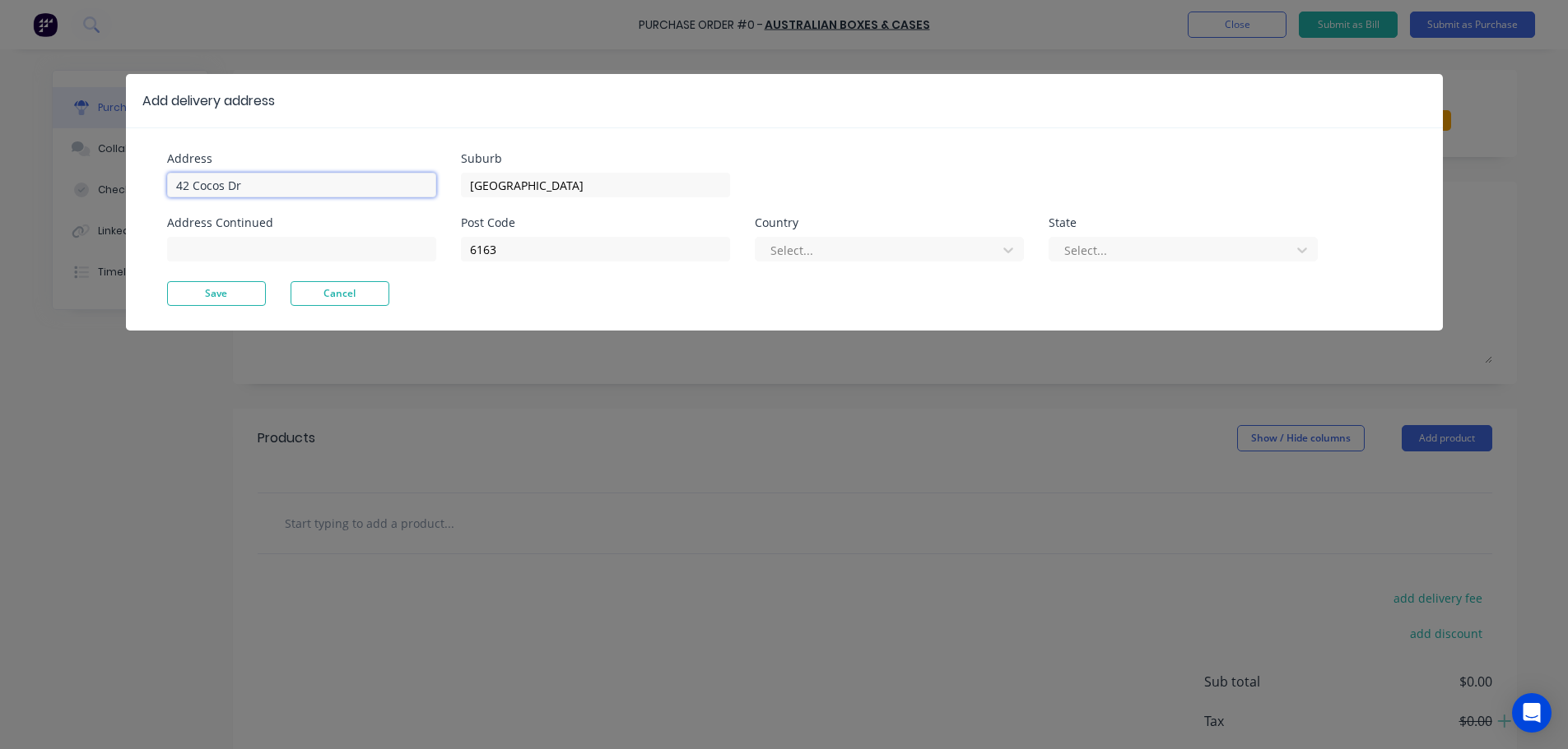
click at [328, 187] on input "42 Cocos Dr" at bounding box center [301, 185] width 269 height 25
type input "4"
type input "!"
click at [206, 184] on input "11 POrt Pirie" at bounding box center [301, 185] width 269 height 25
type input "11 Port Pirie"
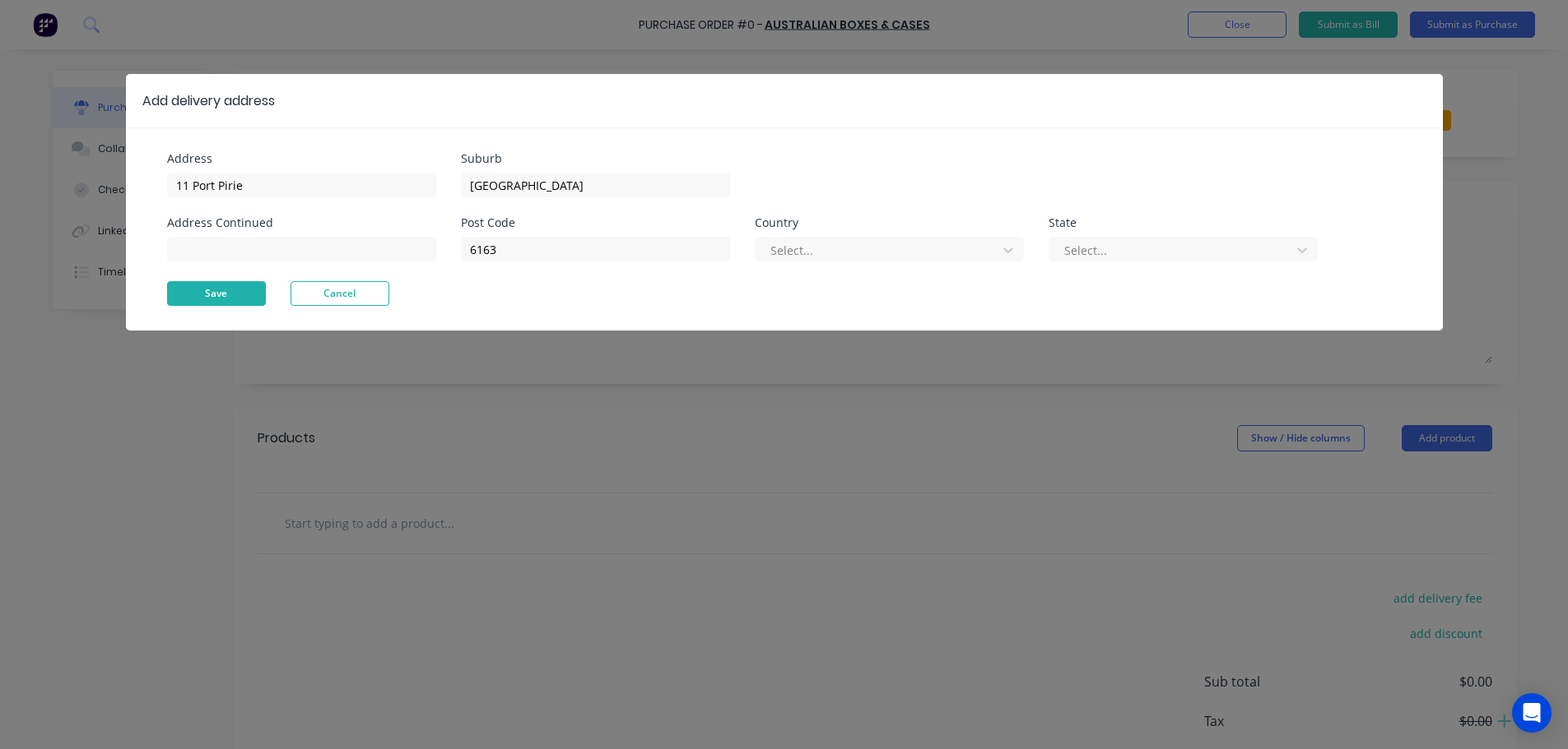
click at [220, 294] on button "Save" at bounding box center [216, 294] width 99 height 25
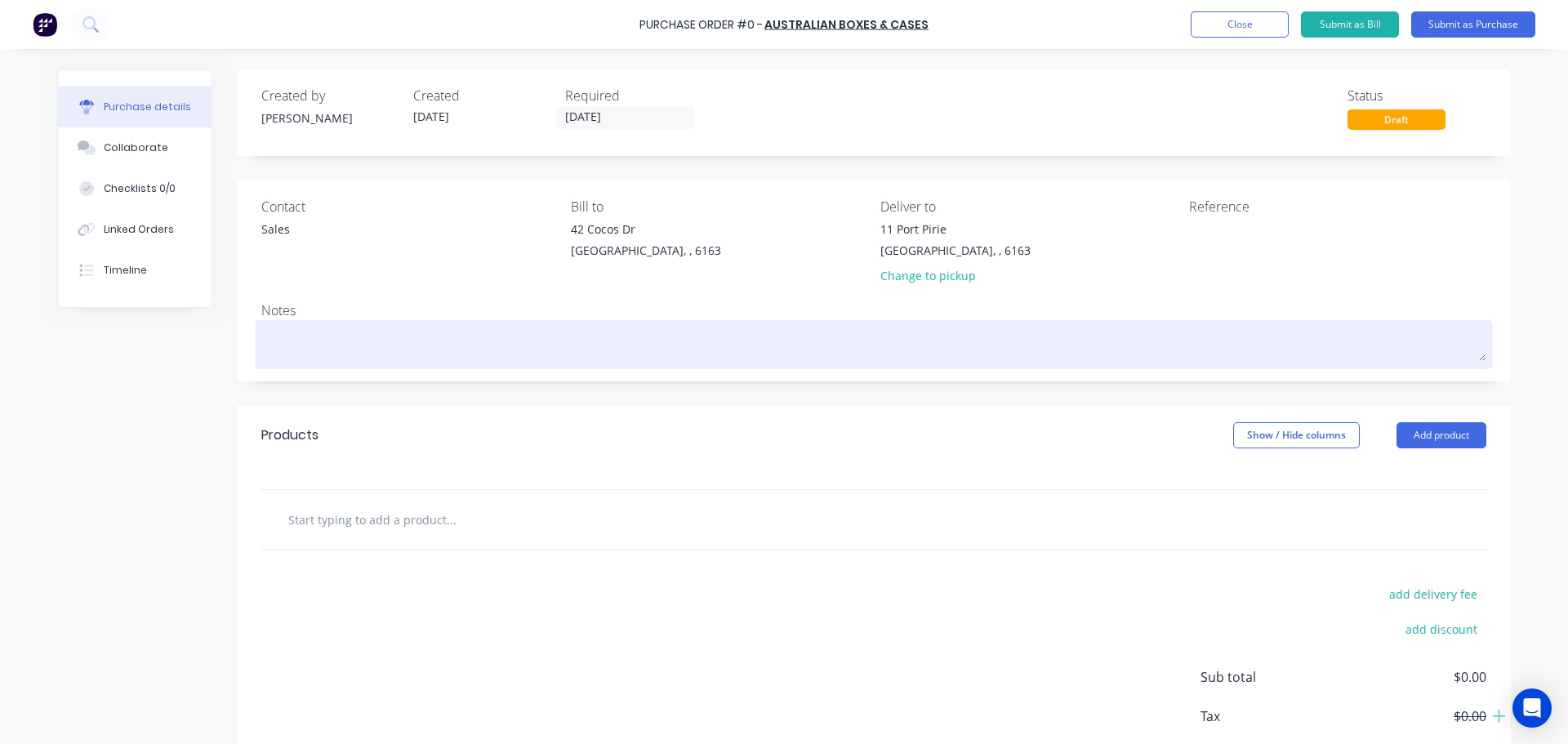
click at [303, 352] on textarea at bounding box center [874, 342] width 1225 height 37
type textarea "x"
type textarea "R"
type textarea "x"
type textarea "RE"
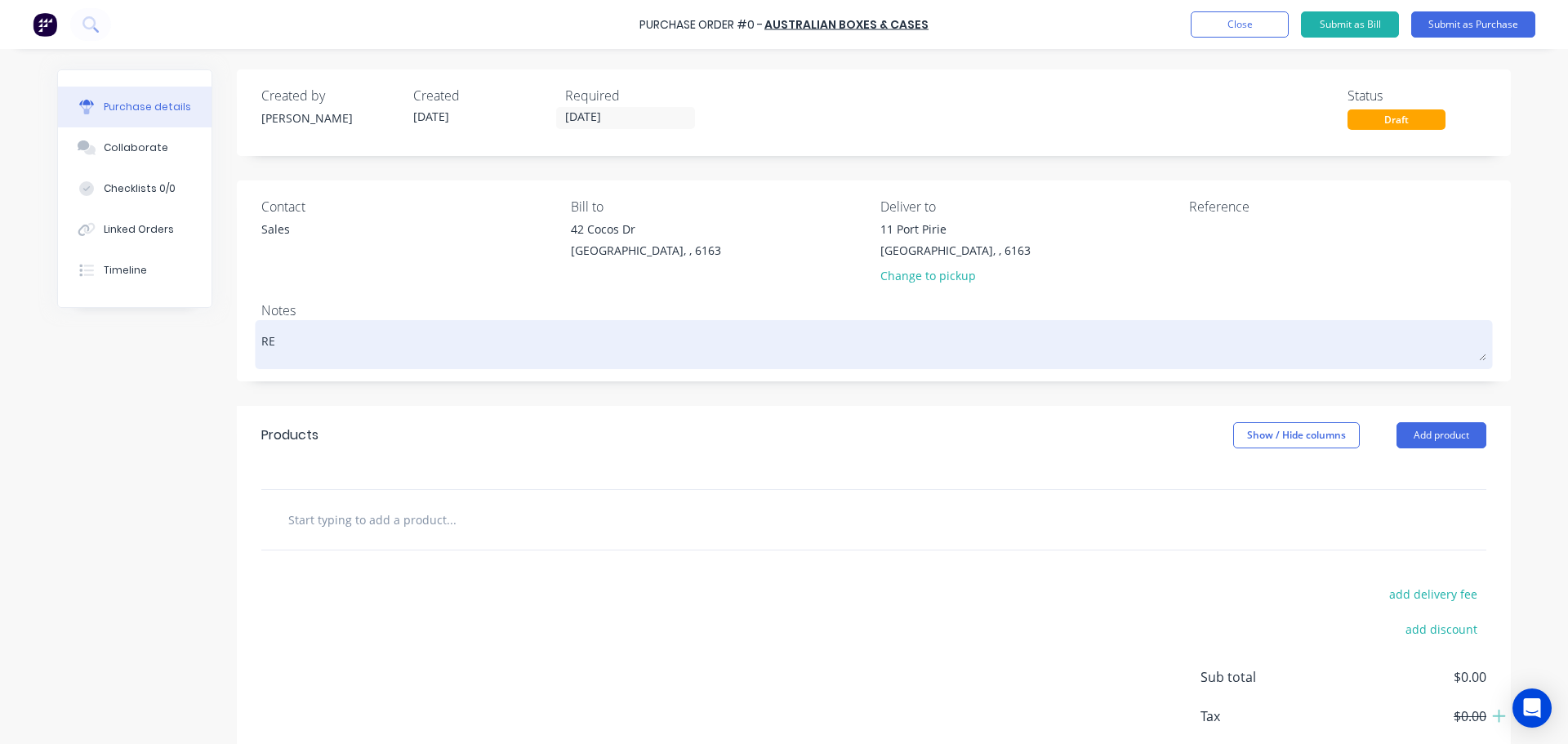
type textarea "x"
type textarea "REQ"
type textarea "x"
type textarea "REQ:"
type textarea "x"
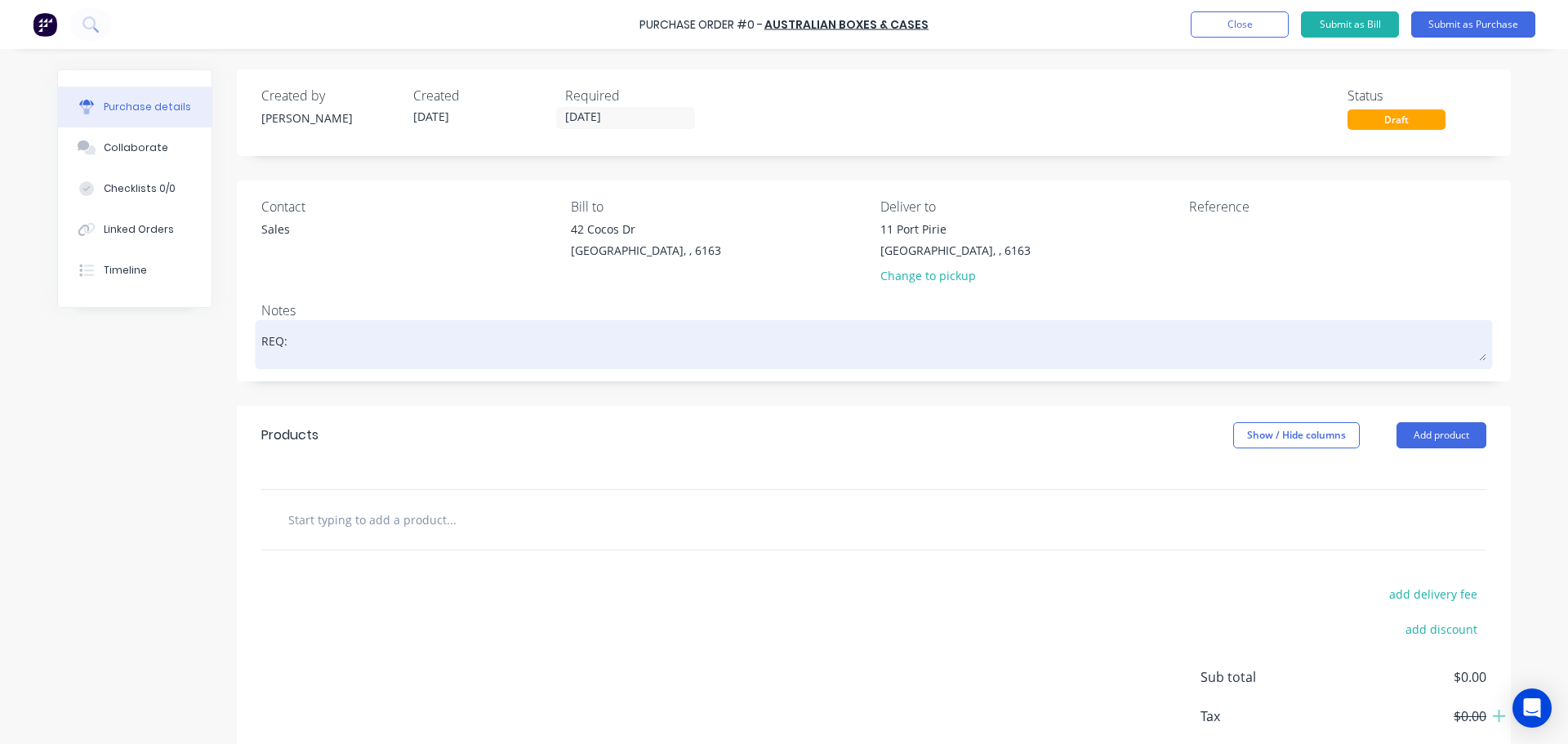
type textarea "REQ:"
type textarea "x"
type textarea "REQ: P"
type textarea "x"
type textarea "REQ: PP"
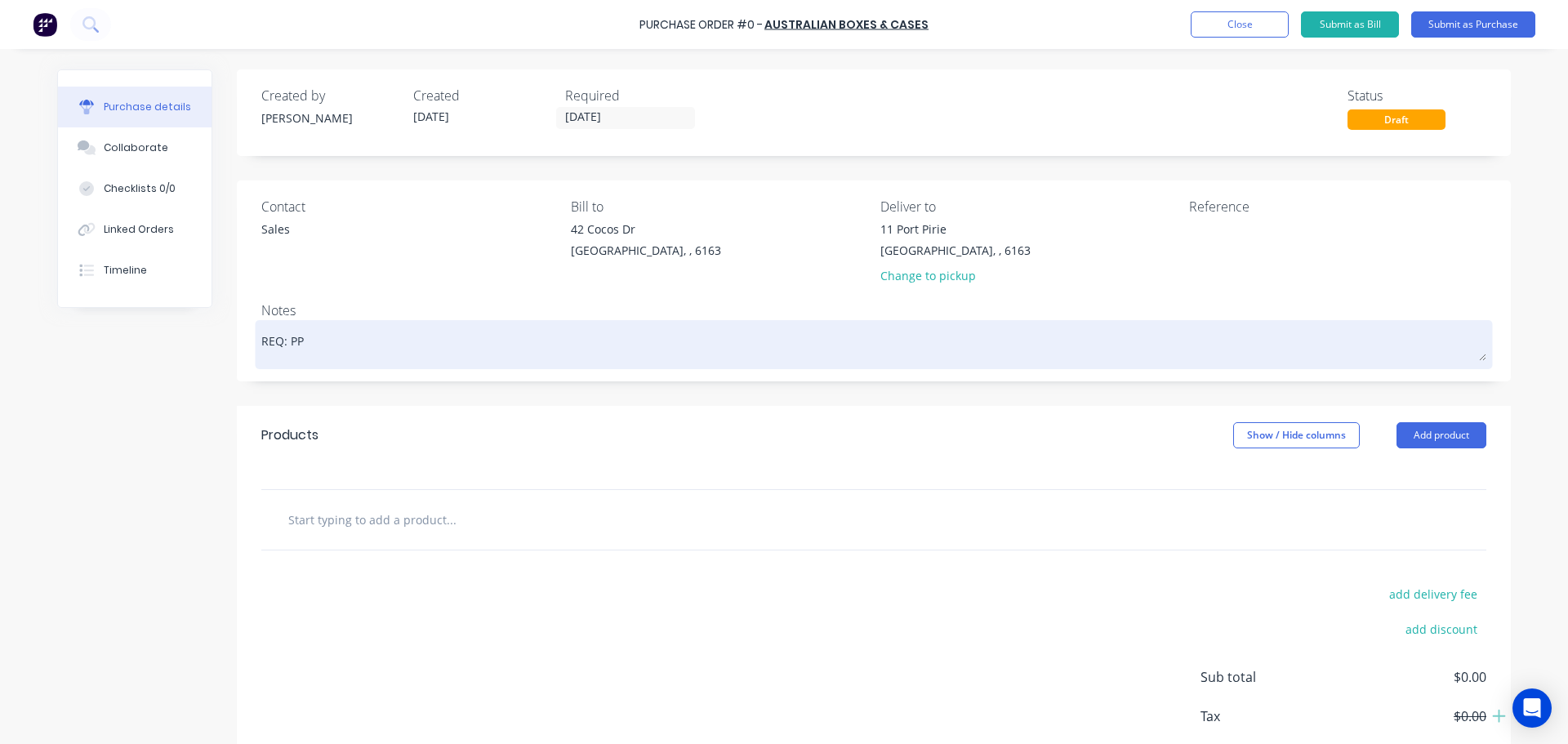
type textarea "x"
type textarea "REQ: PP"
type textarea "x"
type textarea "REQ: PP -"
type textarea "x"
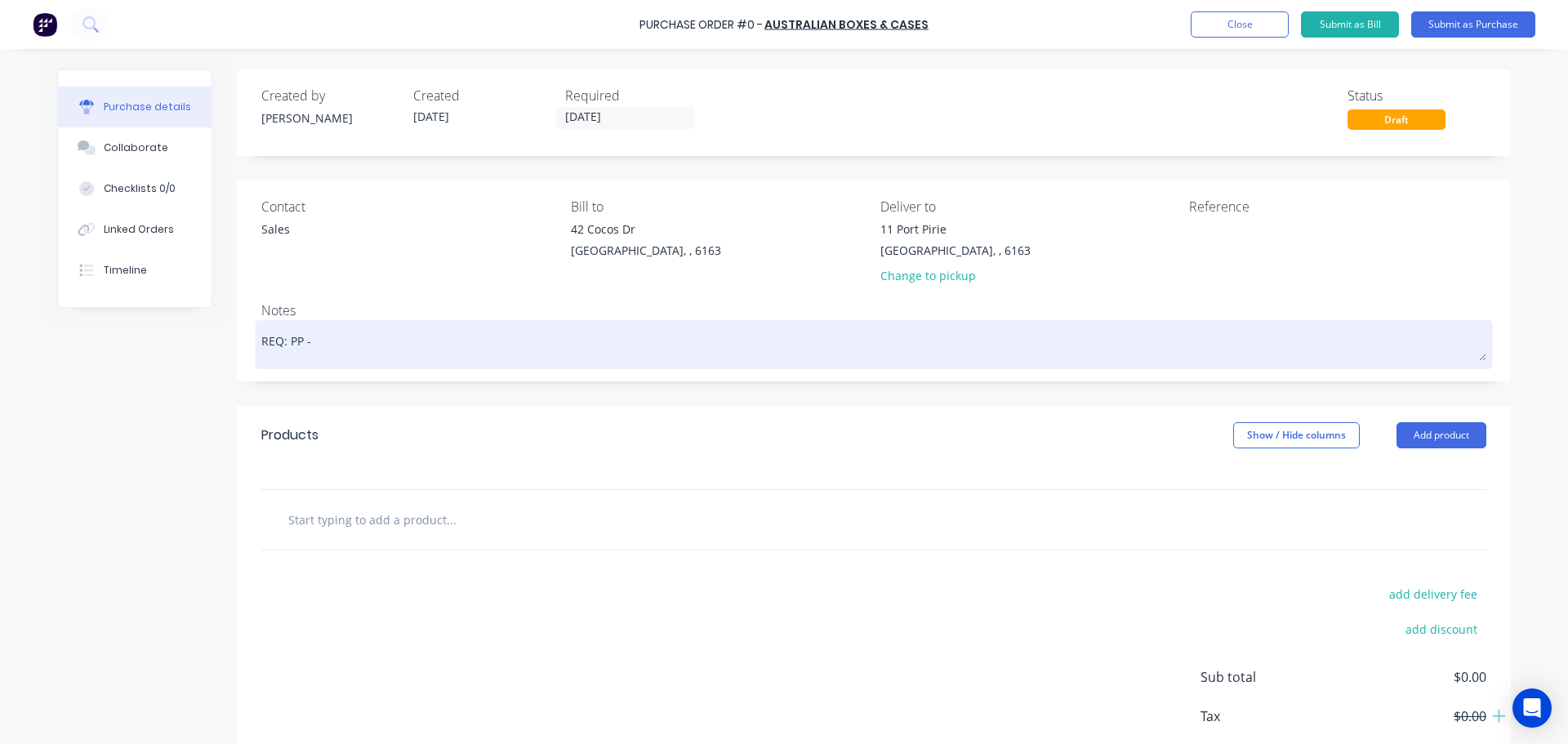
type textarea "REQ: PP -"
type textarea "x"
type textarea "REQ: PP - 3"
type textarea "x"
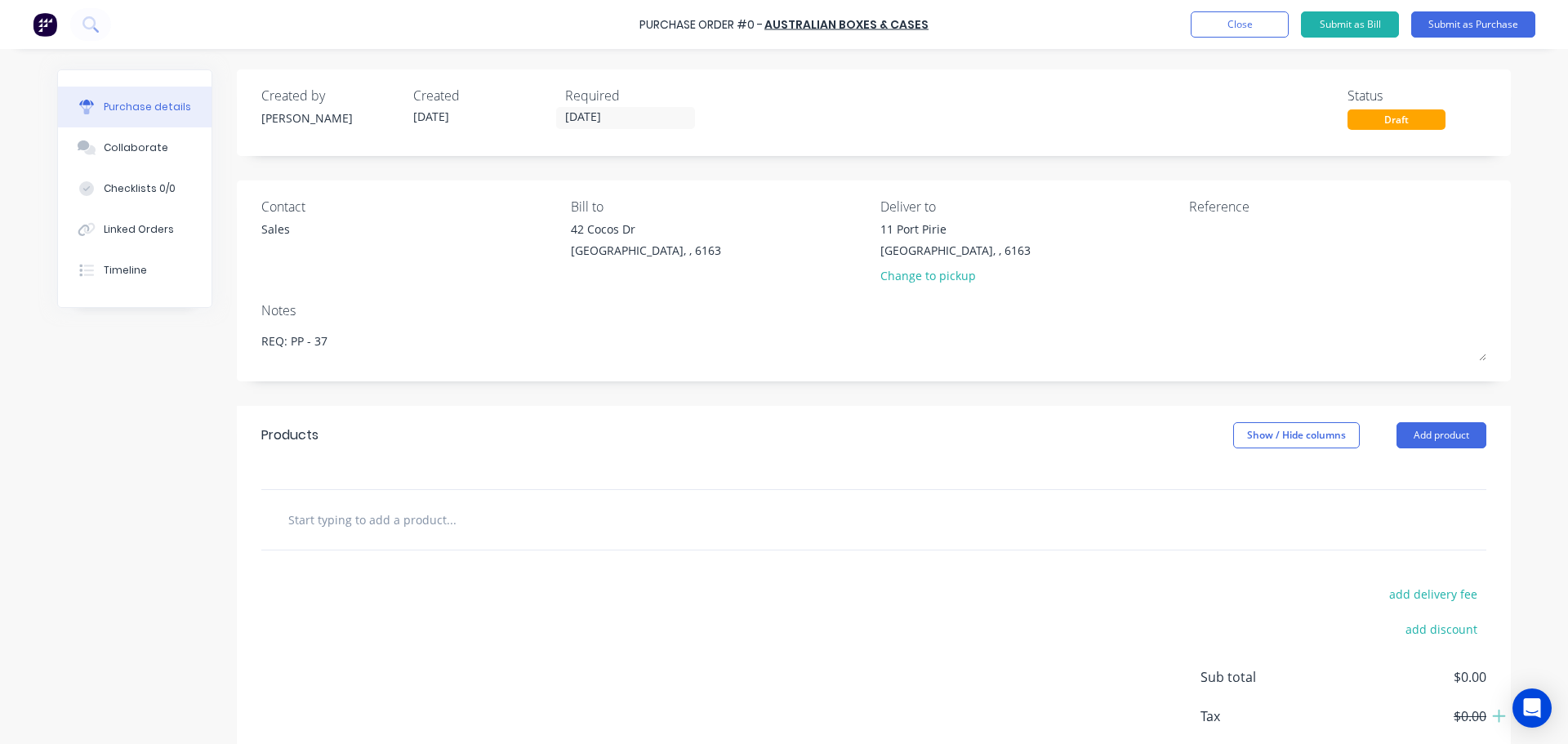
type textarea "REQ: PP - 37"
type textarea "x"
type textarea "REQ: PP - 37"
click at [386, 535] on input "text" at bounding box center [450, 520] width 327 height 33
click at [392, 531] on input "text" at bounding box center [450, 520] width 327 height 33
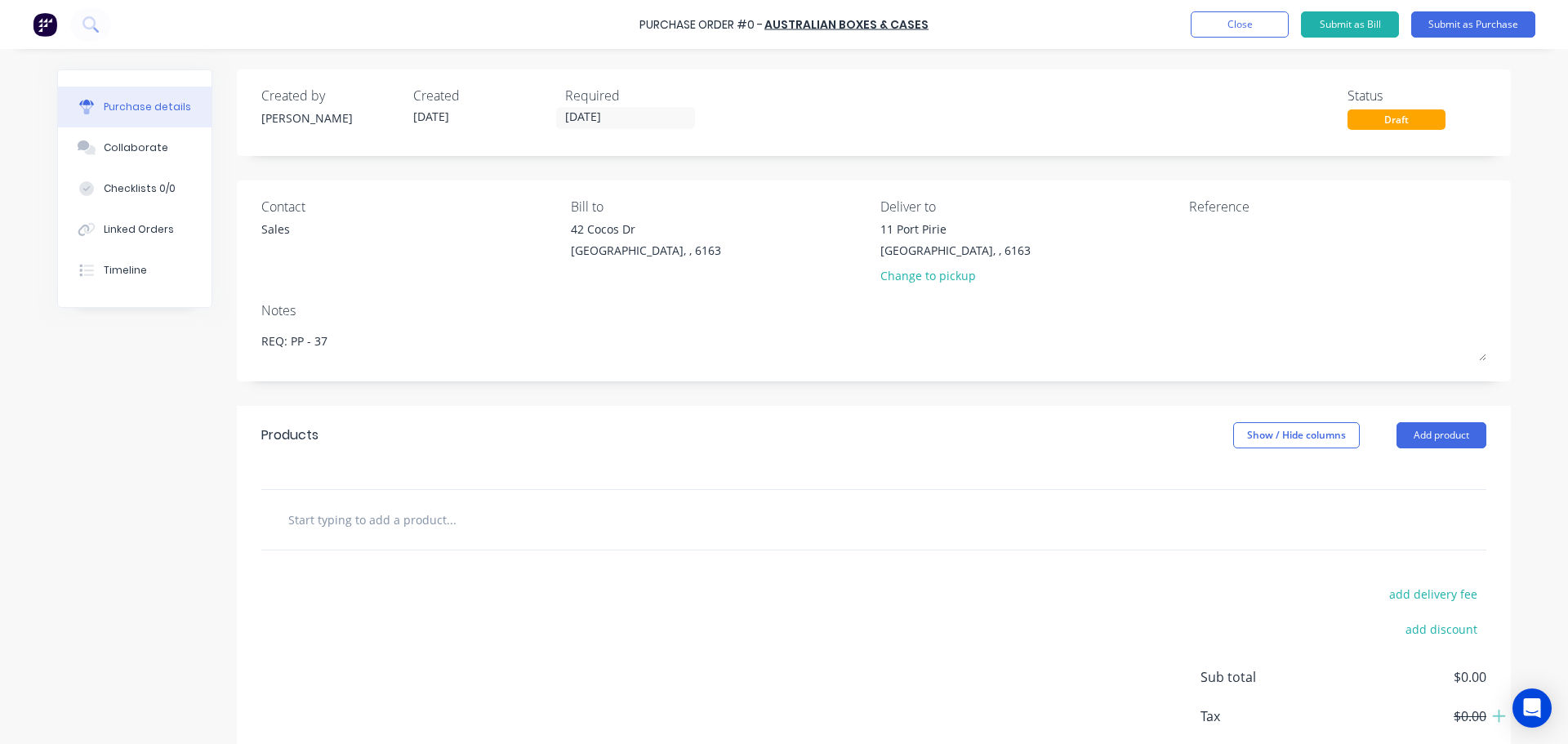
paste input "Pallets - 2t lockable"
type textarea "x"
type input "Pallets - 2t lockable"
type textarea "x"
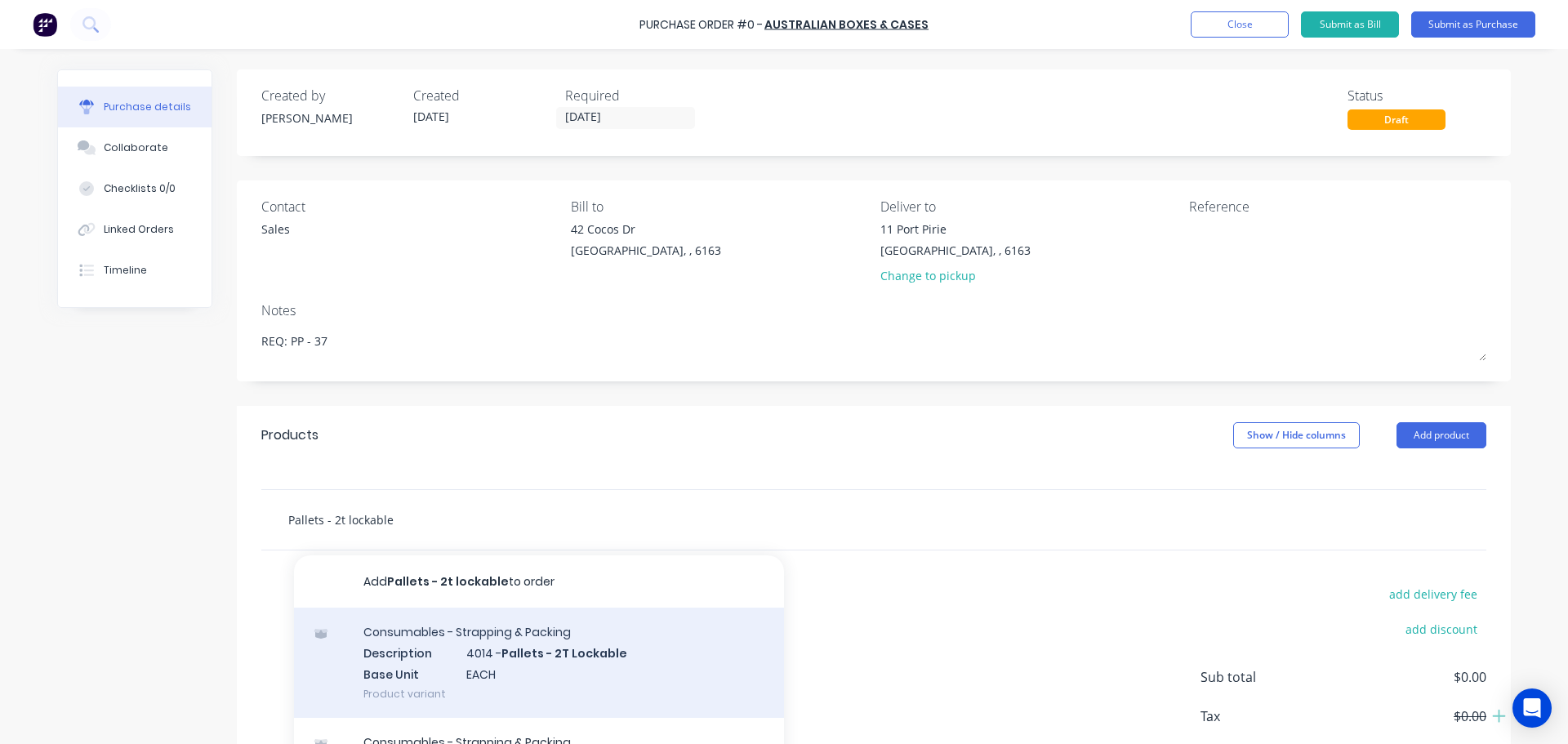
type input "Pallets - 2t lockable"
click at [529, 656] on div "Consumables - Strapping & Packing Description 4014 - Pallets - 2T Lockable Base…" at bounding box center [539, 662] width 490 height 111
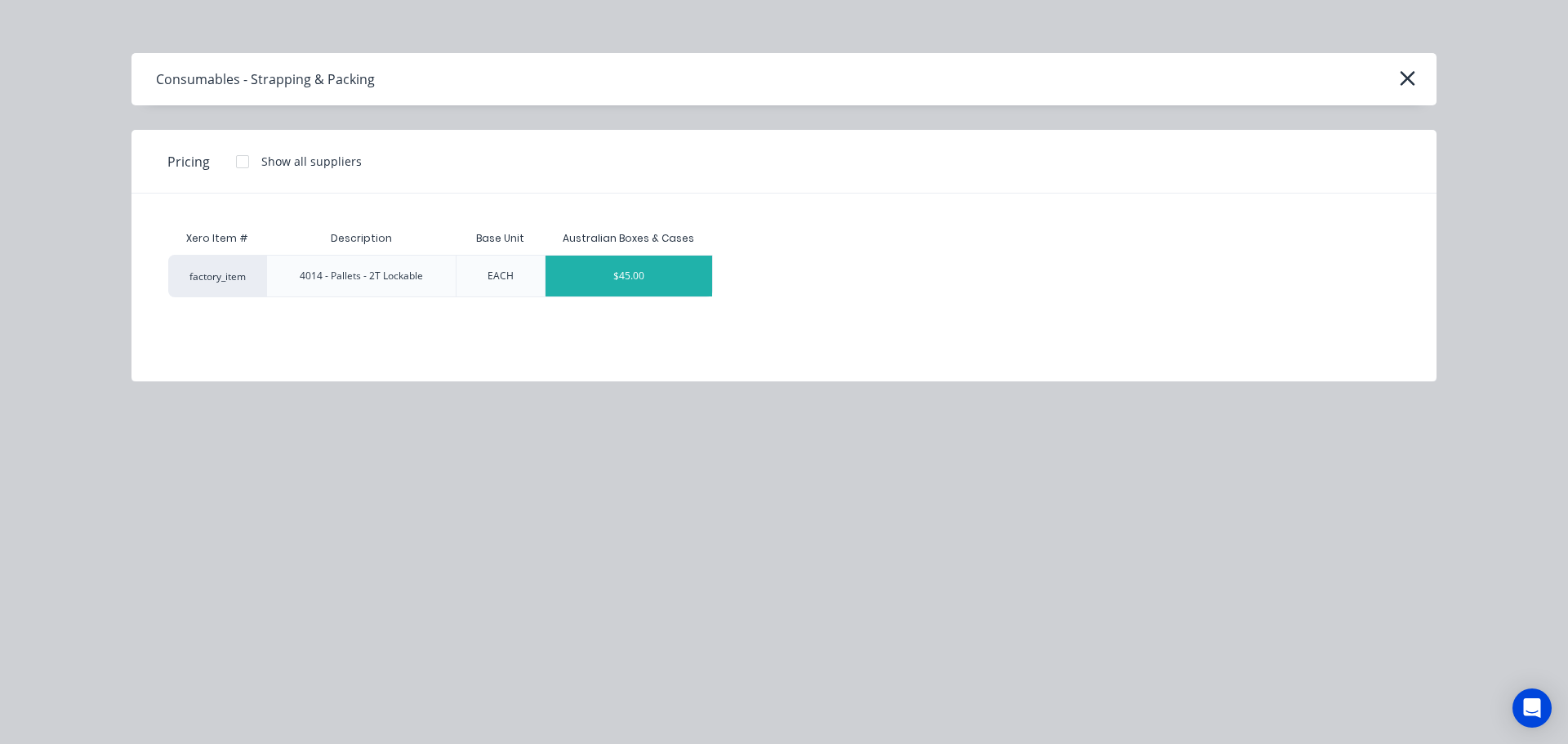
click at [563, 287] on div "$45.00" at bounding box center [629, 276] width 166 height 41
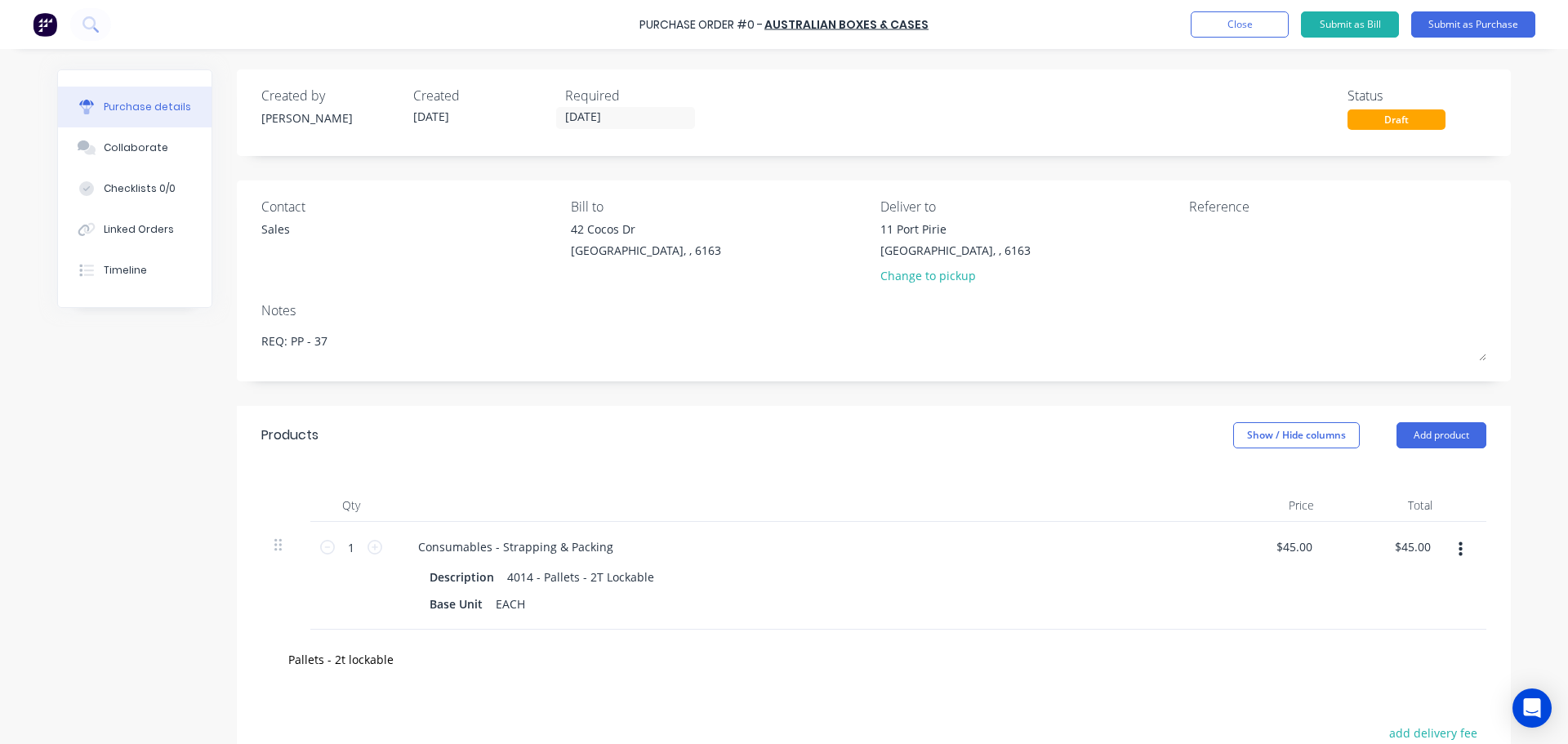
type textarea "x"
drag, startPoint x: 630, startPoint y: 21, endPoint x: 956, endPoint y: 25, distance: 326.0
click at [956, 25] on div "Purchase Order #9740 - Australian Boxes & Cases Add product Close Submit as Bil…" at bounding box center [784, 24] width 1568 height 49
copy div "Purchase Order #9740 - Australian Boxes & Cases Add product Close Submit as Bil…"
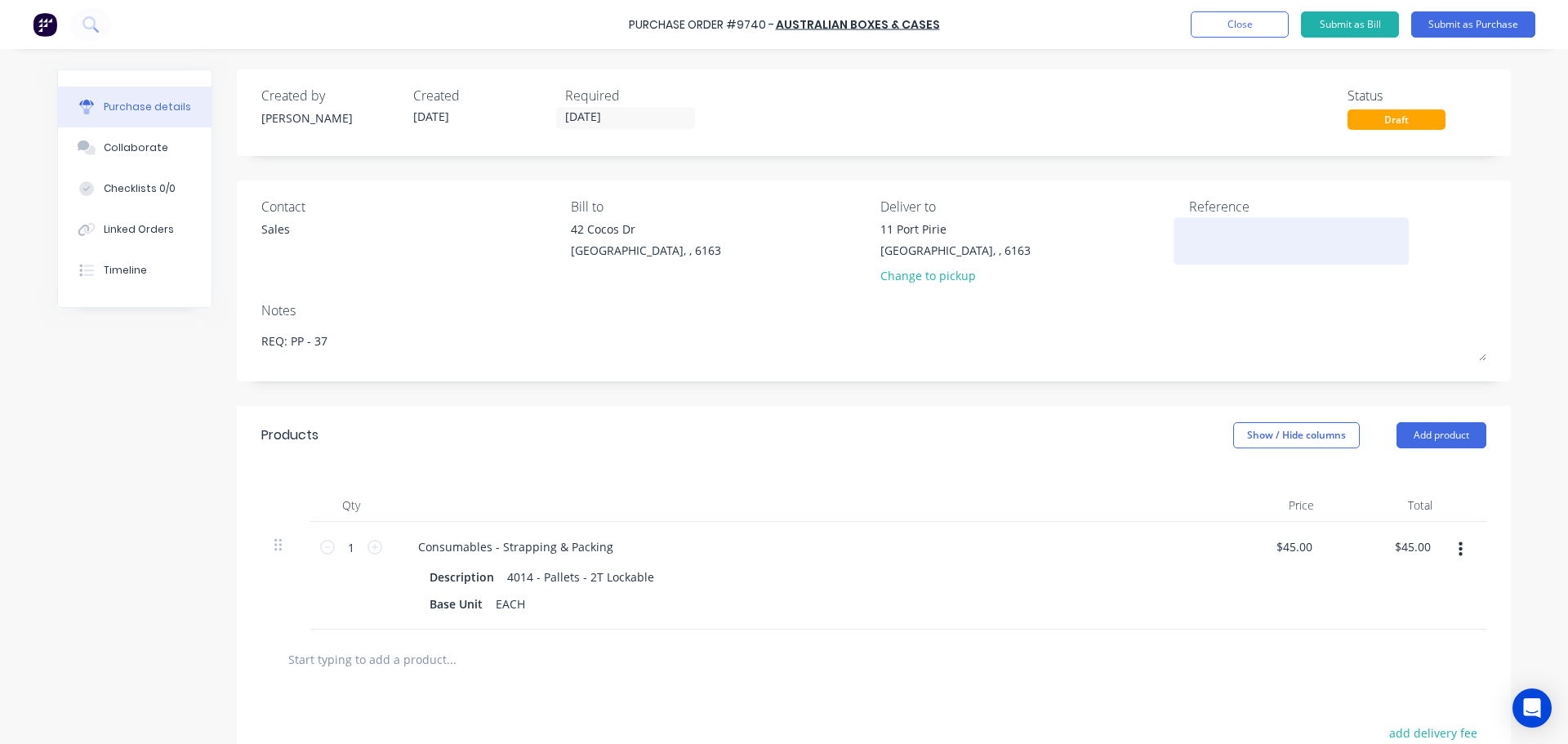
click at [1222, 247] on textarea at bounding box center [1291, 239] width 204 height 37
paste textarea "Purchase Order #9740 - Australian Boxes & Cases"
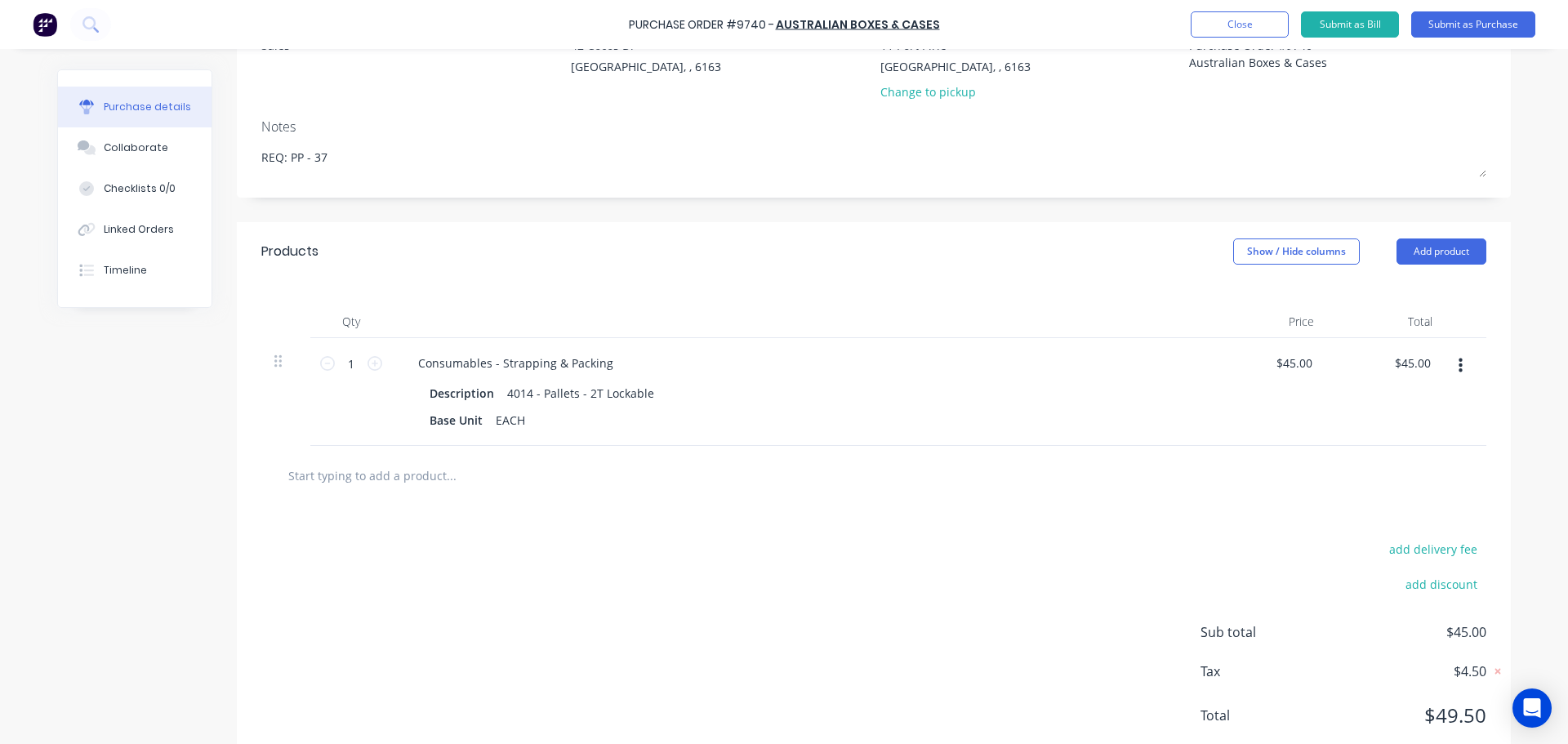
scroll to position [231, 0]
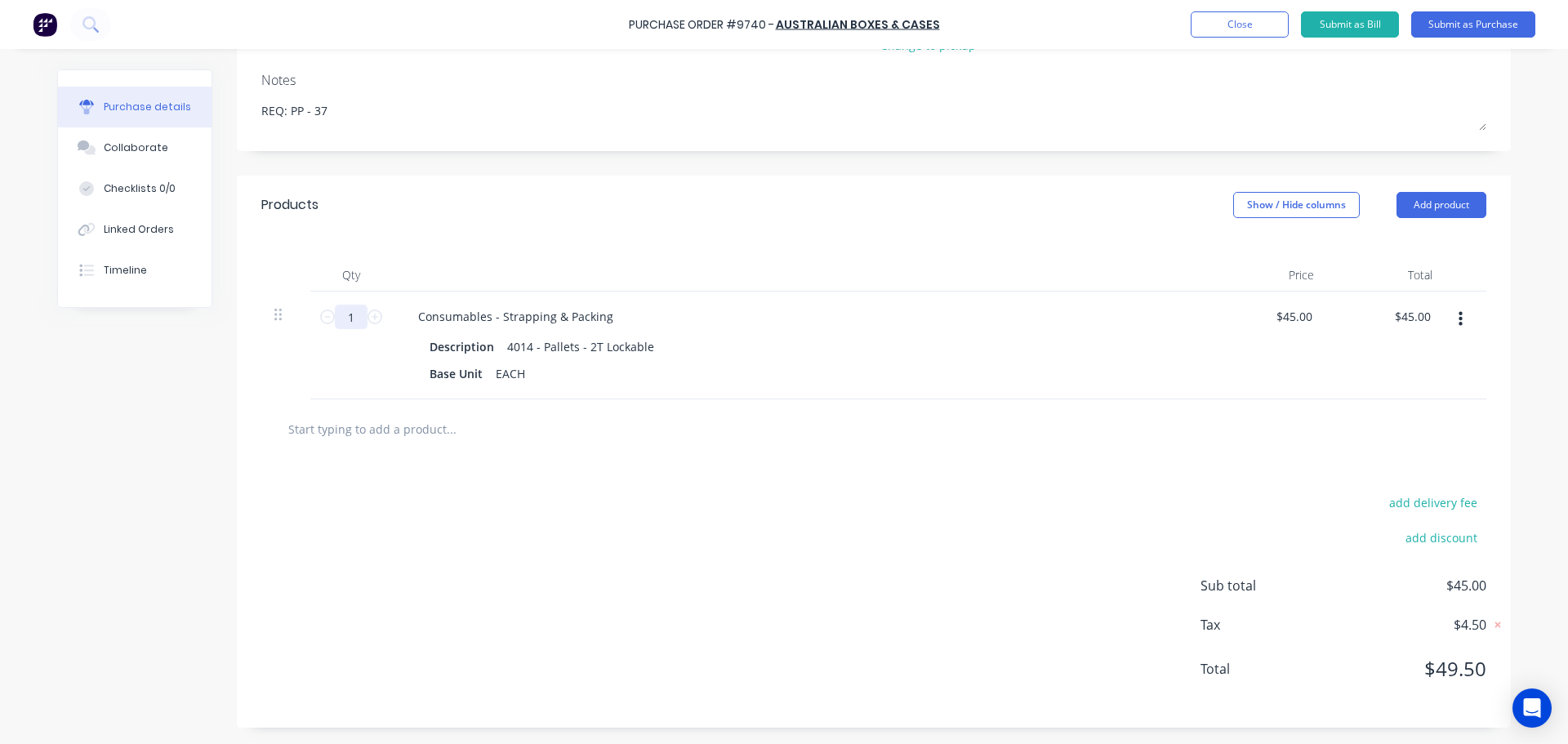
type textarea "Purchase Order #9740 - Australian Boxes & Cases"
type textarea "x"
type textarea "Purchase Order #9740 - Australian Boxes & Cases"
click at [347, 320] on input "1" at bounding box center [351, 317] width 33 height 25
type textarea "x"
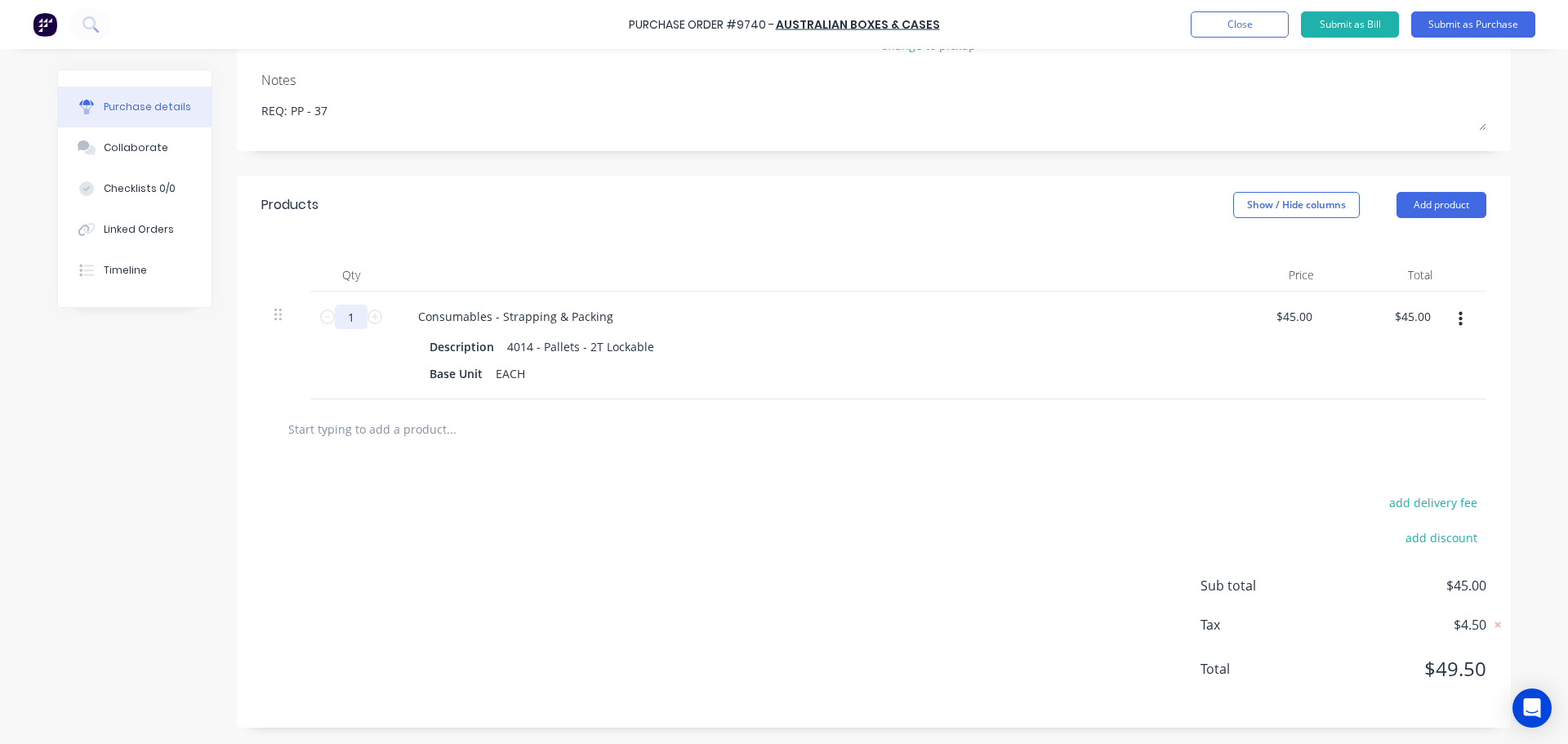
type input "6"
type input "$270.00"
type textarea "x"
type input "60"
type input "$2,700.00"
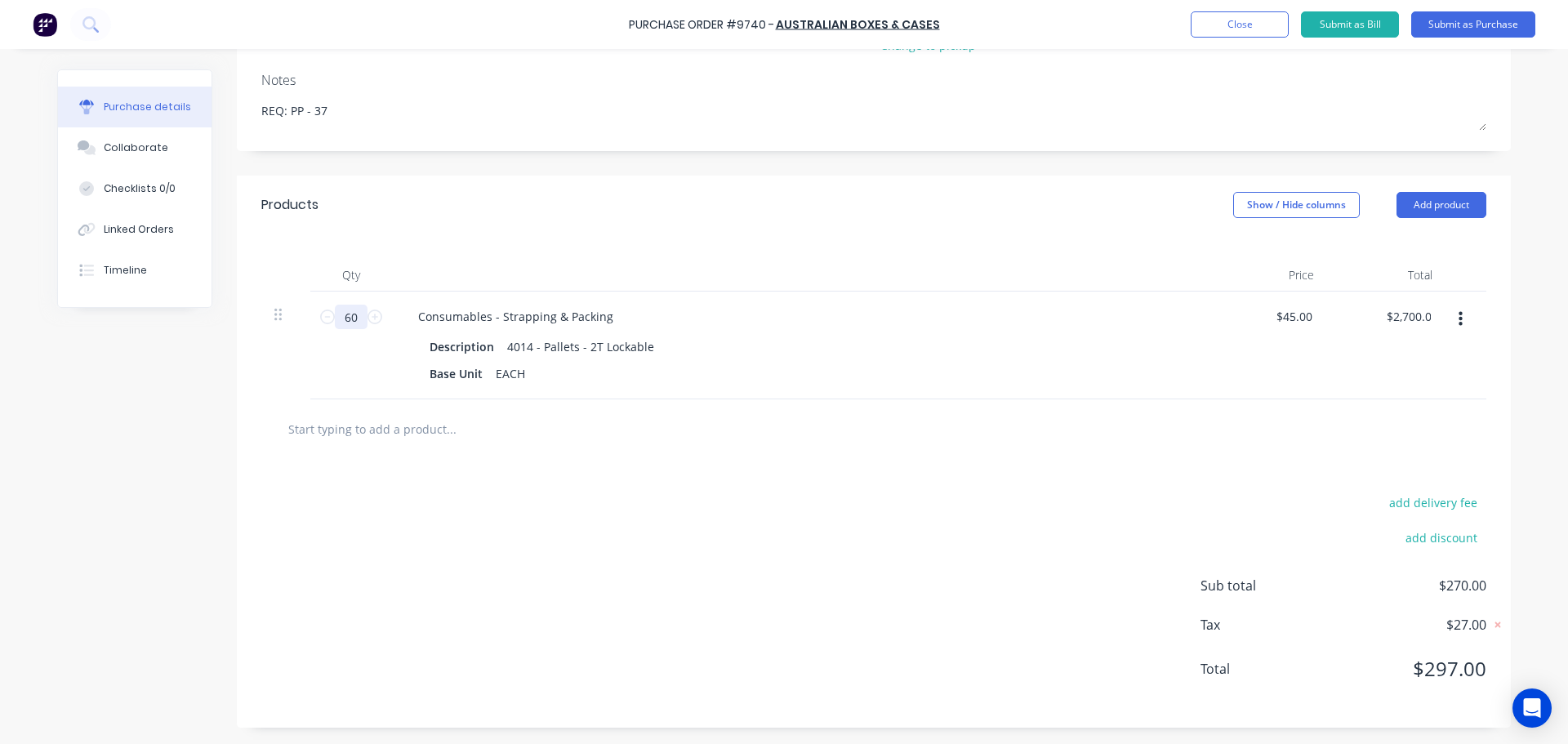
type textarea "x"
type input "60"
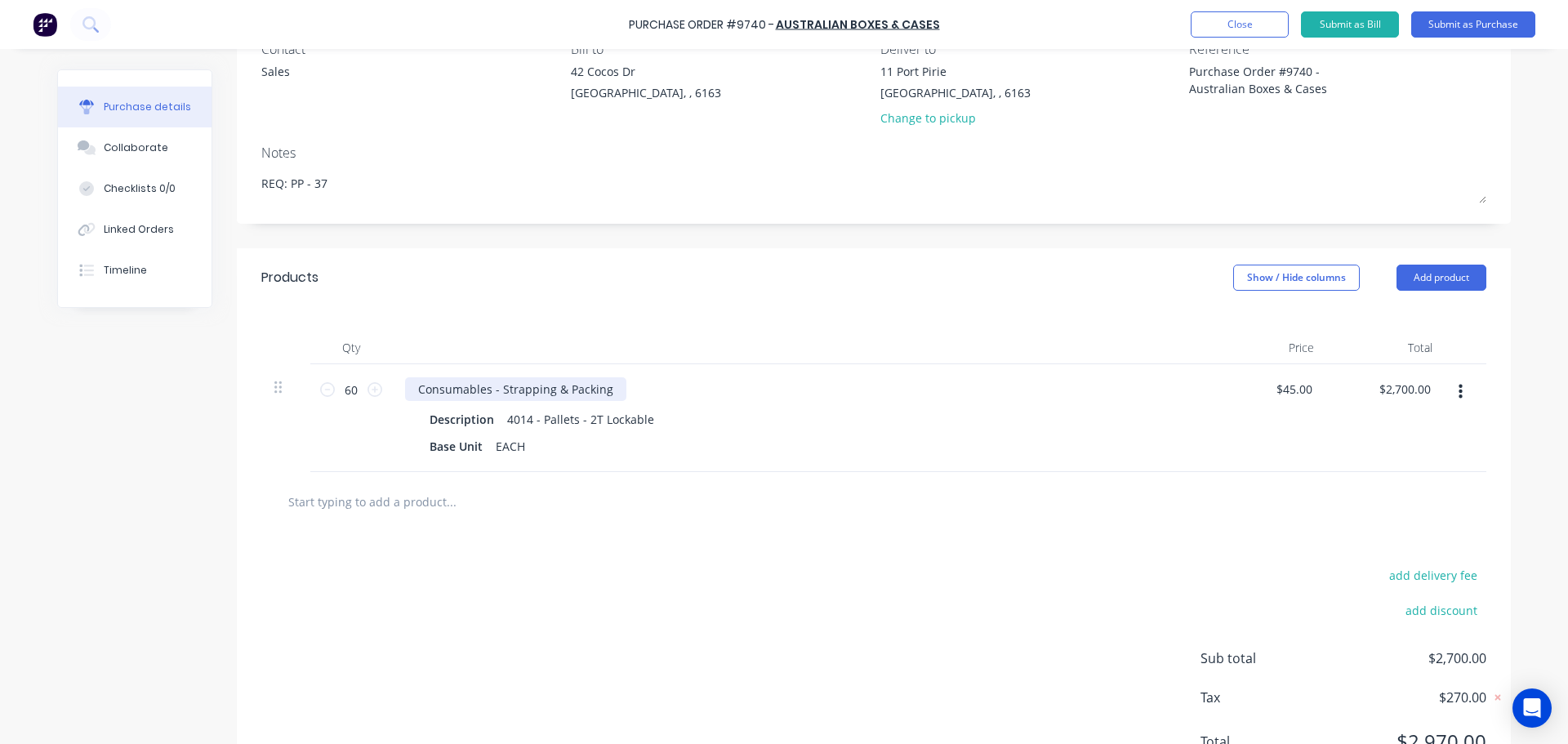
scroll to position [0, 0]
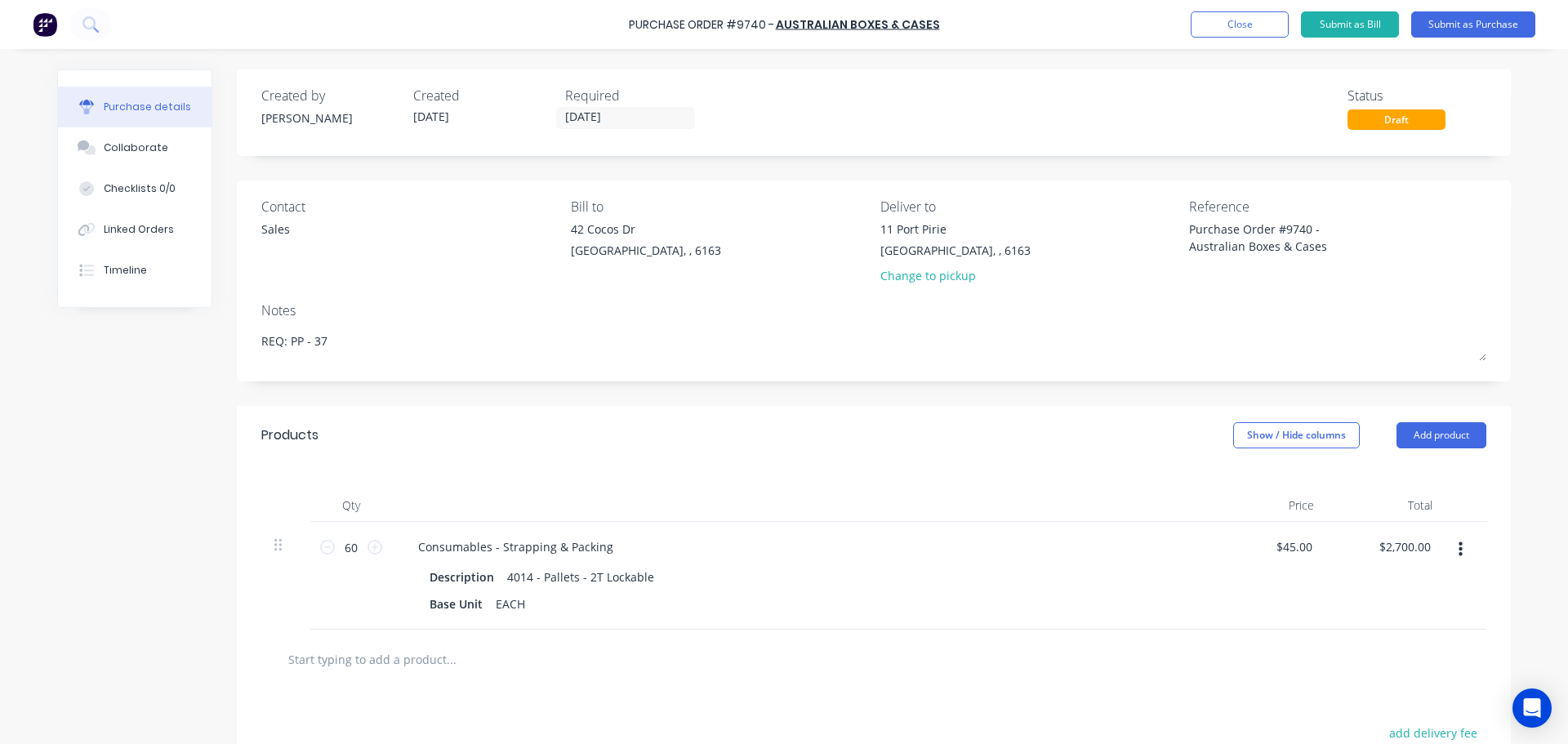
click at [692, 468] on div "Qty Price Total 60 60 Consumables - Strapping & Packing Description 4014 - Pall…" at bounding box center [873, 547] width 1274 height 165
click at [1504, 18] on button "Submit as Purchase" at bounding box center [1473, 24] width 124 height 26
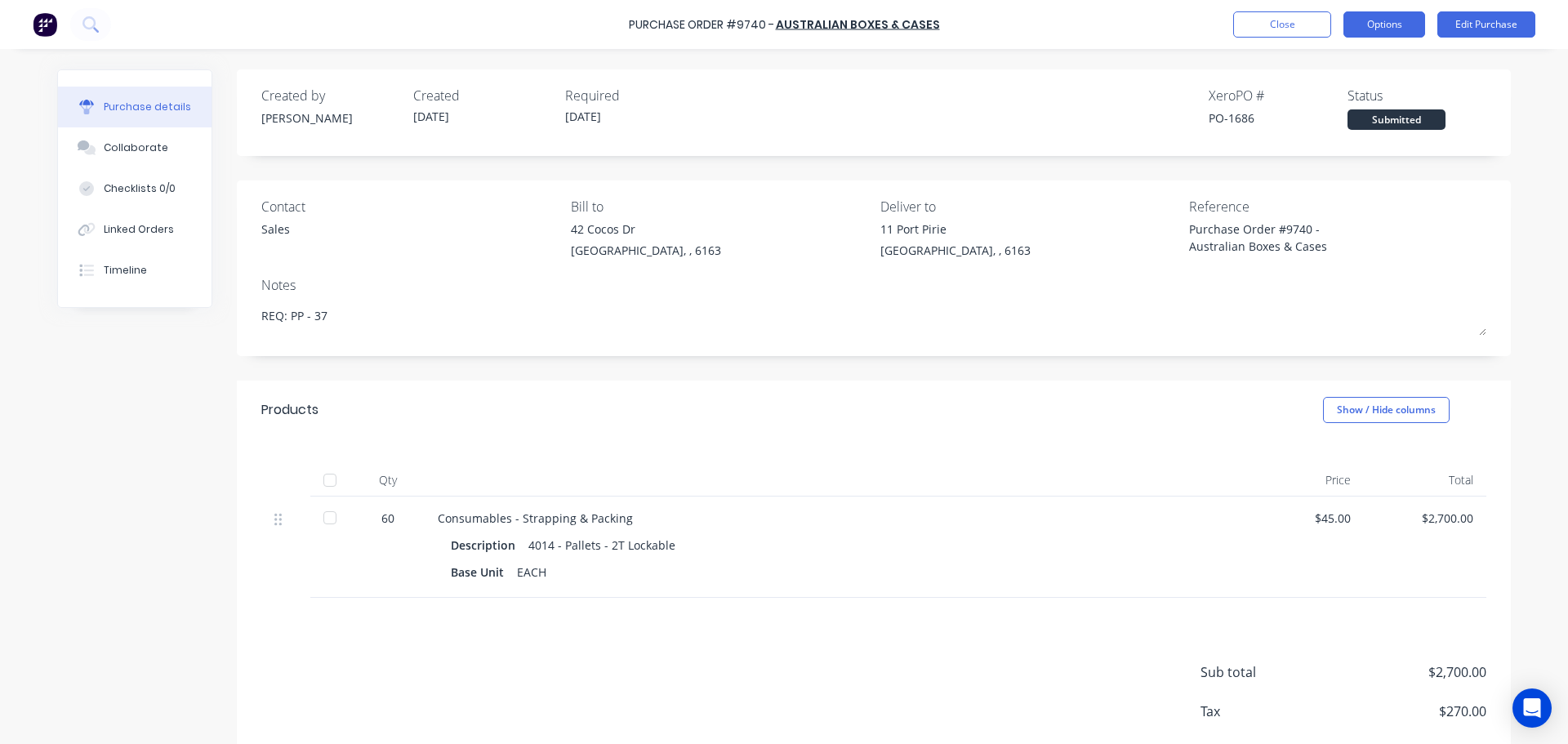
click at [1381, 27] on button "Options" at bounding box center [1384, 24] width 81 height 26
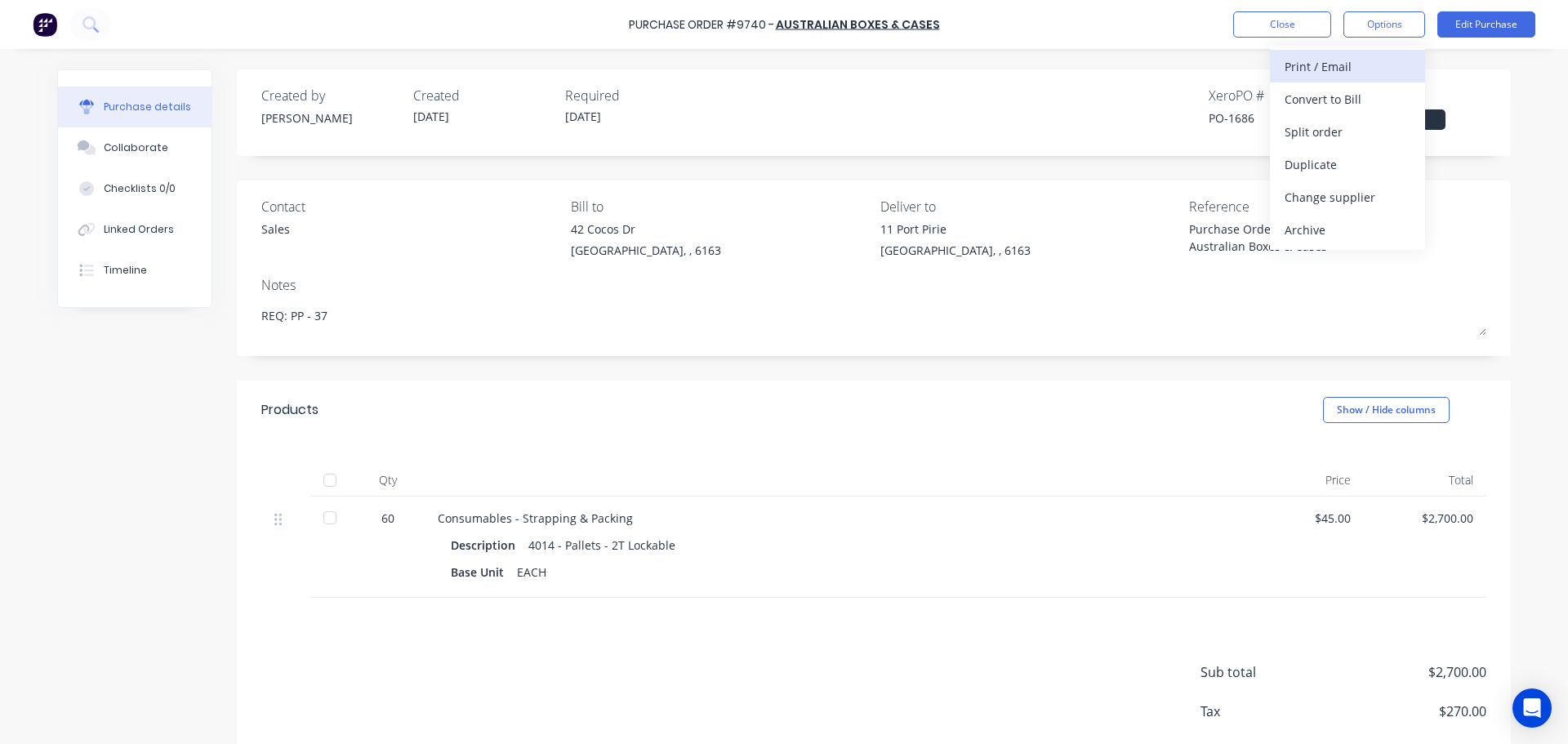
click at [1336, 68] on div "Print / Email" at bounding box center [1348, 67] width 126 height 24
click at [1312, 95] on div "With pricing" at bounding box center [1348, 100] width 126 height 24
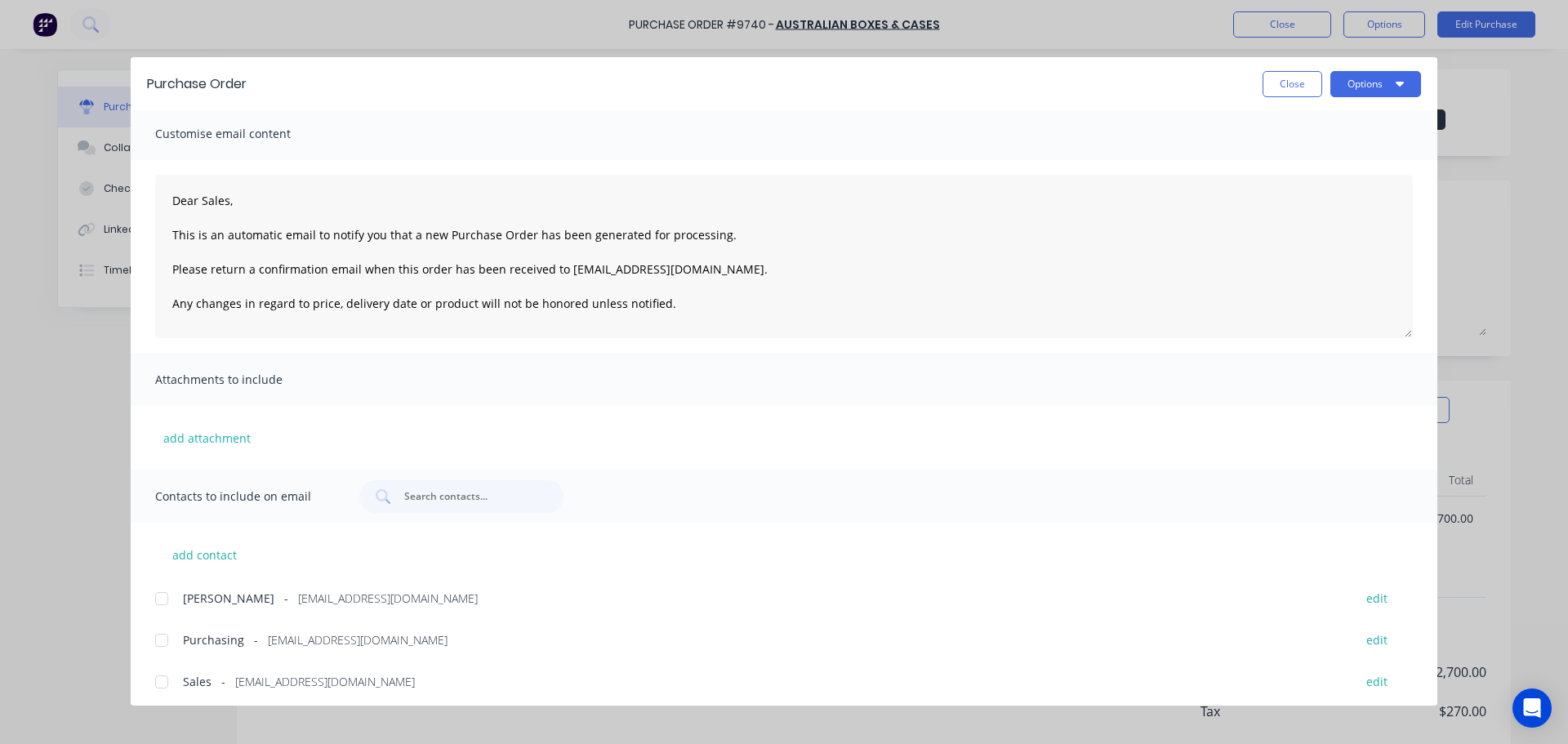
scroll to position [9, 0]
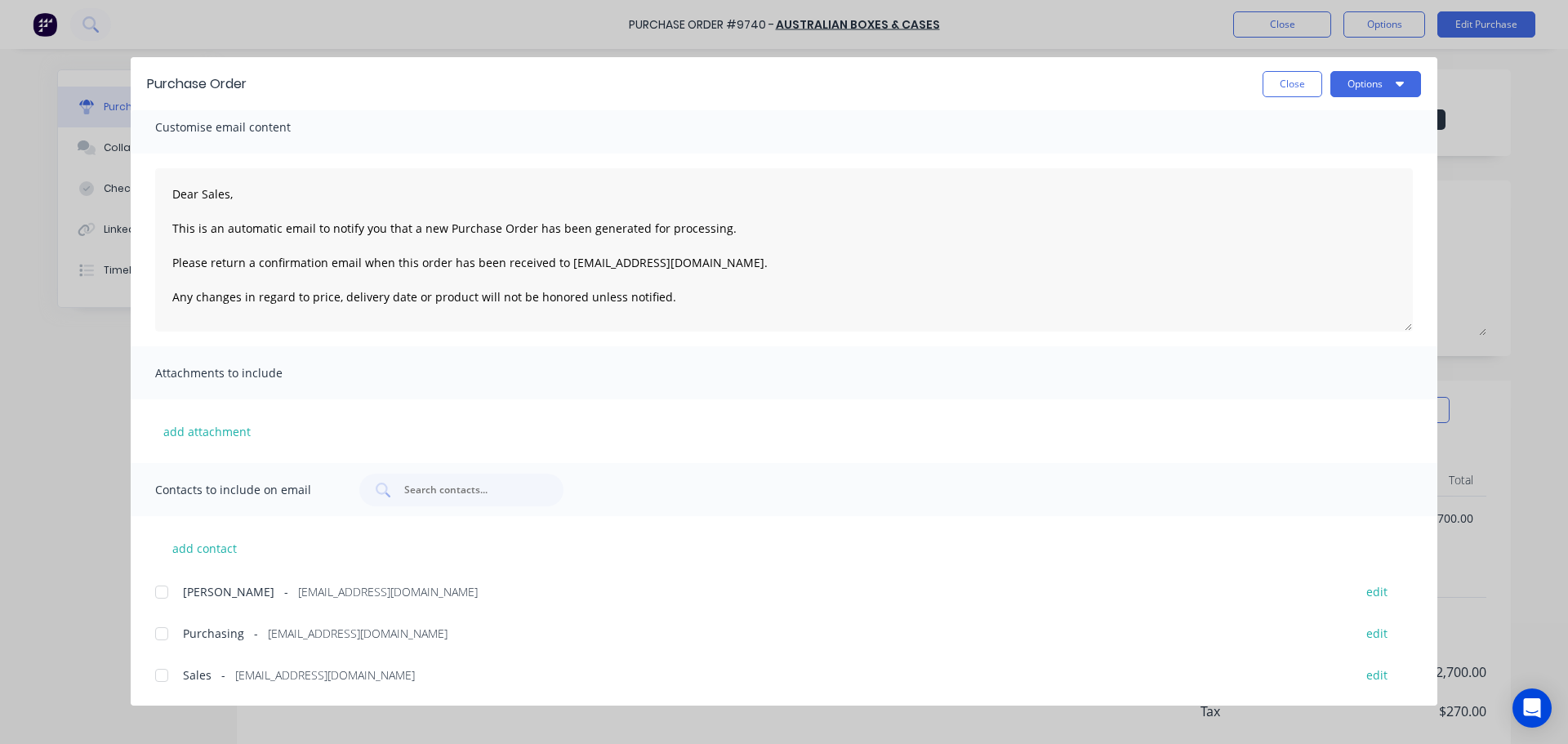
click at [162, 673] on div at bounding box center [161, 675] width 33 height 33
click at [160, 634] on div at bounding box center [161, 634] width 33 height 33
click at [162, 588] on div at bounding box center [161, 592] width 33 height 33
click at [1407, 83] on button "Options" at bounding box center [1376, 84] width 91 height 26
click at [1306, 196] on div "Email" at bounding box center [1343, 191] width 126 height 24
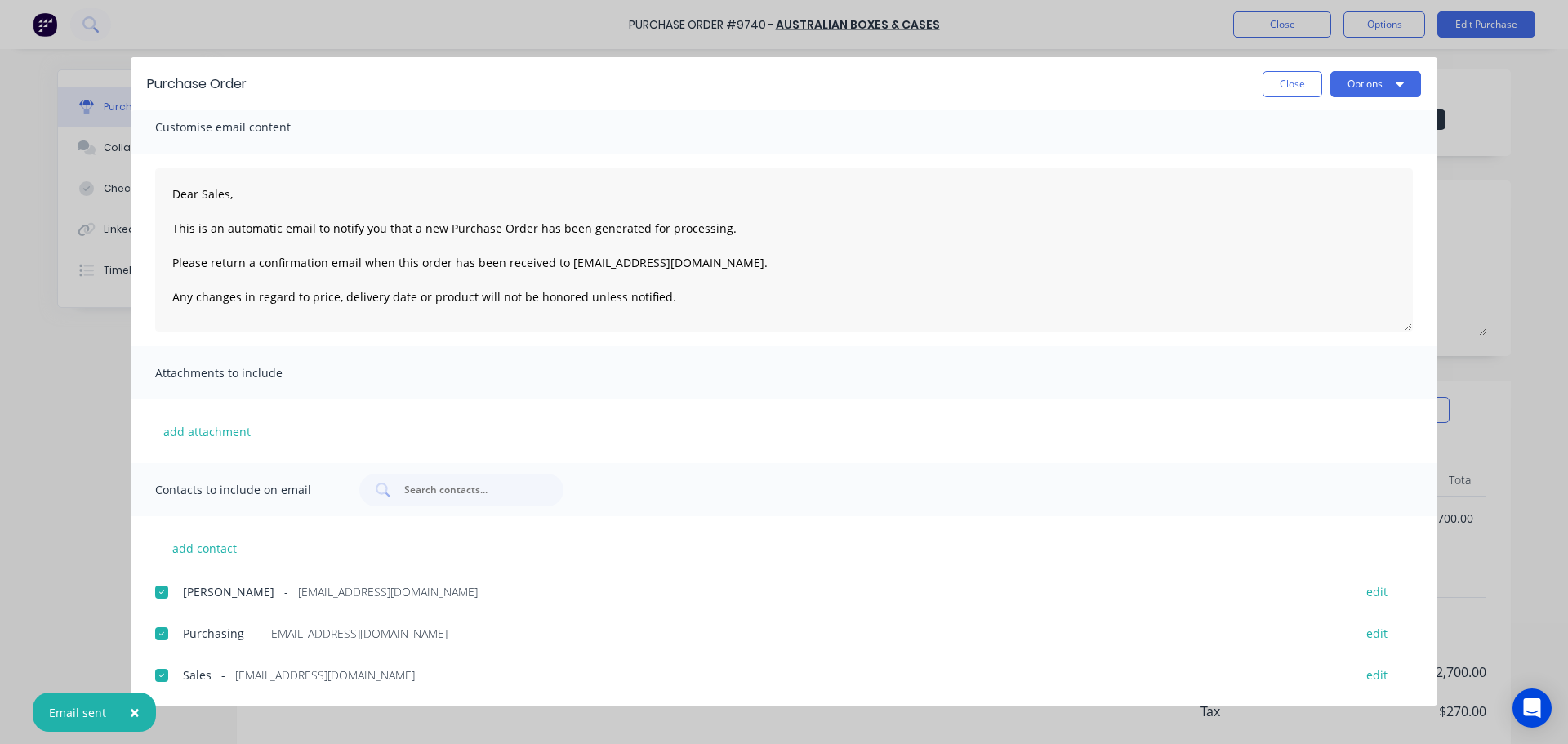
click at [137, 715] on span "×" at bounding box center [134, 712] width 9 height 23
click at [1356, 84] on button "Options" at bounding box center [1376, 84] width 91 height 26
click at [1268, 87] on button "Close" at bounding box center [1293, 84] width 60 height 26
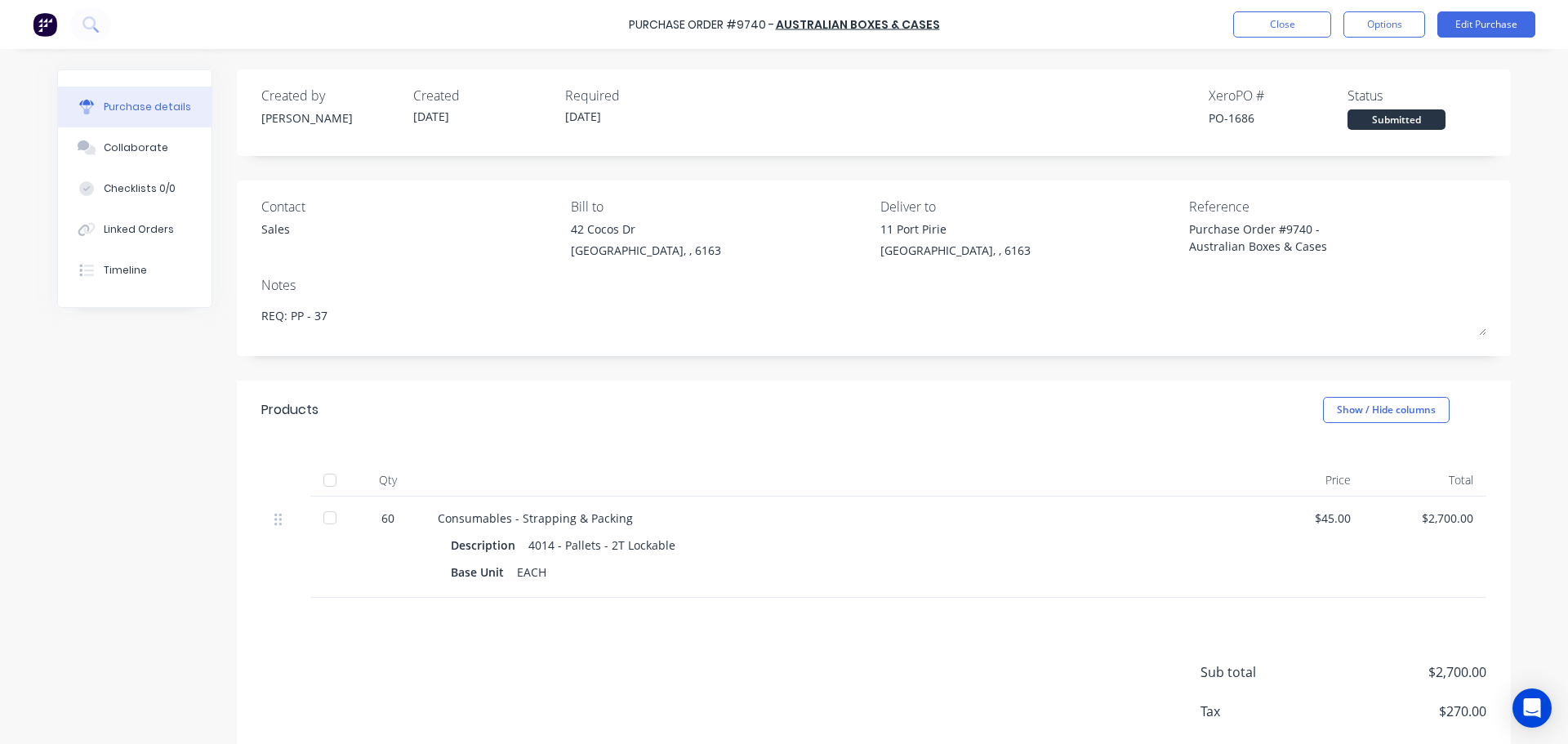
type textarea "x"
click at [1278, 28] on button "Close" at bounding box center [1282, 24] width 98 height 26
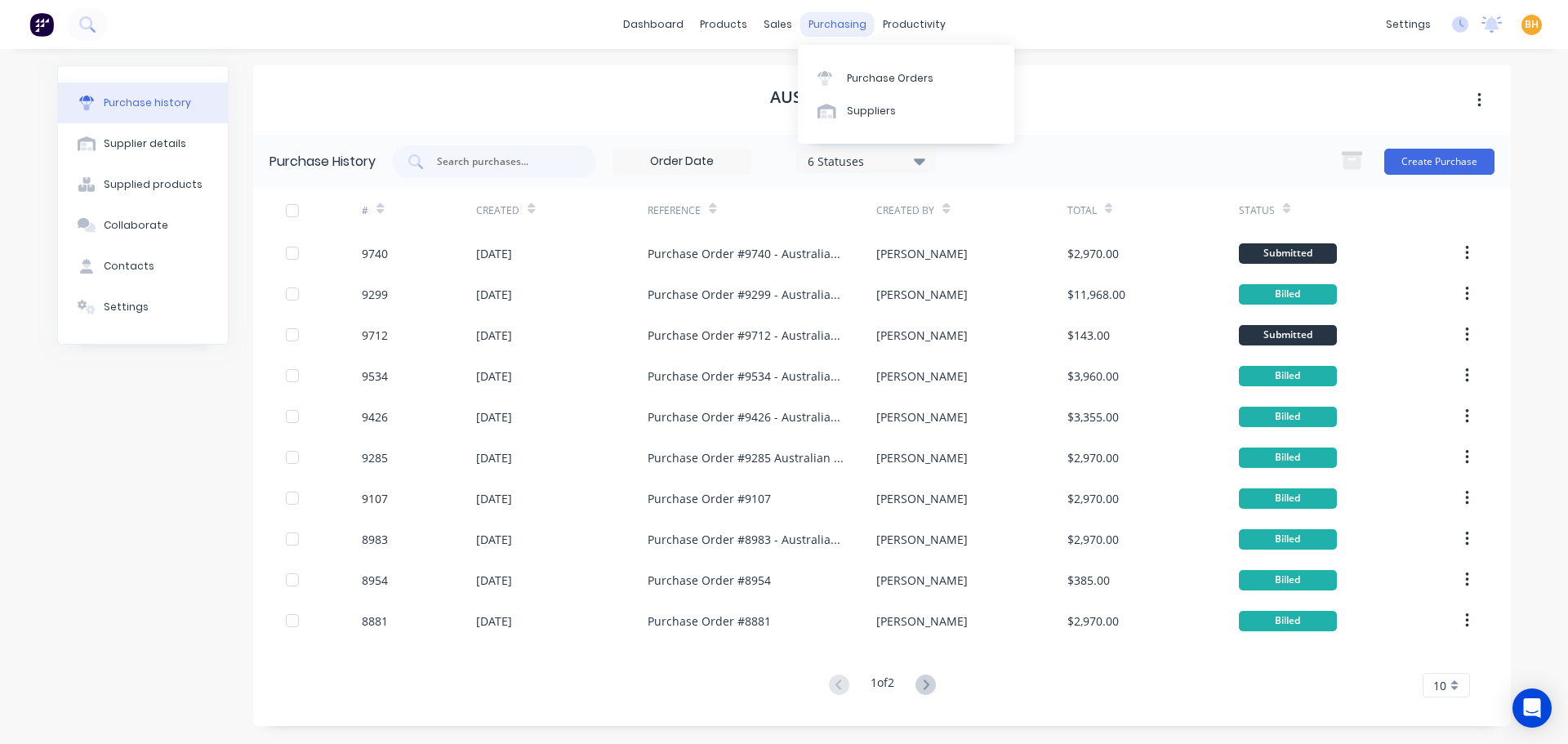
click at [811, 22] on div "purchasing" at bounding box center [837, 24] width 75 height 25
click at [847, 23] on div "purchasing" at bounding box center [837, 24] width 75 height 25
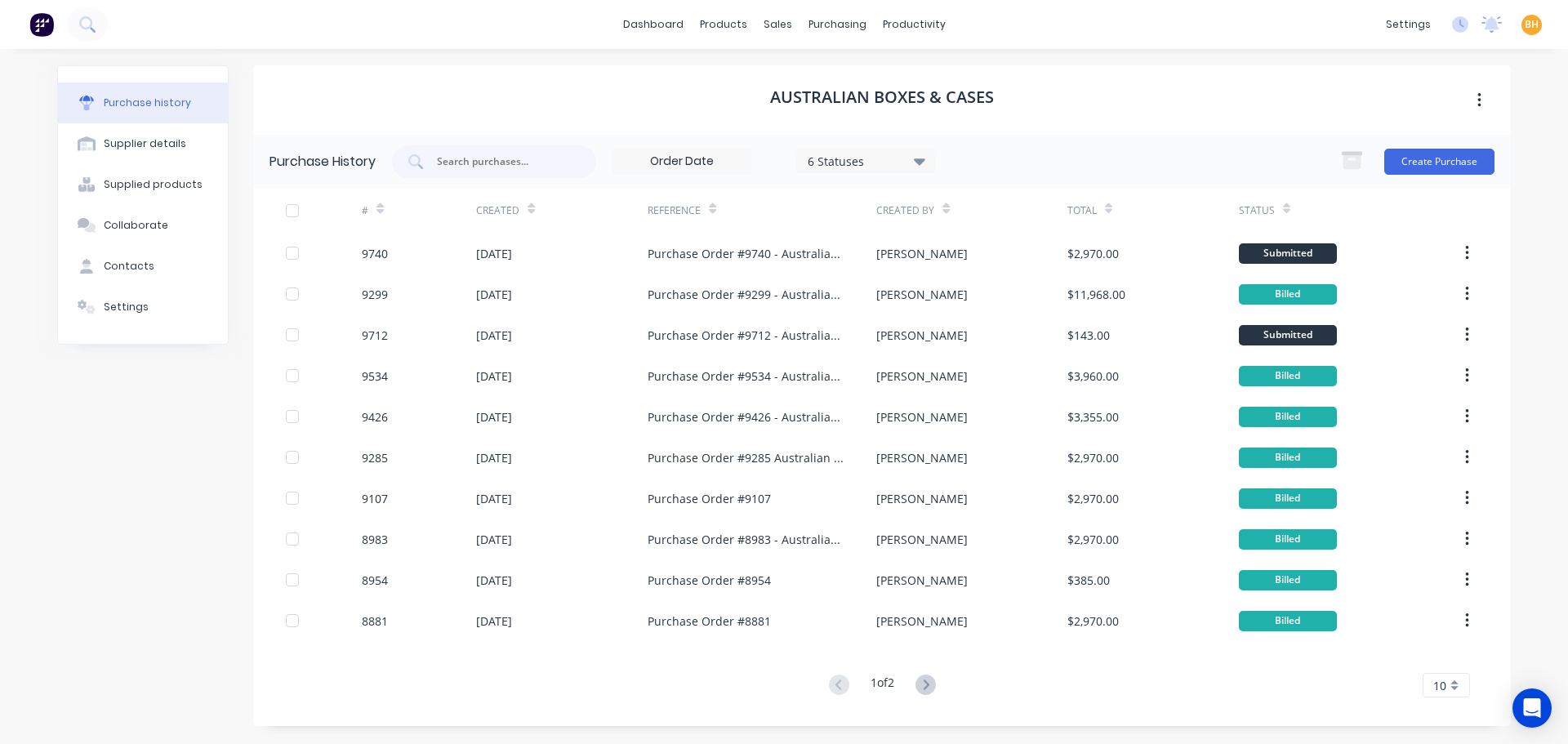
click at [642, 44] on div "dashboard products sales purchasing productivity dashboard products Product Cat…" at bounding box center [784, 24] width 1568 height 49
click at [827, 33] on div "purchasing" at bounding box center [837, 24] width 75 height 25
click at [827, 34] on div "purchasing" at bounding box center [837, 24] width 75 height 25
drag, startPoint x: 826, startPoint y: 34, endPoint x: 849, endPoint y: 53, distance: 29.8
click at [826, 33] on div "purchasing" at bounding box center [837, 24] width 75 height 25
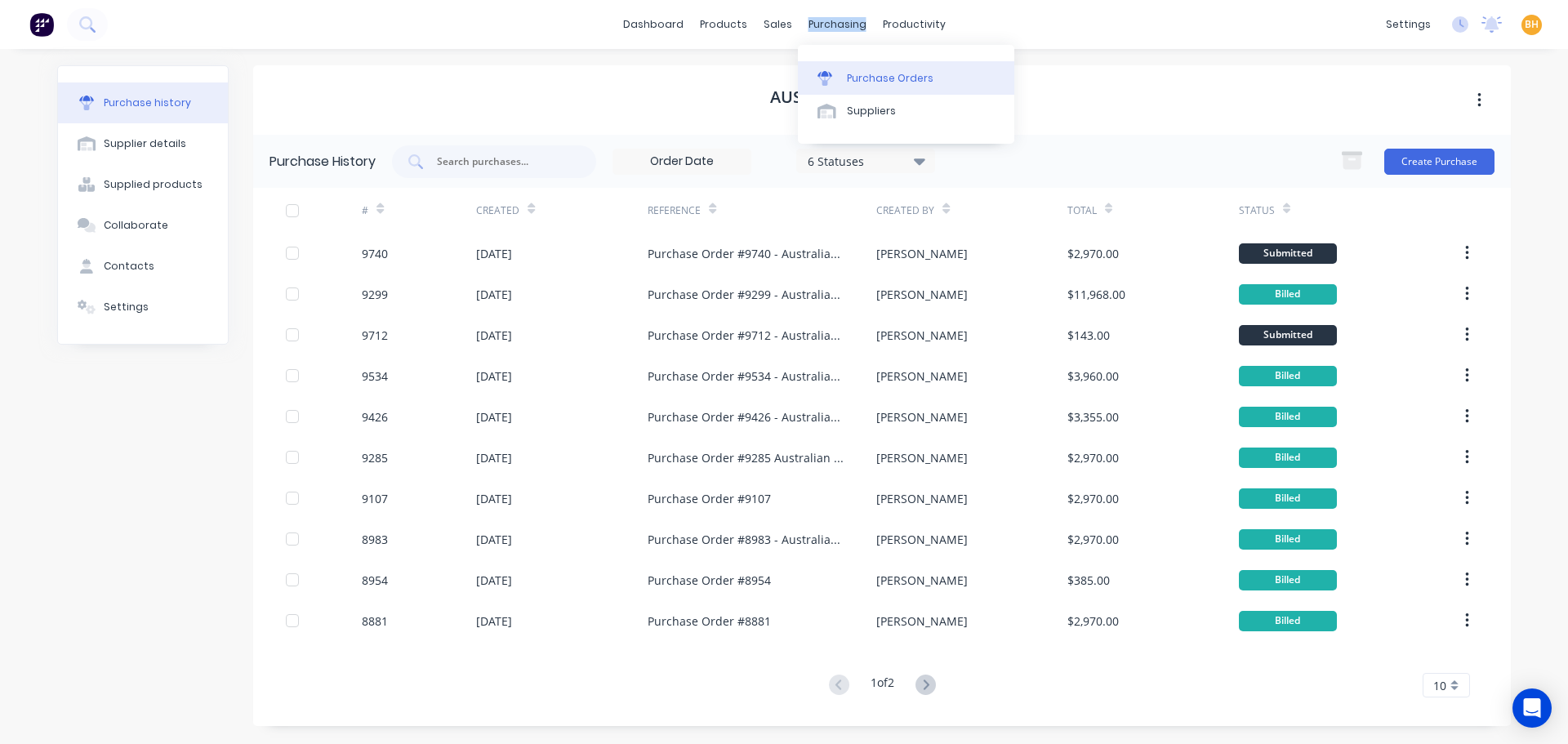
click at [867, 73] on div "Purchase Orders" at bounding box center [890, 78] width 87 height 15
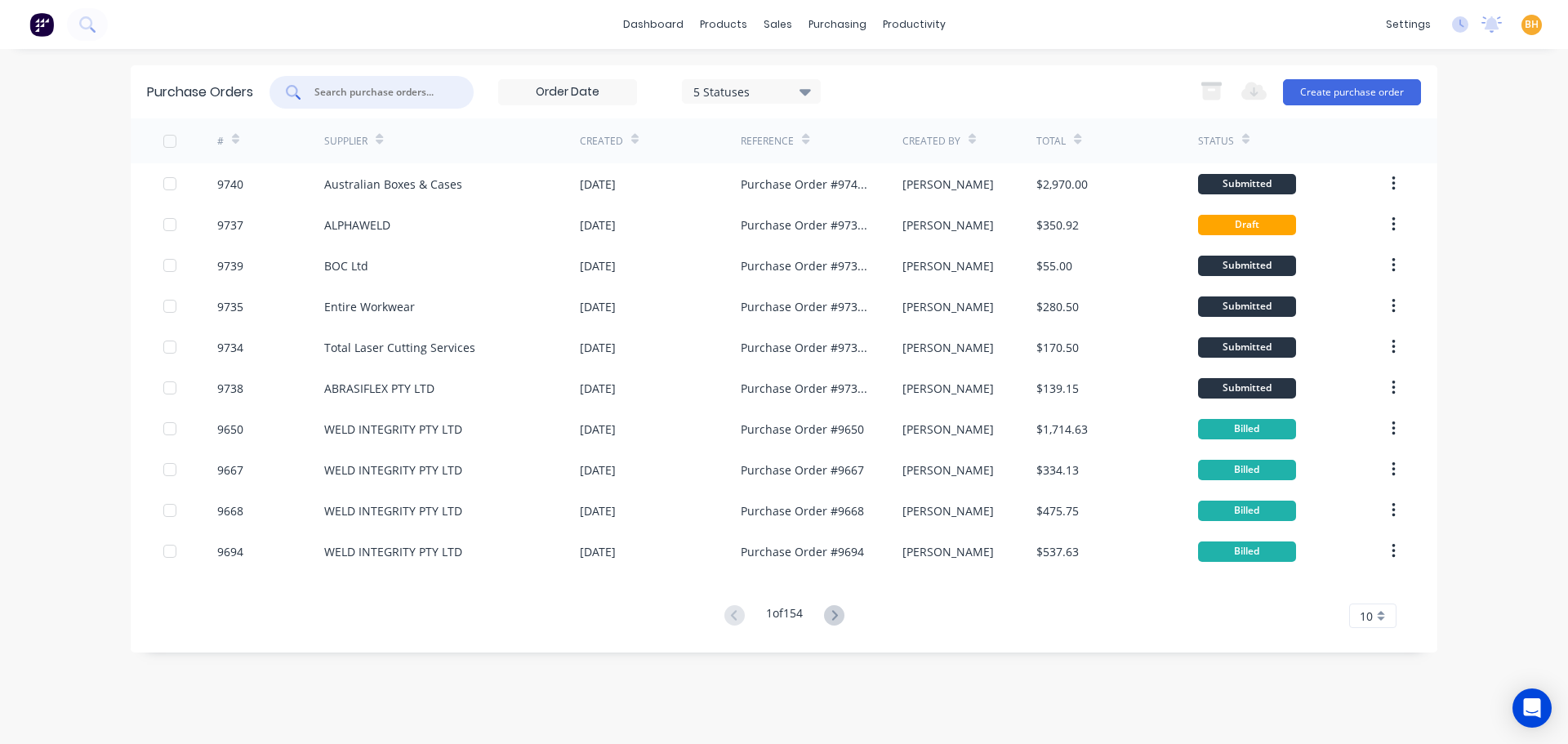
click at [357, 90] on input "text" at bounding box center [381, 92] width 136 height 16
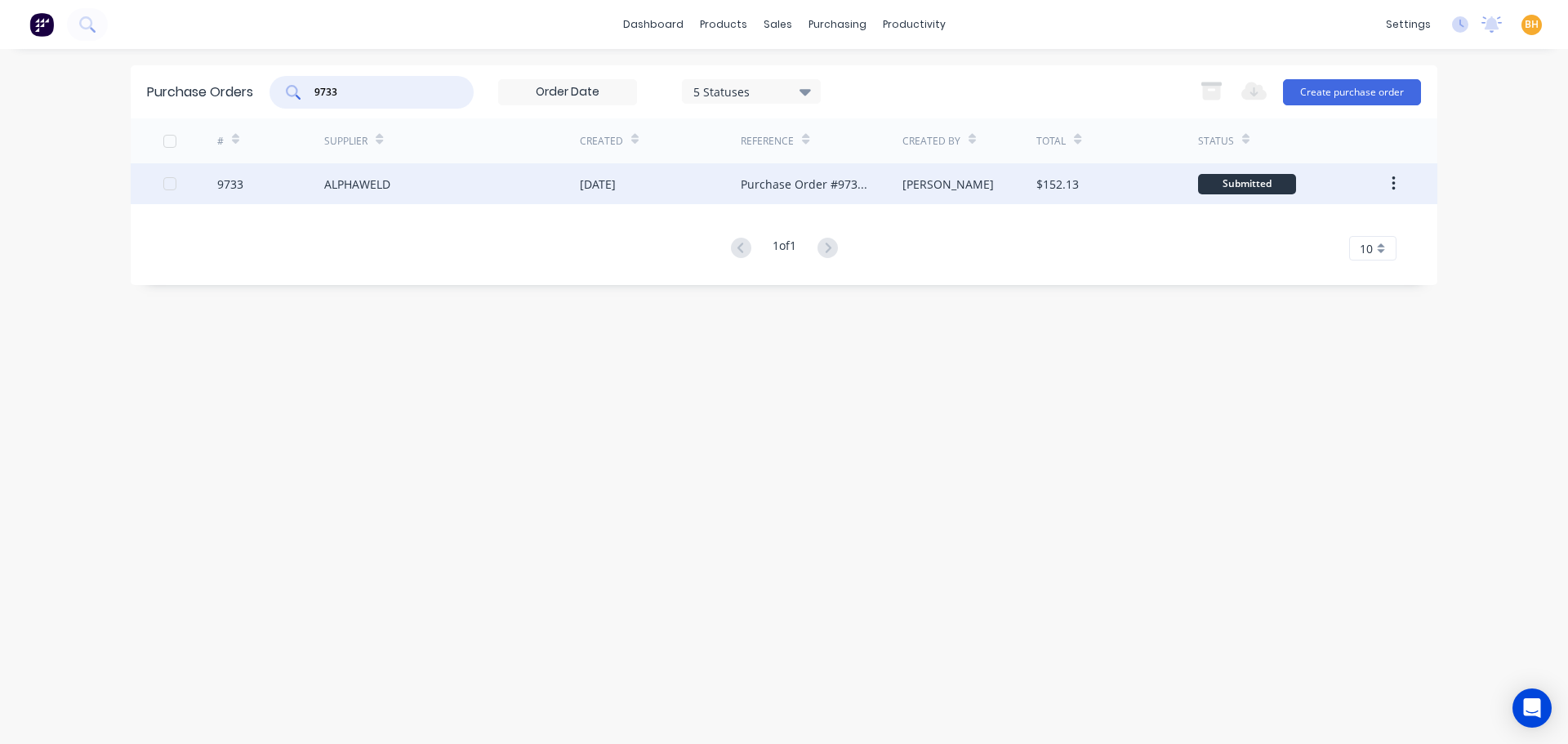
type input "9733"
click at [359, 186] on div "ALPHAWELD" at bounding box center [357, 184] width 66 height 17
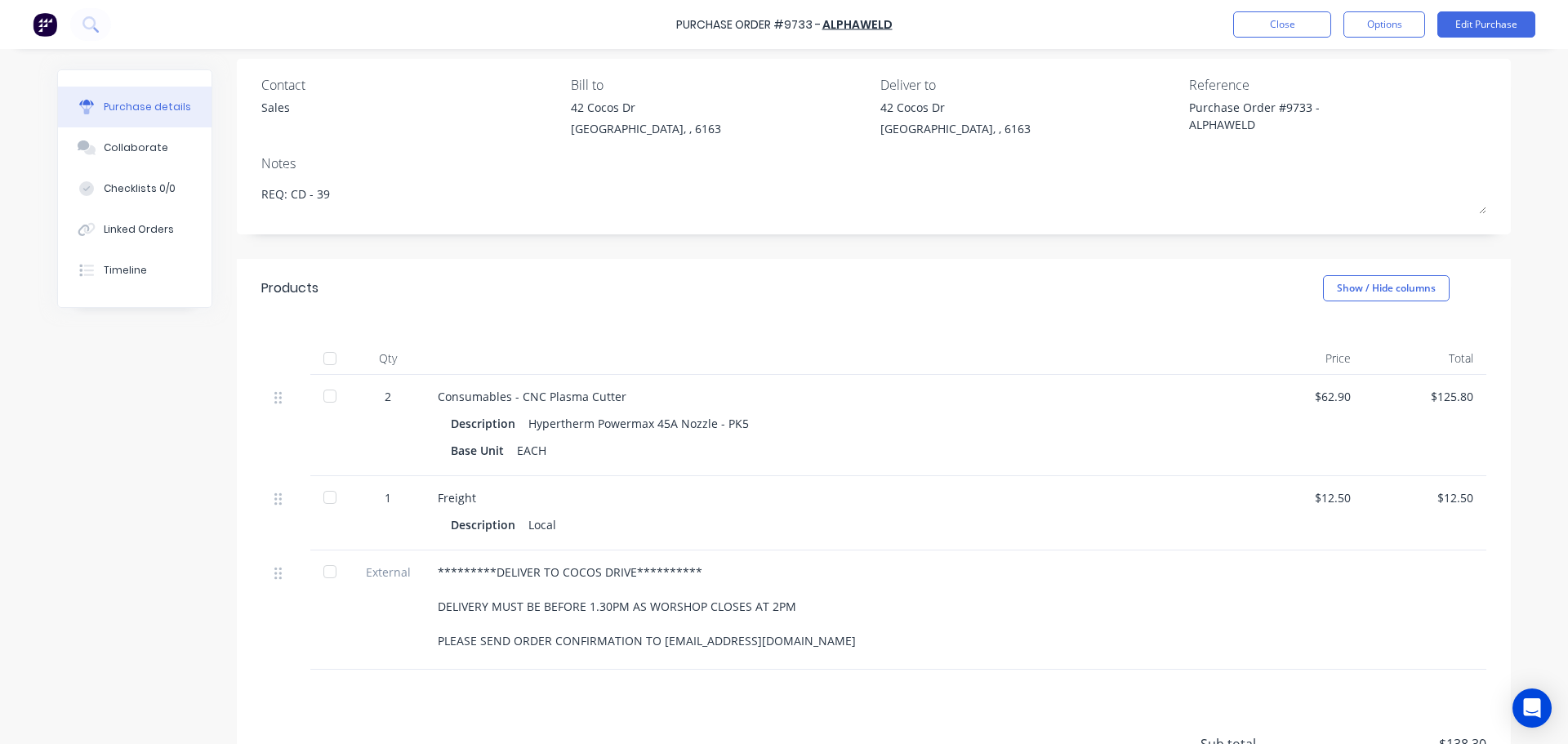
scroll to position [163, 0]
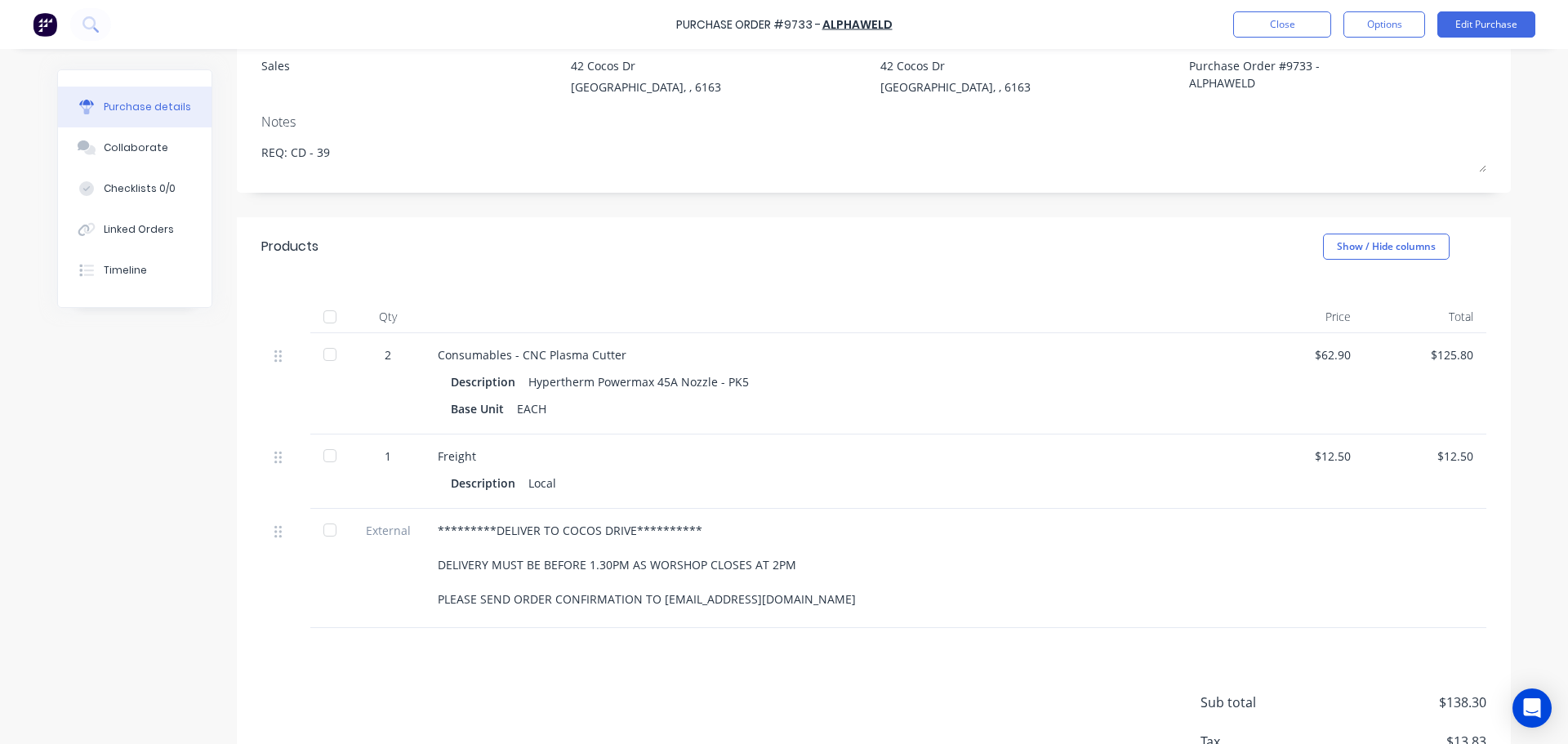
click at [1342, 360] on div "$62.90" at bounding box center [1303, 355] width 96 height 17
click at [1342, 355] on div "$62.90" at bounding box center [1303, 355] width 96 height 17
click at [1478, 14] on button "Edit Purchase" at bounding box center [1487, 24] width 98 height 26
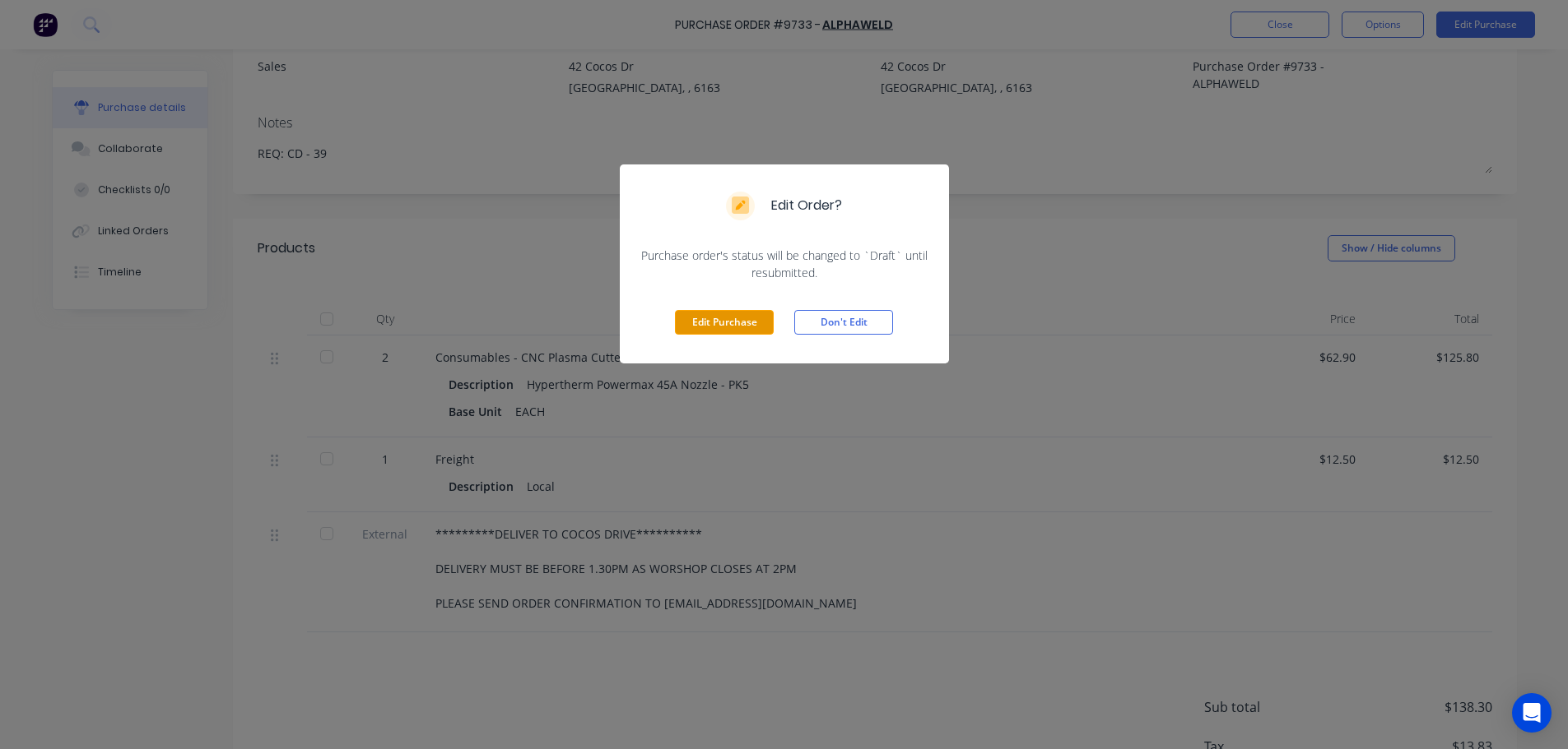
click at [737, 323] on button "Edit Purchase" at bounding box center [724, 322] width 99 height 25
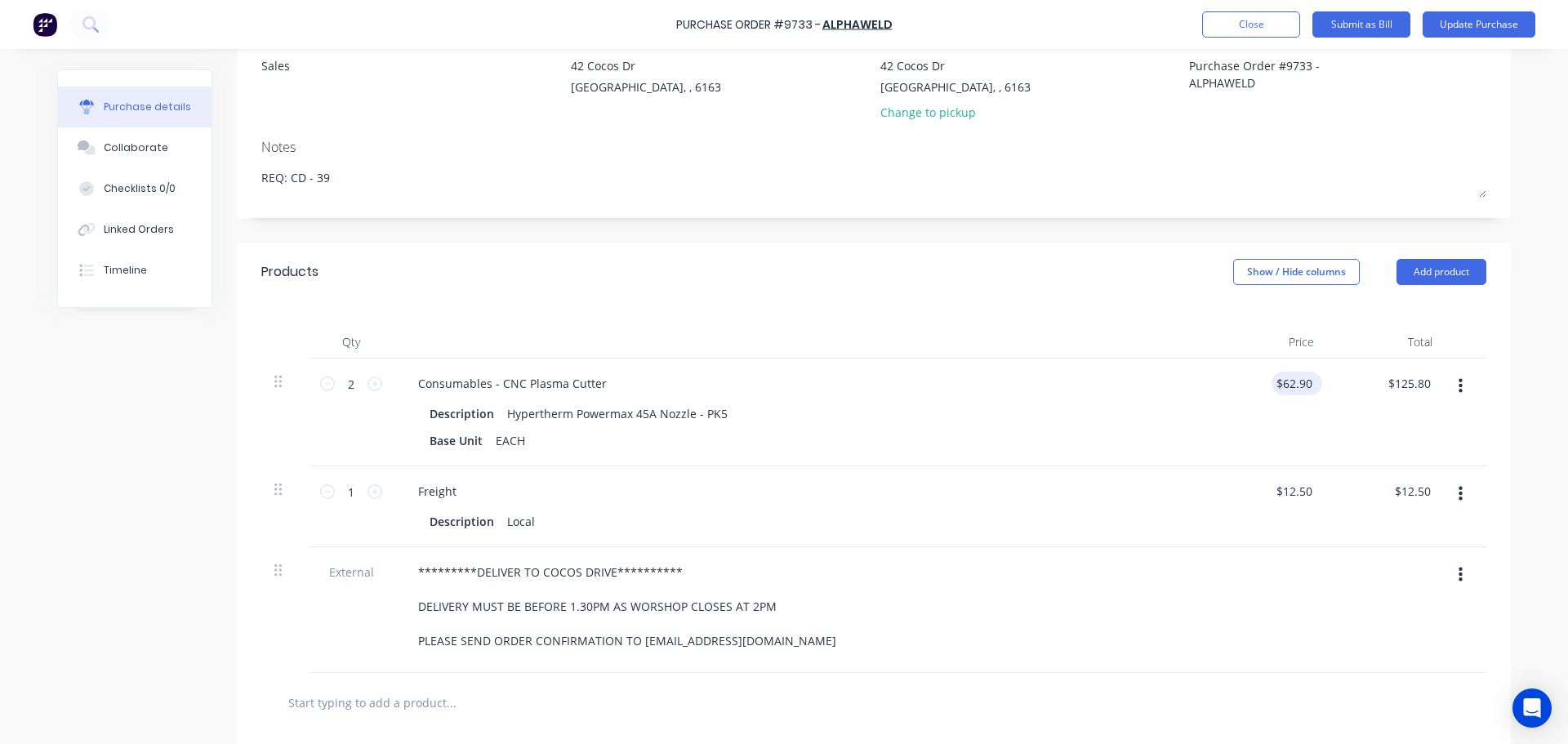
type textarea "x"
click at [1305, 384] on input "62.90" at bounding box center [1294, 384] width 44 height 24
type input "6"
type input "68.40"
type textarea "x"
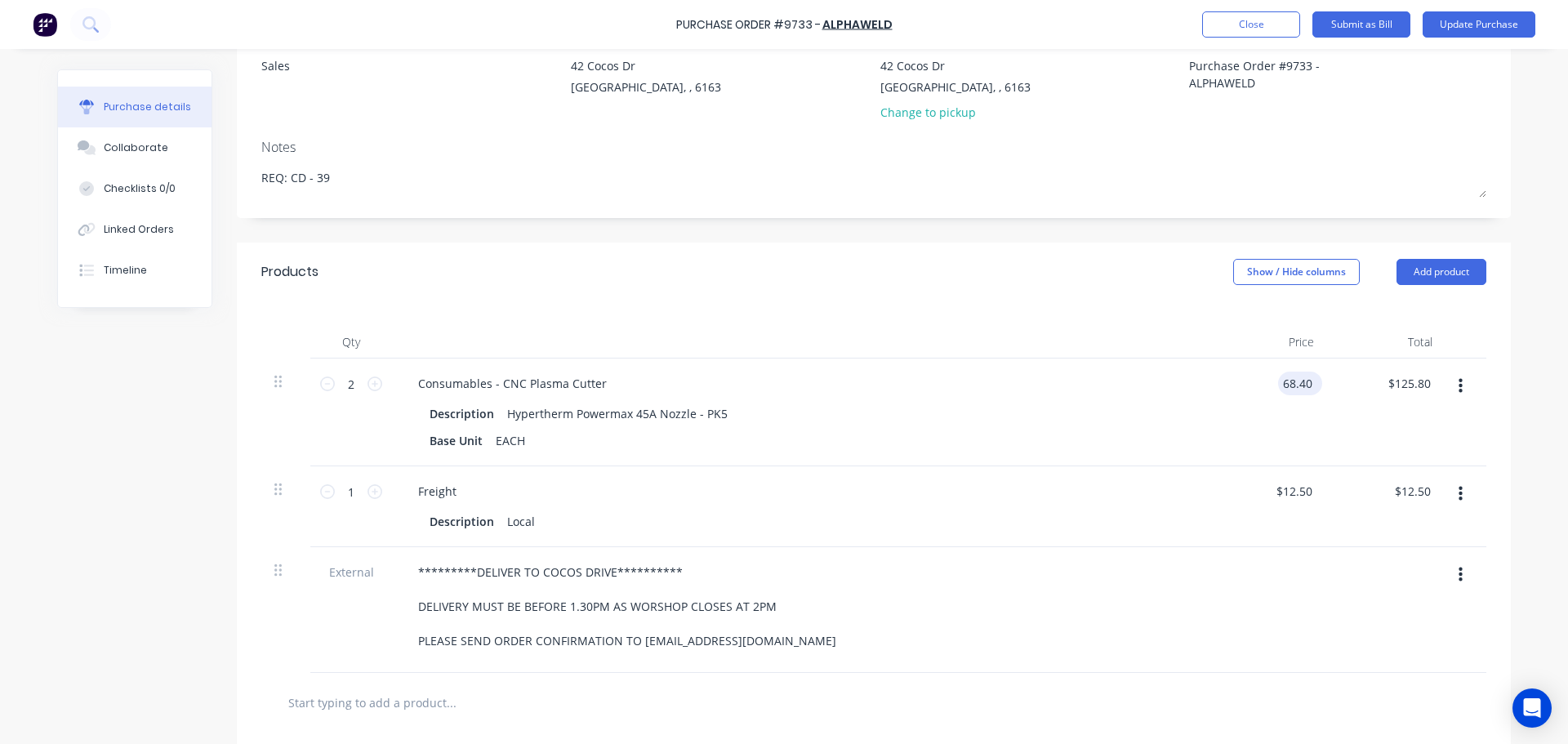
type input "$68.40"
type input "136.80"
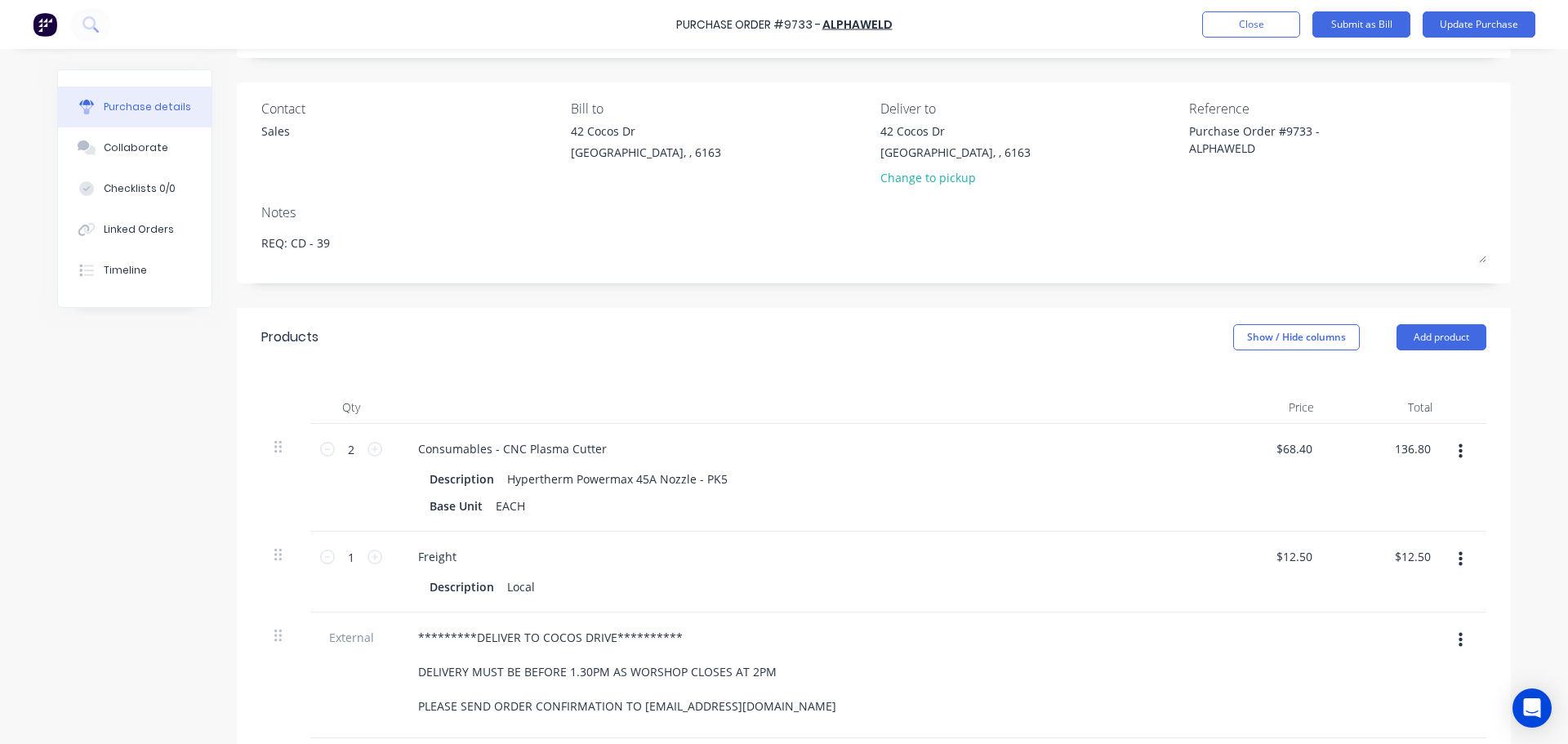
scroll to position [82, 0]
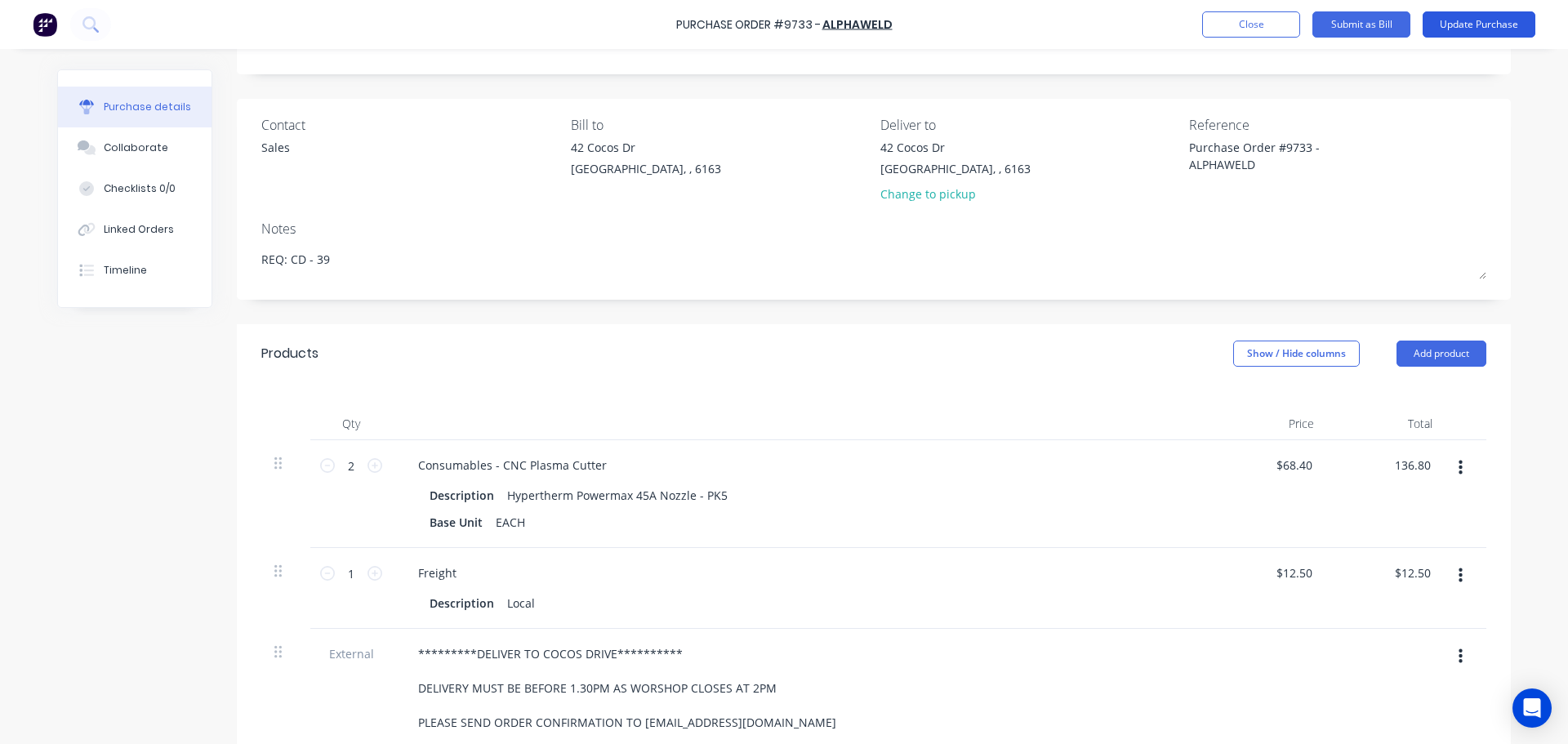
type textarea "x"
type input "$136.80"
click at [1479, 23] on button "Update Purchase" at bounding box center [1479, 24] width 112 height 26
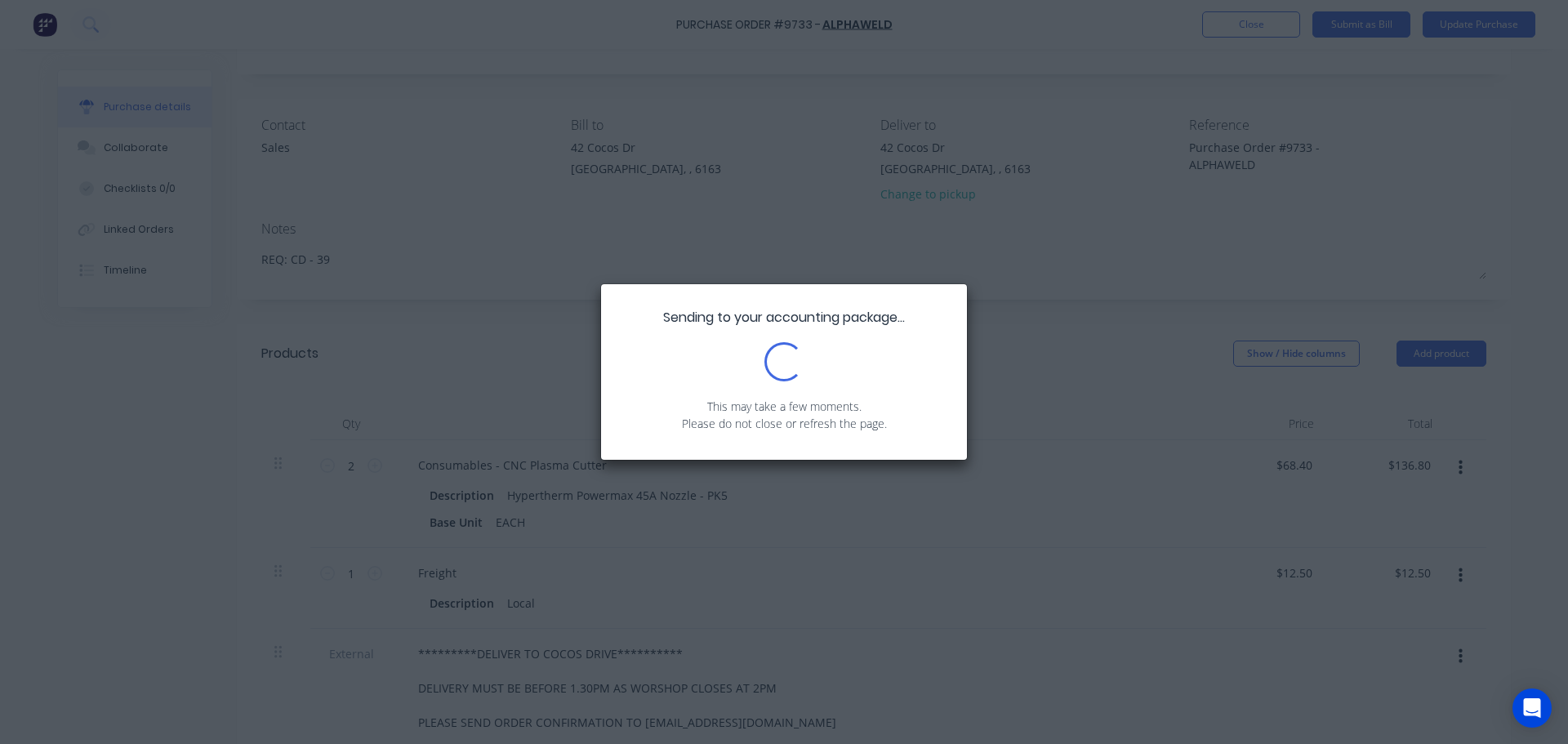
scroll to position [0, 0]
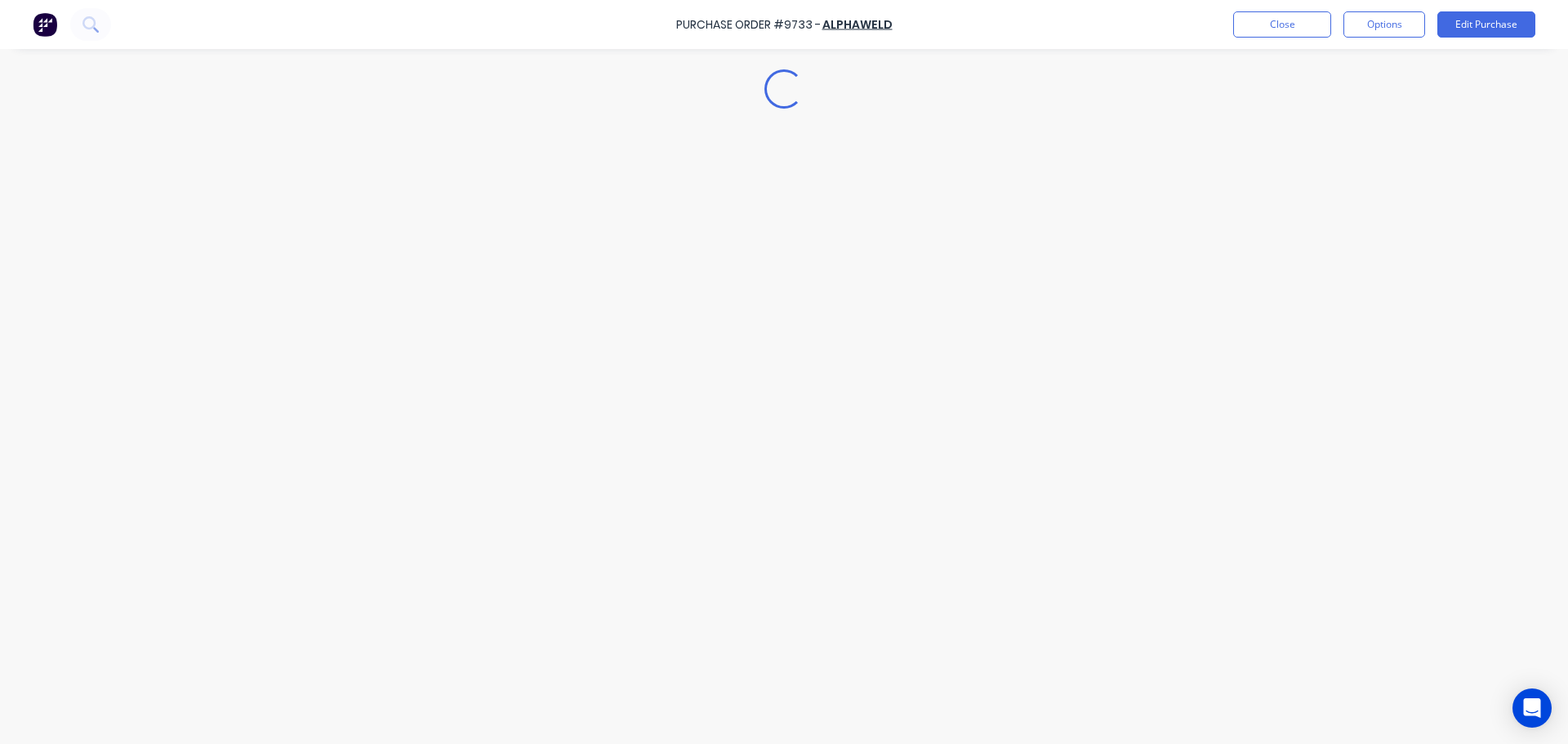
type textarea "x"
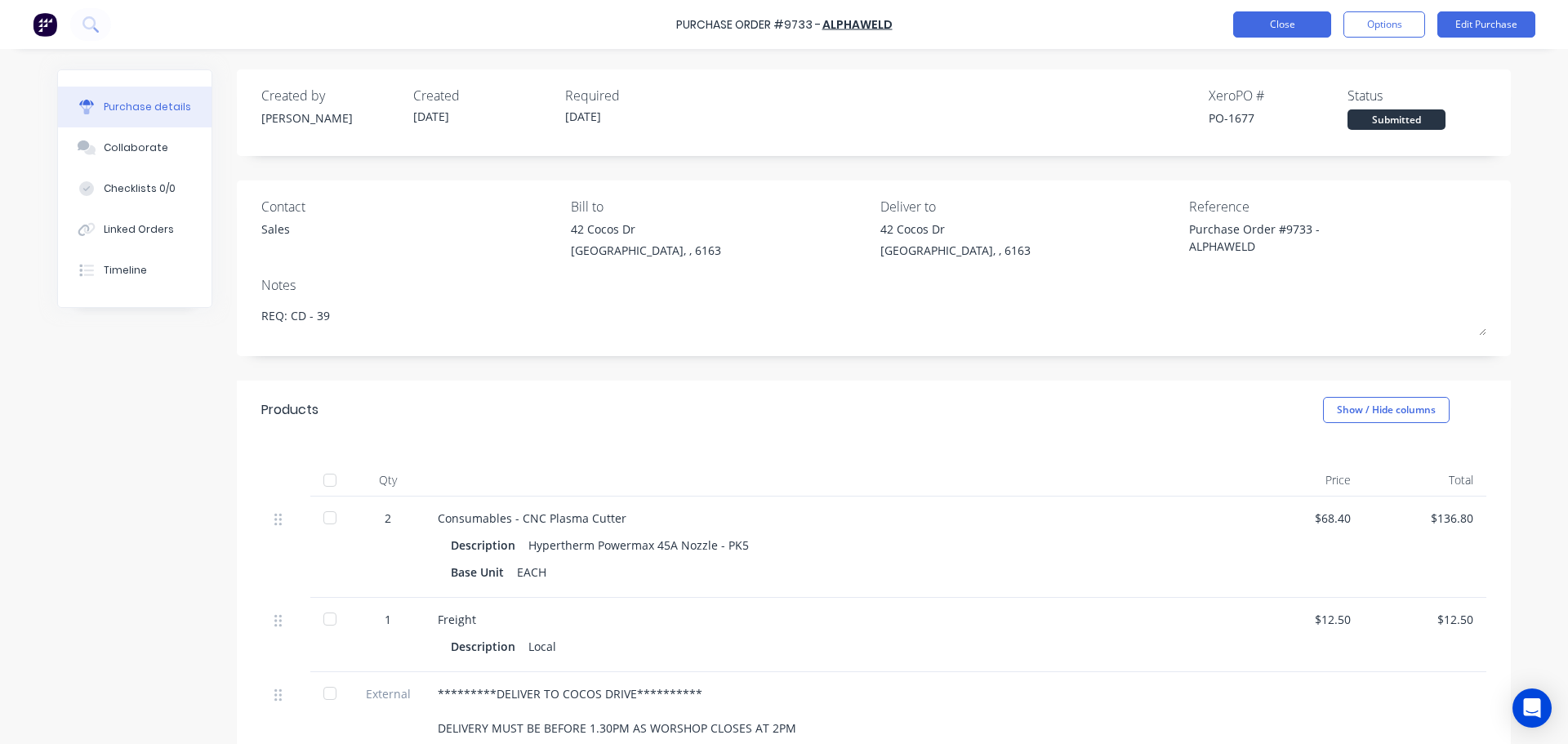
click at [1244, 29] on button "Close" at bounding box center [1282, 24] width 98 height 26
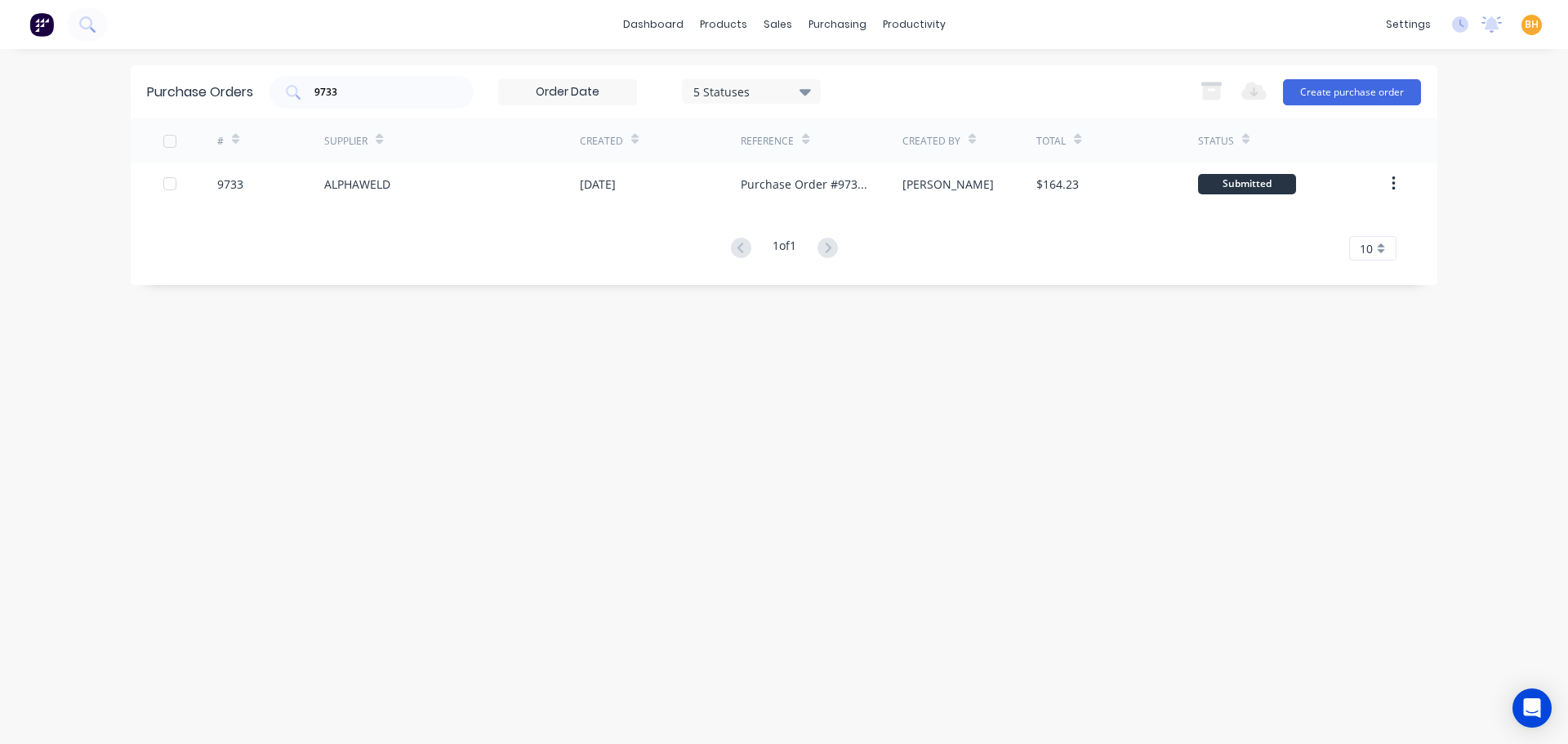
click at [412, 303] on div "Purchase Orders 9733 5 Statuses 5 Statuses Export to Excel (XLSX) Create purcha…" at bounding box center [783, 396] width 1306 height 662
click at [368, 82] on div "9733" at bounding box center [371, 93] width 204 height 33
type input "9"
click at [953, 567] on div "Purchase Orders 5 Statuses 5 Statuses Export to Excel (XLSX) Create purchase or…" at bounding box center [783, 396] width 1306 height 662
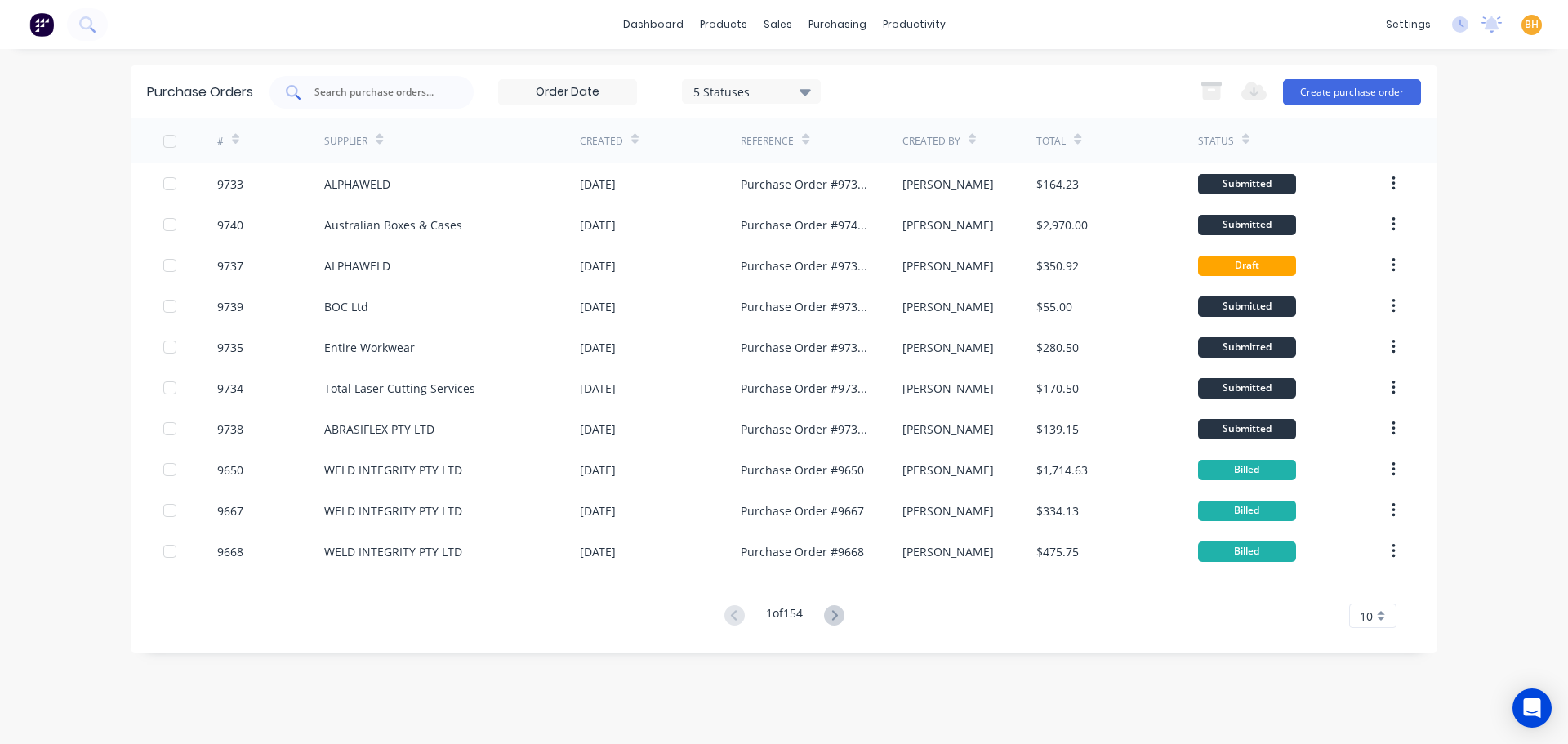
click at [367, 98] on input "text" at bounding box center [381, 92] width 136 height 16
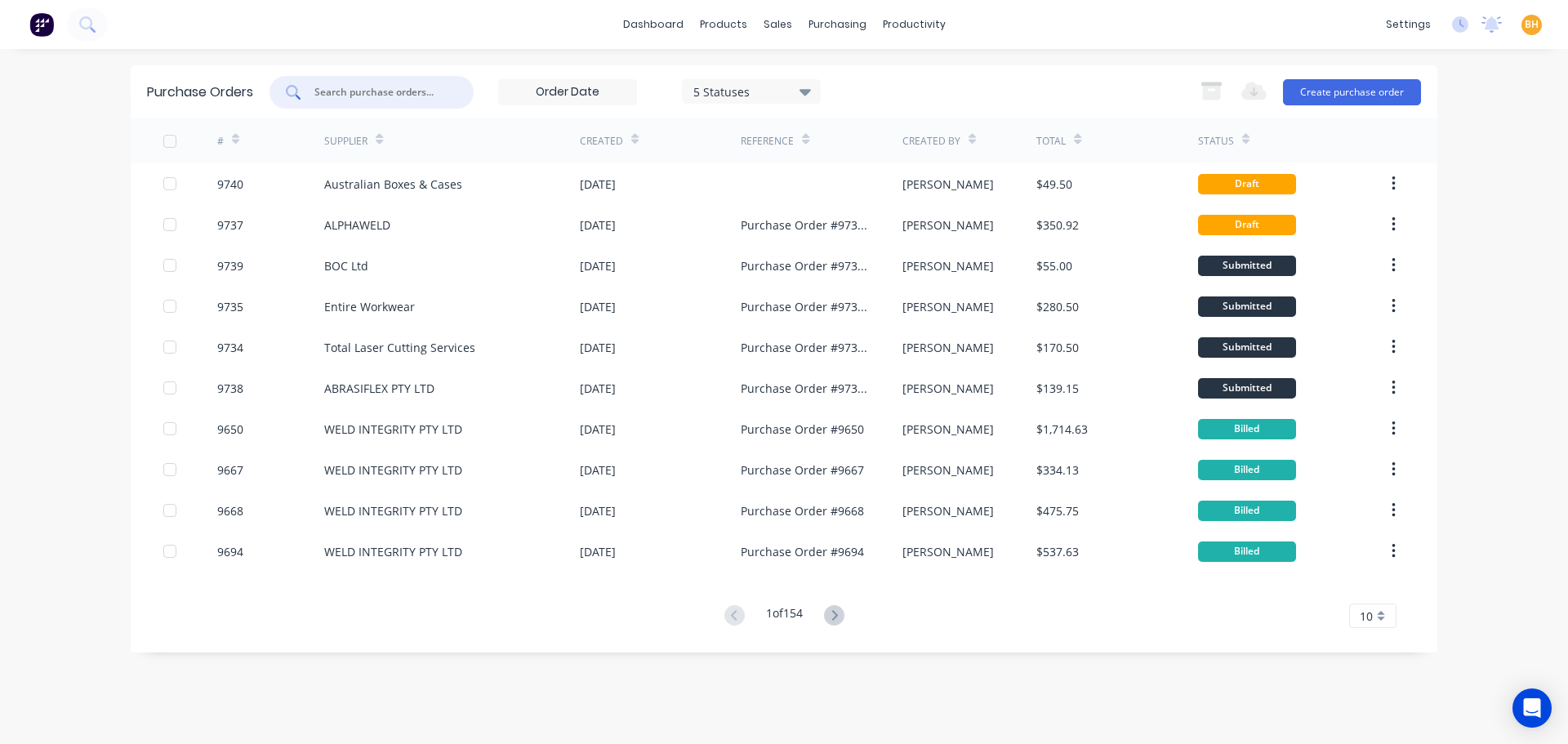
click at [347, 93] on input "text" at bounding box center [381, 92] width 136 height 16
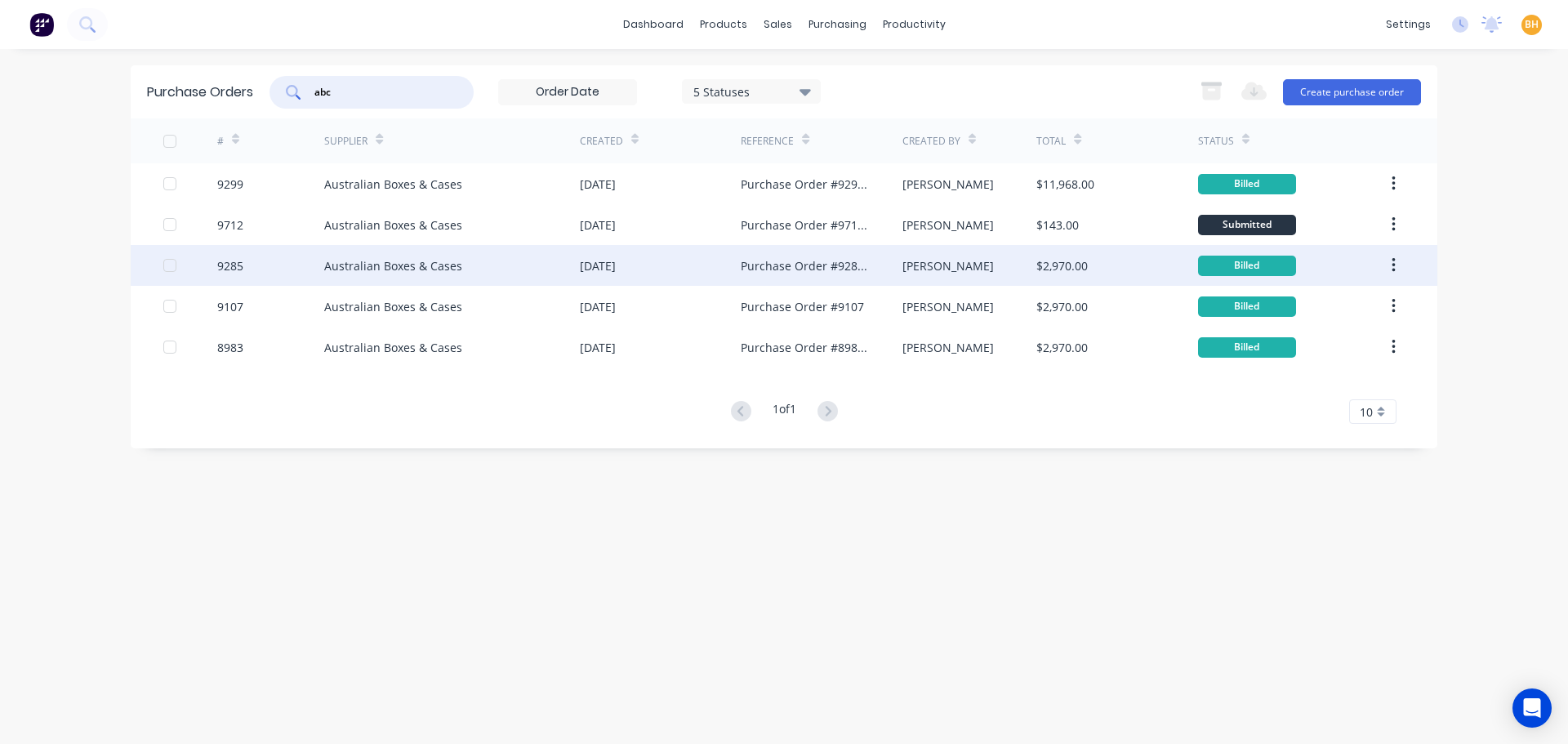
type input "abc"
click at [412, 270] on div "Australian Boxes & Cases" at bounding box center [393, 266] width 138 height 17
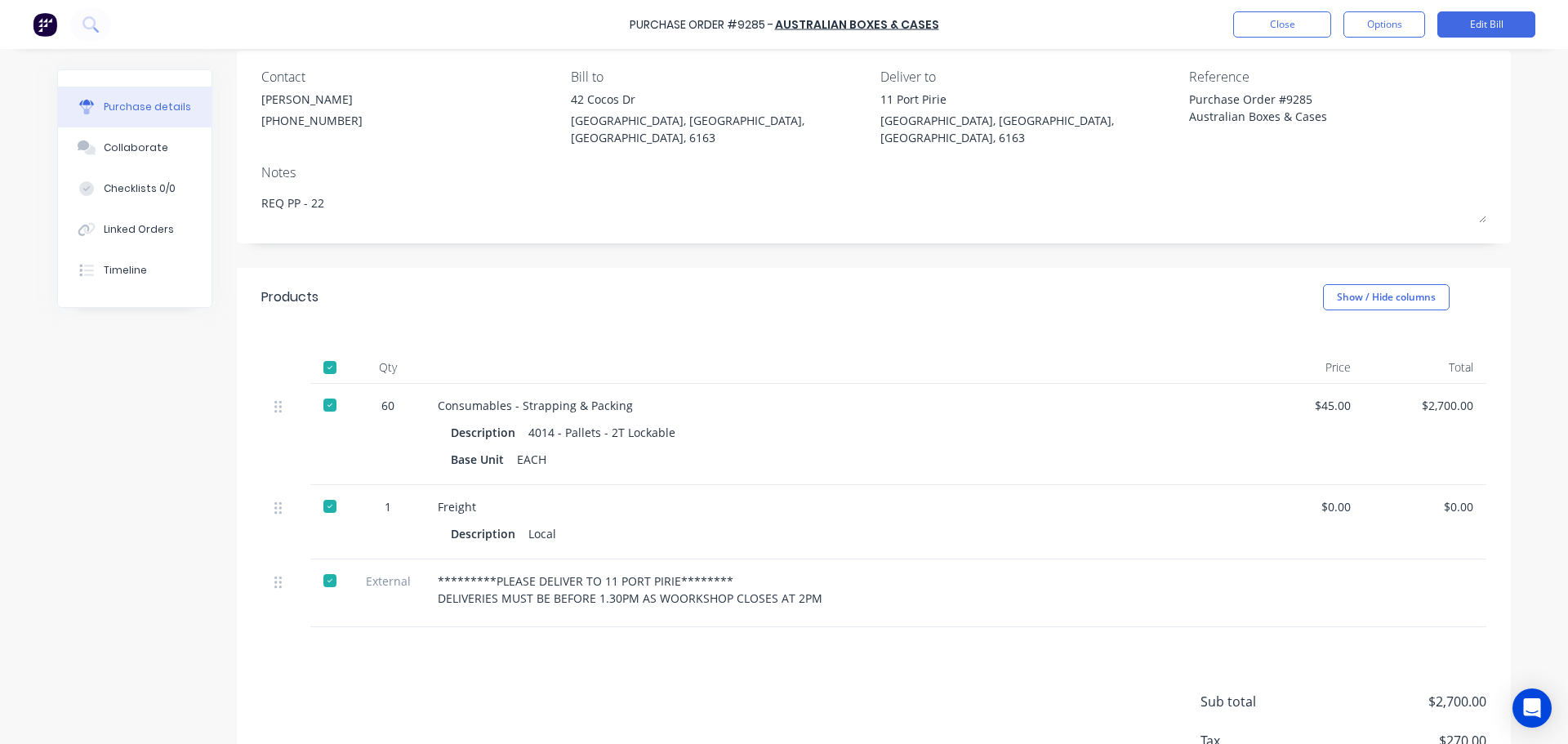
scroll to position [163, 0]
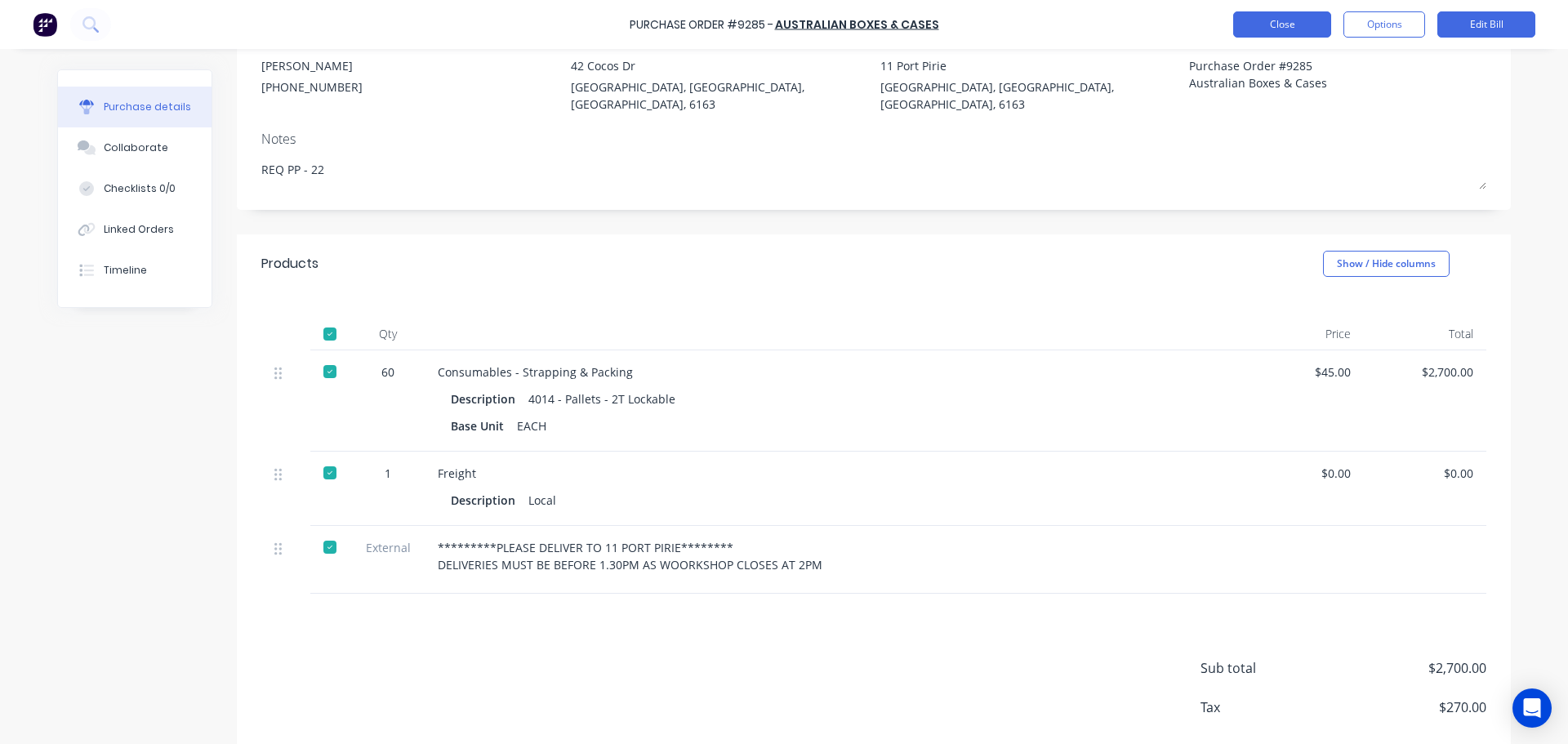
click at [1251, 25] on button "Close" at bounding box center [1282, 24] width 98 height 26
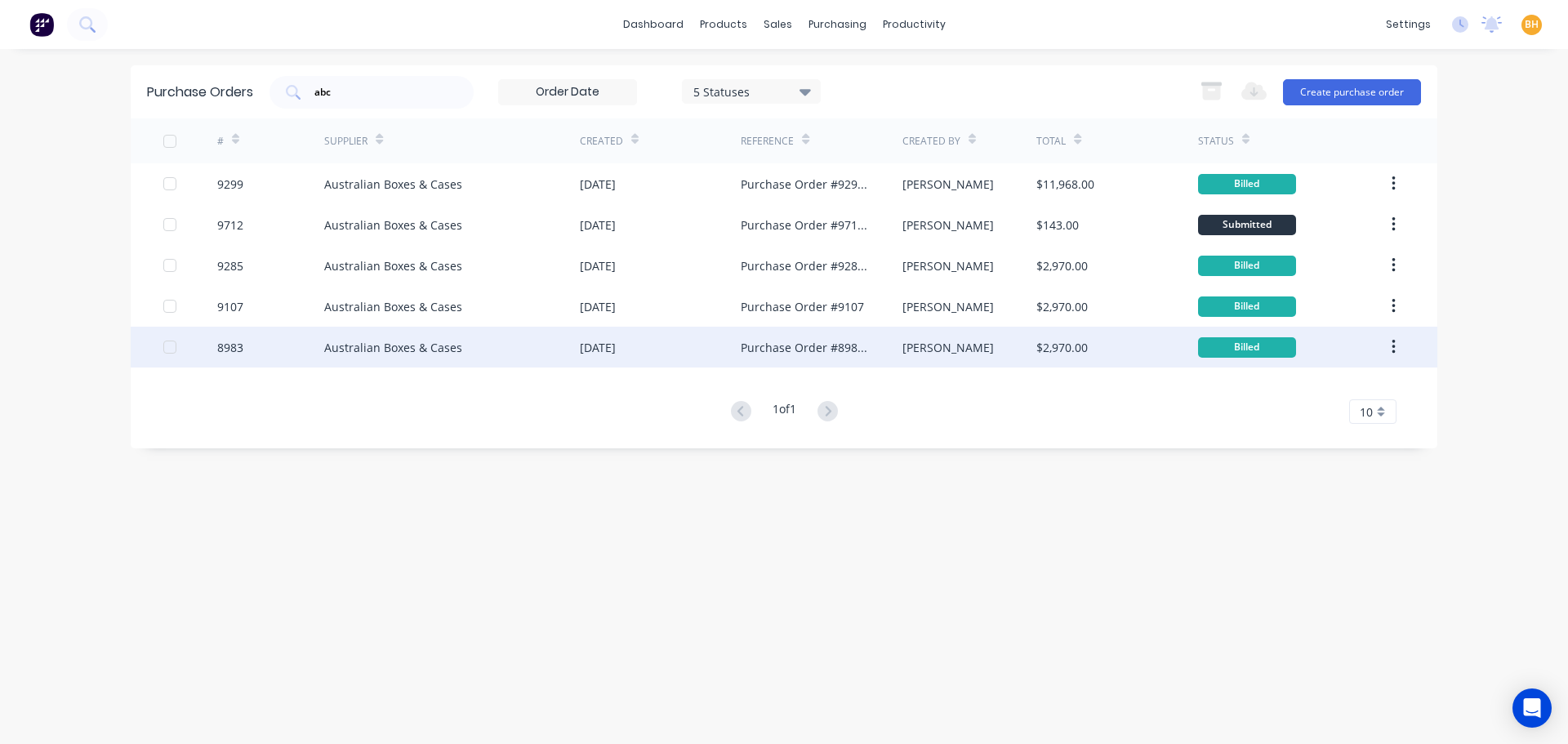
click at [362, 339] on div "Australian Boxes & Cases" at bounding box center [393, 348] width 138 height 17
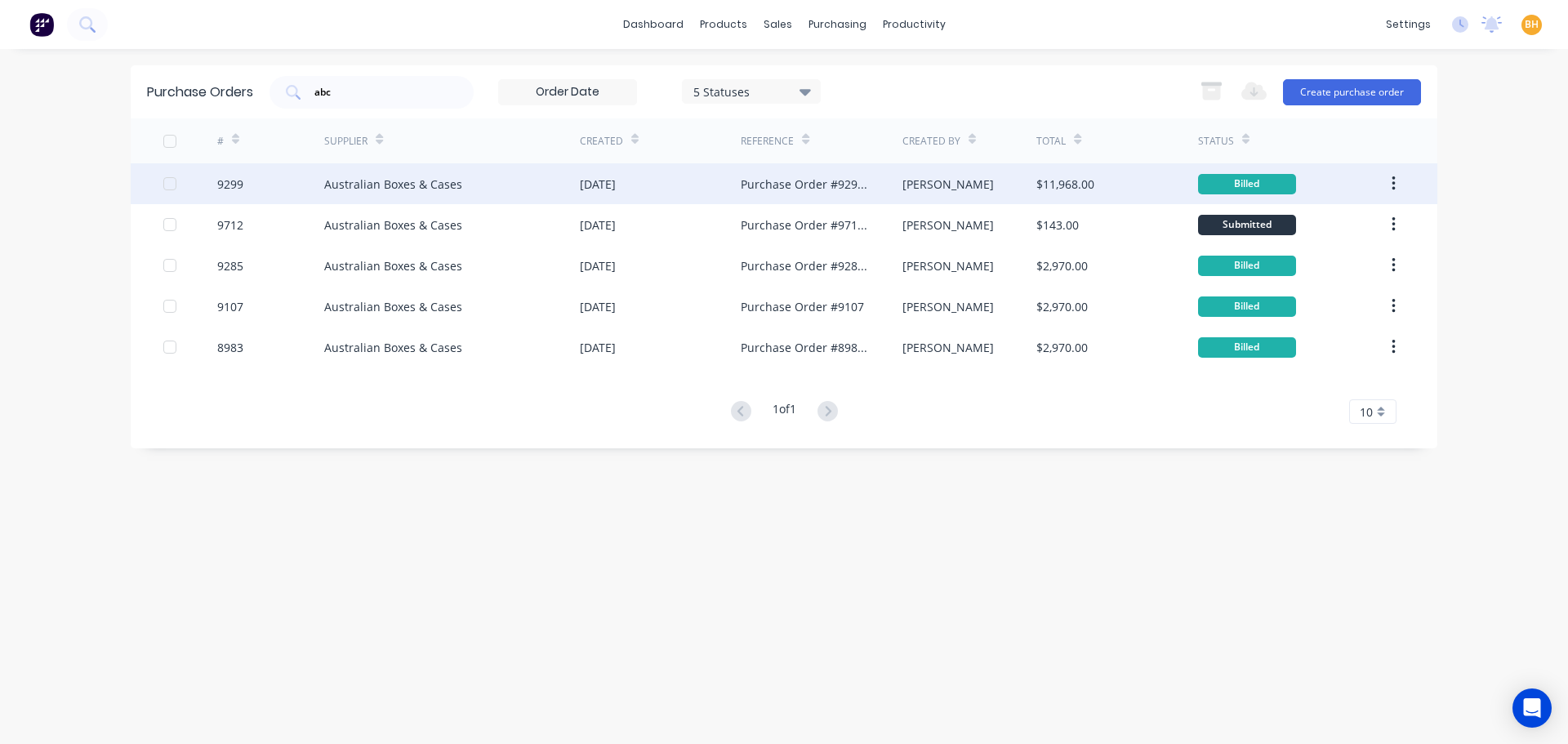
click at [583, 184] on div "[DATE]" at bounding box center [598, 184] width 36 height 17
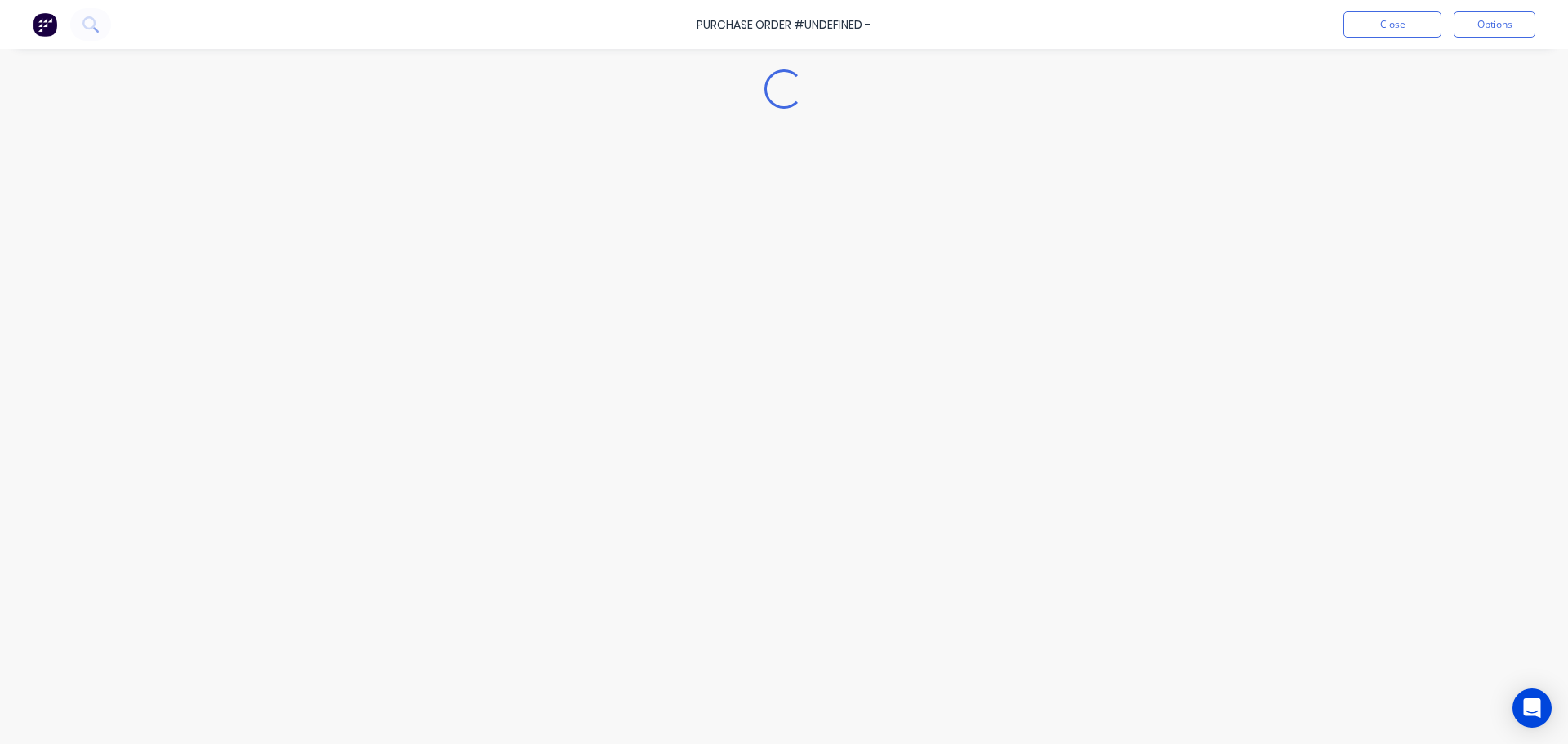
type textarea "x"
